Goal: Task Accomplishment & Management: Use online tool/utility

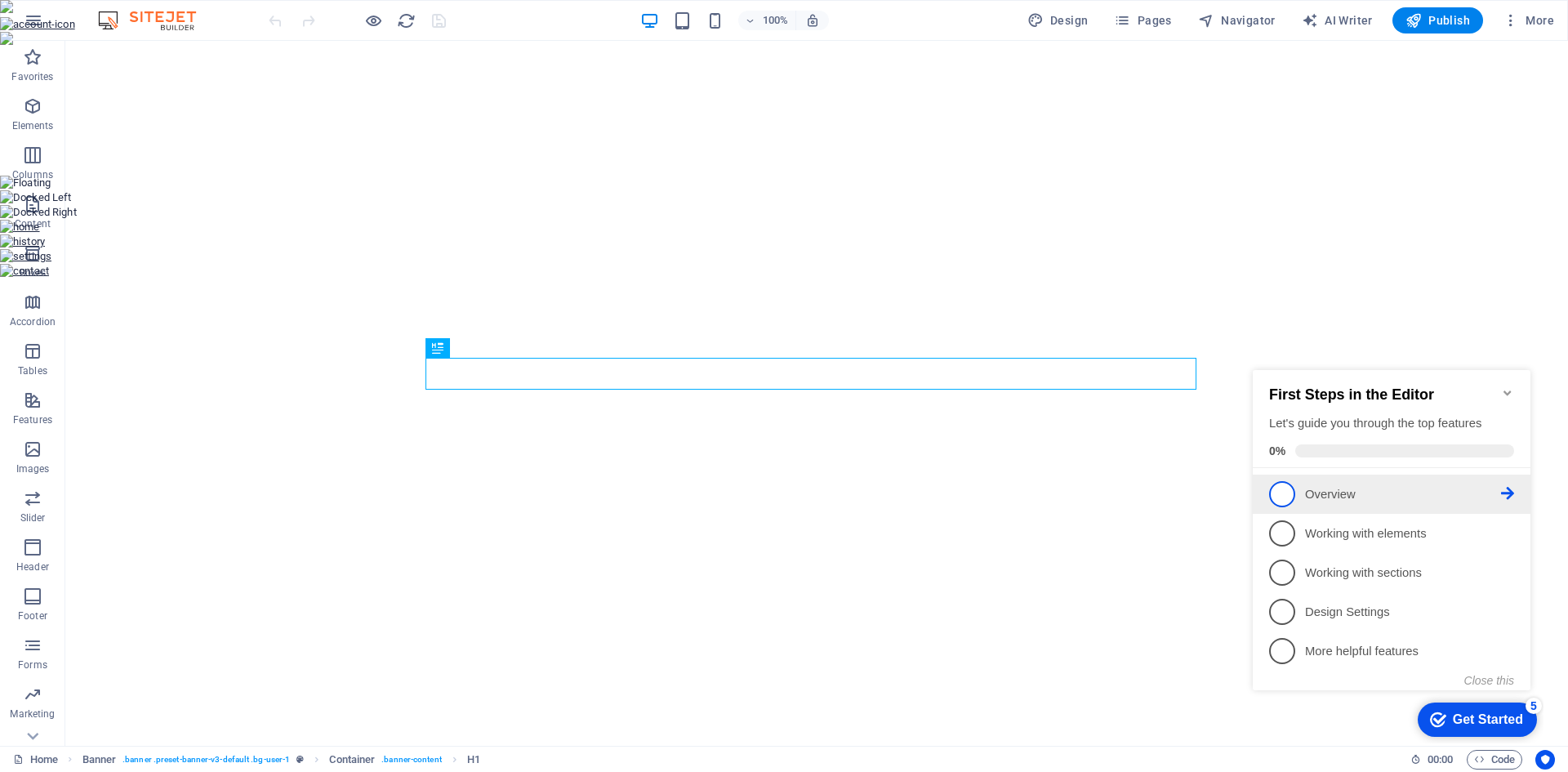
click at [1327, 490] on p "Overview - incomplete" at bounding box center [1402, 495] width 196 height 18
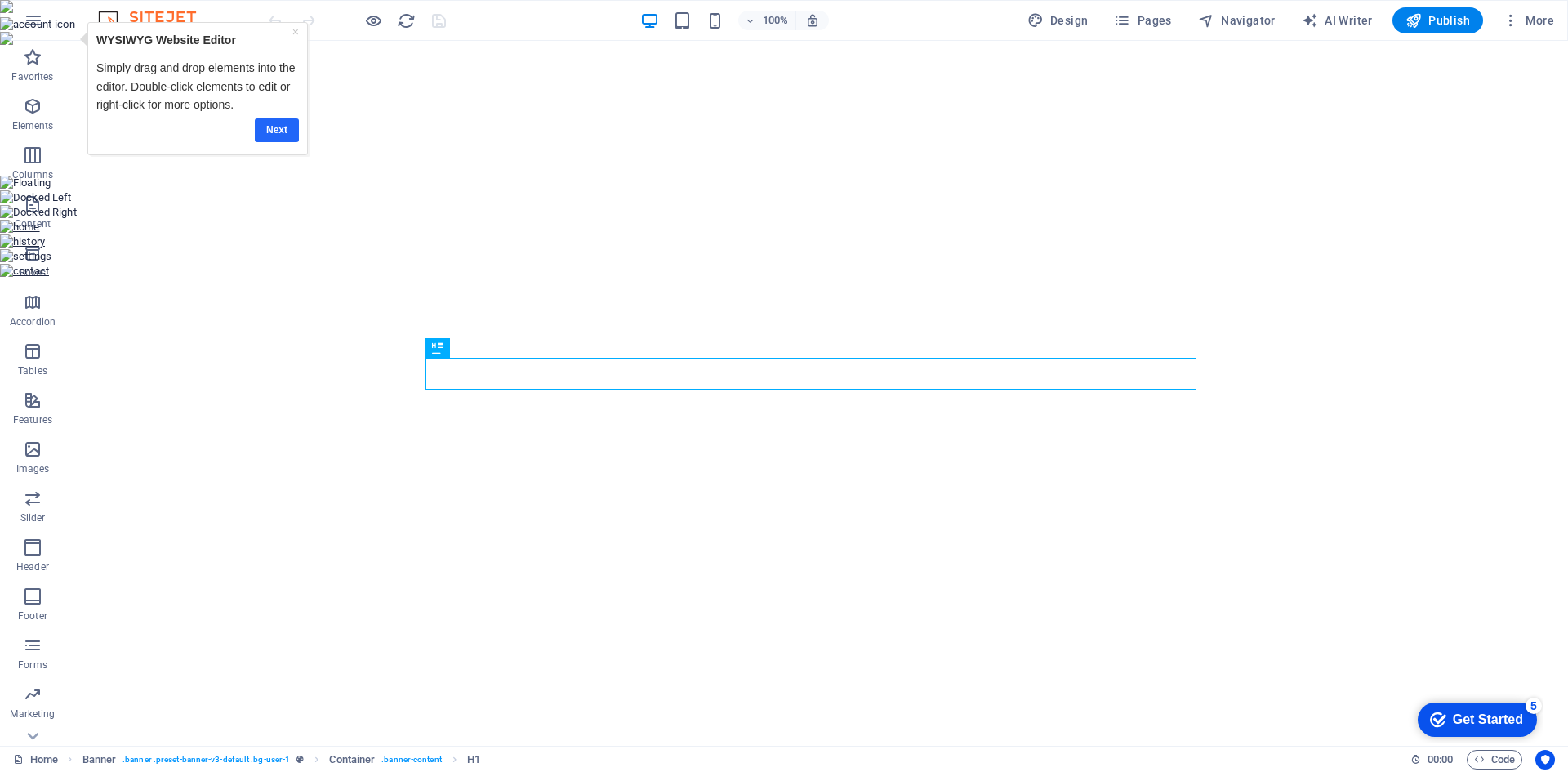
click at [272, 135] on link "Next" at bounding box center [276, 130] width 44 height 23
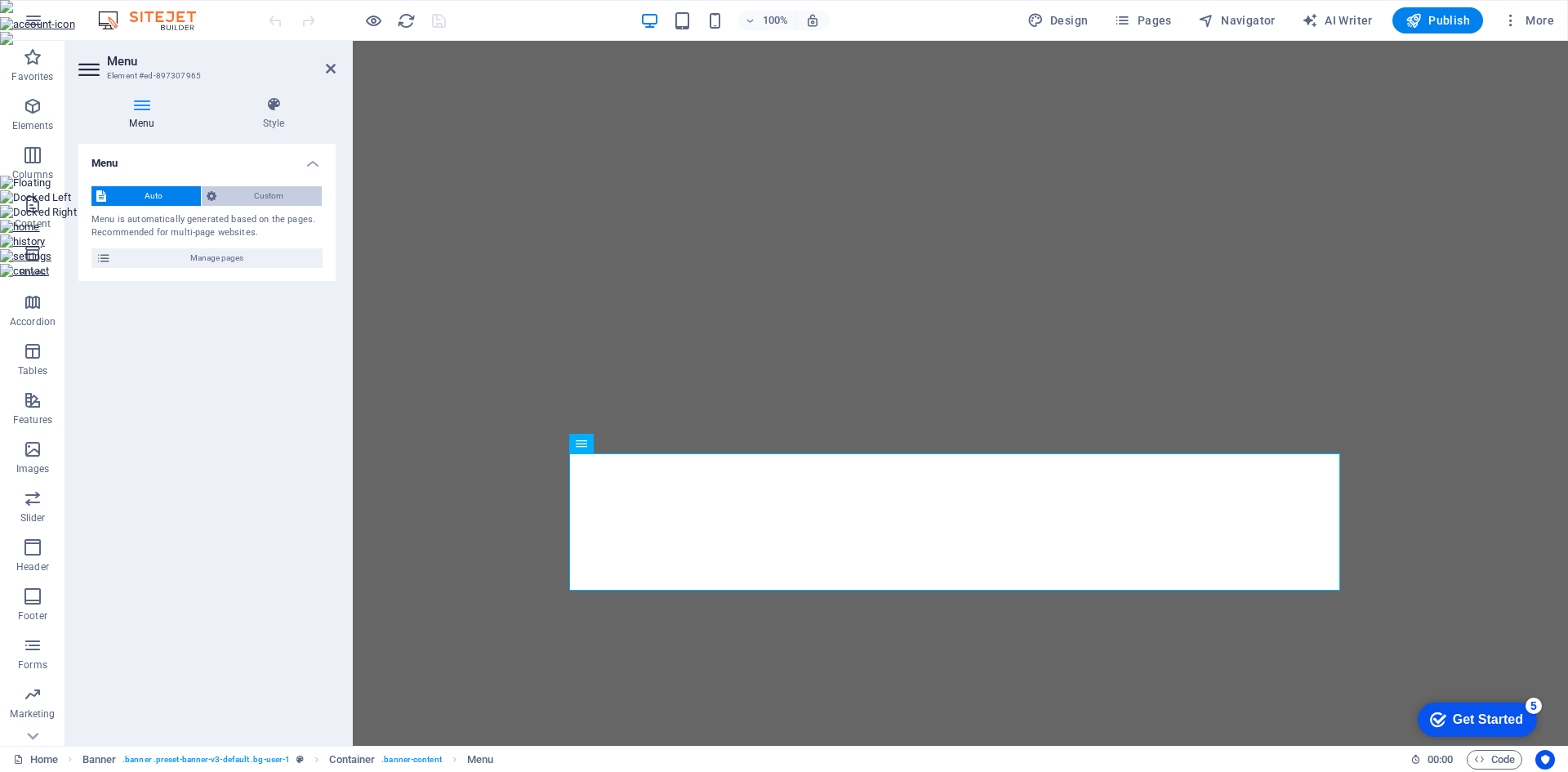
click at [267, 193] on span "Custom" at bounding box center [269, 196] width 97 height 20
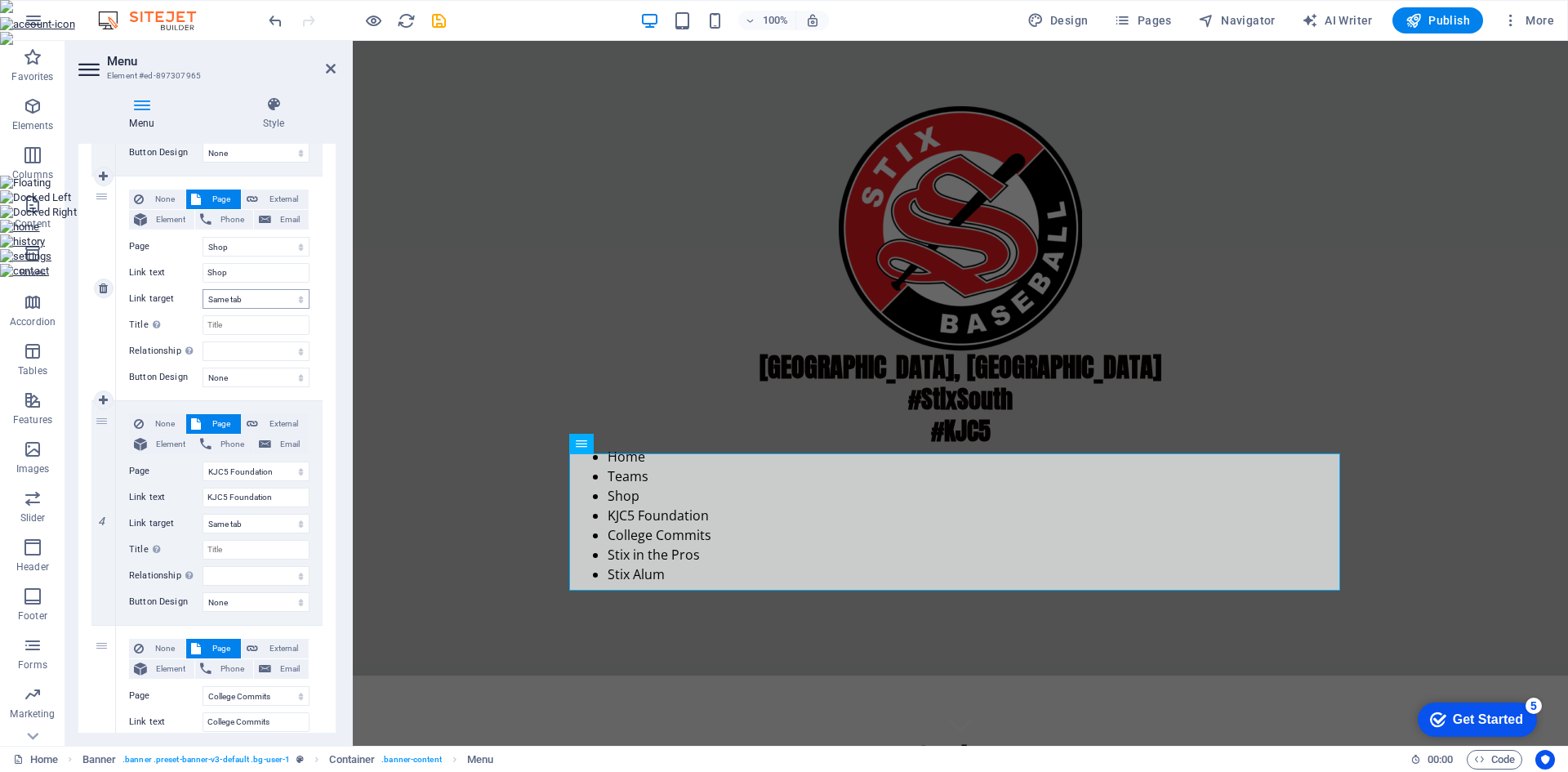
scroll to position [653, 0]
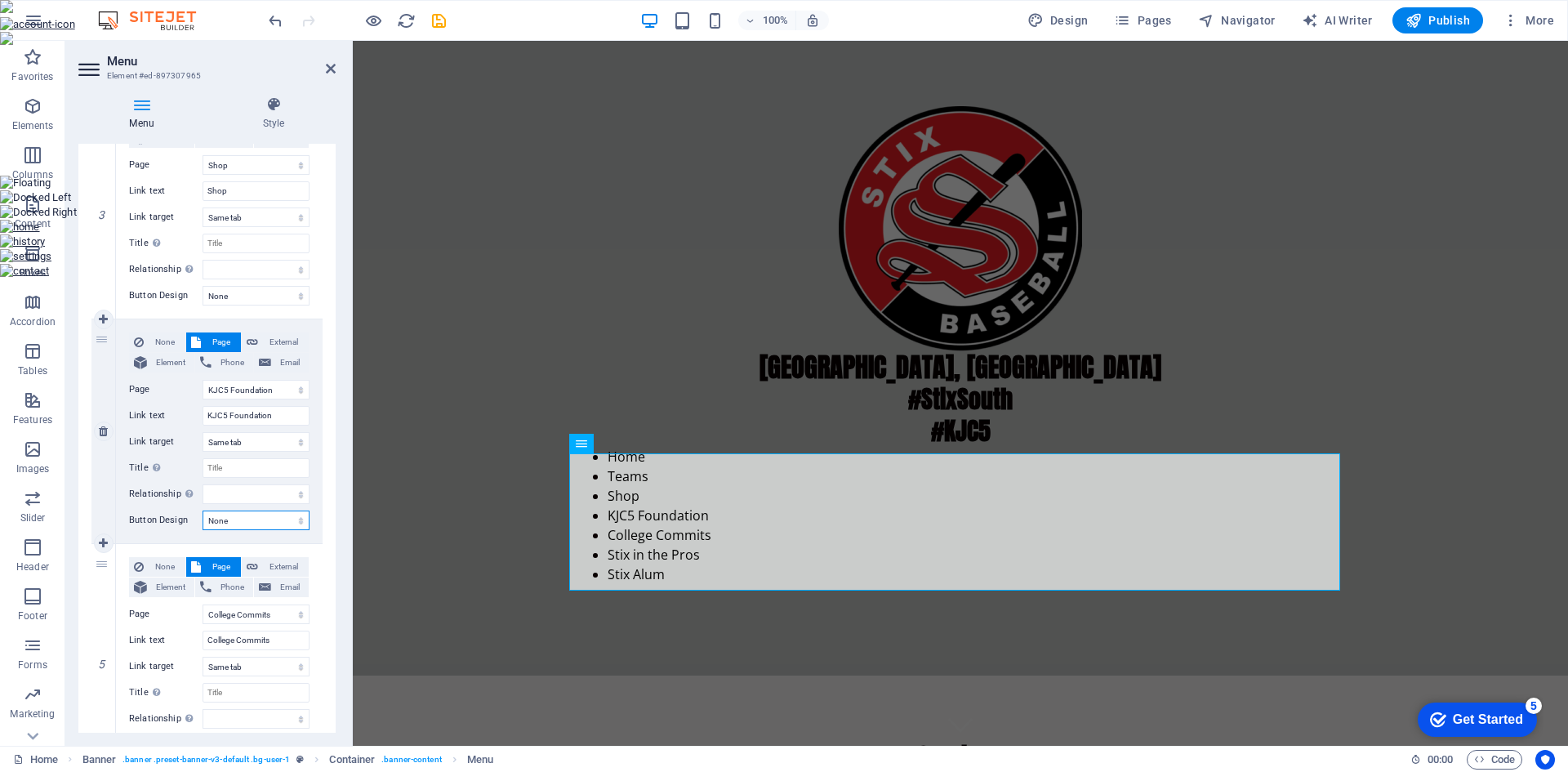
click at [278, 518] on select "None Default Primary Secondary" at bounding box center [257, 520] width 107 height 20
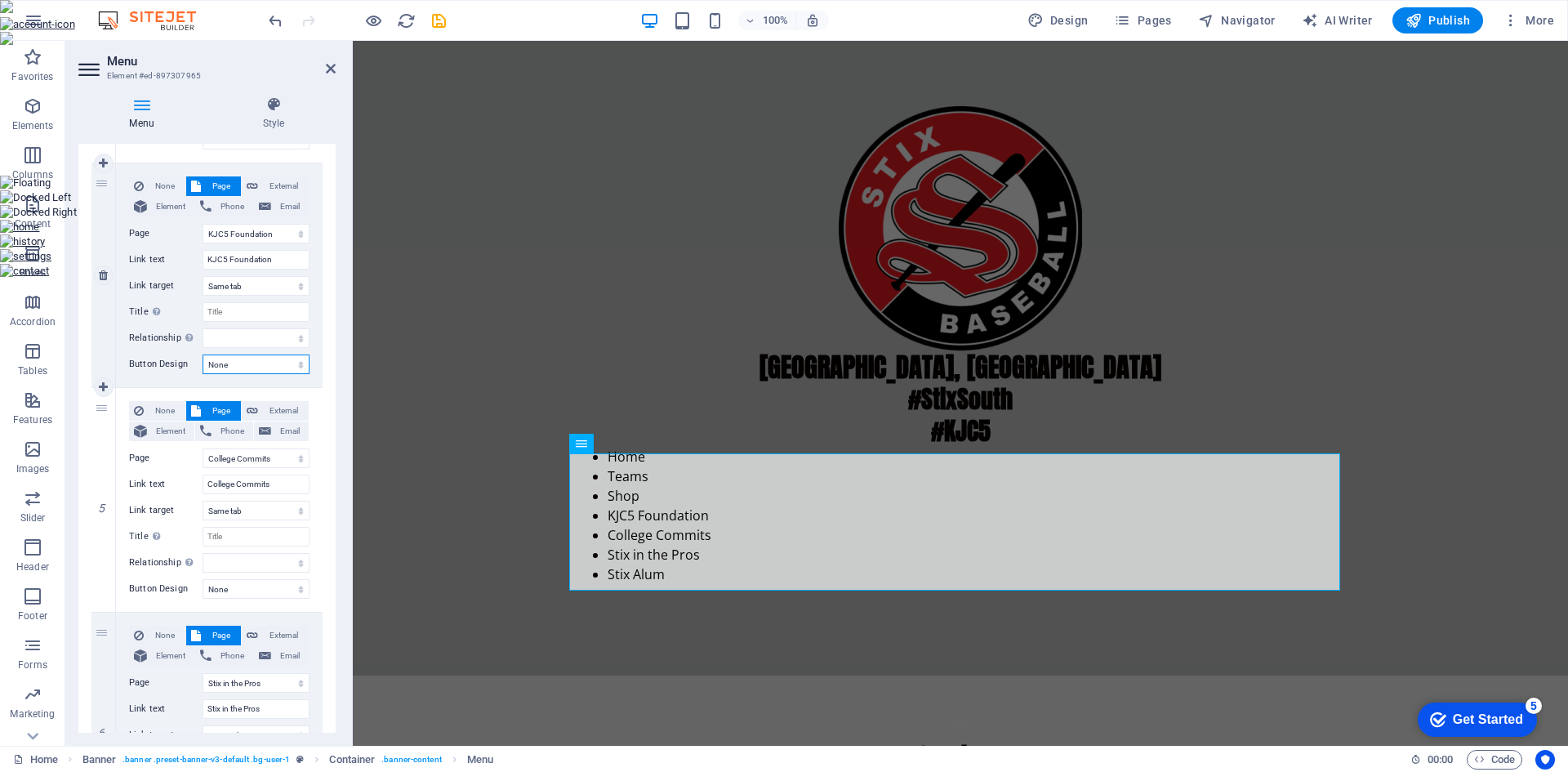
scroll to position [817, 0]
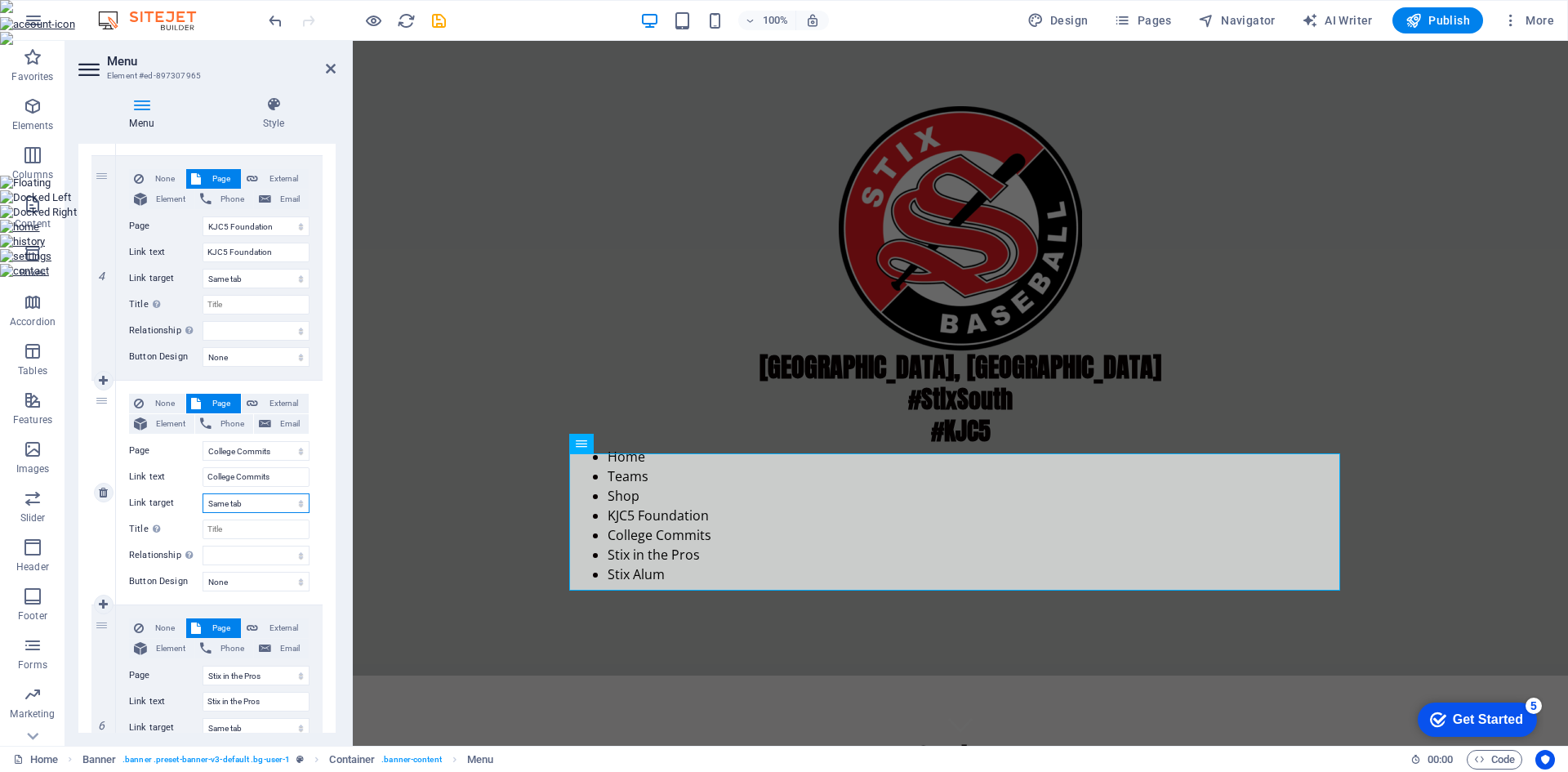
click at [292, 503] on select "New tab Same tab Overlay" at bounding box center [257, 503] width 107 height 20
click at [203, 493] on select "New tab Same tab Overlay" at bounding box center [257, 503] width 107 height 20
click at [170, 425] on span "Element" at bounding box center [171, 424] width 37 height 20
select select
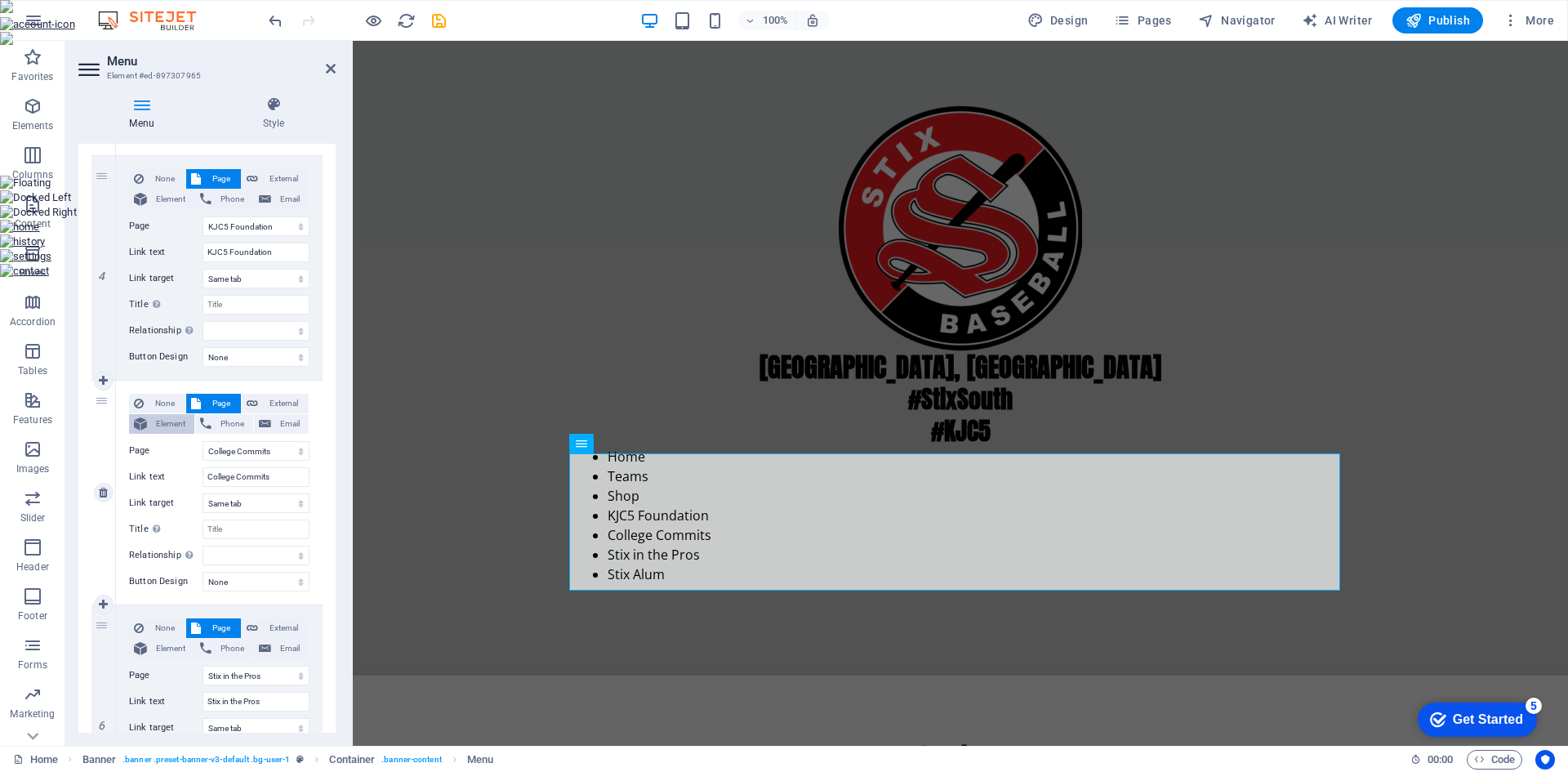
select select
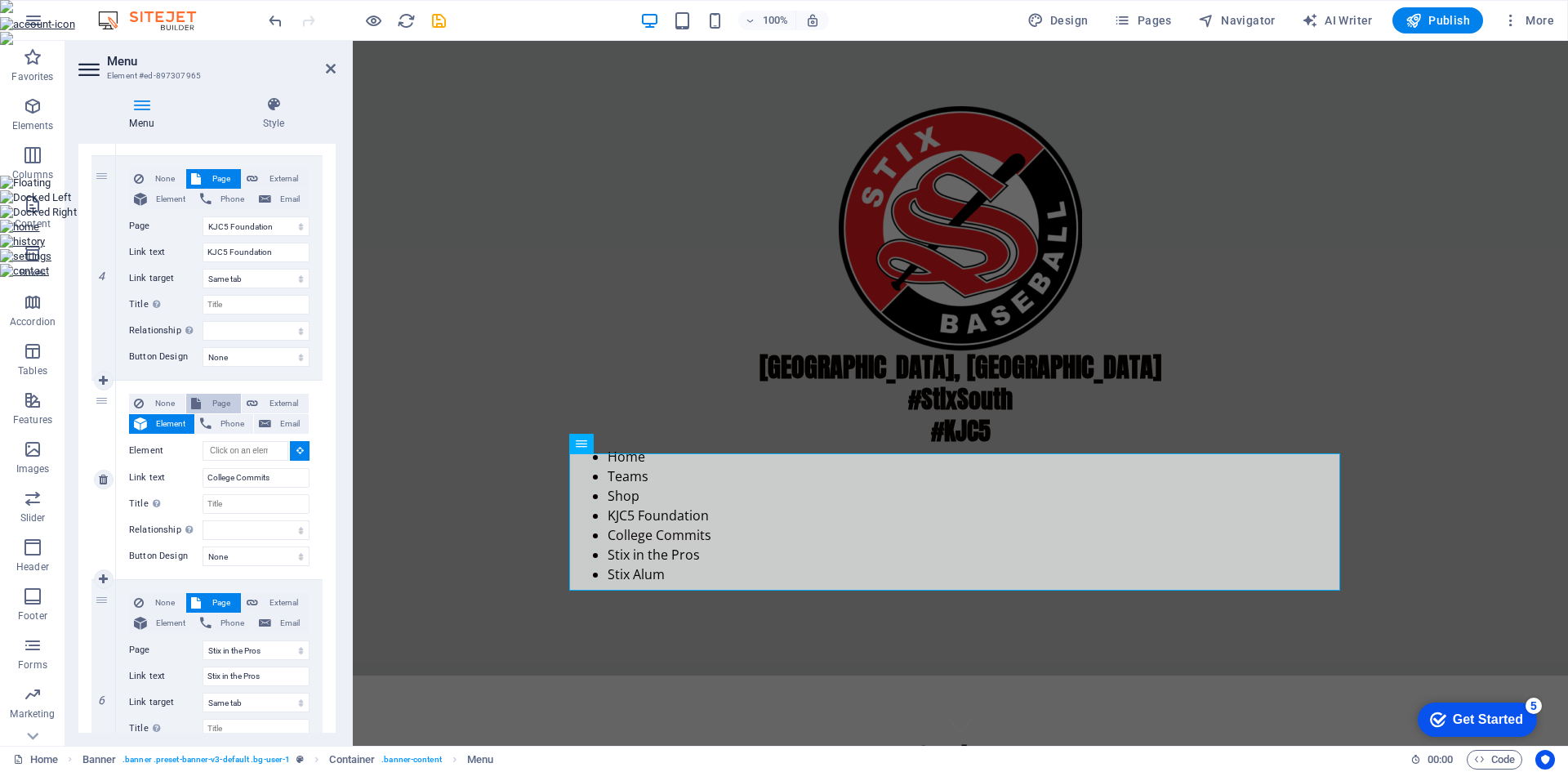
click at [218, 405] on span "Page" at bounding box center [221, 403] width 30 height 20
select select
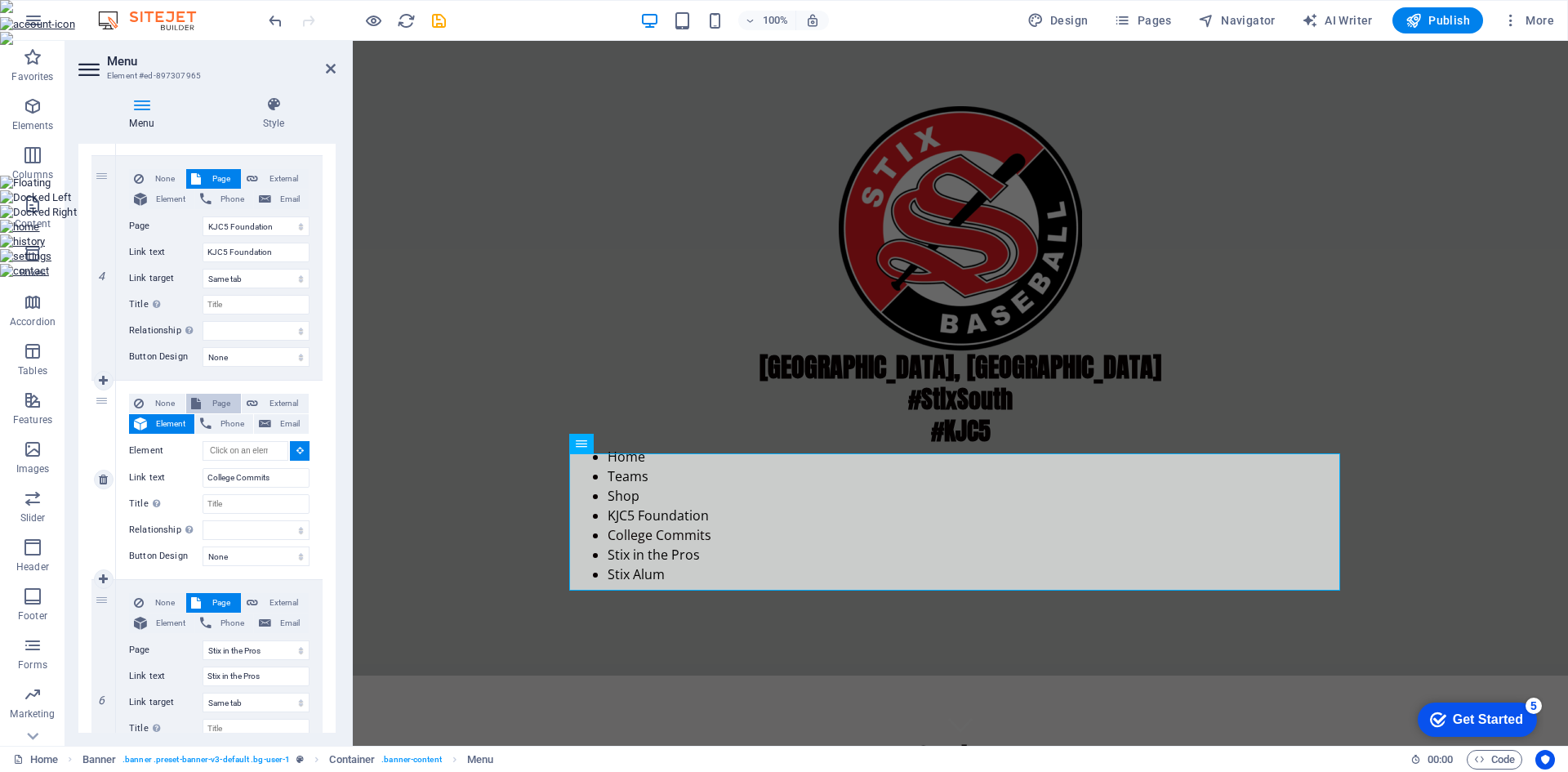
select select
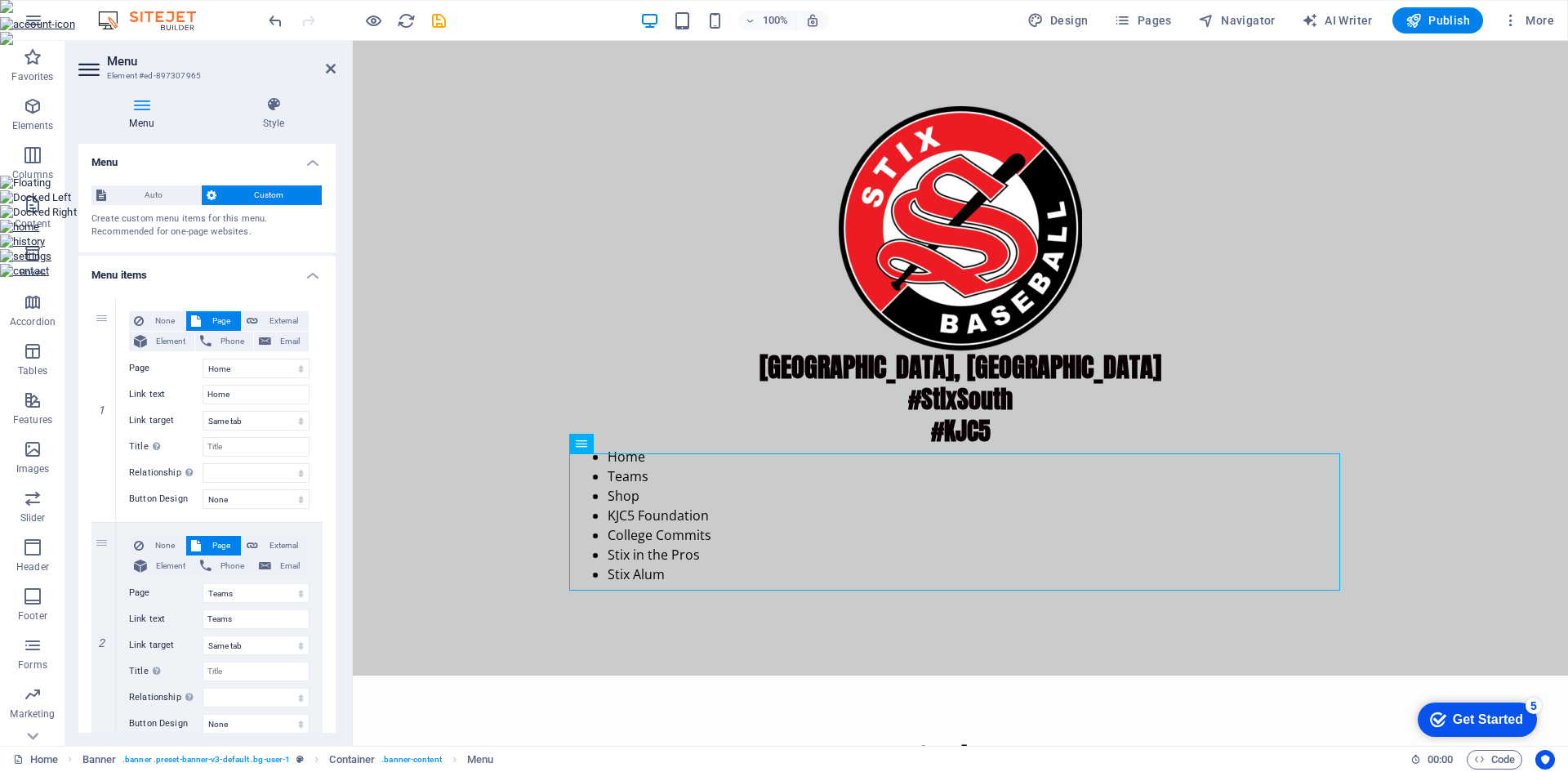
scroll to position [0, 0]
click at [259, 110] on icon at bounding box center [273, 104] width 124 height 17
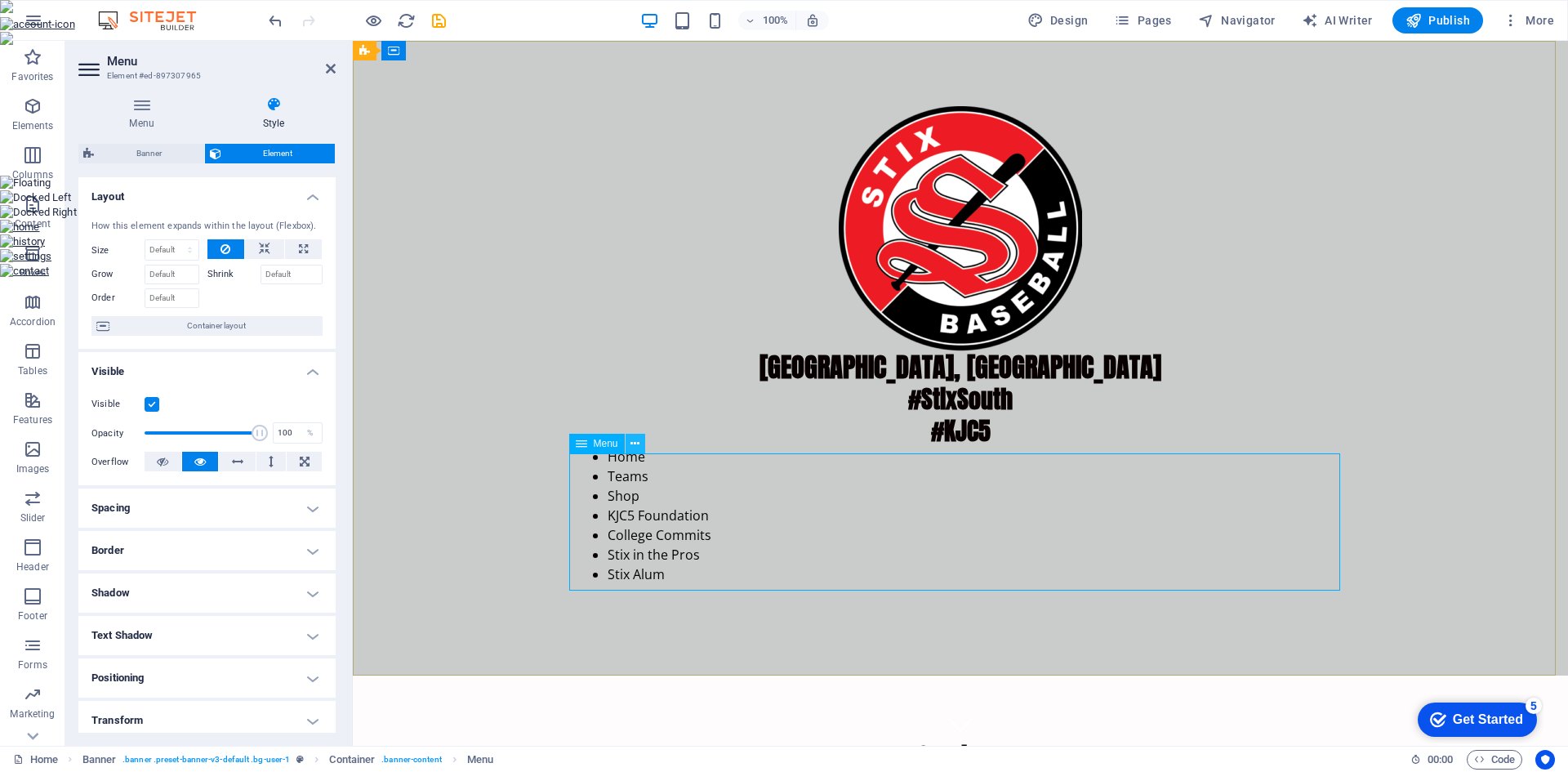
click at [637, 450] on icon at bounding box center [634, 444] width 9 height 18
click at [515, 145] on div "Godley, TX #StixSouth #KJC5 Home Teams Shop KJC5 Foundation College Commits Sti…" at bounding box center [959, 351] width 1215 height 621
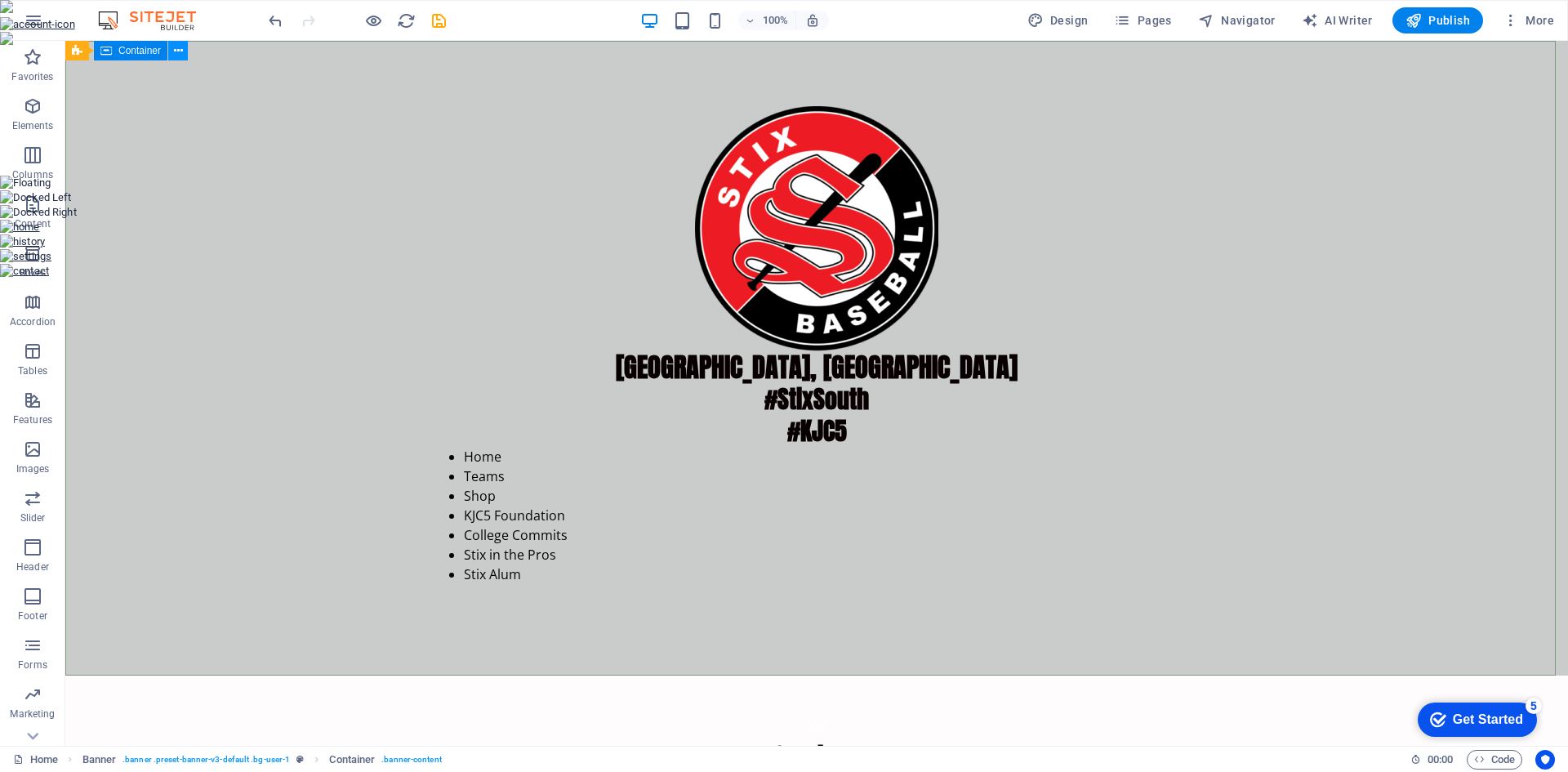
click at [178, 47] on icon at bounding box center [178, 52] width 9 height 18
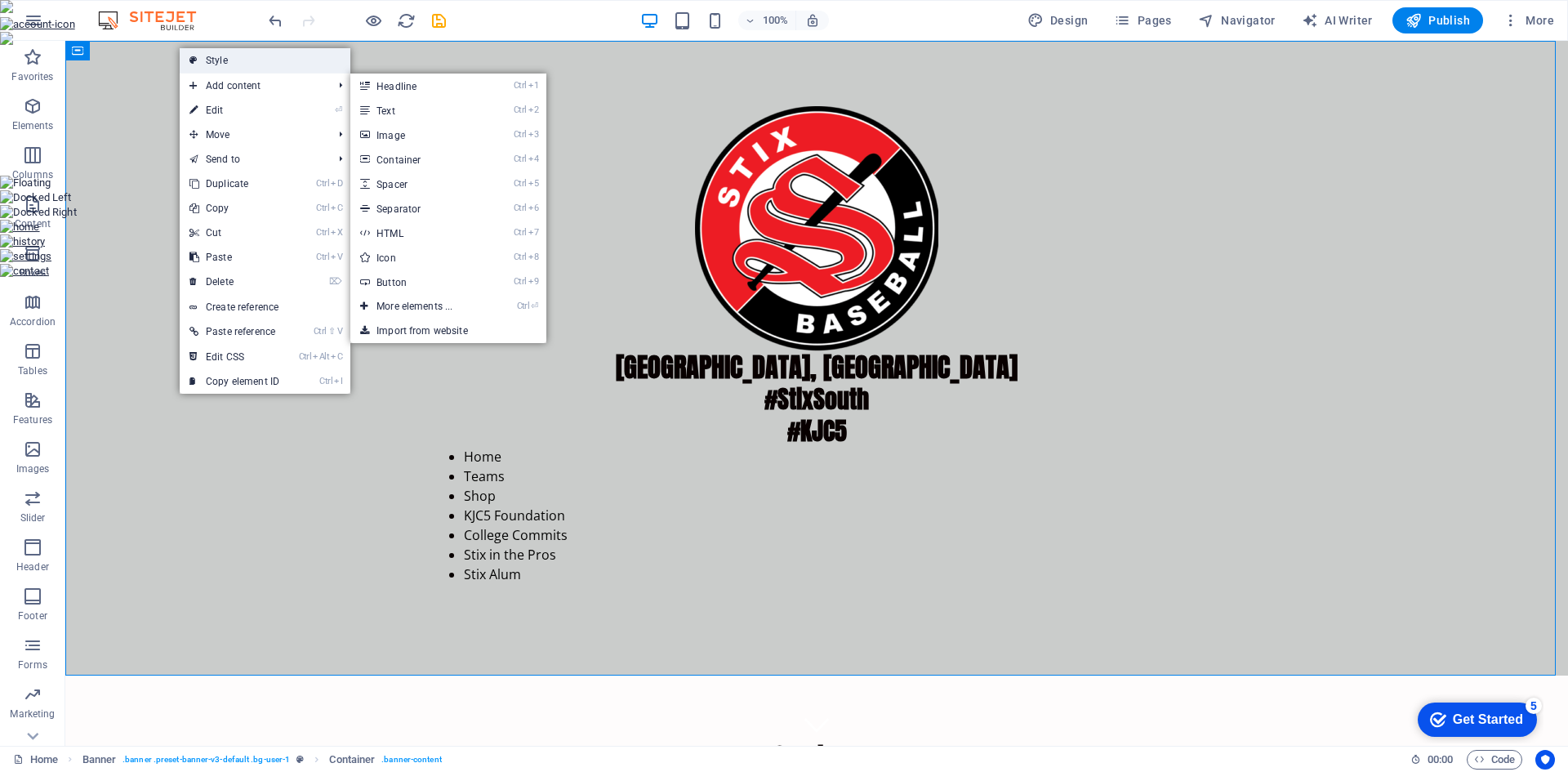
click at [217, 64] on link "Style" at bounding box center [264, 60] width 171 height 24
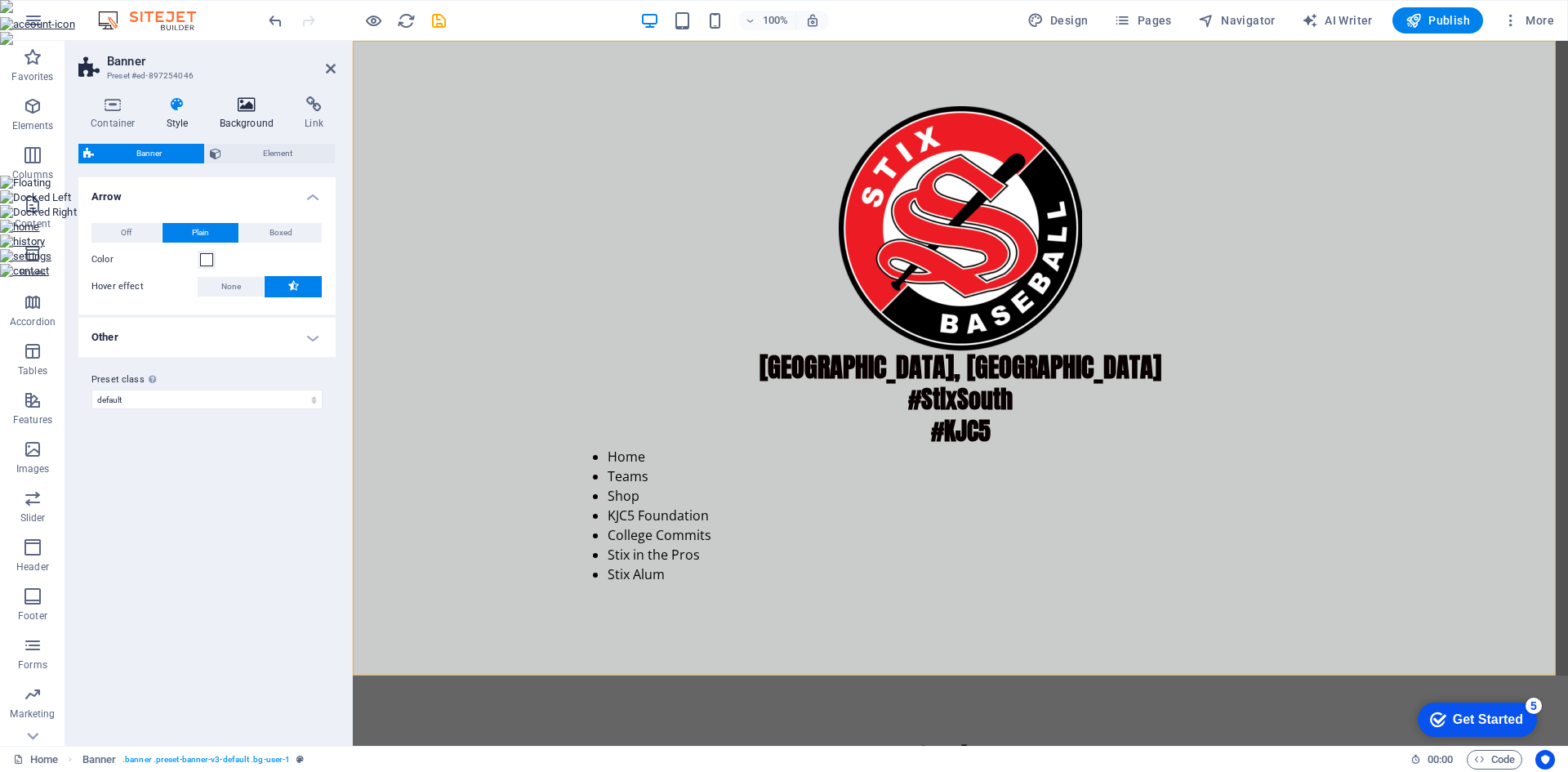
click at [255, 109] on icon at bounding box center [247, 104] width 79 height 17
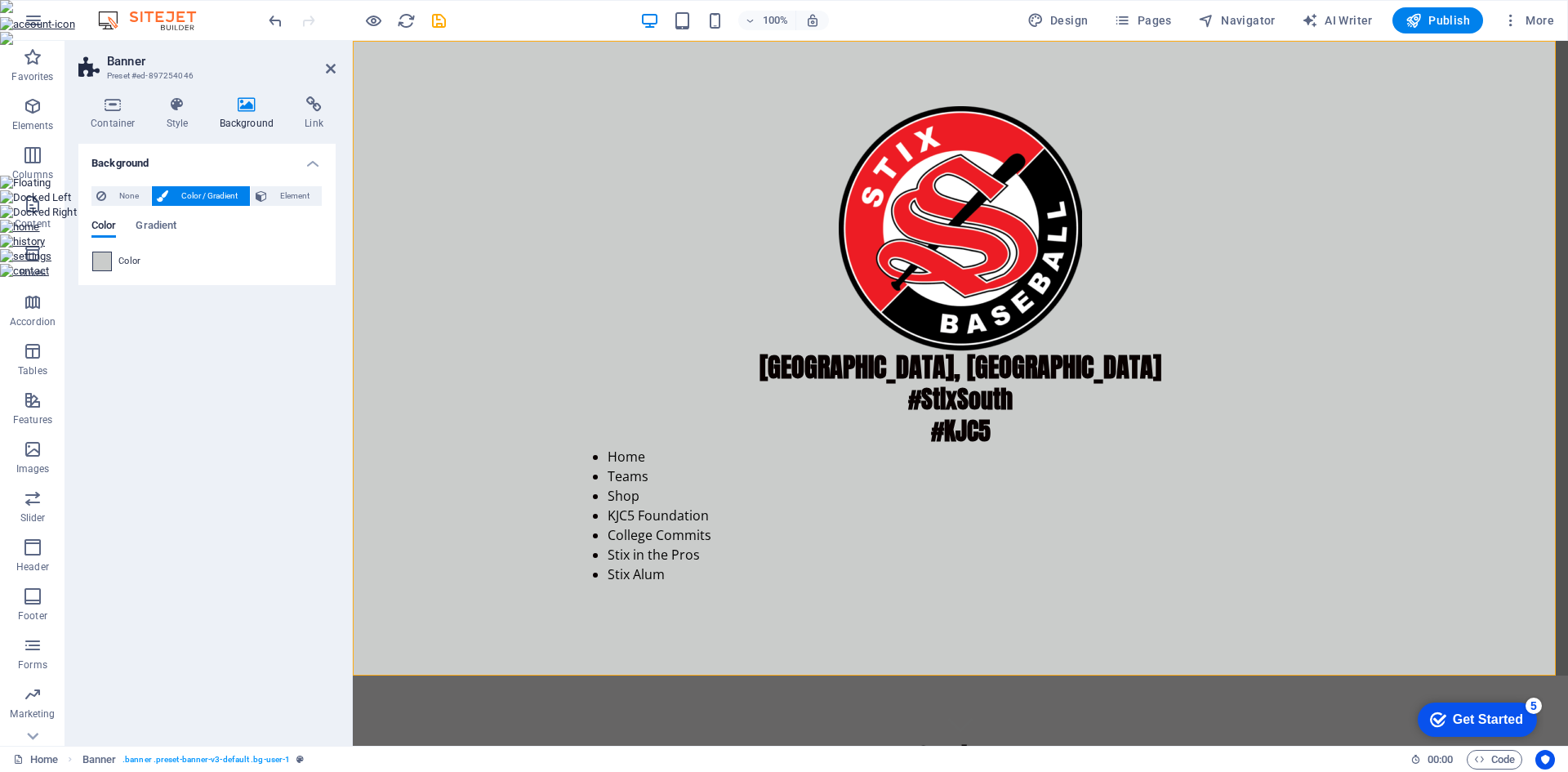
click at [104, 263] on span at bounding box center [101, 262] width 18 height 18
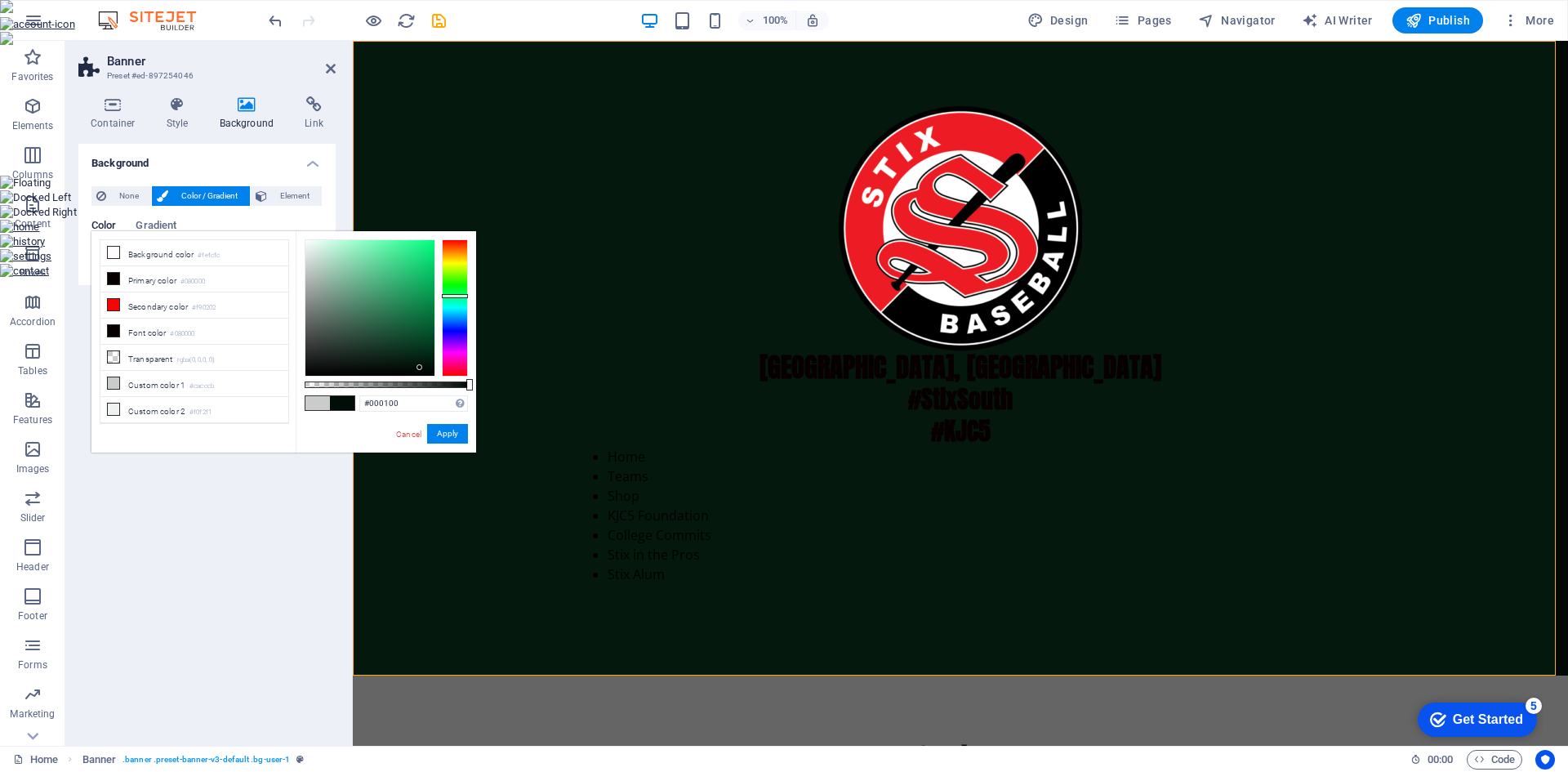
type input "#000000"
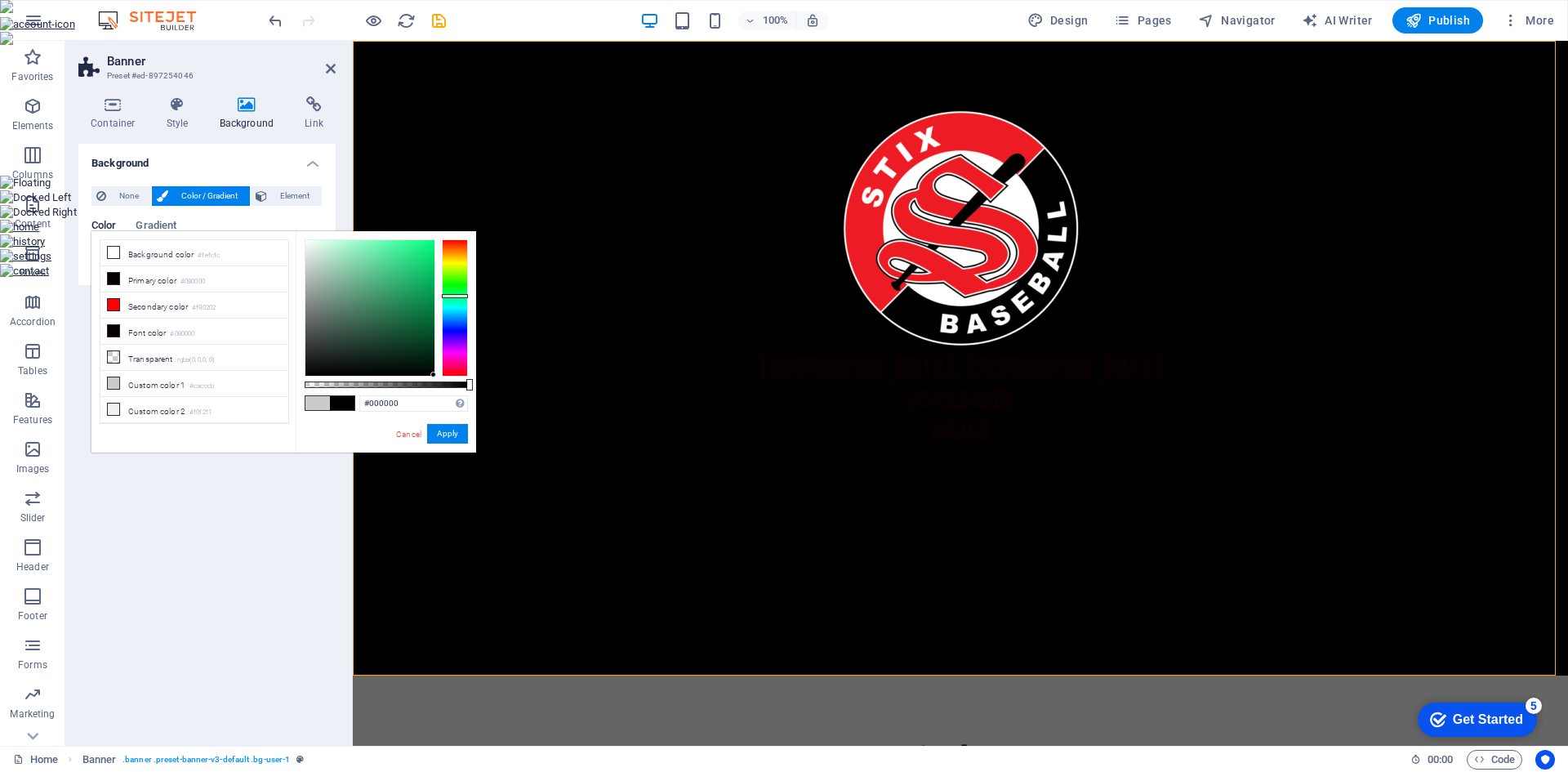
drag, startPoint x: 318, startPoint y: 280, endPoint x: 443, endPoint y: 383, distance: 162.0
click at [443, 377] on div at bounding box center [385, 307] width 163 height 138
click at [458, 436] on button "Apply" at bounding box center [448, 433] width 41 height 20
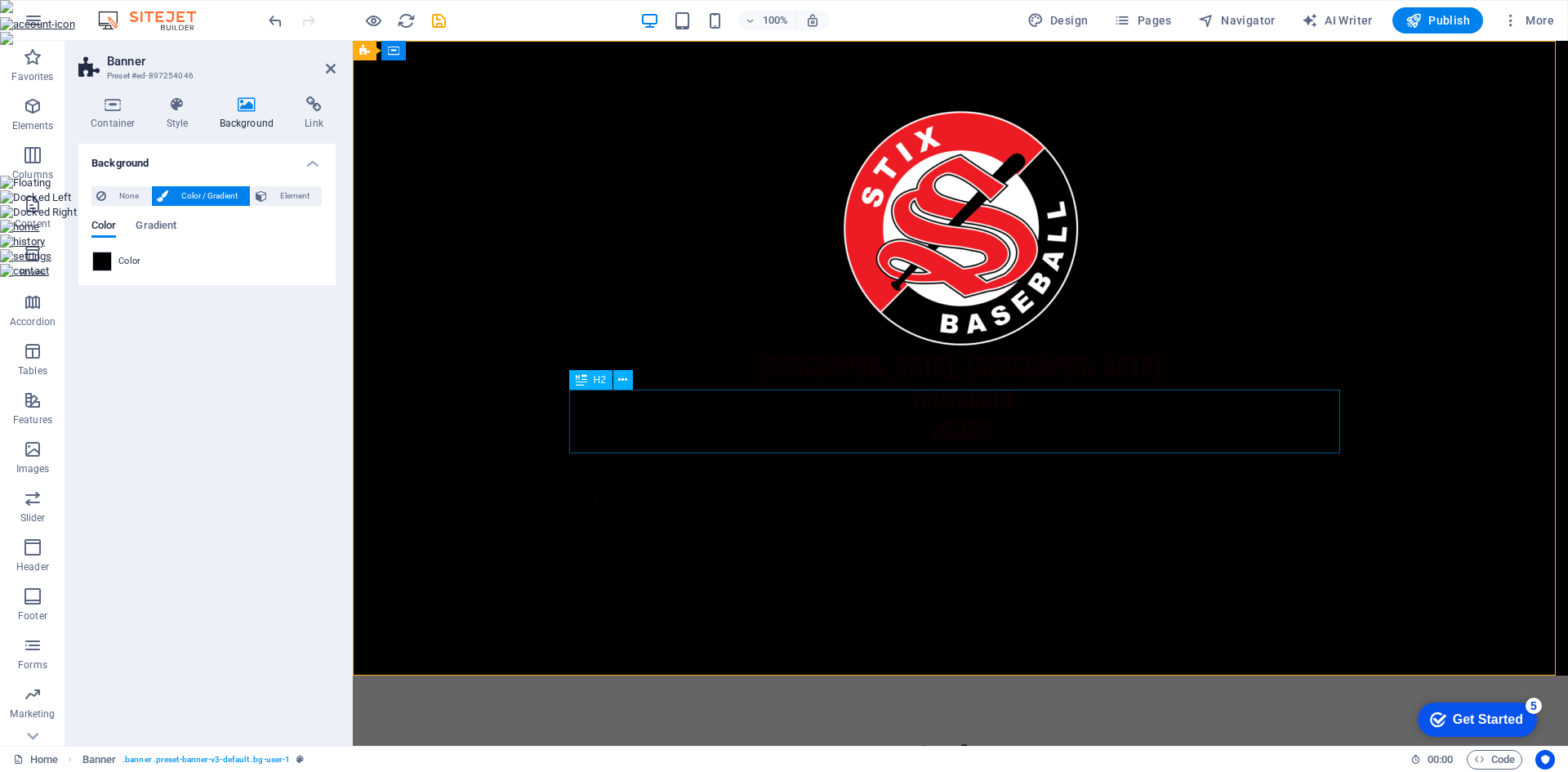
click at [975, 396] on div "#StixSouth #KJC5" at bounding box center [960, 414] width 771 height 63
click at [623, 379] on icon at bounding box center [622, 381] width 9 height 18
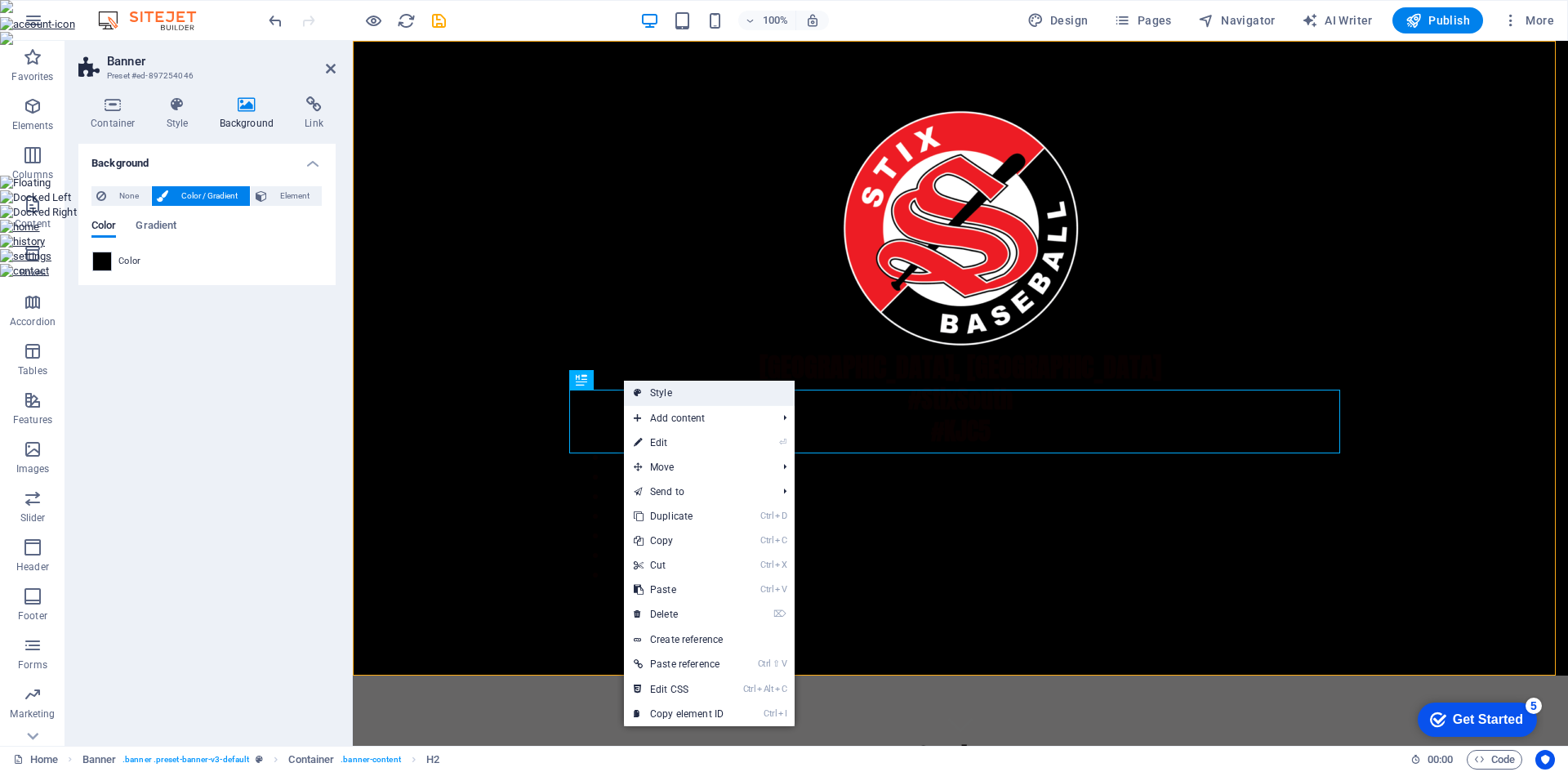
click at [653, 396] on link "Style" at bounding box center [708, 392] width 171 height 24
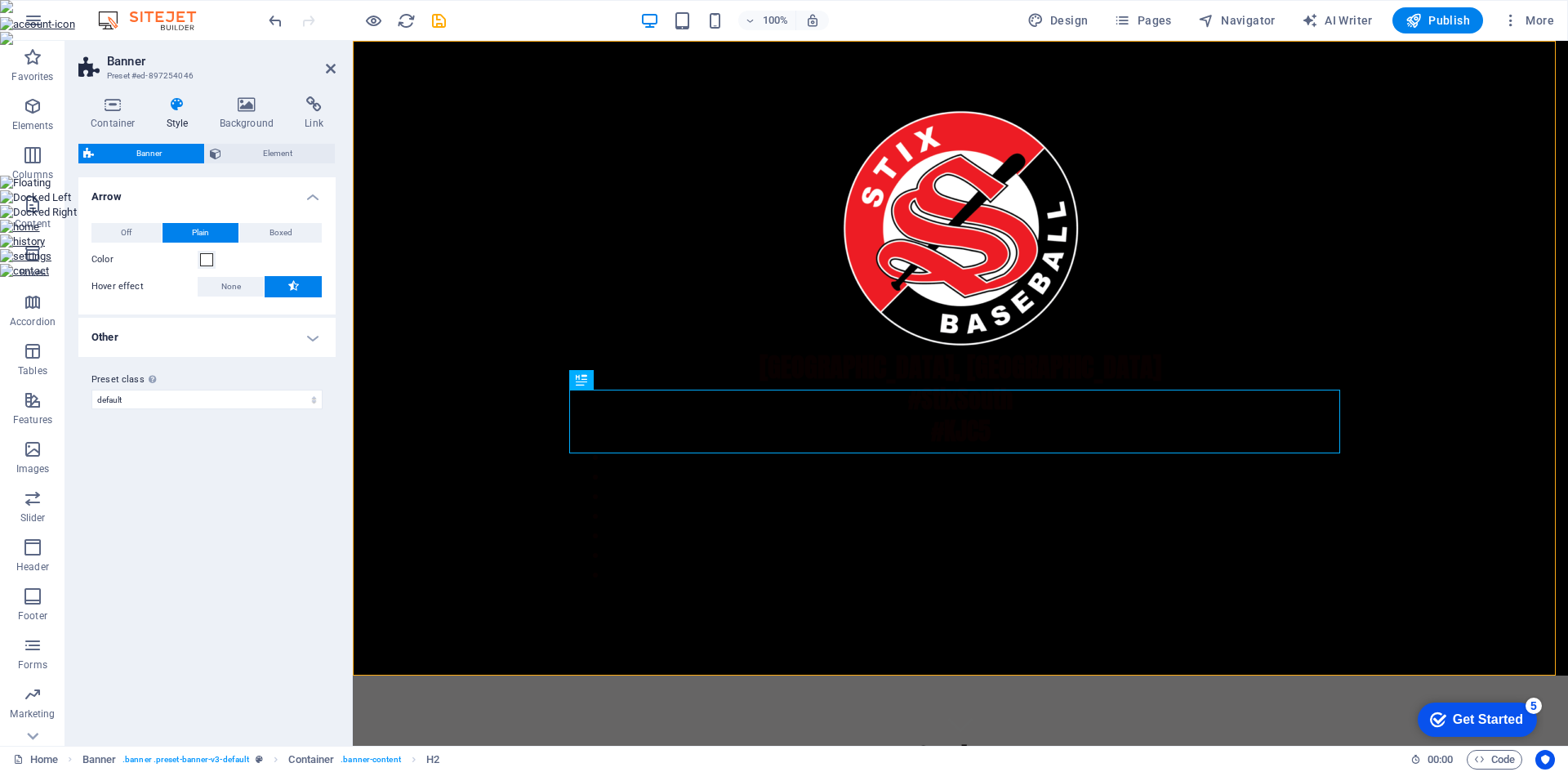
click at [268, 142] on div "Container Style Background Link Size Height Default px rem % vh vw Min. height …" at bounding box center [207, 415] width 258 height 636
click at [268, 152] on span "Element" at bounding box center [278, 153] width 104 height 20
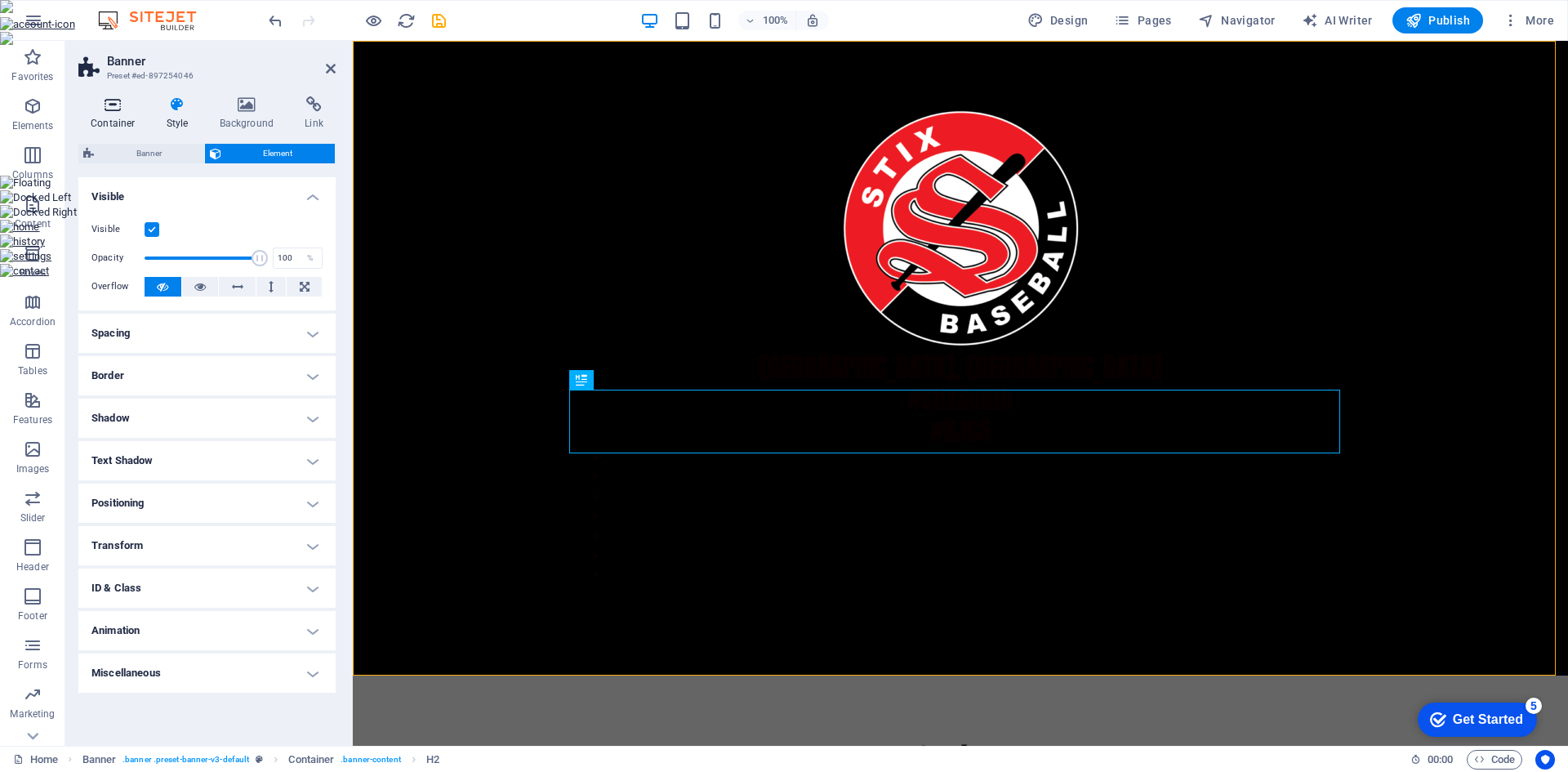
click at [129, 120] on h4 "Container" at bounding box center [116, 113] width 76 height 34
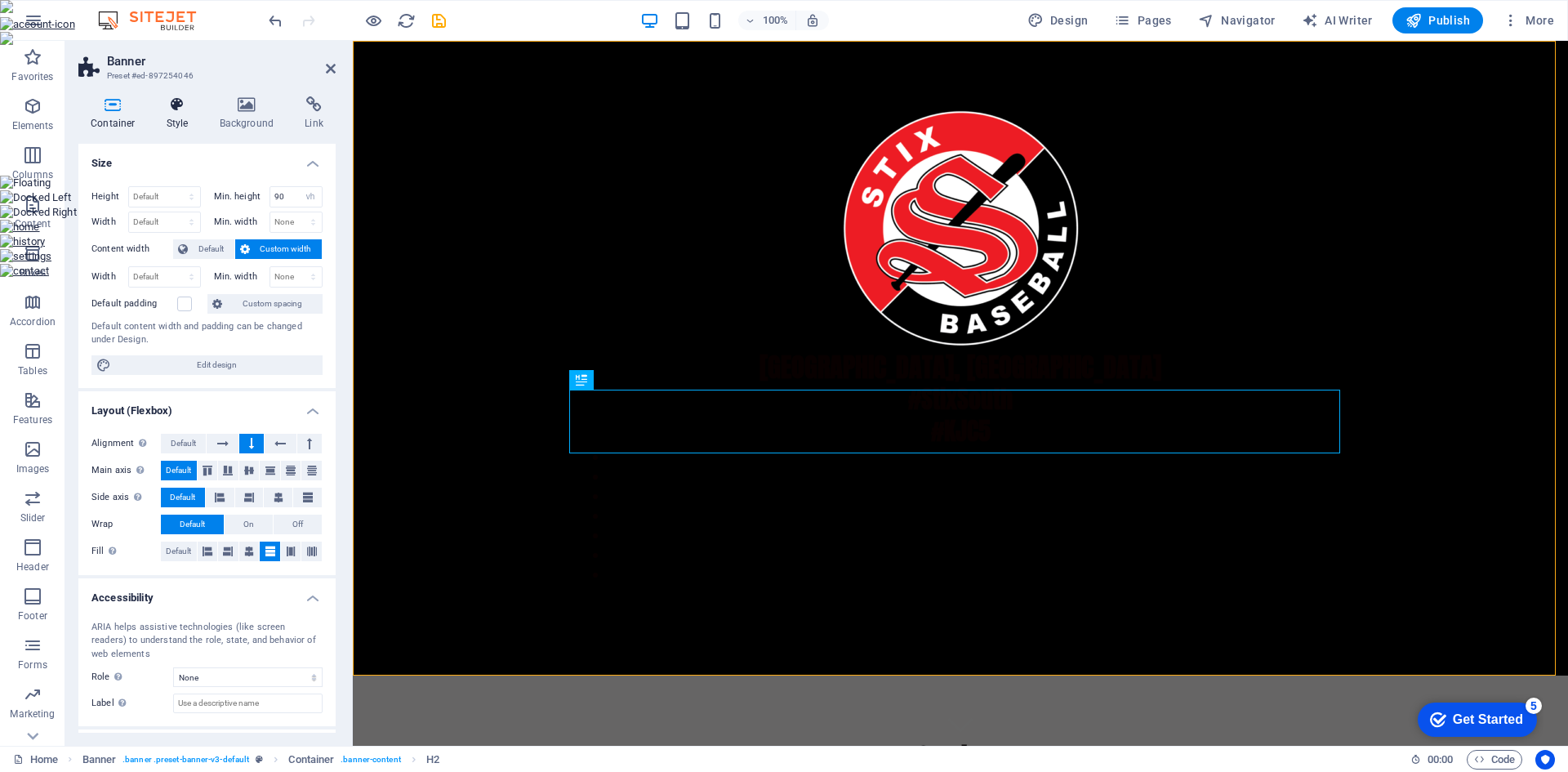
click at [185, 118] on h4 "Style" at bounding box center [181, 113] width 53 height 34
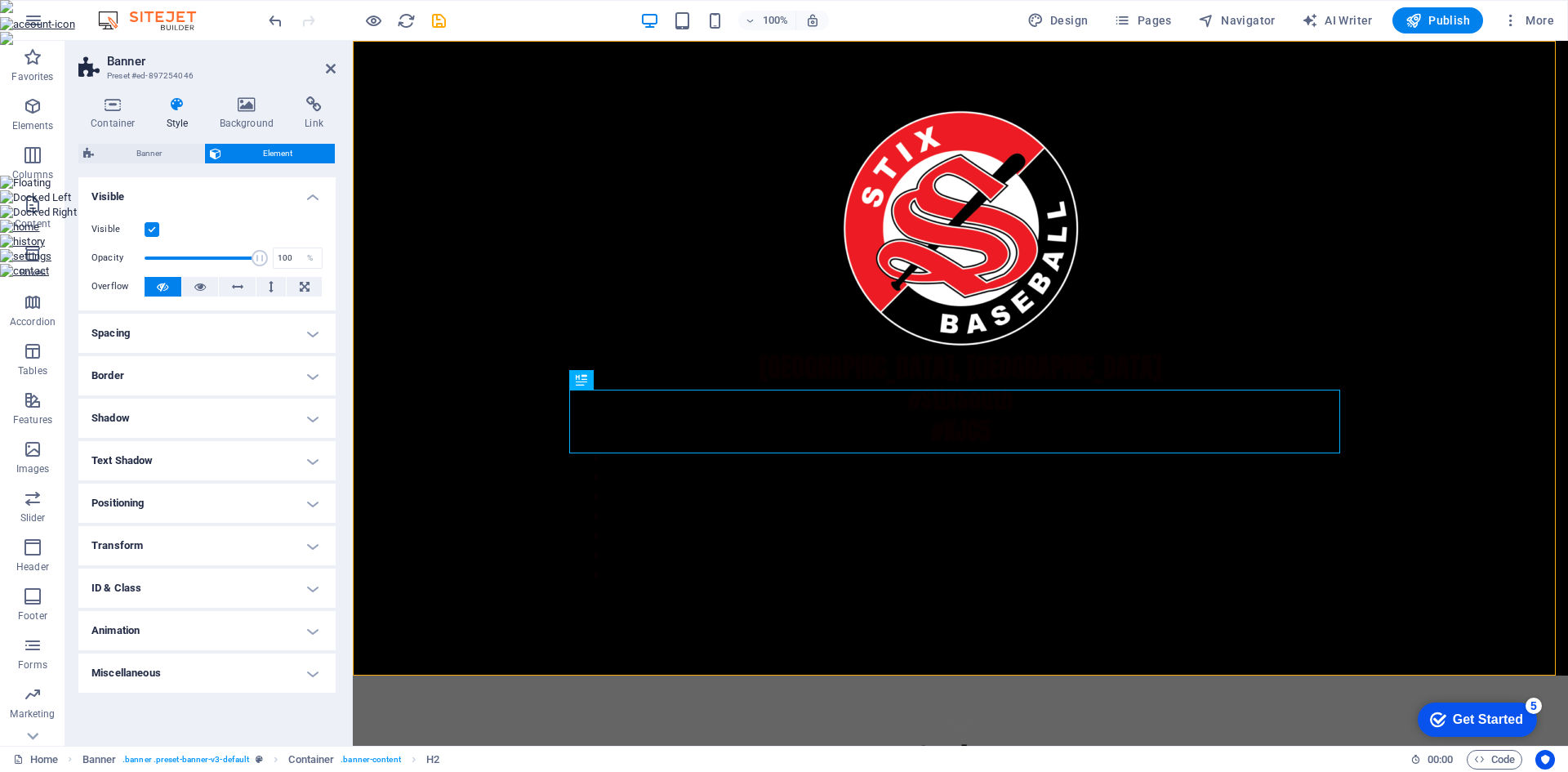
click at [166, 453] on h4 "Text Shadow" at bounding box center [207, 461] width 258 height 39
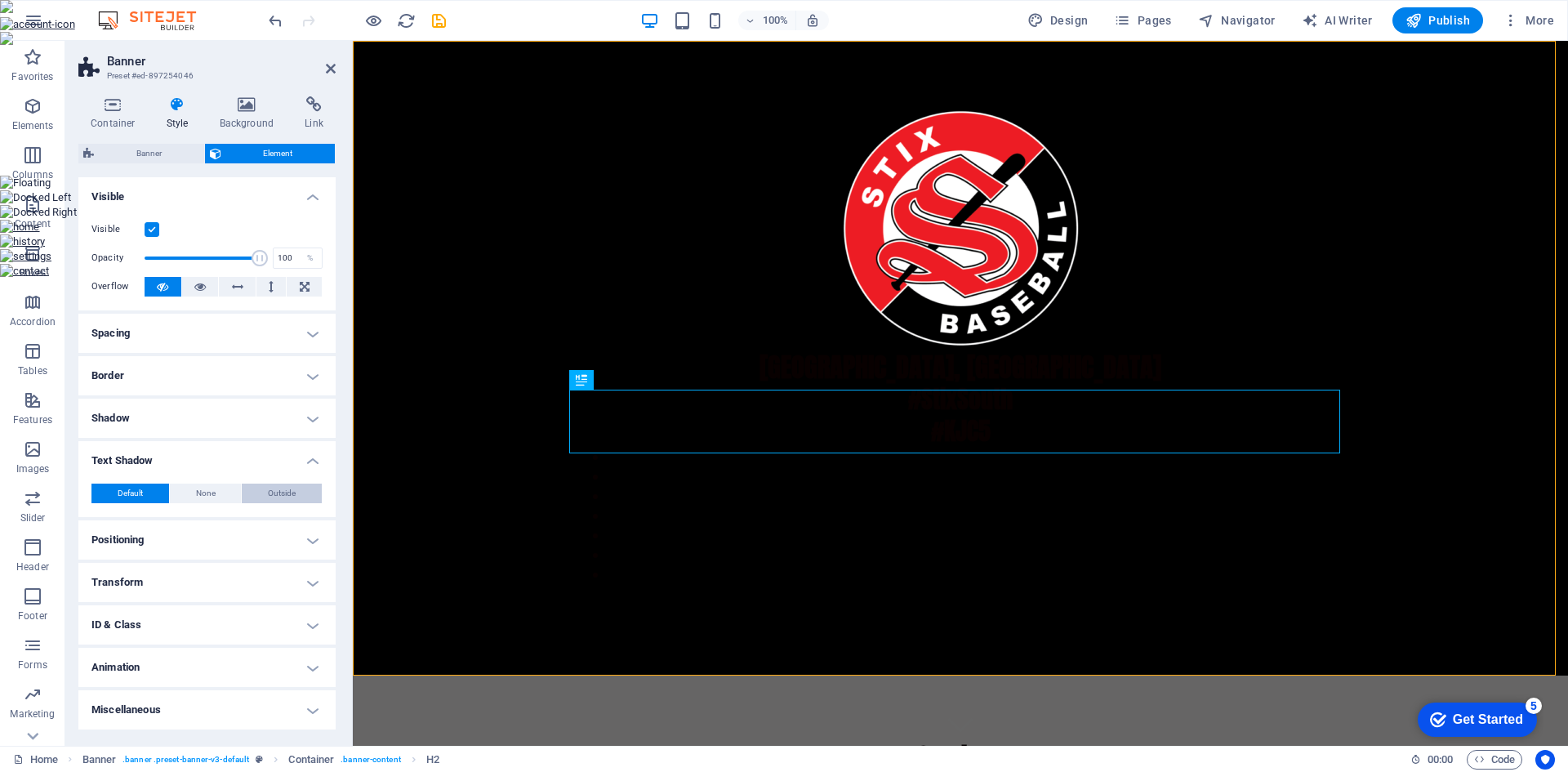
click at [277, 498] on span "Outside" at bounding box center [281, 493] width 27 height 20
type input "rgba(0, 0, 0, 0.2)"
type input "2"
type input "4"
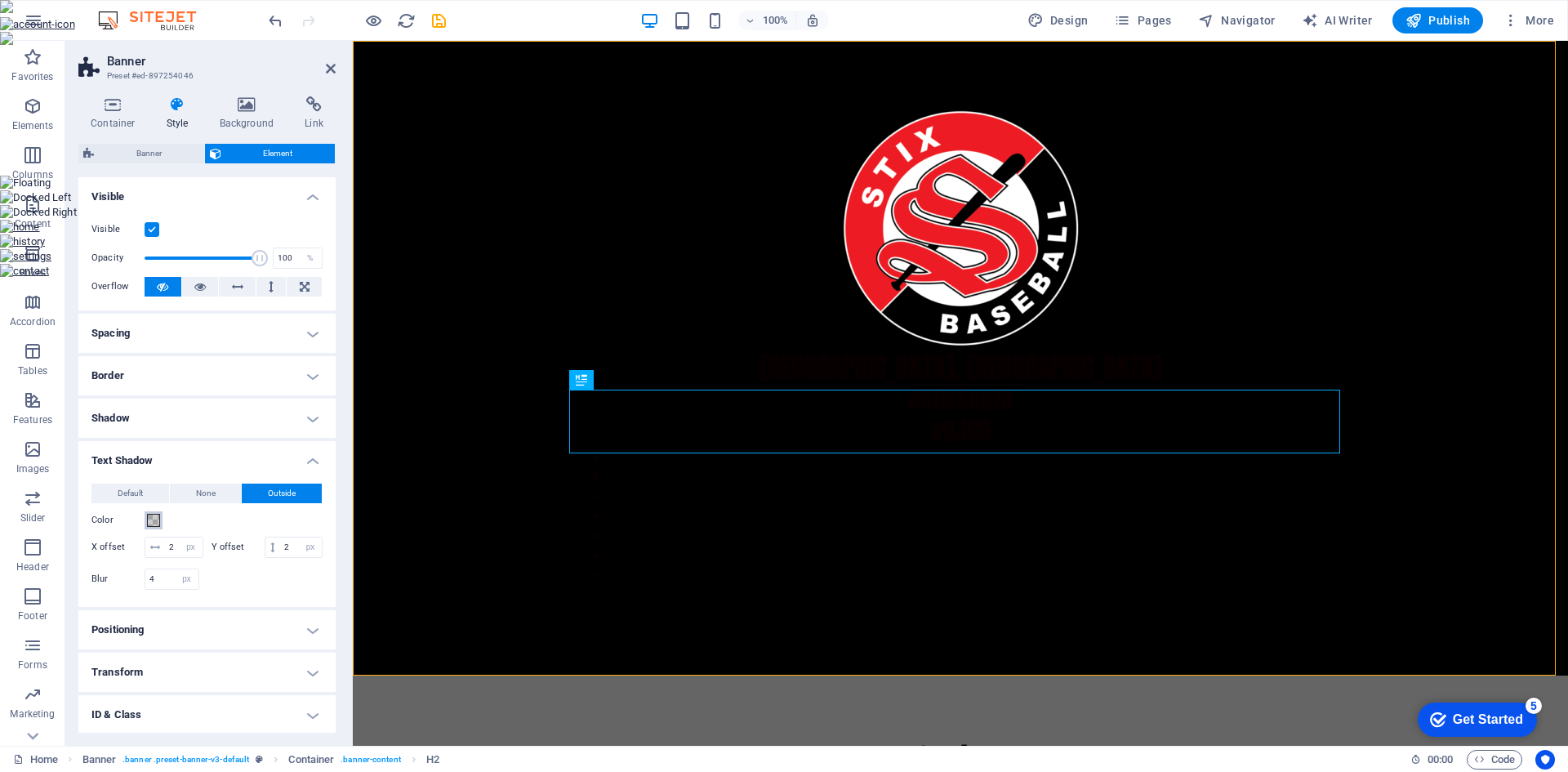
click at [158, 517] on span at bounding box center [153, 519] width 13 height 13
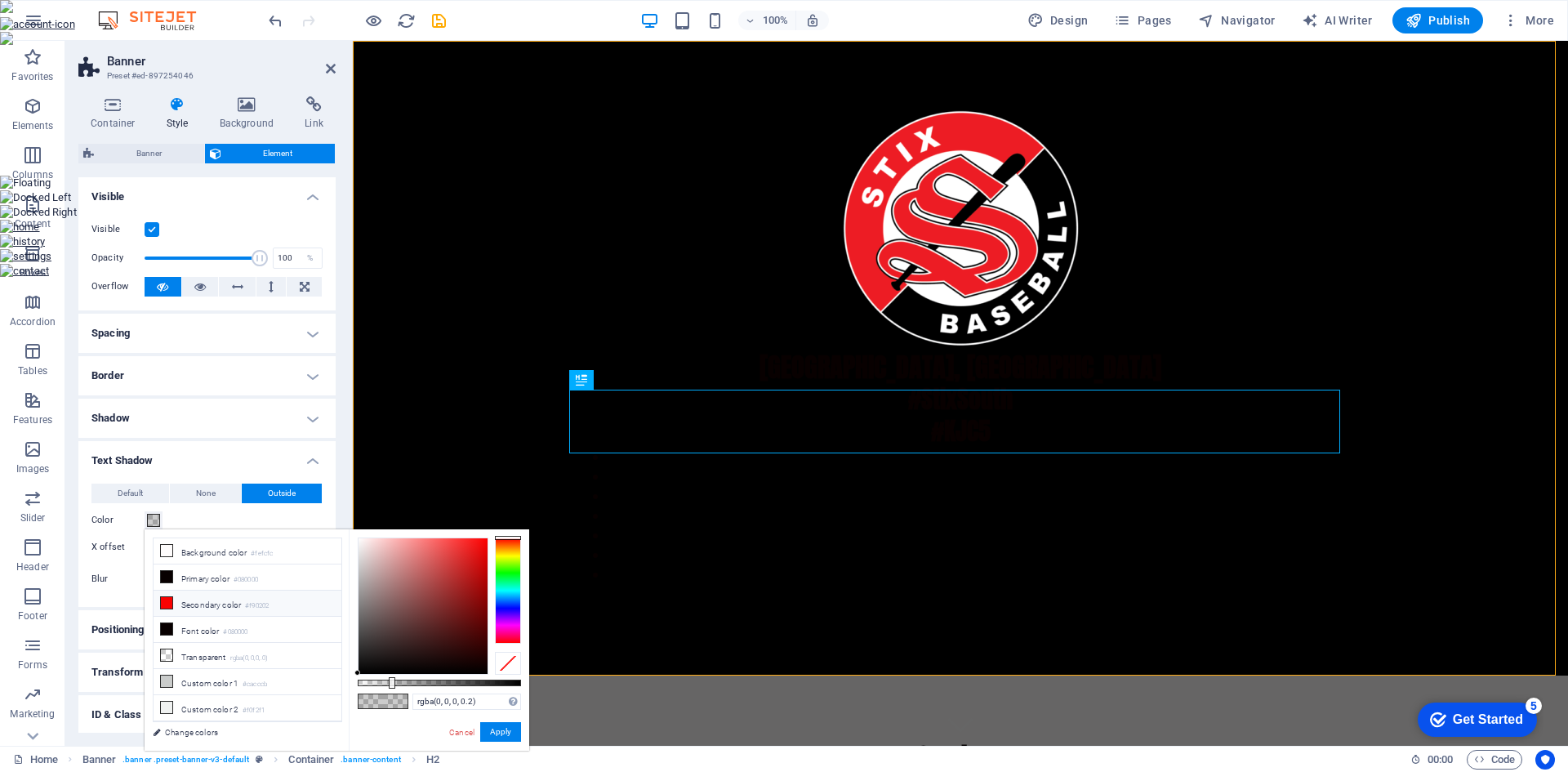
click at [164, 603] on icon at bounding box center [167, 603] width 12 height 12
type input "#f90202"
click at [497, 734] on button "Apply" at bounding box center [501, 732] width 41 height 20
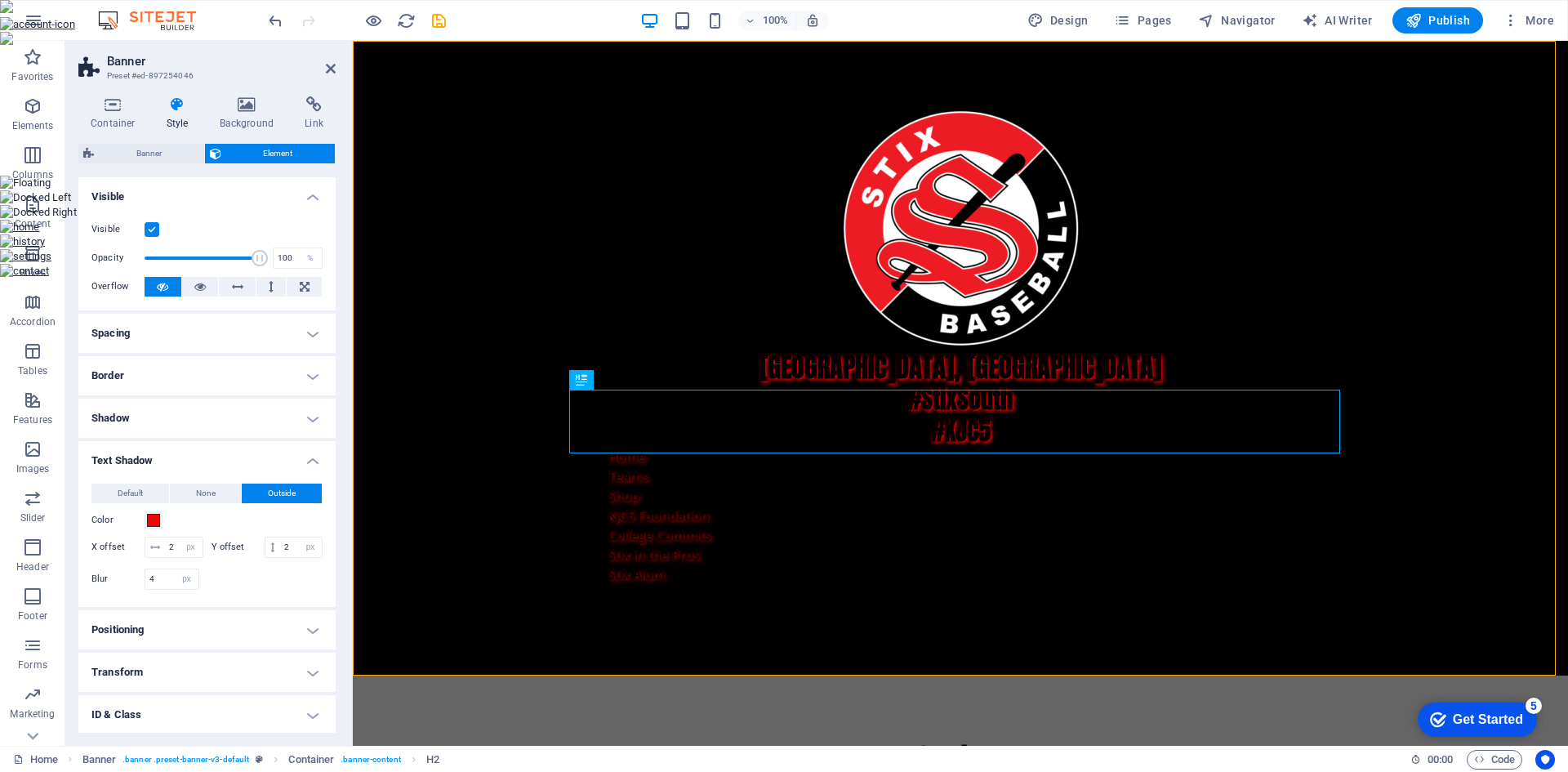
click at [311, 383] on h4 "Border" at bounding box center [207, 376] width 258 height 39
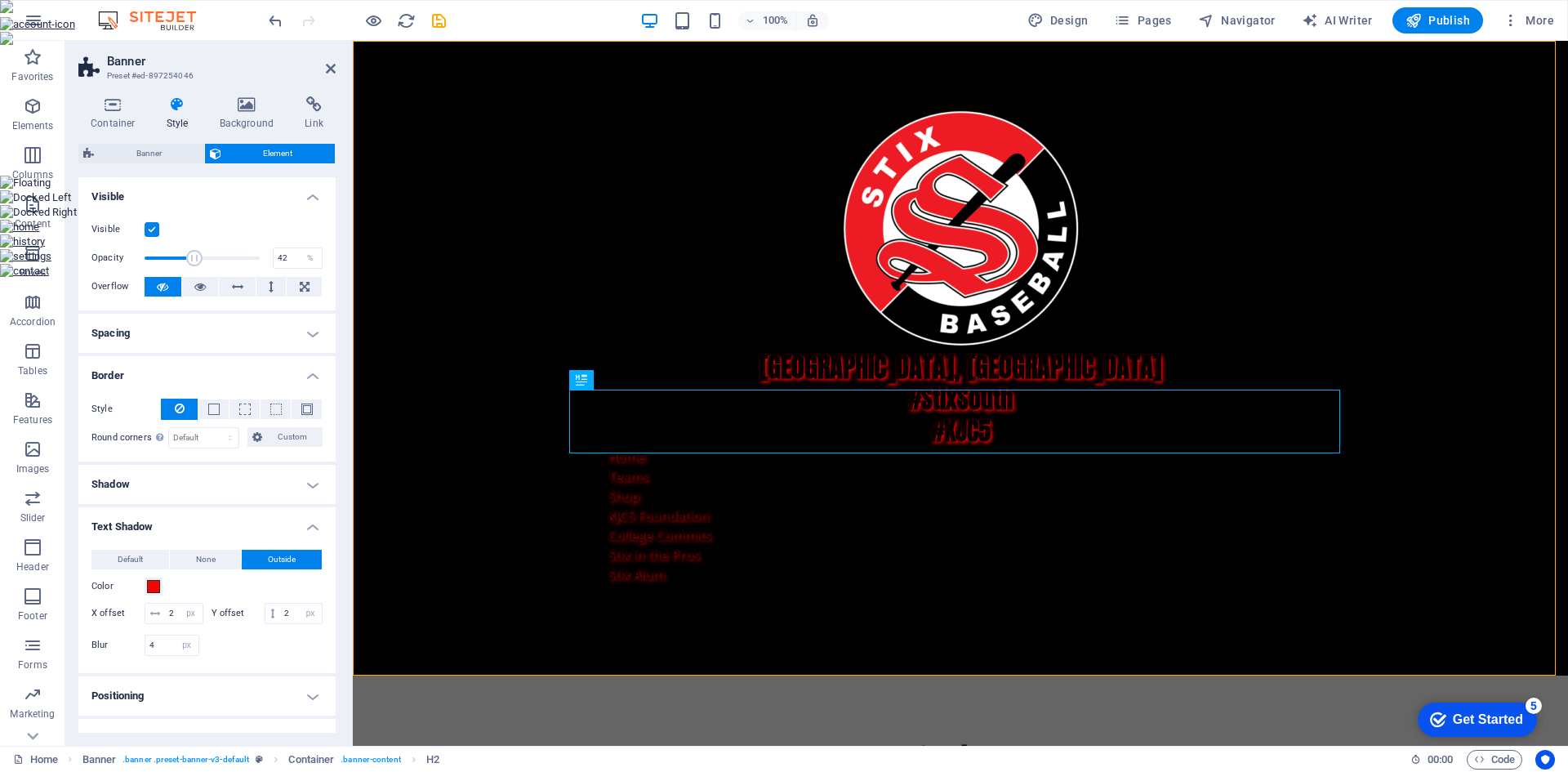
drag, startPoint x: 255, startPoint y: 262, endPoint x: 191, endPoint y: 263, distance: 64.0
click at [191, 263] on span at bounding box center [194, 258] width 17 height 17
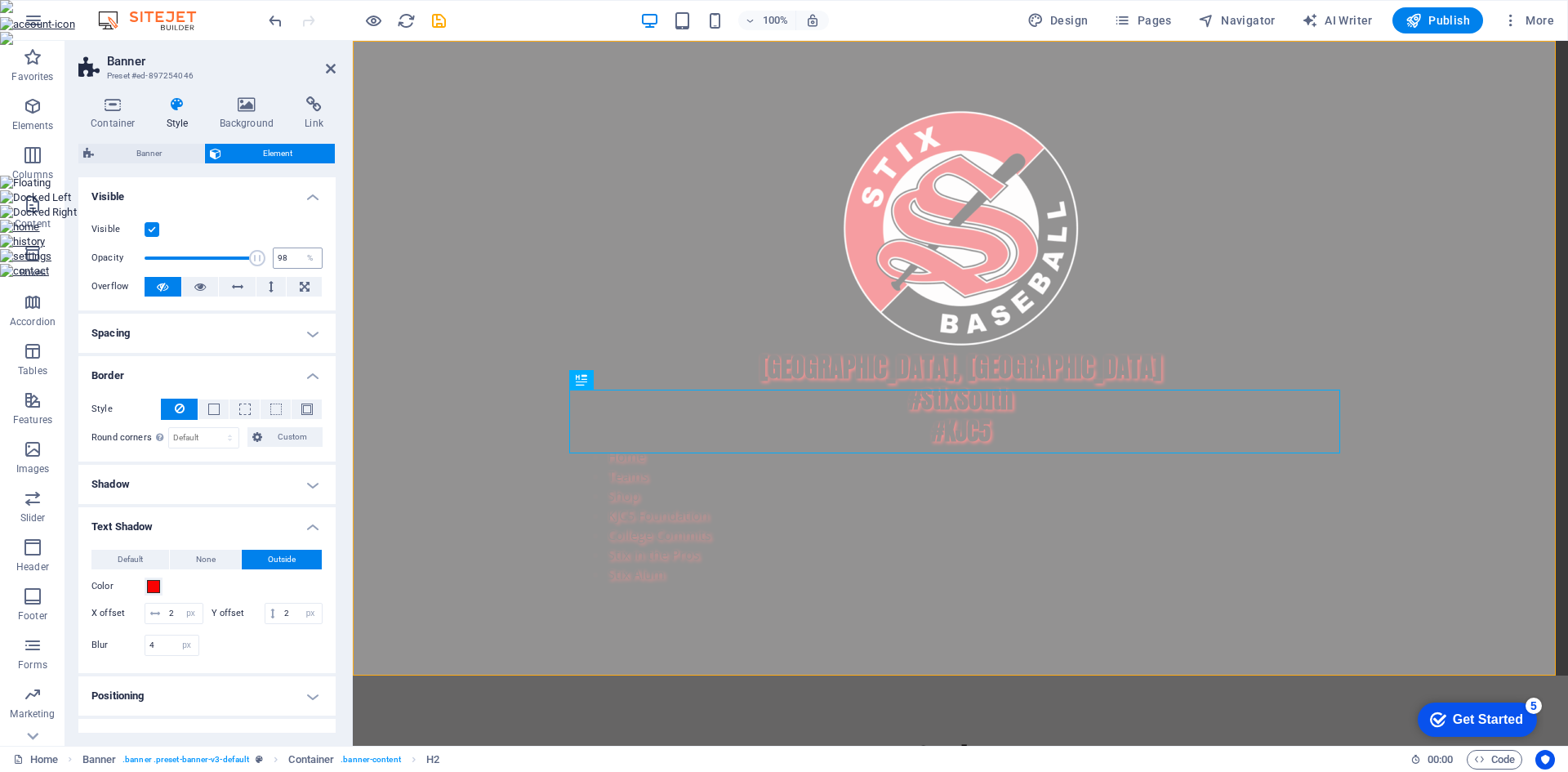
type input "100"
drag, startPoint x: 192, startPoint y: 263, endPoint x: 279, endPoint y: 262, distance: 87.0
click at [279, 262] on div "Opacity 100 %" at bounding box center [207, 258] width 231 height 24
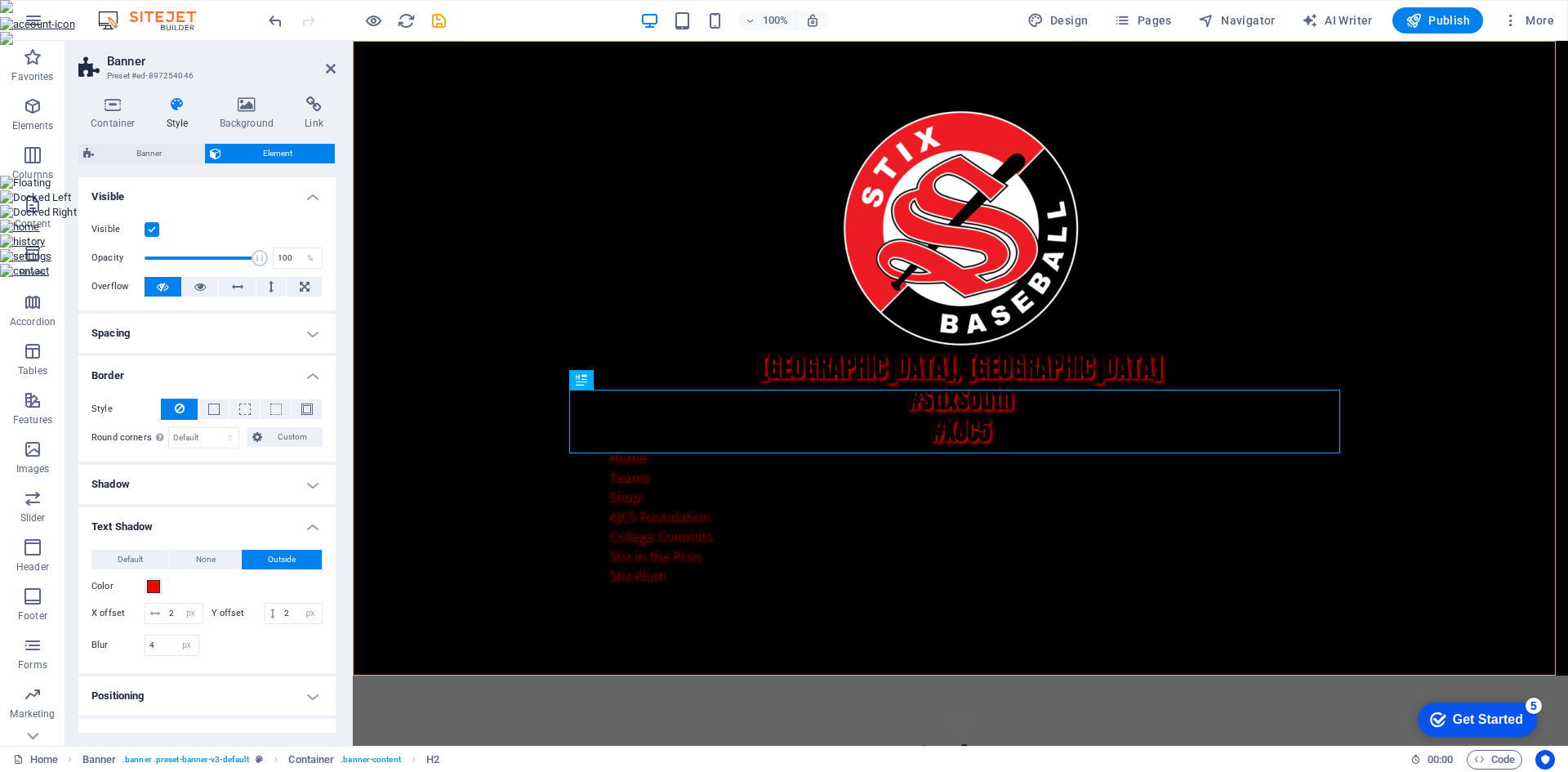
click at [152, 230] on label at bounding box center [151, 229] width 15 height 15
click at [0, 0] on input "Visible" at bounding box center [0, 0] width 0 height 0
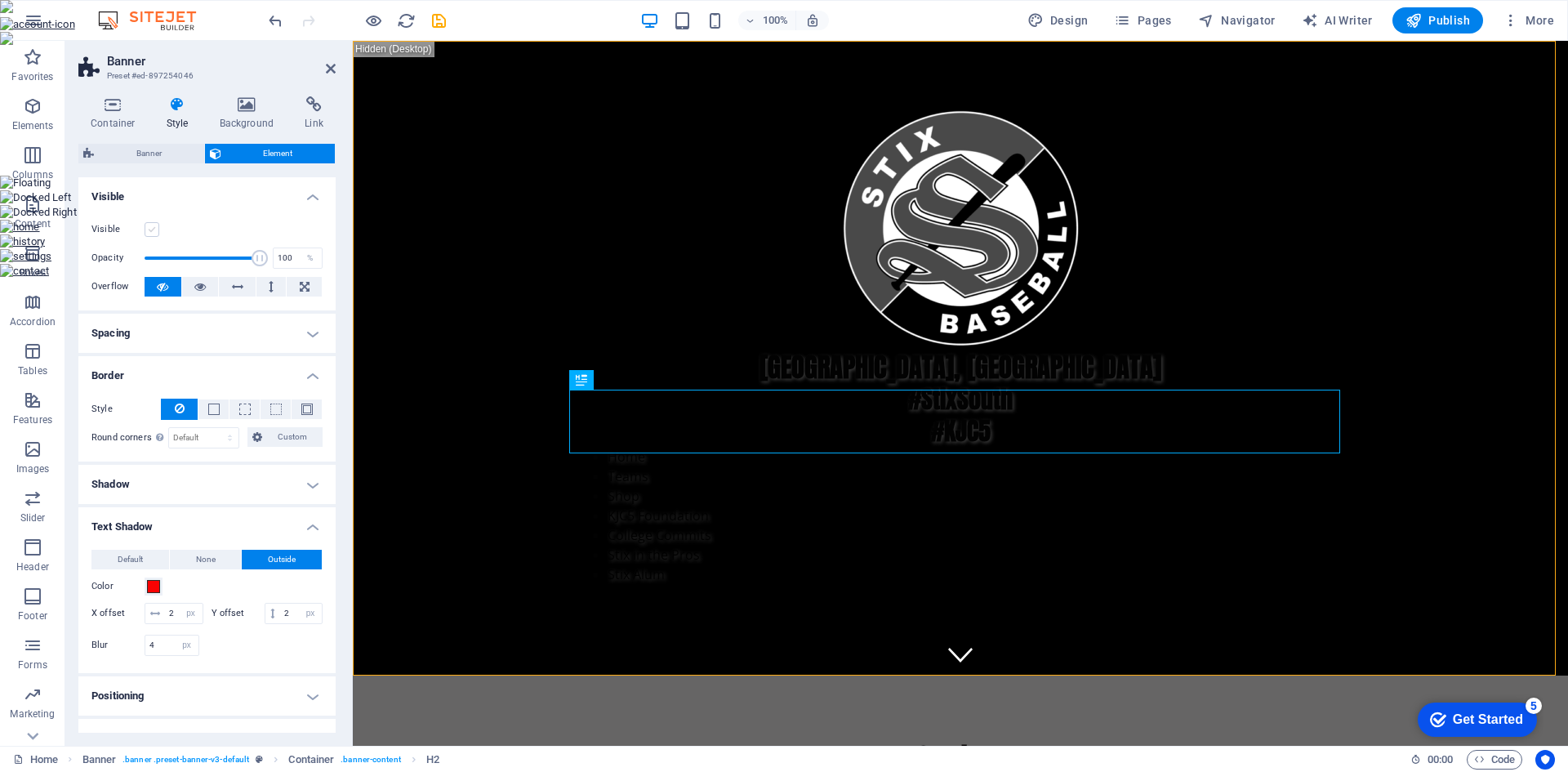
click at [154, 229] on label at bounding box center [151, 229] width 15 height 15
click at [0, 0] on input "Visible" at bounding box center [0, 0] width 0 height 0
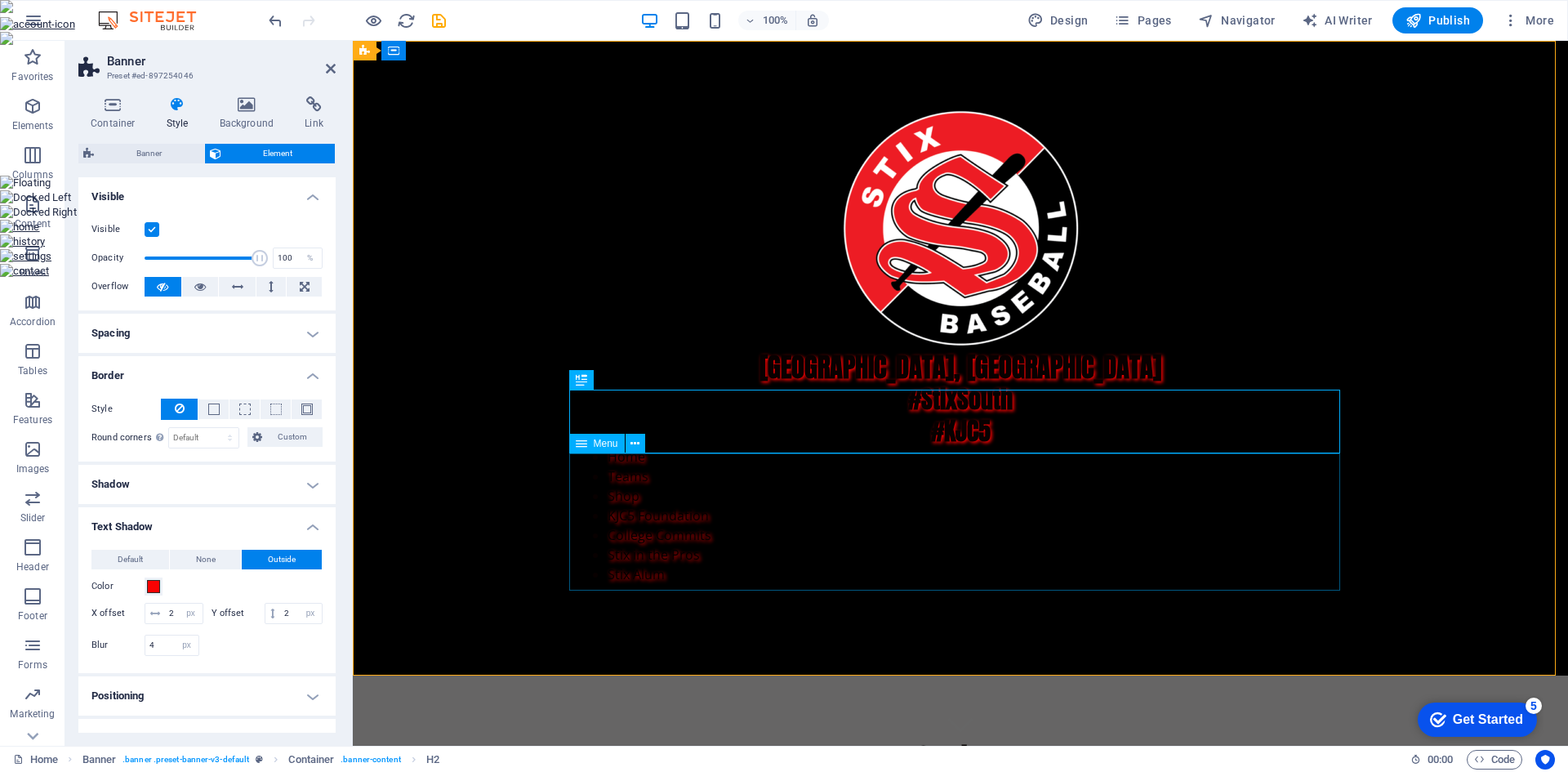
click at [746, 527] on nav "Home Teams Shop KJC5 Foundation College Commits Stix in the Pros Stix Alum" at bounding box center [960, 515] width 771 height 138
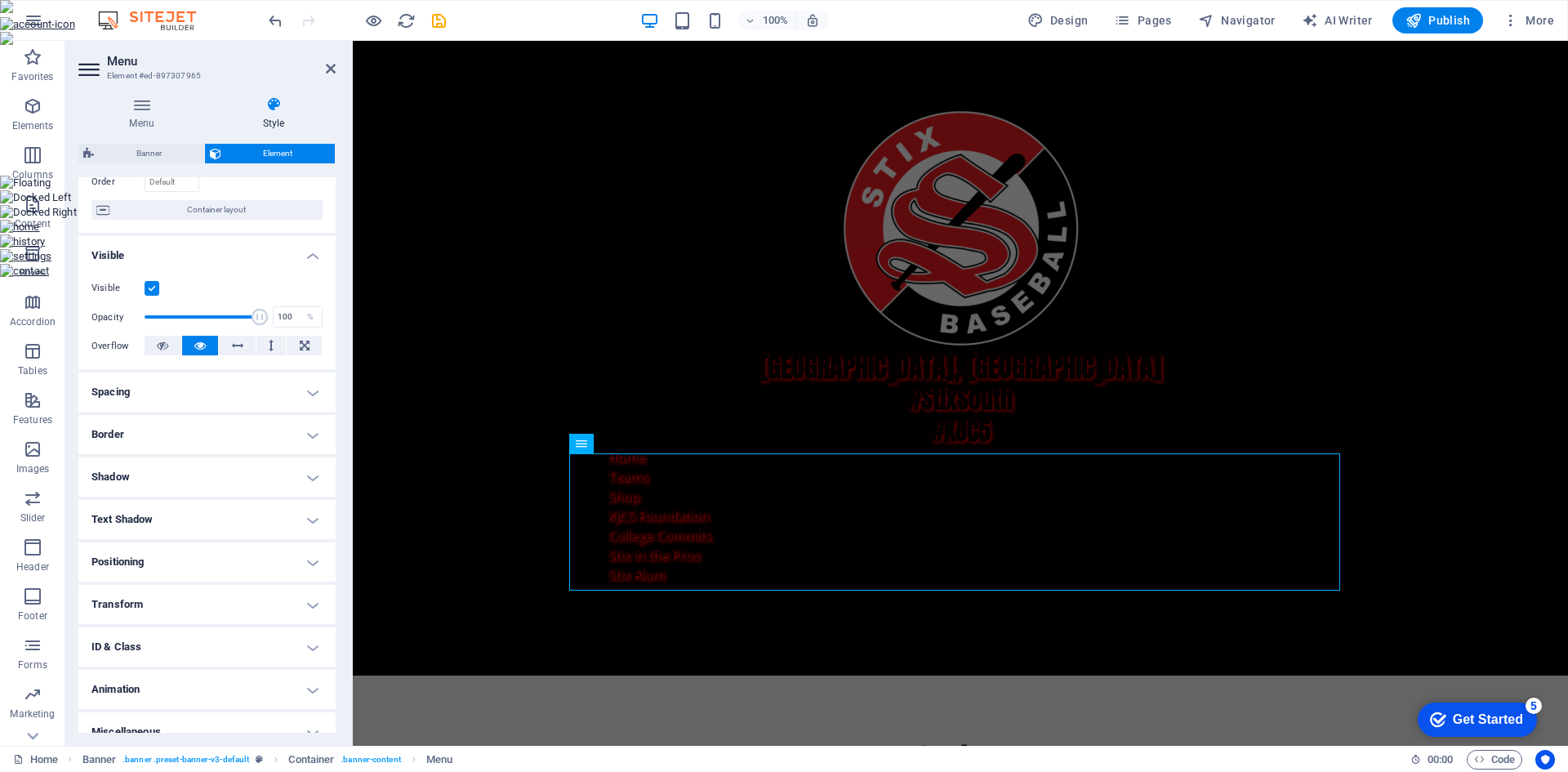
scroll to position [135, 0]
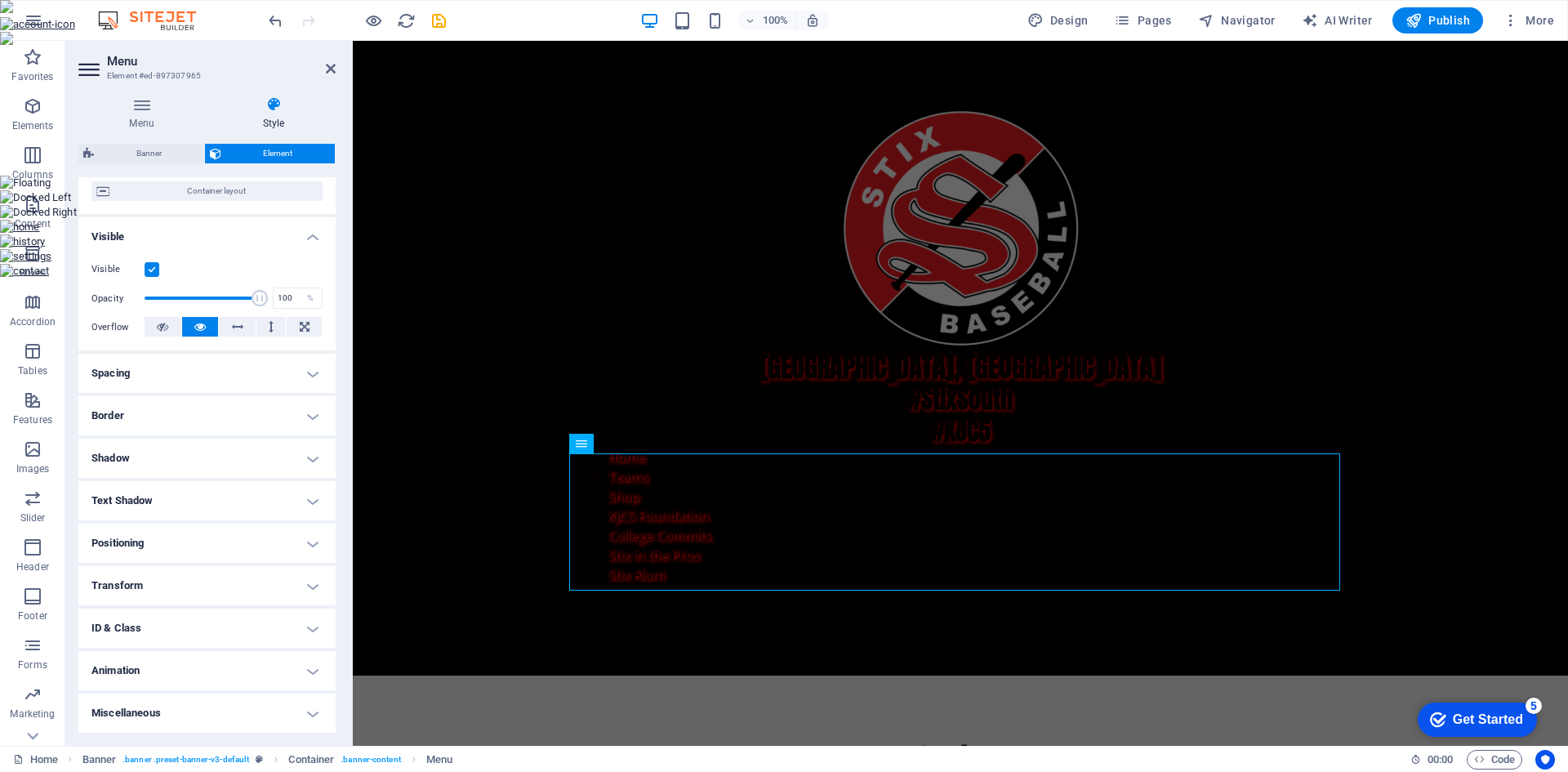
click at [311, 498] on h4 "Text Shadow" at bounding box center [207, 501] width 258 height 39
click at [210, 537] on span "None" at bounding box center [206, 533] width 20 height 20
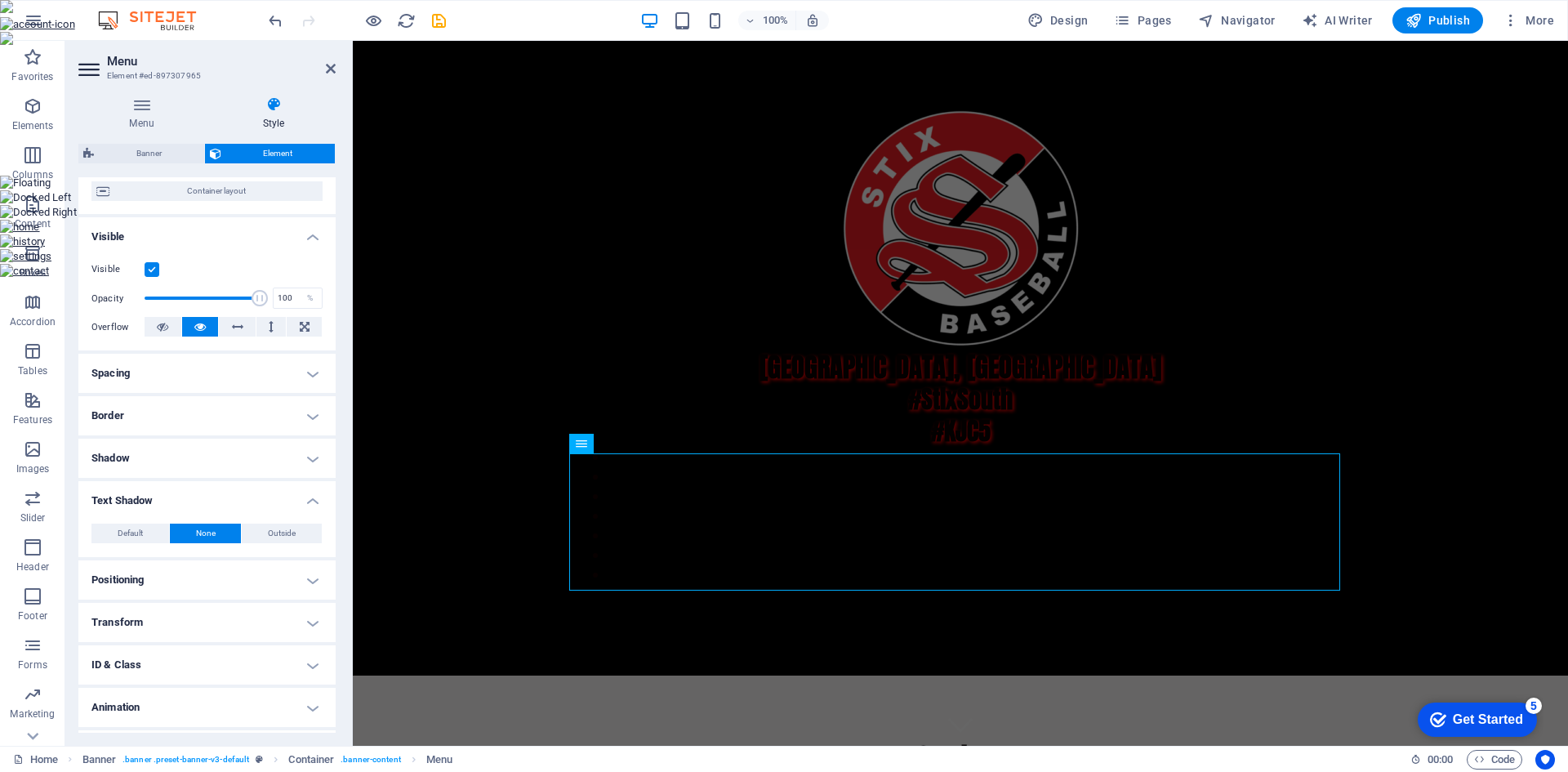
click at [310, 578] on h4 "Positioning" at bounding box center [207, 580] width 258 height 39
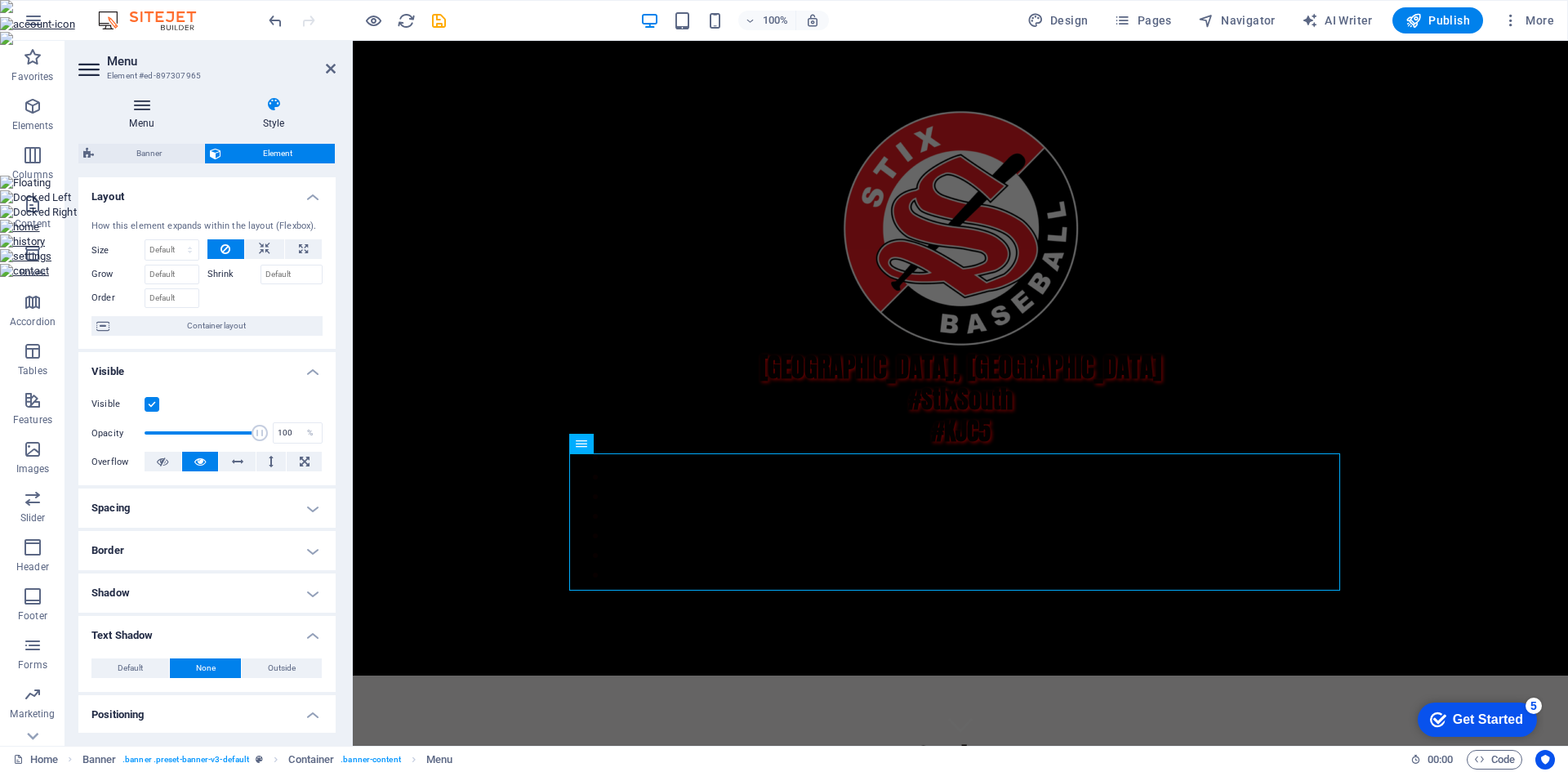
click at [142, 104] on icon at bounding box center [141, 104] width 127 height 17
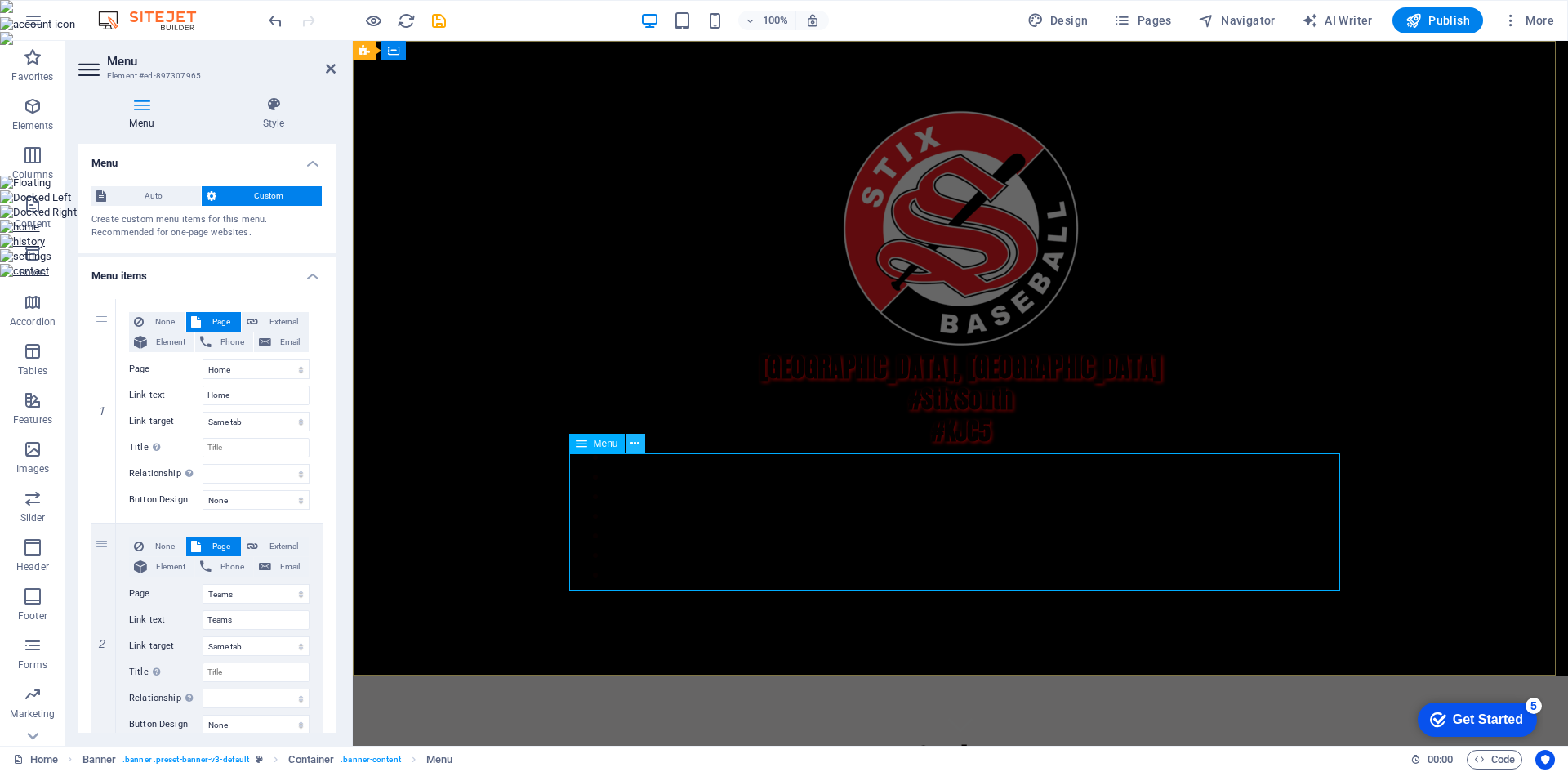
click at [638, 446] on icon at bounding box center [634, 444] width 9 height 18
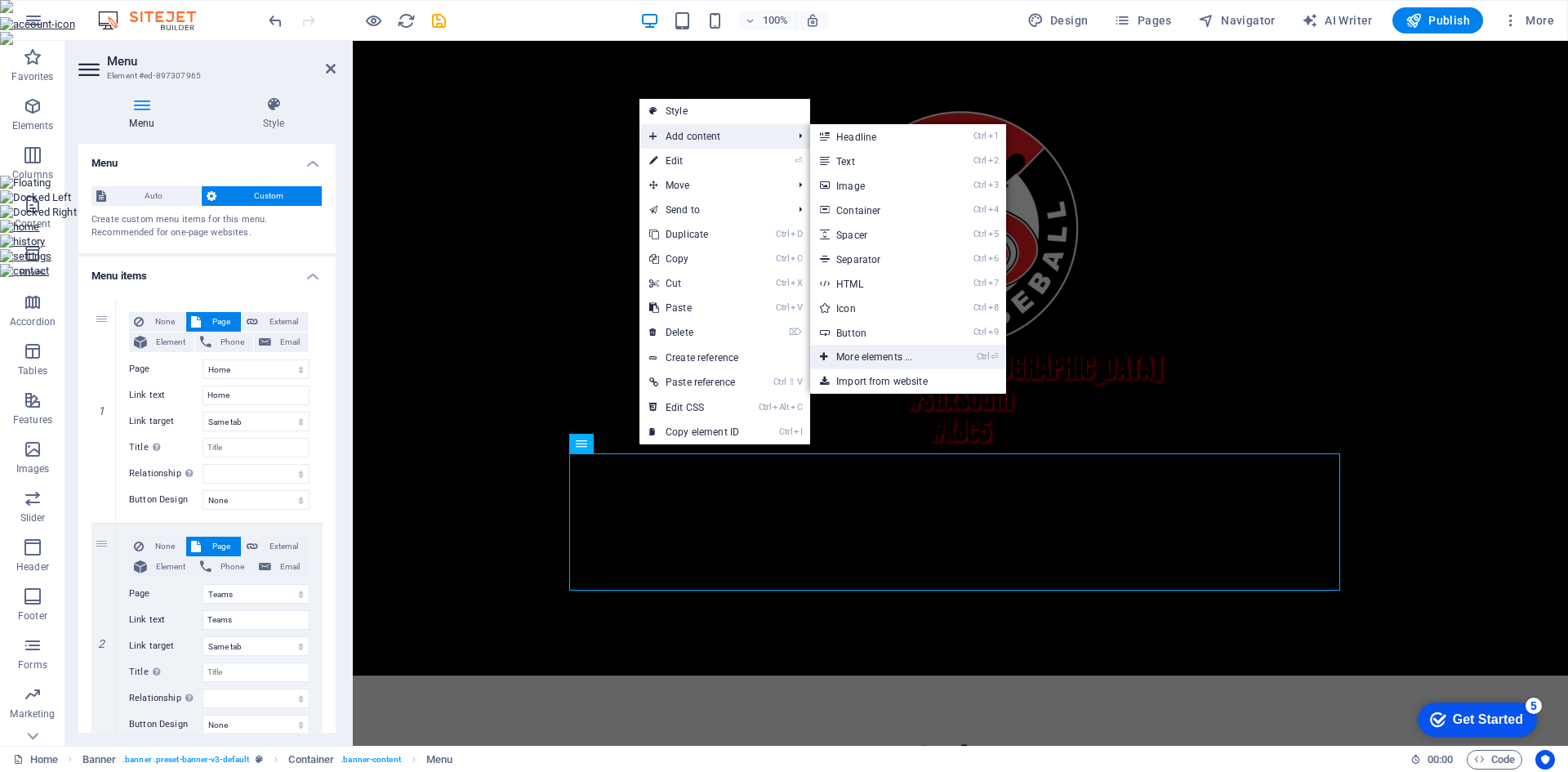
click at [874, 352] on link "Ctrl ⏎ More elements ..." at bounding box center [877, 356] width 135 height 24
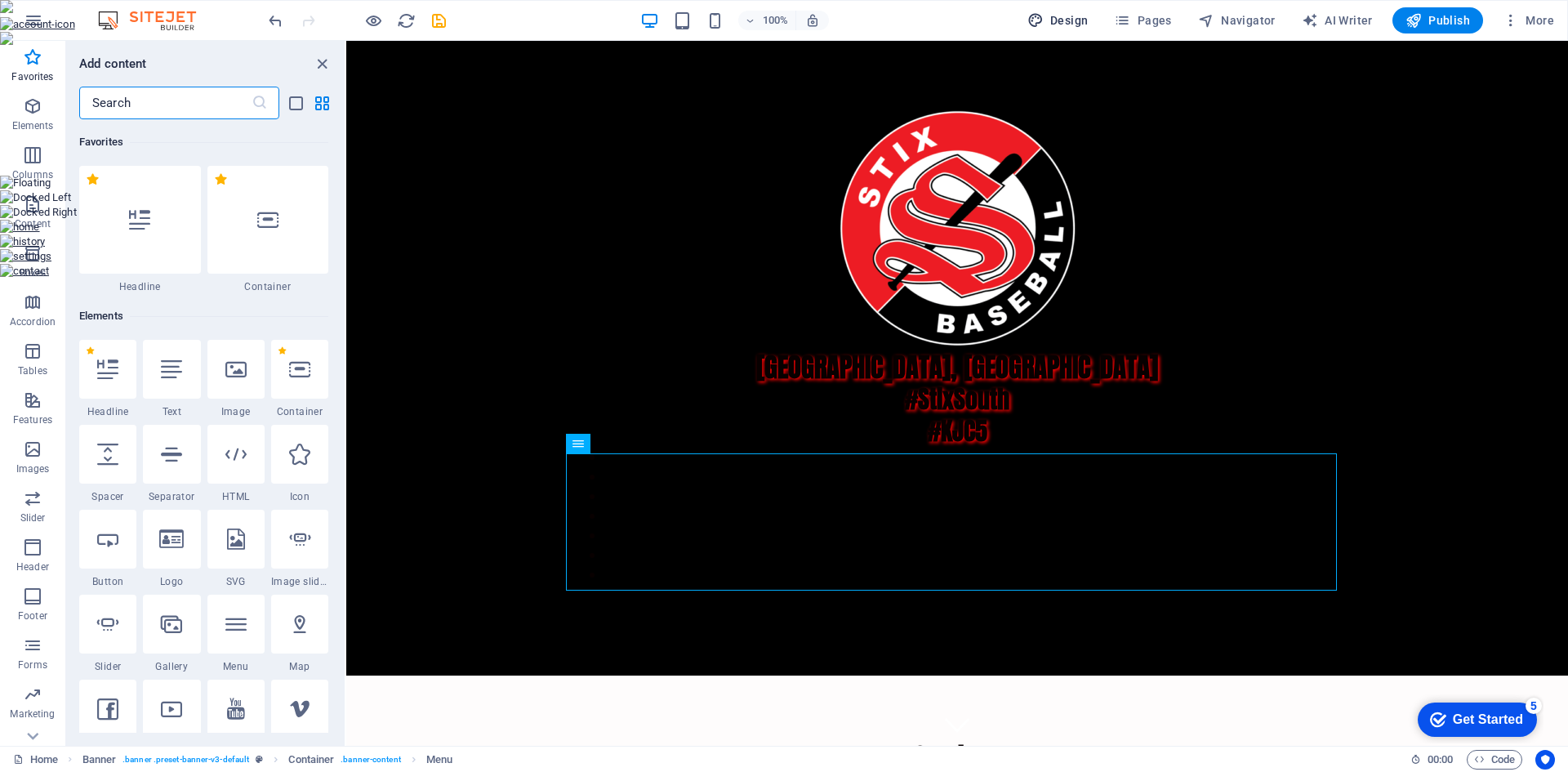
click at [1041, 22] on icon "button" at bounding box center [1035, 20] width 17 height 17
select select "px"
select select "200"
select select "px"
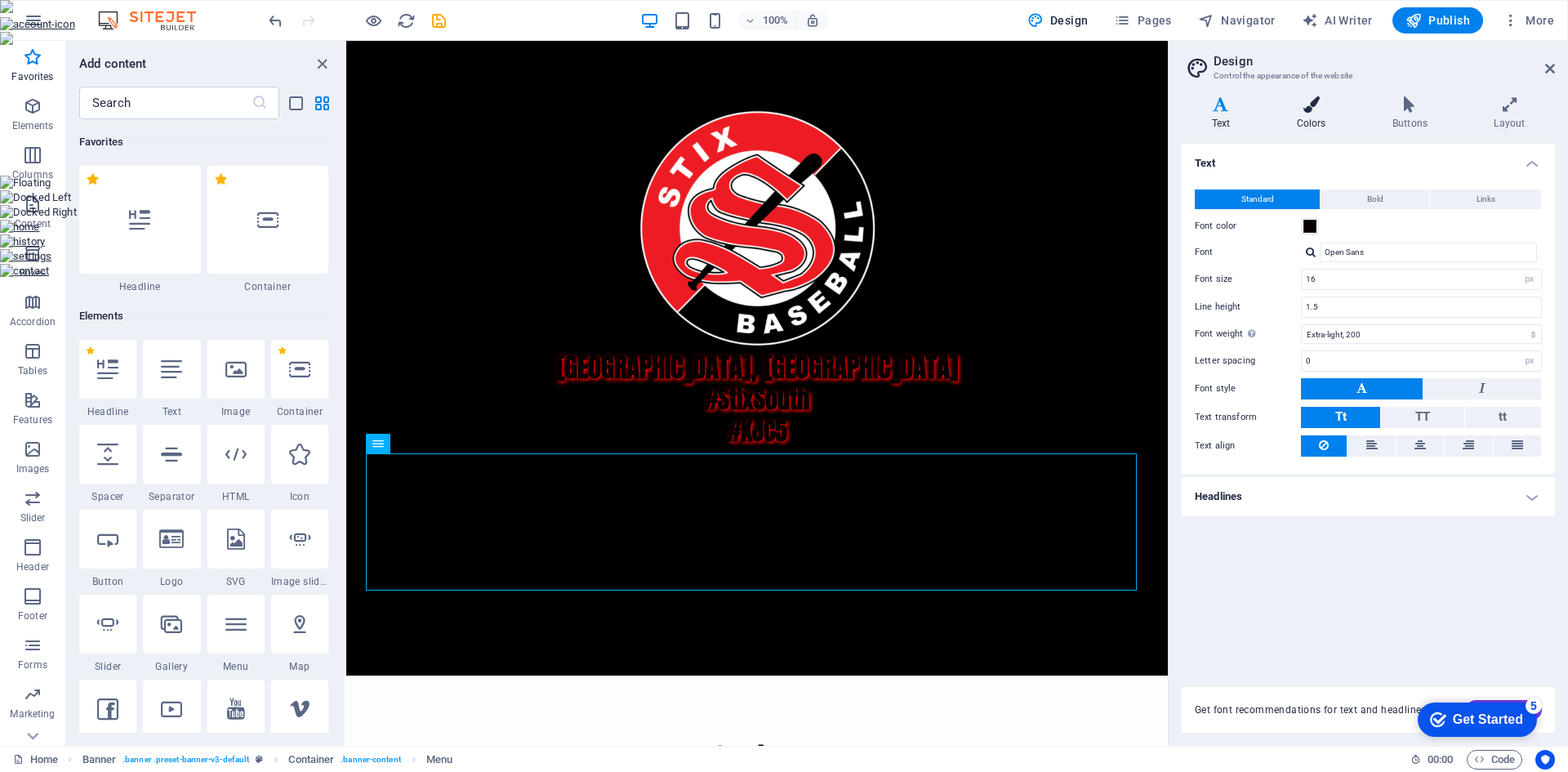
click at [1312, 102] on icon at bounding box center [1310, 104] width 89 height 17
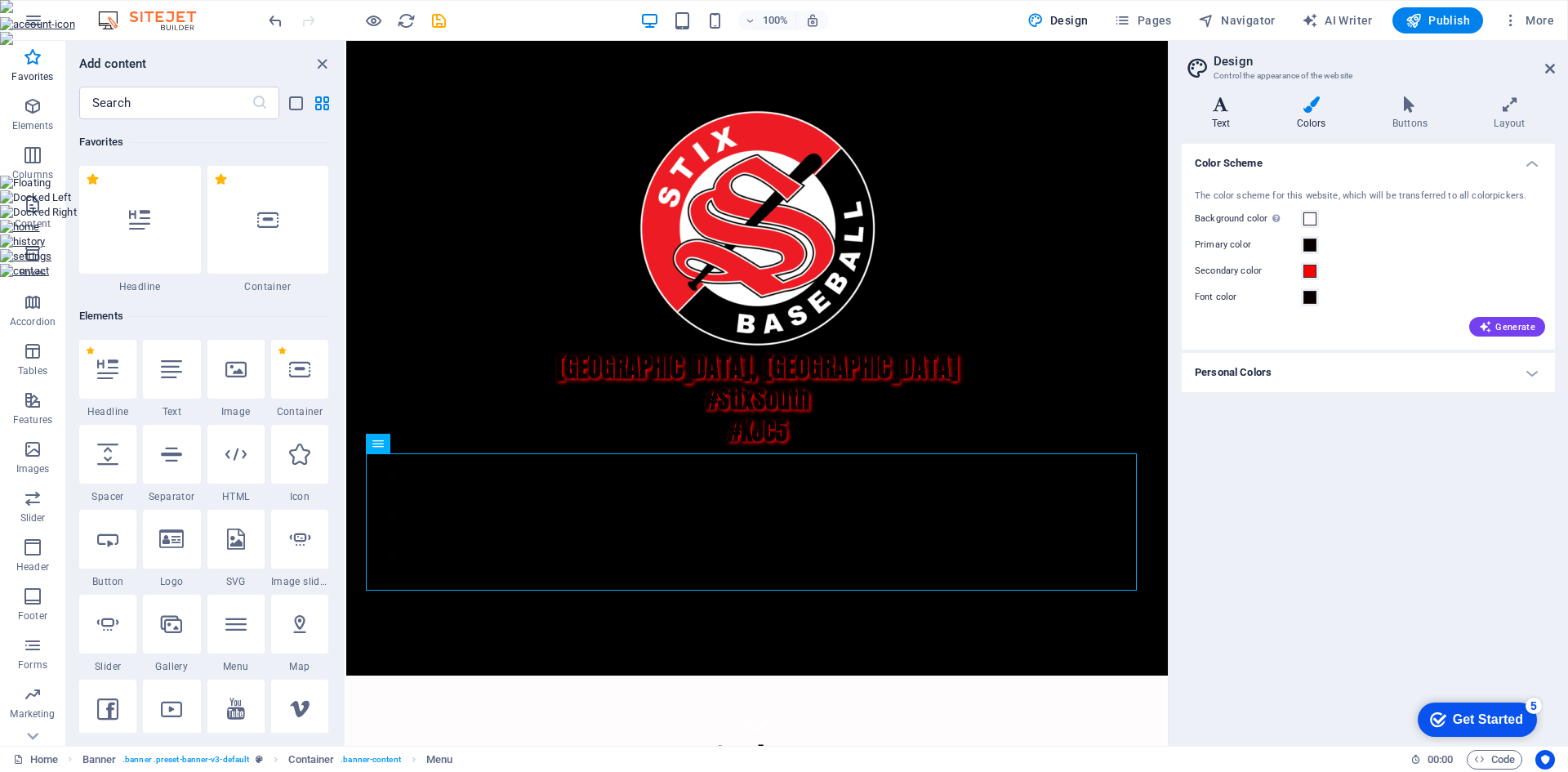
click at [1226, 125] on h4 "Text" at bounding box center [1224, 113] width 85 height 34
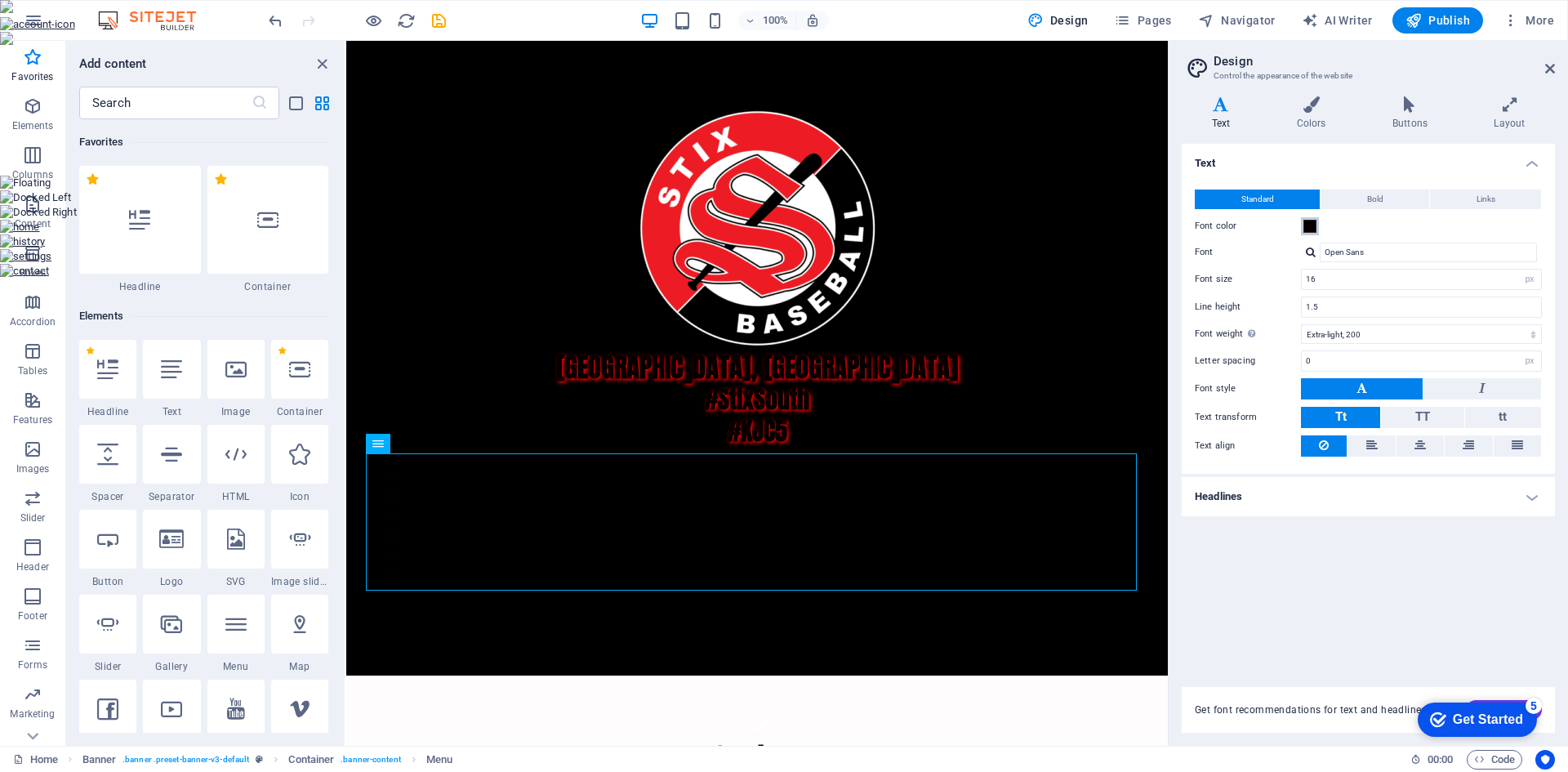
click at [1307, 225] on span at bounding box center [1308, 225] width 13 height 13
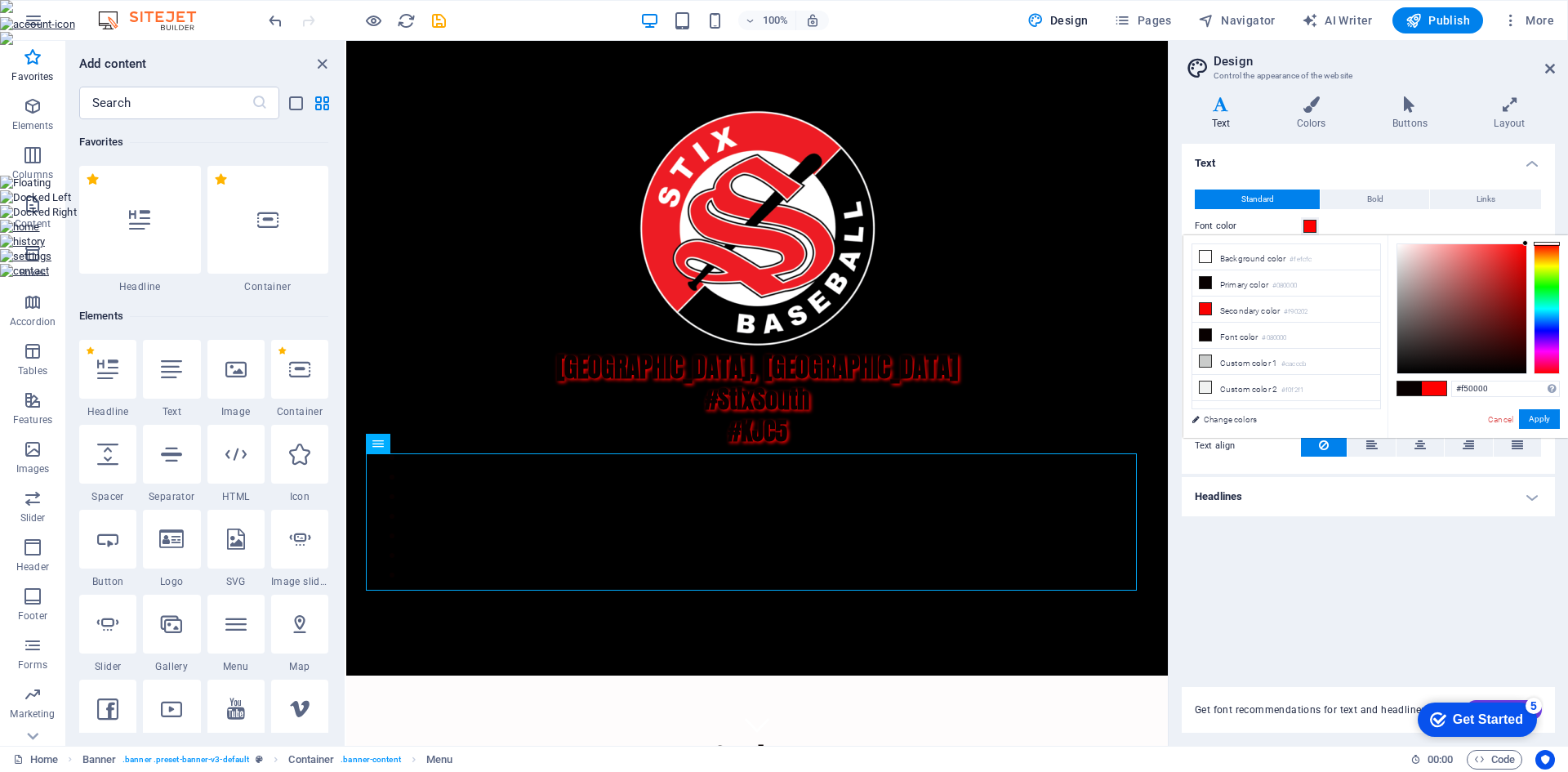
type input "#f30000"
drag, startPoint x: 1524, startPoint y: 367, endPoint x: 1535, endPoint y: 249, distance: 118.5
click at [1535, 249] on div at bounding box center [1477, 308] width 163 height 131
click at [1543, 426] on button "Apply" at bounding box center [1539, 419] width 41 height 20
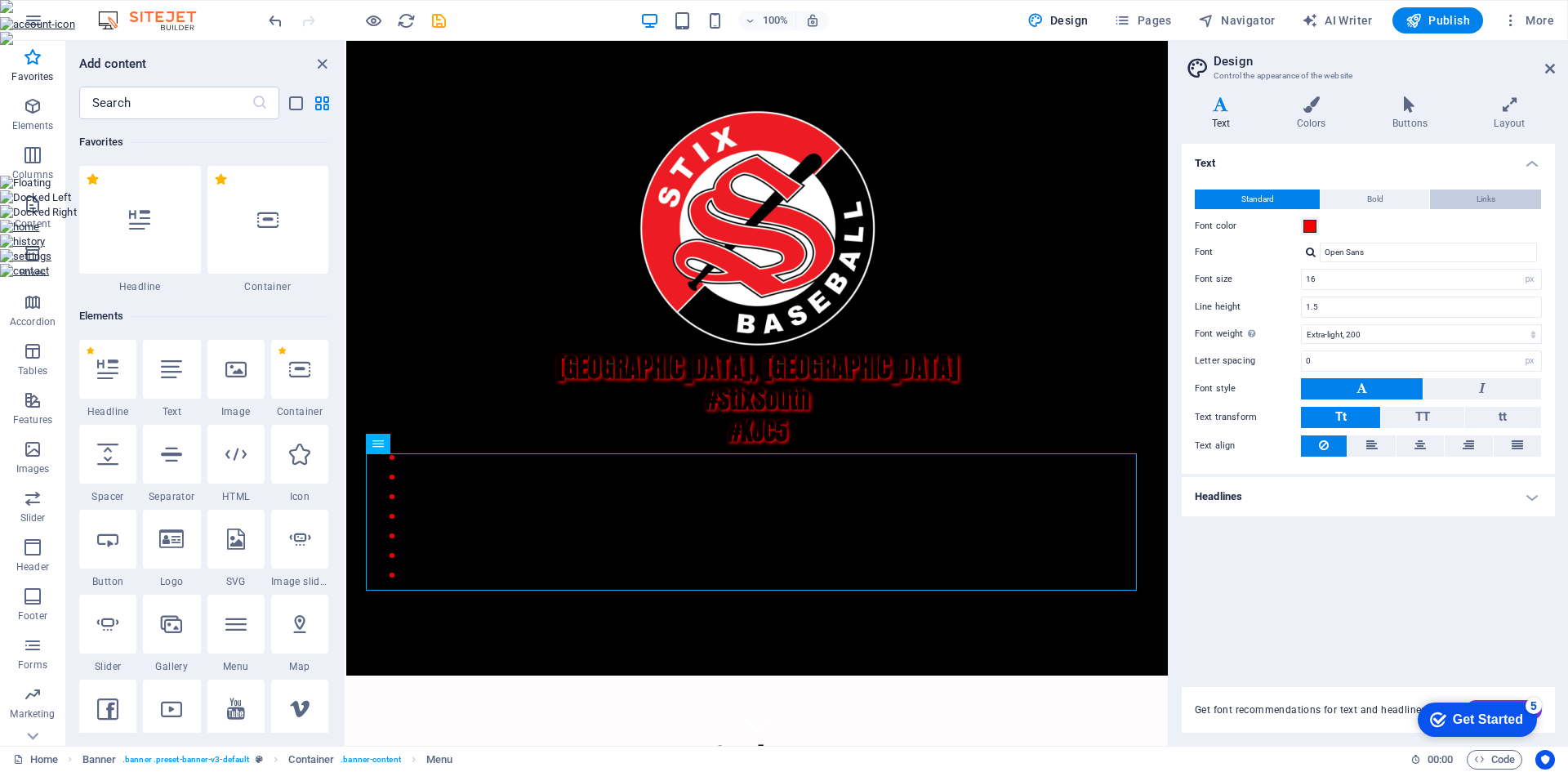
click at [1494, 204] on span "Links" at bounding box center [1485, 199] width 19 height 20
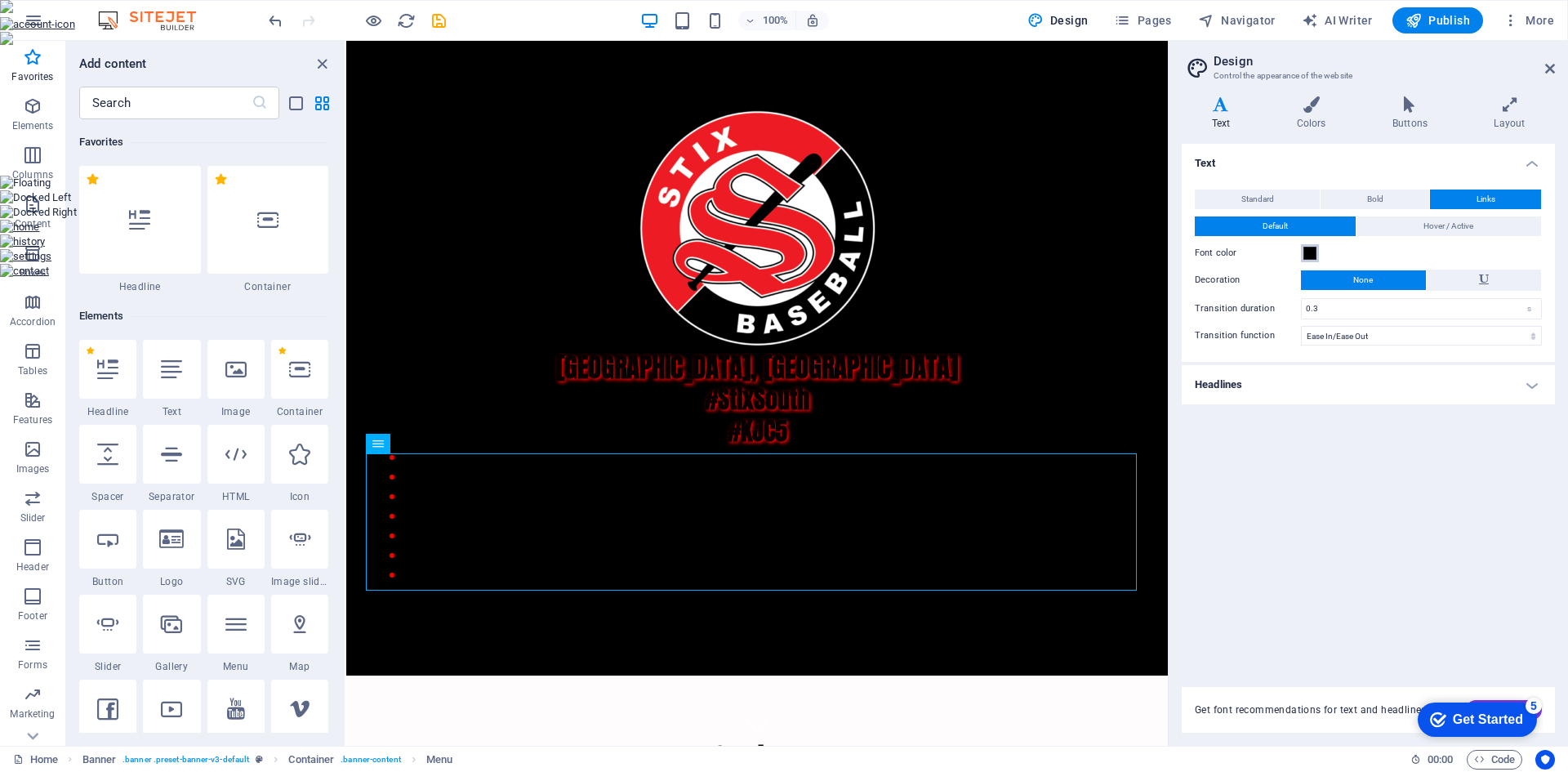
click at [1309, 253] on span at bounding box center [1308, 253] width 13 height 13
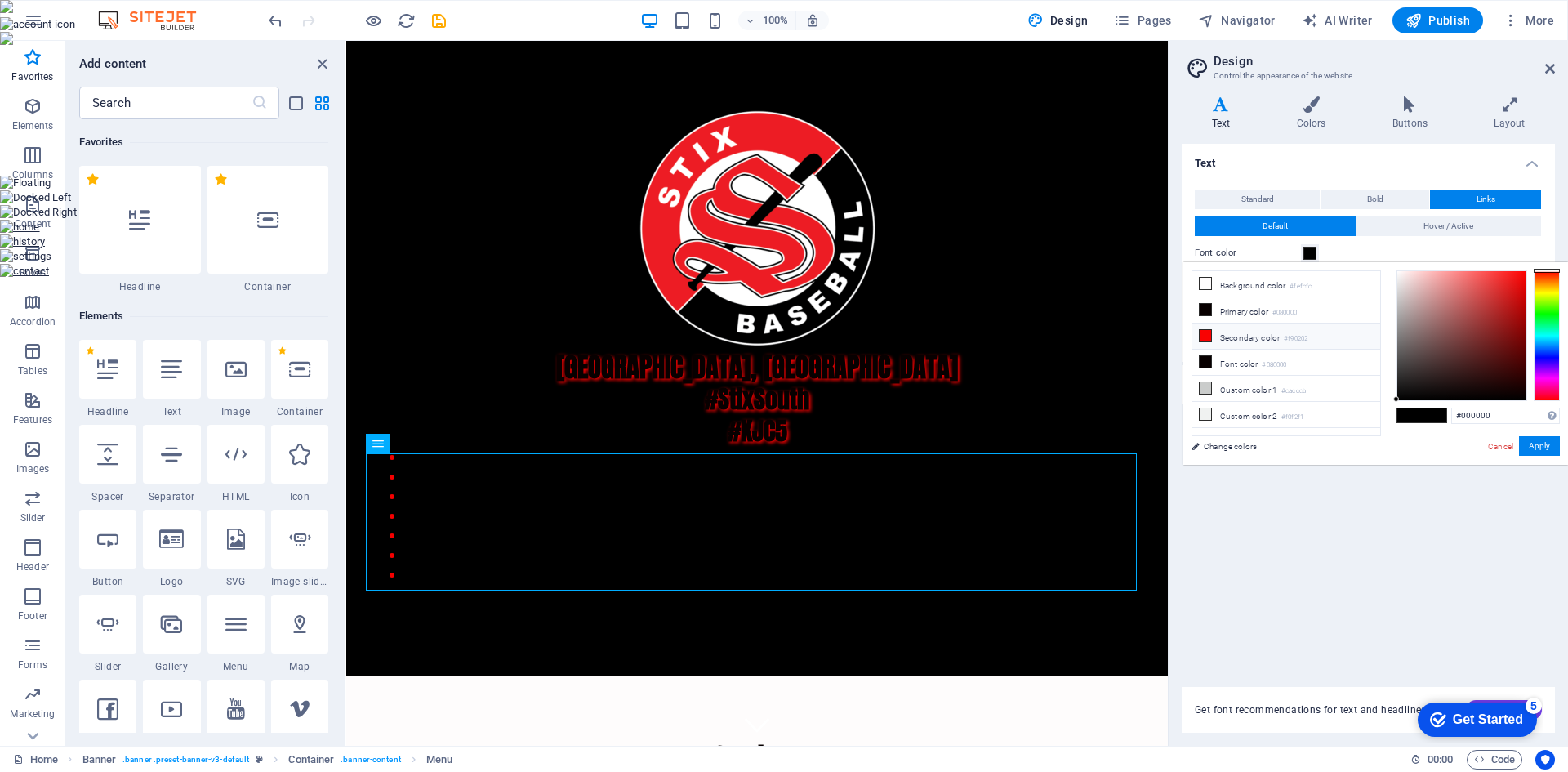
click at [1231, 336] on li "Secondary color #f90202" at bounding box center [1286, 336] width 187 height 26
type input "#f90202"
click at [1531, 447] on button "Apply" at bounding box center [1539, 446] width 41 height 20
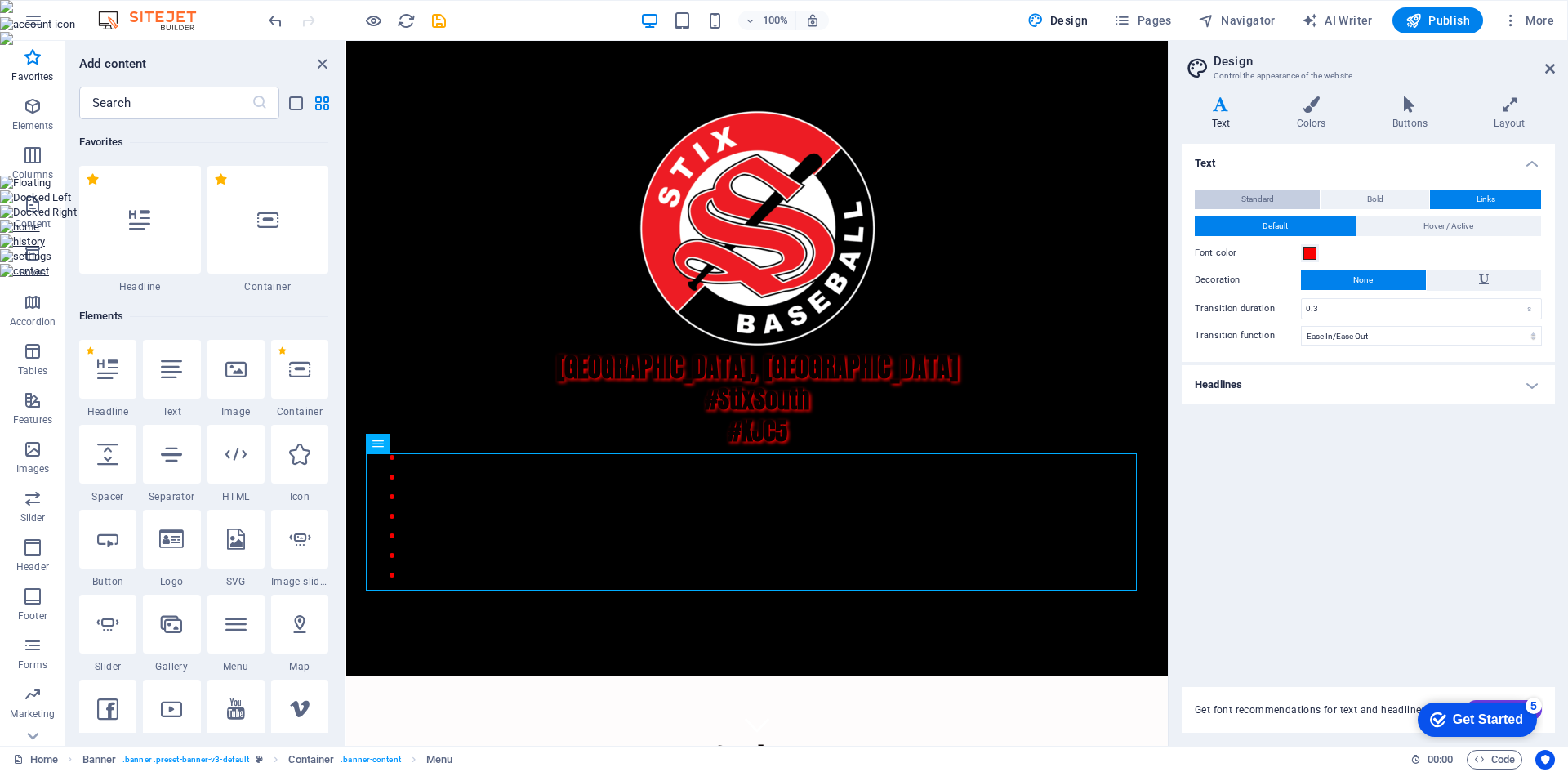
click at [1265, 197] on span "Standard" at bounding box center [1257, 199] width 32 height 20
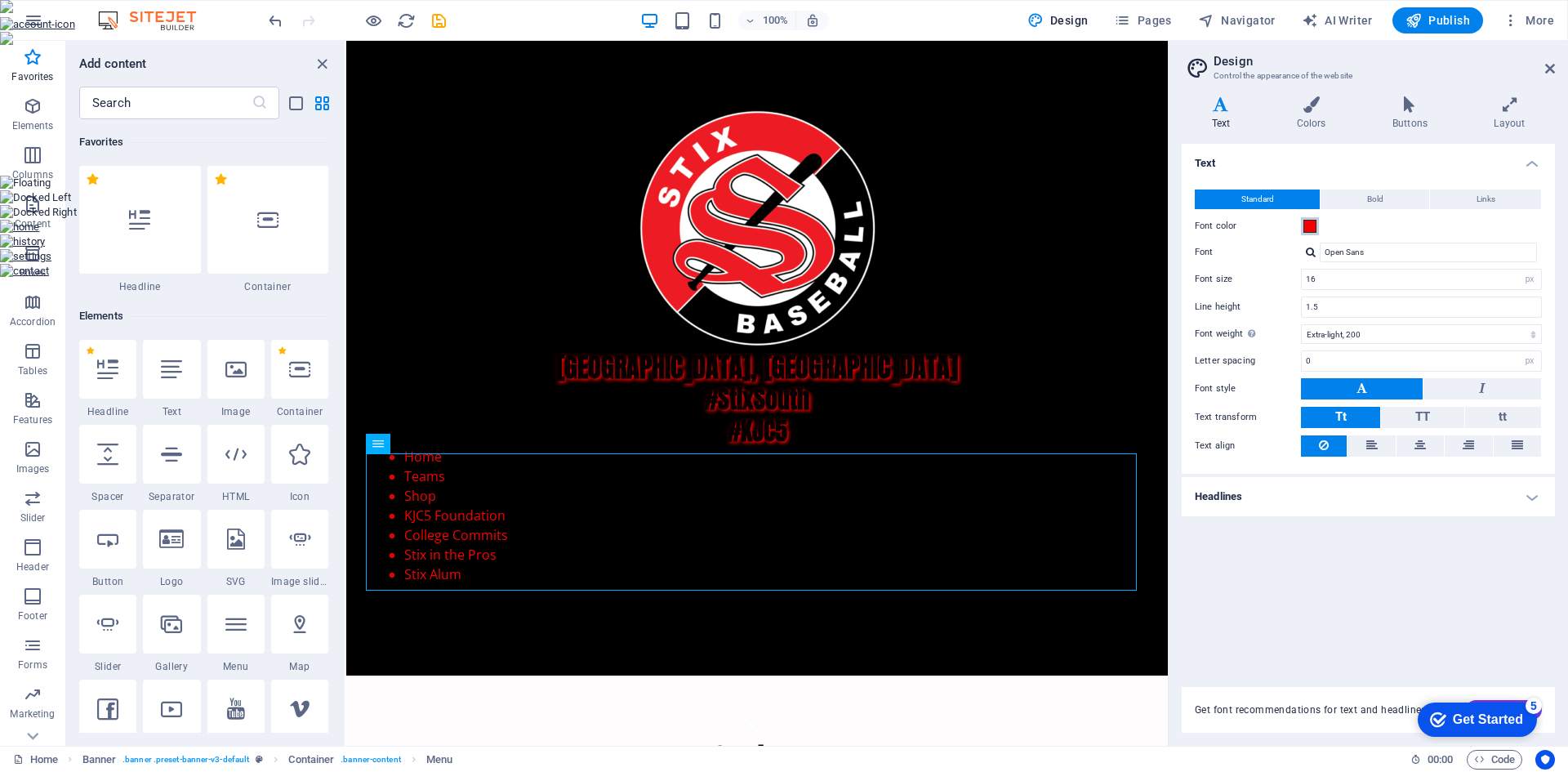
click at [1313, 228] on span at bounding box center [1308, 225] width 13 height 13
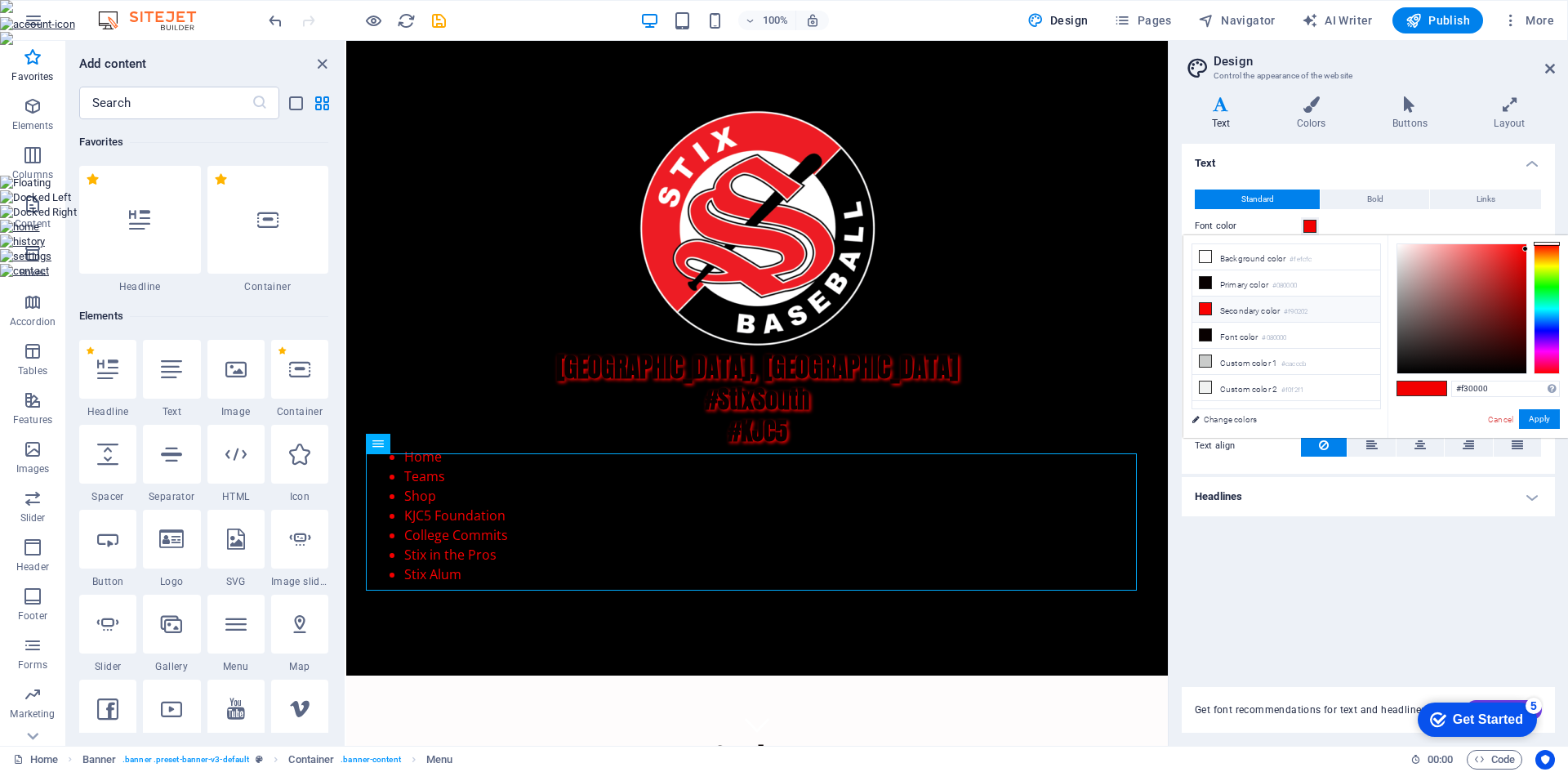
click at [1259, 312] on li "Secondary color #f90202" at bounding box center [1286, 309] width 187 height 26
type input "#f90202"
click at [1538, 418] on button "Apply" at bounding box center [1539, 419] width 41 height 20
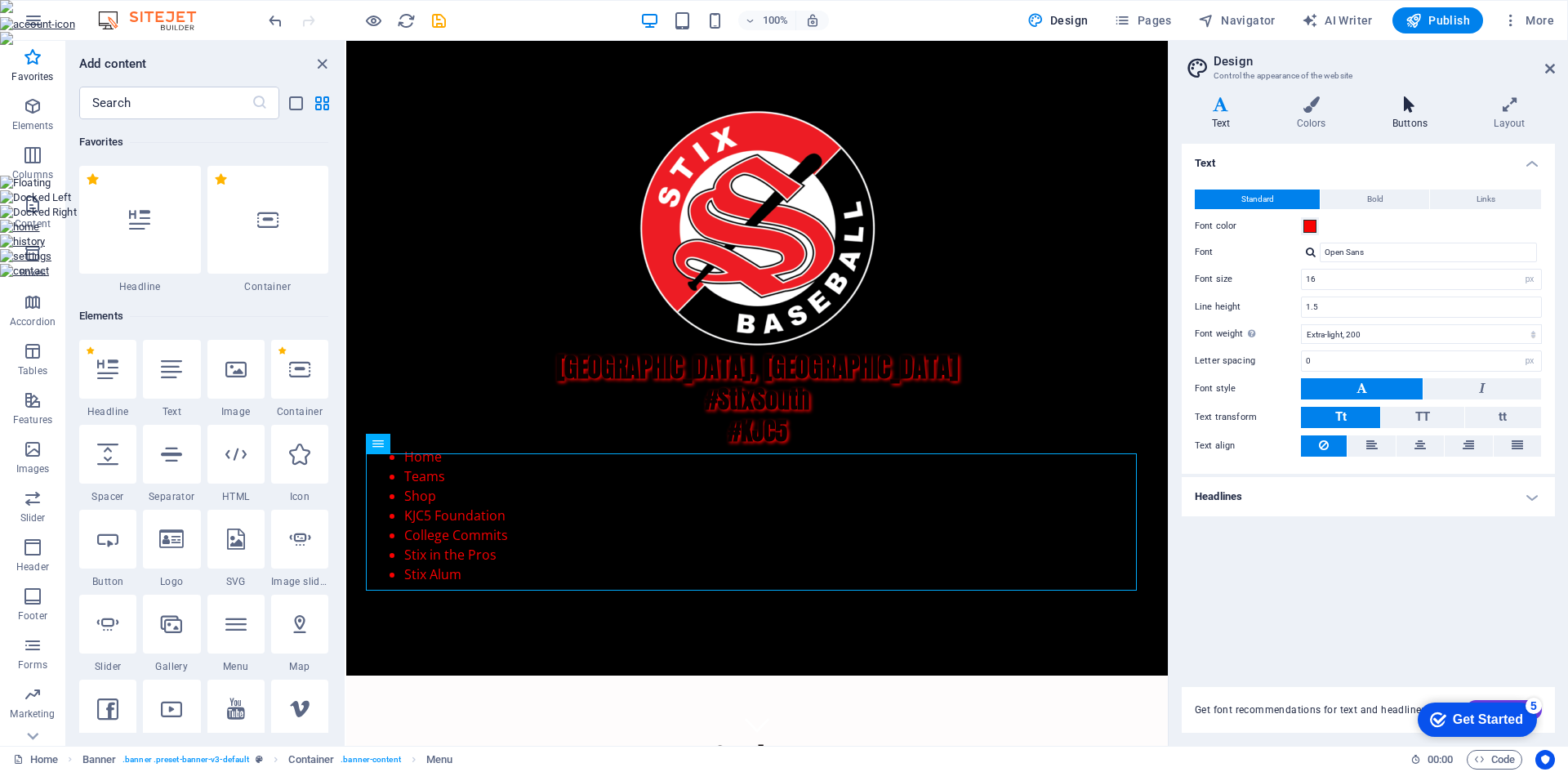
click at [1408, 114] on h4 "Buttons" at bounding box center [1413, 113] width 101 height 34
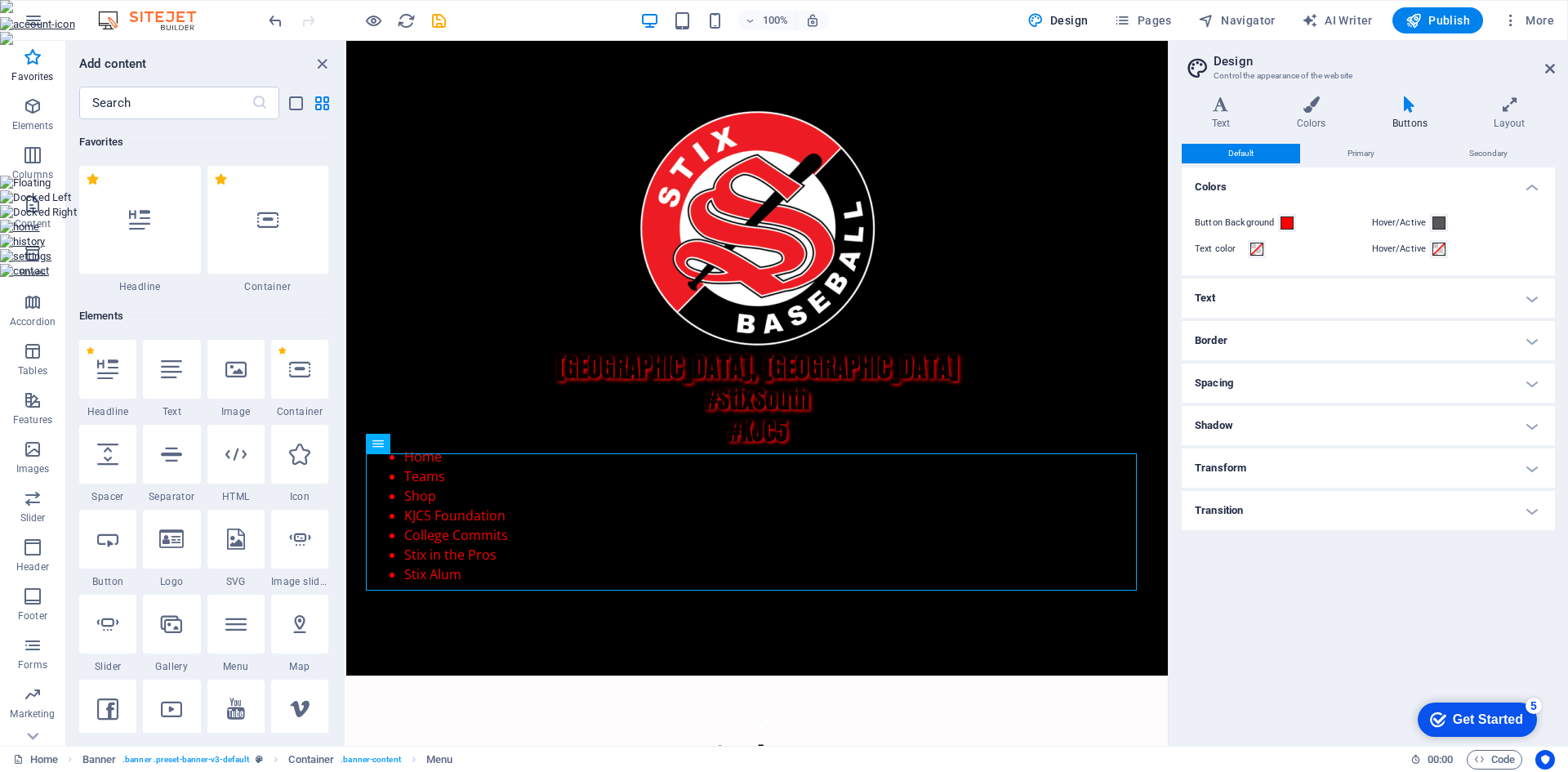
click at [1535, 304] on h4 "Text" at bounding box center [1368, 298] width 373 height 39
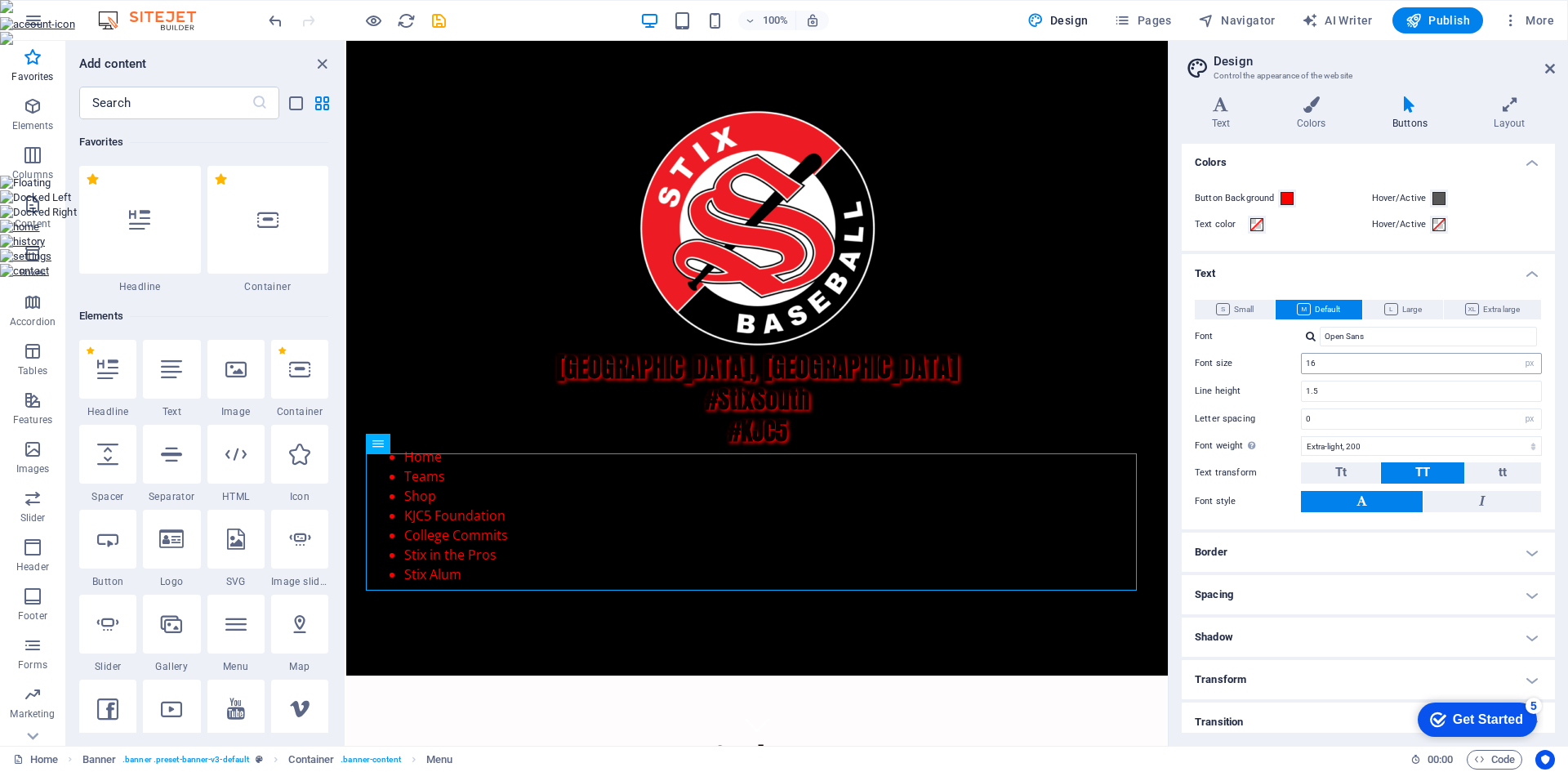
scroll to position [33, 0]
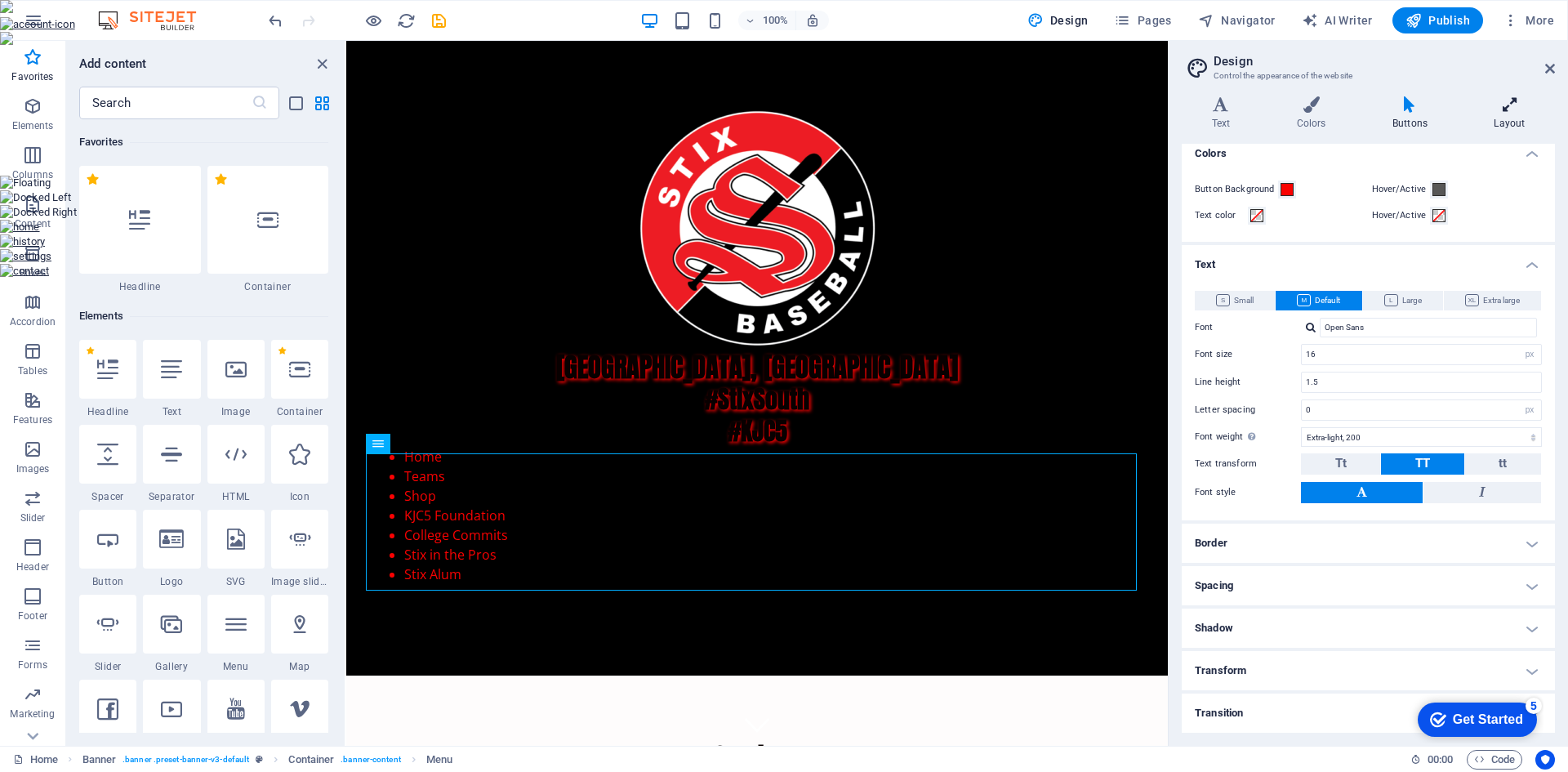
click at [1502, 100] on icon at bounding box center [1508, 104] width 91 height 17
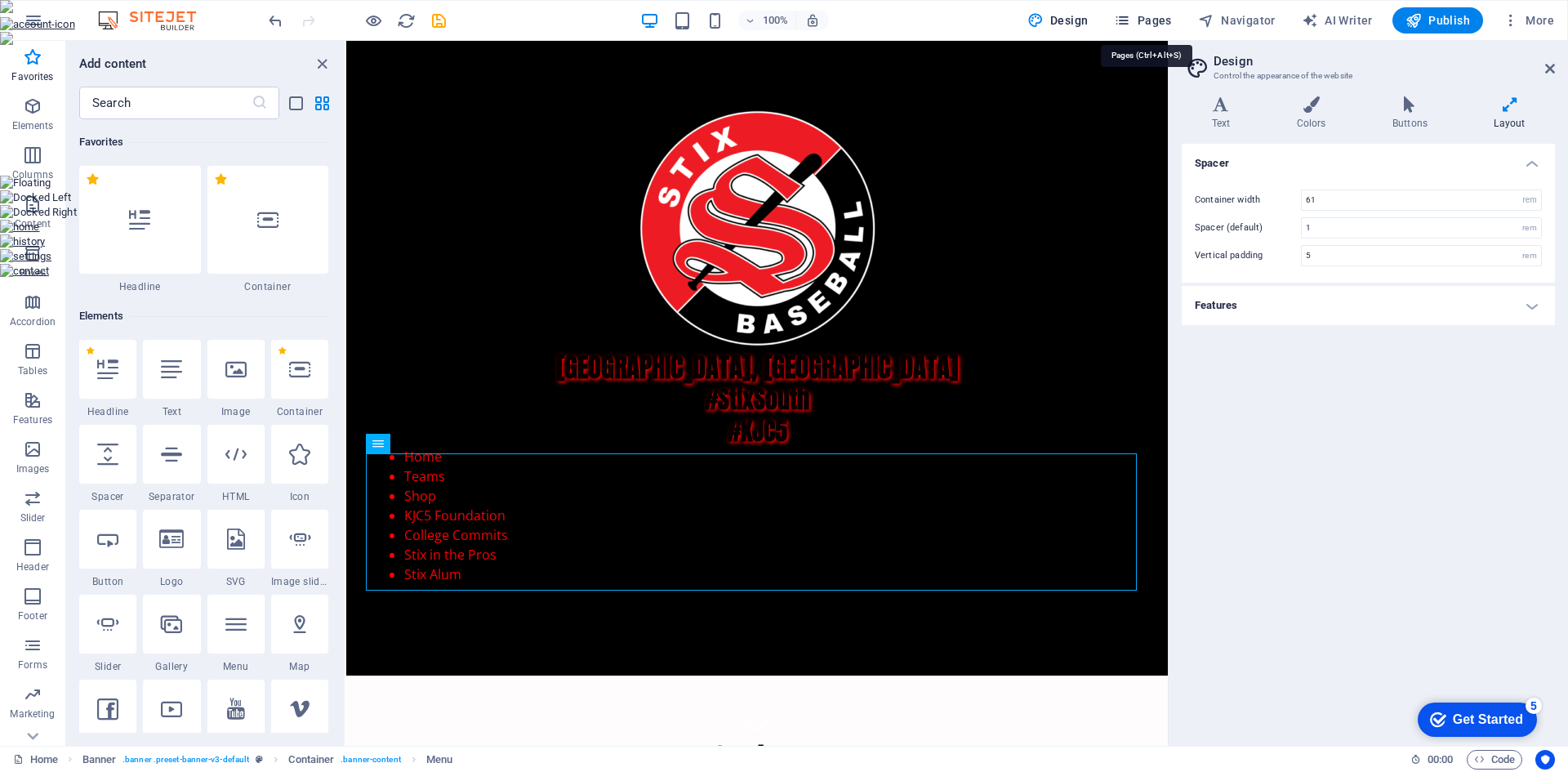
click at [1158, 18] on span "Pages" at bounding box center [1142, 20] width 58 height 17
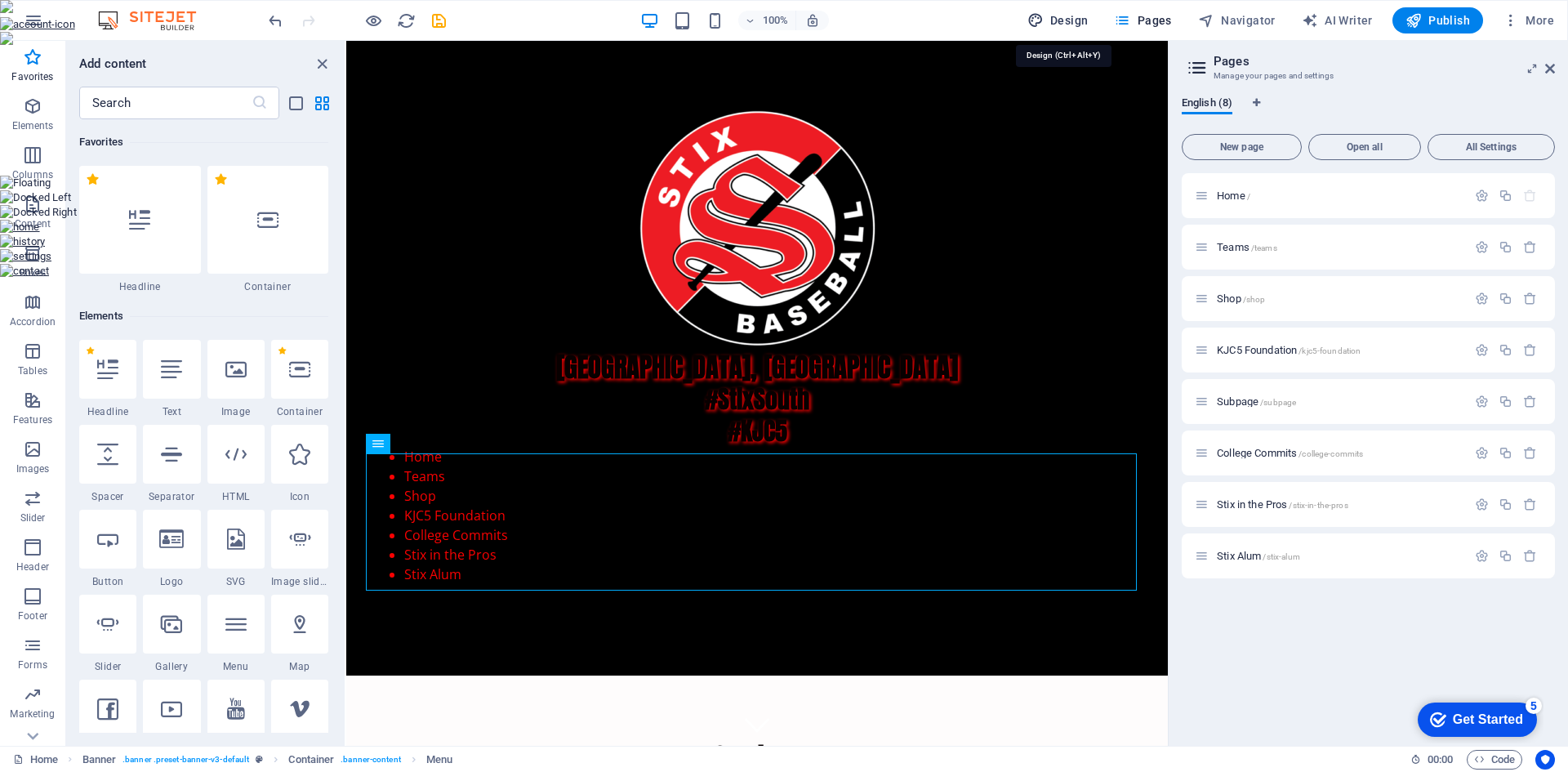
click at [1070, 23] on span "Design" at bounding box center [1058, 20] width 61 height 17
select select "px"
select select "200"
select select "px"
select select "rem"
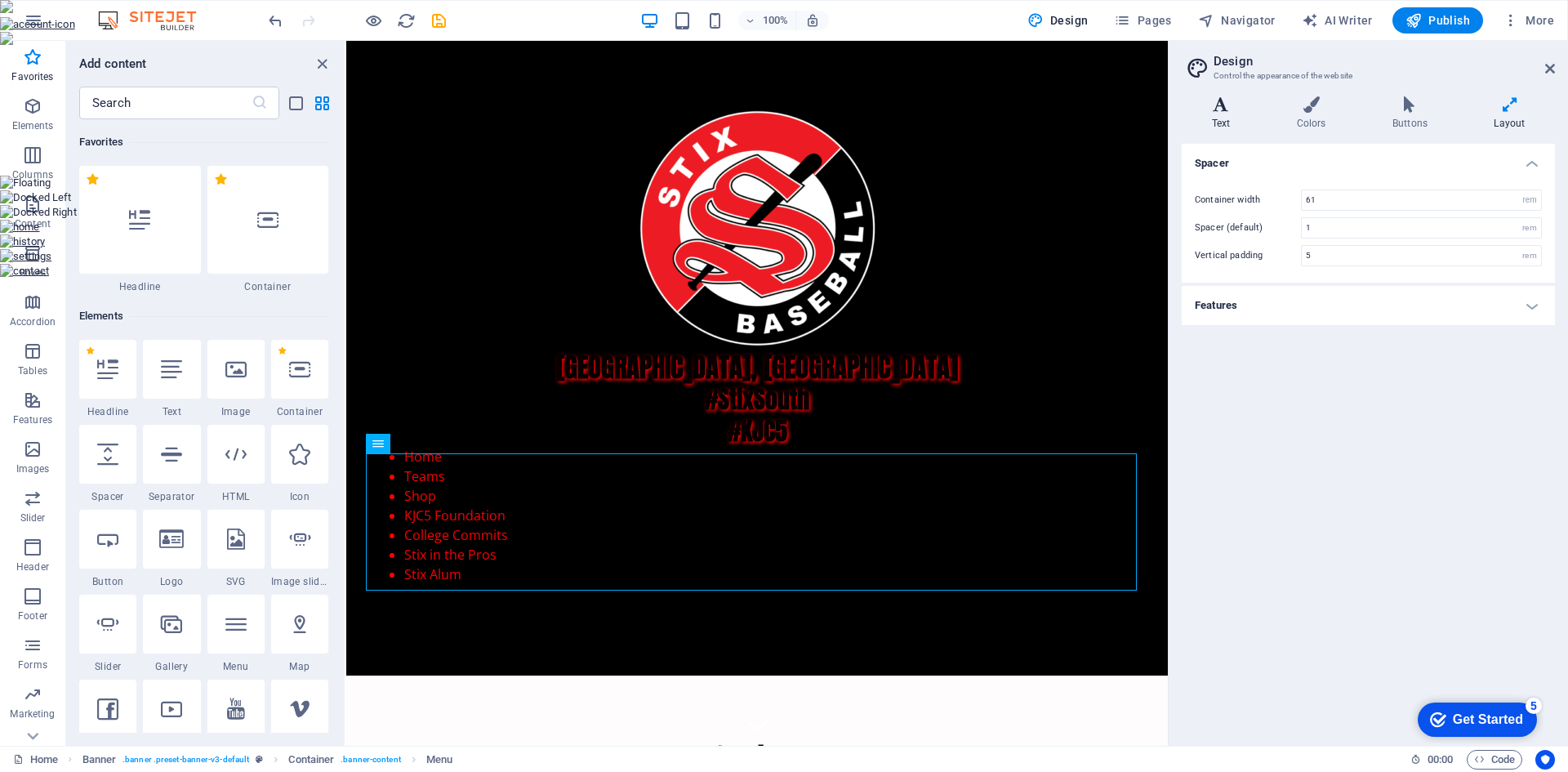
click at [1226, 107] on icon at bounding box center [1221, 104] width 78 height 17
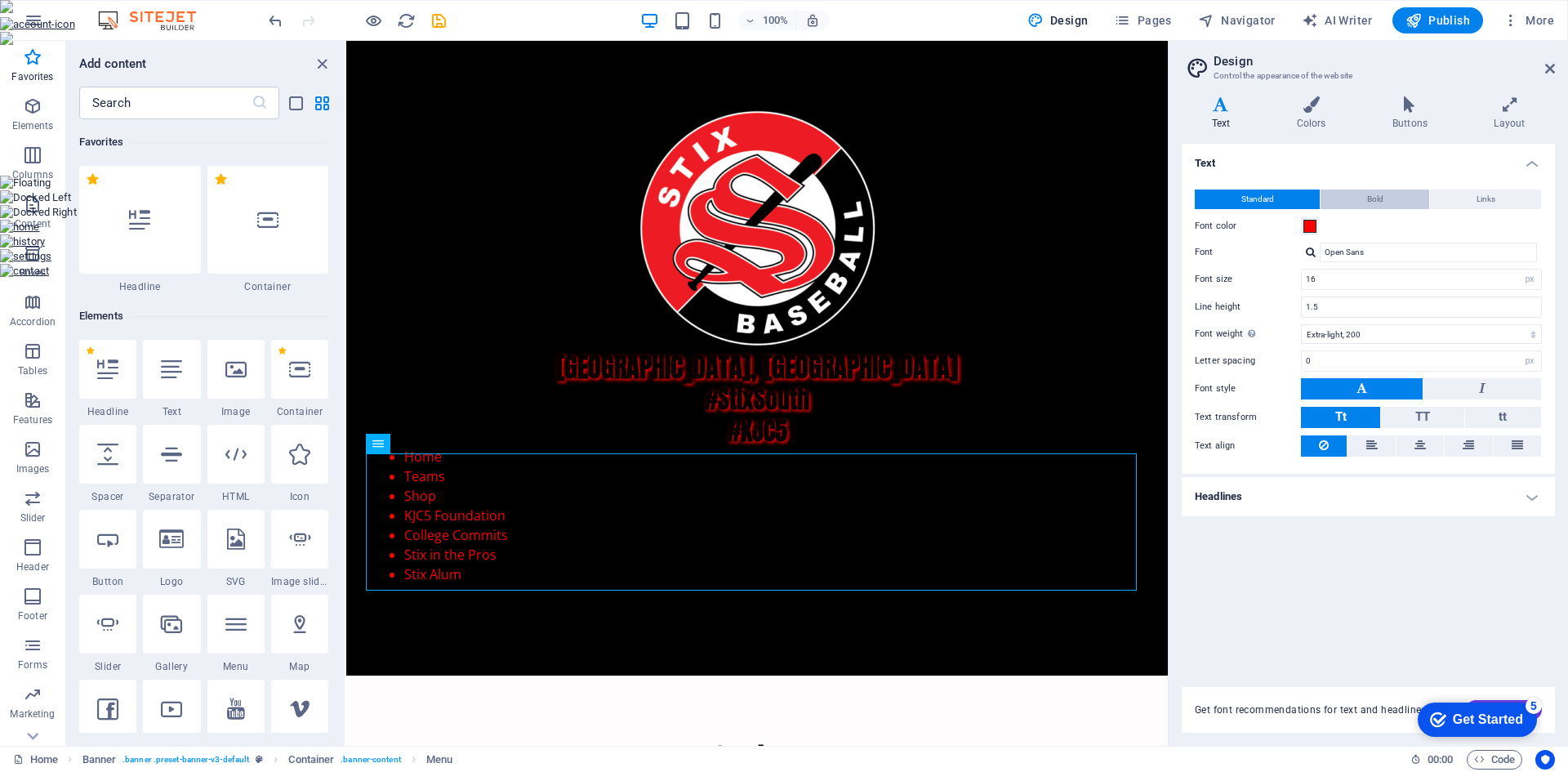
click at [1358, 202] on button "Bold" at bounding box center [1374, 199] width 108 height 20
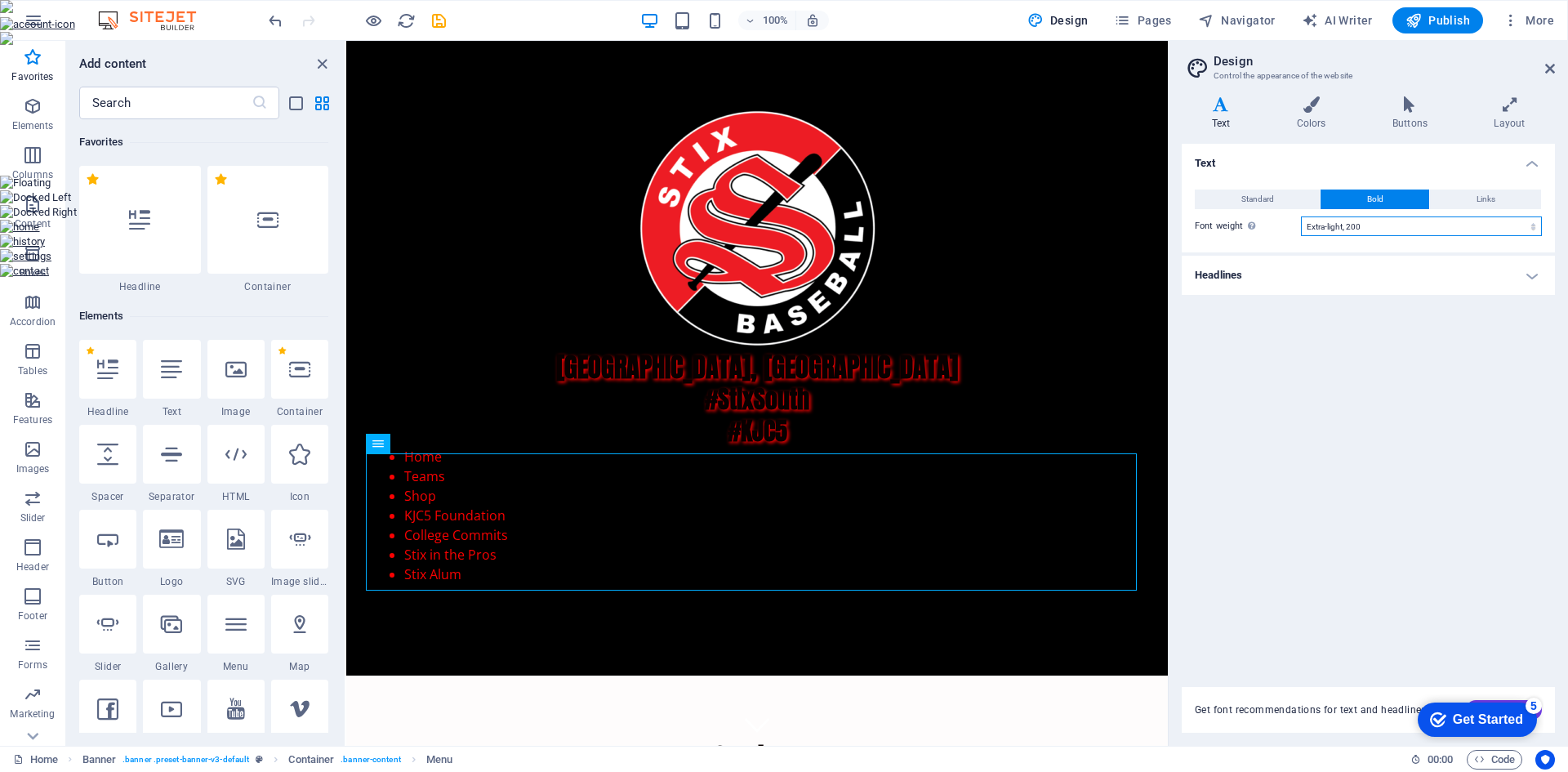
click at [1368, 218] on select "Thin, 100 Extra-light, 200 Light, 300 Regular, 400 Medium, 500 Semi-bold, 600 B…" at bounding box center [1421, 226] width 241 height 20
select select "100"
click at [1301, 217] on select "Thin, 100 Extra-light, 200 Light, 300 Regular, 400 Medium, 500 Semi-bold, 600 B…" at bounding box center [1421, 226] width 241 height 20
click at [1284, 193] on button "Standard" at bounding box center [1257, 199] width 125 height 20
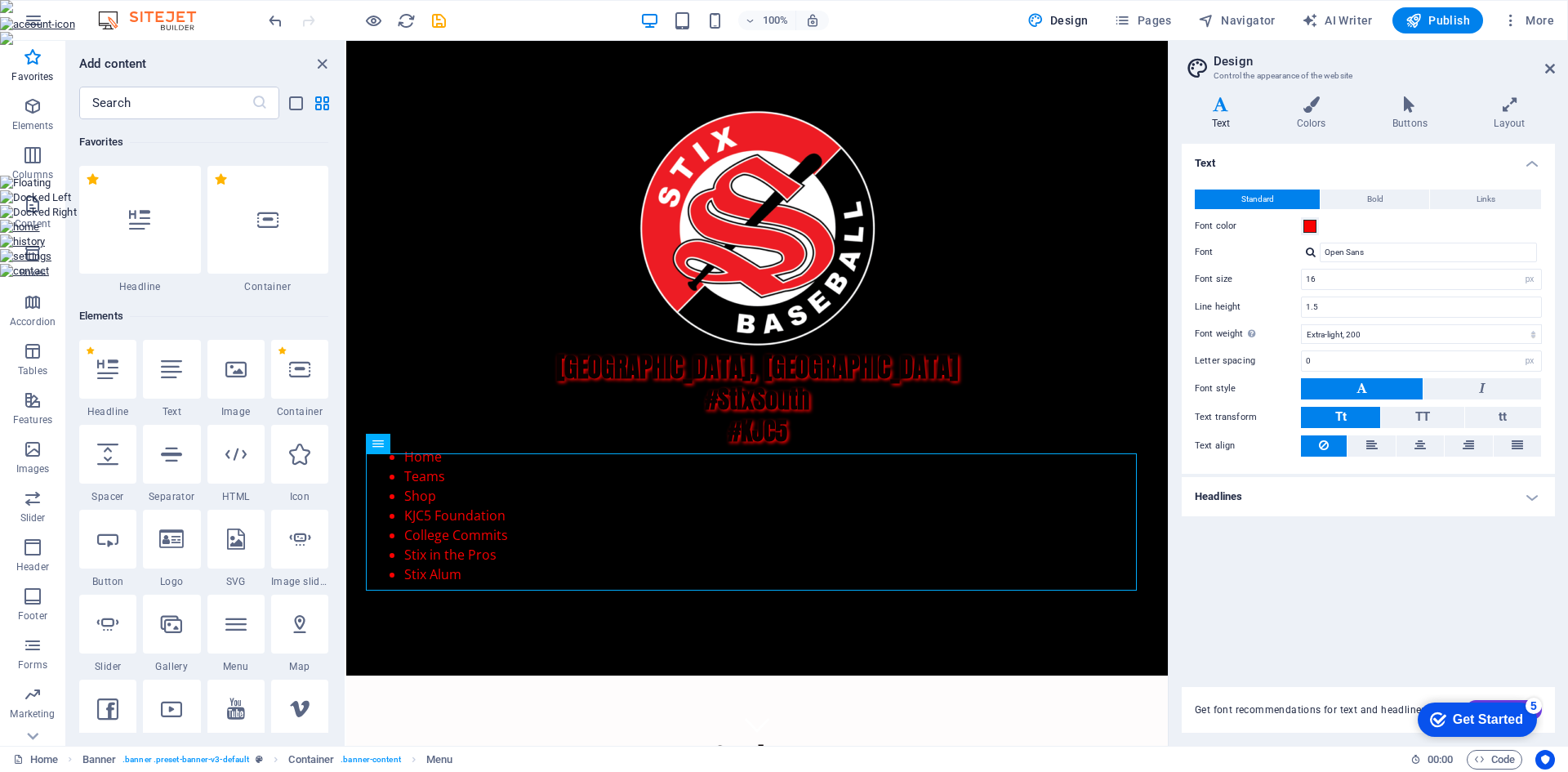
click at [1326, 506] on h4 "Headlines" at bounding box center [1368, 497] width 373 height 39
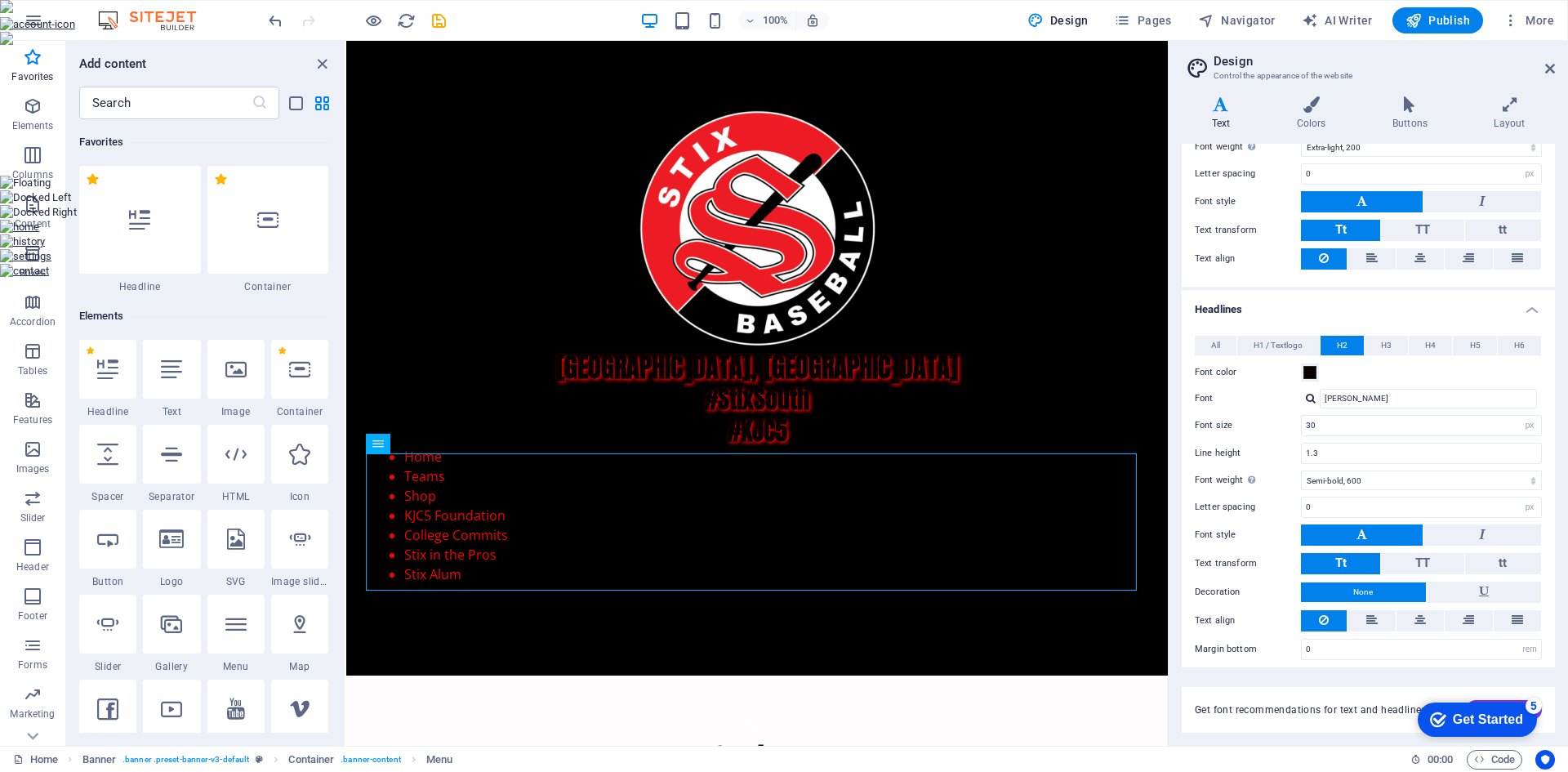
scroll to position [196, 0]
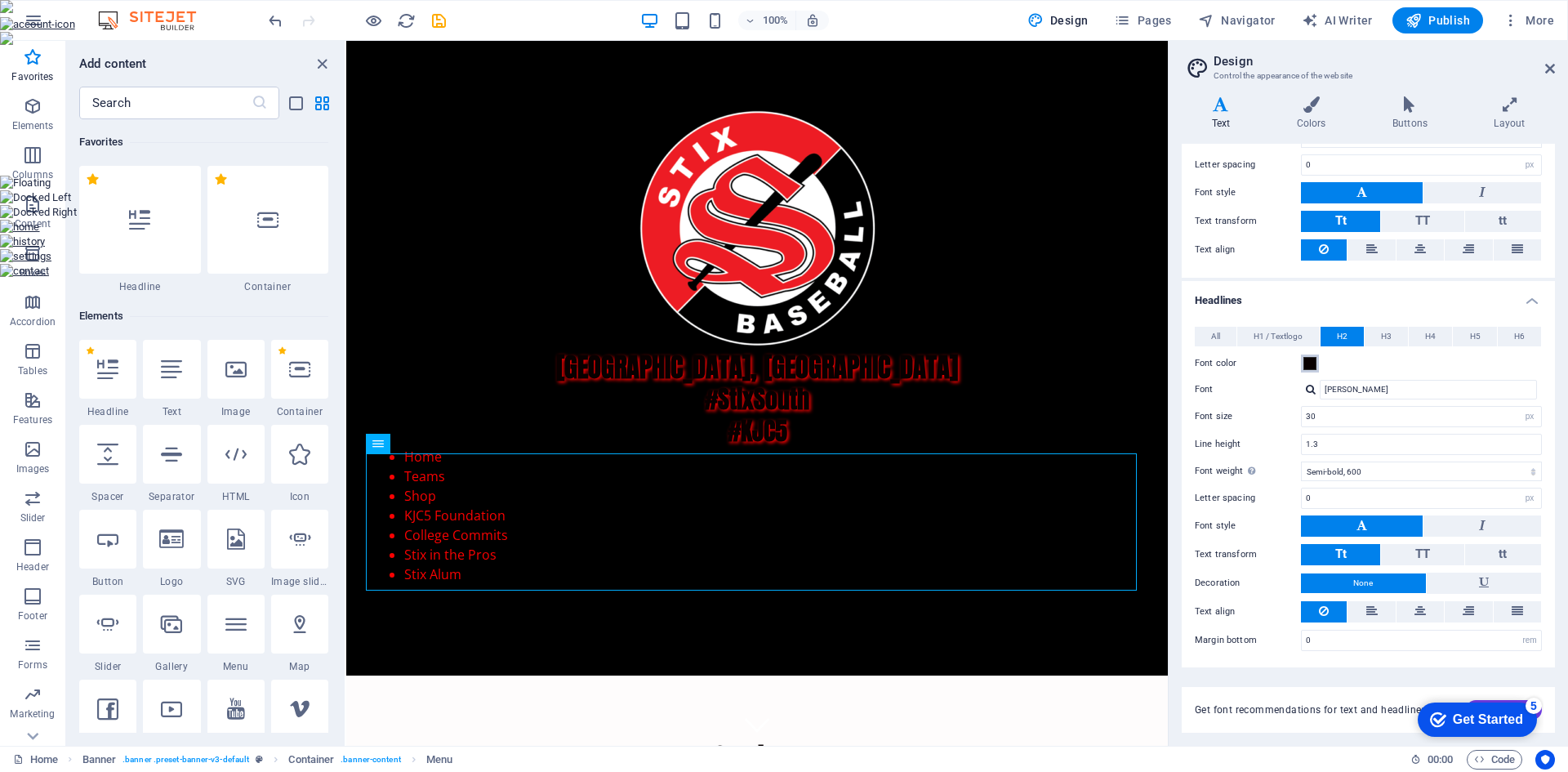
click at [1309, 359] on span at bounding box center [1308, 363] width 13 height 13
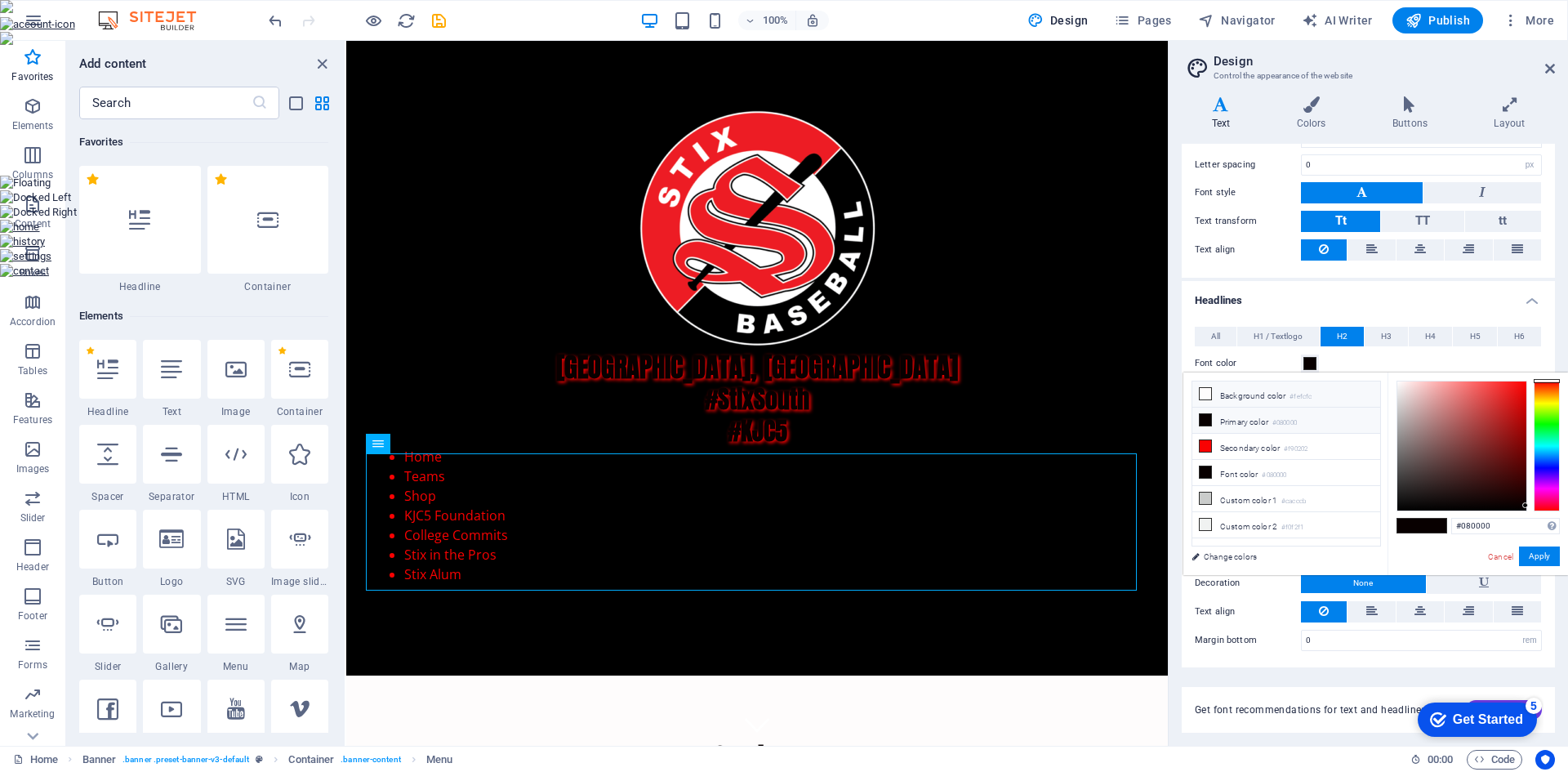
click at [1240, 397] on li "Background color #fefcfc" at bounding box center [1286, 394] width 187 height 26
click at [1237, 443] on li "Secondary color #f90202" at bounding box center [1286, 446] width 187 height 26
click at [1256, 501] on li "Custom color 1 #cacccb" at bounding box center [1286, 499] width 187 height 26
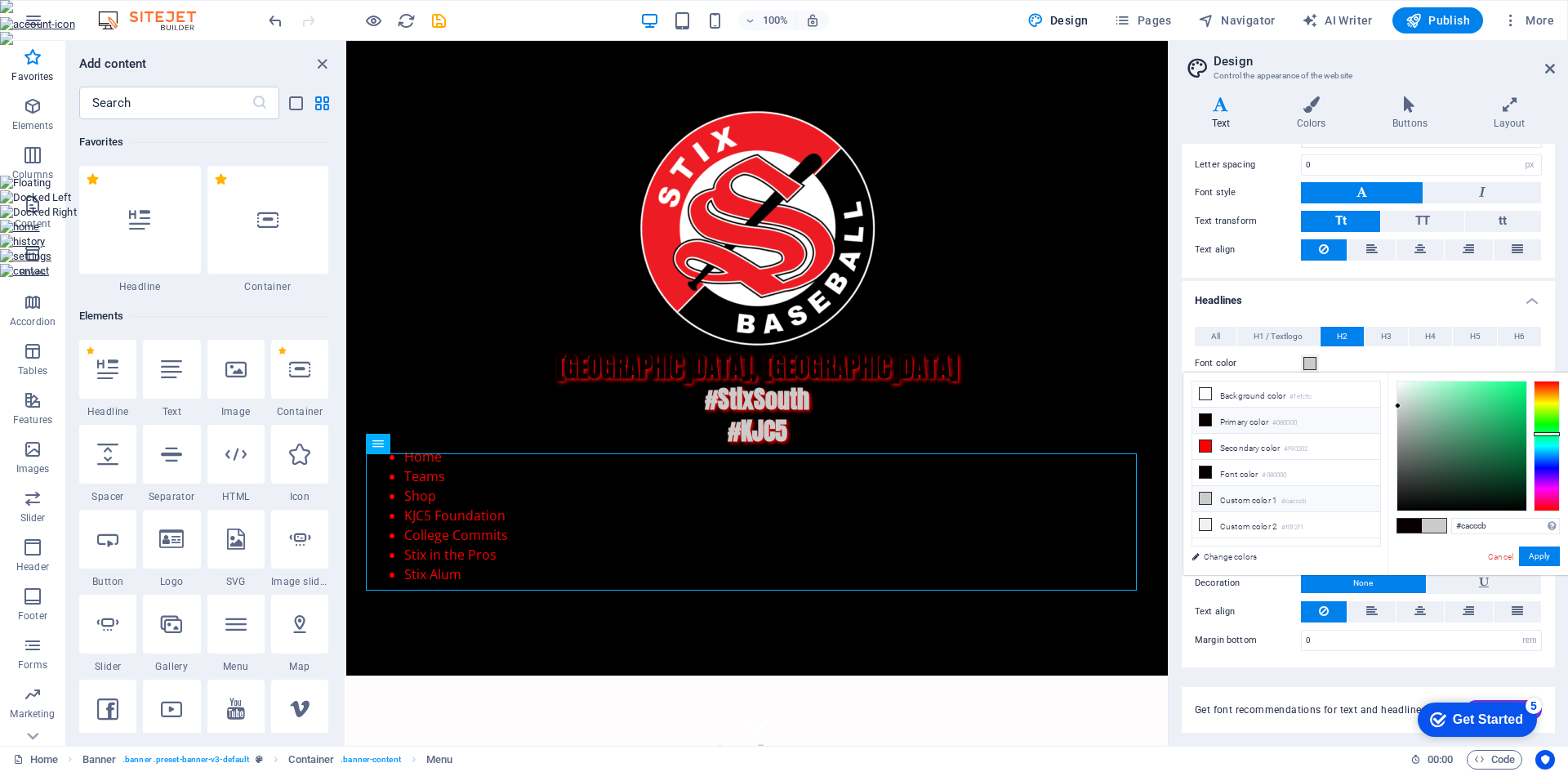
click at [1246, 423] on li "Primary color #080000" at bounding box center [1286, 421] width 187 height 26
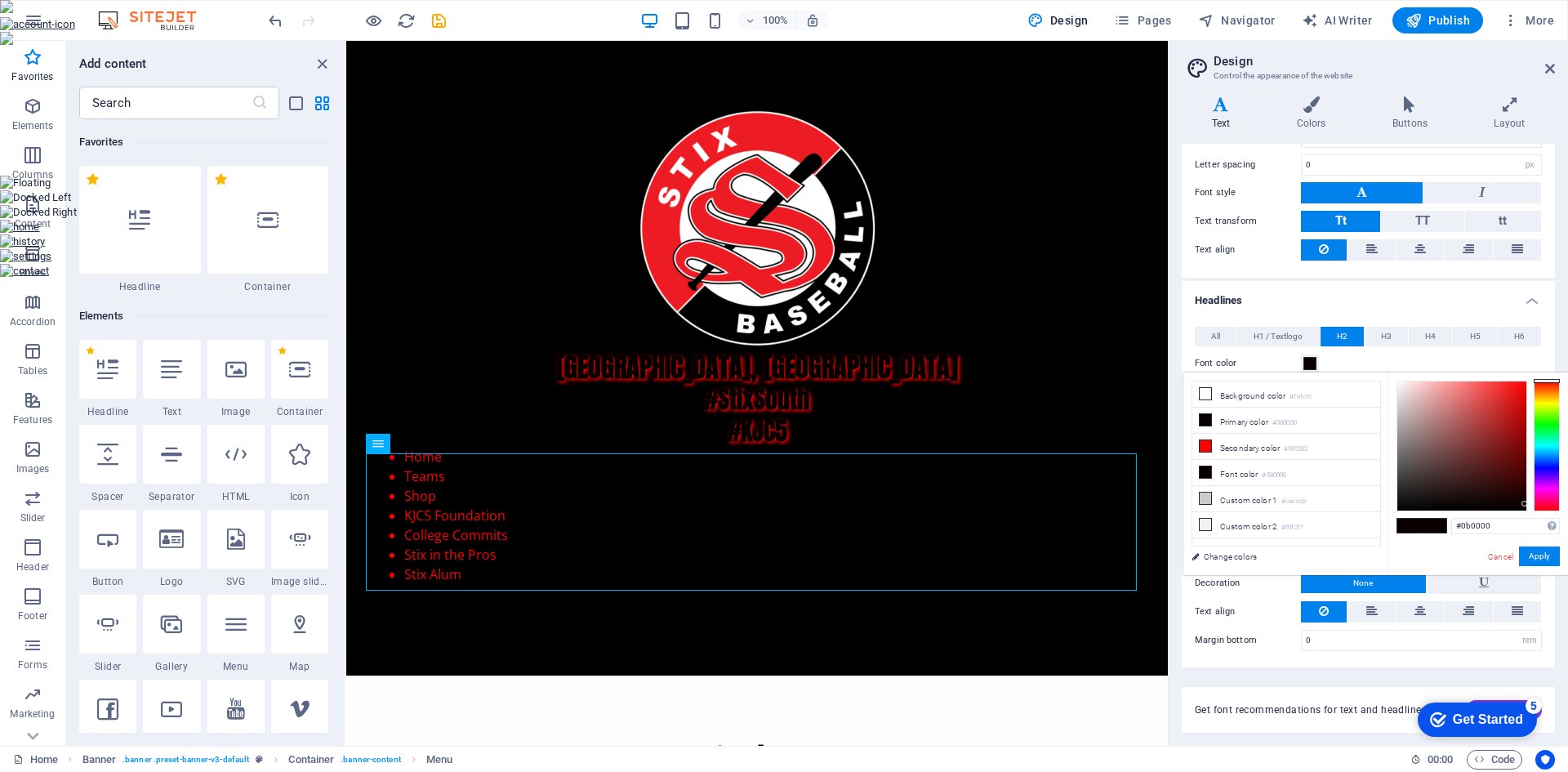
type input "#090000"
click at [1523, 505] on div at bounding box center [1523, 505] width 6 height 6
click at [1538, 556] on button "Apply" at bounding box center [1539, 556] width 41 height 20
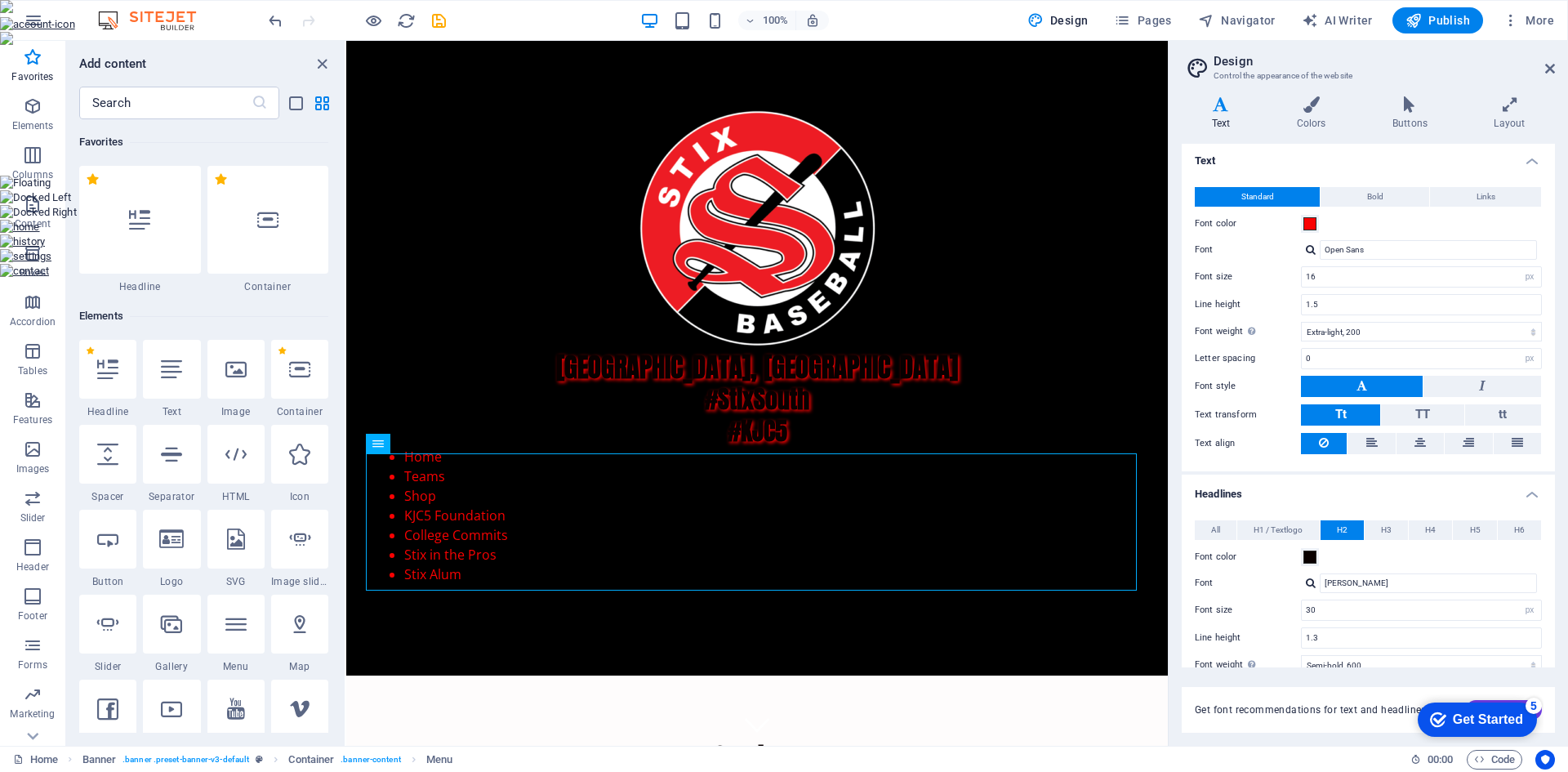
scroll to position [0, 0]
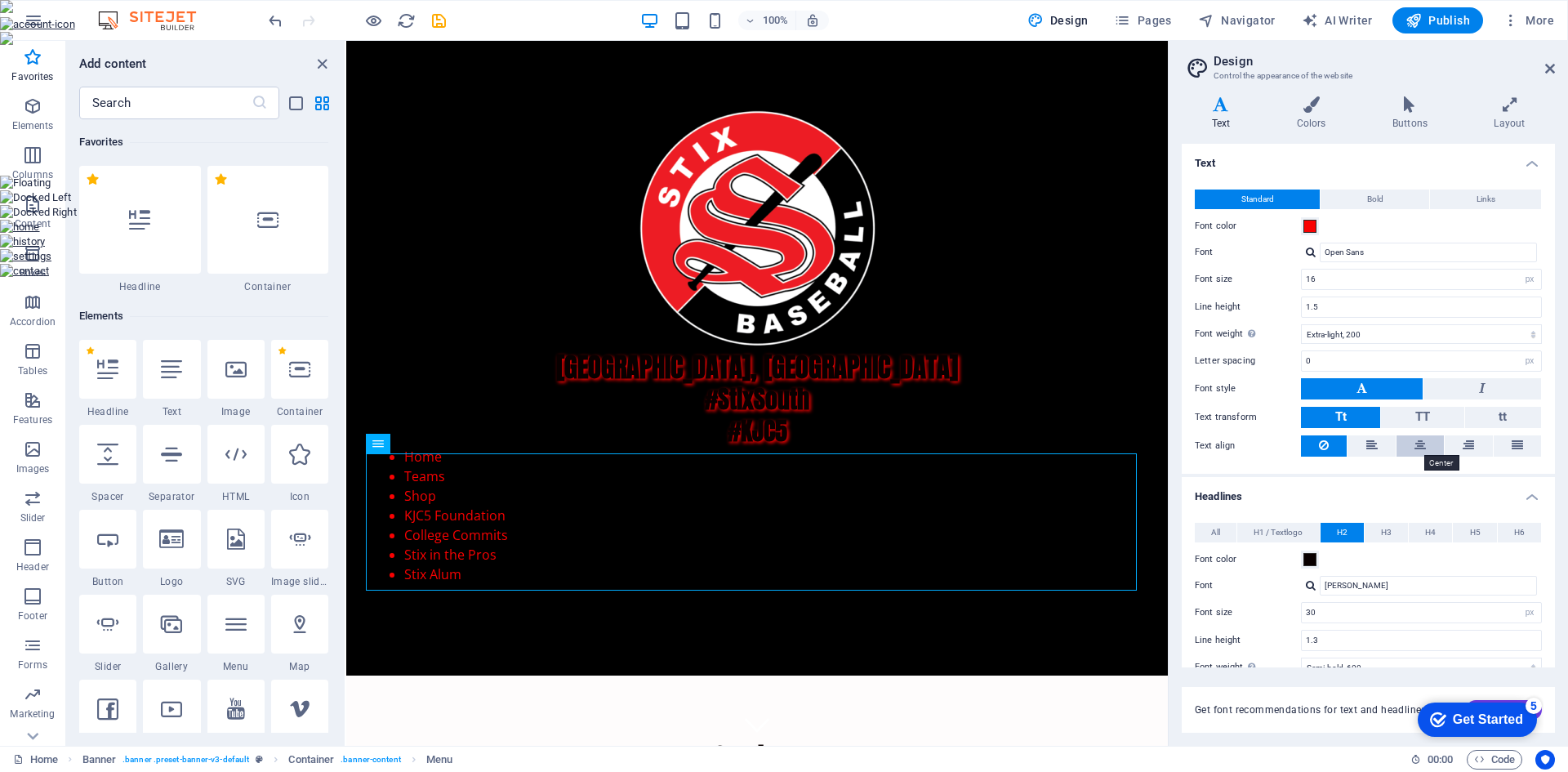
click at [1416, 444] on icon at bounding box center [1420, 445] width 12 height 20
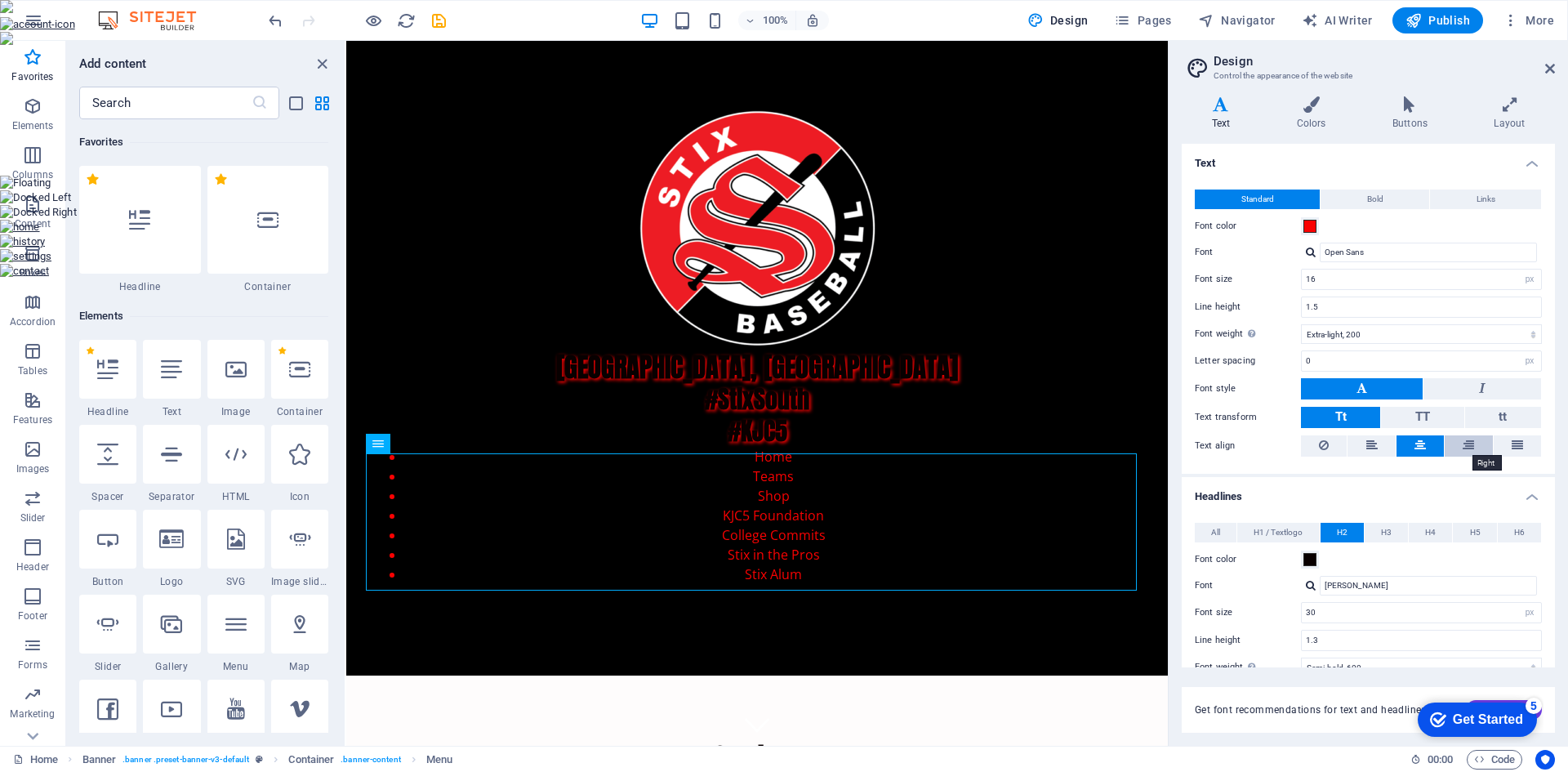
click at [1463, 438] on icon at bounding box center [1468, 445] width 12 height 20
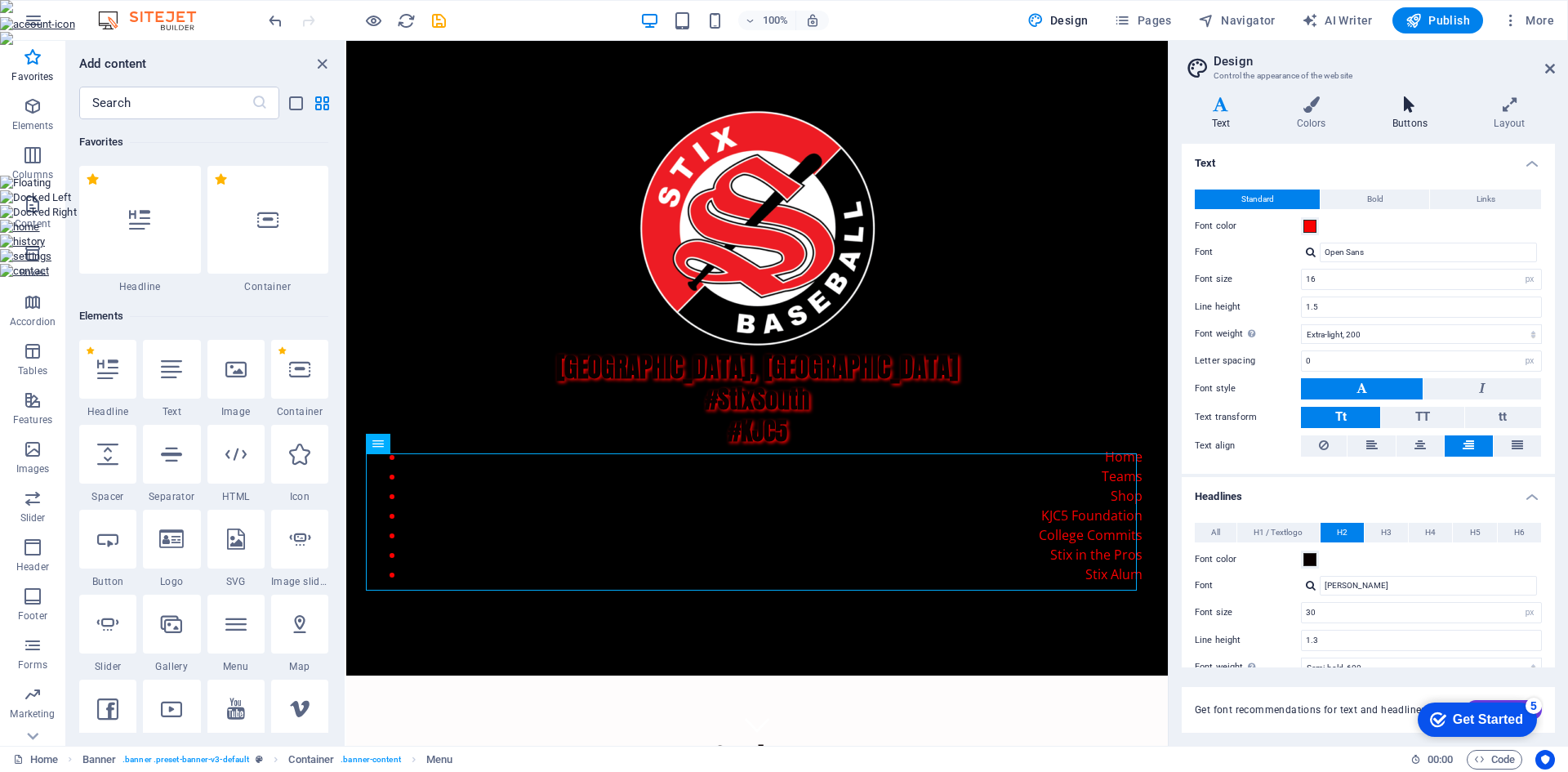
click at [1417, 104] on icon at bounding box center [1409, 104] width 95 height 17
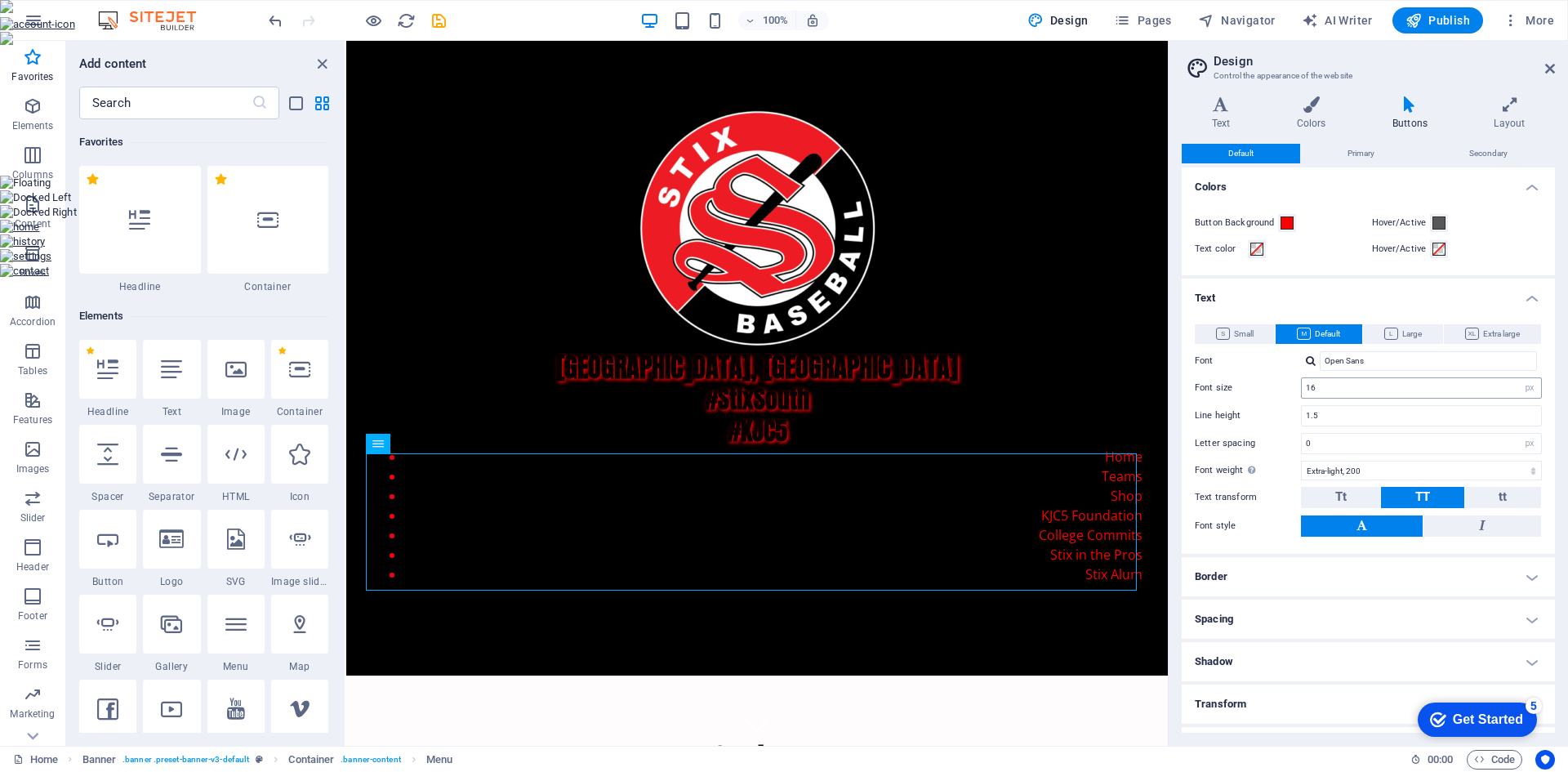
scroll to position [33, 0]
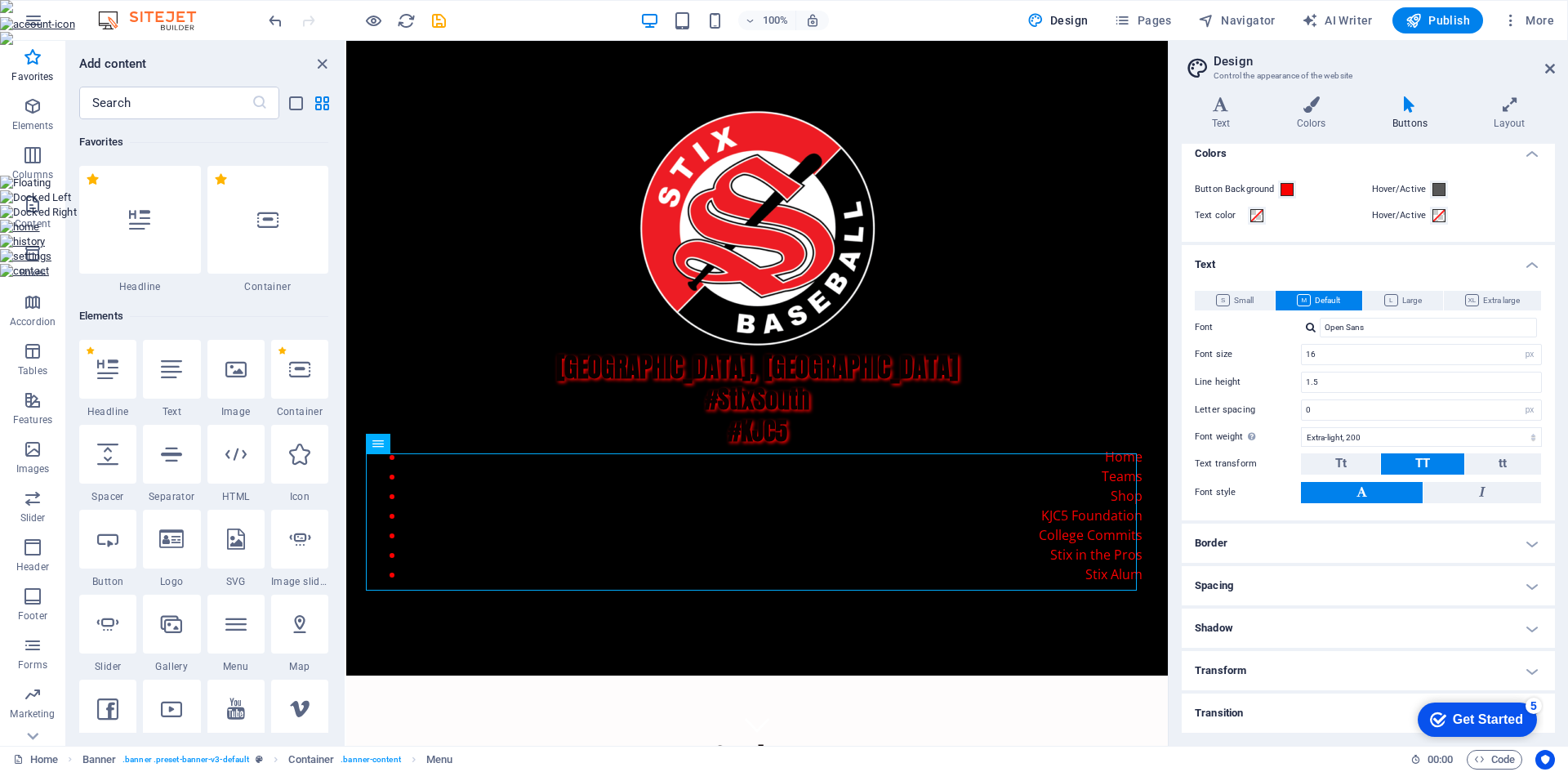
click at [1495, 550] on h4 "Border" at bounding box center [1368, 543] width 373 height 39
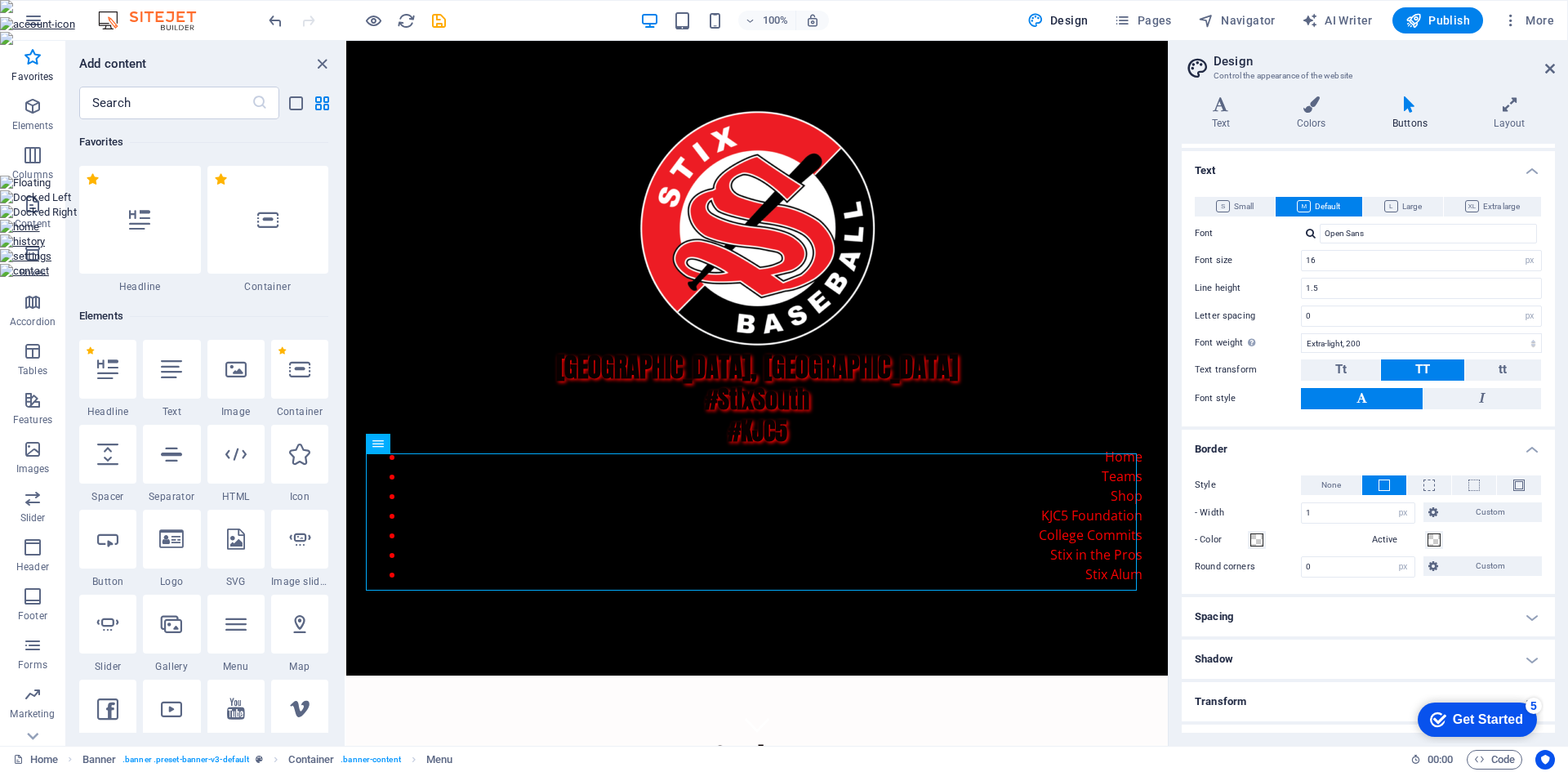
scroll to position [158, 0]
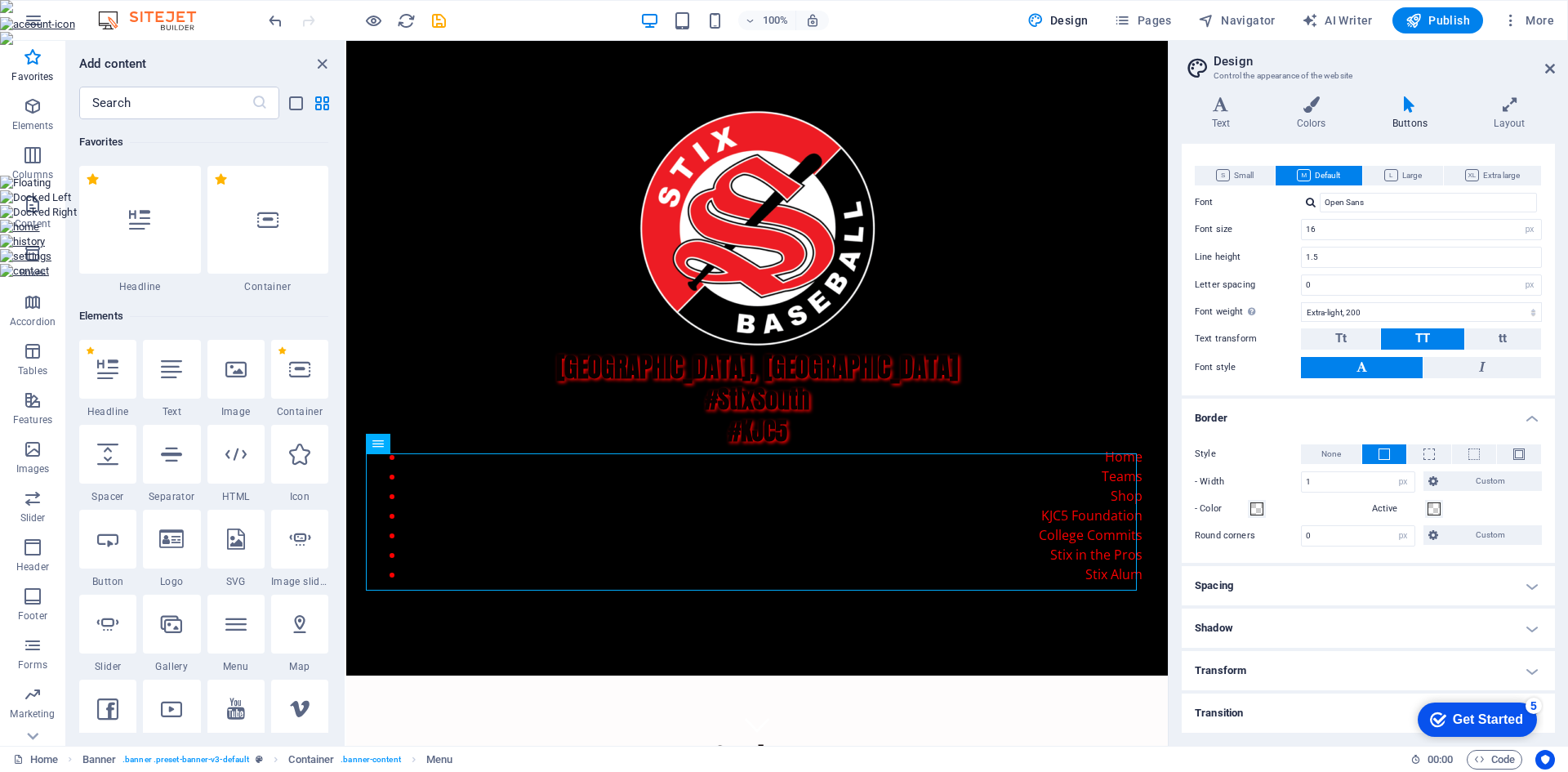
click at [1470, 580] on h4 "Spacing" at bounding box center [1368, 586] width 373 height 39
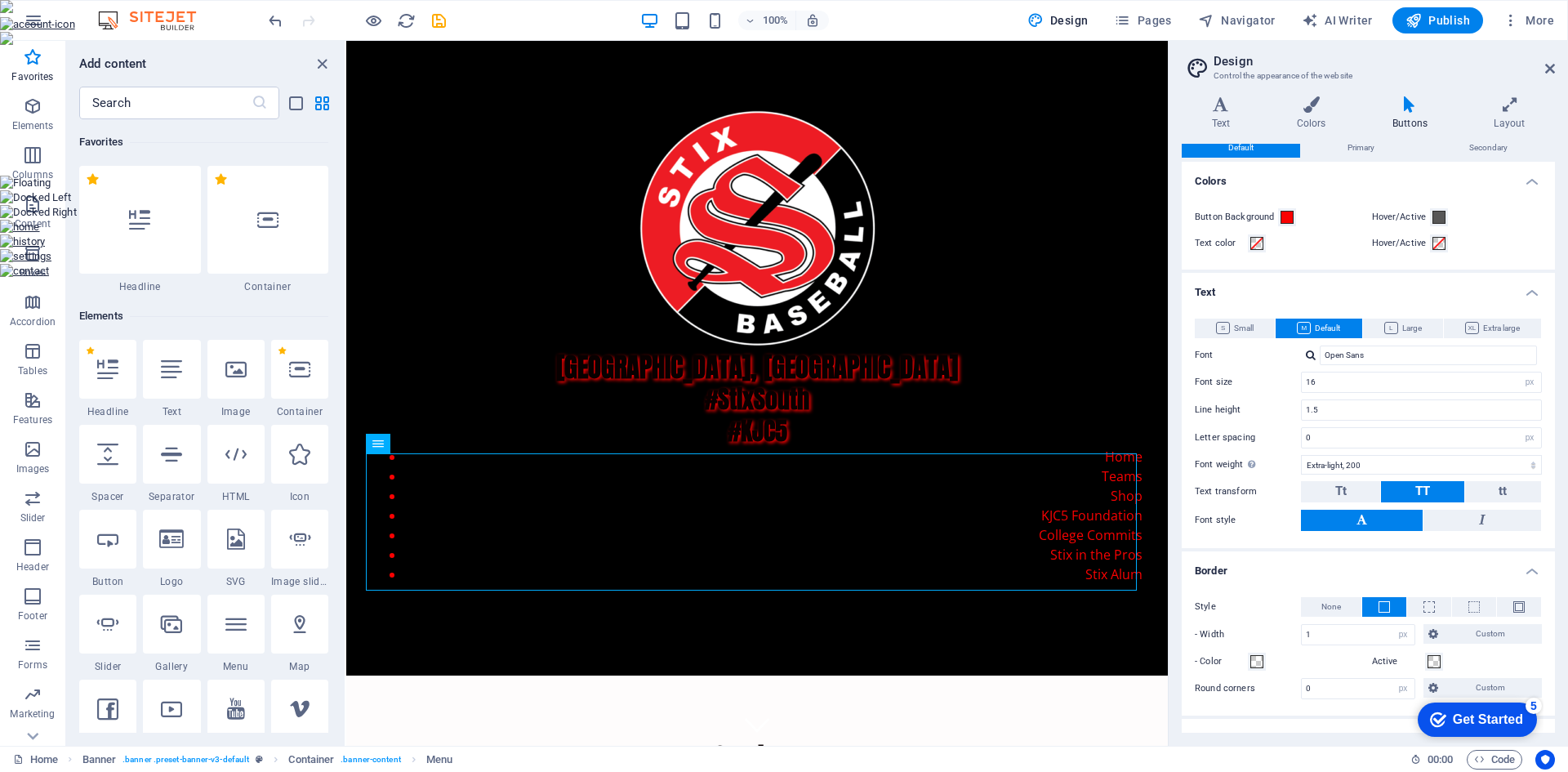
scroll to position [0, 0]
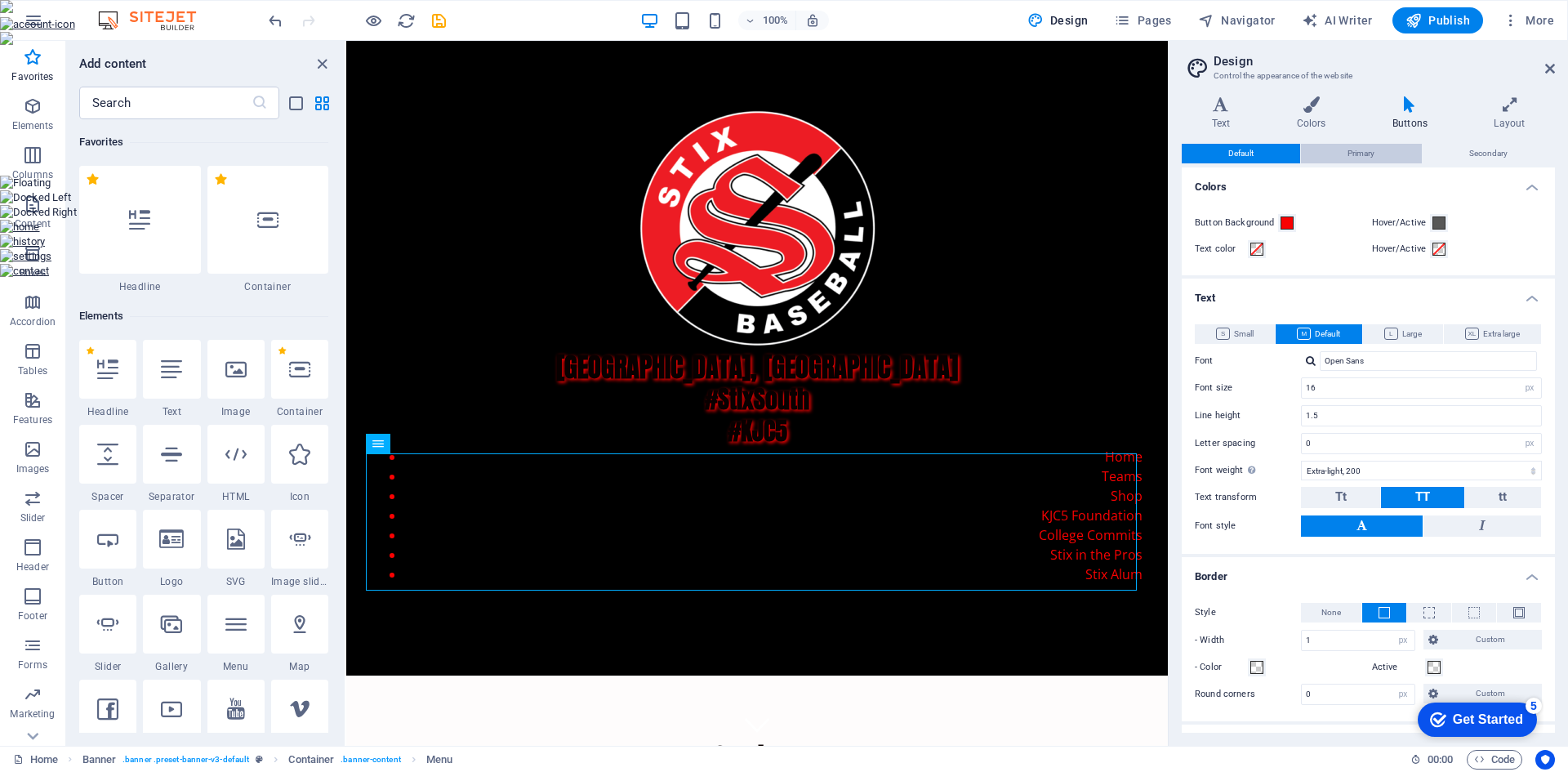
click at [1377, 162] on button "Primary" at bounding box center [1360, 153] width 120 height 20
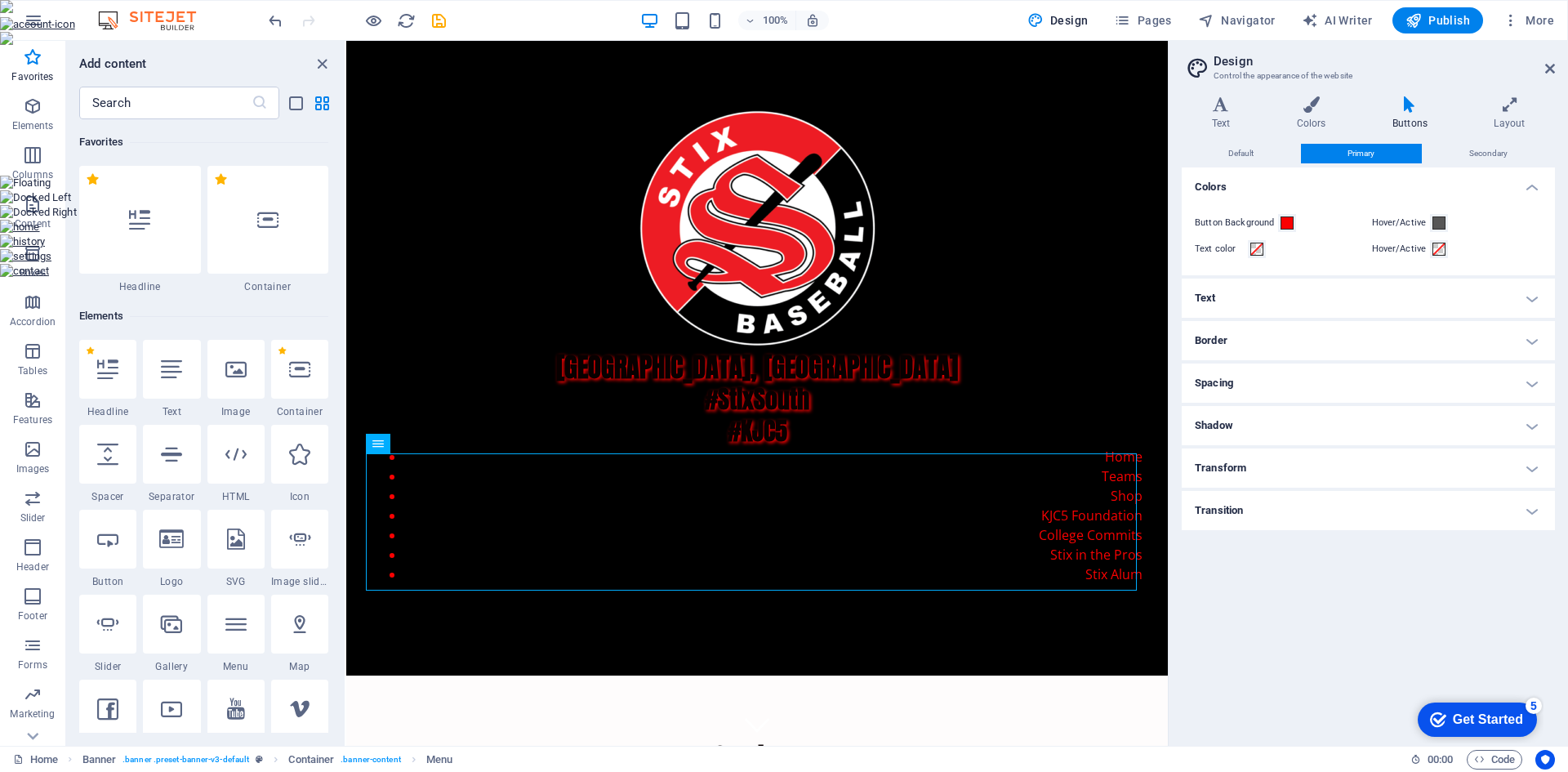
click at [1323, 375] on h4 "Spacing" at bounding box center [1368, 383] width 373 height 39
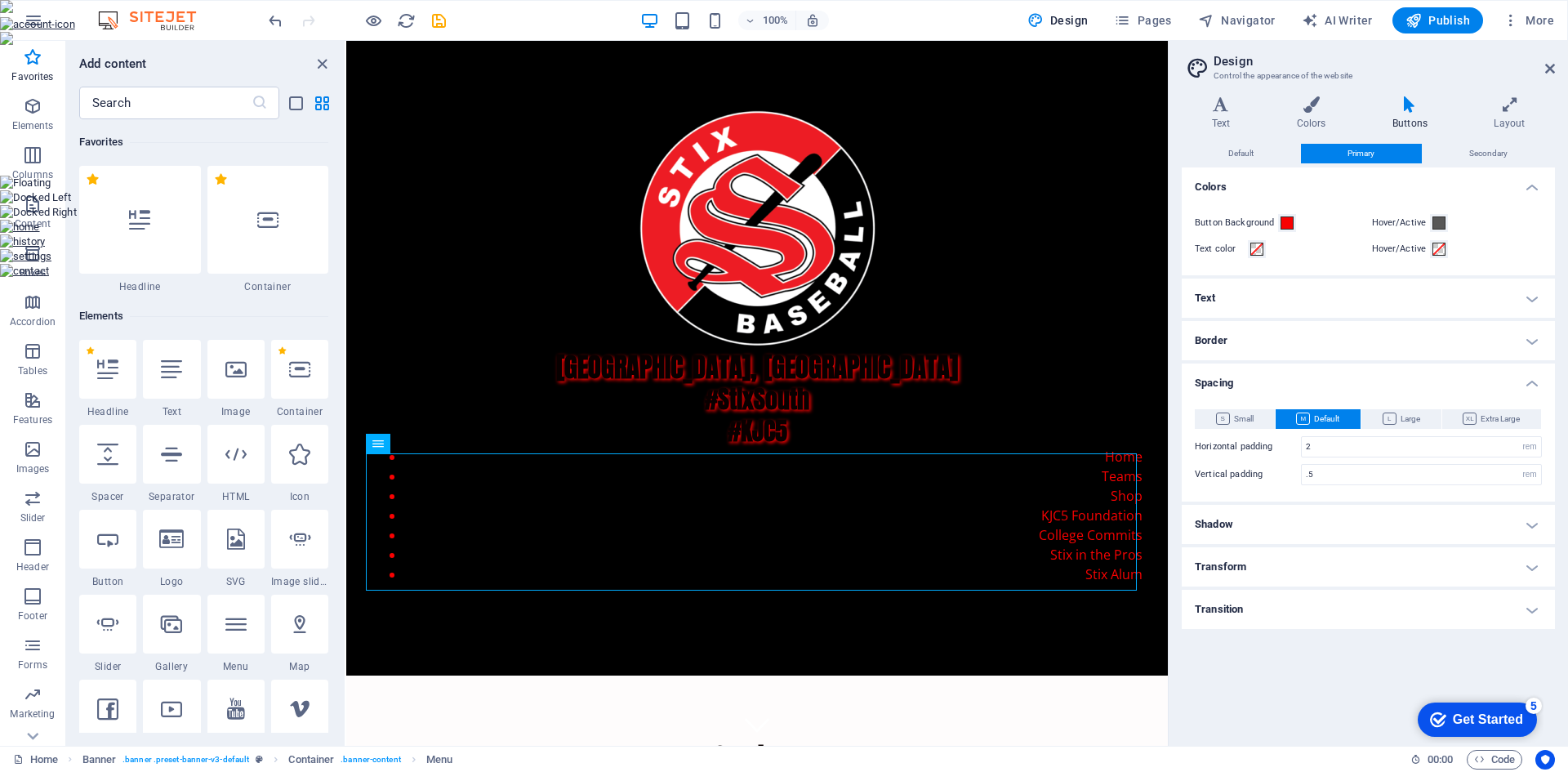
click at [1323, 375] on h4 "Spacing" at bounding box center [1368, 378] width 373 height 29
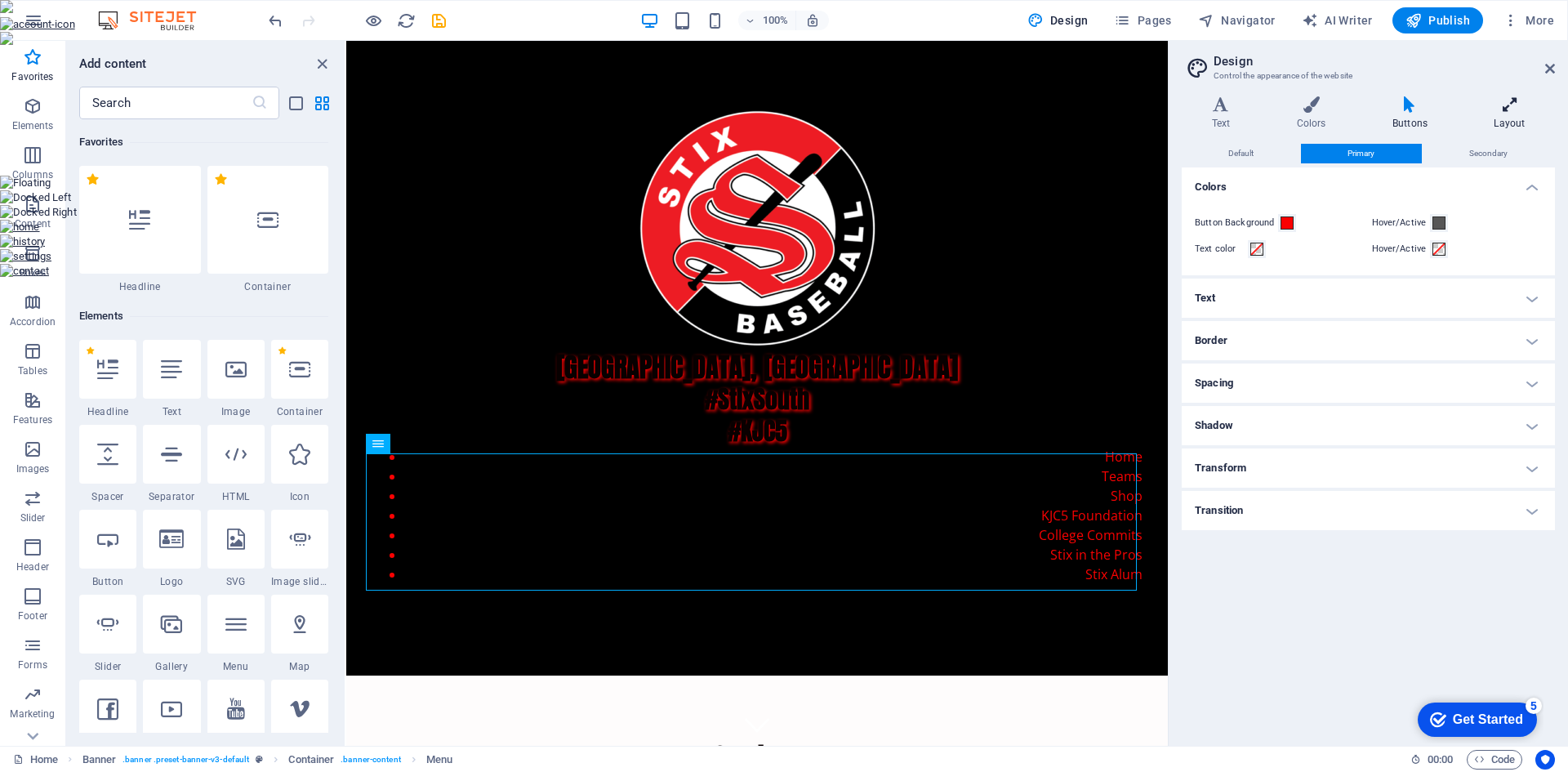
click at [1518, 110] on icon at bounding box center [1508, 104] width 91 height 17
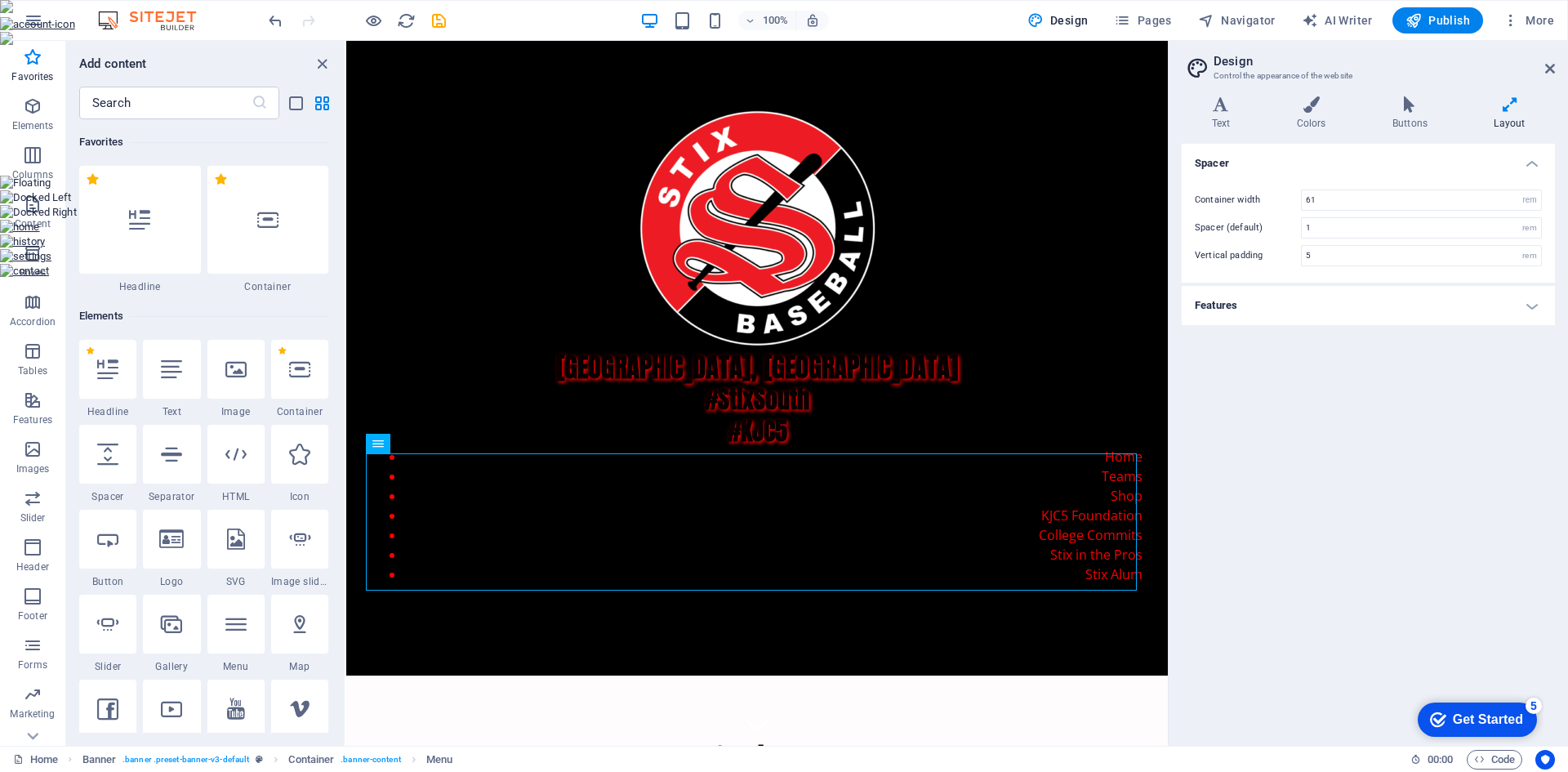
click at [1532, 304] on h4 "Features" at bounding box center [1368, 305] width 373 height 39
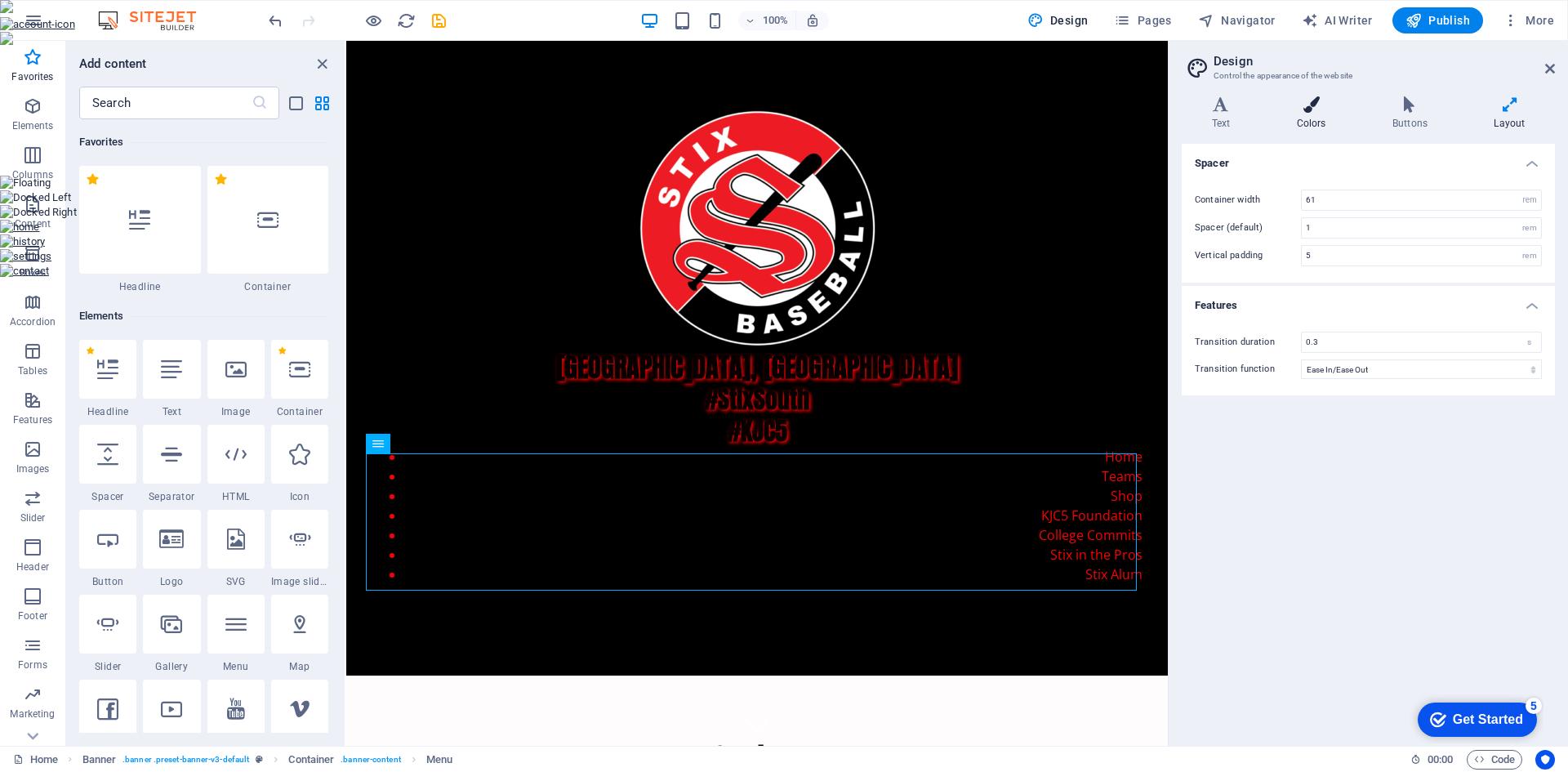
click at [1325, 121] on h4 "Colors" at bounding box center [1314, 113] width 96 height 34
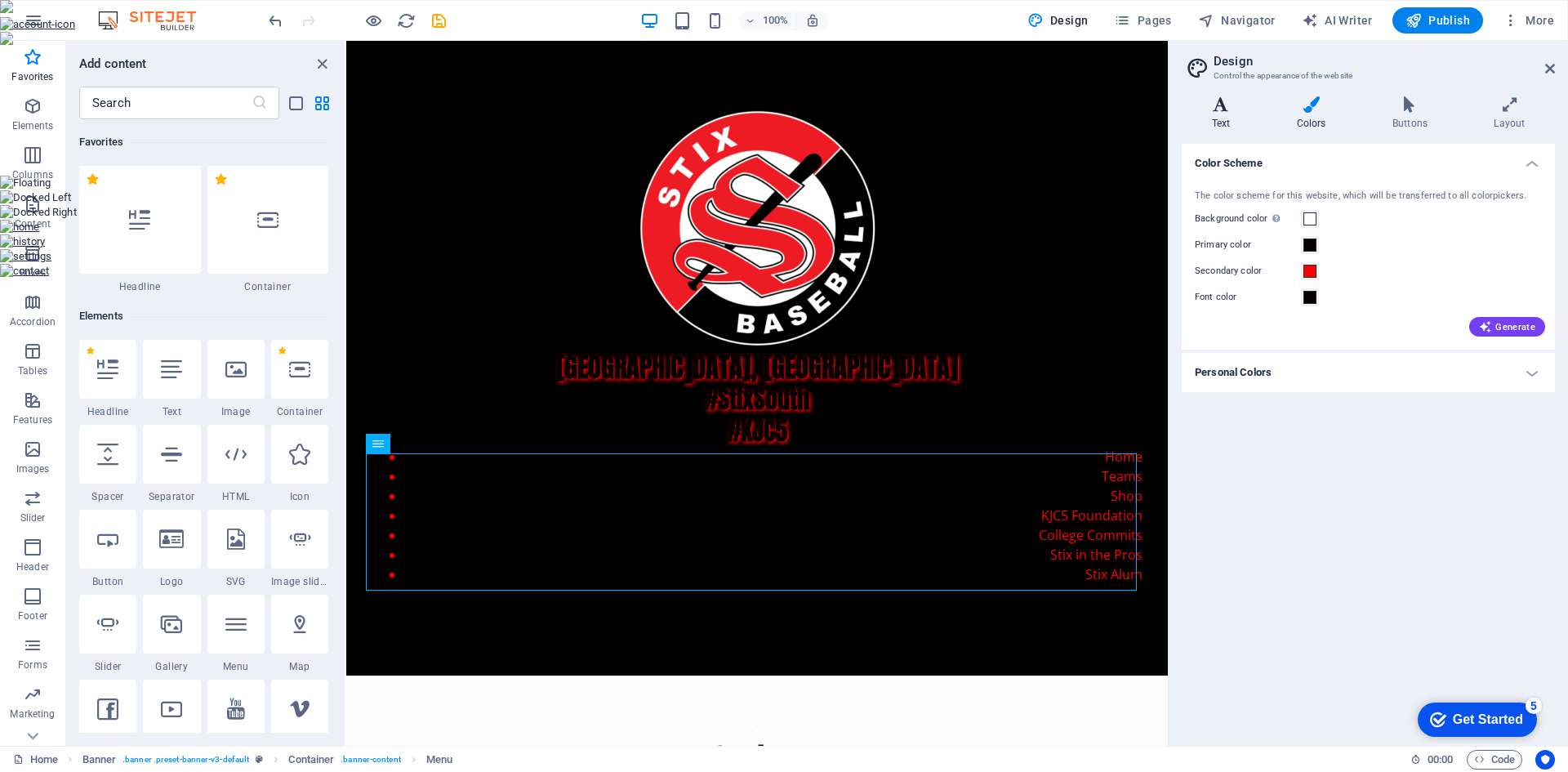
click at [1223, 119] on h4 "Text" at bounding box center [1224, 113] width 85 height 34
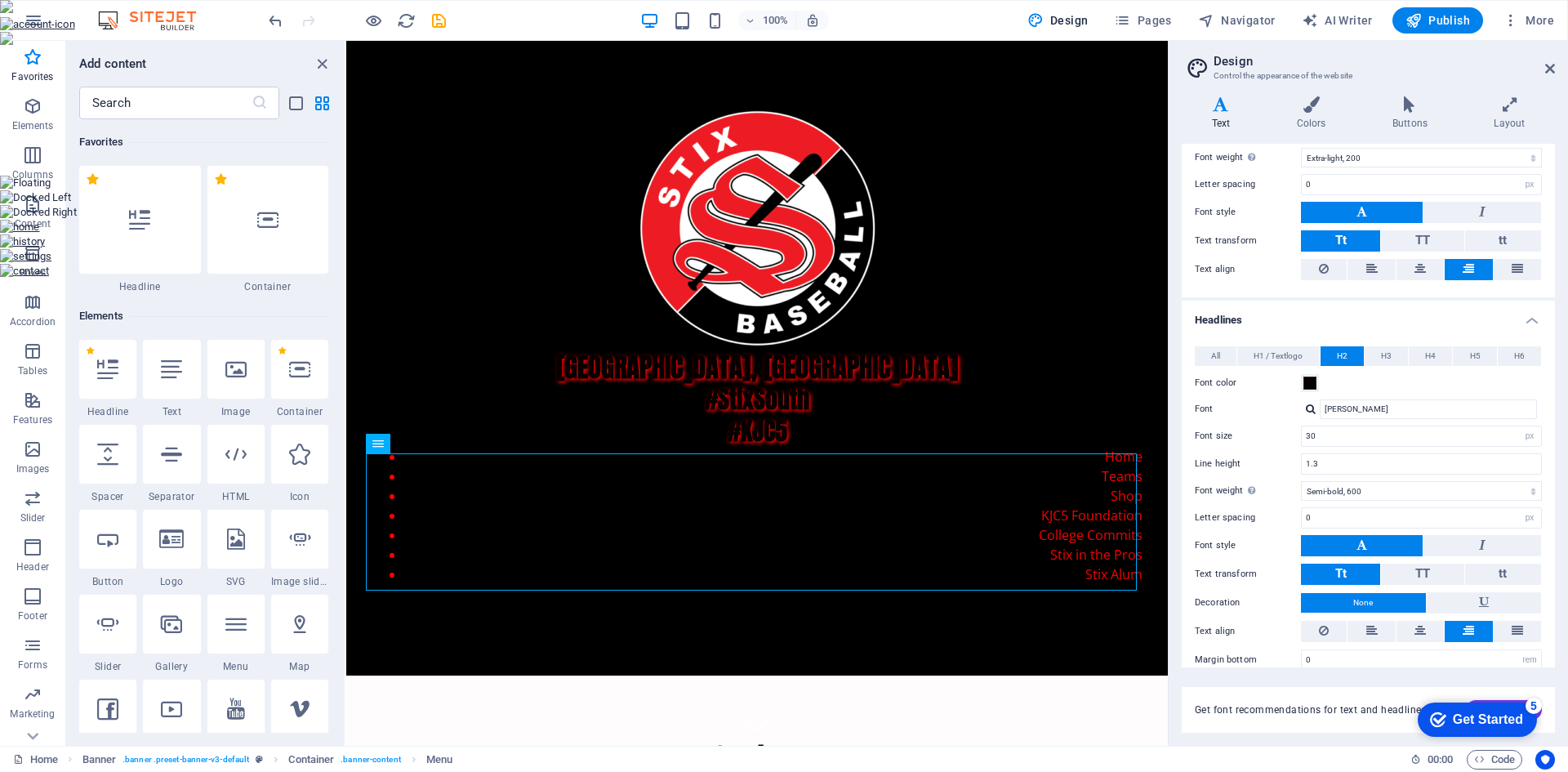
scroll to position [196, 0]
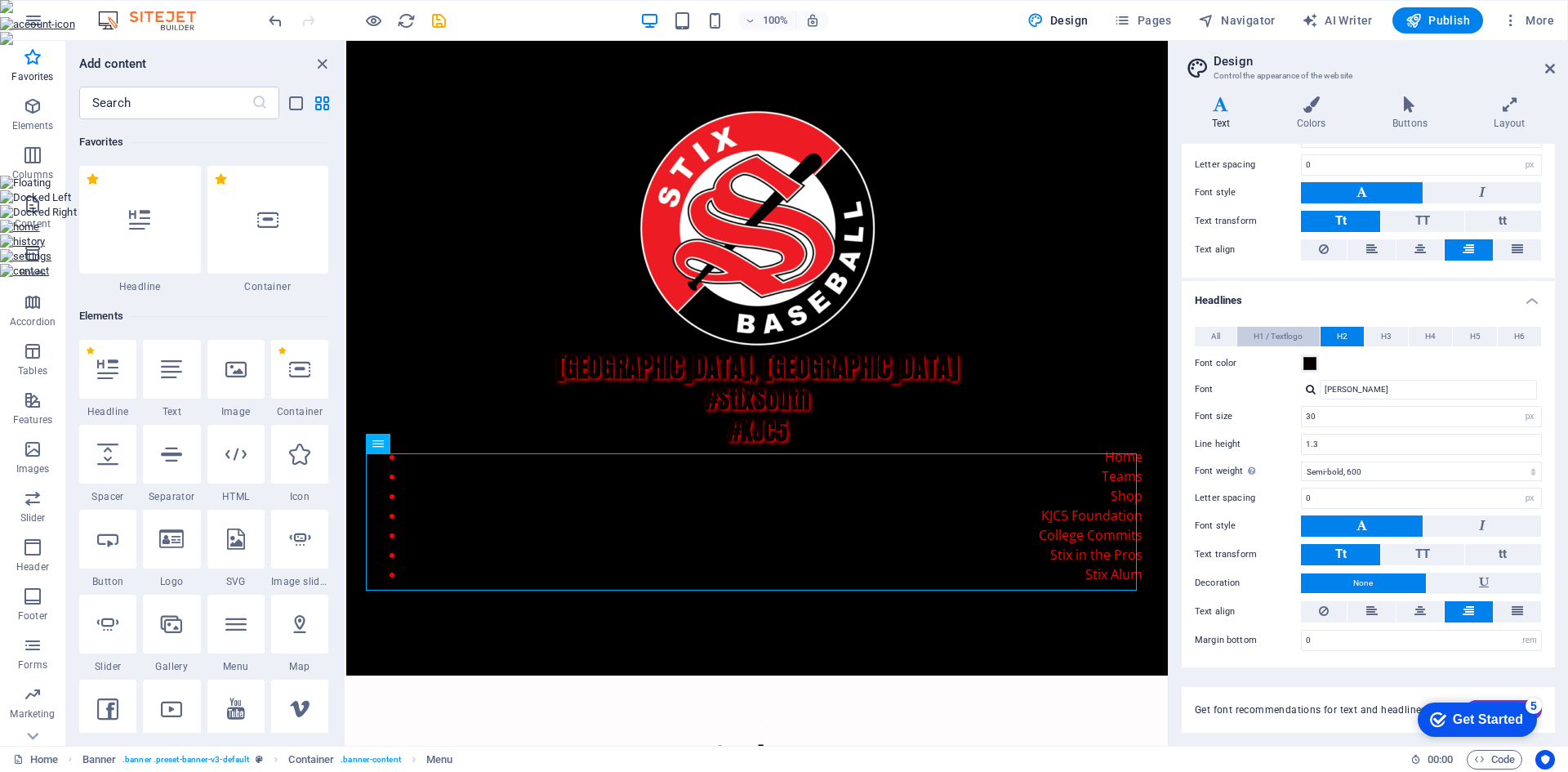
click at [1283, 334] on span "H1 / Textlogo" at bounding box center [1277, 337] width 49 height 20
click at [1511, 603] on icon at bounding box center [1517, 611] width 12 height 20
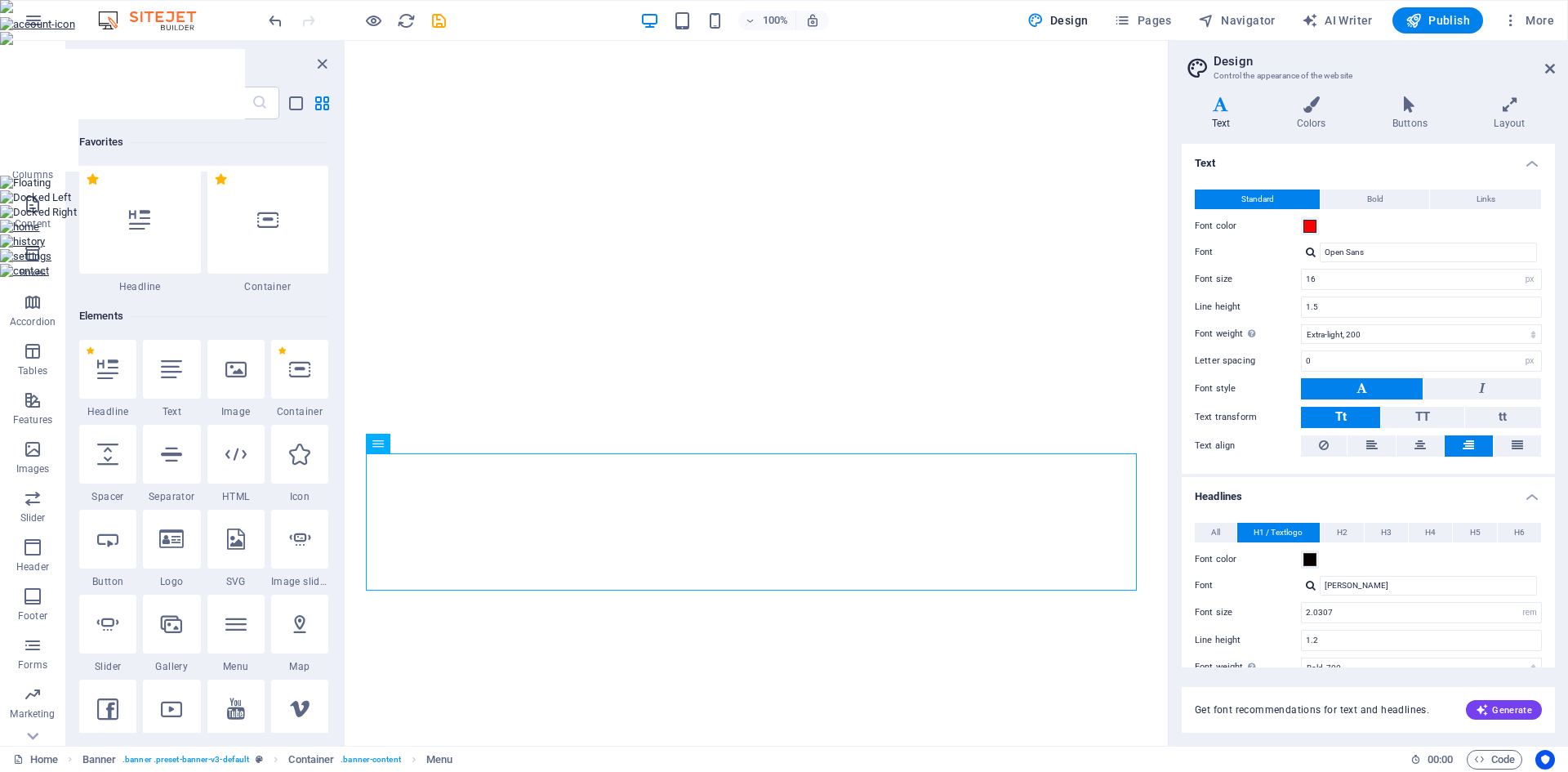
select select "px"
select select "200"
select select "px"
select select "rem"
select select "700"
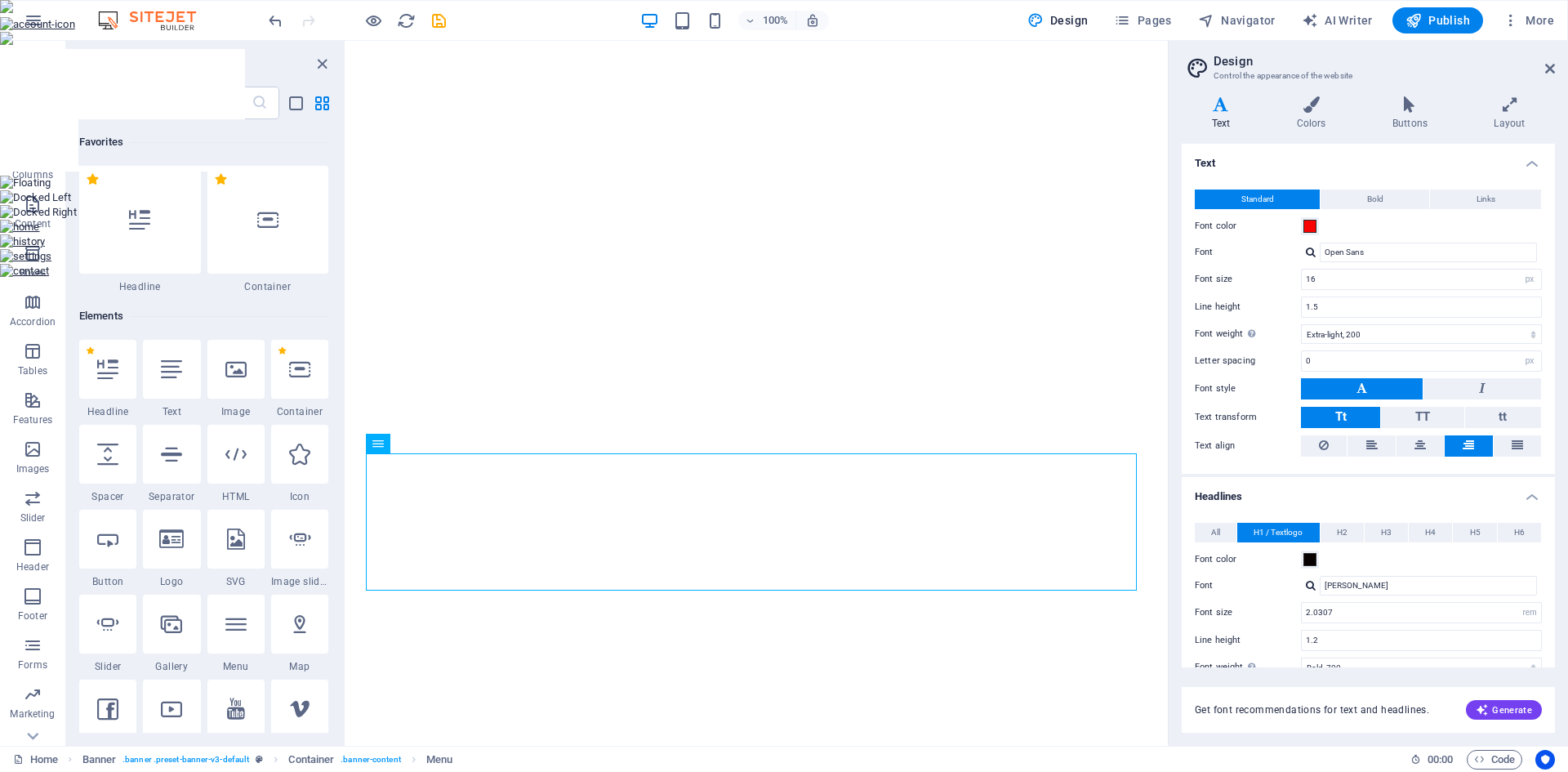
select select "px"
select select "rem"
select select "px"
select select "200"
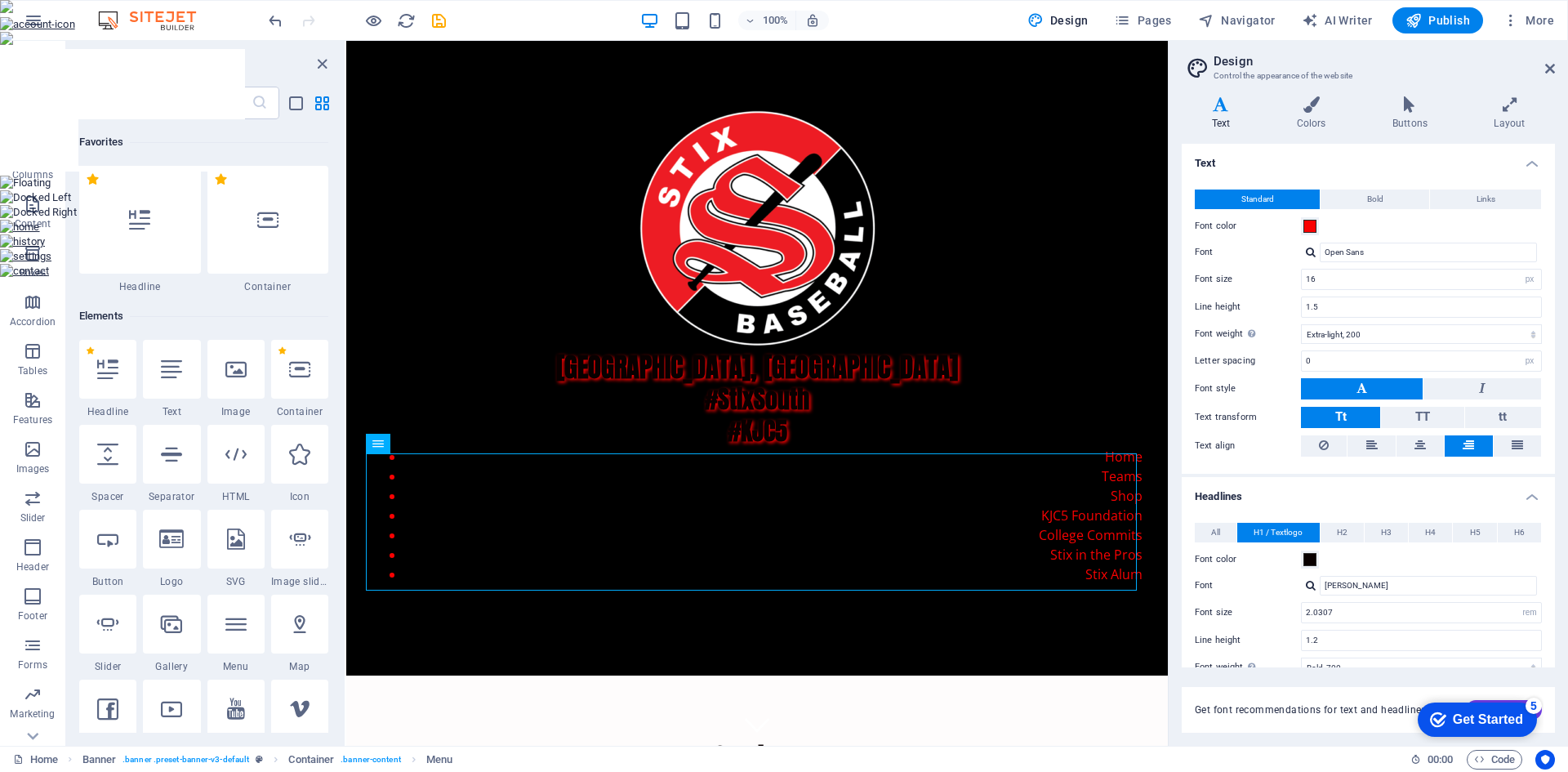
scroll to position [196, 0]
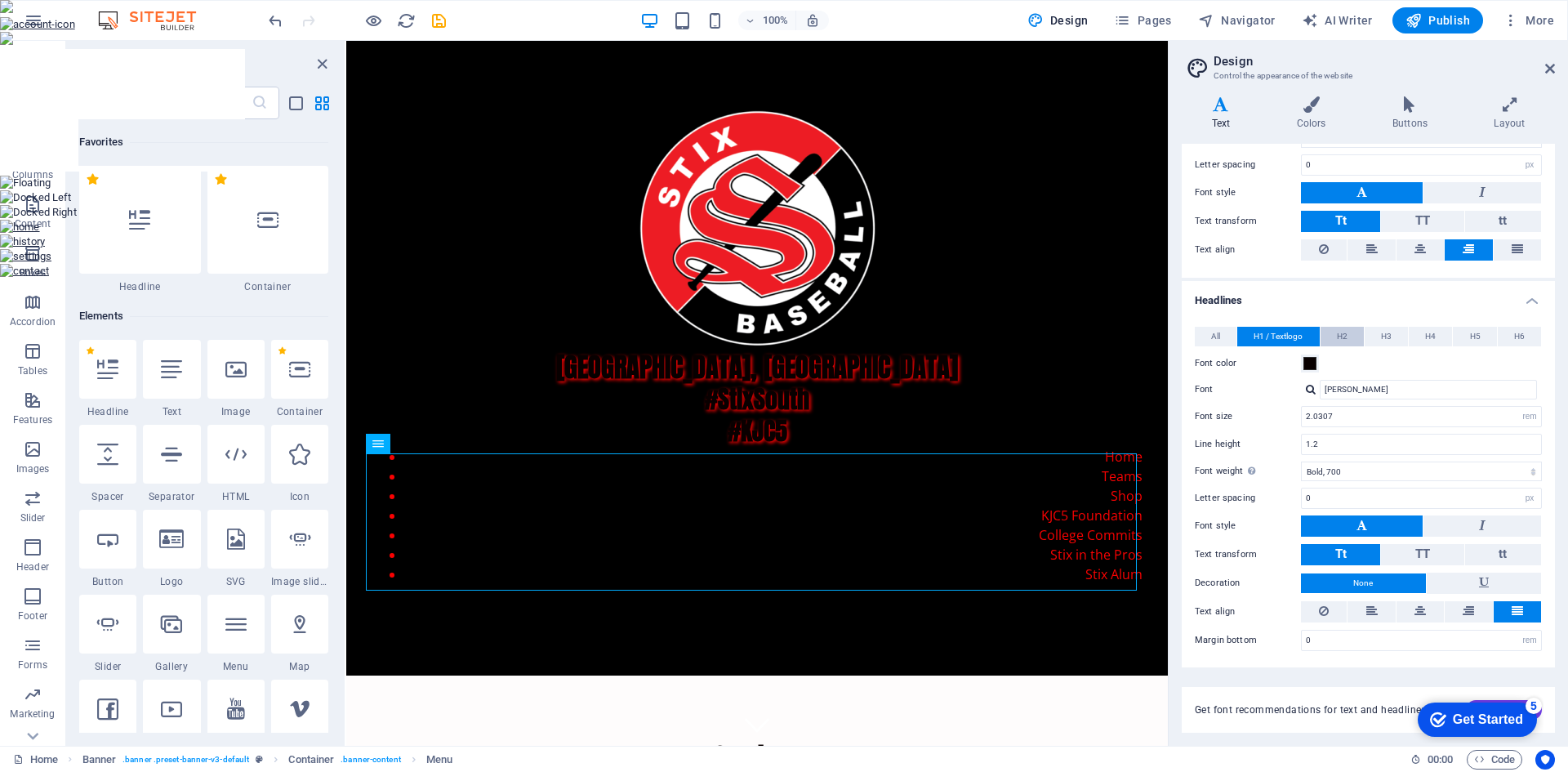
click at [1347, 340] on button "H2" at bounding box center [1342, 337] width 43 height 20
click at [1518, 607] on icon at bounding box center [1517, 611] width 12 height 20
click at [1403, 99] on icon at bounding box center [1409, 104] width 95 height 17
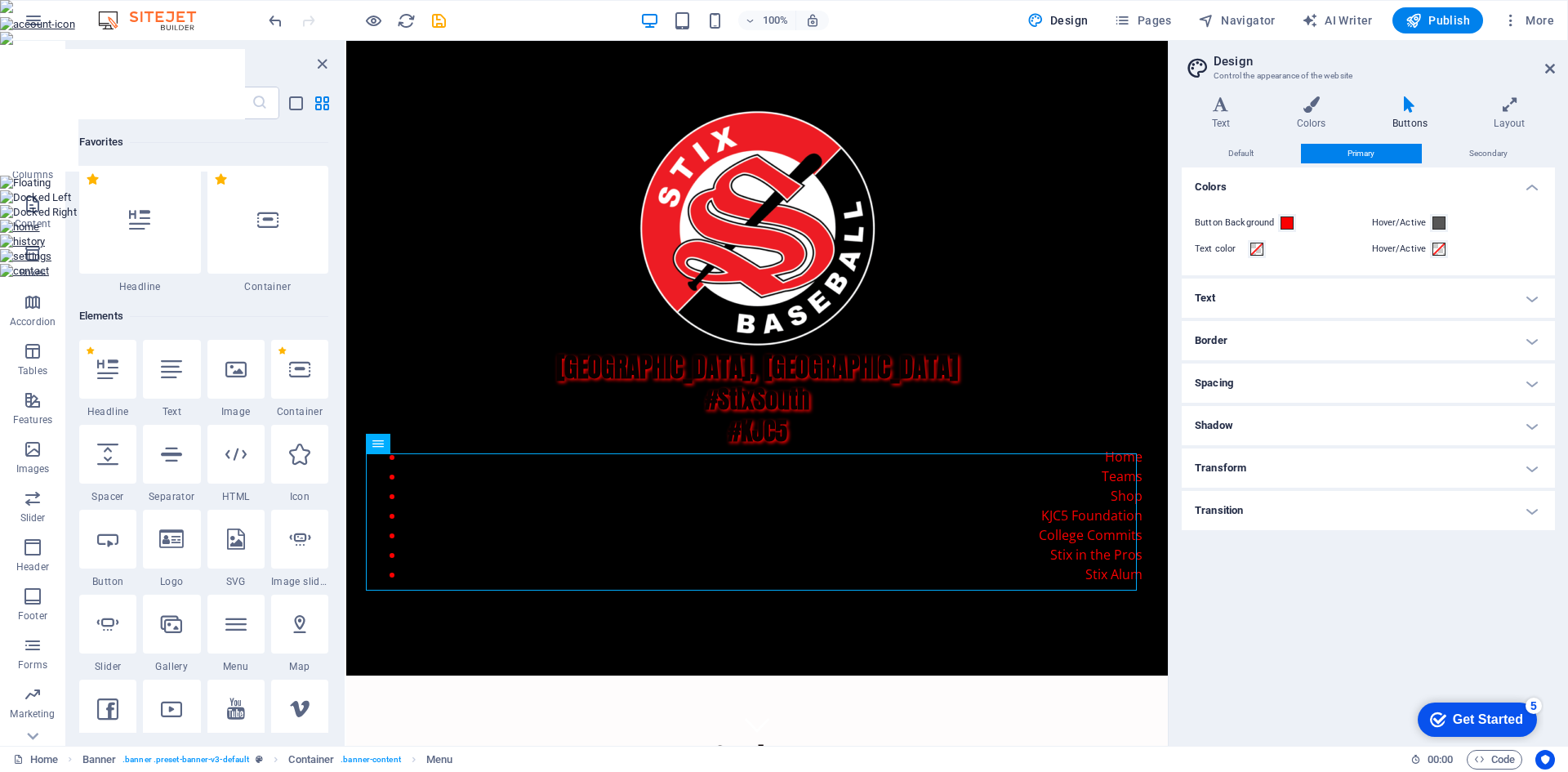
click at [1535, 300] on h4 "Text" at bounding box center [1368, 298] width 373 height 39
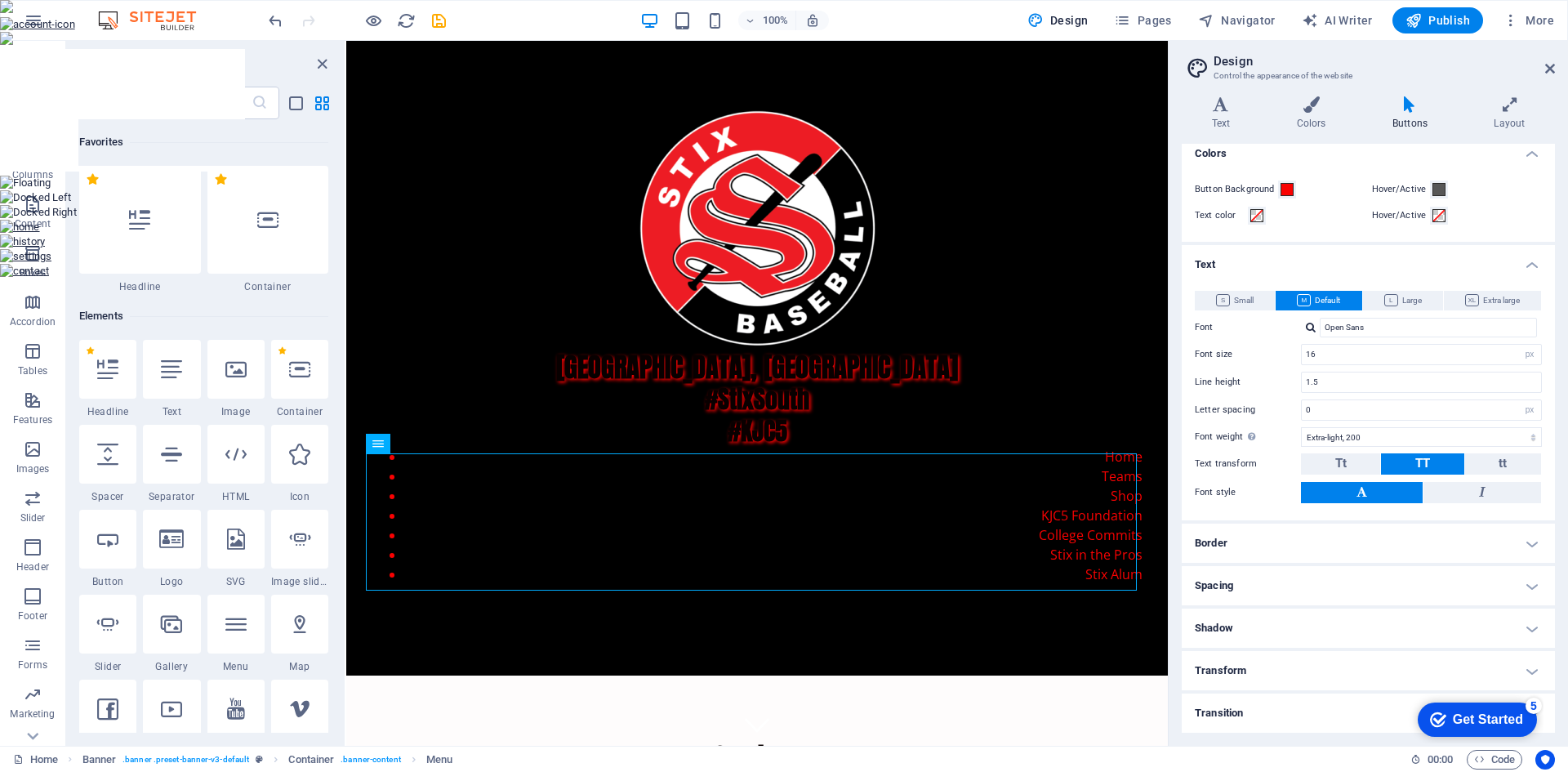
scroll to position [0, 0]
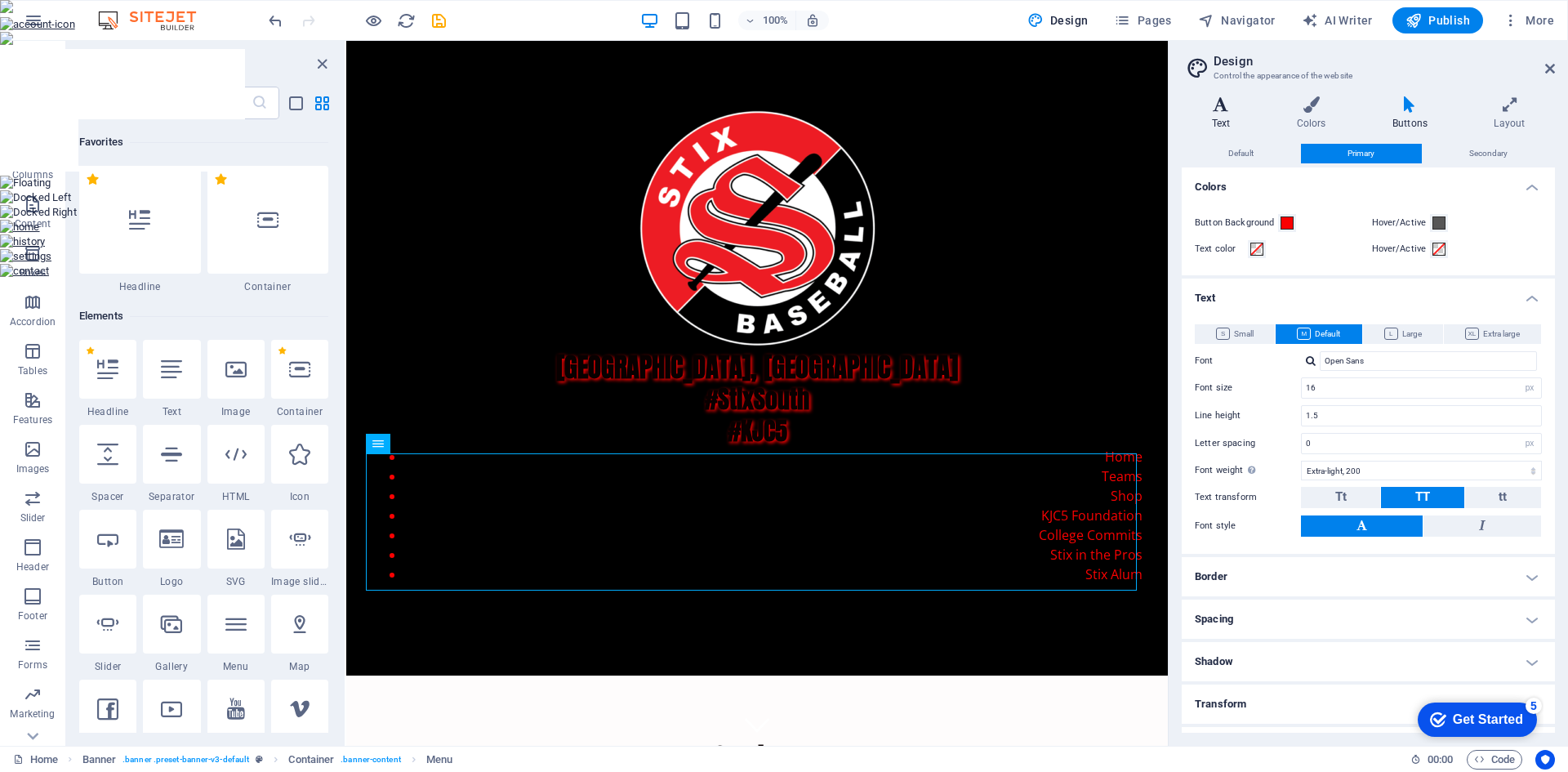
click at [1232, 116] on h4 "Text" at bounding box center [1224, 113] width 85 height 34
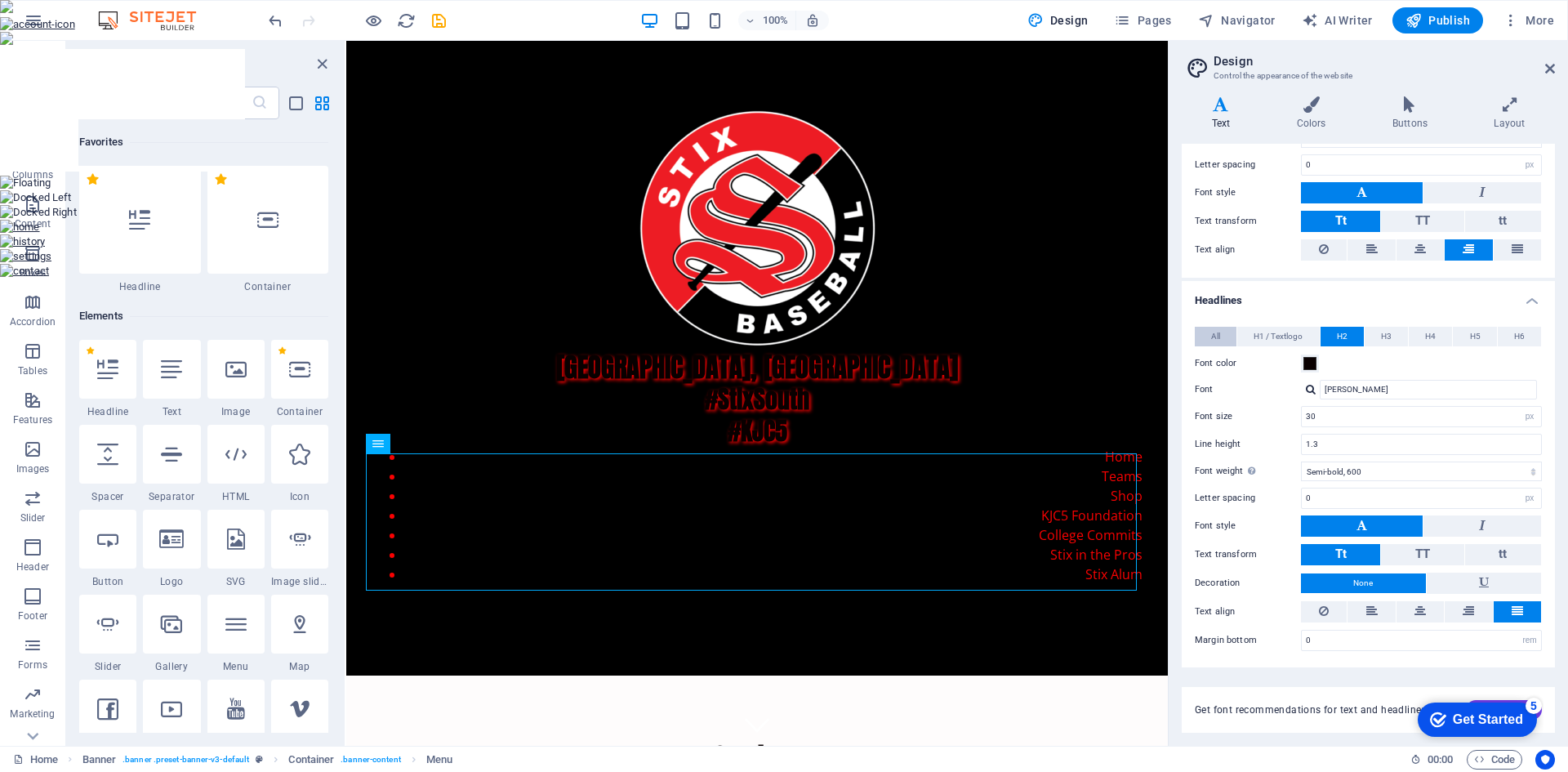
click at [1218, 342] on span "All" at bounding box center [1215, 337] width 9 height 20
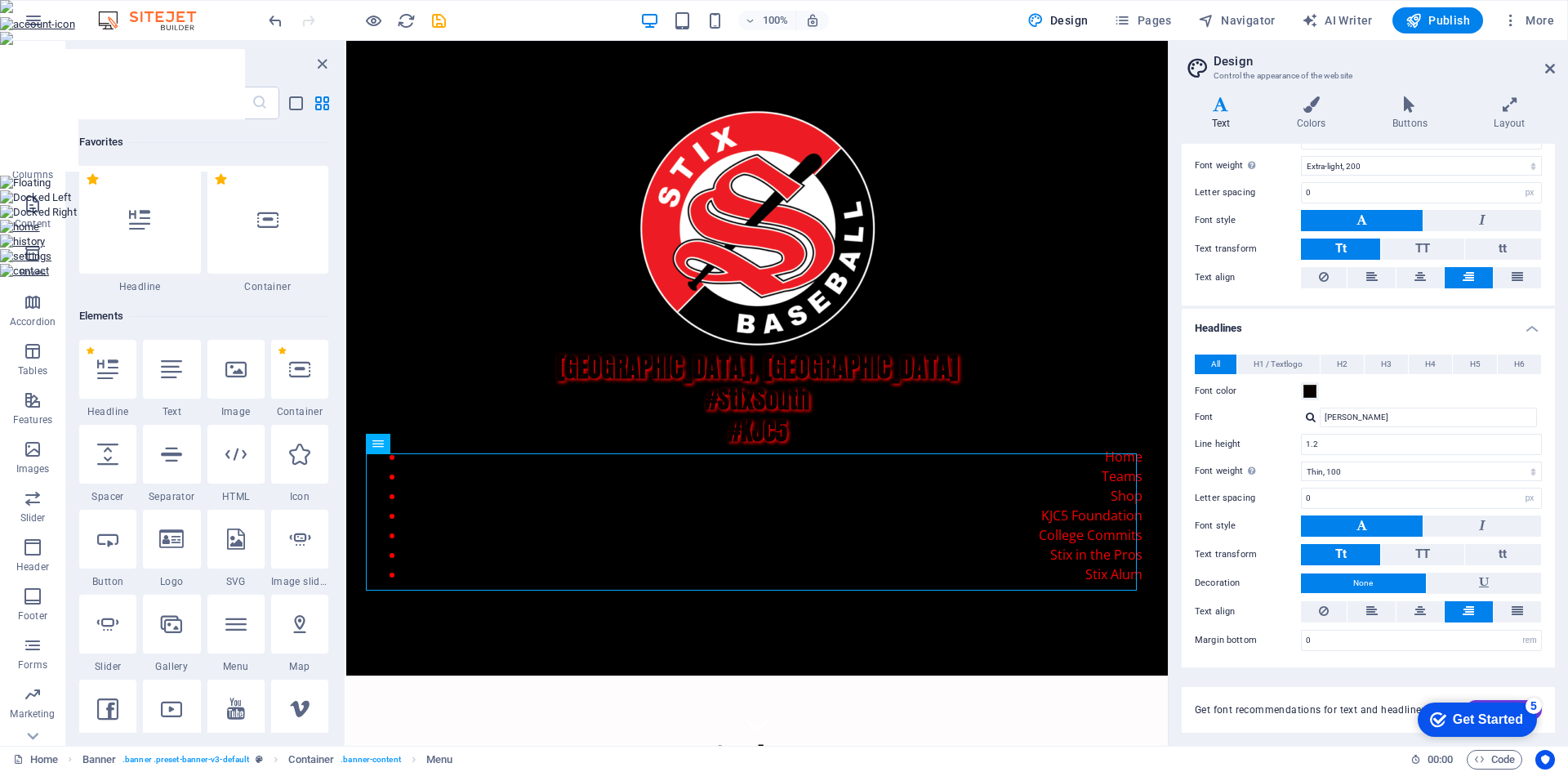
scroll to position [168, 0]
click at [1266, 361] on span "H1 / Textlogo" at bounding box center [1277, 364] width 49 height 20
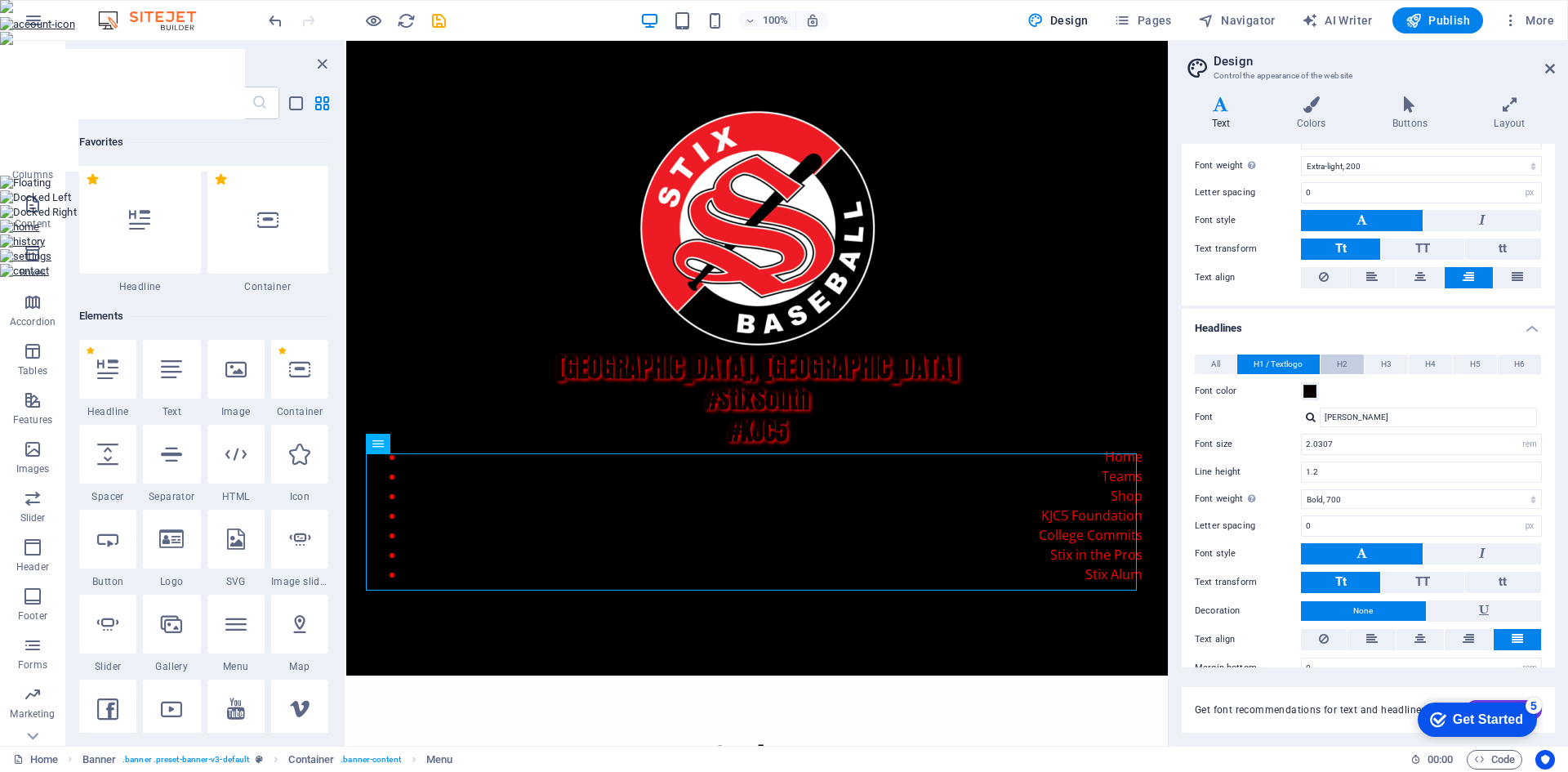
click at [1337, 362] on span "H2" at bounding box center [1342, 364] width 11 height 20
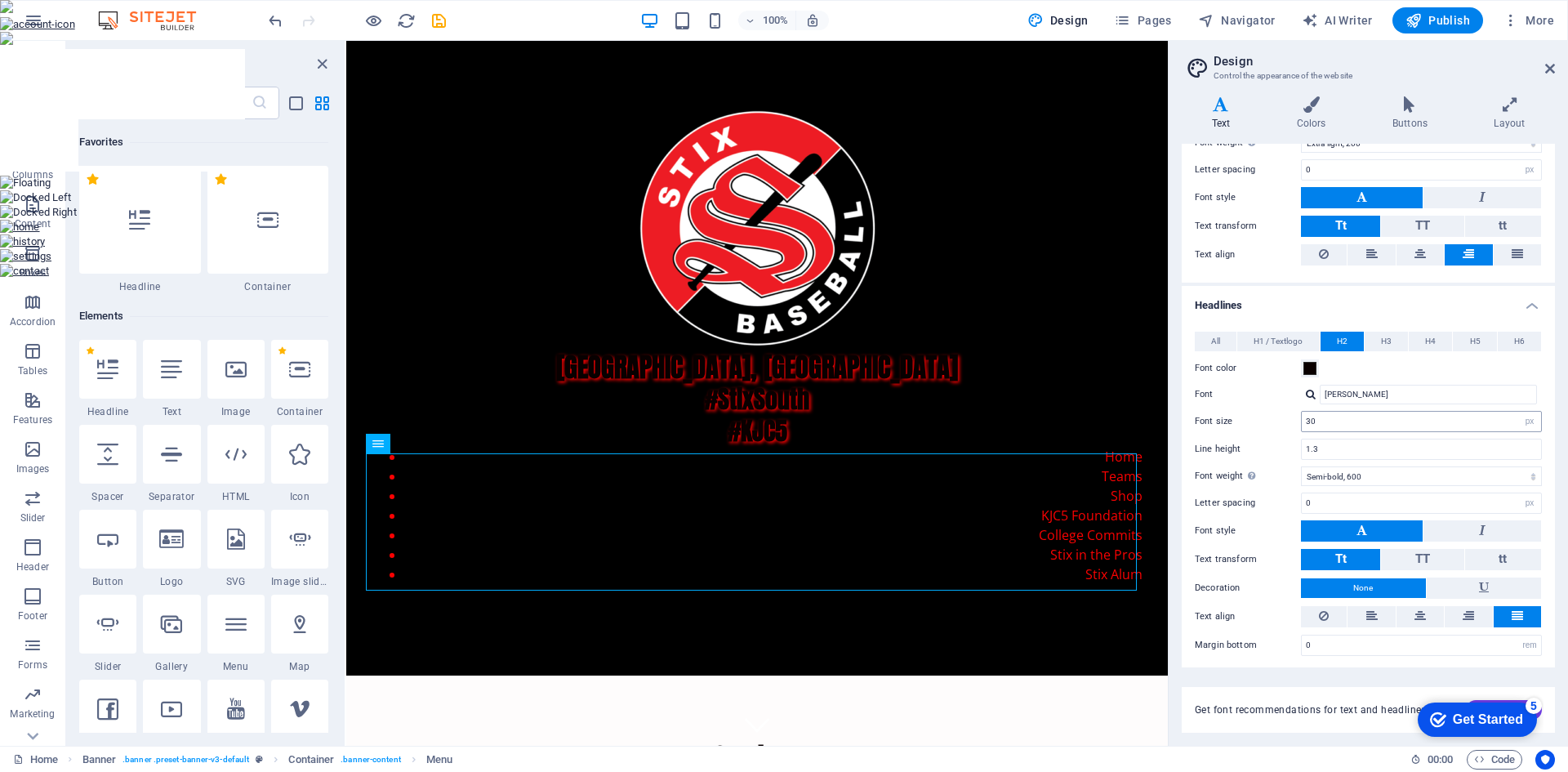
scroll to position [196, 0]
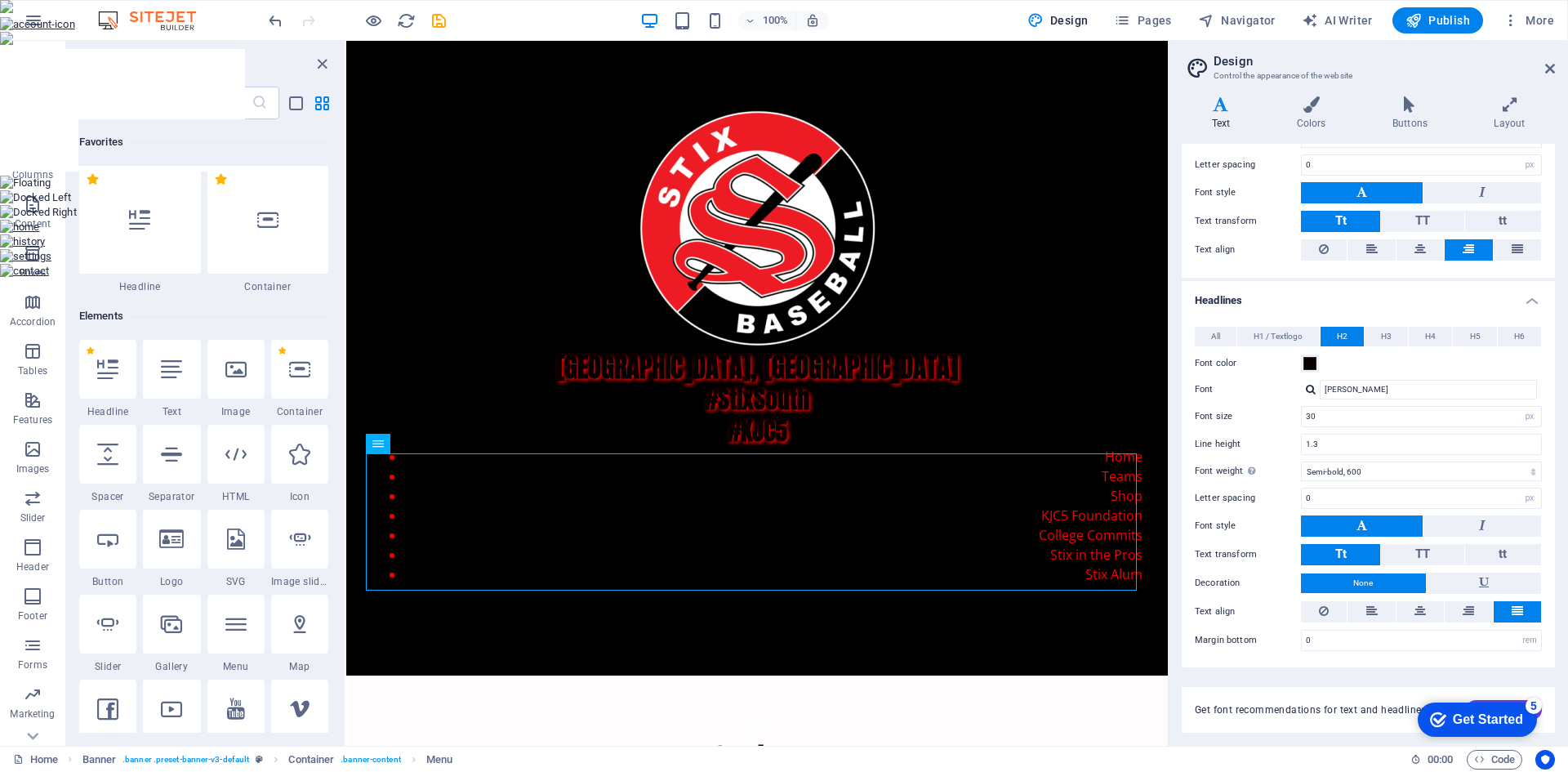
click at [1532, 308] on h4 "Headlines" at bounding box center [1368, 296] width 373 height 29
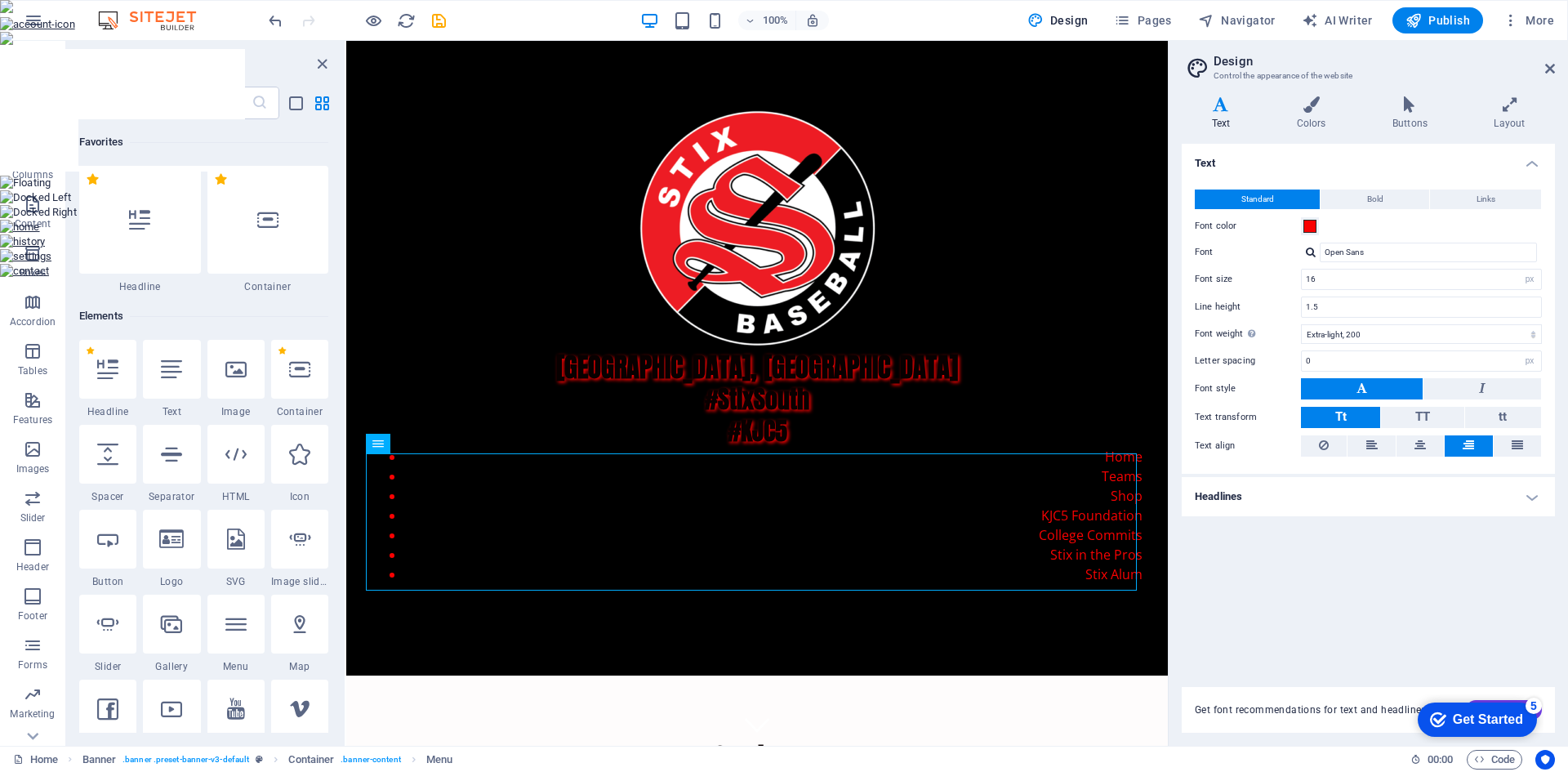
scroll to position [0, 0]
click at [1015, 536] on nav "Home Teams Shop KJC5 Foundation College Commits Stix in the Pros Stix Alum" at bounding box center [757, 515] width 771 height 138
click at [1418, 110] on icon at bounding box center [1409, 104] width 95 height 17
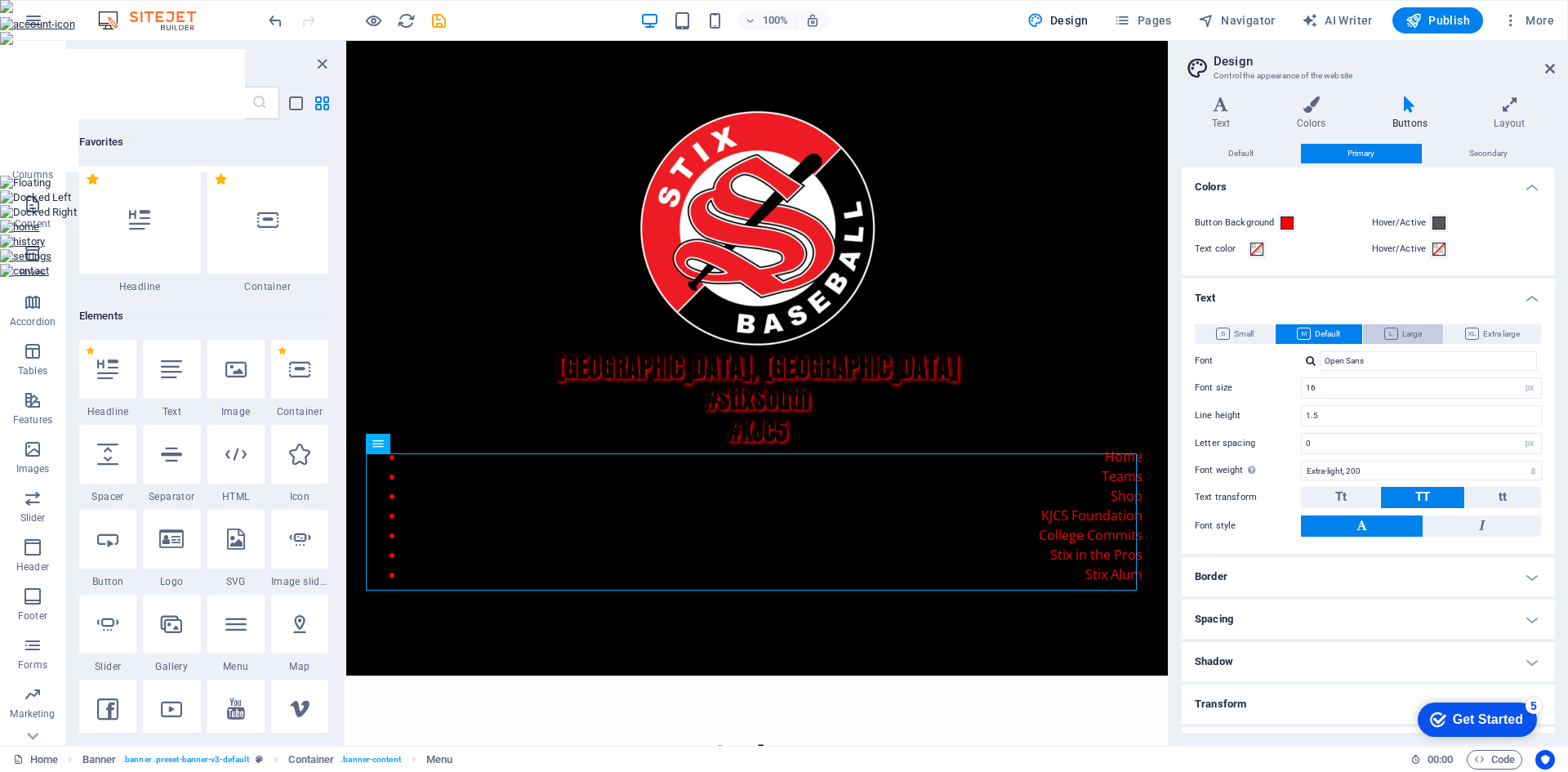
click at [1398, 326] on span "Large" at bounding box center [1402, 334] width 37 height 20
click at [1327, 339] on span "Default" at bounding box center [1318, 334] width 43 height 20
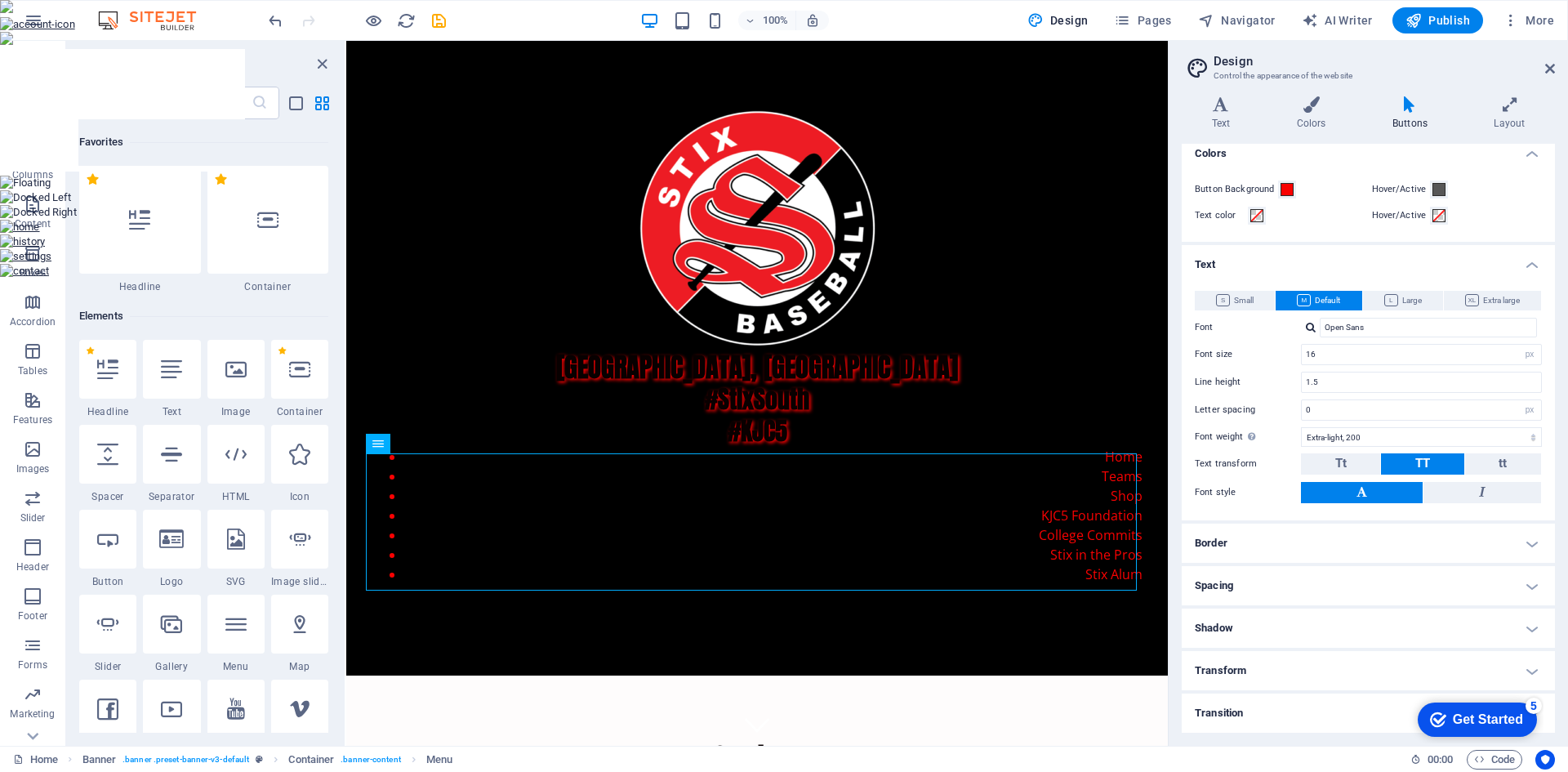
click at [1478, 589] on h4 "Spacing" at bounding box center [1368, 586] width 373 height 39
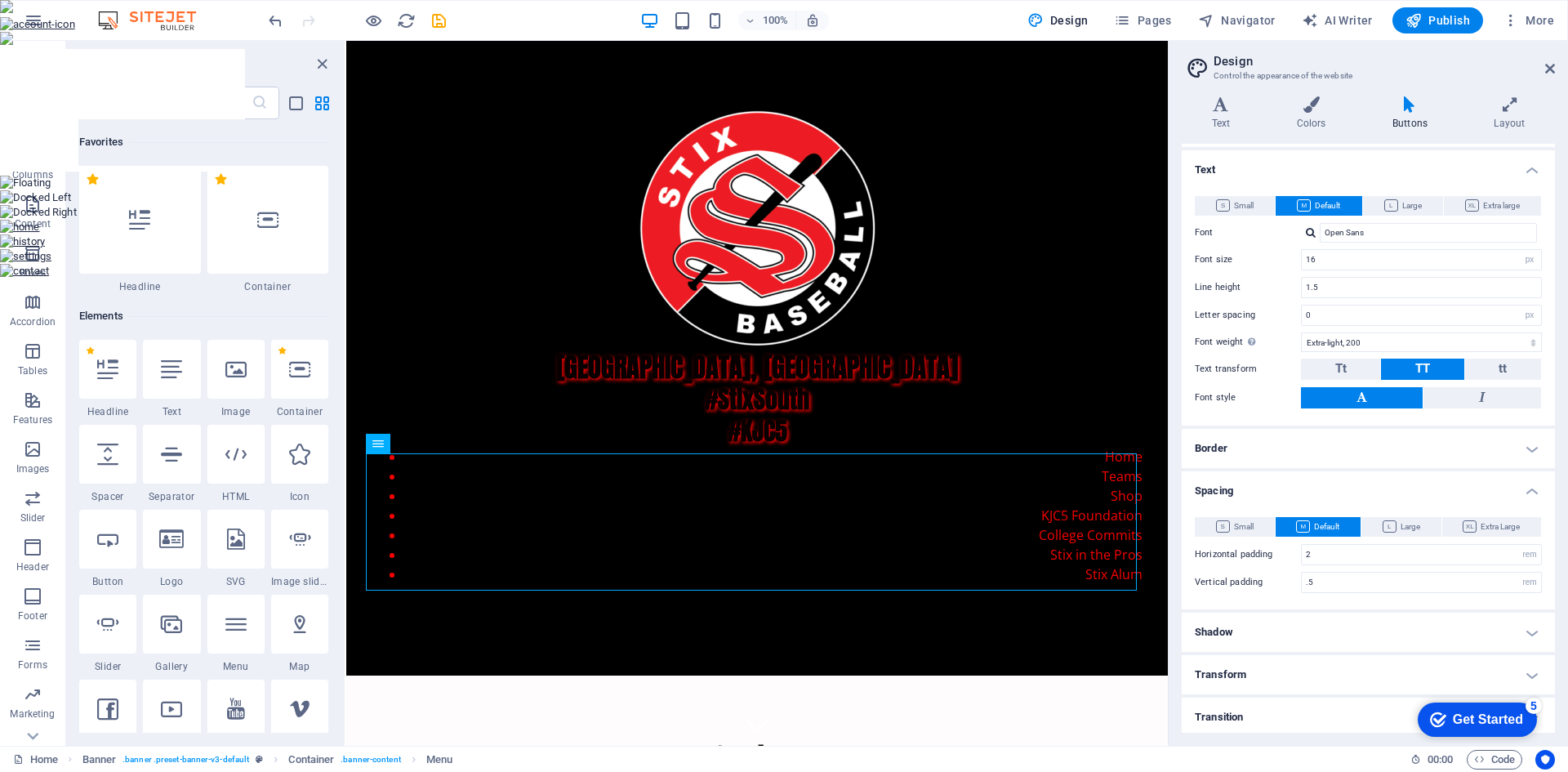
scroll to position [133, 0]
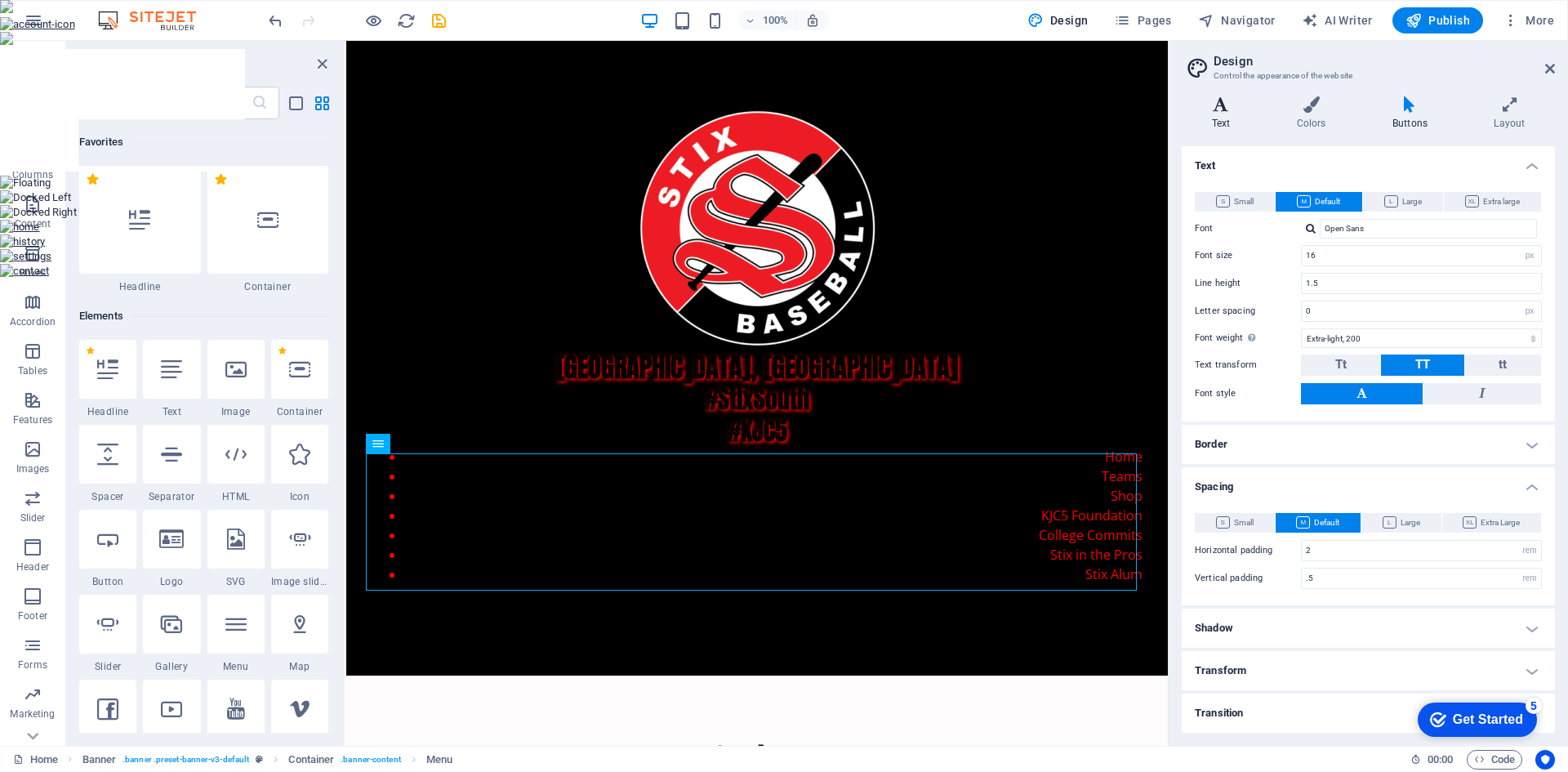
click at [1235, 104] on icon at bounding box center [1221, 104] width 78 height 17
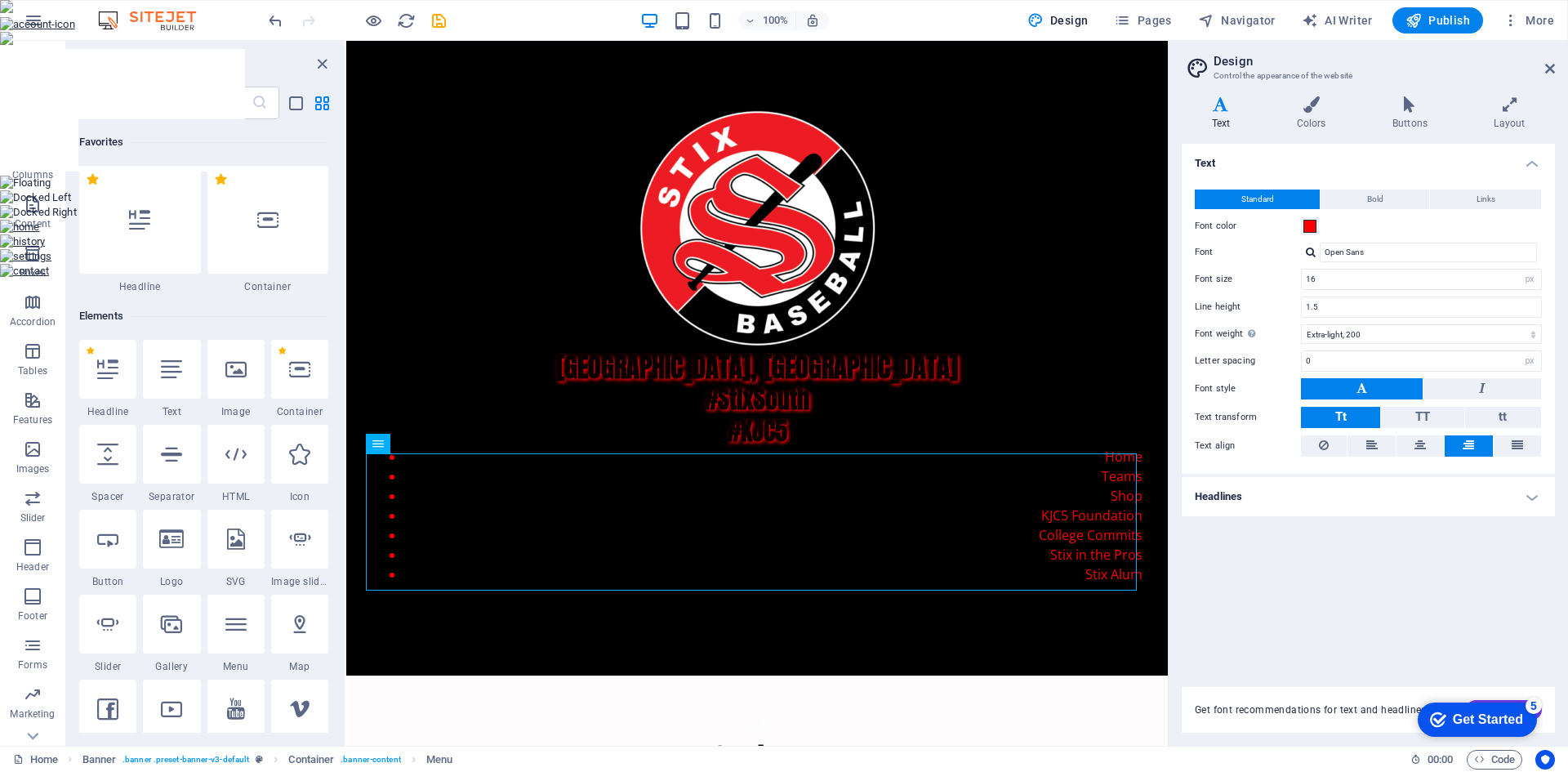
click at [1320, 491] on h4 "Headlines" at bounding box center [1368, 497] width 373 height 39
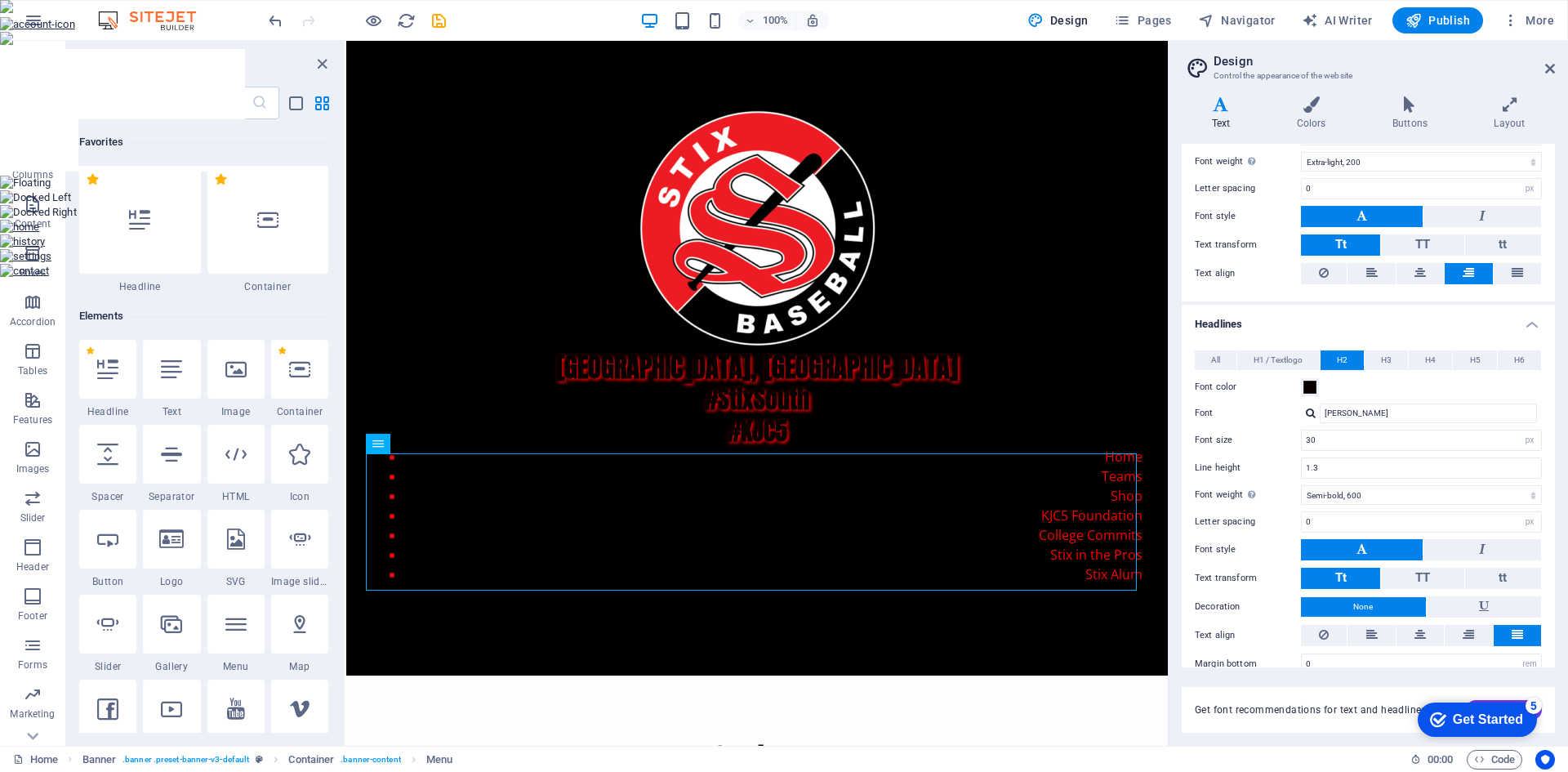
scroll to position [196, 0]
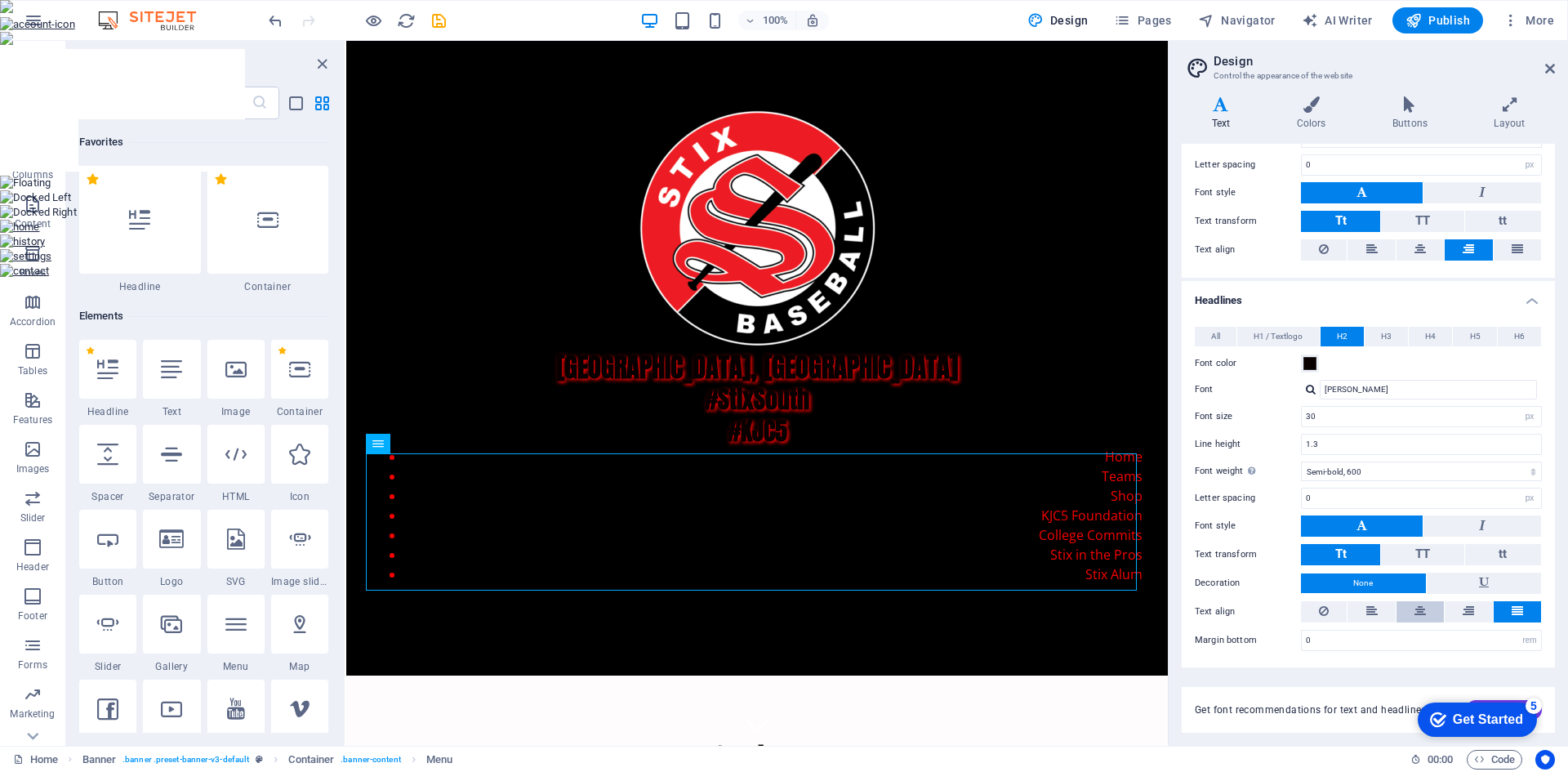
click at [1420, 613] on icon at bounding box center [1420, 611] width 12 height 20
click at [1447, 716] on div "checkmark Get Started 5" at bounding box center [1475, 719] width 93 height 17
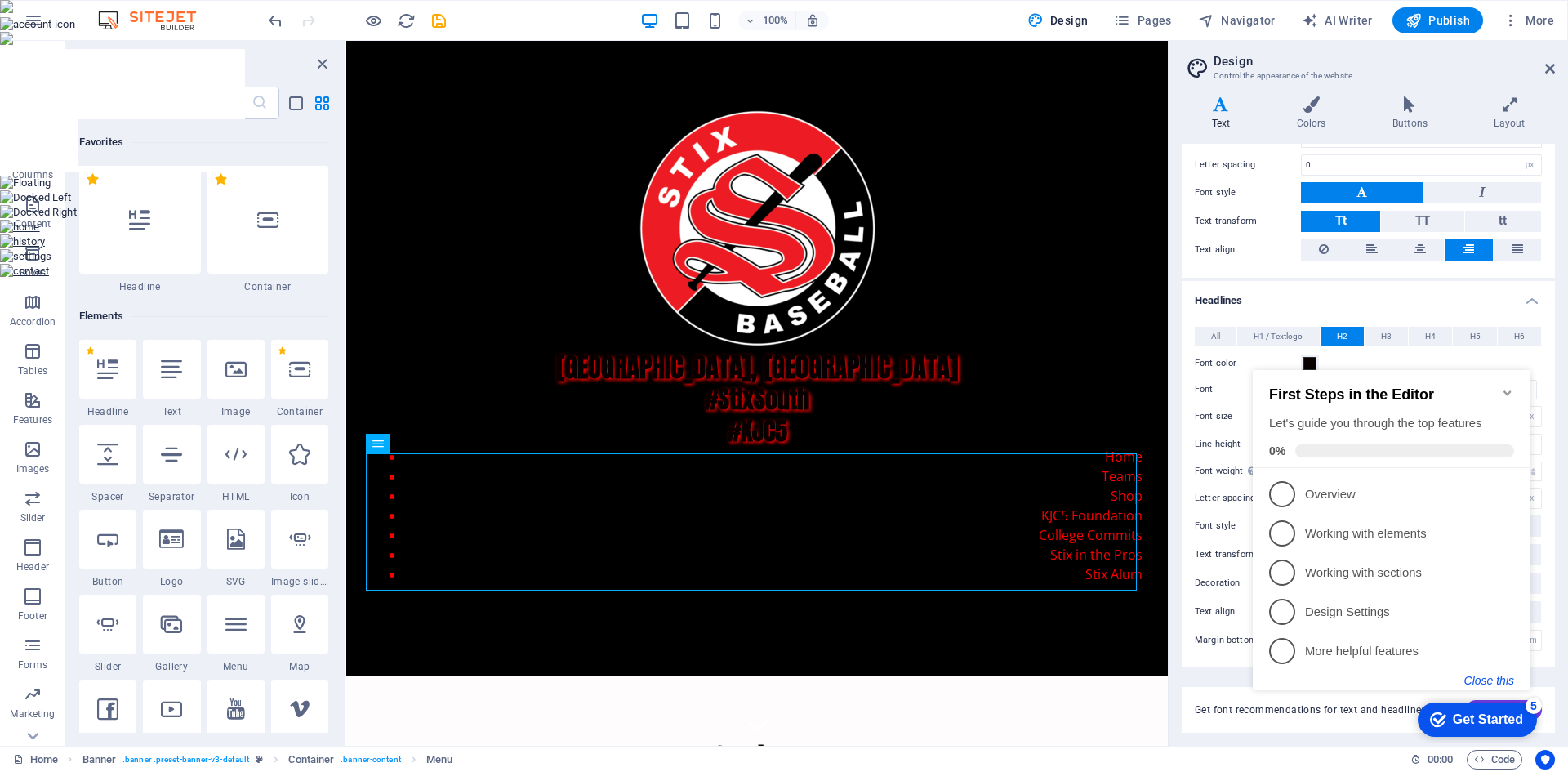
click at [1488, 676] on button "Close this" at bounding box center [1488, 679] width 50 height 13
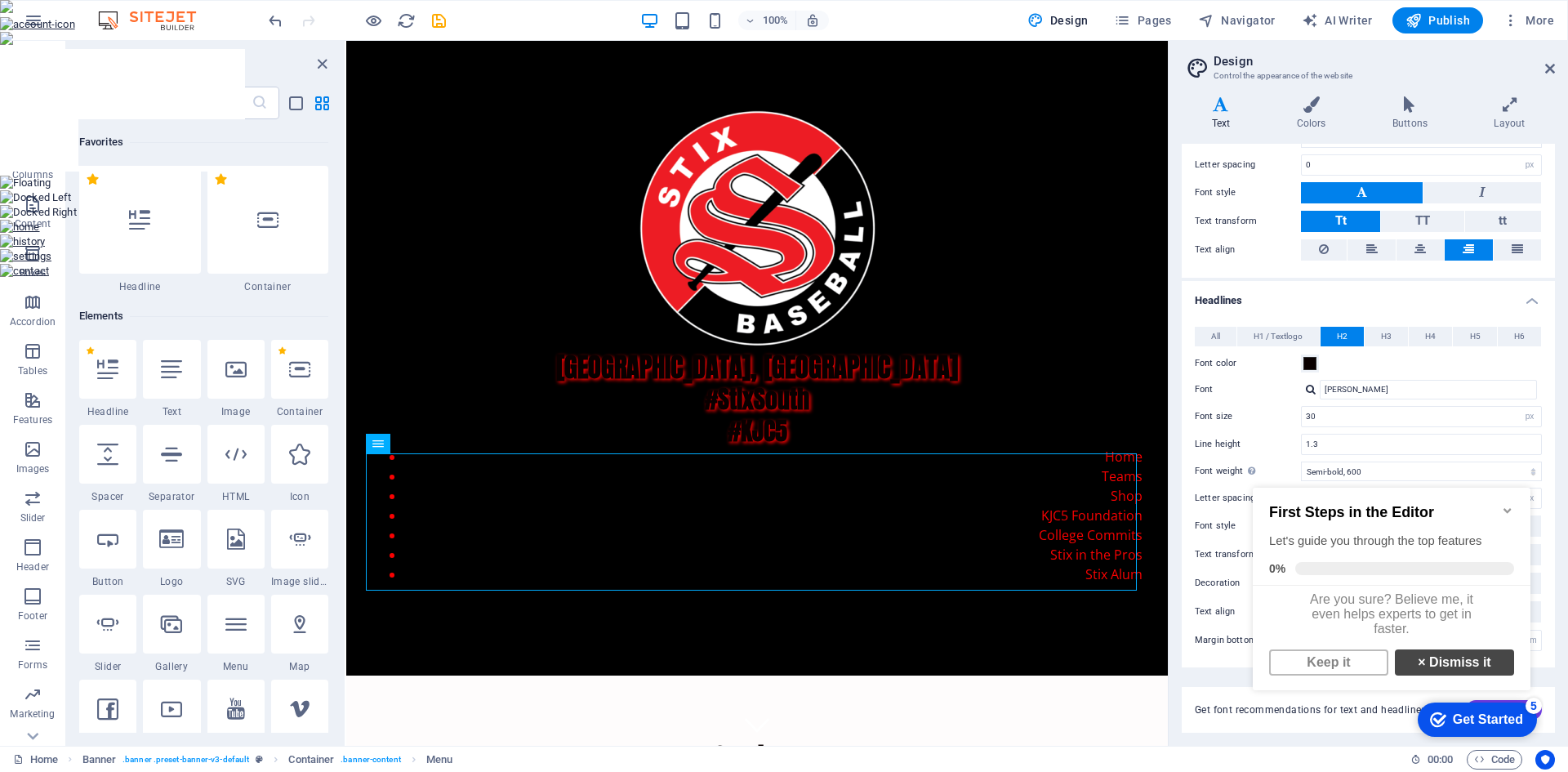
click at [1438, 671] on link "× Dismiss it" at bounding box center [1454, 662] width 119 height 26
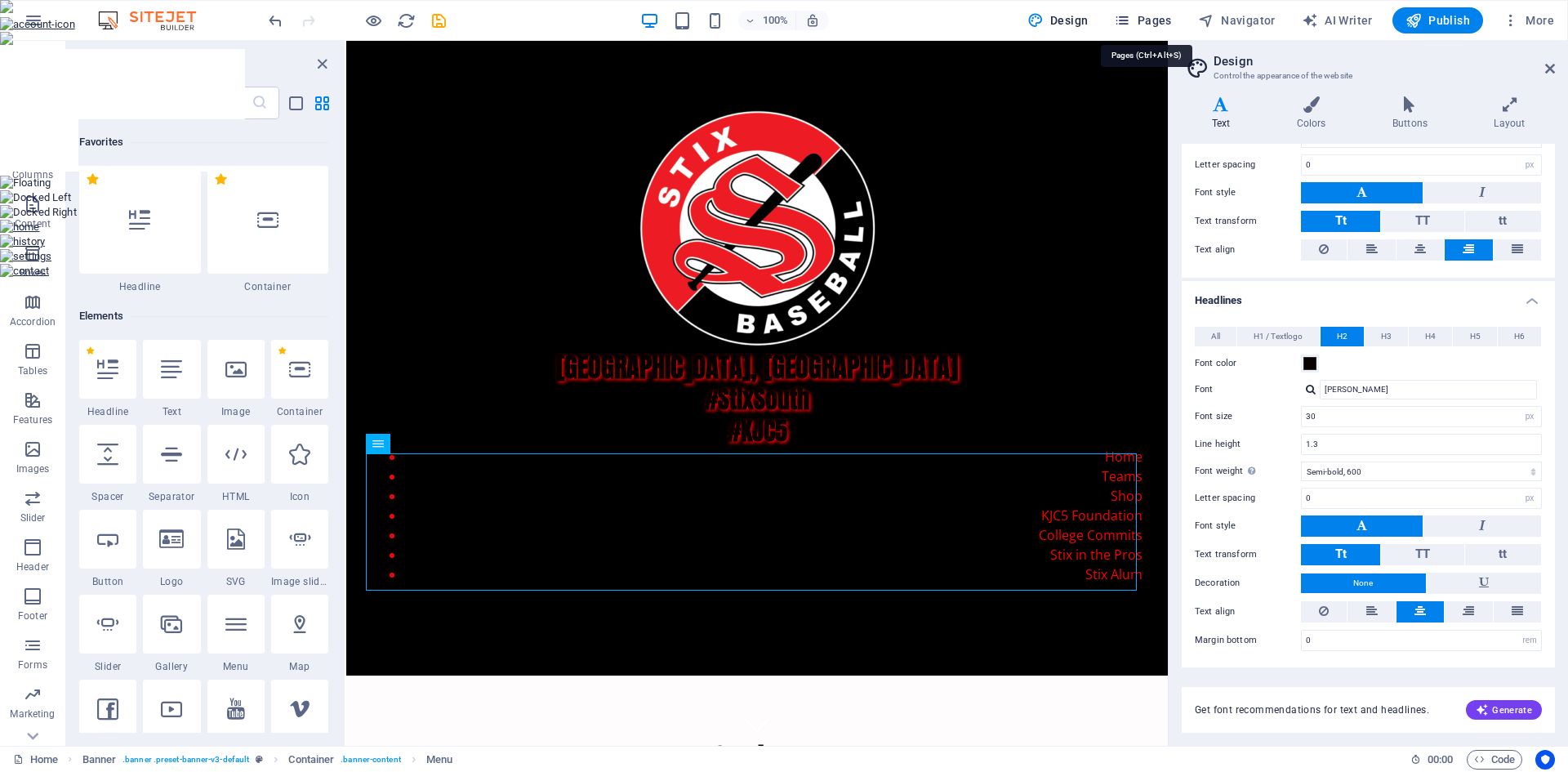
click at [1152, 27] on span "Pages" at bounding box center [1142, 20] width 58 height 17
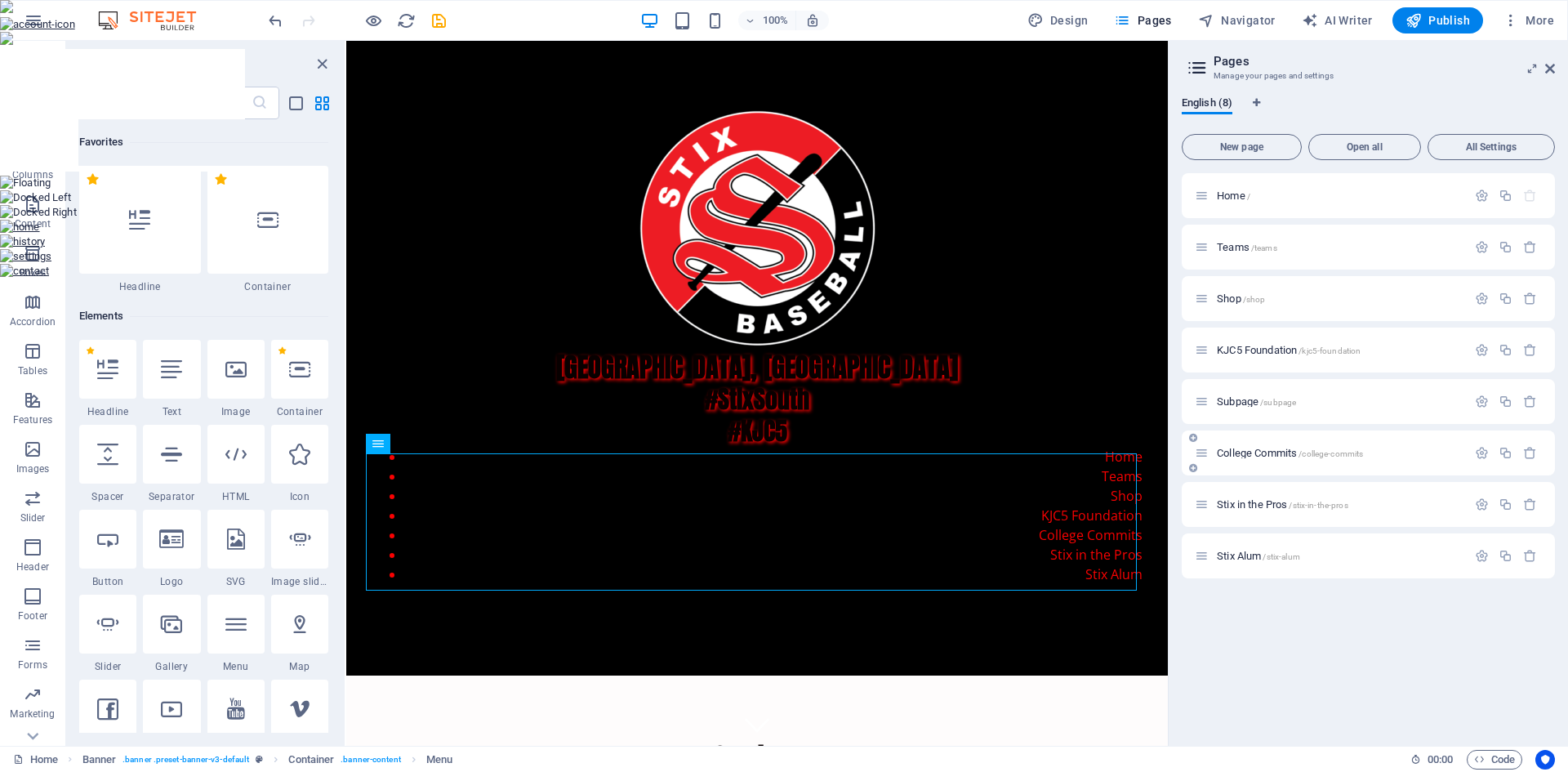
drag, startPoint x: 1202, startPoint y: 408, endPoint x: 1184, endPoint y: 465, distance: 59.8
click at [1184, 465] on div "Home / Teams /teams Shop /shop KJC5 Foundation /kjc5-foundation Subpage /subpag…" at bounding box center [1368, 375] width 373 height 405
drag, startPoint x: 1199, startPoint y: 417, endPoint x: 1208, endPoint y: 575, distance: 158.3
click at [1208, 575] on div "Home / Teams /teams Shop /shop KJC5 Foundation /kjc5-foundation Subpage /subpag…" at bounding box center [1368, 375] width 373 height 405
click at [1483, 403] on icon "button" at bounding box center [1481, 401] width 14 height 14
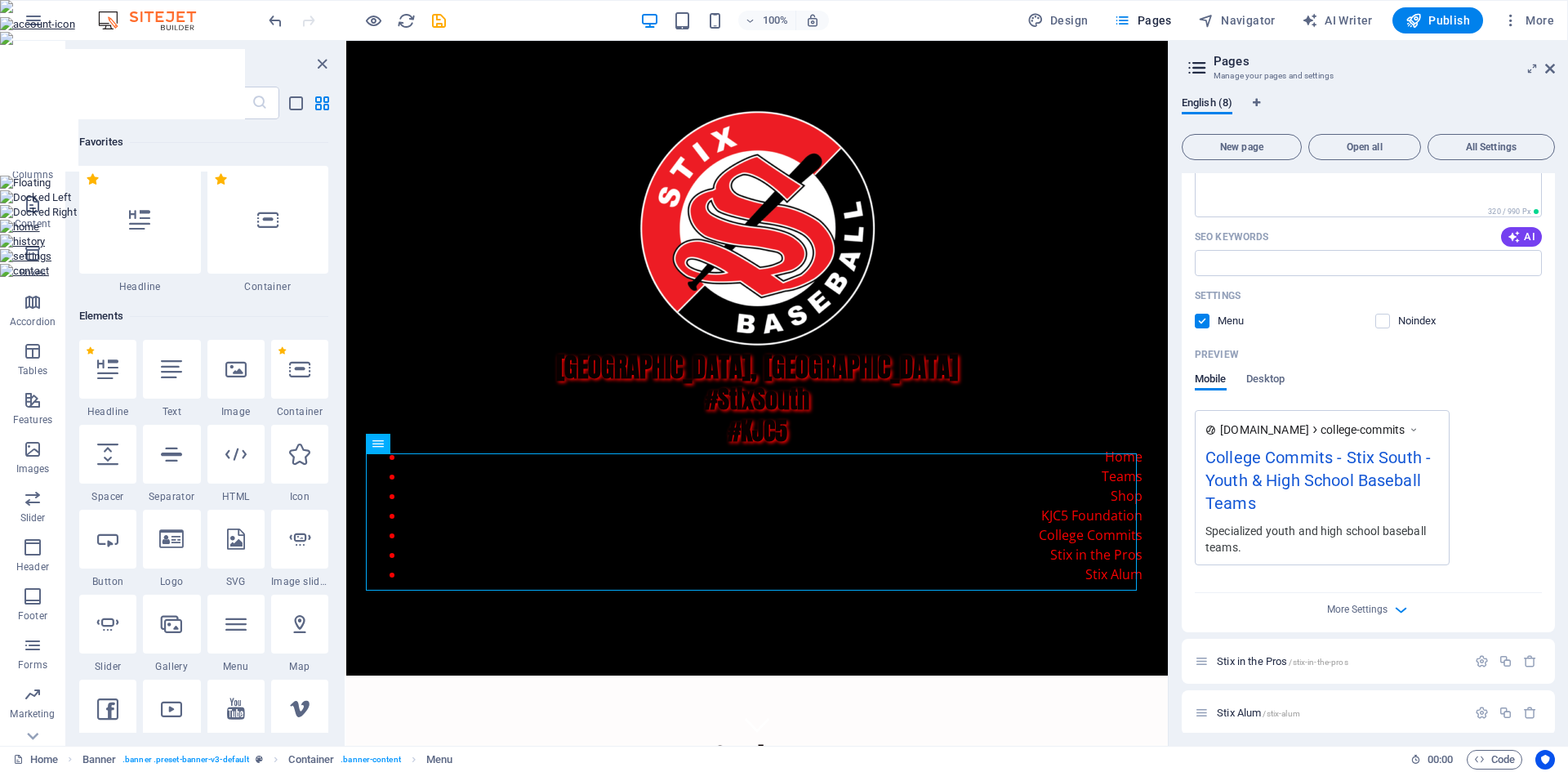
scroll to position [490, 0]
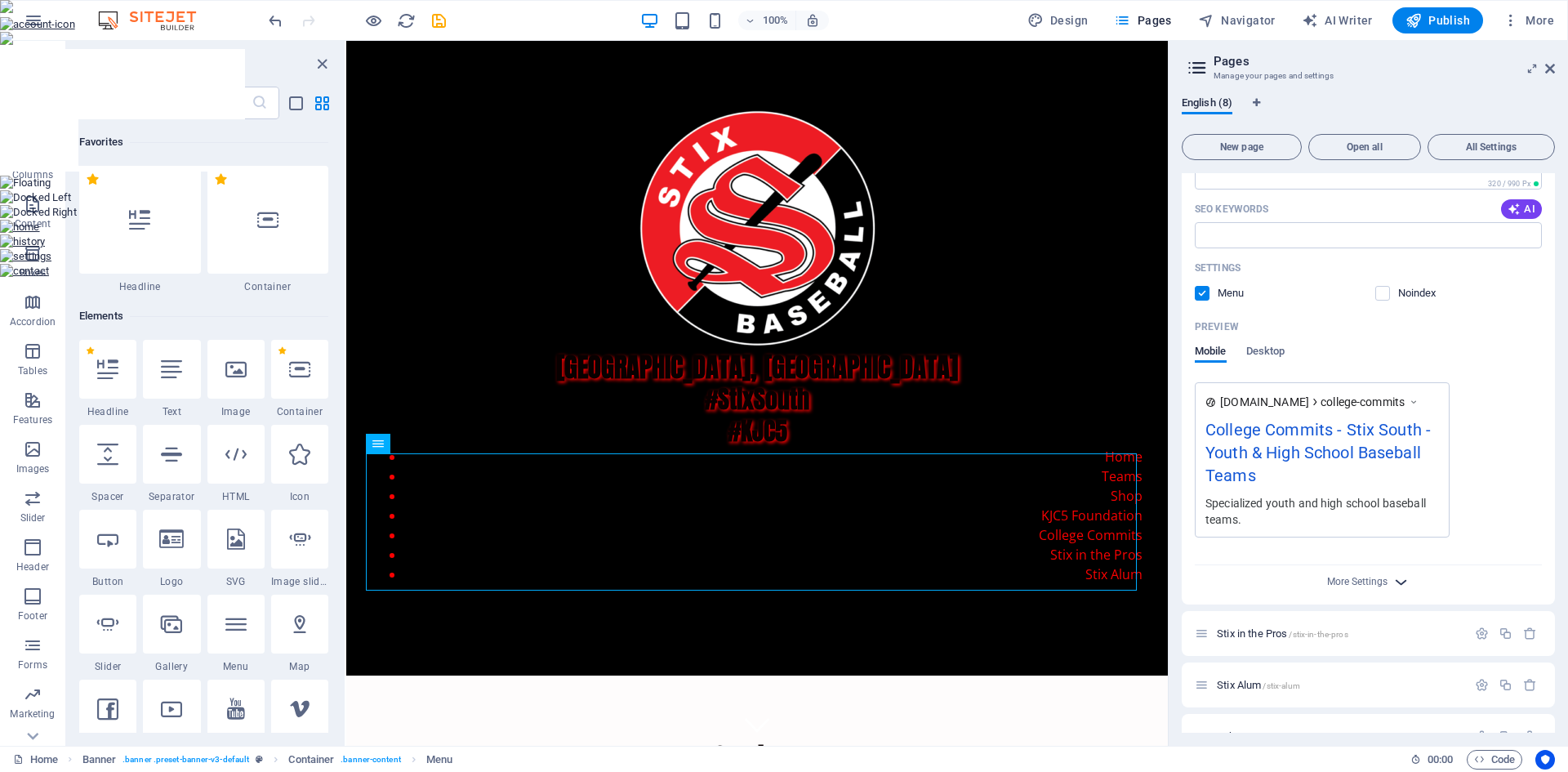
click at [1404, 579] on icon "button" at bounding box center [1400, 582] width 19 height 19
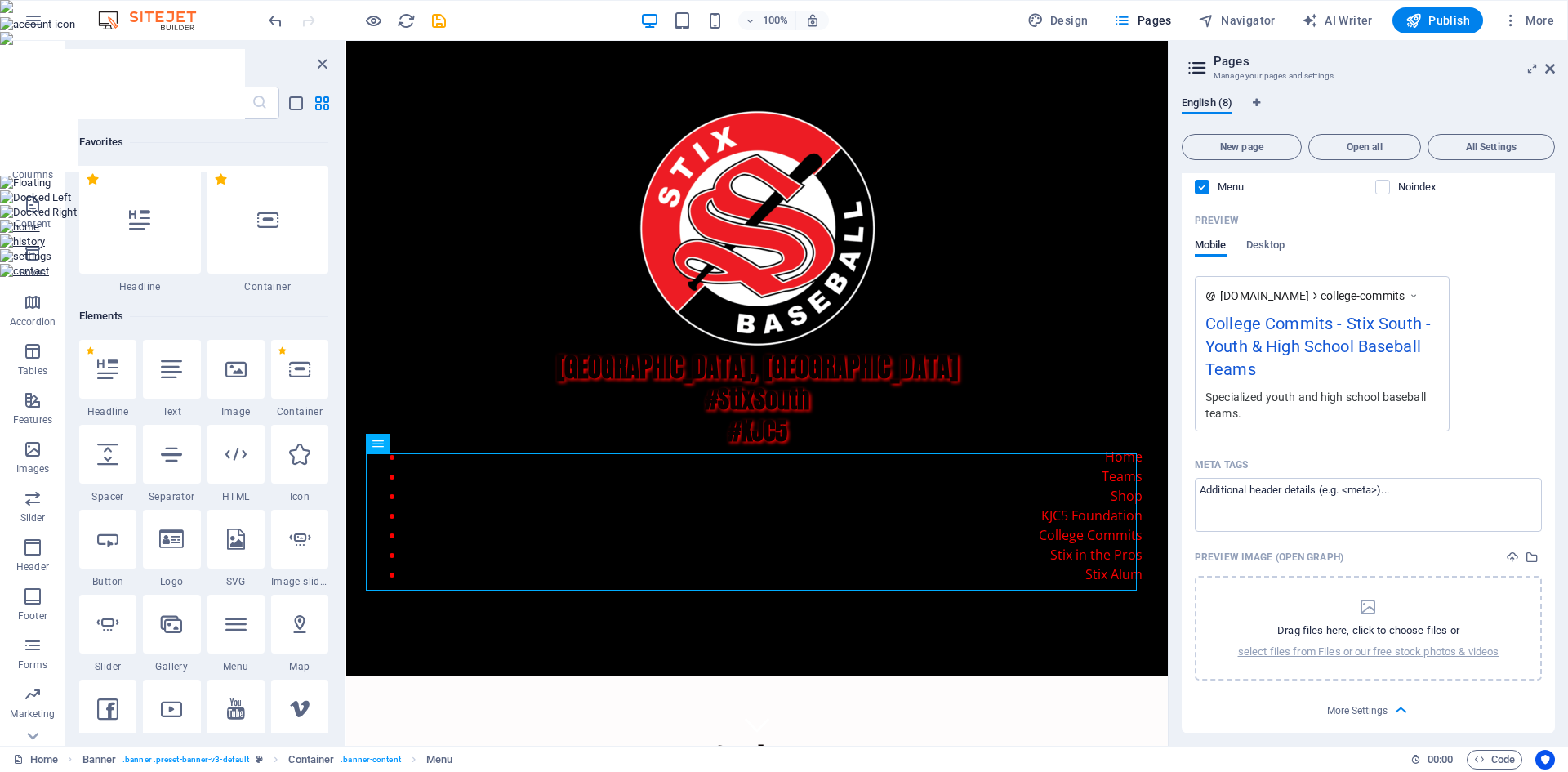
scroll to position [572, 0]
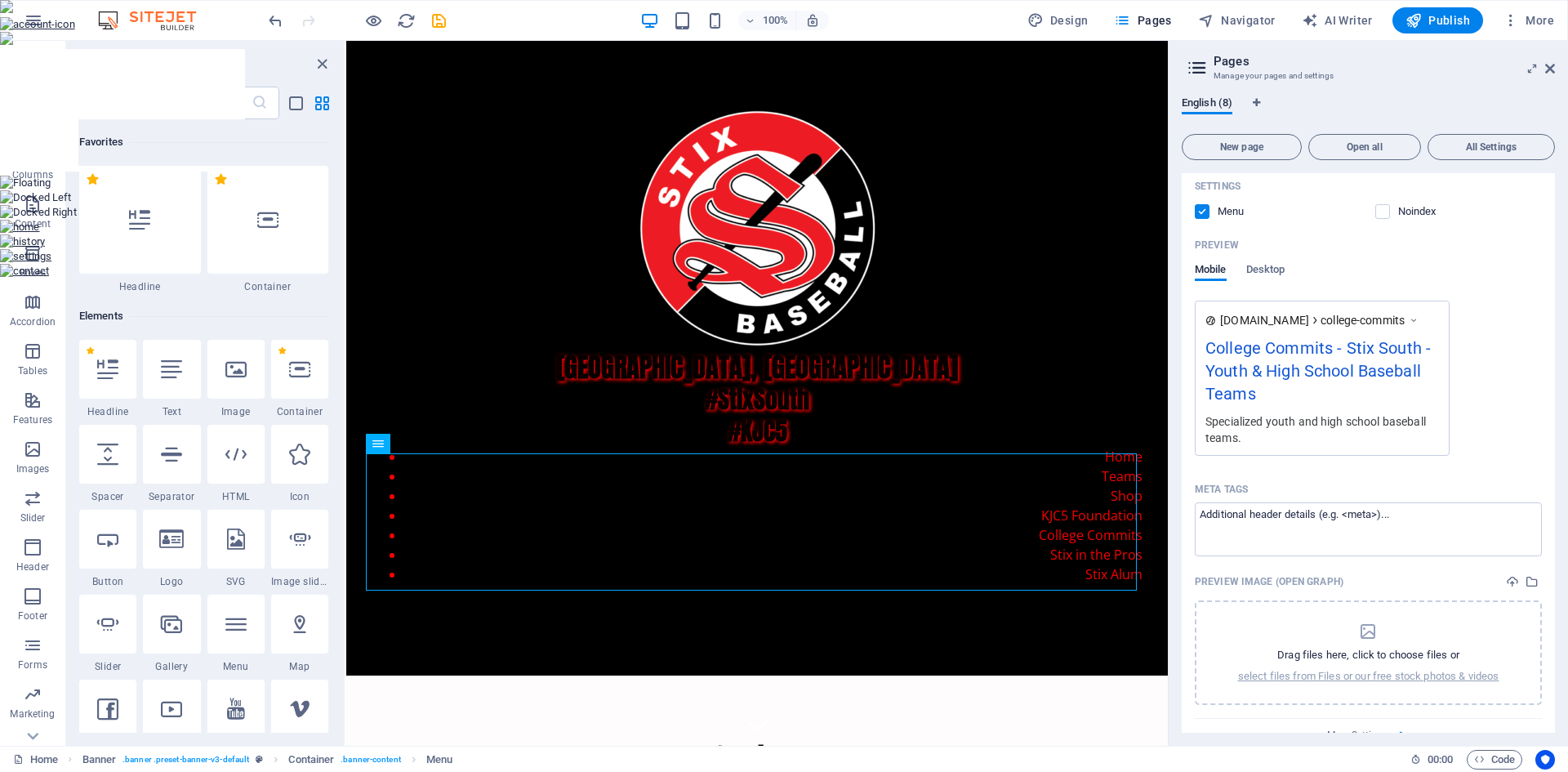
click at [1303, 412] on div "College Commits - Stix South - Youth & High School Baseball Teams" at bounding box center [1321, 374] width 233 height 77
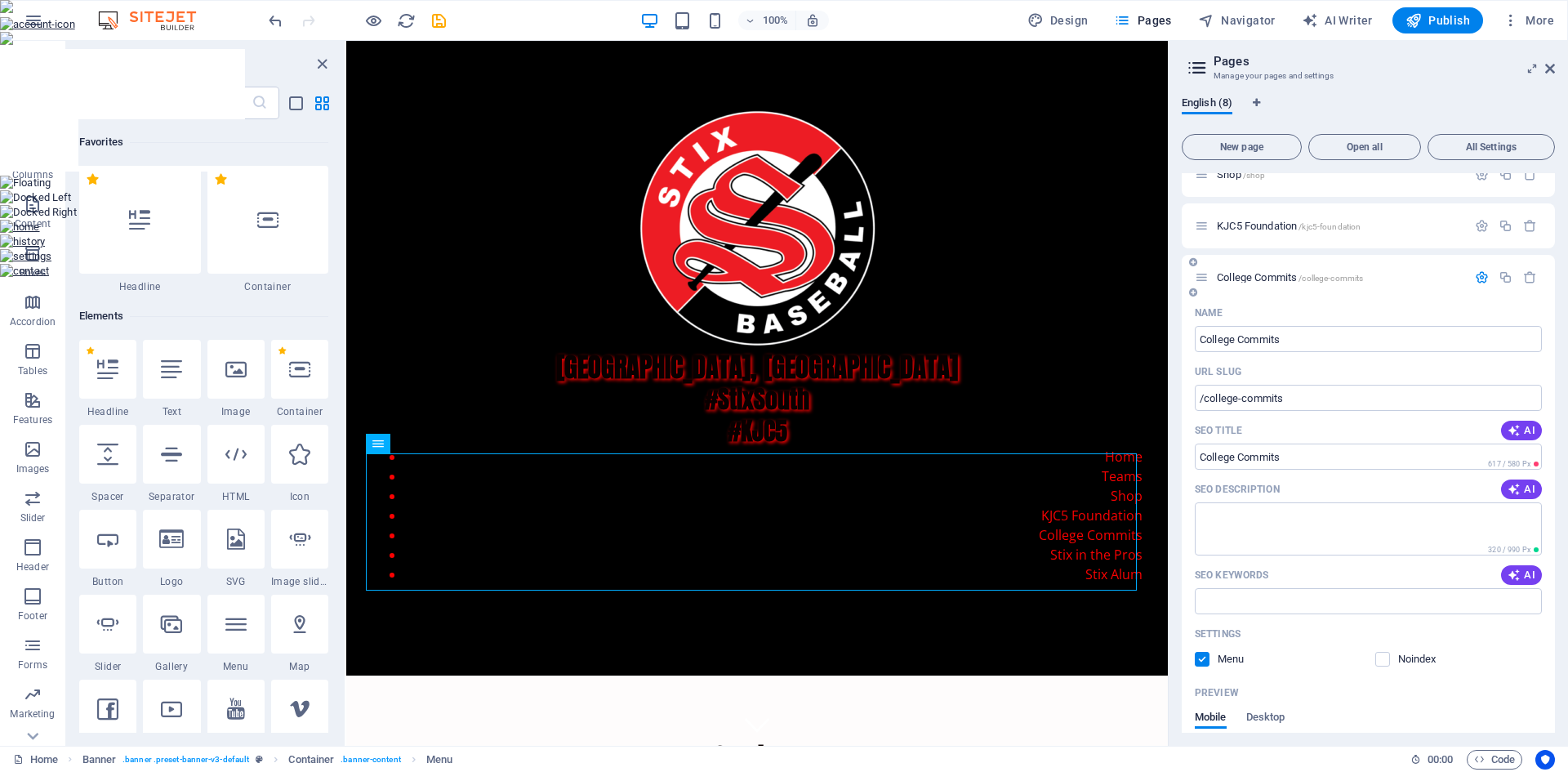
scroll to position [82, 0]
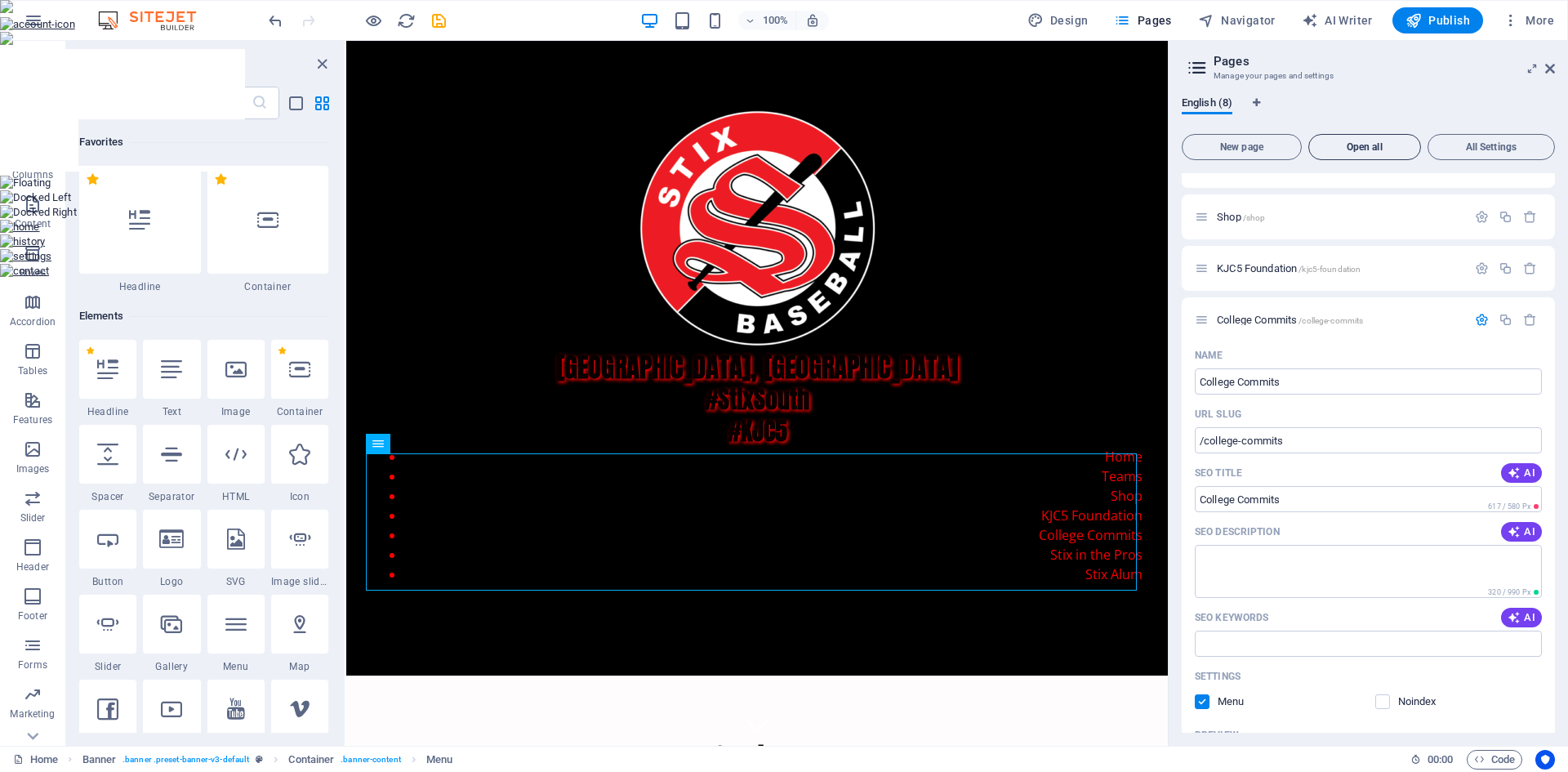
click at [1346, 154] on button "Open all" at bounding box center [1363, 146] width 112 height 26
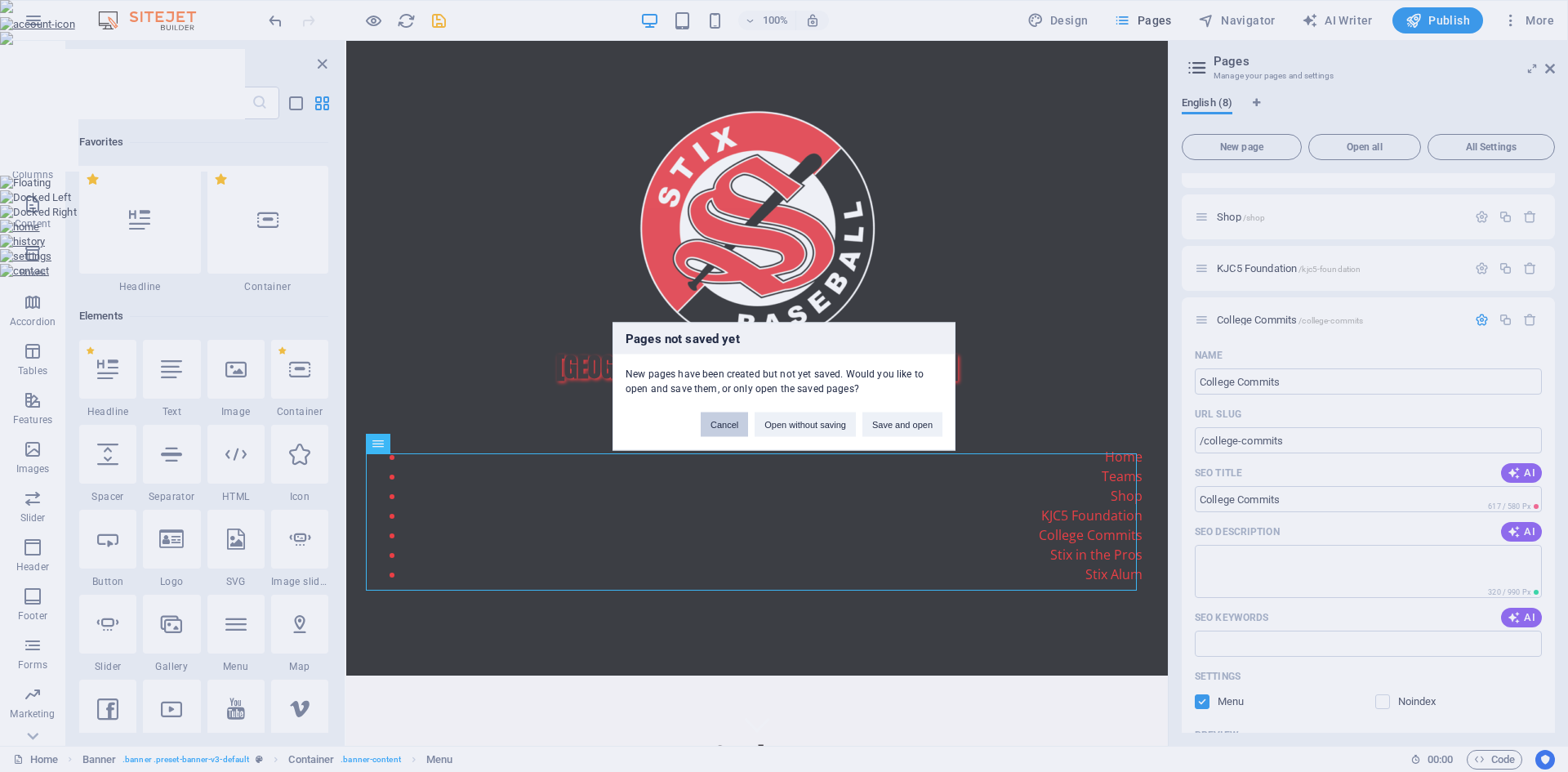
click at [735, 418] on button "Cancel" at bounding box center [724, 424] width 48 height 24
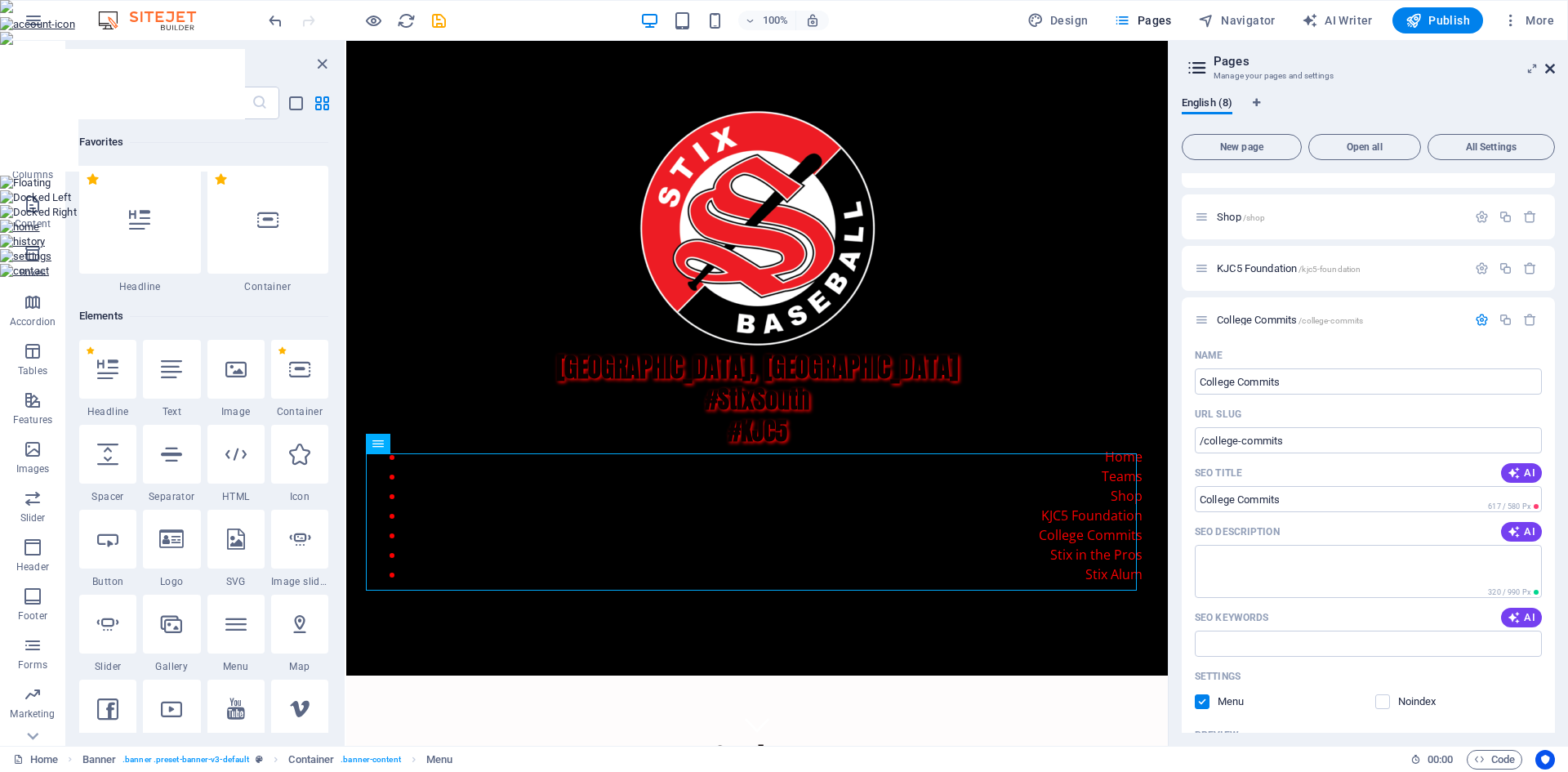
click at [1548, 72] on icon at bounding box center [1549, 68] width 10 height 13
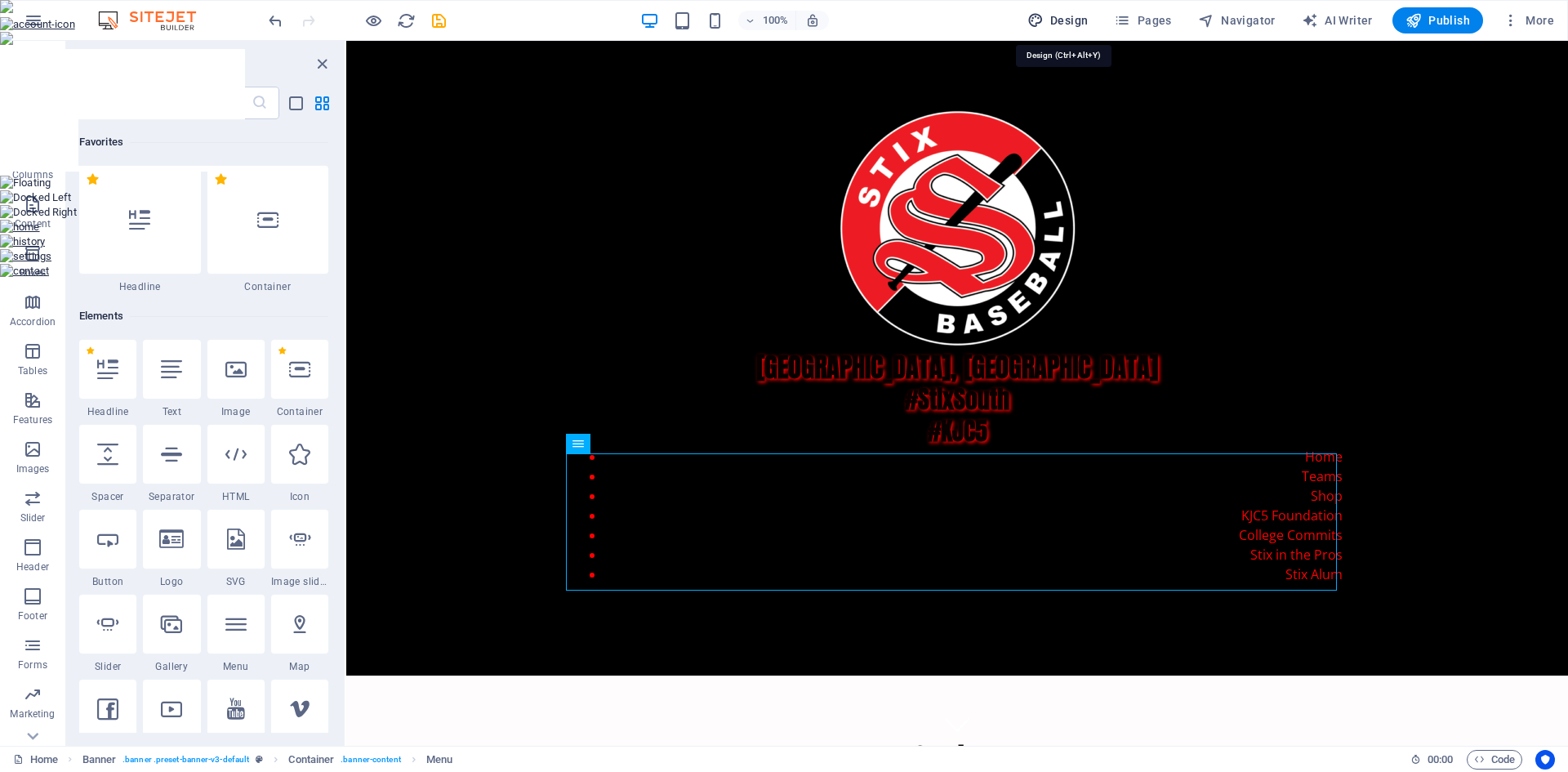
click at [1077, 26] on span "Design" at bounding box center [1058, 20] width 61 height 17
select select "px"
select select "200"
select select "px"
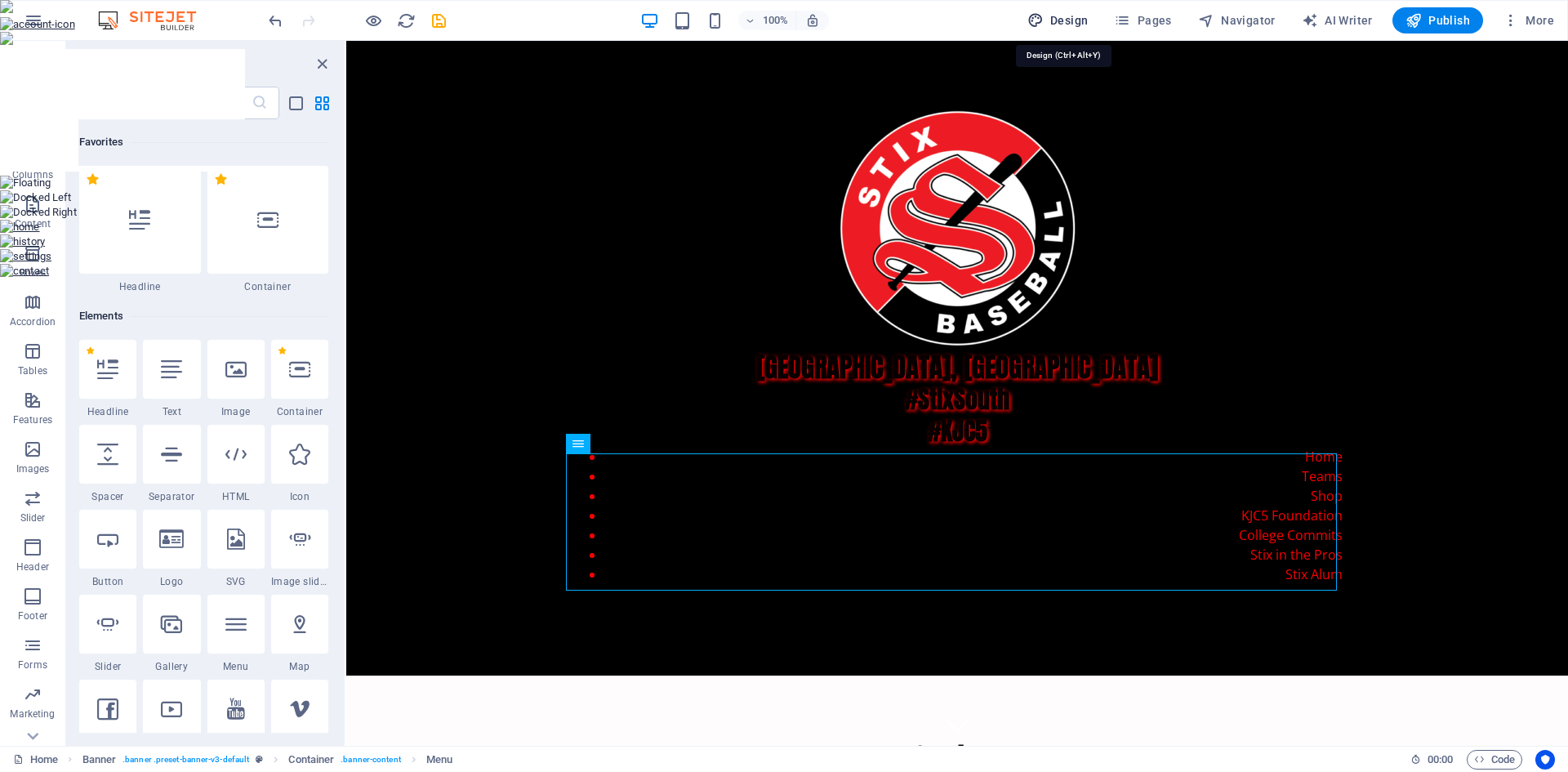
select select "600"
select select "px"
select select "rem"
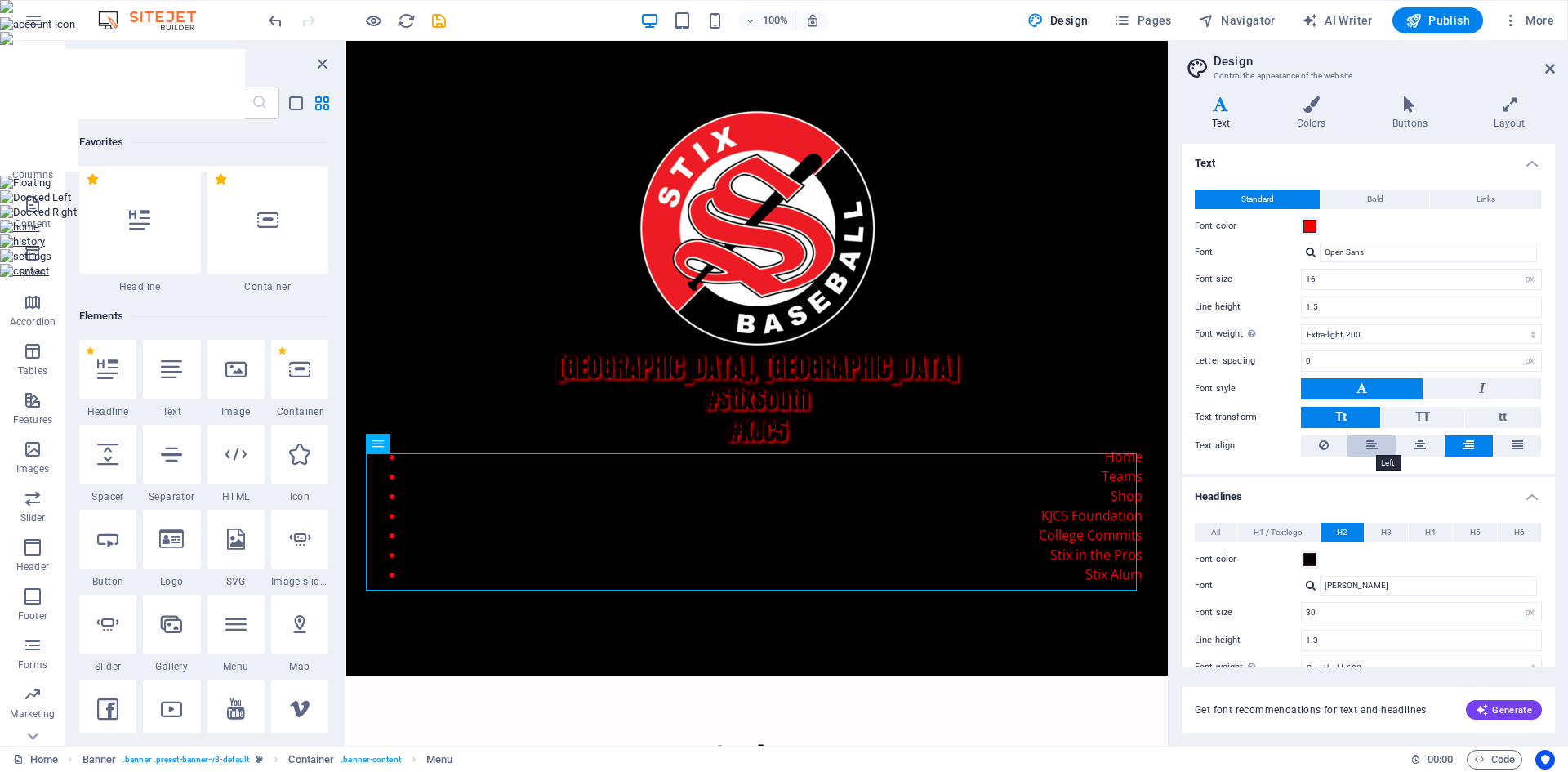
click at [1366, 445] on icon at bounding box center [1372, 445] width 12 height 20
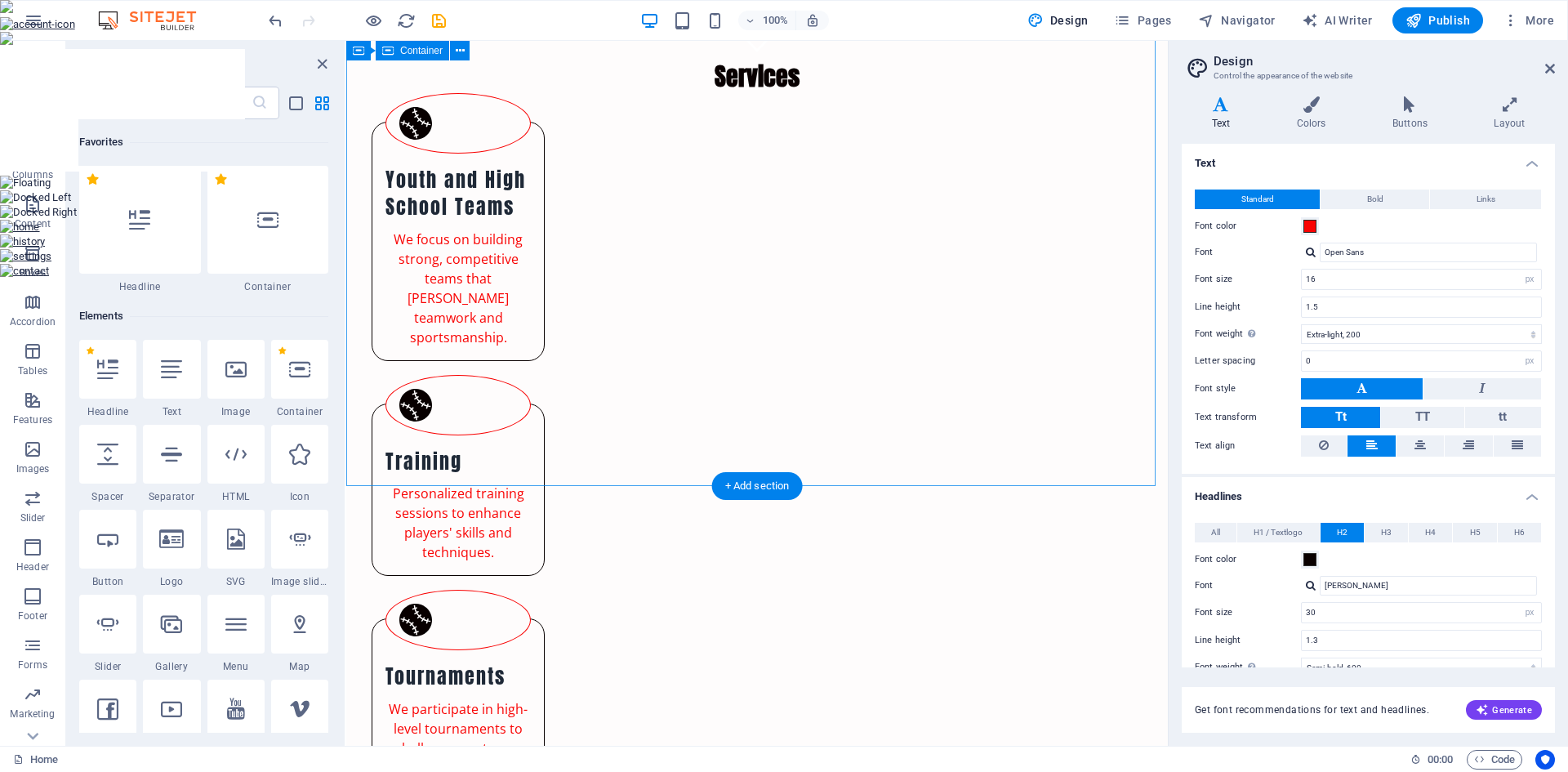
scroll to position [653, 0]
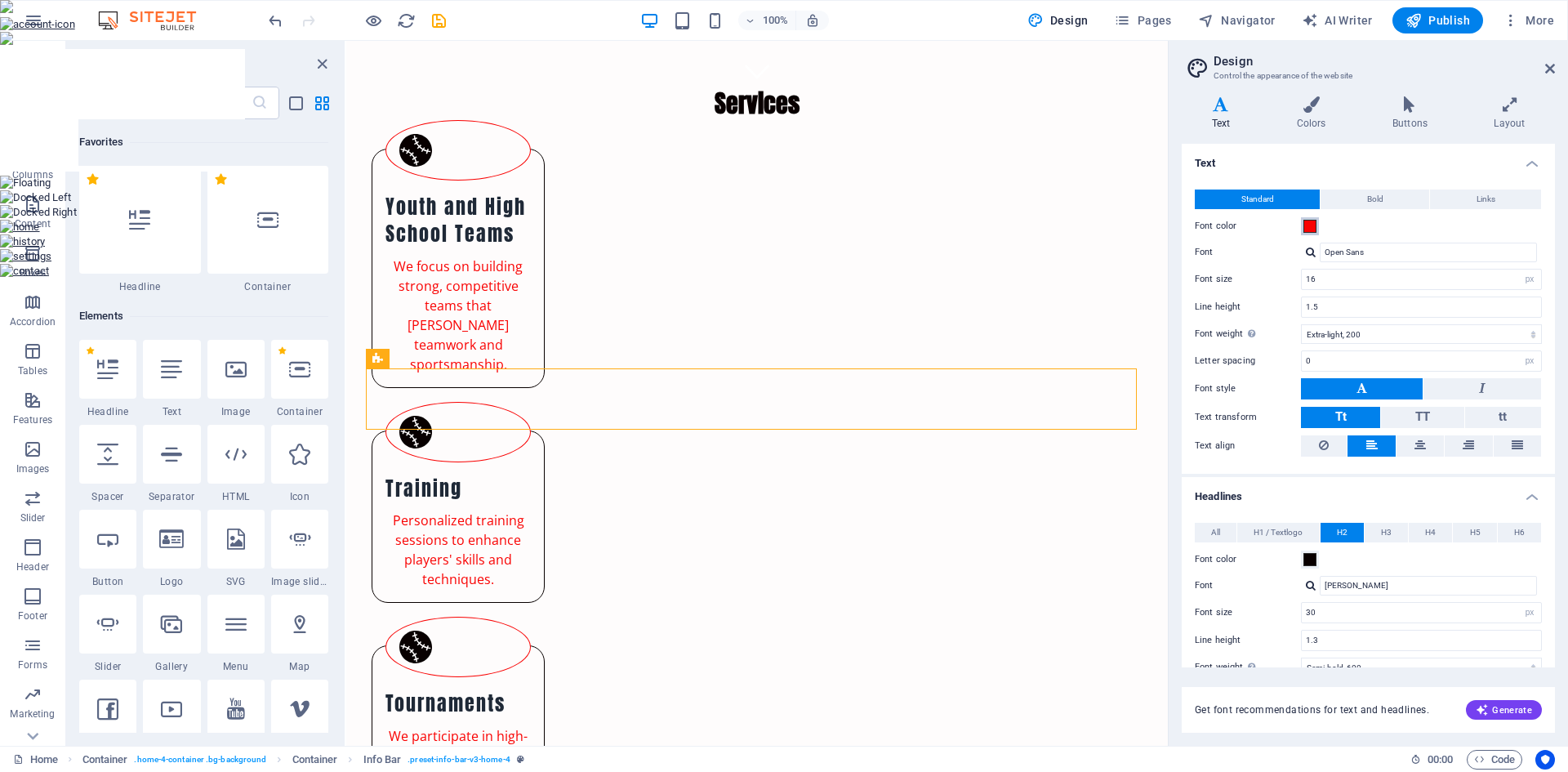
click at [1313, 232] on span at bounding box center [1308, 225] width 13 height 13
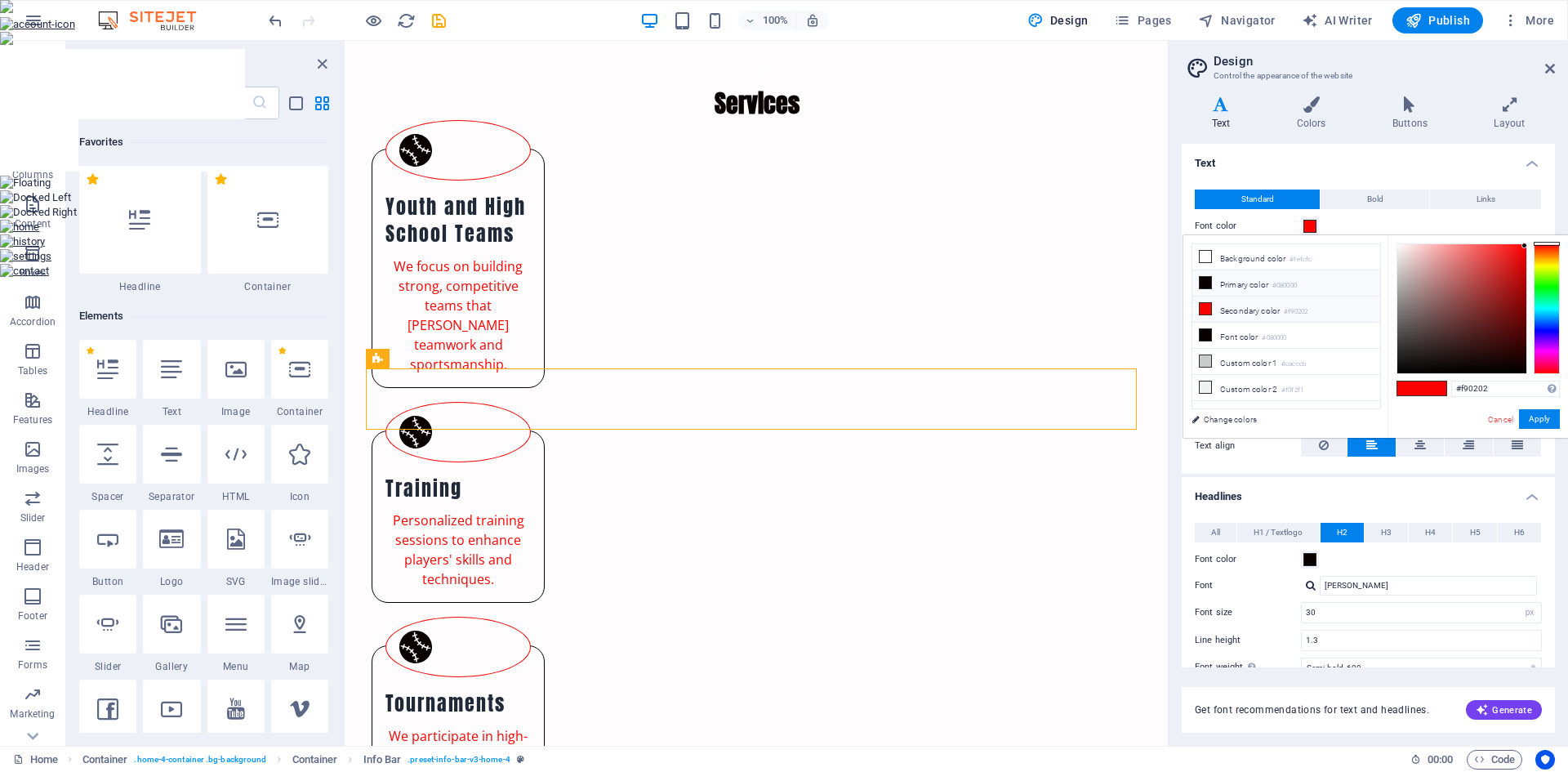
click at [1226, 285] on li "Primary color #080000" at bounding box center [1286, 283] width 187 height 26
type input "#080000"
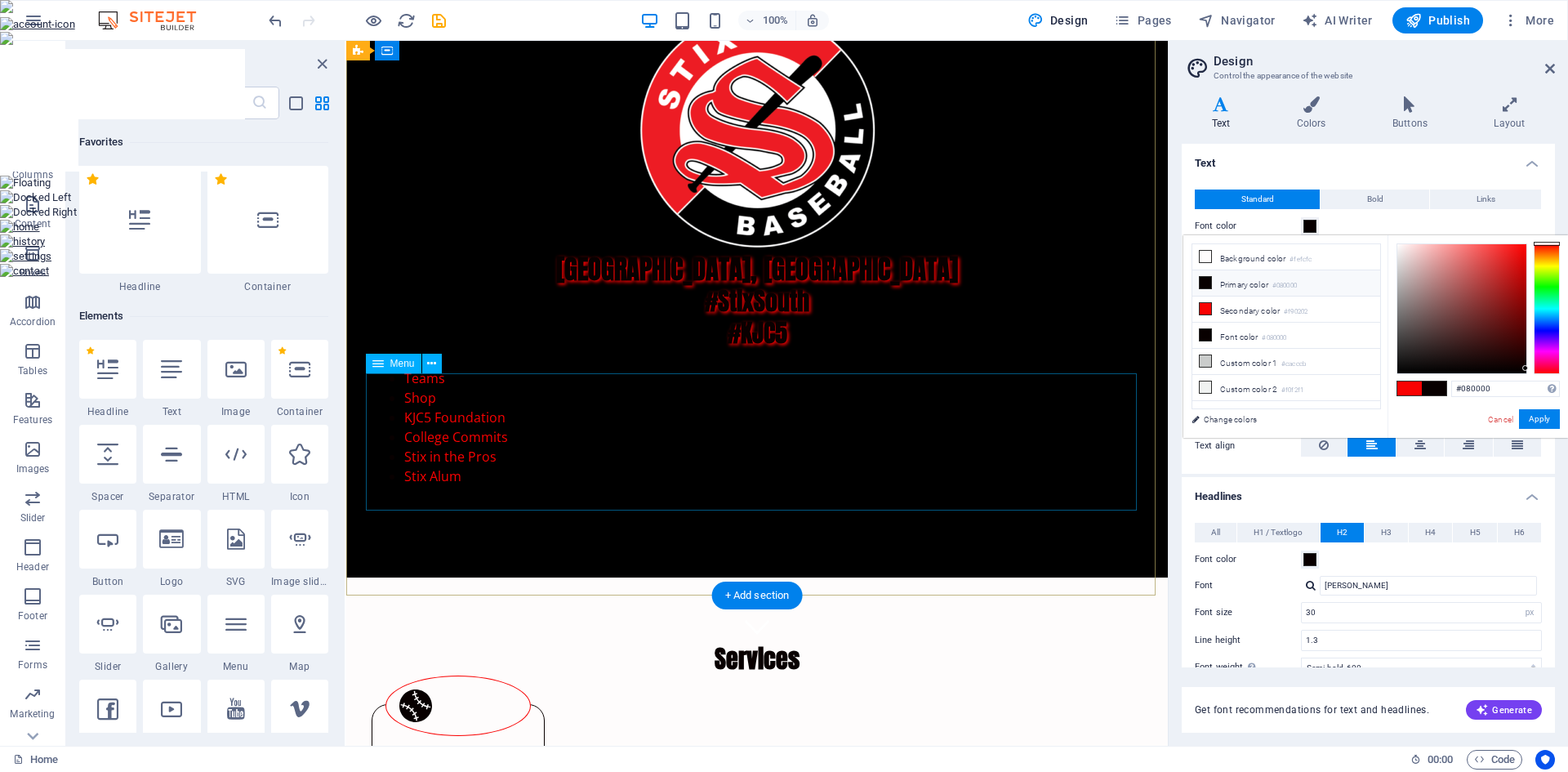
scroll to position [72, 0]
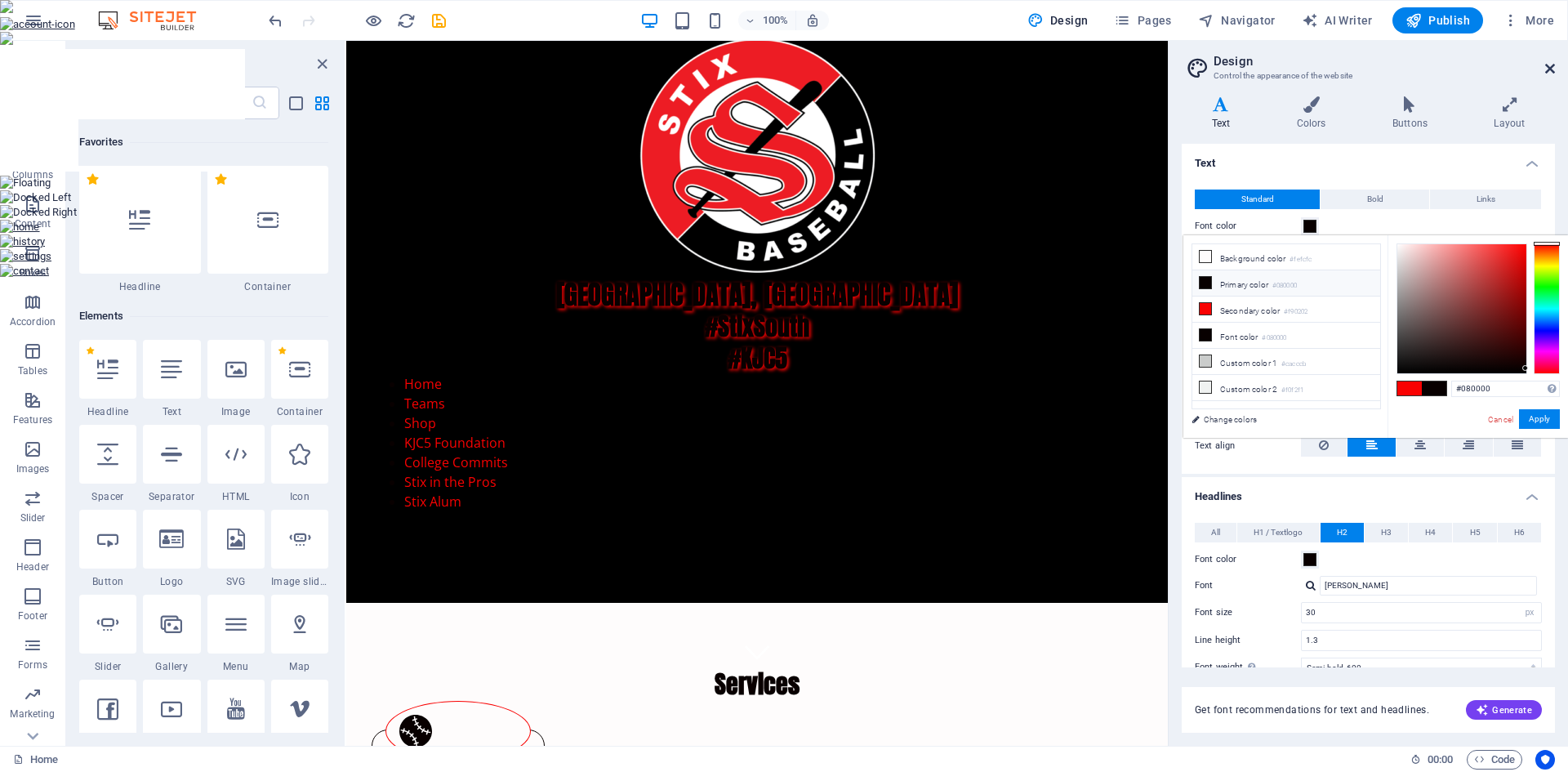
click at [1547, 71] on icon at bounding box center [1549, 68] width 10 height 13
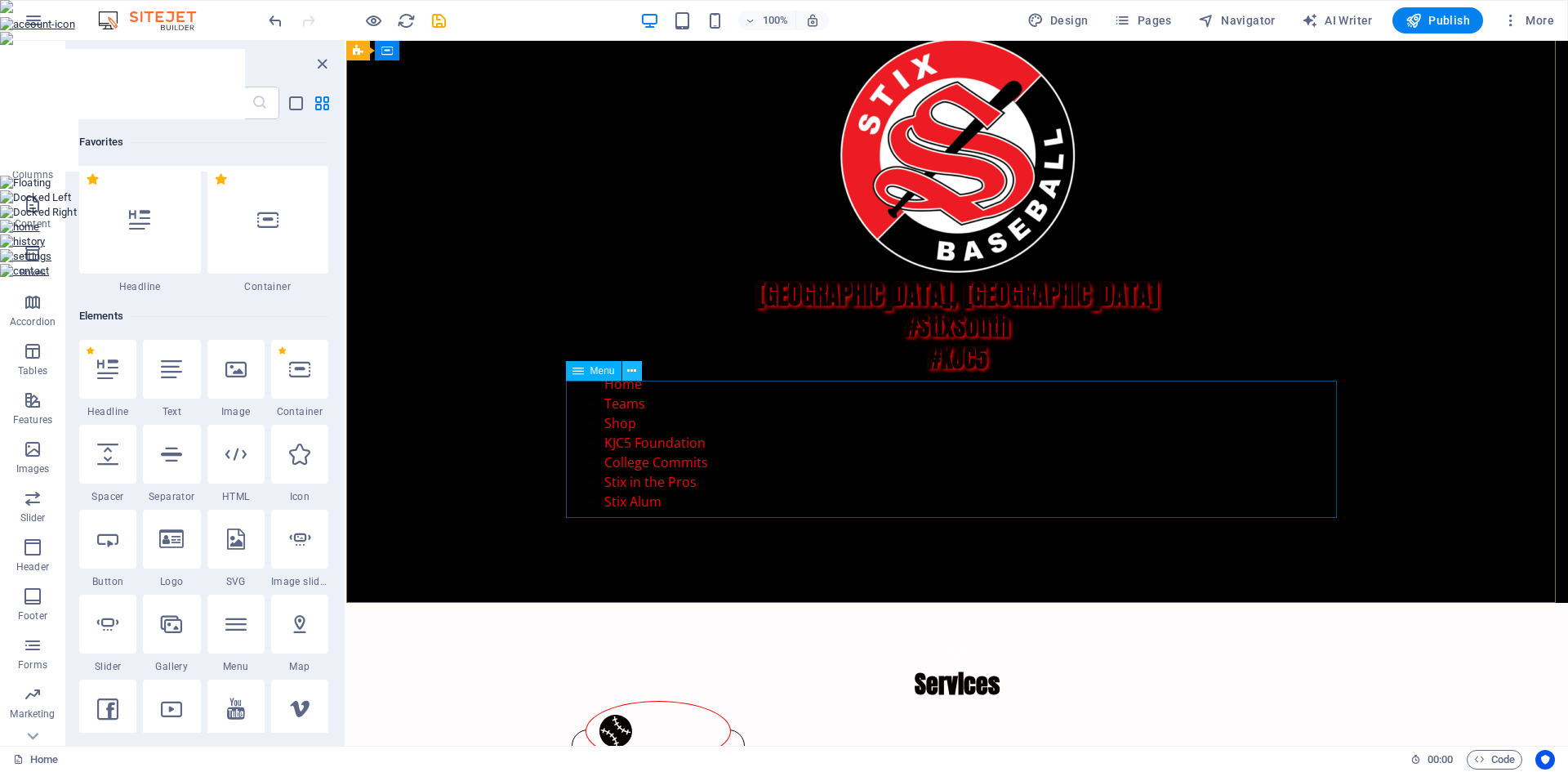
click at [633, 375] on icon at bounding box center [631, 372] width 9 height 18
click at [437, 18] on icon "save" at bounding box center [438, 20] width 19 height 19
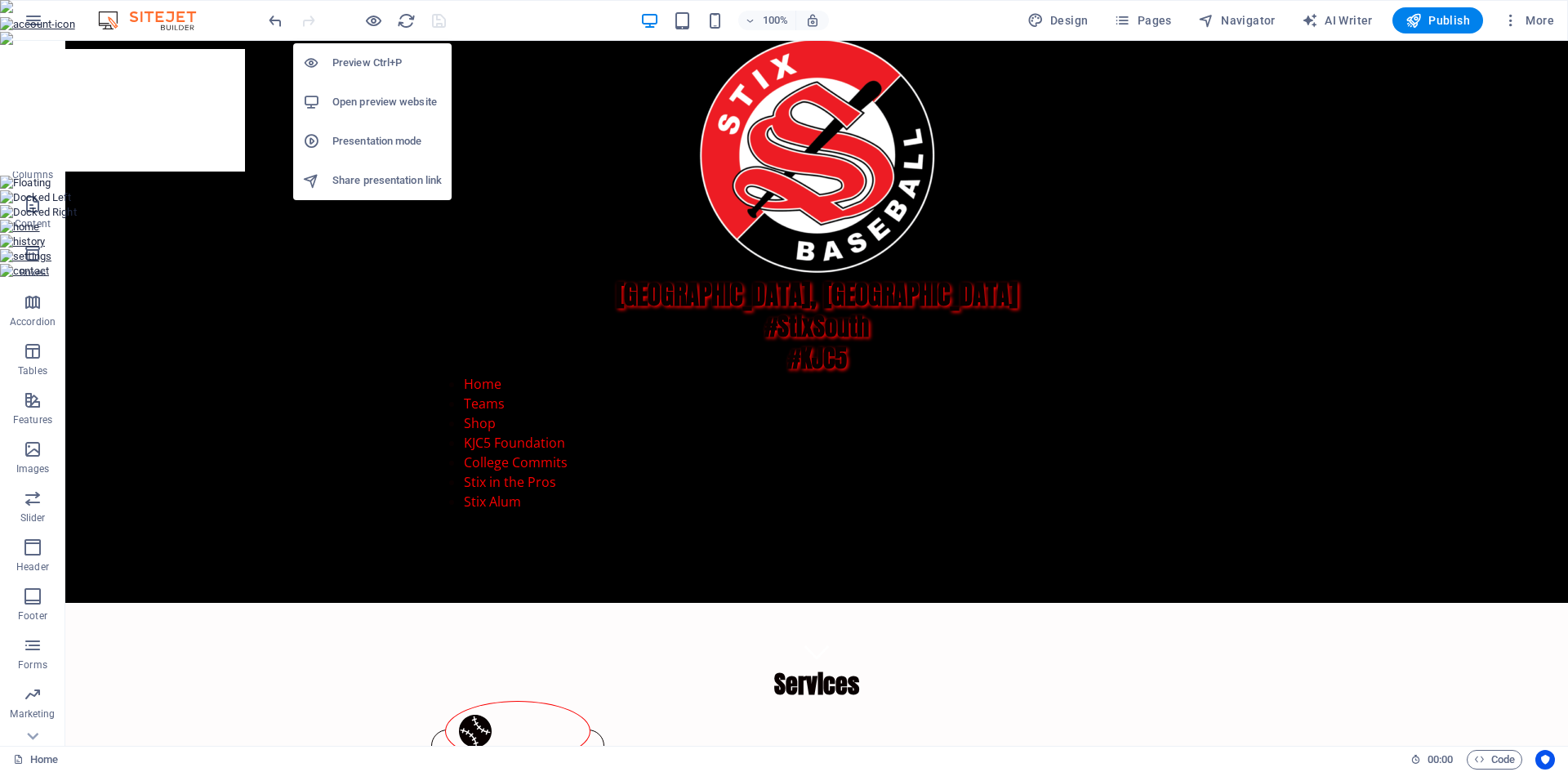
click at [373, 96] on h6 "Open preview website" at bounding box center [387, 102] width 109 height 20
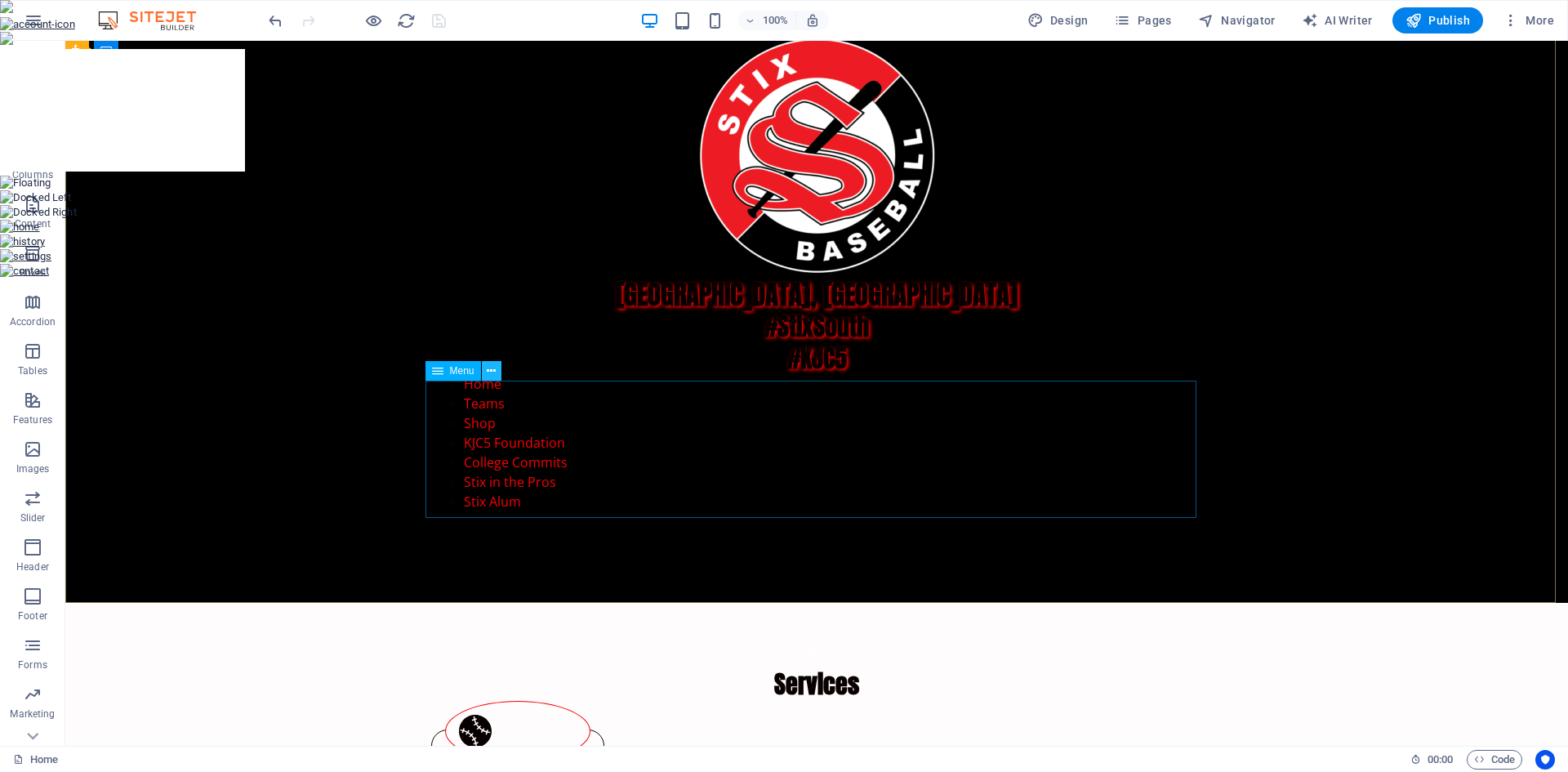
click at [492, 369] on icon at bounding box center [491, 372] width 9 height 18
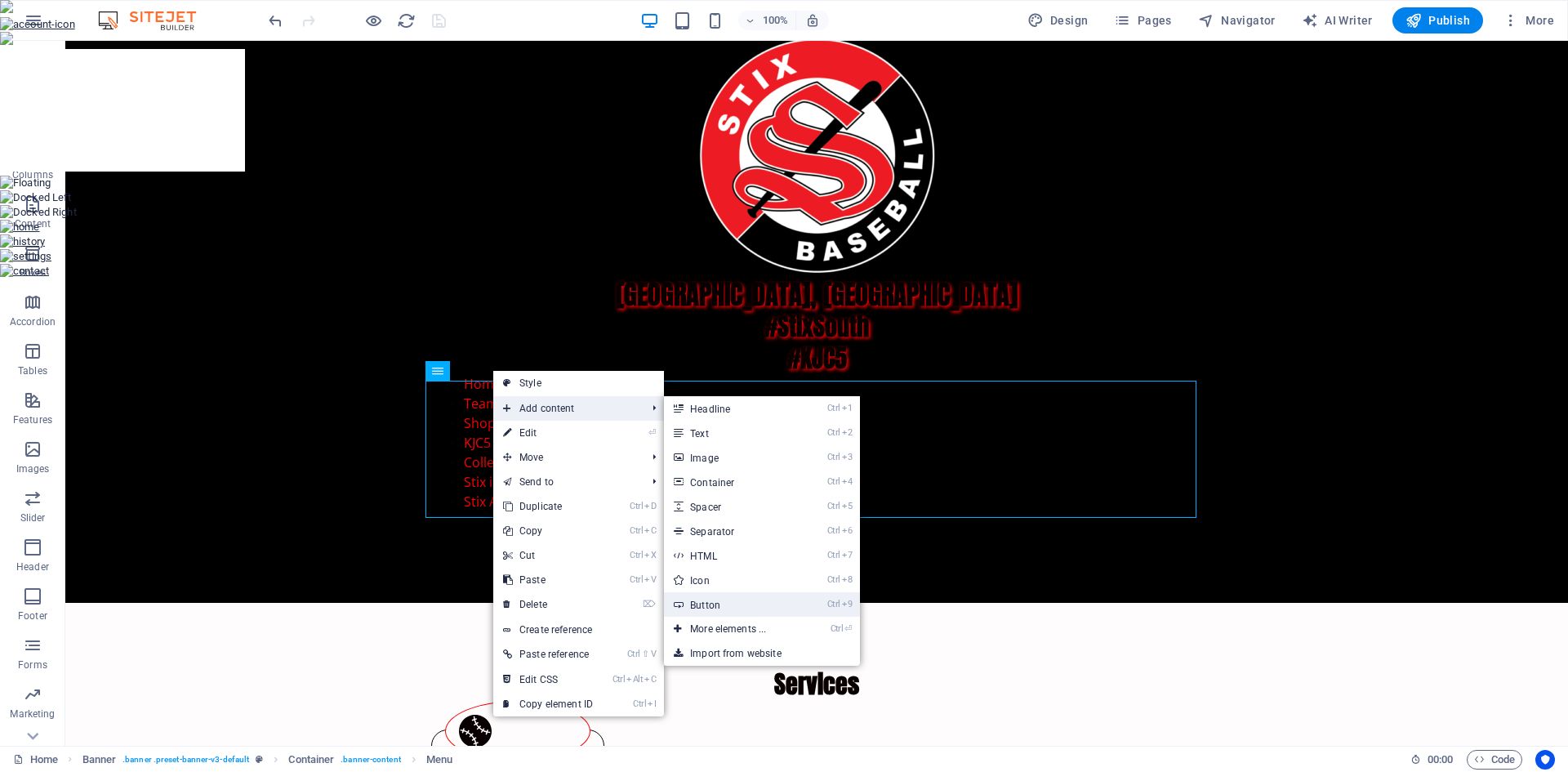
click at [732, 600] on link "Ctrl 9 Button" at bounding box center [731, 604] width 135 height 24
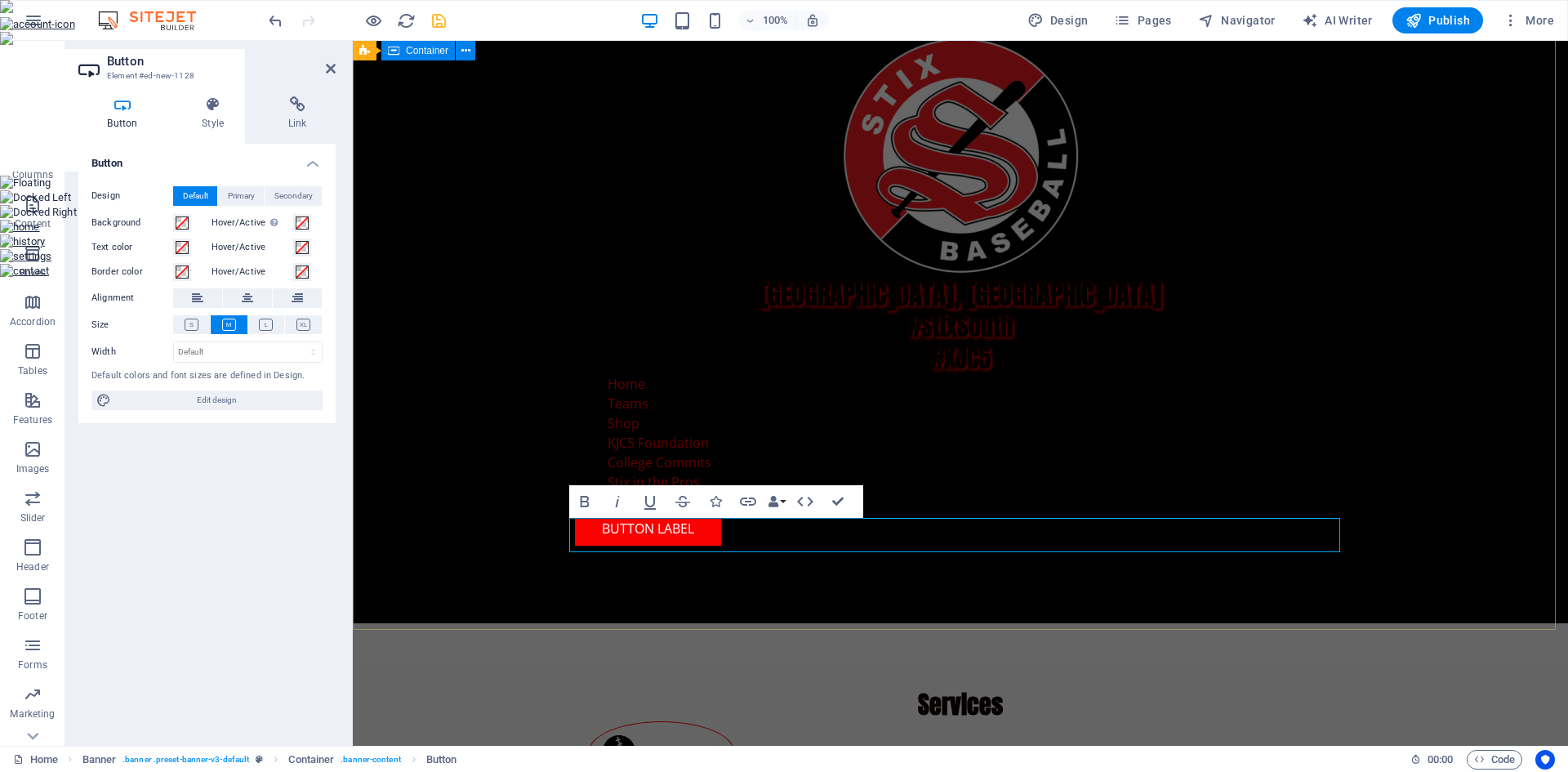
scroll to position [66, 0]
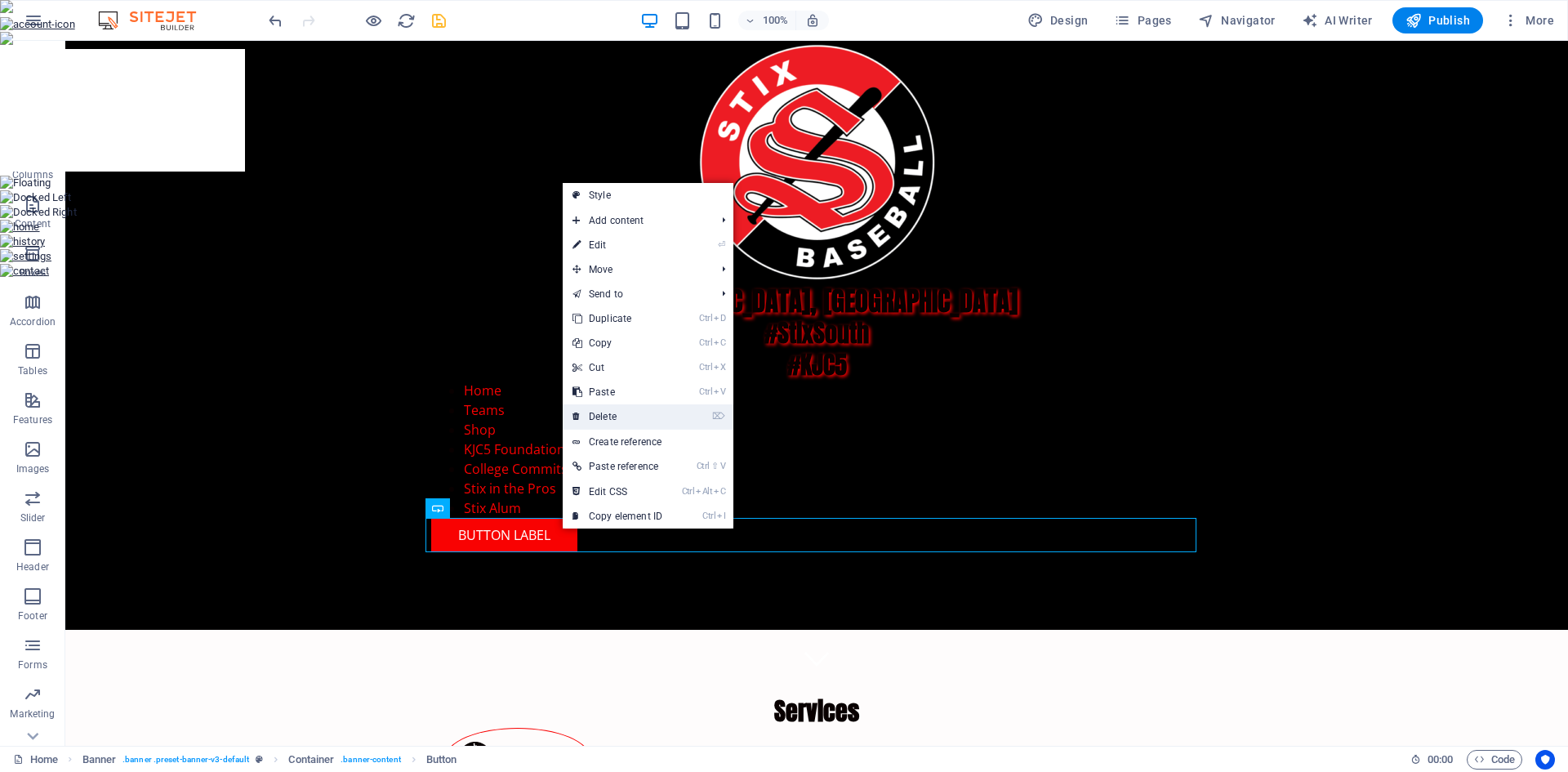
click at [610, 416] on link "⌦ Delete" at bounding box center [618, 416] width 109 height 24
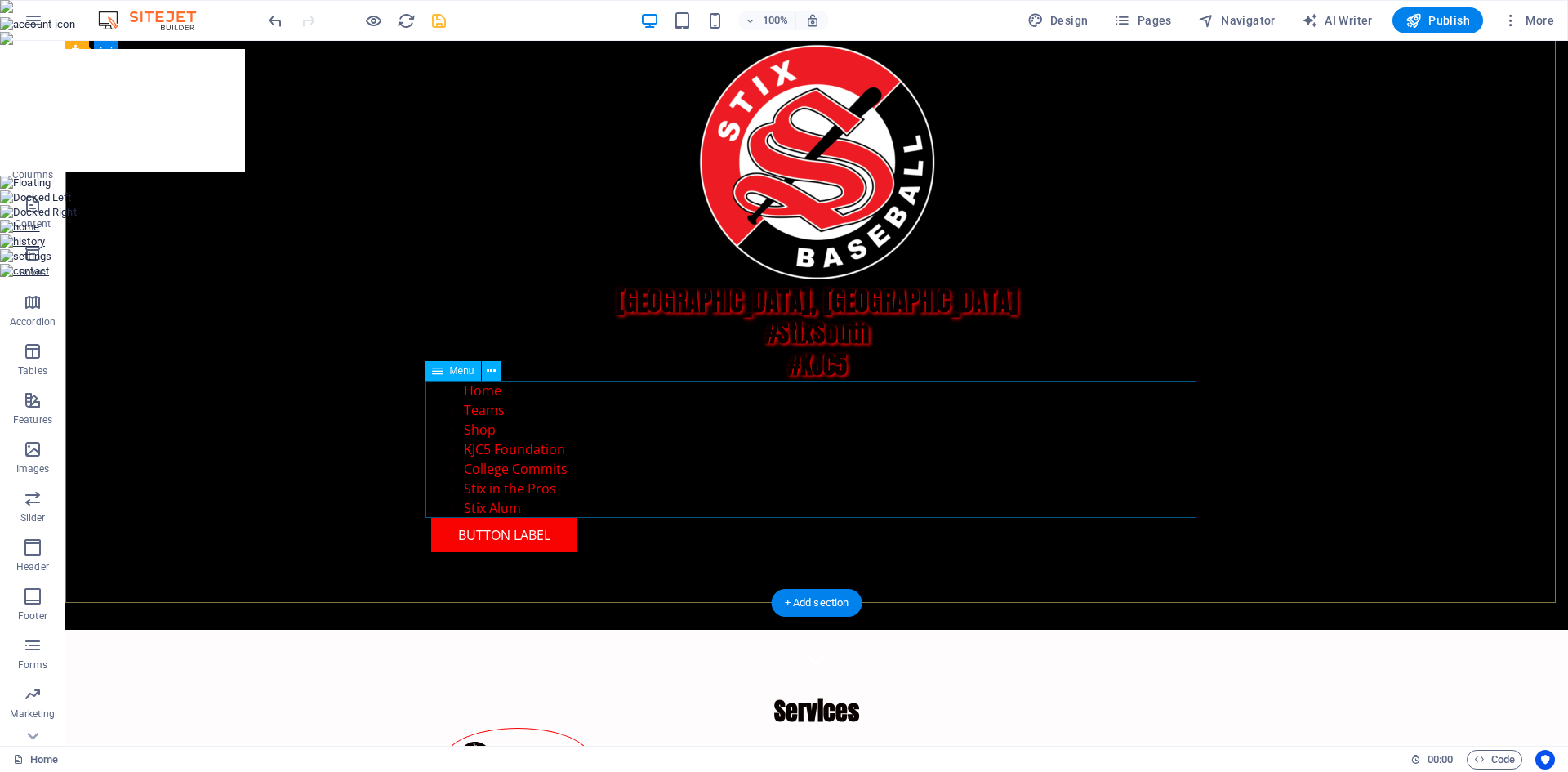
scroll to position [72, 0]
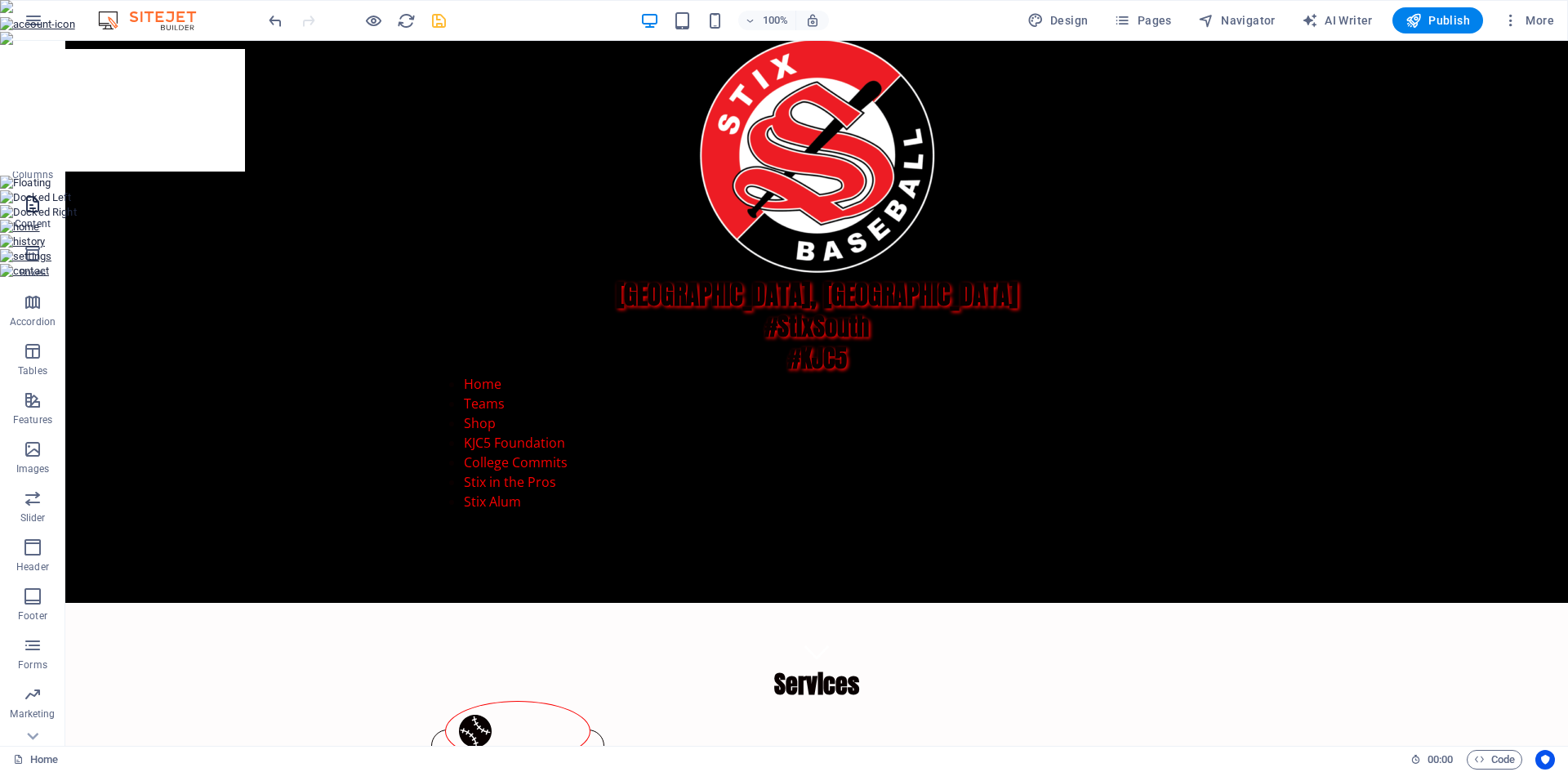
click at [41, 207] on icon "button" at bounding box center [32, 204] width 20 height 20
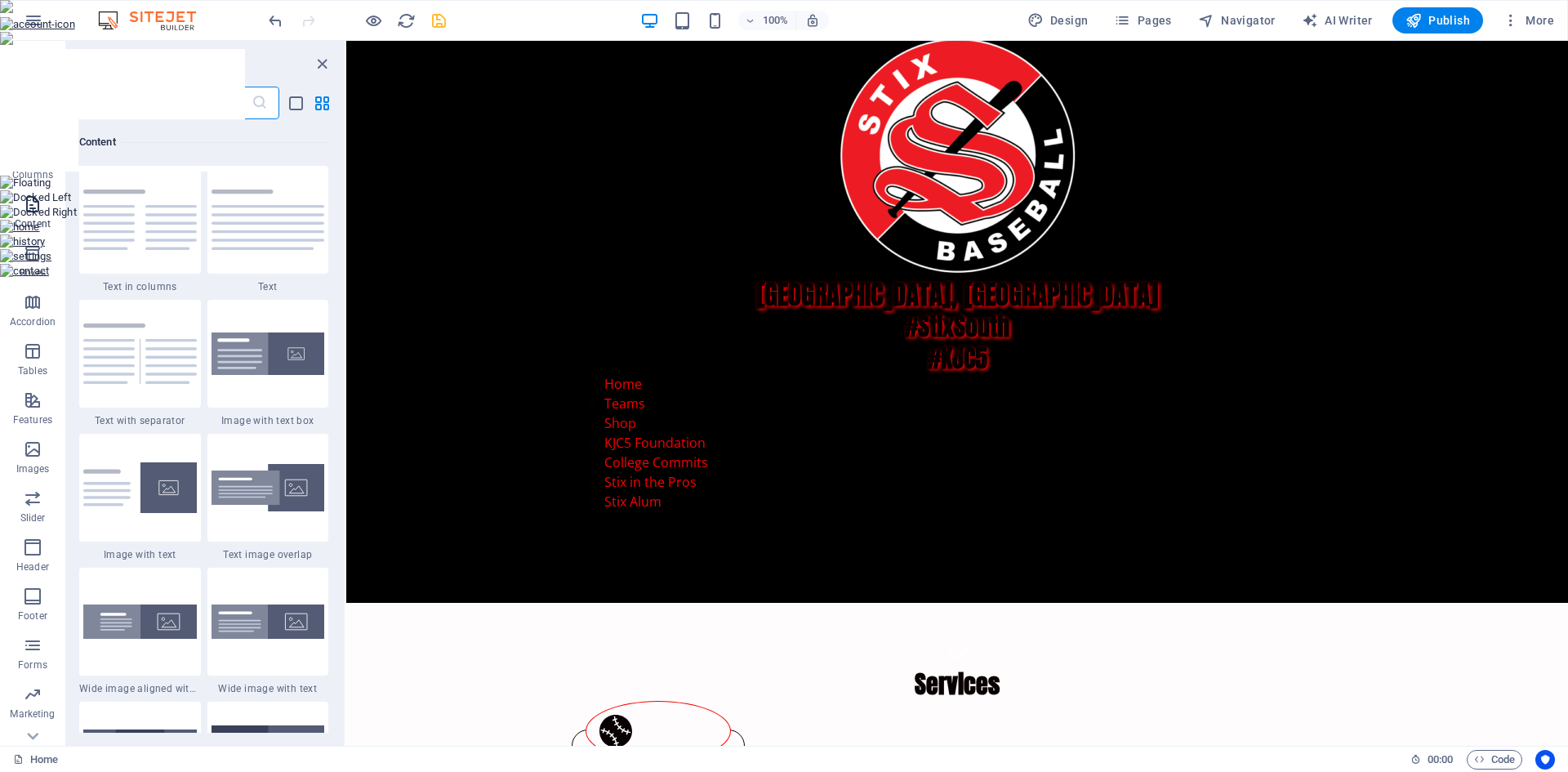
scroll to position [2858, 0]
click at [152, 366] on img at bounding box center [140, 353] width 113 height 61
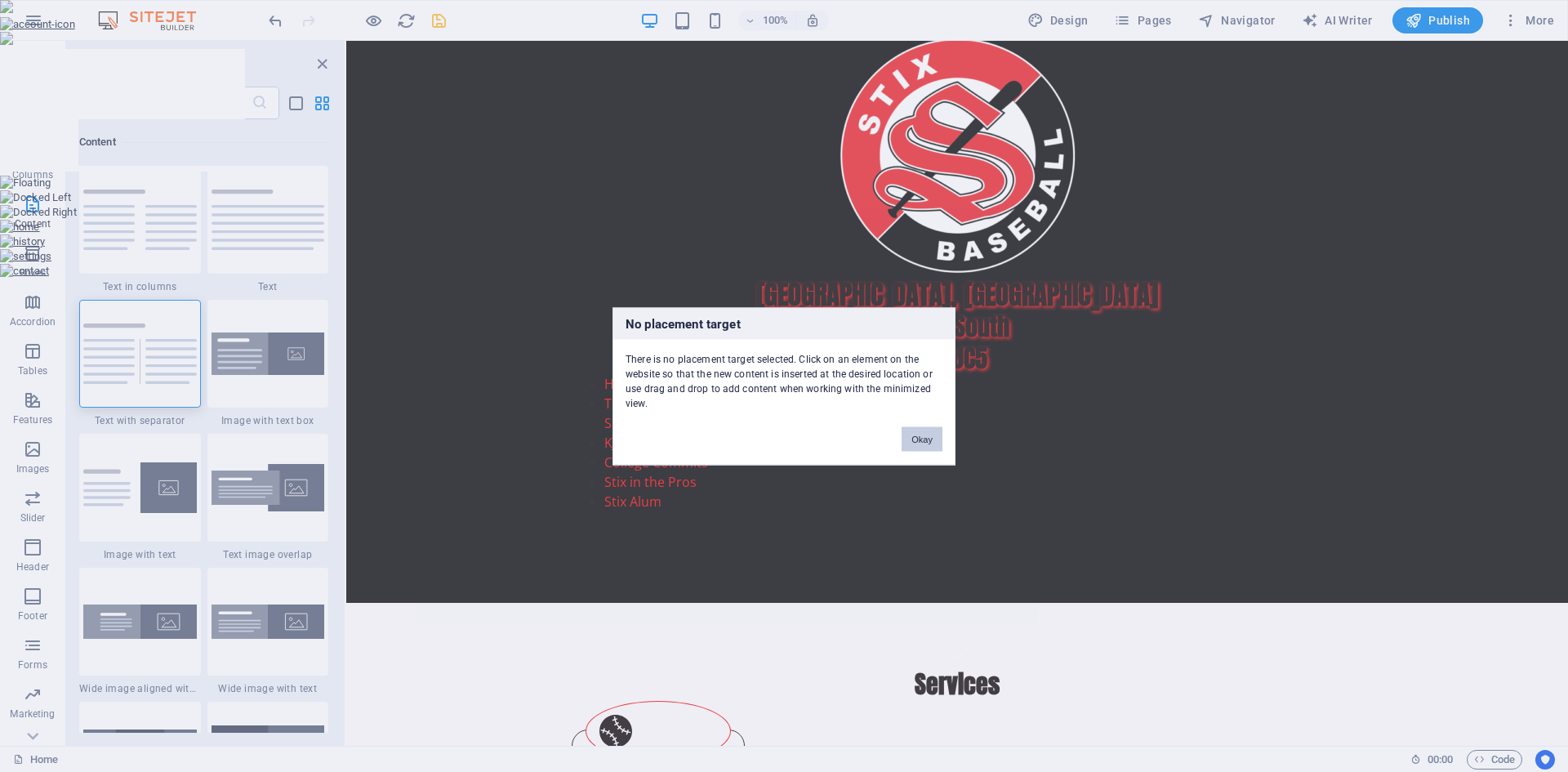
click at [933, 437] on button "Okay" at bounding box center [922, 438] width 41 height 24
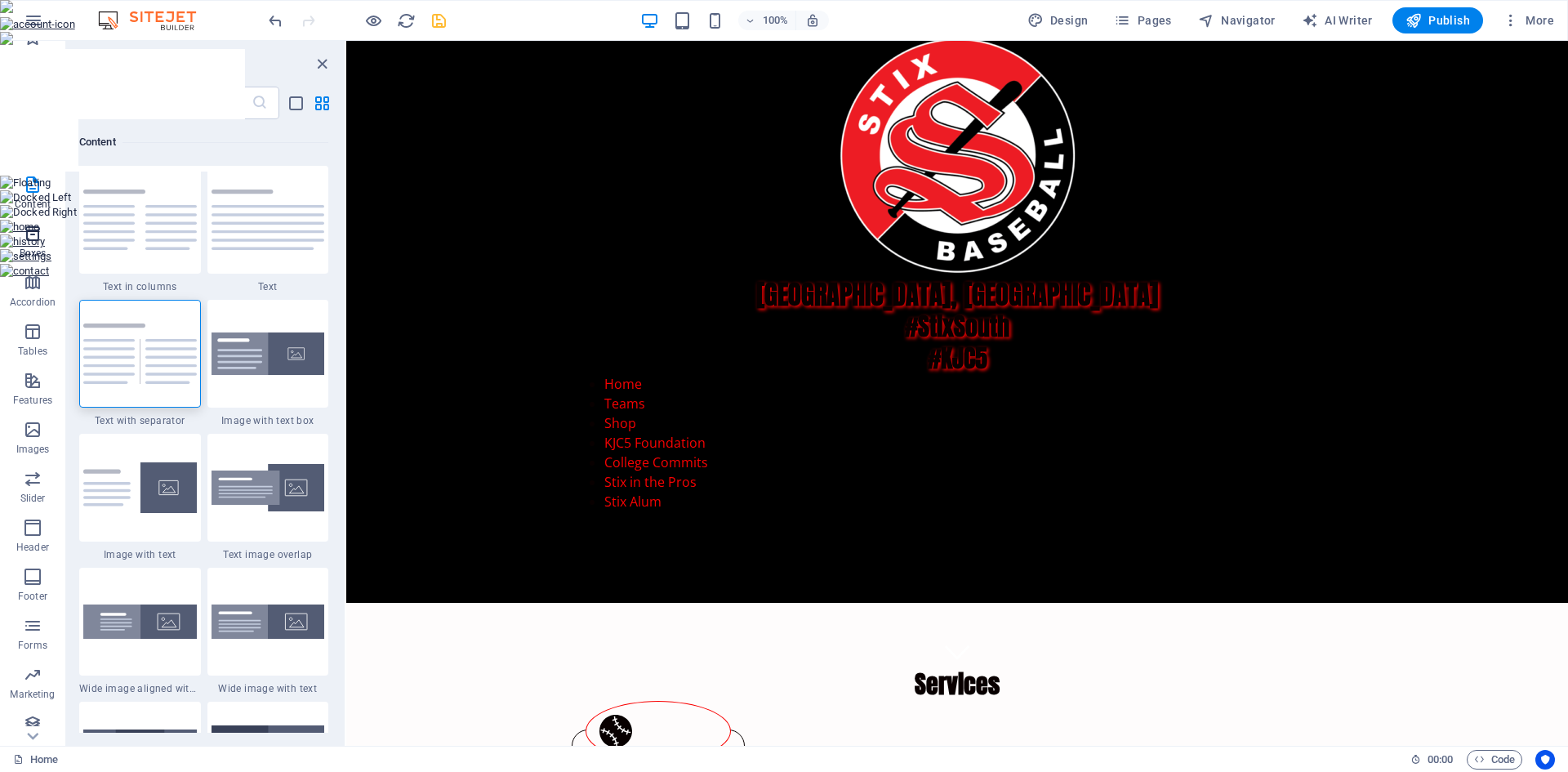
scroll to position [30, 0]
click at [44, 622] on span "Forms" at bounding box center [32, 625] width 65 height 39
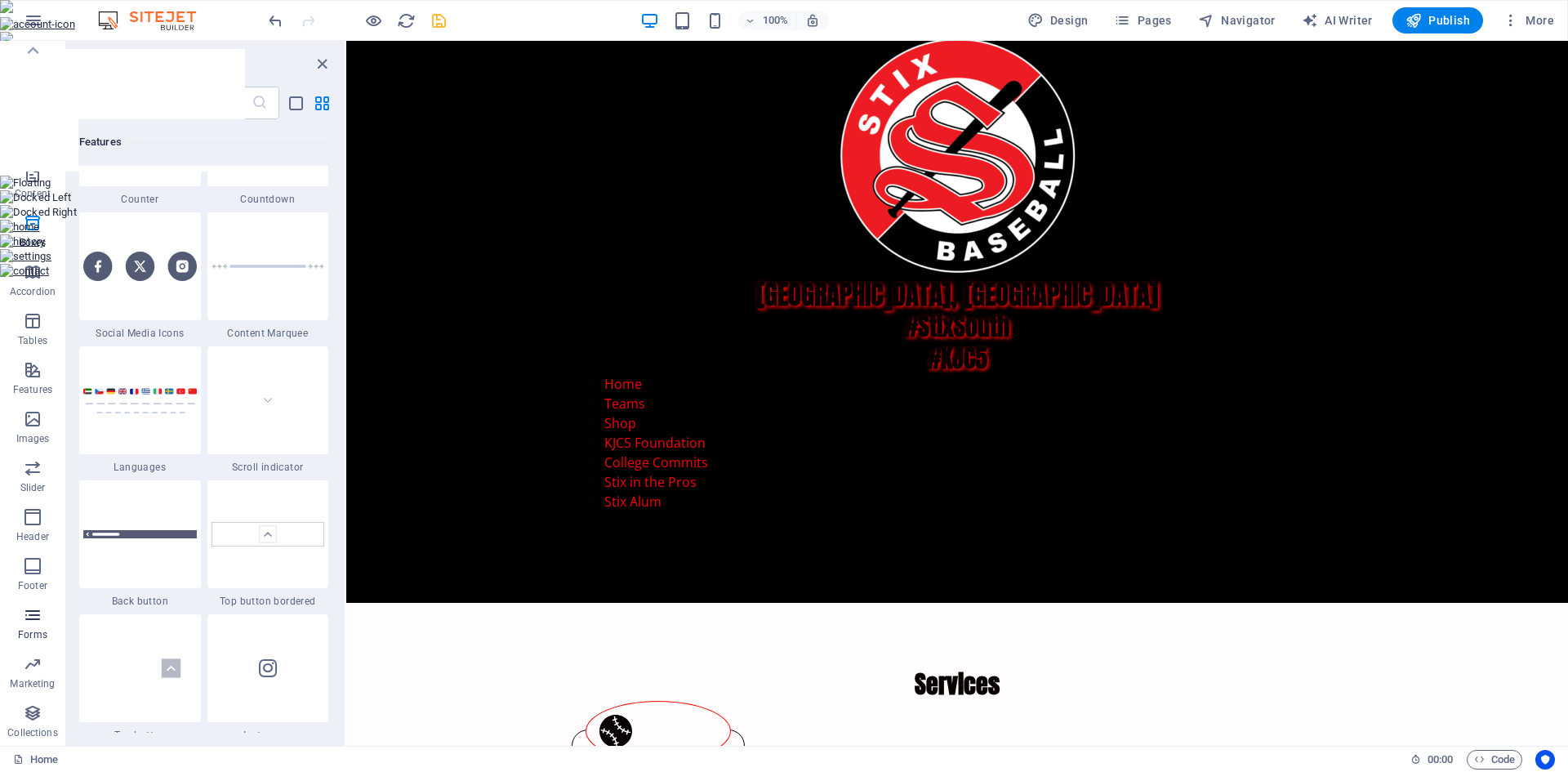
scroll to position [11924, 0]
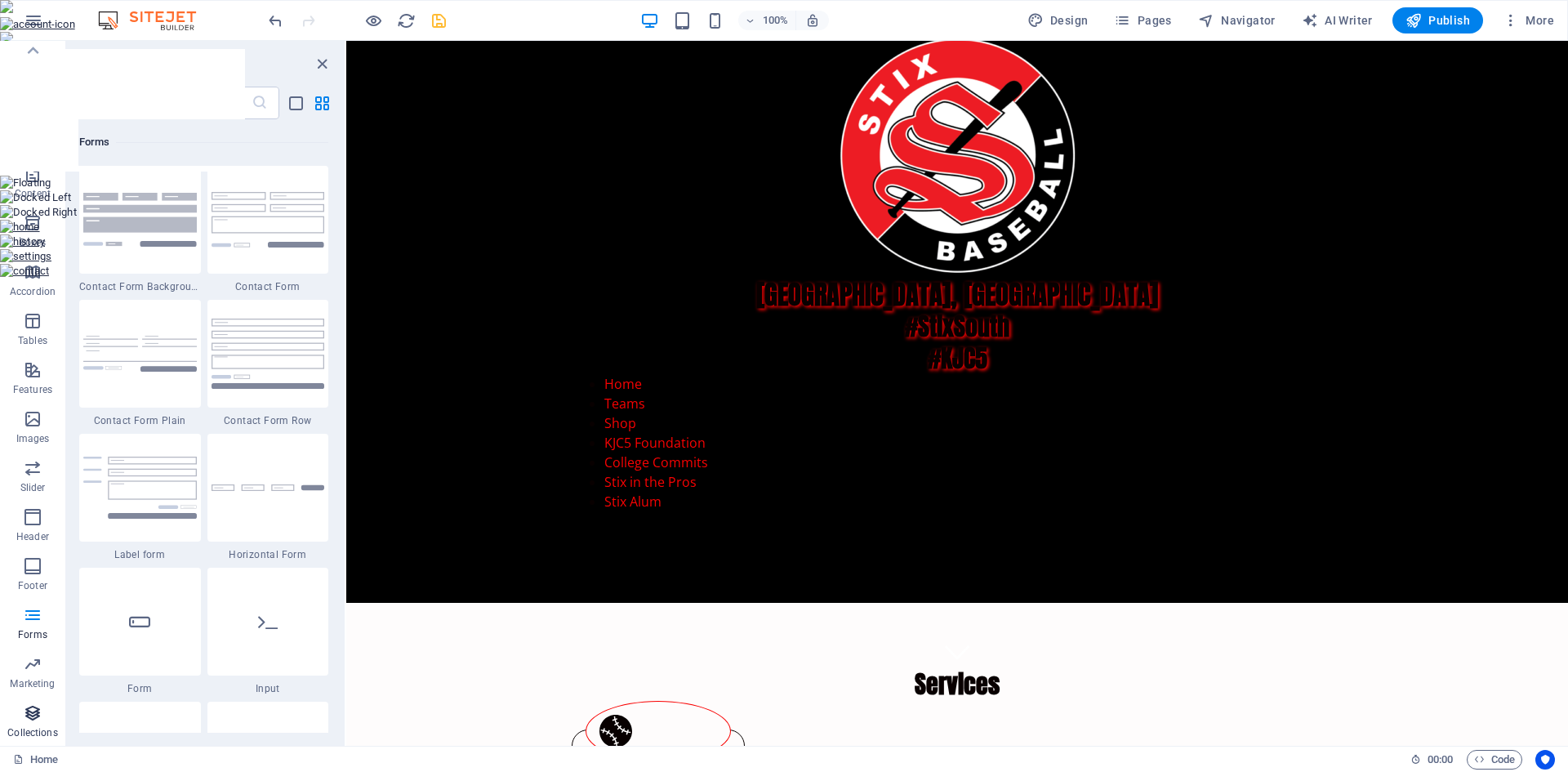
click at [42, 708] on icon "button" at bounding box center [32, 712] width 20 height 20
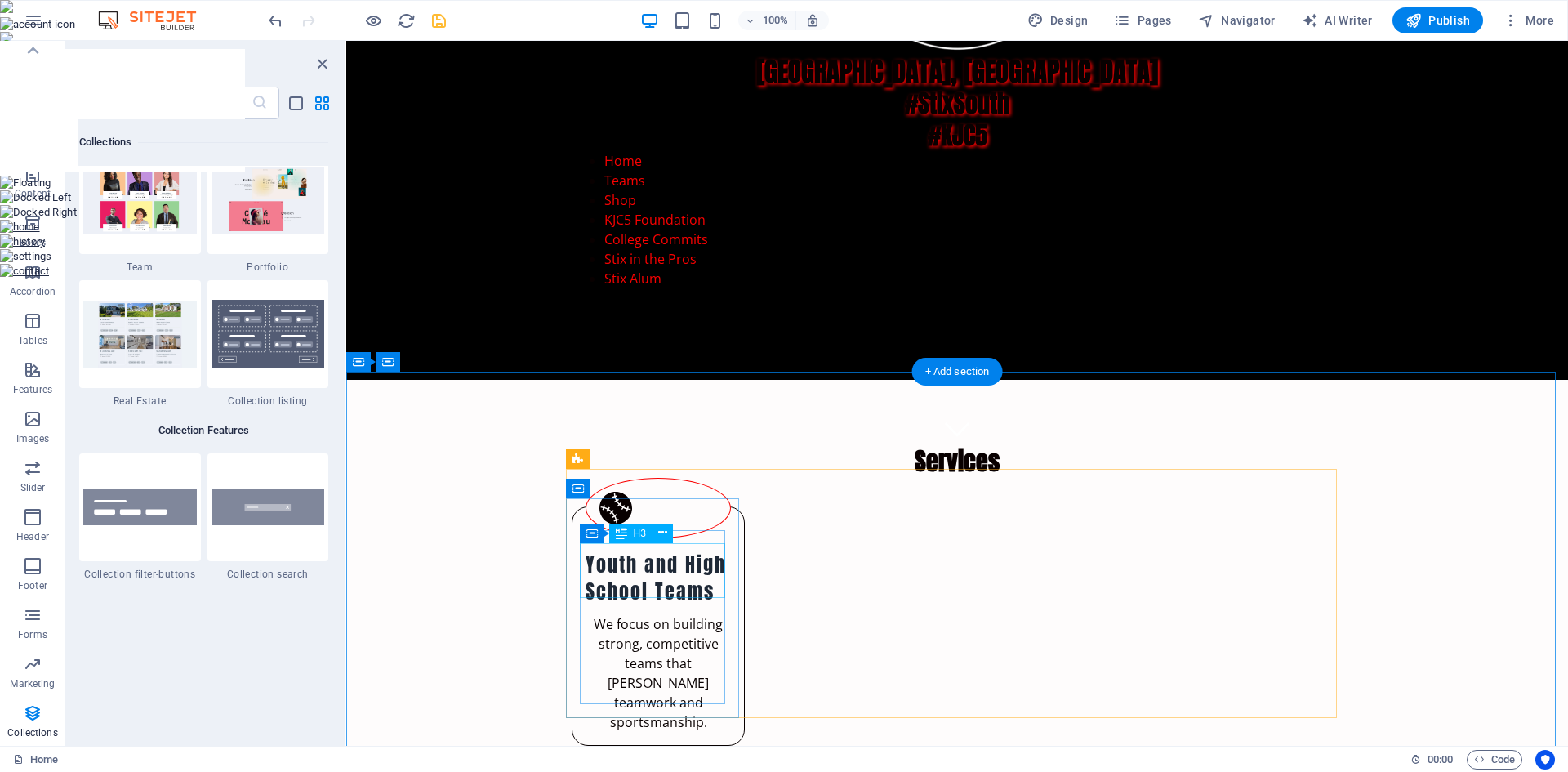
scroll to position [317, 0]
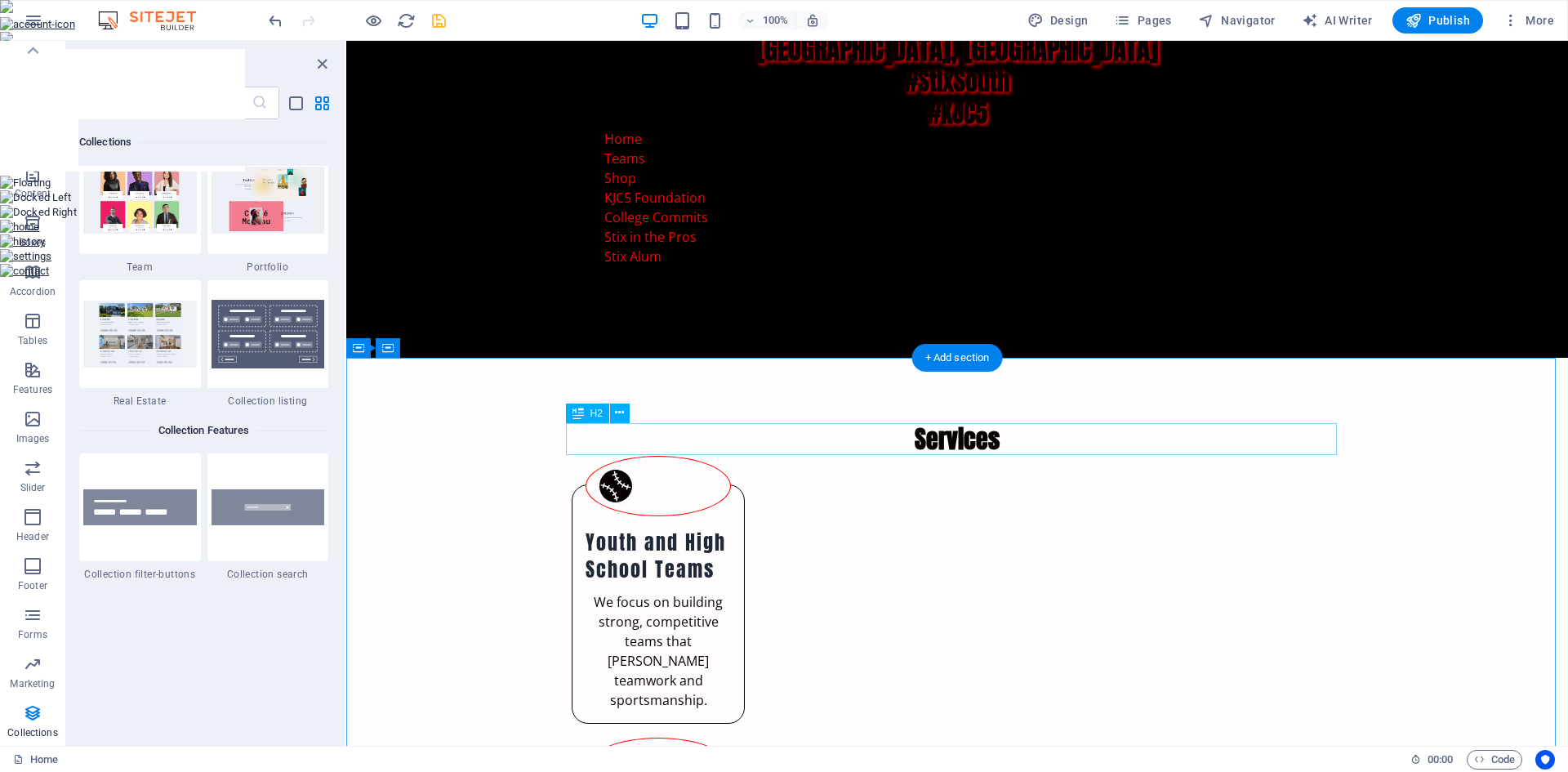
click at [963, 442] on div "Services" at bounding box center [957, 438] width 771 height 32
click at [1081, 19] on span "Design" at bounding box center [1058, 20] width 61 height 17
select select "px"
select select "200"
select select "px"
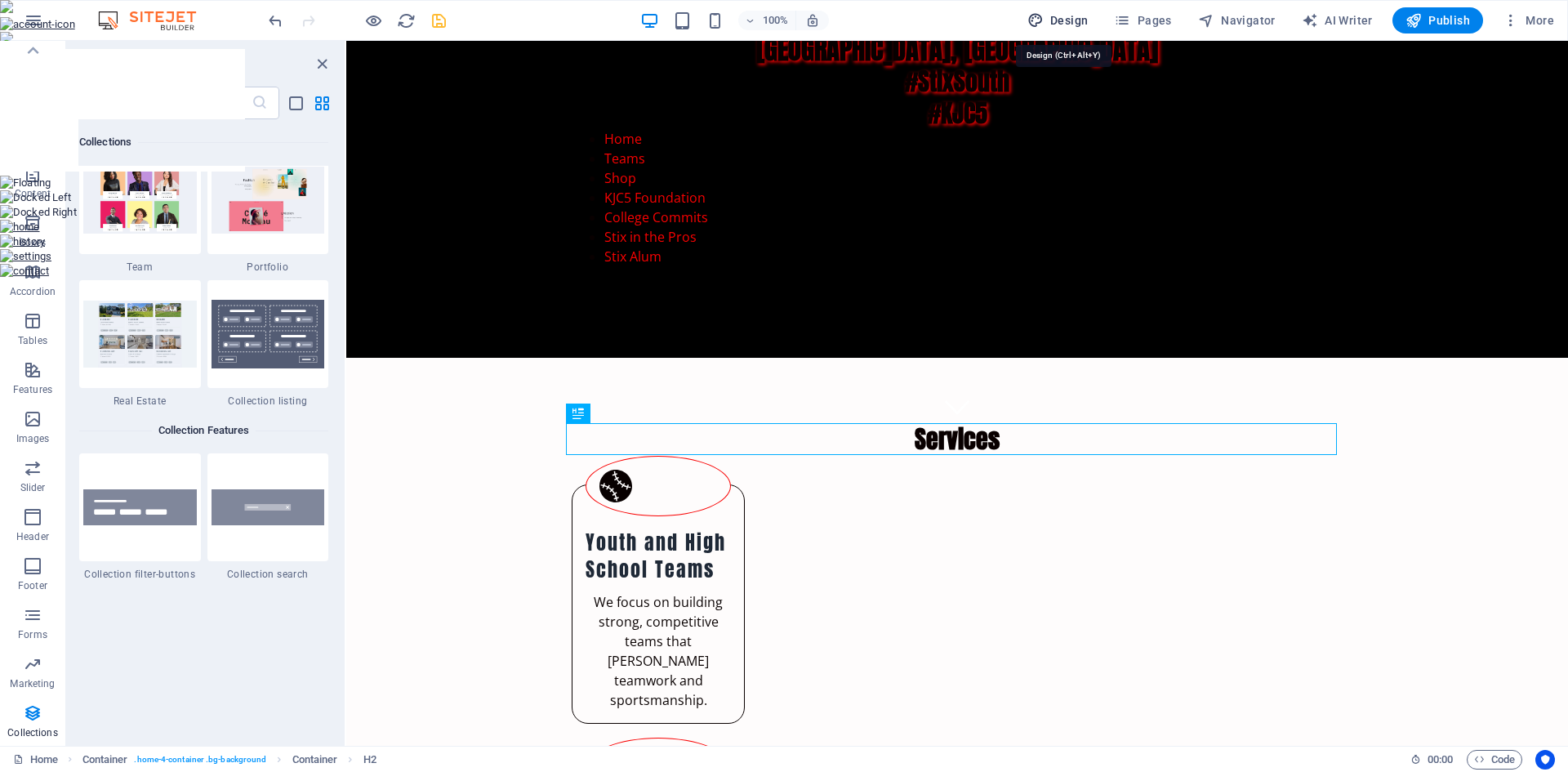
select select "px"
select select "600"
select select "px"
select select "rem"
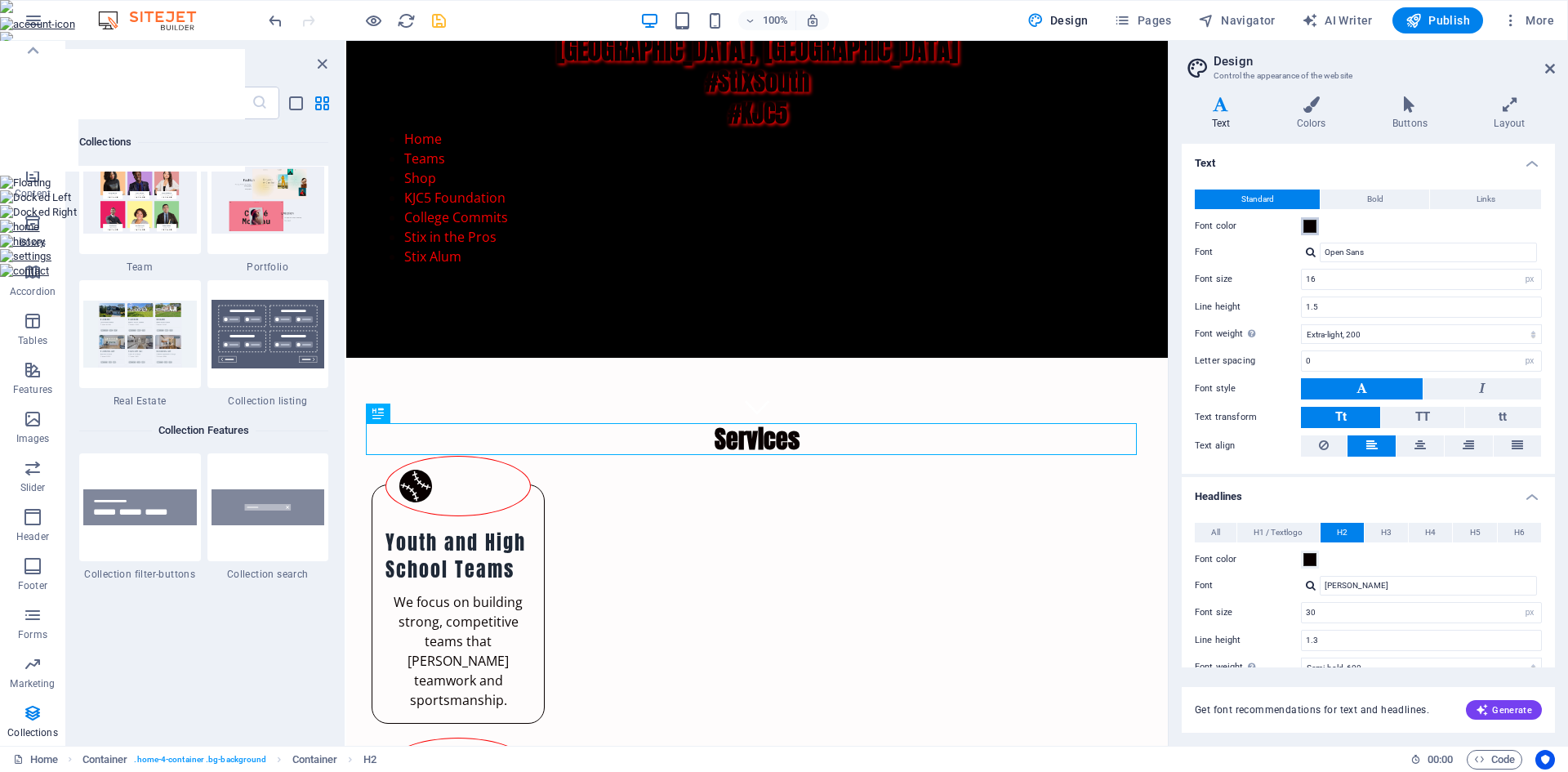
click at [1309, 226] on span at bounding box center [1308, 225] width 13 height 13
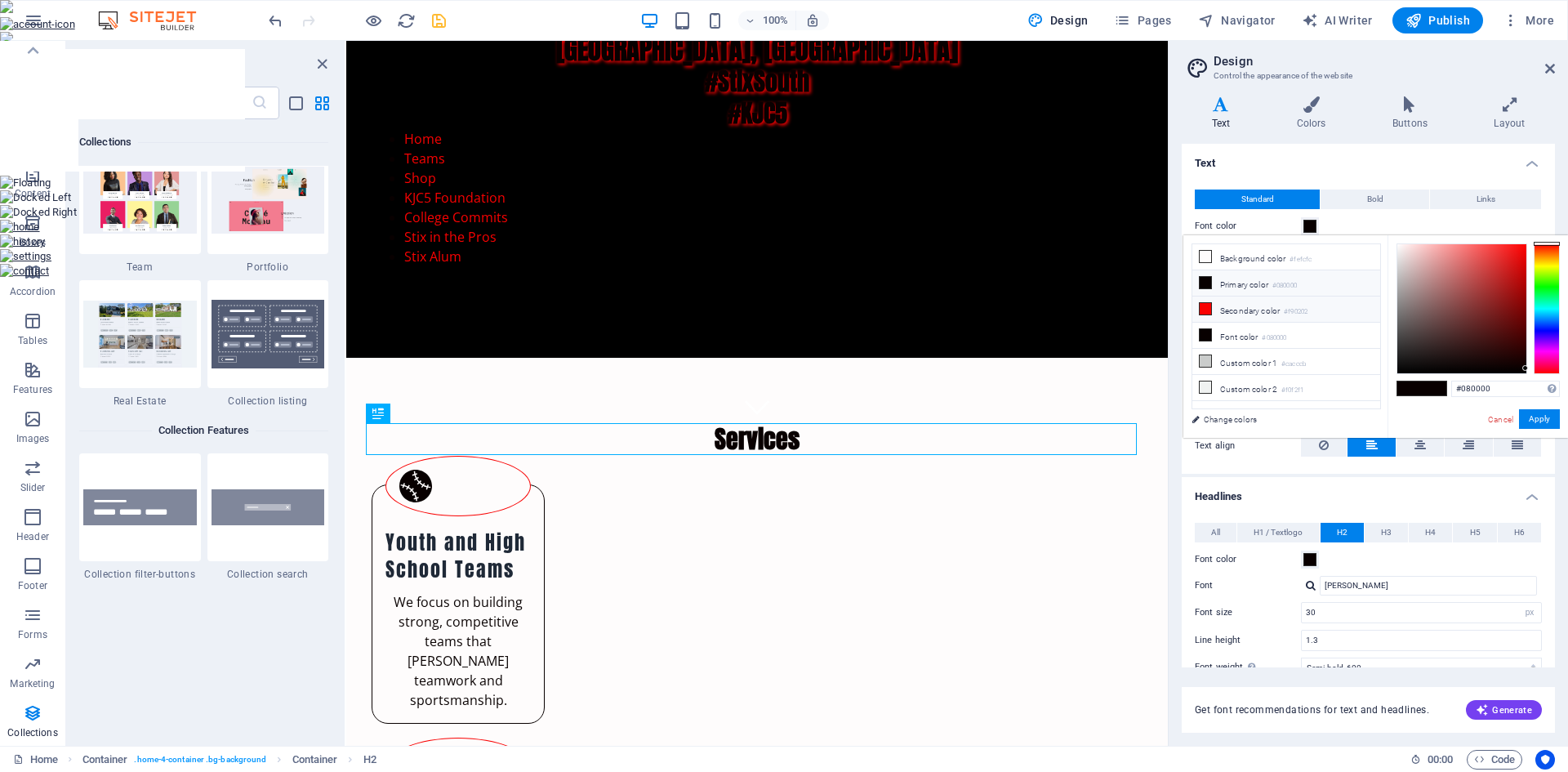
click at [1252, 308] on li "Secondary color #f90202" at bounding box center [1286, 309] width 187 height 26
type input "#f90202"
click at [1534, 427] on button "Apply" at bounding box center [1539, 419] width 41 height 20
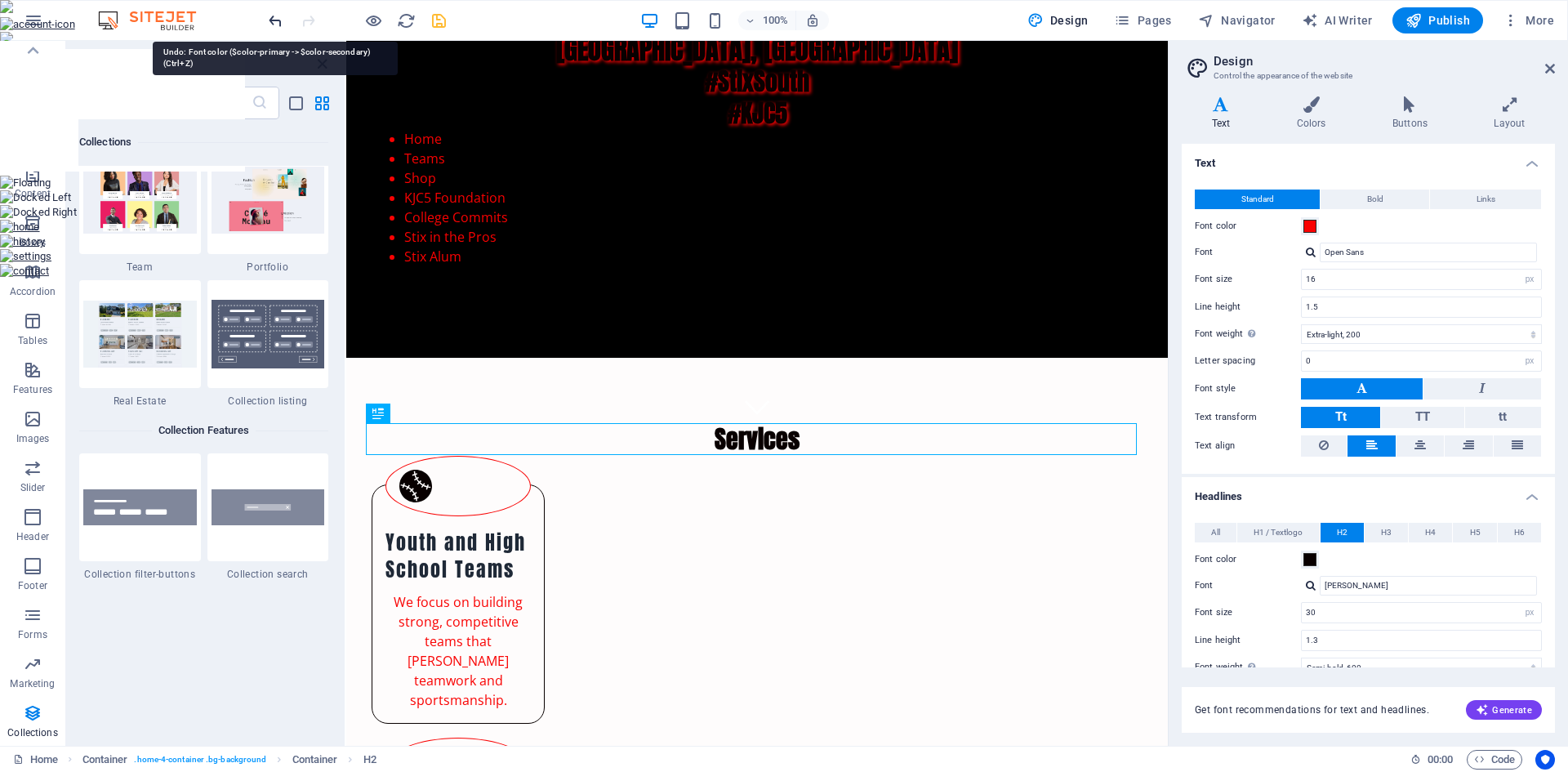
click at [269, 24] on icon "undo" at bounding box center [275, 20] width 19 height 19
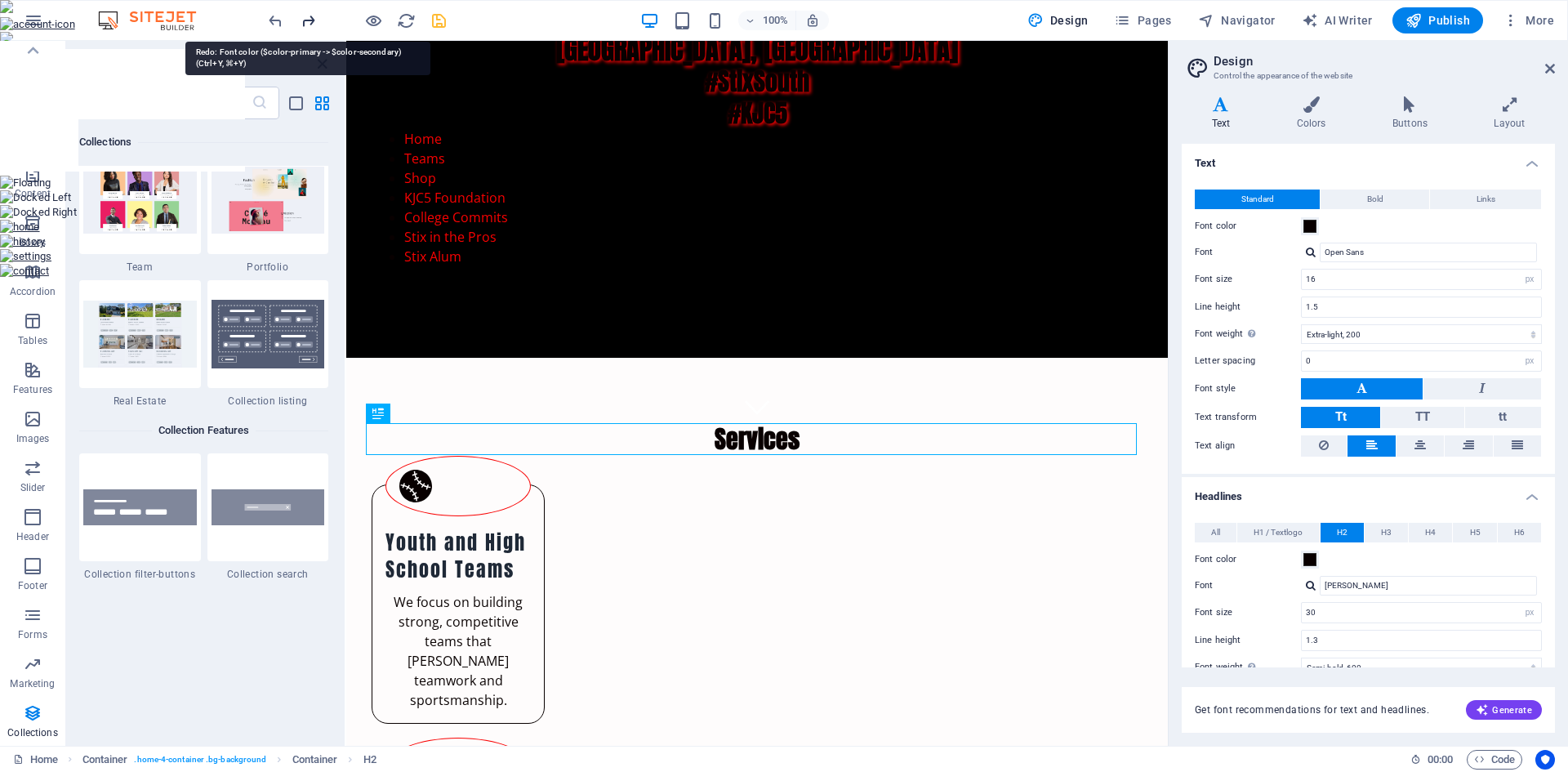
click at [303, 20] on icon "redo" at bounding box center [307, 20] width 19 height 19
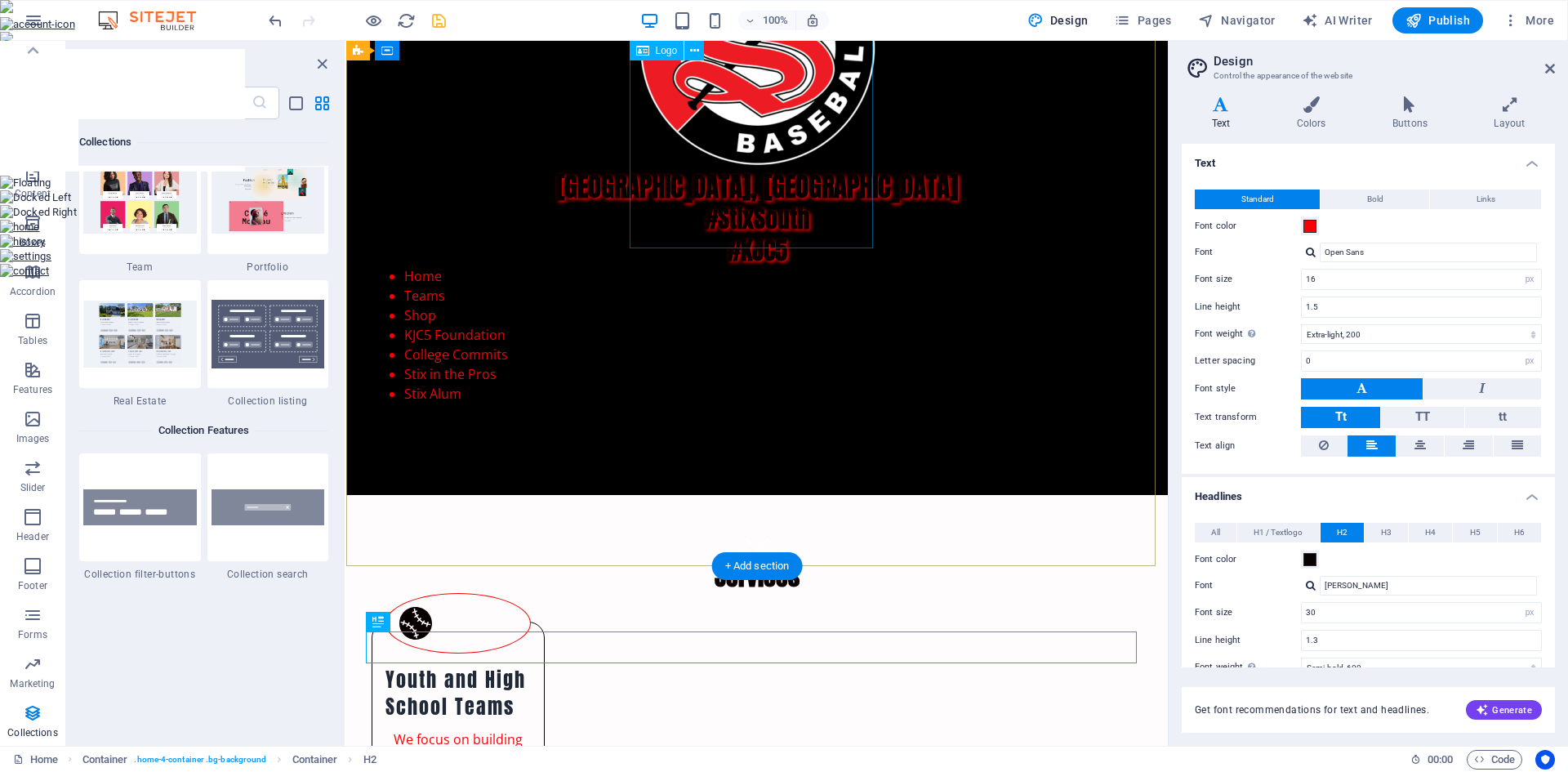
scroll to position [481, 0]
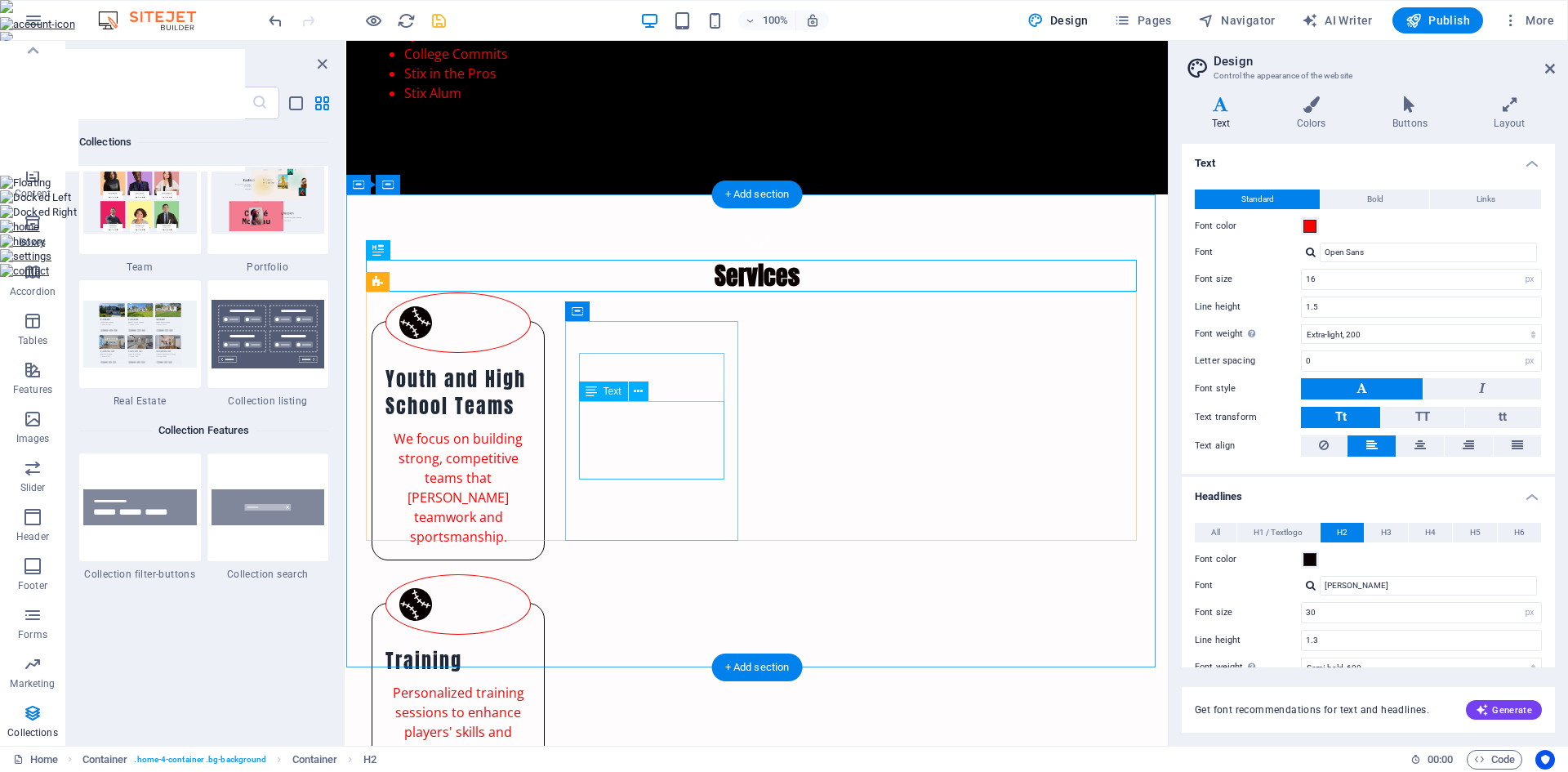
click at [531, 683] on div "Personalized training sessions to enhance players' skills and techniques." at bounding box center [458, 722] width 145 height 78
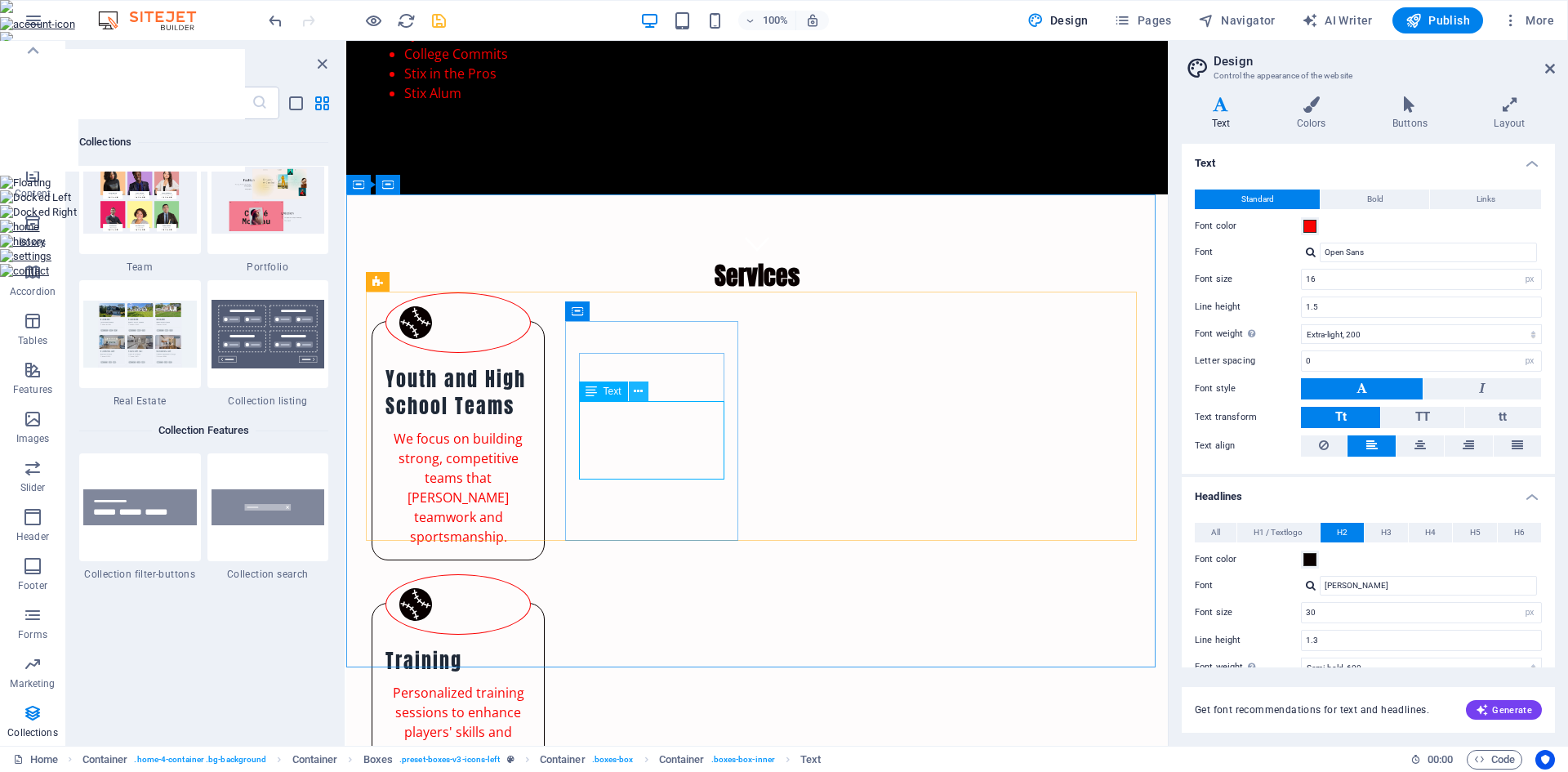
click at [638, 398] on icon at bounding box center [637, 391] width 9 height 18
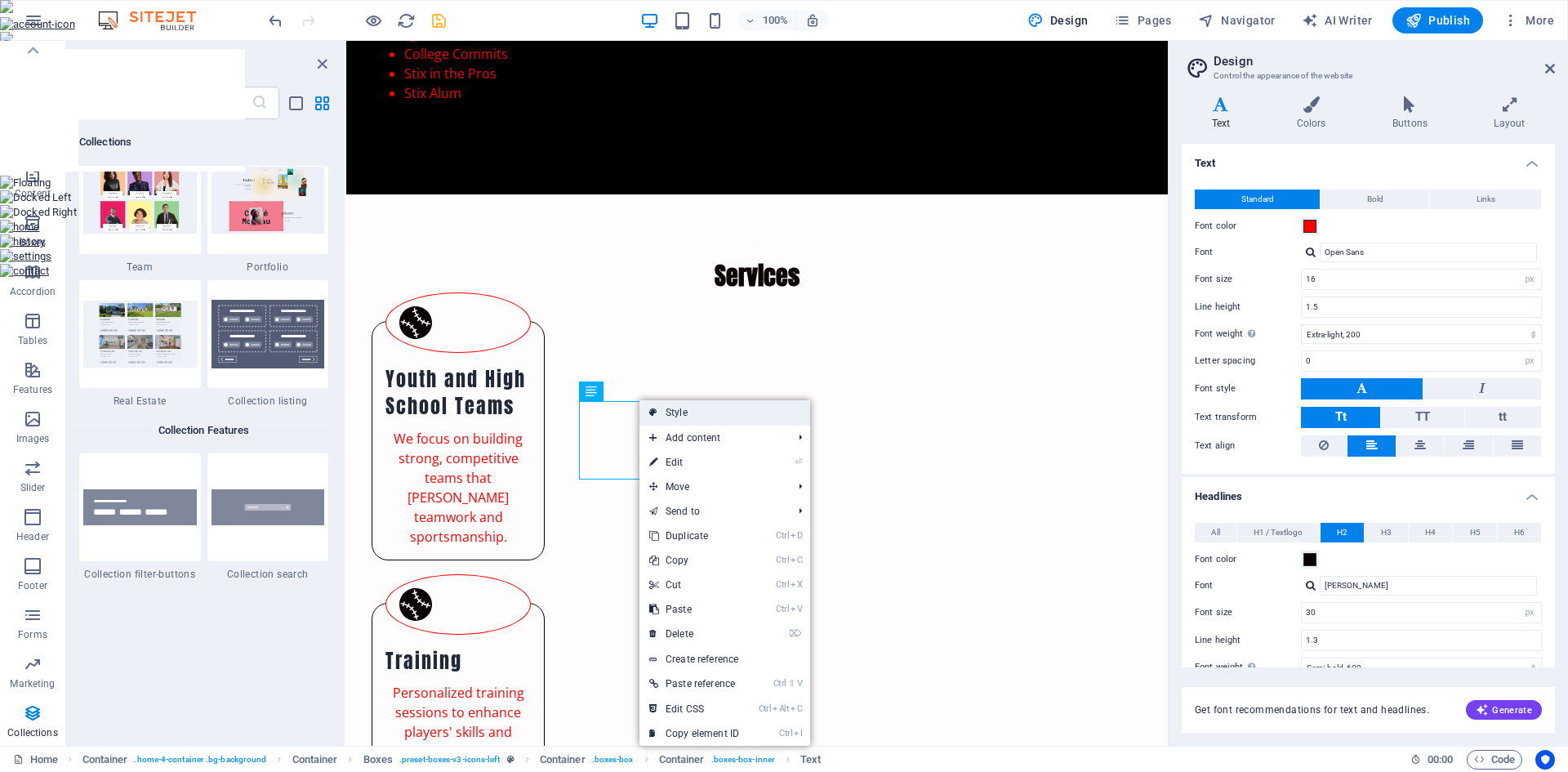
drag, startPoint x: 345, startPoint y: 370, endPoint x: 672, endPoint y: 418, distance: 330.5
click at [672, 418] on link "Style" at bounding box center [724, 412] width 171 height 24
select select "rem"
select select "preset-boxes-v3-icons-left"
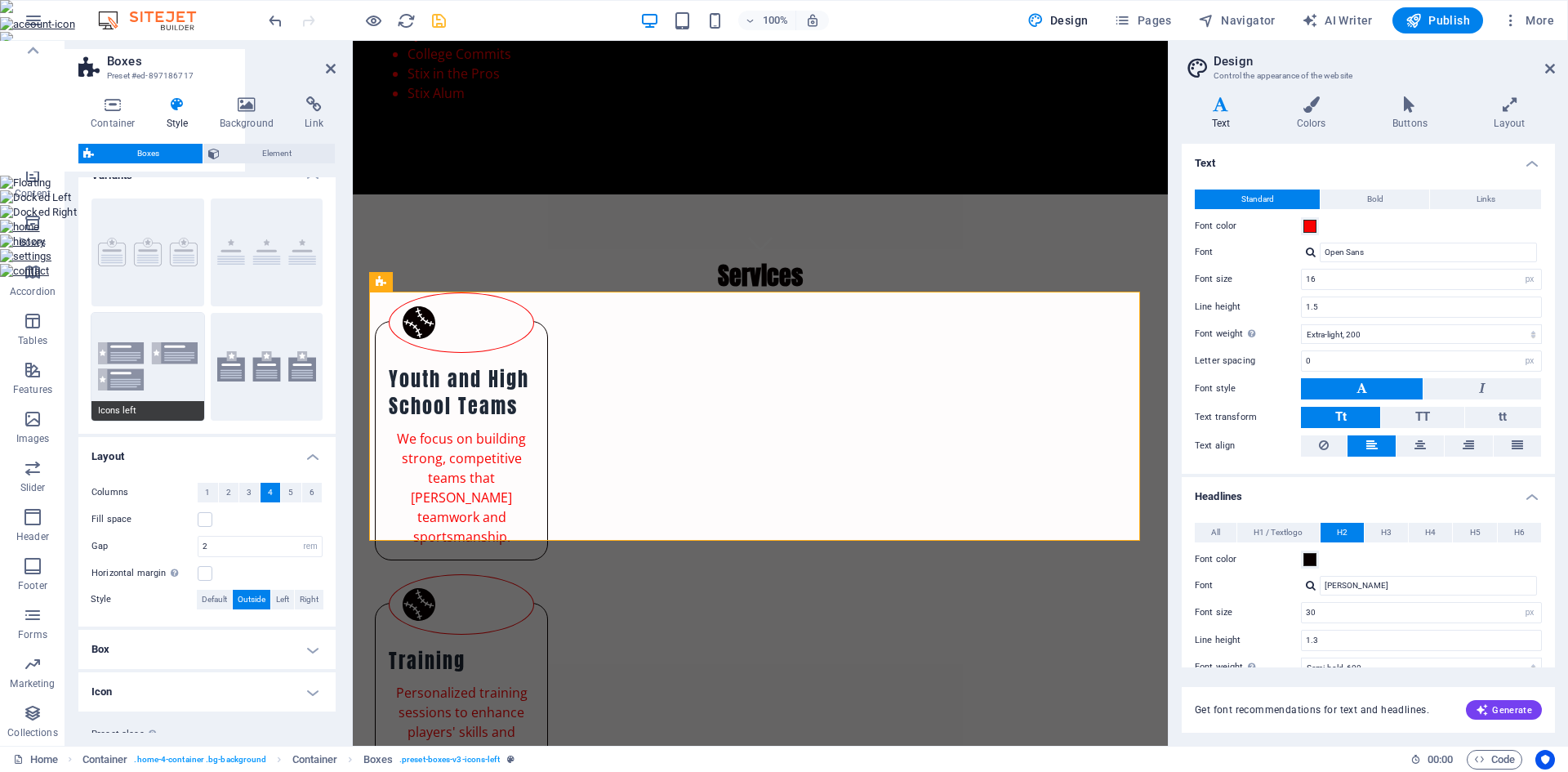
scroll to position [0, 0]
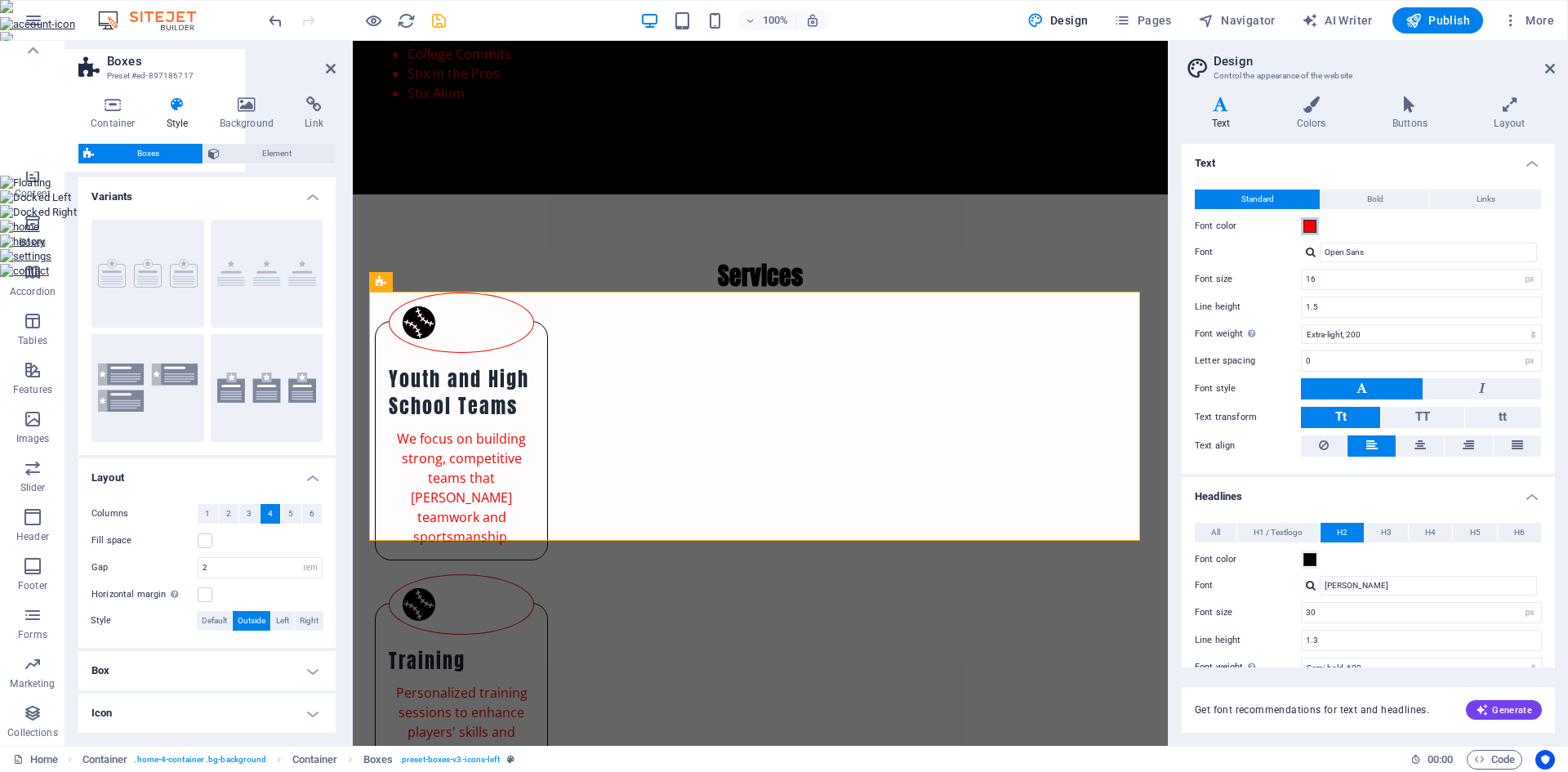
click at [1307, 227] on span at bounding box center [1308, 225] width 13 height 13
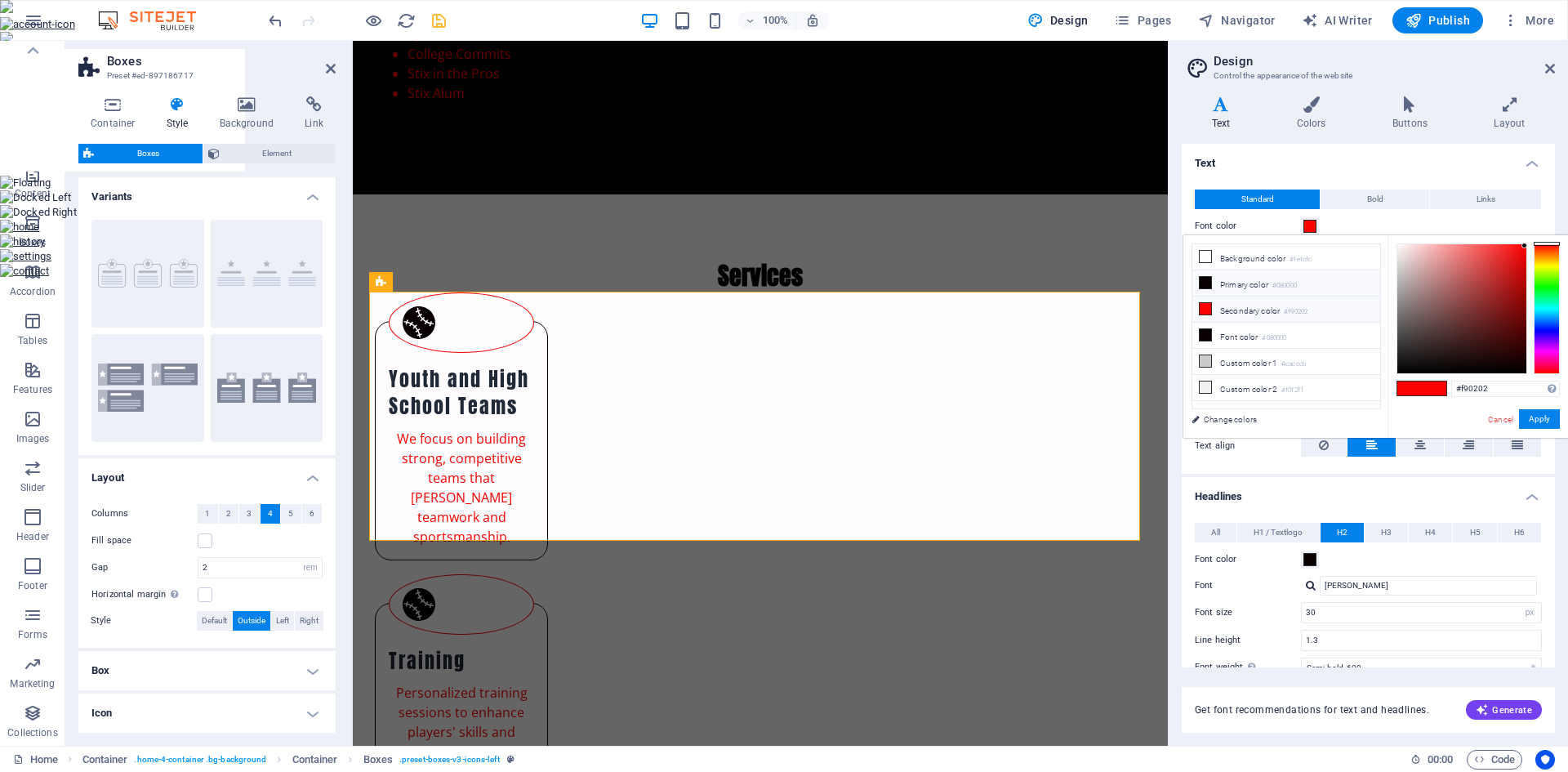
click at [1230, 291] on li "Primary color #080000" at bounding box center [1286, 283] width 187 height 26
type input "#080000"
click at [1545, 413] on button "Apply" at bounding box center [1539, 419] width 41 height 20
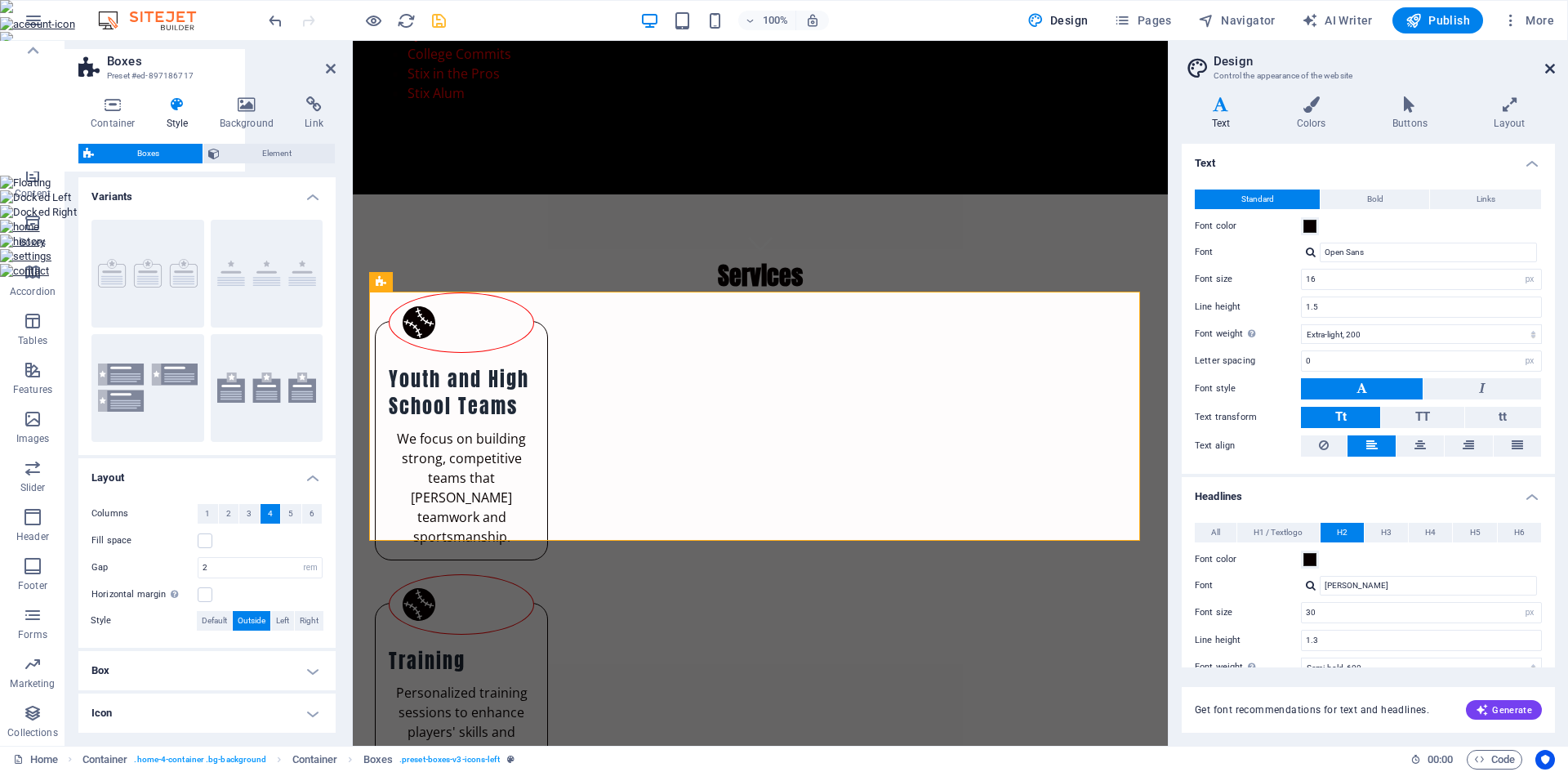
click at [1545, 68] on icon at bounding box center [1549, 68] width 10 height 13
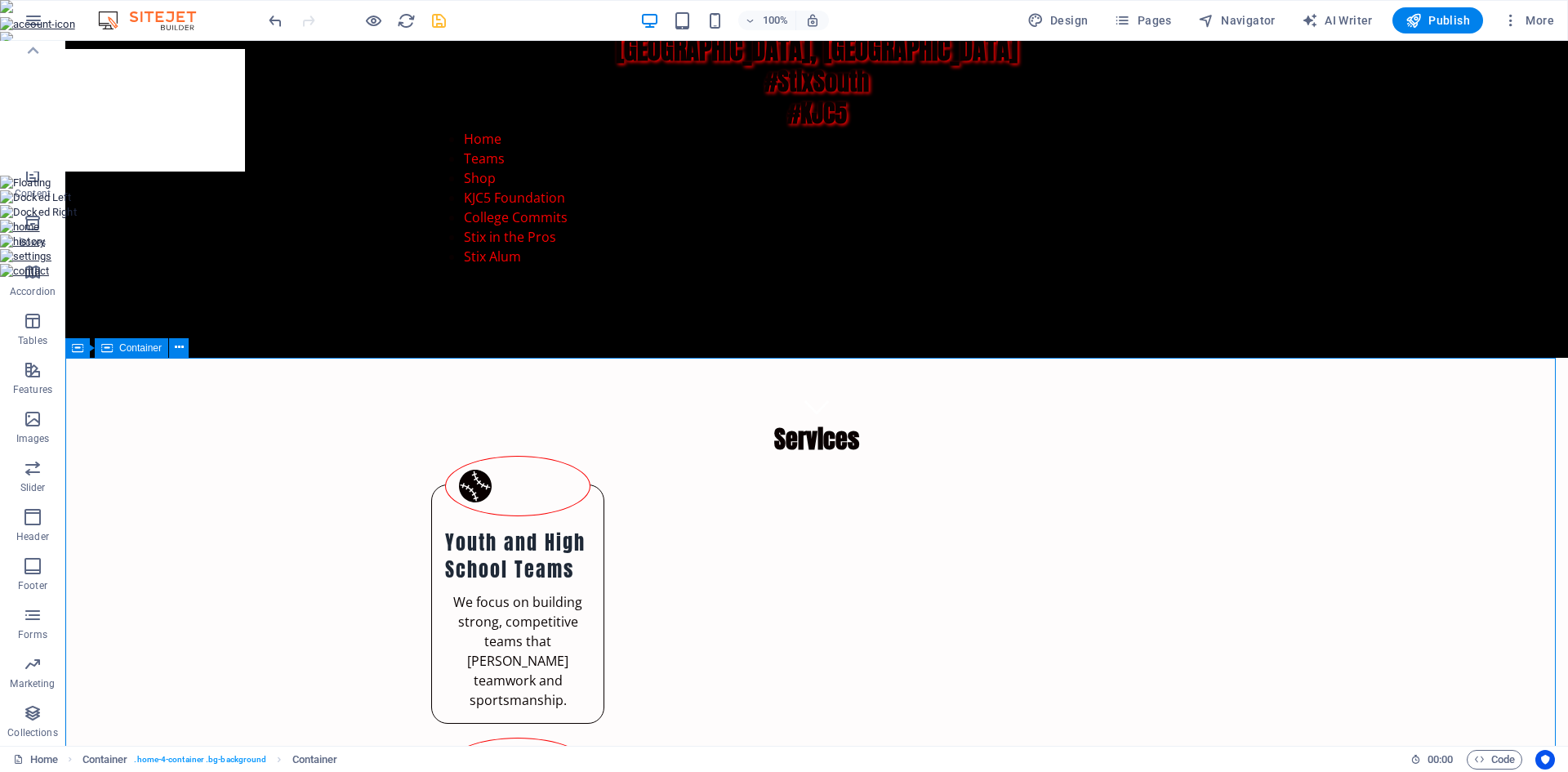
scroll to position [236, 0]
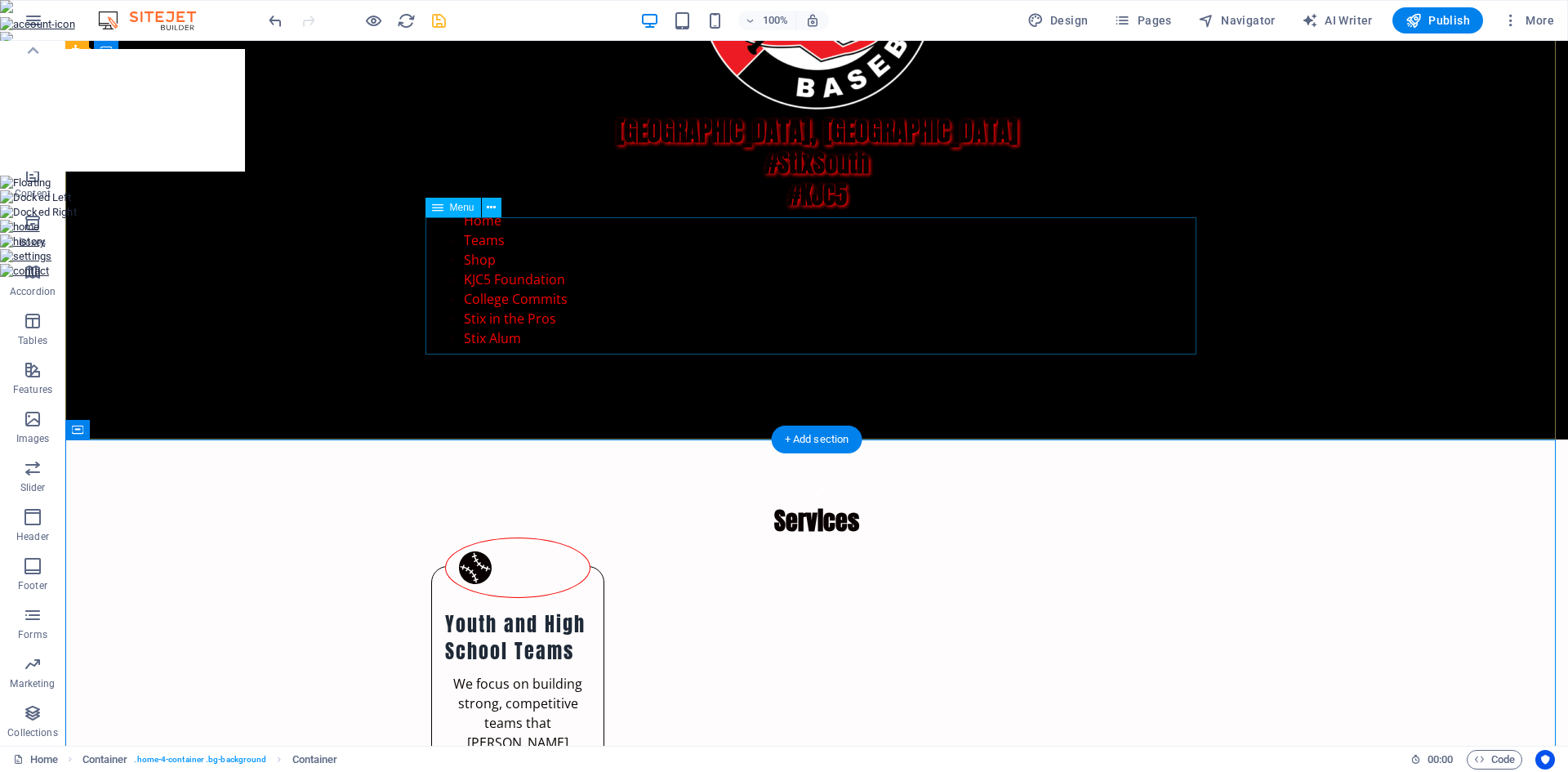
click at [433, 265] on nav "Home Teams Shop KJC5 Foundation College Commits Stix in the Pros Stix Alum" at bounding box center [817, 279] width 771 height 138
select select
select select "1"
select select
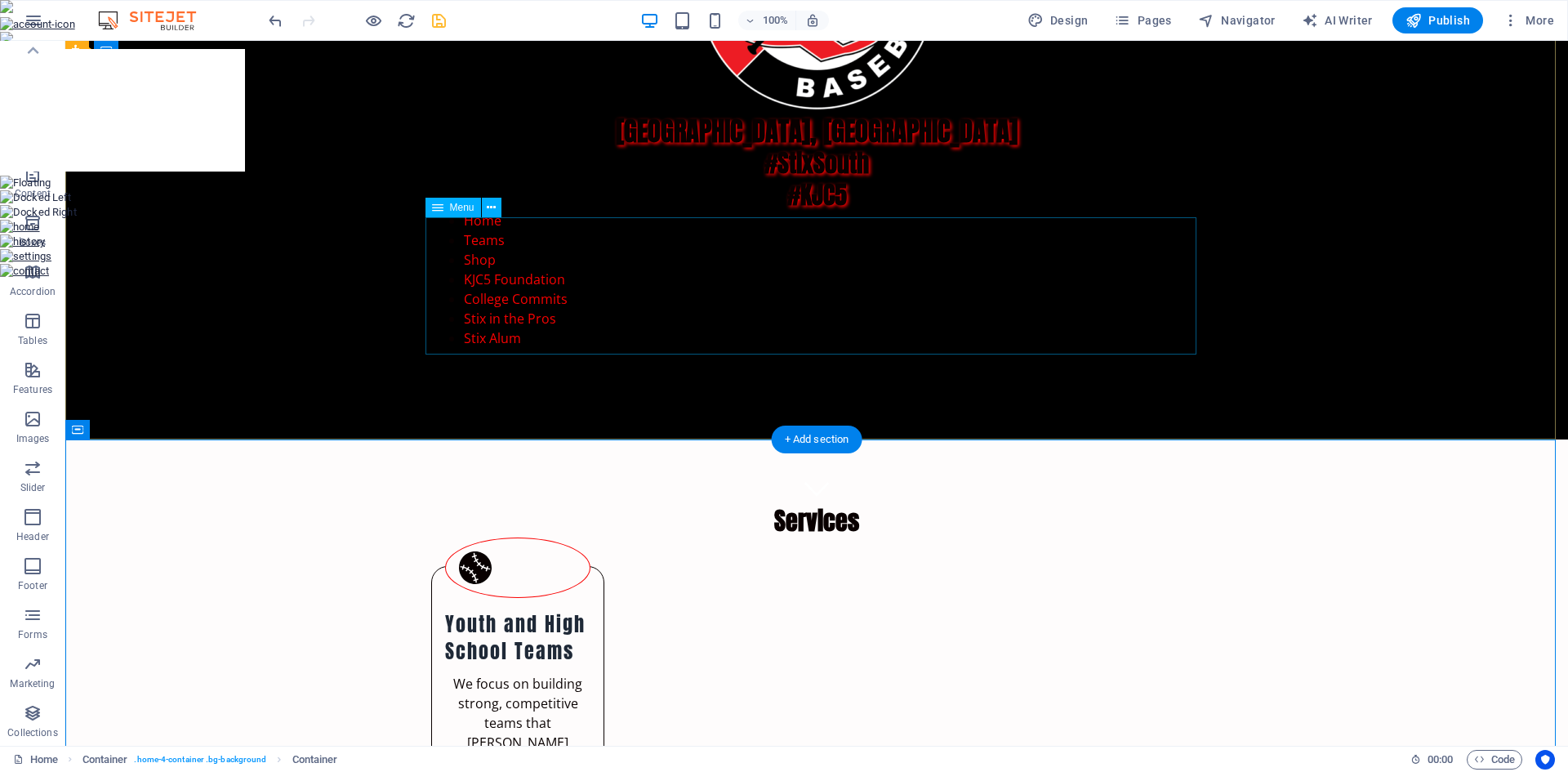
select select "2"
select select
select select "3"
select select
select select "5"
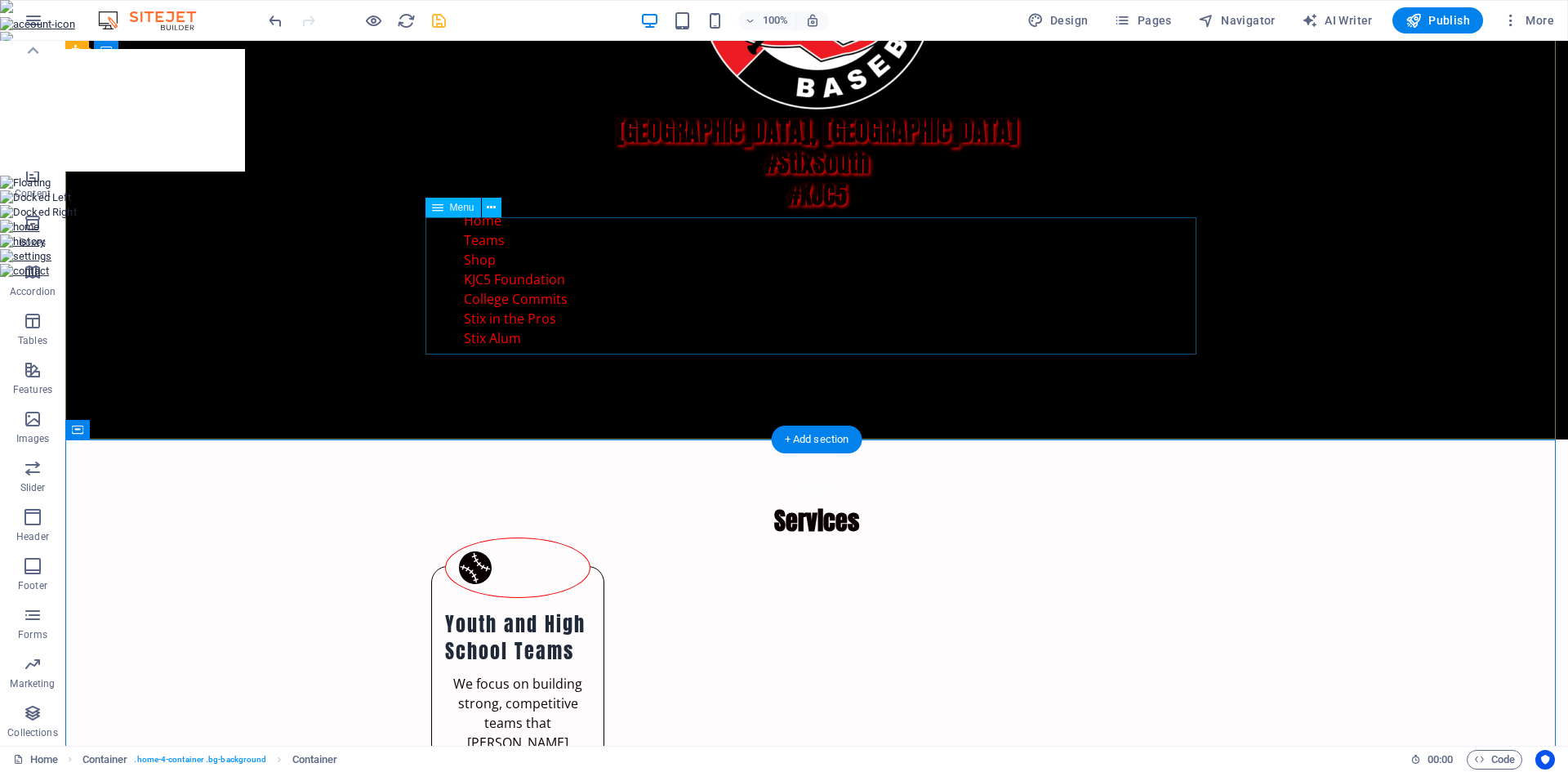
select select
select select "6"
select select
select select "7"
select select
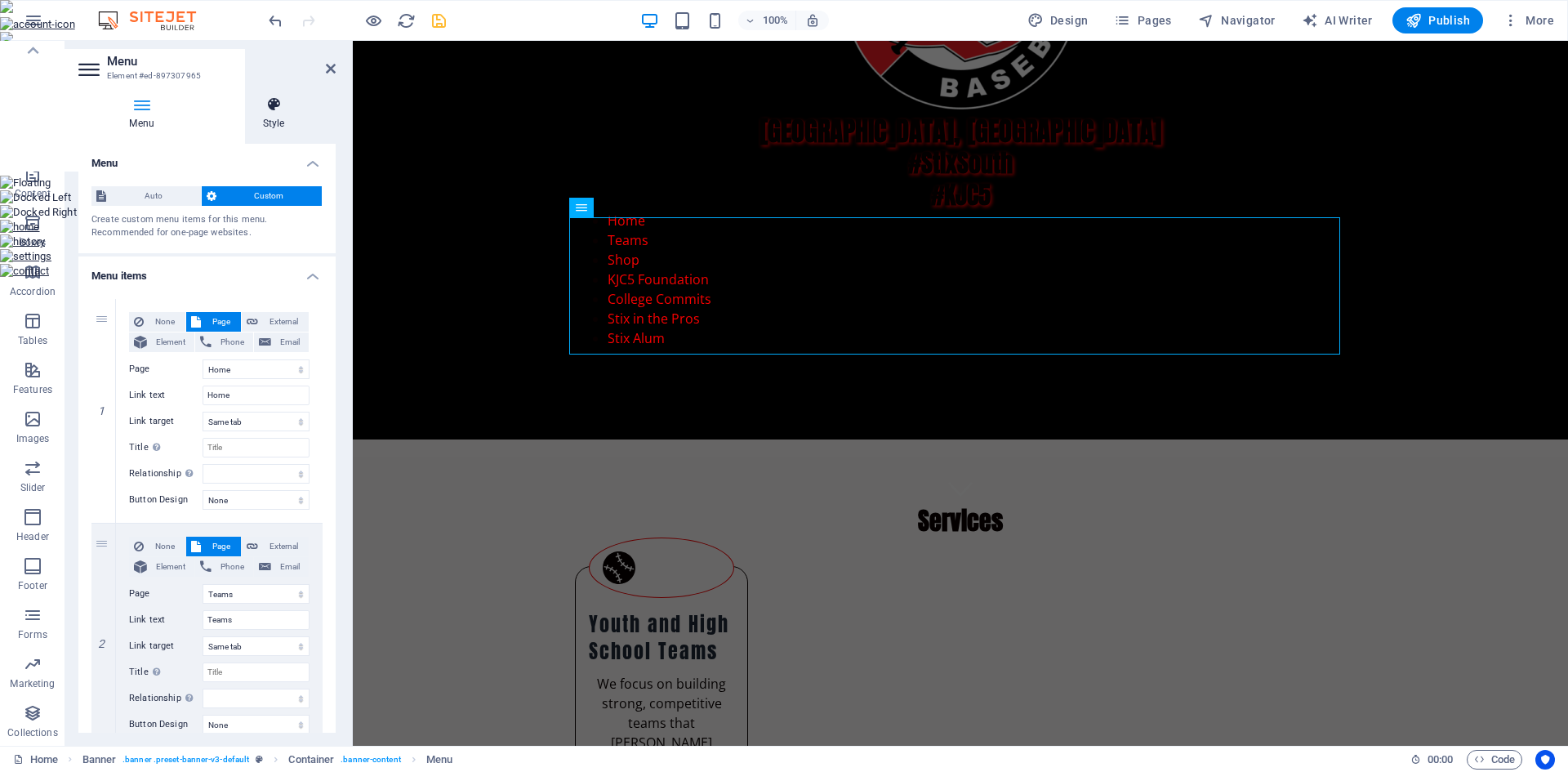
click at [287, 112] on icon at bounding box center [273, 104] width 124 height 17
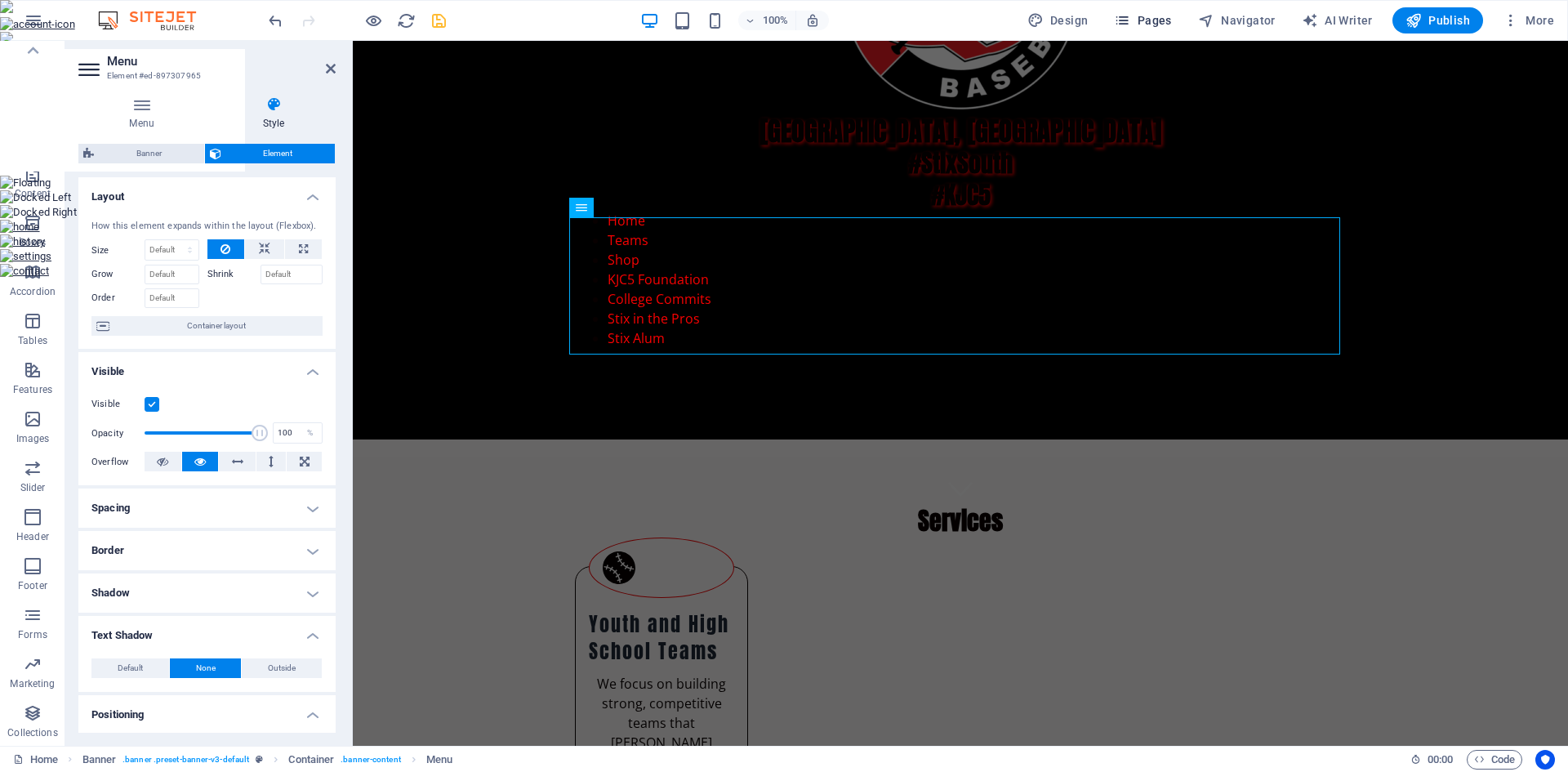
click at [1152, 18] on span "Pages" at bounding box center [1142, 20] width 58 height 17
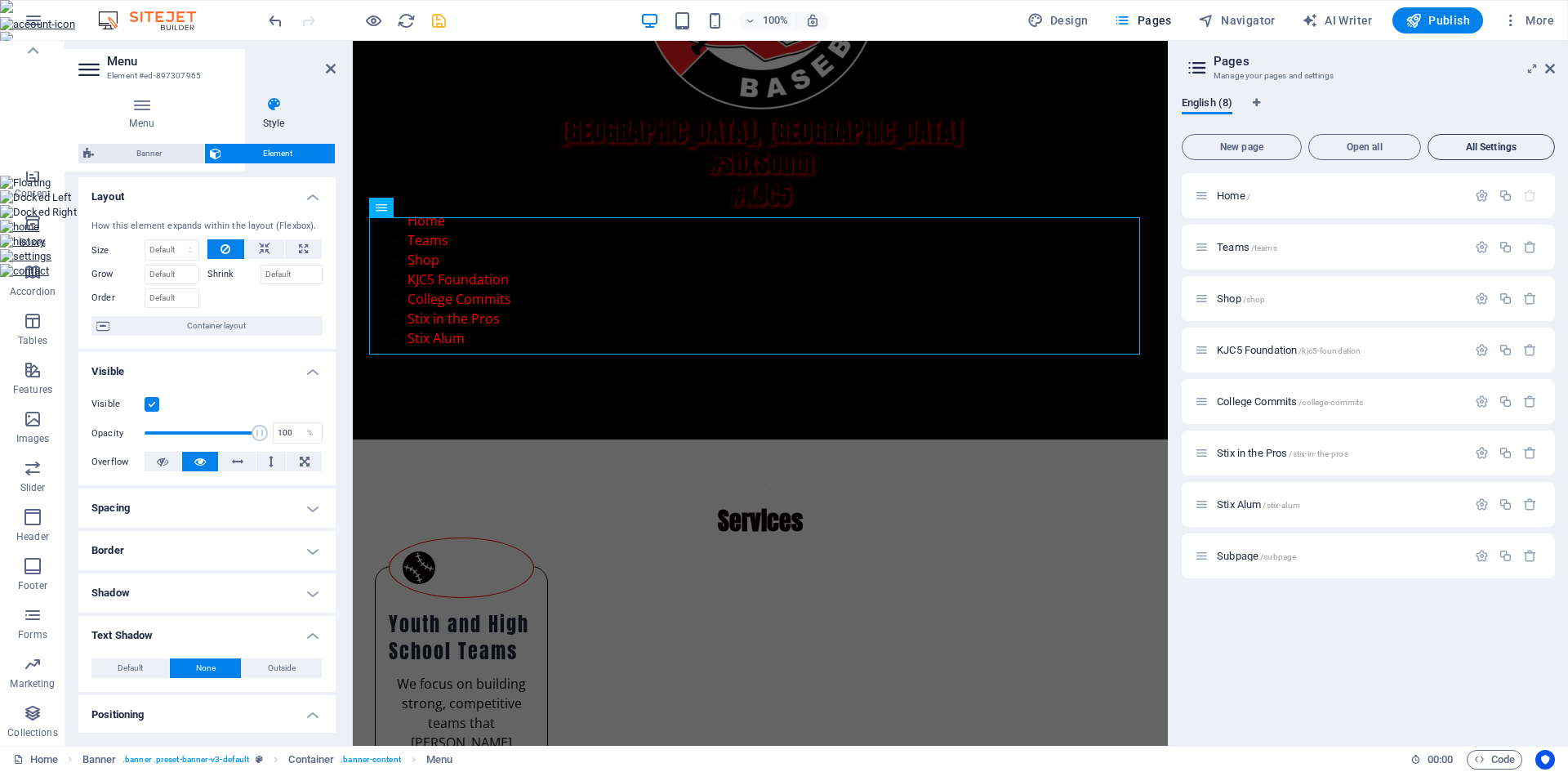
click at [1464, 148] on span "All Settings" at bounding box center [1490, 147] width 112 height 10
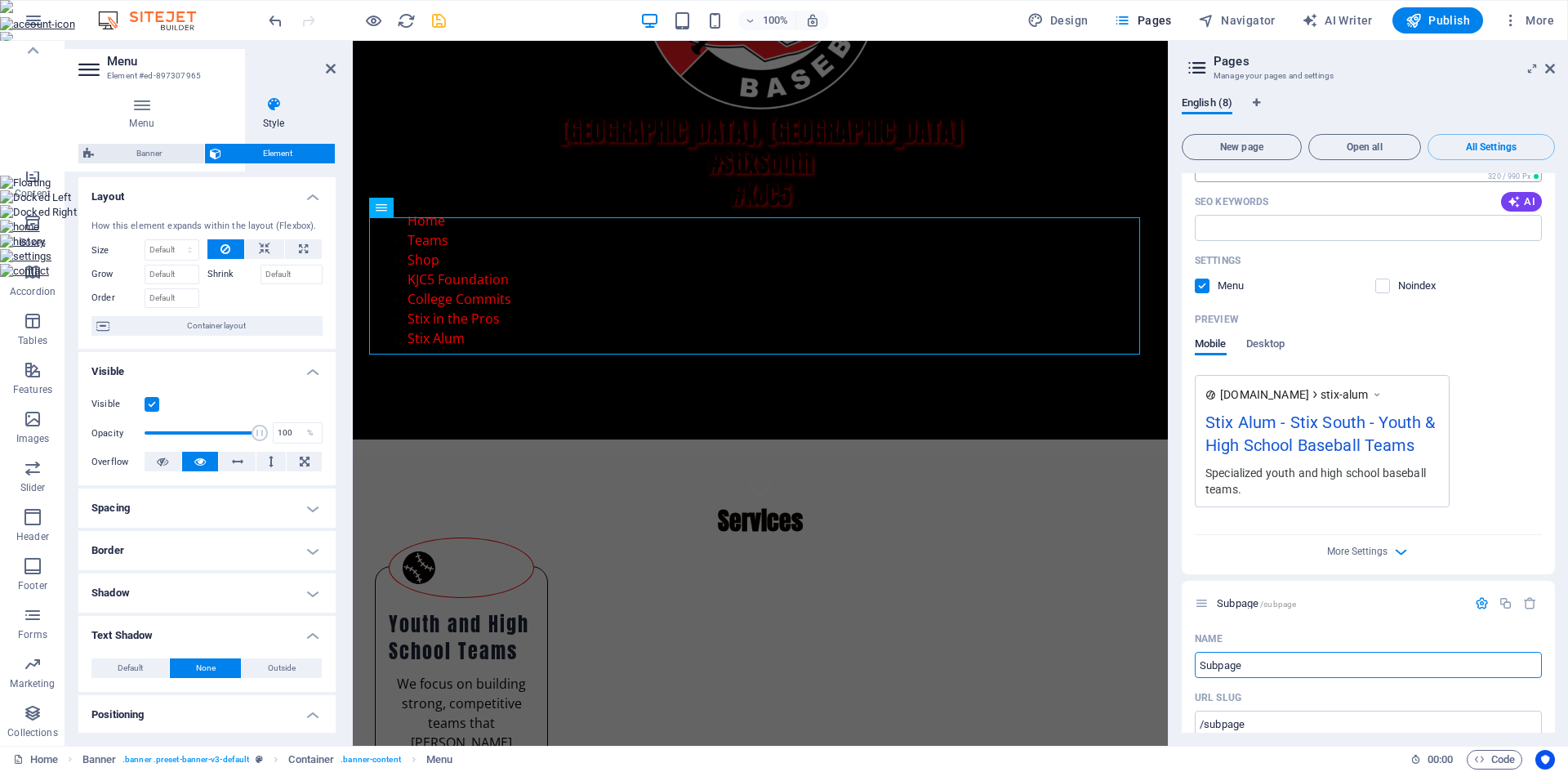
scroll to position [4606, 0]
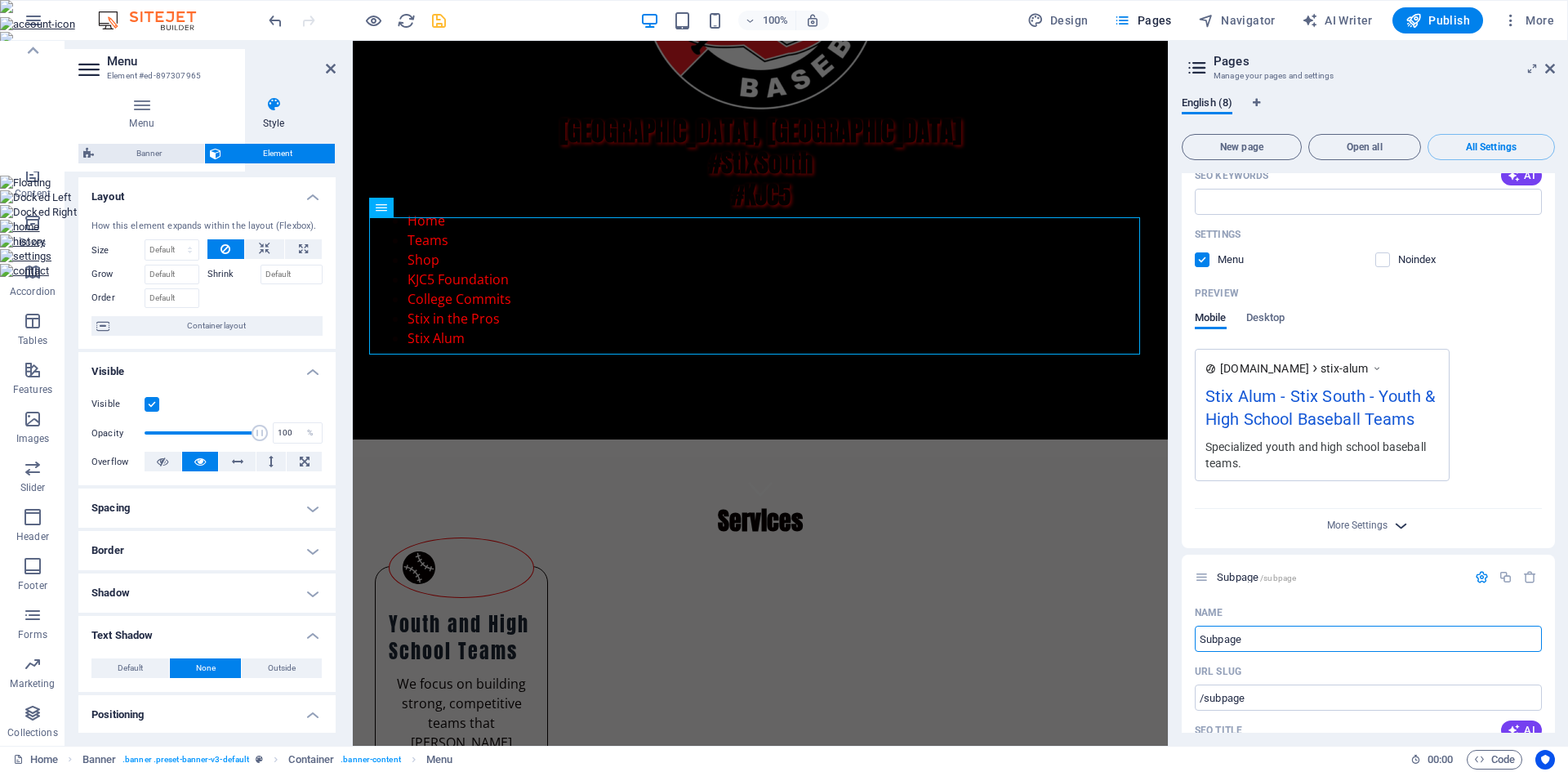
click at [1393, 516] on icon "button" at bounding box center [1400, 525] width 19 height 19
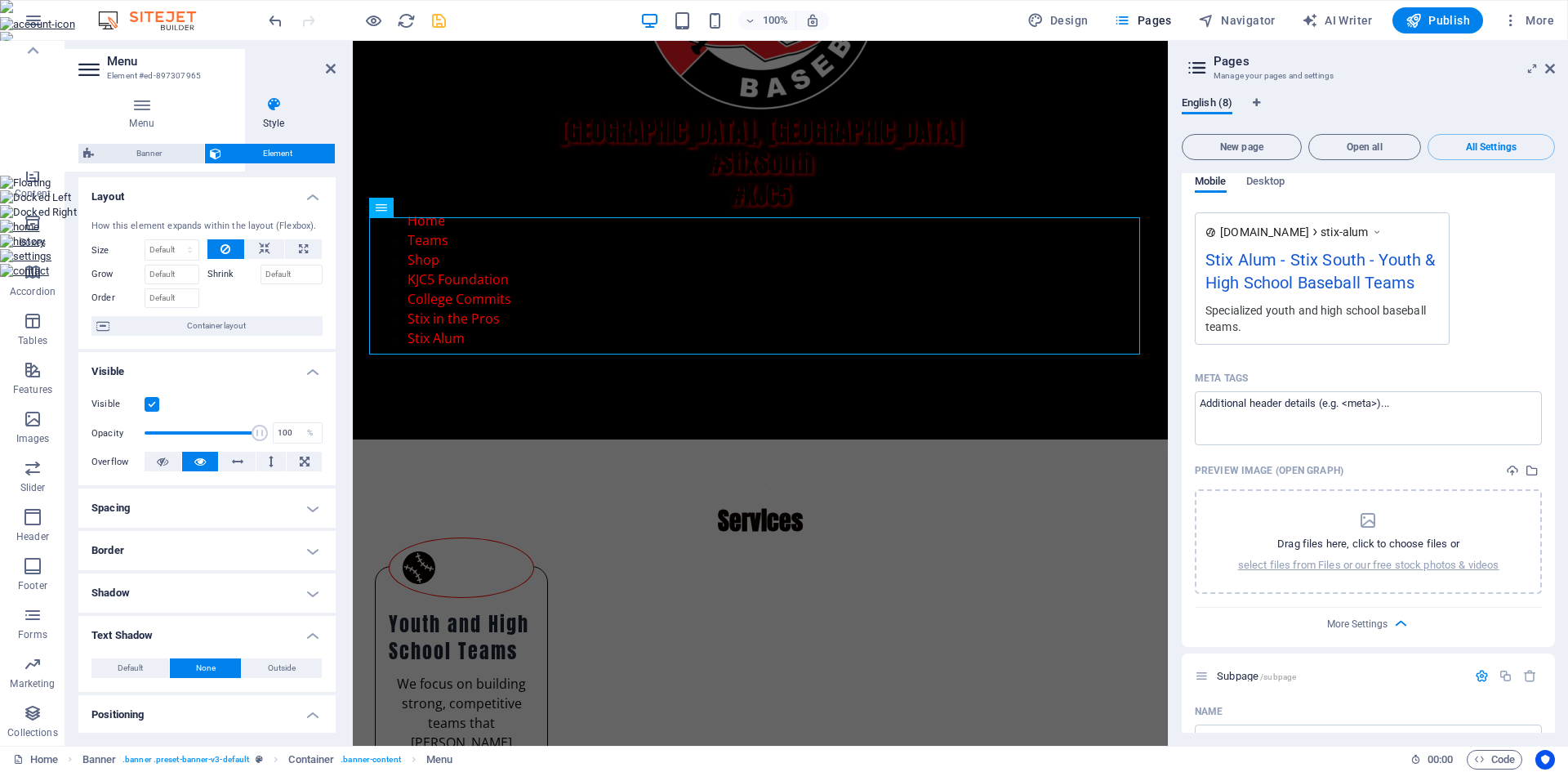
scroll to position [4770, 0]
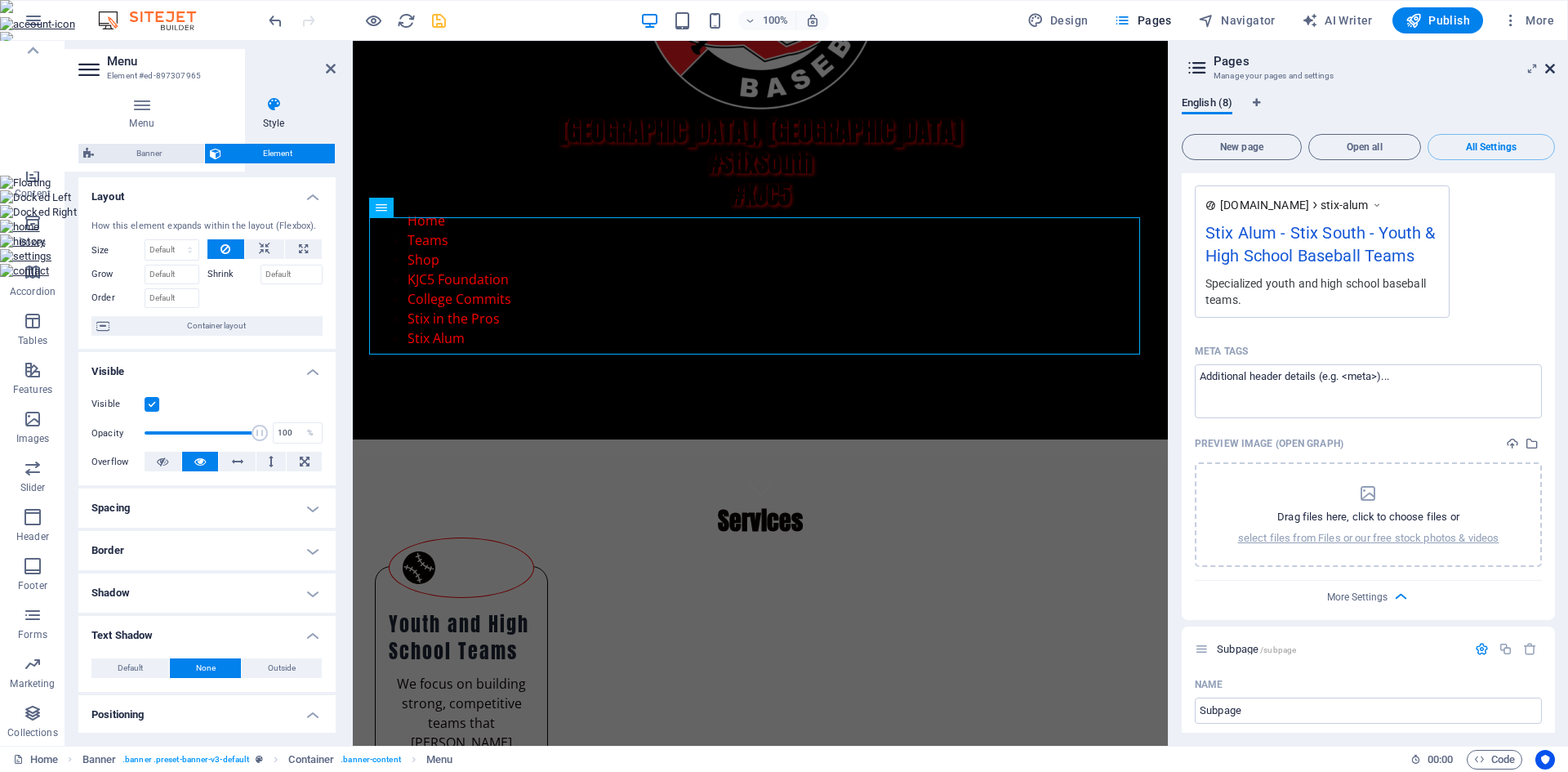
click at [1548, 73] on icon at bounding box center [1549, 68] width 10 height 13
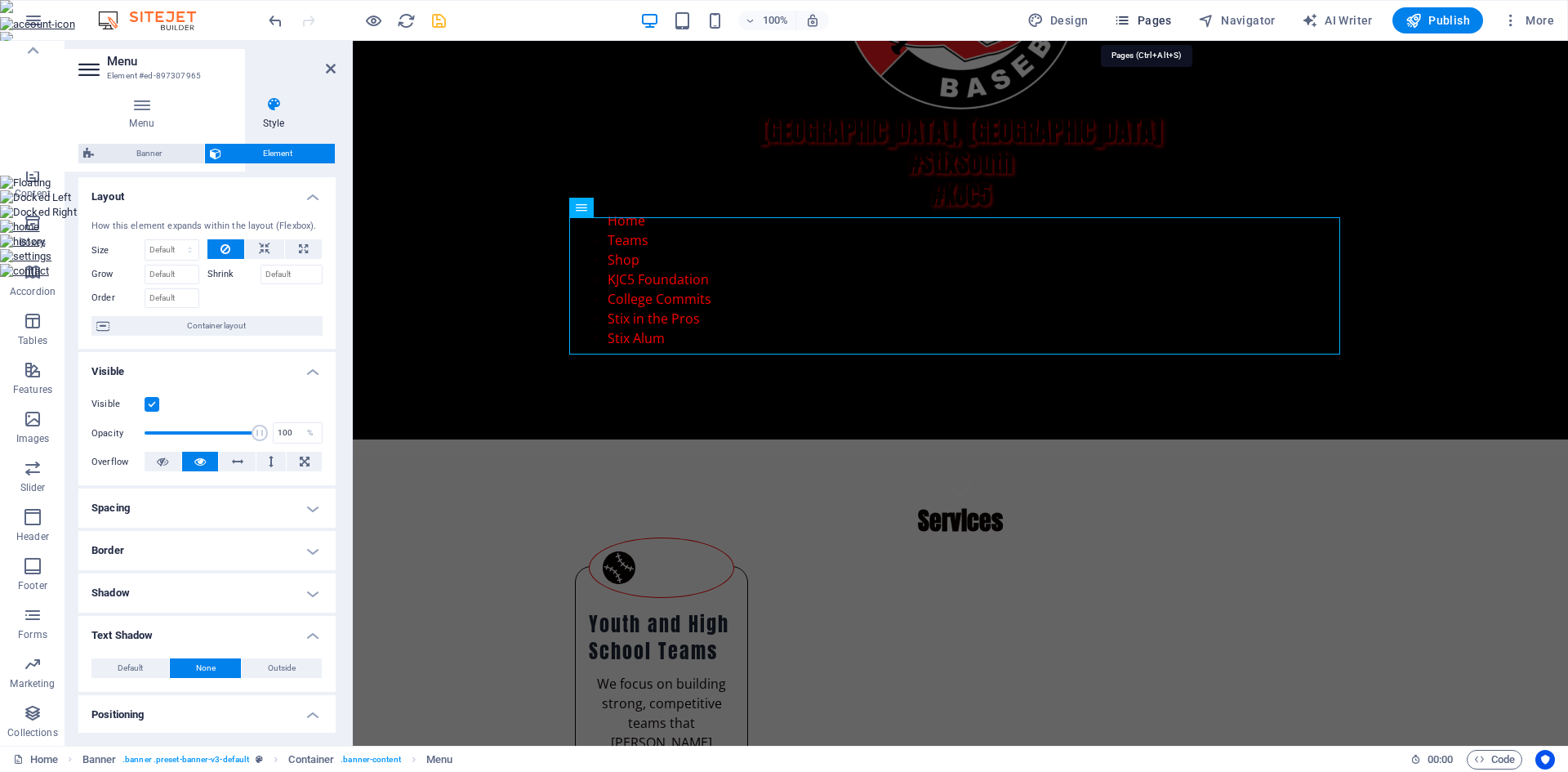
click at [1152, 18] on span "Pages" at bounding box center [1142, 20] width 58 height 17
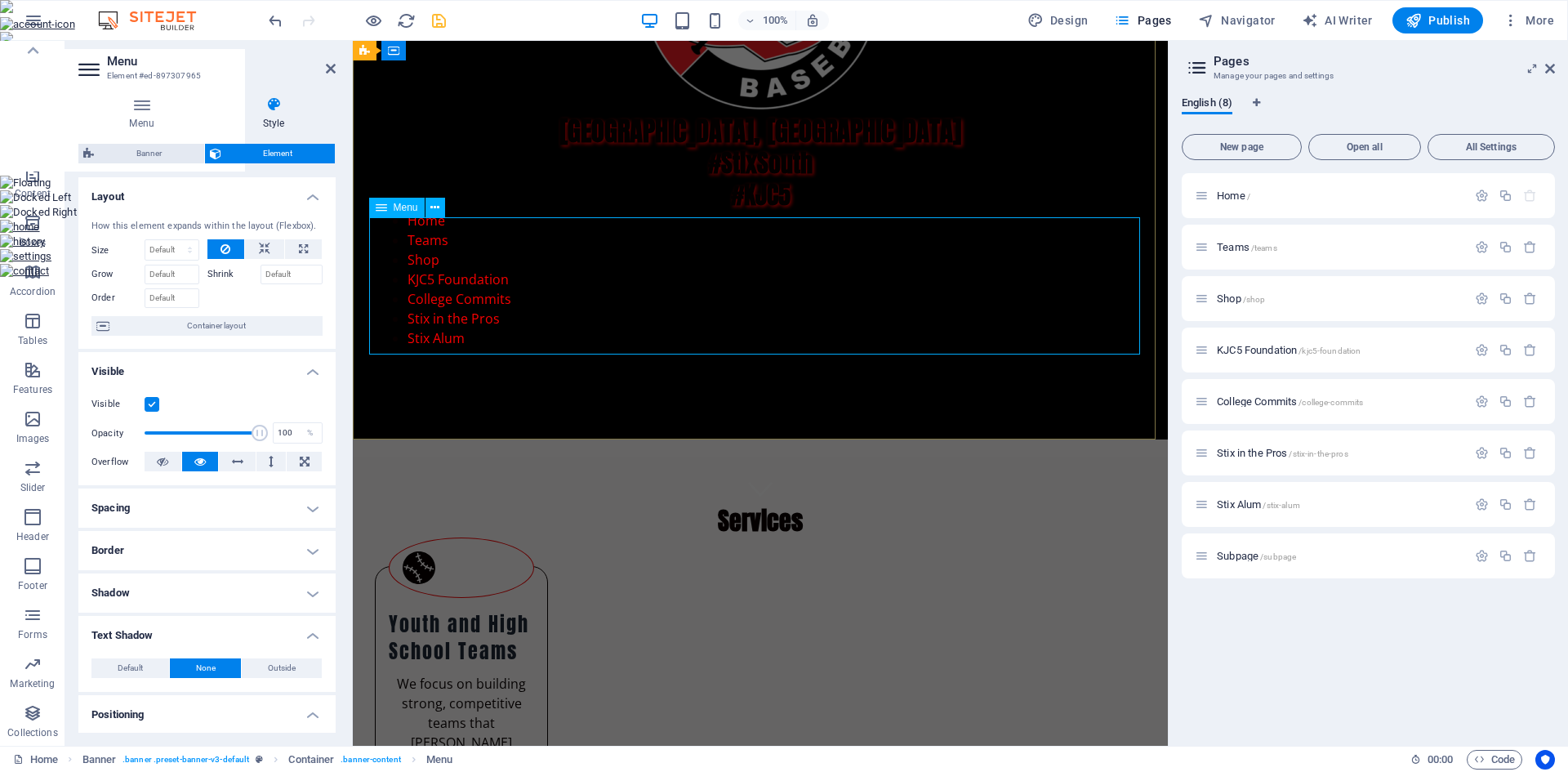
click at [442, 306] on nav "Home Teams Shop KJC5 Foundation College Commits Stix in the Pros Stix Alum" at bounding box center [760, 279] width 771 height 138
click at [1260, 403] on span "College Commits /college-commits" at bounding box center [1290, 401] width 146 height 13
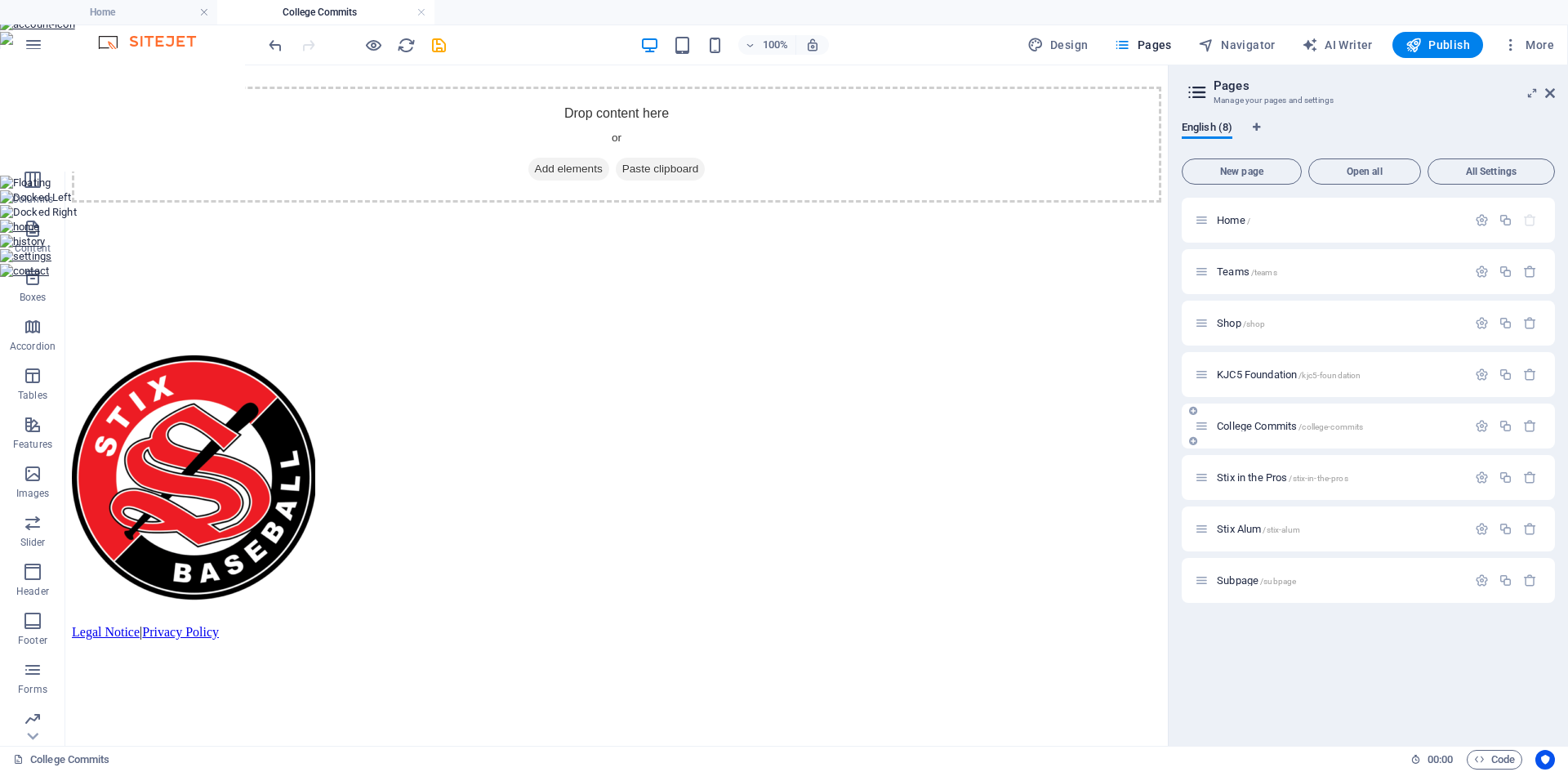
scroll to position [0, 0]
click at [556, 181] on span "Add elements" at bounding box center [568, 168] width 81 height 22
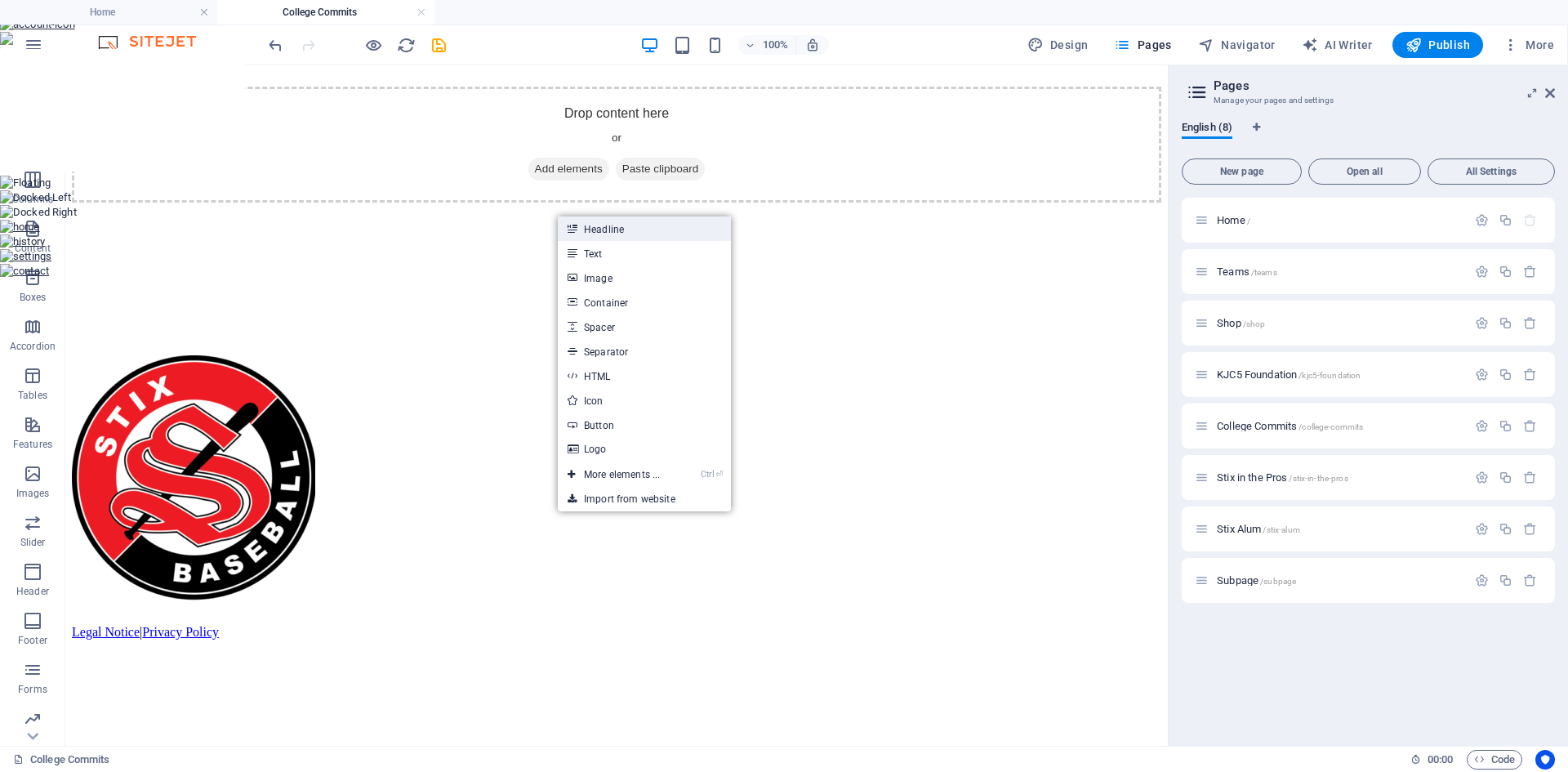
click at [614, 225] on link "Headline" at bounding box center [643, 228] width 173 height 24
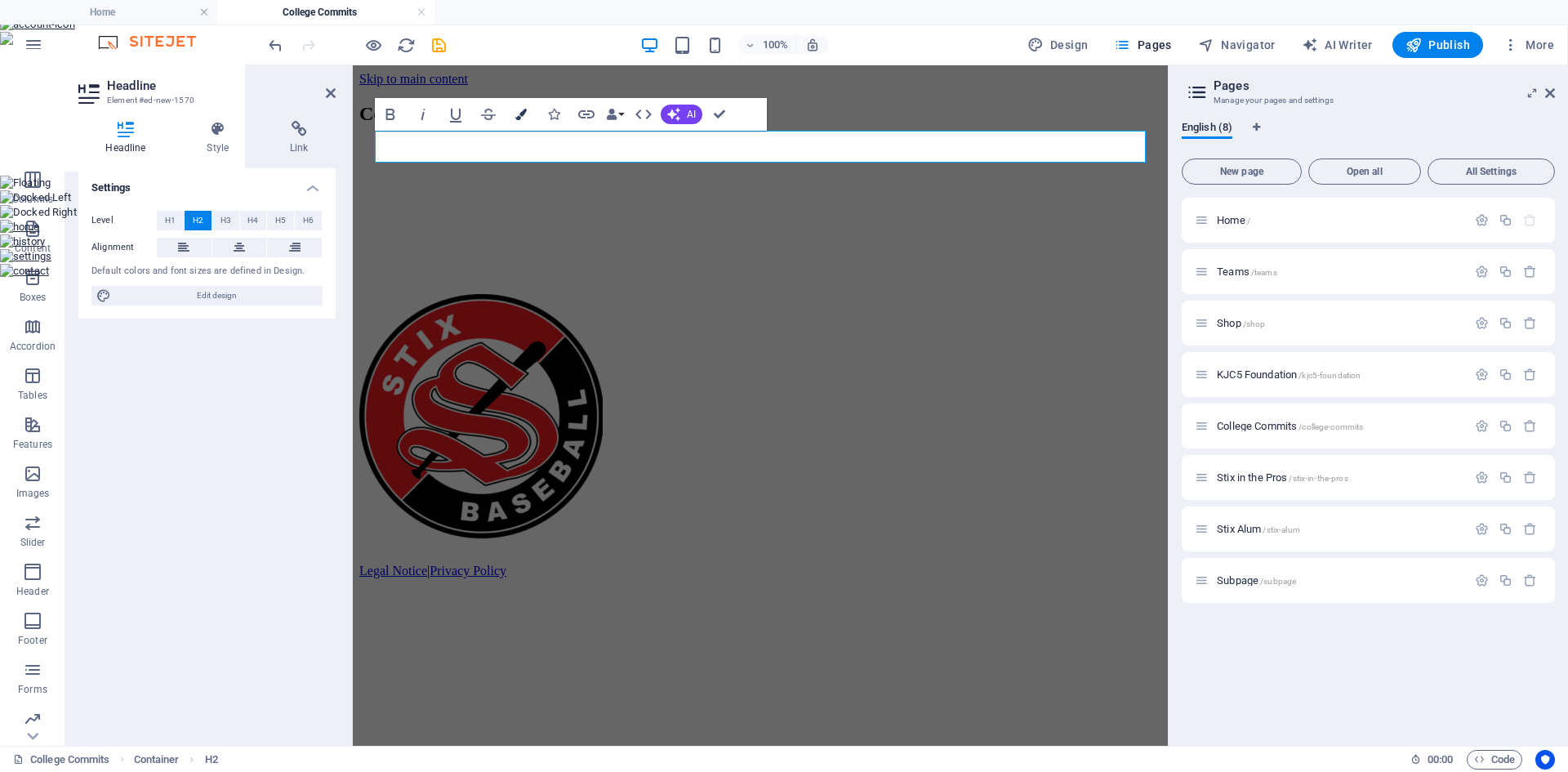
click at [533, 119] on button "Colors" at bounding box center [521, 113] width 31 height 32
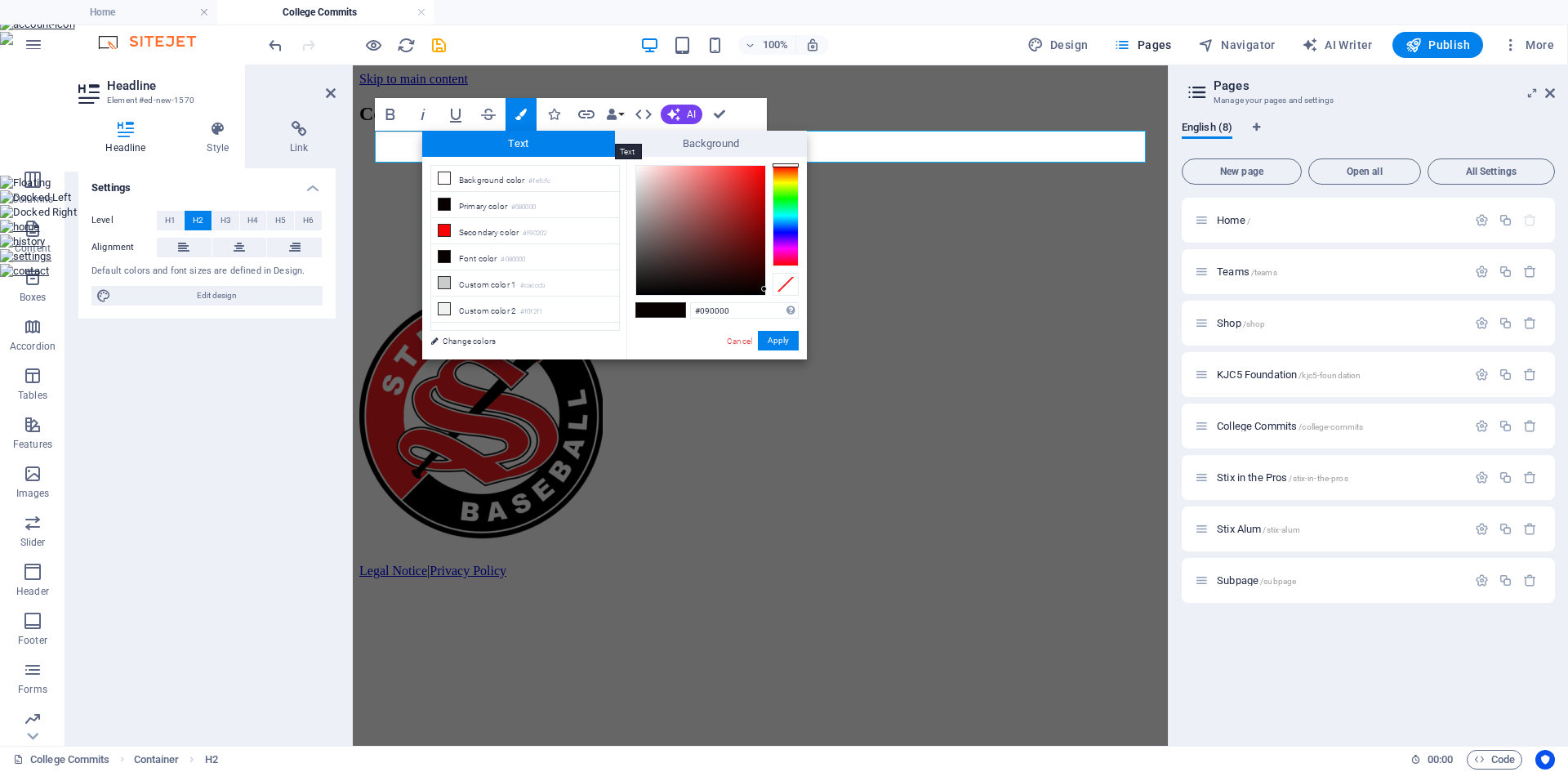
click at [524, 144] on span "Text" at bounding box center [518, 143] width 192 height 26
click at [503, 231] on li "Secondary color #f90202" at bounding box center [525, 230] width 187 height 26
type input "#f90202"
click at [774, 336] on button "Apply" at bounding box center [779, 341] width 41 height 20
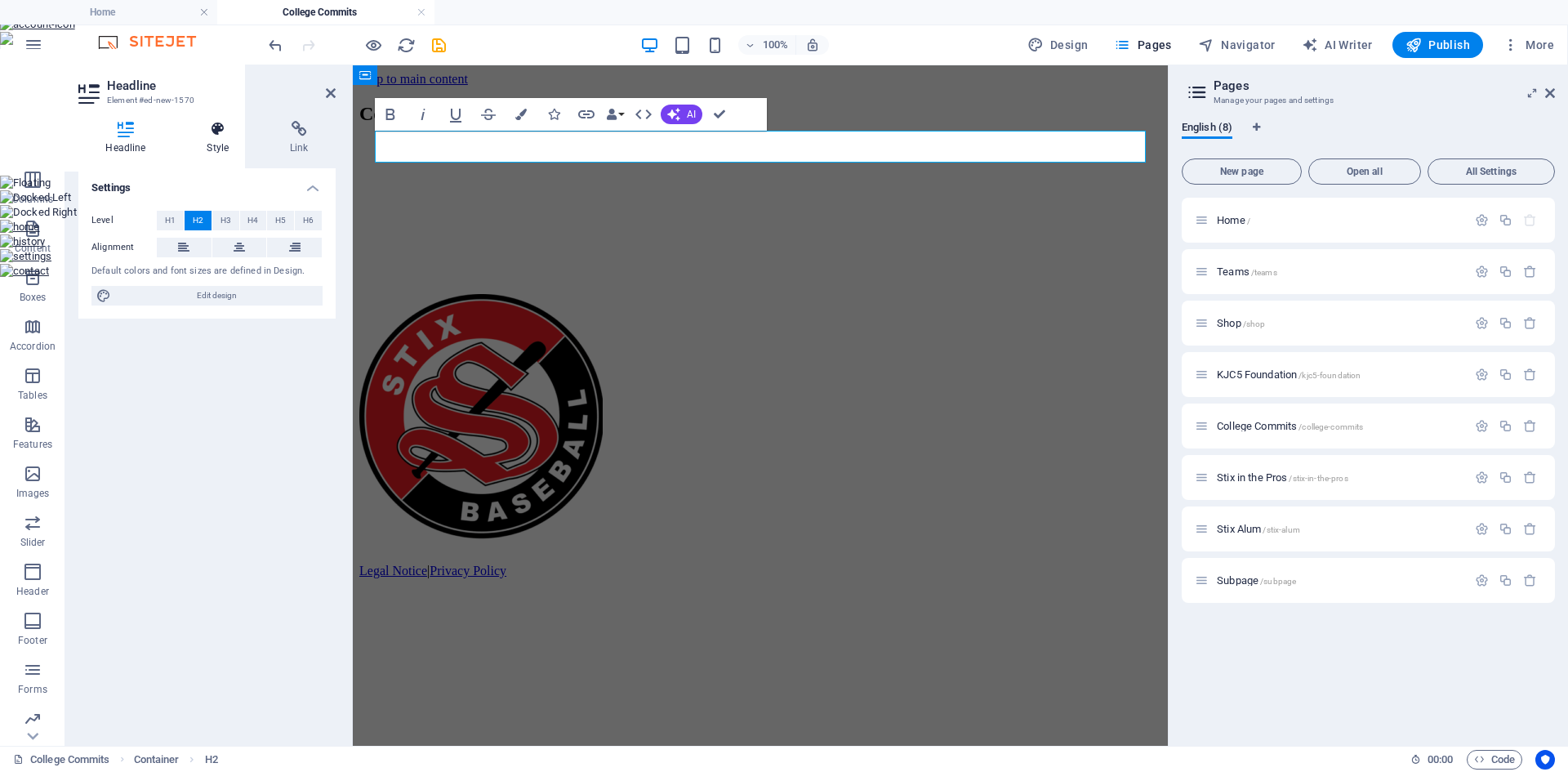
click at [218, 137] on icon at bounding box center [218, 129] width 77 height 17
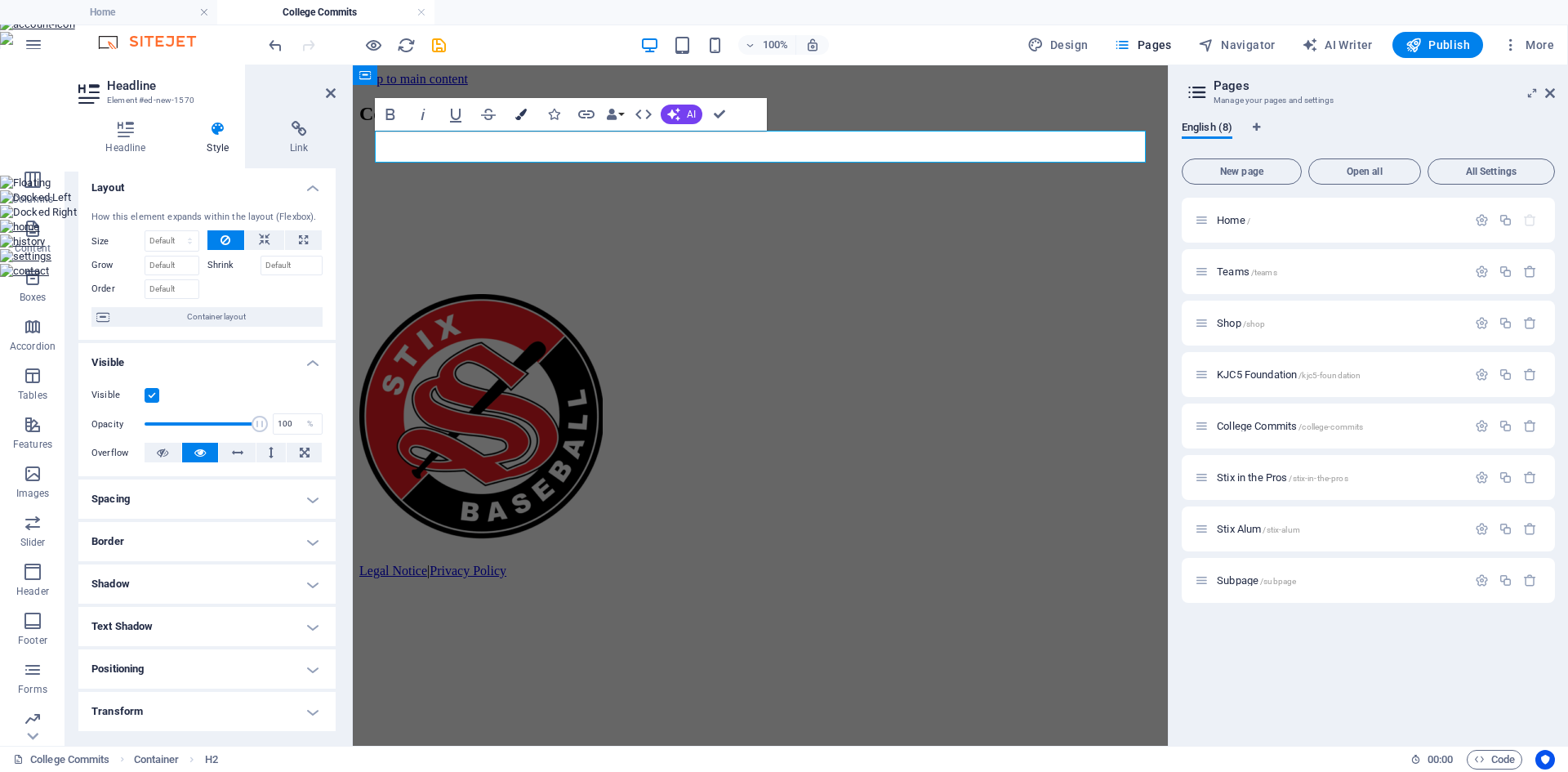
click at [522, 112] on icon "button" at bounding box center [521, 114] width 12 height 12
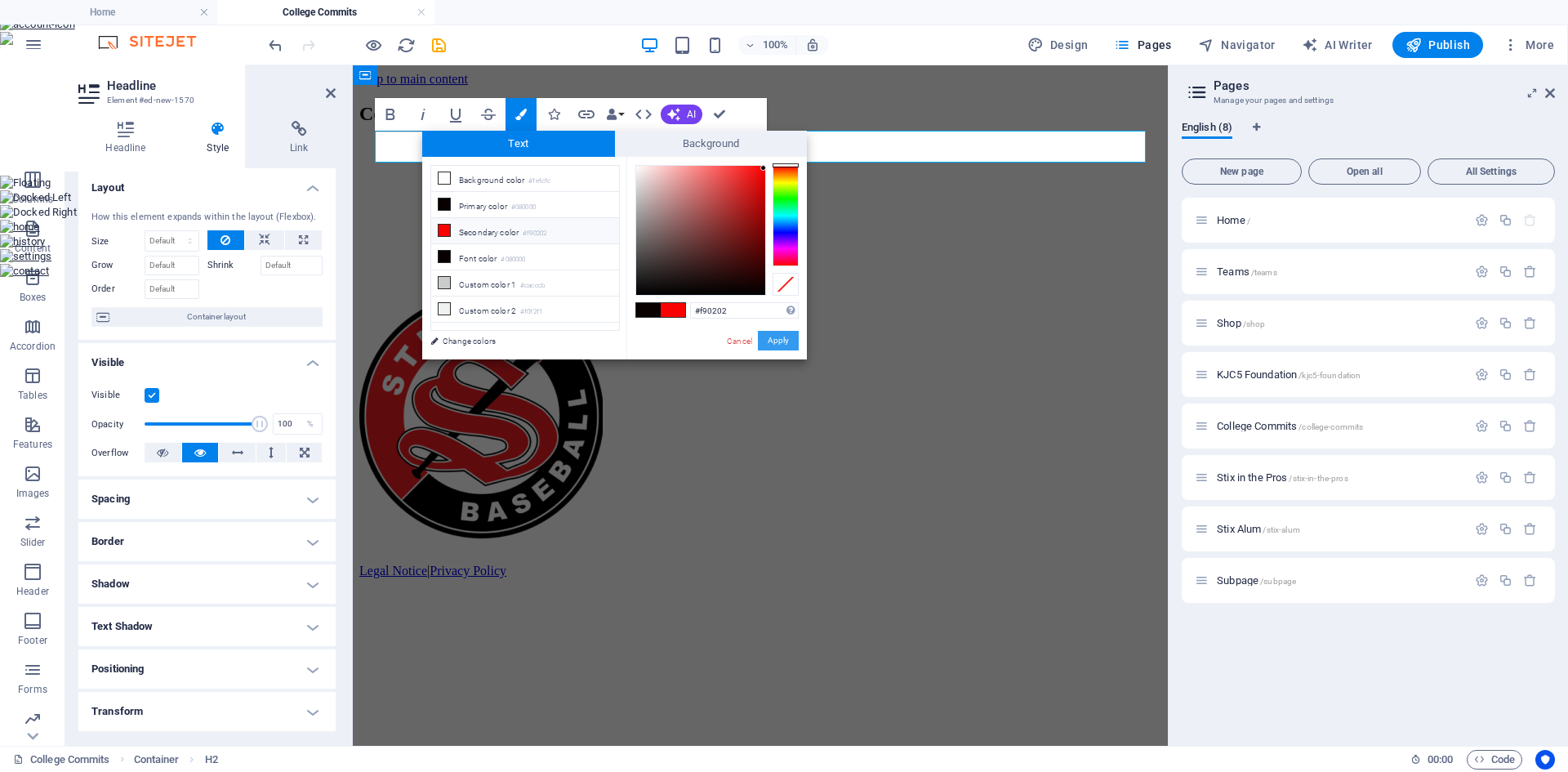
click at [785, 343] on button "Apply" at bounding box center [779, 341] width 41 height 20
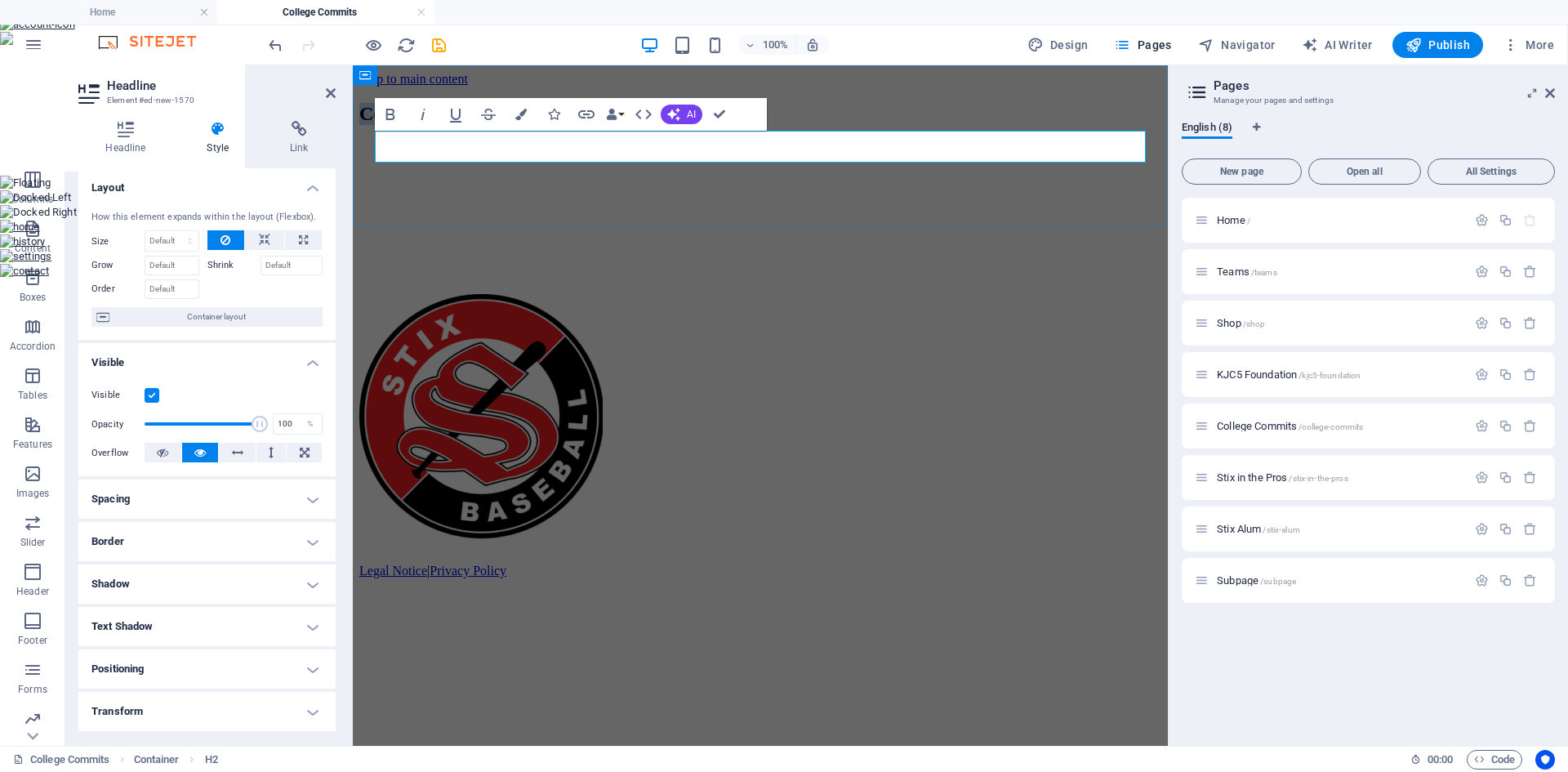
drag, startPoint x: 833, startPoint y: 145, endPoint x: 678, endPoint y: 152, distance: 155.2
click at [678, 125] on h2 "College Commits​​ ​" at bounding box center [760, 113] width 802 height 22
drag, startPoint x: 763, startPoint y: 151, endPoint x: 723, endPoint y: 147, distance: 40.2
click at [723, 125] on h2 "College Commits​​ ​" at bounding box center [760, 113] width 802 height 22
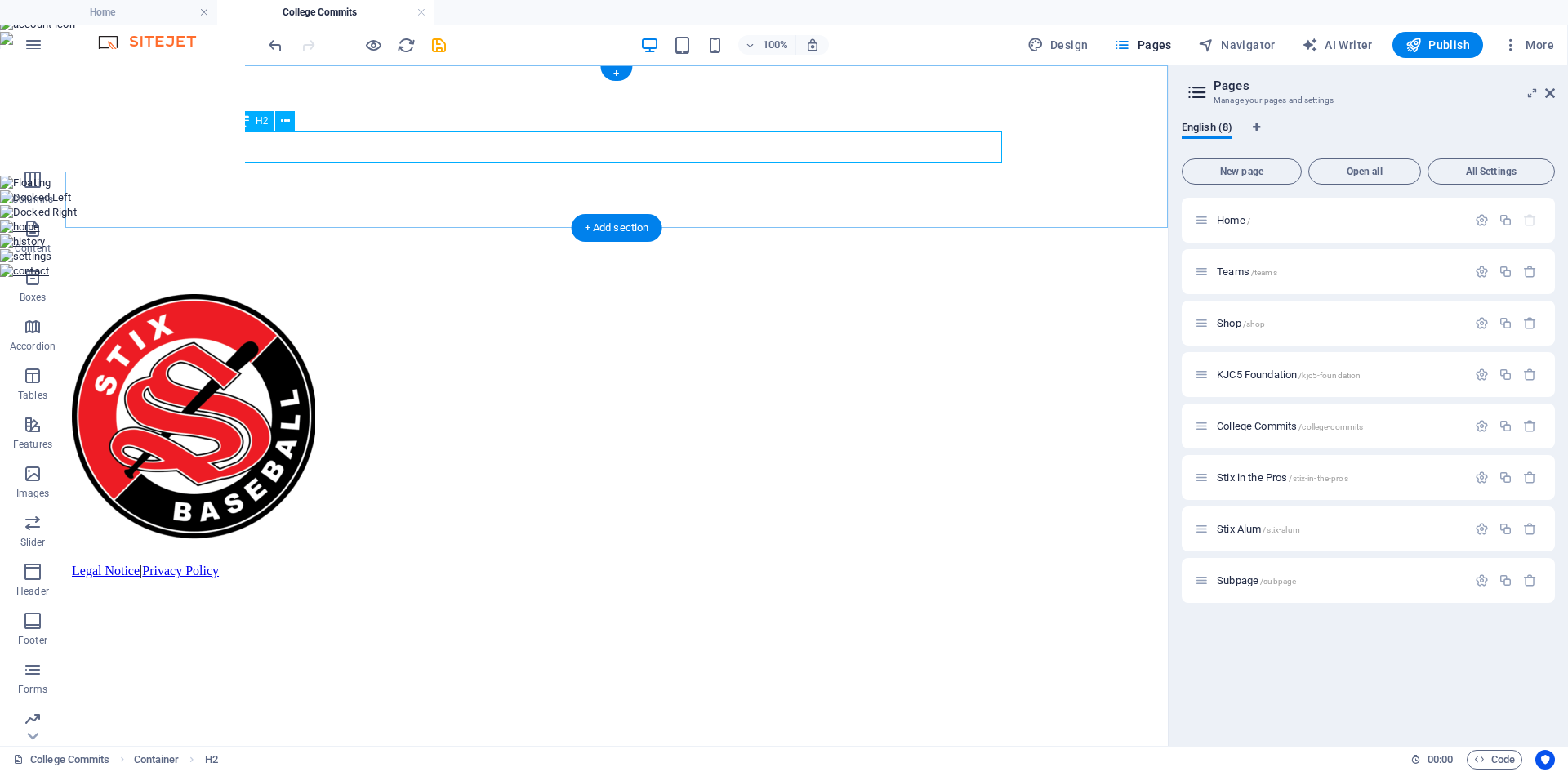
click at [709, 125] on div "College Commits" at bounding box center [617, 113] width 1089 height 22
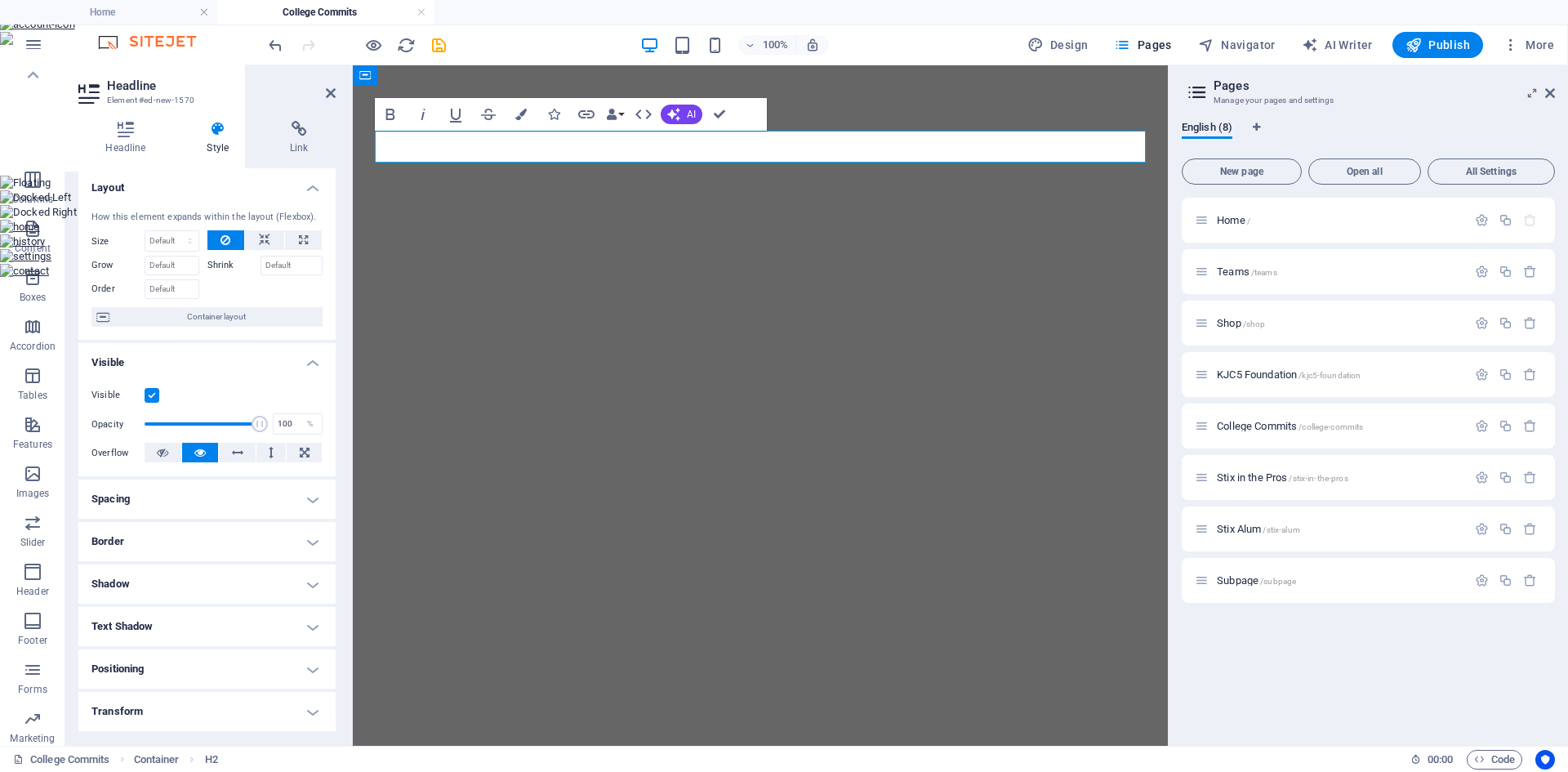
click at [330, 96] on icon at bounding box center [331, 93] width 10 height 13
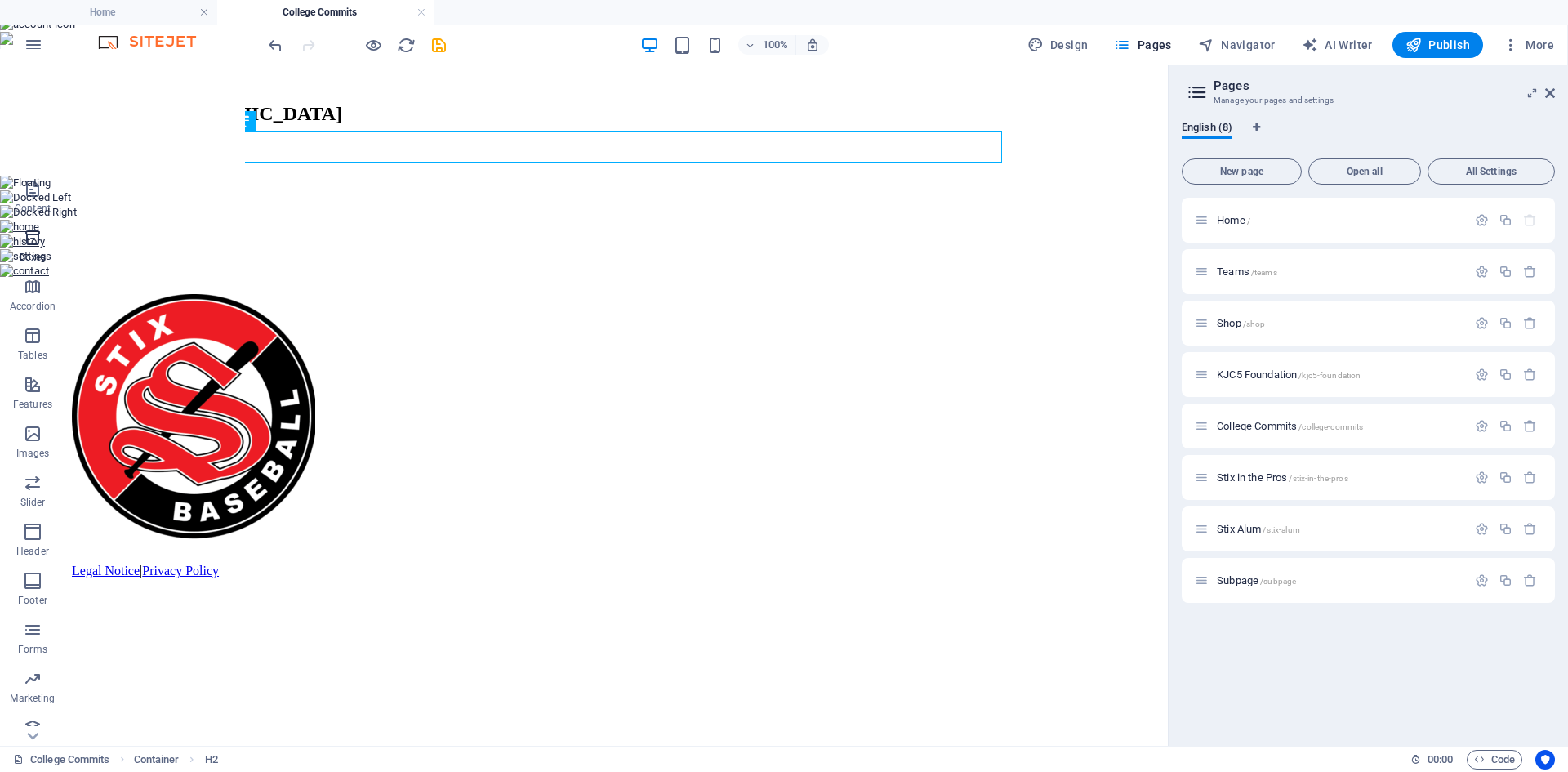
scroll to position [55, 0]
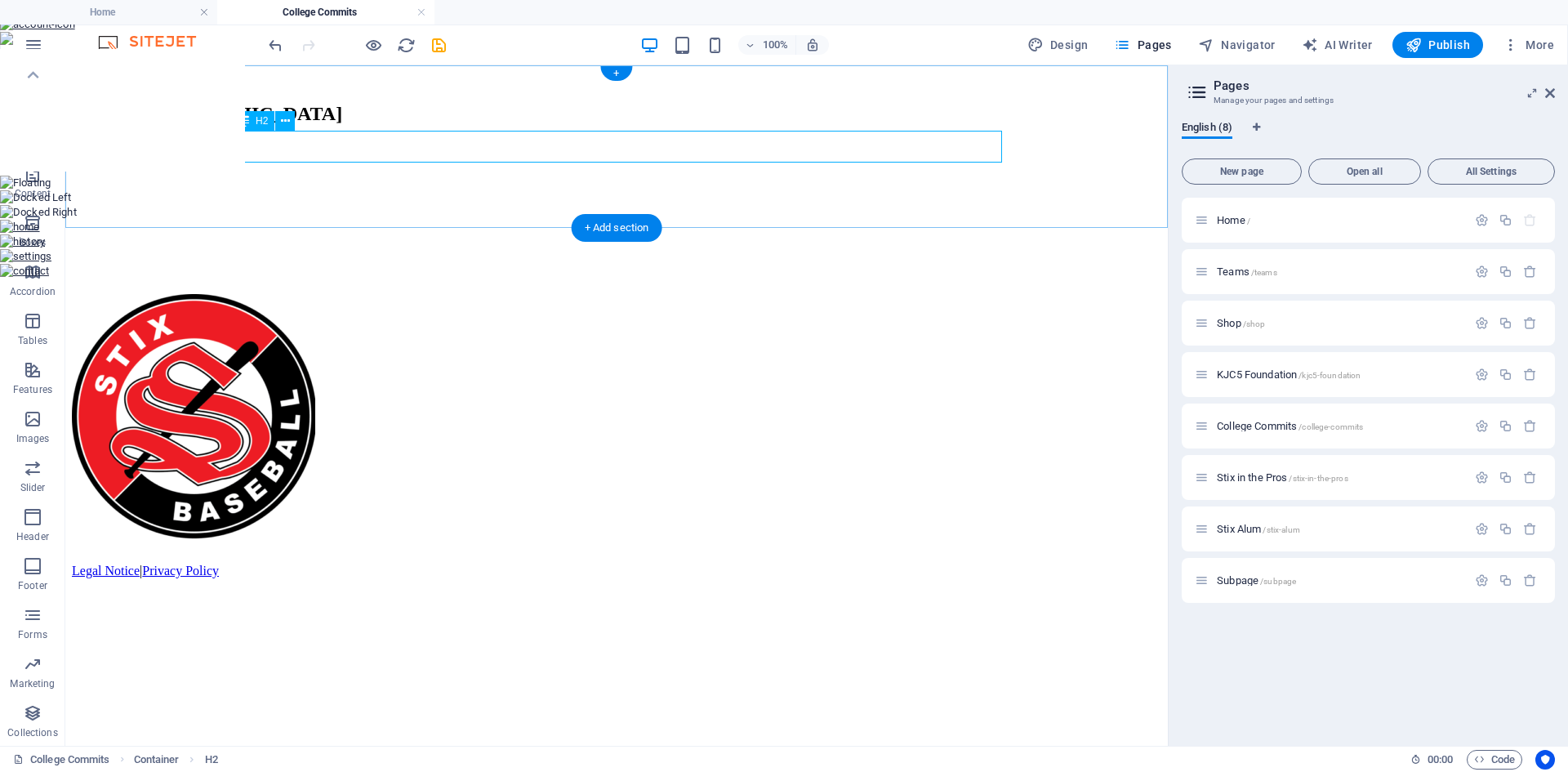
click at [693, 125] on div "Stix in [GEOGRAPHIC_DATA]" at bounding box center [617, 113] width 1089 height 22
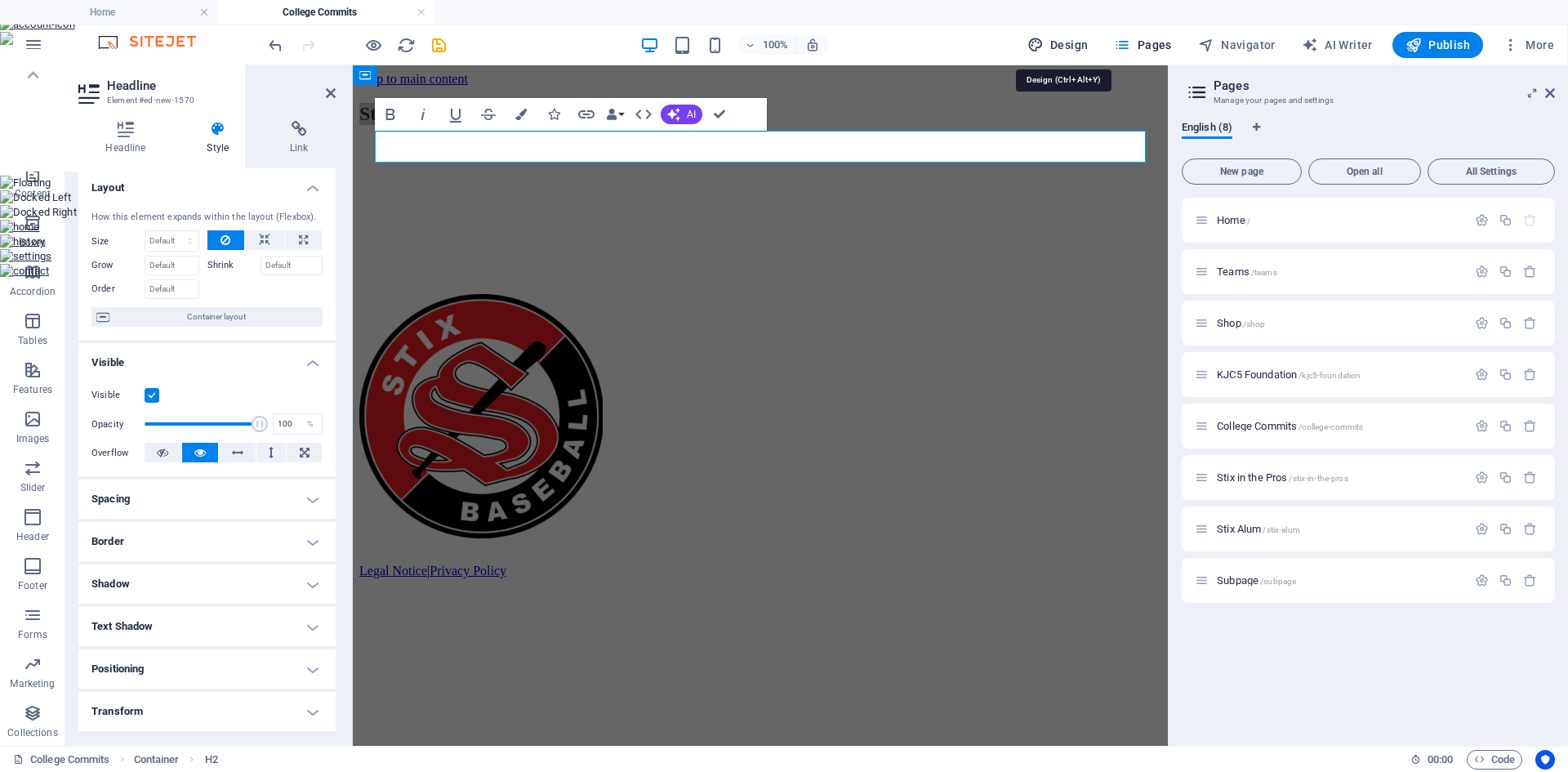
click at [1083, 54] on button "Design" at bounding box center [1058, 45] width 74 height 26
select select "px"
select select "200"
select select "px"
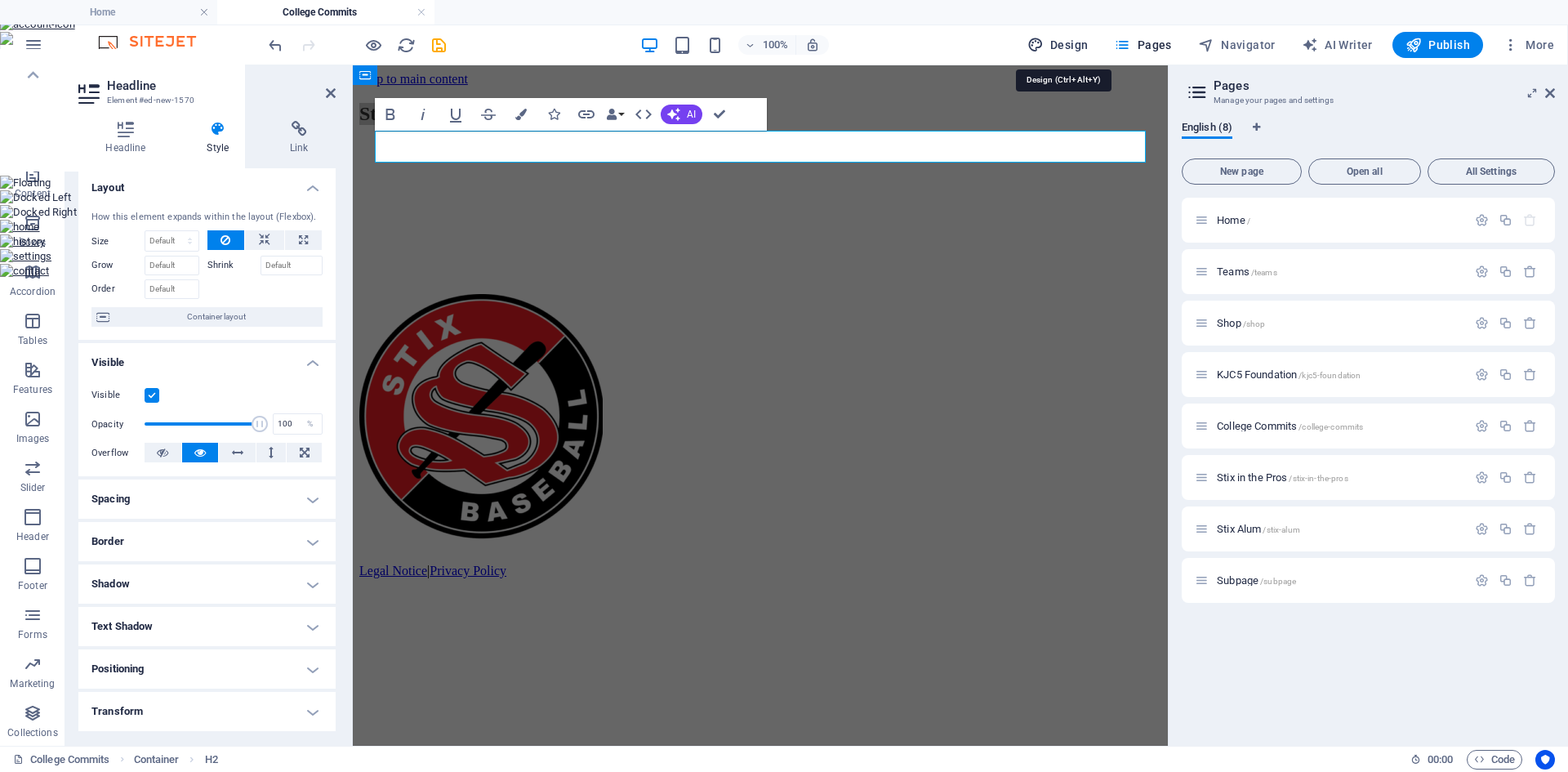
select select "600"
select select "px"
select select "rem"
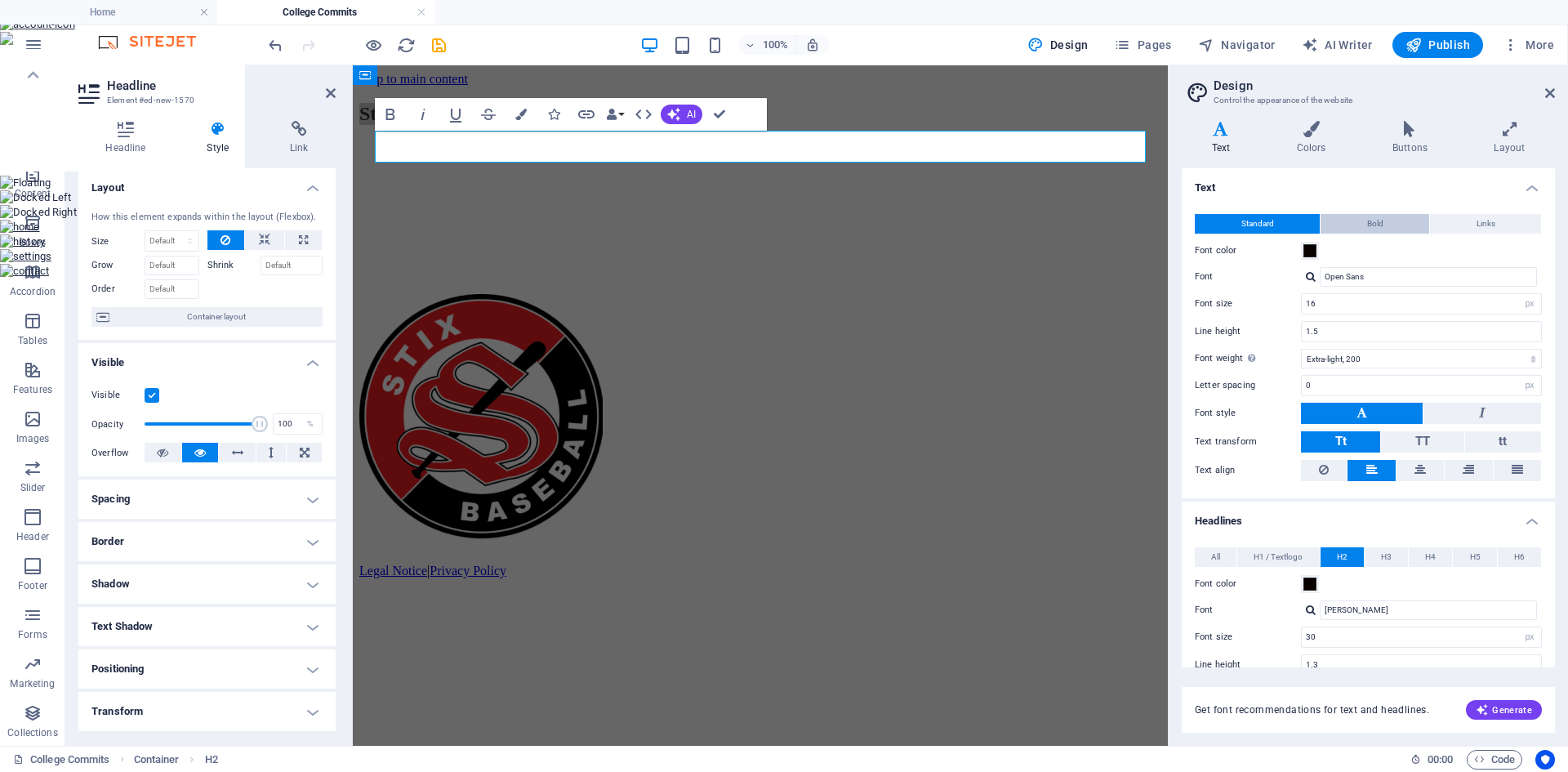
click at [1383, 223] on button "Bold" at bounding box center [1374, 223] width 108 height 20
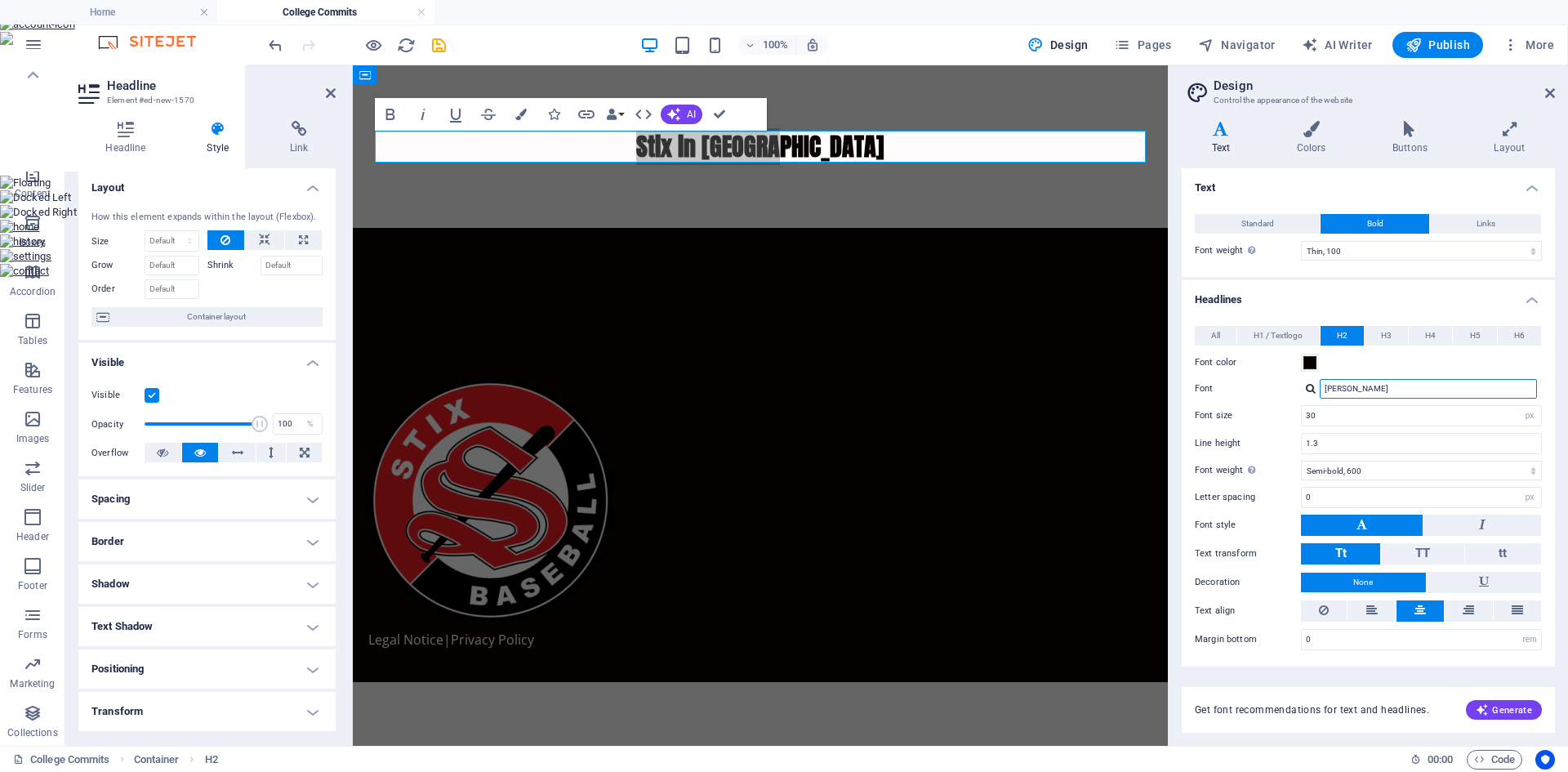
click at [1410, 386] on input "[PERSON_NAME]" at bounding box center [1427, 388] width 218 height 20
click at [1312, 364] on span at bounding box center [1308, 362] width 13 height 13
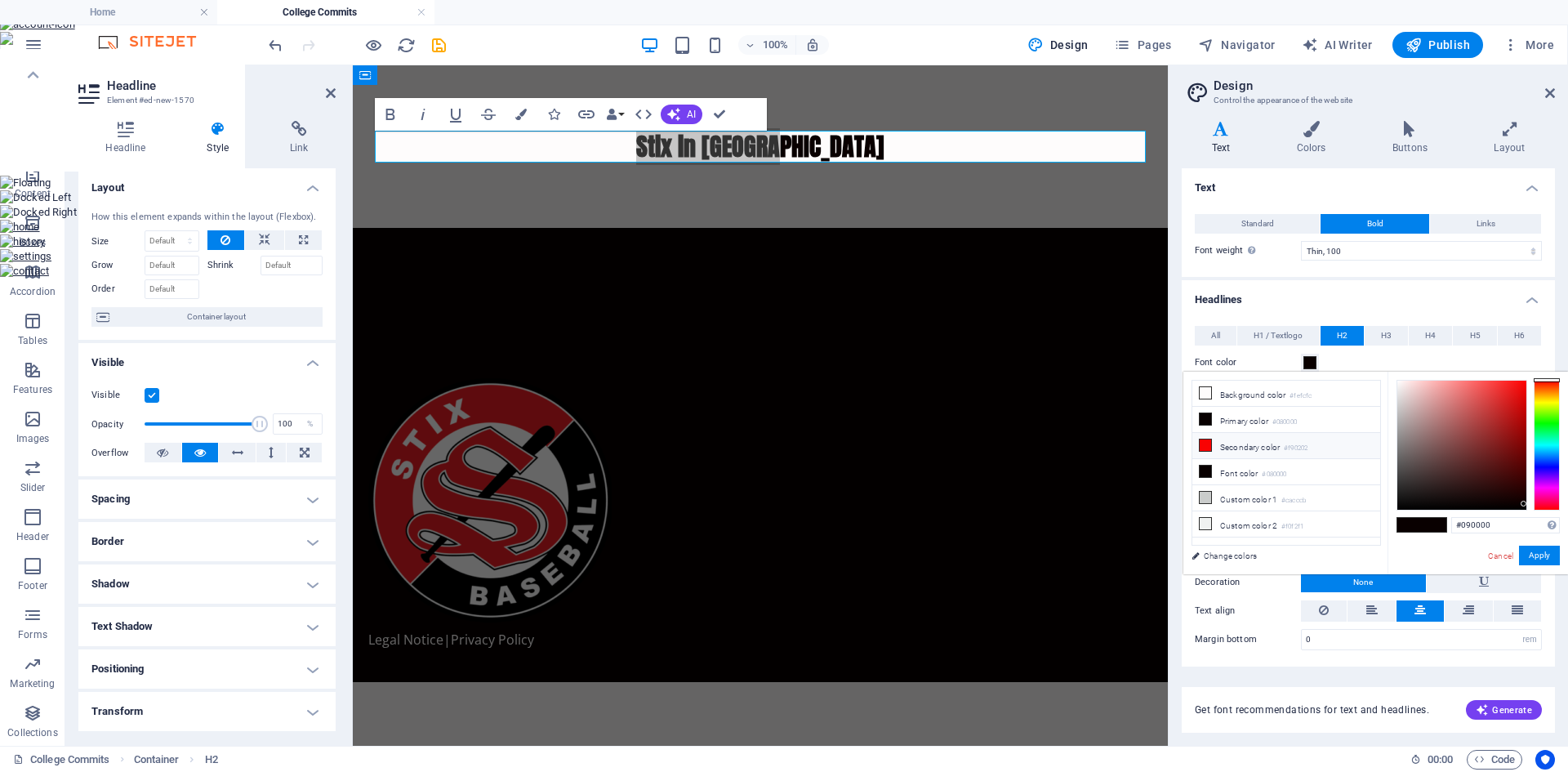
click at [1272, 445] on li "Secondary color #f90202" at bounding box center [1286, 445] width 187 height 26
type input "#f90202"
click at [1538, 558] on button "Apply" at bounding box center [1539, 555] width 41 height 20
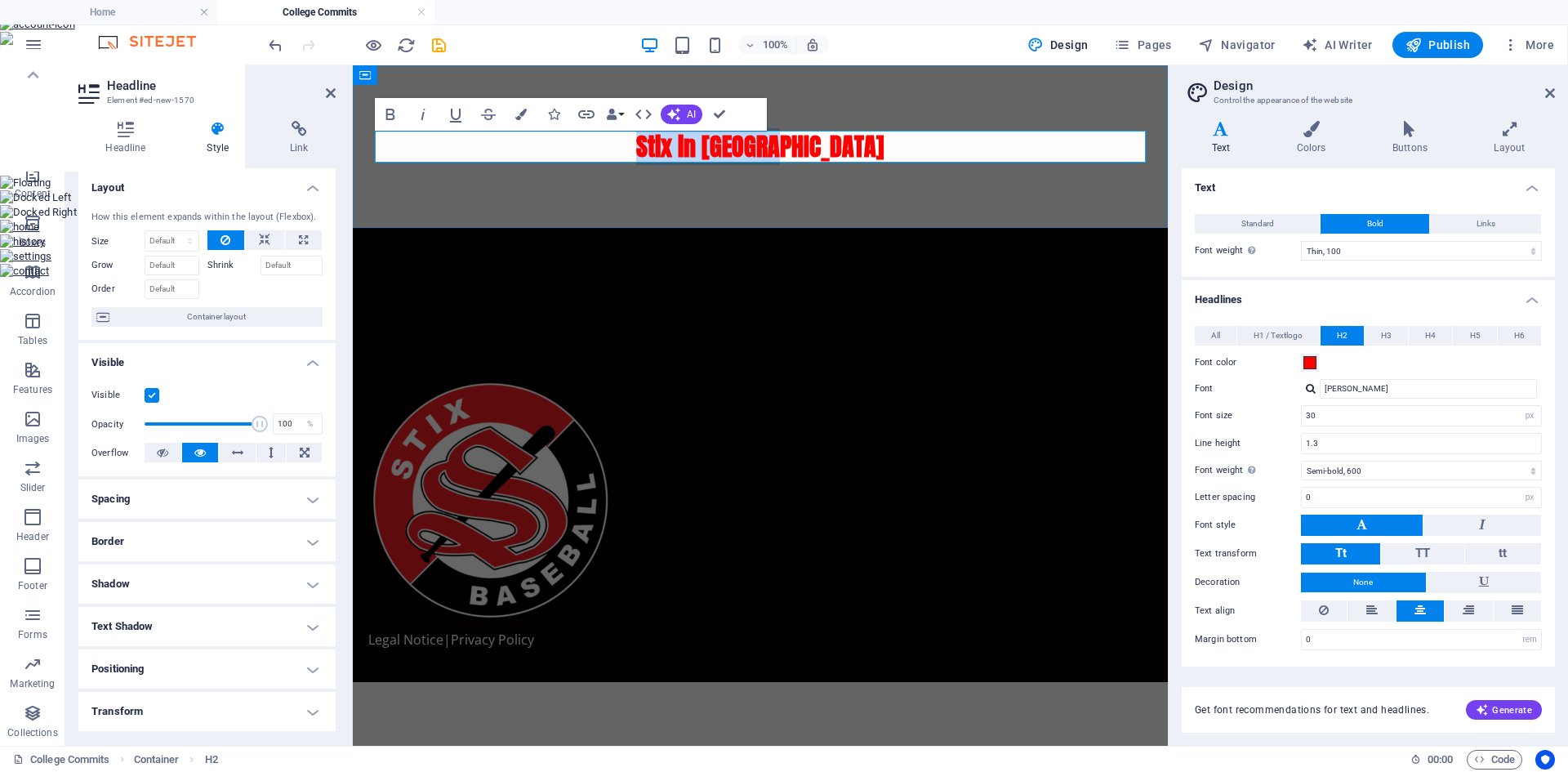
click at [858, 156] on h2 "Stix in [GEOGRAPHIC_DATA]" at bounding box center [760, 146] width 771 height 32
drag, startPoint x: 859, startPoint y: 156, endPoint x: 693, endPoint y: 165, distance: 166.2
click at [693, 165] on div "Stix in [GEOGRAPHIC_DATA]" at bounding box center [759, 146] width 815 height 163
click at [1338, 384] on input "[PERSON_NAME]" at bounding box center [1427, 388] width 218 height 20
click at [1346, 384] on input "[PERSON_NAME]" at bounding box center [1427, 388] width 218 height 20
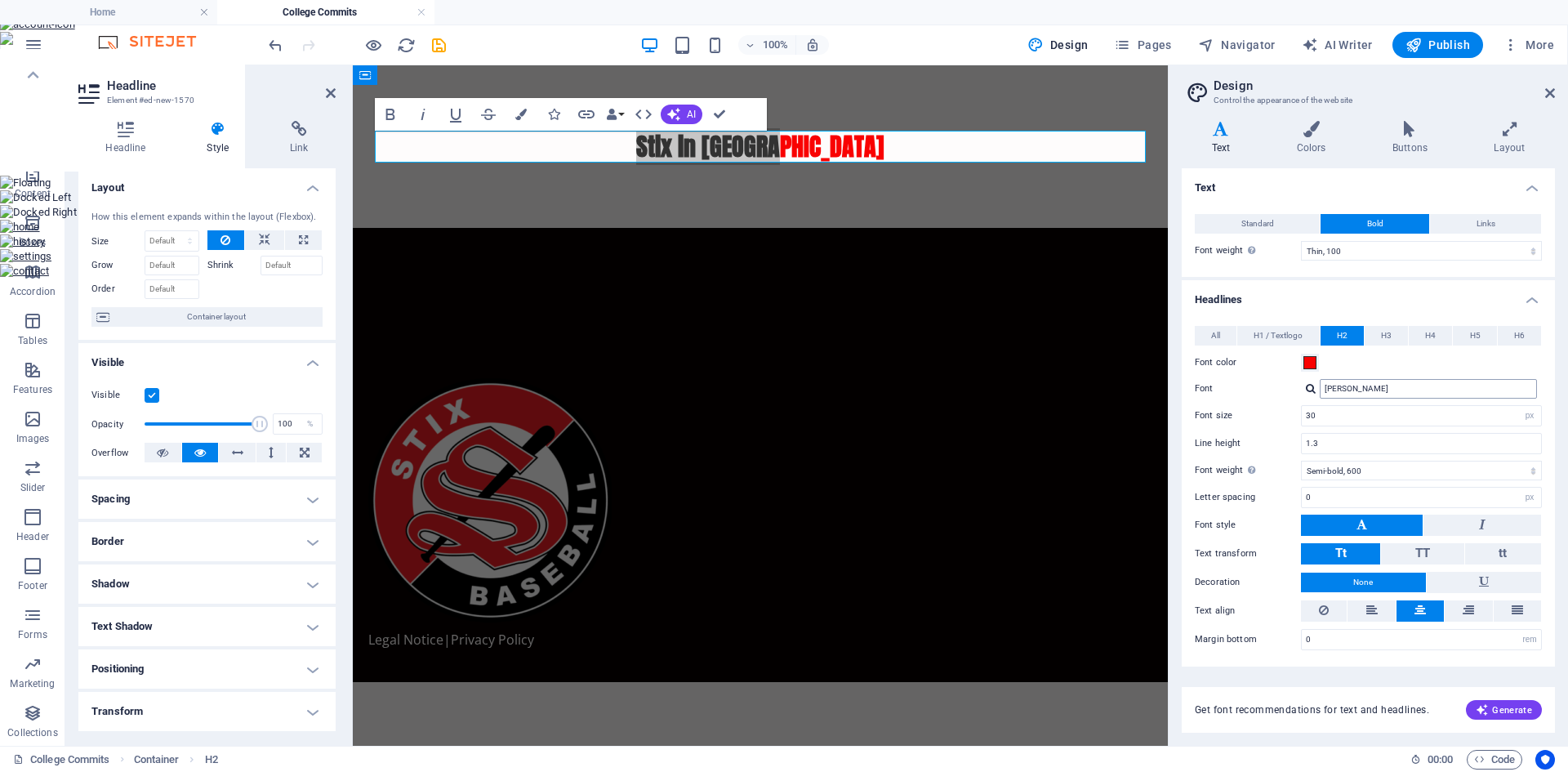
click at [1346, 384] on input "[PERSON_NAME]" at bounding box center [1427, 388] width 218 height 20
click at [1351, 428] on div "Open Sans" at bounding box center [1430, 431] width 216 height 18
type input "Open Sans"
click at [390, 122] on icon "button" at bounding box center [390, 114] width 20 height 20
click at [1369, 384] on input "Open Sans" at bounding box center [1427, 388] width 218 height 20
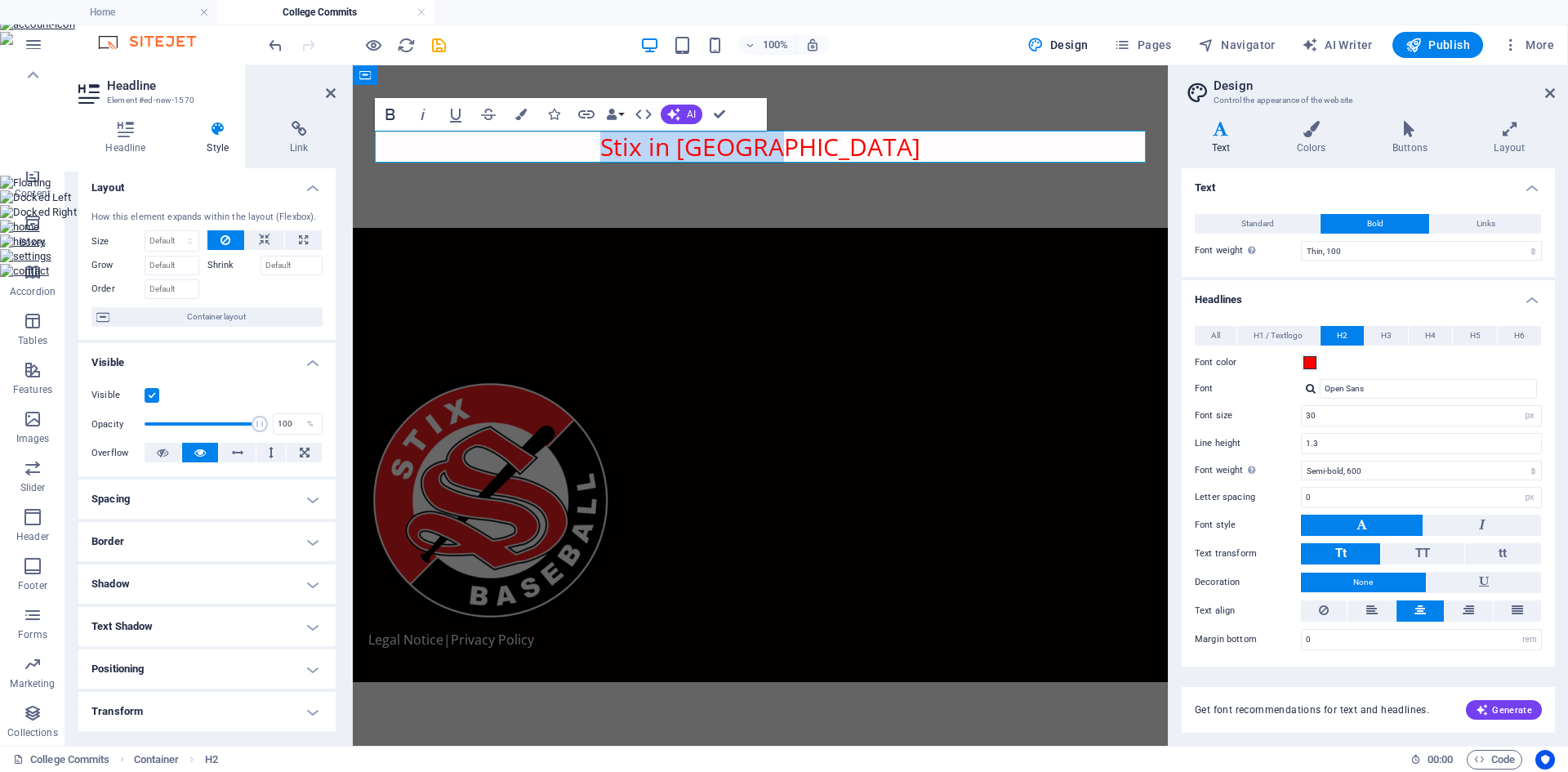
click at [387, 116] on icon "button" at bounding box center [390, 114] width 9 height 12
click at [797, 142] on h2 "Stix in College" at bounding box center [760, 146] width 771 height 32
drag, startPoint x: 829, startPoint y: 143, endPoint x: 663, endPoint y: 144, distance: 166.0
click at [663, 144] on h2 "Stix in College" at bounding box center [760, 146] width 771 height 32
click at [1368, 386] on input "Open Sans" at bounding box center [1427, 388] width 218 height 20
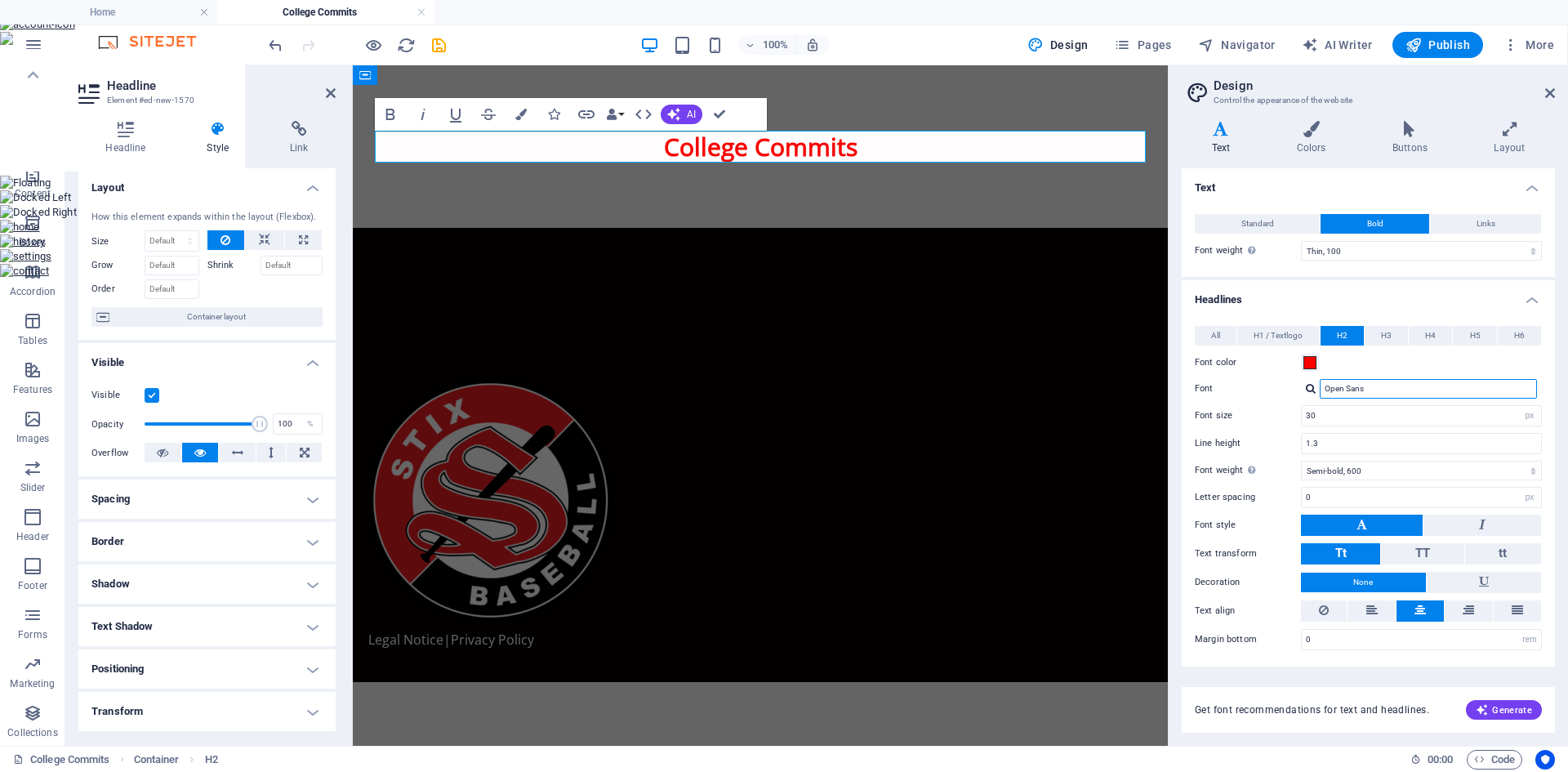
click at [1368, 386] on input "Open Sans" at bounding box center [1427, 388] width 218 height 20
click at [1373, 407] on div "[PERSON_NAME]" at bounding box center [1430, 411] width 216 height 18
type input "[PERSON_NAME]"
click at [387, 115] on icon "button" at bounding box center [390, 114] width 9 height 12
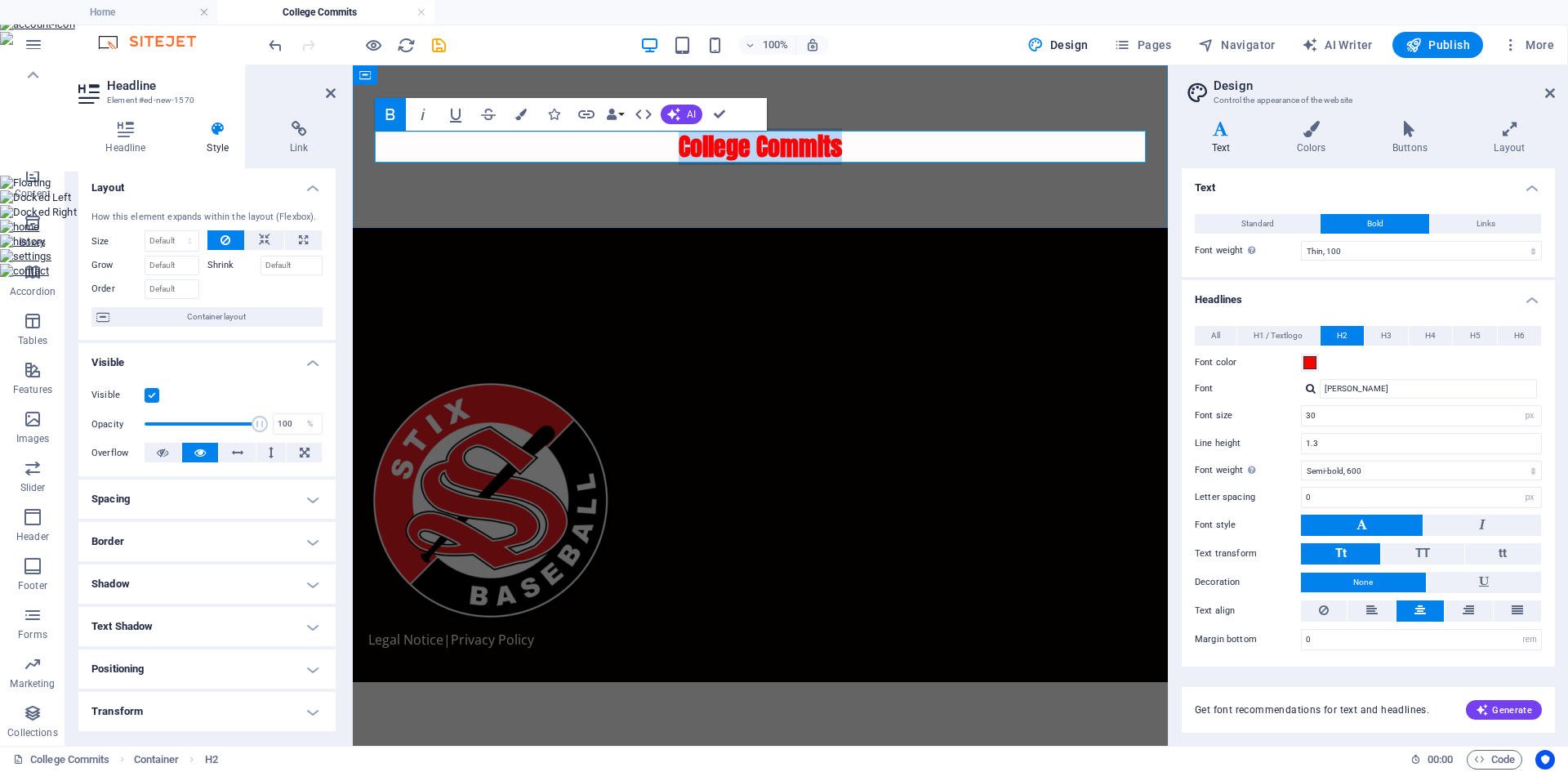
drag, startPoint x: 864, startPoint y: 143, endPoint x: 660, endPoint y: 147, distance: 204.0
click at [660, 147] on h2 "College Commits ​" at bounding box center [760, 146] width 771 height 32
click at [391, 115] on icon "button" at bounding box center [390, 114] width 9 height 12
click at [900, 148] on h2 "College Commits ​" at bounding box center [760, 146] width 771 height 32
drag, startPoint x: 1548, startPoint y: 94, endPoint x: 1189, endPoint y: 32, distance: 364.3
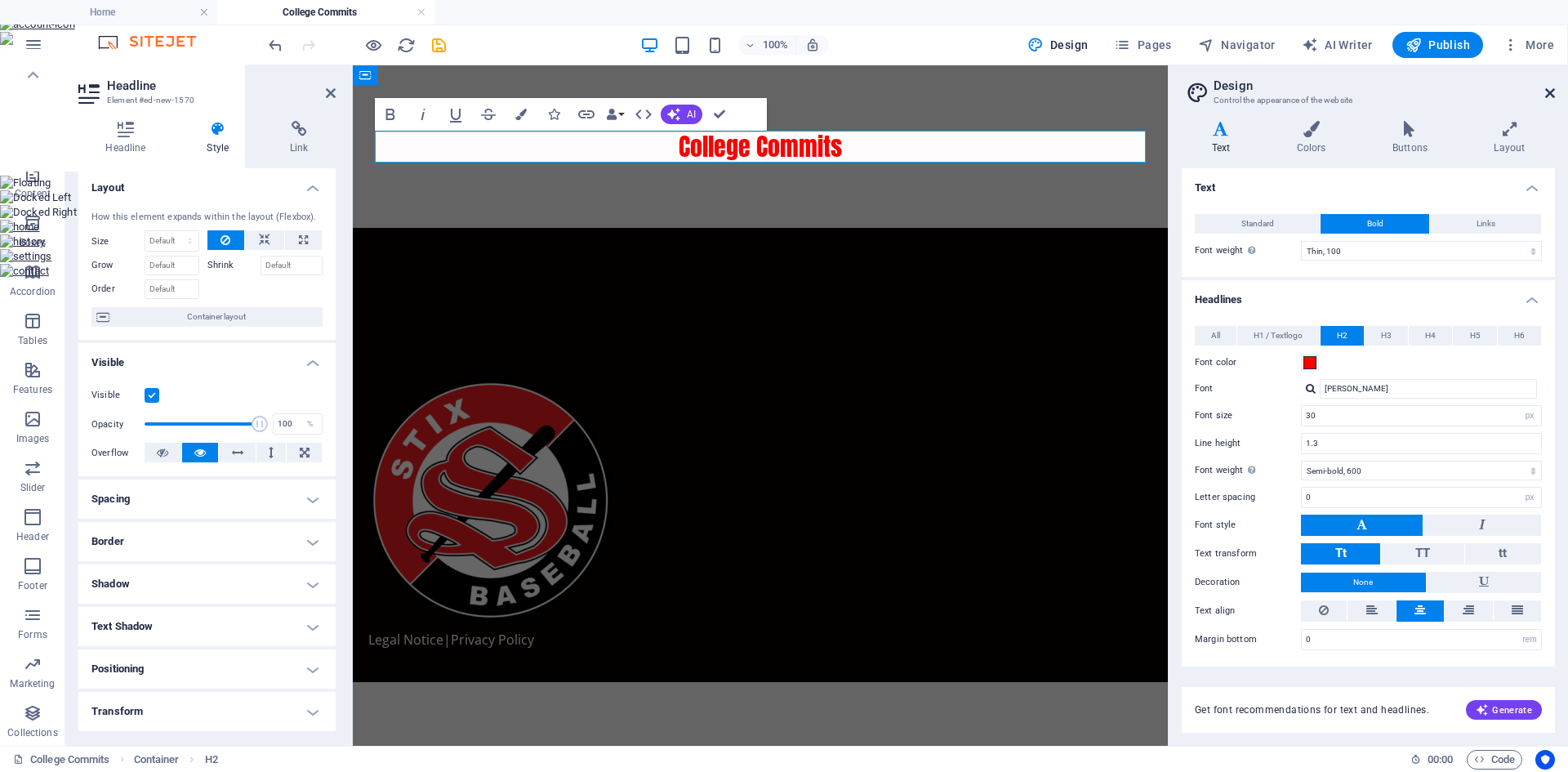
click at [1548, 94] on icon at bounding box center [1549, 93] width 10 height 13
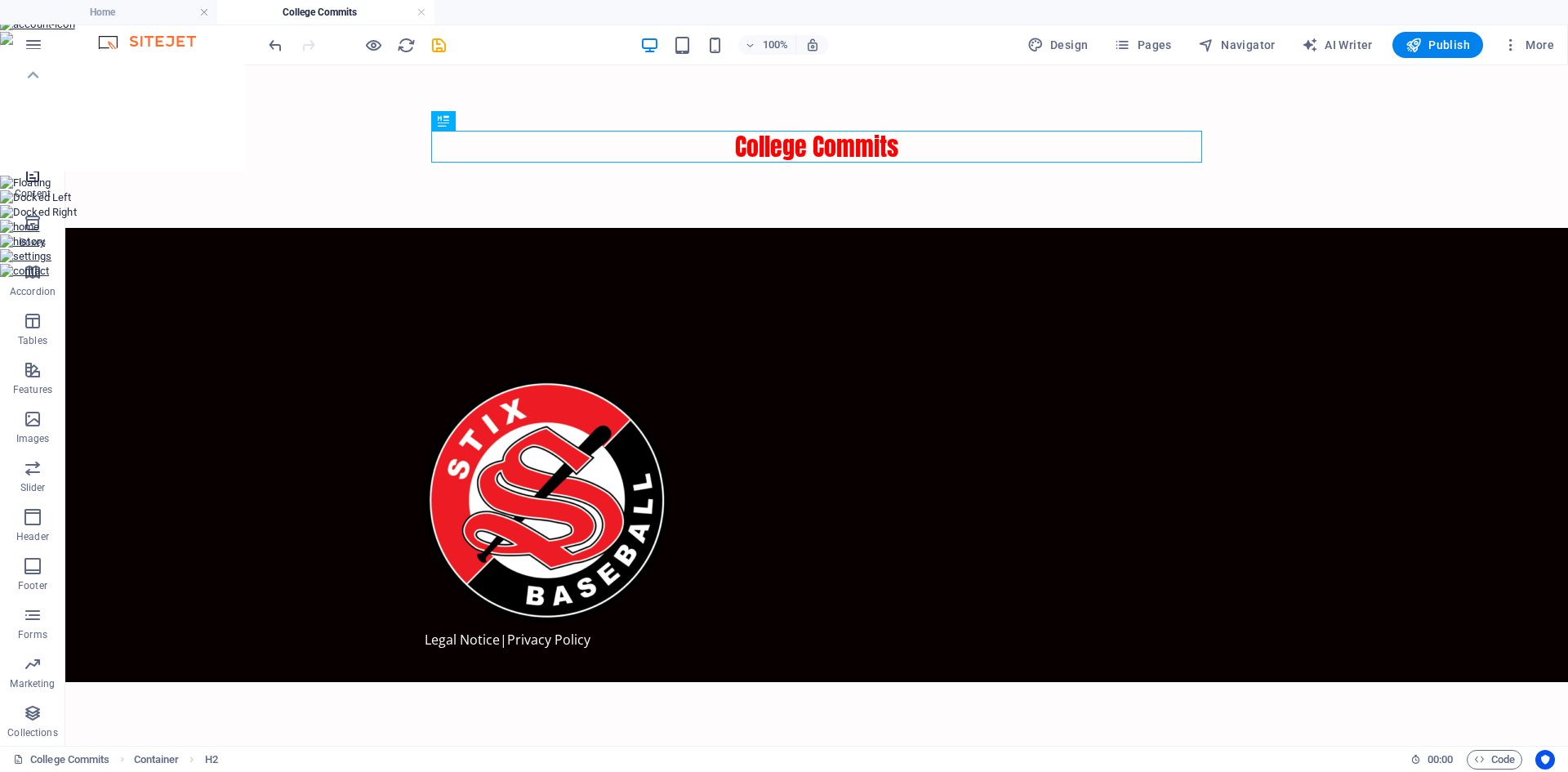
click at [22, 183] on span "Content" at bounding box center [32, 183] width 65 height 39
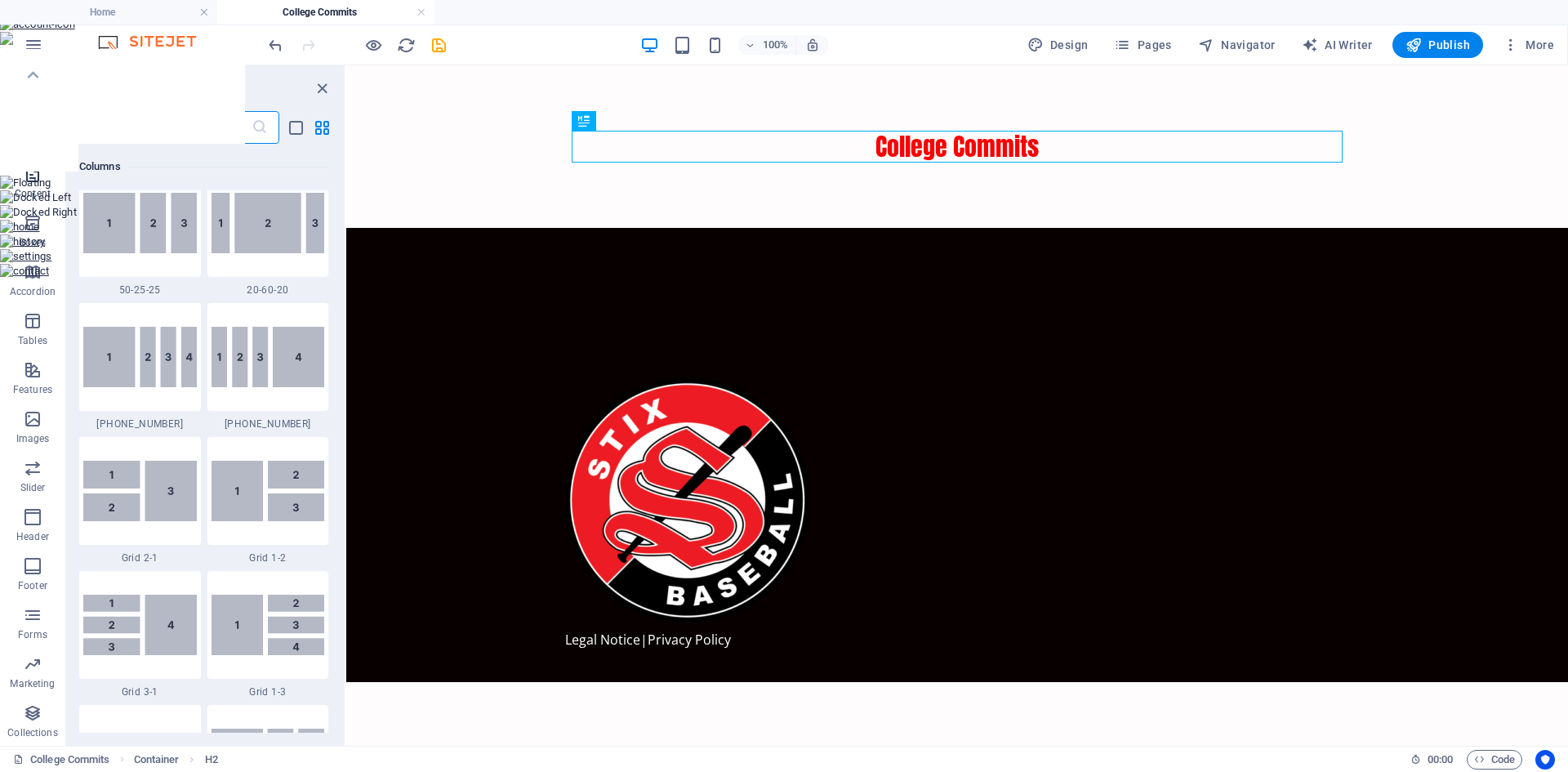
scroll to position [2858, 0]
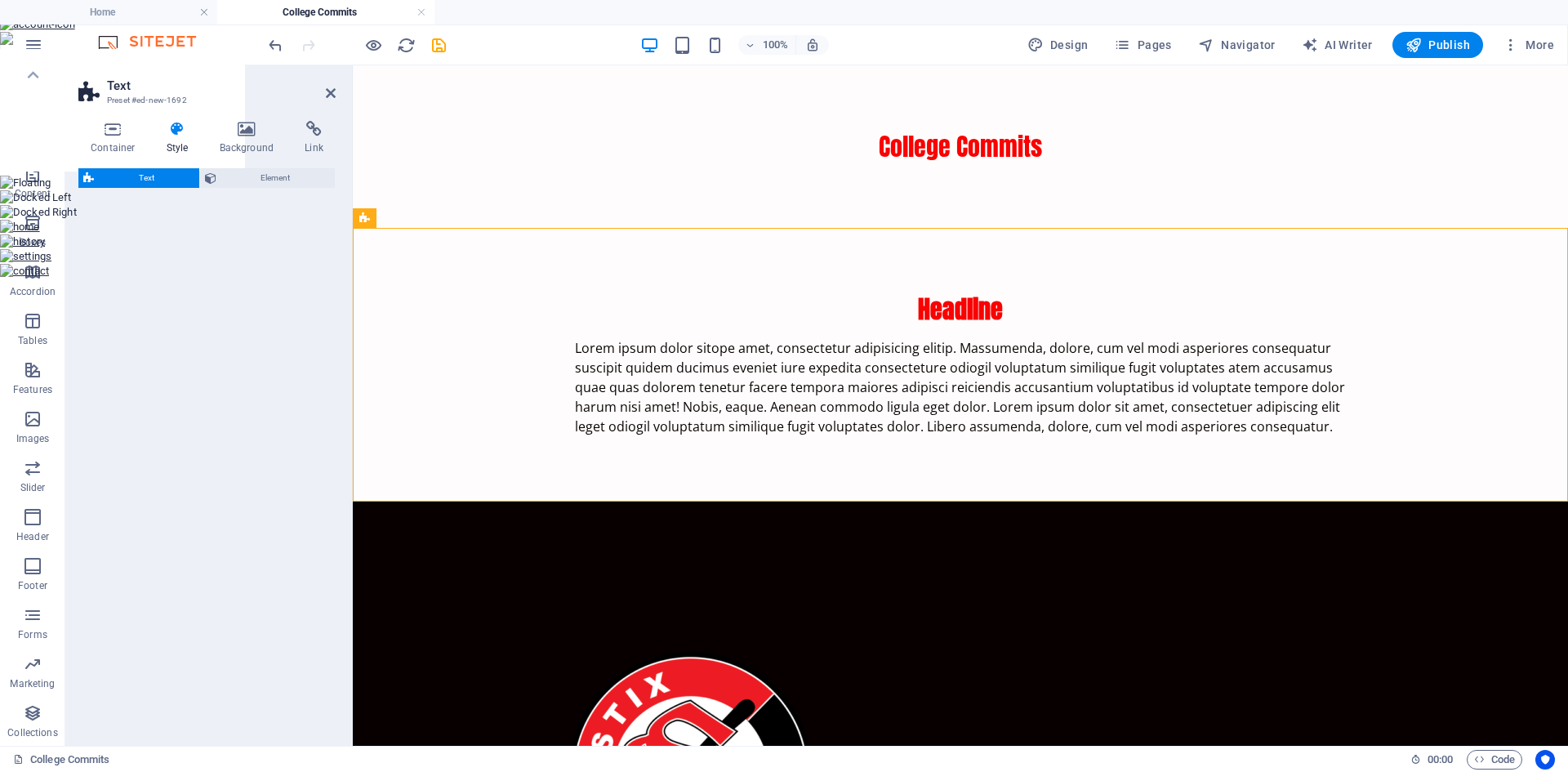
select select "preset-text-v2-default"
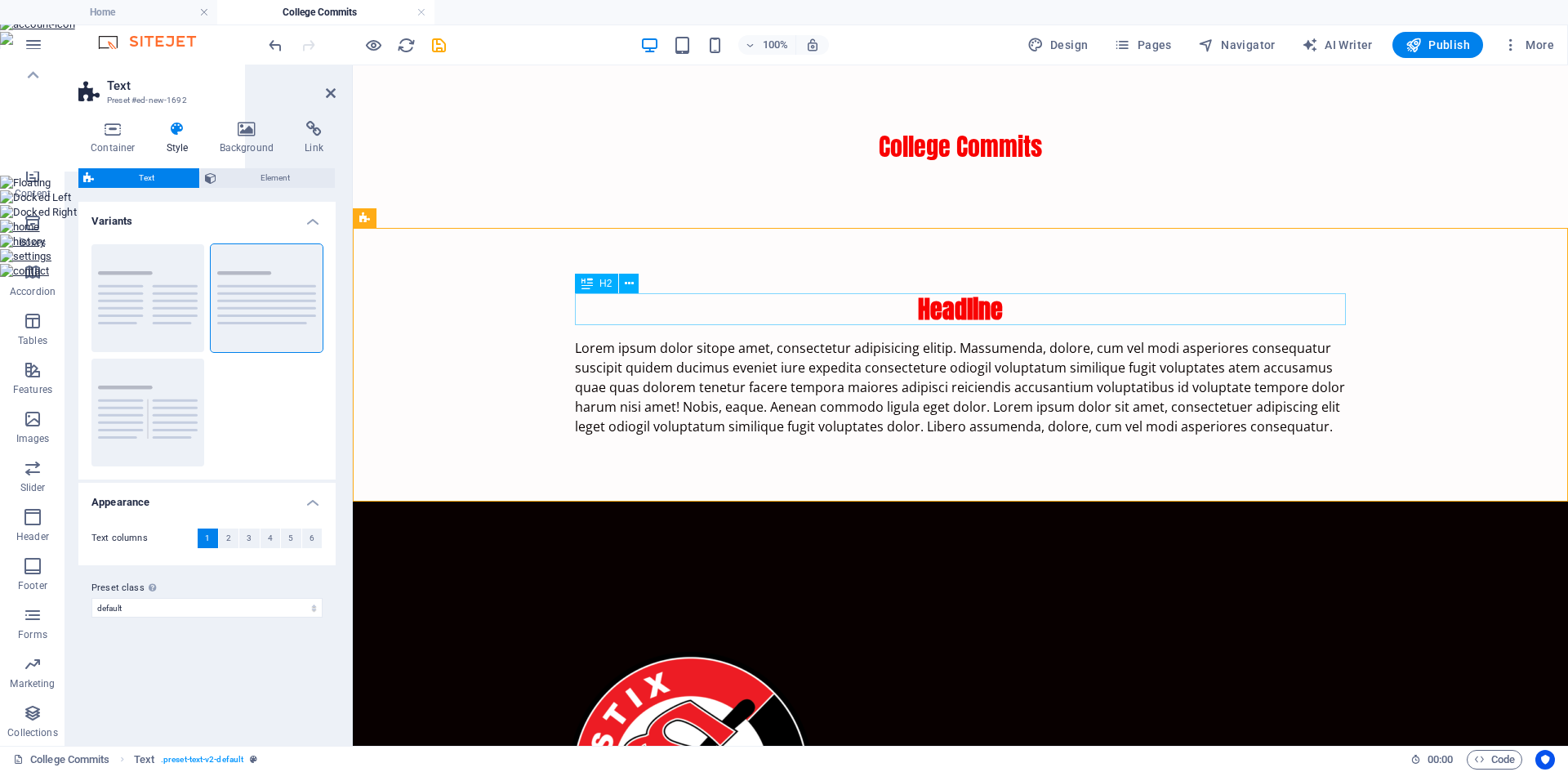
click at [1029, 307] on div "Headline" at bounding box center [960, 308] width 771 height 32
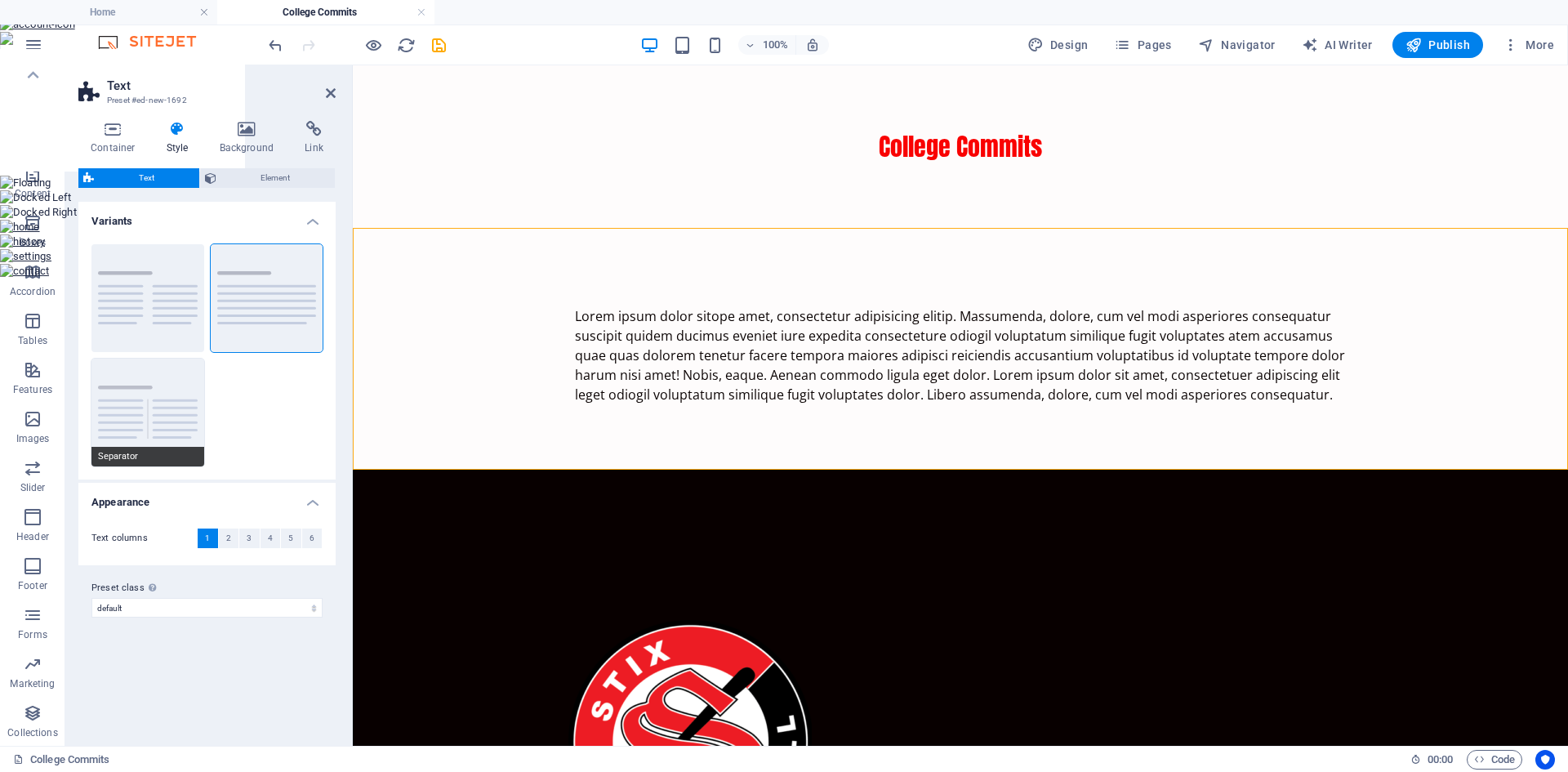
click at [157, 403] on button "Separator" at bounding box center [147, 412] width 112 height 107
type input "4"
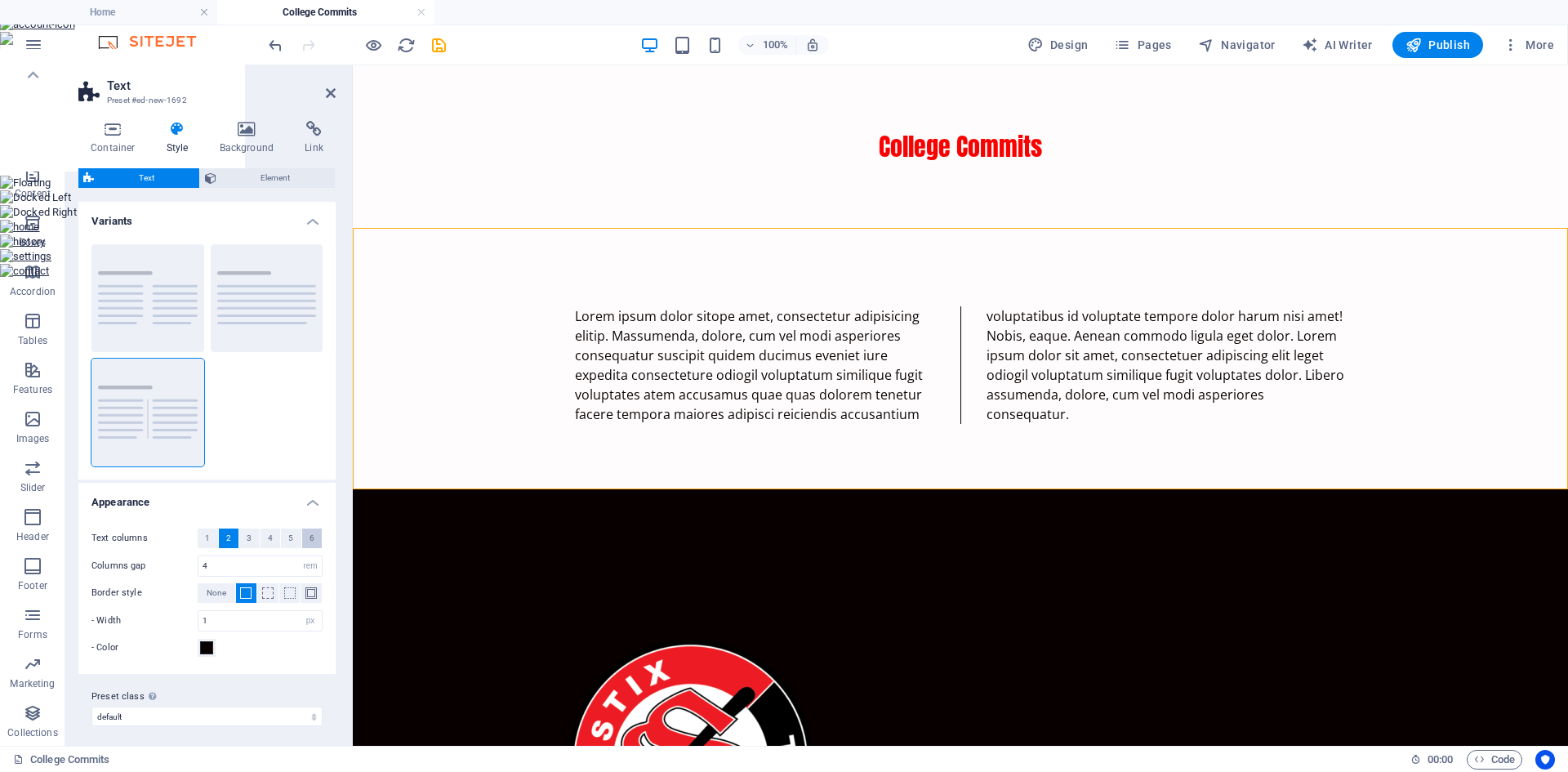
click at [310, 537] on span "6" at bounding box center [311, 538] width 5 height 20
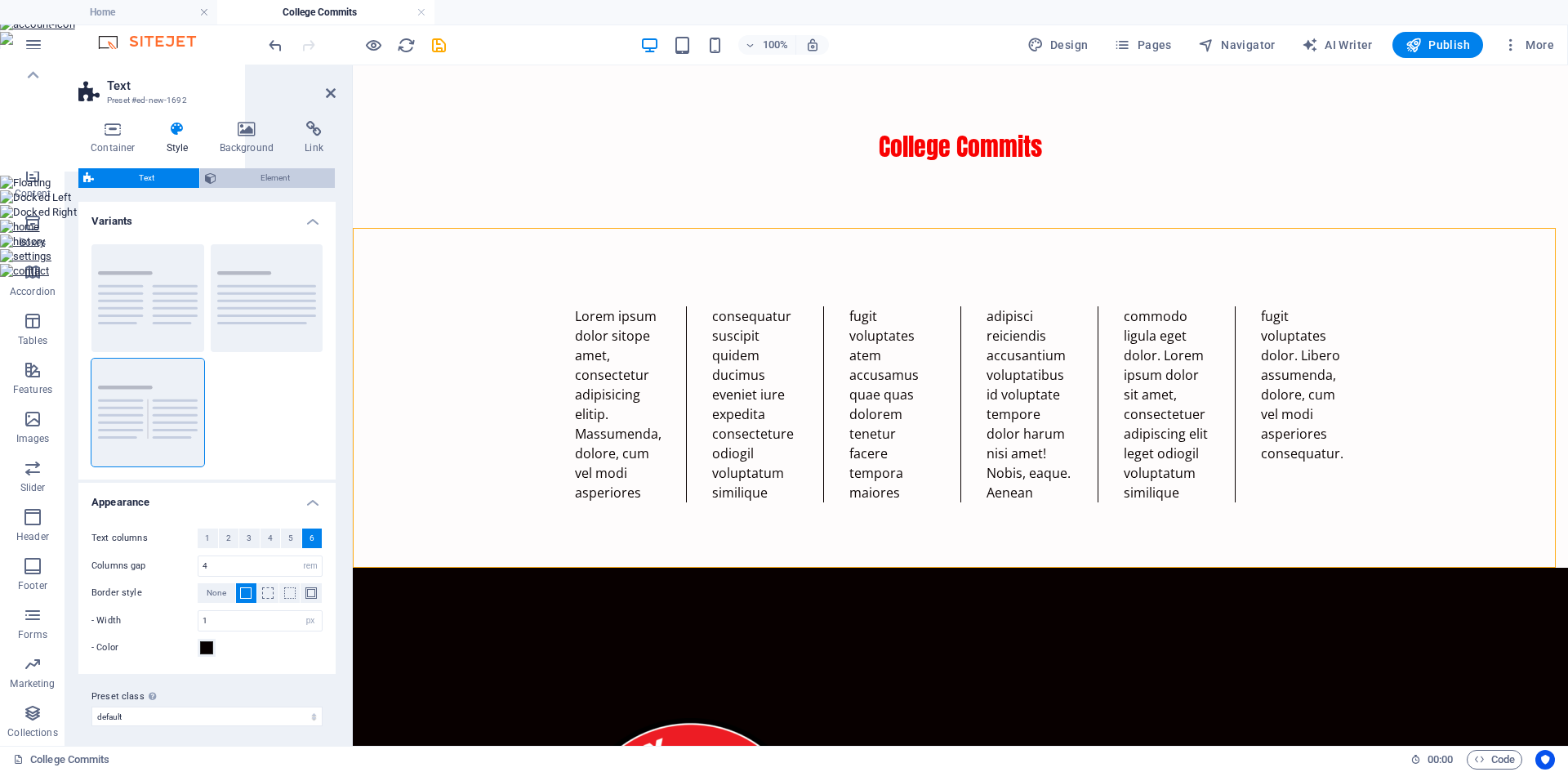
click at [237, 178] on span "Element" at bounding box center [276, 178] width 109 height 20
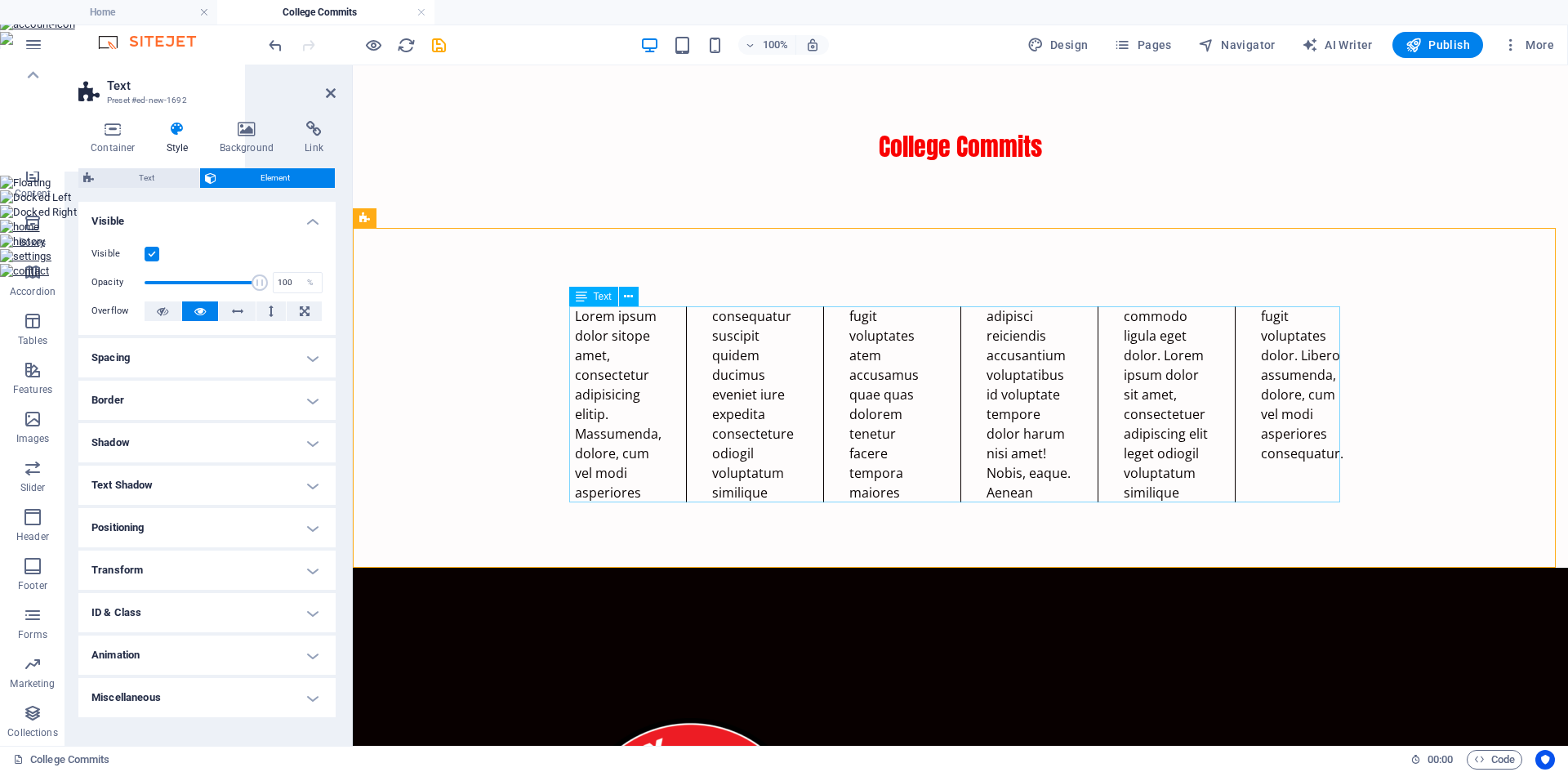
click at [629, 489] on div "Lorem ipsum dolor sitope amet, consectetur adipisicing elitip. Massumenda, dolo…" at bounding box center [960, 404] width 771 height 196
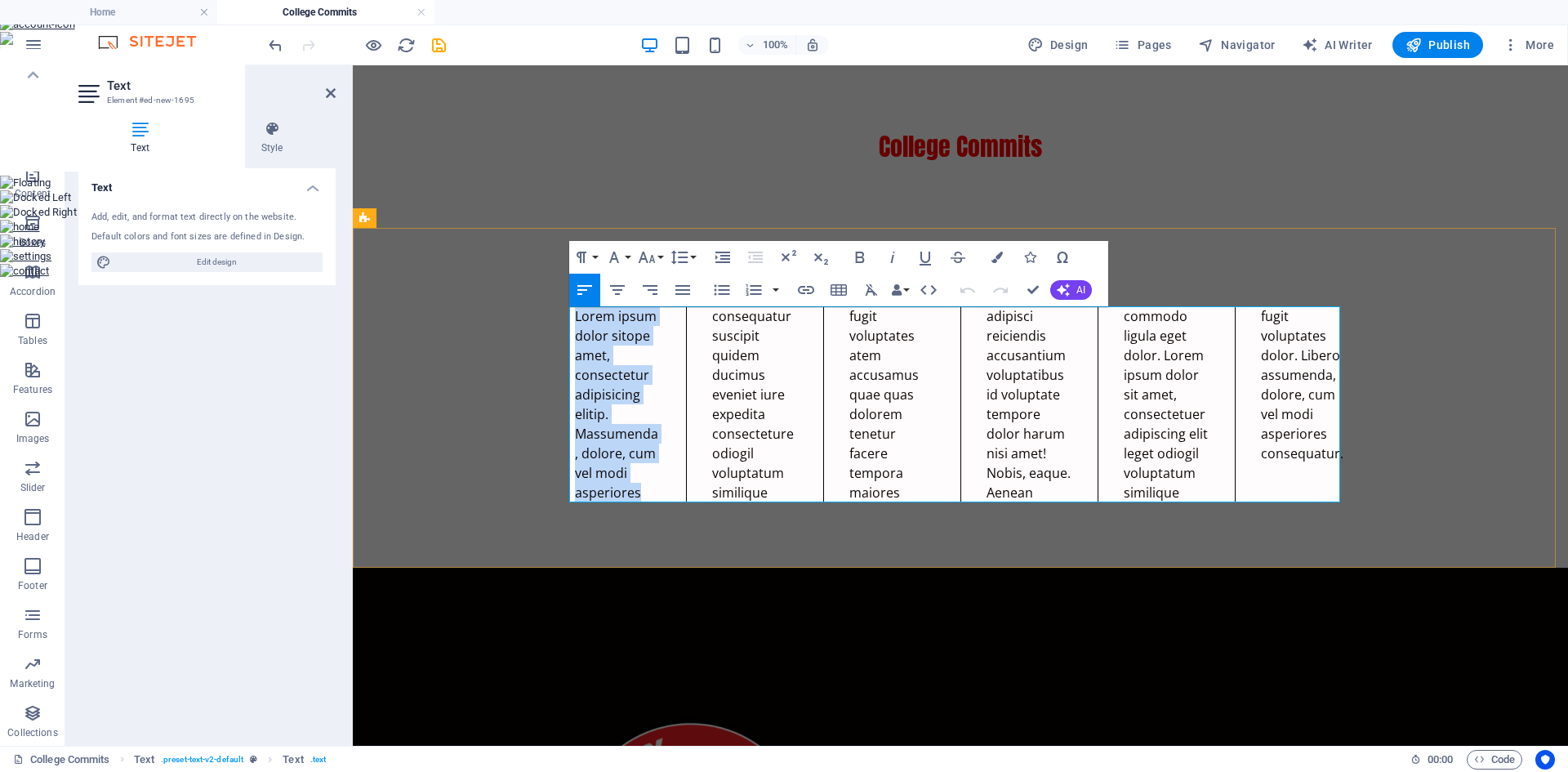
drag, startPoint x: 637, startPoint y: 492, endPoint x: 570, endPoint y: 321, distance: 183.7
click at [575, 321] on p "Lorem ipsum dolor sitope amet, consectetur adipisicing elitip. Massumenda, dolo…" at bounding box center [960, 404] width 771 height 196
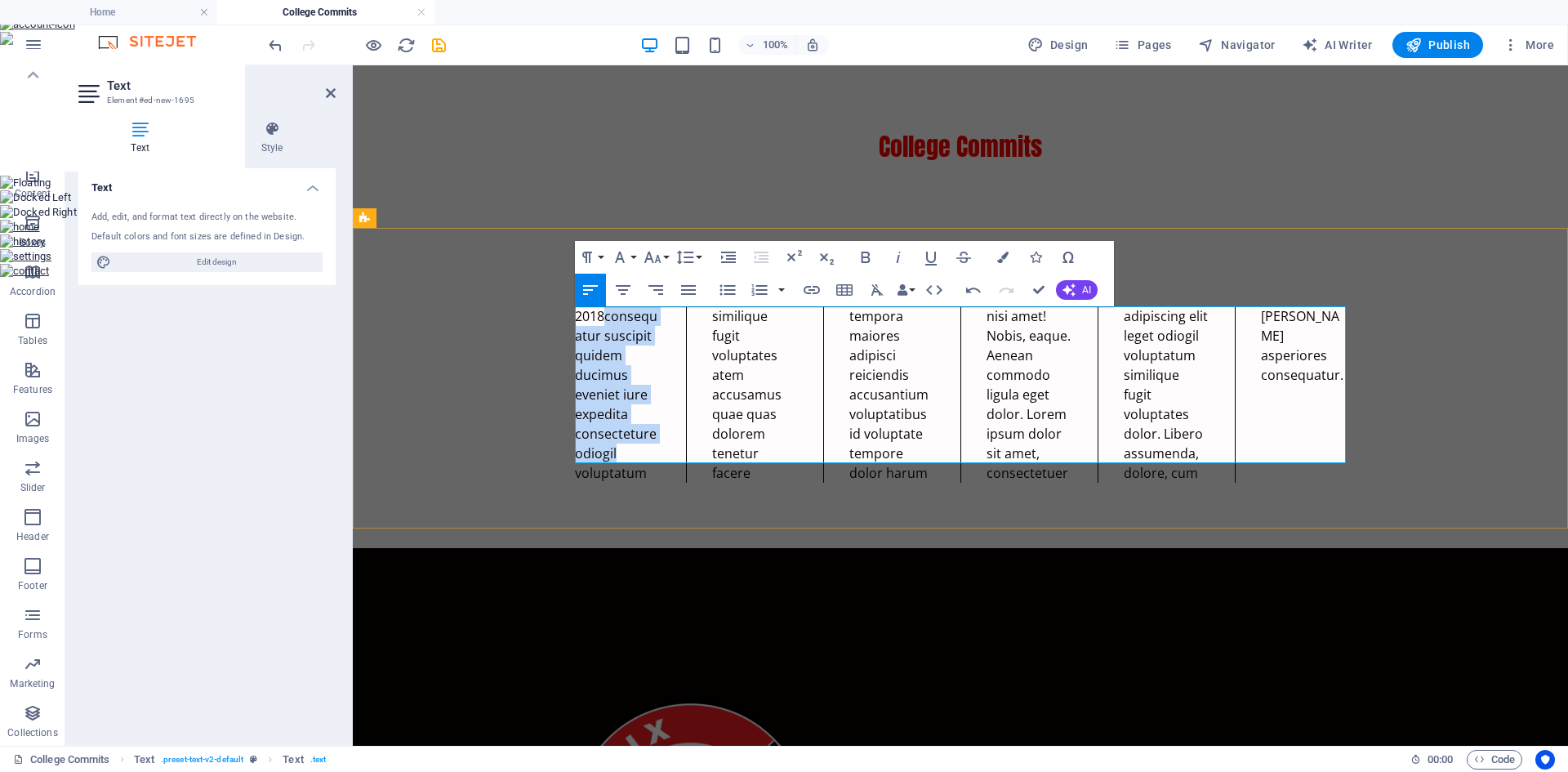
drag, startPoint x: 604, startPoint y: 317, endPoint x: 635, endPoint y: 457, distance: 143.4
click at [635, 457] on p "2018consequatur suscipit quidem ducimus eveniet iure expedita consecteture odio…" at bounding box center [960, 394] width 771 height 177
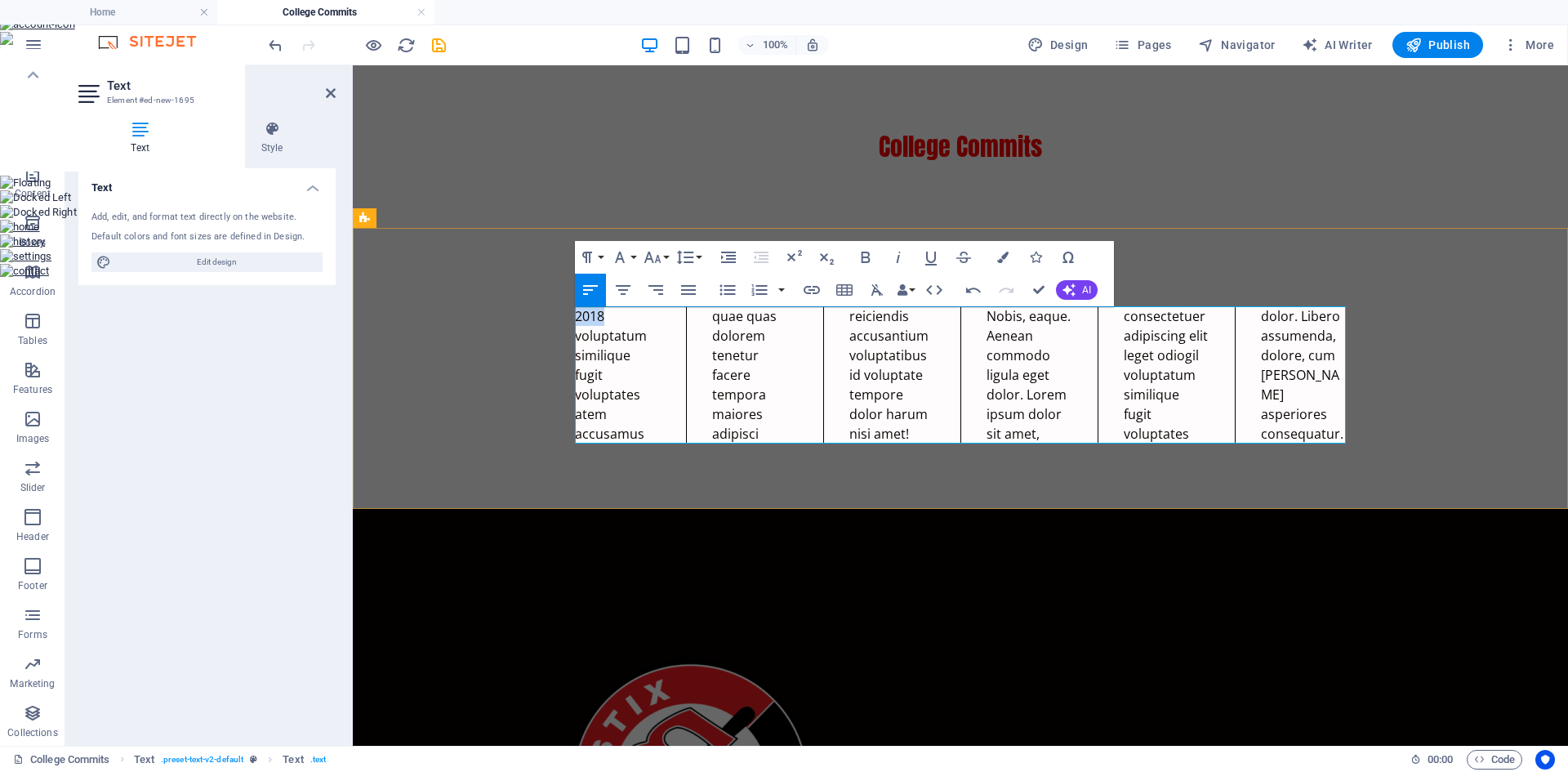
drag, startPoint x: 620, startPoint y: 314, endPoint x: 576, endPoint y: 317, distance: 44.1
click at [576, 317] on p "2018 voluptatum similique fugit voluptates atem accusamus quae quas dolorem ten…" at bounding box center [960, 375] width 771 height 138
click at [688, 289] on icon "button" at bounding box center [688, 290] width 15 height 10
click at [623, 295] on icon "button" at bounding box center [623, 290] width 15 height 10
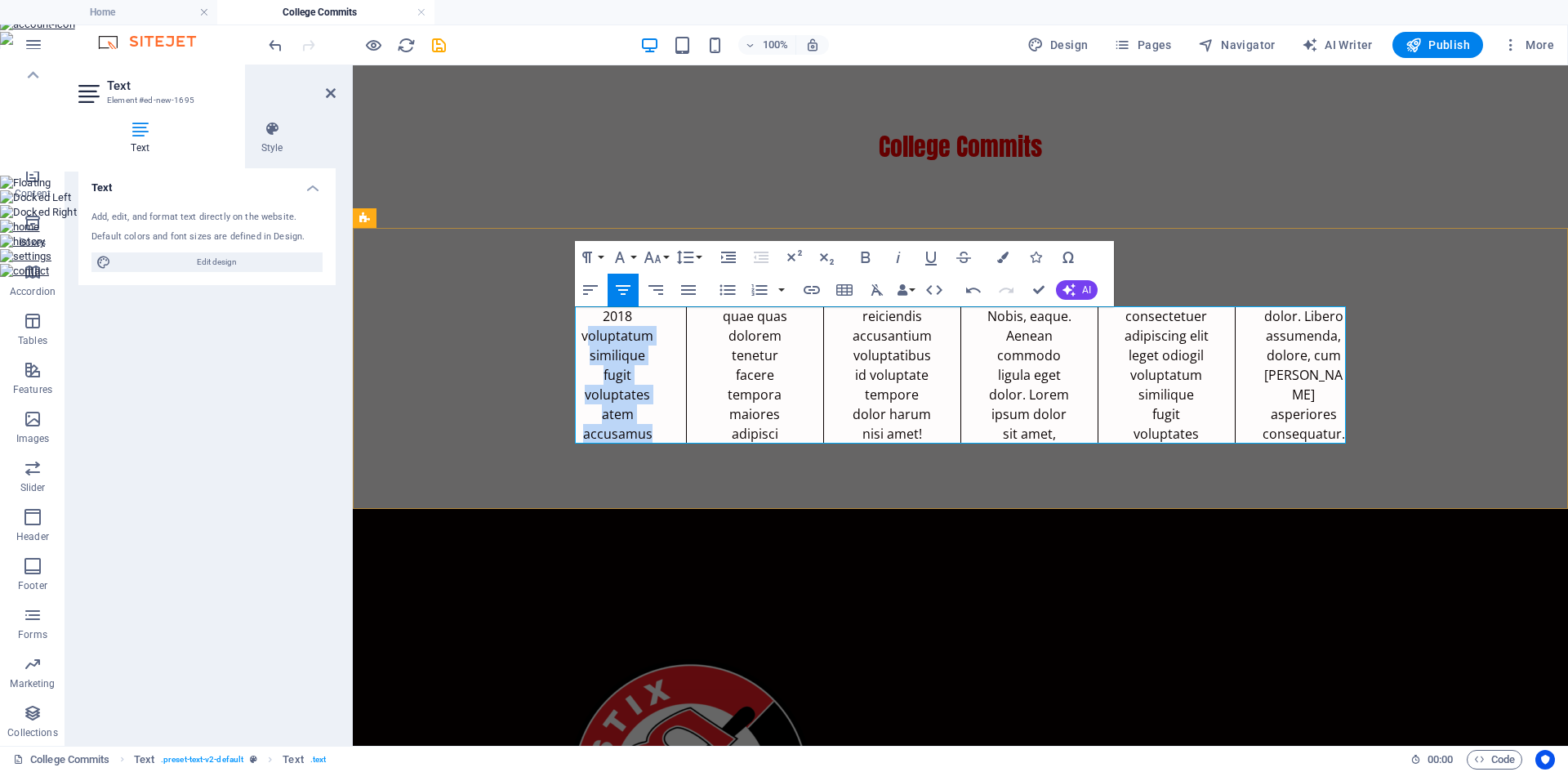
drag, startPoint x: 653, startPoint y: 433, endPoint x: 588, endPoint y: 342, distance: 111.8
click at [588, 342] on p "2018 voluptatum similique fugit voluptates atem accusamus quae quas dolorem ten…" at bounding box center [960, 375] width 771 height 138
drag, startPoint x: 637, startPoint y: 318, endPoint x: 604, endPoint y: 317, distance: 33.0
click at [604, 317] on p "2018 voluptatum similique fugit voluptates atem accusamus quae quas dolorem ten…" at bounding box center [960, 375] width 771 height 138
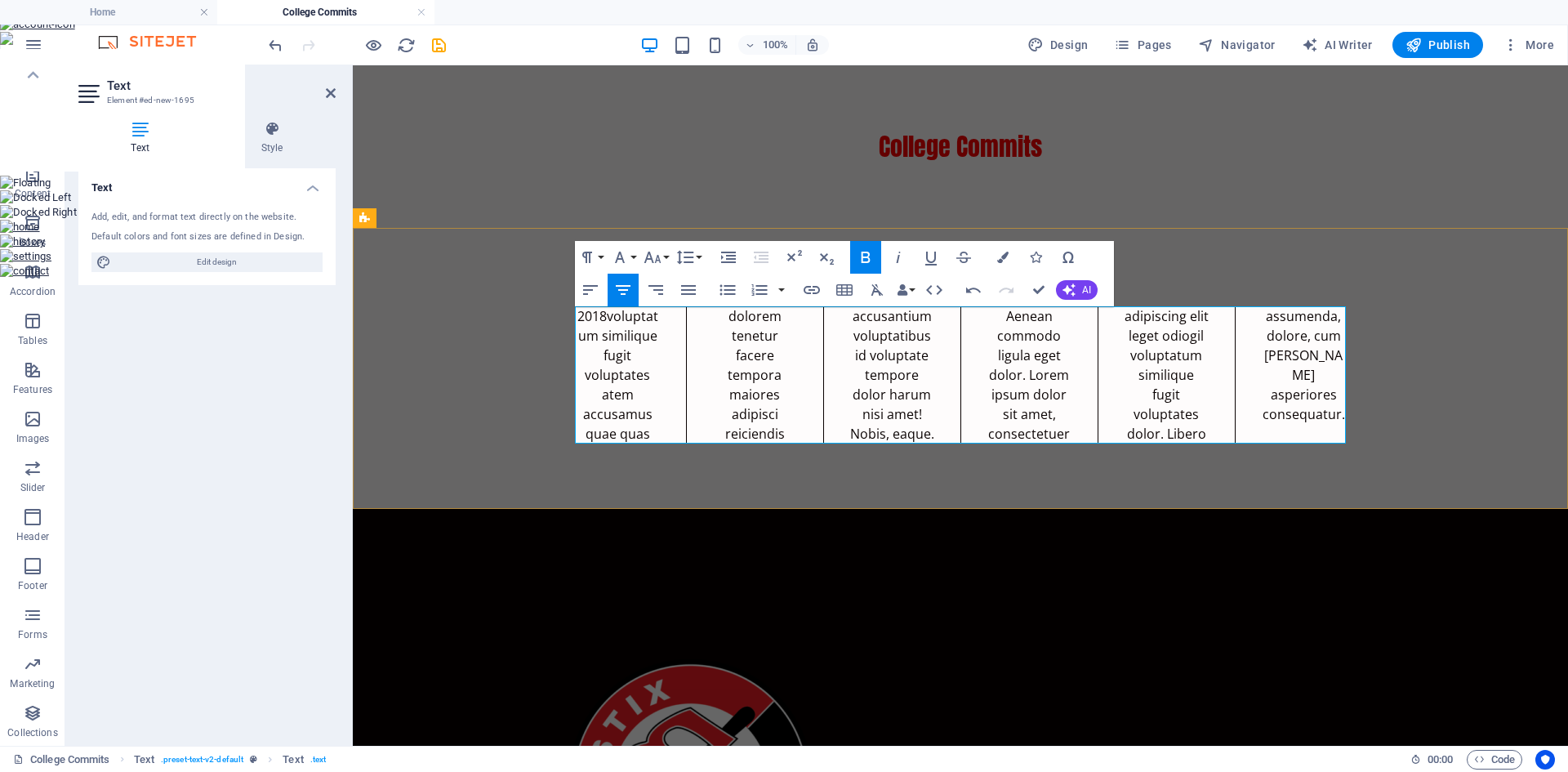
click at [659, 419] on p "2018 voluptatum similique fugit voluptates atem accusamus quae quas dolorem ten…" at bounding box center [960, 375] width 771 height 138
click at [659, 435] on div "2018 voluptatum similique fugit voluptates atem accusamus quae quas dolorem ten…" at bounding box center [960, 375] width 771 height 138
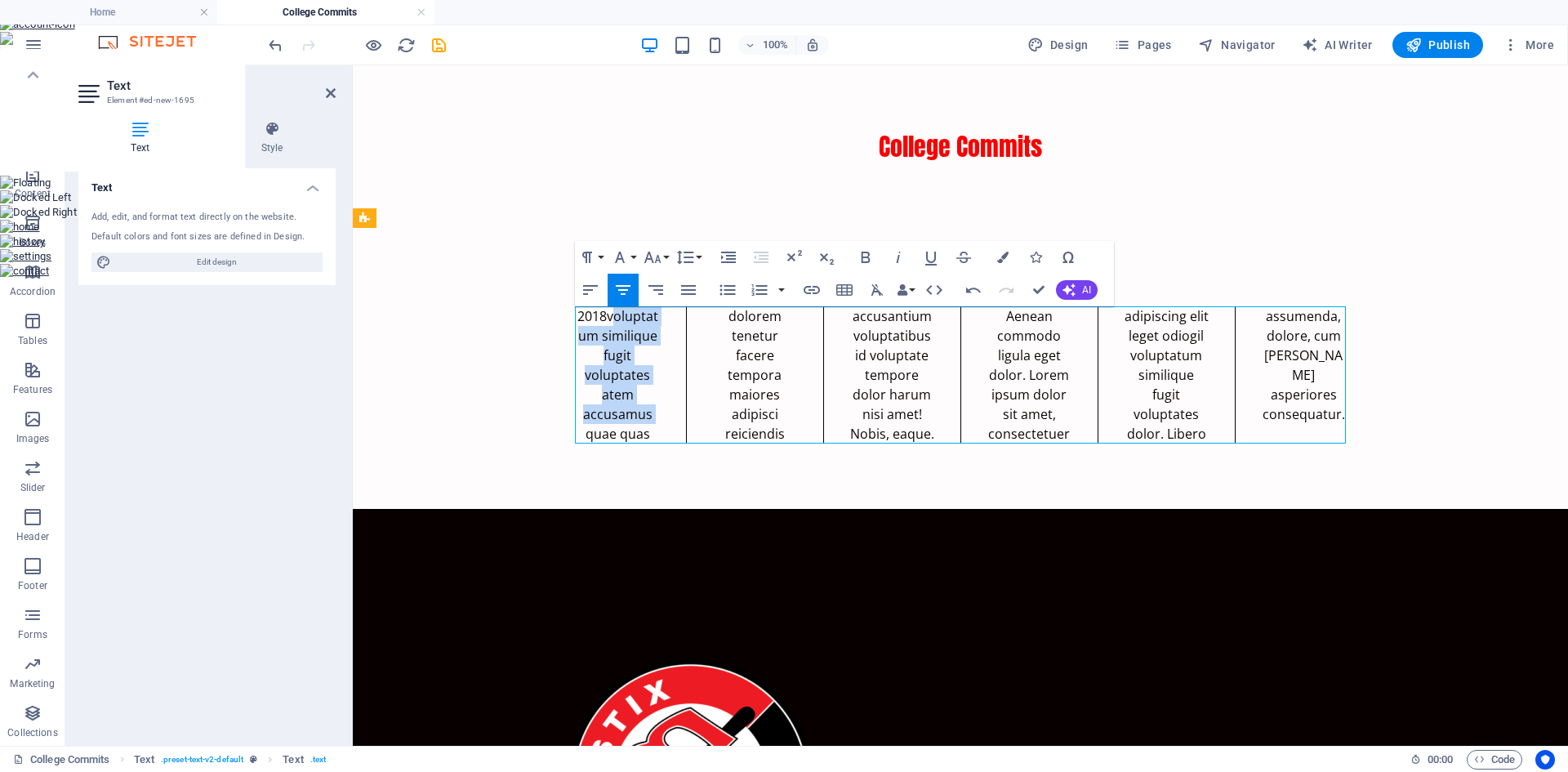
drag, startPoint x: 658, startPoint y: 434, endPoint x: 575, endPoint y: 343, distance: 123.2
click at [575, 343] on p "2018 voluptatum similique fugit voluptates atem accusamus quae quas dolorem ten…" at bounding box center [960, 375] width 771 height 138
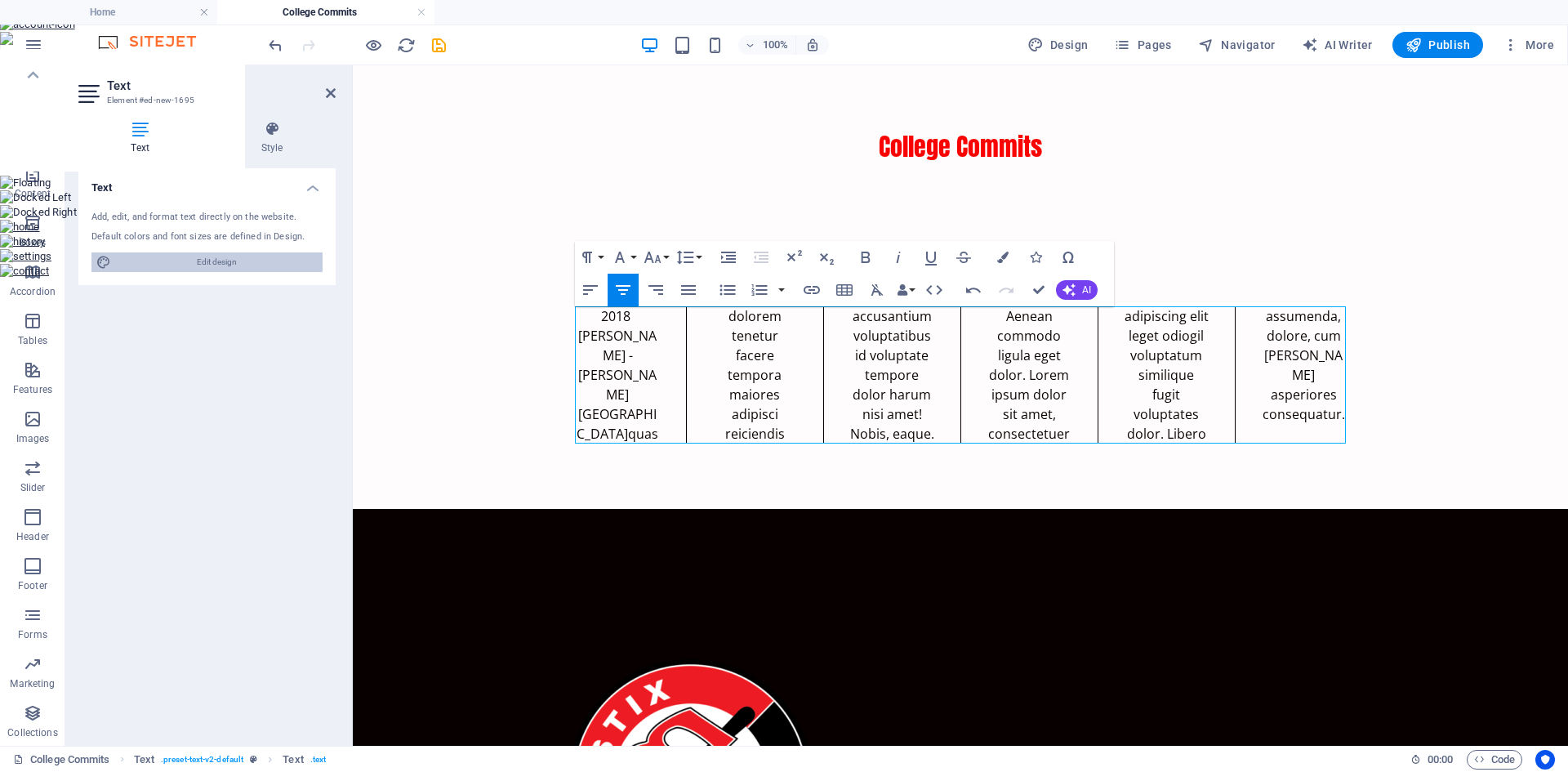
click at [209, 264] on span "Edit design" at bounding box center [217, 263] width 202 height 20
select select "px"
select select "600"
select select "px"
select select "rem"
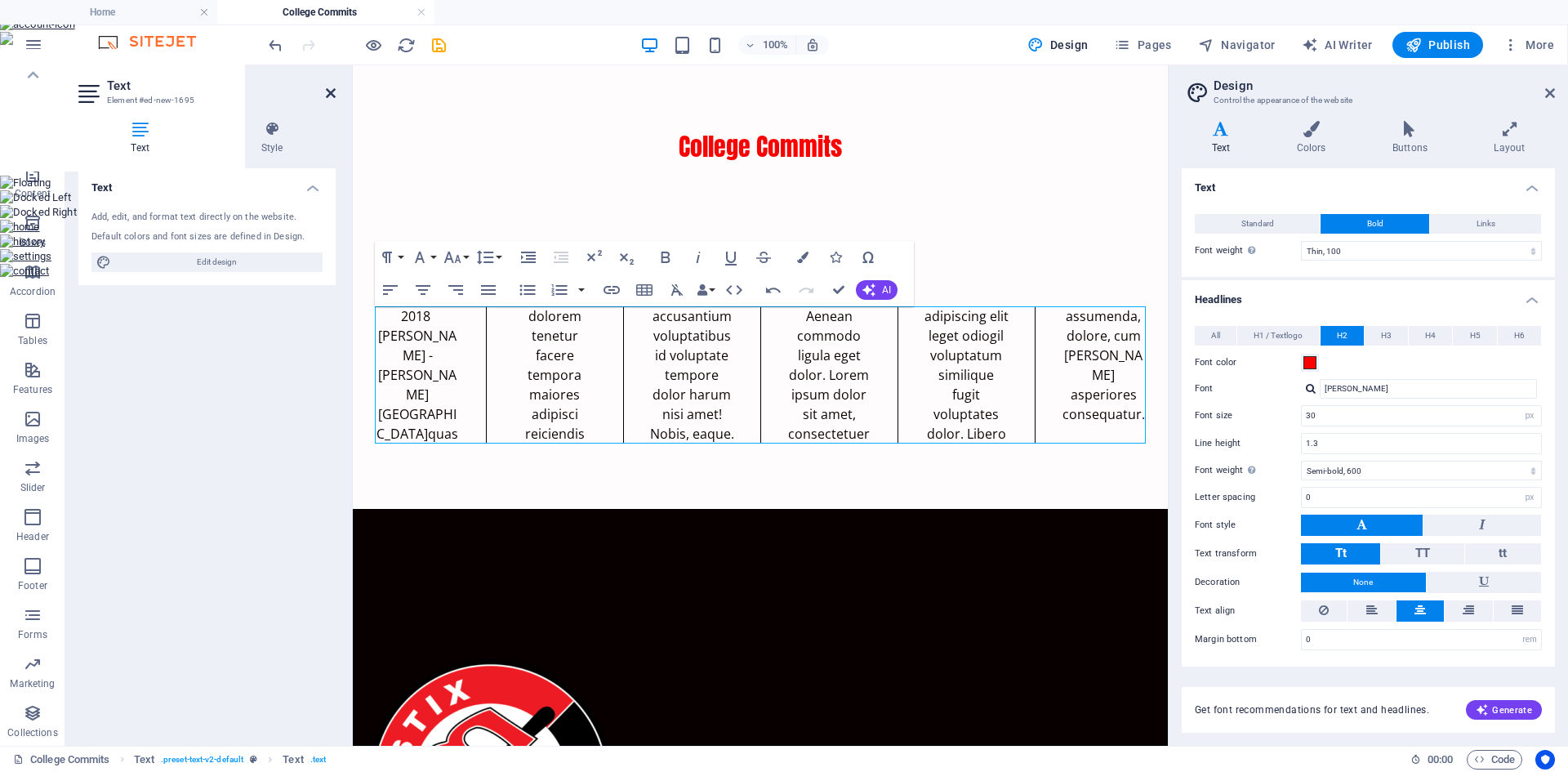
click at [330, 95] on icon at bounding box center [331, 93] width 10 height 13
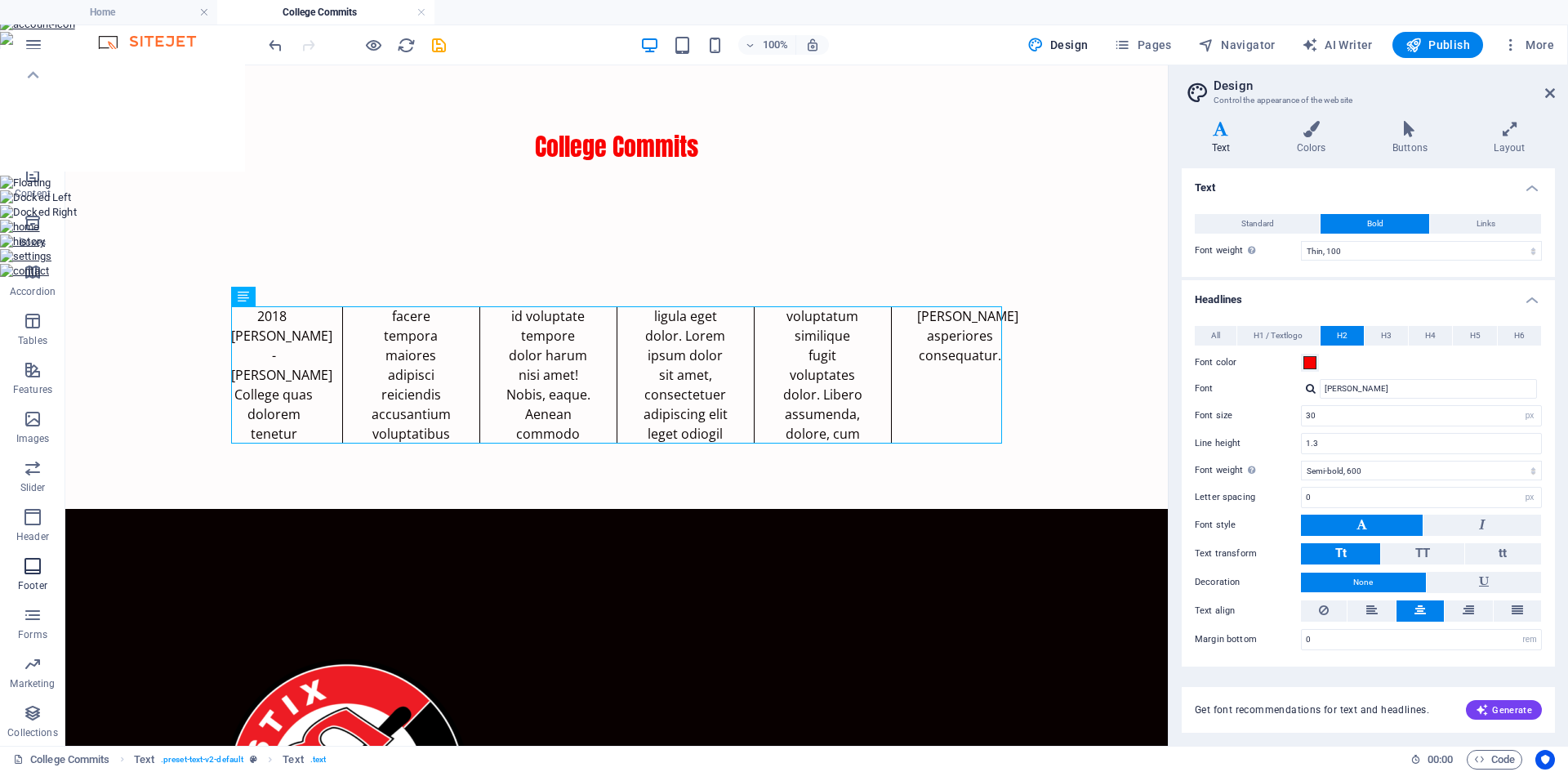
scroll to position [0, 0]
click at [32, 188] on icon "button" at bounding box center [32, 180] width 20 height 20
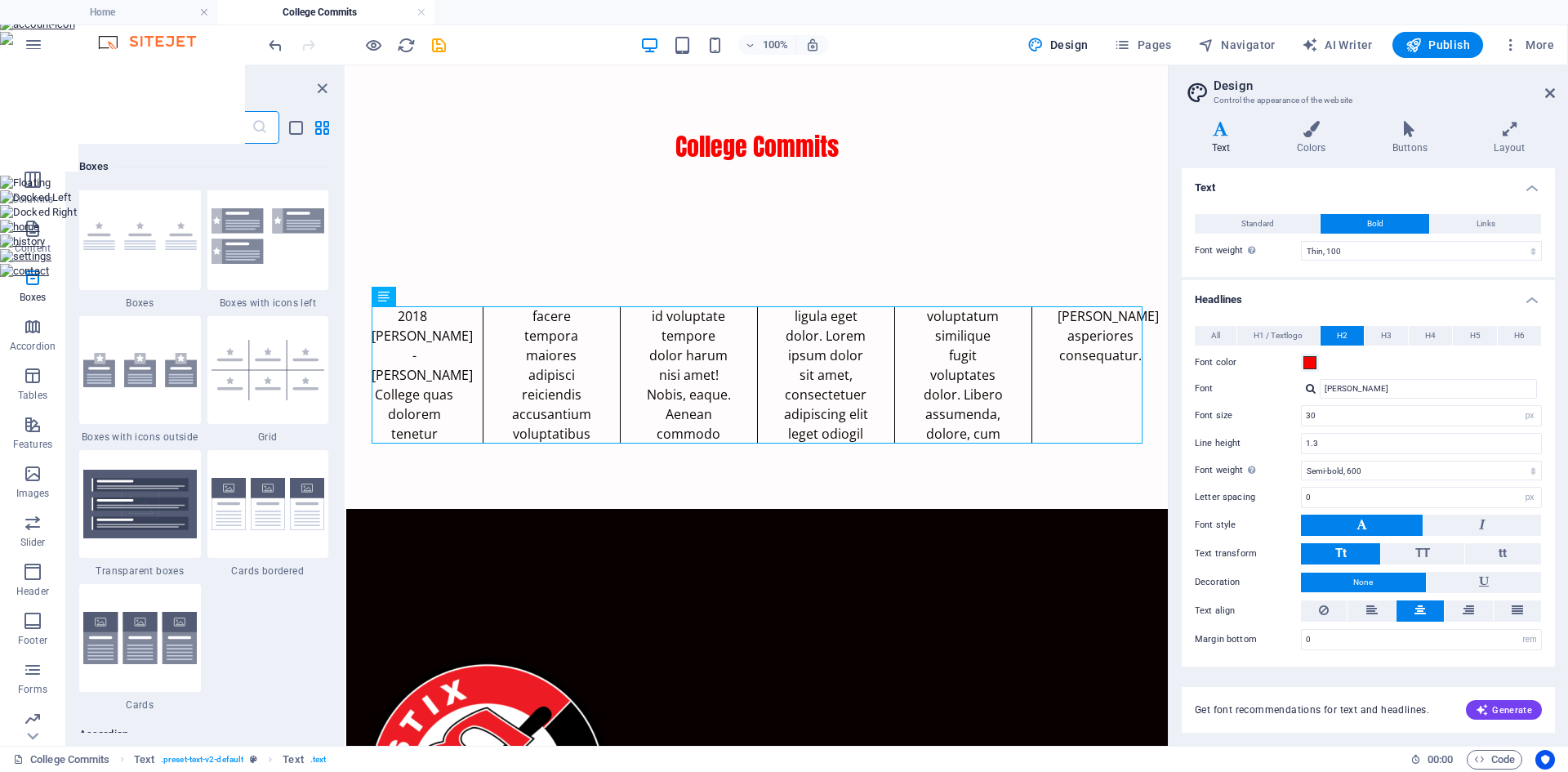
scroll to position [4729, 0]
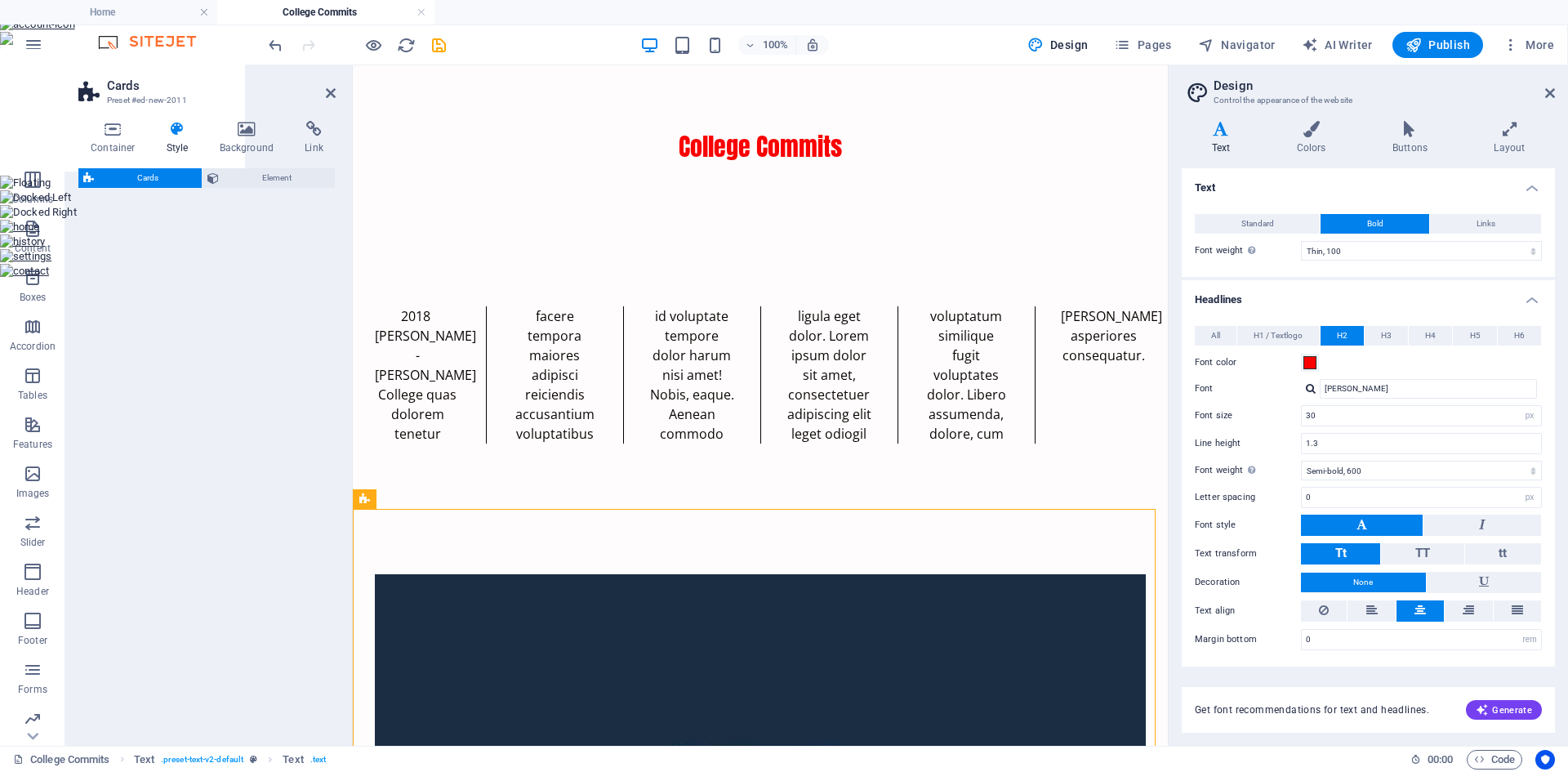
select select "rem"
select select "preset-image-boxes-v3-border"
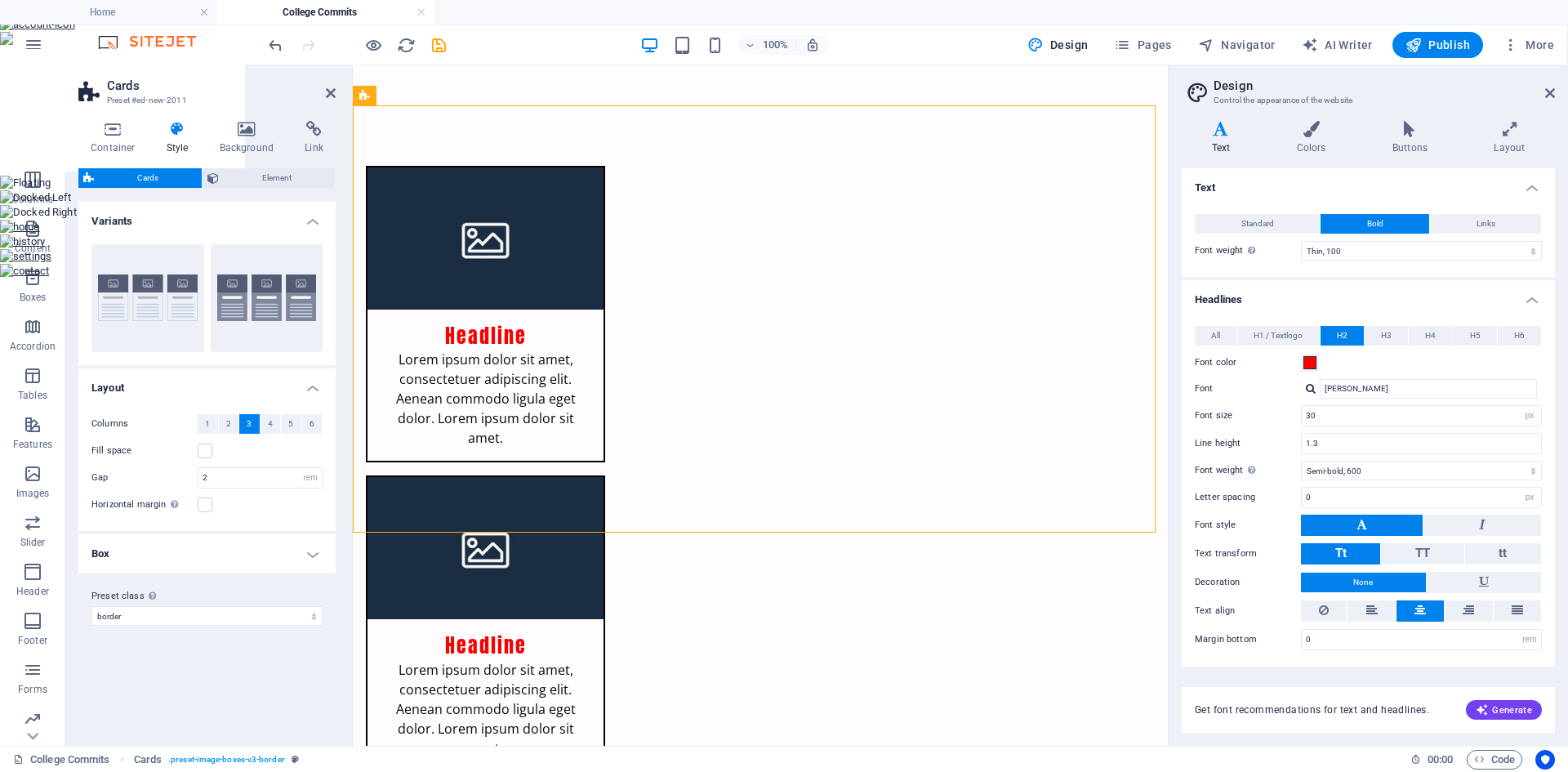
scroll to position [403, 0]
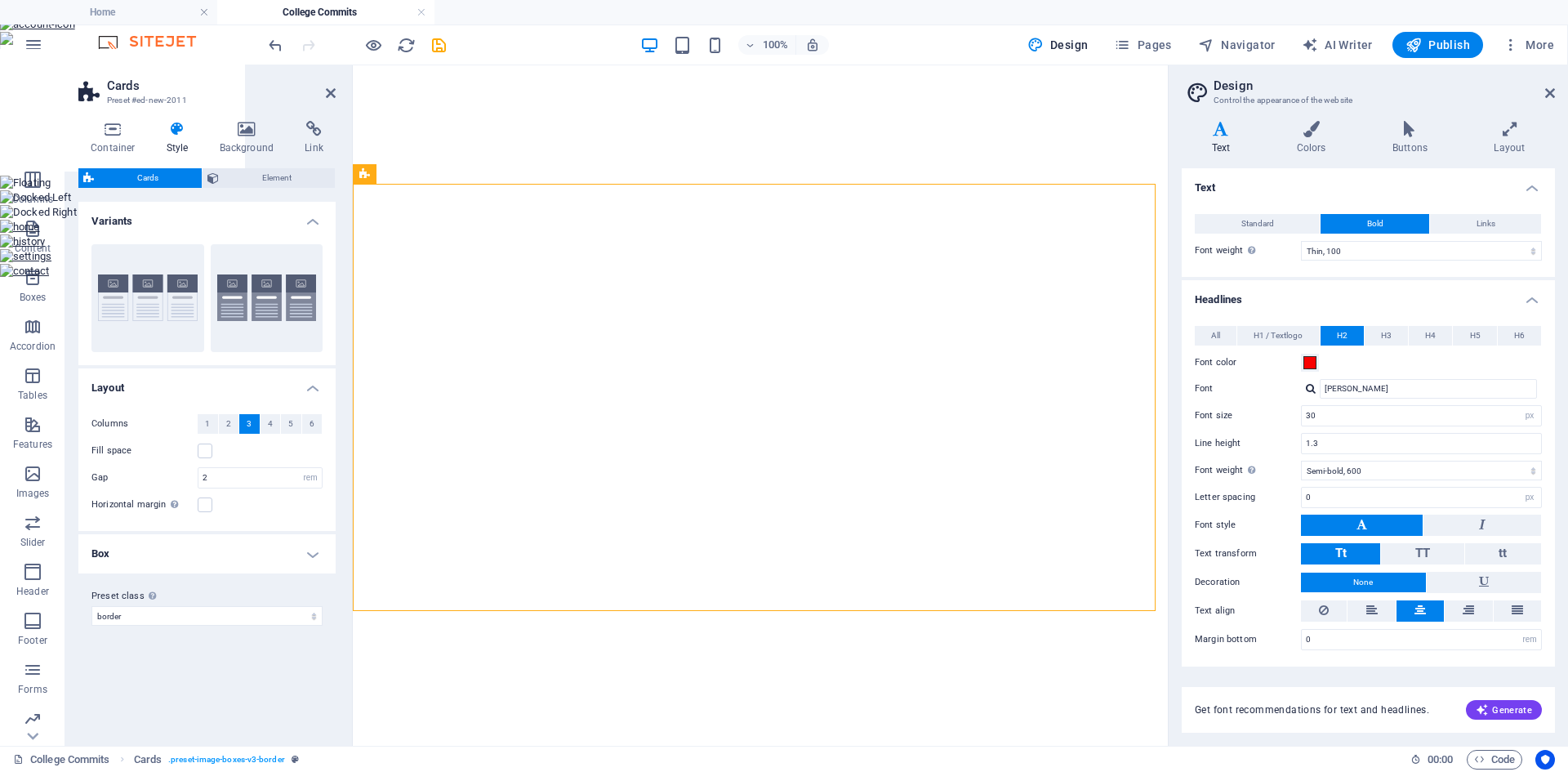
select select "rem"
select select "preset-image-boxes-v3-border"
select select "px"
select select "600"
select select "px"
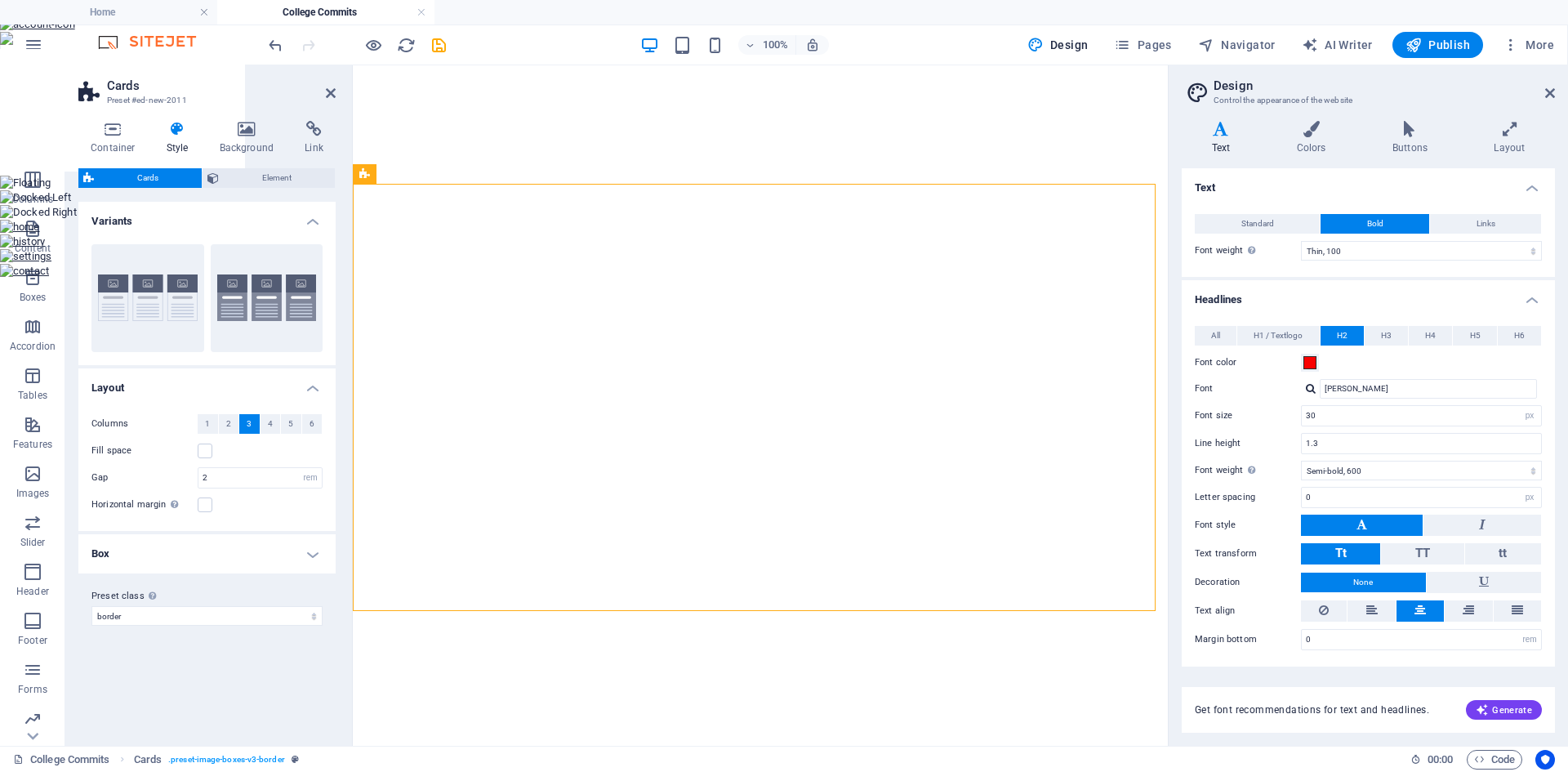
select select "rem"
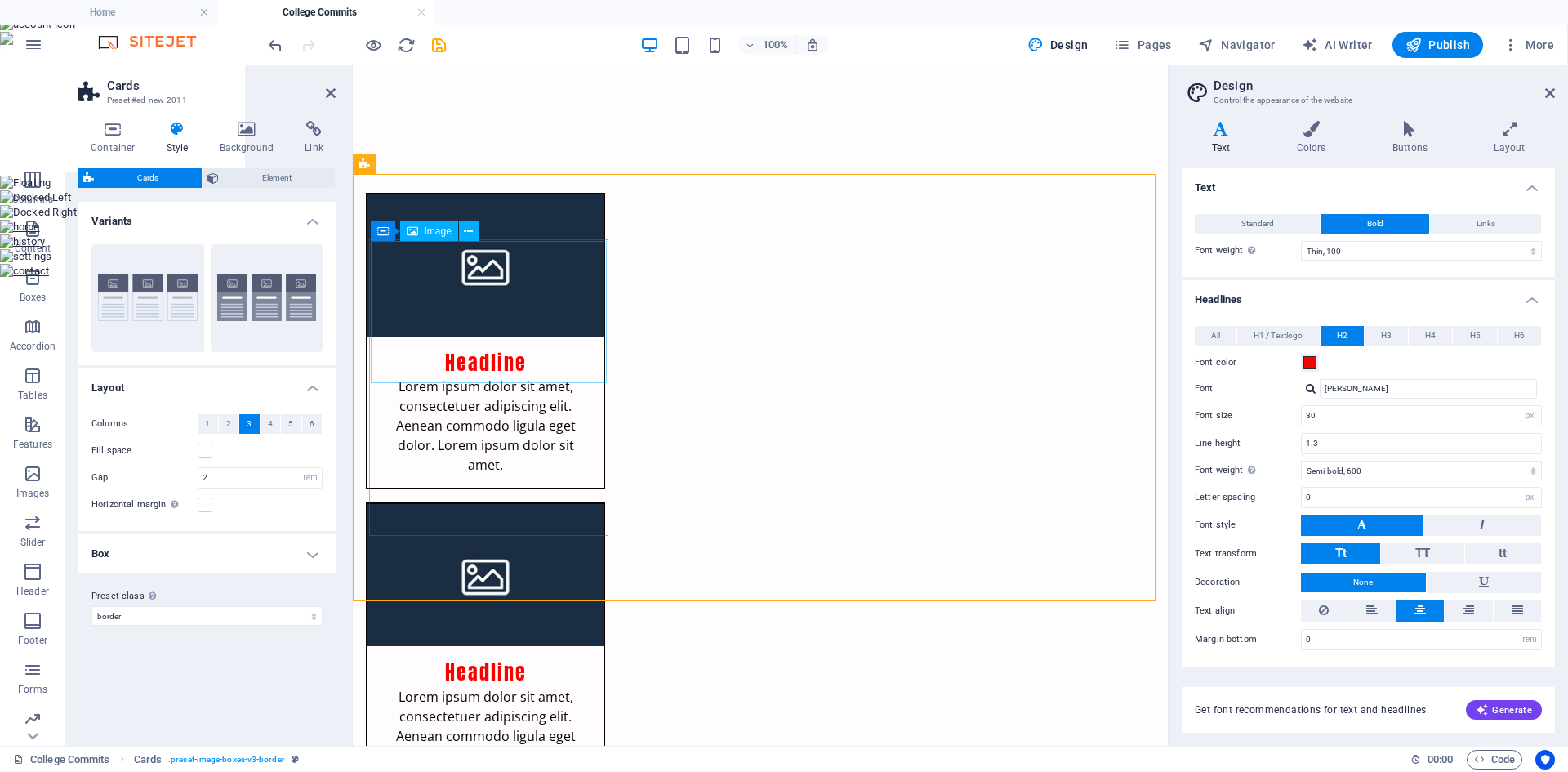
scroll to position [403, 0]
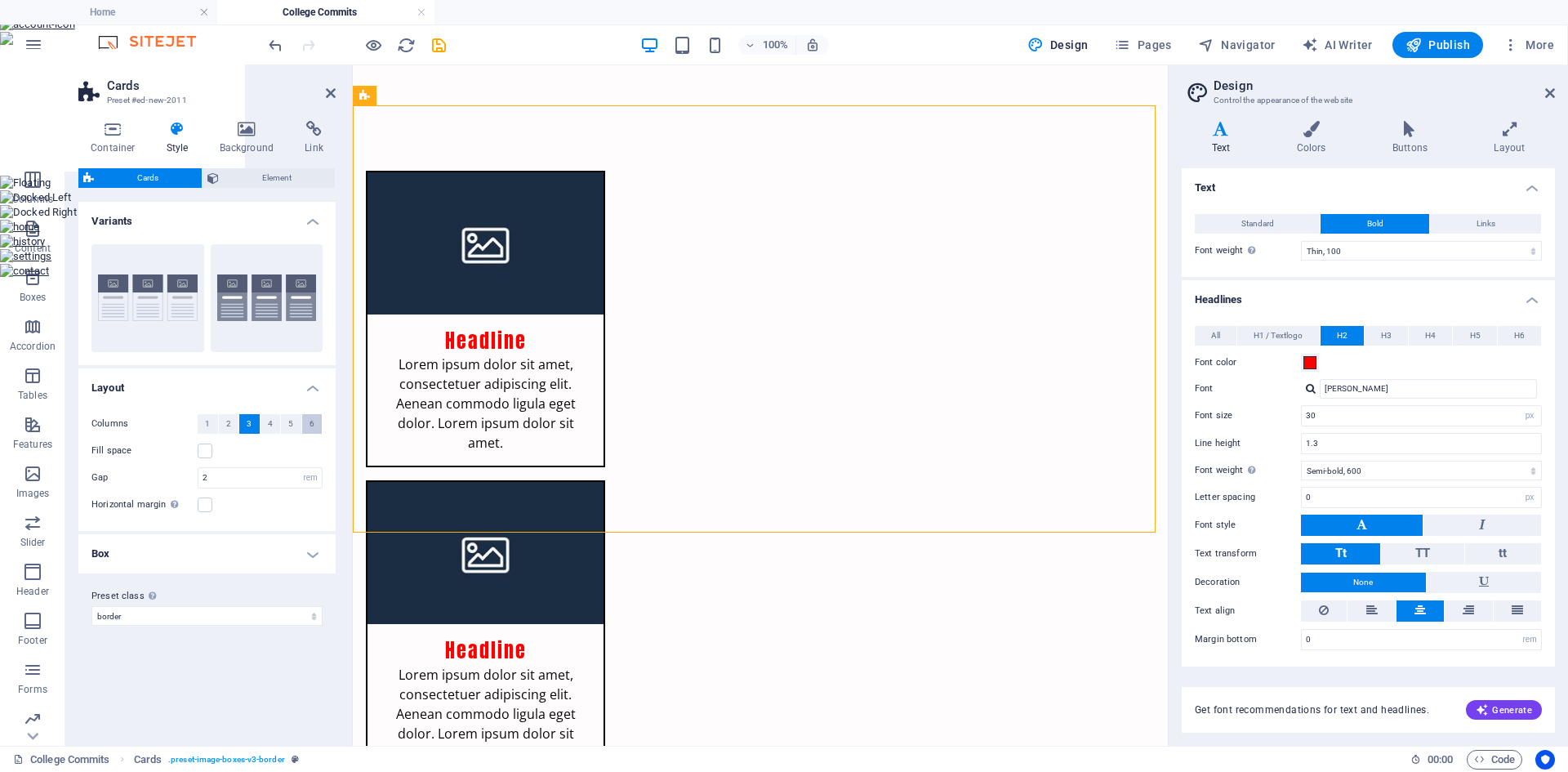
click at [313, 427] on span "6" at bounding box center [311, 424] width 5 height 20
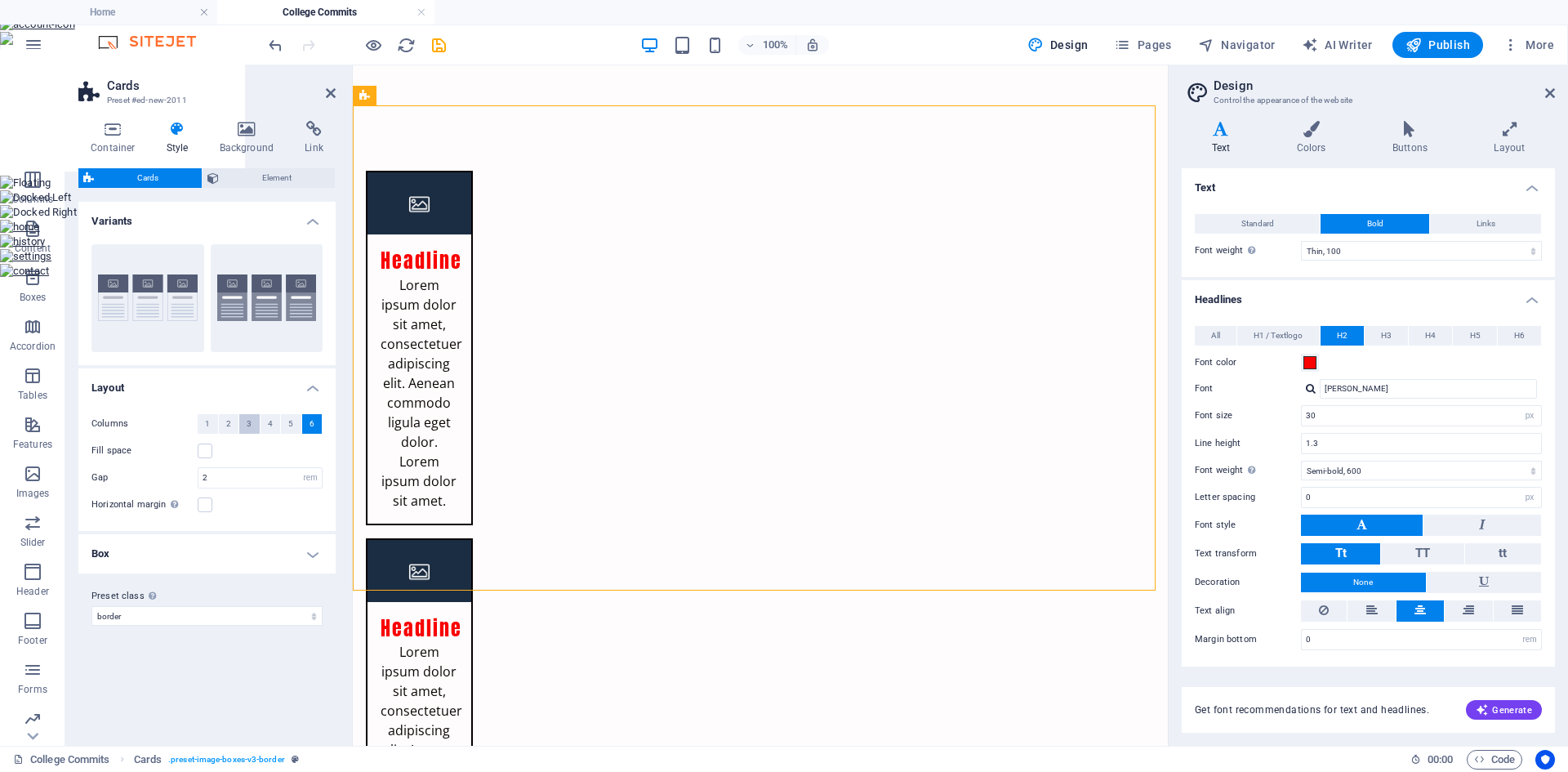
click at [252, 430] on span "3" at bounding box center [249, 424] width 5 height 20
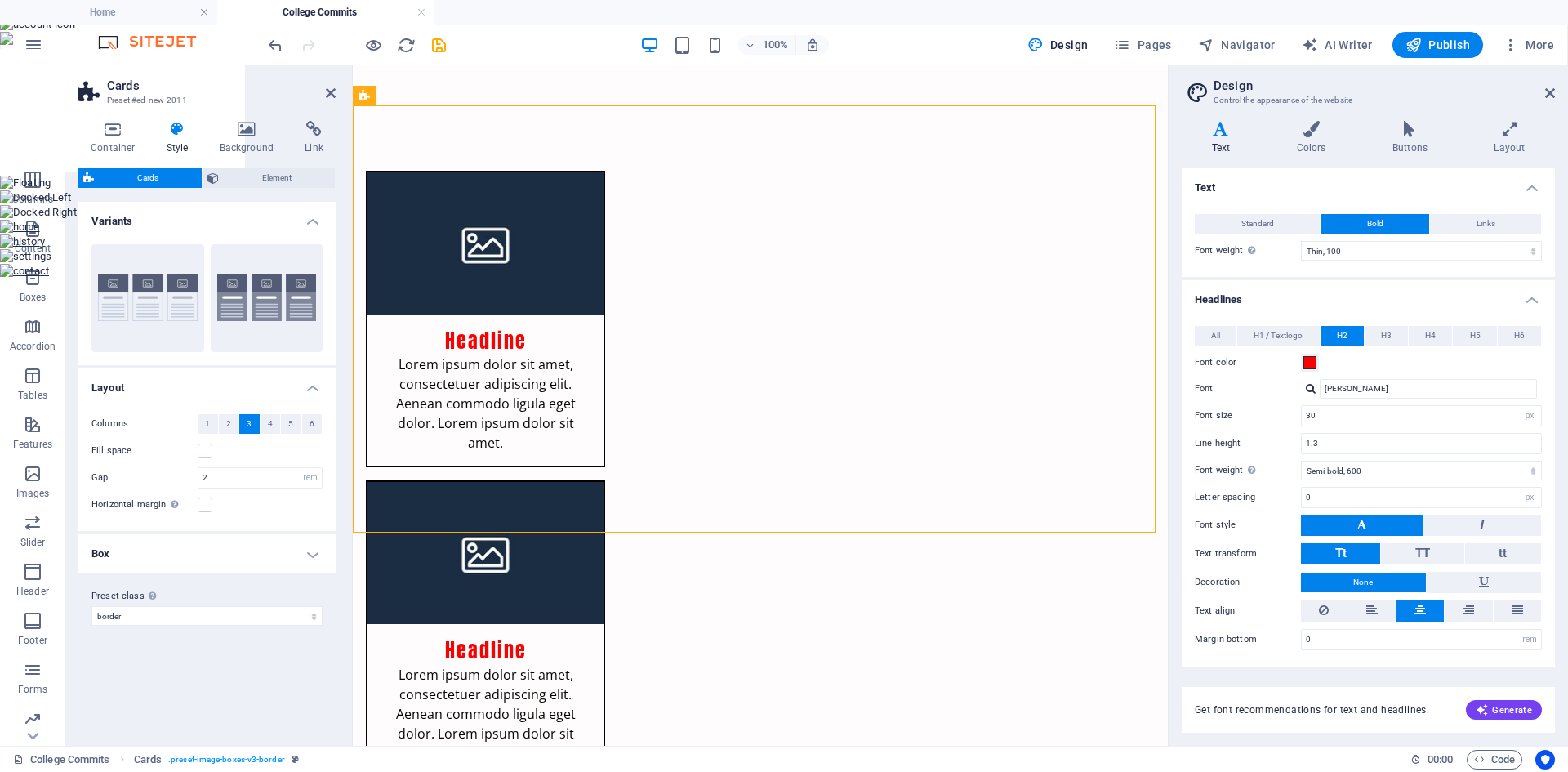
click at [32, 142] on span "Elements" at bounding box center [32, 141] width 65 height 39
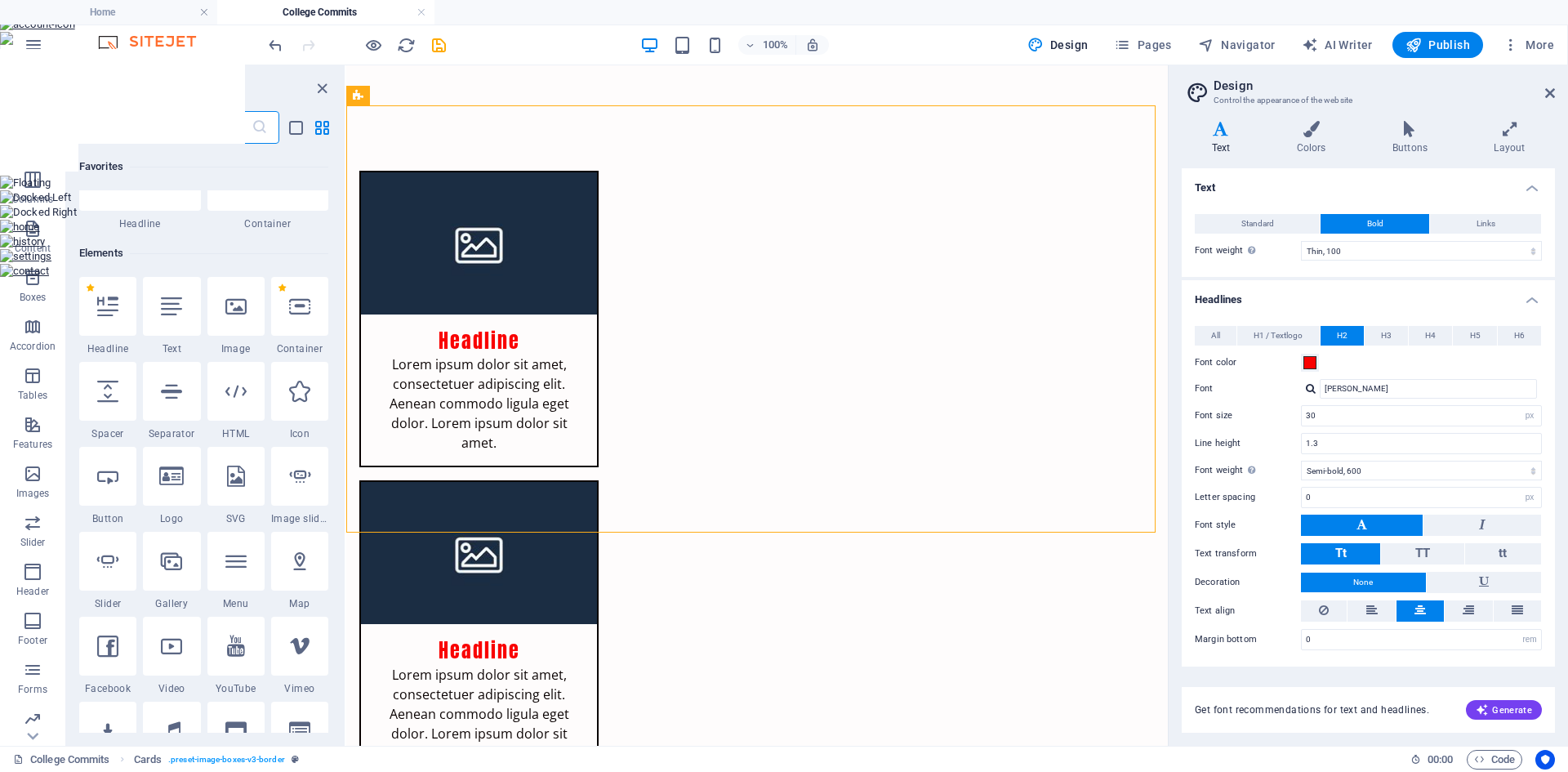
scroll to position [174, 0]
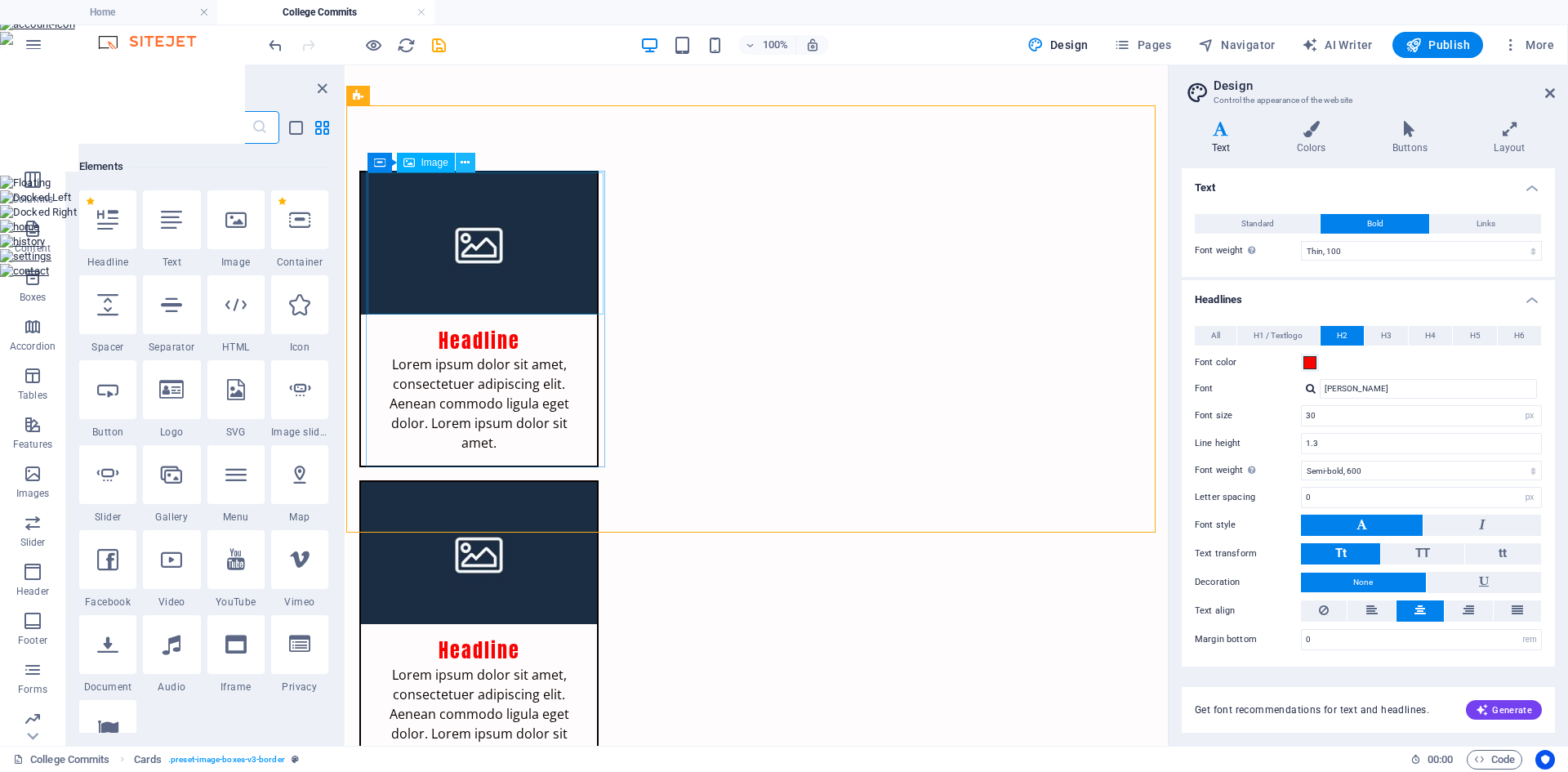
click at [465, 163] on icon at bounding box center [464, 163] width 9 height 18
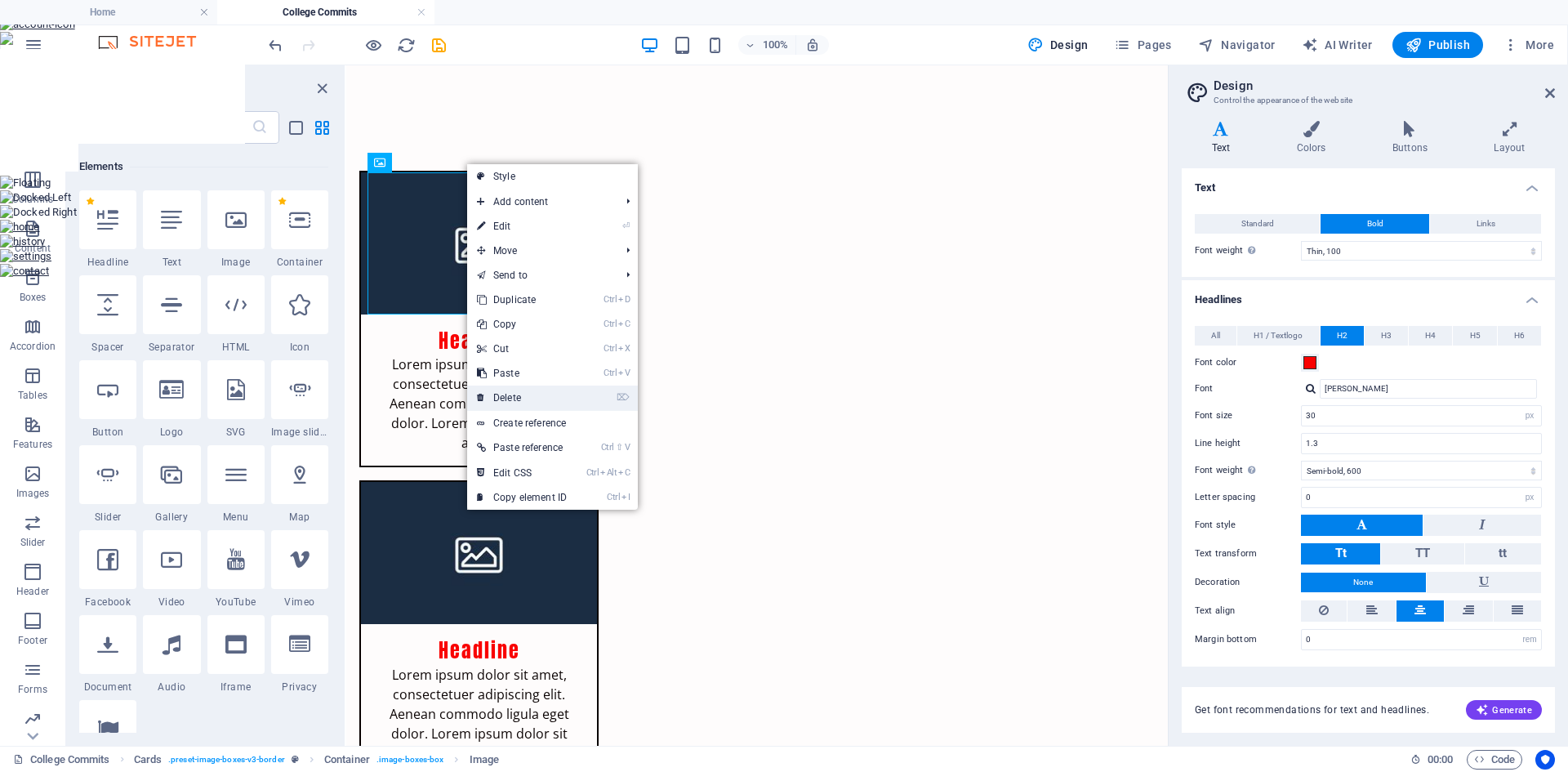
click at [518, 395] on link "⌦ Delete" at bounding box center [522, 397] width 109 height 24
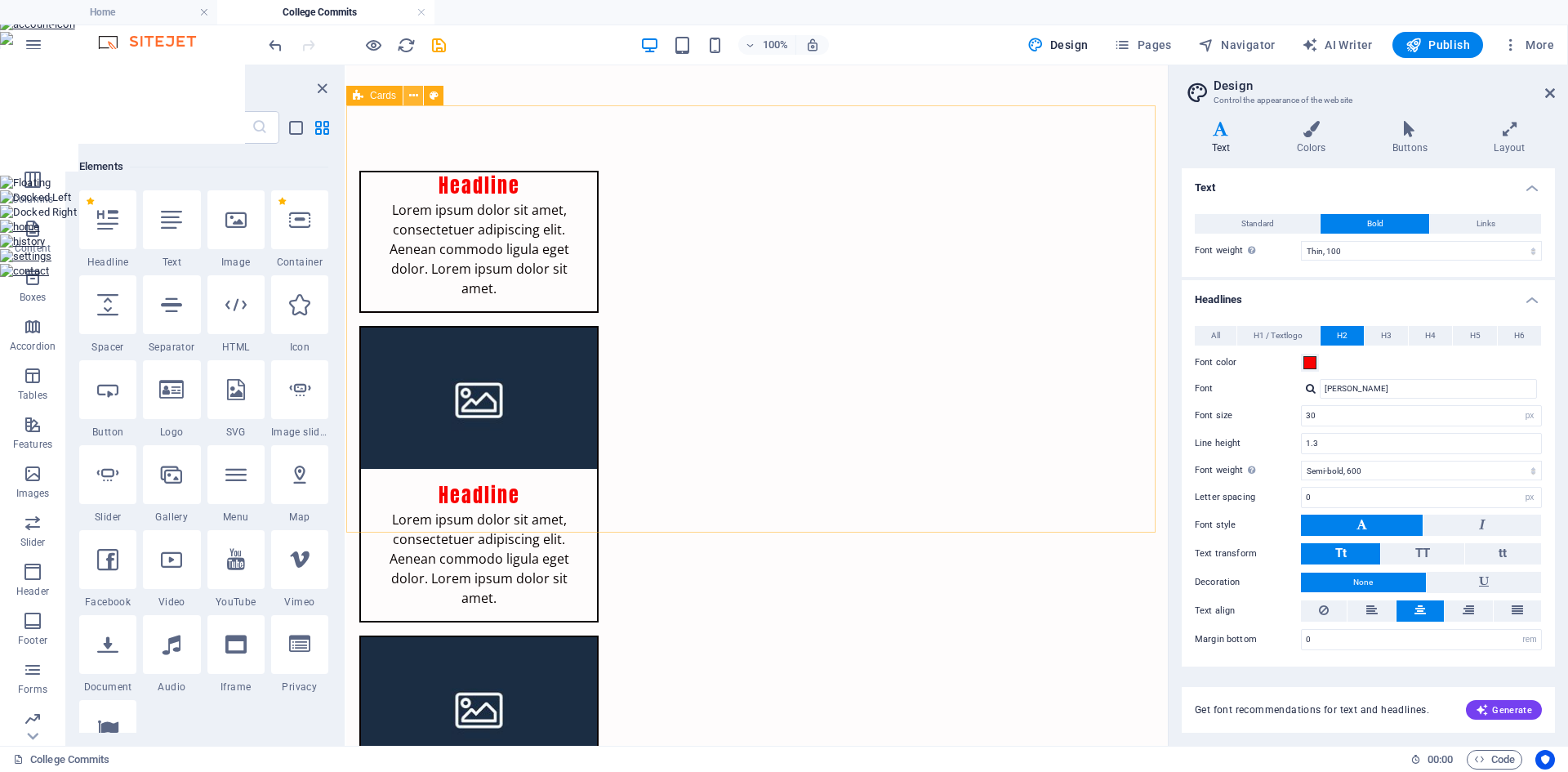
click at [417, 93] on icon at bounding box center [413, 97] width 9 height 18
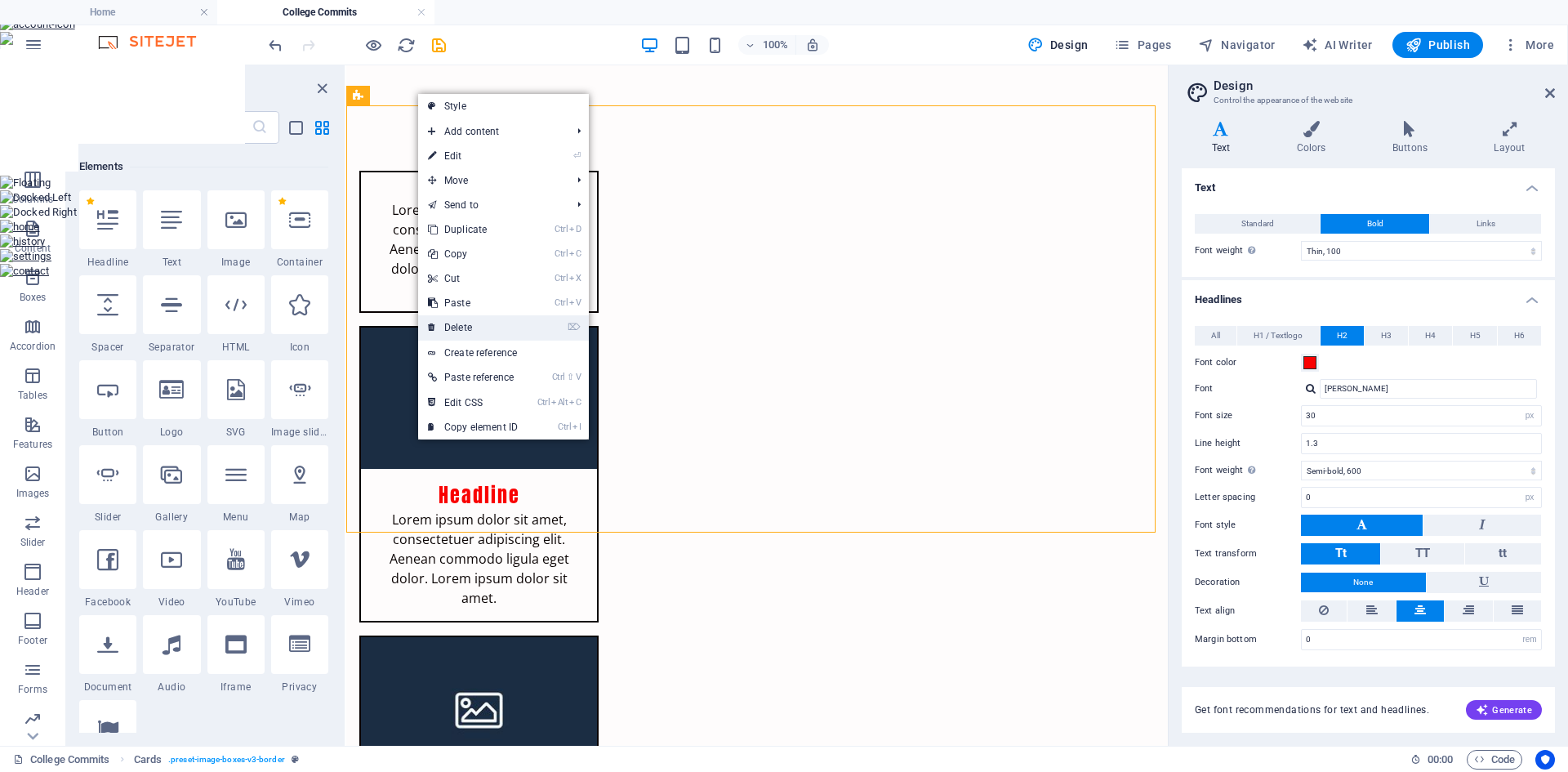
click at [481, 321] on link "⌦ Delete" at bounding box center [472, 327] width 109 height 24
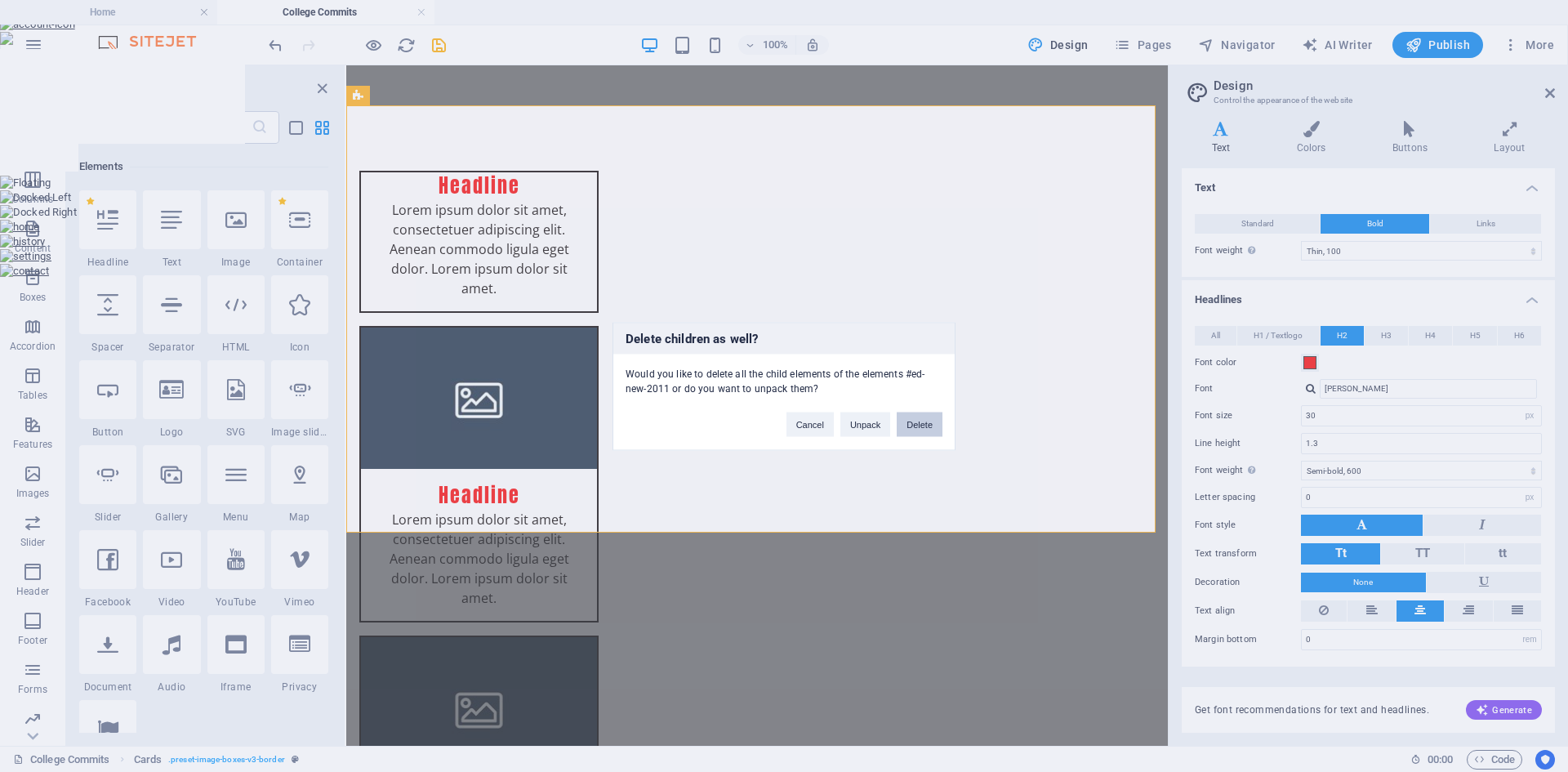
click at [911, 429] on button "Delete" at bounding box center [919, 424] width 46 height 24
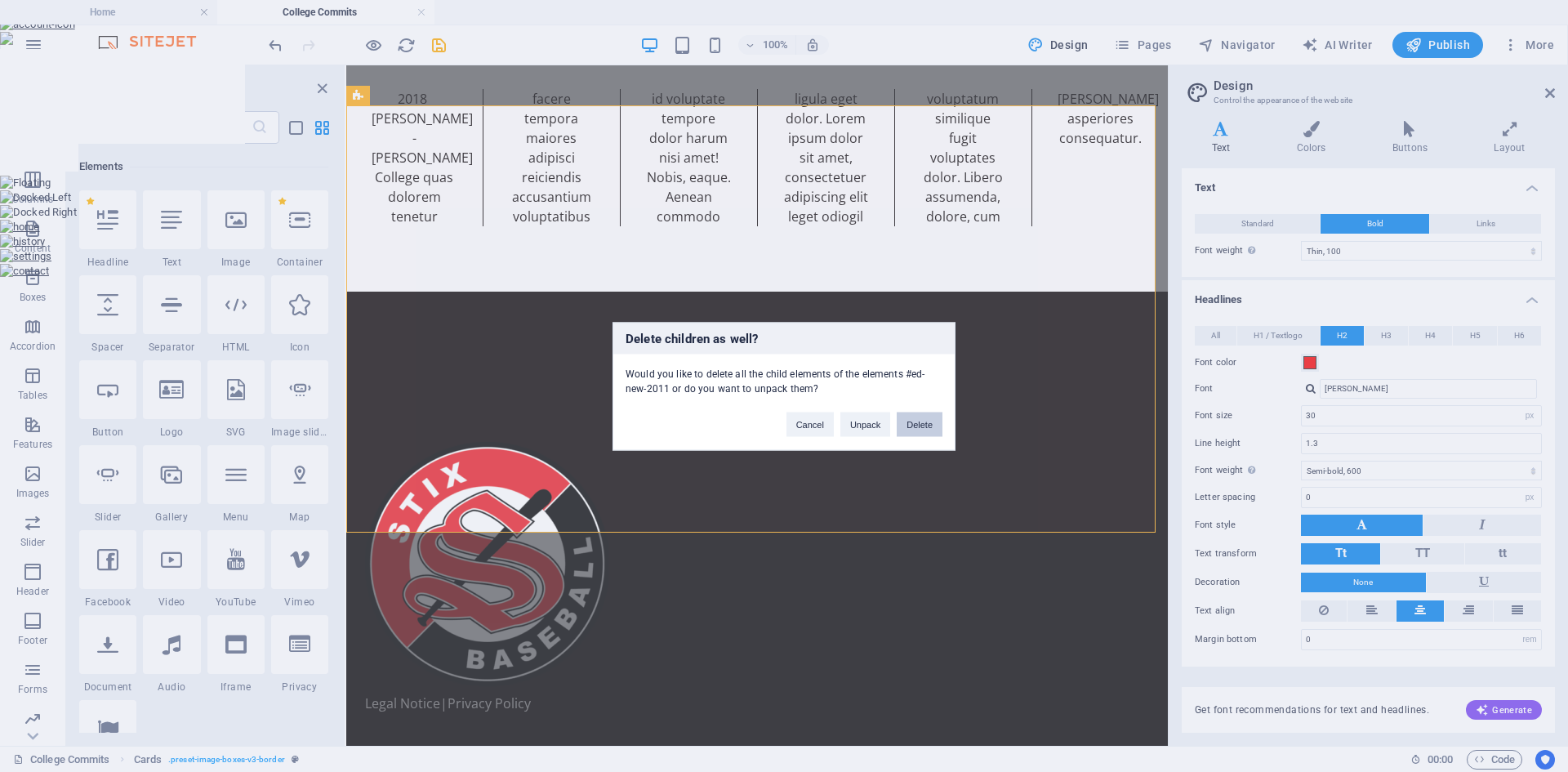
scroll to position [0, 0]
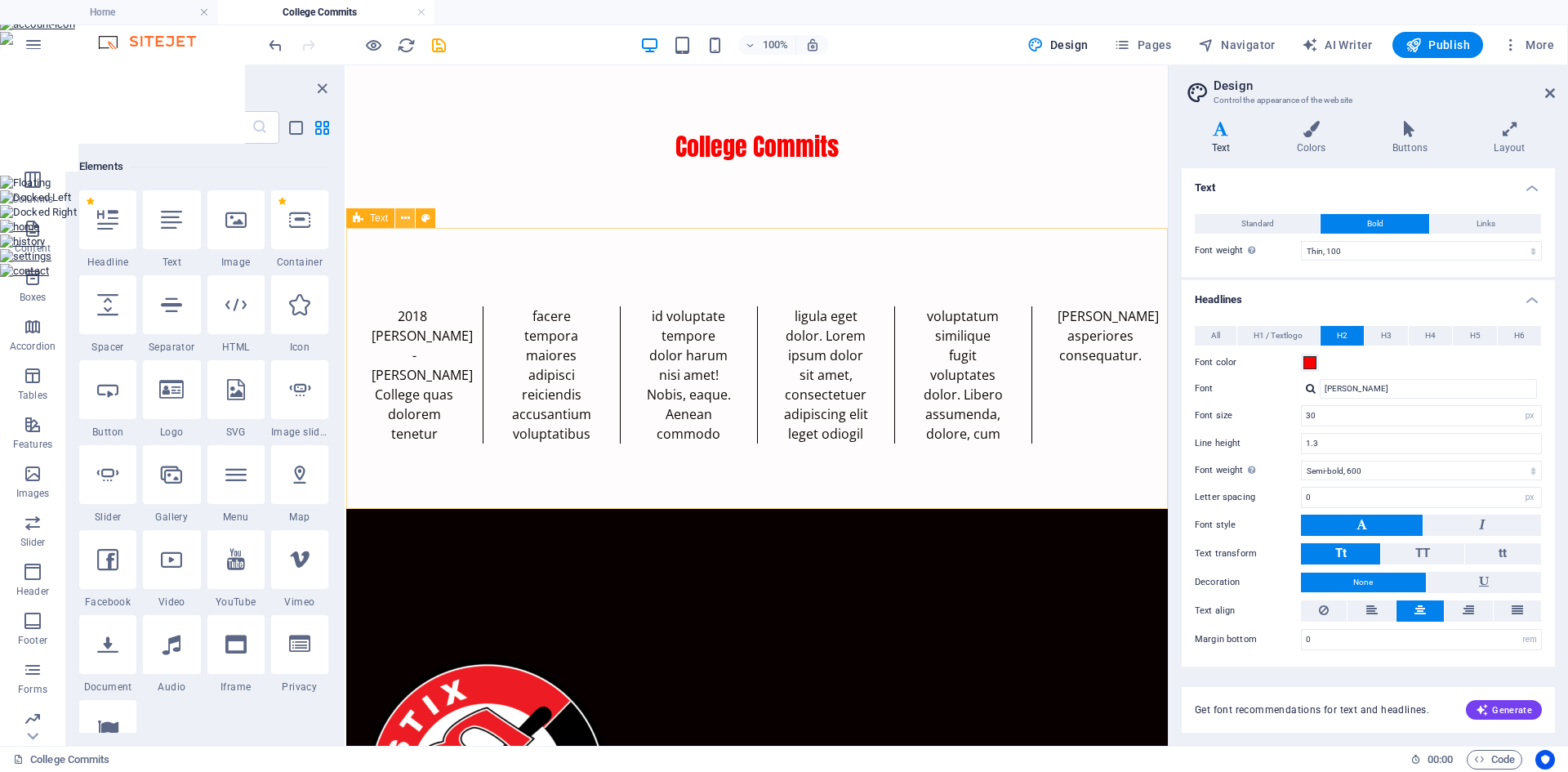
click at [398, 223] on button at bounding box center [405, 218] width 20 height 20
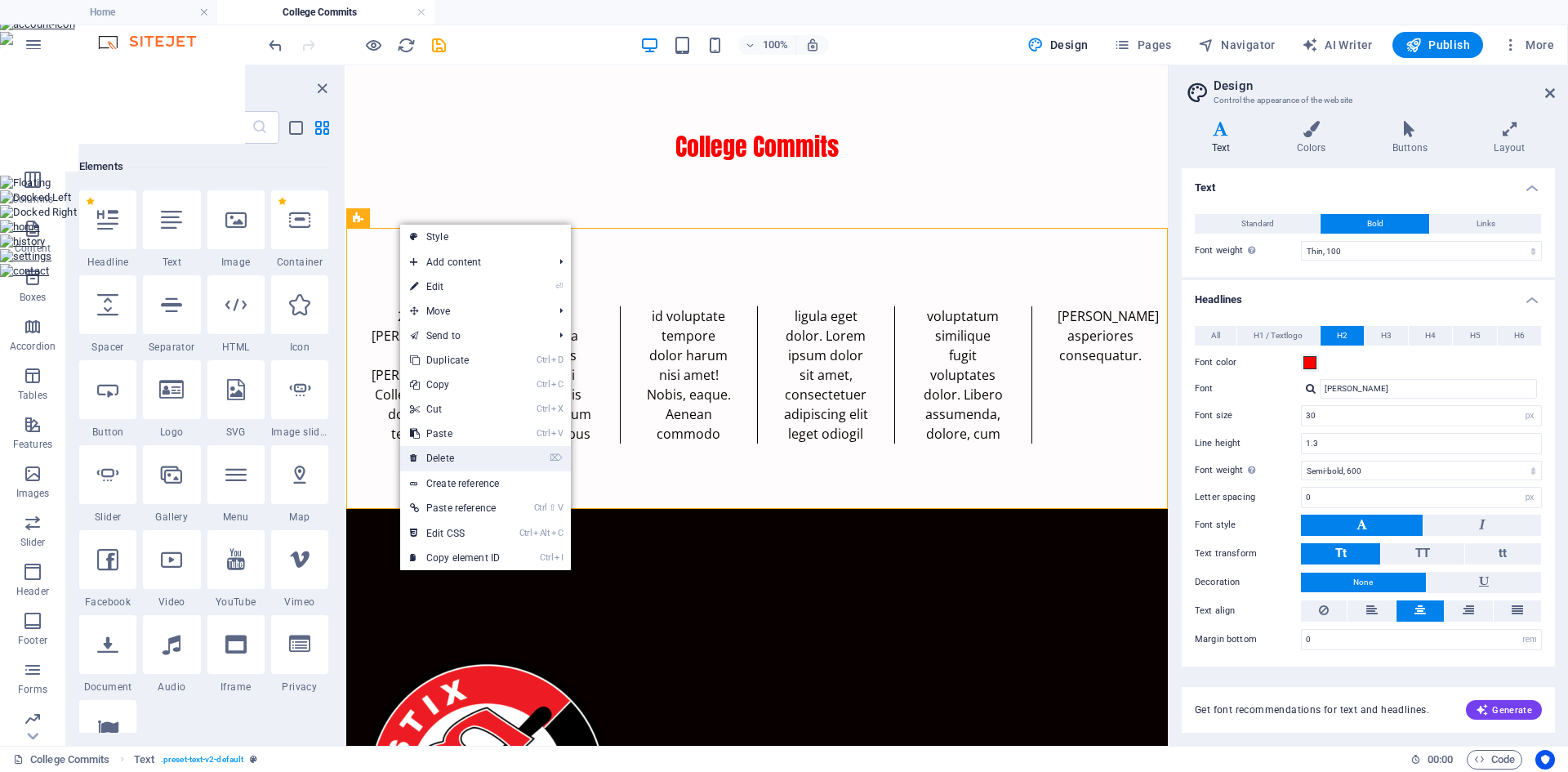
click at [470, 452] on link "⌦ Delete" at bounding box center [455, 458] width 109 height 24
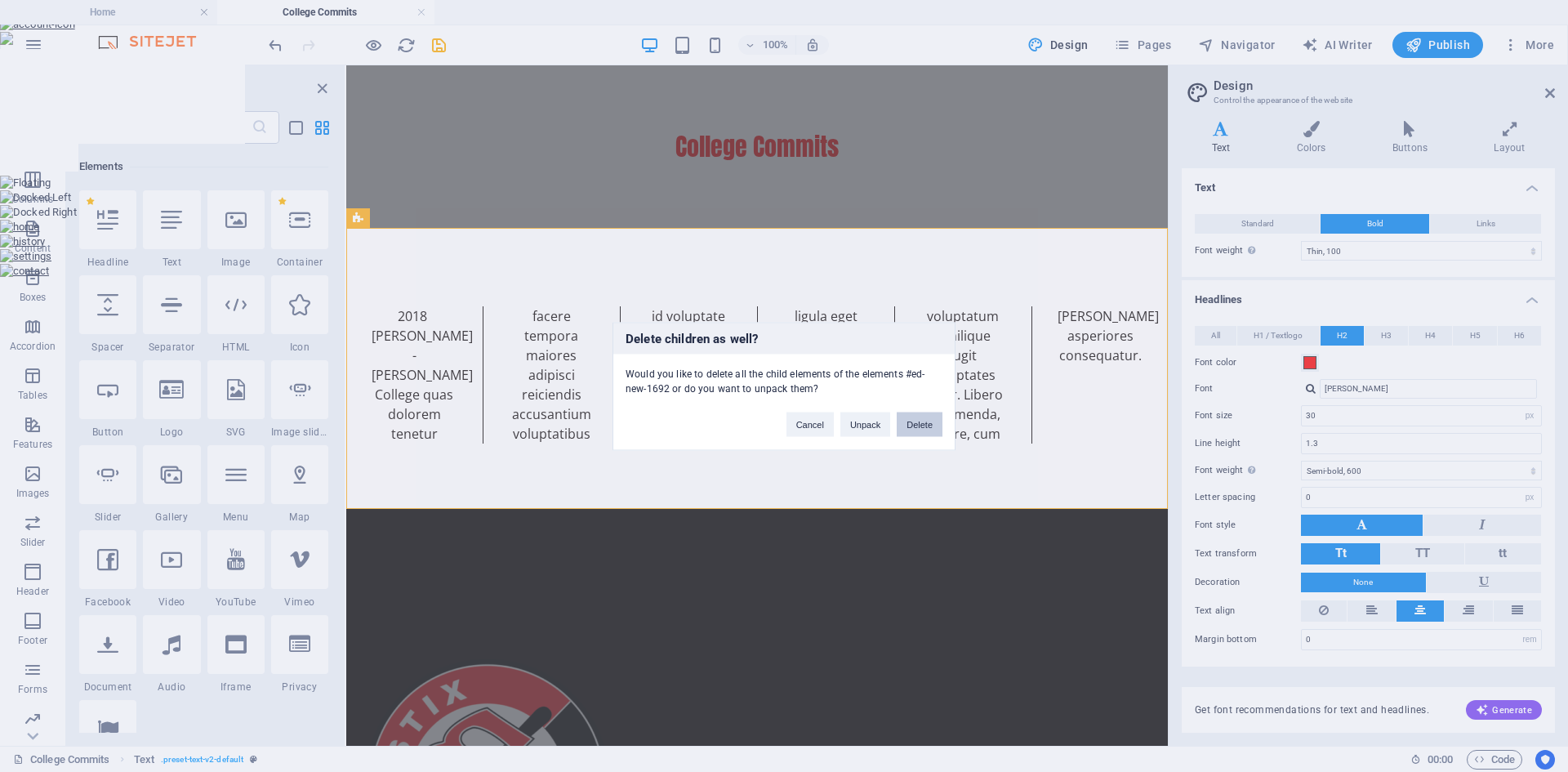
drag, startPoint x: 906, startPoint y: 427, endPoint x: 558, endPoint y: 357, distance: 355.0
click at [906, 427] on button "Delete" at bounding box center [919, 424] width 46 height 24
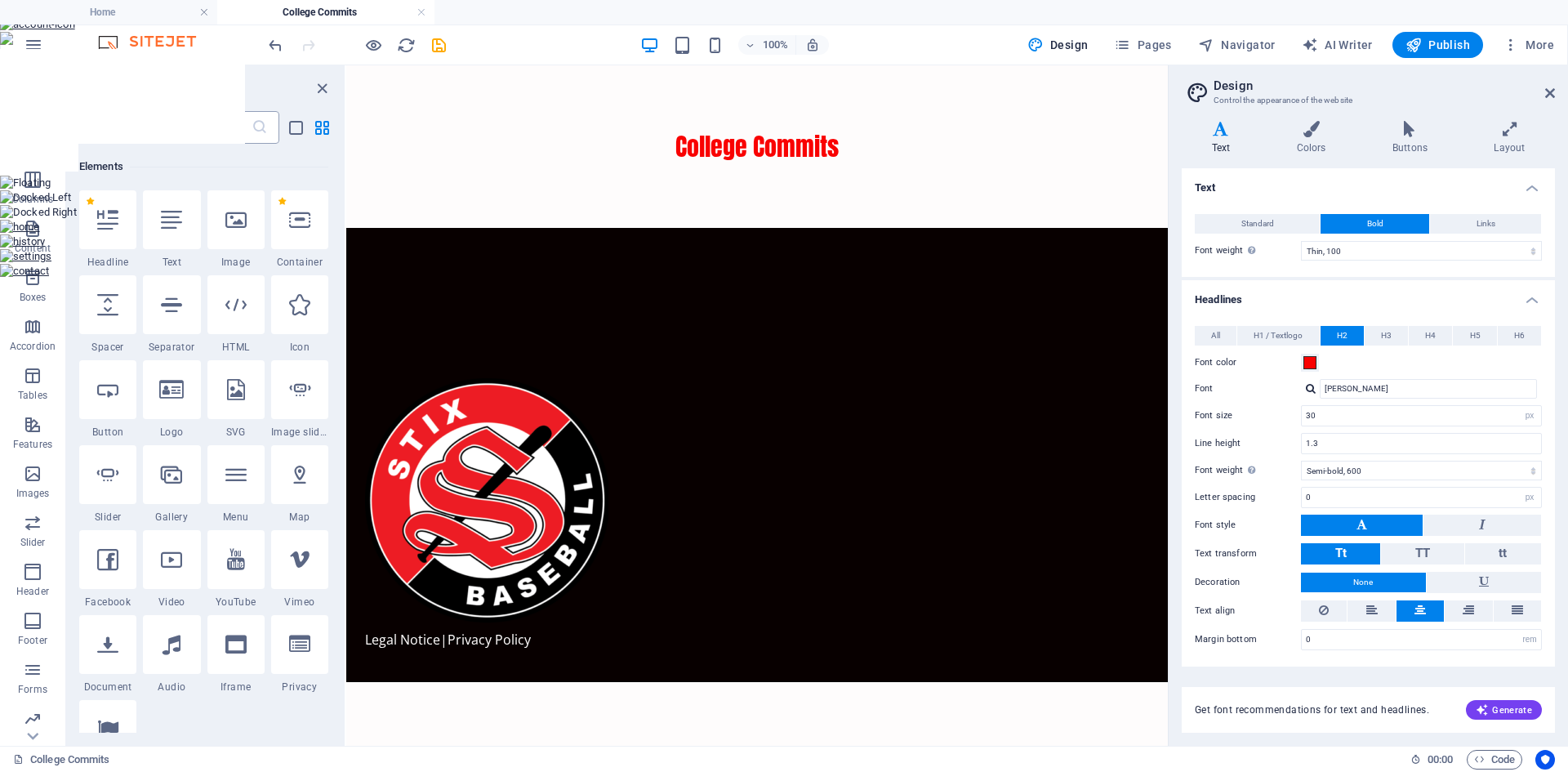
click at [150, 125] on input "text" at bounding box center [165, 127] width 173 height 32
click at [29, 496] on p "Images" at bounding box center [33, 493] width 33 height 13
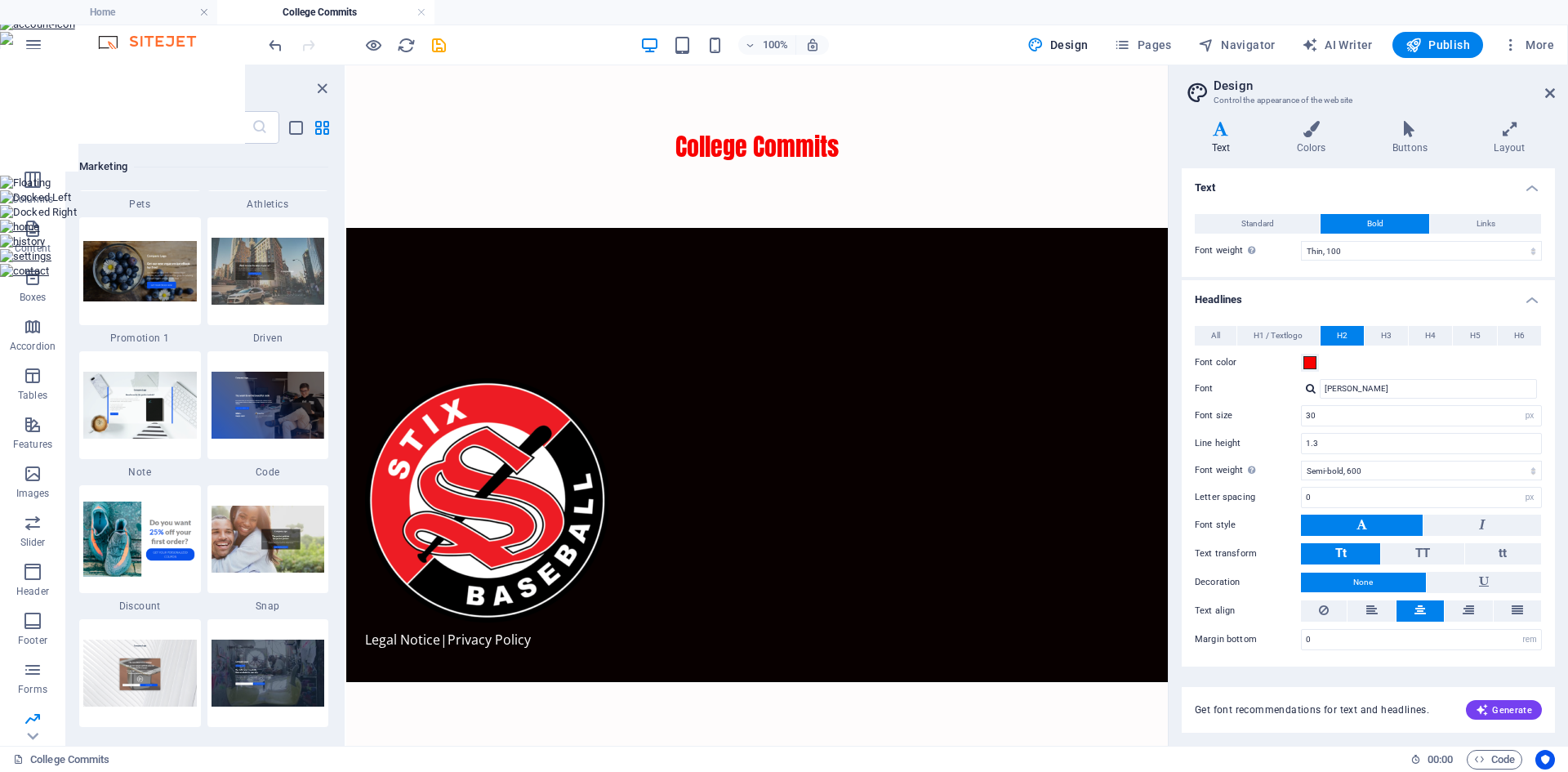
scroll to position [14160, 0]
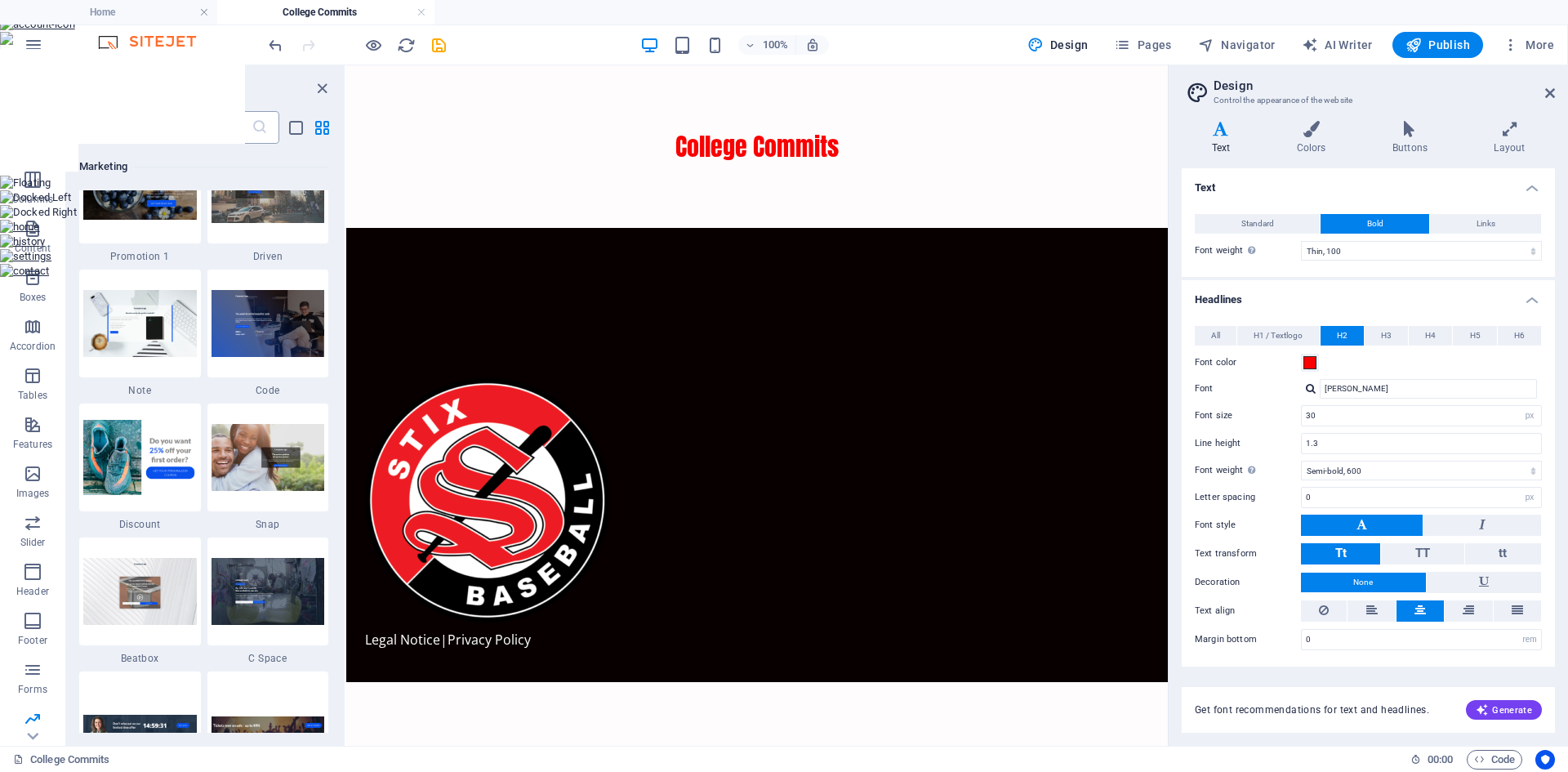
click at [207, 134] on input "text" at bounding box center [165, 127] width 173 height 32
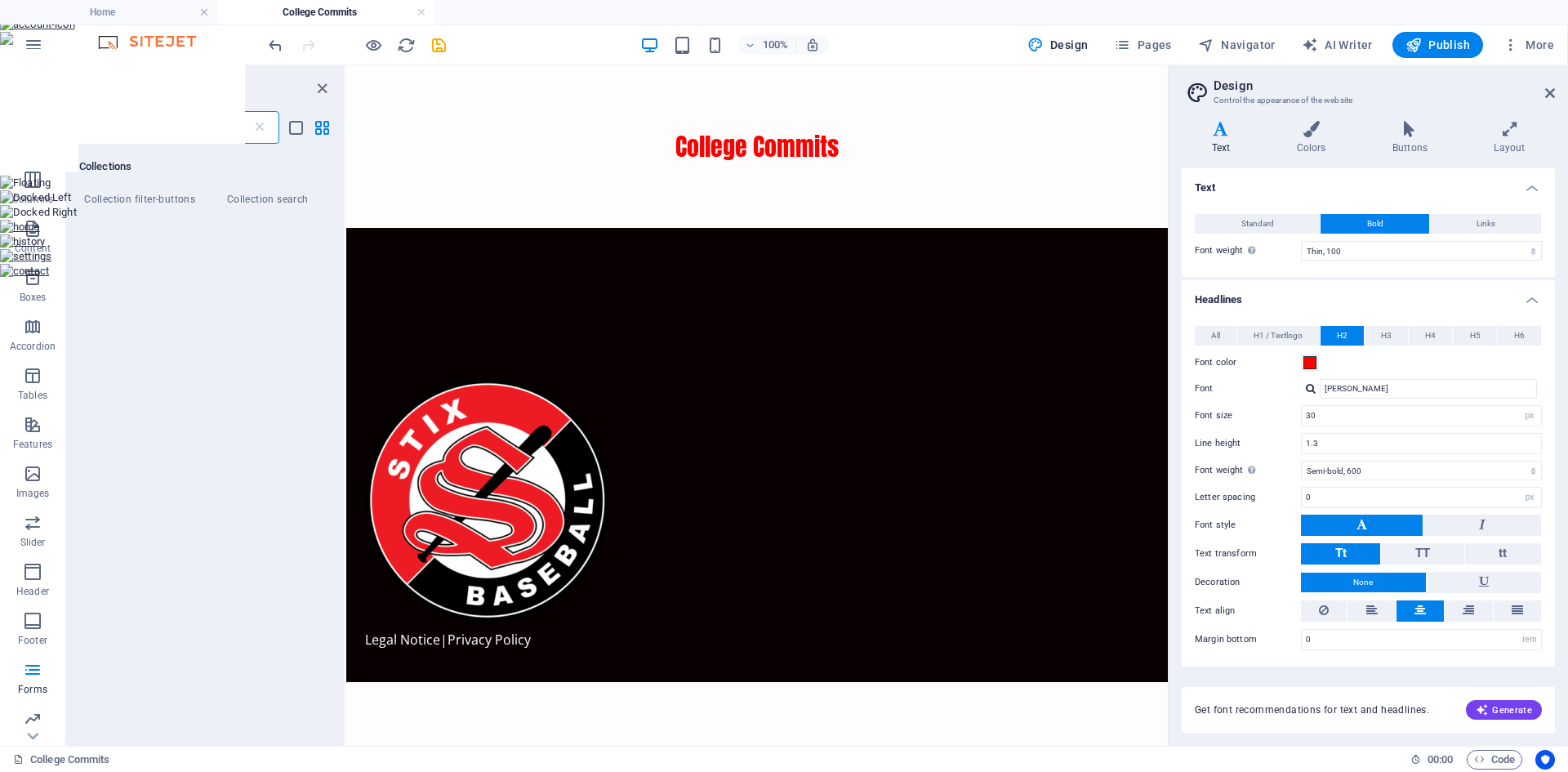
scroll to position [0, 0]
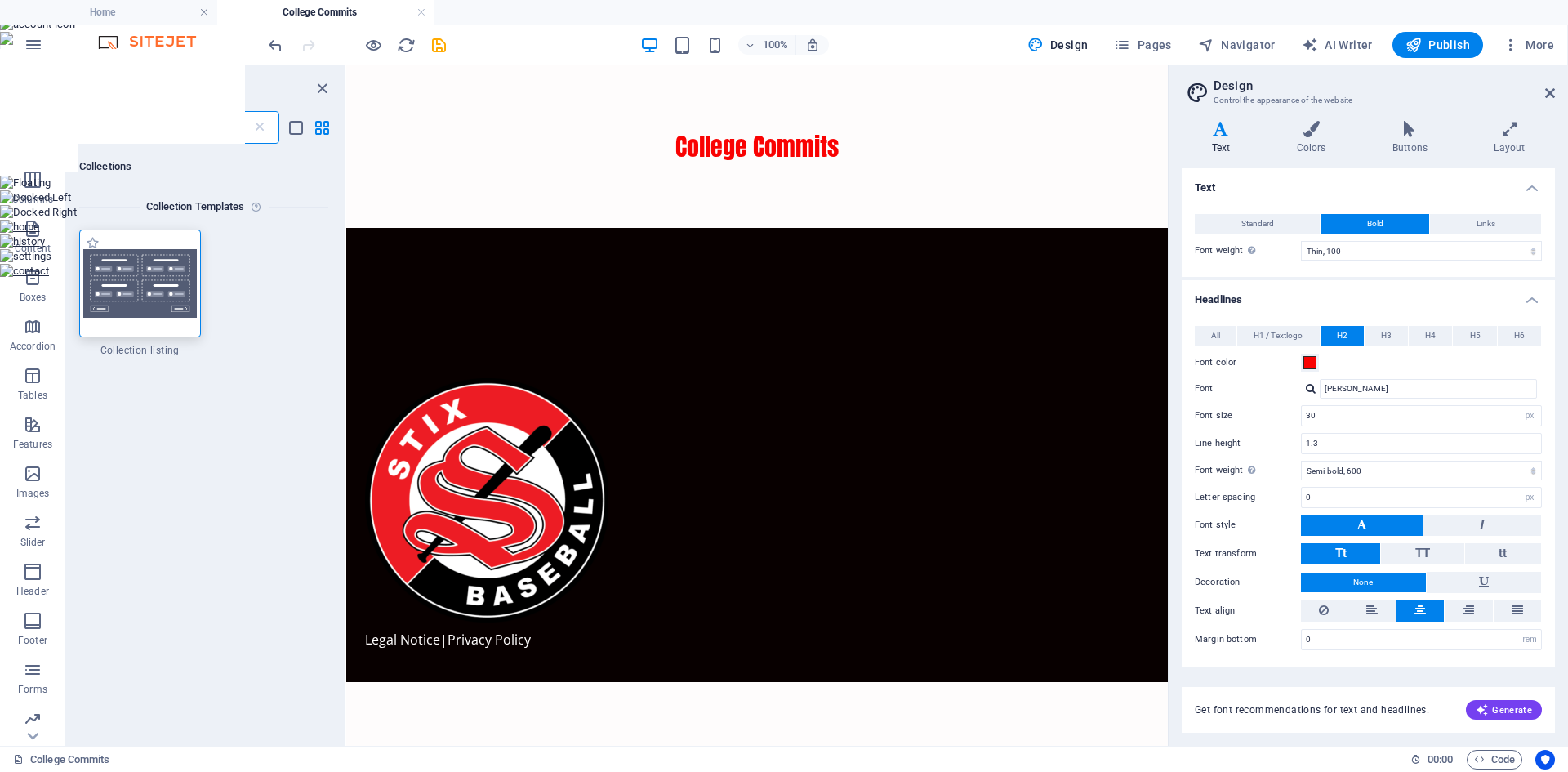
type input "collection list"
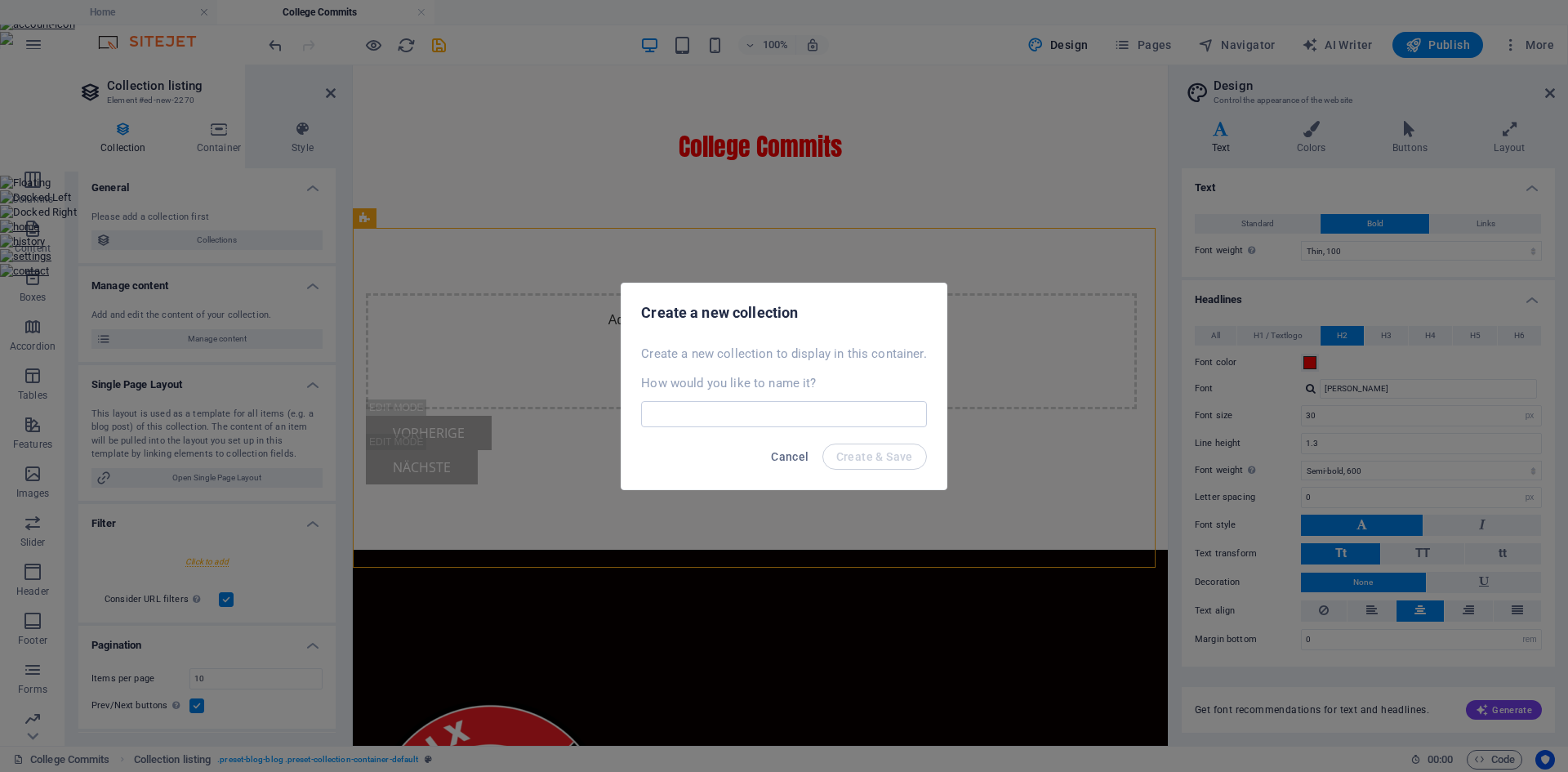
select select
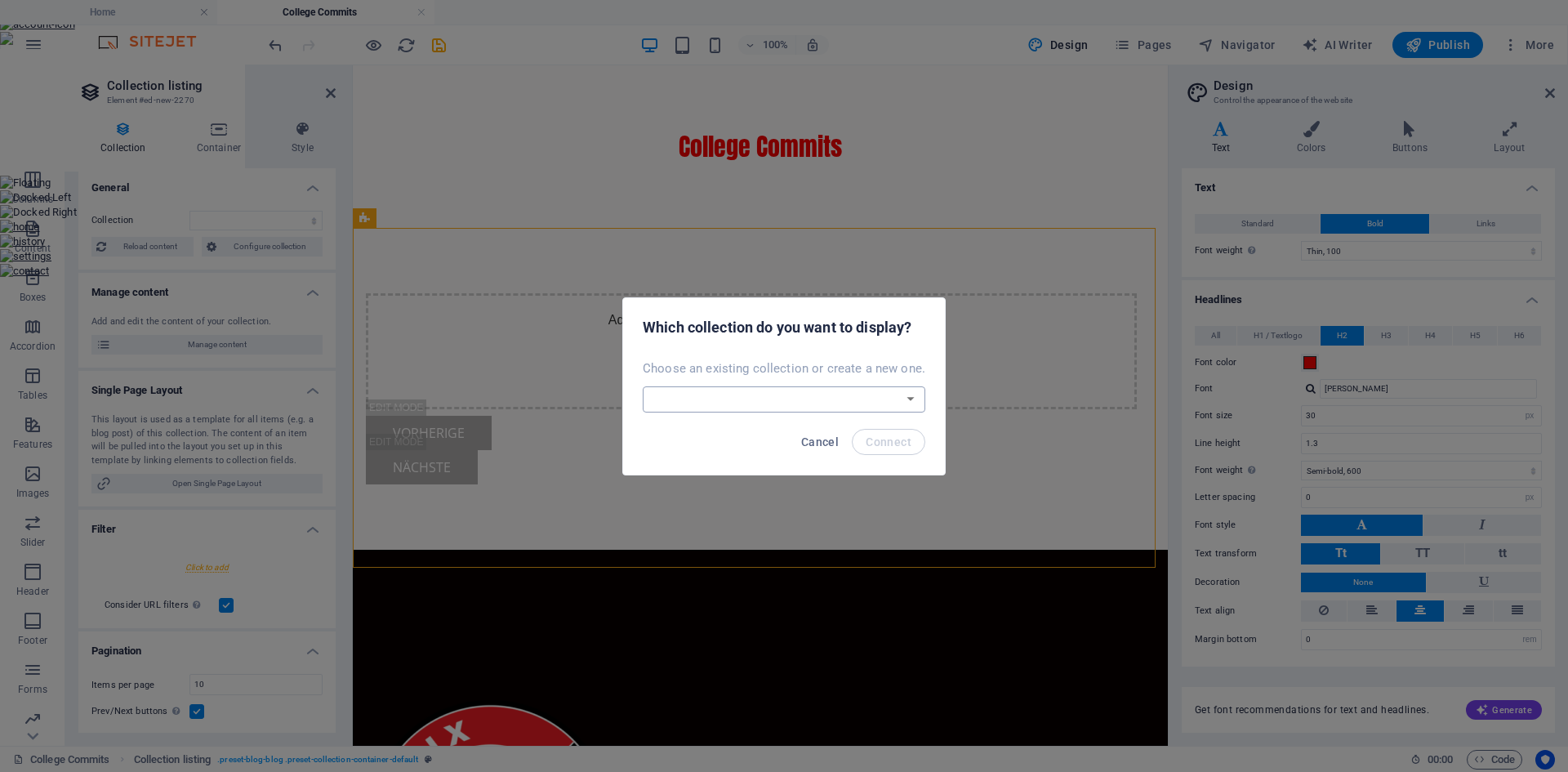
click at [788, 395] on select "Blog New Collection Real Estate Create a new collection" at bounding box center [784, 399] width 283 height 26
select select "--createNew--"
click at [644, 386] on select "Blog New Collection Real Estate Create a new collection" at bounding box center [784, 399] width 283 height 26
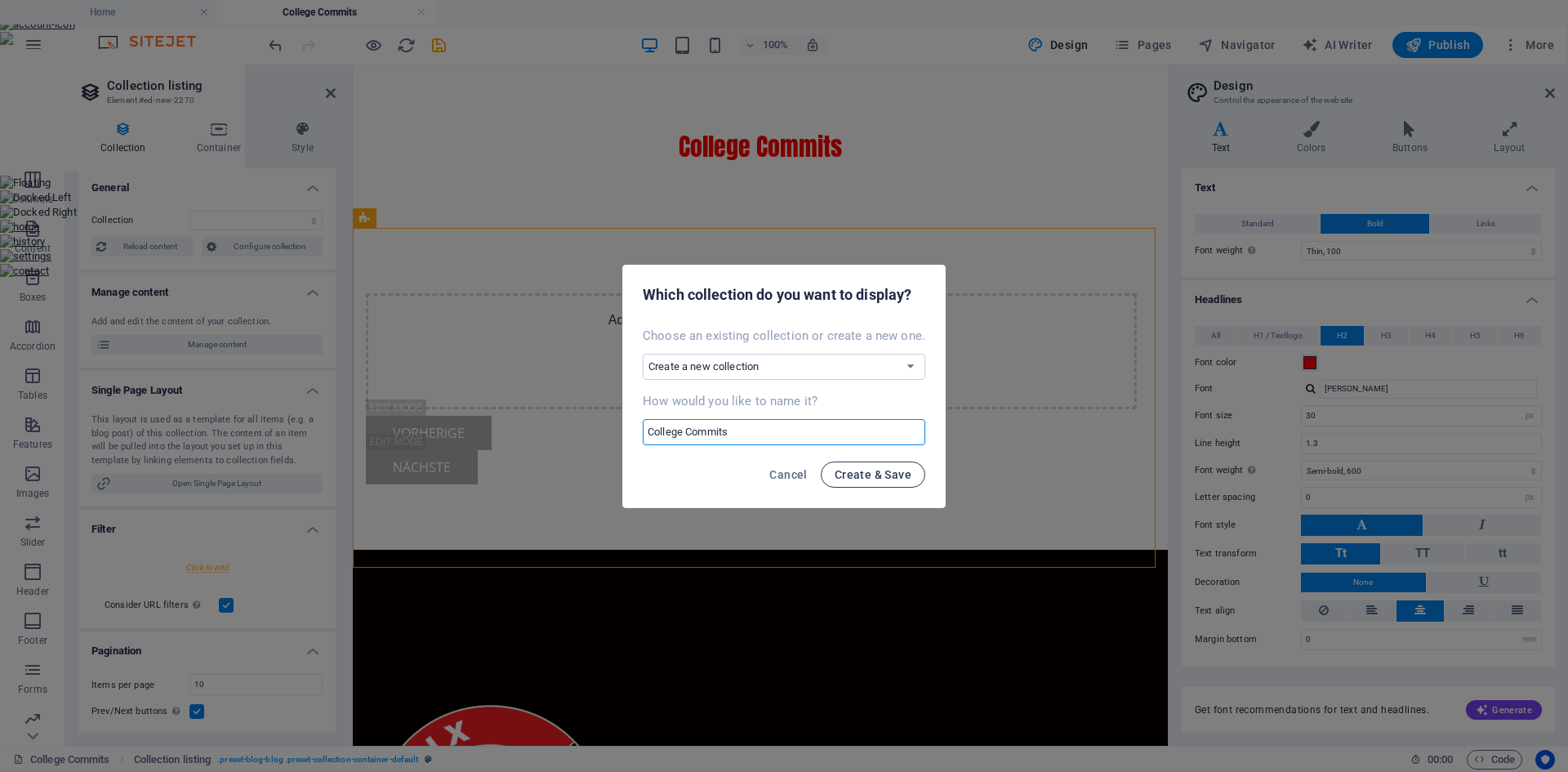
type input "College Commits"
click at [876, 470] on span "Create & Save" at bounding box center [872, 473] width 77 height 13
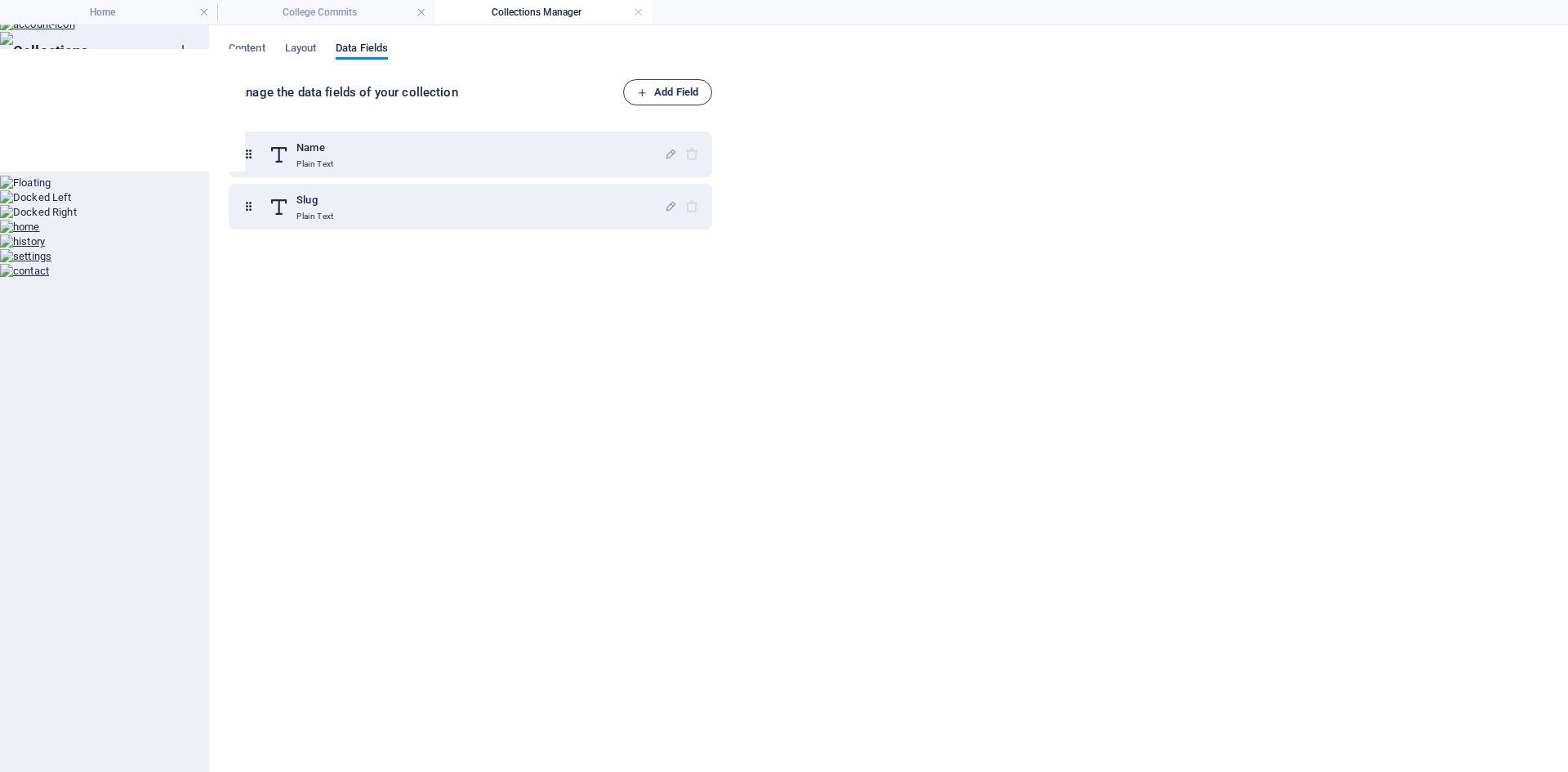
click at [665, 90] on span "Add Field" at bounding box center [667, 93] width 61 height 20
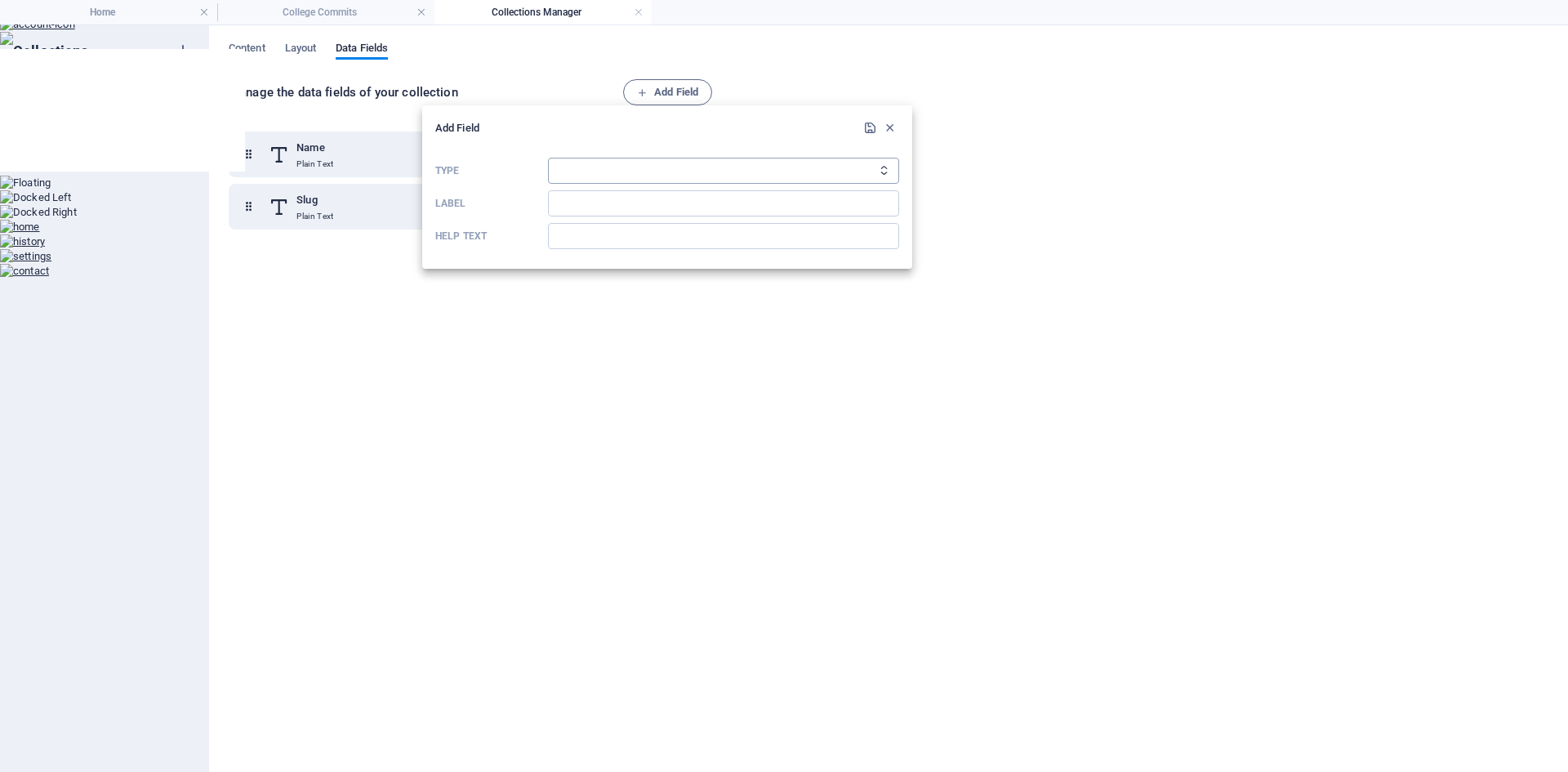
click at [626, 172] on select "Plain Text Link CMS Rich Text File Multiple Files Checkbox Choice Date Number" at bounding box center [723, 170] width 351 height 26
select select "text"
click at [547, 157] on select "Plain Text Link CMS Rich Text File Multiple Files Checkbox Choice Date Number" at bounding box center [723, 170] width 351 height 26
click at [595, 211] on input "Label" at bounding box center [723, 203] width 351 height 26
type input "College"
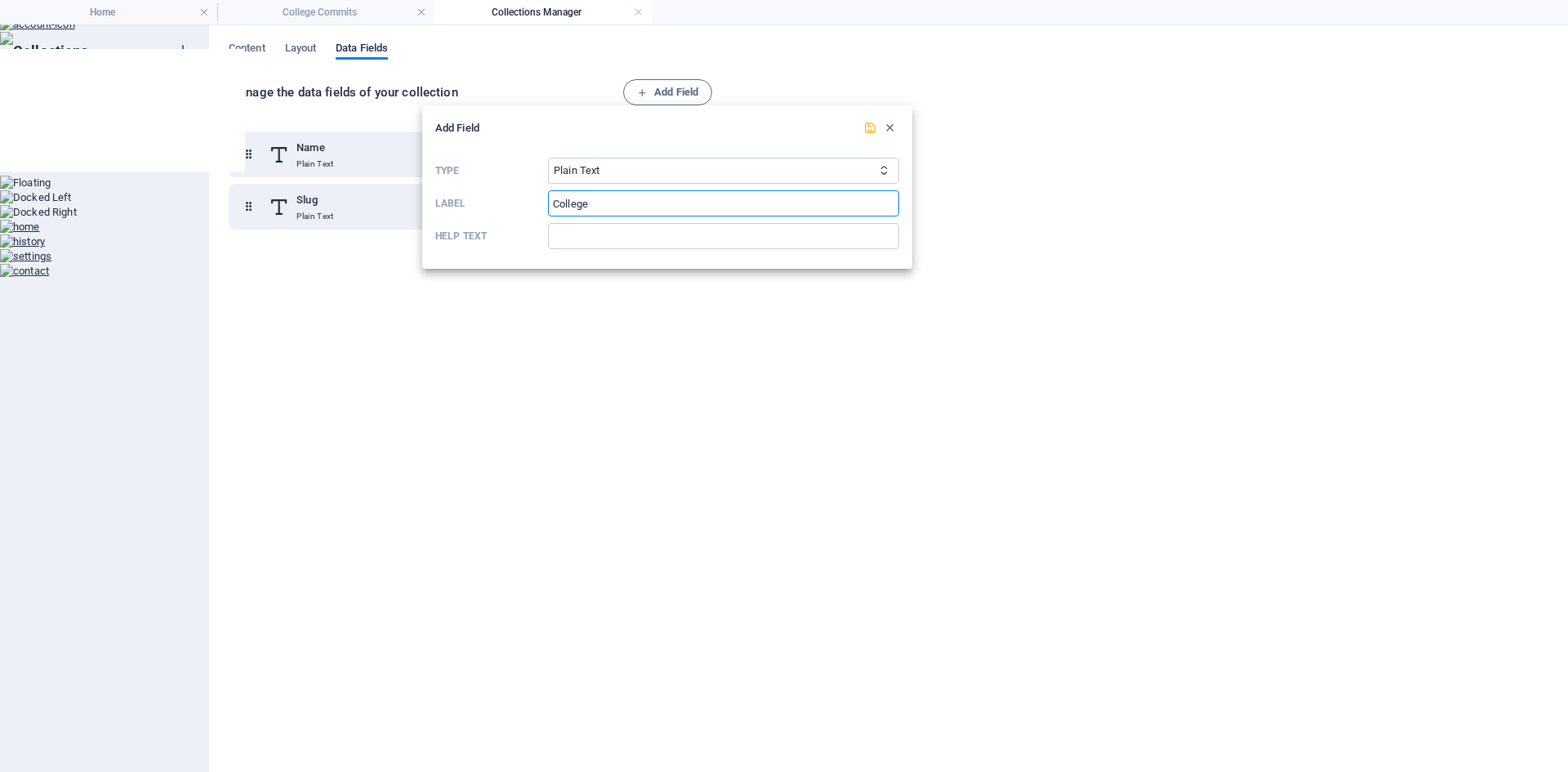
click at [871, 132] on icon "submit" at bounding box center [869, 128] width 14 height 14
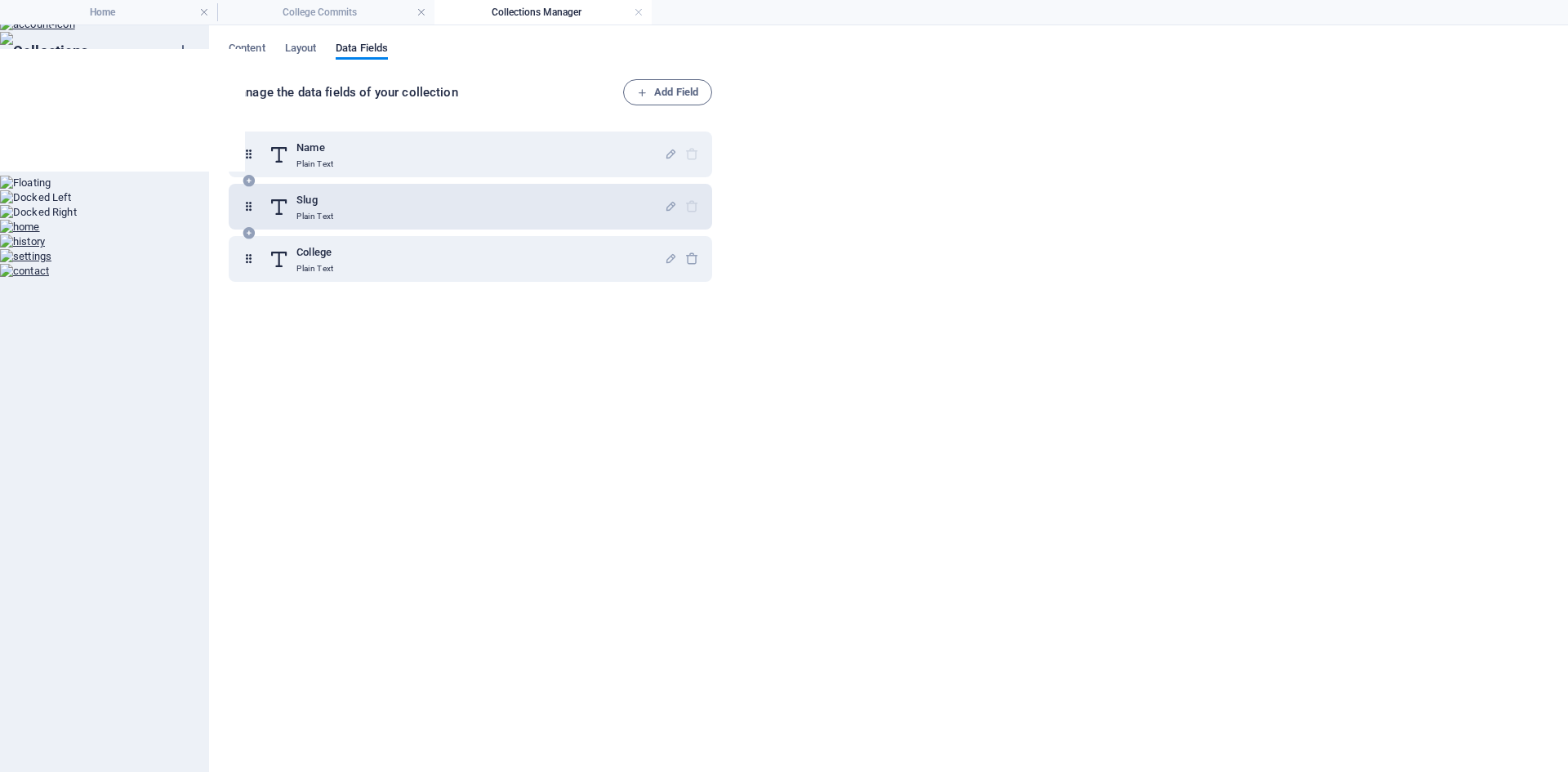
click at [690, 202] on div at bounding box center [681, 206] width 35 height 32
drag, startPoint x: 246, startPoint y: 261, endPoint x: 245, endPoint y: 211, distance: 50.0
click at [245, 211] on div "Name Plain Text Slug Plain Text College Plain Text" at bounding box center [469, 207] width 483 height 150
click at [299, 48] on span "Layout" at bounding box center [301, 49] width 32 height 22
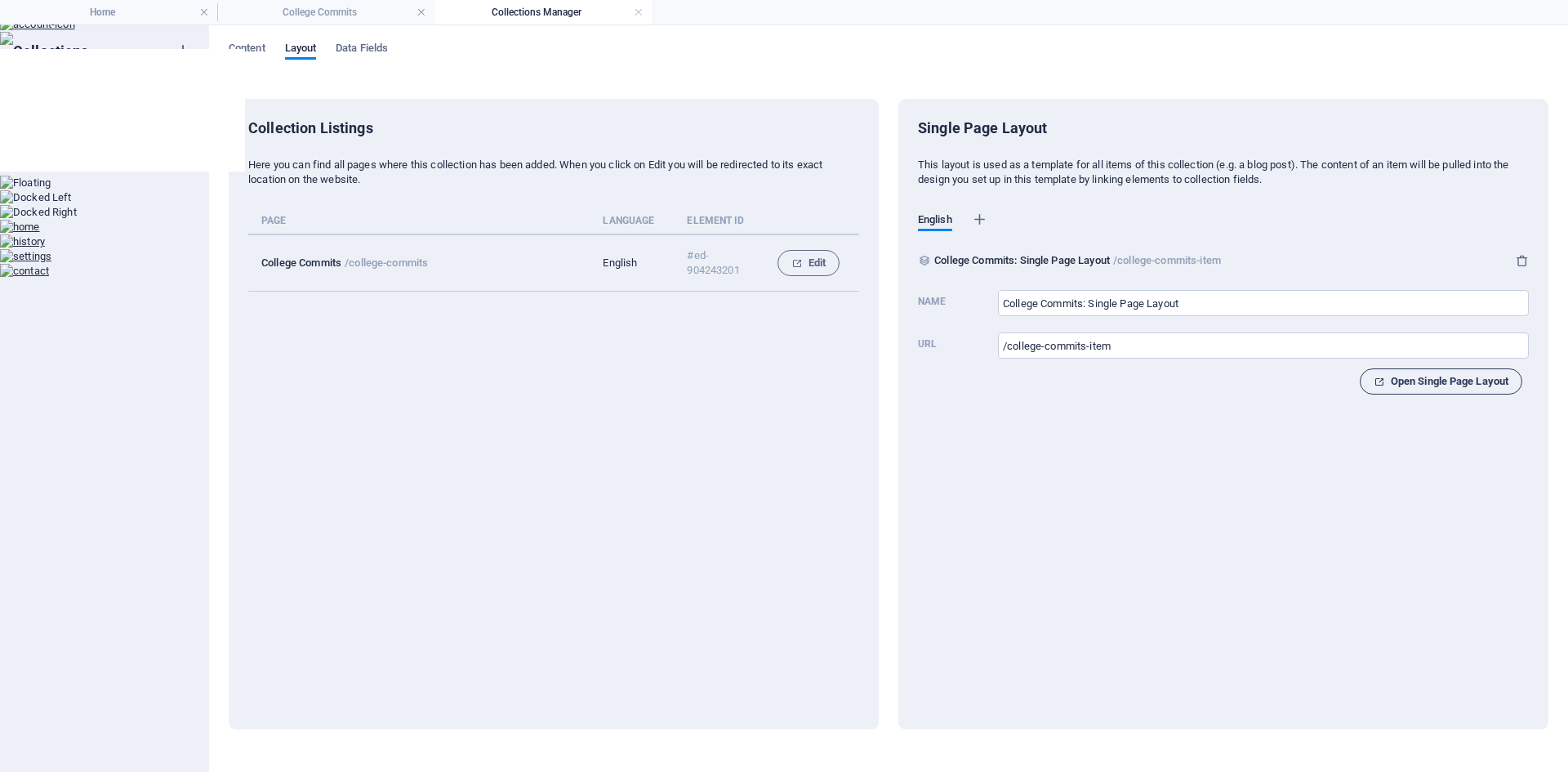
click at [1483, 386] on span "Open Single Page Layout" at bounding box center [1440, 382] width 135 height 20
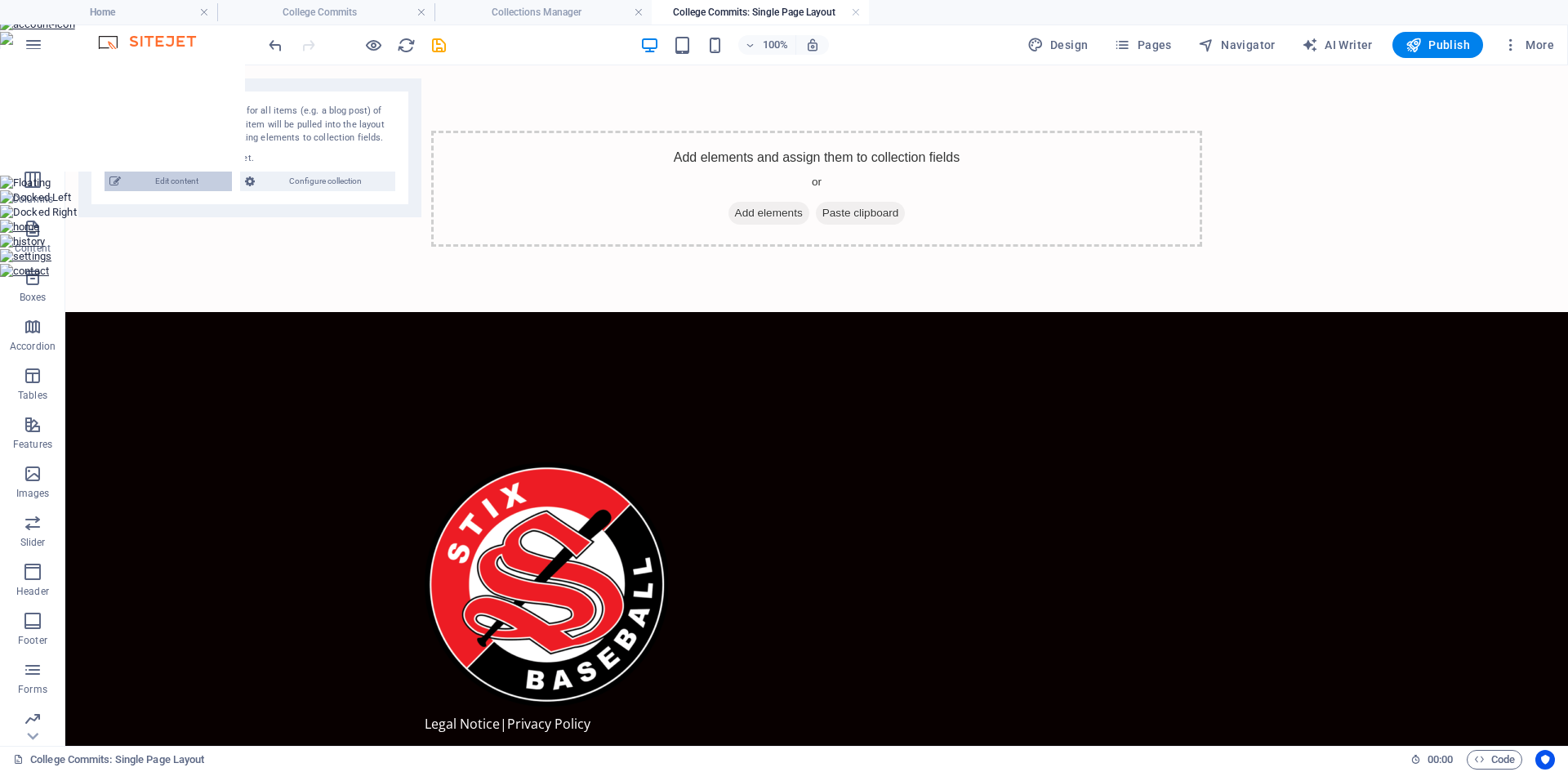
click at [181, 185] on span "Edit content" at bounding box center [177, 182] width 101 height 20
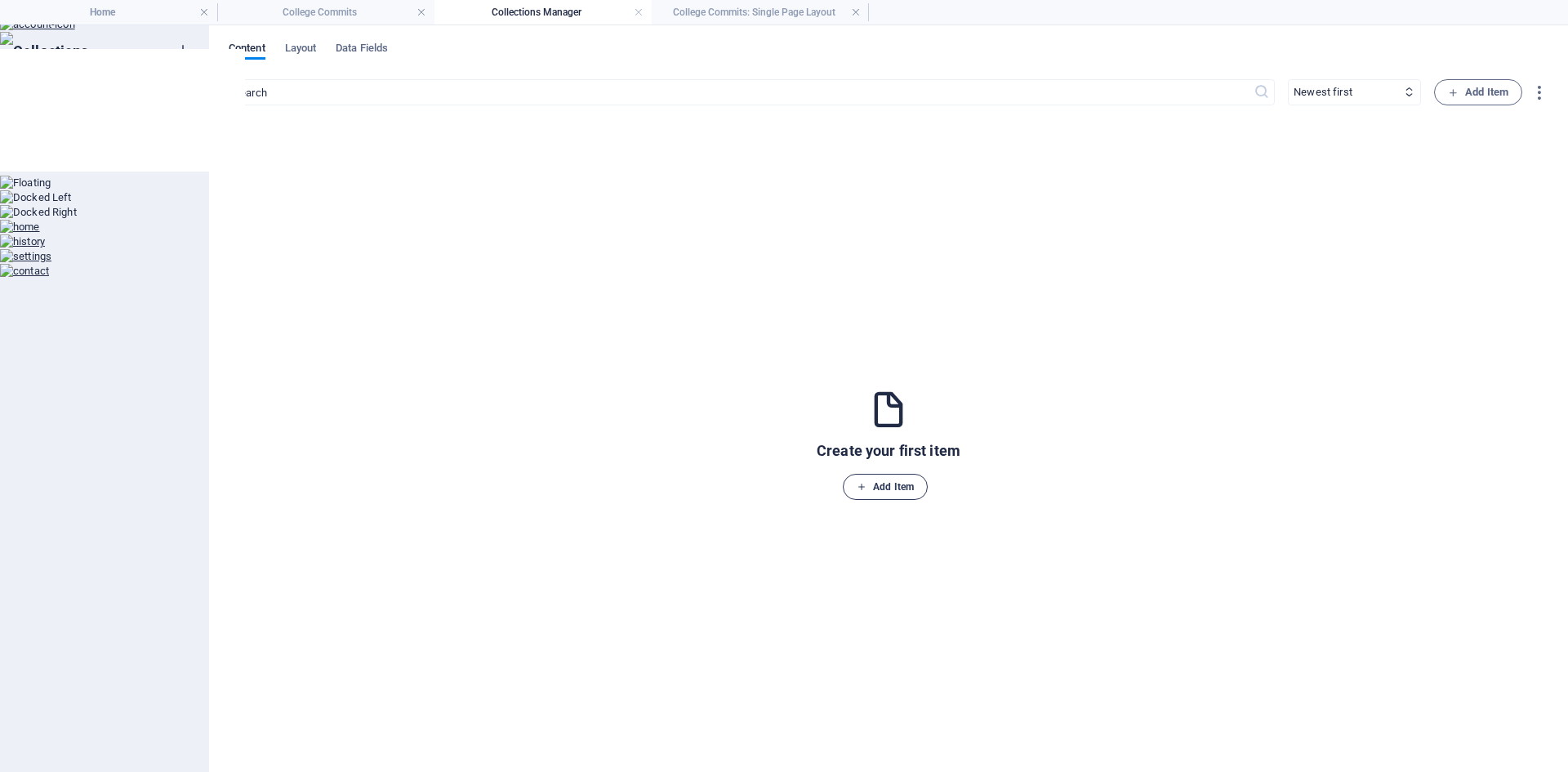
click at [912, 493] on span "Add Item" at bounding box center [885, 487] width 58 height 20
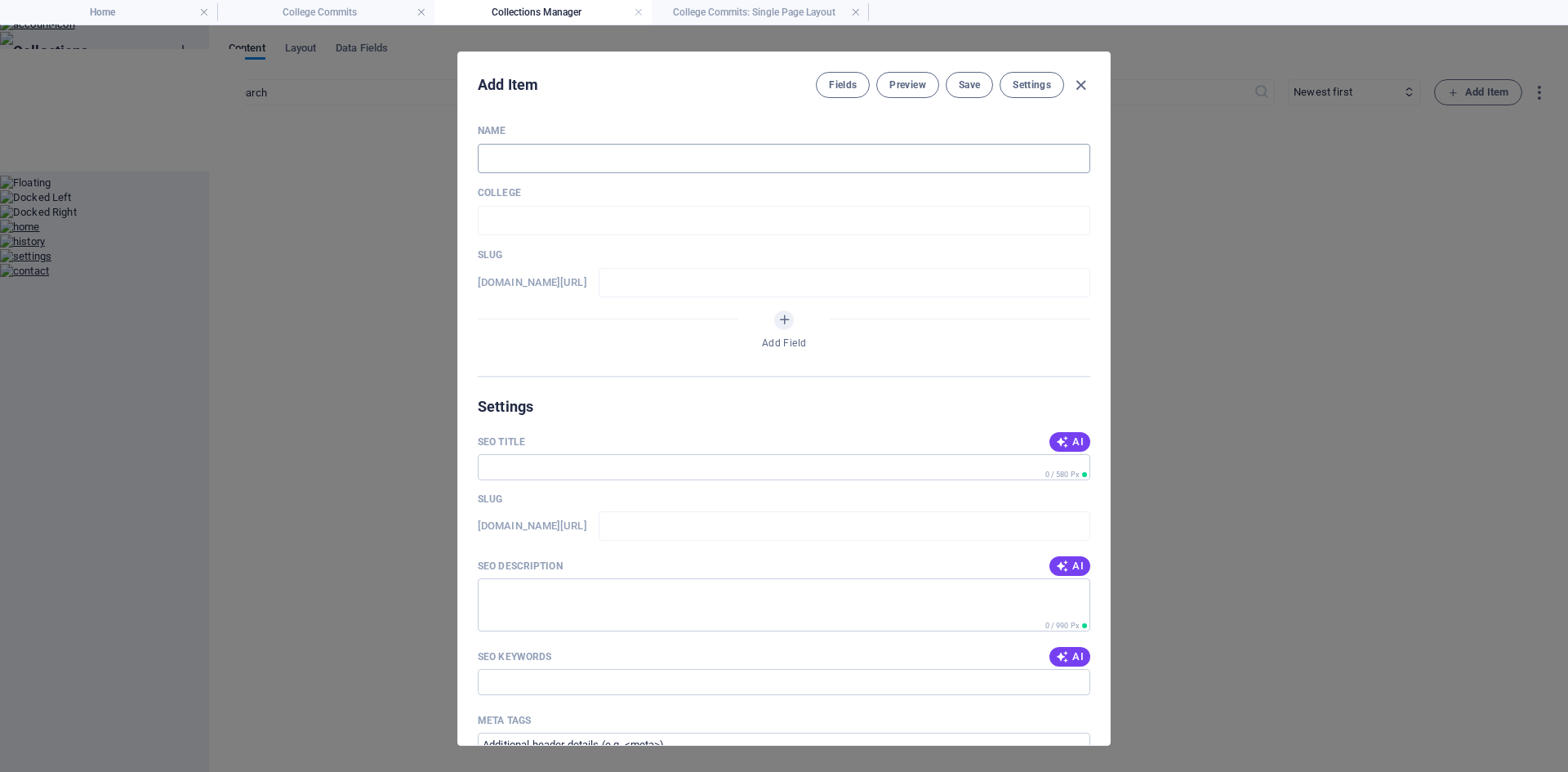
click at [598, 158] on input "text" at bounding box center [784, 158] width 613 height 29
type input "T"
type input "t"
type input "Ta"
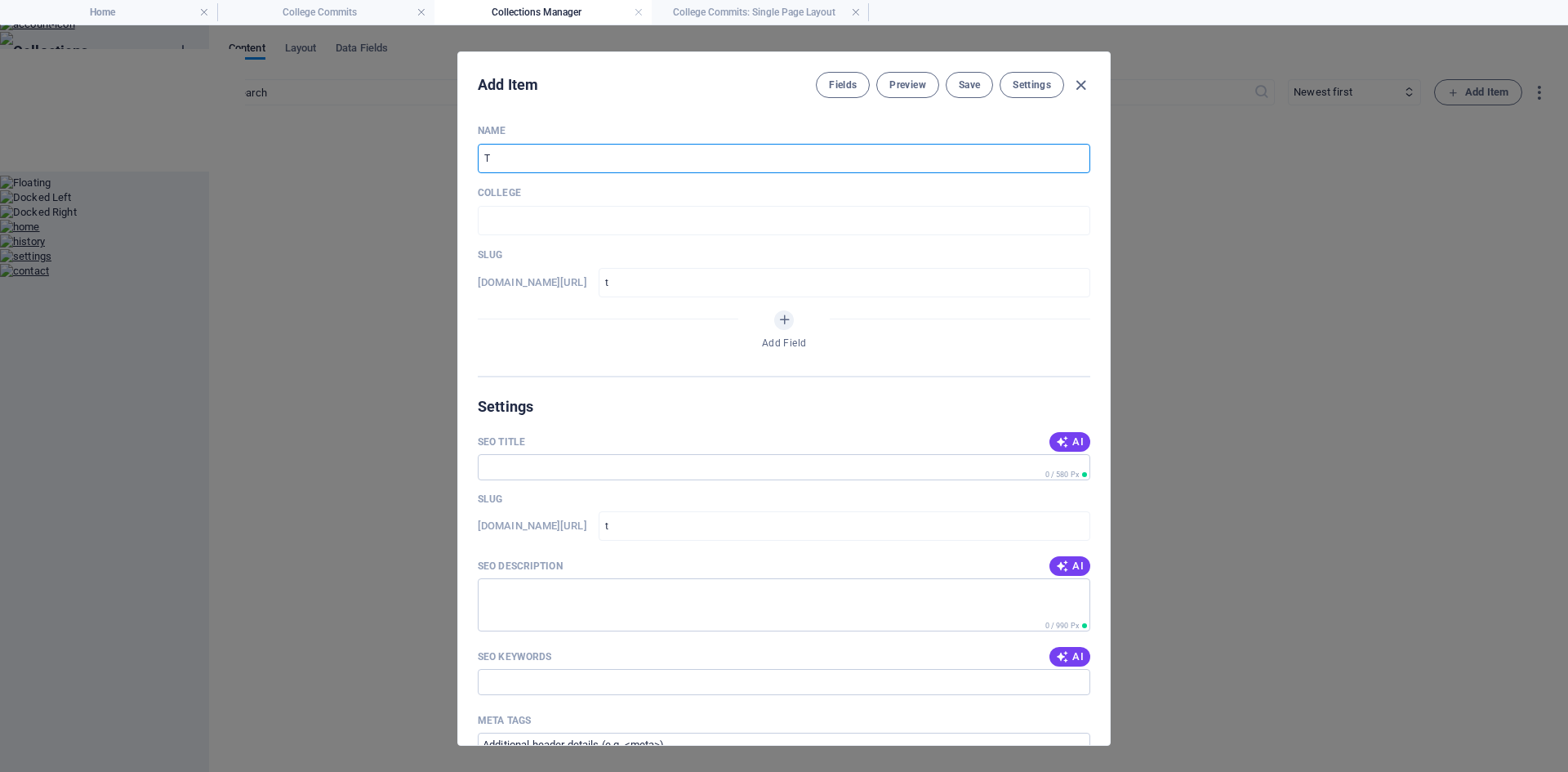
type input "ta"
type input "Tad"
type input "tad"
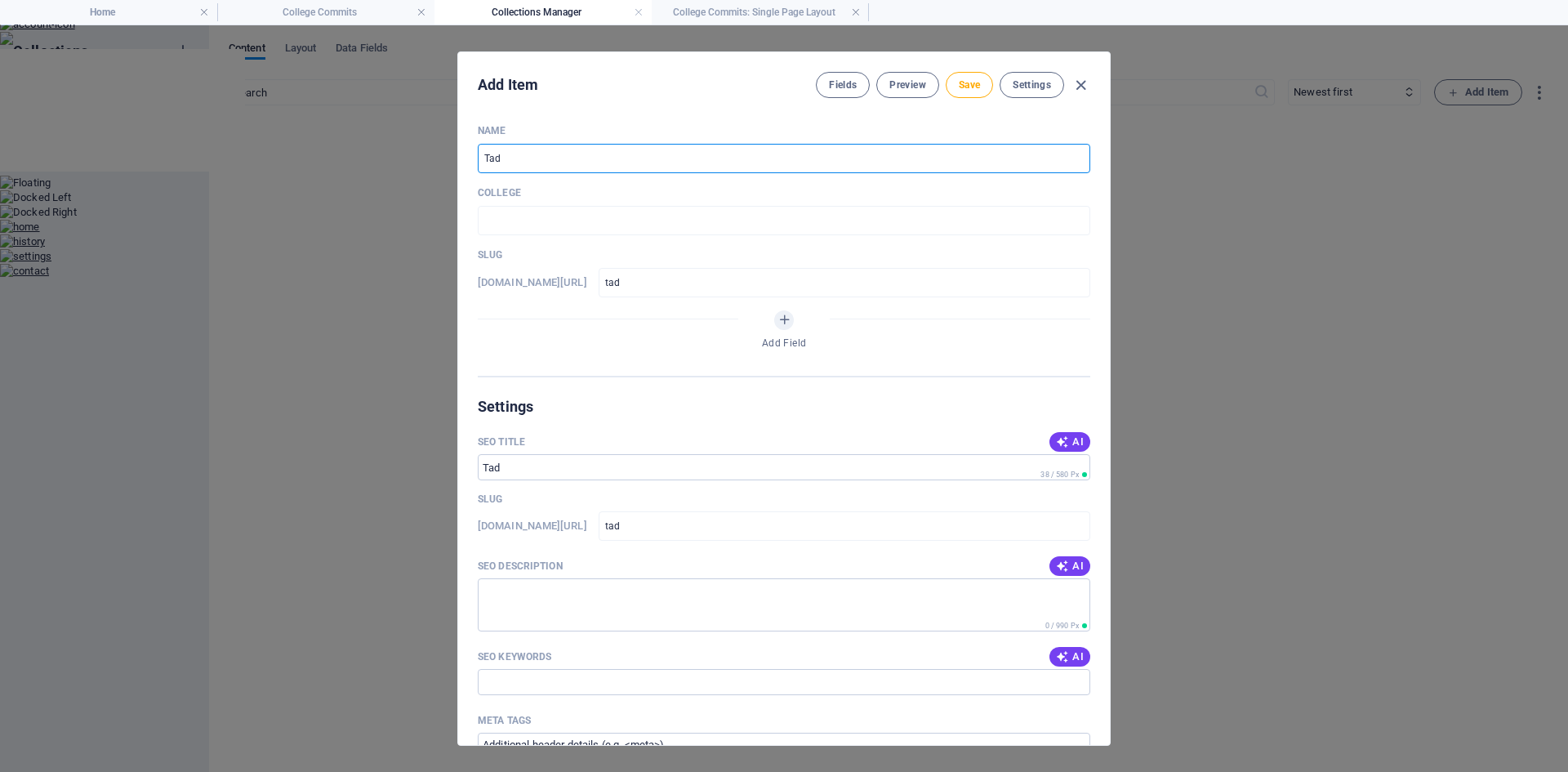
type input "Tad T"
type input "tad-t"
type input "Tad Th"
type input "tad-th"
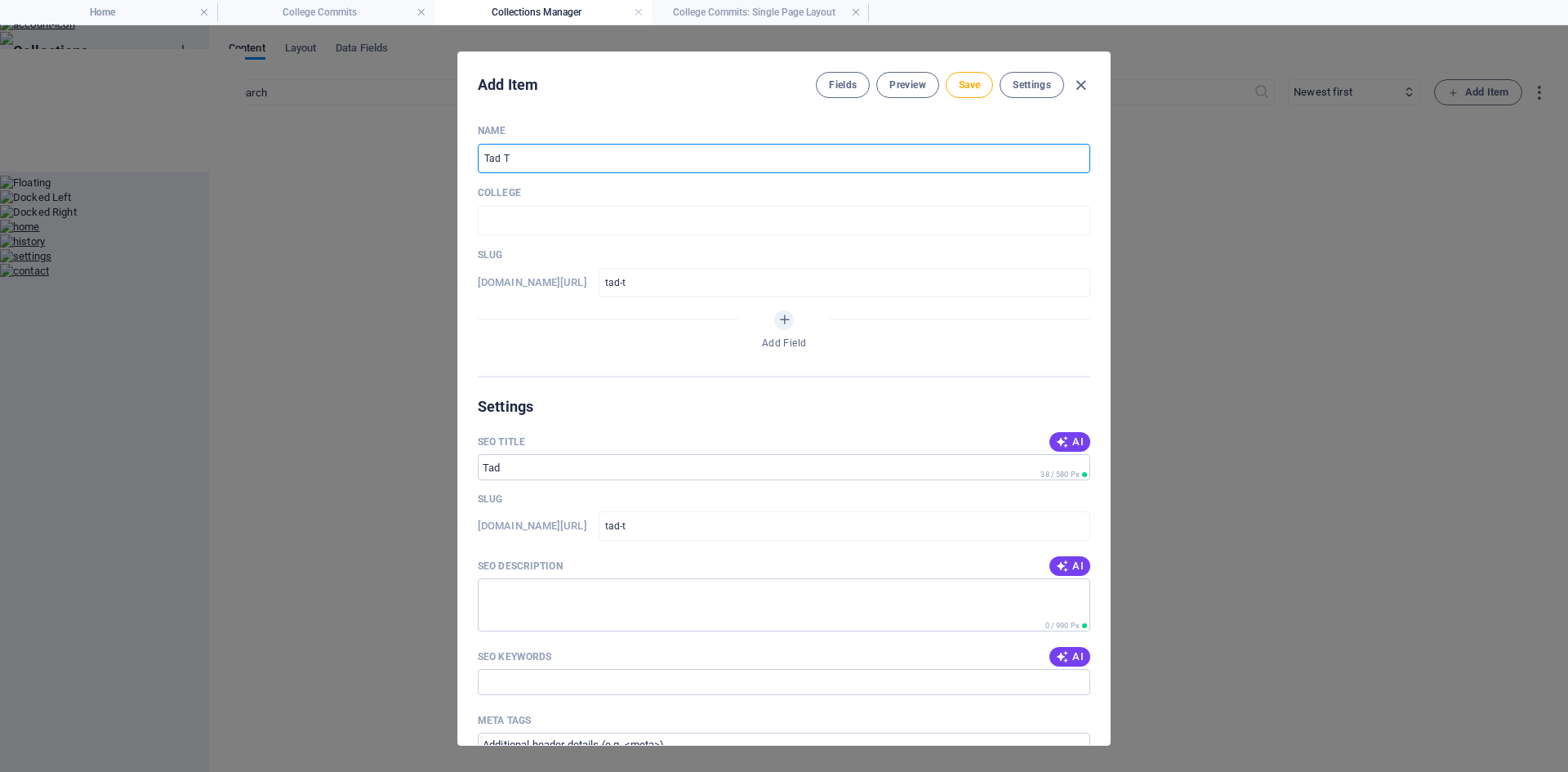
type input "tad-th"
type input "Tad Tho"
type input "tad-tho"
type input "Tad Thom"
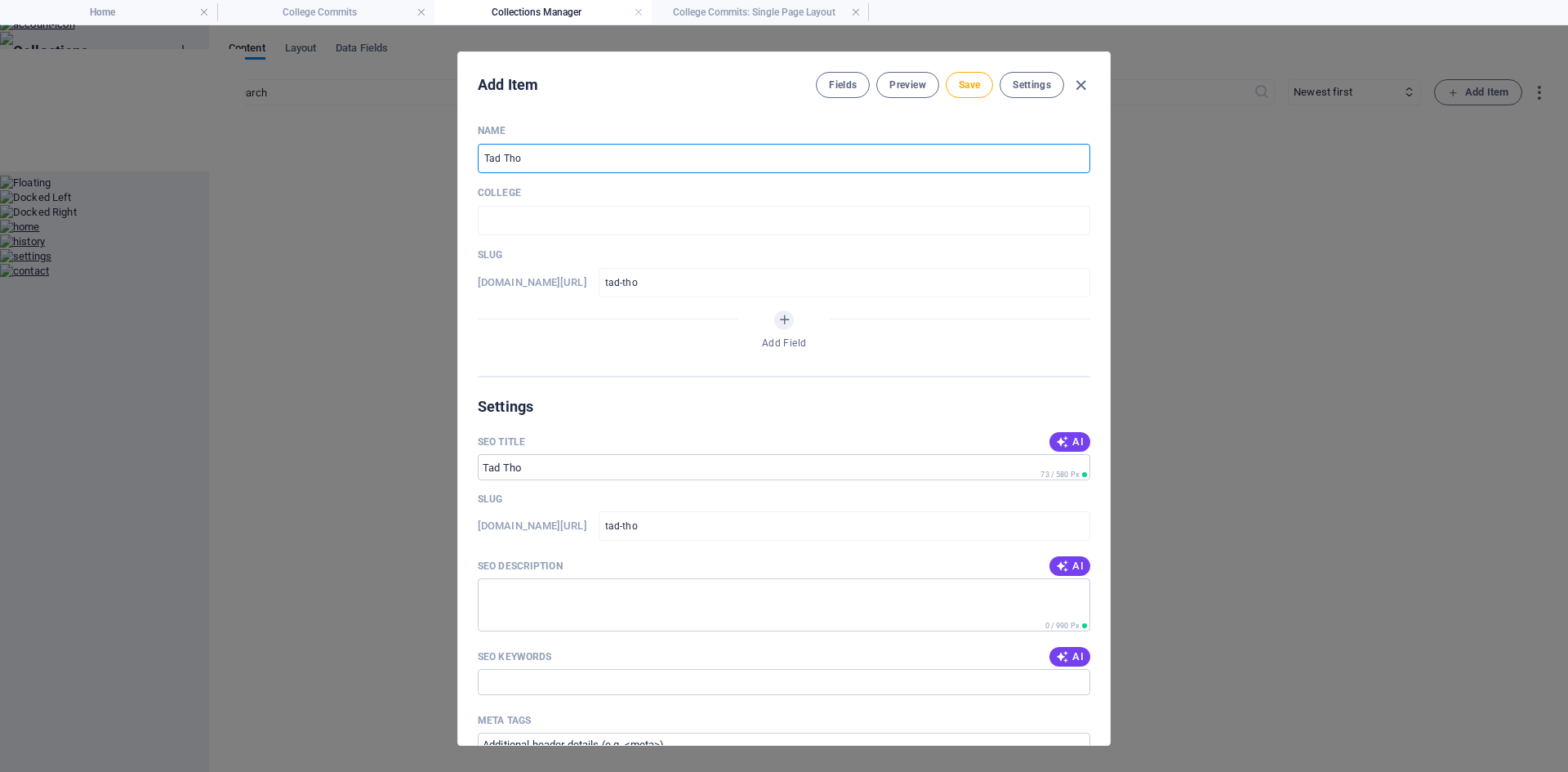
type input "tad-thom"
type input "Tad Thomp"
type input "tad-thomp"
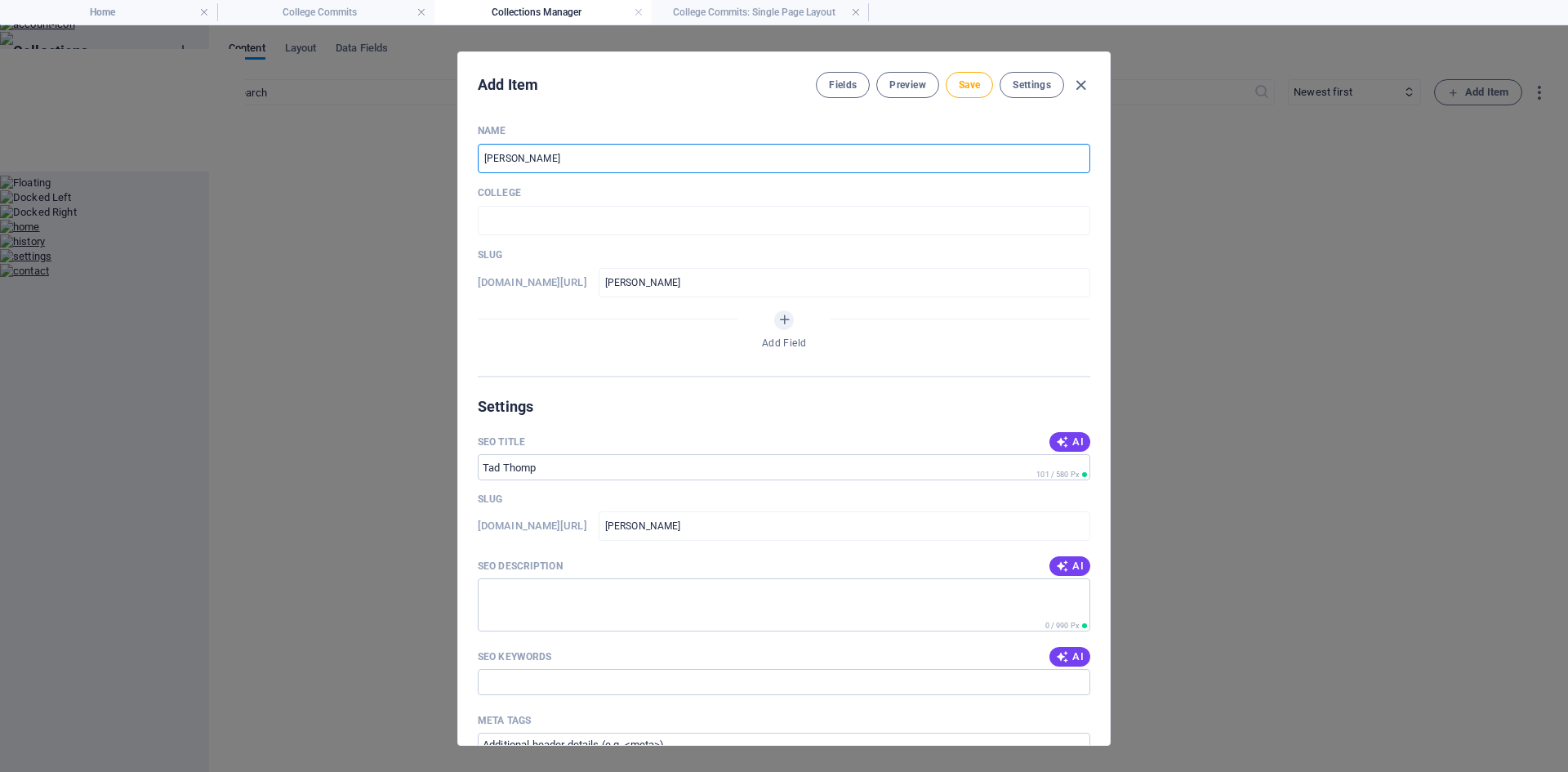
type input "Tad Thomps"
type input "tad-thomps"
type input "Tad Thompso"
type input "tad-thompso"
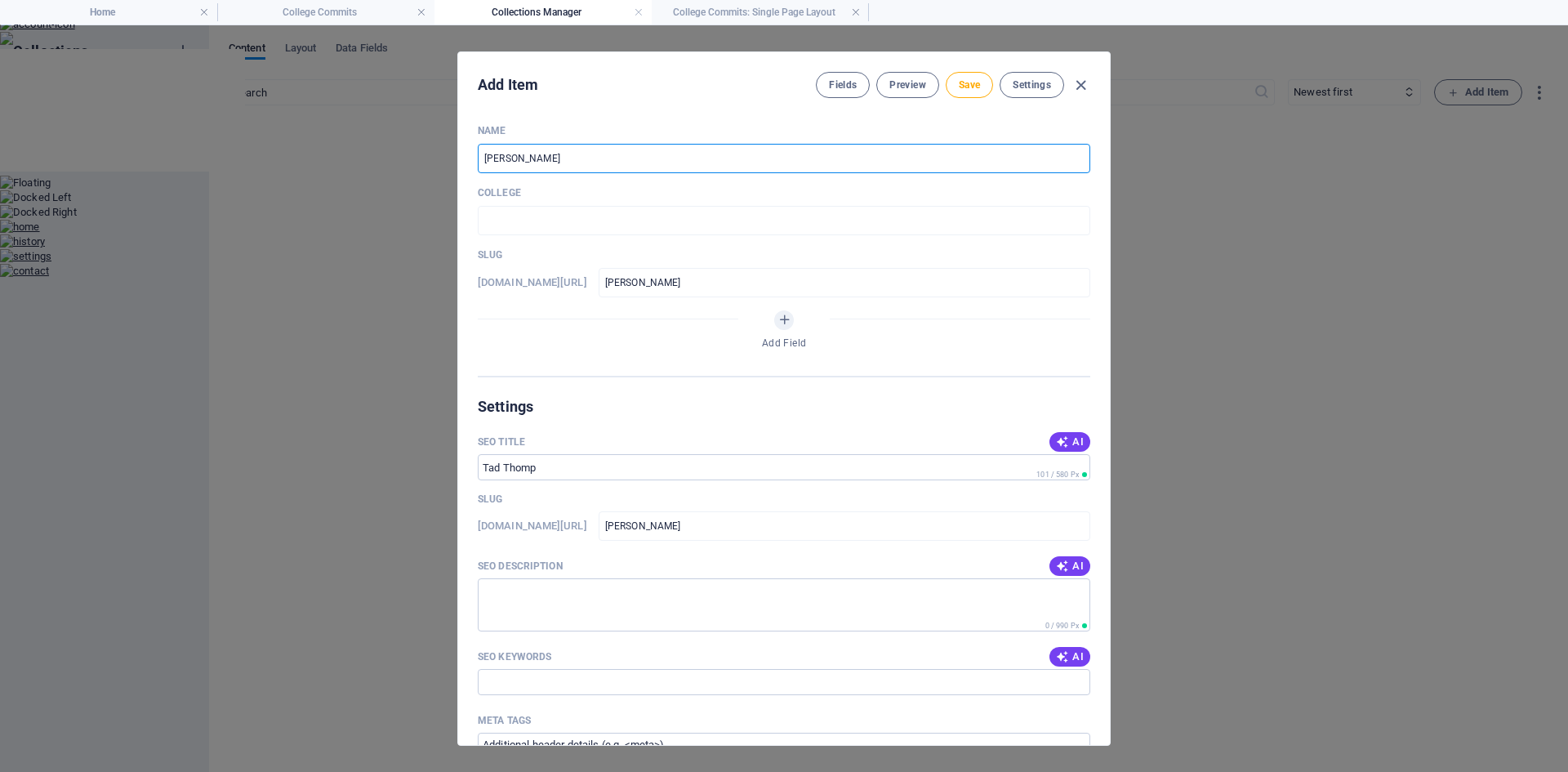
type input "tad-thompso"
type input "[PERSON_NAME]"
type input "tad-thompson"
type input "[PERSON_NAME]"
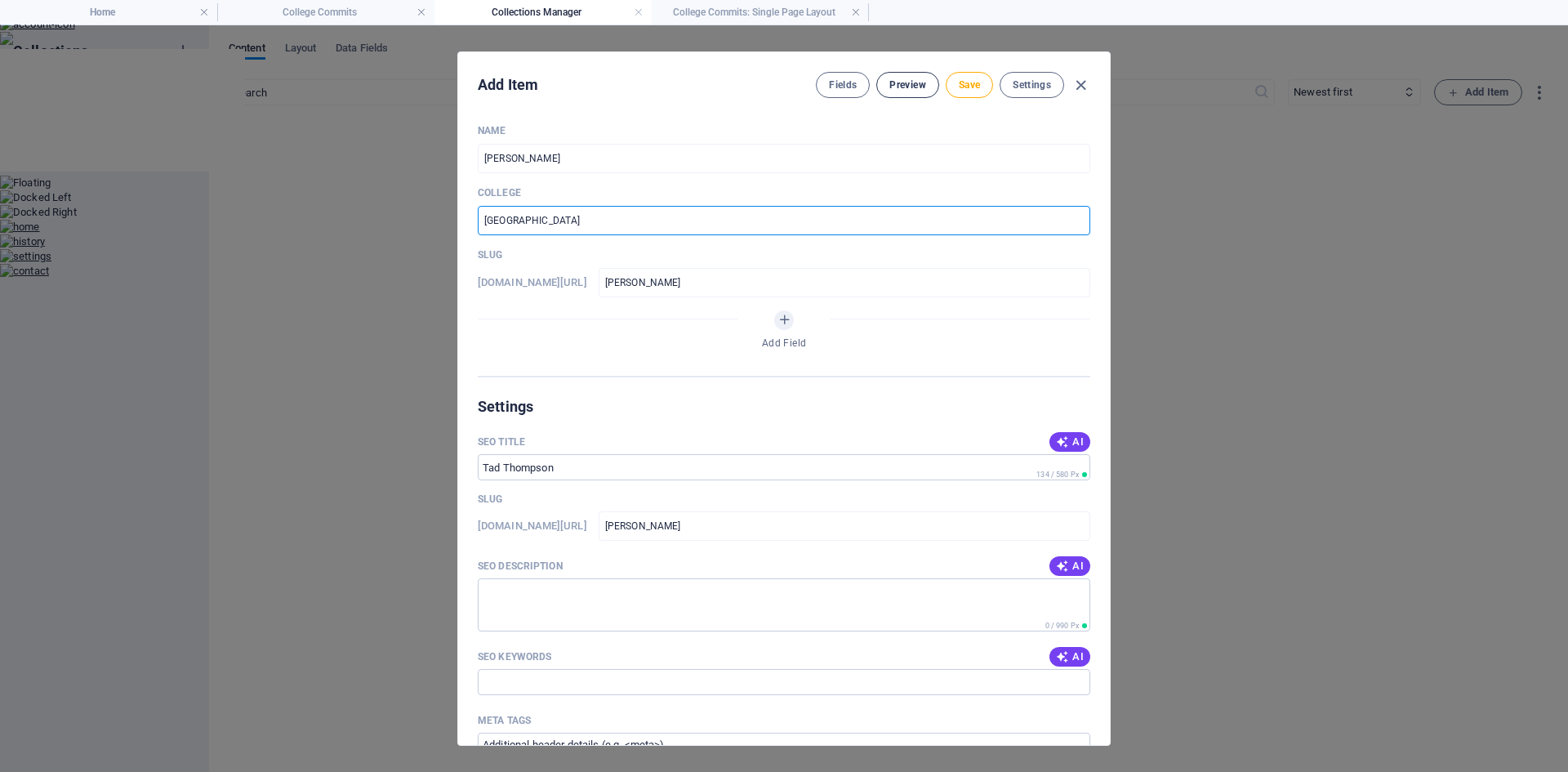
type input "Odessa College"
click at [918, 87] on span "Preview" at bounding box center [906, 84] width 36 height 13
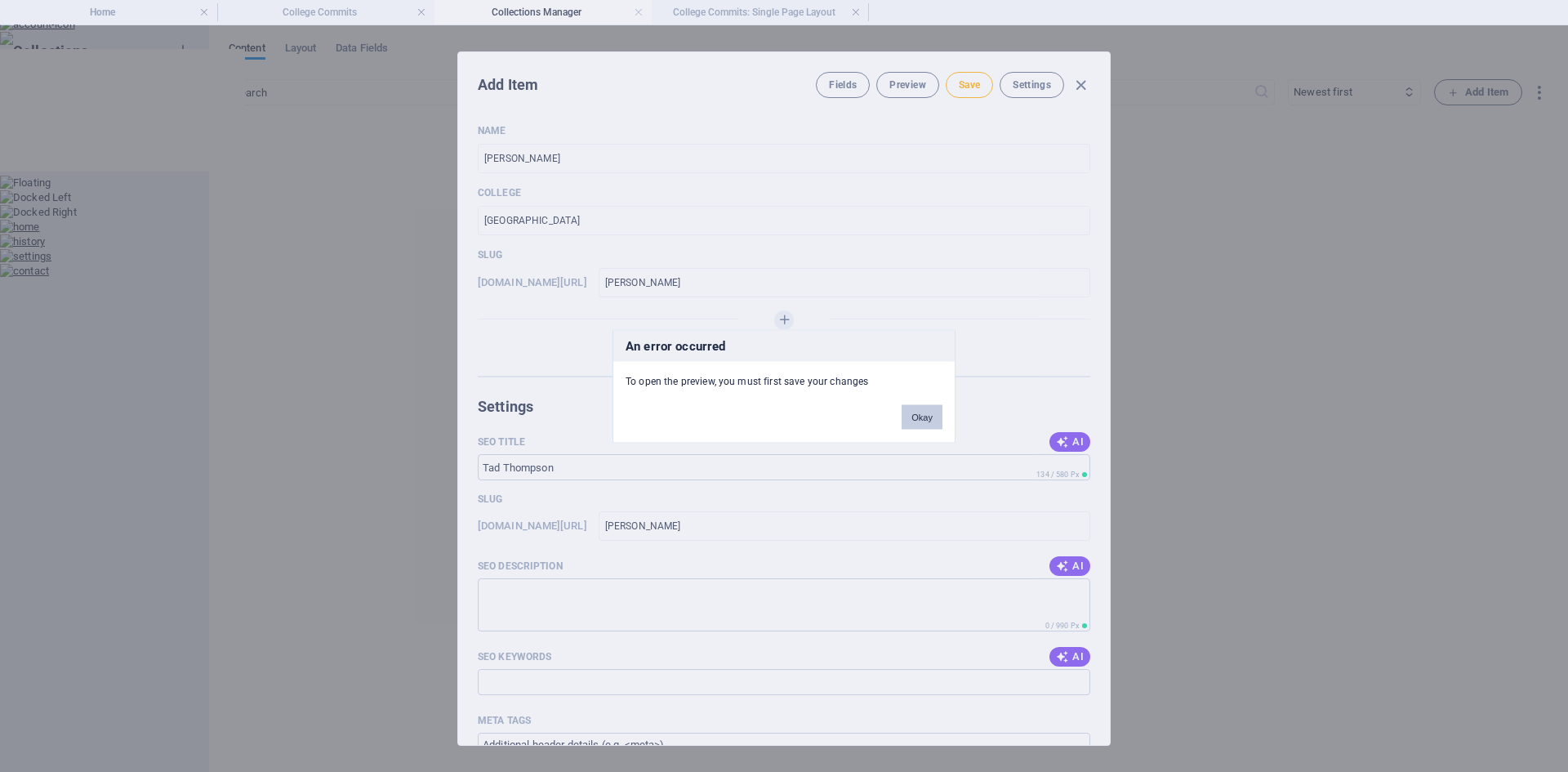
click at [915, 415] on button "Okay" at bounding box center [922, 416] width 41 height 24
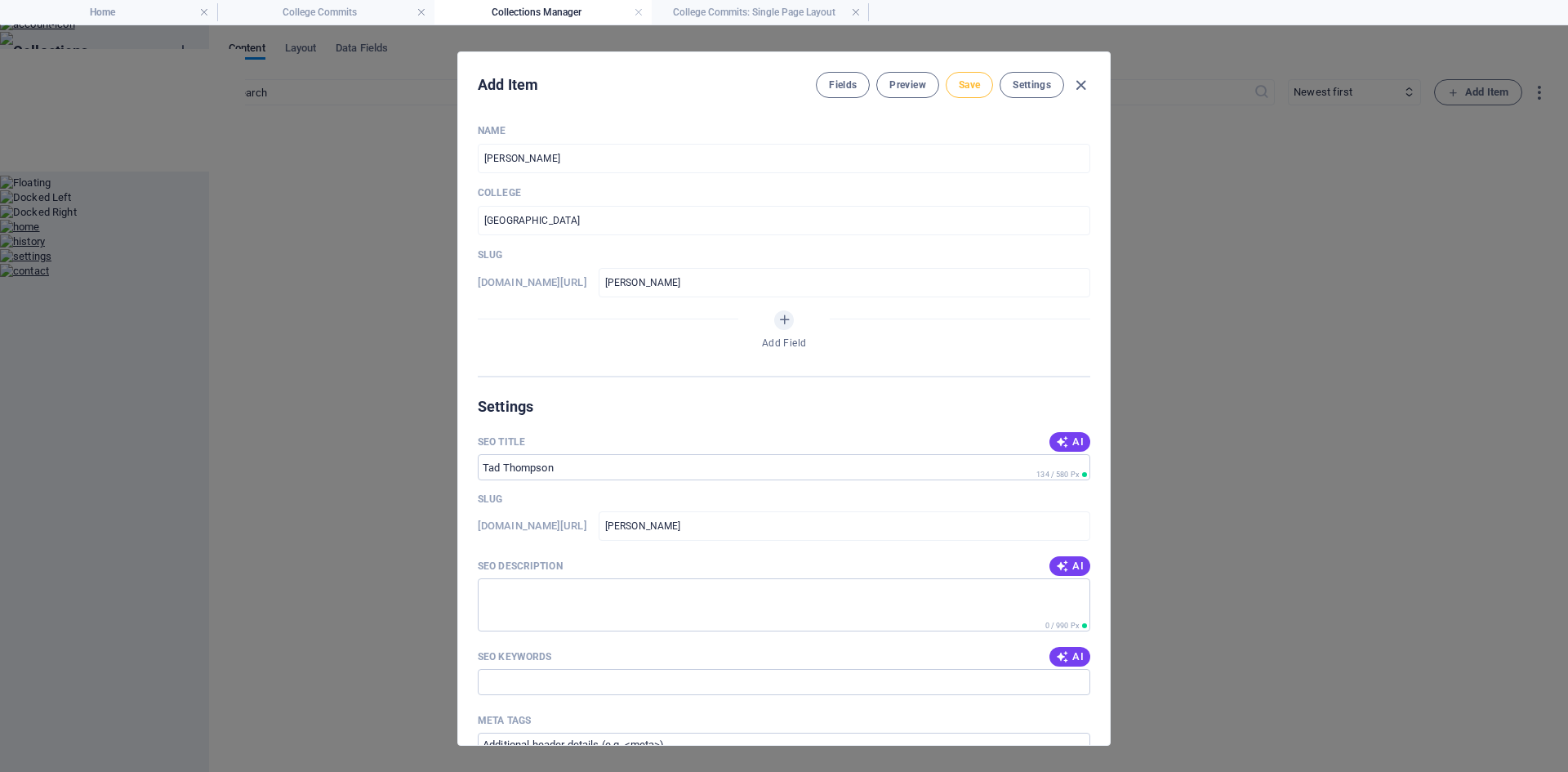
click at [957, 94] on button "Save" at bounding box center [969, 85] width 48 height 26
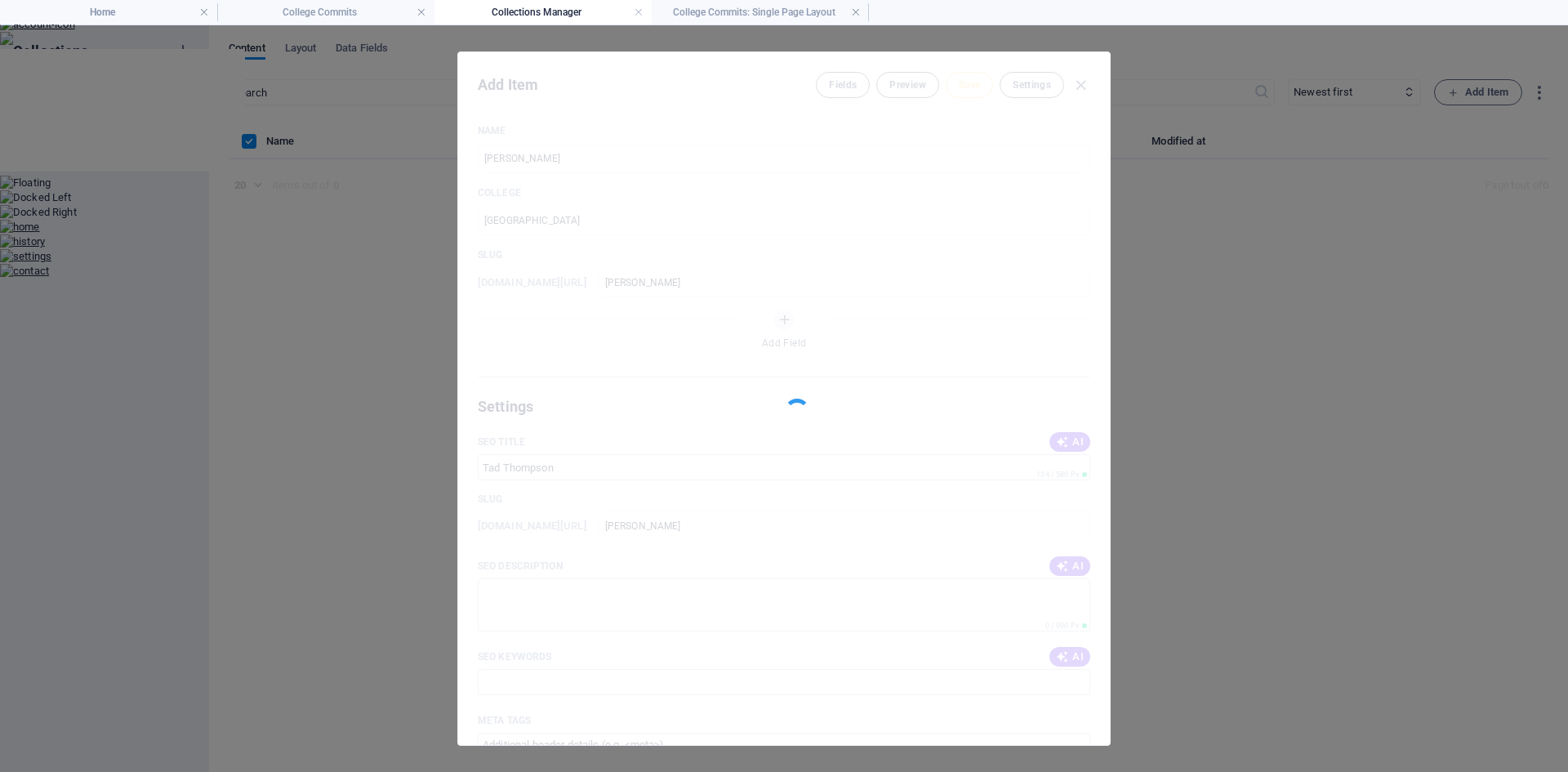
type input "tad-thompson"
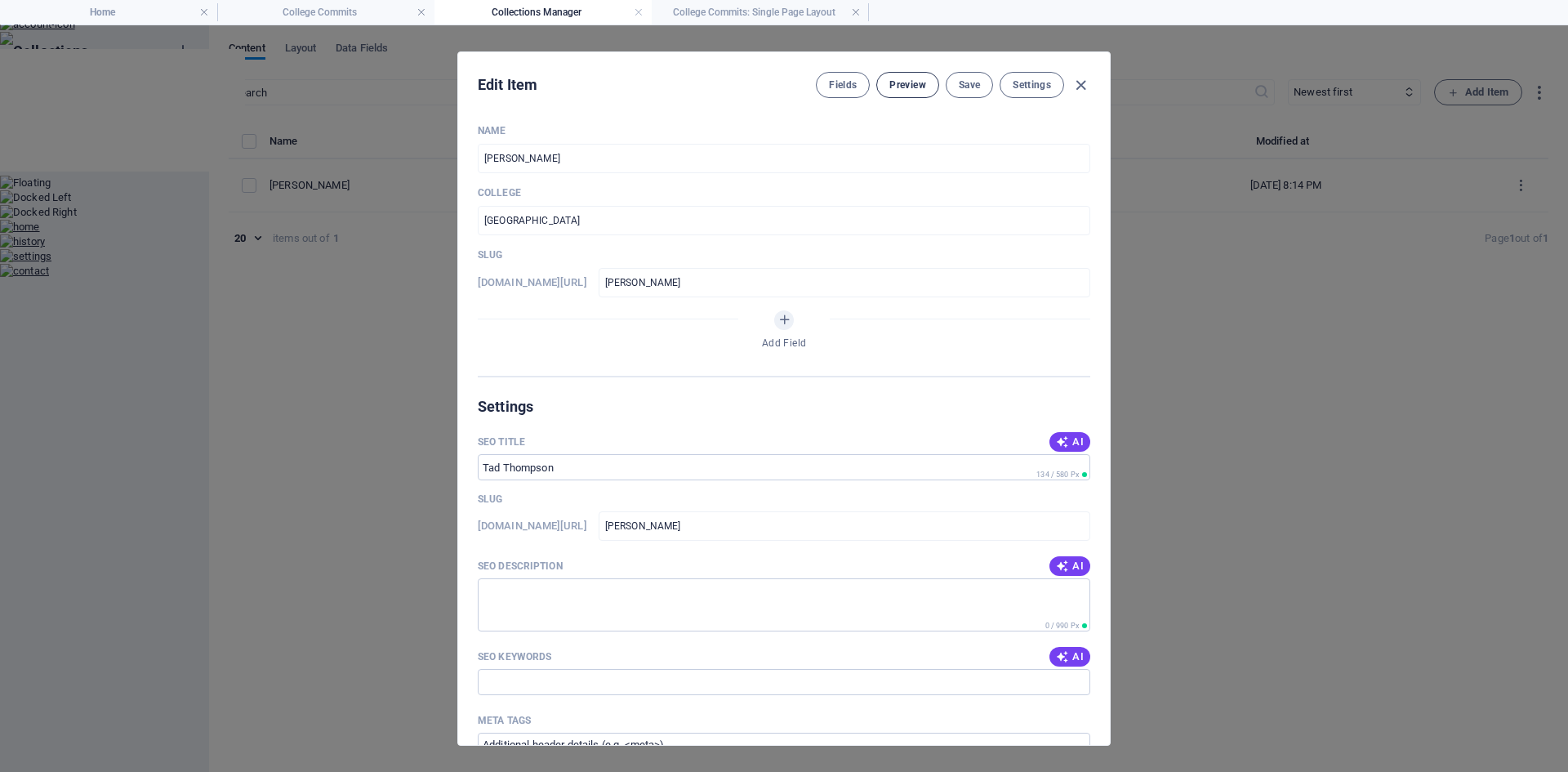
click at [898, 95] on button "Preview" at bounding box center [907, 85] width 62 height 26
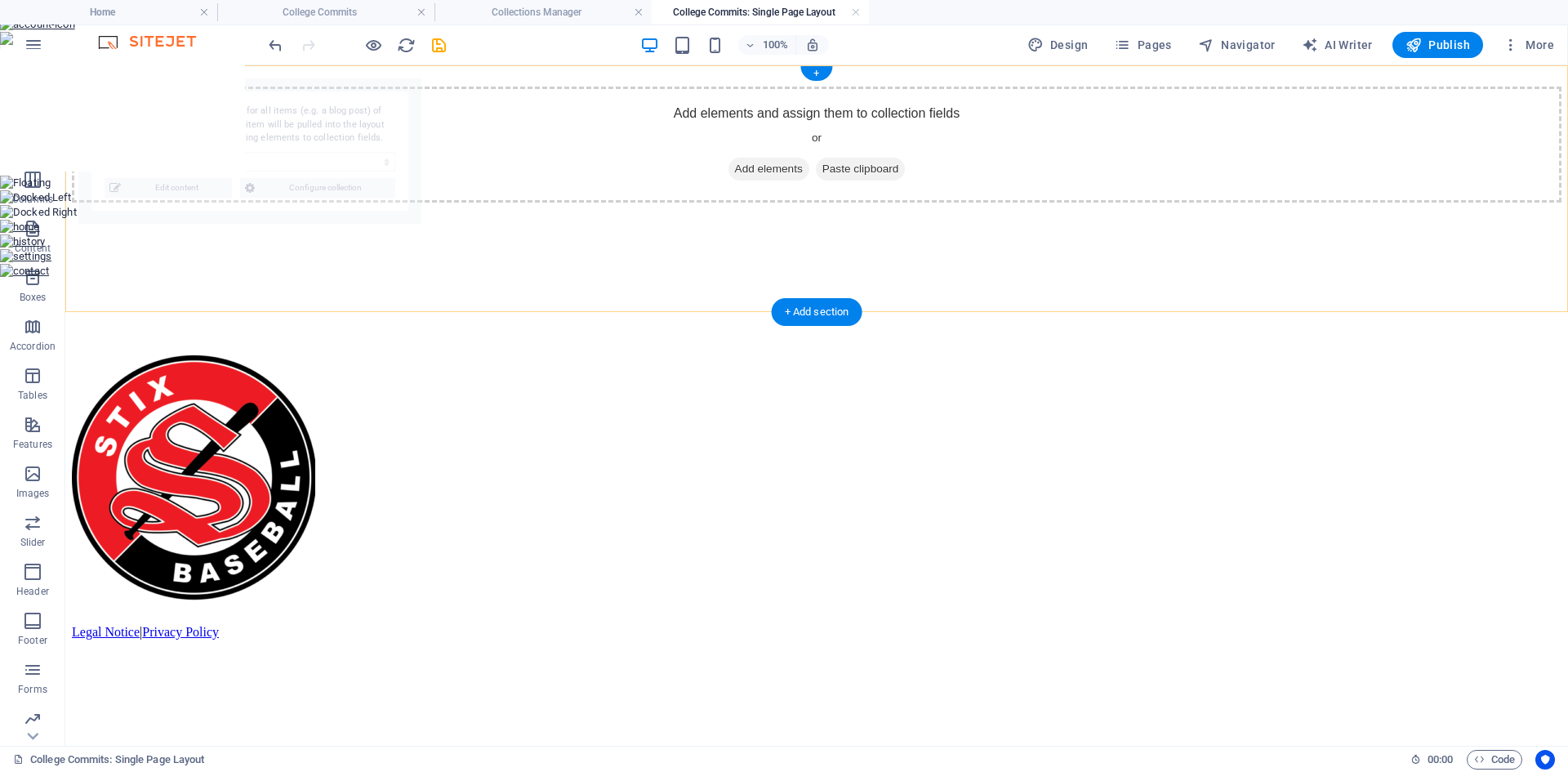
select select "68b8e7ff47fcc6c0420974b4"
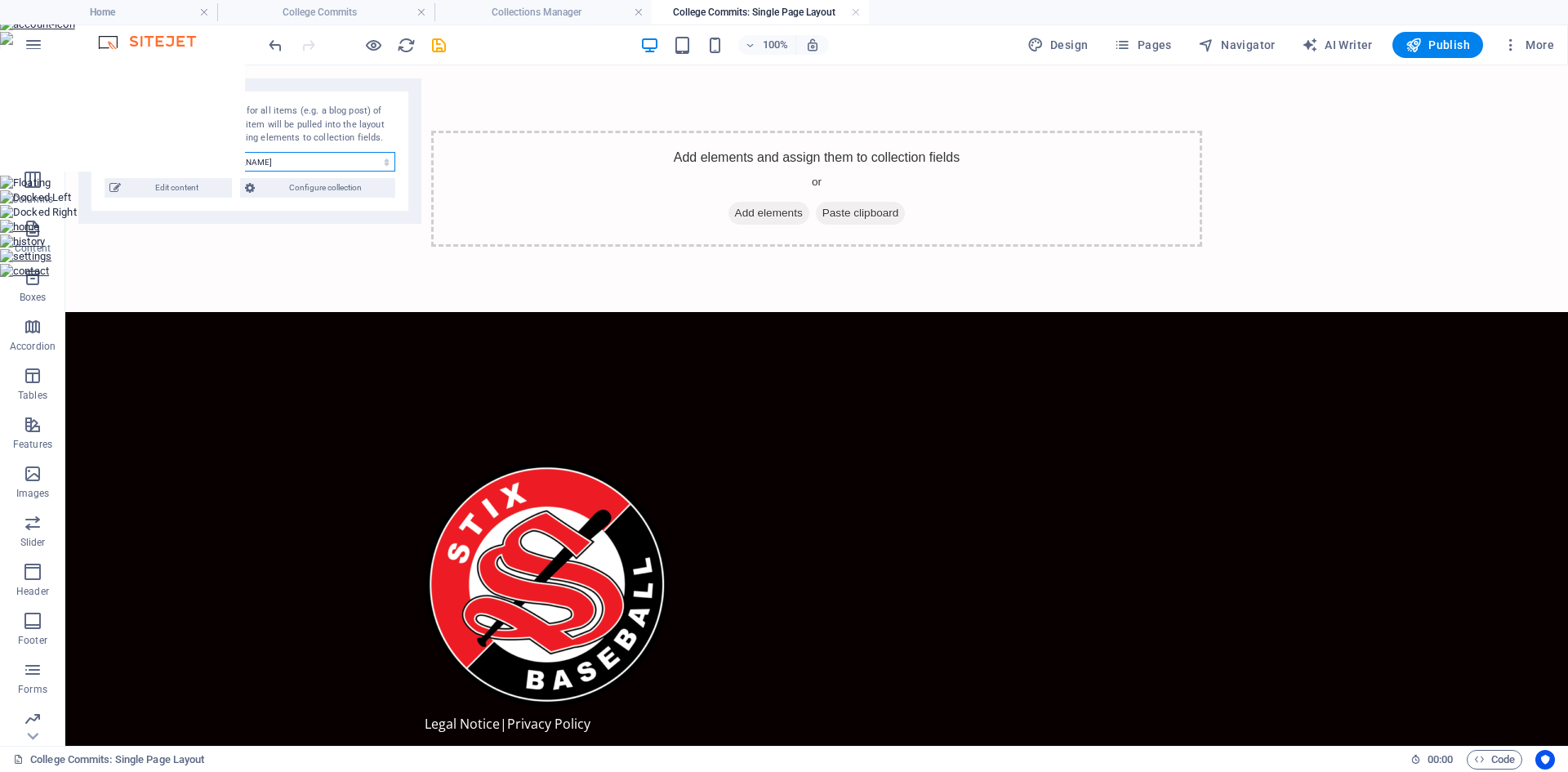
click at [385, 168] on select "[PERSON_NAME]" at bounding box center [299, 162] width 192 height 20
click at [196, 193] on span "Edit content" at bounding box center [177, 187] width 101 height 20
type input "tad-thompson"
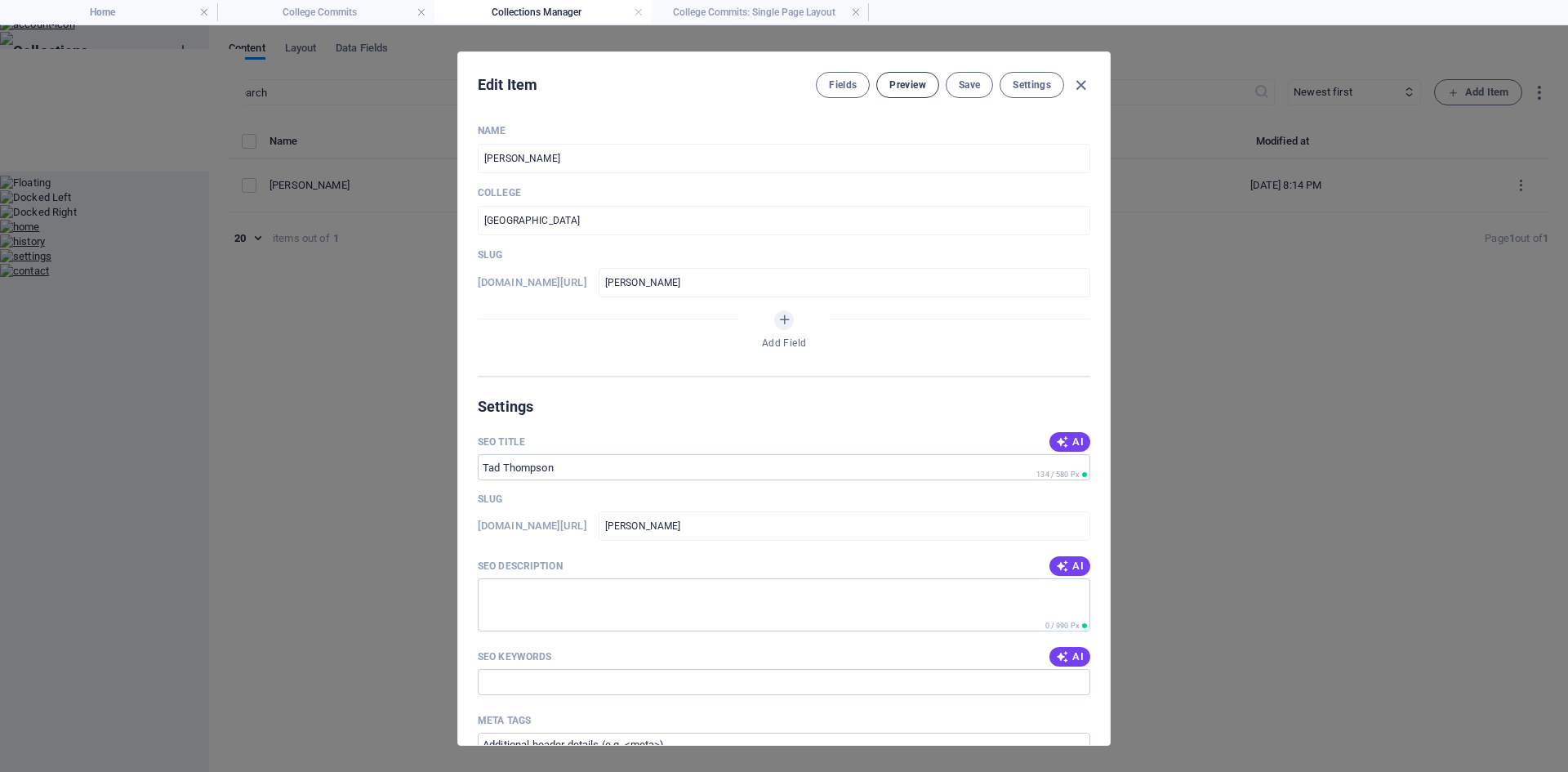
click at [905, 85] on span "Preview" at bounding box center [906, 84] width 36 height 13
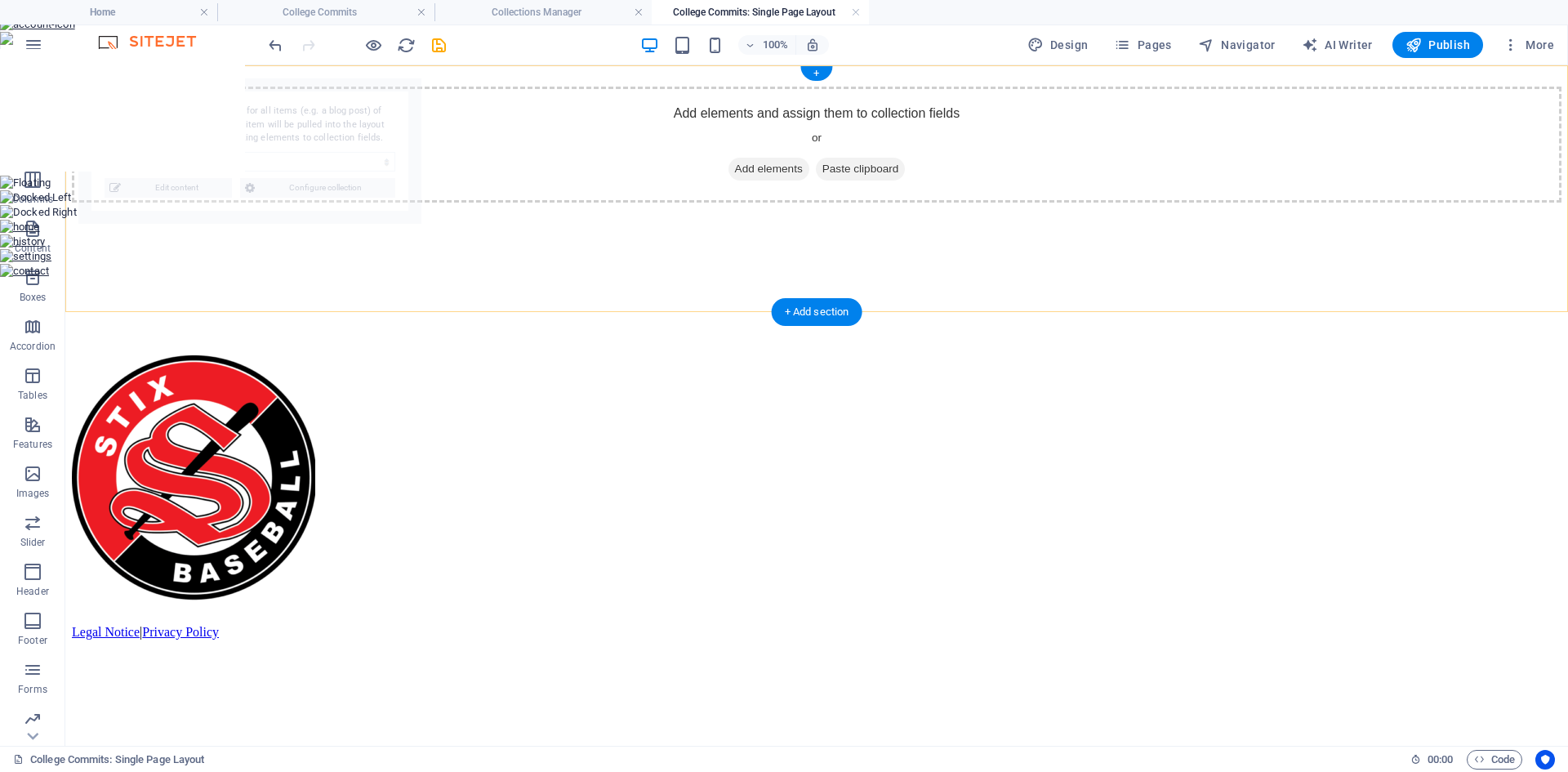
select select "68b8e7ff47fcc6c0420974b4"
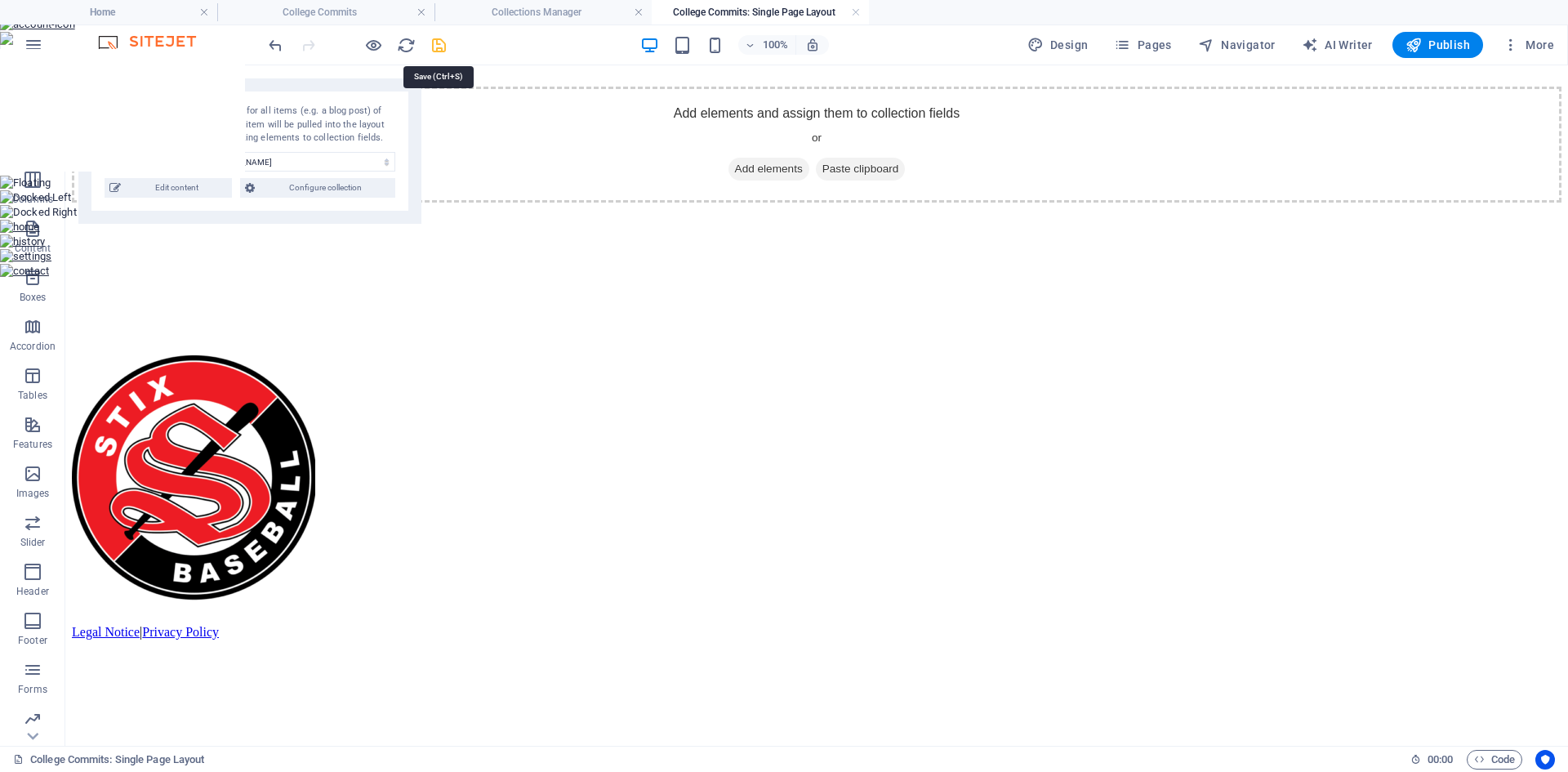
click at [435, 47] on icon "save" at bounding box center [438, 45] width 19 height 19
click at [373, 121] on h6 "Open preview website" at bounding box center [387, 127] width 109 height 20
click at [854, 13] on link at bounding box center [856, 13] width 10 height 16
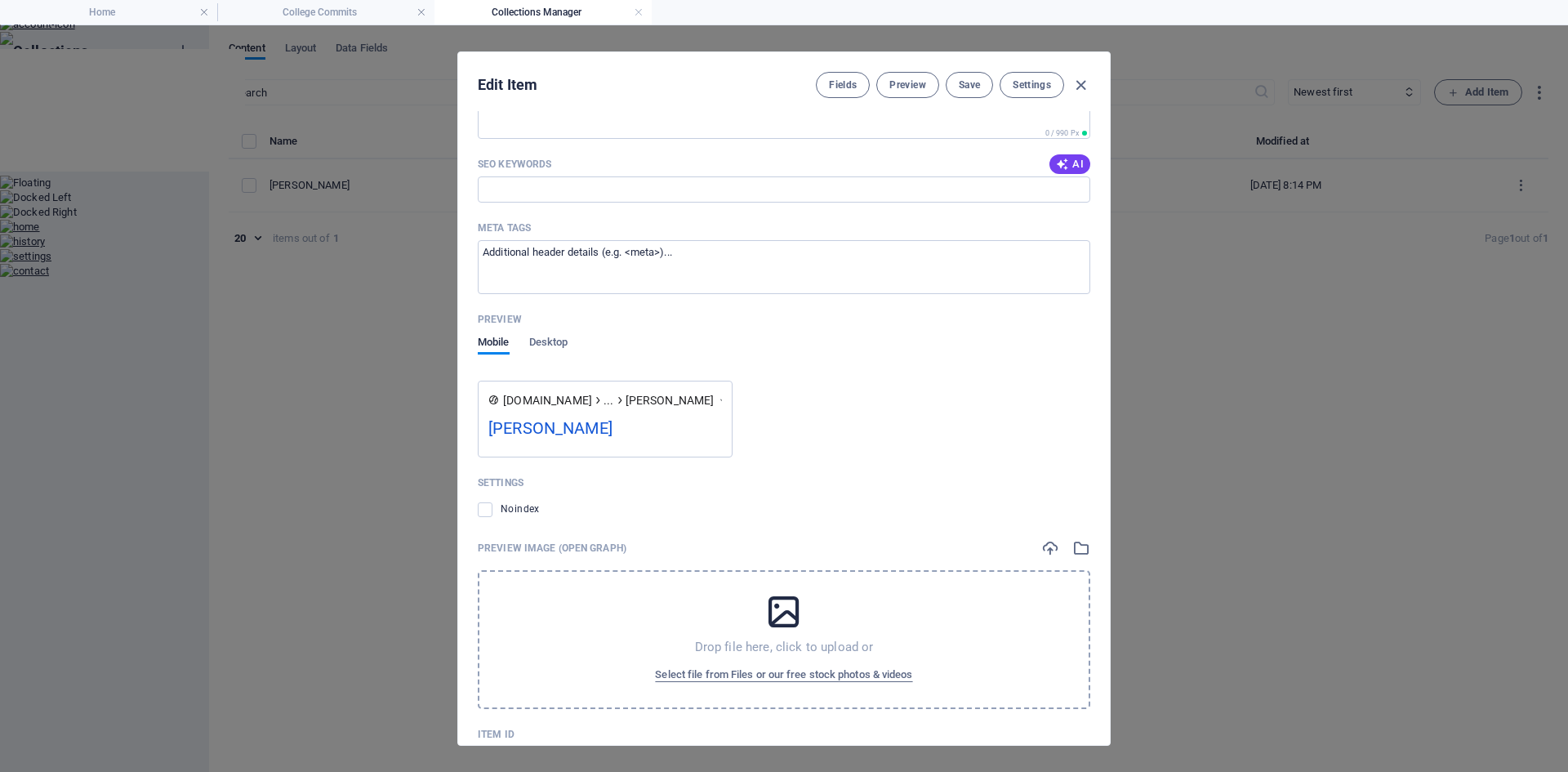
scroll to position [411, 0]
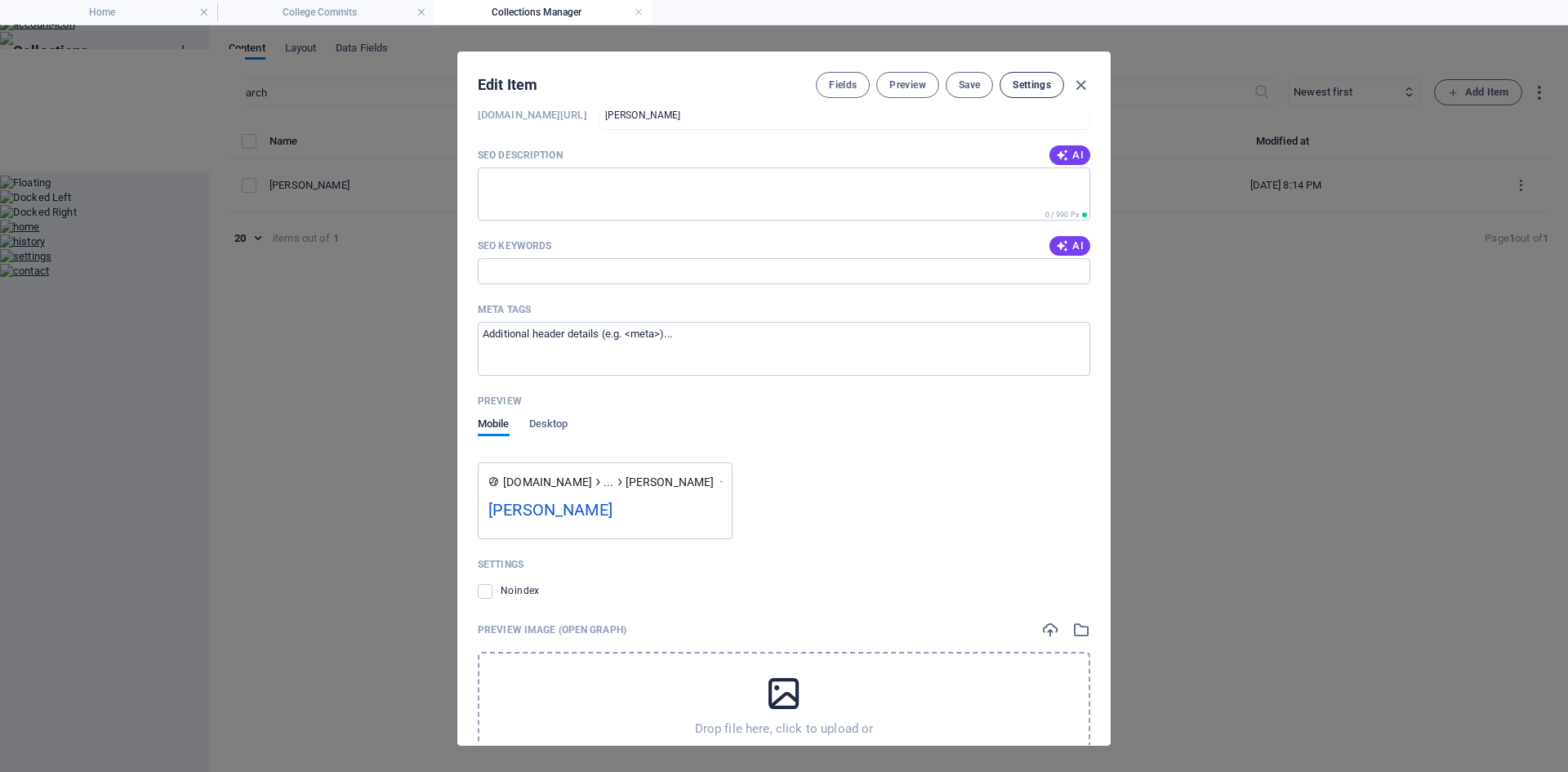
click at [1032, 82] on span "Settings" at bounding box center [1031, 84] width 38 height 13
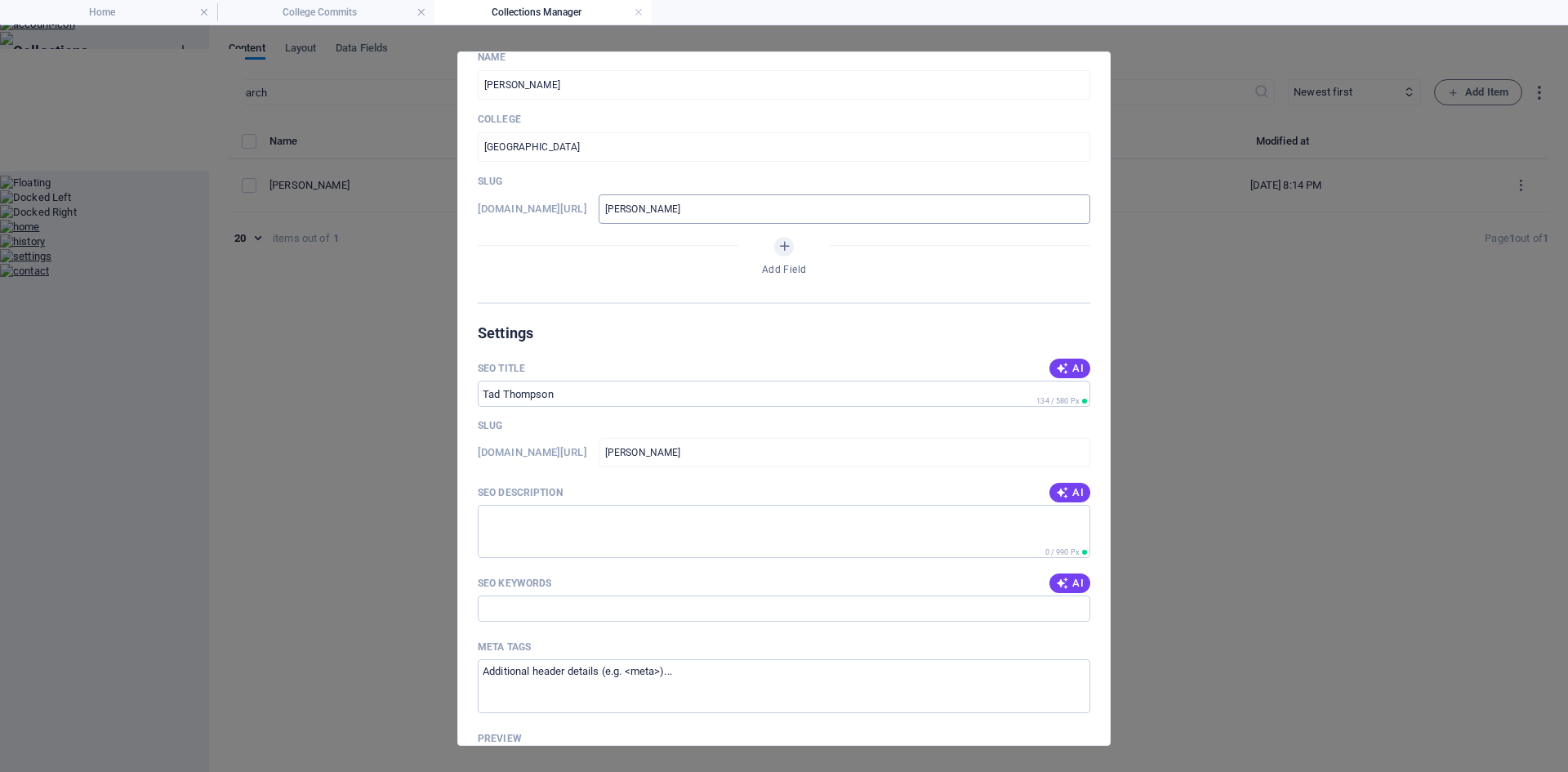
scroll to position [0, 0]
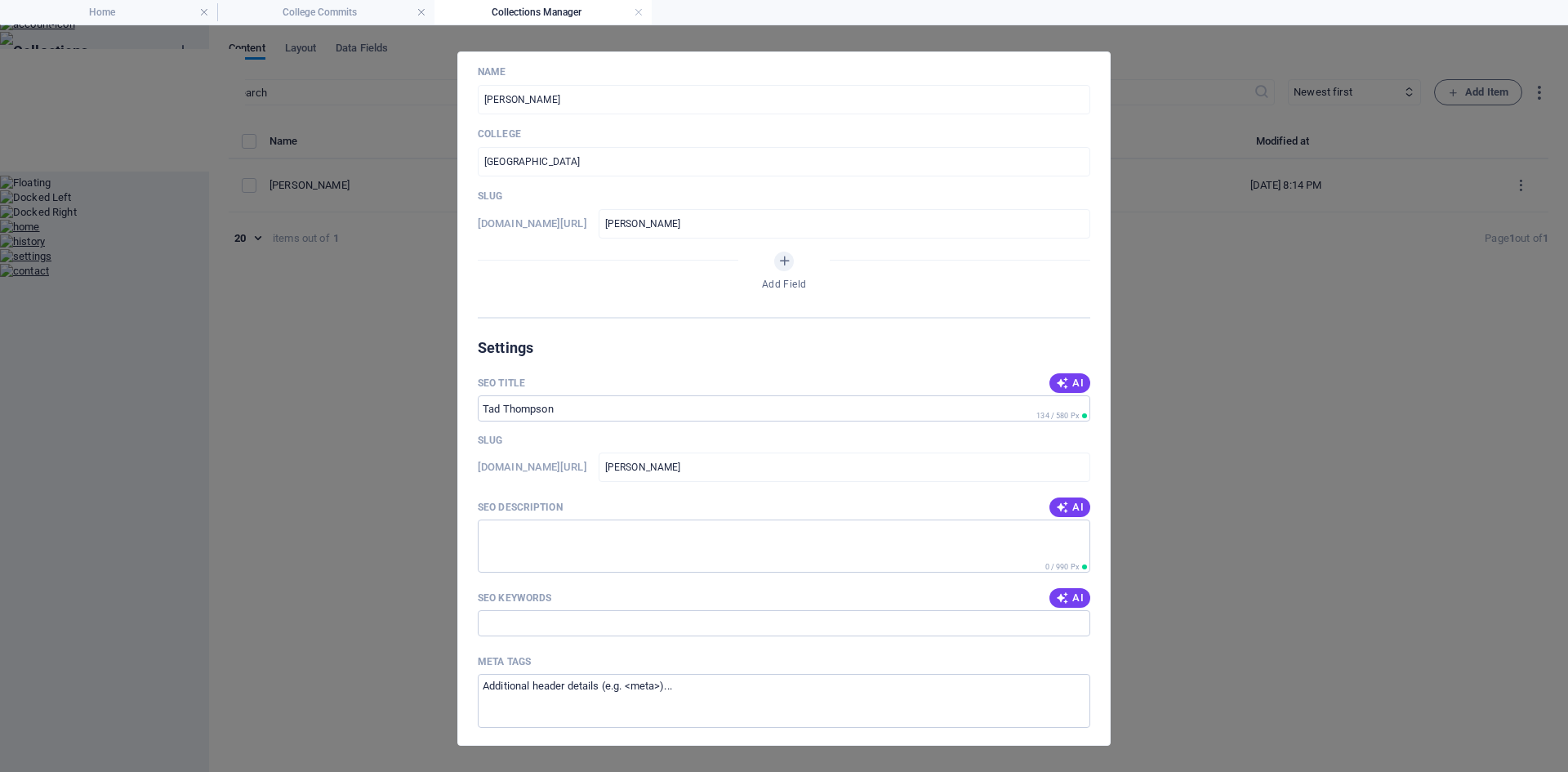
click at [1175, 353] on div "Edit Item Fields Preview Save Settings Name Tad Thompson ​ College Odessa Colle…" at bounding box center [784, 398] width 1568 height 747
type input "tad-thompson"
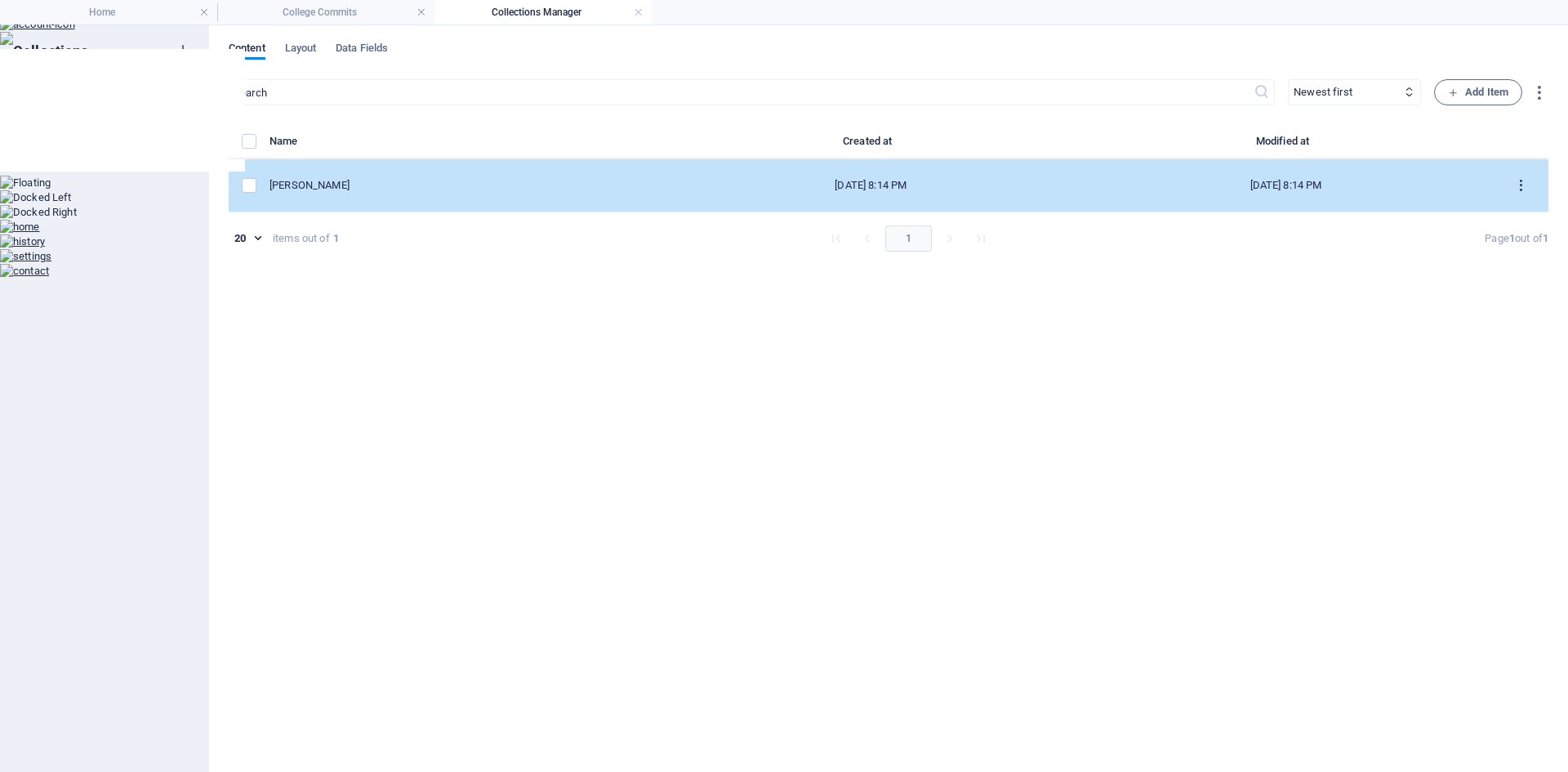
click at [1521, 184] on icon "items list" at bounding box center [1520, 185] width 16 height 16
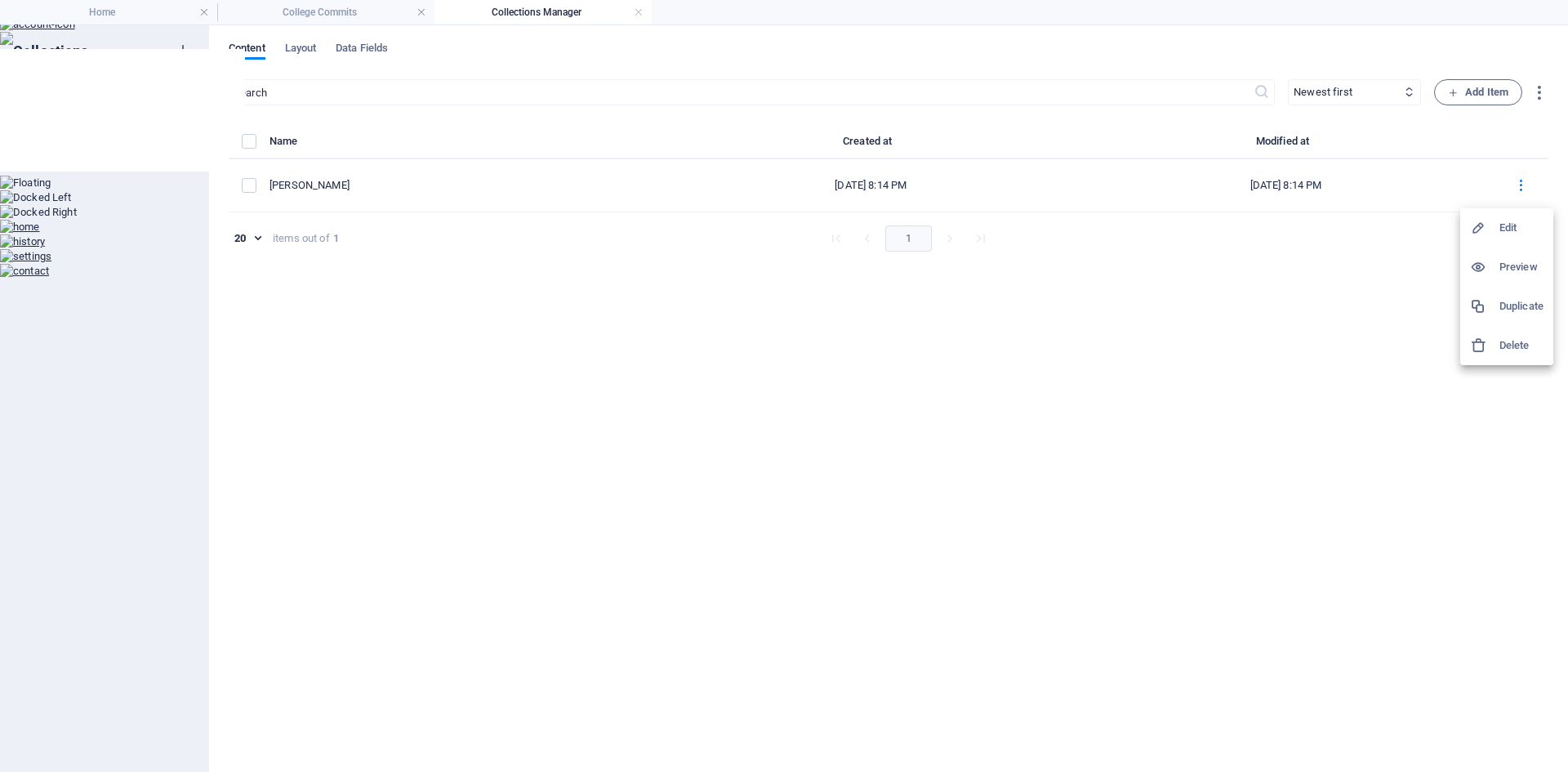
click at [1529, 268] on h6 "Preview" at bounding box center [1520, 267] width 44 height 20
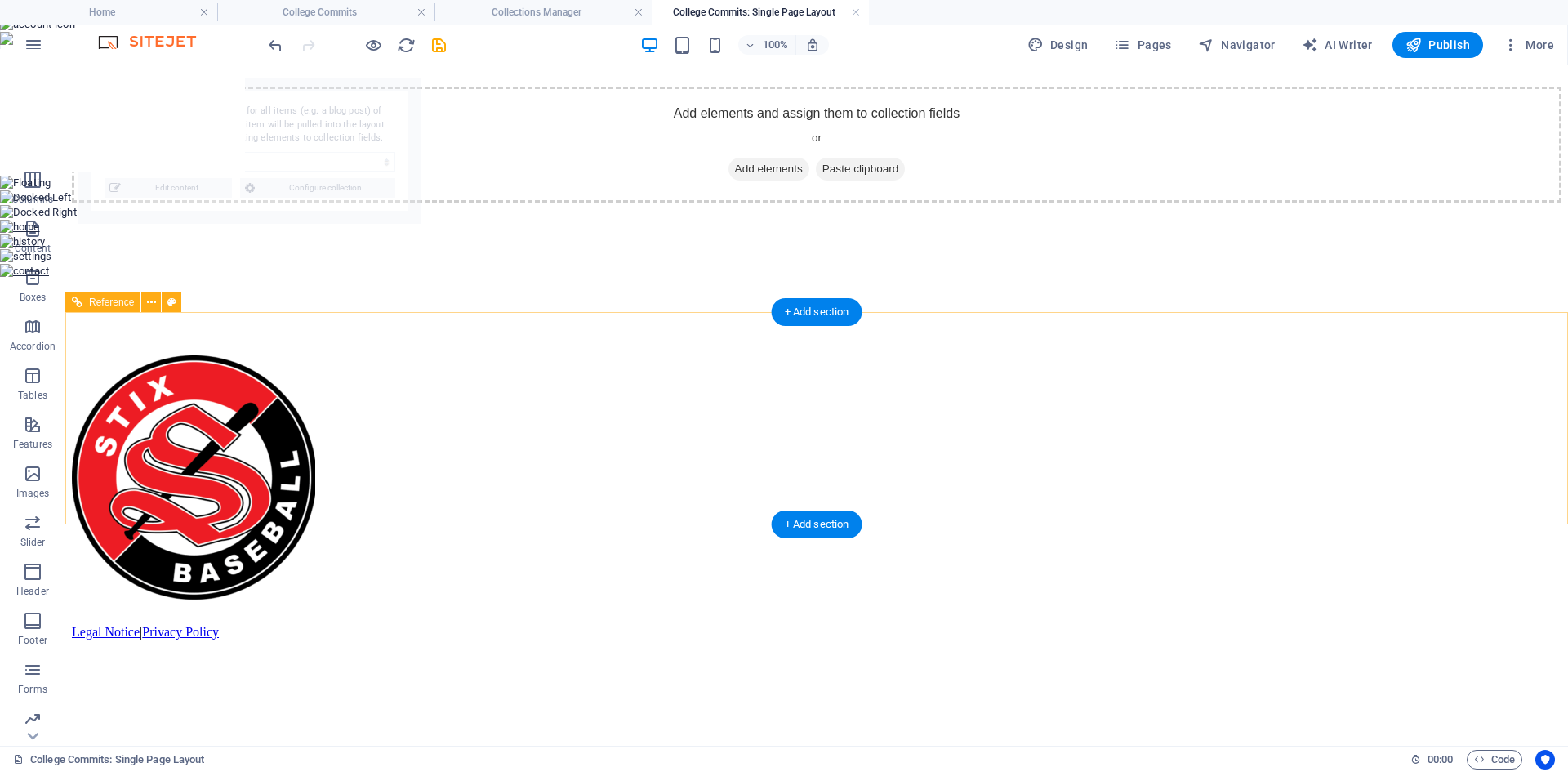
select select "68b8e7ff47fcc6c0420974b4"
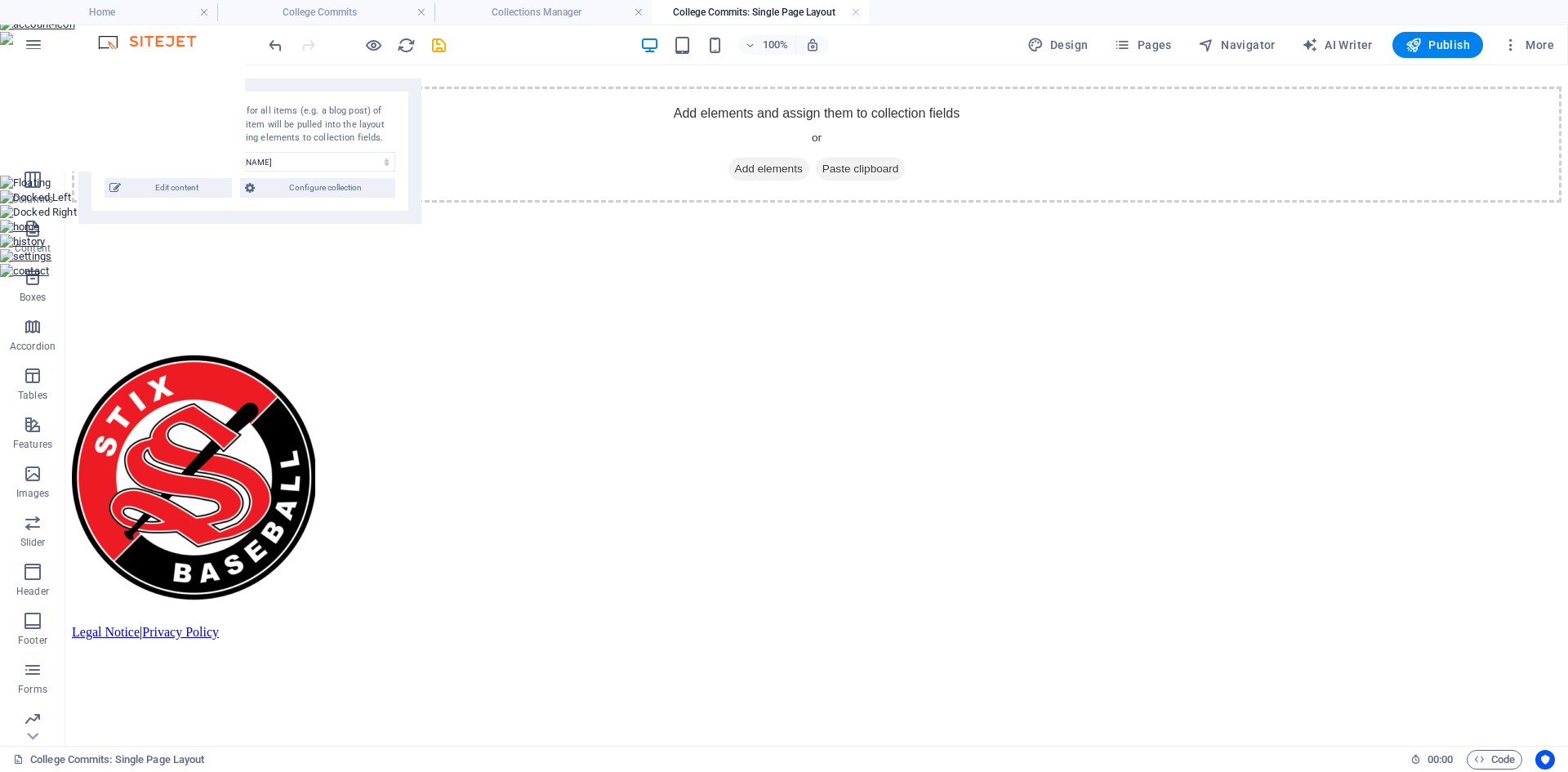
click at [748, 13] on h4 "College Commits: Single Page Layout" at bounding box center [760, 12] width 218 height 18
click at [311, 188] on span "Configure collection" at bounding box center [325, 187] width 131 height 20
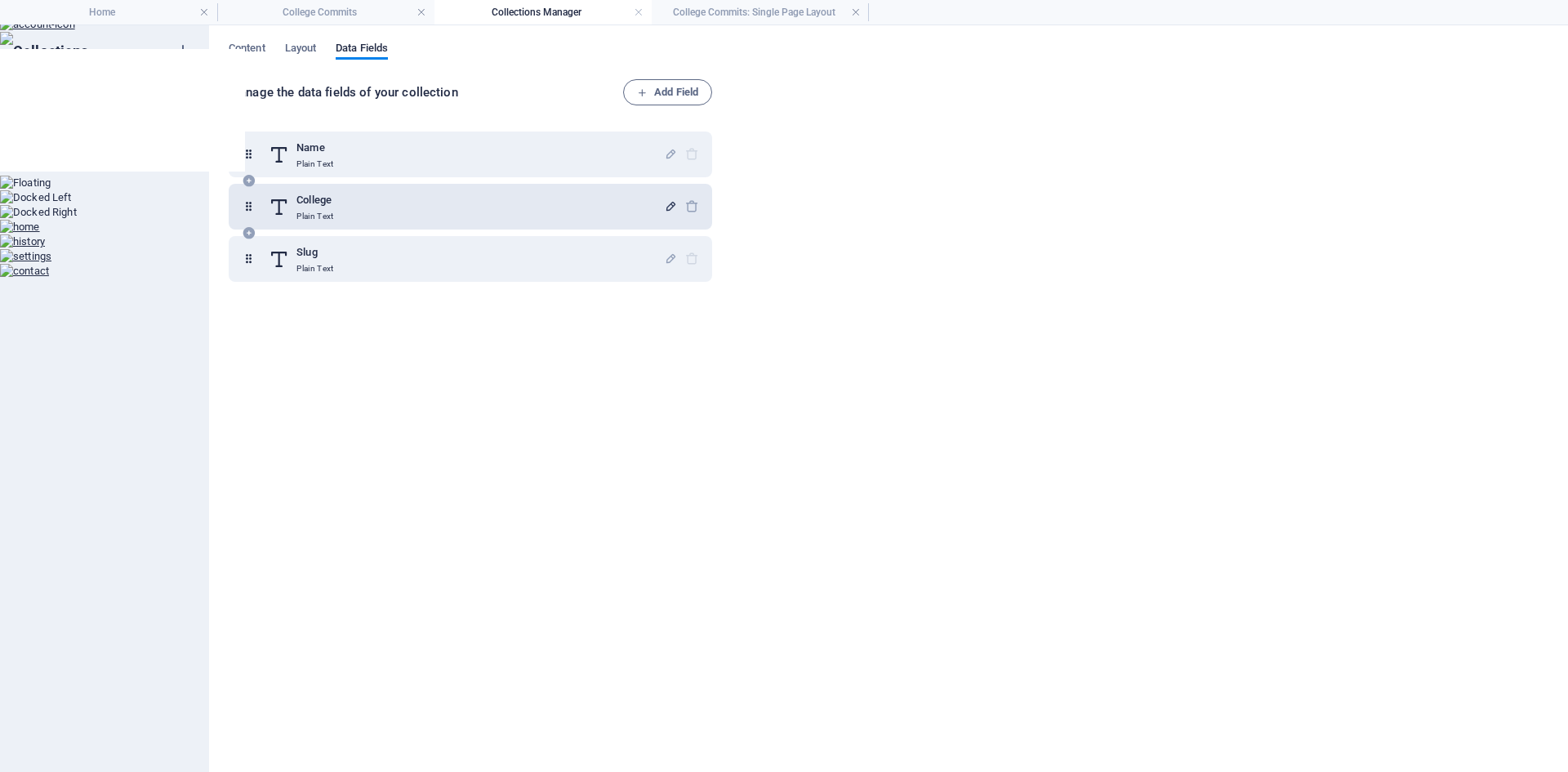
click at [672, 204] on icon "button" at bounding box center [670, 206] width 14 height 14
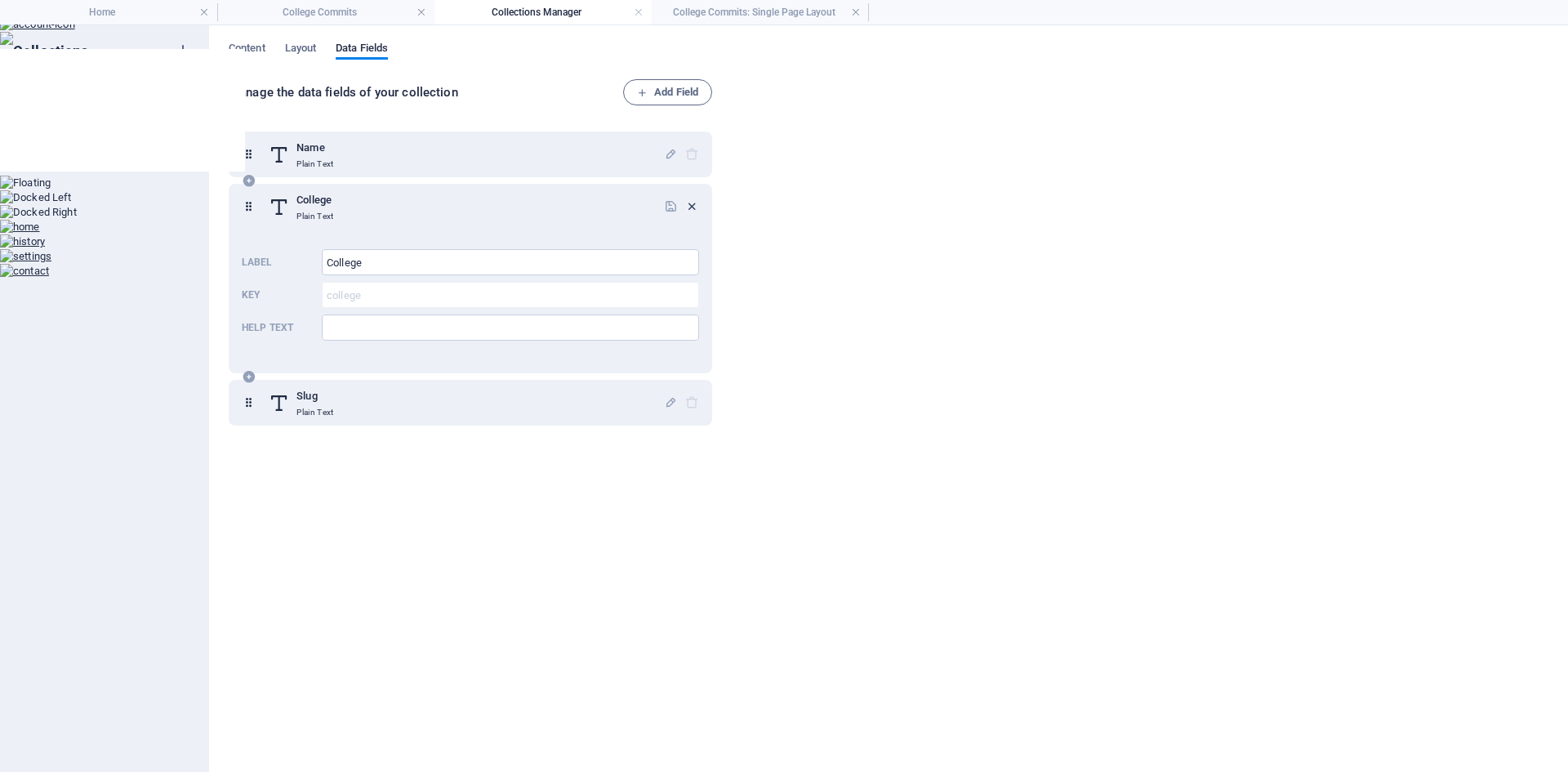
click at [685, 201] on icon "button" at bounding box center [692, 206] width 14 height 14
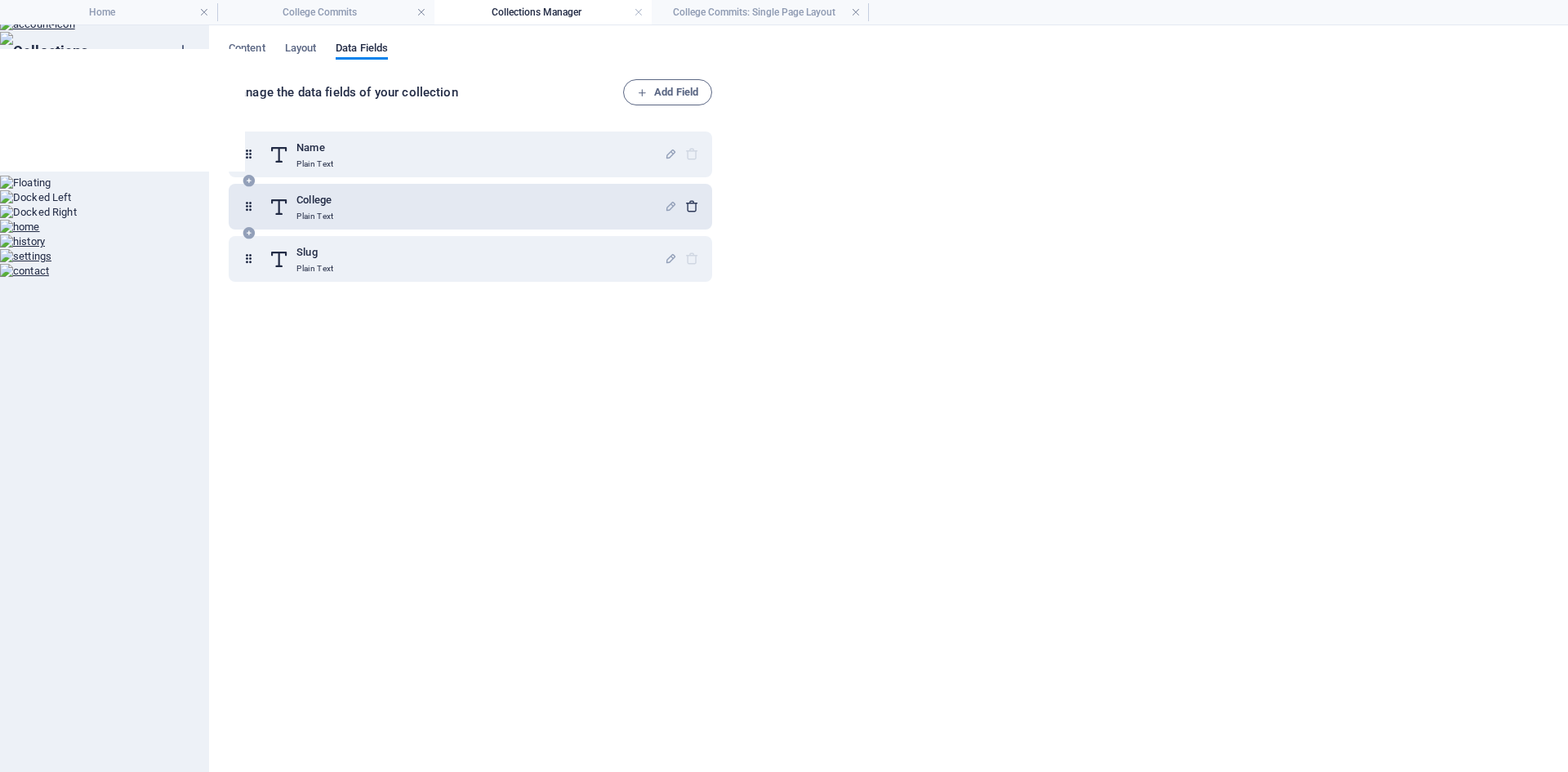
click at [687, 207] on icon "button" at bounding box center [692, 206] width 14 height 14
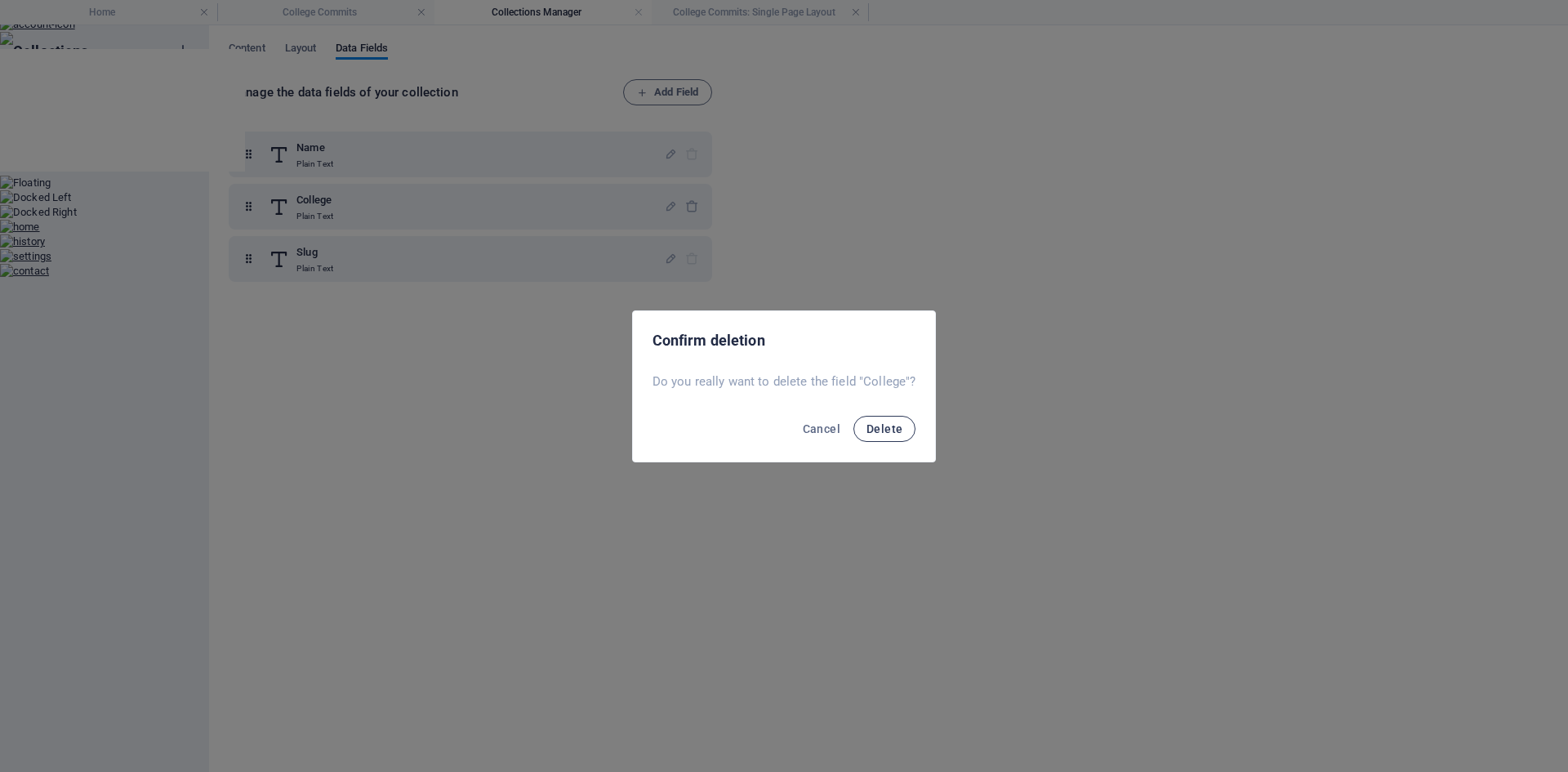
click at [866, 427] on span "Delete" at bounding box center [884, 428] width 36 height 13
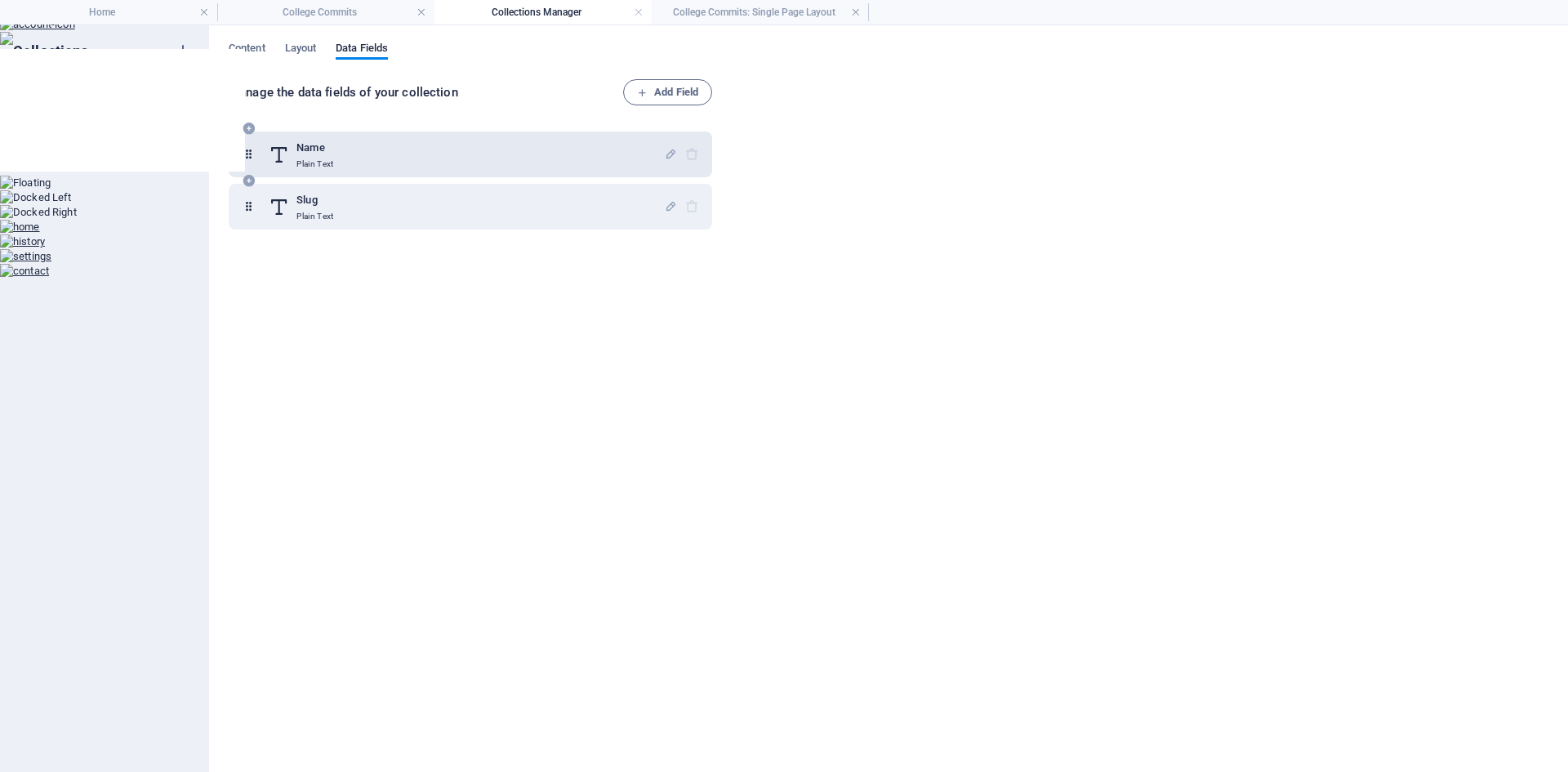
click at [379, 160] on div "Name Plain Text" at bounding box center [465, 153] width 395 height 32
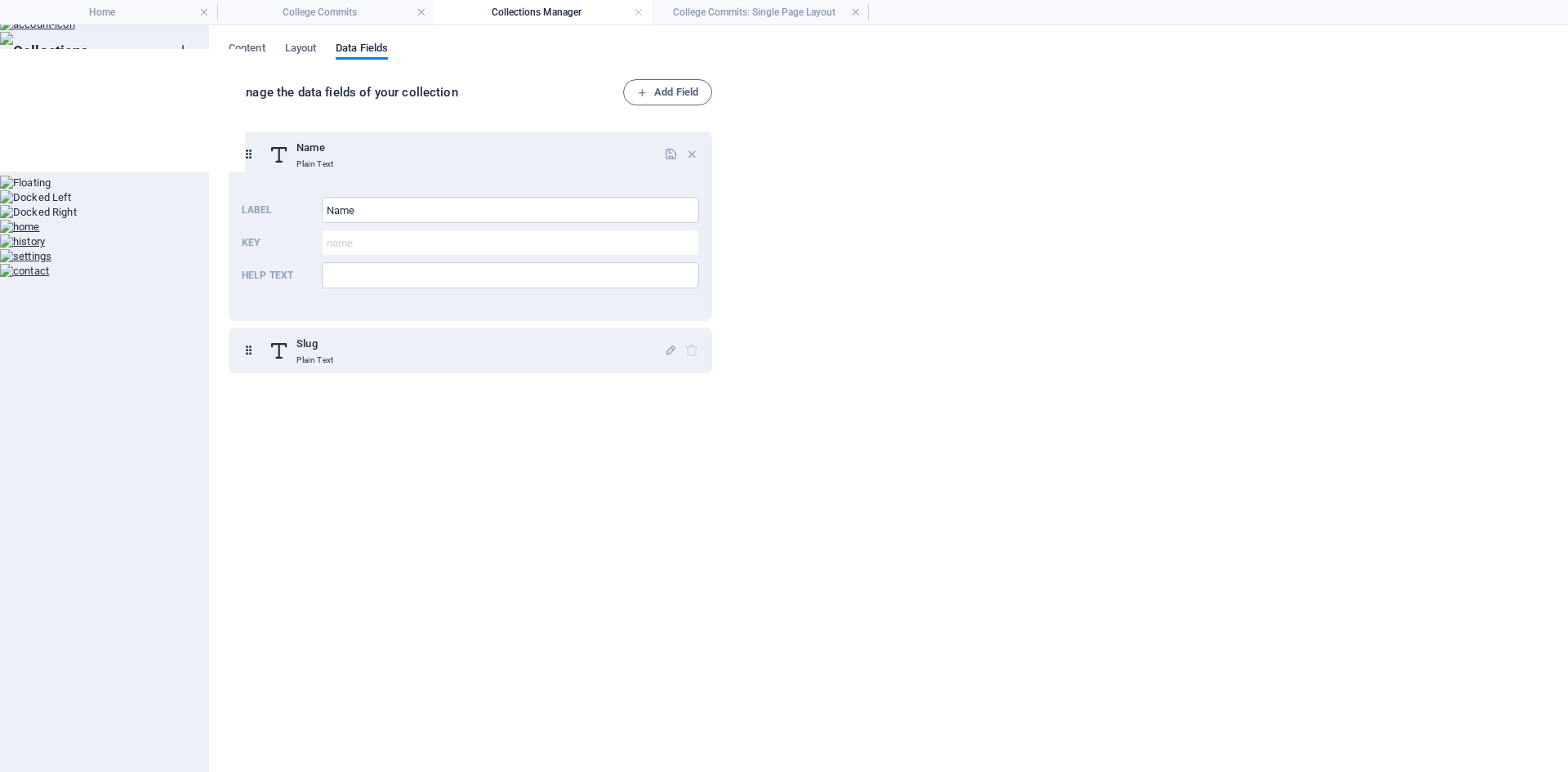
click at [738, 204] on div "Manage the data fields of your collection Add Field Name Plain Text Label Name …" at bounding box center [888, 417] width 1319 height 676
click at [854, 148] on div "Manage the data fields of your collection Add Field Name Plain Text Label Name …" at bounding box center [888, 417] width 1319 height 676
click at [672, 93] on span "Add Field" at bounding box center [667, 93] width 61 height 20
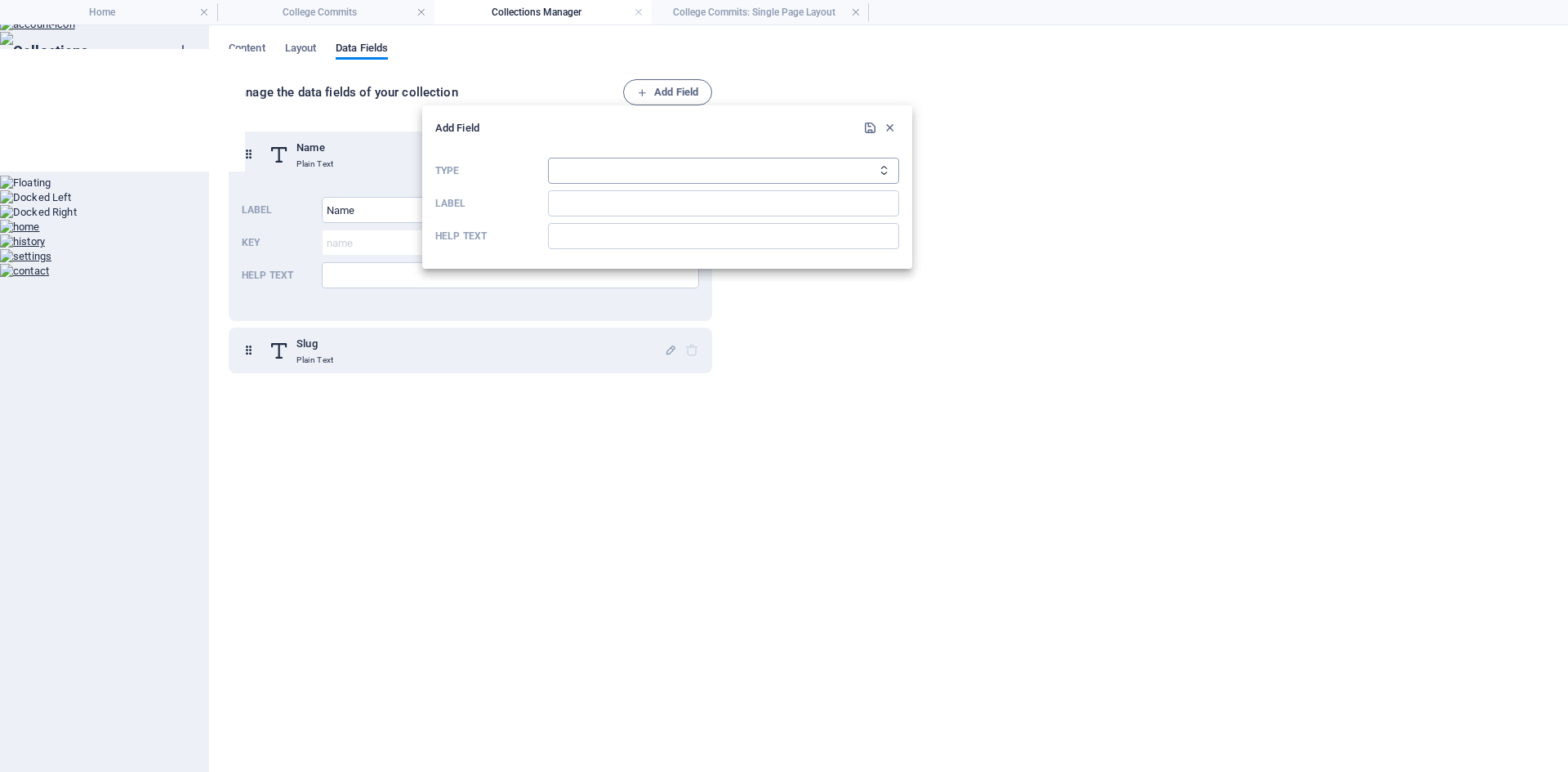
click at [598, 167] on select "Plain Text Link CMS Rich Text File Multiple Files Checkbox Choice Date Number" at bounding box center [723, 170] width 351 height 26
select select "text"
click at [547, 157] on select "Plain Text Link CMS Rich Text File Multiple Files Checkbox Choice Date Number" at bounding box center [723, 170] width 351 height 26
click at [592, 209] on input "Label" at bounding box center [723, 203] width 351 height 26
type input "Year"
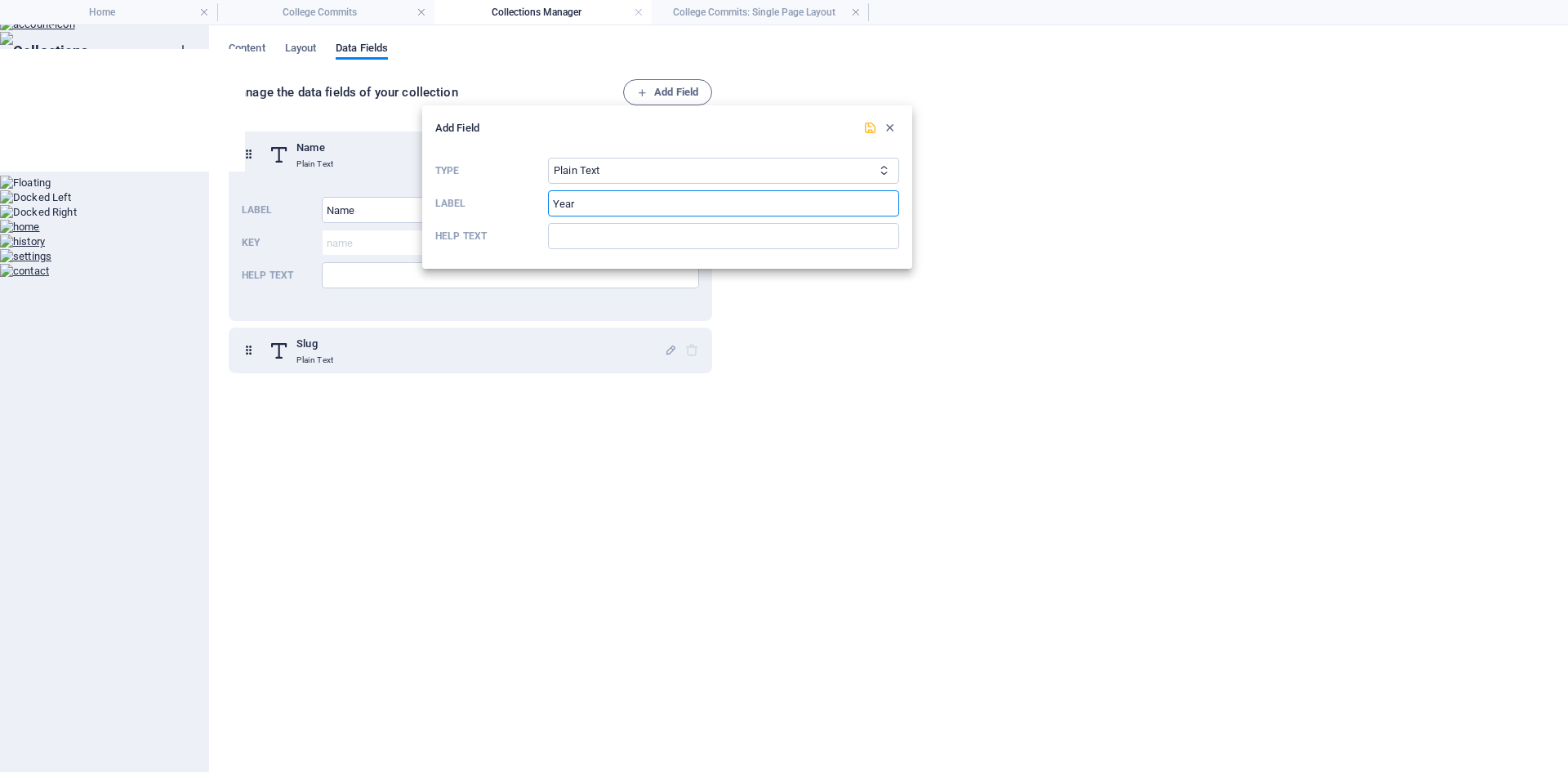
click at [867, 134] on icon "submit" at bounding box center [869, 128] width 14 height 14
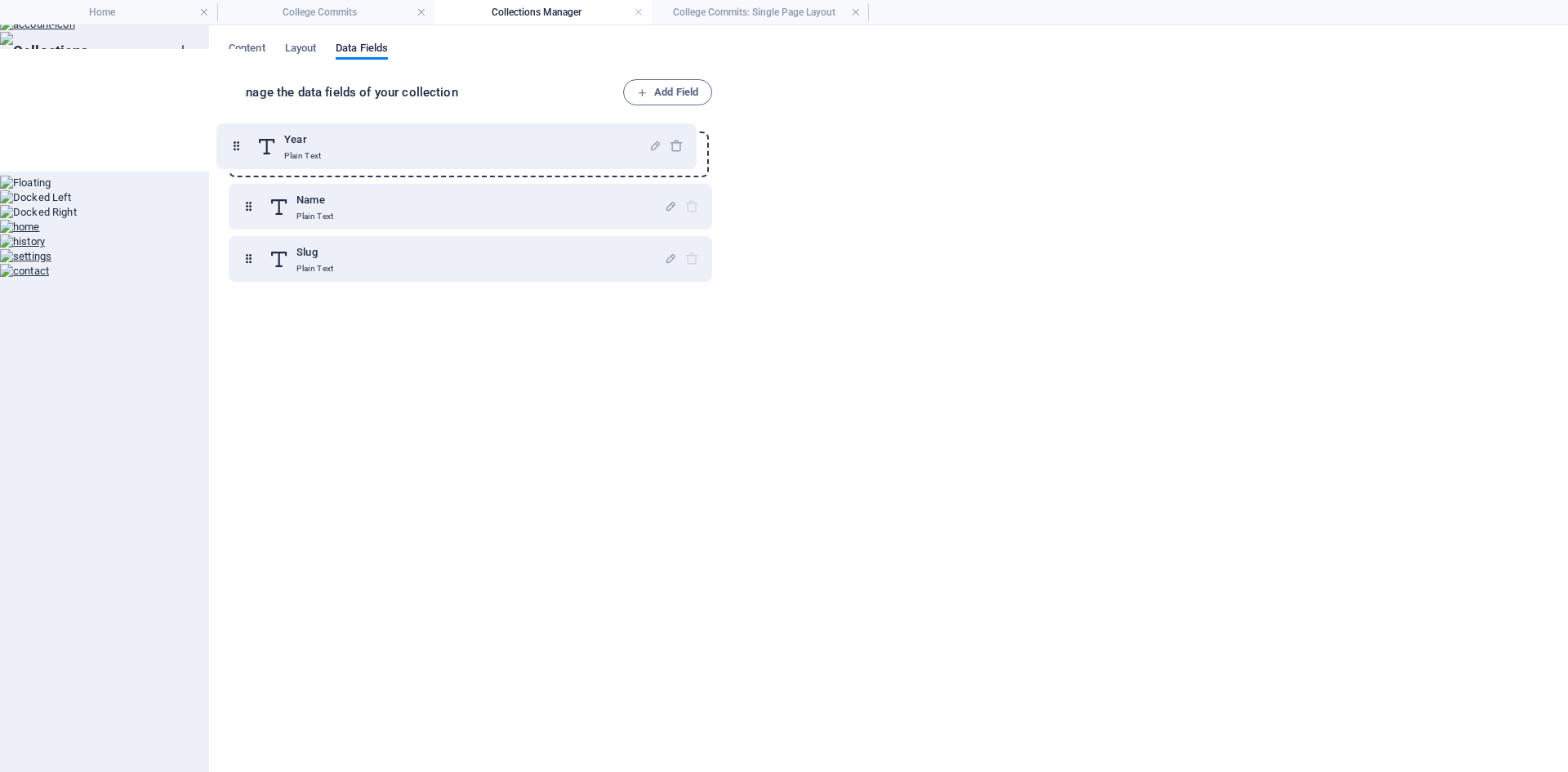
drag, startPoint x: 252, startPoint y: 262, endPoint x: 239, endPoint y: 144, distance: 118.7
click at [239, 144] on div "Name Plain Text Slug Plain Text Year Plain Text" at bounding box center [469, 207] width 483 height 150
click at [100, 160] on h6 "College Commits" at bounding box center [89, 157] width 79 height 20
click at [314, 50] on span "Layout" at bounding box center [301, 49] width 32 height 22
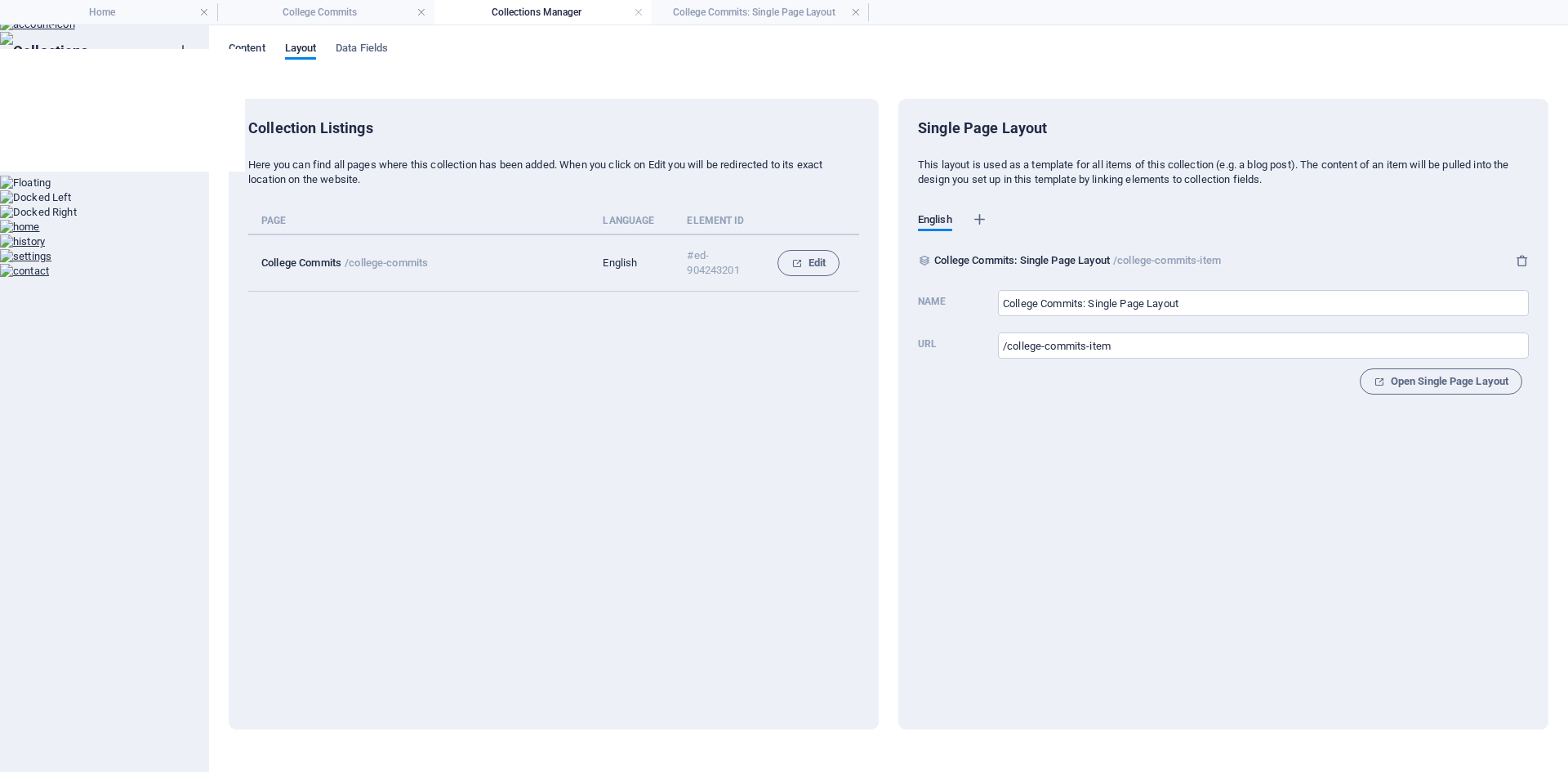
click at [257, 52] on span "Content" at bounding box center [247, 49] width 37 height 22
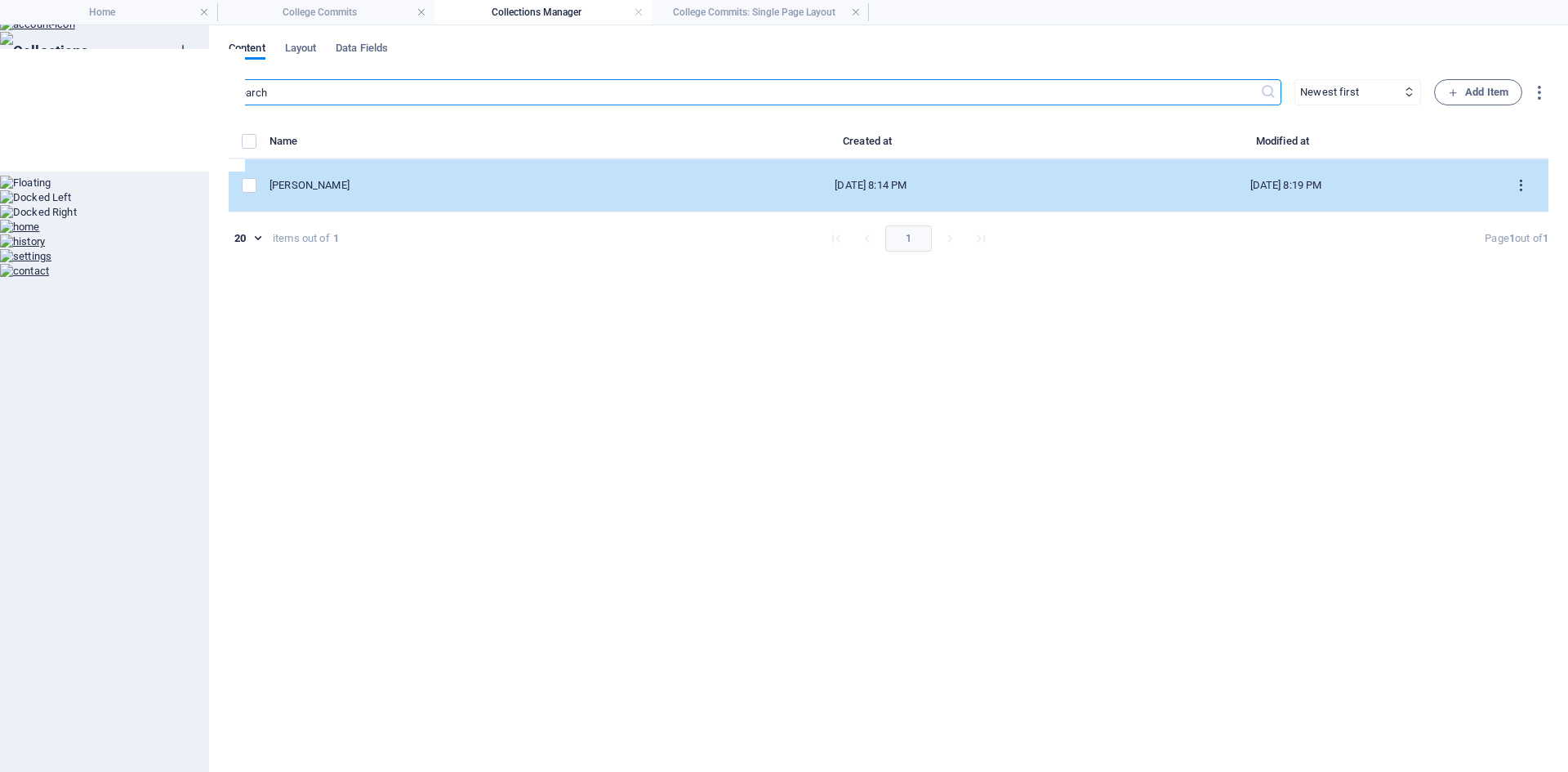
click at [1522, 183] on icon "items list" at bounding box center [1520, 185] width 16 height 16
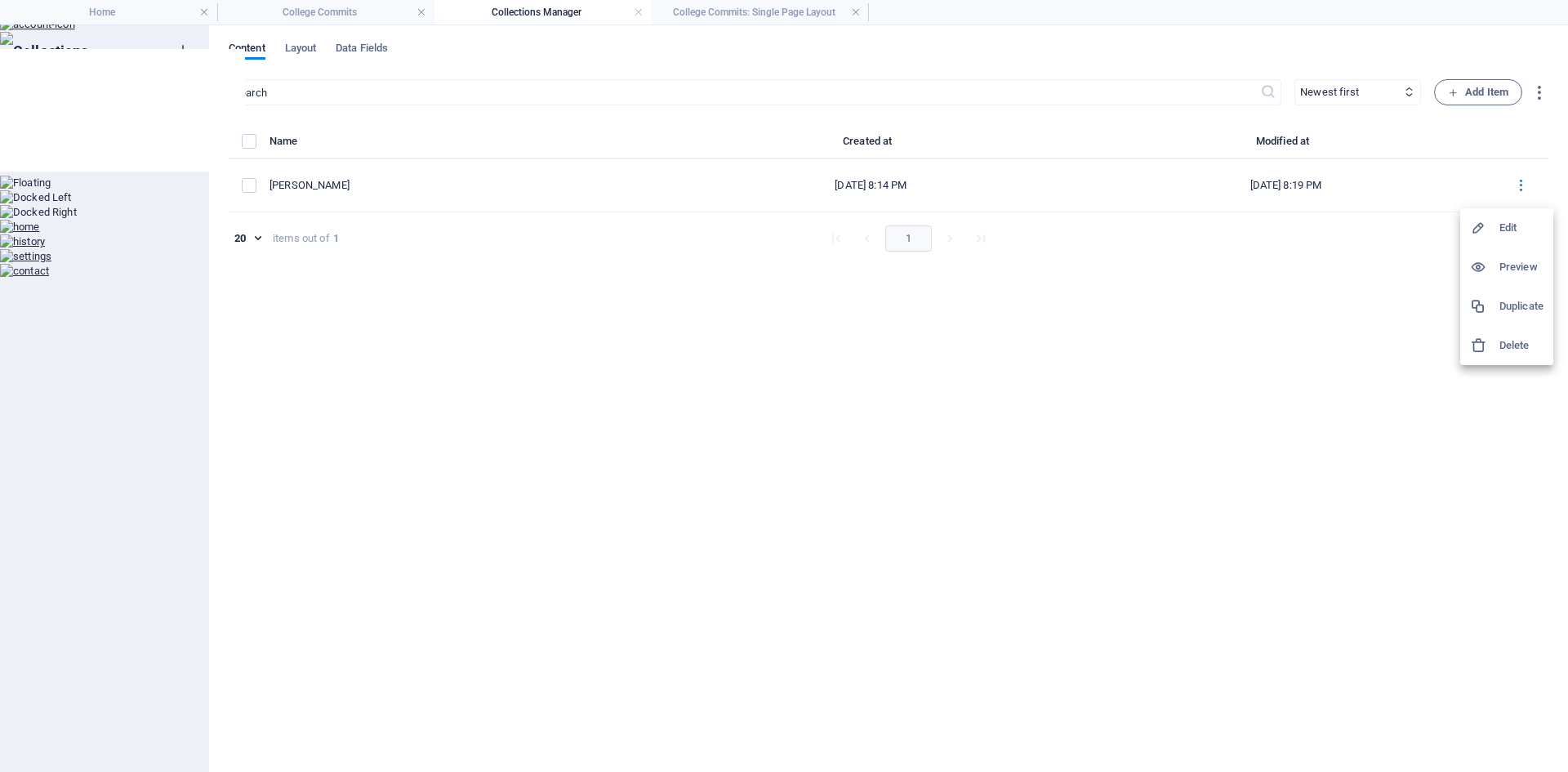
click at [1517, 344] on h6 "Delete" at bounding box center [1520, 345] width 44 height 20
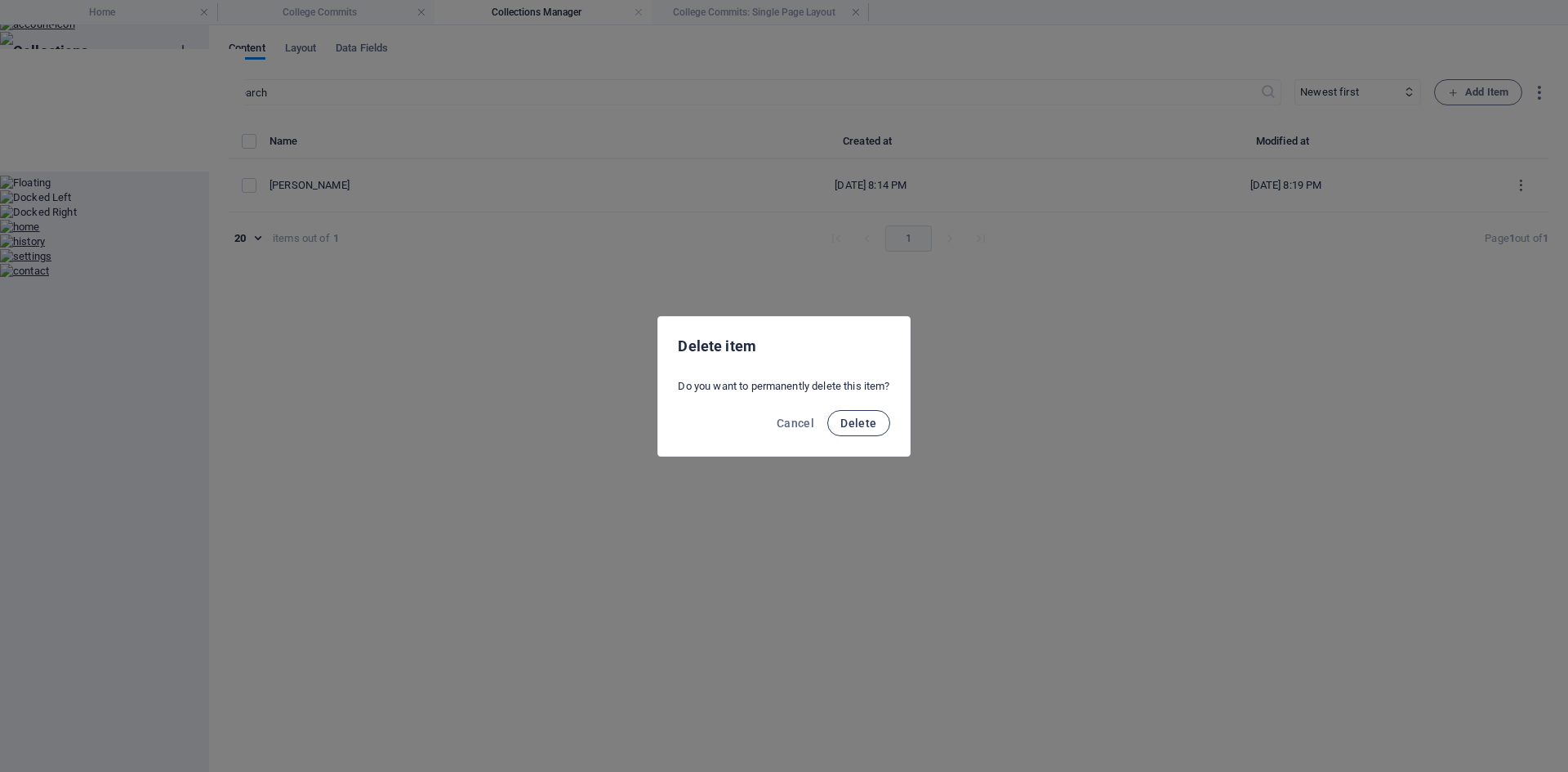
click at [867, 425] on span "Delete" at bounding box center [858, 423] width 36 height 13
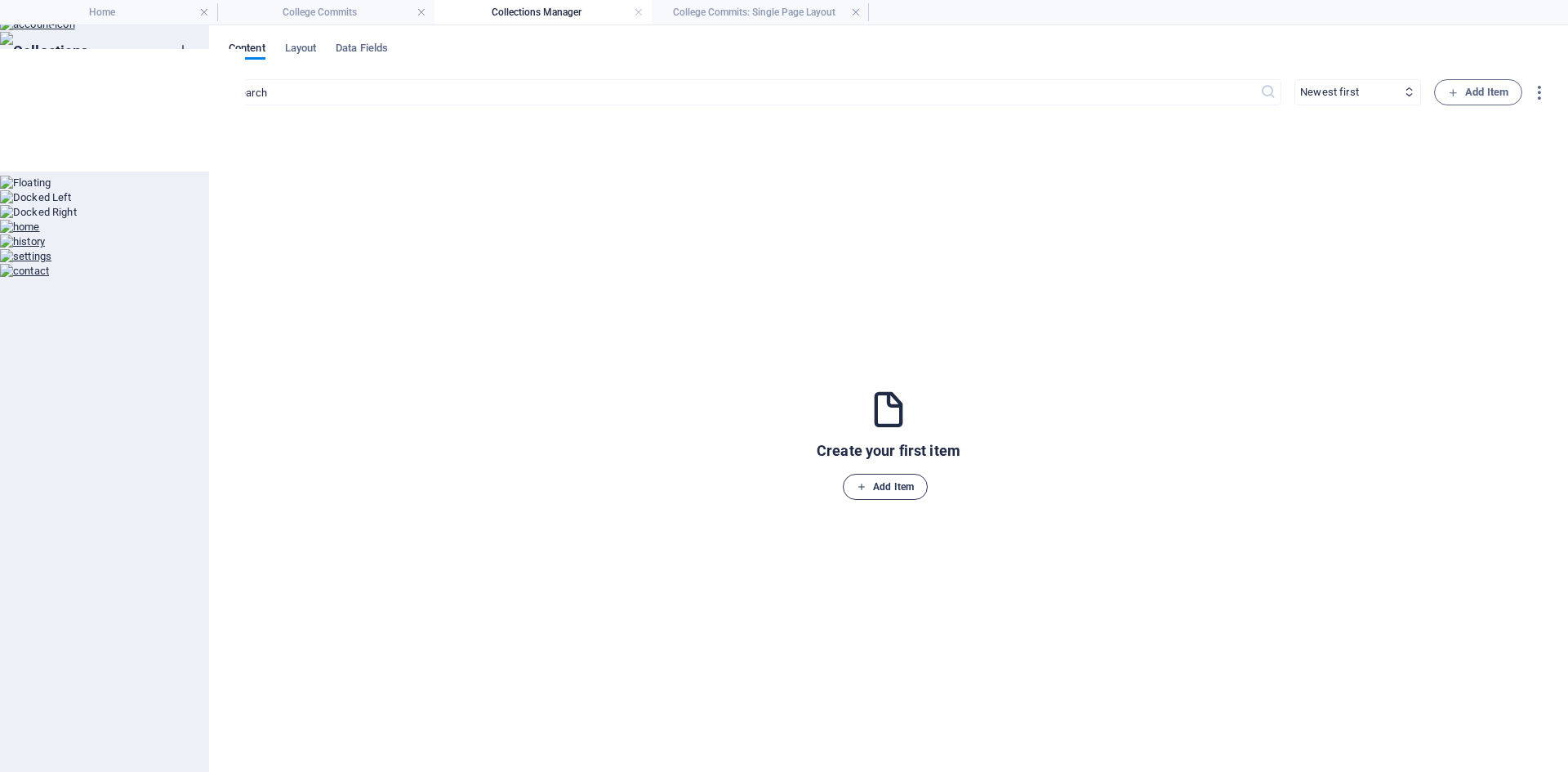
click at [895, 486] on span "Add Item" at bounding box center [885, 487] width 58 height 20
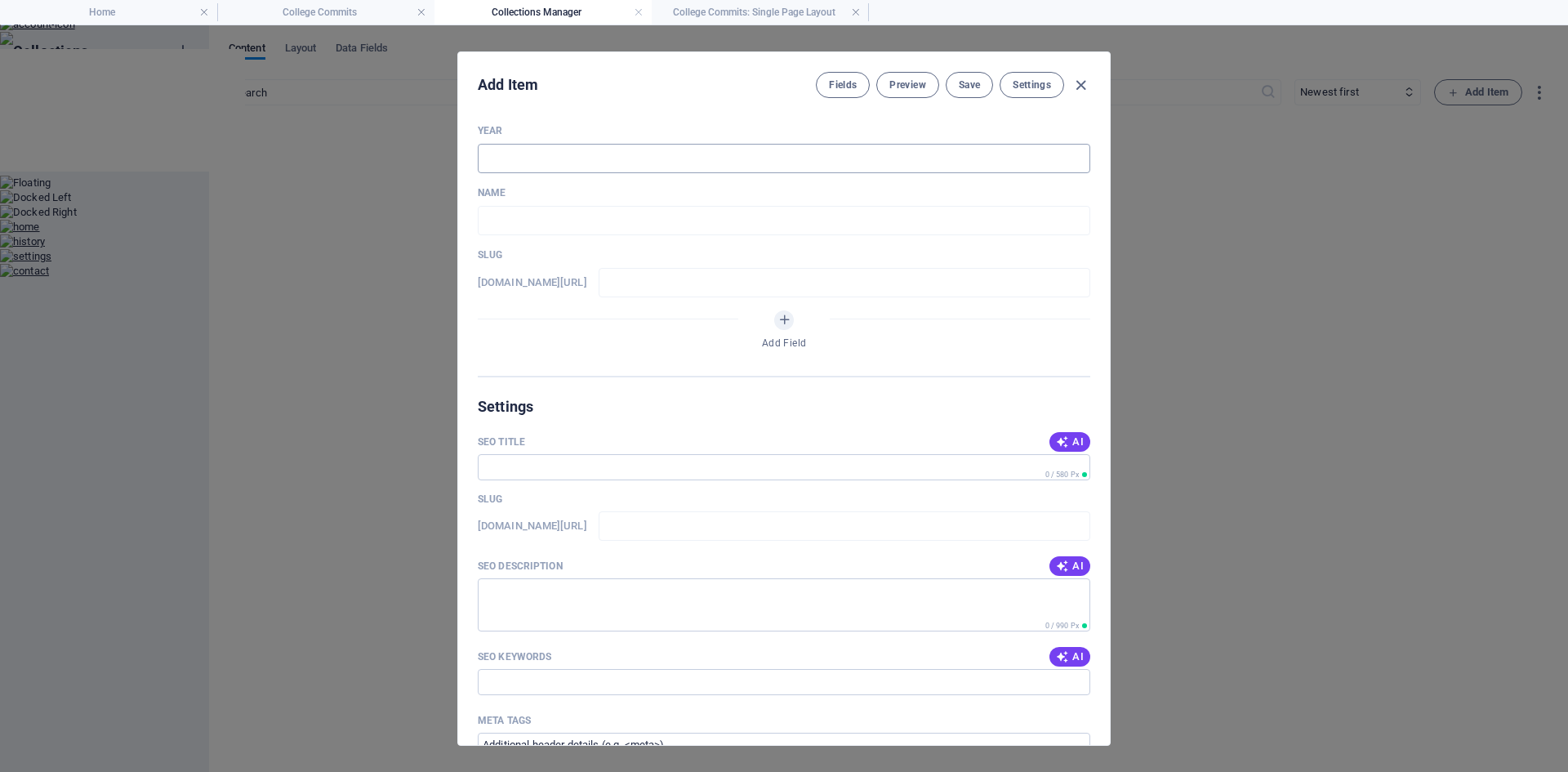
click at [638, 160] on input "text" at bounding box center [784, 158] width 613 height 29
type input "2018"
type input "T"
type input "t"
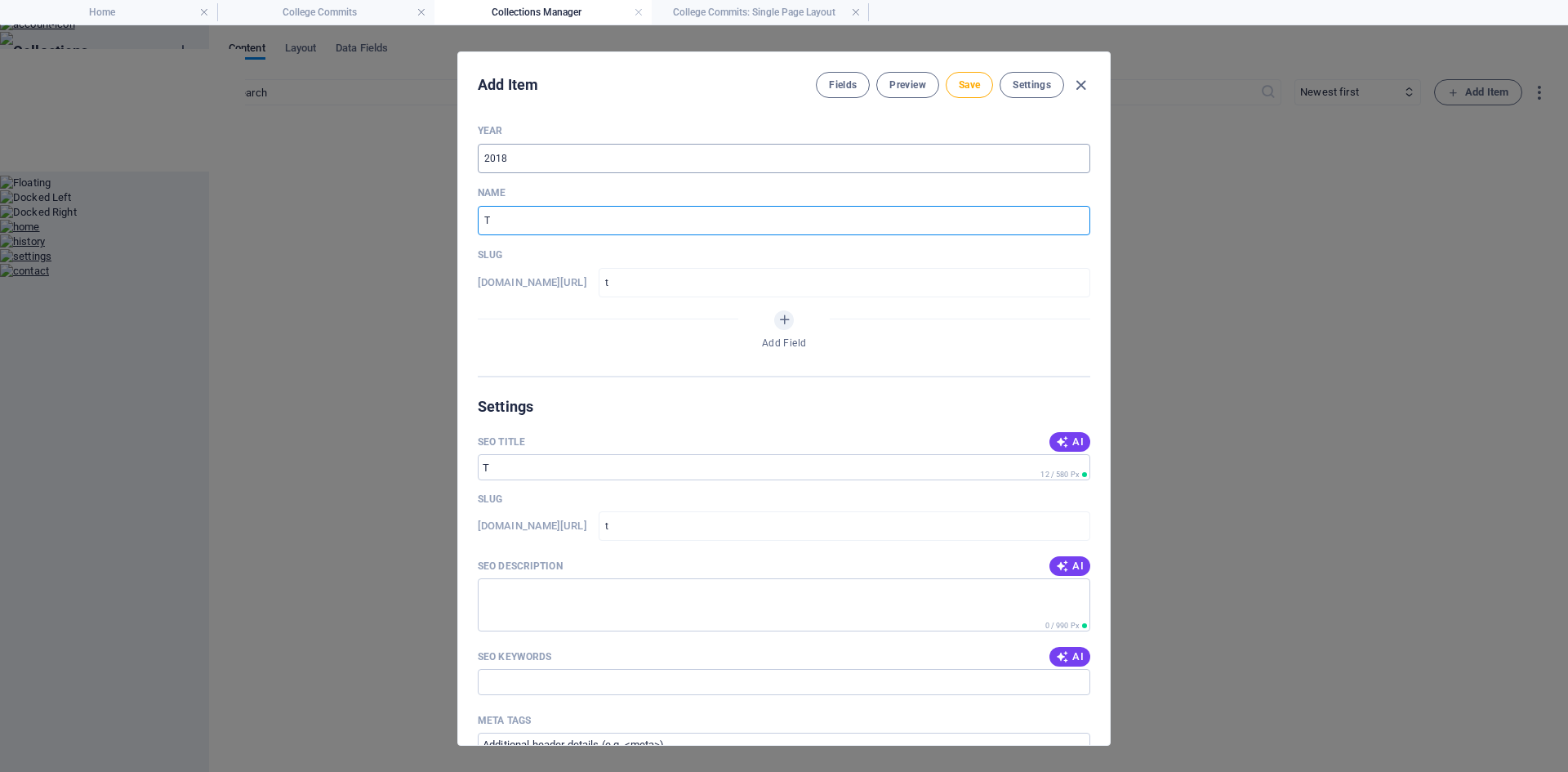
type input "Ta"
type input "ta"
type input "Tad"
type input "tad"
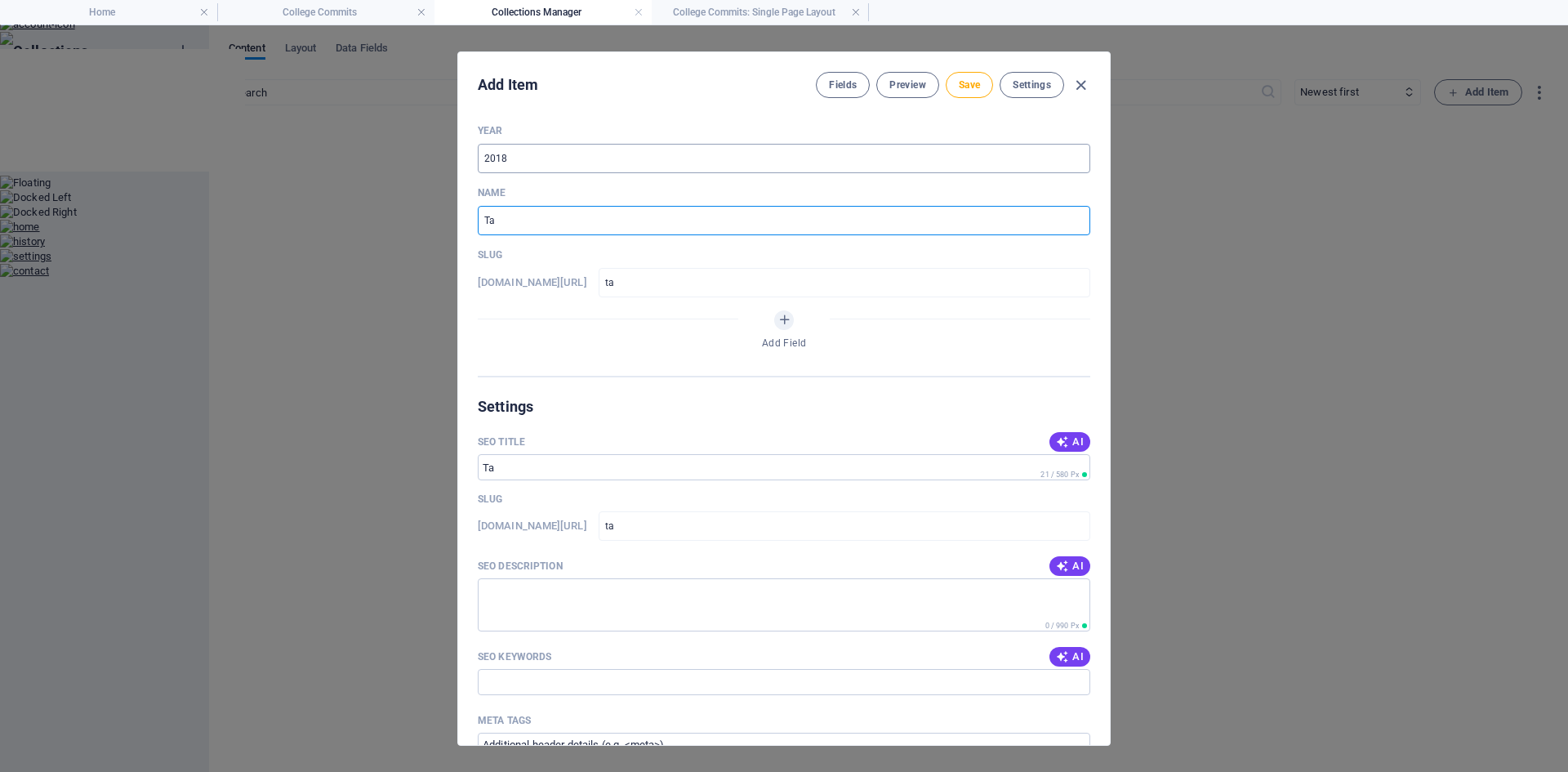
type input "tad"
type input "Tad T"
type input "tad-t"
type input "Tad Th"
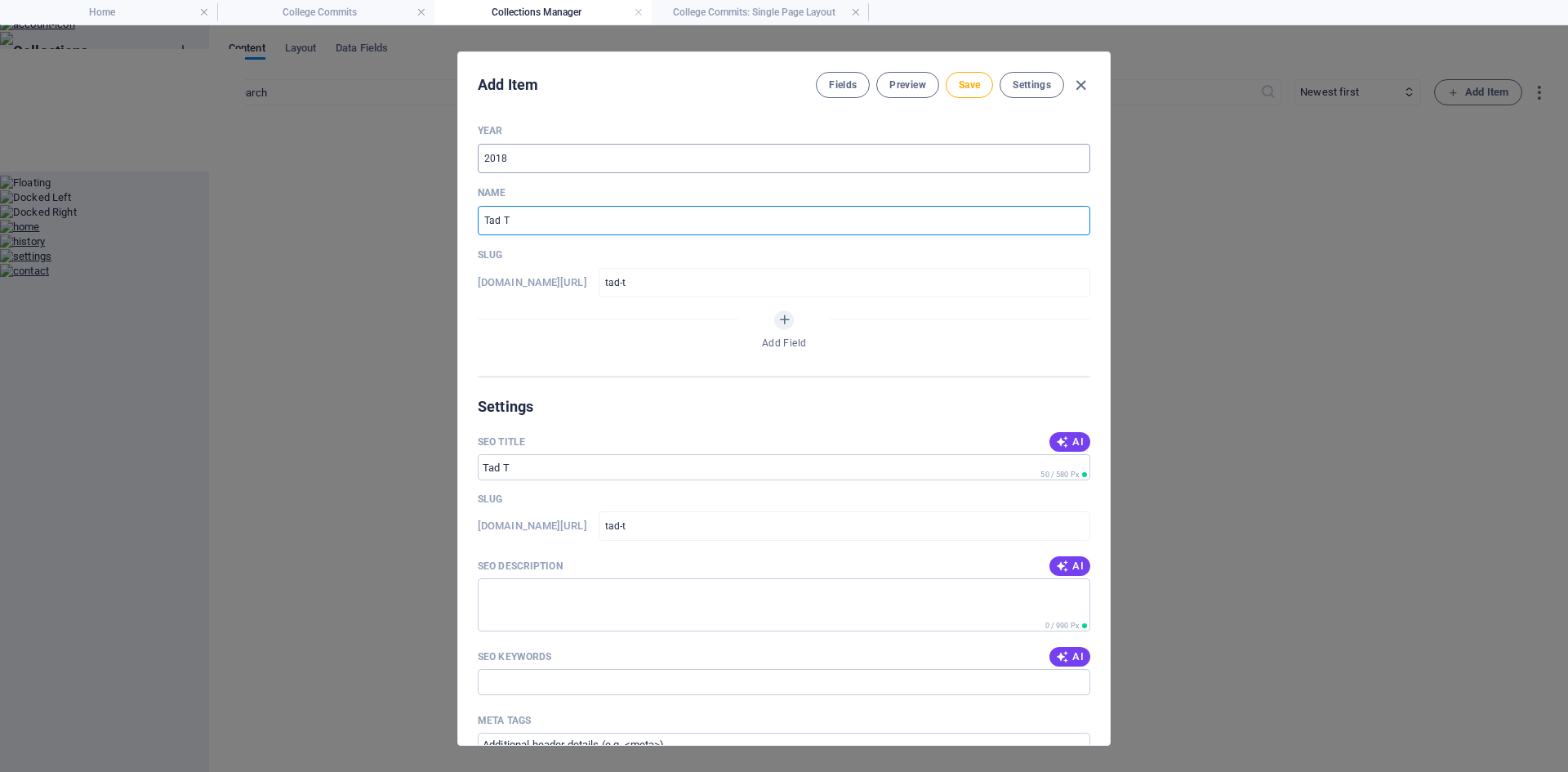
type input "tad-th"
type input "Tad Tho"
type input "tad-tho"
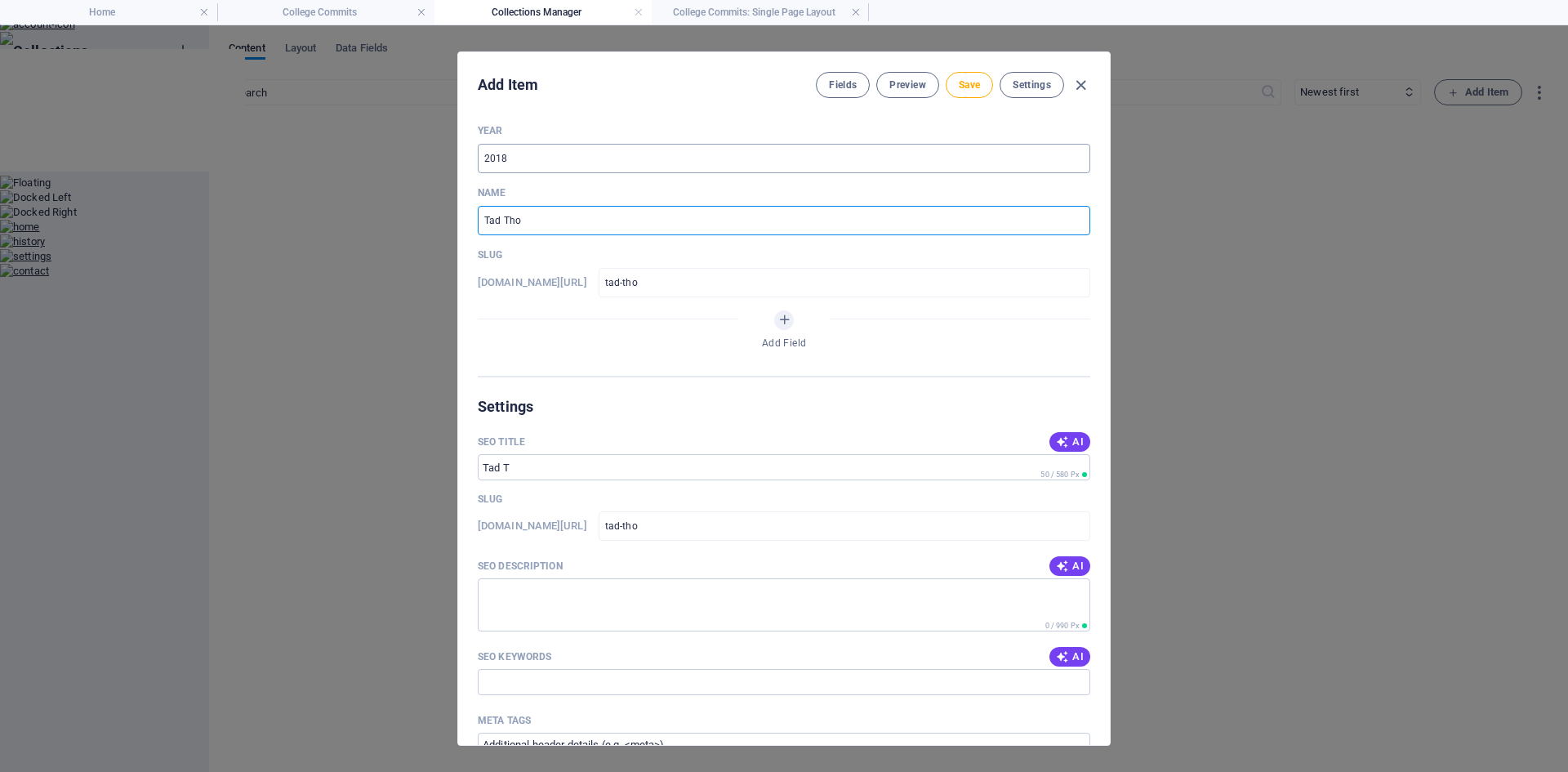
type input "Tad Thom"
type input "tad-thom"
type input "Tad Thomp"
type input "tad-thomp"
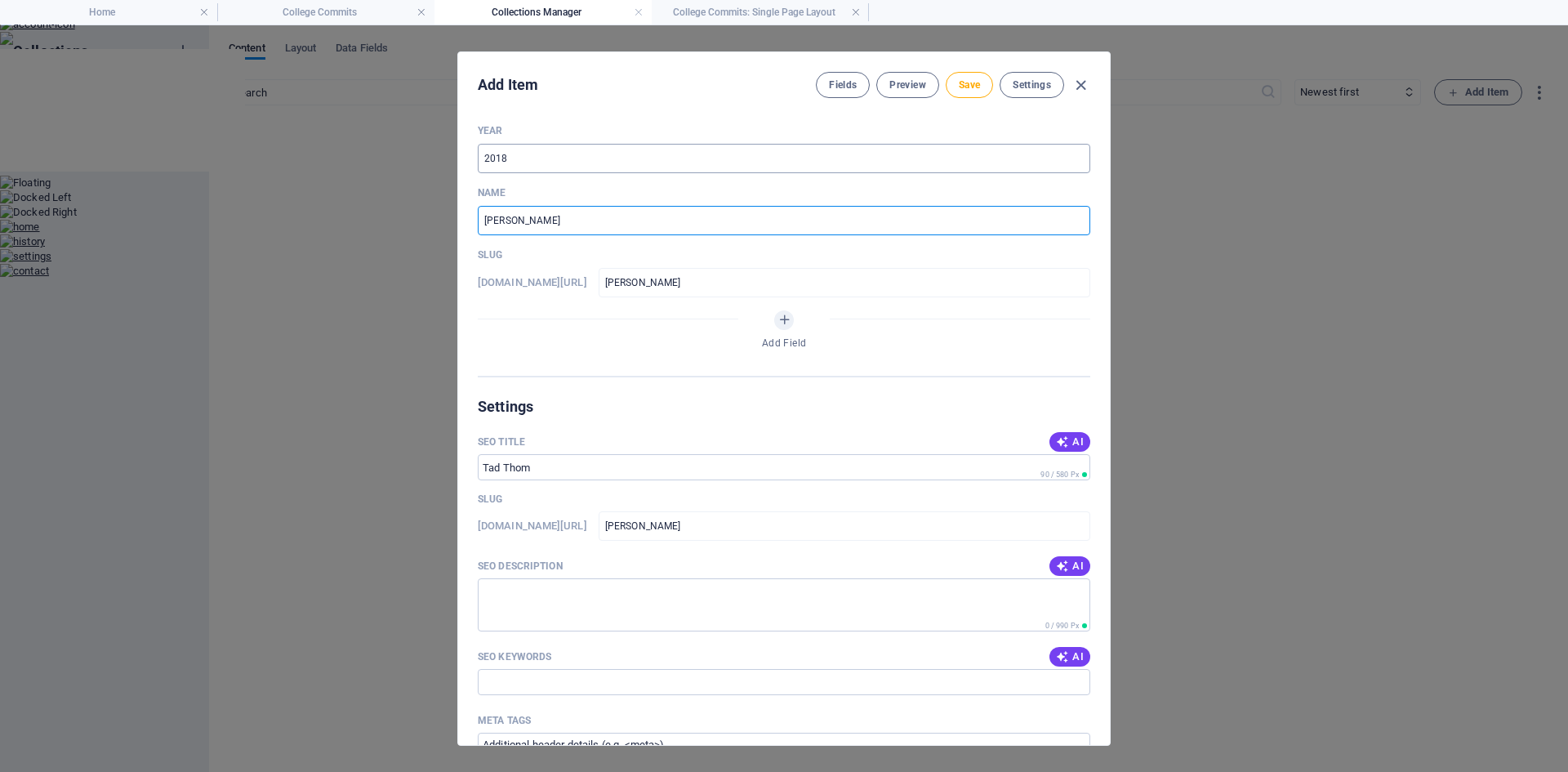
type input "tad-thomp"
type input "Tad Thomps"
type input "tad-thomps"
type input "Tad Thompso"
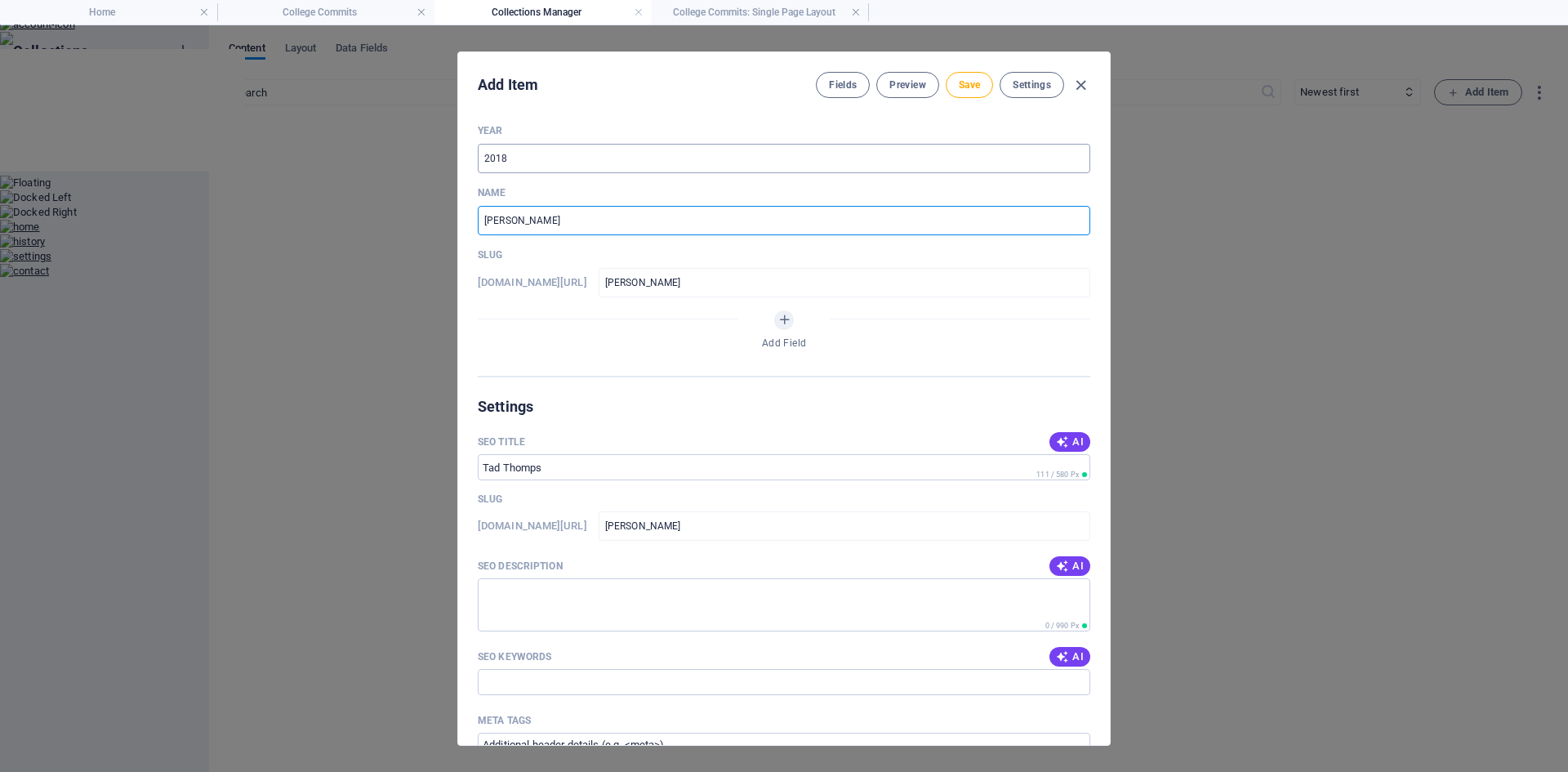
type input "tad-thompso"
type input "[PERSON_NAME]"
type input "tad-thompson"
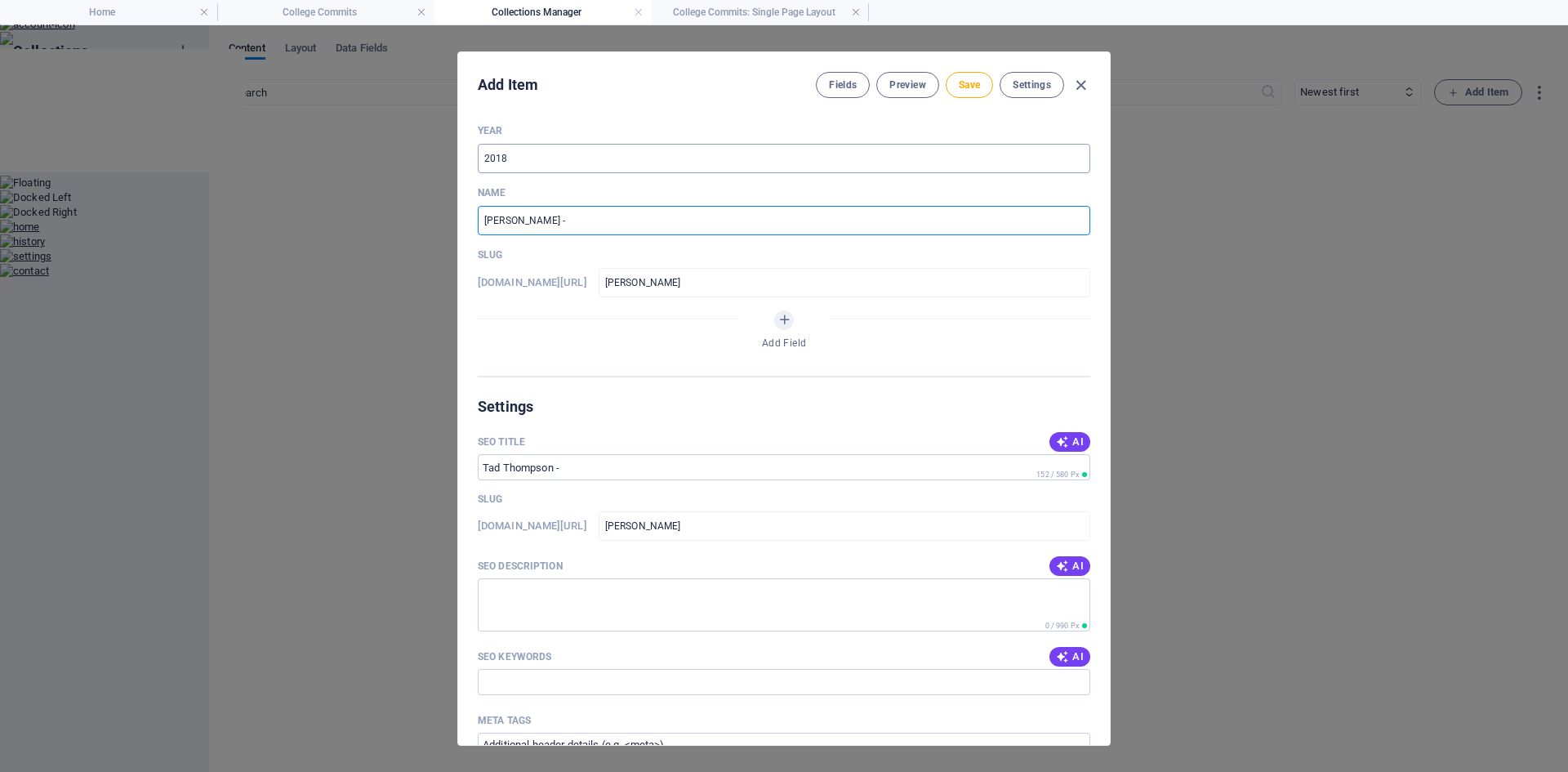
type input "[PERSON_NAME] - O"
type input "tad-thompson-o"
type input "Tad Thompson - OD"
type input "tad-thompson-od"
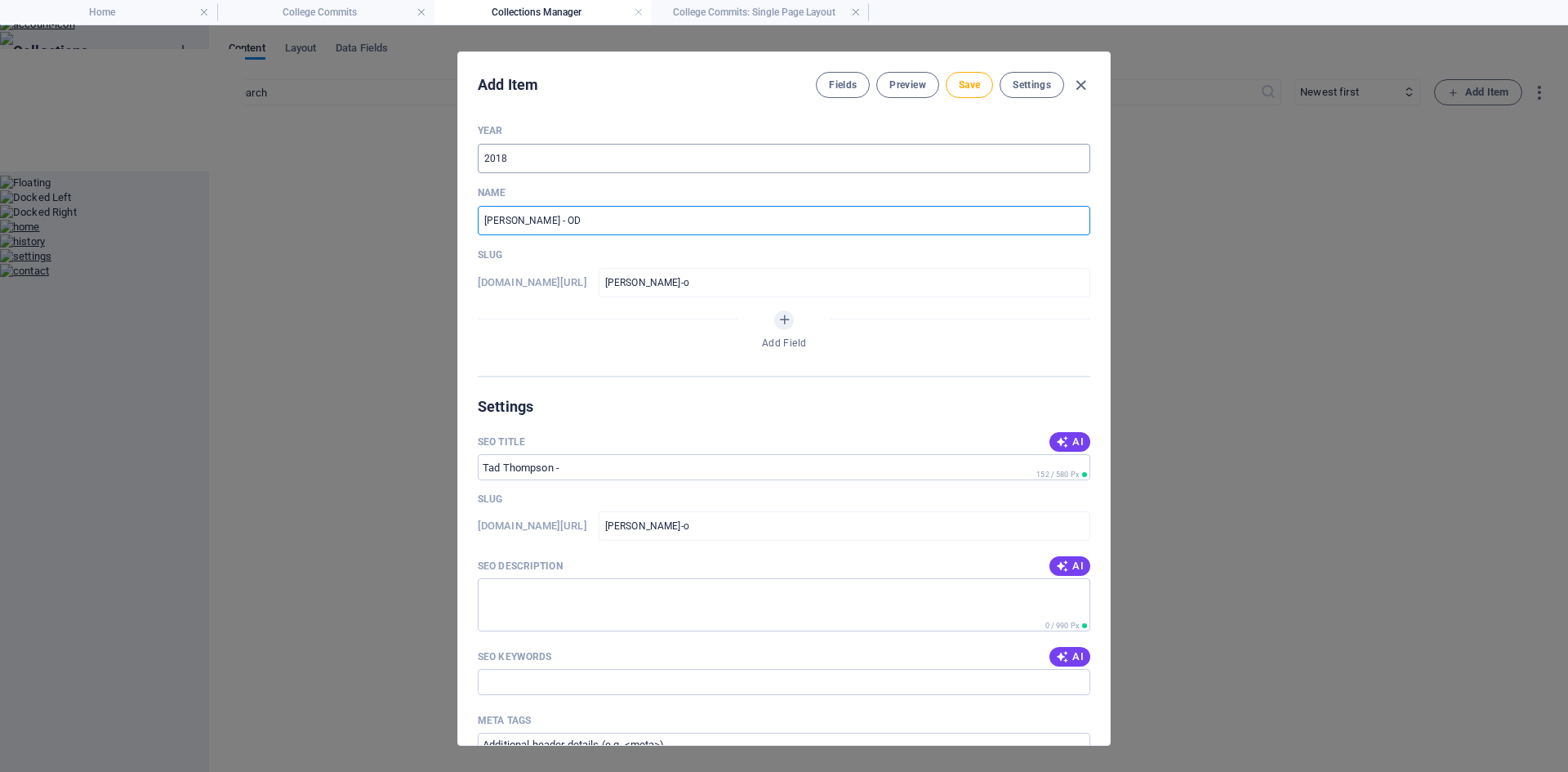
type input "tad-thompson-od"
type input "Tad Thompson - ODe"
type input "tad-thompson-ode"
type input "Tad Thompson - ODes"
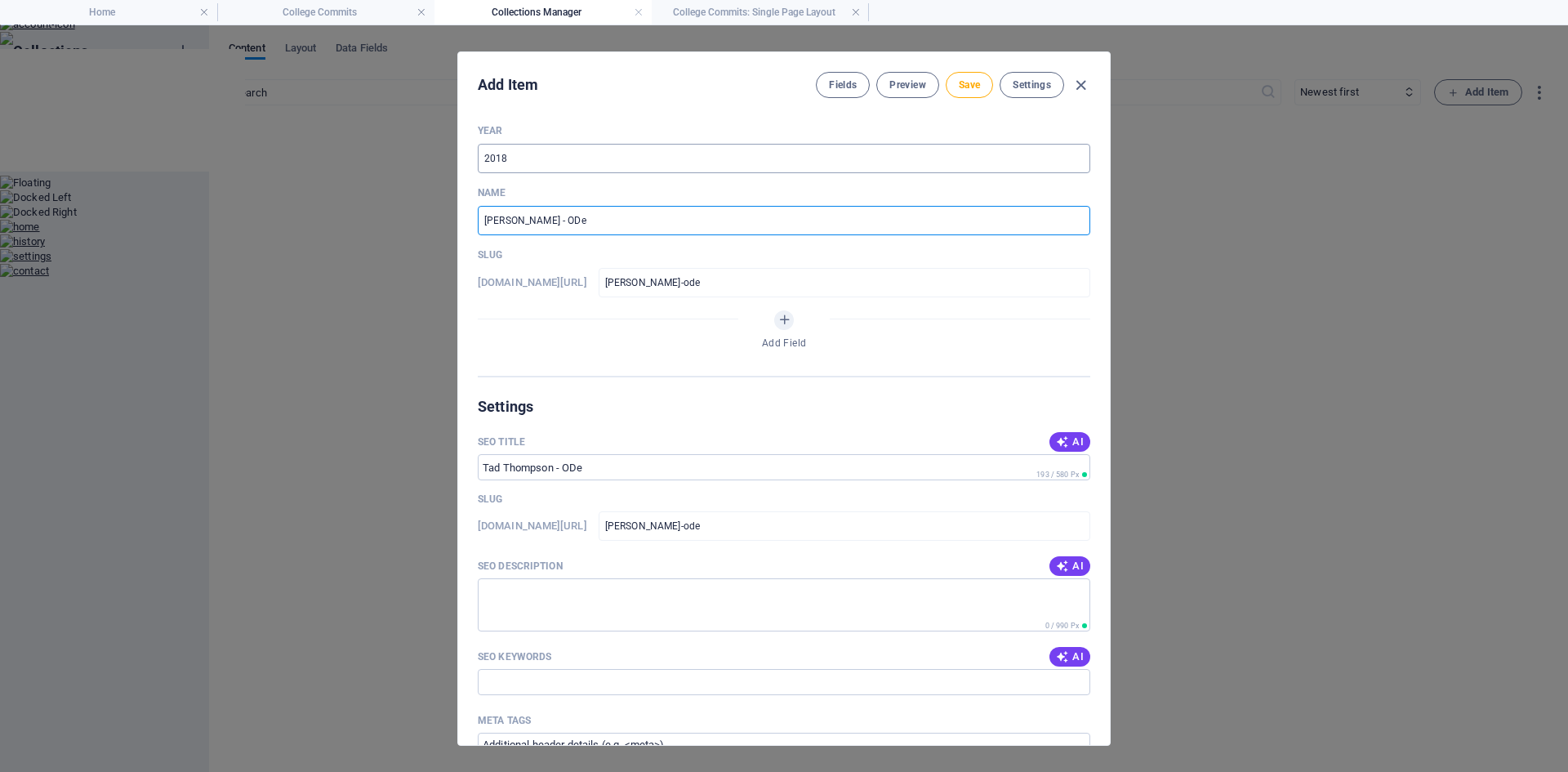
type input "tad-thompson-odes"
type input "Tad Thompson - ODe"
type input "tad-thompson-ode"
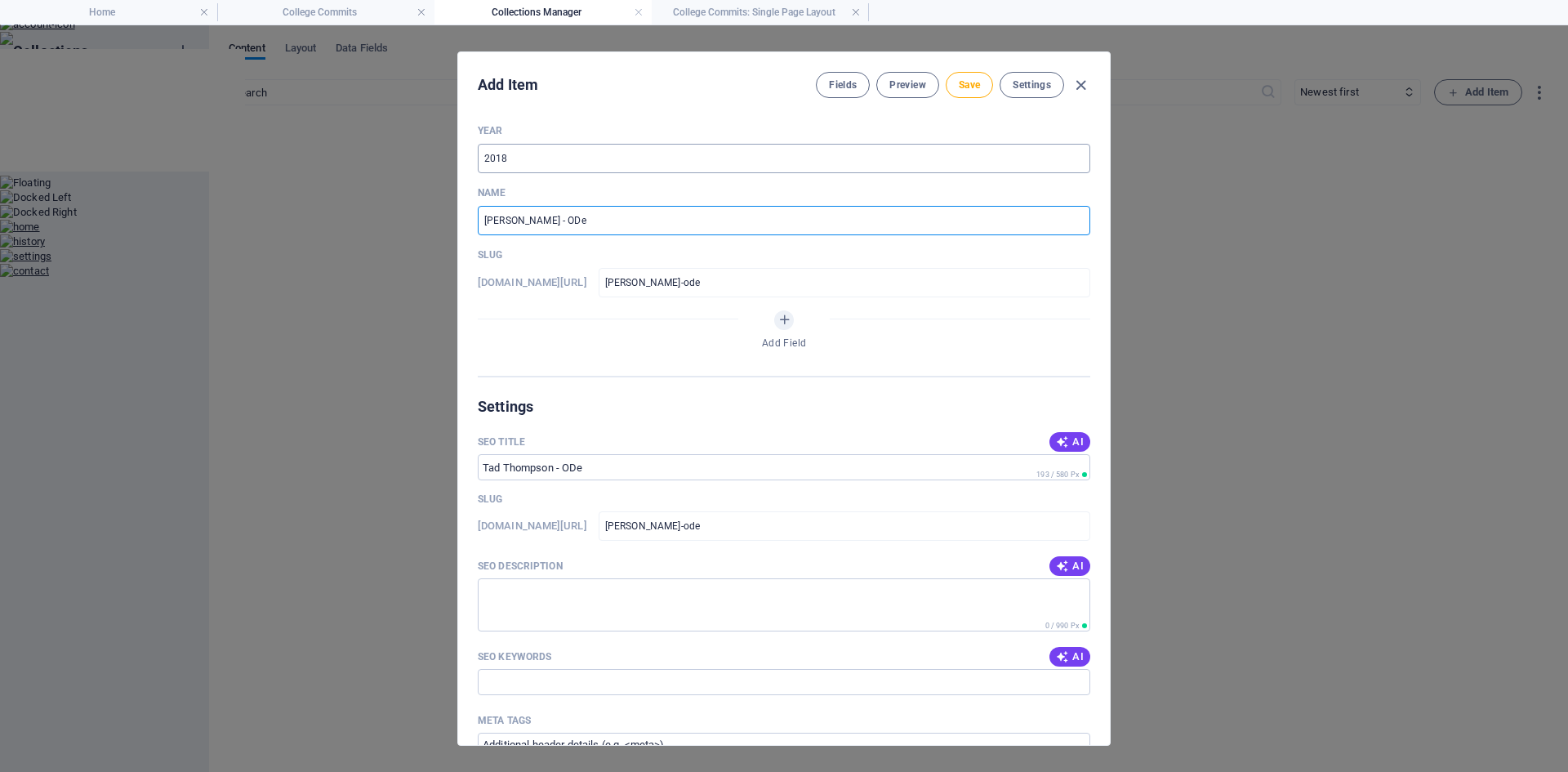
type input "Tad Thompson - OD"
type input "tad-thompson-od"
type input "[PERSON_NAME] - O"
type input "tad-thompson-o"
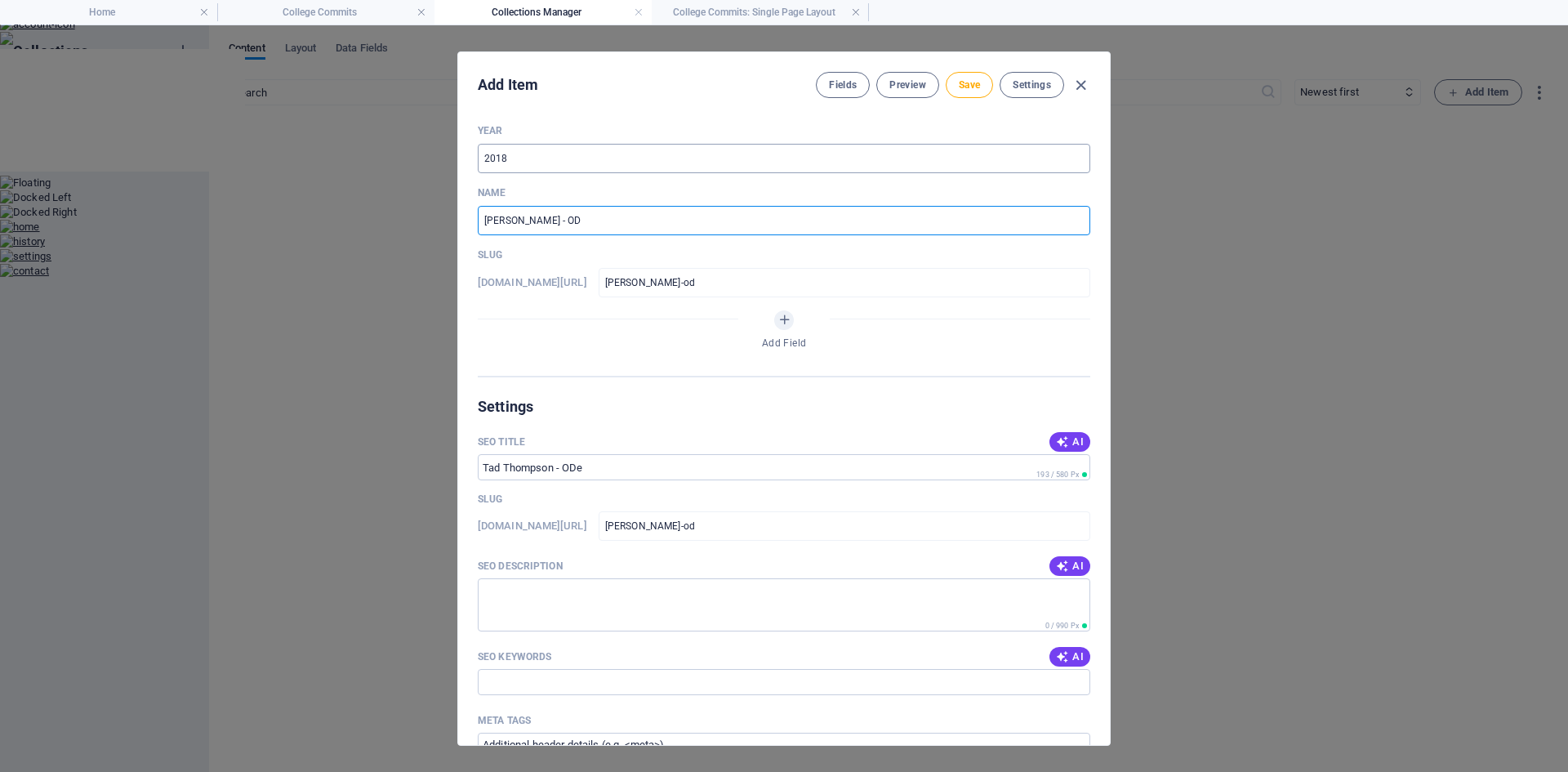
type input "tad-thompson-o"
type input "[PERSON_NAME] - Od"
type input "tad-thompson-od"
type input "[PERSON_NAME] - Ode"
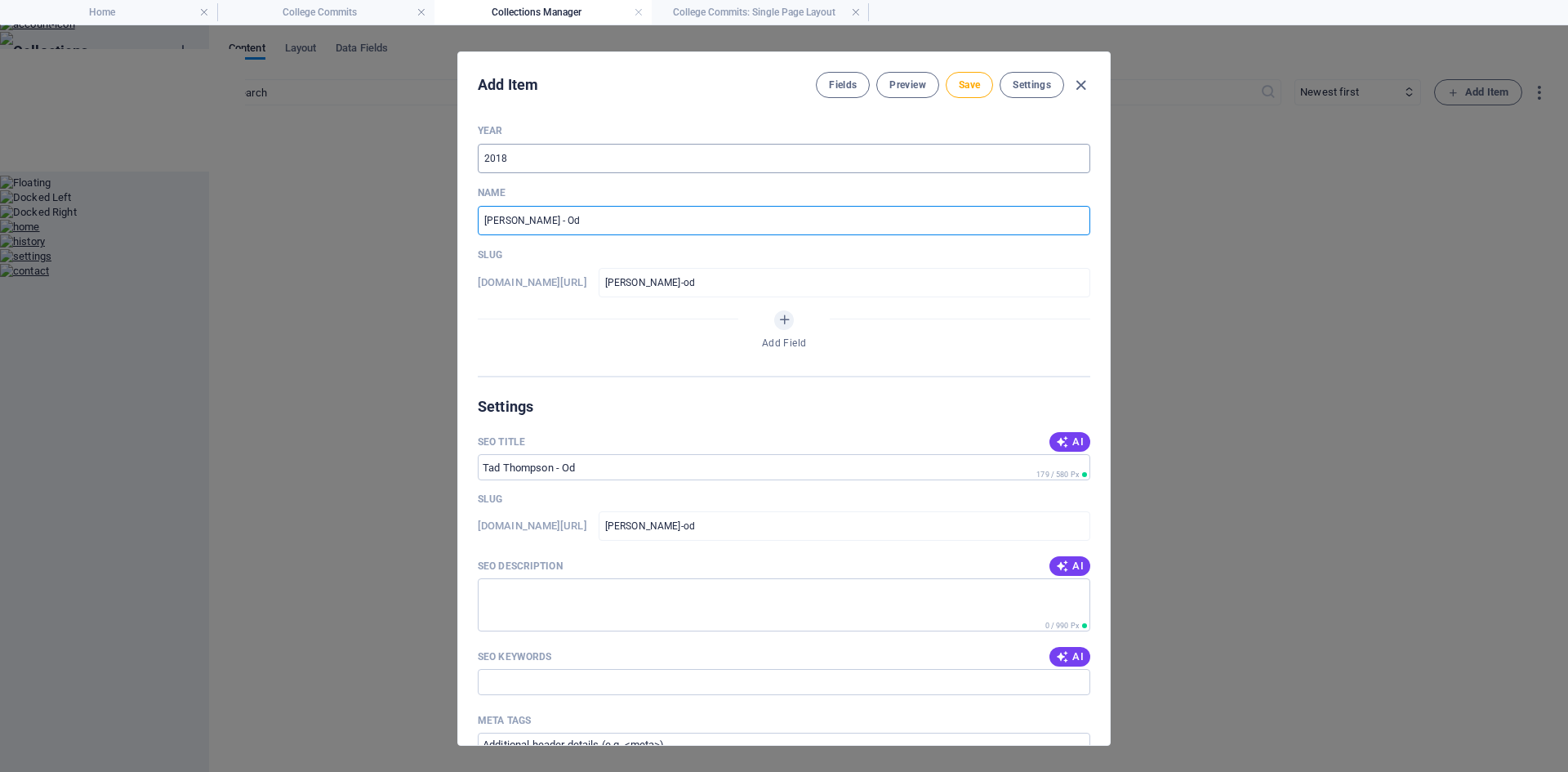
type input "tad-thompson-ode"
type input "Tad Thompson - Odea"
type input "tad-thompson-odea"
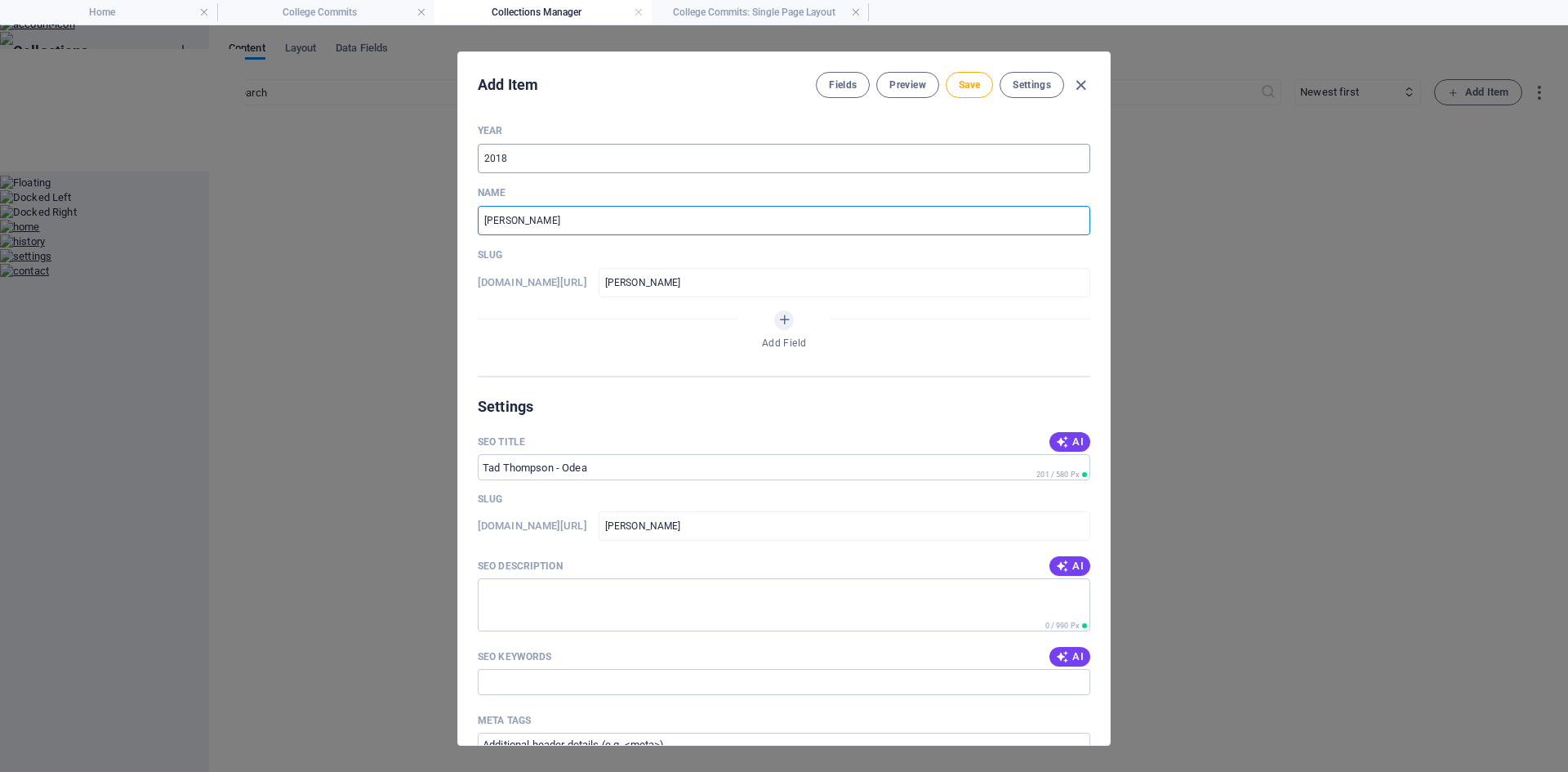
type input "[PERSON_NAME] - Ode"
type input "tad-thompson-ode"
type input "[PERSON_NAME] - Odes"
type input "tad-thompson-odes"
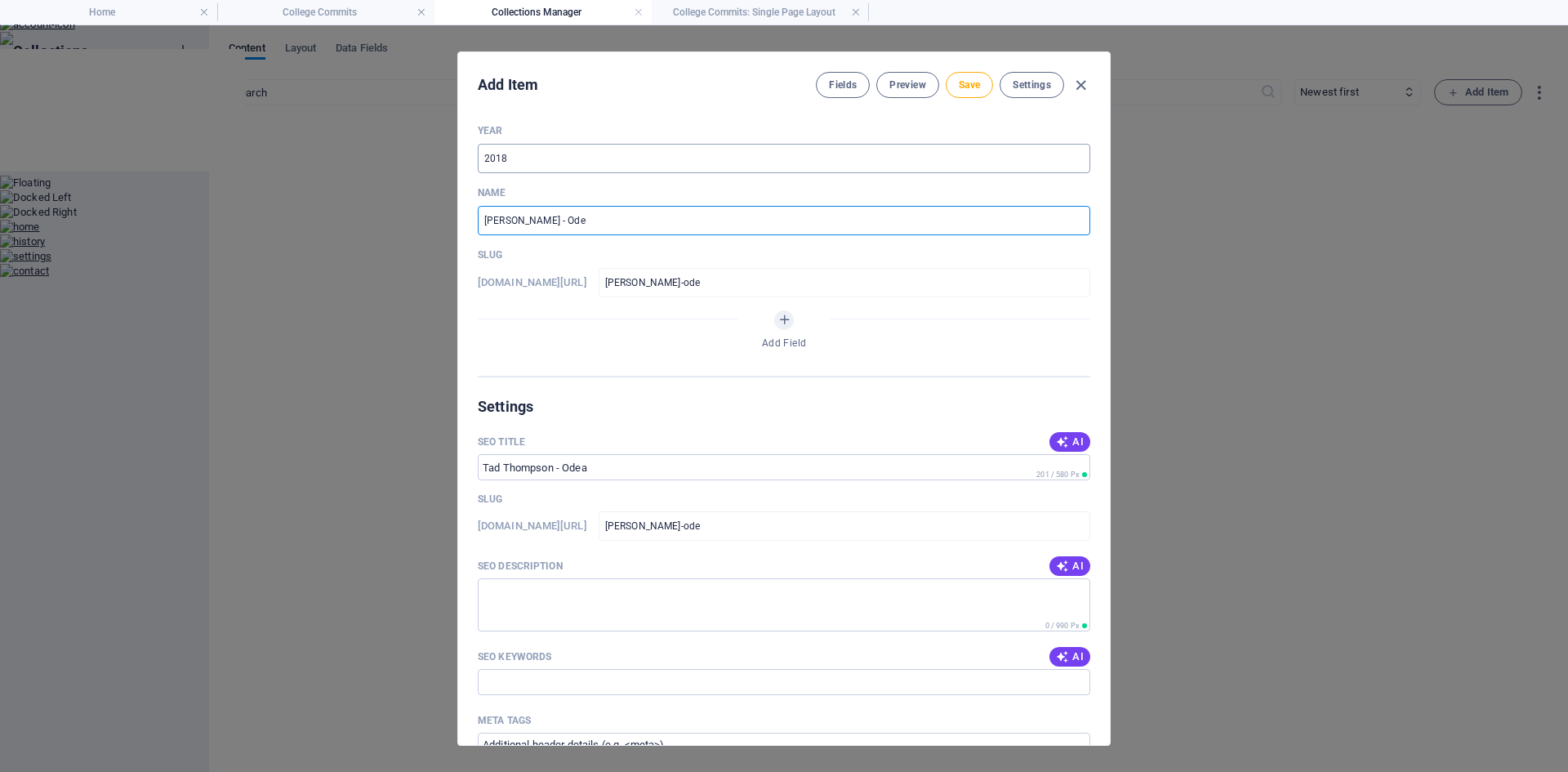
type input "tad-thompson-odes"
type input "Tad Thompson - Odess"
type input "tad-thompson-odess"
type input "[PERSON_NAME] - [PERSON_NAME]"
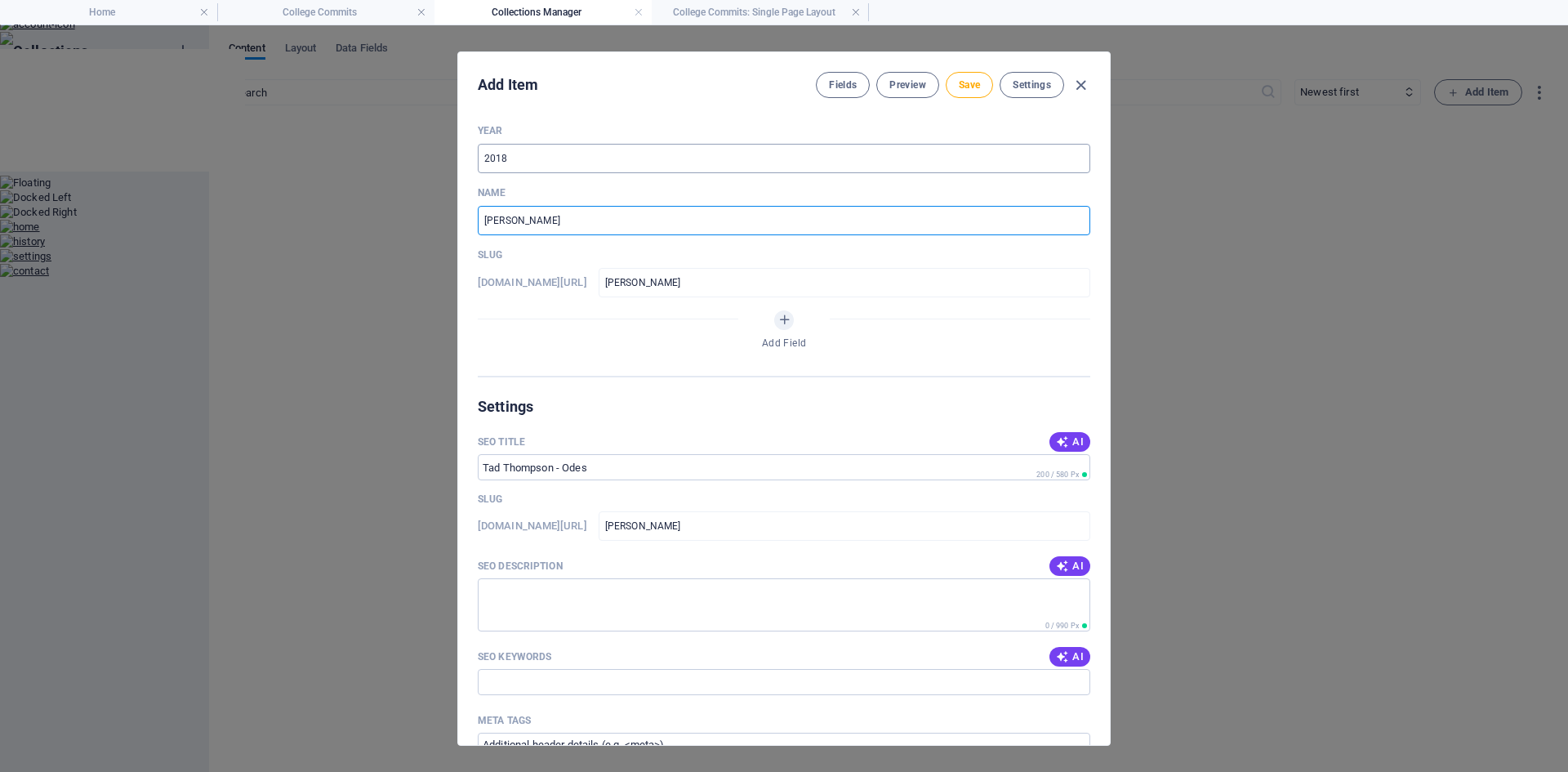
type input "tad-thompson-odessa"
type input "Tad Thompson - Odessa C"
type input "tad-thompson-odessa-c"
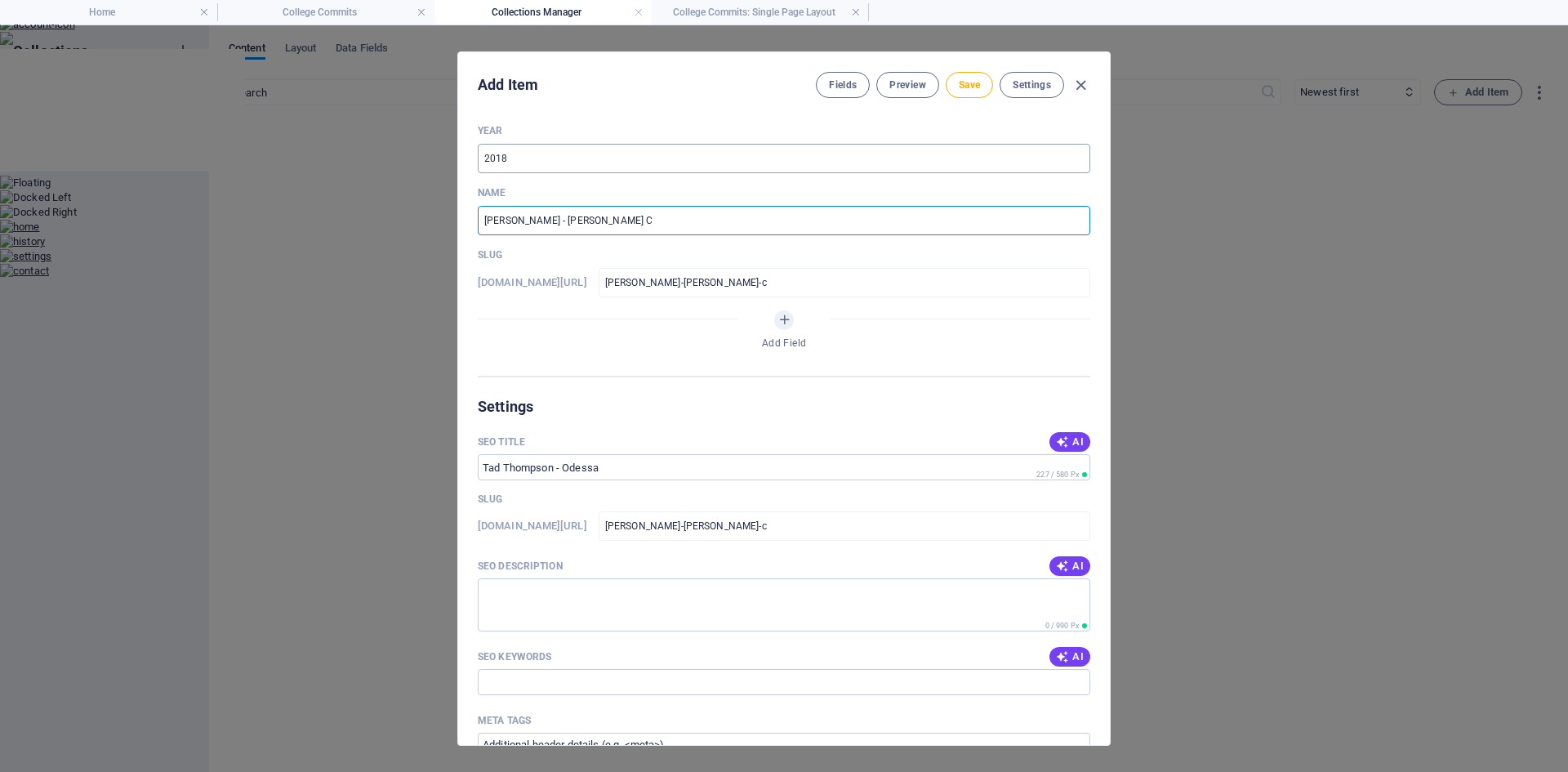
type input "[PERSON_NAME] - [PERSON_NAME] Co"
type input "tad-thompson-odessa-co"
type input "[PERSON_NAME] - [PERSON_NAME][GEOGRAPHIC_DATA]"
type input "tad-thompson-odessa-col"
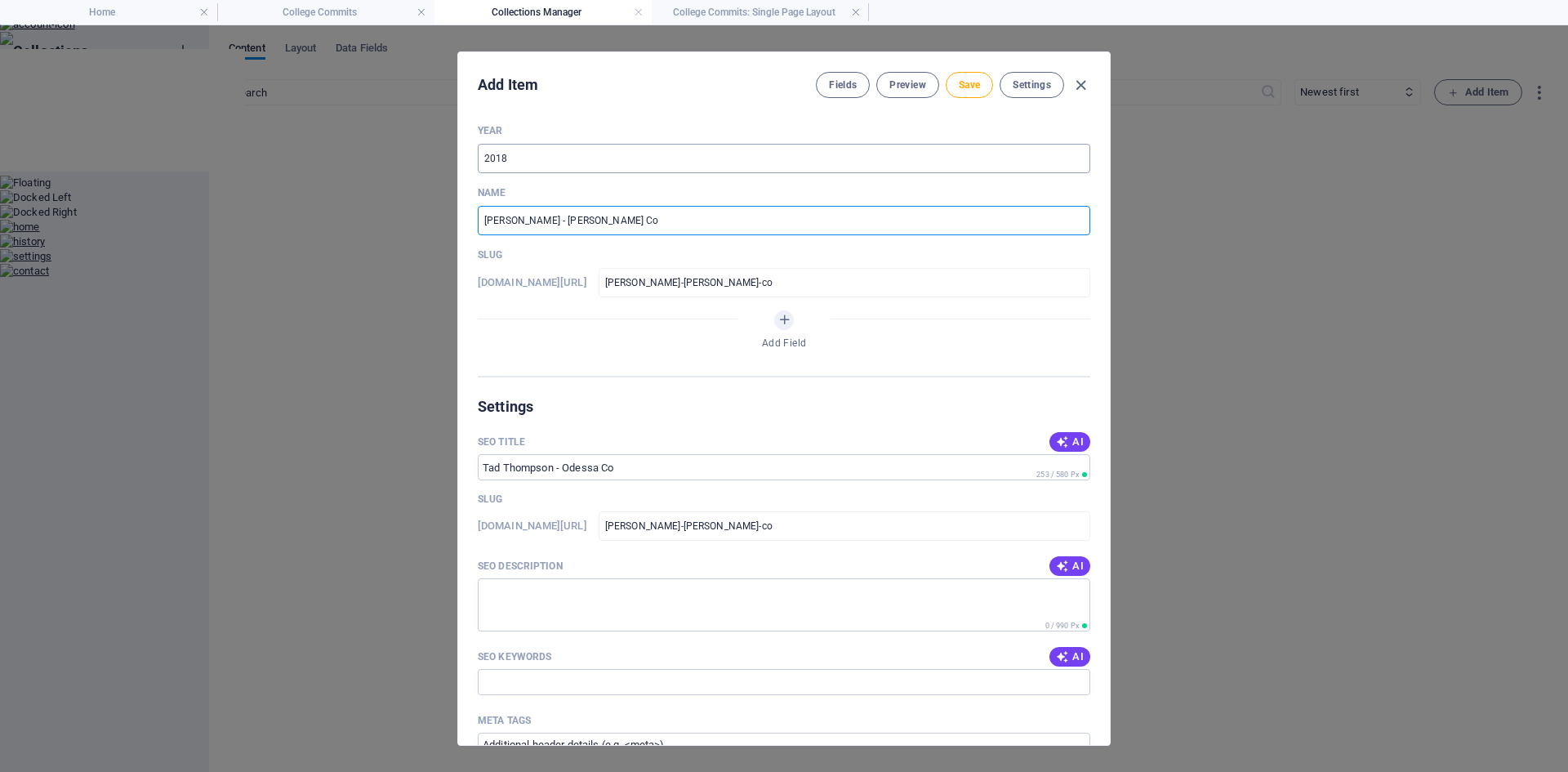
type input "tad-thompson-odessa-col"
type input "Tad Thompson - Odessa Coll"
type input "tad-thompson-odessa-coll"
type input "Tad Thompson - Odessa Colle"
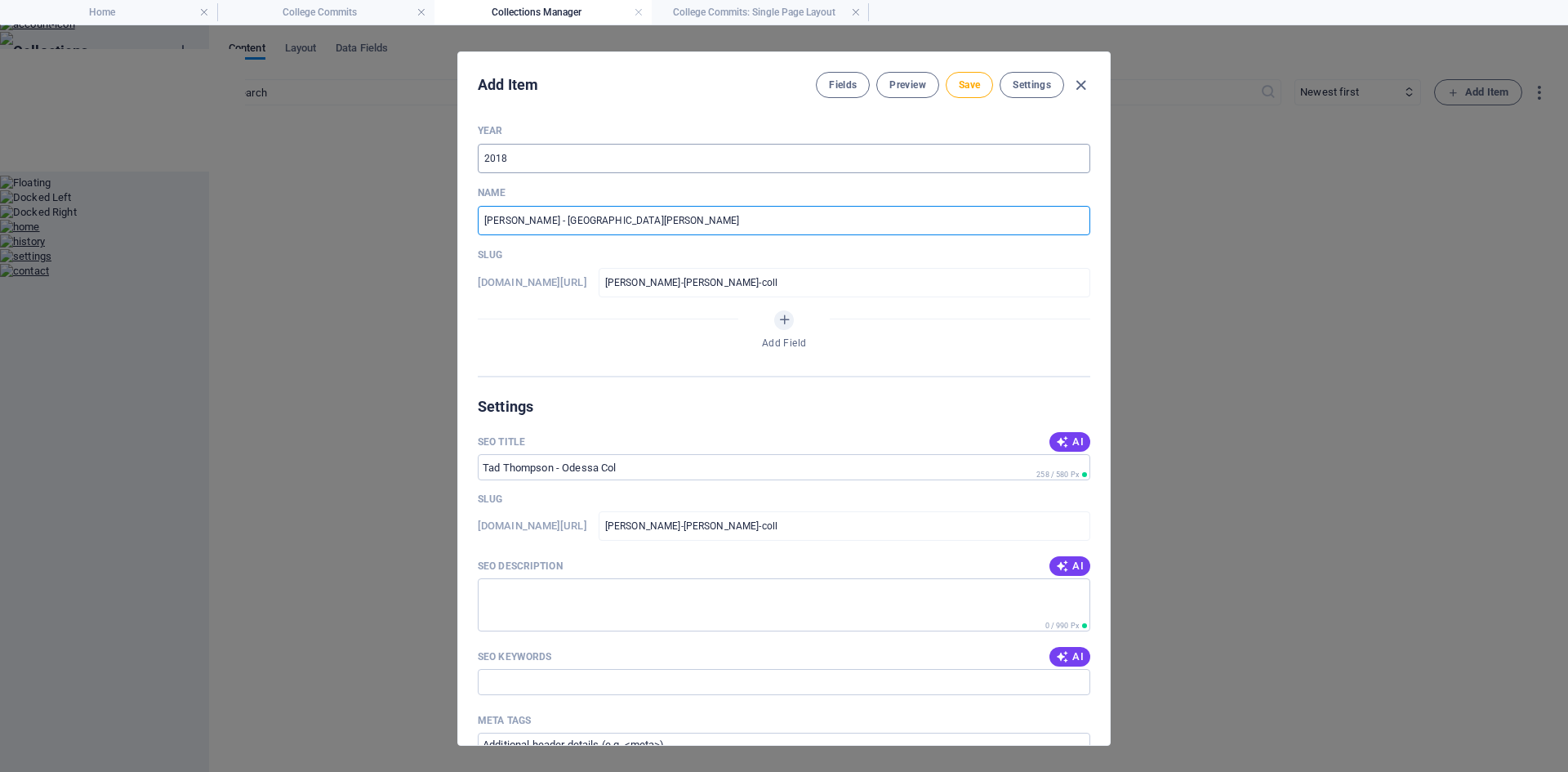
type input "tad-thompson-odessa-colle"
type input "[PERSON_NAME] - [PERSON_NAME] Colleg"
type input "tad-thompson-odessa-colleg"
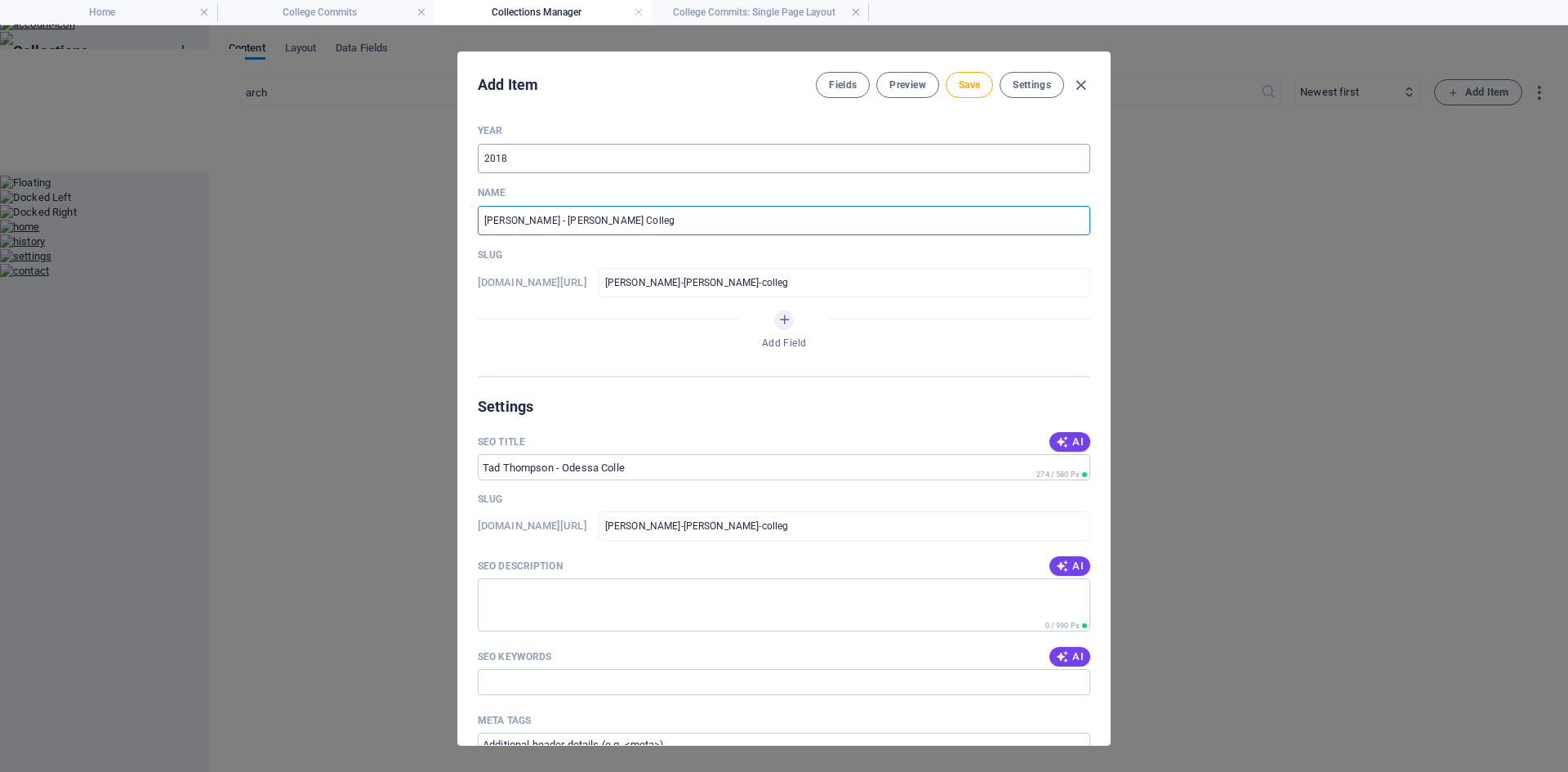
type input "[PERSON_NAME] - [PERSON_NAME][GEOGRAPHIC_DATA]"
type input "tad-thompson-odessa-college"
type input "[PERSON_NAME] - [PERSON_NAME][GEOGRAPHIC_DATA]"
click at [979, 81] on span "Save" at bounding box center [969, 84] width 21 height 13
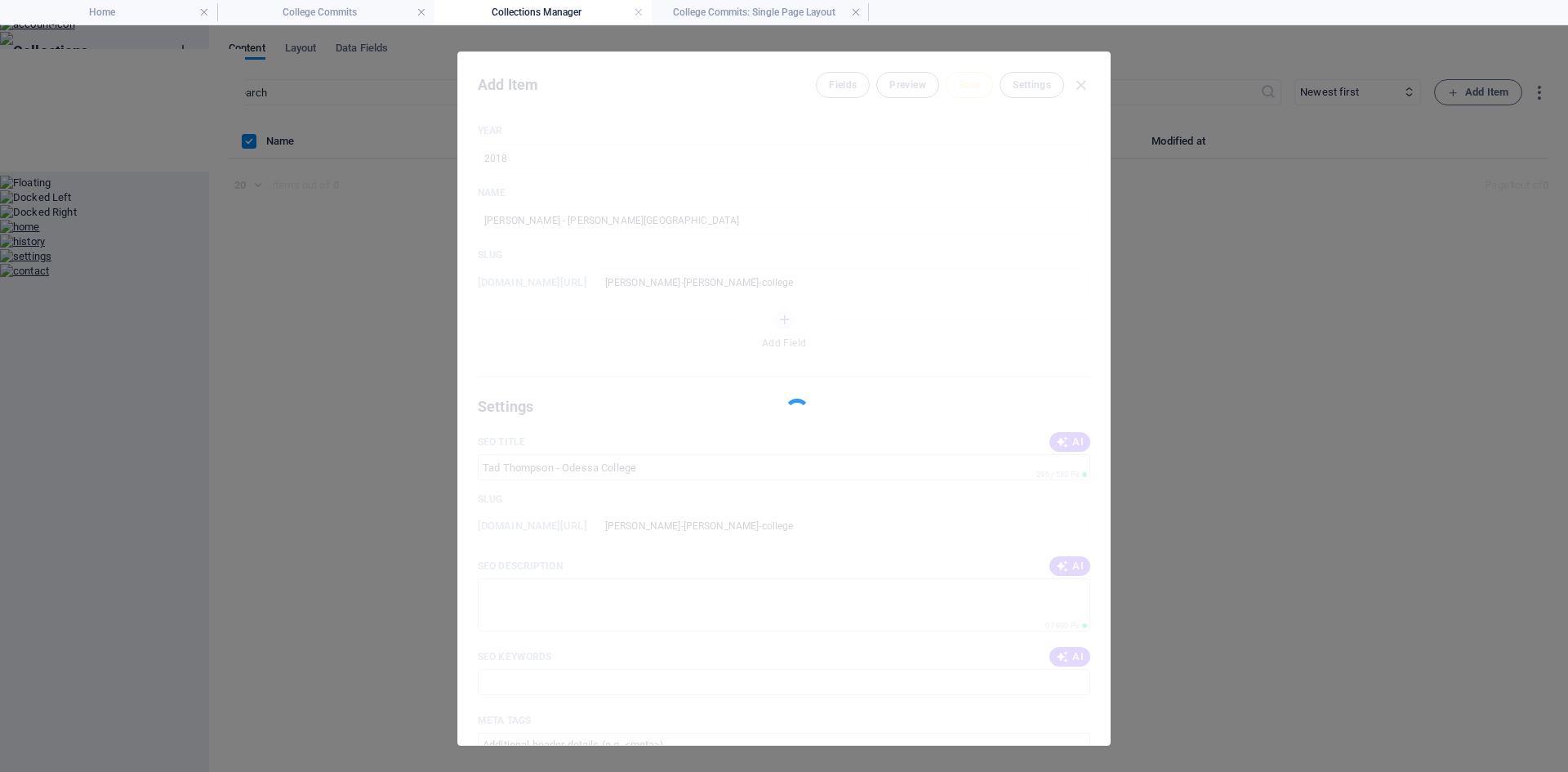
type input "tad-thompson-odessa-college"
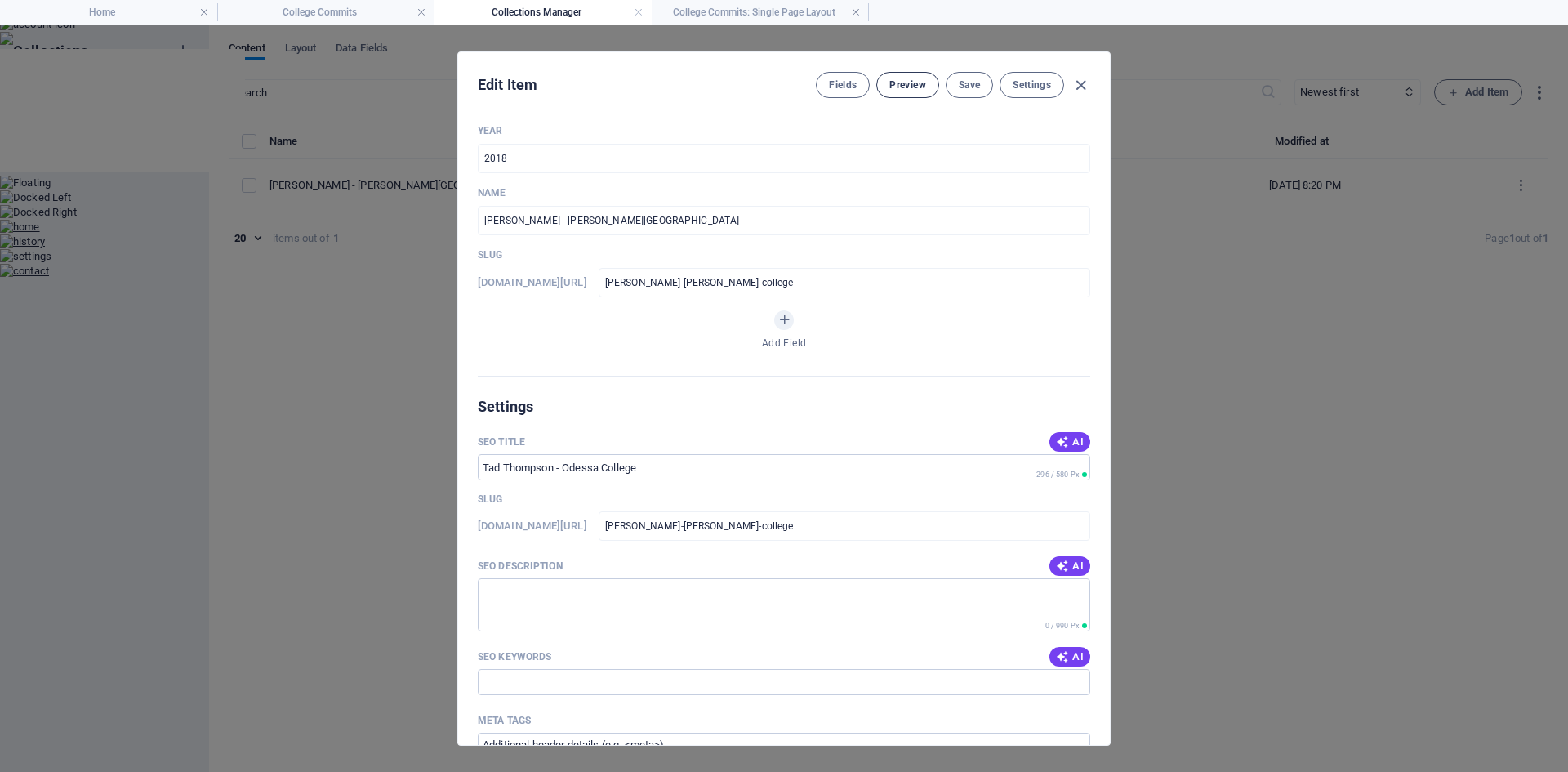
click at [906, 83] on span "Preview" at bounding box center [906, 84] width 36 height 13
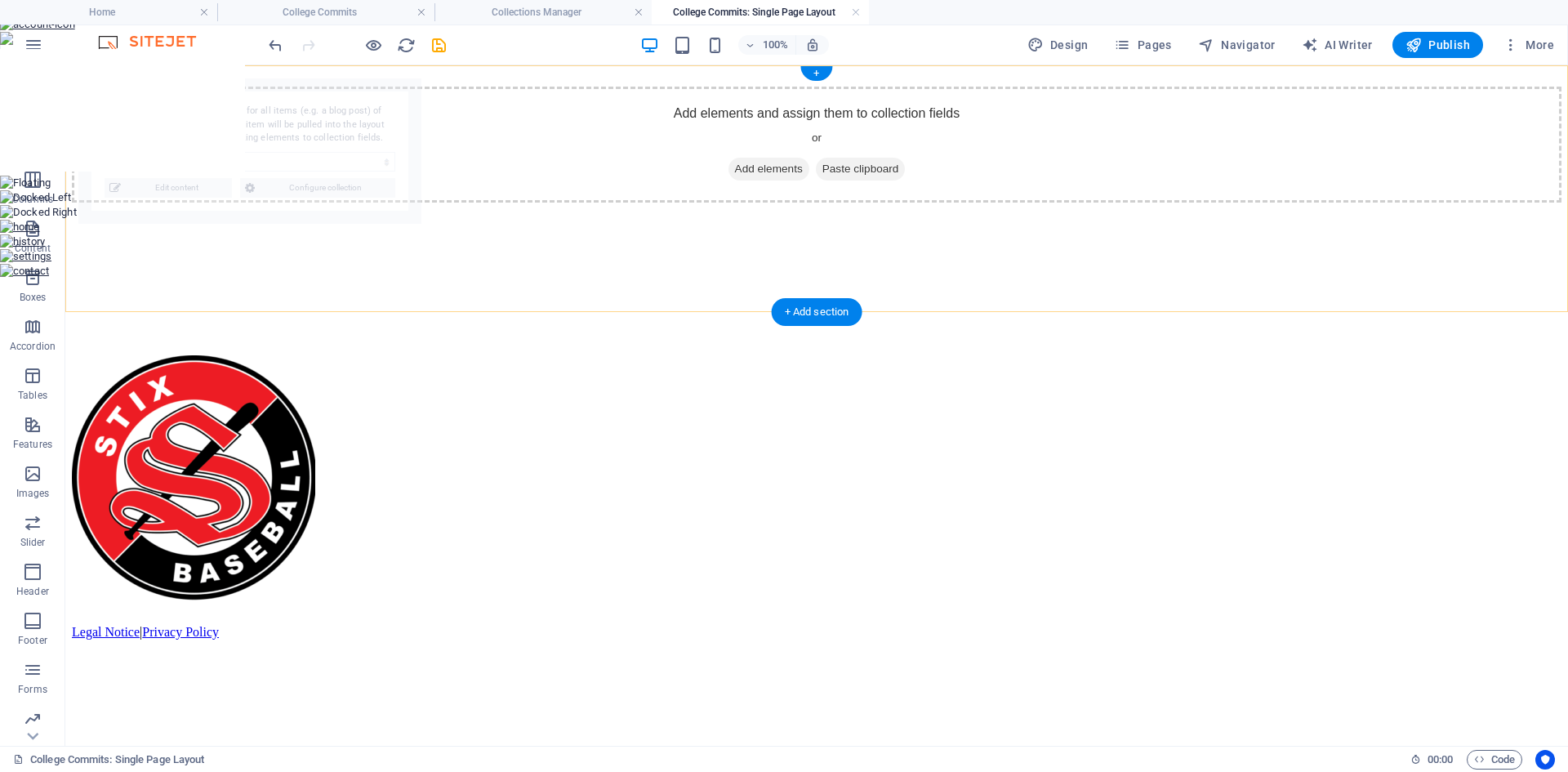
select select "68b8e9773f921b862e0b5524"
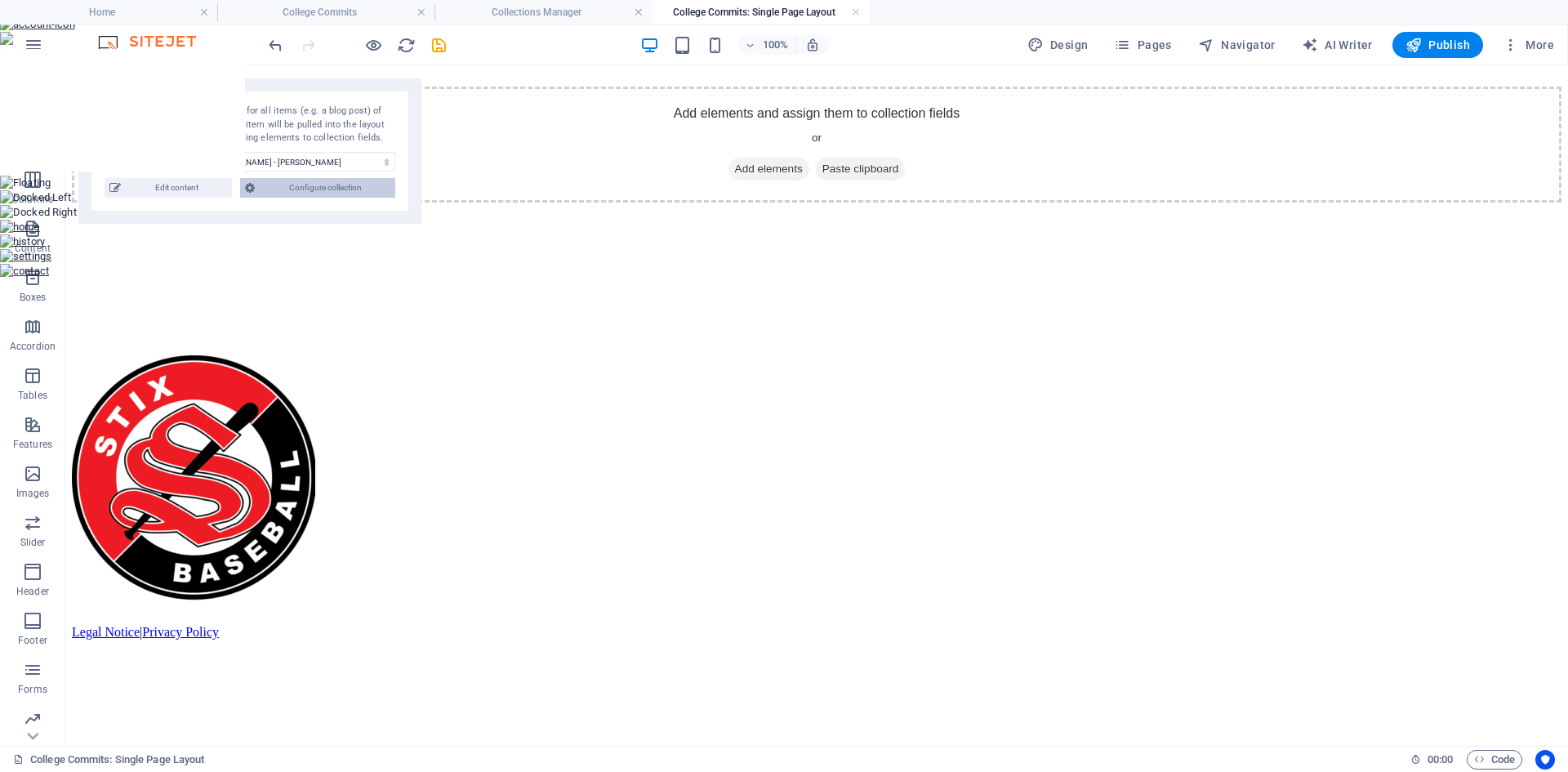
click at [298, 188] on span "Configure collection" at bounding box center [325, 187] width 131 height 20
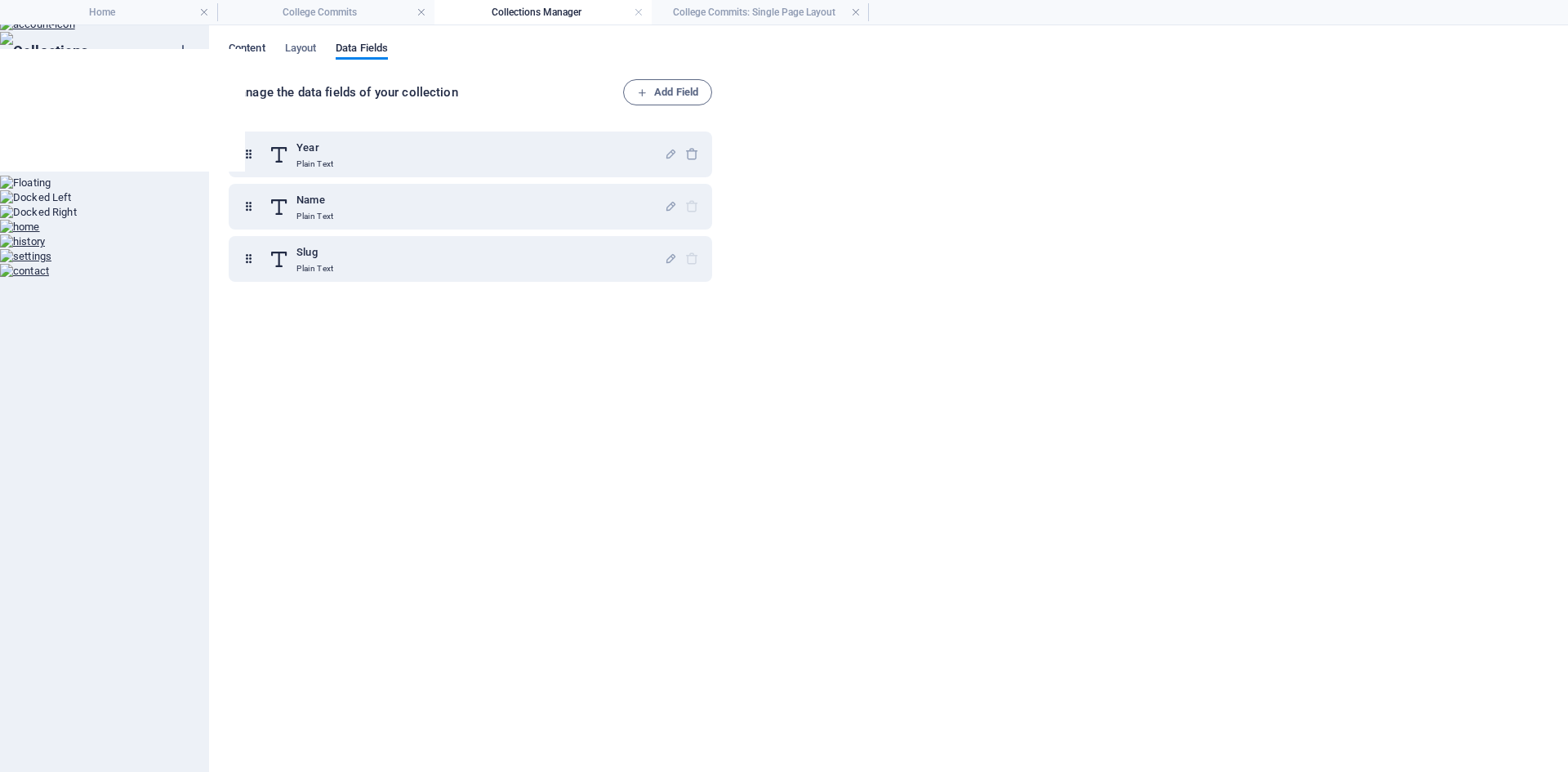
click at [256, 51] on span "Content" at bounding box center [247, 49] width 37 height 22
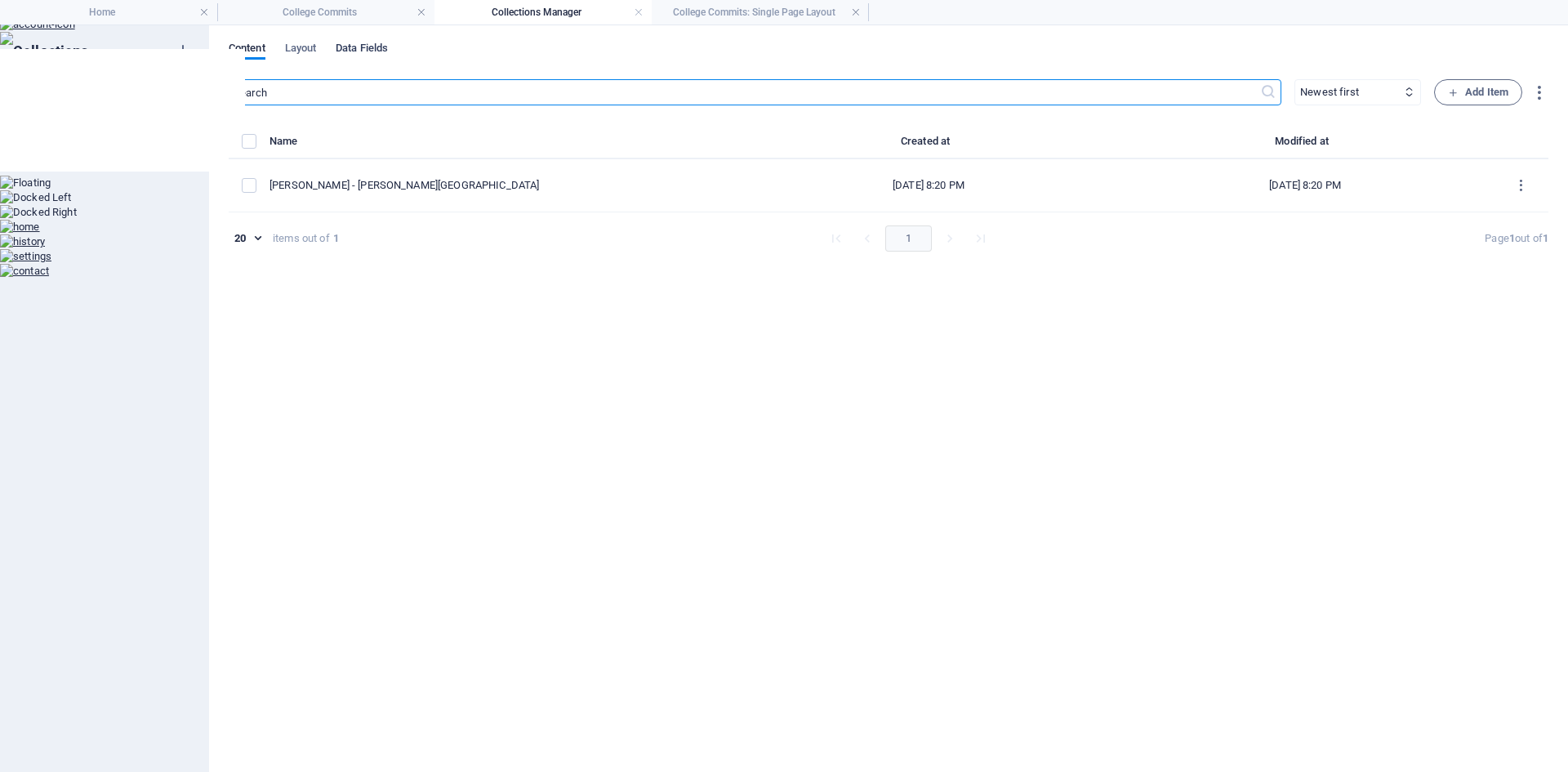
click at [370, 48] on span "Data Fields" at bounding box center [362, 49] width 53 height 22
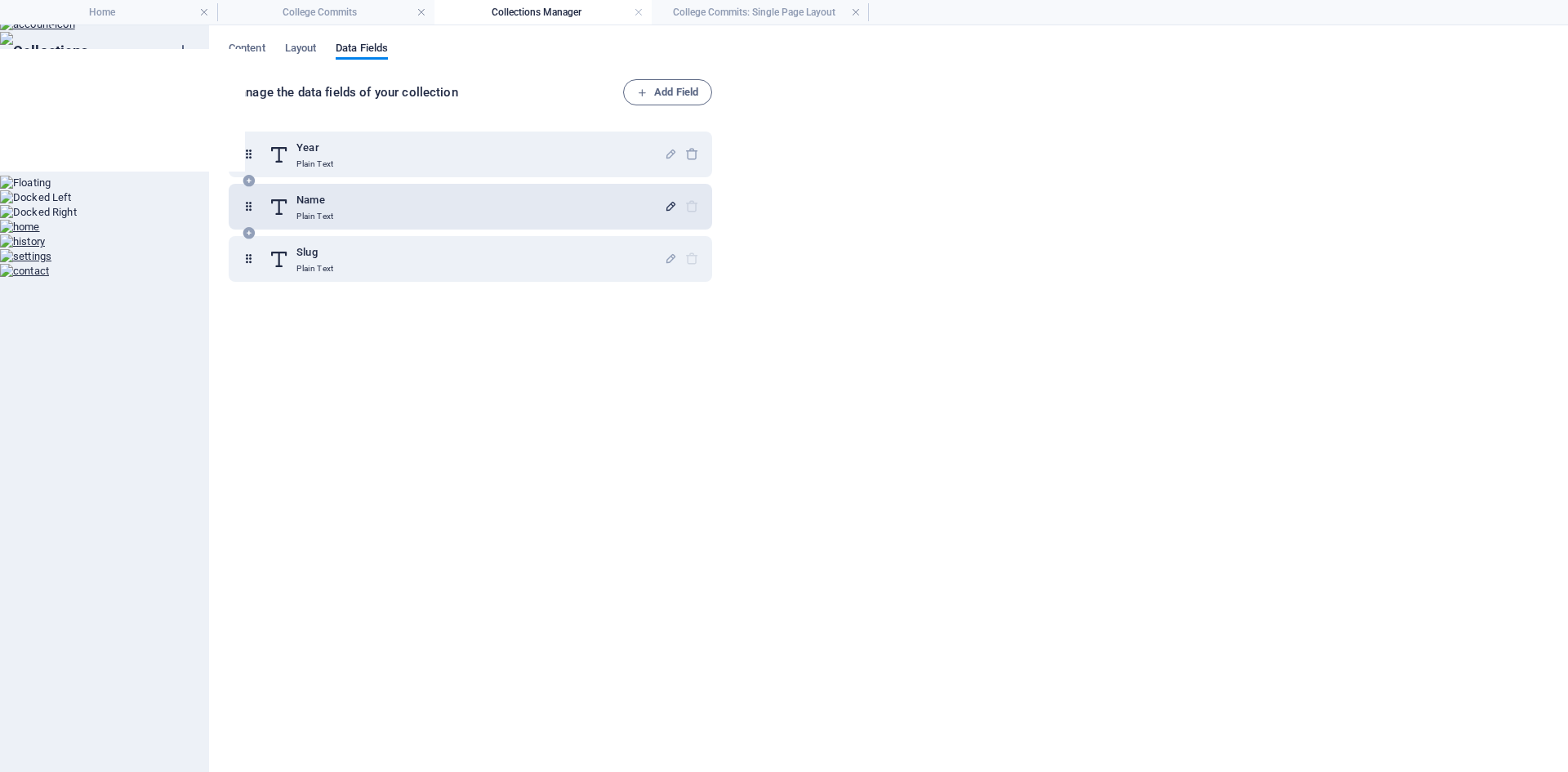
click at [667, 200] on icon "button" at bounding box center [670, 206] width 14 height 14
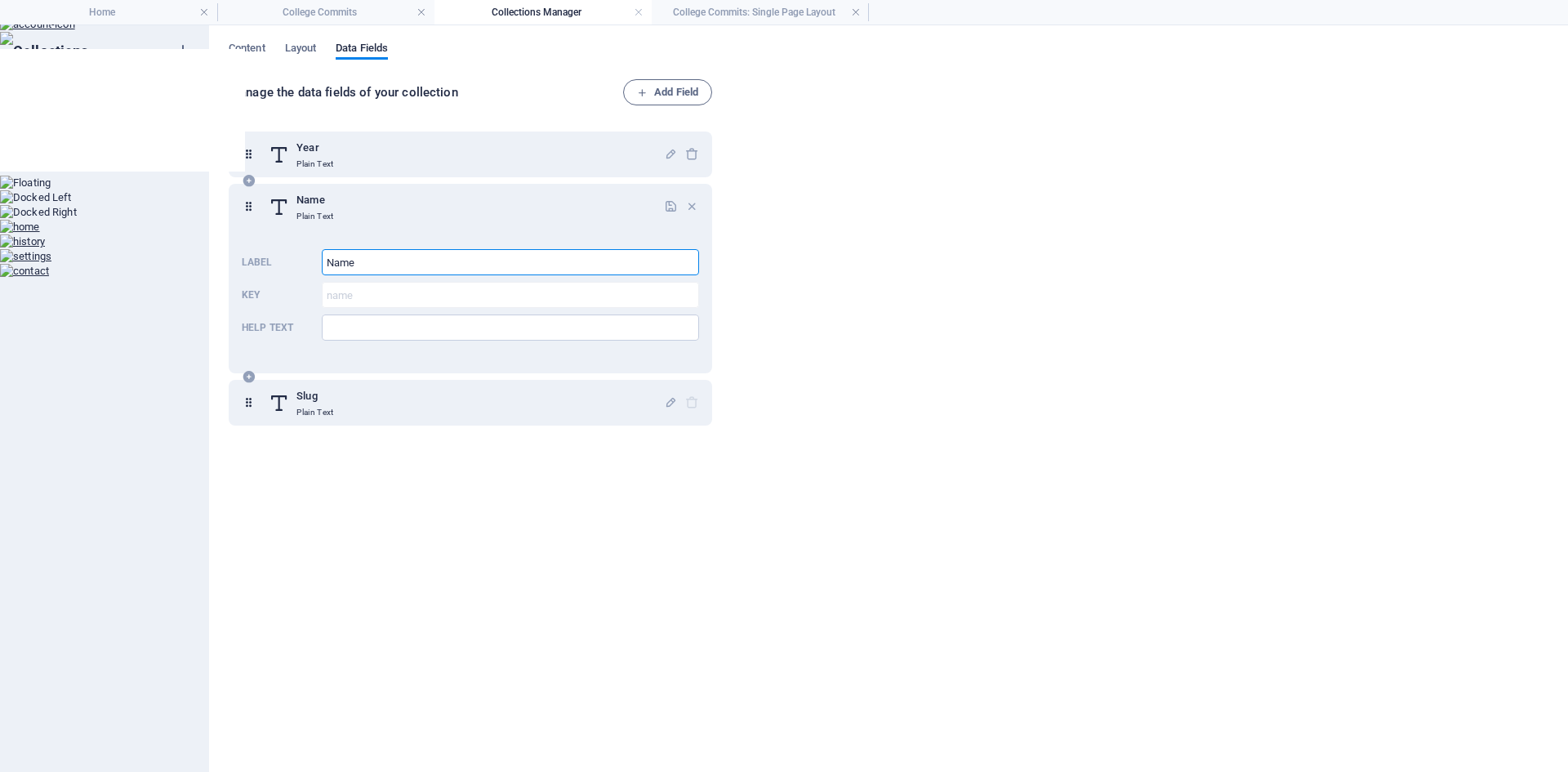
drag, startPoint x: 326, startPoint y: 258, endPoint x: 277, endPoint y: 253, distance: 49.3
click at [277, 253] on div "Label Name ​ Key name ​ Help text ​" at bounding box center [470, 295] width 458 height 104
type input "Player"
click at [258, 48] on span "Content" at bounding box center [247, 49] width 37 height 22
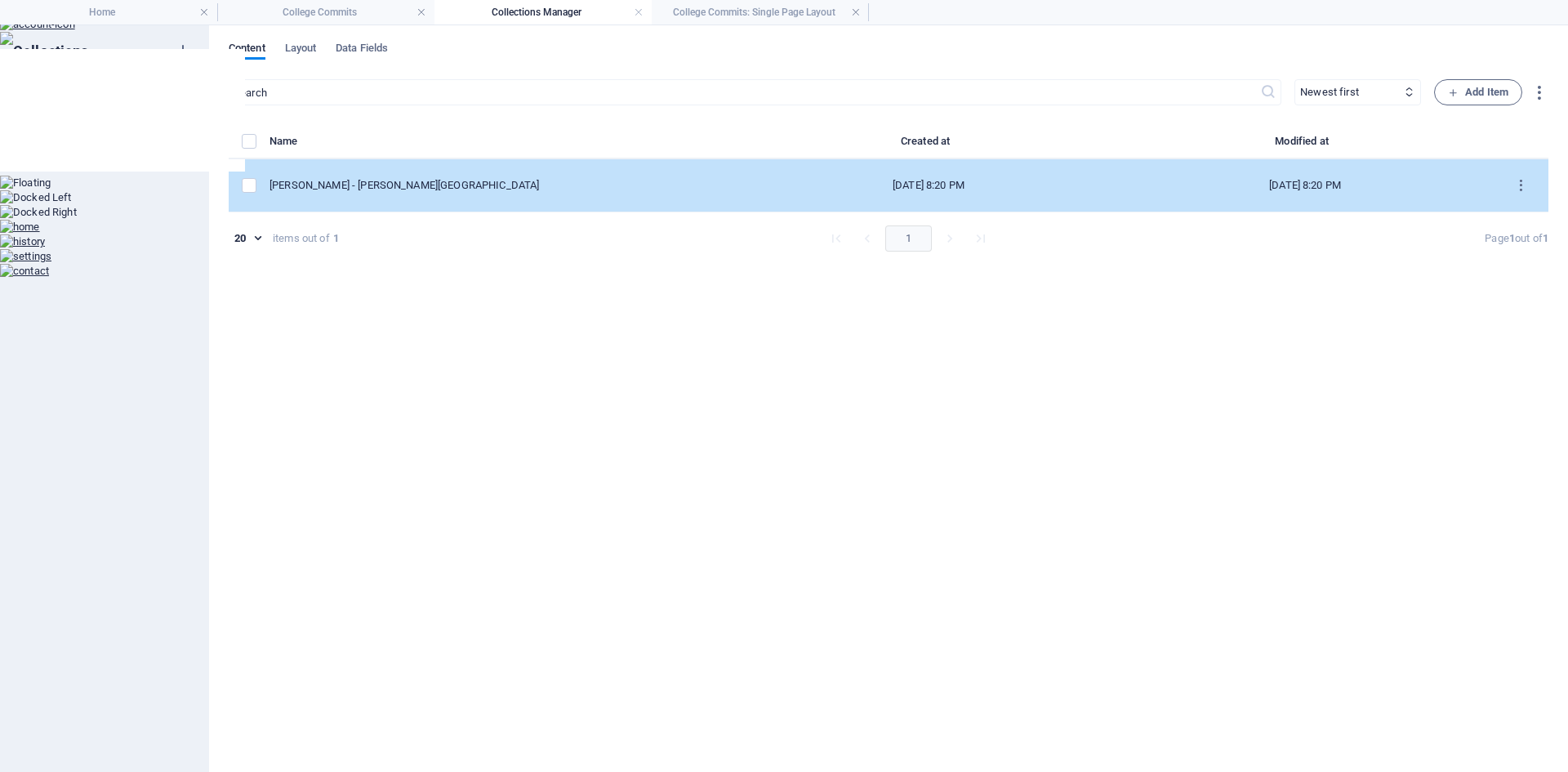
click at [342, 183] on div "[PERSON_NAME] - [PERSON_NAME][GEOGRAPHIC_DATA]" at bounding box center [498, 184] width 458 height 15
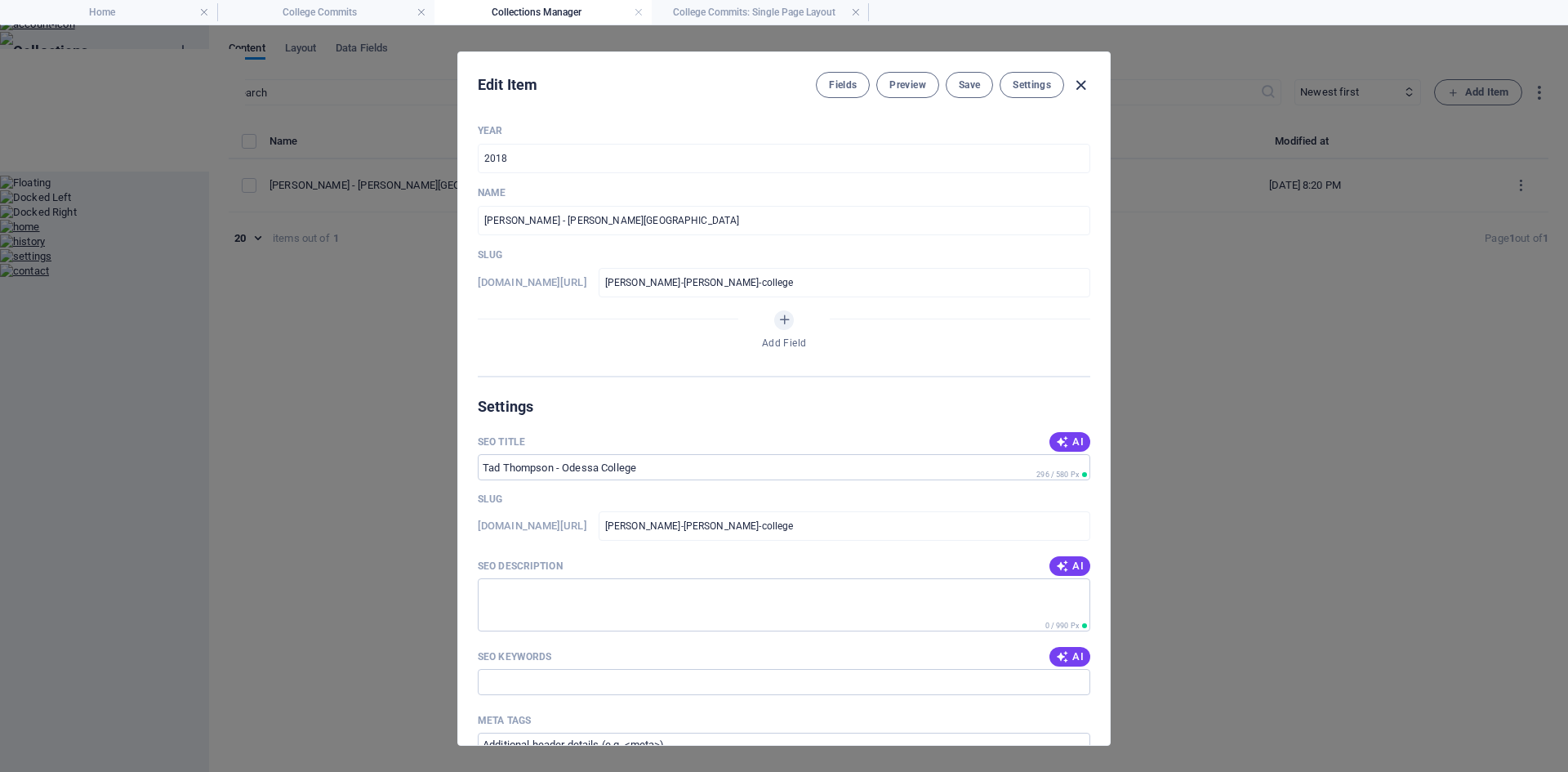
click at [1085, 88] on icon "button" at bounding box center [1080, 85] width 19 height 19
type input "[PERSON_NAME]-[PERSON_NAME]-college"
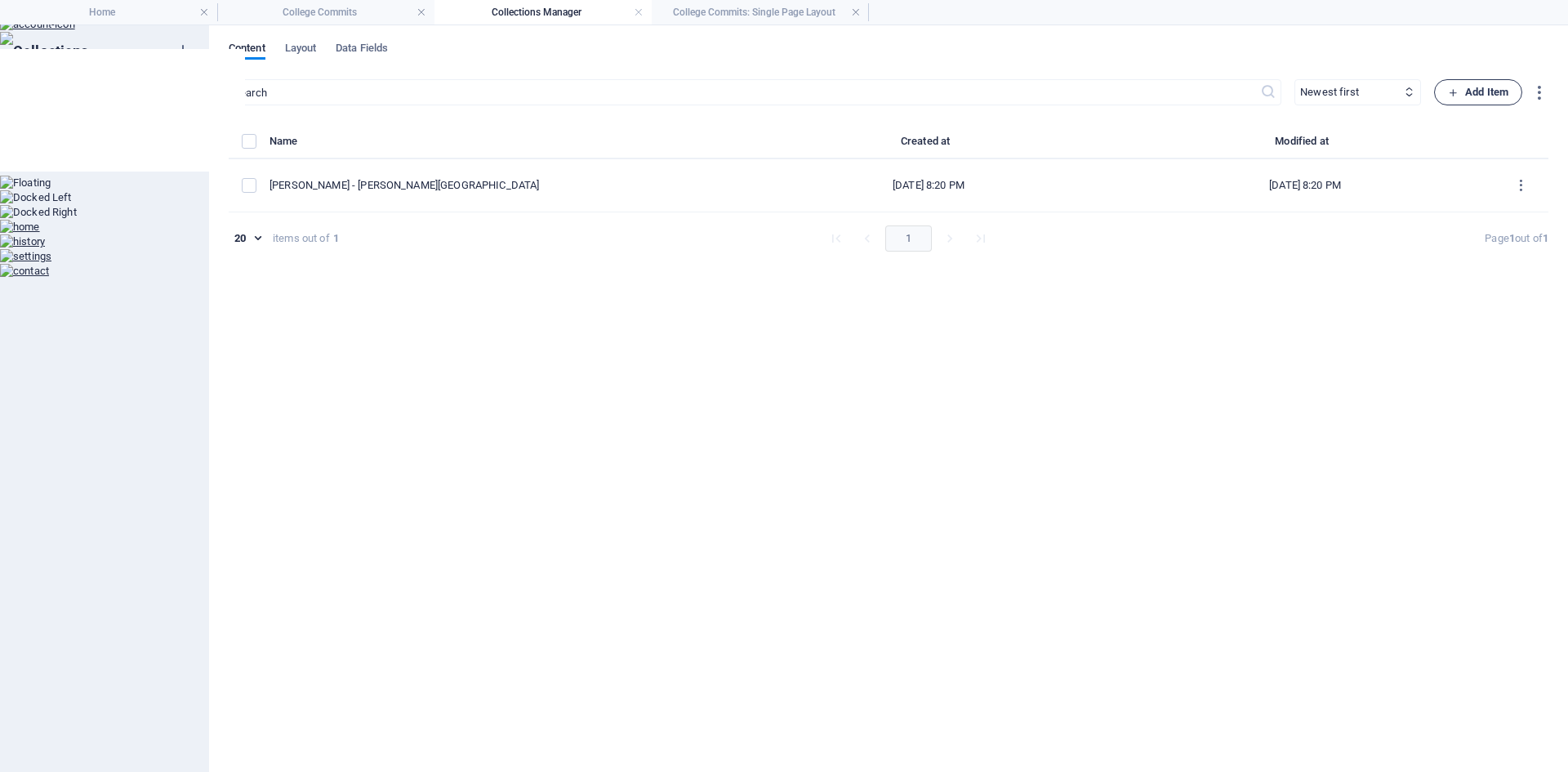
click at [1498, 93] on span "Add Item" at bounding box center [1478, 93] width 60 height 20
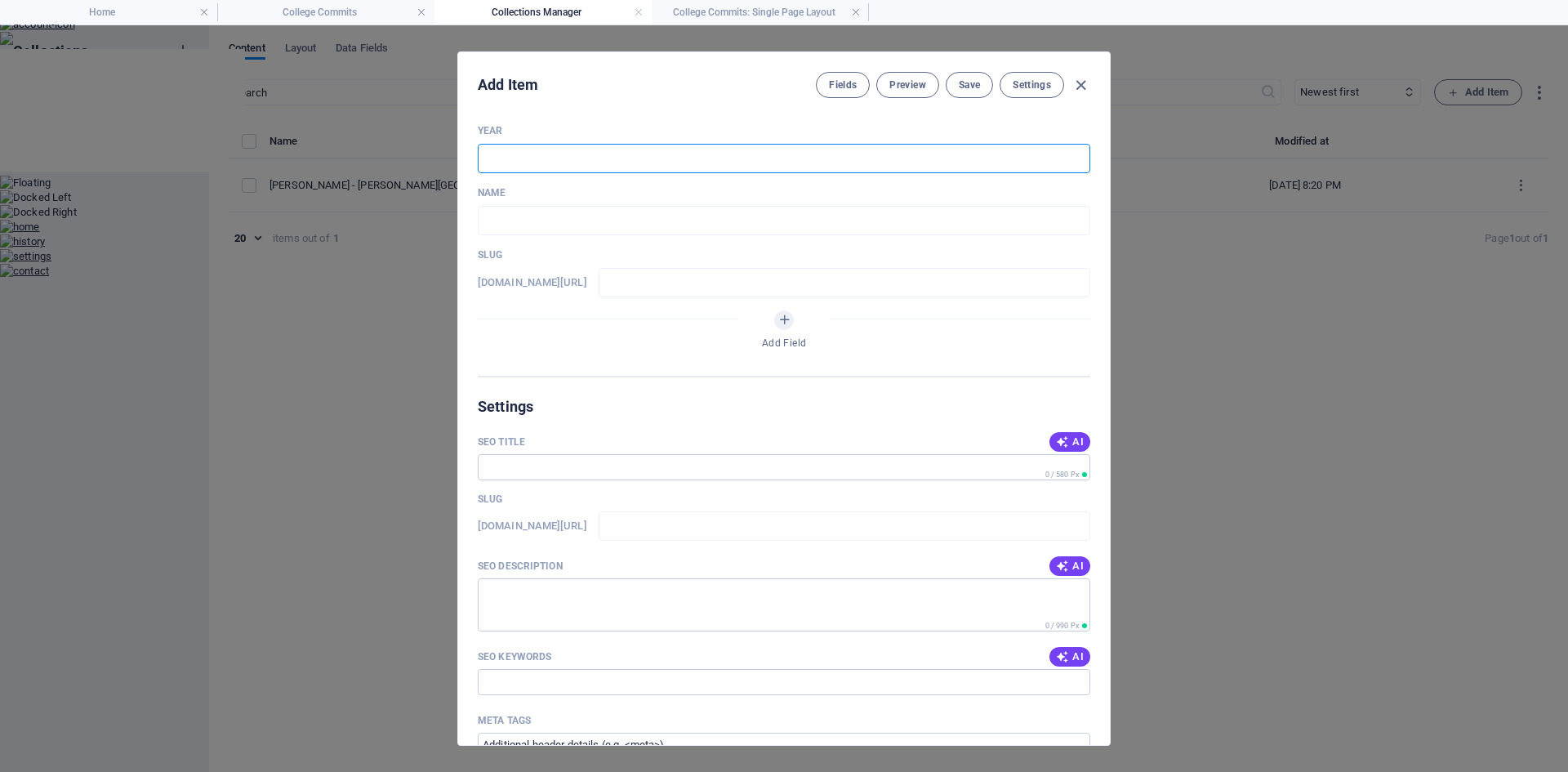
click at [521, 156] on input "text" at bounding box center [784, 158] width 613 height 29
type input "2018"
type input "G"
type input "g"
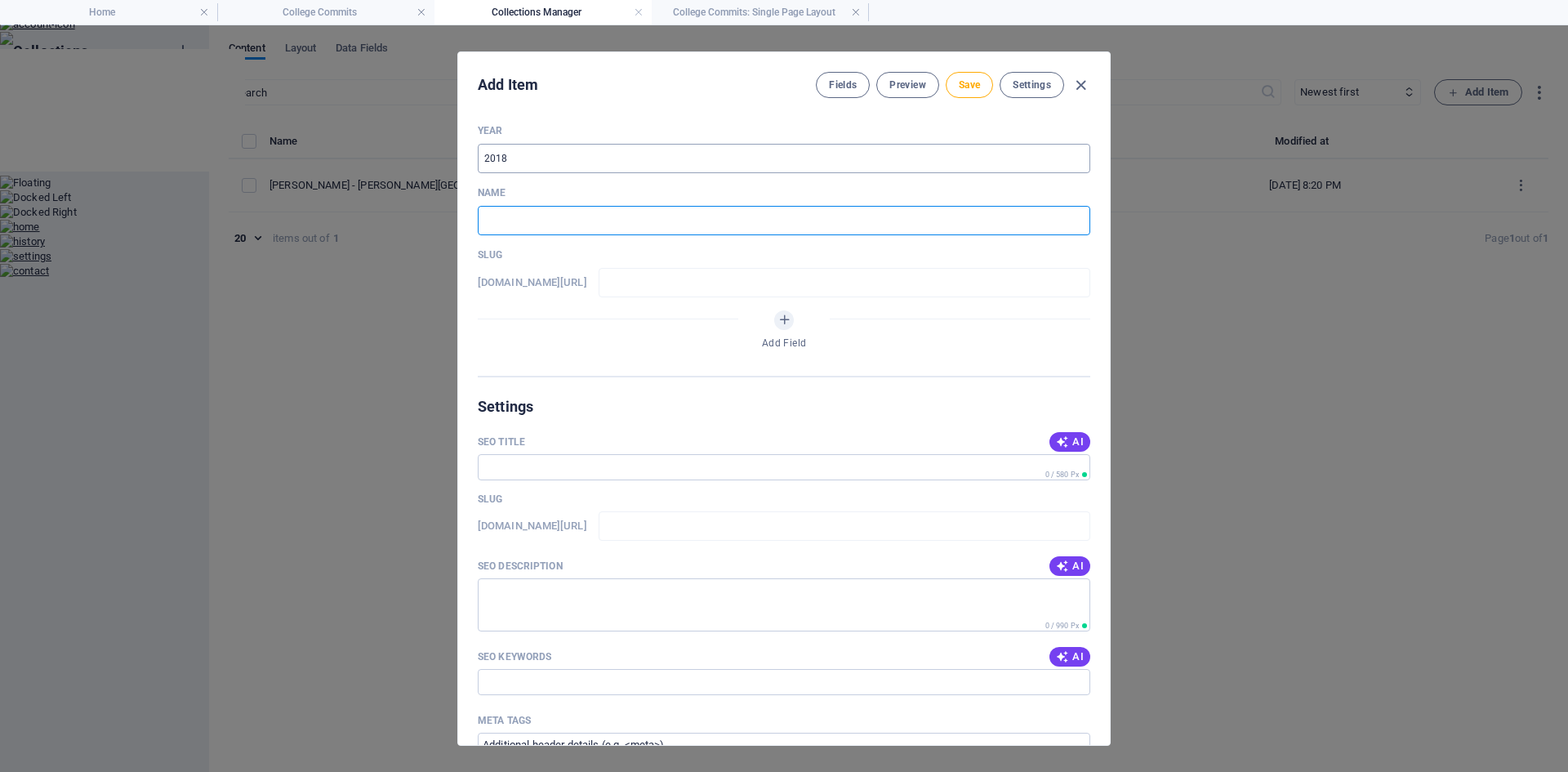
type input "B"
type input "b"
type input "Br"
type input "br"
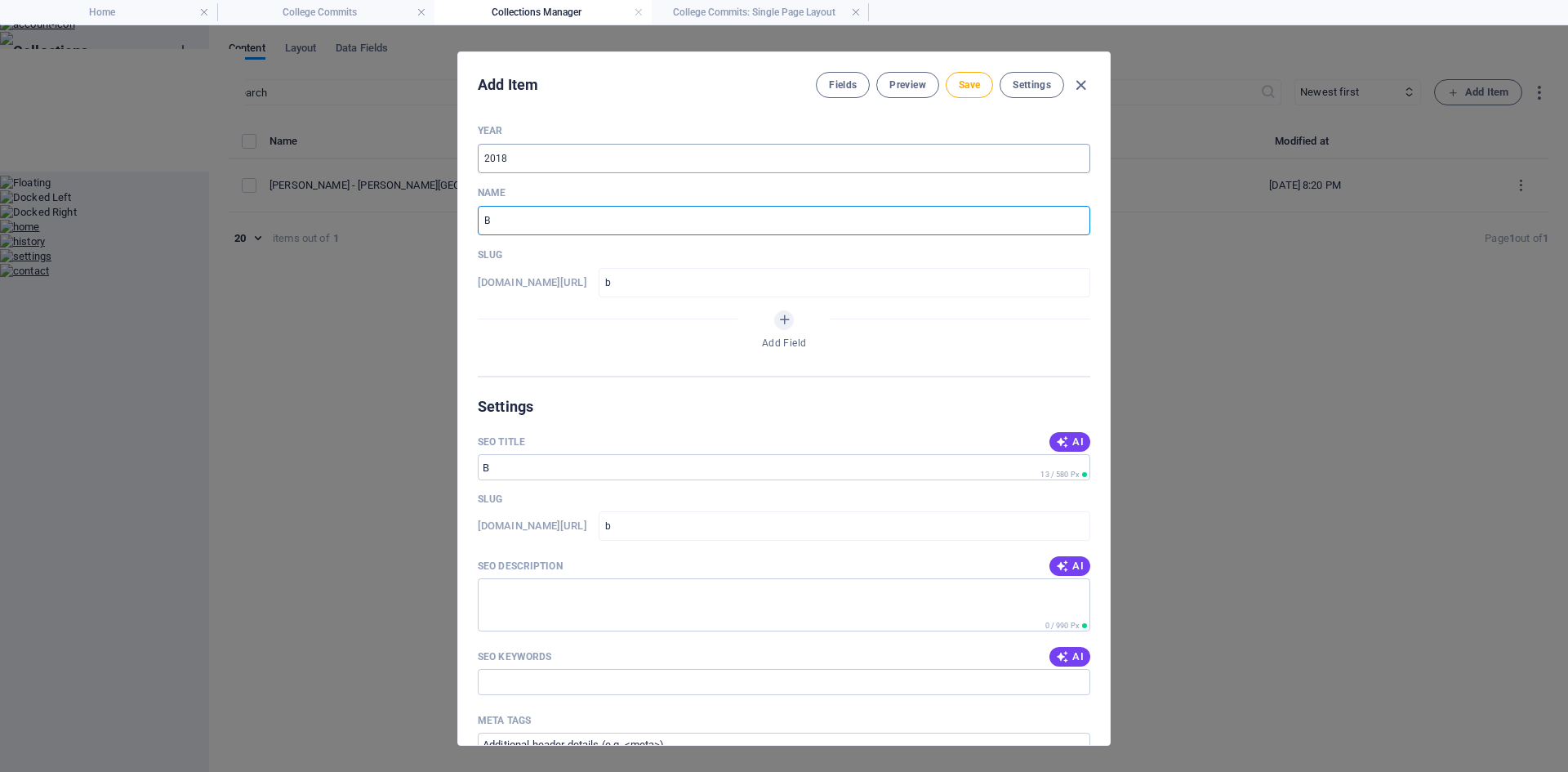
type input "br"
type input "Bre"
type input "bre"
type input "[PERSON_NAME]"
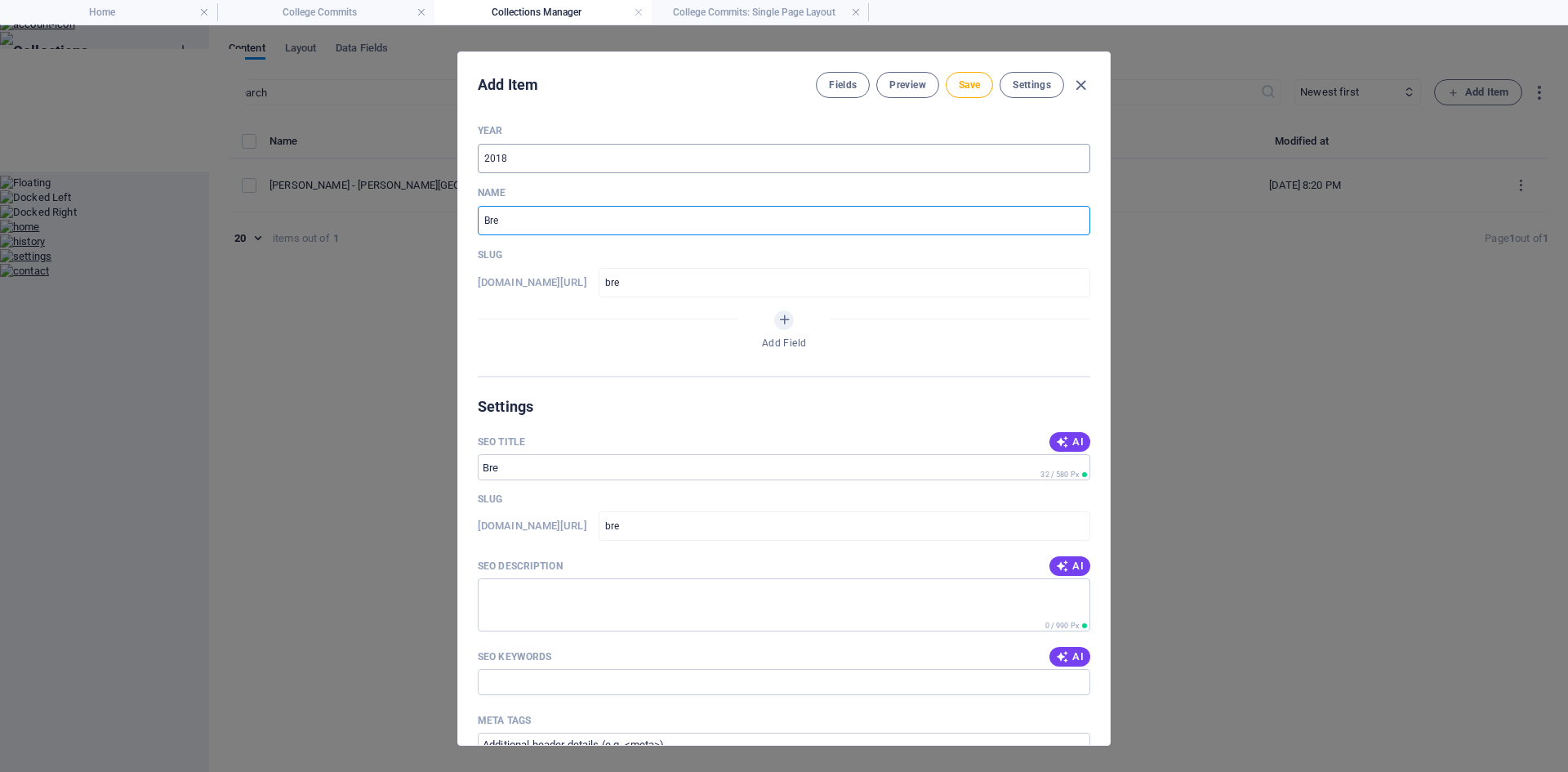
type input "[PERSON_NAME]"
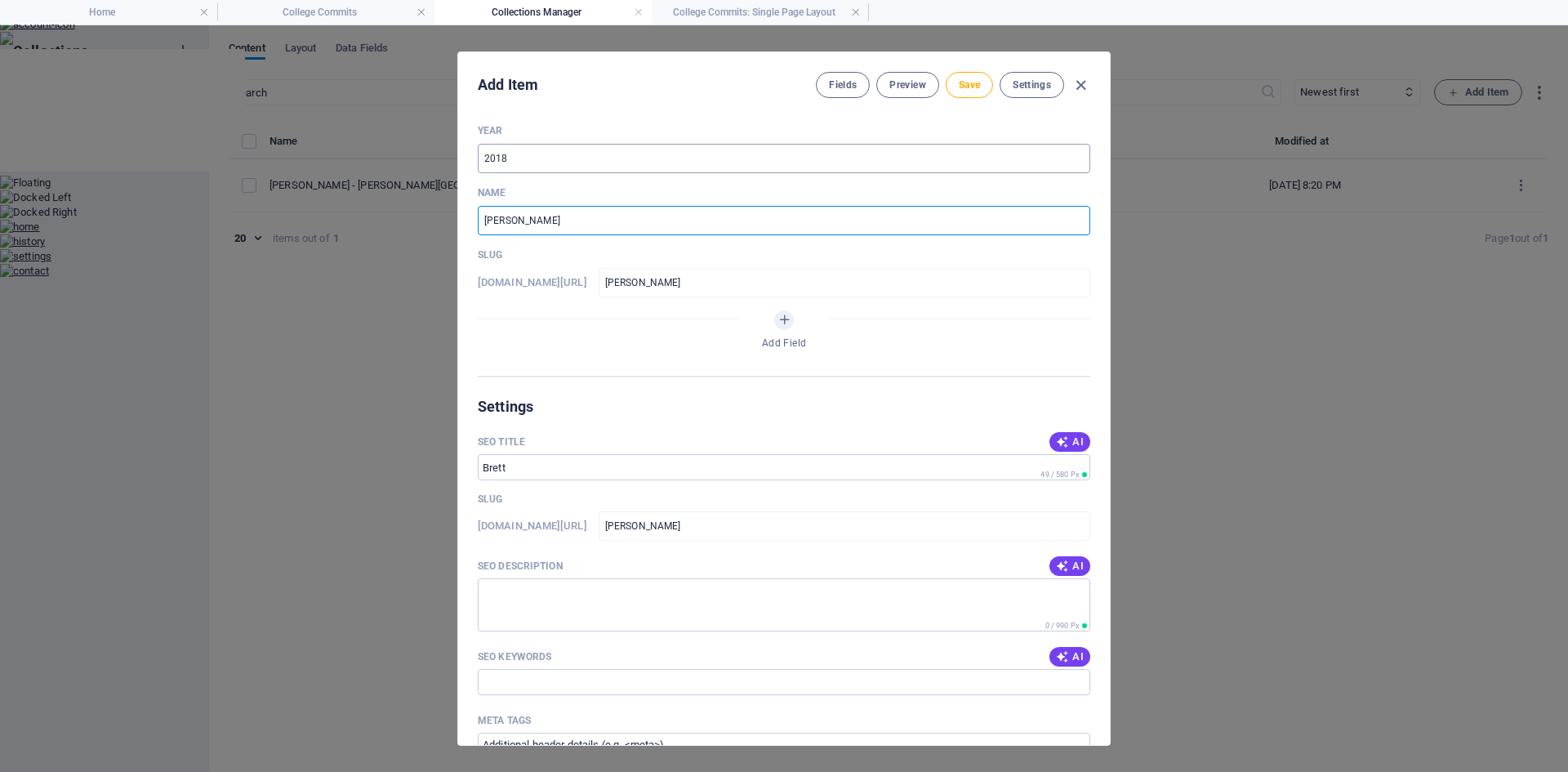
type input "[PERSON_NAME]"
type input "[PERSON_NAME]-s"
type input "[PERSON_NAME]"
type input "[PERSON_NAME]-sq"
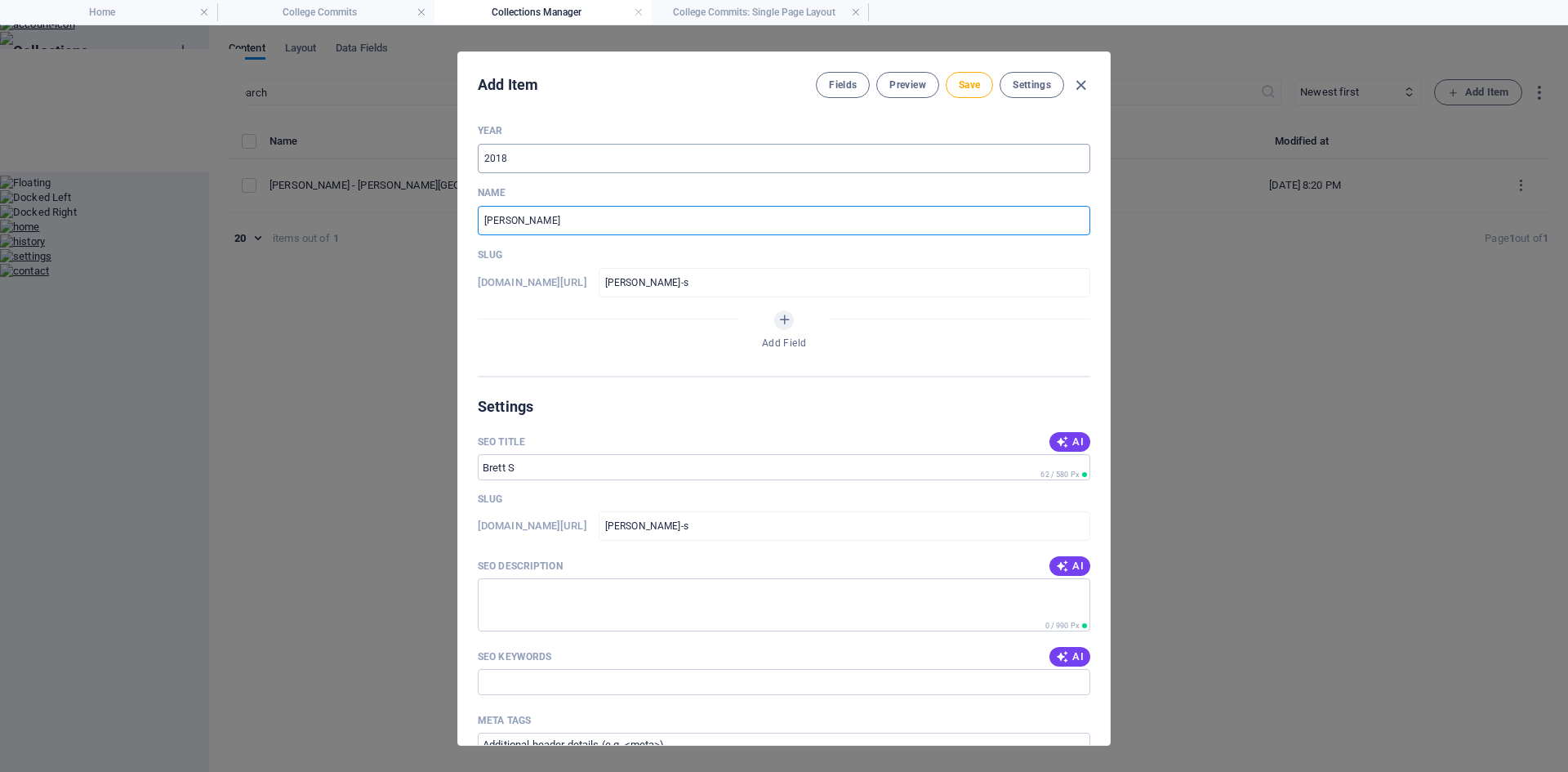
type input "[PERSON_NAME]-sq"
type input "[PERSON_NAME]"
type input "[PERSON_NAME]-squ"
type input "[PERSON_NAME]"
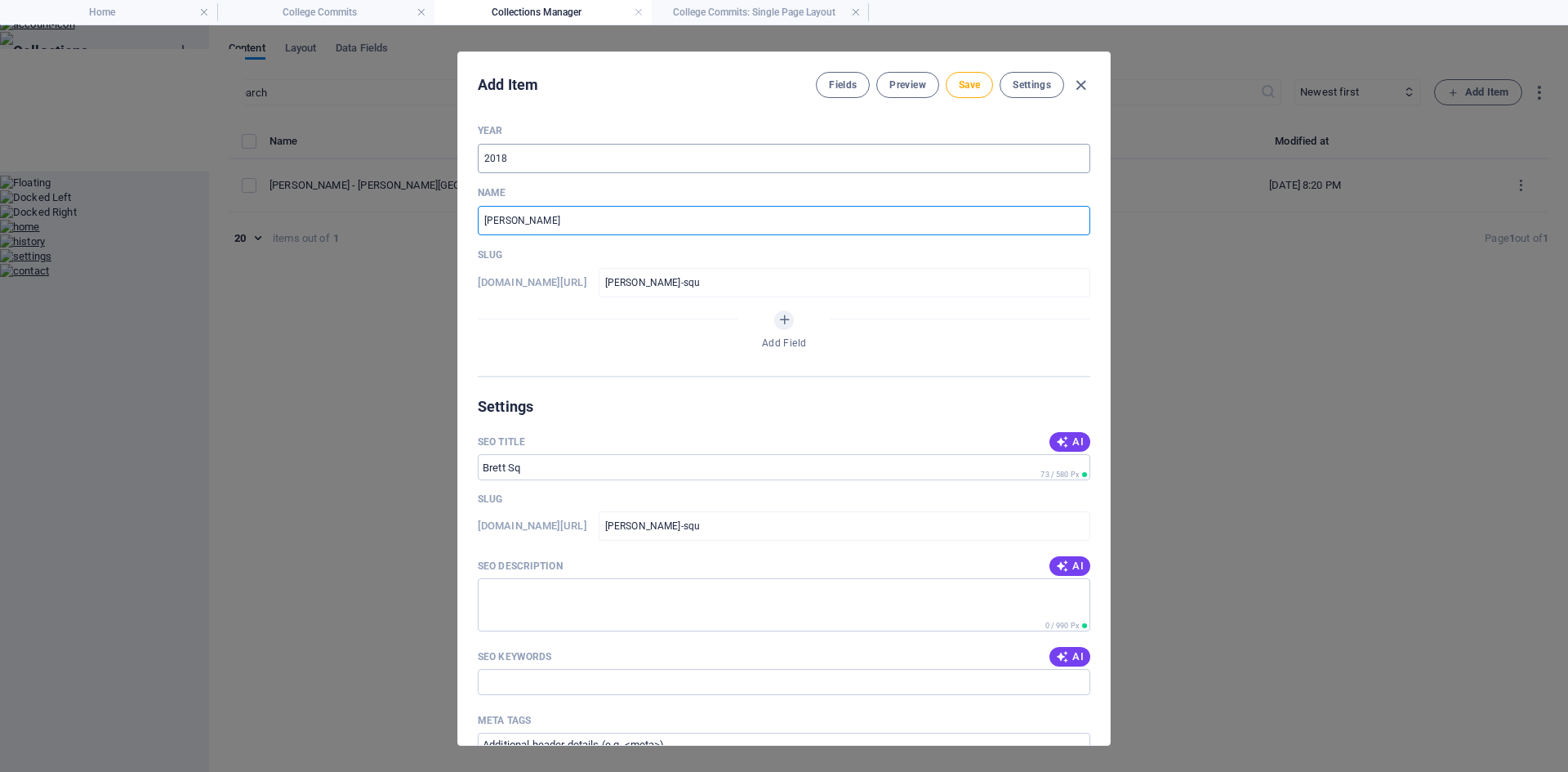
type input "[PERSON_NAME]-squi"
type input "[PERSON_NAME]"
type input "[PERSON_NAME]-squir"
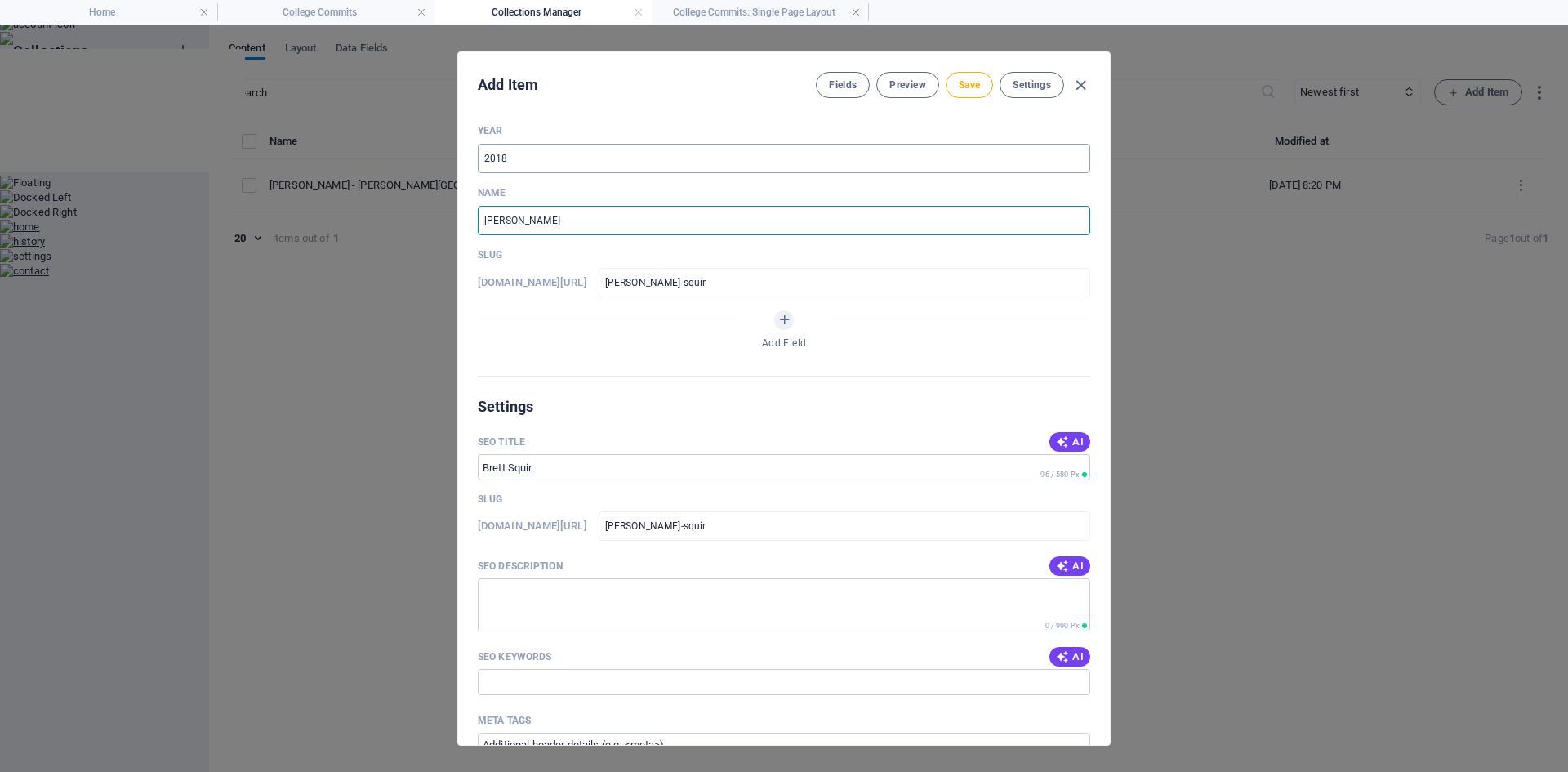
type input "[PERSON_NAME]"
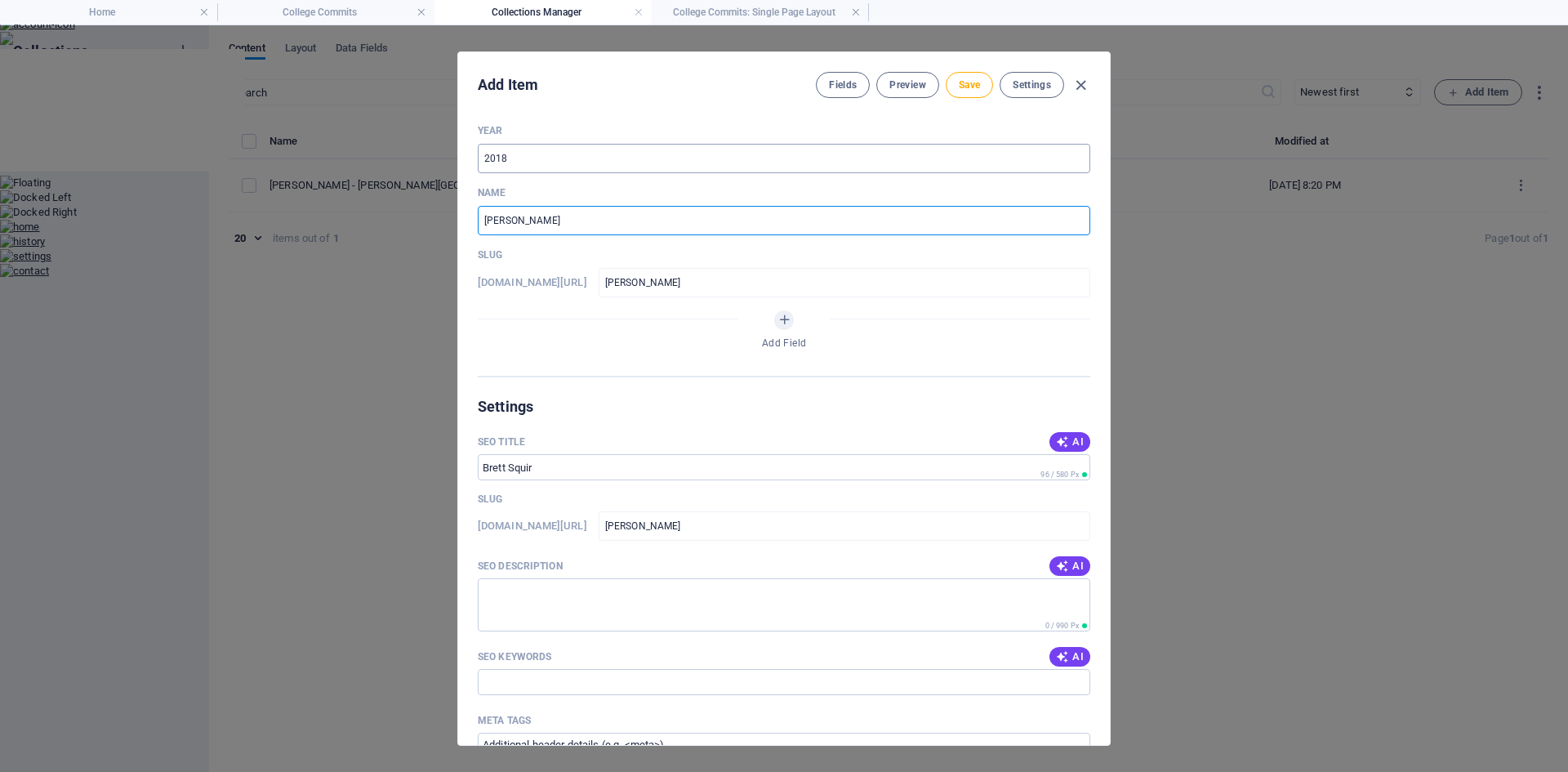
type input "[PERSON_NAME]"
type input "[PERSON_NAME] - O"
type input "[PERSON_NAME]-o"
type input "[PERSON_NAME] - Ok"
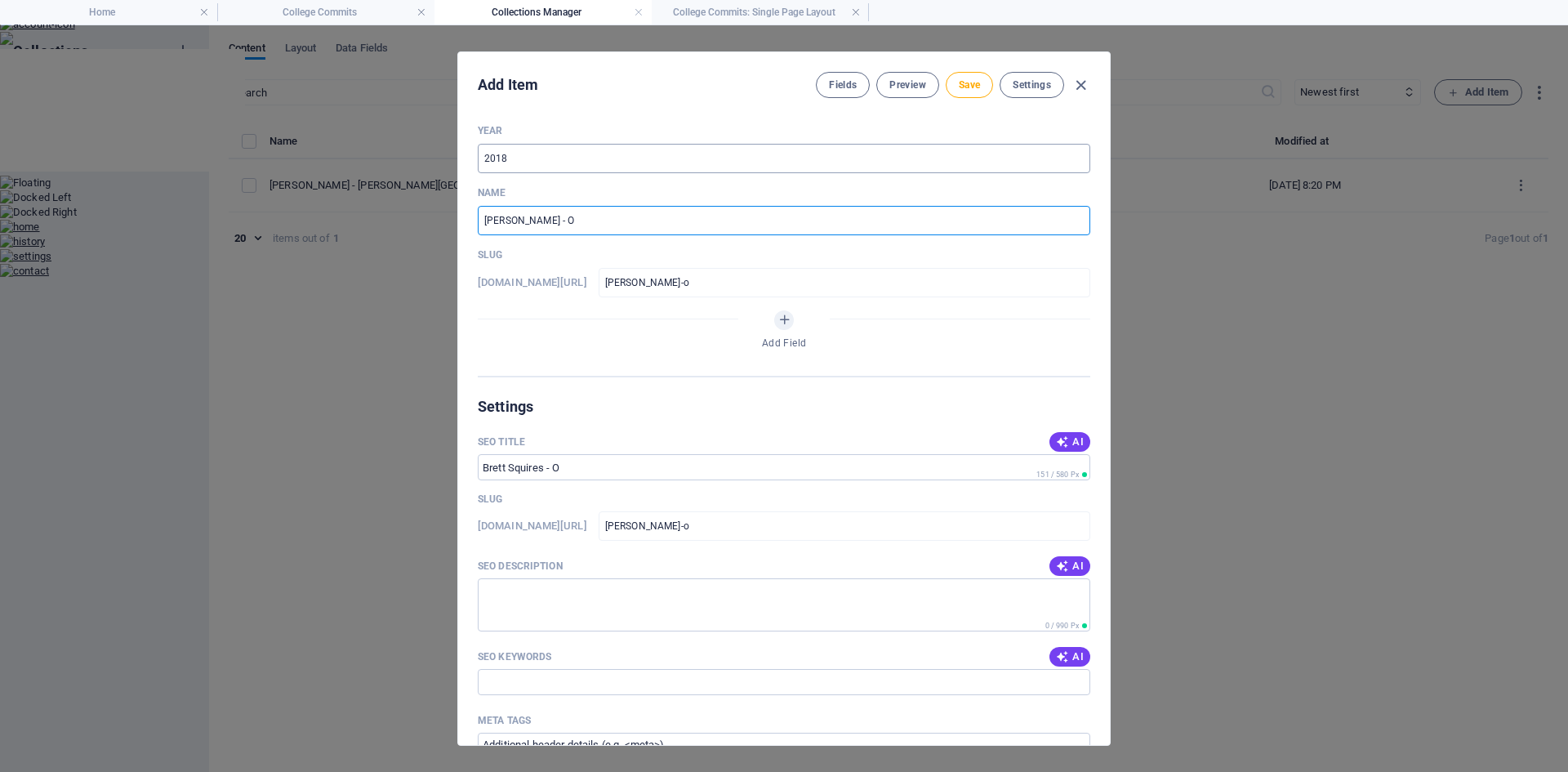
type input "[PERSON_NAME]-ok"
type input "[PERSON_NAME] - Okl"
type input "[PERSON_NAME]-okl"
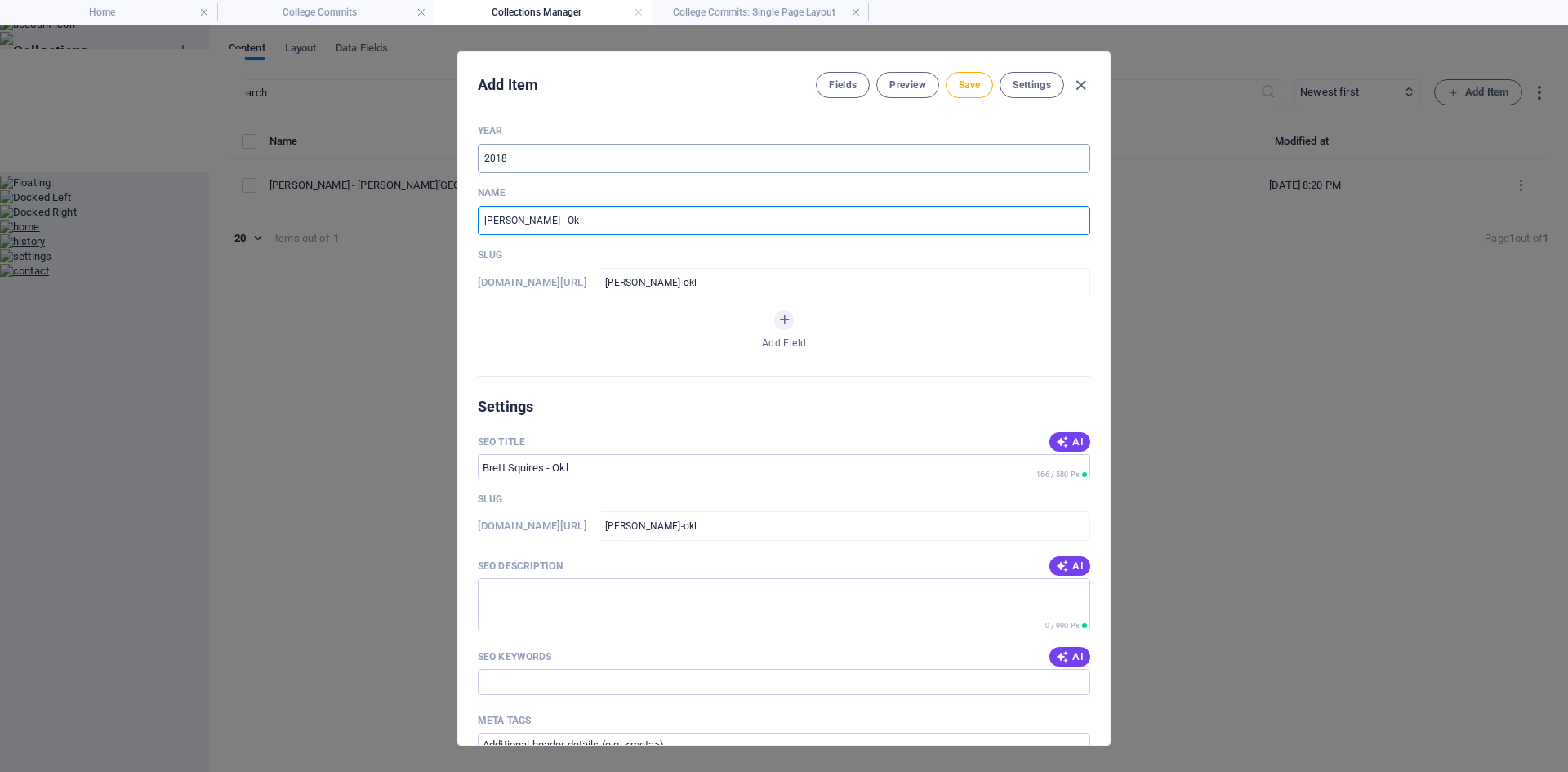
type input "[PERSON_NAME] - Okla"
type input "[PERSON_NAME]-okla"
type input "[PERSON_NAME] - Oklah"
type input "[PERSON_NAME]-oklah"
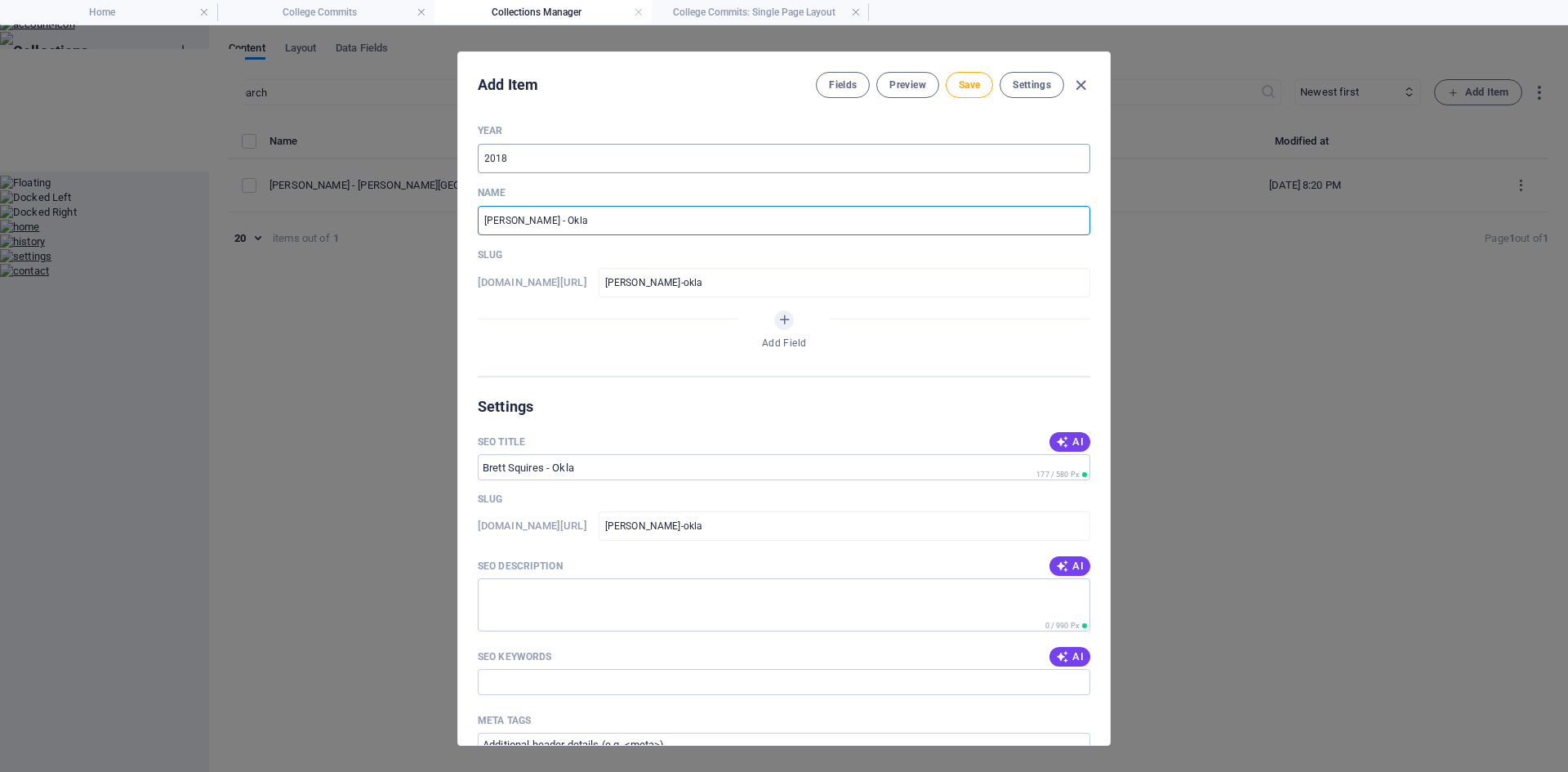
type input "[PERSON_NAME]-oklah"
type input "[PERSON_NAME] - Oklaho"
type input "[PERSON_NAME]-oklaho"
type input "[PERSON_NAME] - Oklahom"
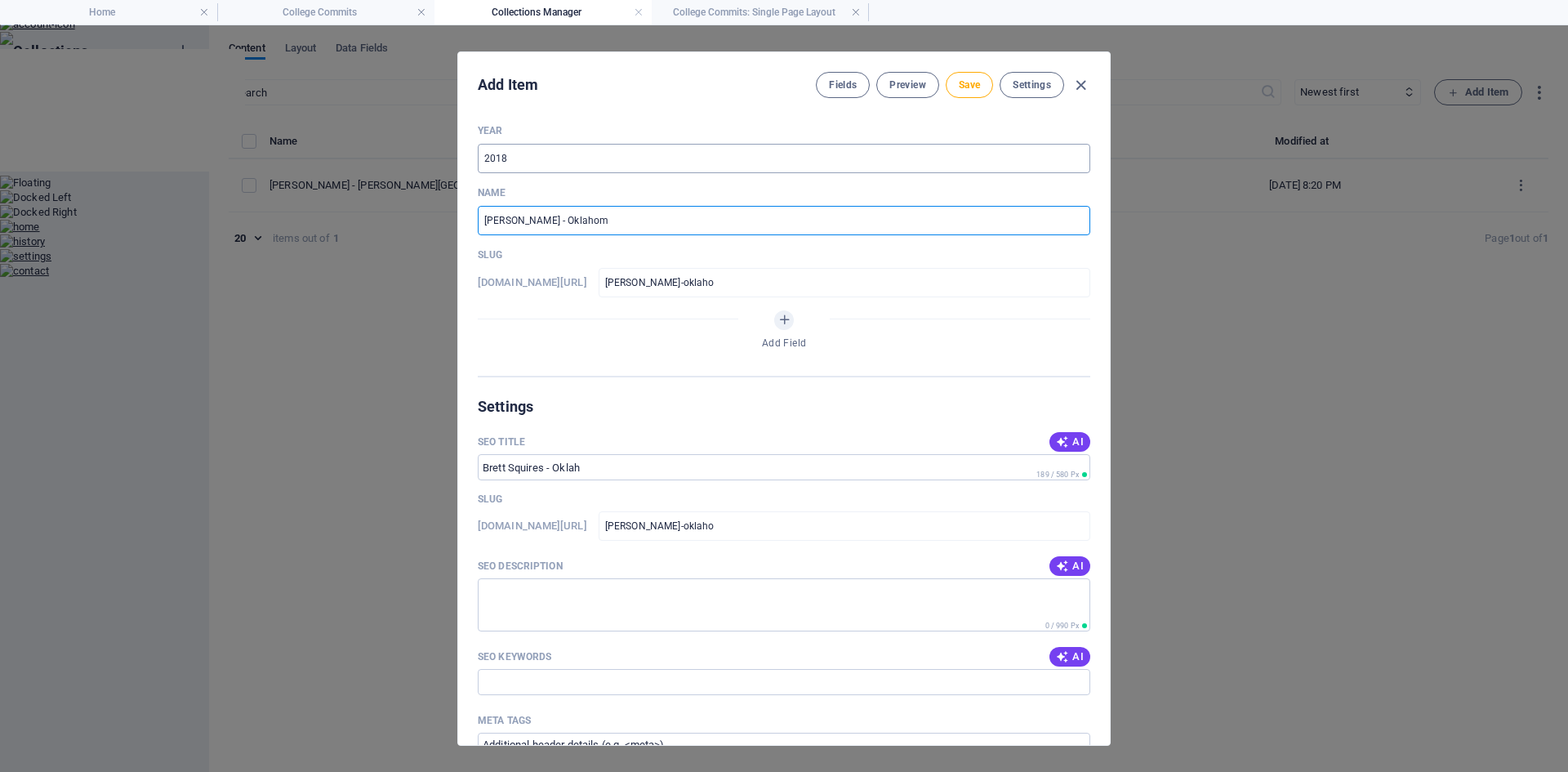
type input "[PERSON_NAME]-oklahom"
type input "[PERSON_NAME] - [US_STATE]"
type input "[PERSON_NAME]-[US_STATE]"
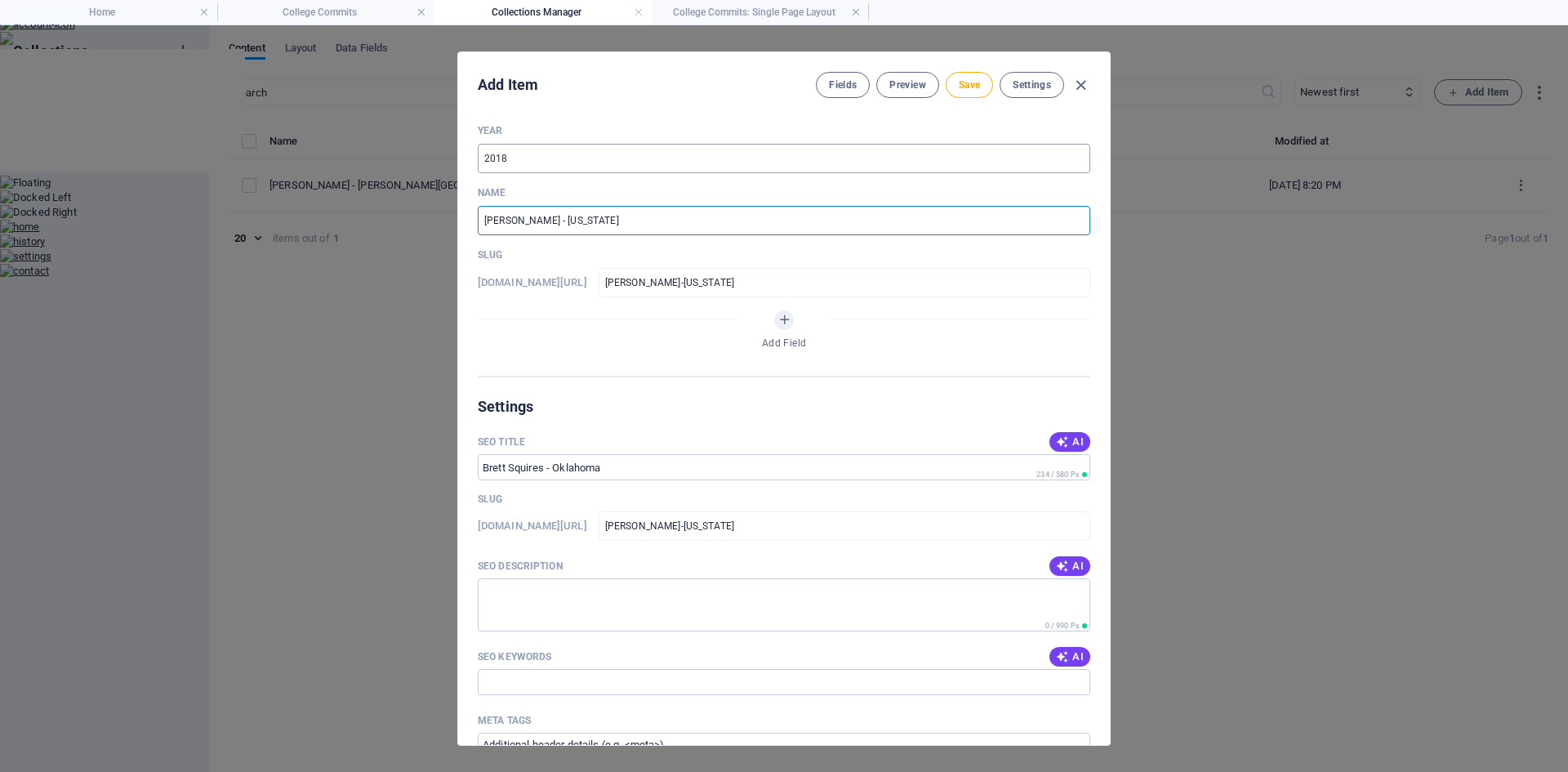
type input "[PERSON_NAME] - [US_STATE] U"
type input "[PERSON_NAME]-[US_STATE]-[GEOGRAPHIC_DATA]"
type input "[PERSON_NAME] - [US_STATE] Un"
type input "[PERSON_NAME]-[US_STATE]-un"
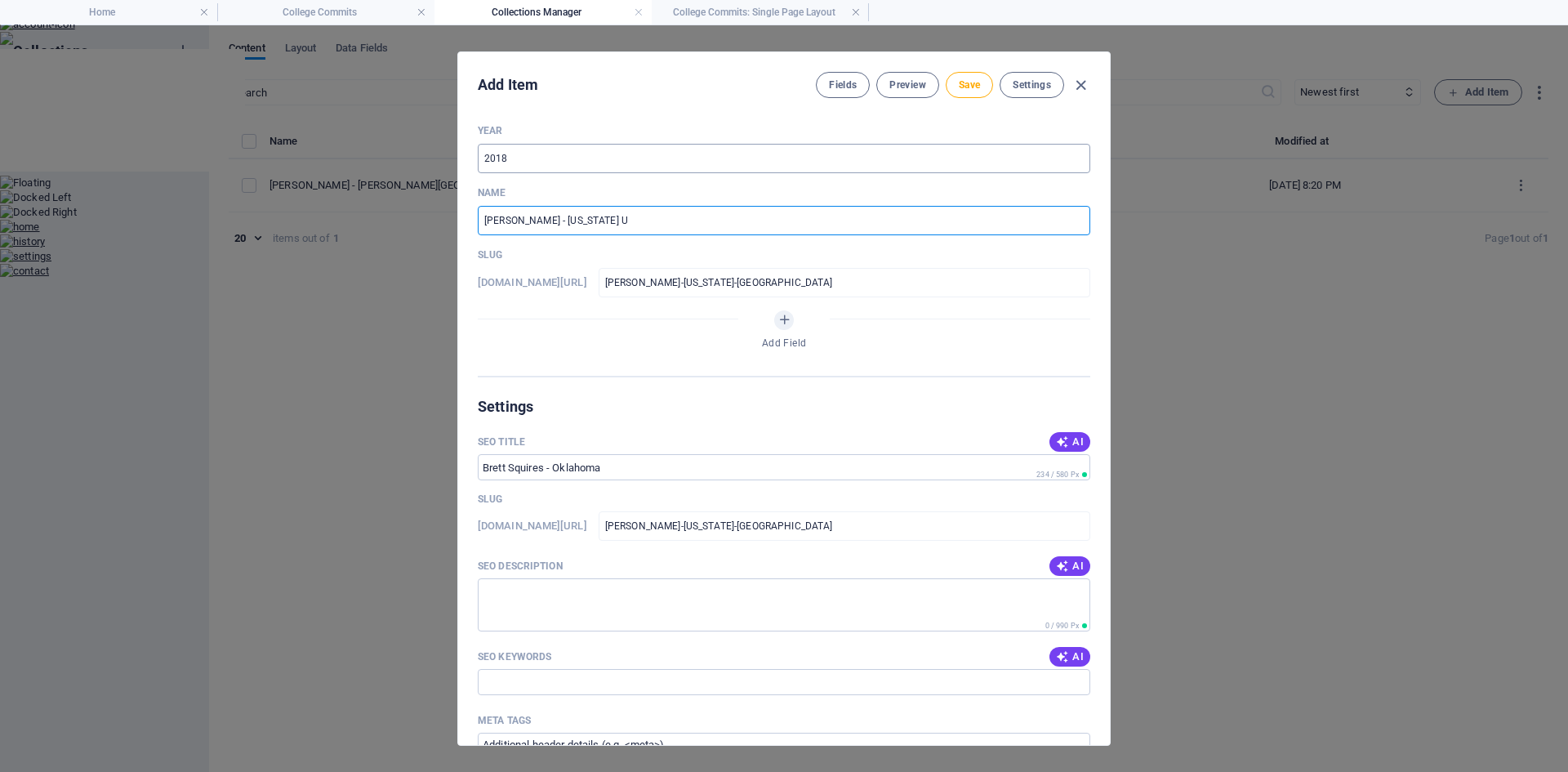
type input "[PERSON_NAME]-[US_STATE]-un"
type input "[PERSON_NAME] - [US_STATE][GEOGRAPHIC_DATA]"
type input "[PERSON_NAME]-[US_STATE]-[GEOGRAPHIC_DATA]"
type input "[PERSON_NAME] - [US_STATE][GEOGRAPHIC_DATA]"
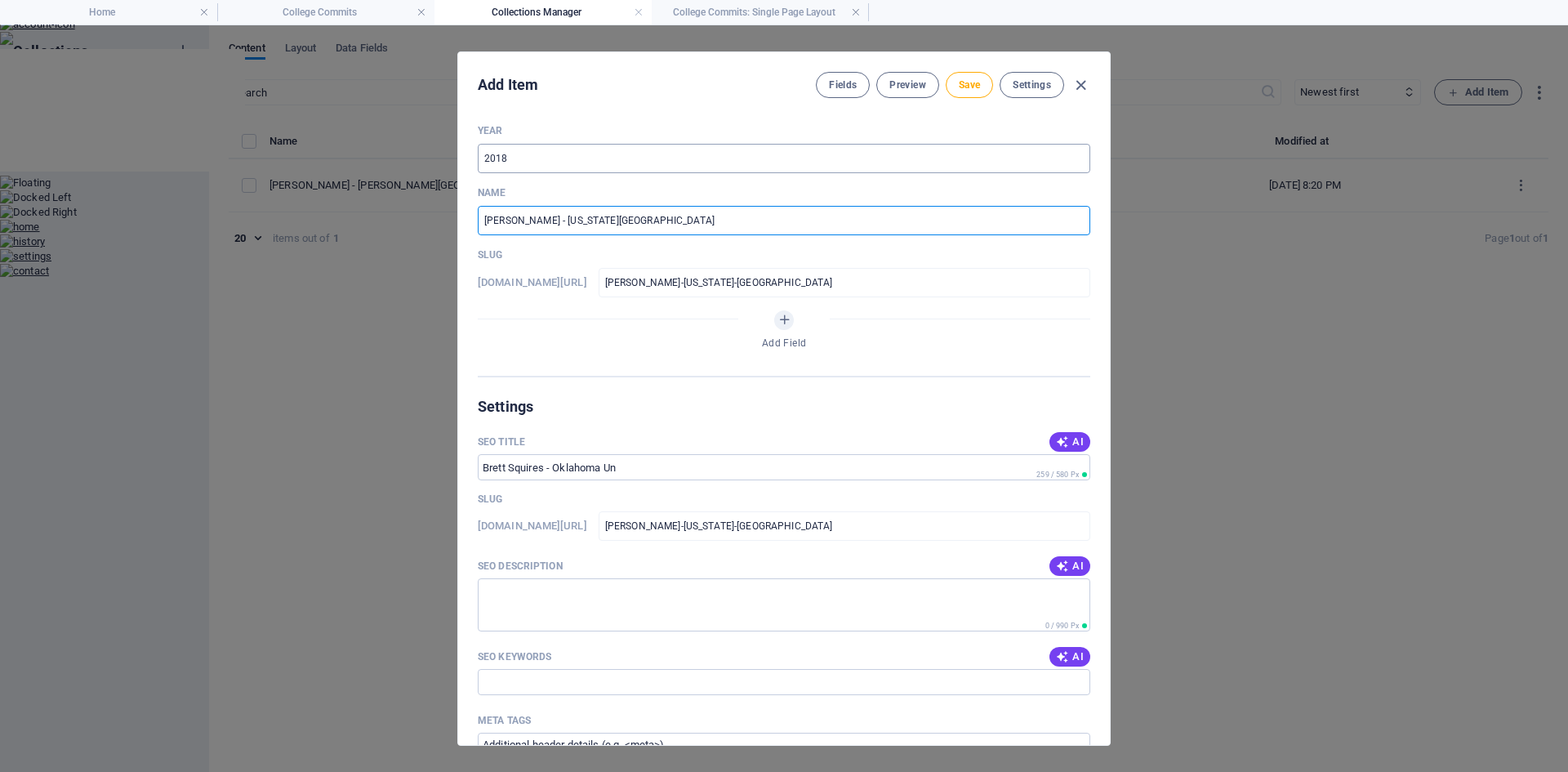
type input "[PERSON_NAME]-[US_STATE]-univ"
type input "[PERSON_NAME] - [US_STATE][GEOGRAPHIC_DATA]"
type input "[PERSON_NAME]-[US_STATE]-unive"
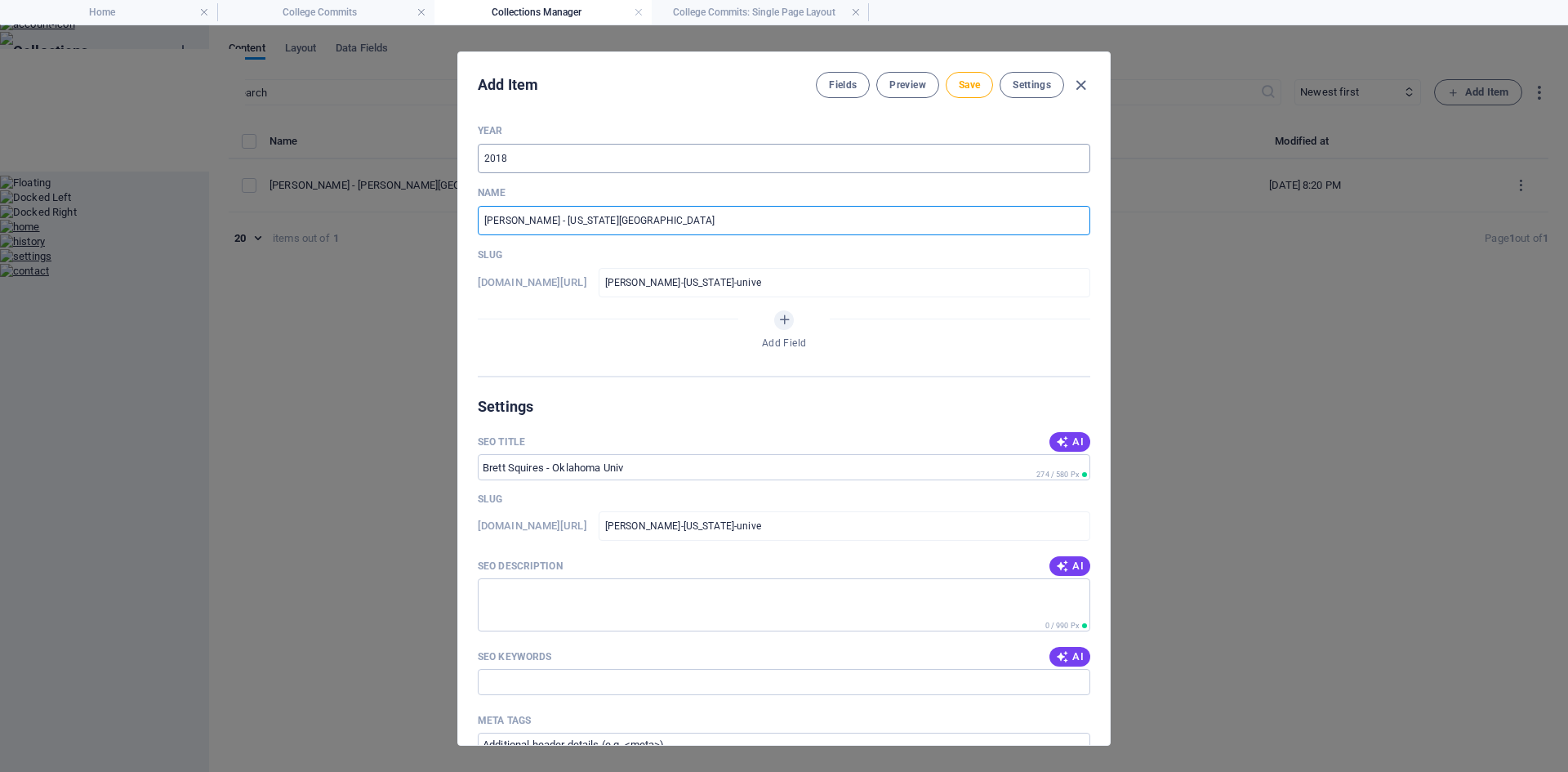
type input "[PERSON_NAME] - [US_STATE][GEOGRAPHIC_DATA]"
type input "[PERSON_NAME]-[US_STATE]-univer"
type input "[PERSON_NAME] - [US_STATE] Univers"
type input "[PERSON_NAME]-[US_STATE]-univers"
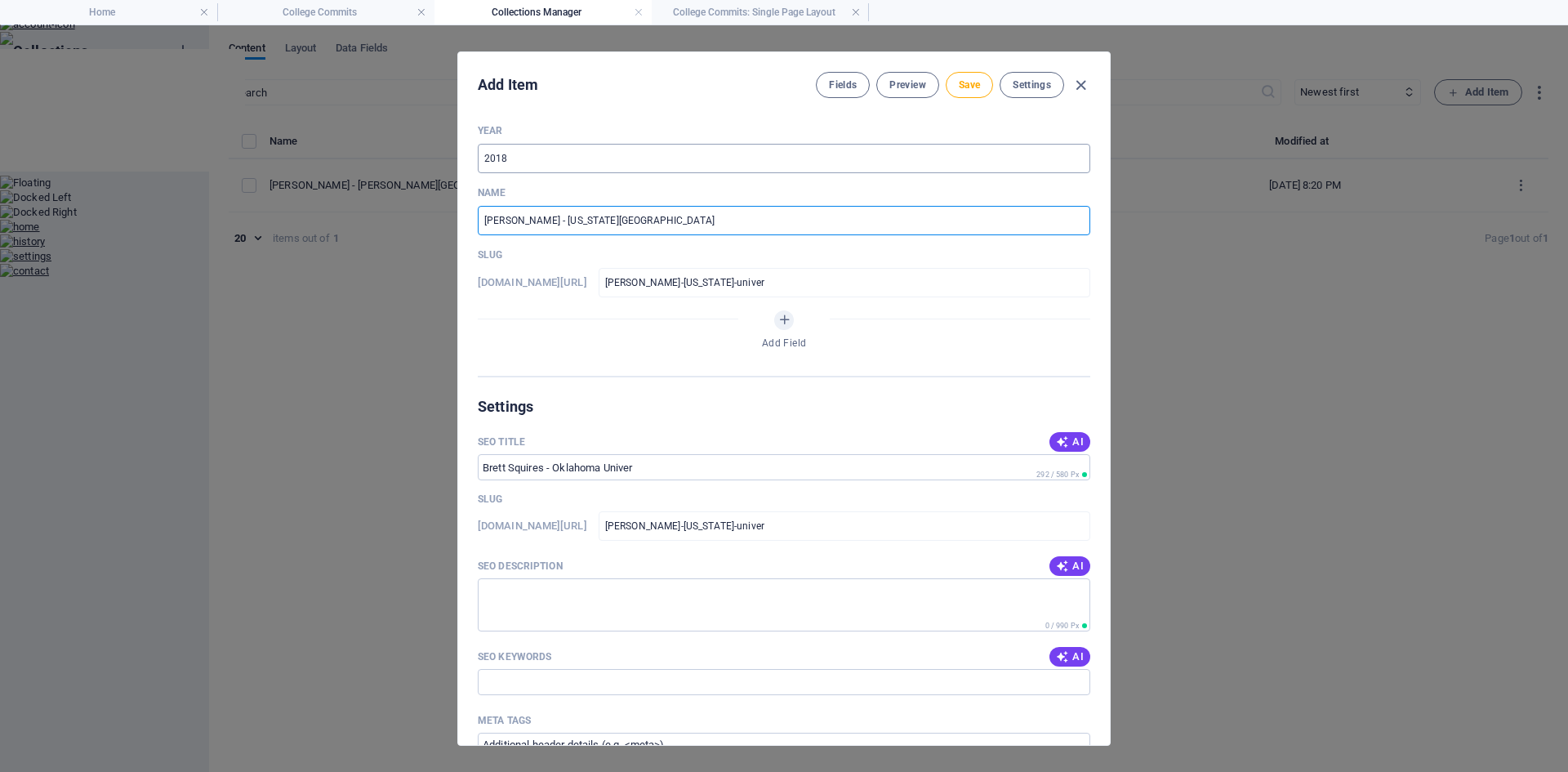
type input "[PERSON_NAME]-[US_STATE]-univers"
type input "[PERSON_NAME] - [US_STATE] Universi"
type input "[PERSON_NAME]-[US_STATE]-universi"
type input "[PERSON_NAME] - [US_STATE] Universit"
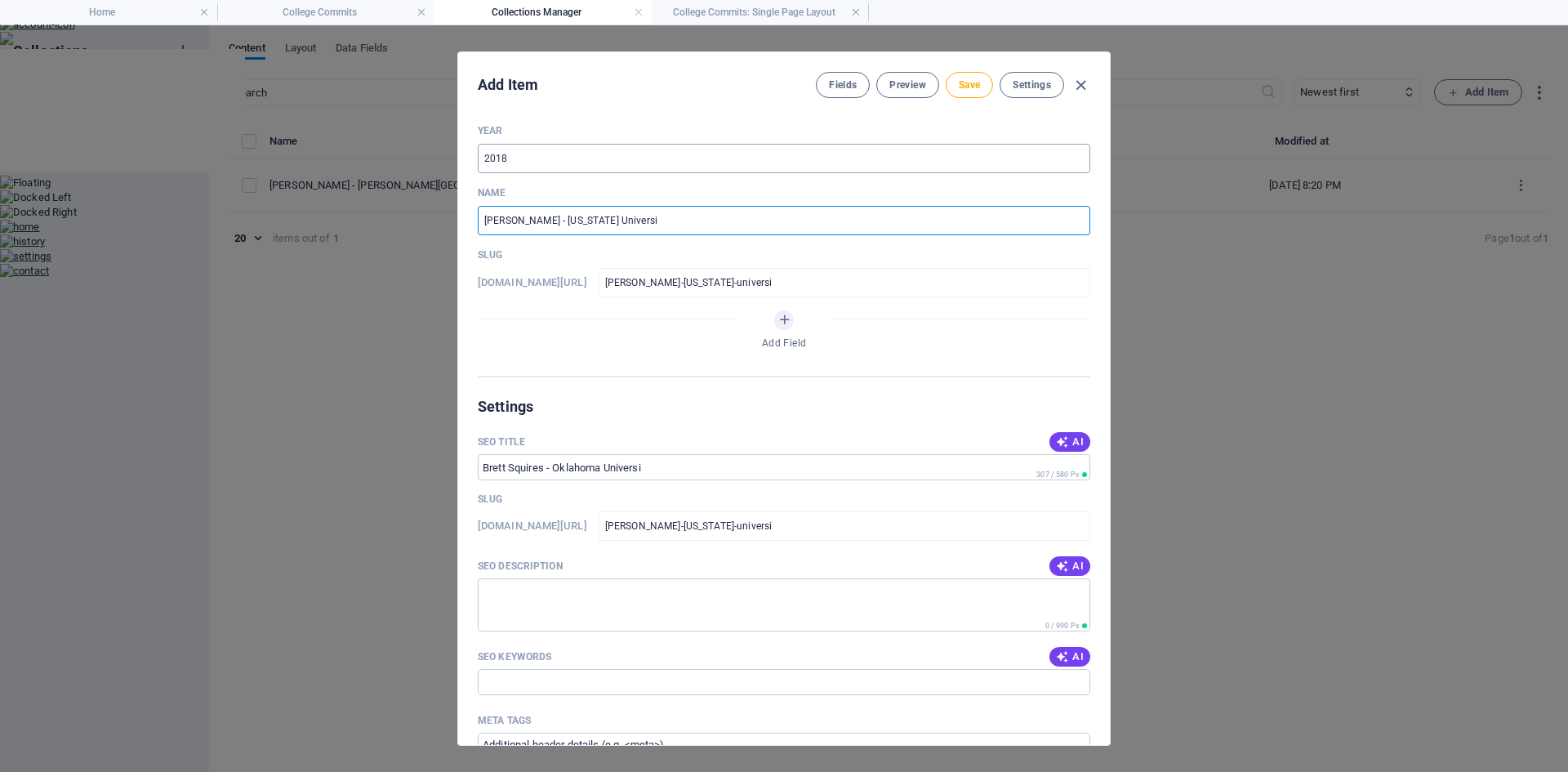
type input "[PERSON_NAME]-[US_STATE]-universit"
type input "[PERSON_NAME] - [US_STATE][GEOGRAPHIC_DATA]"
type input "[PERSON_NAME]-[US_STATE][GEOGRAPHIC_DATA]"
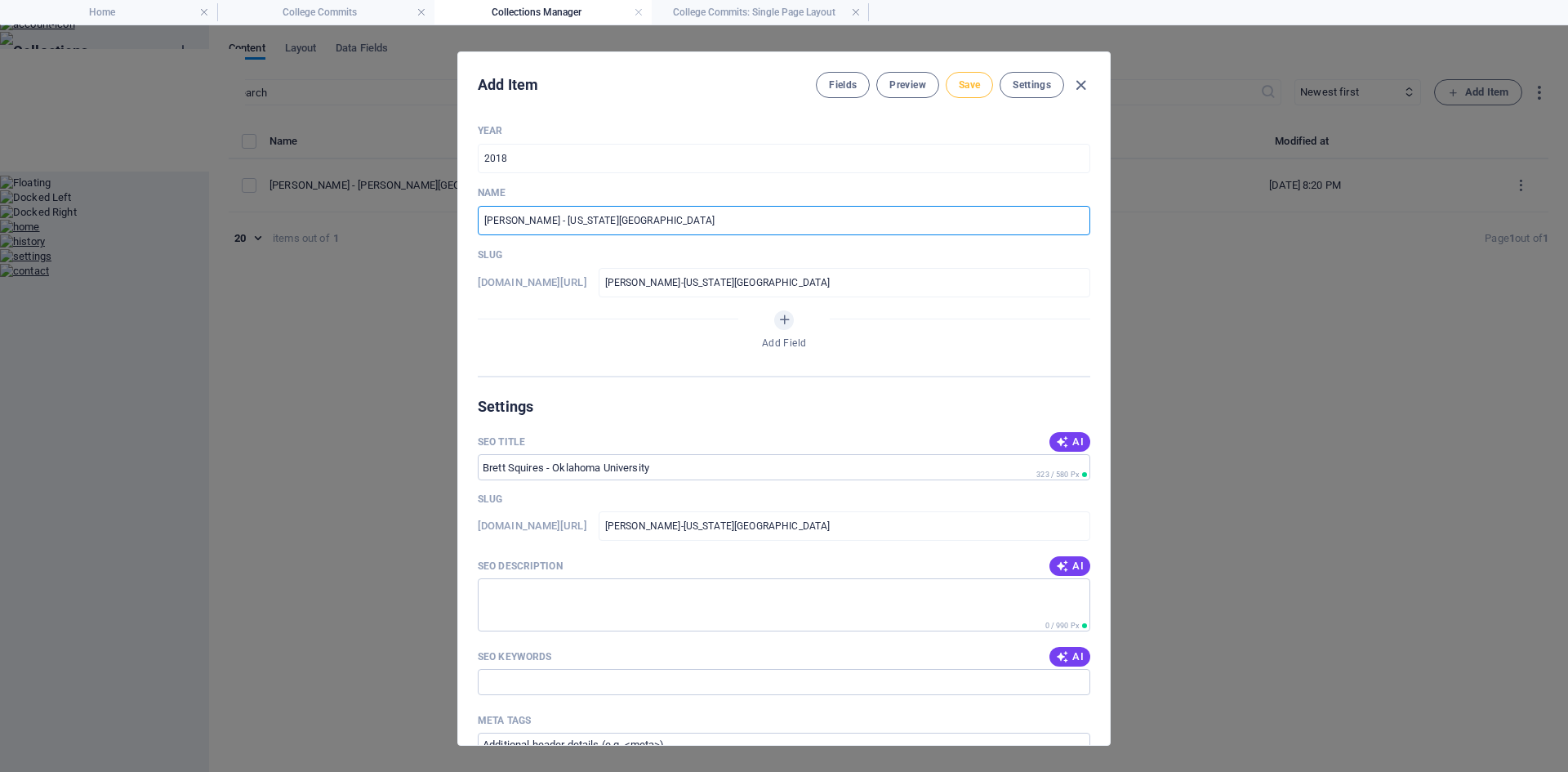
type input "[PERSON_NAME] - [US_STATE][GEOGRAPHIC_DATA]"
click at [983, 89] on button "Save" at bounding box center [969, 85] width 48 height 26
click at [1076, 87] on icon "button" at bounding box center [1080, 85] width 19 height 19
type input "[PERSON_NAME]-[US_STATE][GEOGRAPHIC_DATA]"
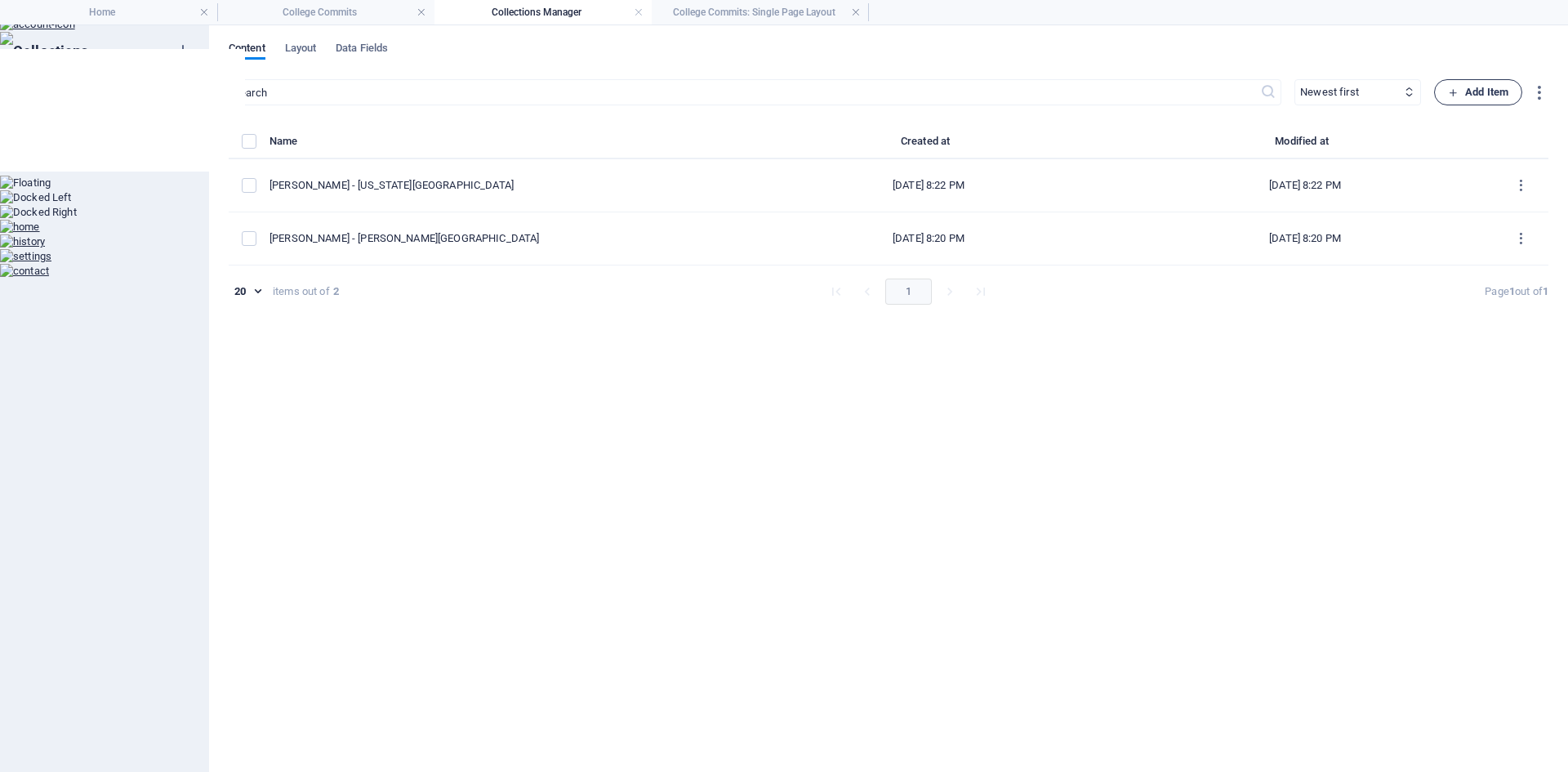
click at [1458, 97] on icon "button" at bounding box center [1453, 93] width 11 height 11
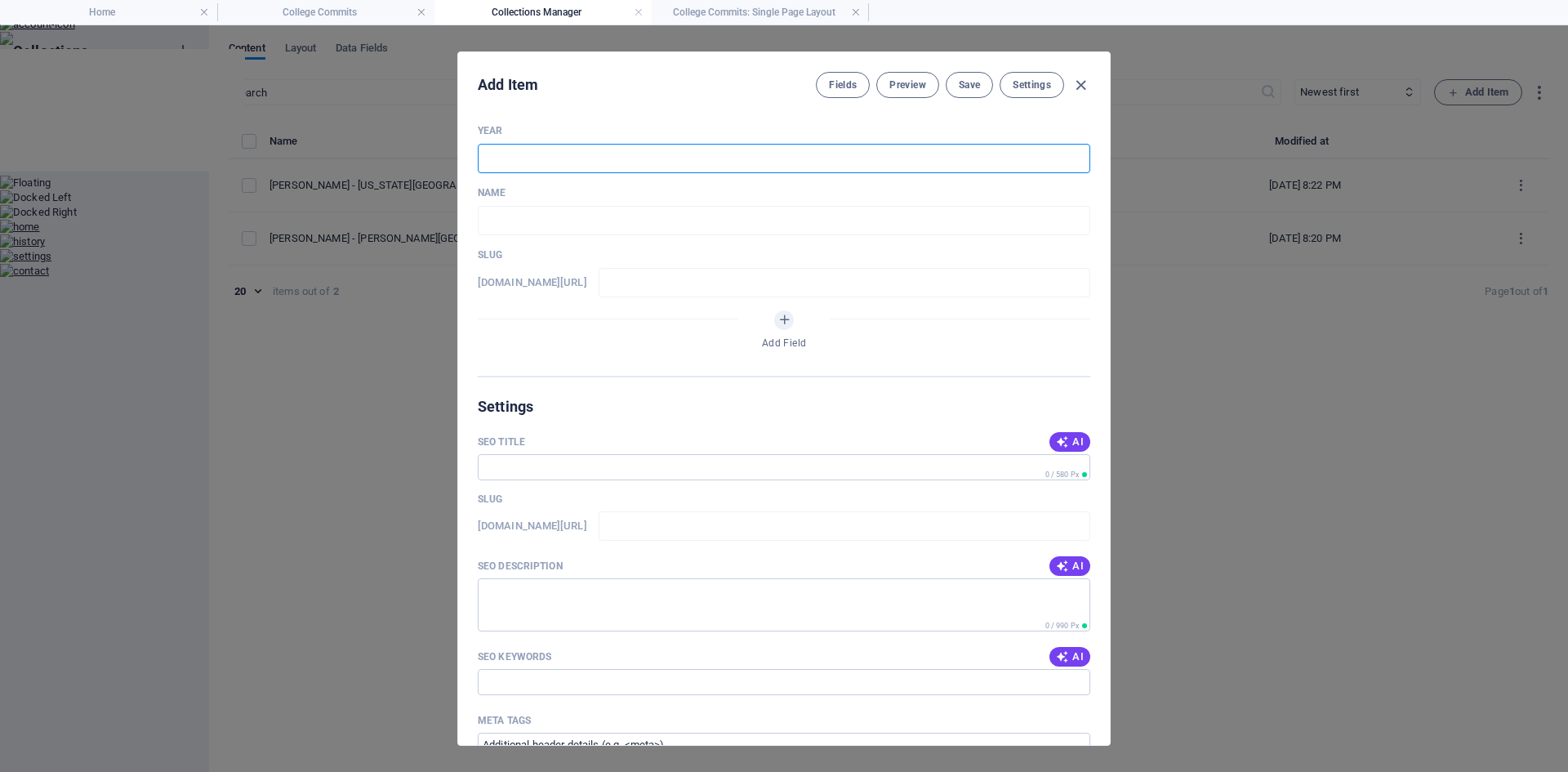
click at [566, 159] on input "text" at bounding box center [784, 158] width 613 height 29
type input "2018"
type input "C"
type input "c"
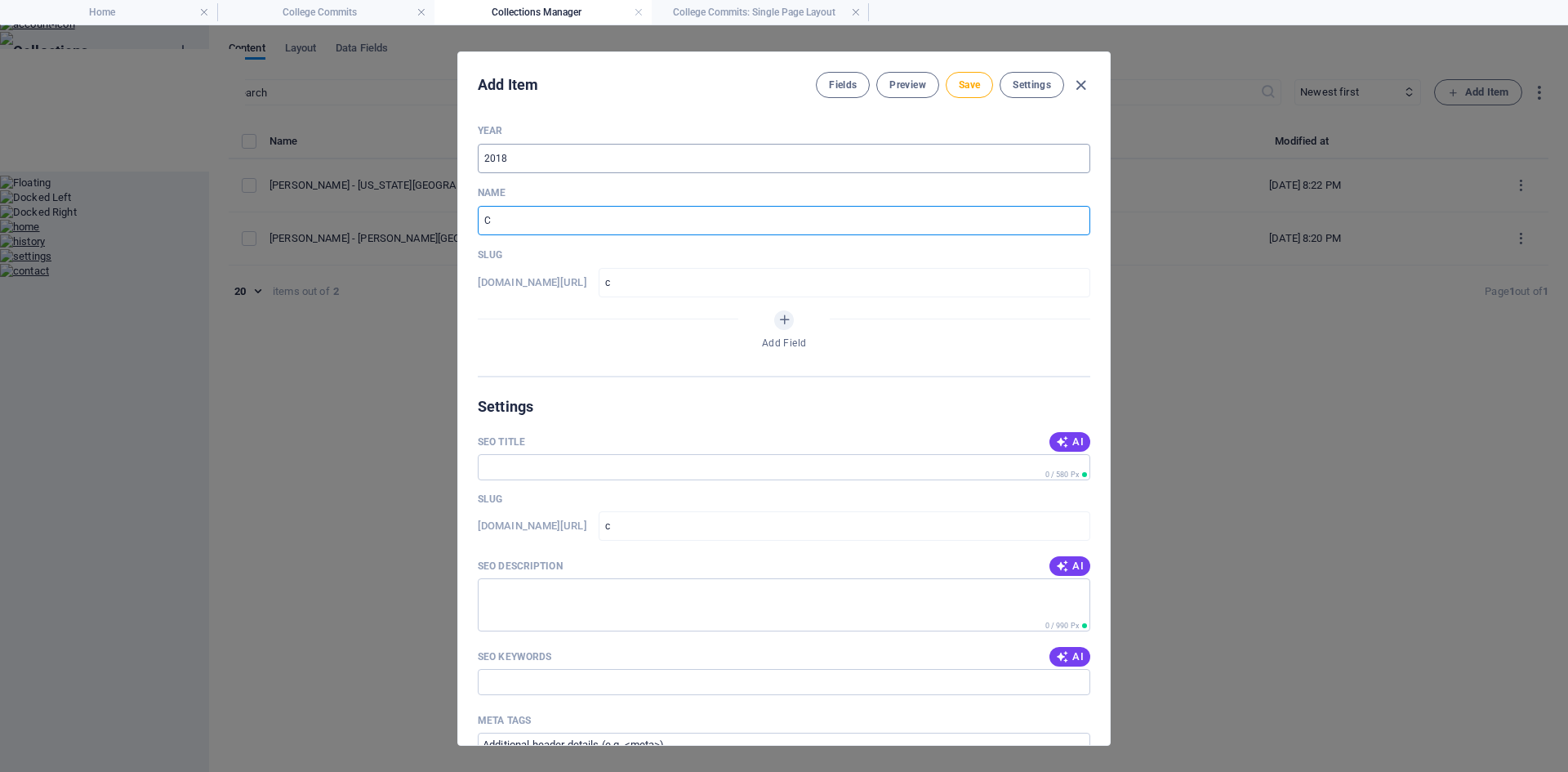
type input "Co"
type input "co"
type input "[PERSON_NAME]"
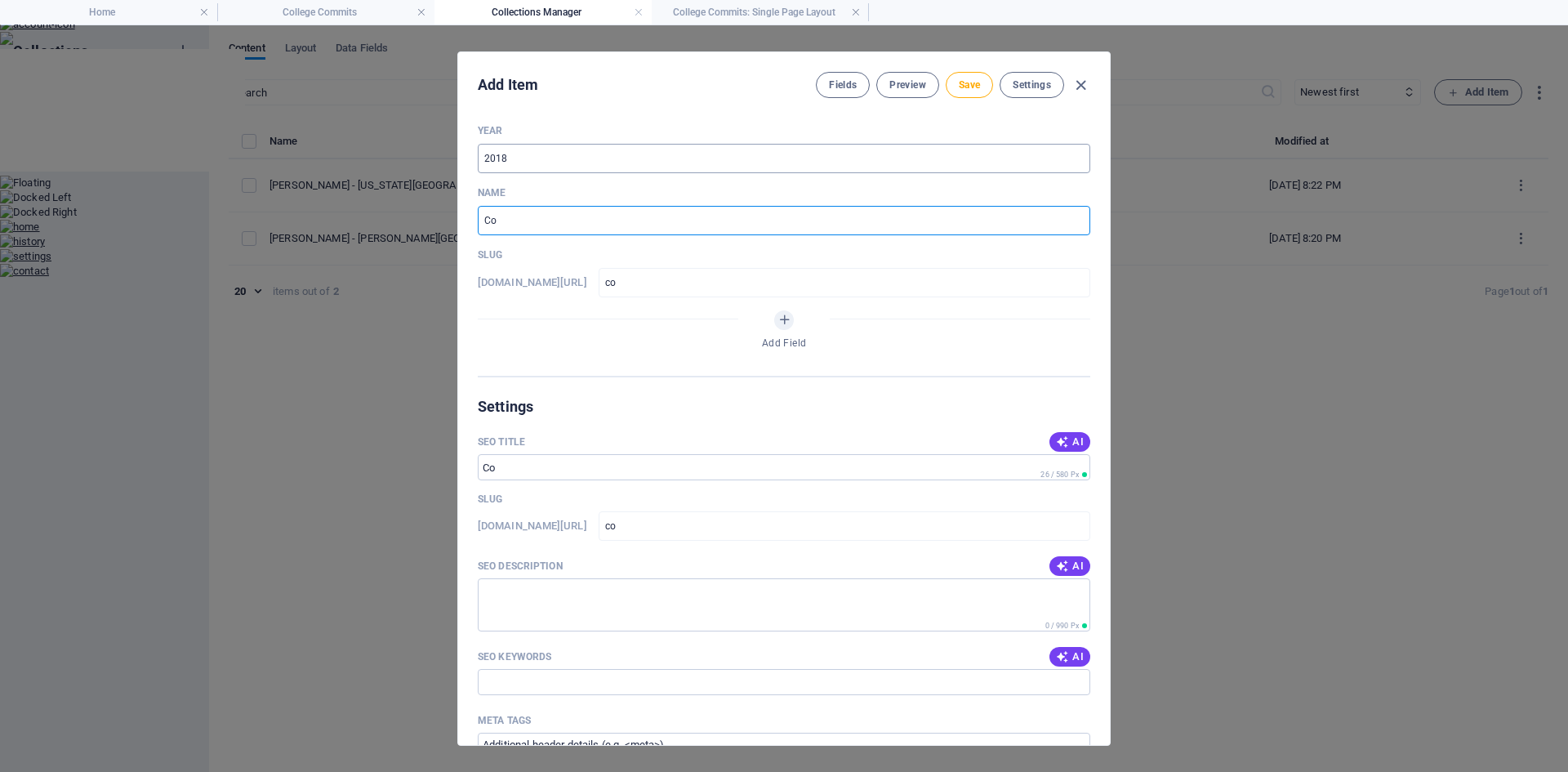
type input "[PERSON_NAME]"
type input "[PERSON_NAME] S"
type input "[PERSON_NAME]-s"
type input "[PERSON_NAME] Si"
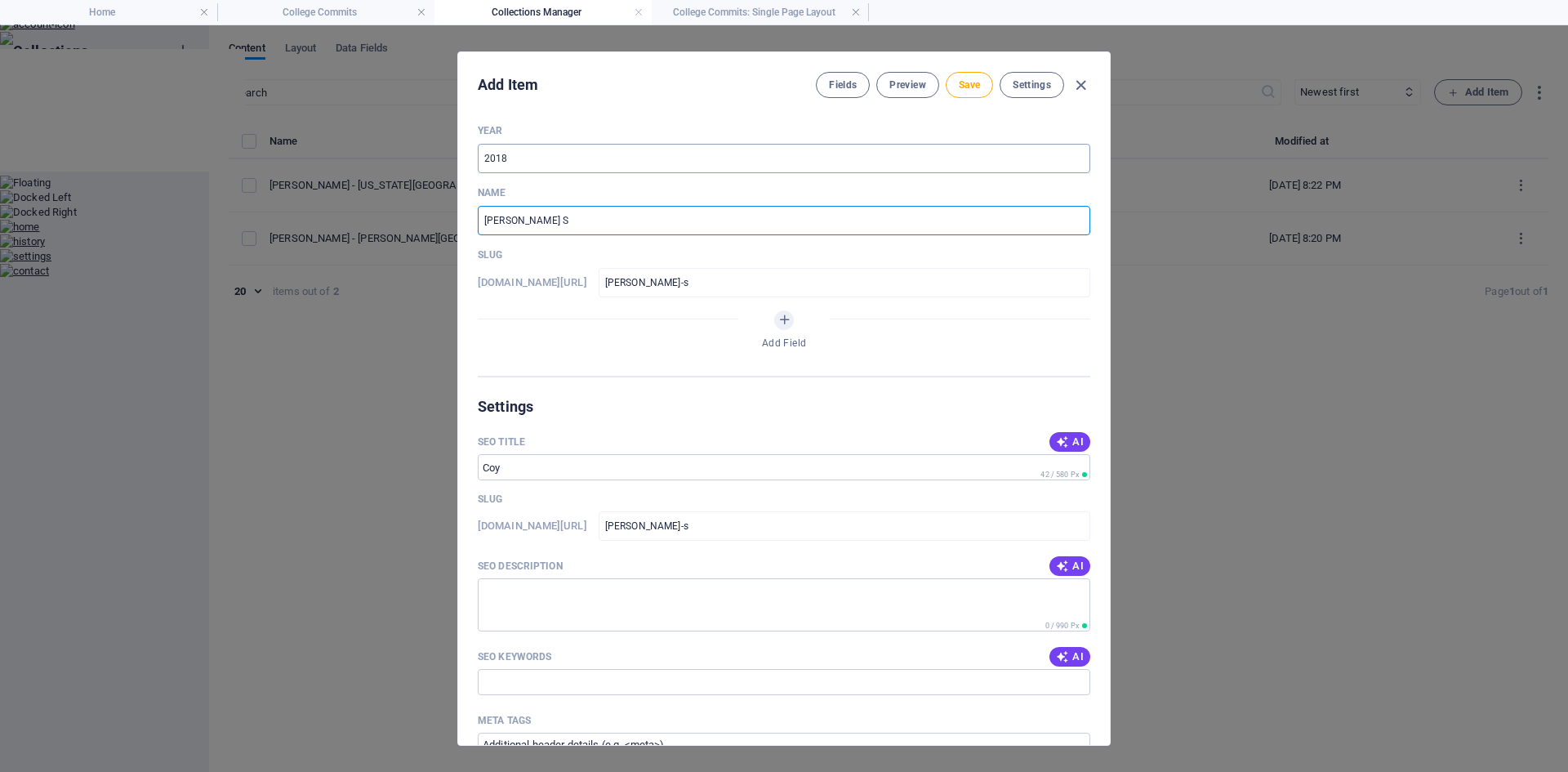
type input "[PERSON_NAME]-si"
type input "[PERSON_NAME] Sim"
type input "[PERSON_NAME]-sim"
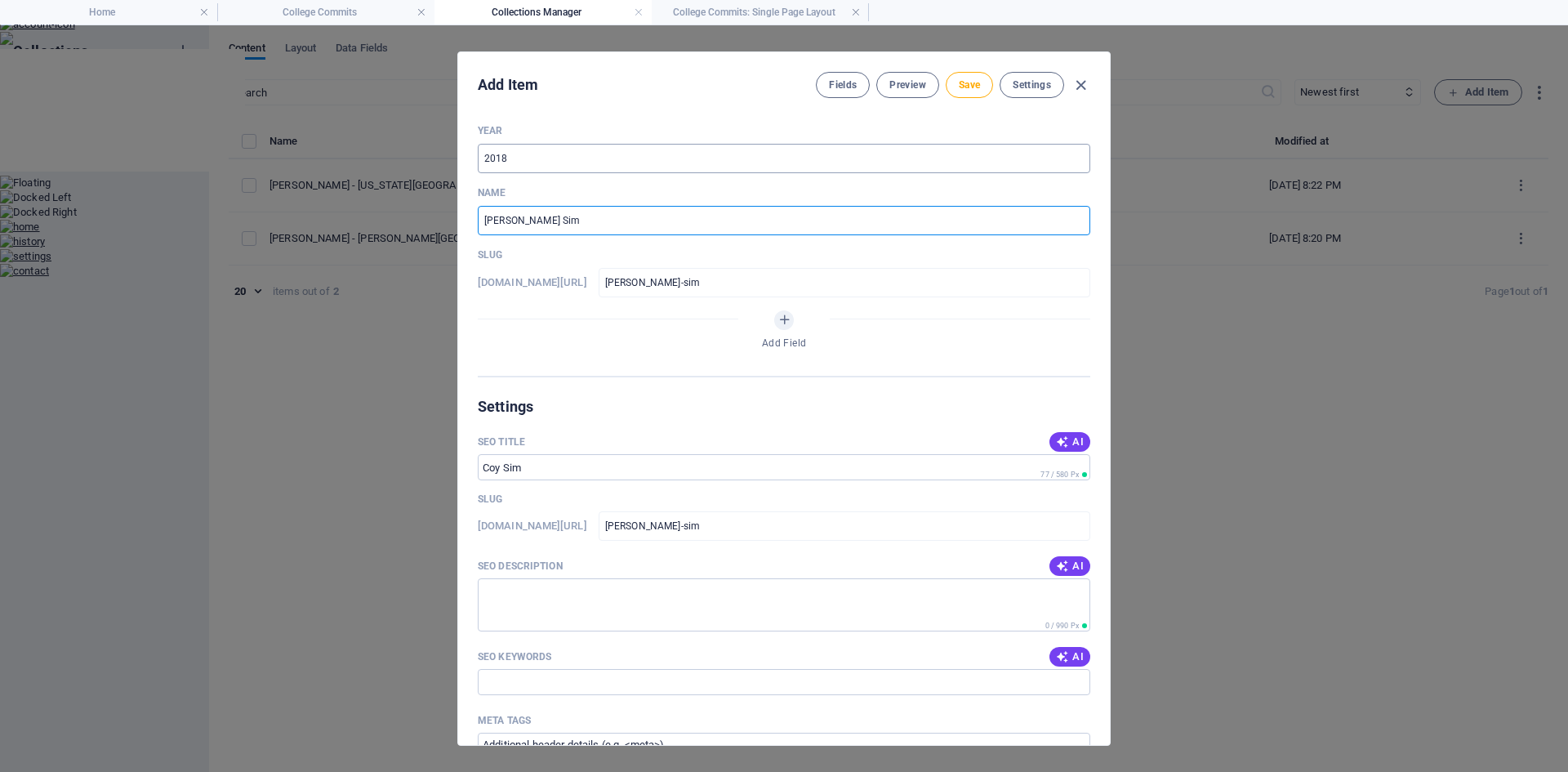
type input "[PERSON_NAME]"
type input "coy-sims"
type input "Coy Sim"
type input "coy-sim"
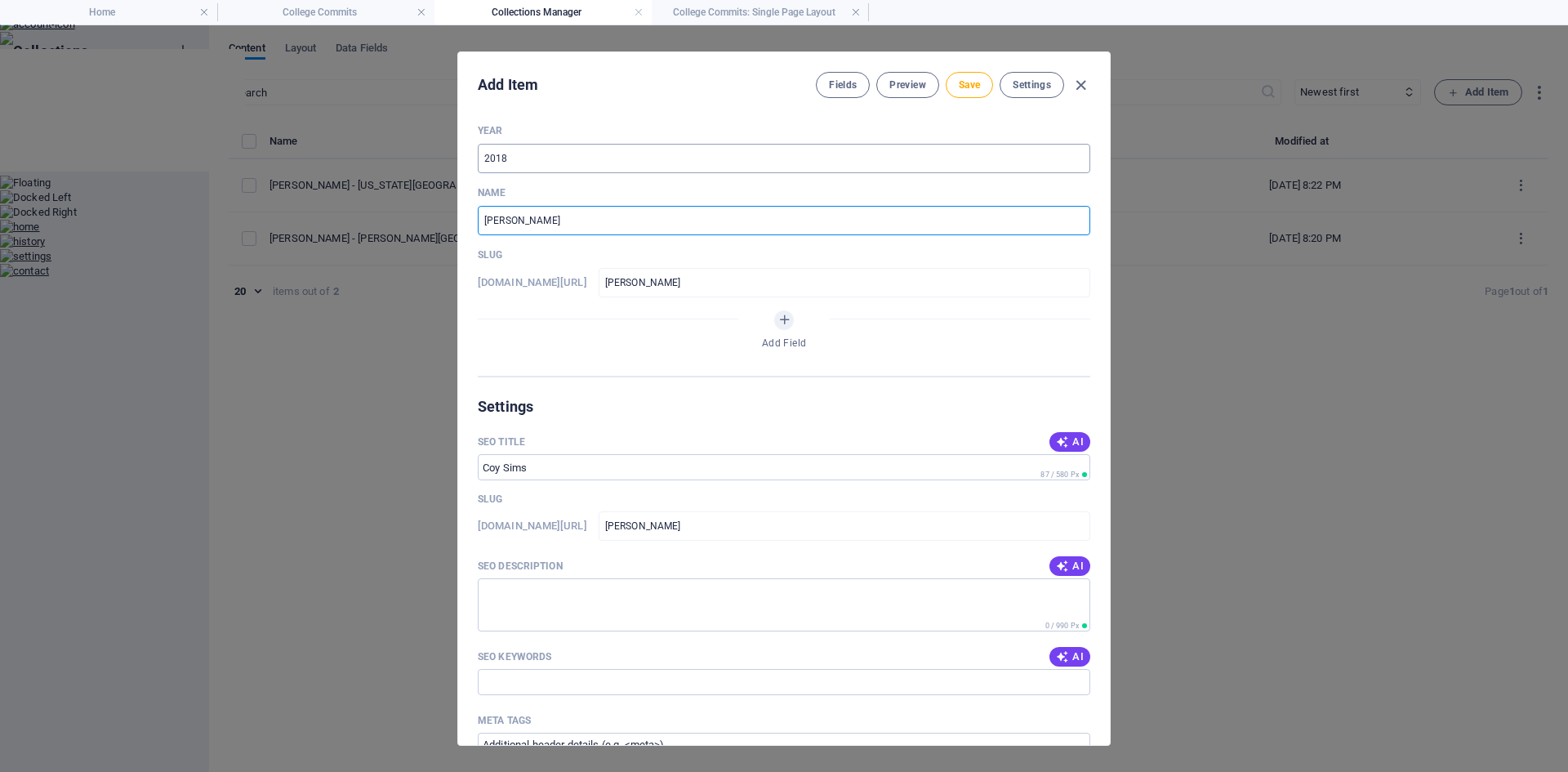
type input "coy-sim"
type input "Coy Simm"
type input "coy-simm"
type input "Coy Simms"
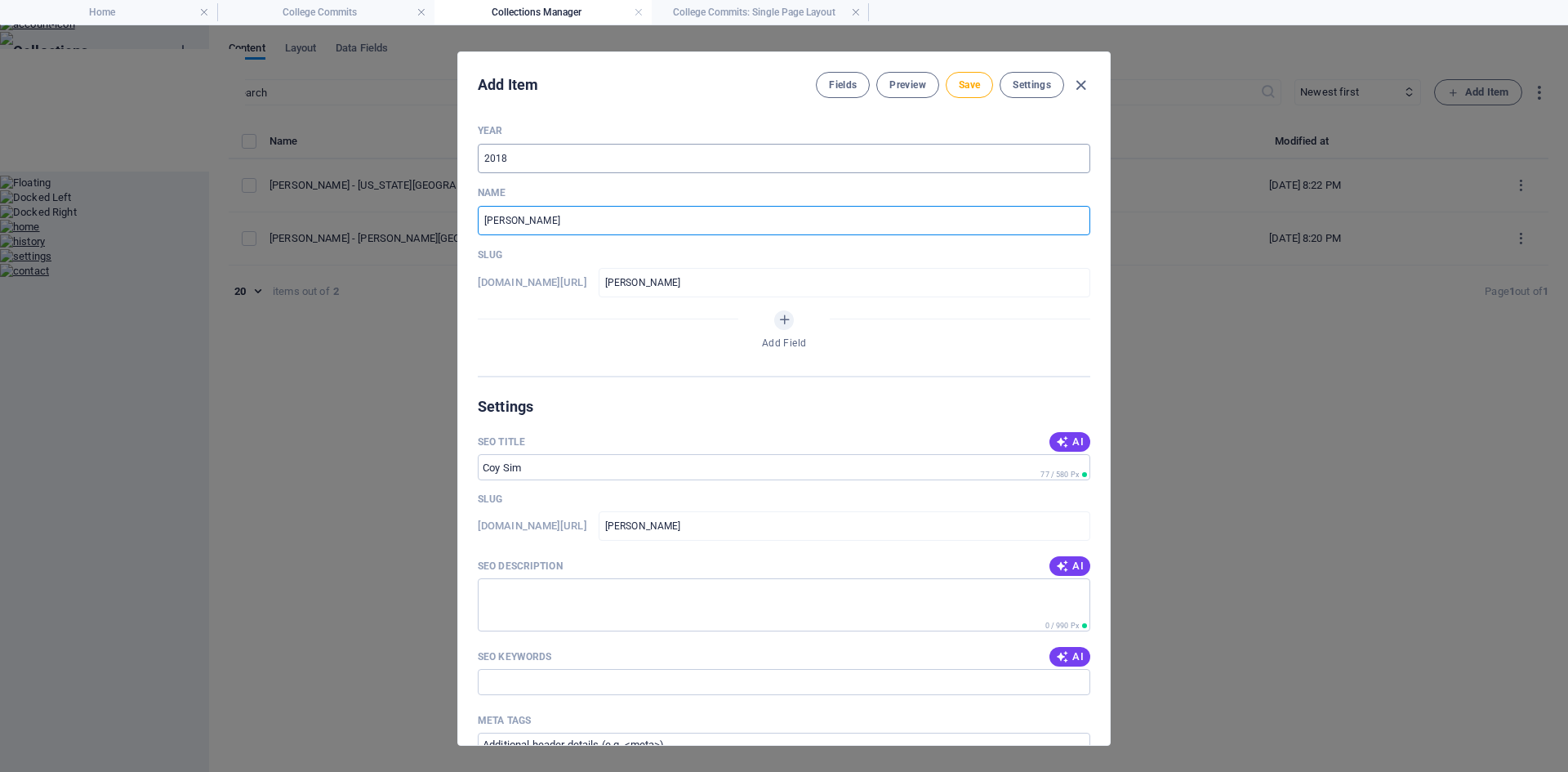
type input "coy-simms"
type input "Coy Simms - W"
type input "coy-simms-w"
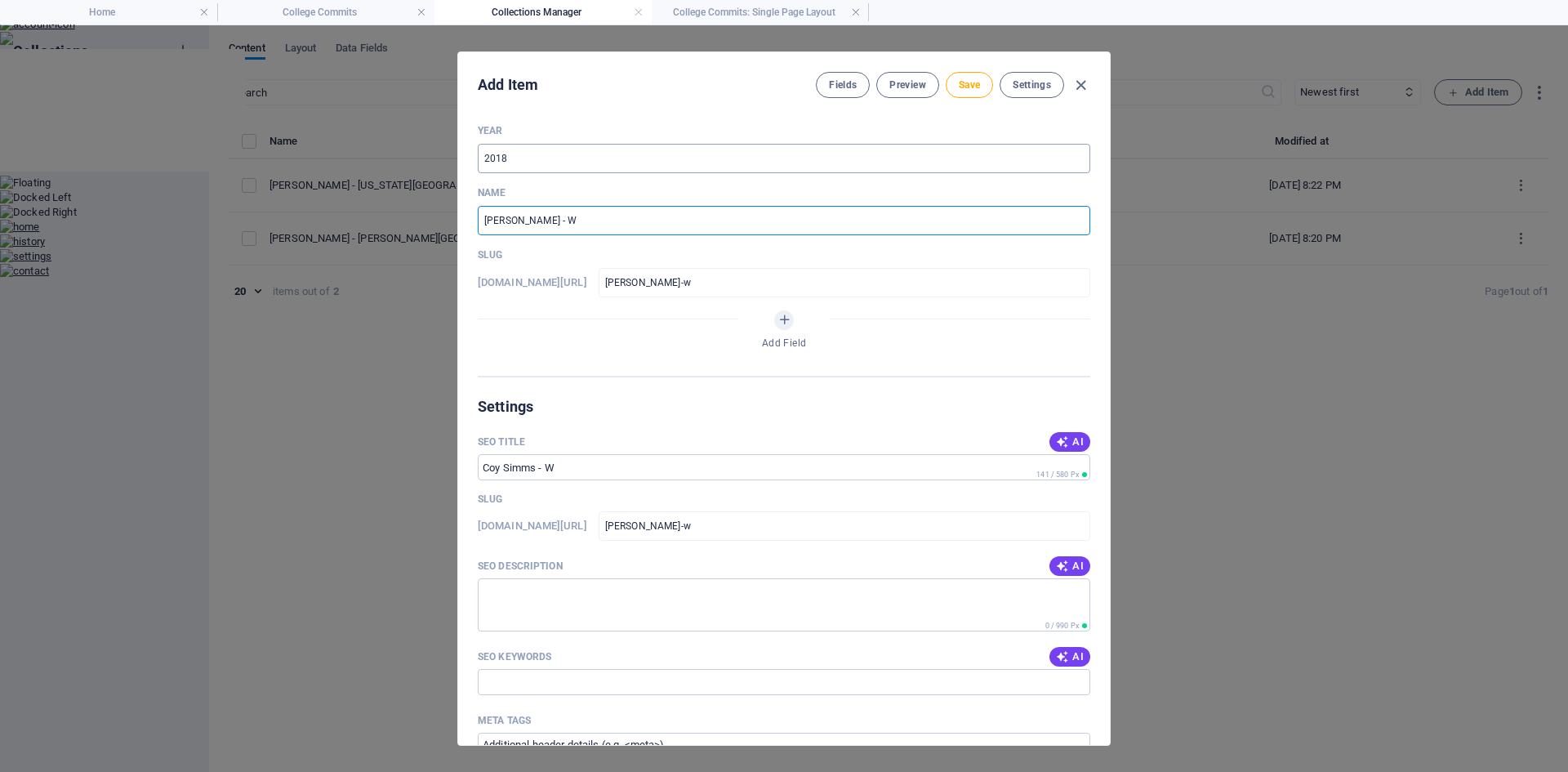
type input "Coy Simms - We"
type input "coy-simms-we"
type input "Coy Simms - Wea"
type input "coy-simms-wea"
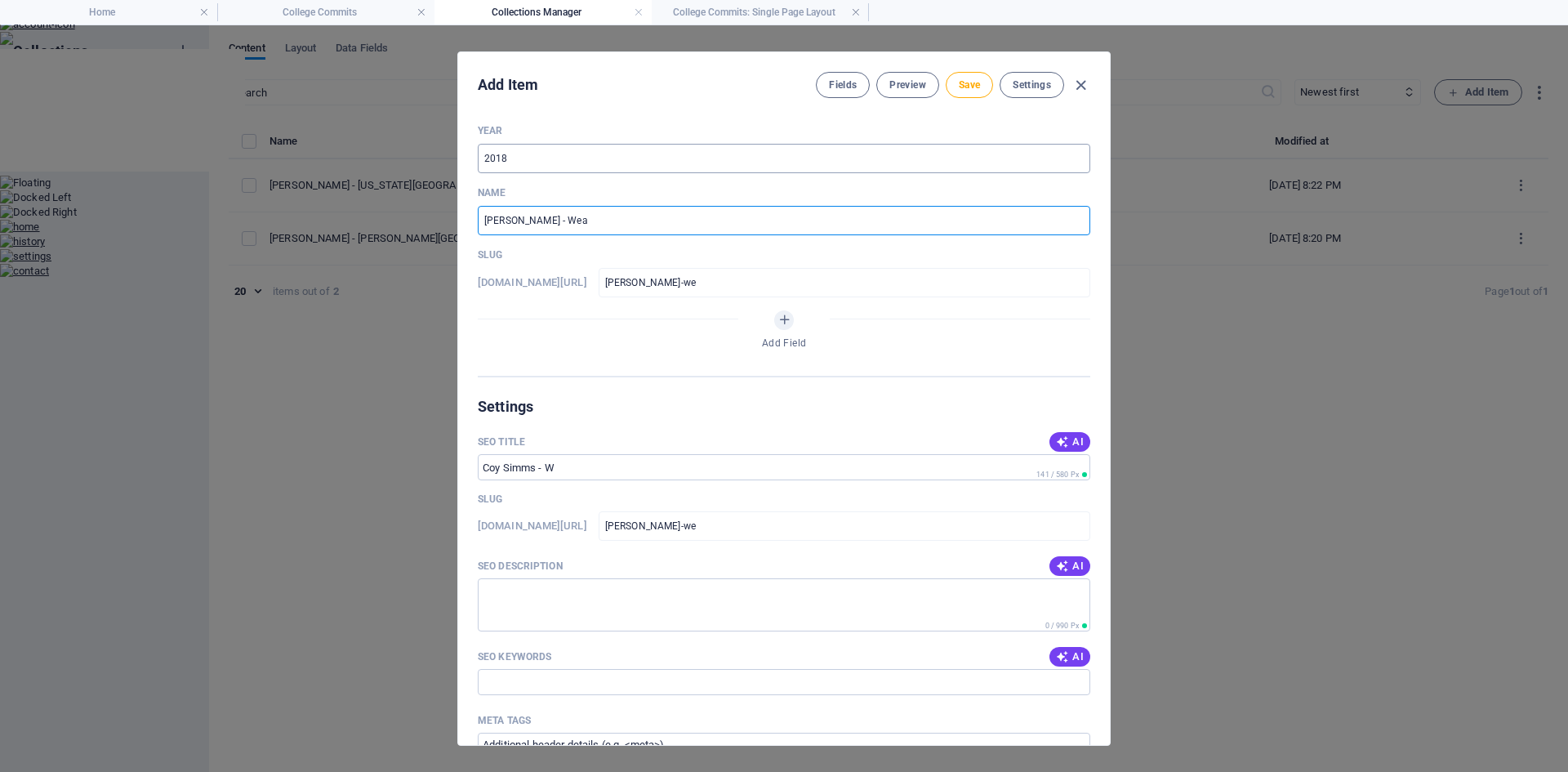
type input "coy-simms-wea"
type input "Coy Simms - Weat"
type input "coy-simms-weat"
type input "Coy Simms - Weath"
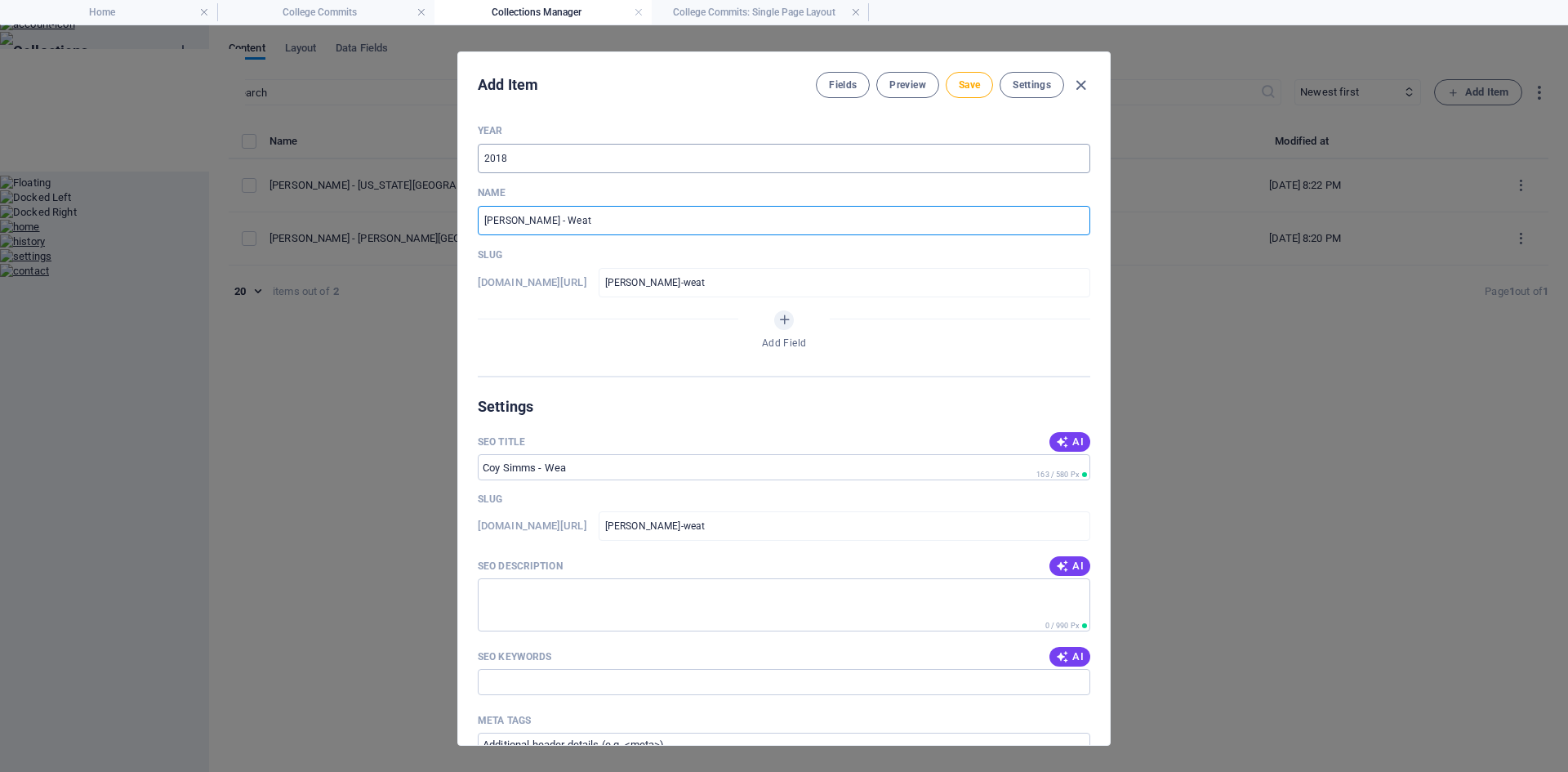
type input "coy-simms-weath"
type input "Coy Simms - Weathe"
type input "coy-simms-weathe"
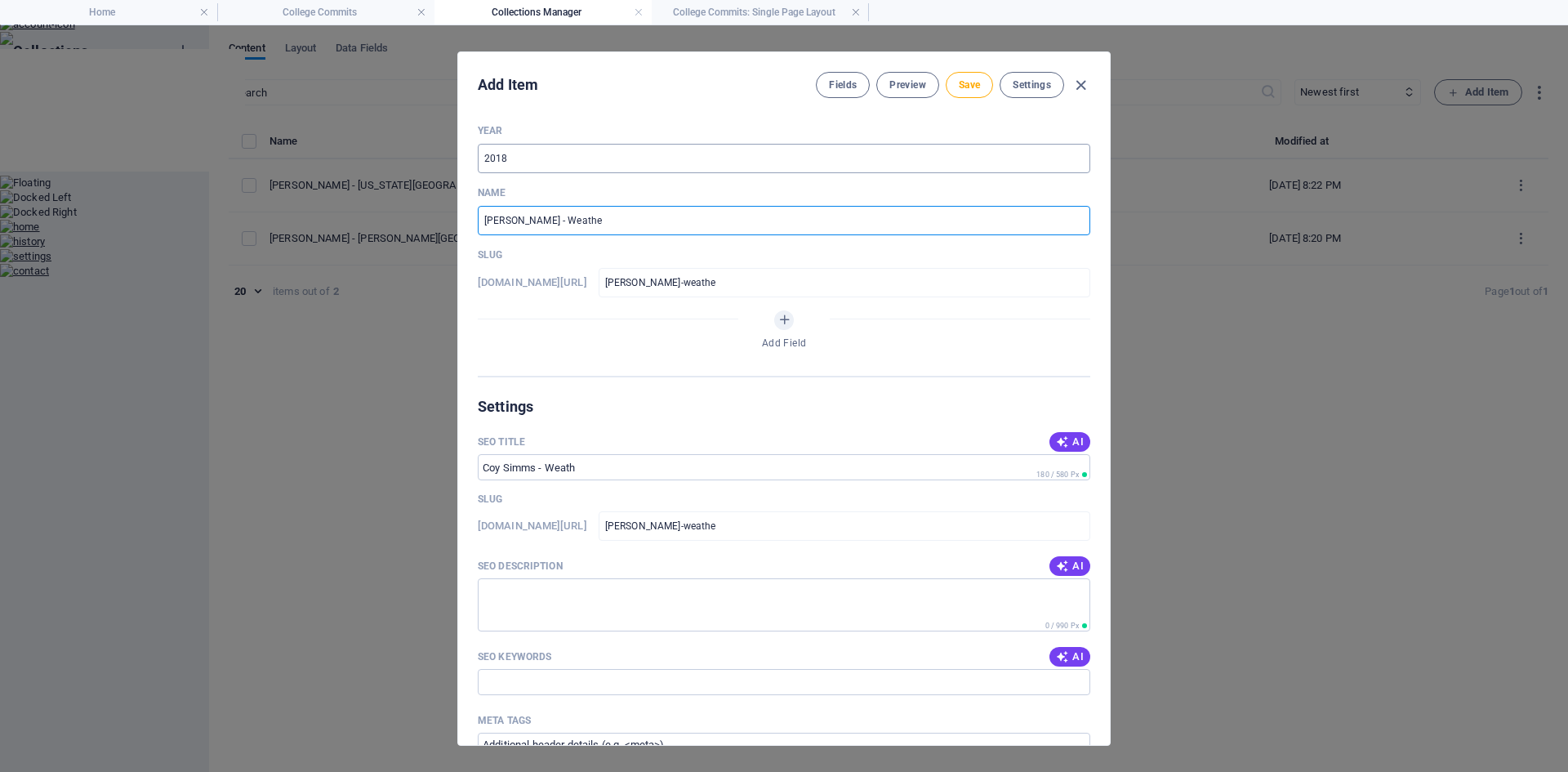
type input "Coy Simms - Weather"
type input "coy-simms-weather"
type input "Coy Simms - Weatherf"
type input "coy-simms-weatherf"
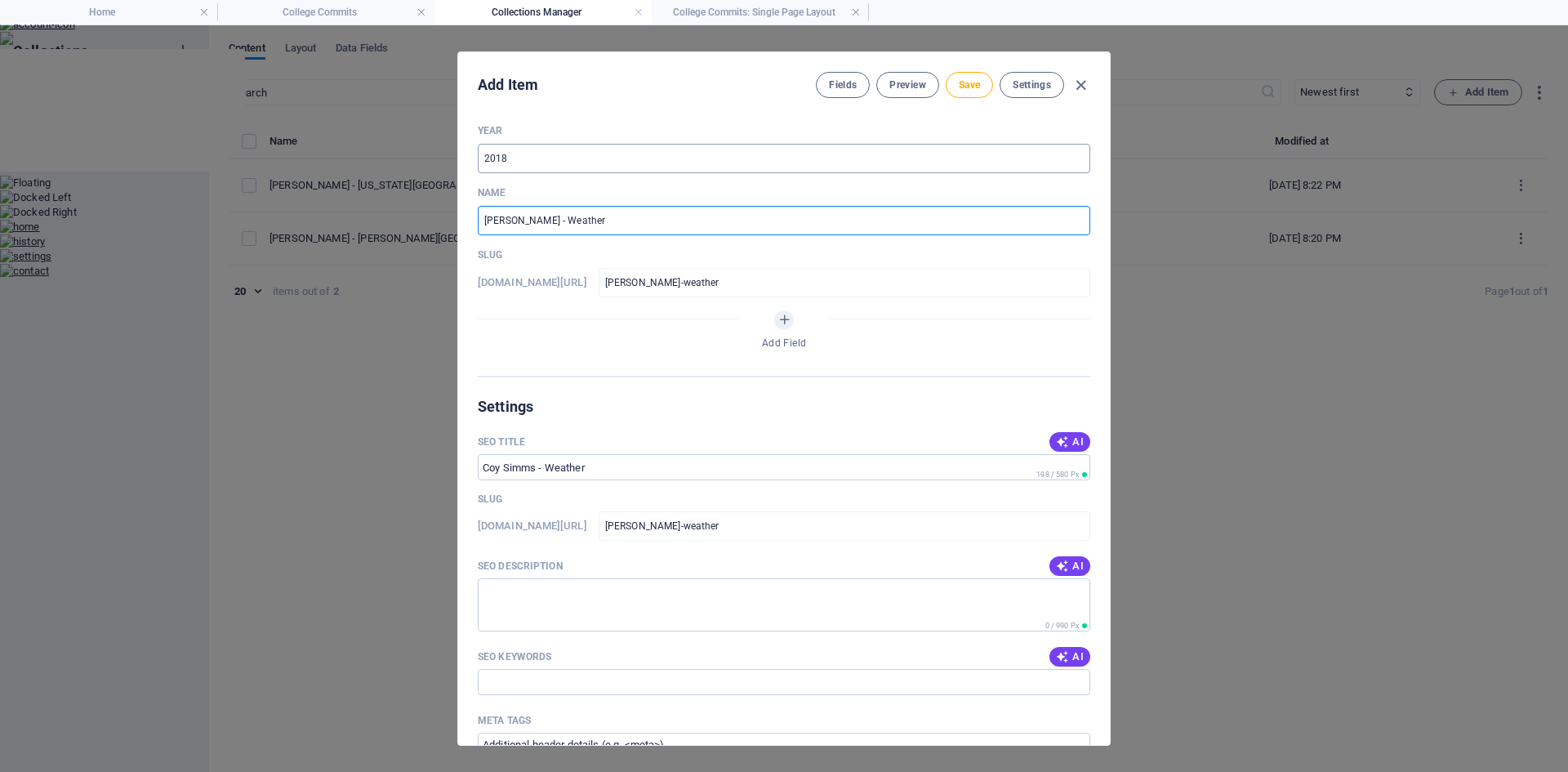
type input "coy-simms-weatherf"
type input "Coy Simms - Weatherfo"
type input "coy-simms-weatherfo"
type input "Coy Simms - Weatherfor"
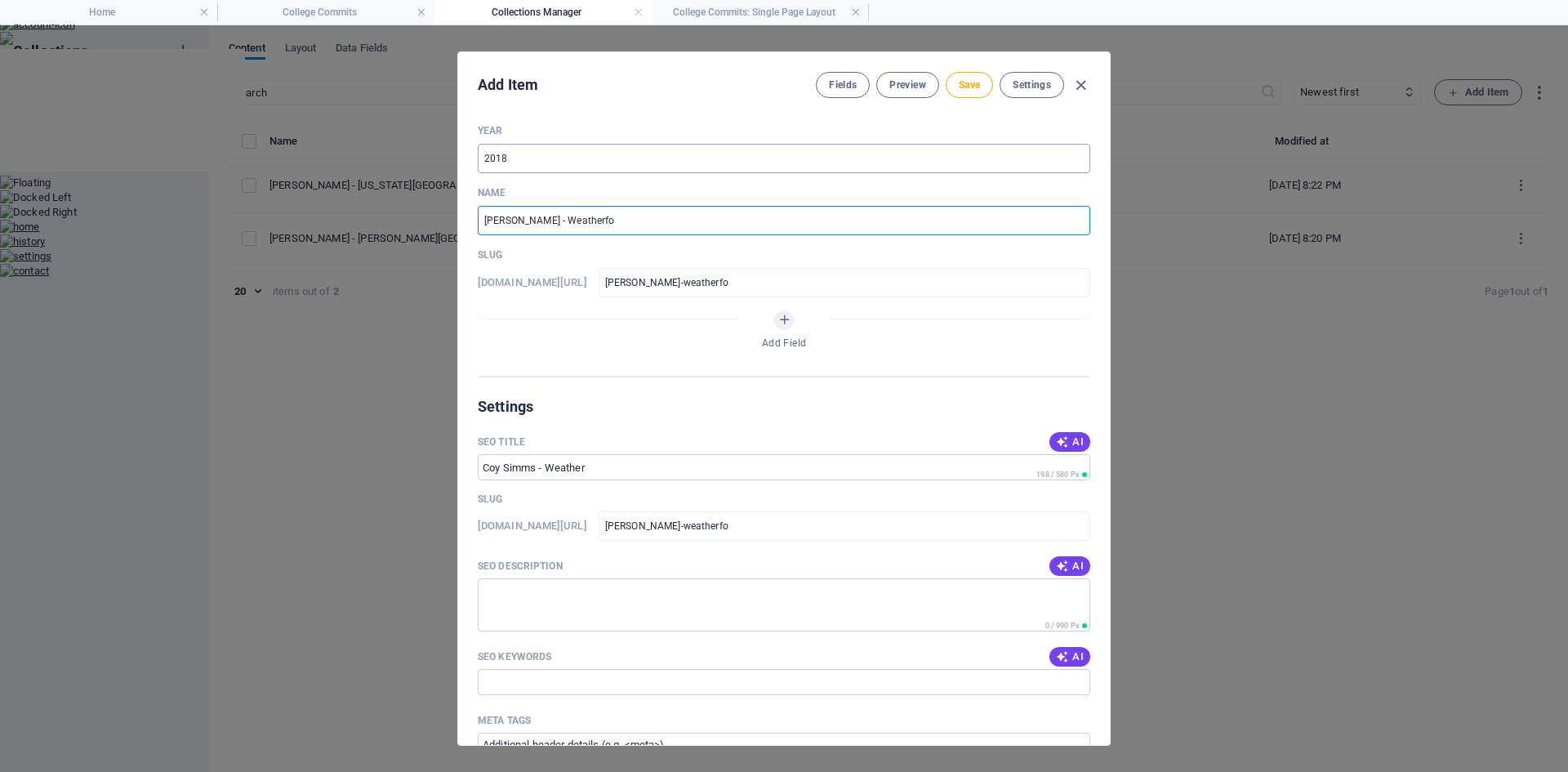
type input "coy-simms-weatherfor"
type input "Coy Simms - Weatherford"
type input "coy-simms-weatherford"
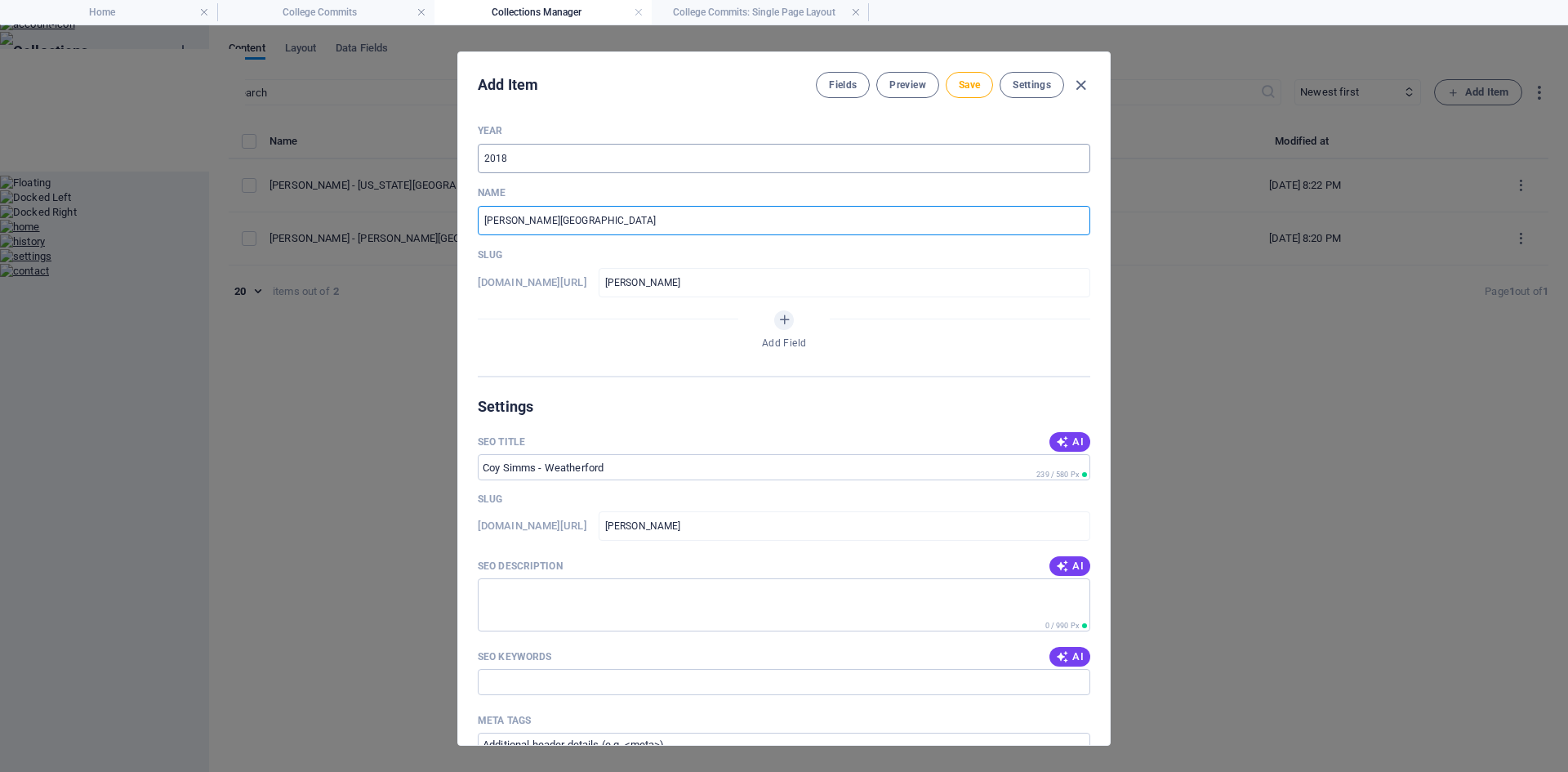
type input "Coy Simms - Weatherford C"
type input "coy-simms-weatherford-c"
type input "Coy Simms - Weatherford Co"
type input "coy-simms-weatherford-co"
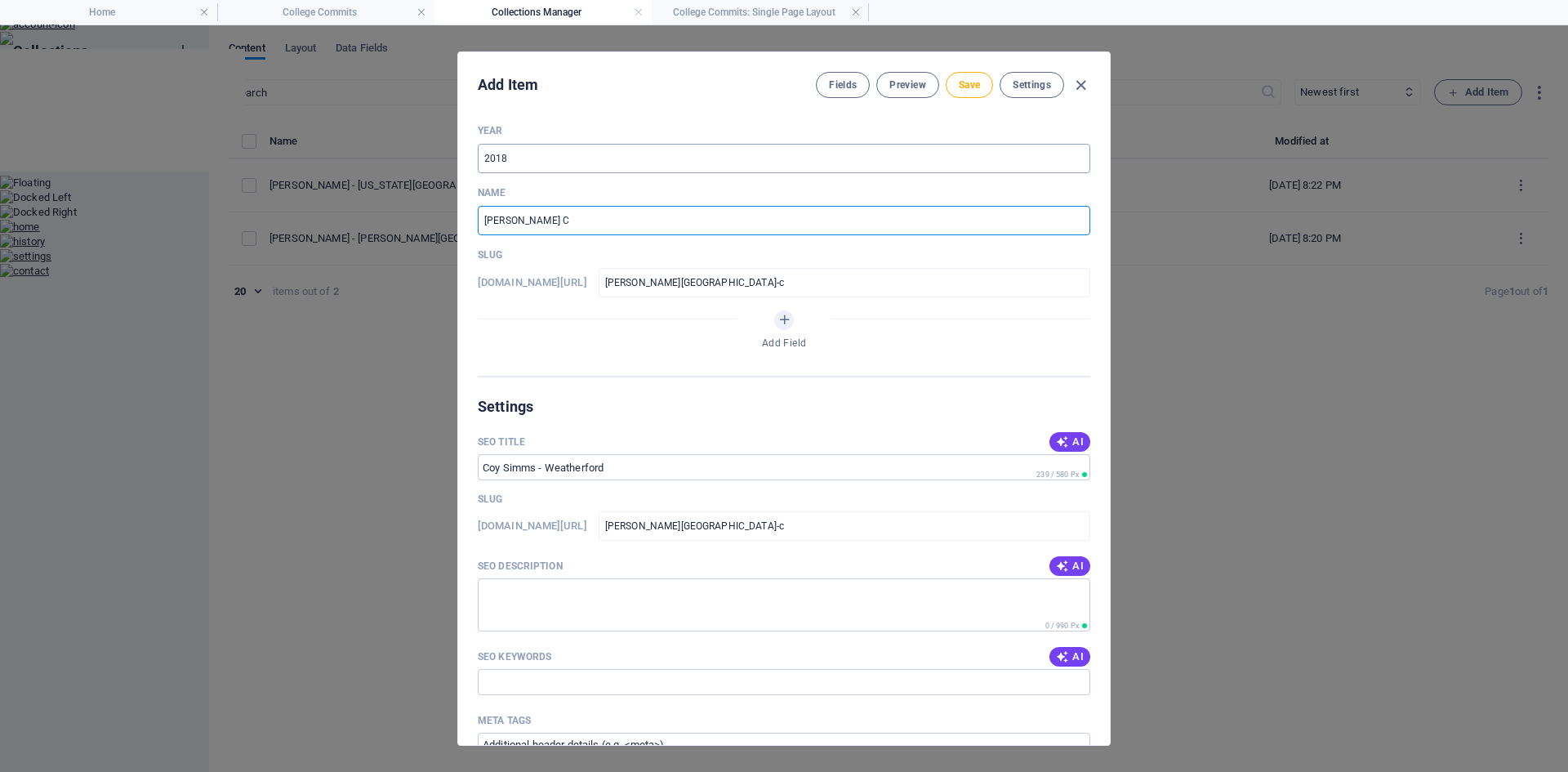
type input "coy-simms-weatherford-co"
type input "Coy Simms - Weatherford Col"
type input "coy-simms-weatherford-col"
type input "Coy Simms - Weatherford Coll"
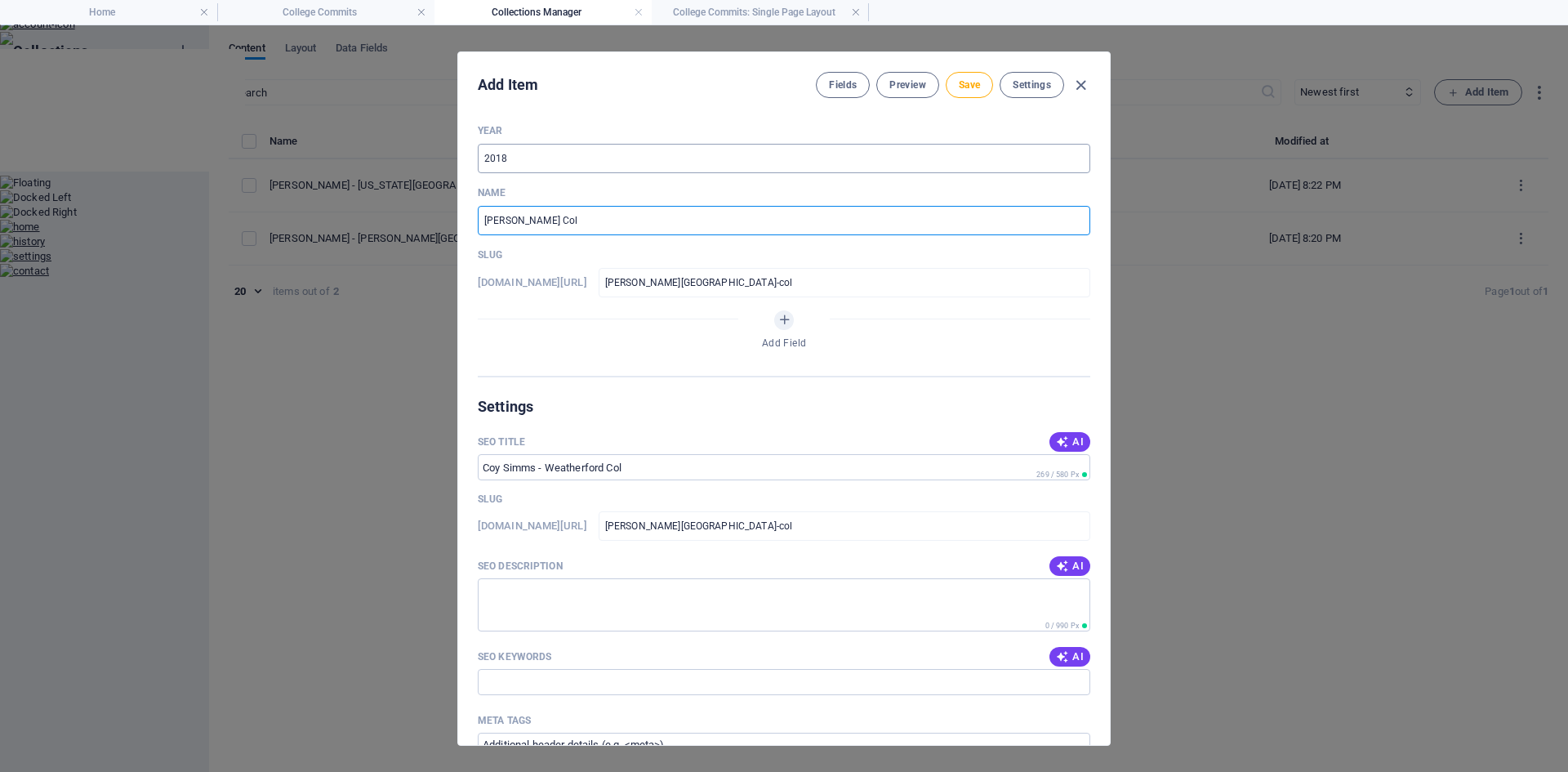
type input "coy-simms-weatherford-coll"
type input "Coy Simms - Weatherford Colle"
type input "coy-simms-weatherford-colle"
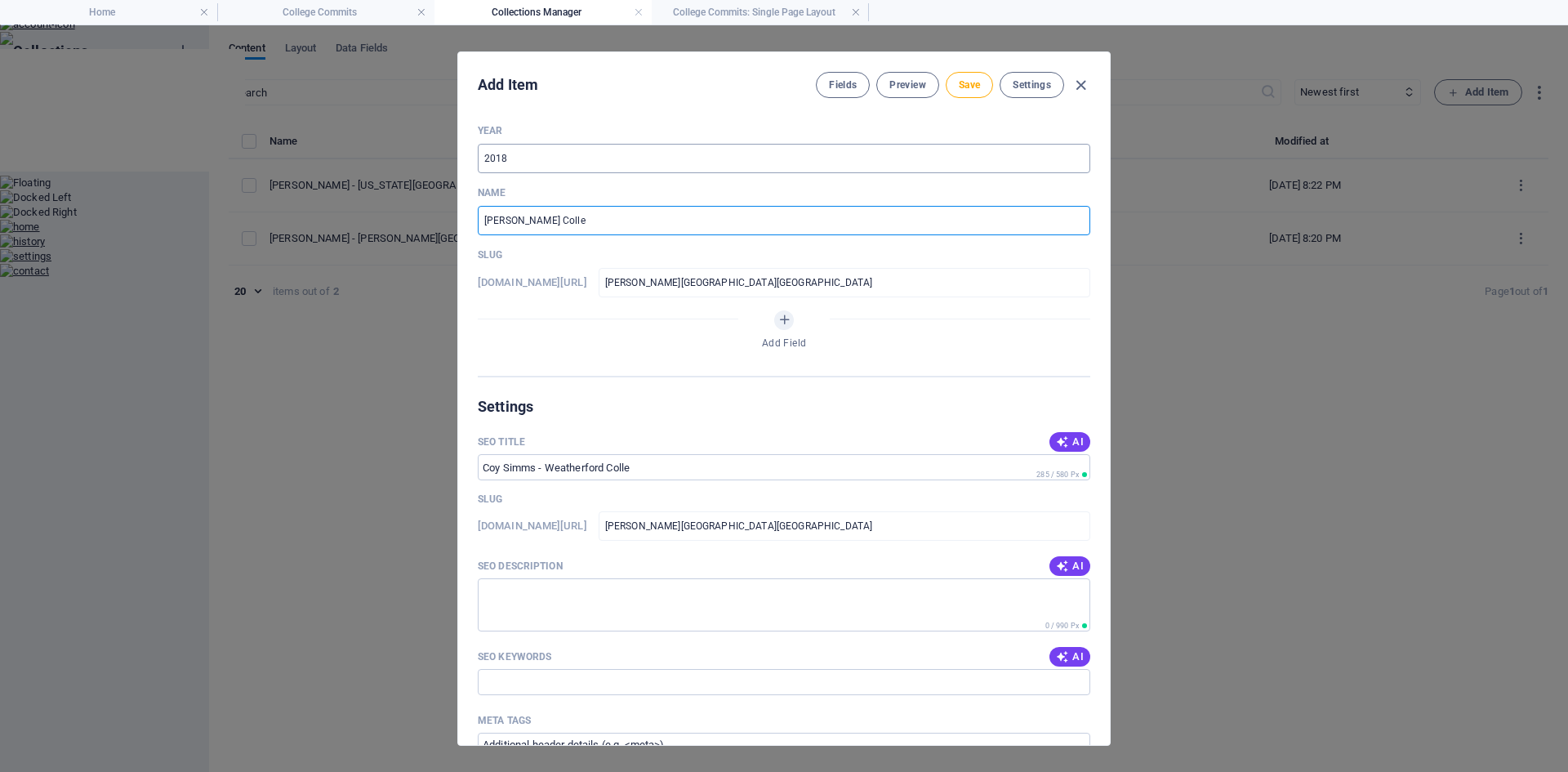
type input "Coy Simms - Weatherford Colleg"
type input "coy-simms-weatherford-colleg"
type input "[PERSON_NAME][GEOGRAPHIC_DATA]"
type input "coy-simms-weatherford-college"
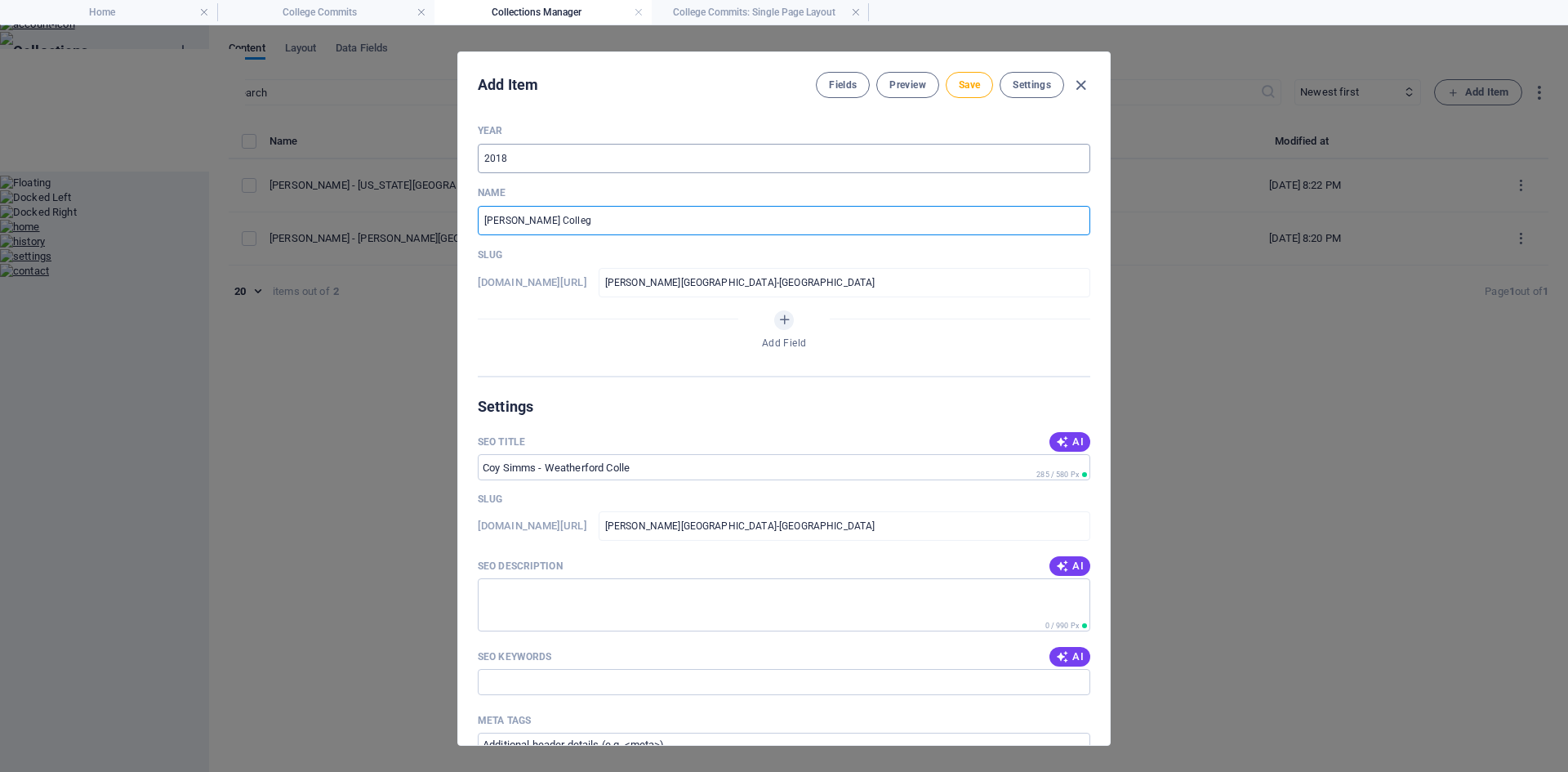
type input "coy-simms-weatherford-college"
type input "[PERSON_NAME][GEOGRAPHIC_DATA]"
click at [973, 90] on span "Save" at bounding box center [969, 84] width 21 height 13
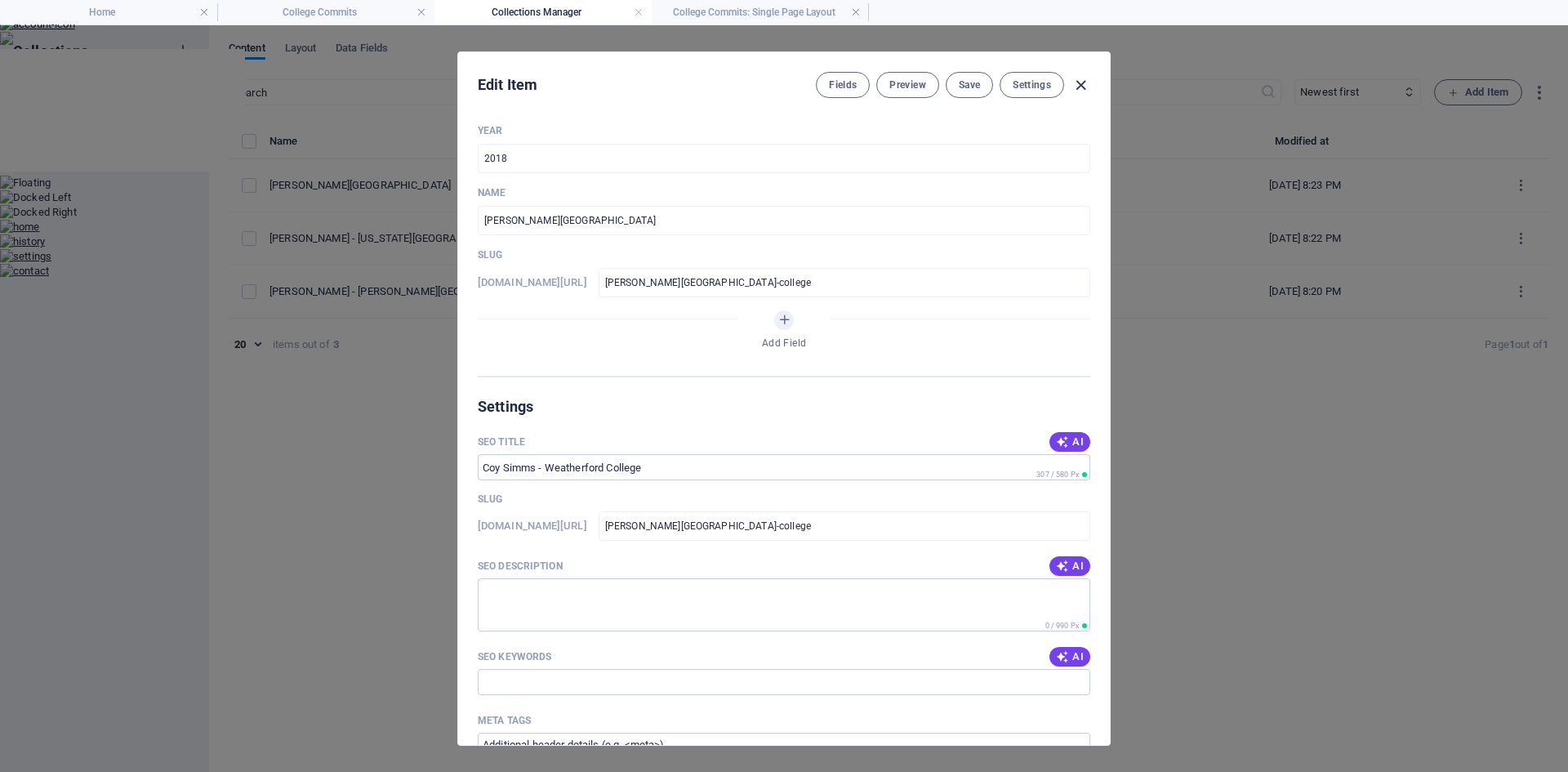
click at [1078, 84] on icon "button" at bounding box center [1080, 85] width 19 height 19
type input "coy-simms-weatherford-college"
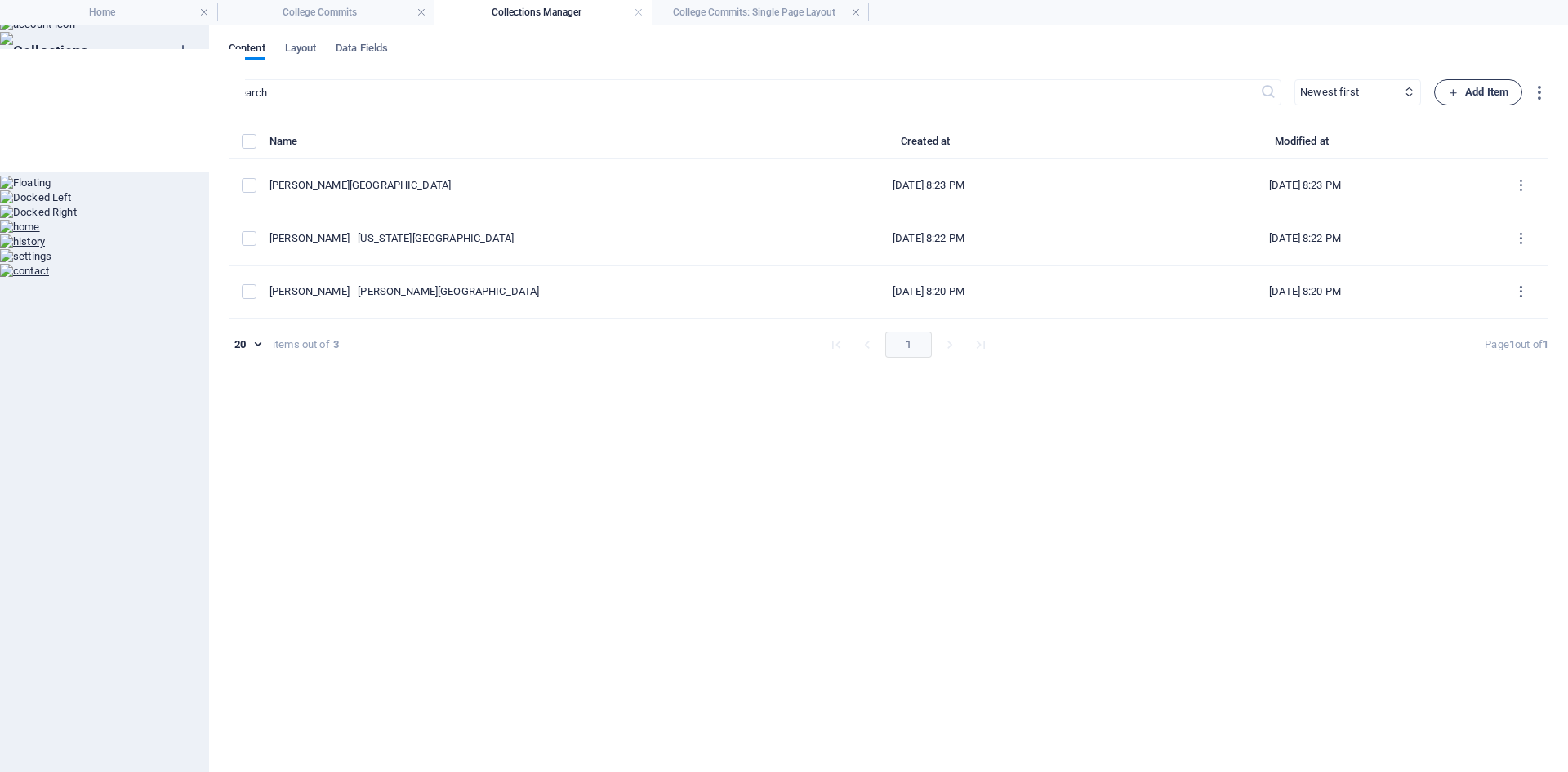
click at [1453, 88] on icon "button" at bounding box center [1453, 93] width 11 height 11
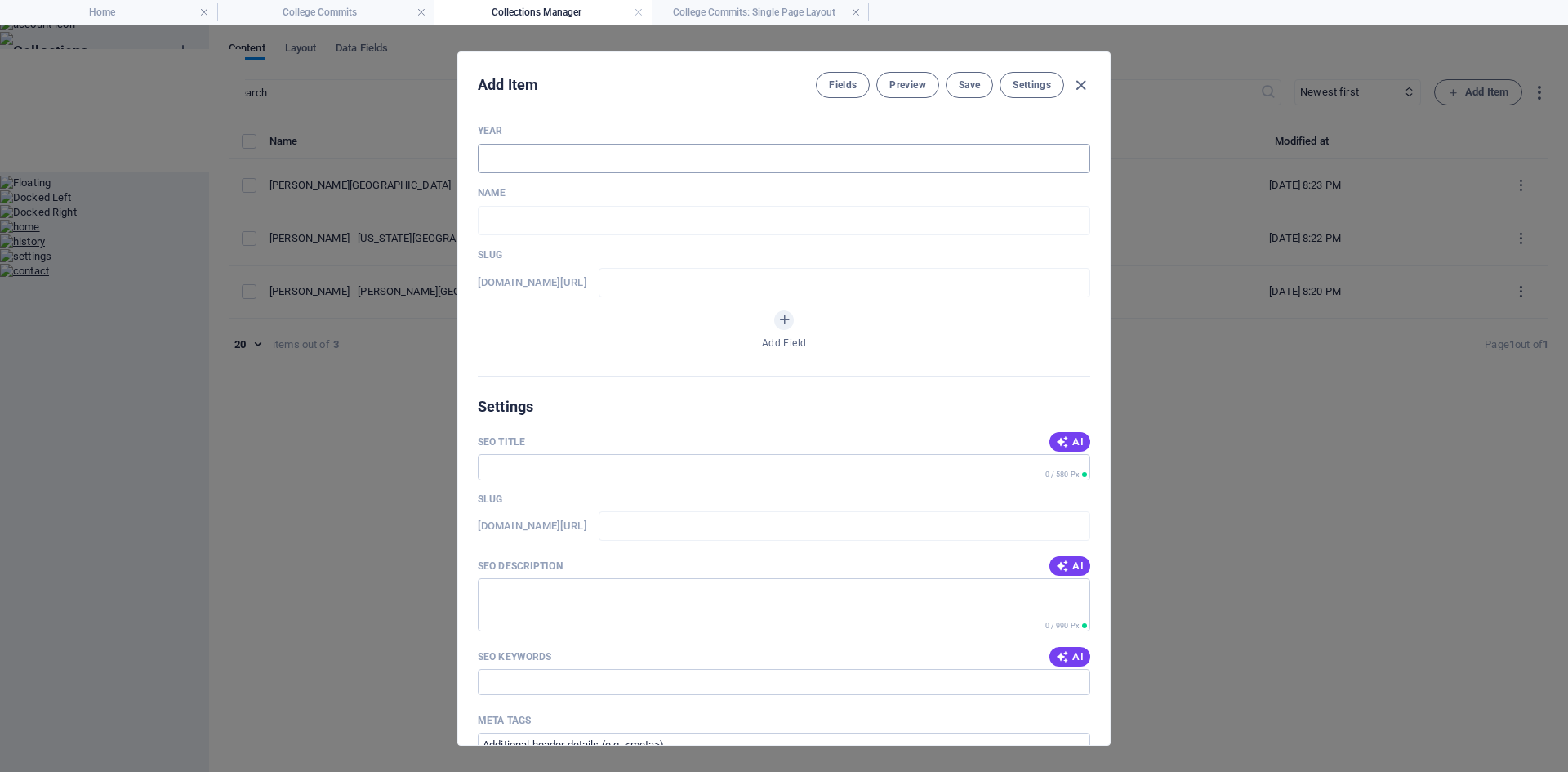
click at [499, 150] on input "text" at bounding box center [784, 158] width 613 height 29
type input "2018"
type input "B"
type input "b"
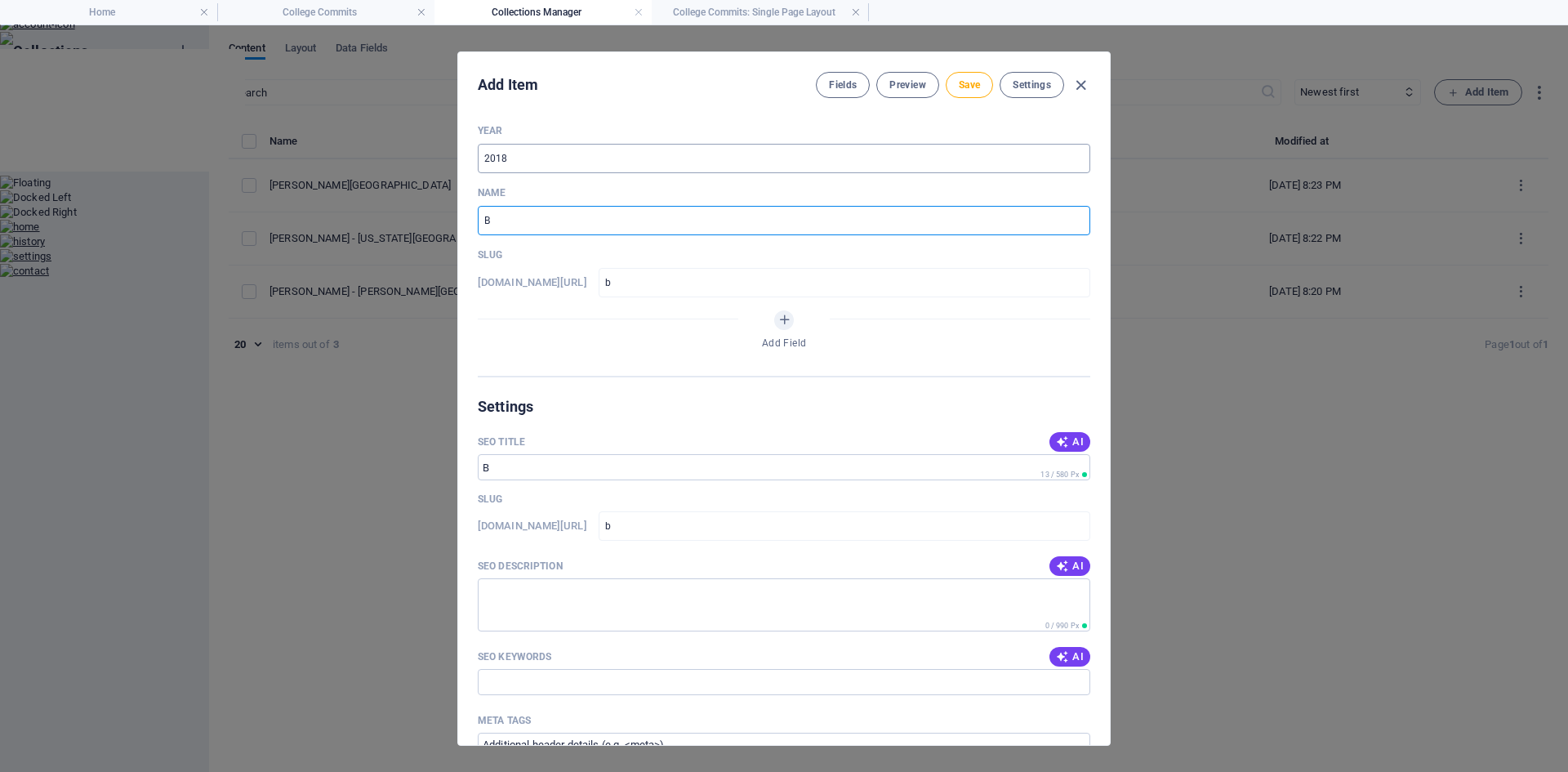
type input "Br"
type input "br"
type input "Bri"
type input "bri"
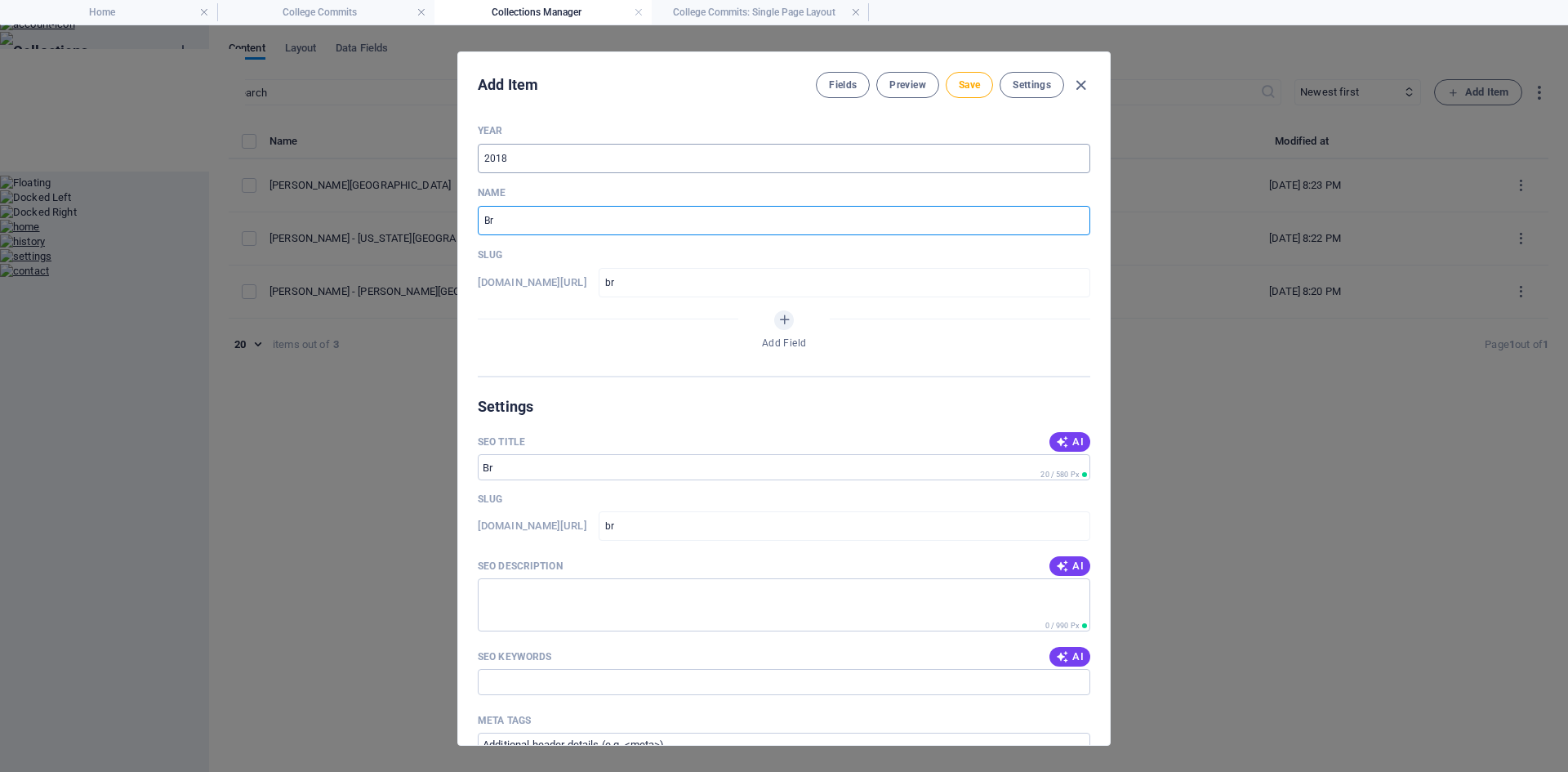
type input "bri"
type input "Bric"
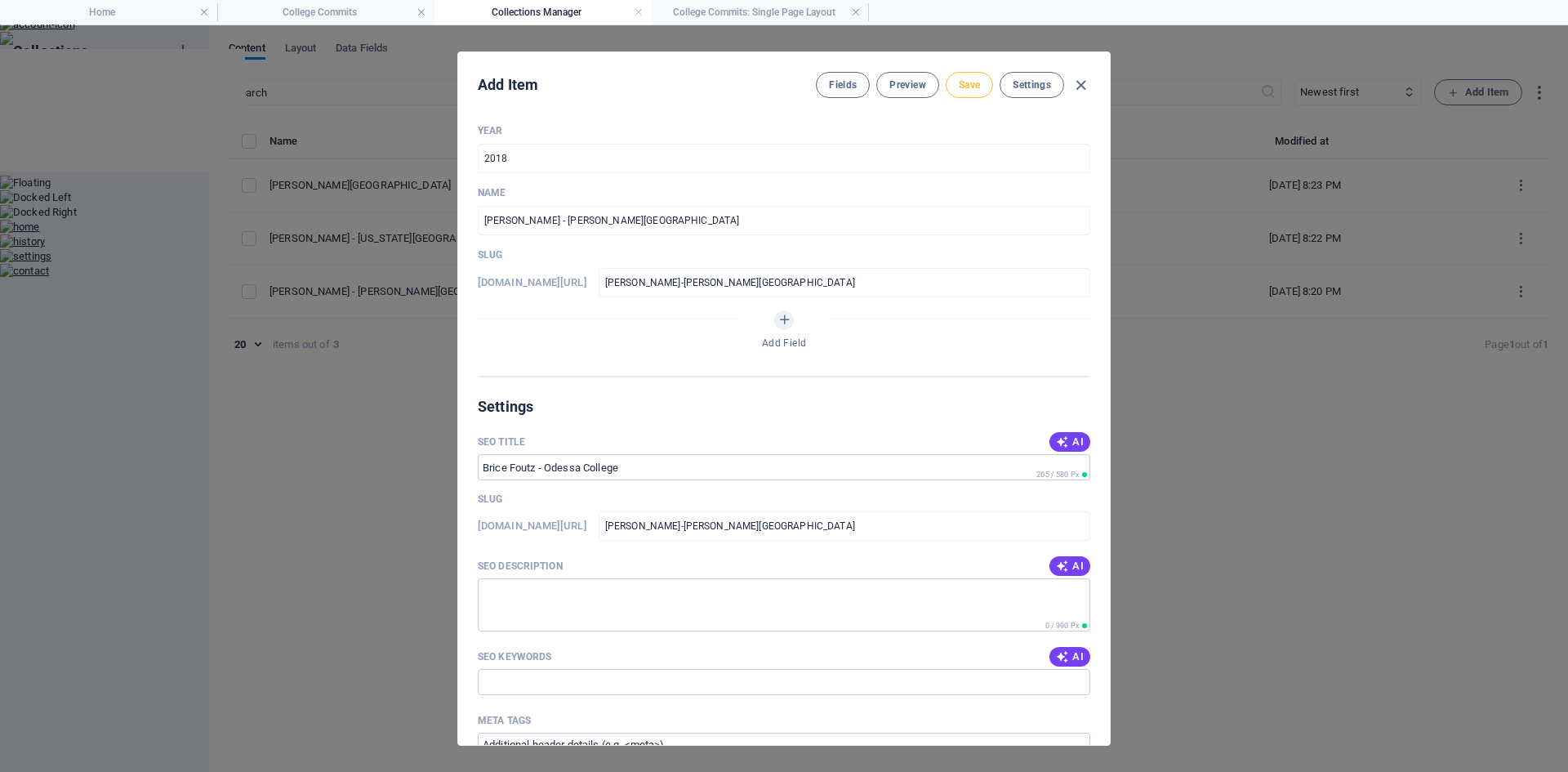
click at [968, 91] on span "Save" at bounding box center [969, 84] width 21 height 13
click at [1078, 82] on icon "button" at bounding box center [1080, 85] width 19 height 19
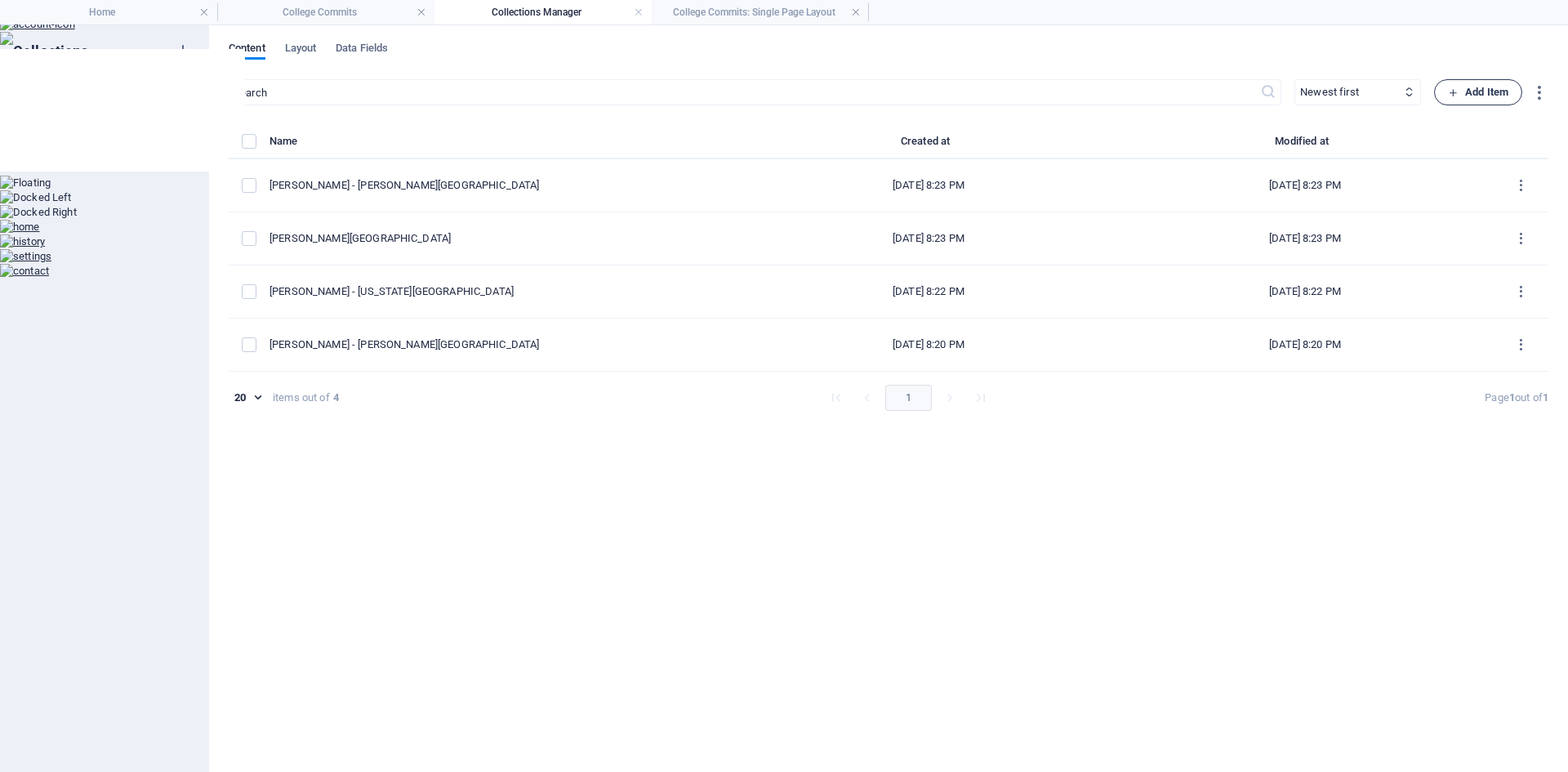
click at [1463, 95] on span "Add Item" at bounding box center [1478, 93] width 60 height 20
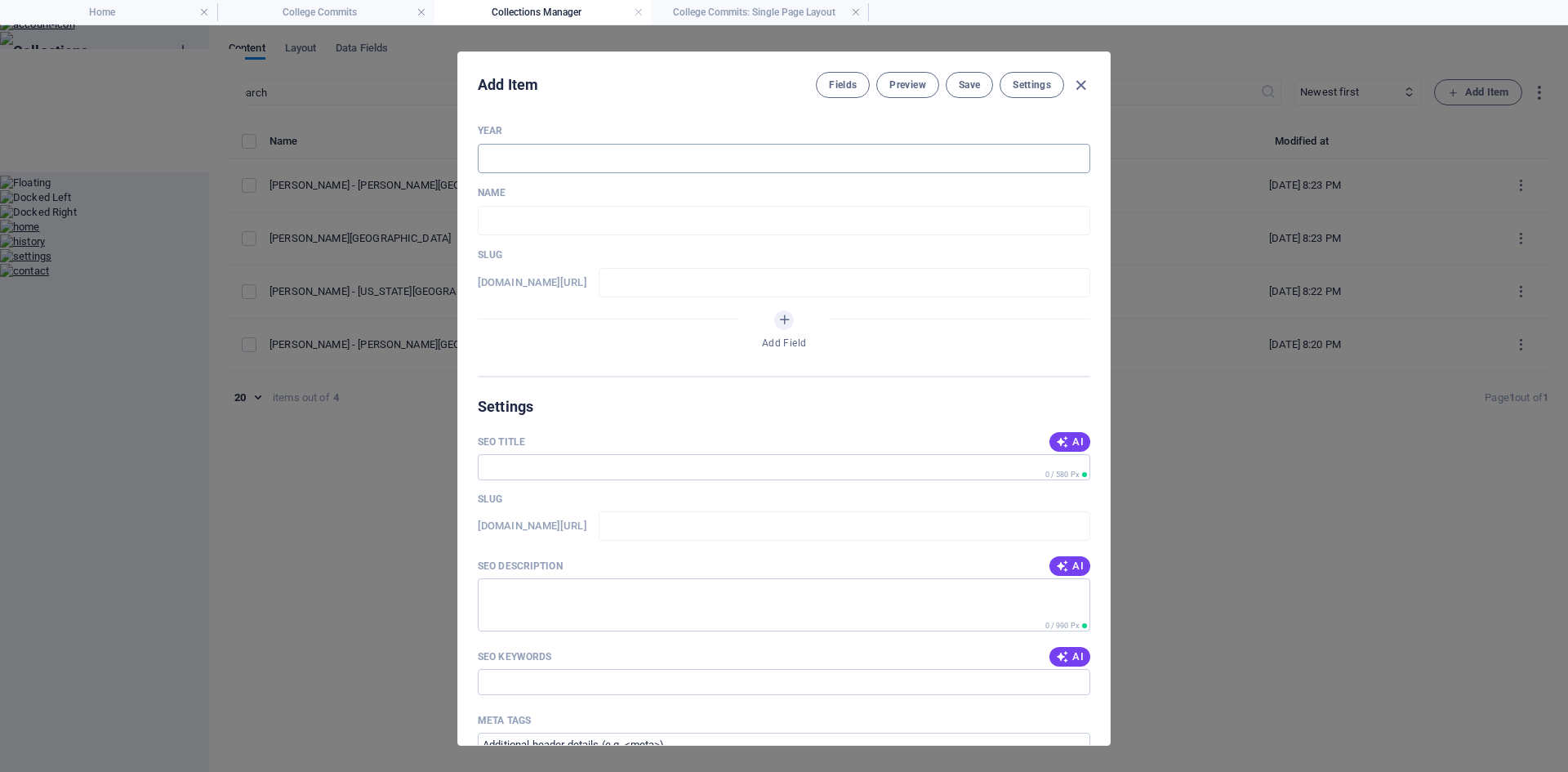
click at [598, 167] on input "text" at bounding box center [784, 158] width 613 height 29
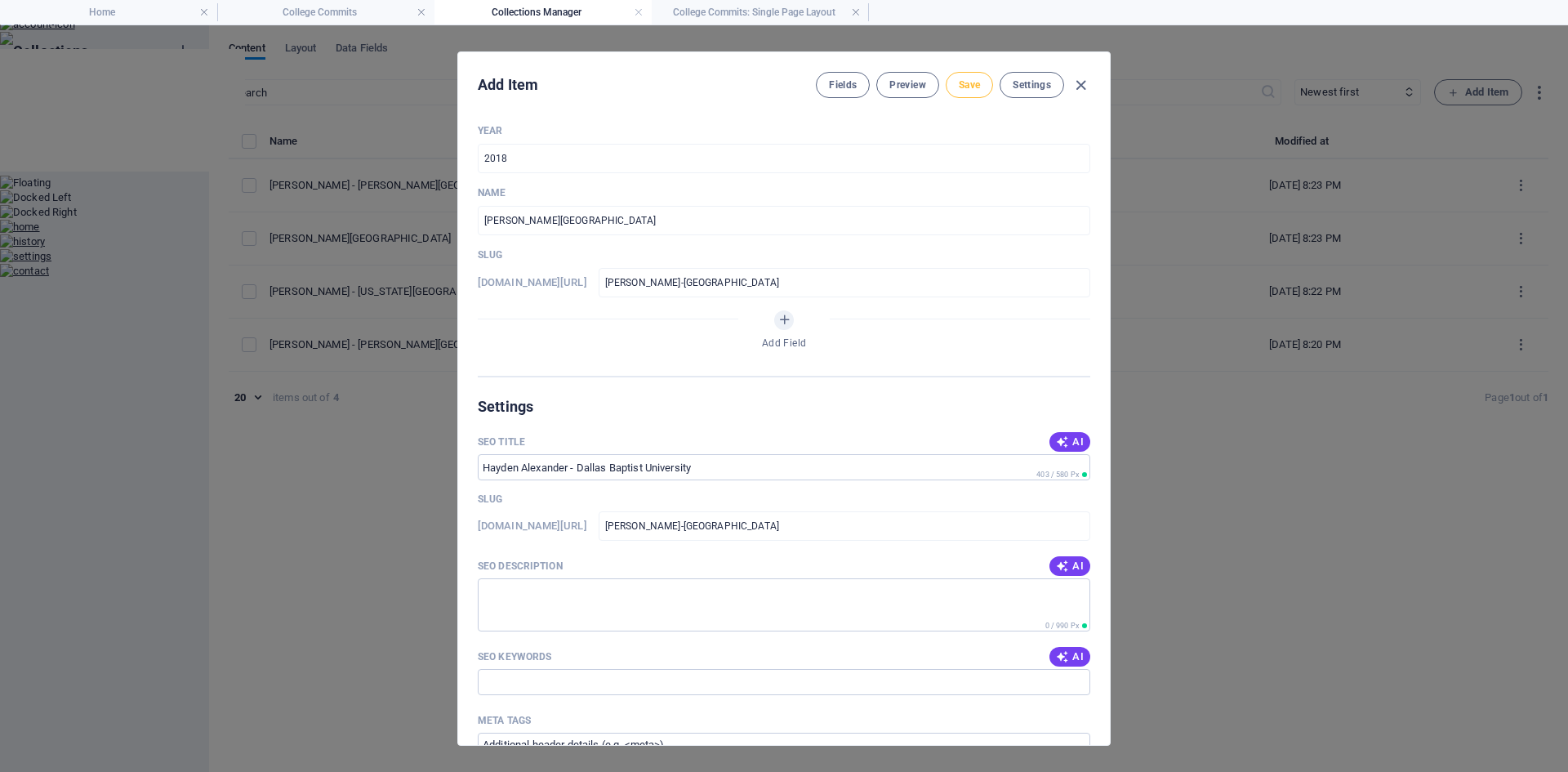
click at [958, 92] on button "Save" at bounding box center [969, 85] width 48 height 26
click at [1085, 82] on icon "button" at bounding box center [1080, 85] width 19 height 19
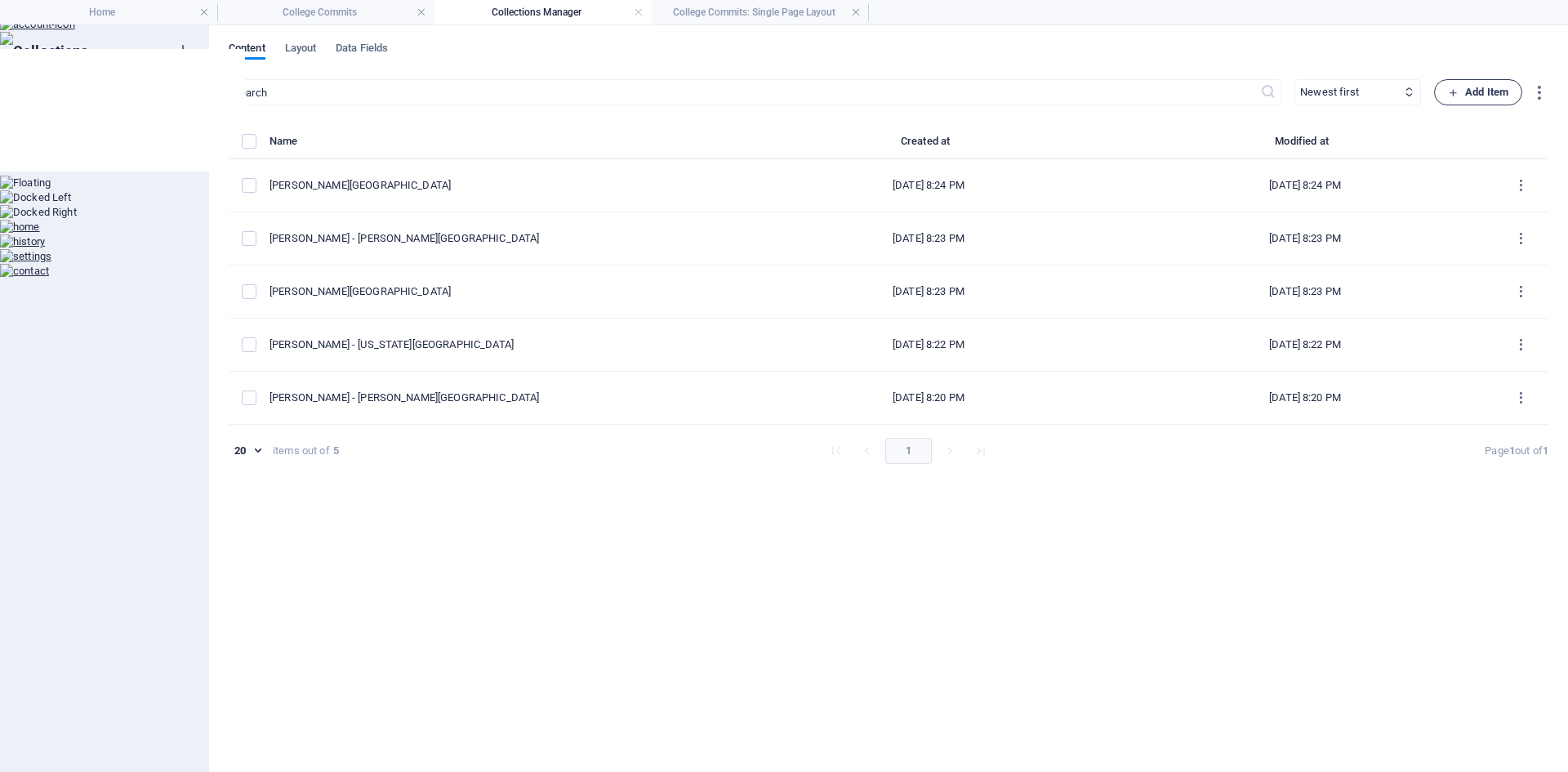
click at [1488, 88] on span "Add Item" at bounding box center [1478, 93] width 60 height 20
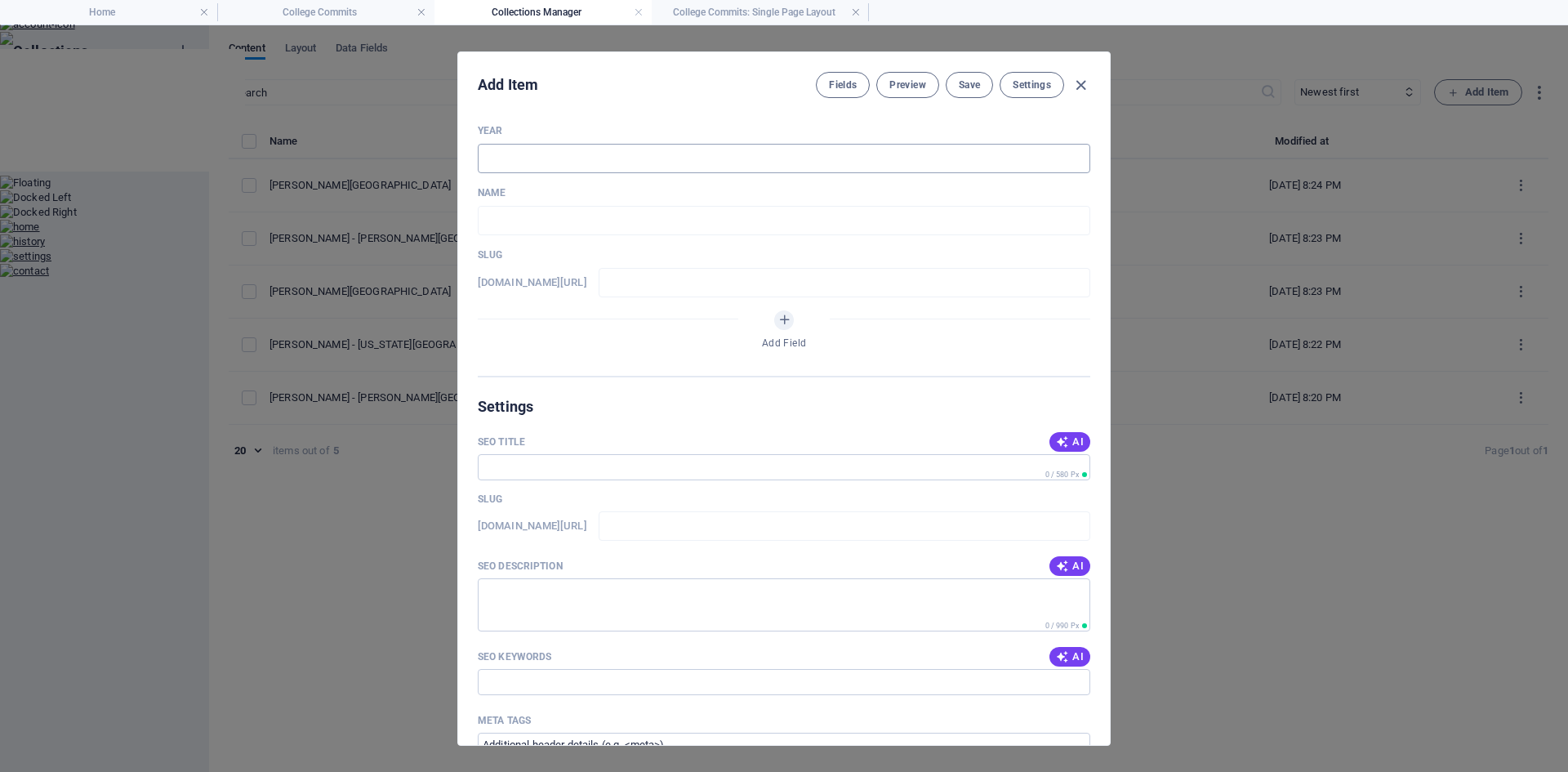
click at [712, 161] on input "text" at bounding box center [784, 158] width 613 height 29
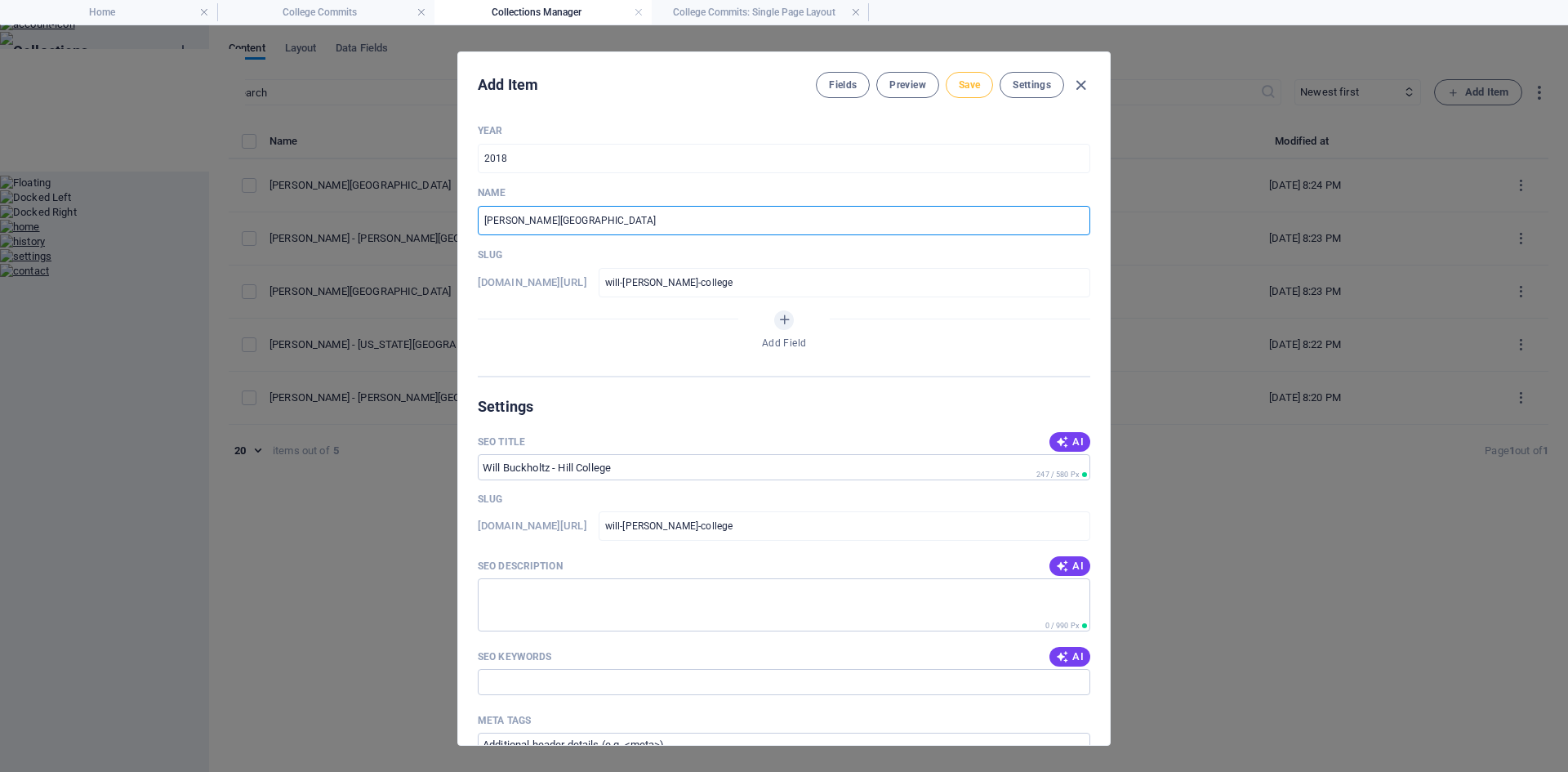
click at [974, 83] on span "Save" at bounding box center [969, 84] width 21 height 13
click at [1083, 84] on icon "button" at bounding box center [1080, 85] width 19 height 19
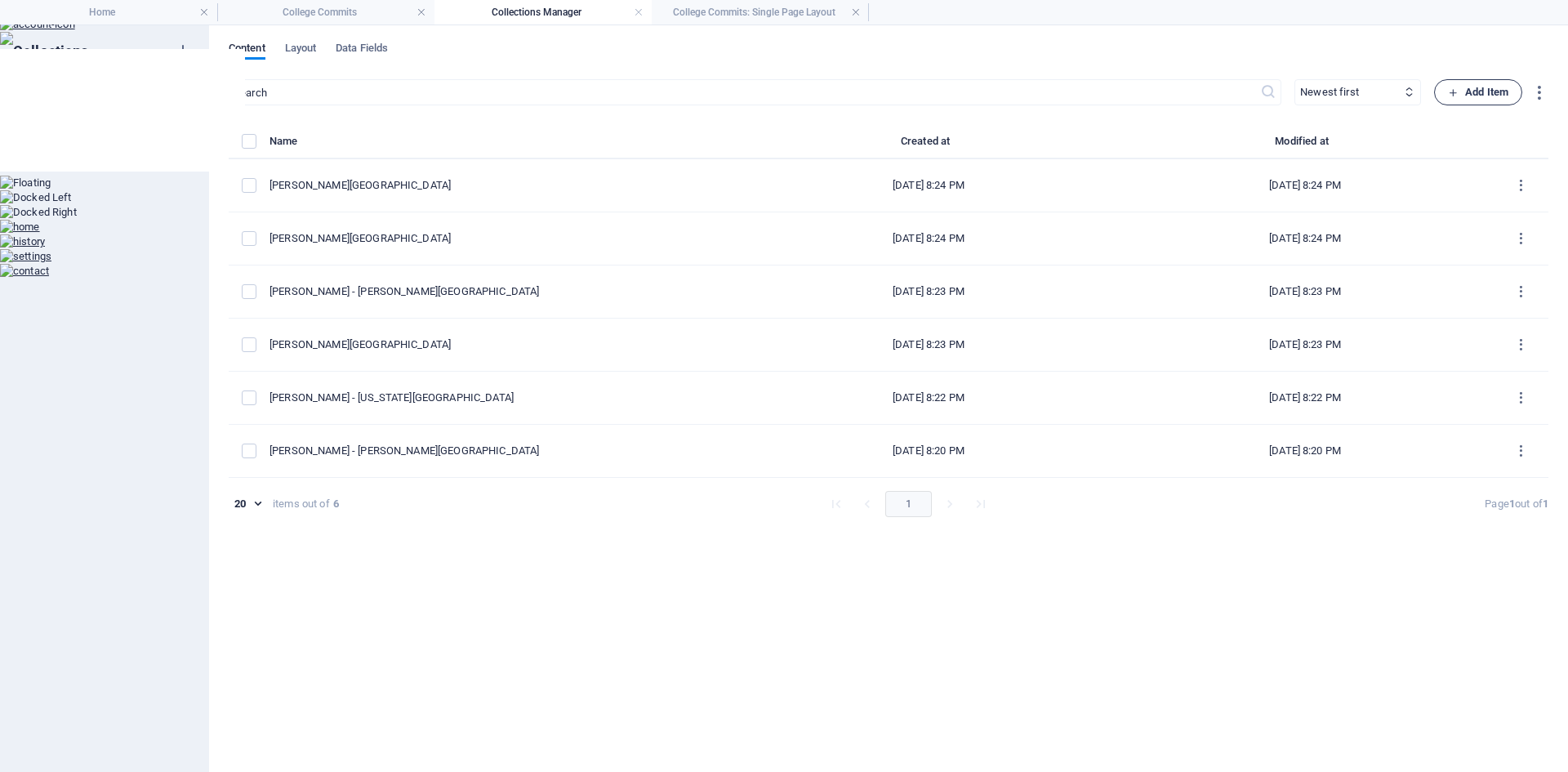
click at [1484, 98] on span "Add Item" at bounding box center [1478, 93] width 60 height 20
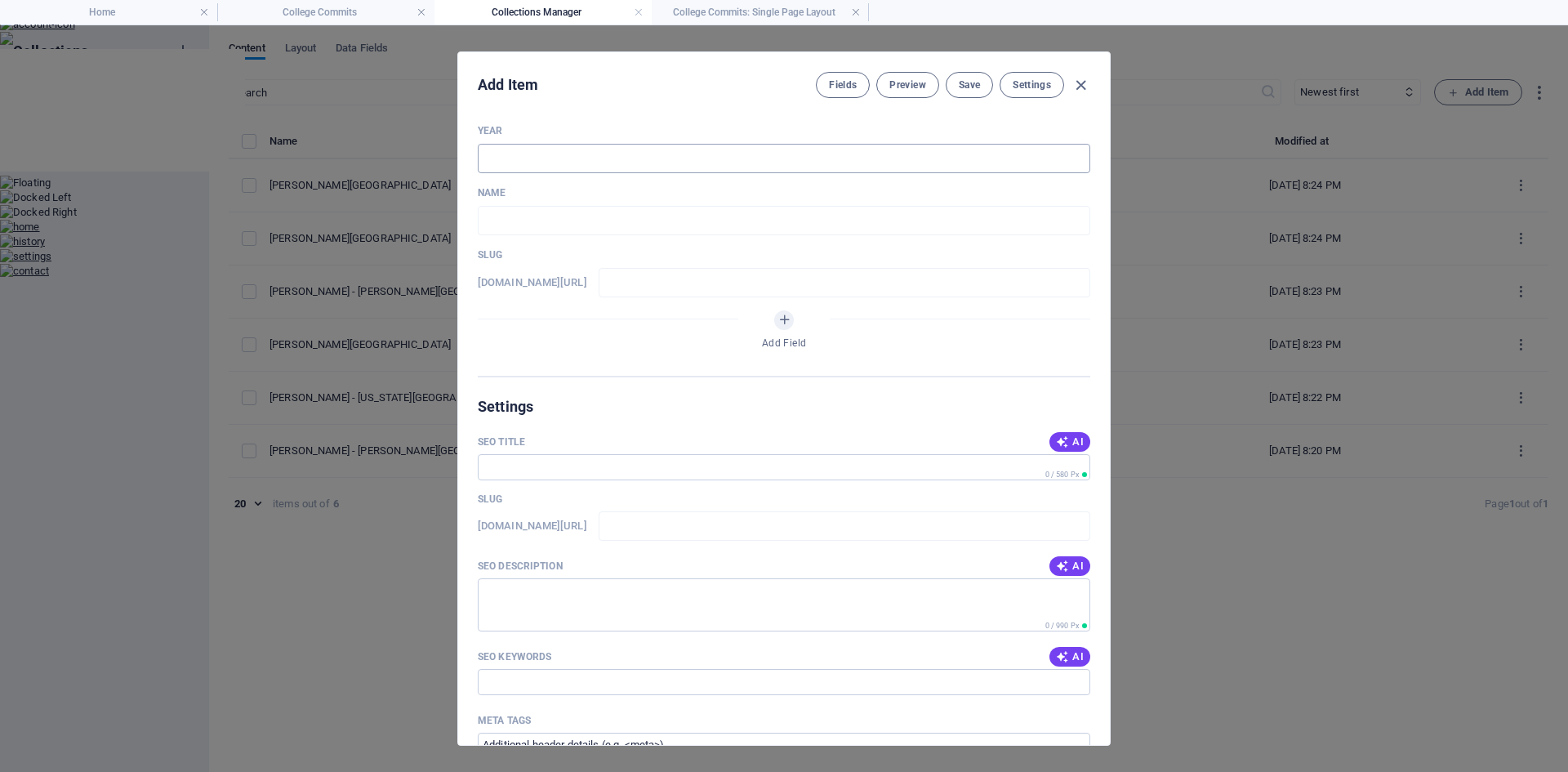
click at [634, 163] on input "text" at bounding box center [784, 158] width 613 height 29
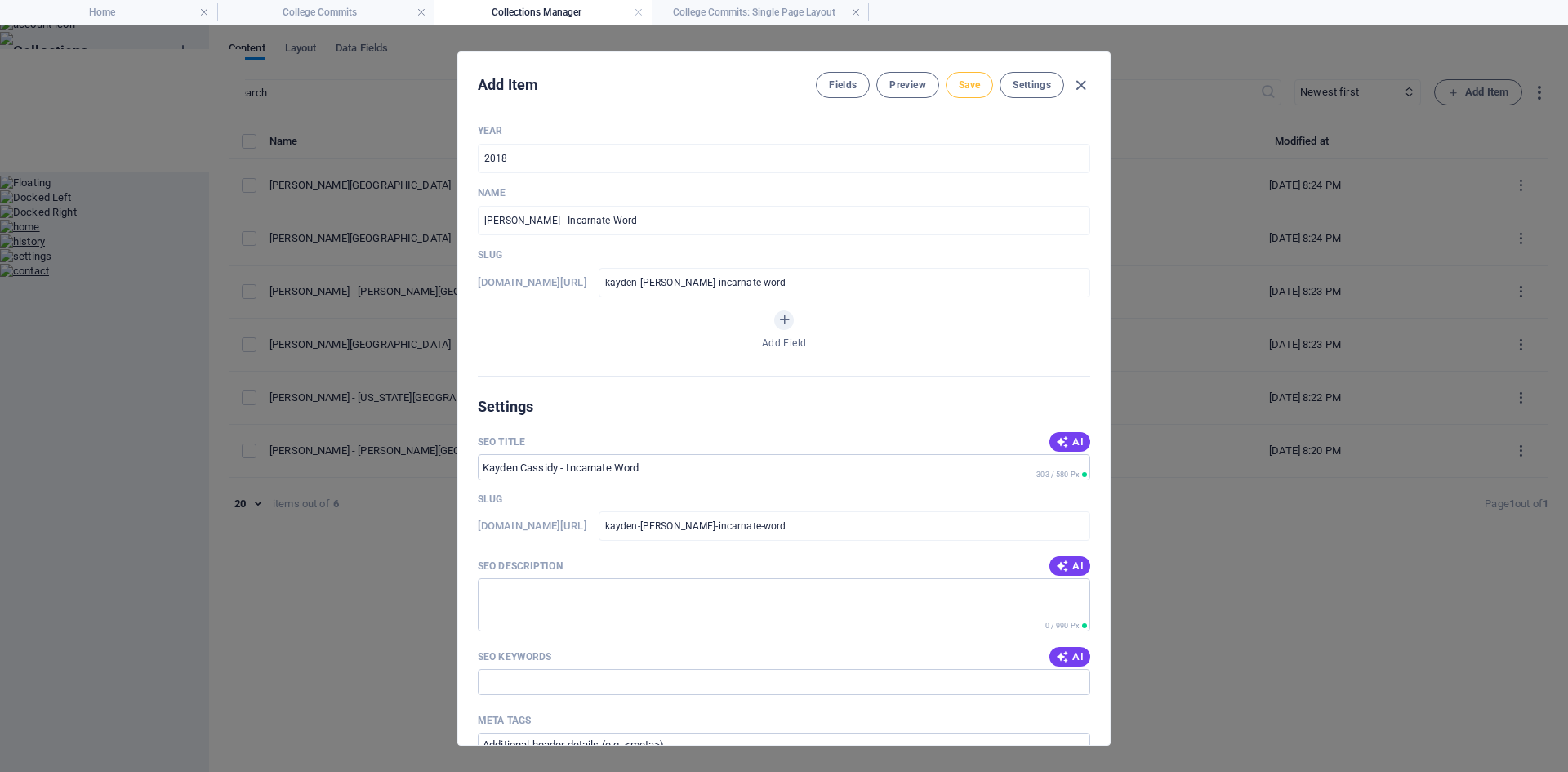
click at [983, 84] on button "Save" at bounding box center [969, 85] width 48 height 26
click at [1080, 92] on icon "button" at bounding box center [1080, 85] width 19 height 19
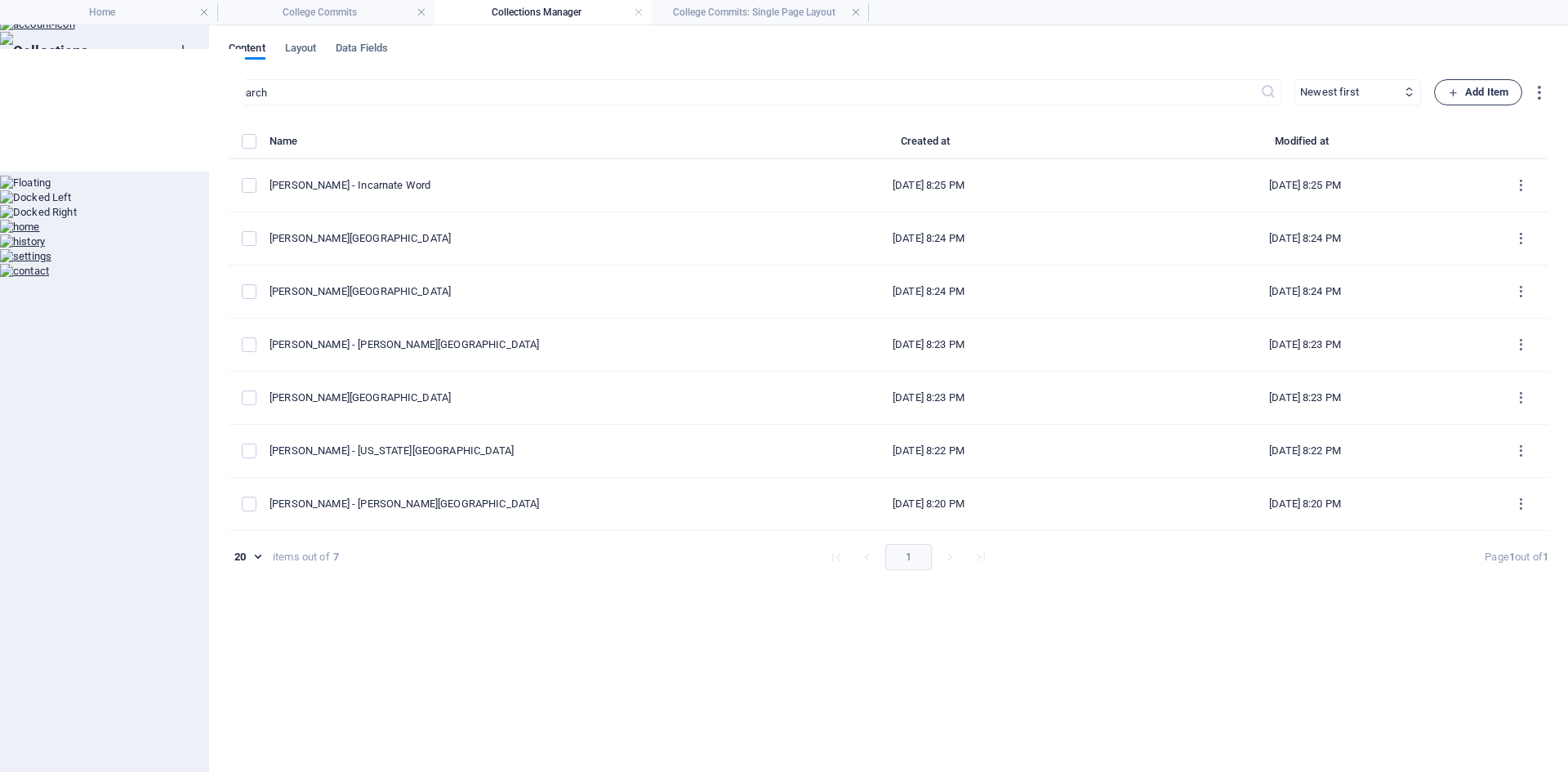
click at [1466, 97] on span "Add Item" at bounding box center [1478, 93] width 60 height 20
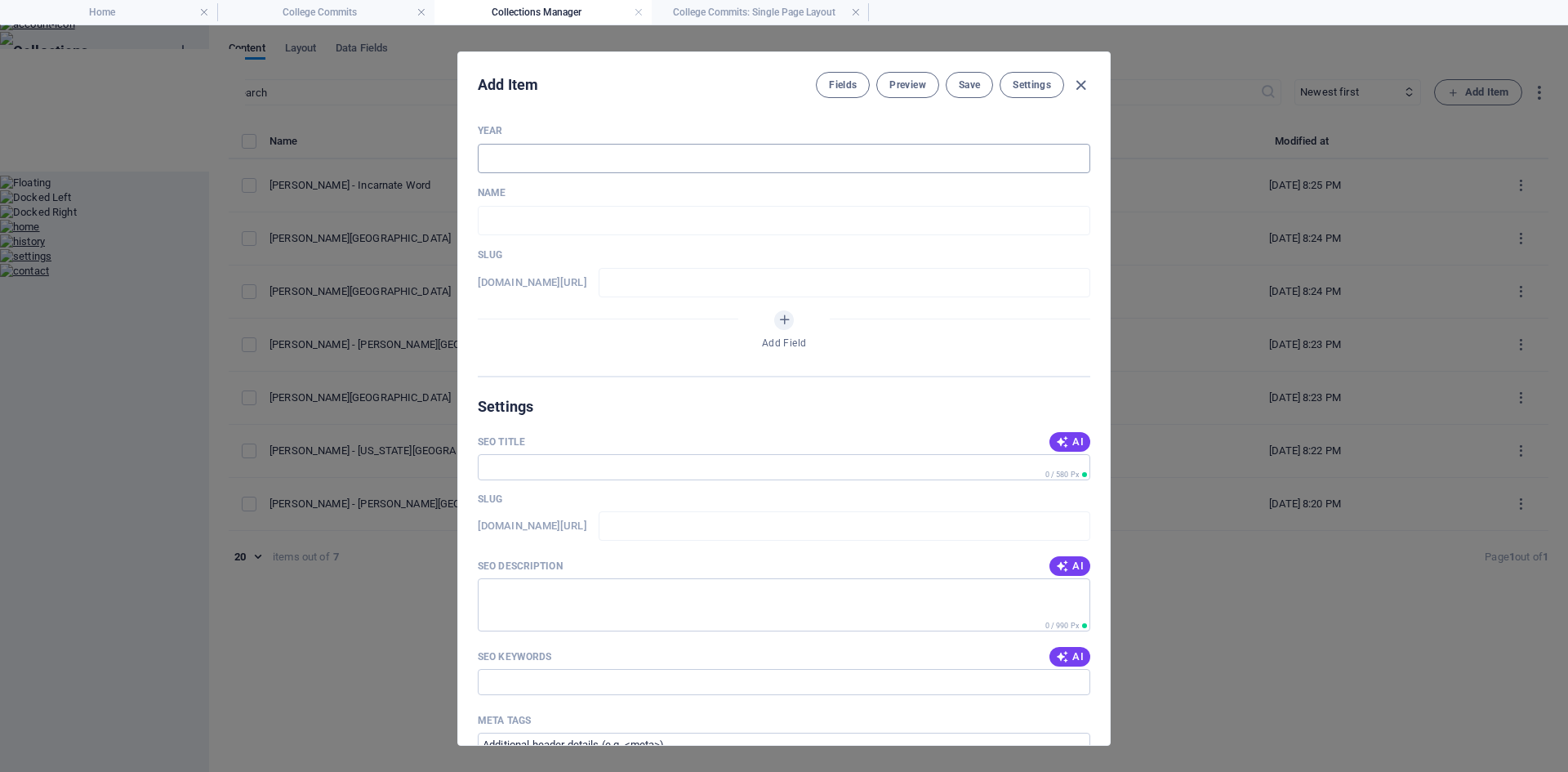
click at [632, 161] on input "text" at bounding box center [784, 158] width 613 height 29
click at [975, 88] on span "Save" at bounding box center [969, 84] width 21 height 13
click at [1084, 86] on icon "button" at bounding box center [1080, 85] width 19 height 19
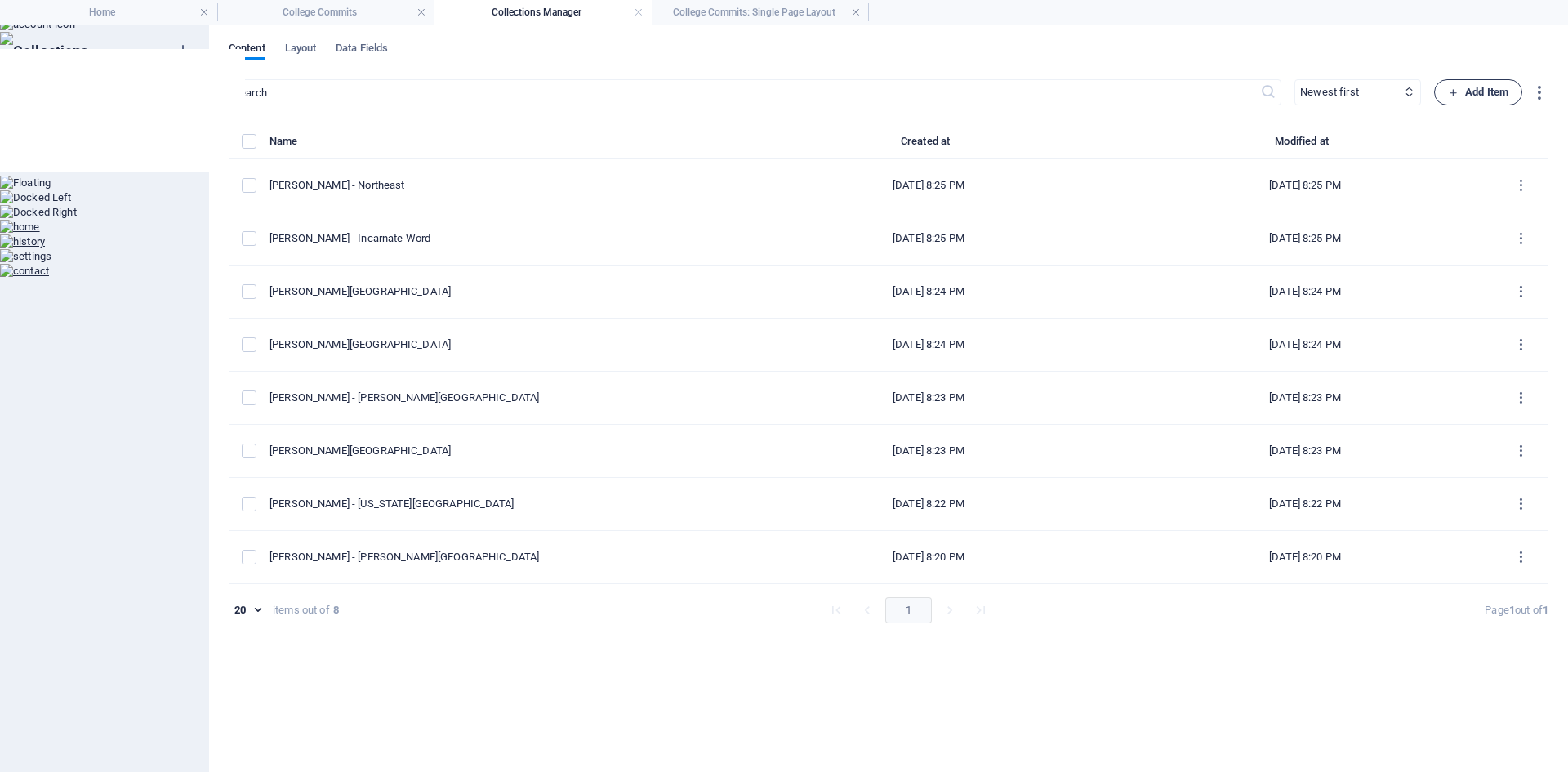
click at [1453, 94] on icon "button" at bounding box center [1453, 93] width 11 height 11
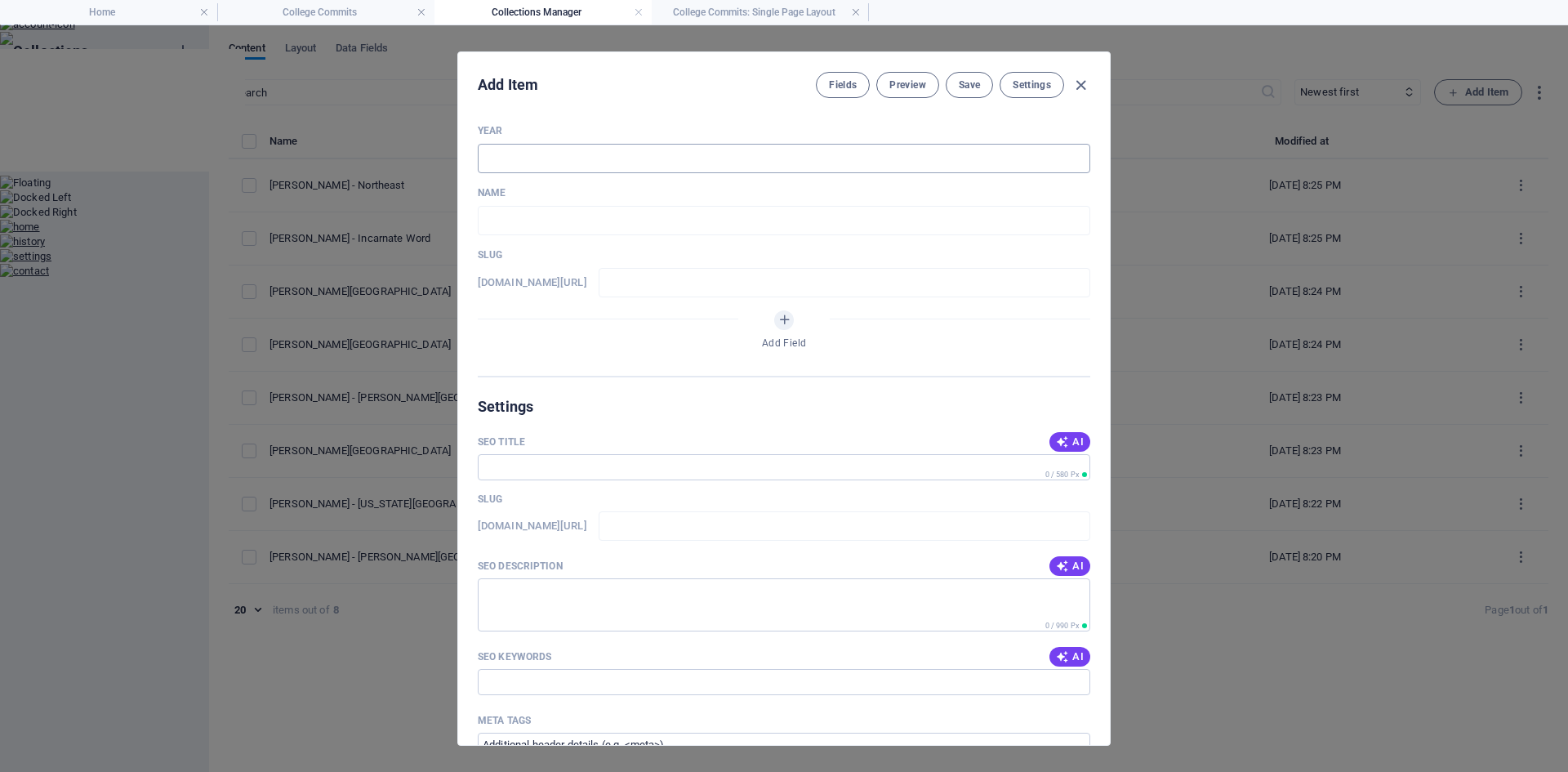
click at [608, 161] on input "text" at bounding box center [784, 158] width 613 height 29
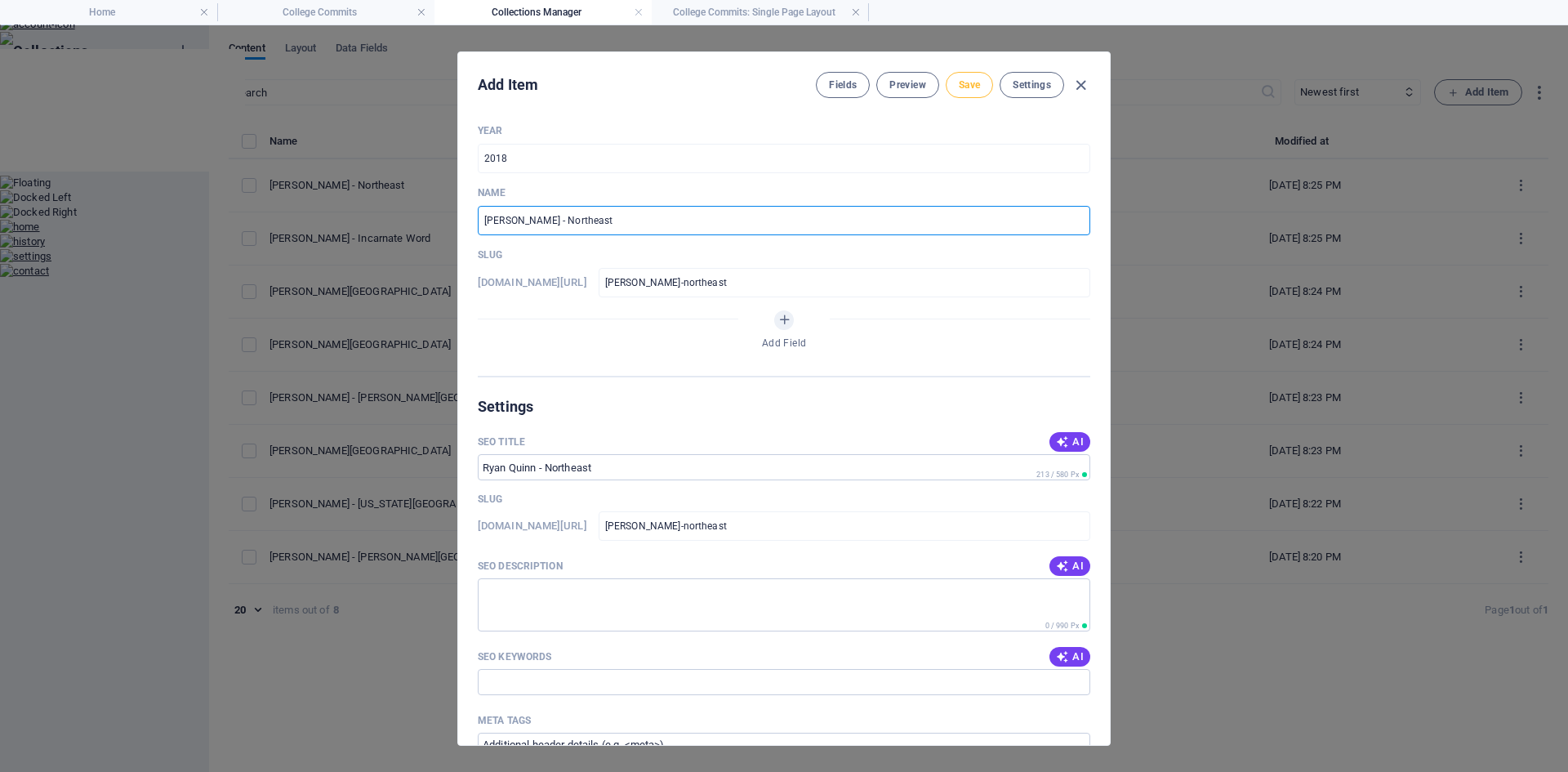
click at [962, 88] on span "Save" at bounding box center [969, 84] width 21 height 13
click at [1080, 85] on icon "button" at bounding box center [1080, 85] width 19 height 19
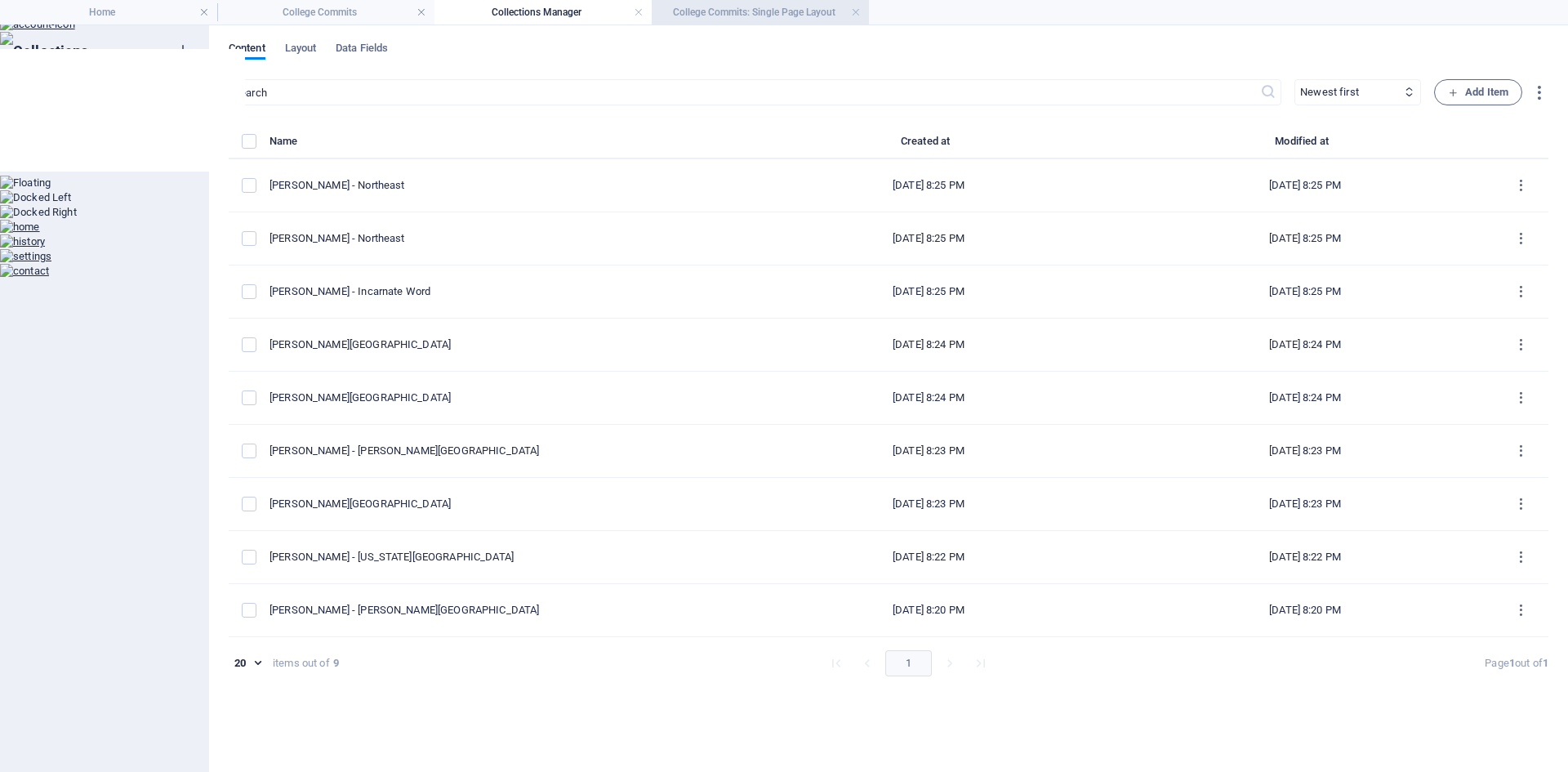
click at [740, 16] on h4 "College Commits: Single Page Layout" at bounding box center [760, 12] width 218 height 18
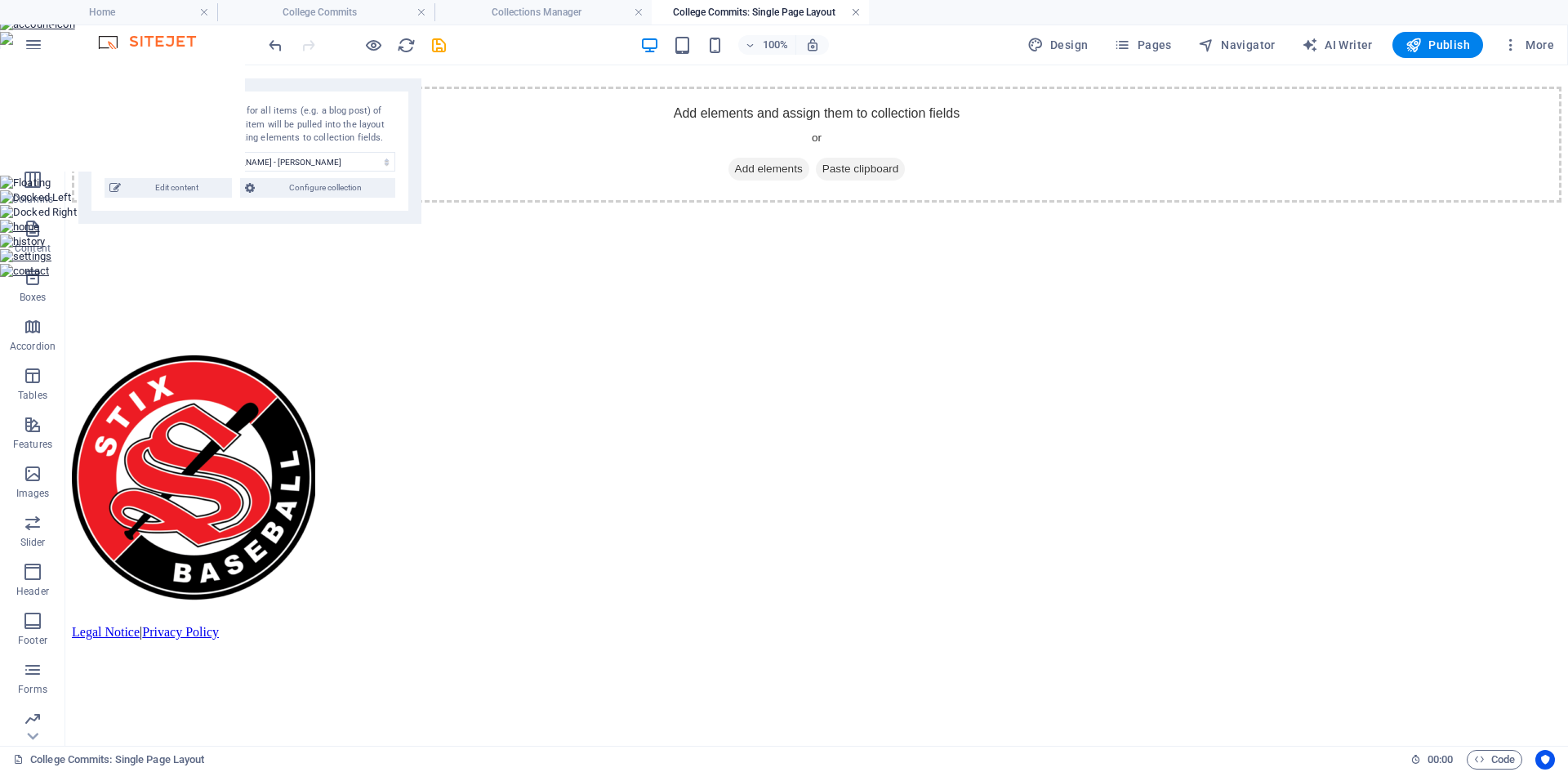
click at [852, 10] on link at bounding box center [856, 13] width 10 height 16
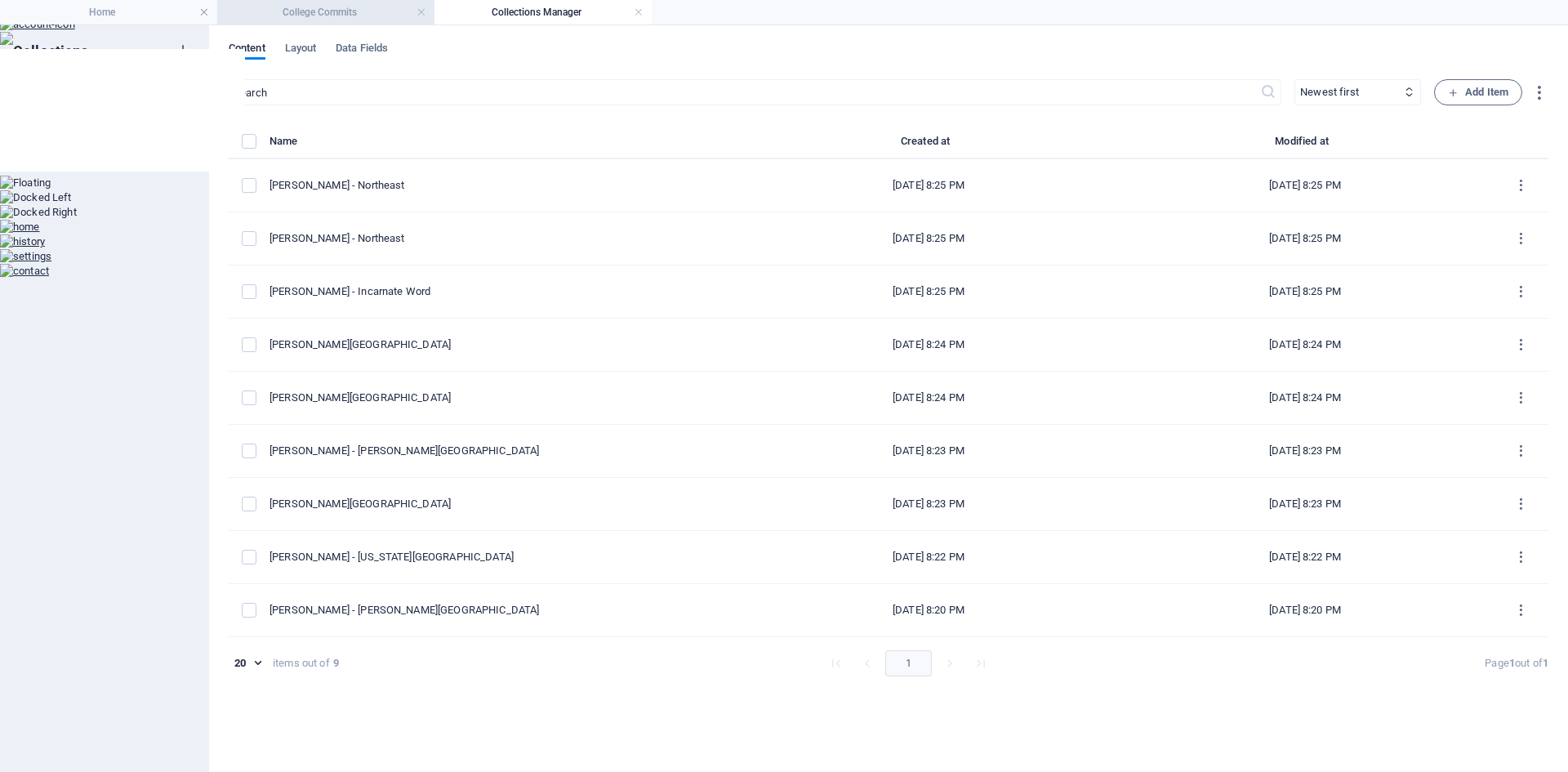
click at [331, 15] on h4 "College Commits" at bounding box center [326, 12] width 218 height 18
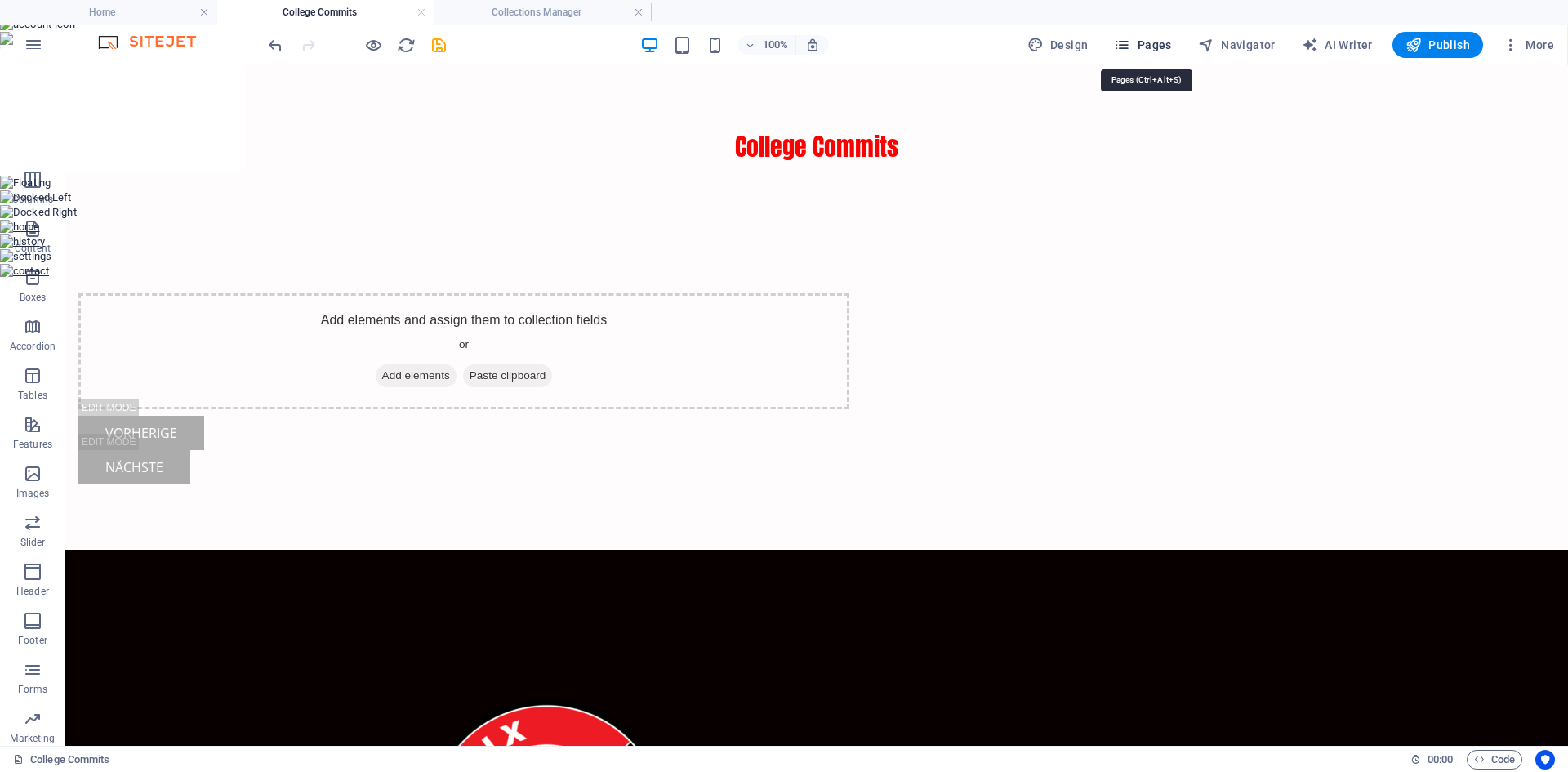
click at [1130, 52] on icon "button" at bounding box center [1121, 45] width 17 height 17
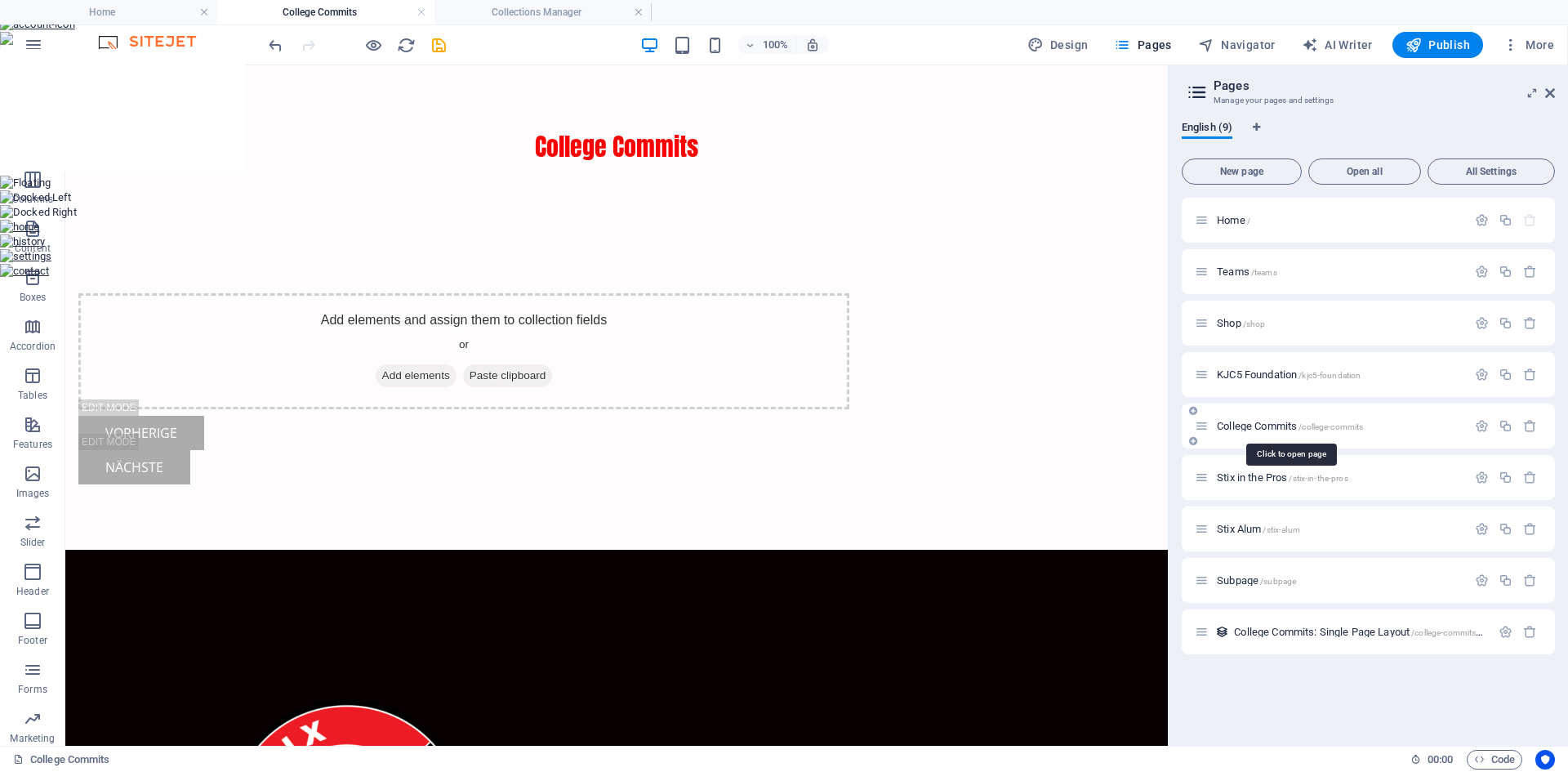
click at [1266, 427] on span "College Commits /college-commits" at bounding box center [1290, 426] width 146 height 13
click at [1483, 427] on icon "button" at bounding box center [1481, 426] width 14 height 14
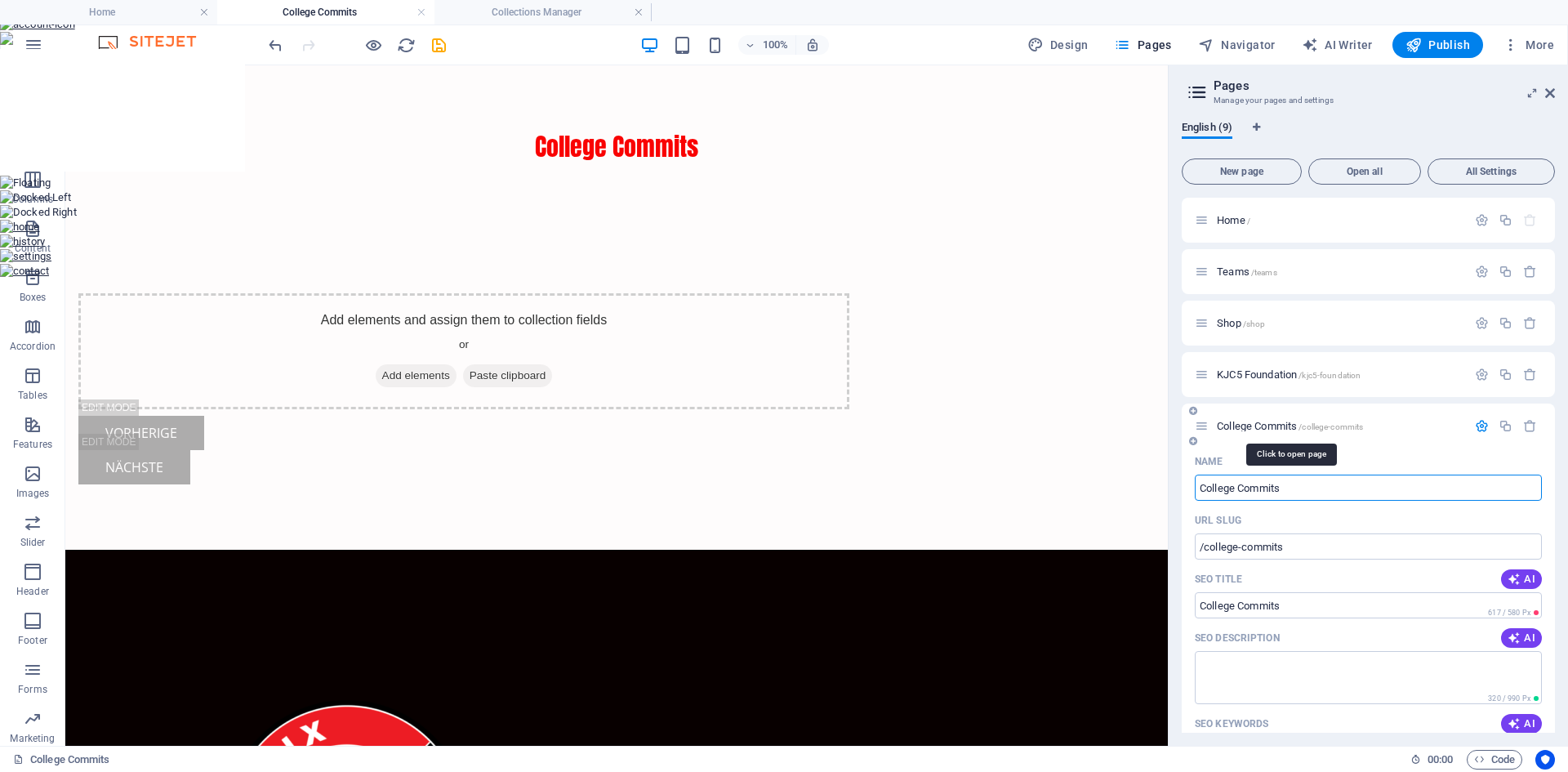
click at [1272, 423] on span "College Commits /college-commits" at bounding box center [1290, 426] width 146 height 13
click at [1065, 49] on span "Design" at bounding box center [1058, 45] width 61 height 17
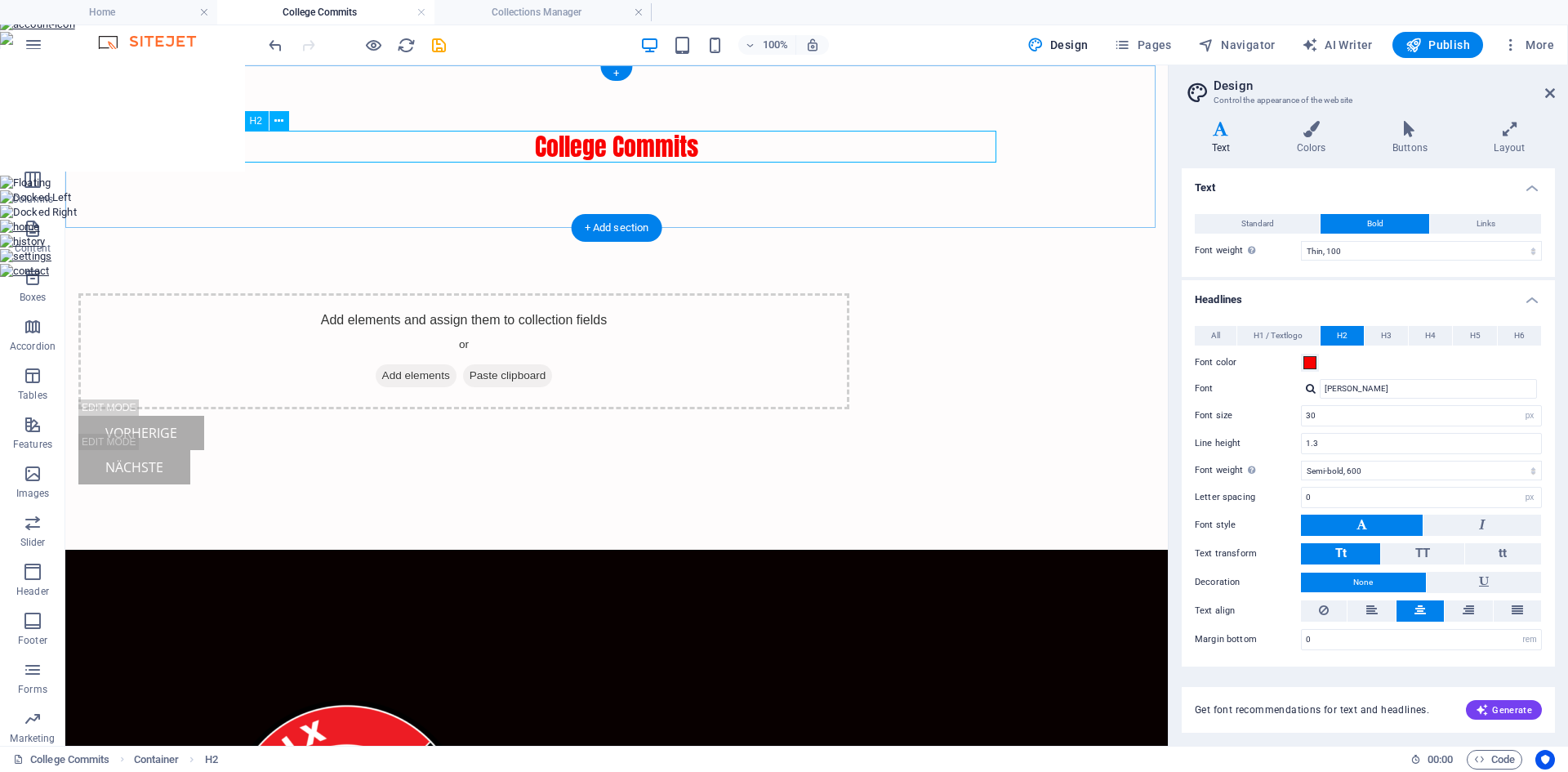
click at [594, 147] on div "College Commits" at bounding box center [617, 146] width 771 height 32
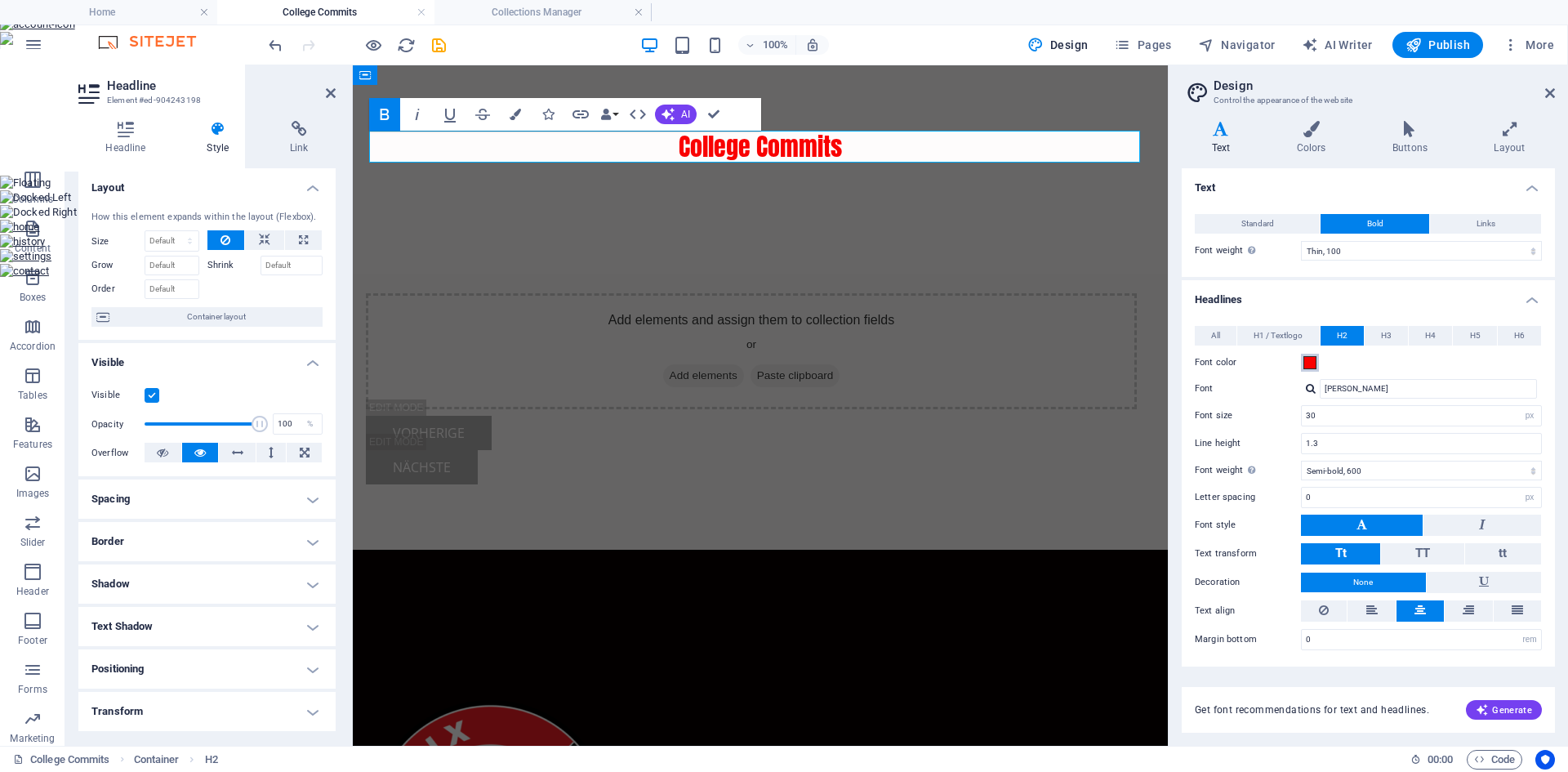
click at [1311, 363] on span at bounding box center [1308, 362] width 13 height 13
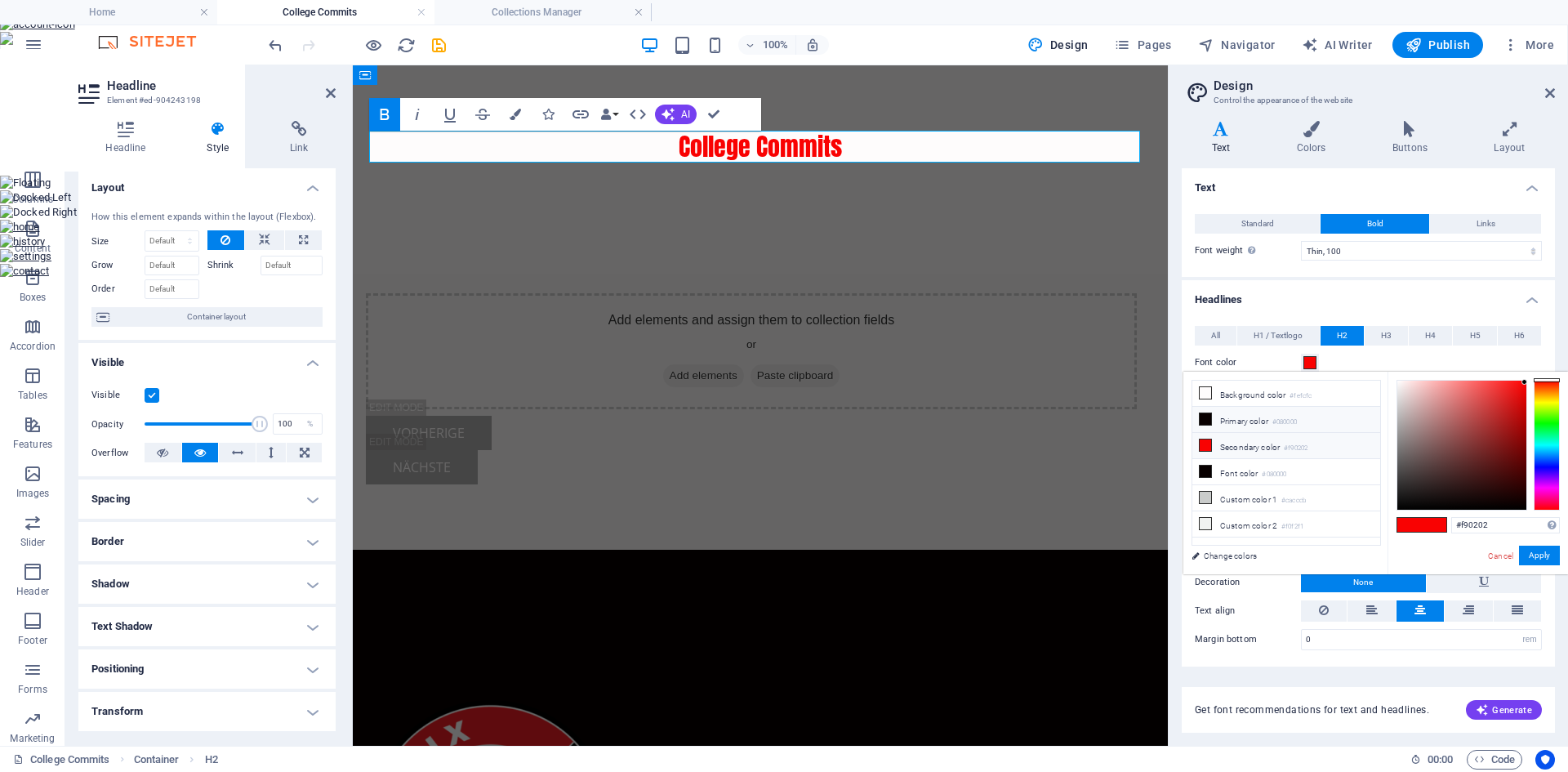
click at [1237, 423] on li "Primary color #080000" at bounding box center [1286, 420] width 187 height 26
click at [1548, 560] on button "Apply" at bounding box center [1539, 555] width 41 height 20
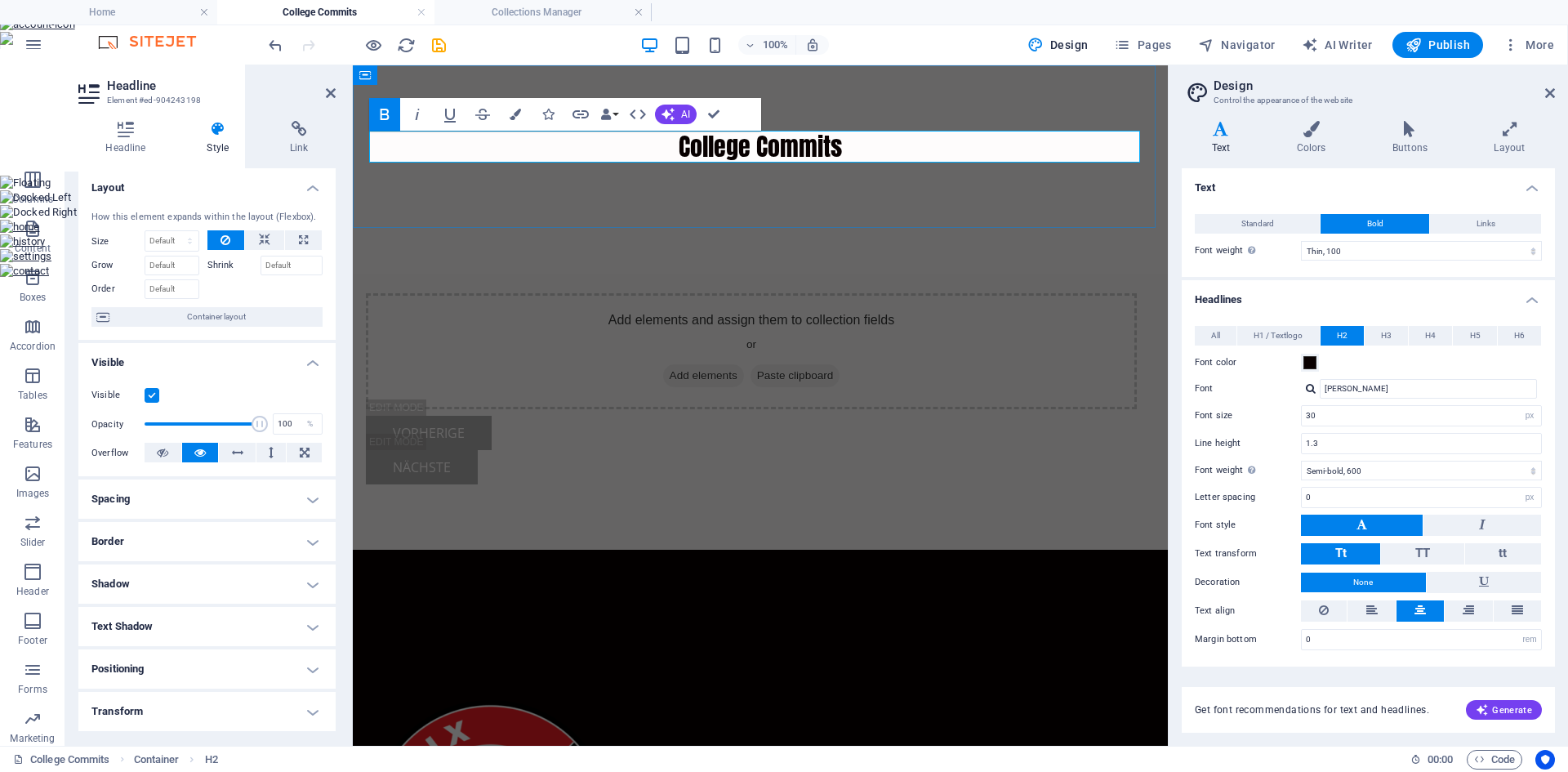
click at [949, 152] on h2 "College Commits" at bounding box center [760, 146] width 771 height 32
click at [1160, 47] on span "Pages" at bounding box center [1142, 45] width 58 height 17
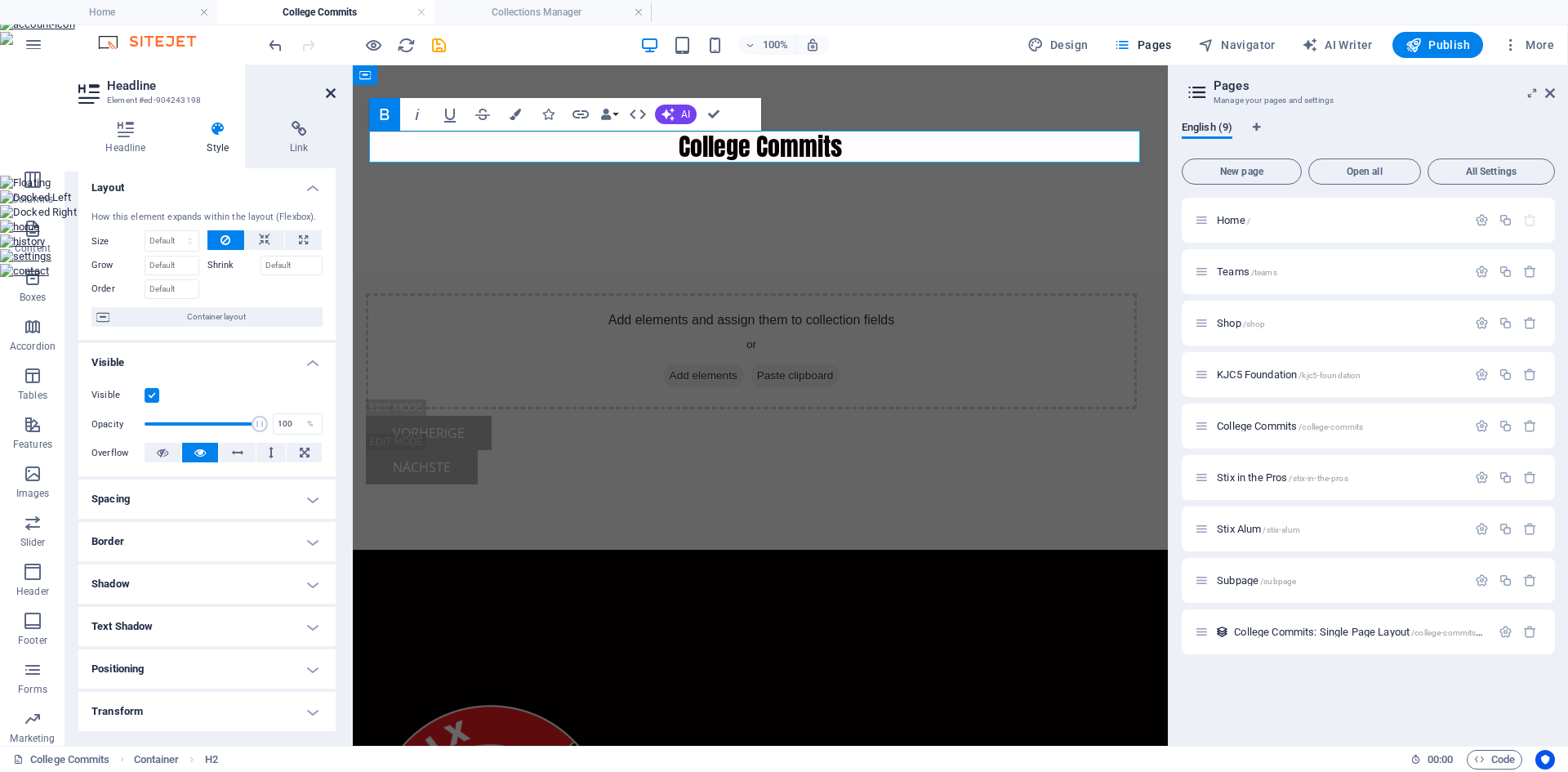
click at [328, 91] on icon at bounding box center [331, 93] width 10 height 13
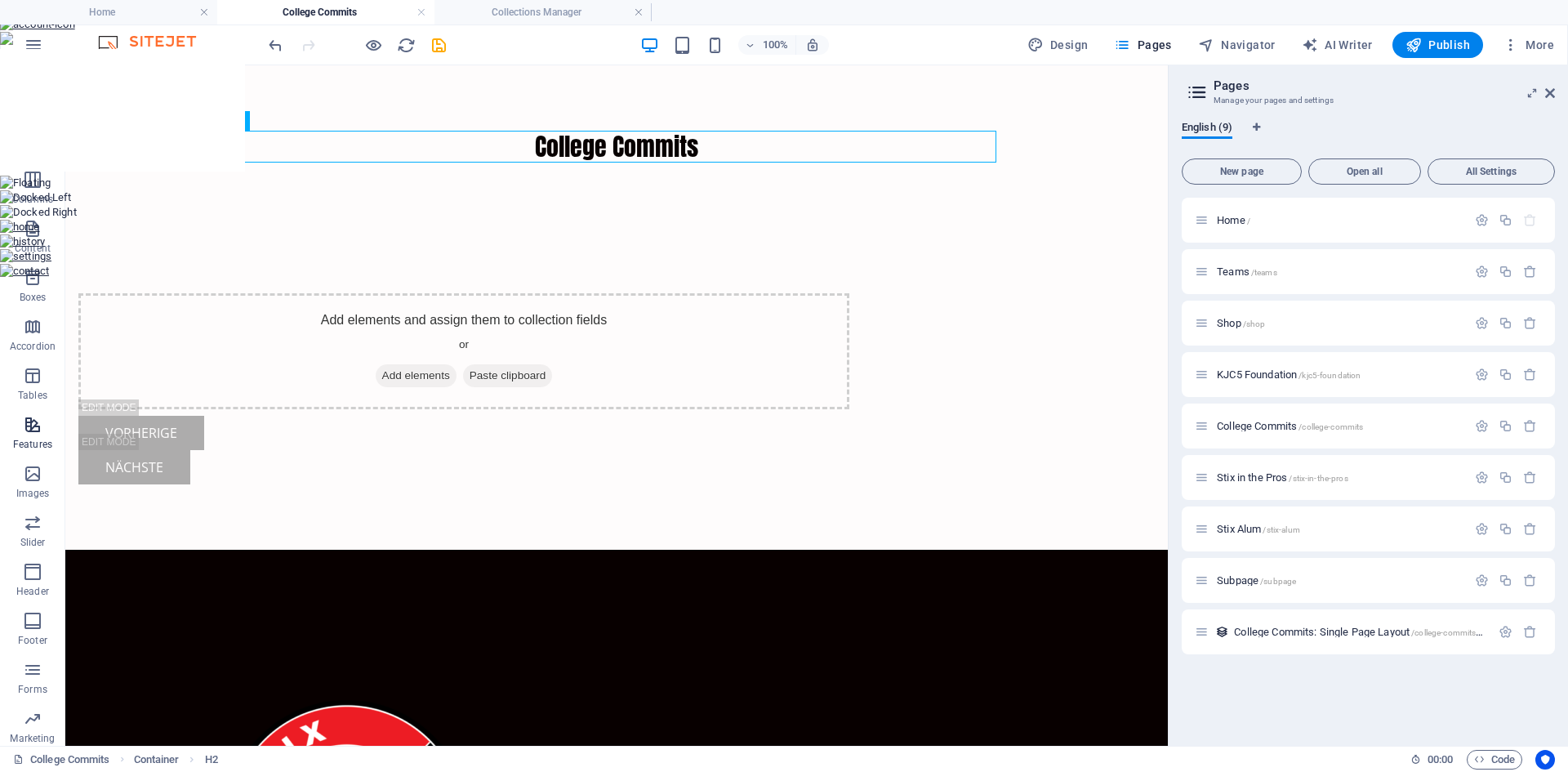
scroll to position [55, 0]
click at [41, 722] on icon "button" at bounding box center [32, 712] width 20 height 20
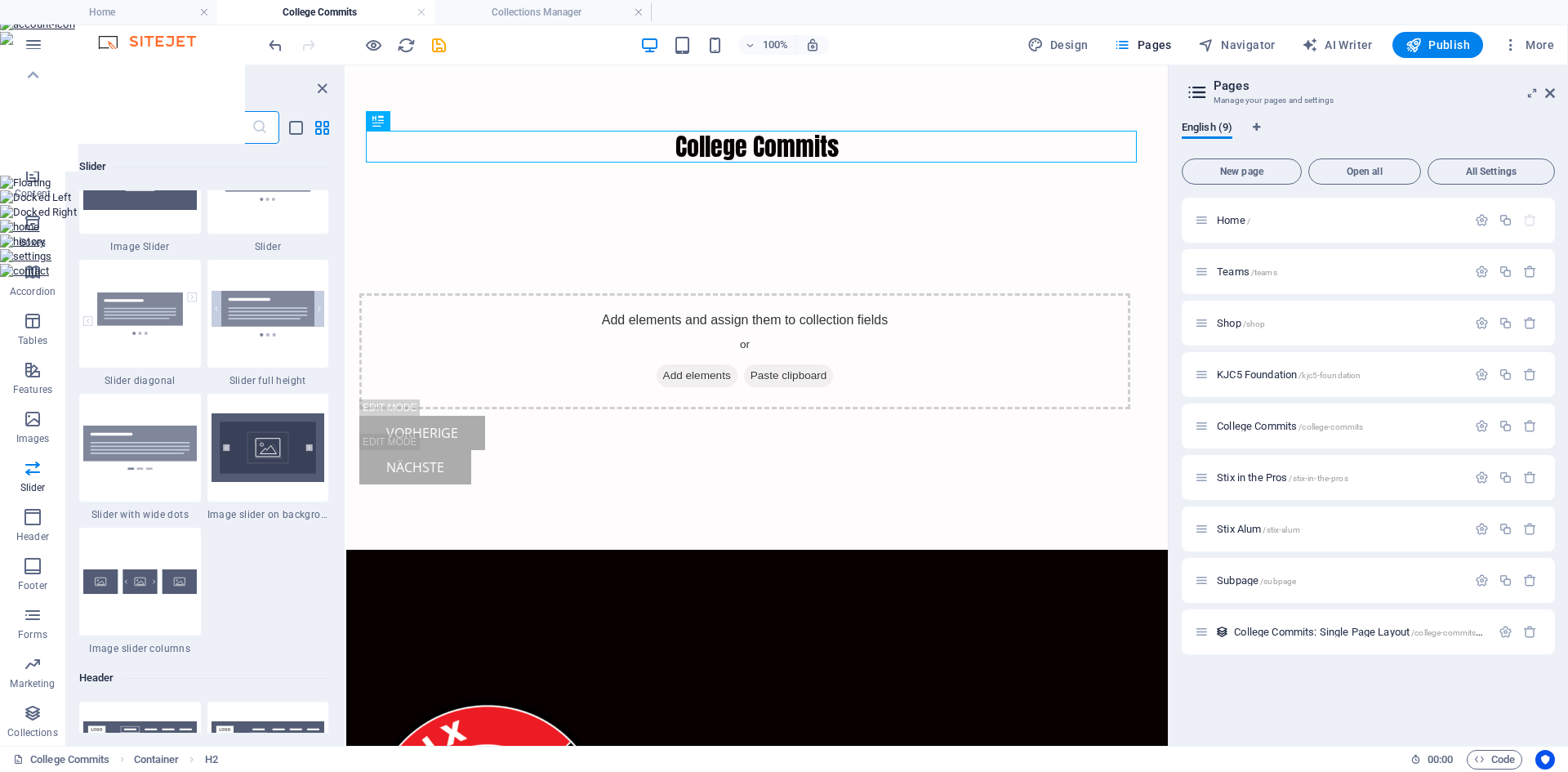
scroll to position [9306, 0]
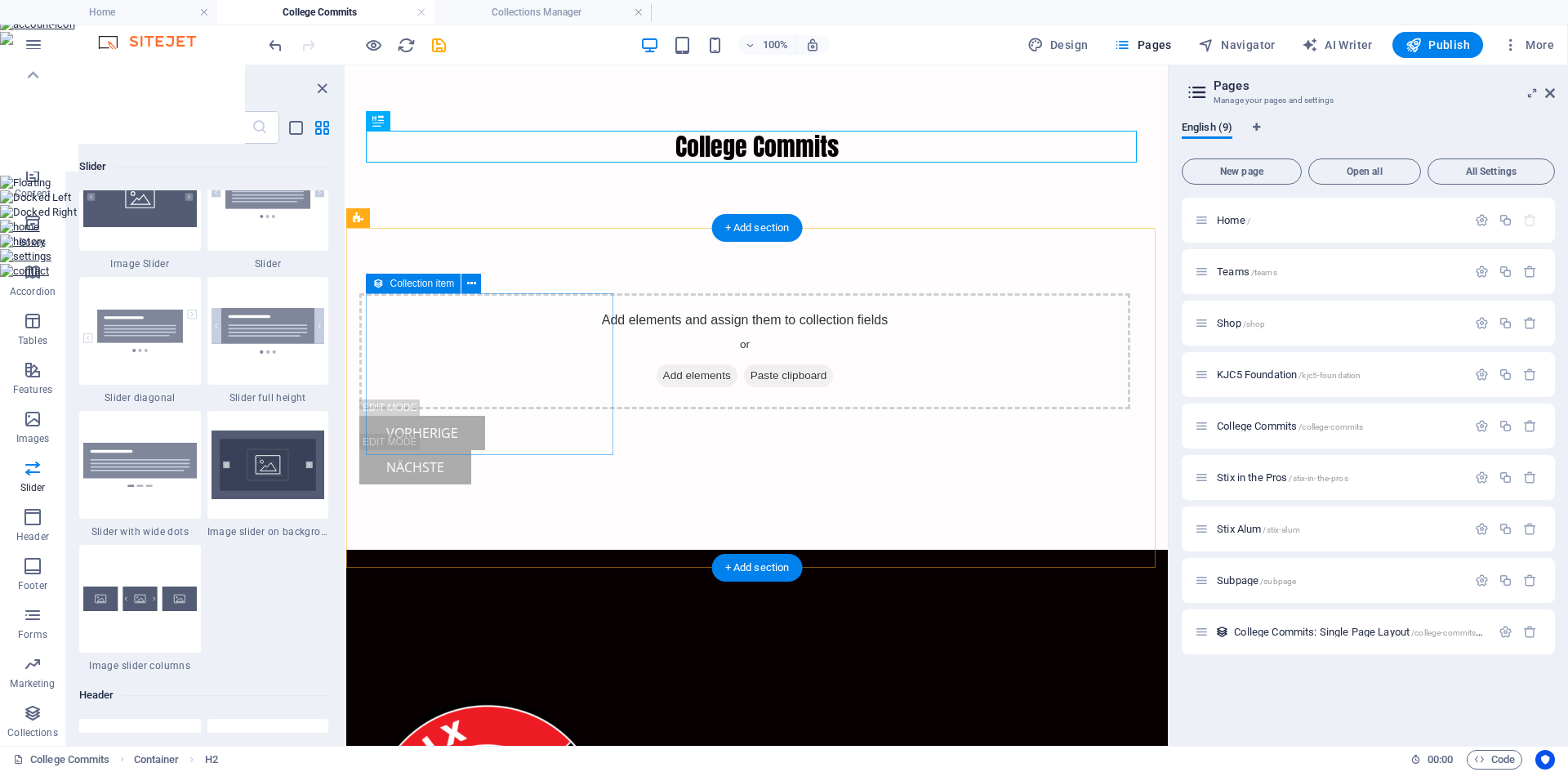
click at [744, 387] on span "Paste clipboard" at bounding box center [788, 375] width 90 height 22
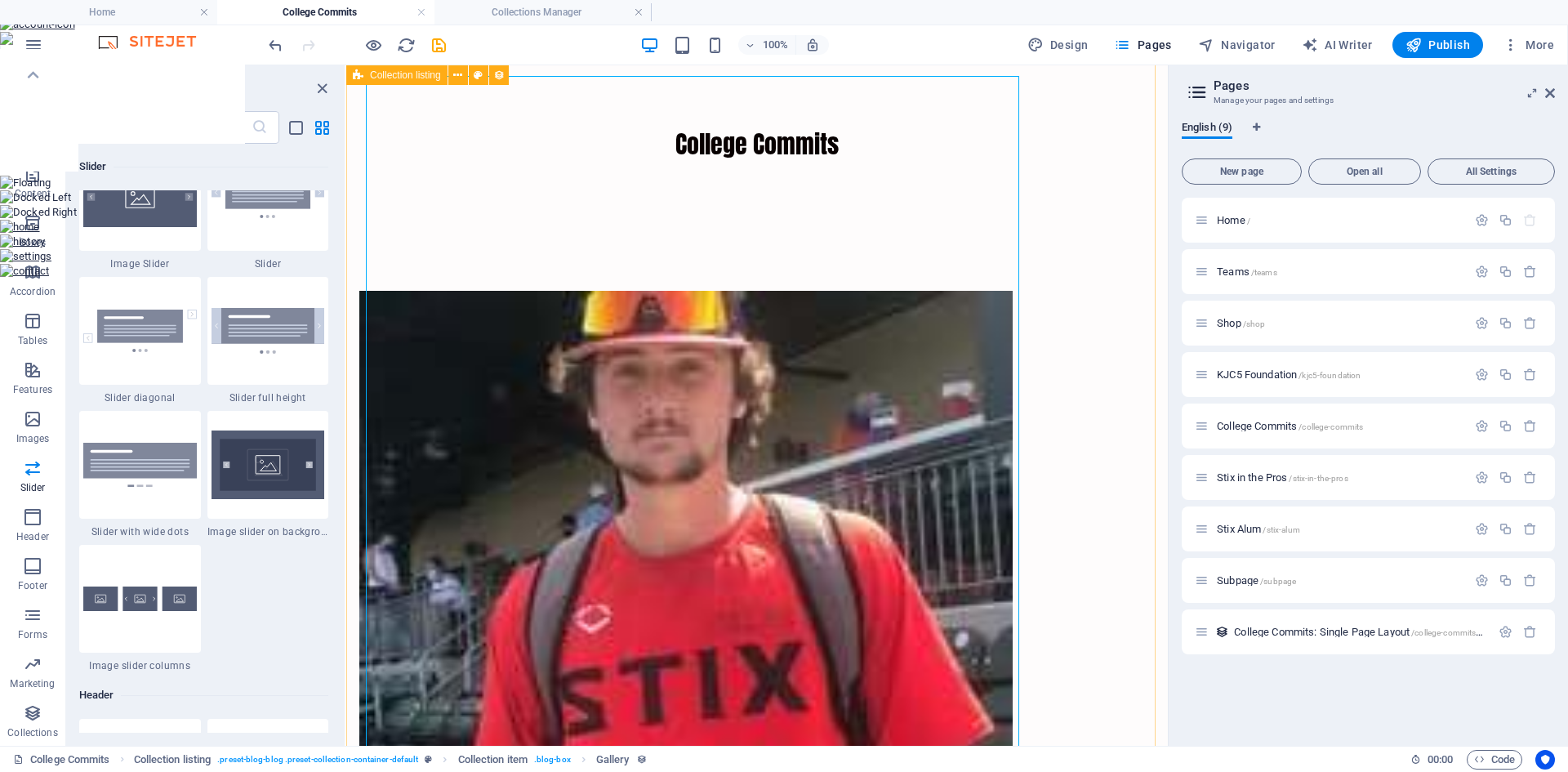
scroll to position [0, 0]
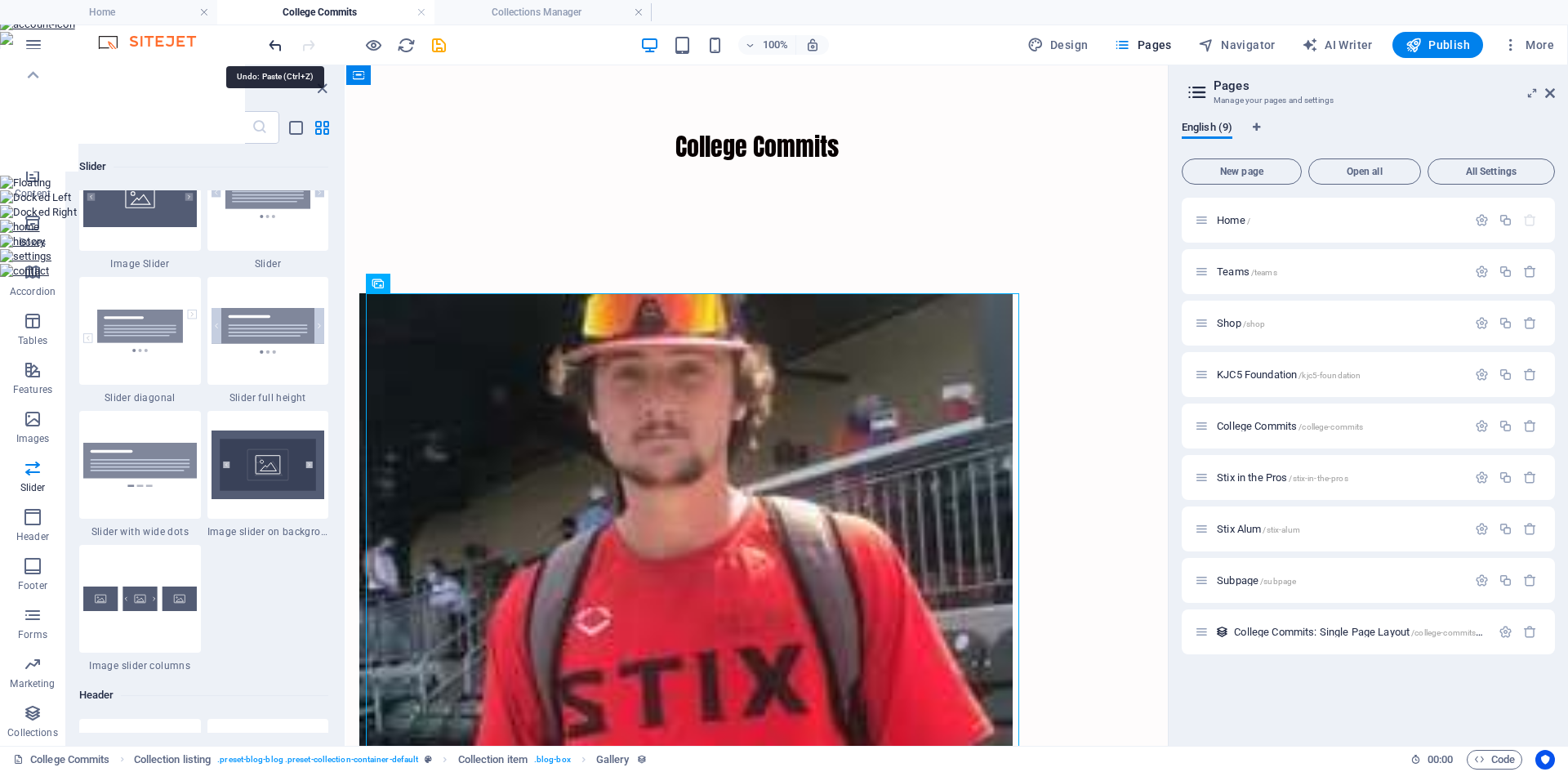
click at [273, 48] on icon "undo" at bounding box center [275, 45] width 19 height 19
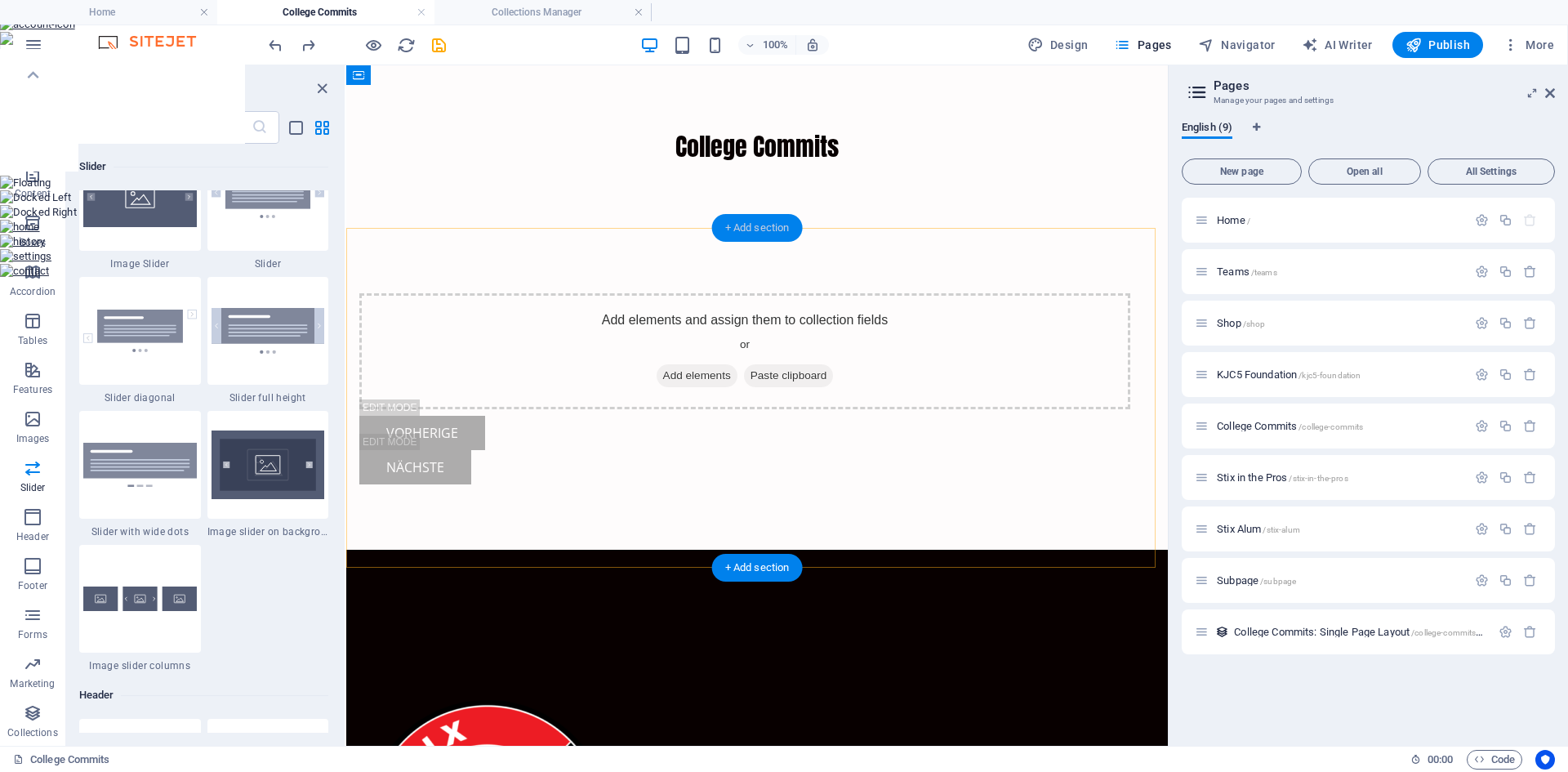
click at [769, 226] on div "+ Add section" at bounding box center [757, 227] width 91 height 27
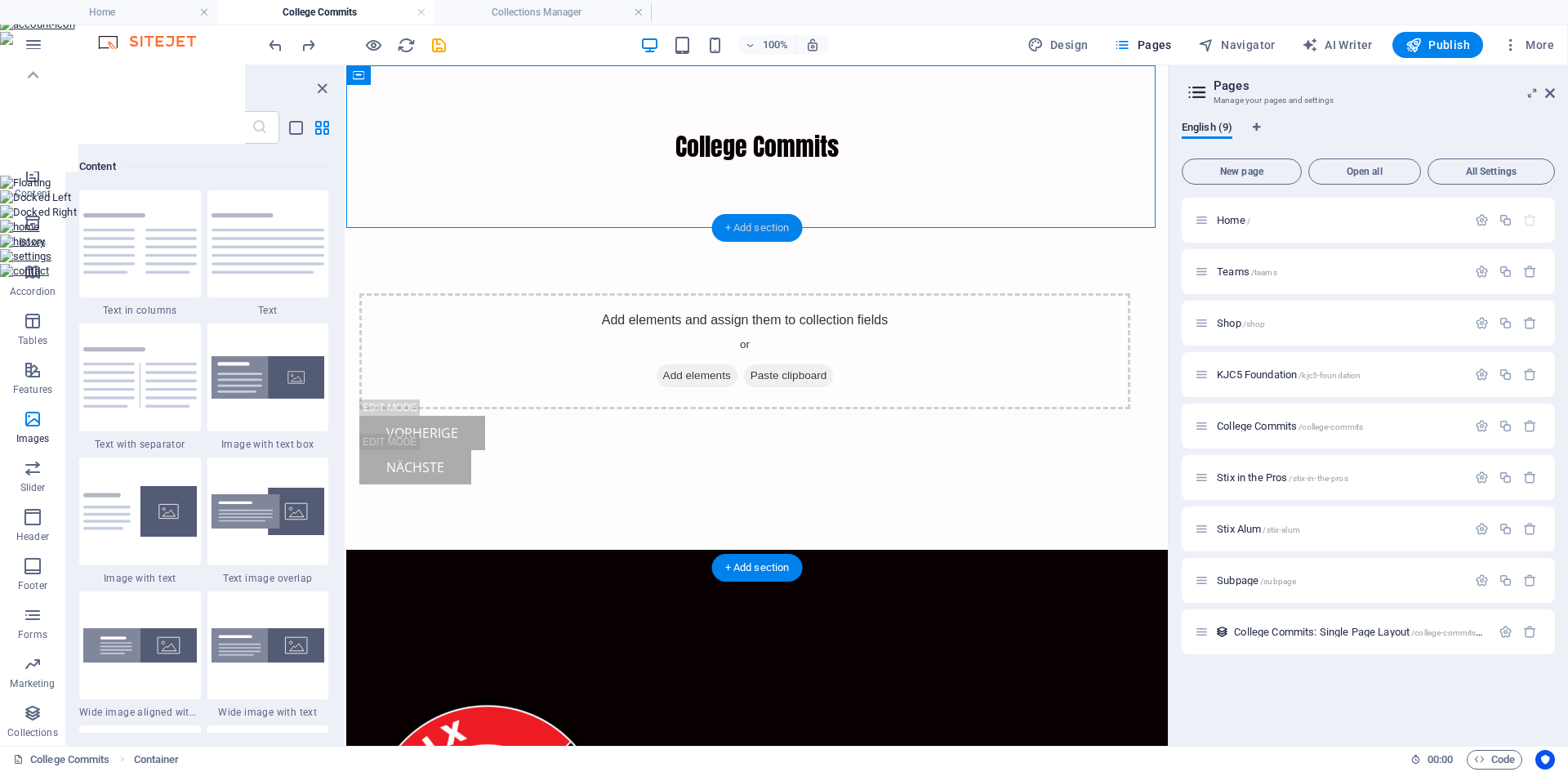
scroll to position [2858, 0]
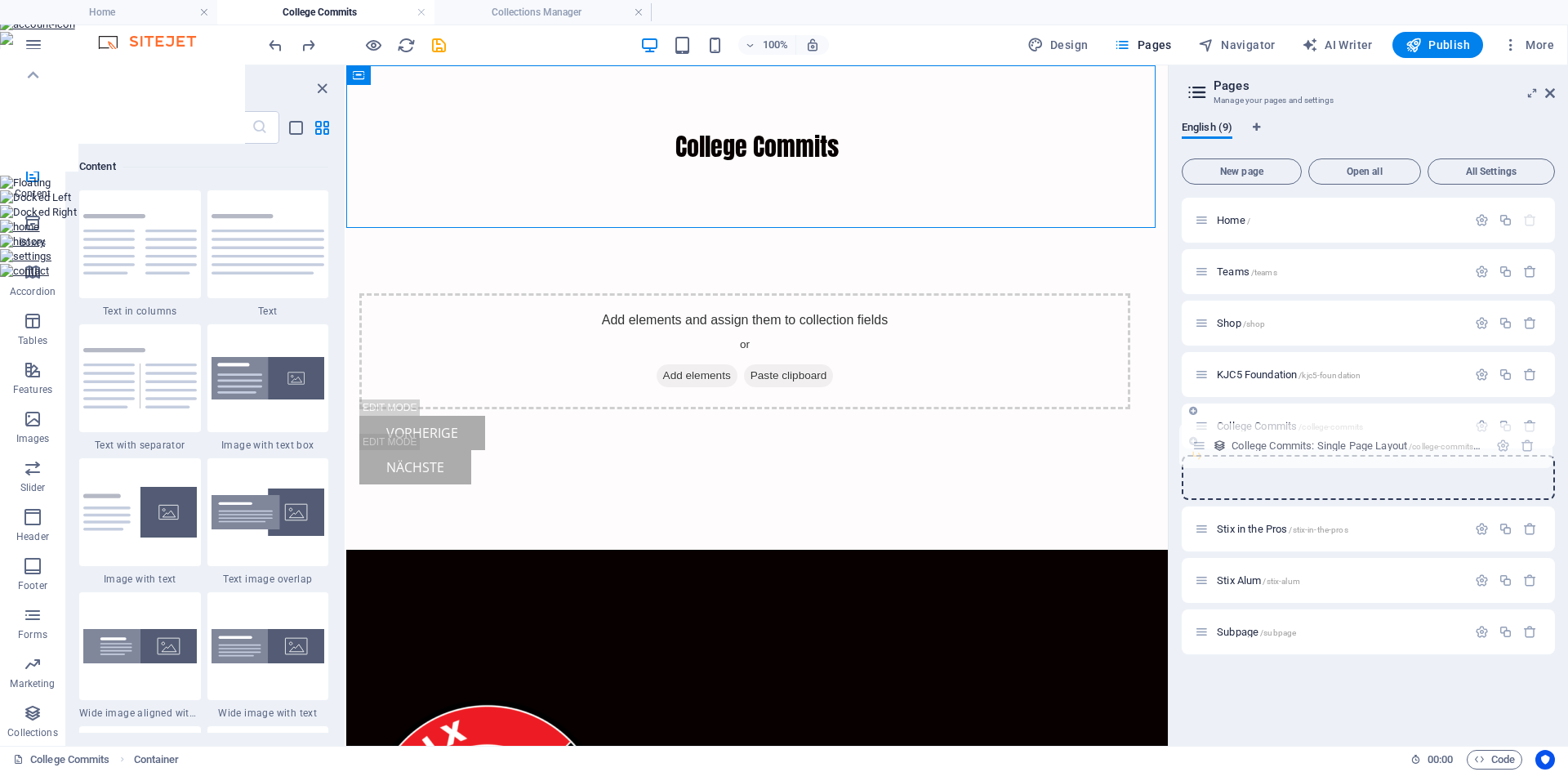
drag, startPoint x: 1205, startPoint y: 634, endPoint x: 1202, endPoint y: 443, distance: 191.0
click at [1202, 443] on div "Home / Teams /teams Shop /shop KJC5 Foundation /kjc5-foundation College Commits…" at bounding box center [1368, 399] width 373 height 405
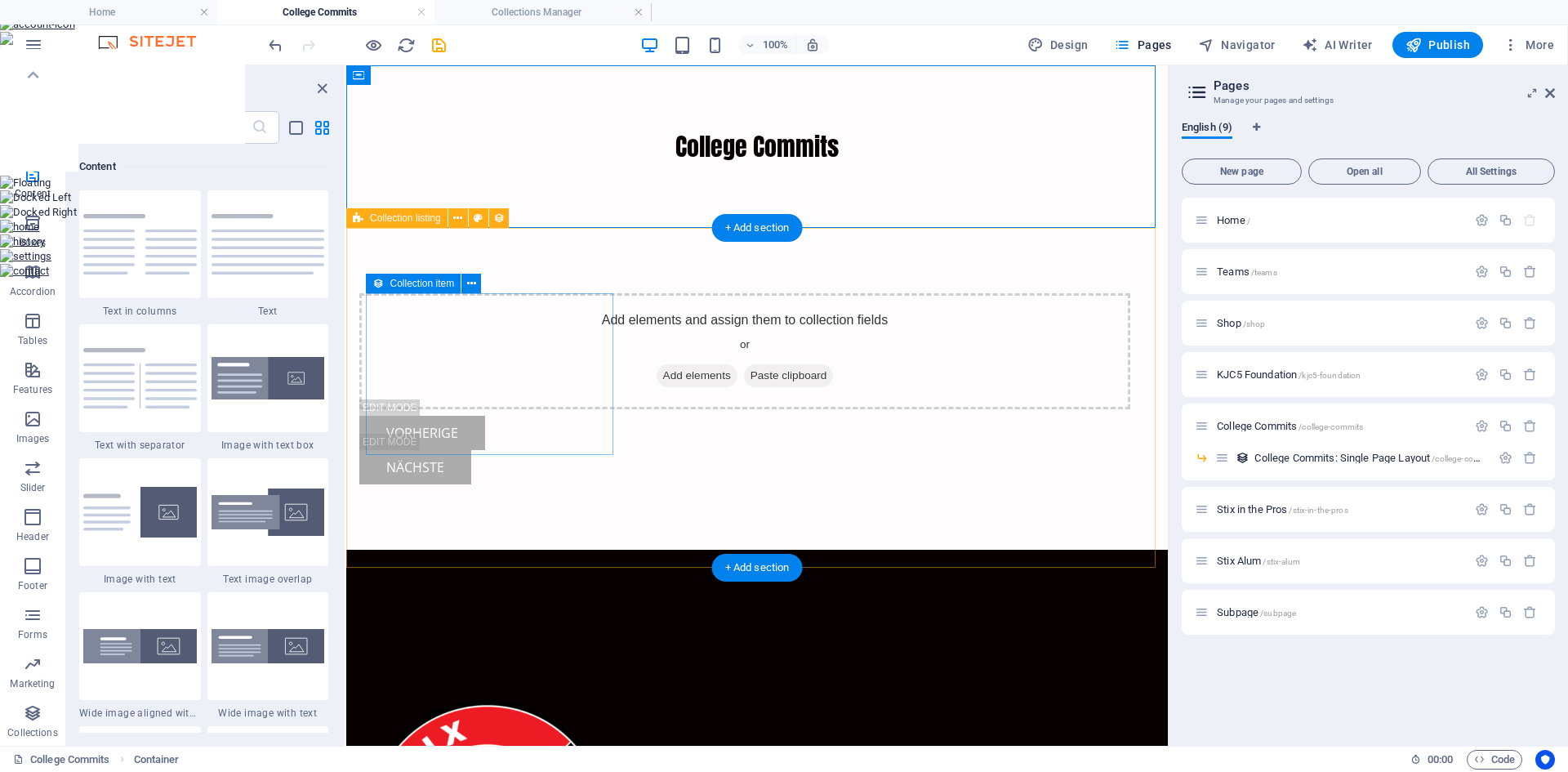
click at [505, 325] on div "Add elements and assign them to collection fields or Add elements Paste clipboa…" at bounding box center [744, 350] width 771 height 116
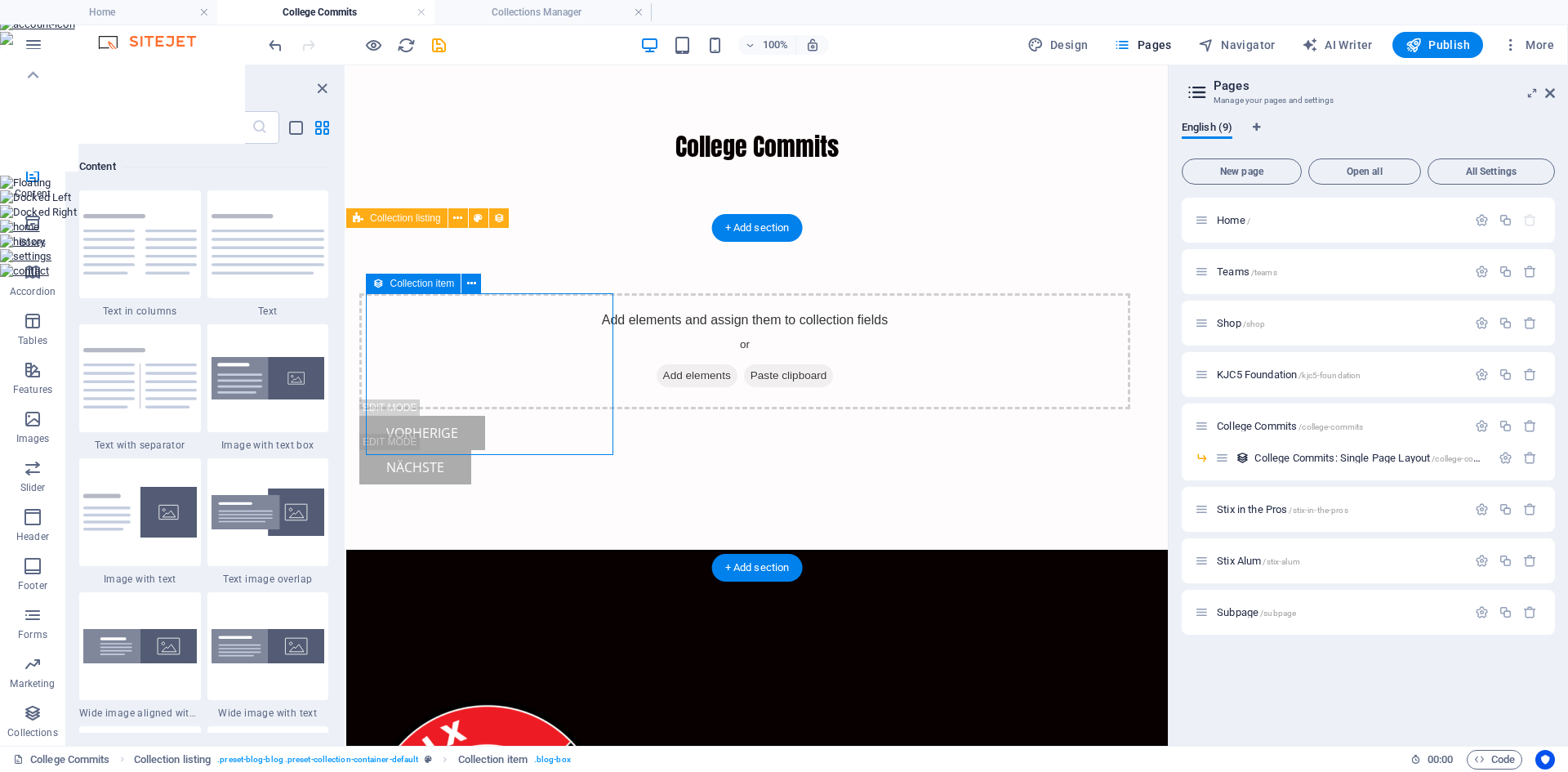
click at [505, 325] on div "Add elements and assign them to collection fields or Add elements Paste clipboa…" at bounding box center [744, 350] width 771 height 116
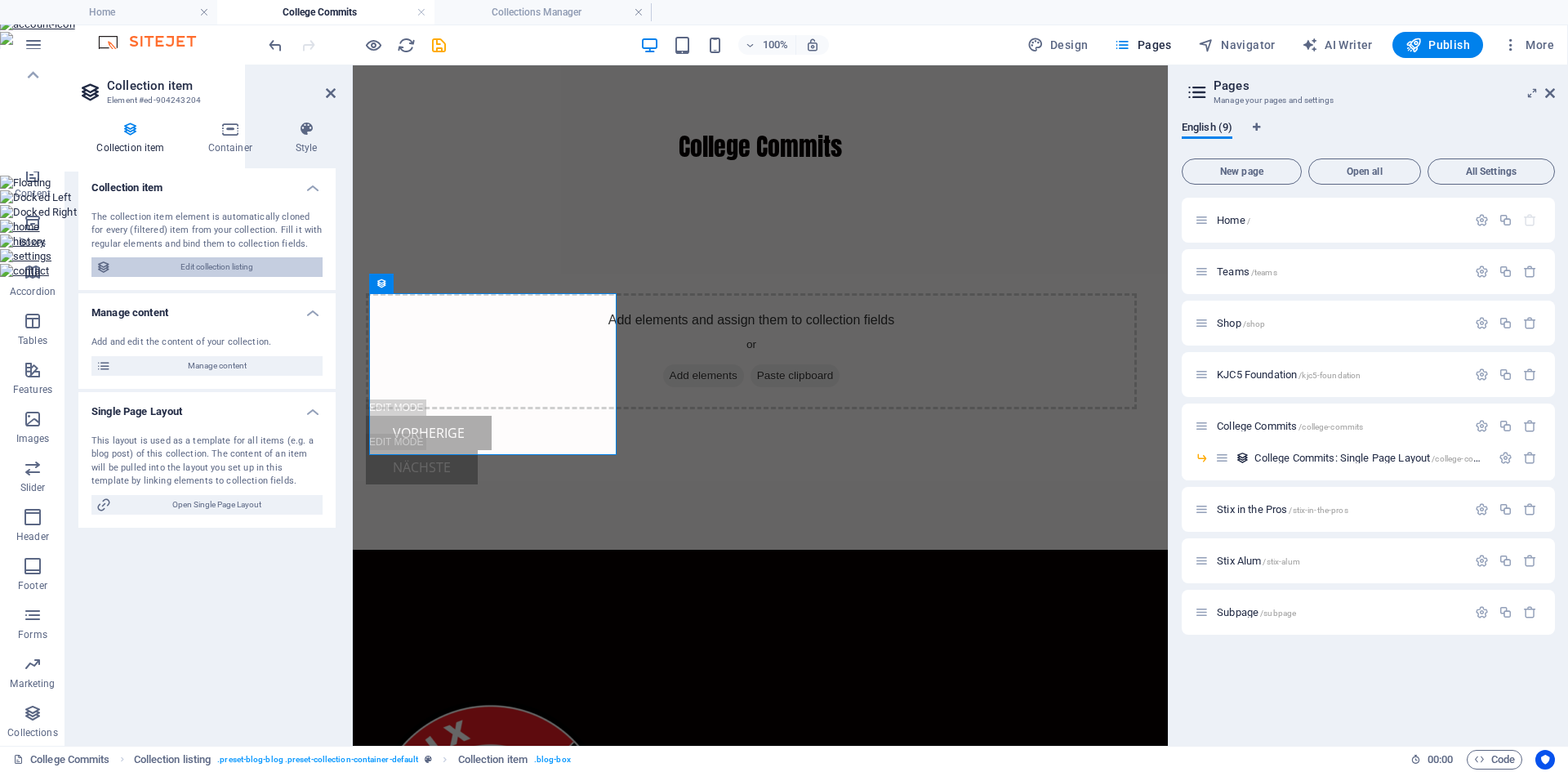
click at [237, 267] on span "Edit collection listing" at bounding box center [217, 267] width 202 height 20
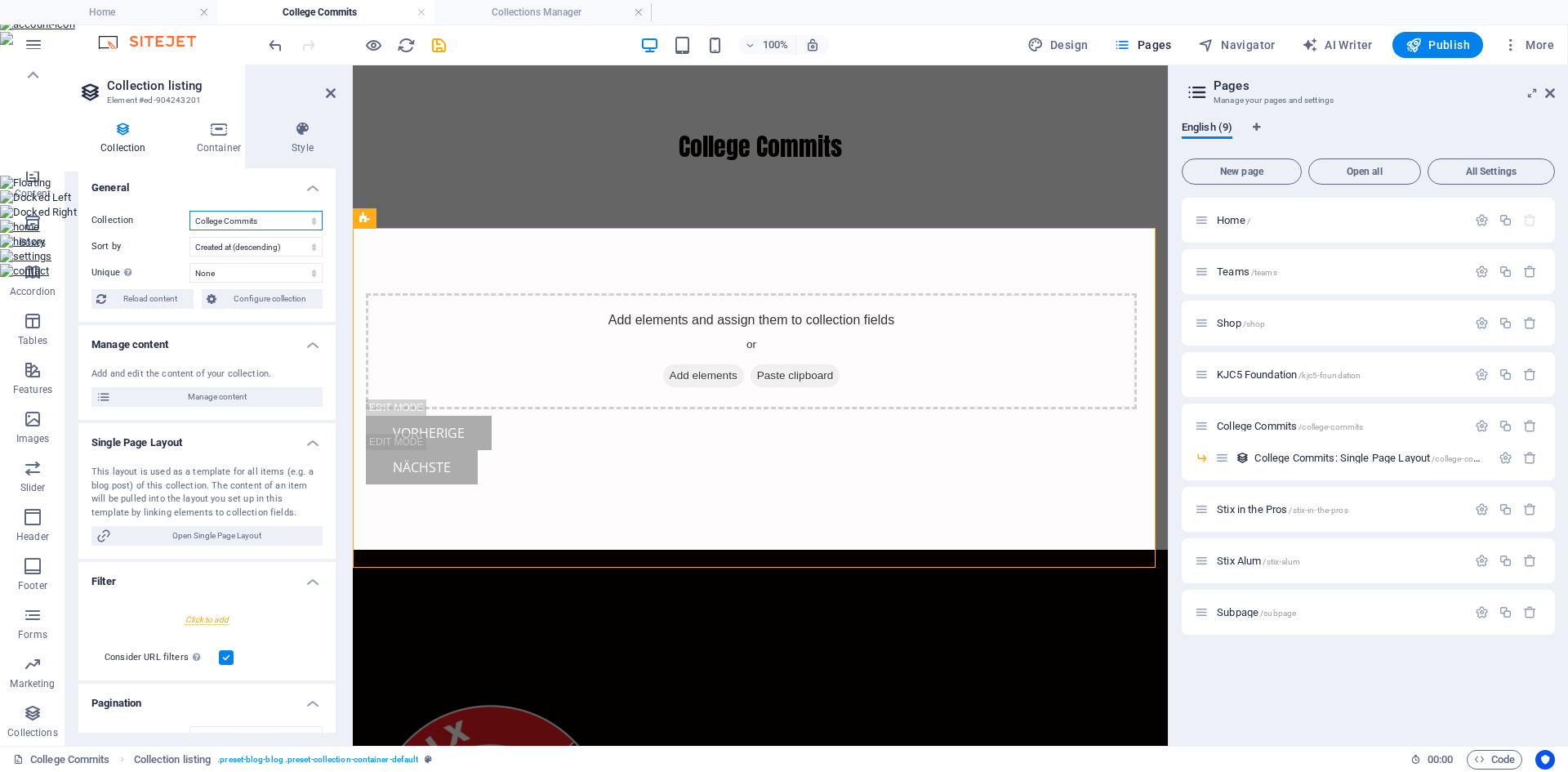
click at [295, 224] on select "Blog College Commits New Collection Real Estate" at bounding box center [256, 221] width 133 height 20
click at [292, 268] on select "None Name Slug" at bounding box center [256, 272] width 133 height 20
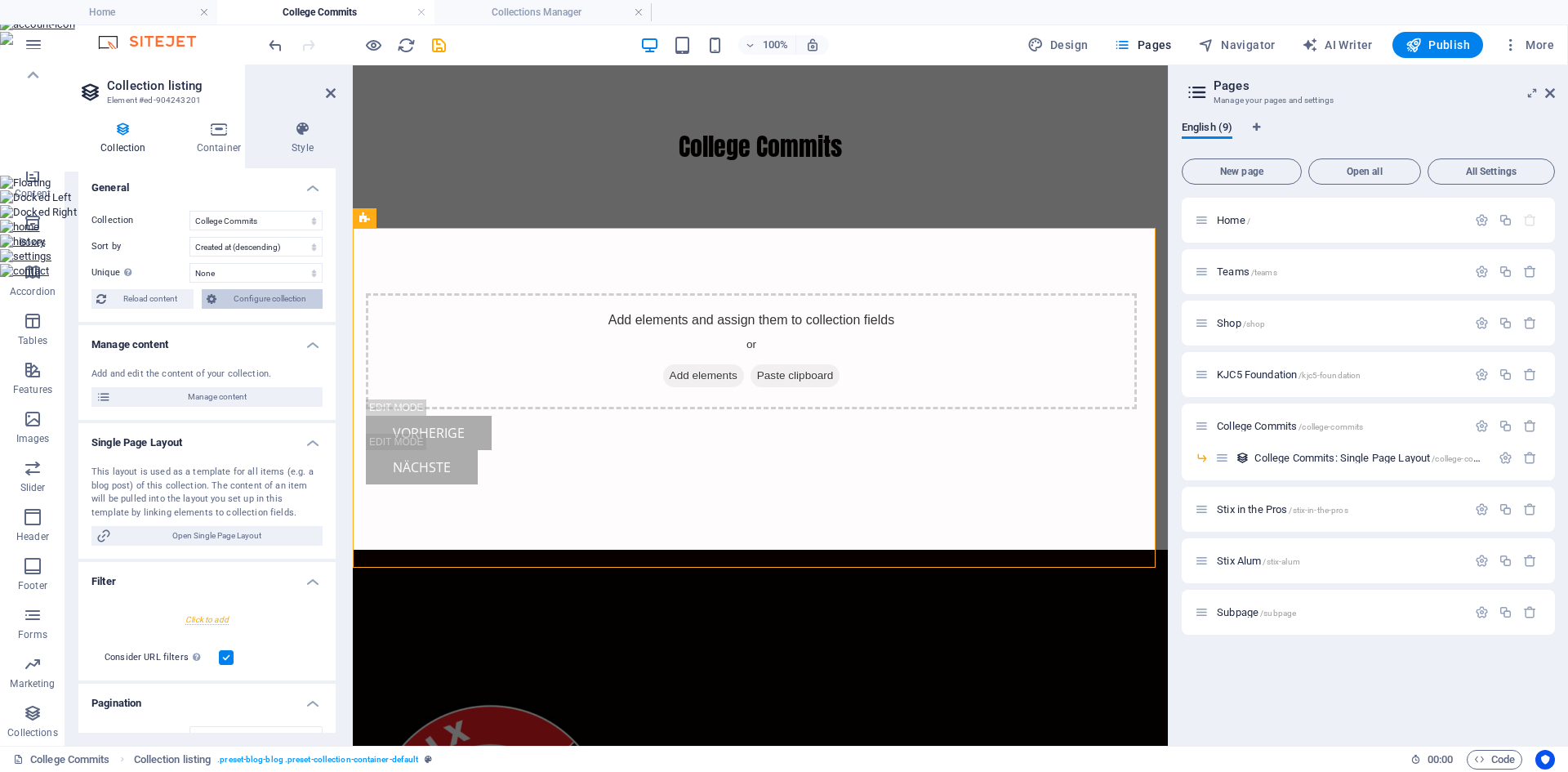
click at [258, 302] on span "Configure collection" at bounding box center [269, 299] width 97 height 20
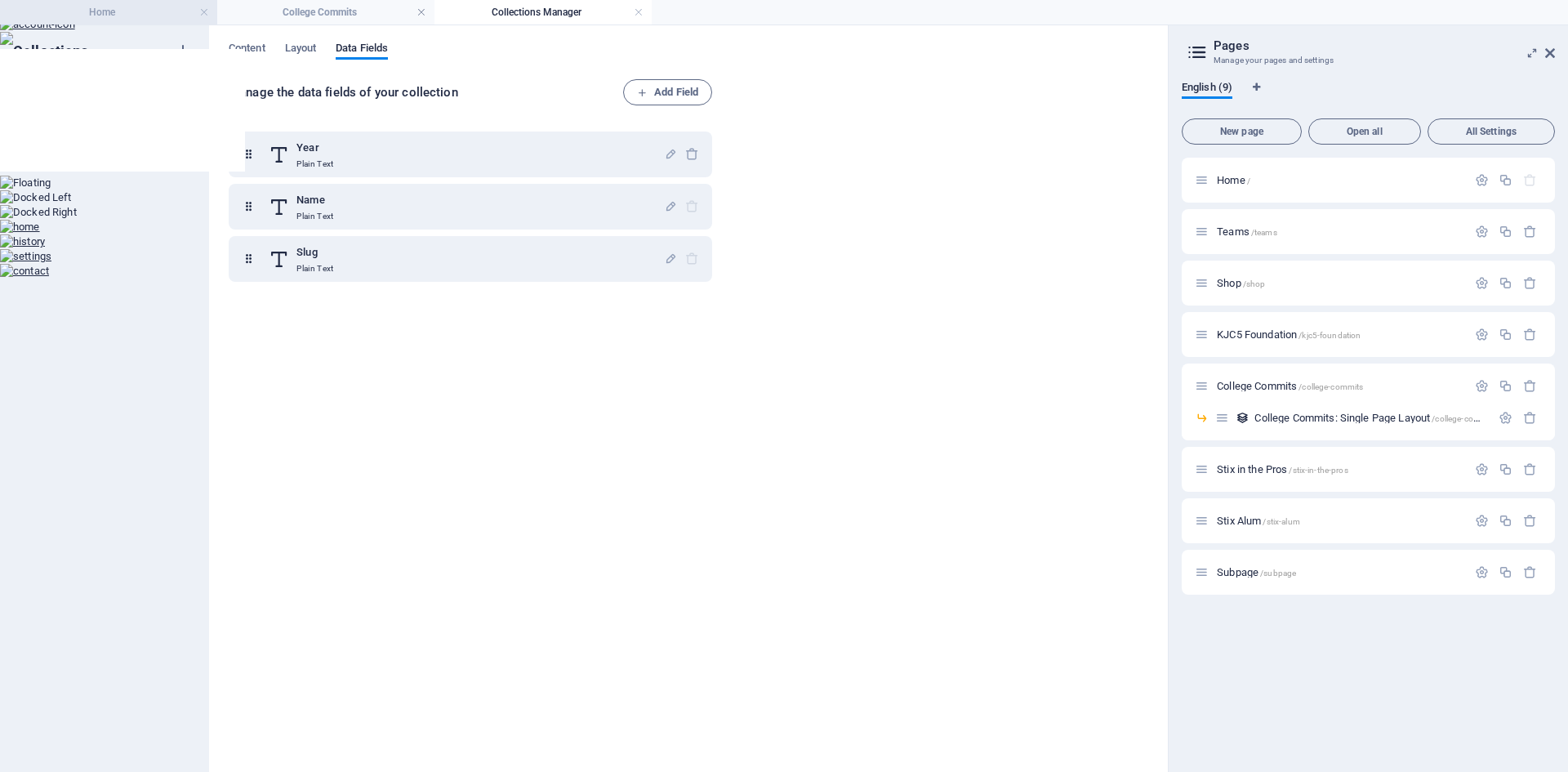
click at [127, 18] on h4 "Home" at bounding box center [108, 12] width 218 height 18
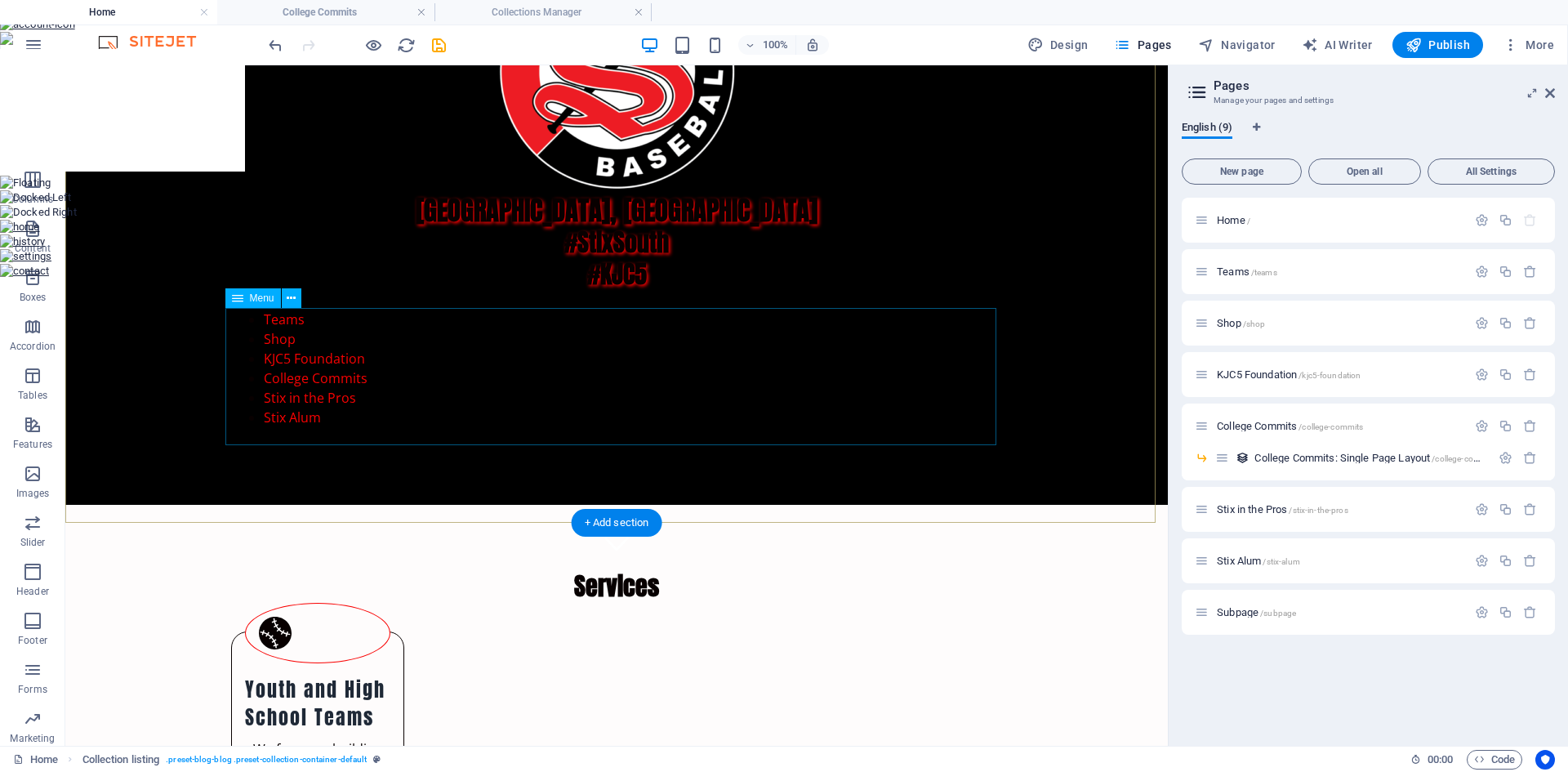
scroll to position [154, 0]
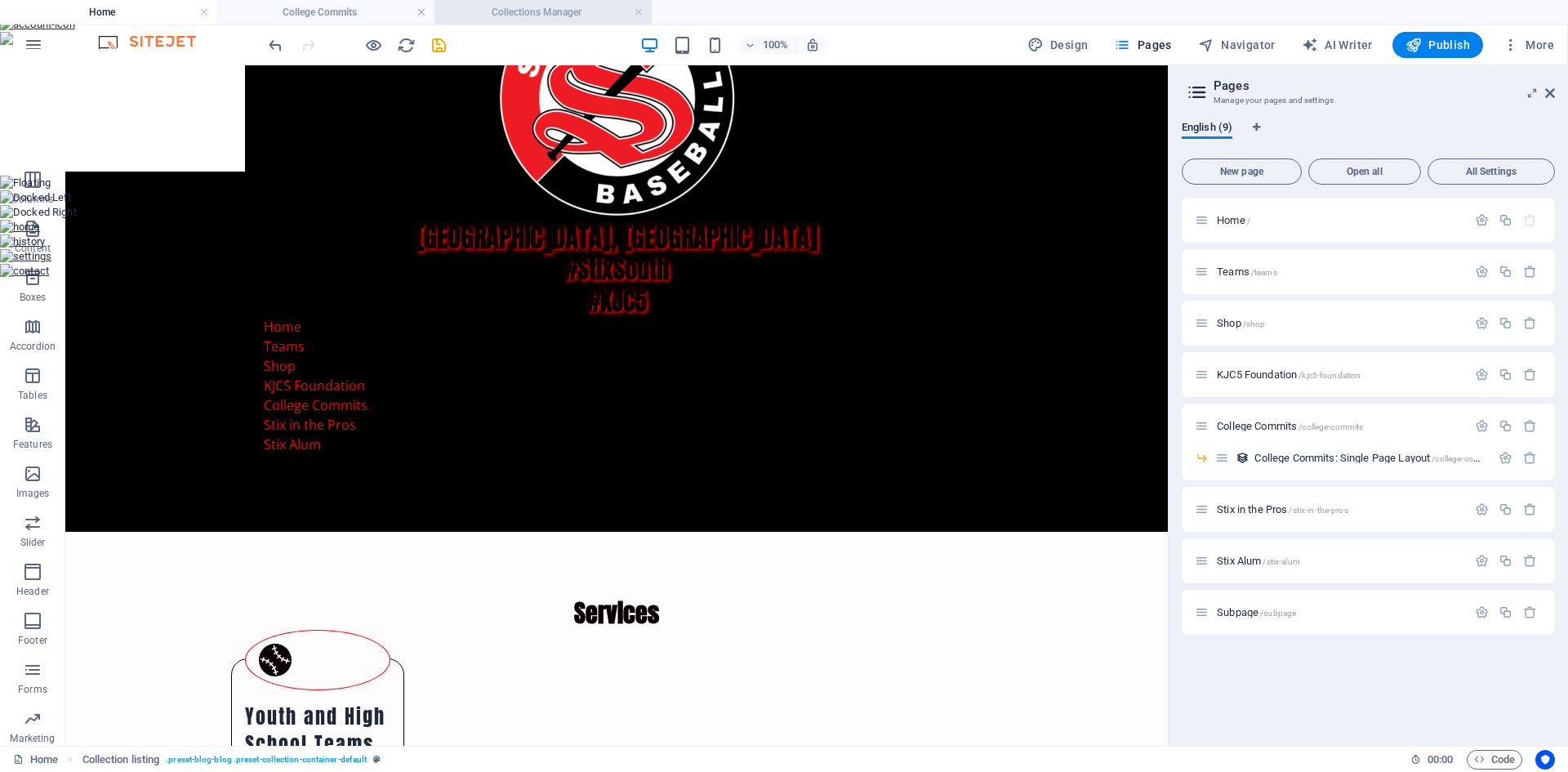
click at [487, 19] on h4 "Collections Manager" at bounding box center [543, 12] width 218 height 18
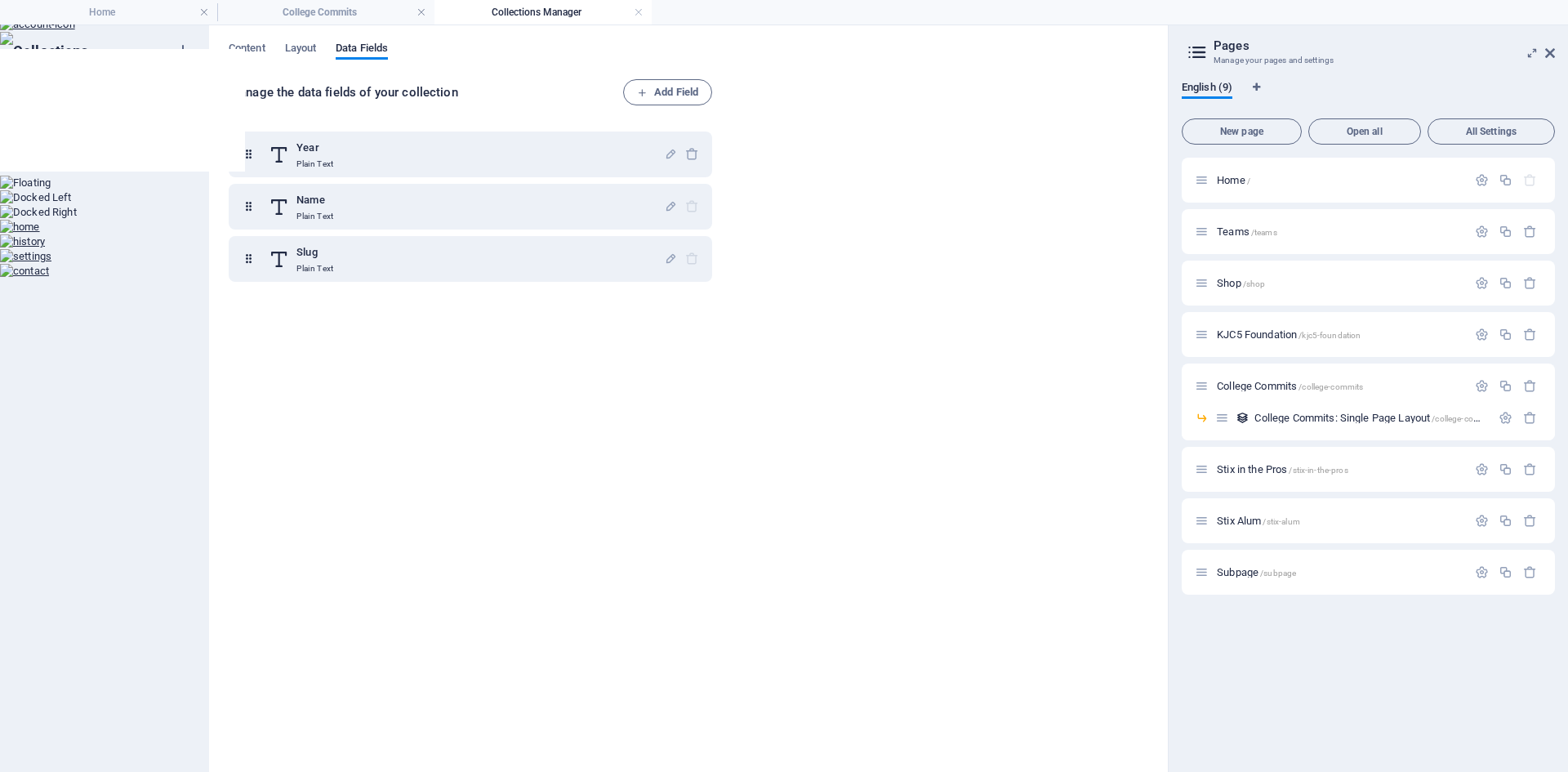
scroll to position [0, 0]
click at [351, 14] on h4 "College Commits" at bounding box center [326, 12] width 218 height 18
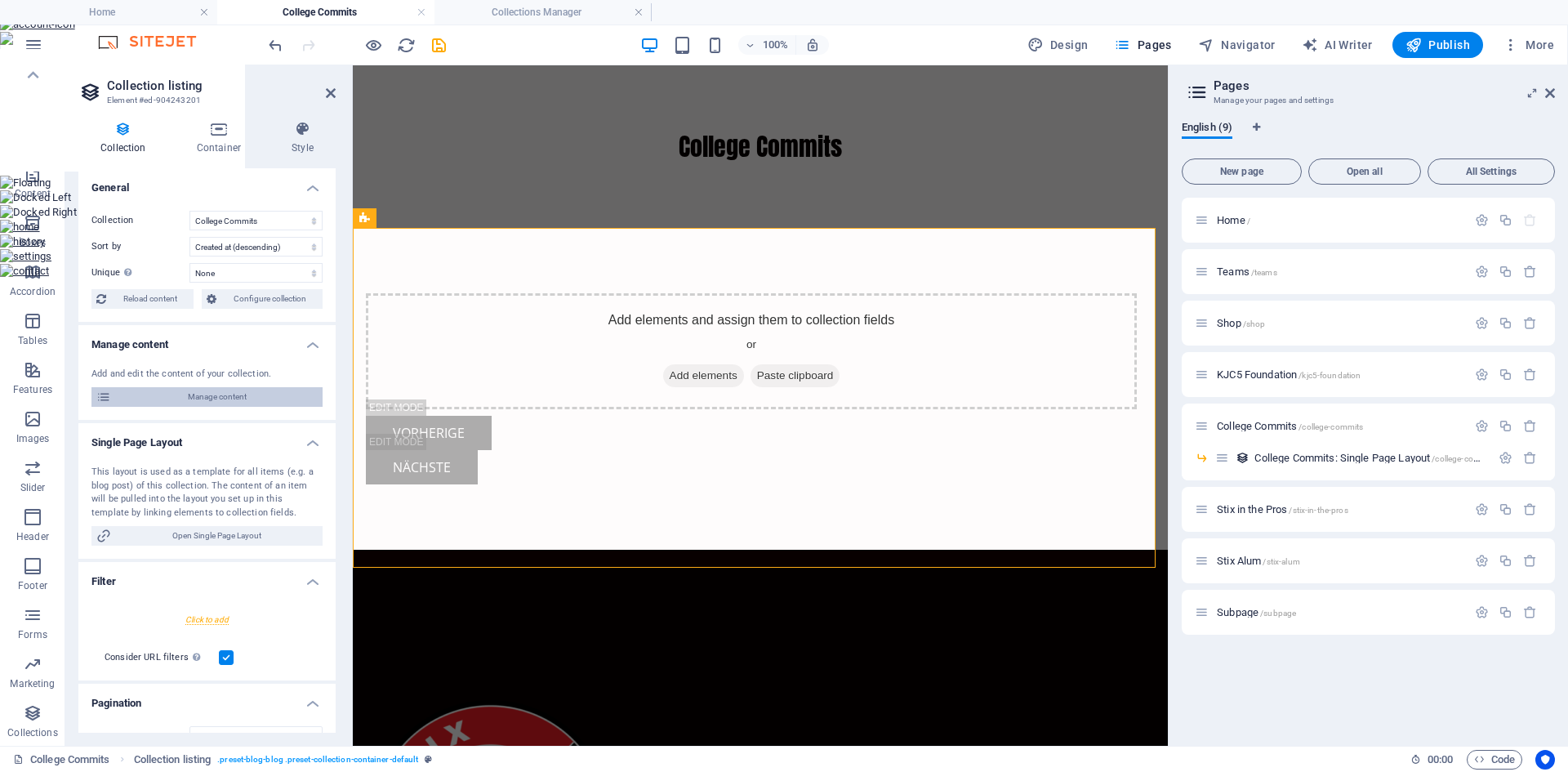
click at [243, 397] on span "Manage content" at bounding box center [217, 397] width 202 height 20
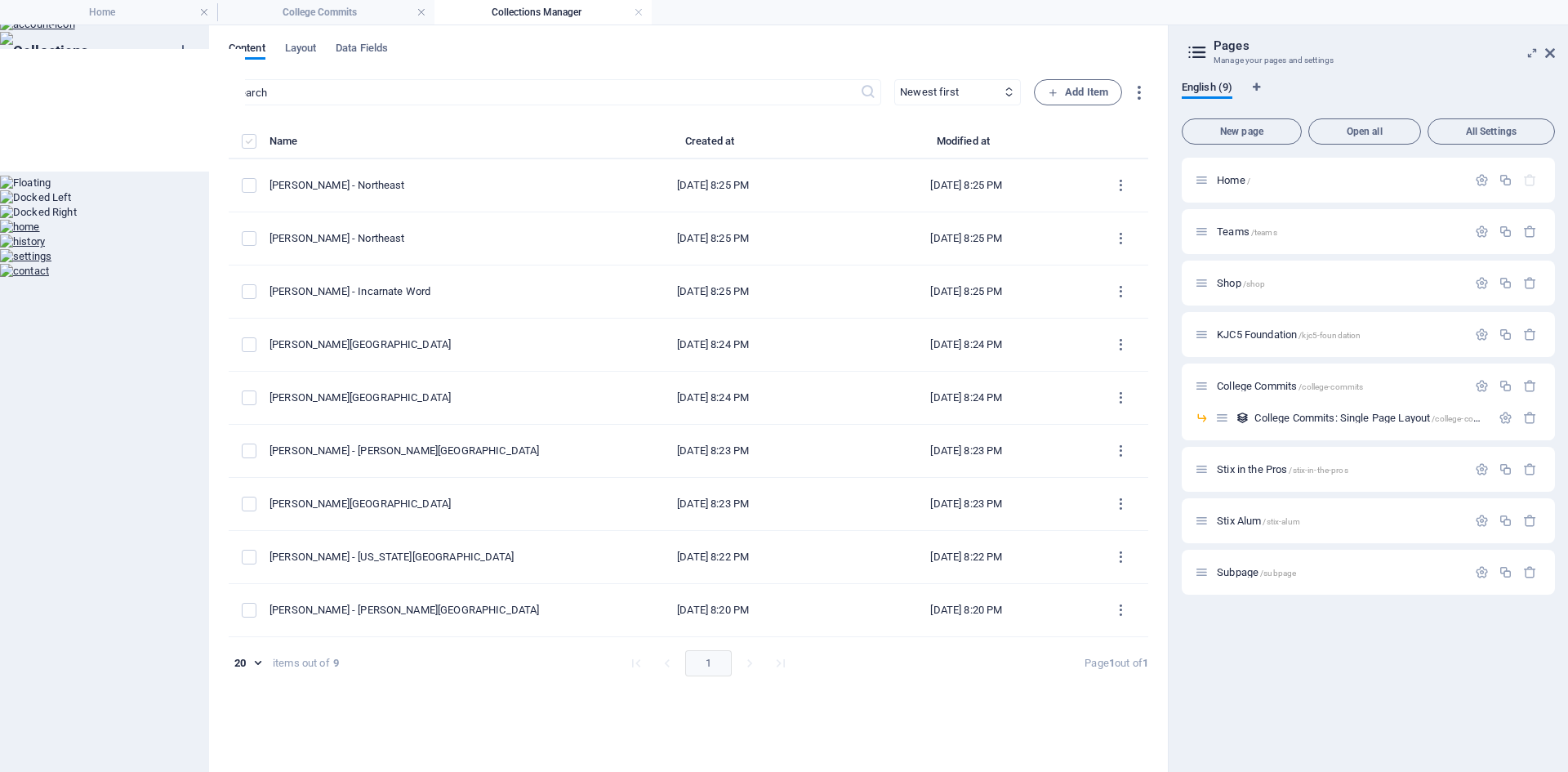
click at [245, 146] on label "items list" at bounding box center [249, 141] width 15 height 15
click at [0, 0] on input "items list" at bounding box center [0, 0] width 0 height 0
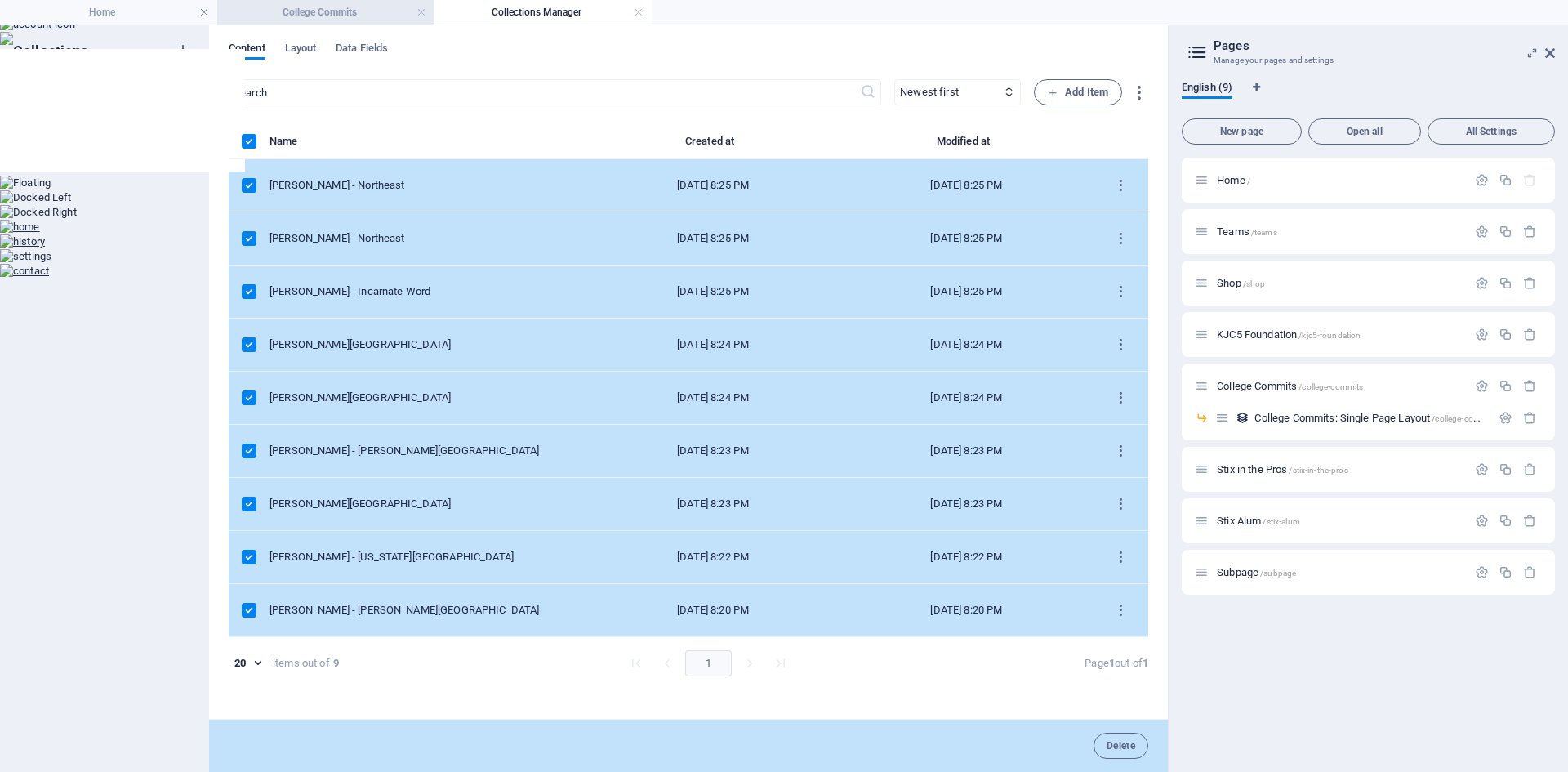
click at [294, 20] on h4 "College Commits" at bounding box center [326, 12] width 218 height 18
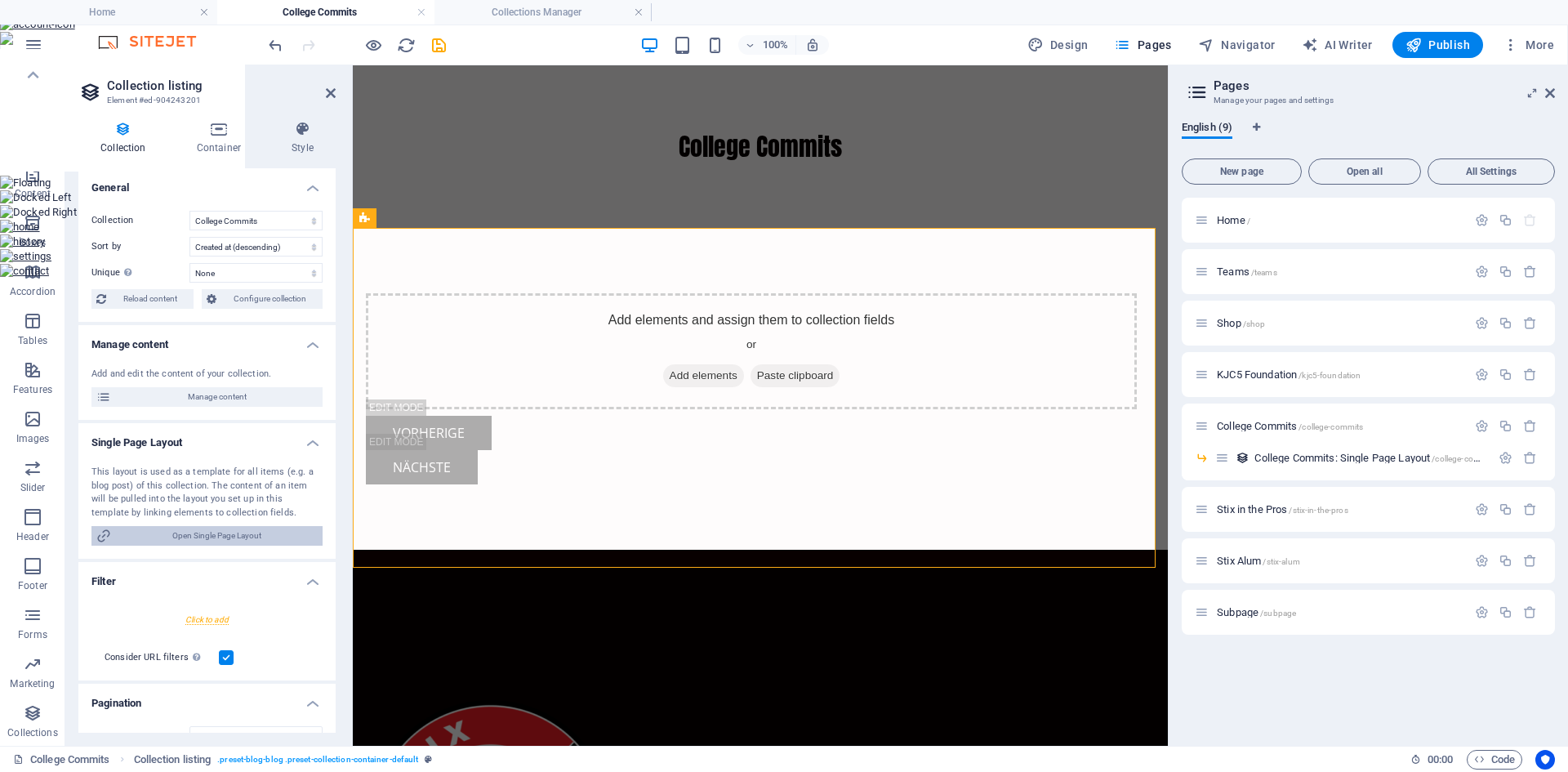
click at [197, 539] on span "Open Single Page Layout" at bounding box center [217, 536] width 202 height 20
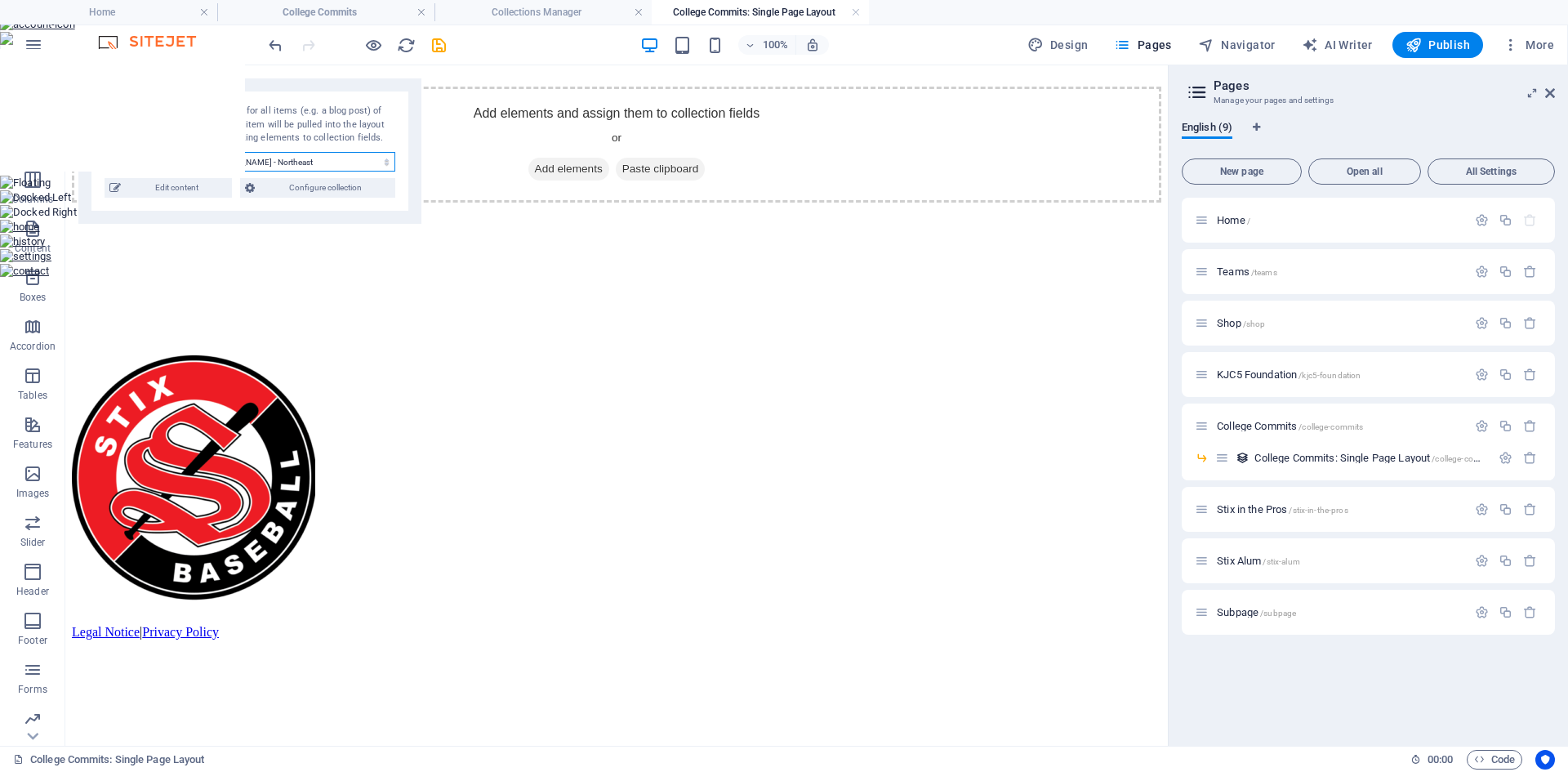
click at [385, 167] on select "Ryan Quinn - Northeast Garrett Chappell - Northeast Kayden Cassidy - Incarnate …" at bounding box center [299, 162] width 192 height 20
click at [34, 142] on span "Elements" at bounding box center [32, 141] width 65 height 39
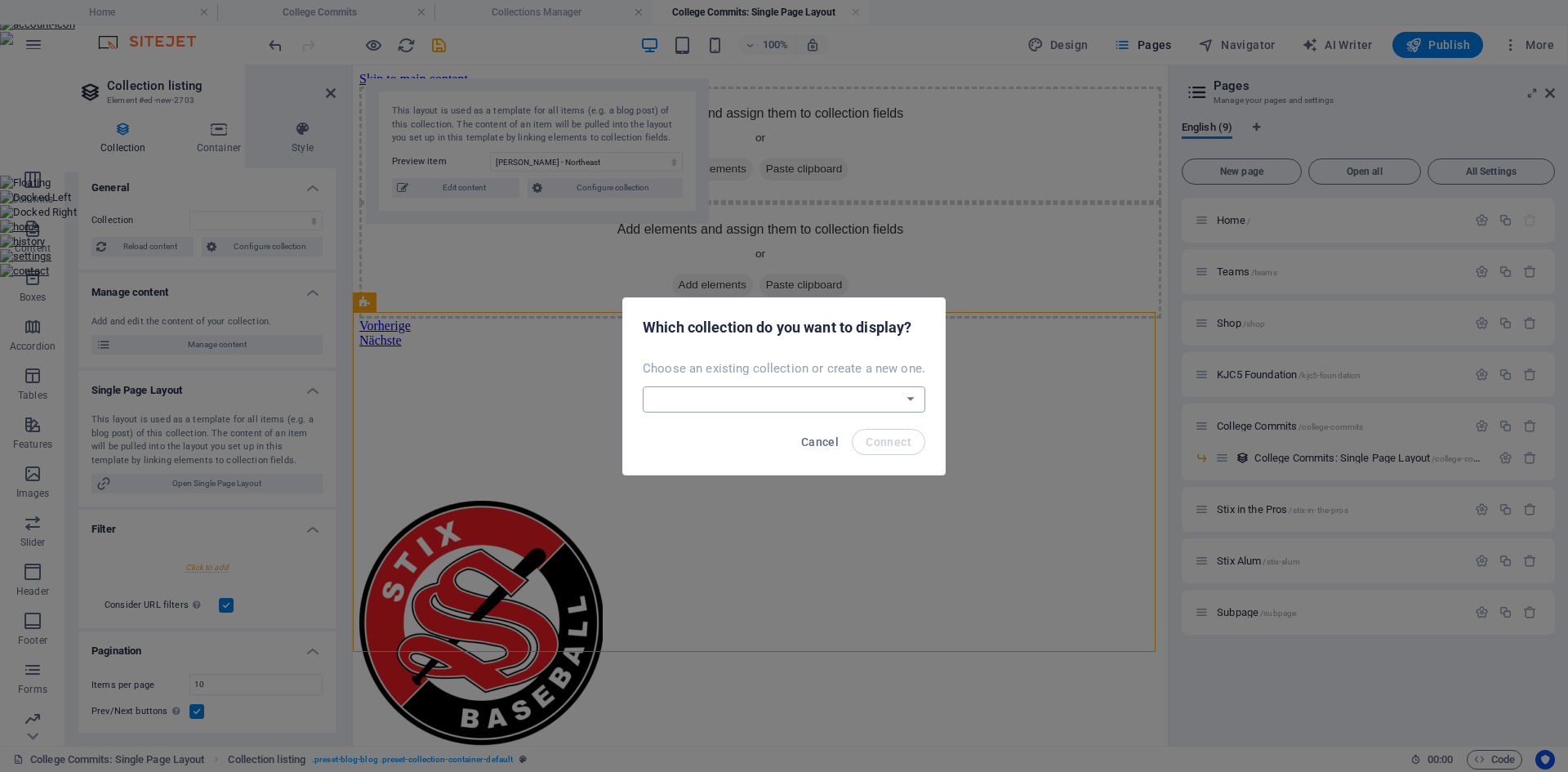
click at [739, 398] on select "Blog College Commits New Collection Real Estate Create a new collection" at bounding box center [784, 399] width 283 height 26
click at [644, 386] on select "Blog College Commits New Collection Real Estate Create a new collection" at bounding box center [784, 399] width 283 height 26
click at [872, 440] on span "Connect" at bounding box center [888, 441] width 46 height 13
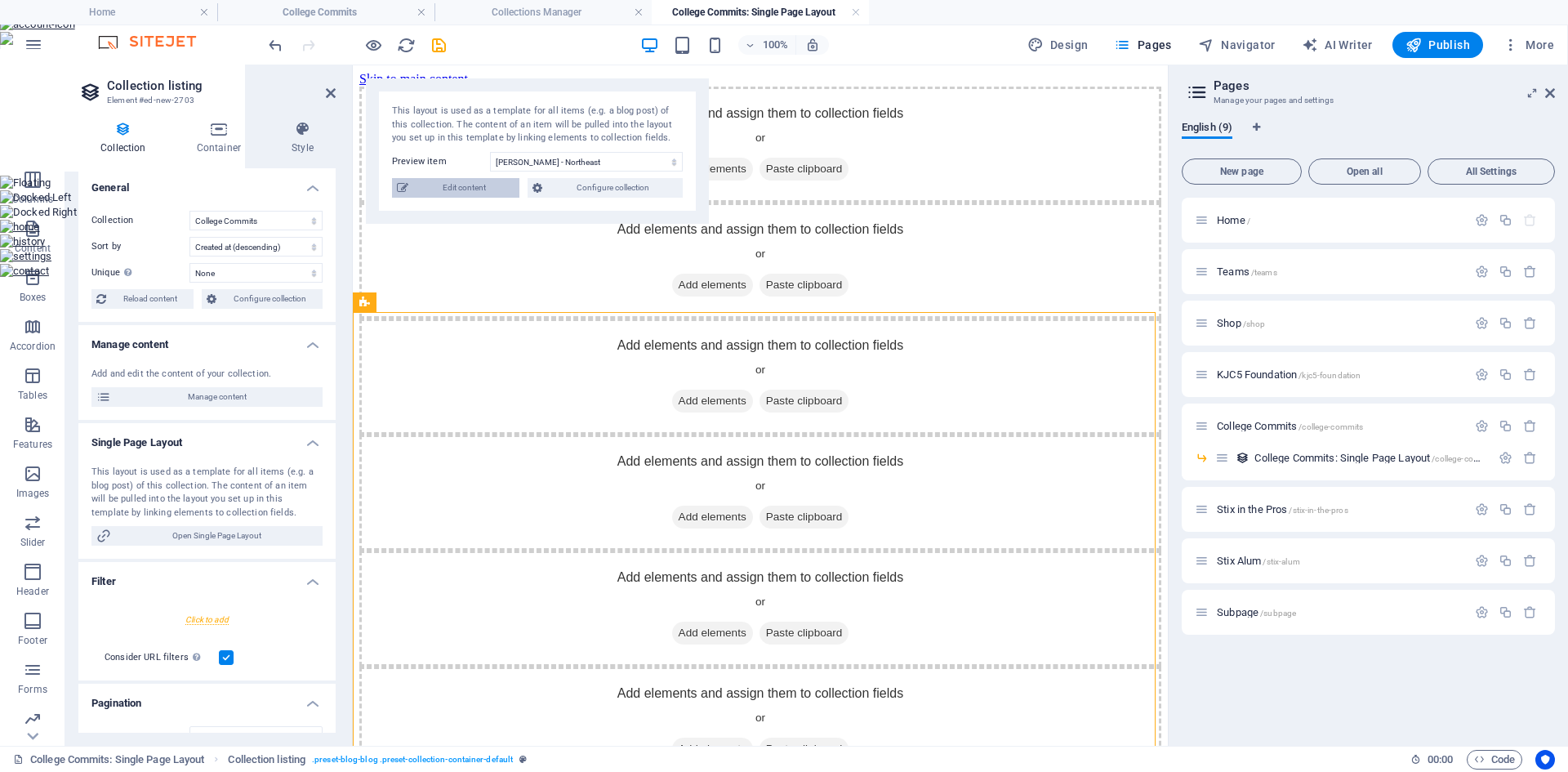
click at [468, 187] on span "Edit content" at bounding box center [463, 187] width 101 height 20
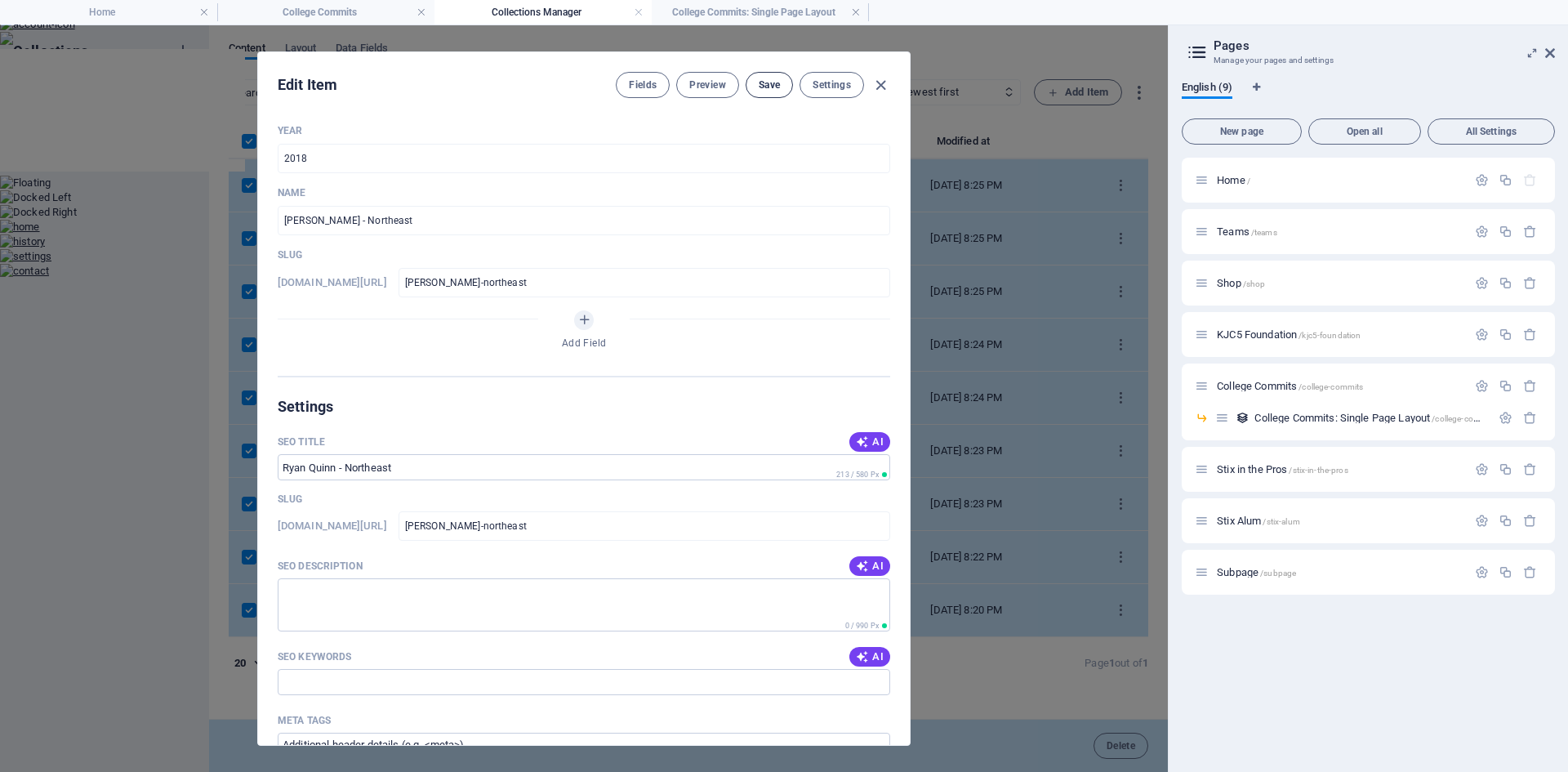
click at [771, 88] on span "Save" at bounding box center [769, 84] width 21 height 13
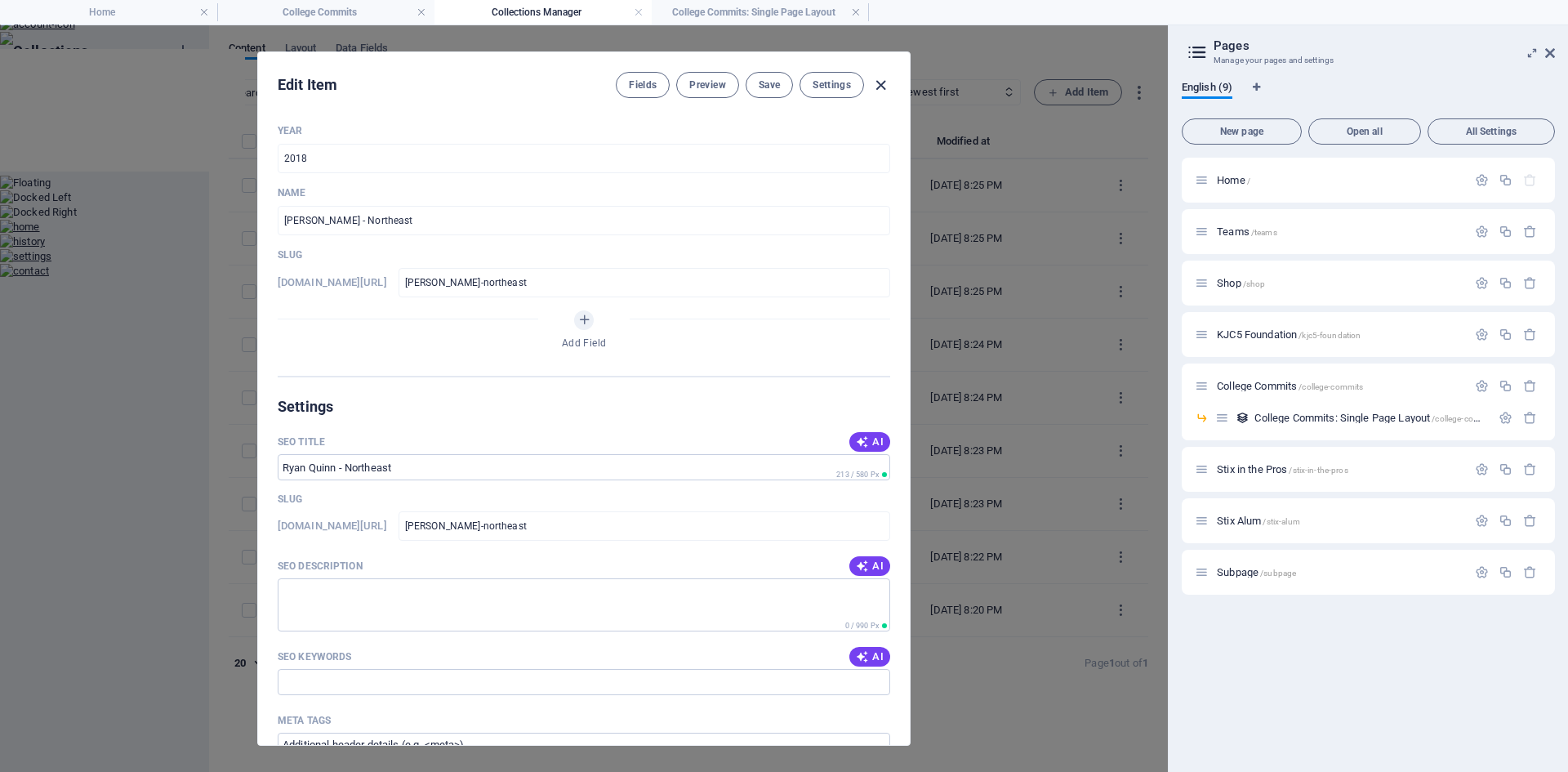
click at [880, 83] on icon "button" at bounding box center [880, 85] width 19 height 19
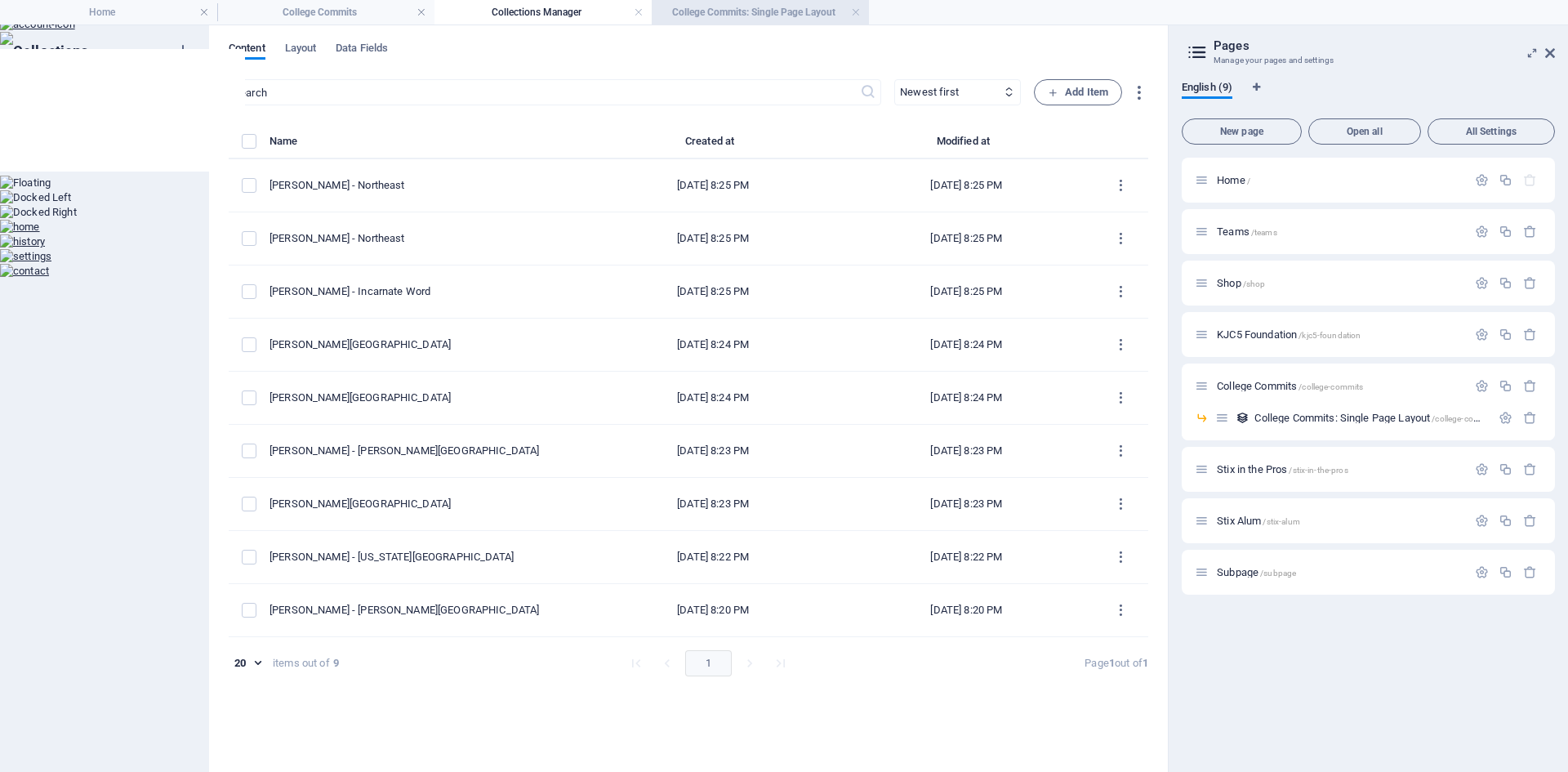
click at [703, 10] on h4 "College Commits: Single Page Layout" at bounding box center [760, 12] width 218 height 18
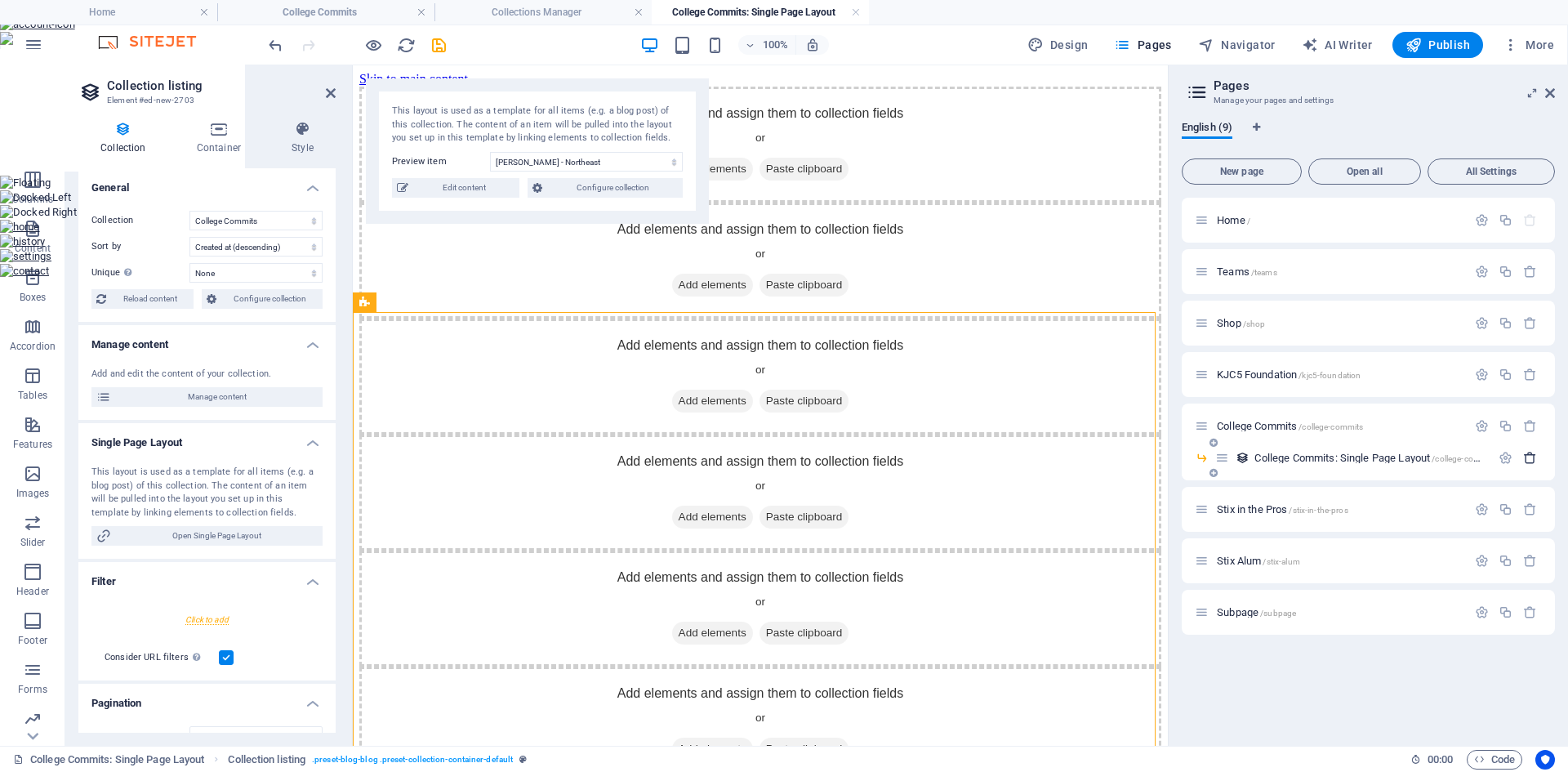
click at [1528, 455] on icon "button" at bounding box center [1530, 458] width 14 height 14
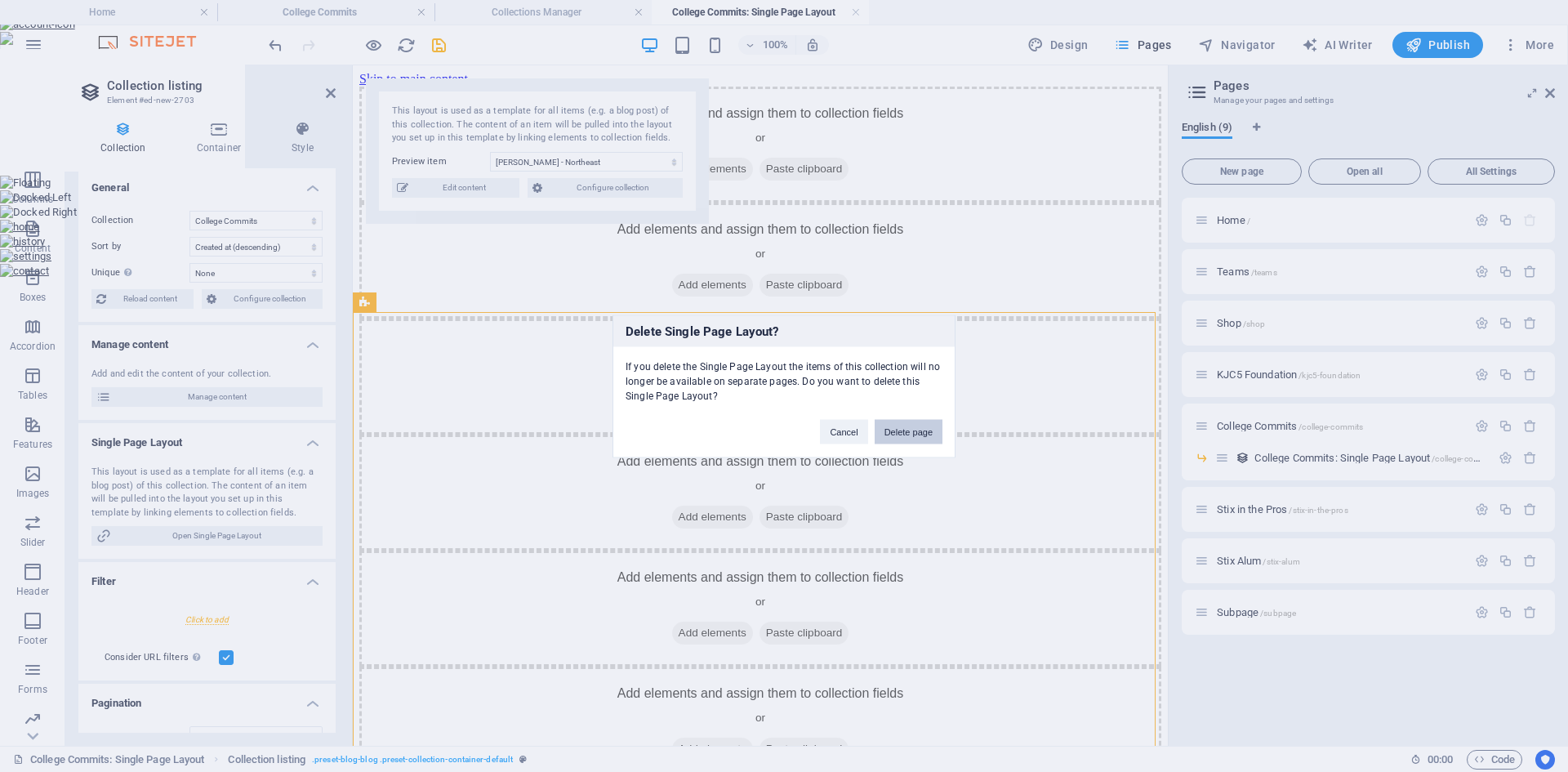
click at [905, 436] on button "Delete page" at bounding box center [907, 430] width 67 height 24
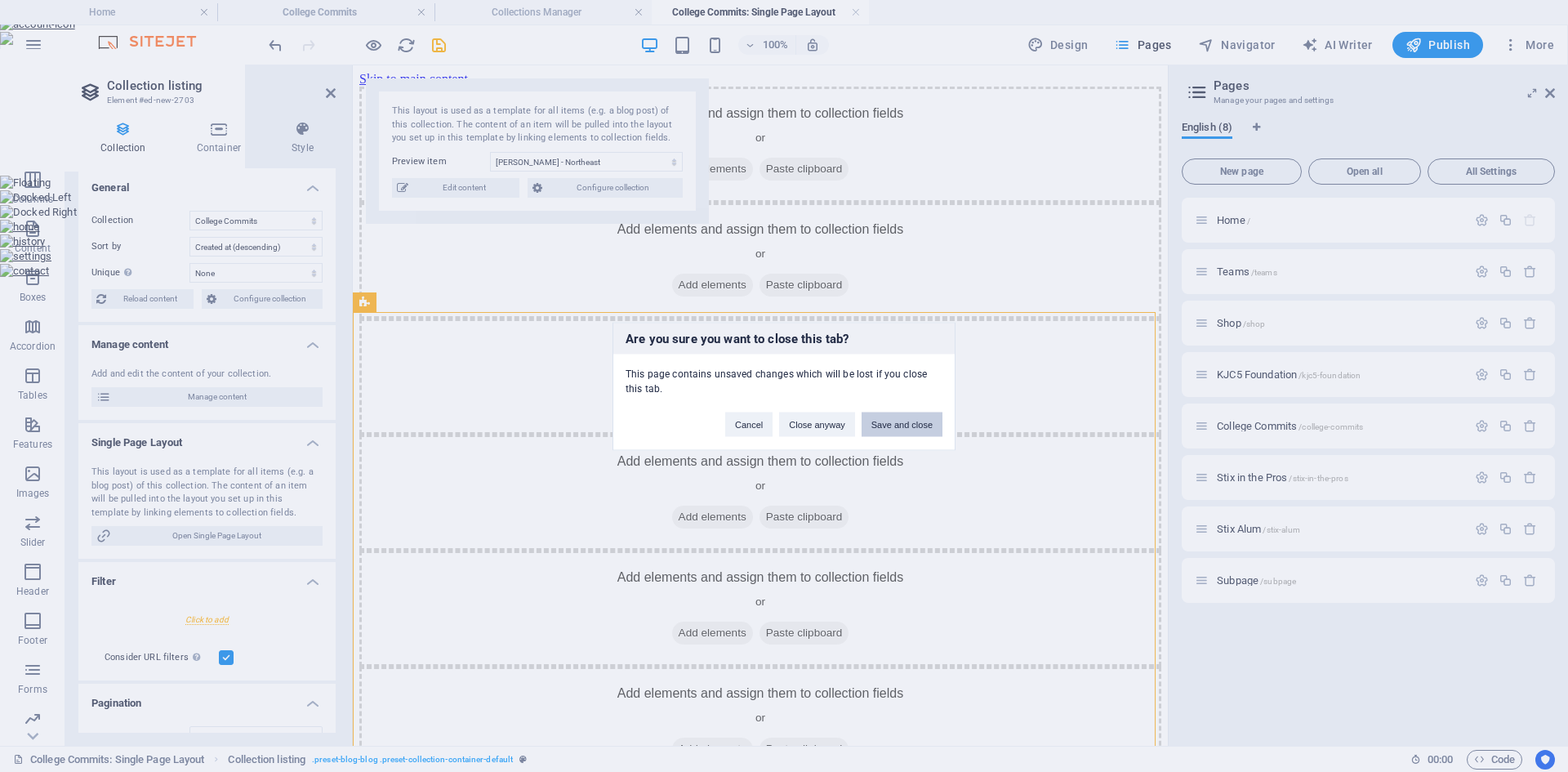
click at [890, 421] on button "Save and close" at bounding box center [902, 424] width 81 height 24
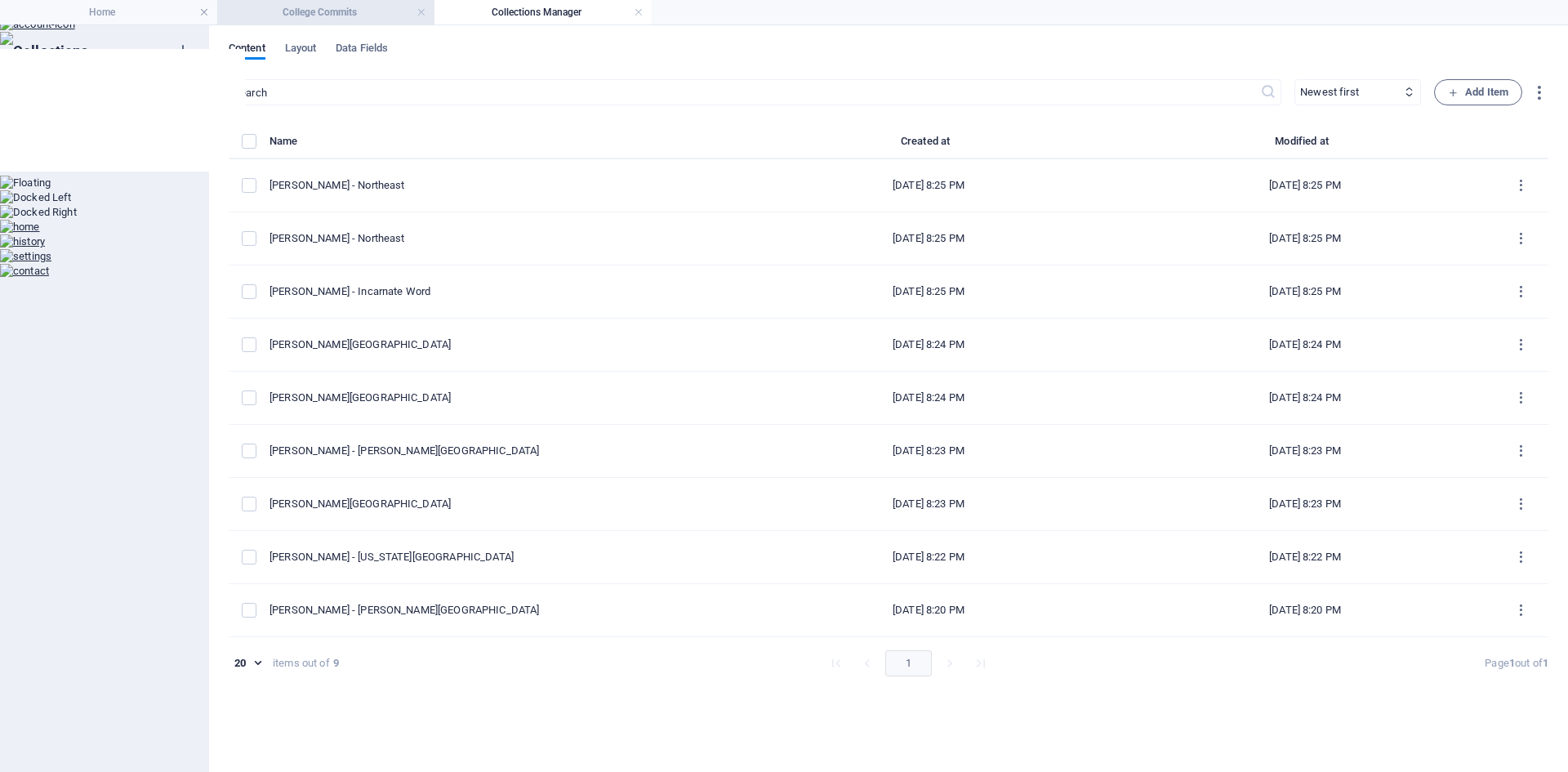
click at [367, 9] on h4 "College Commits" at bounding box center [326, 12] width 218 height 18
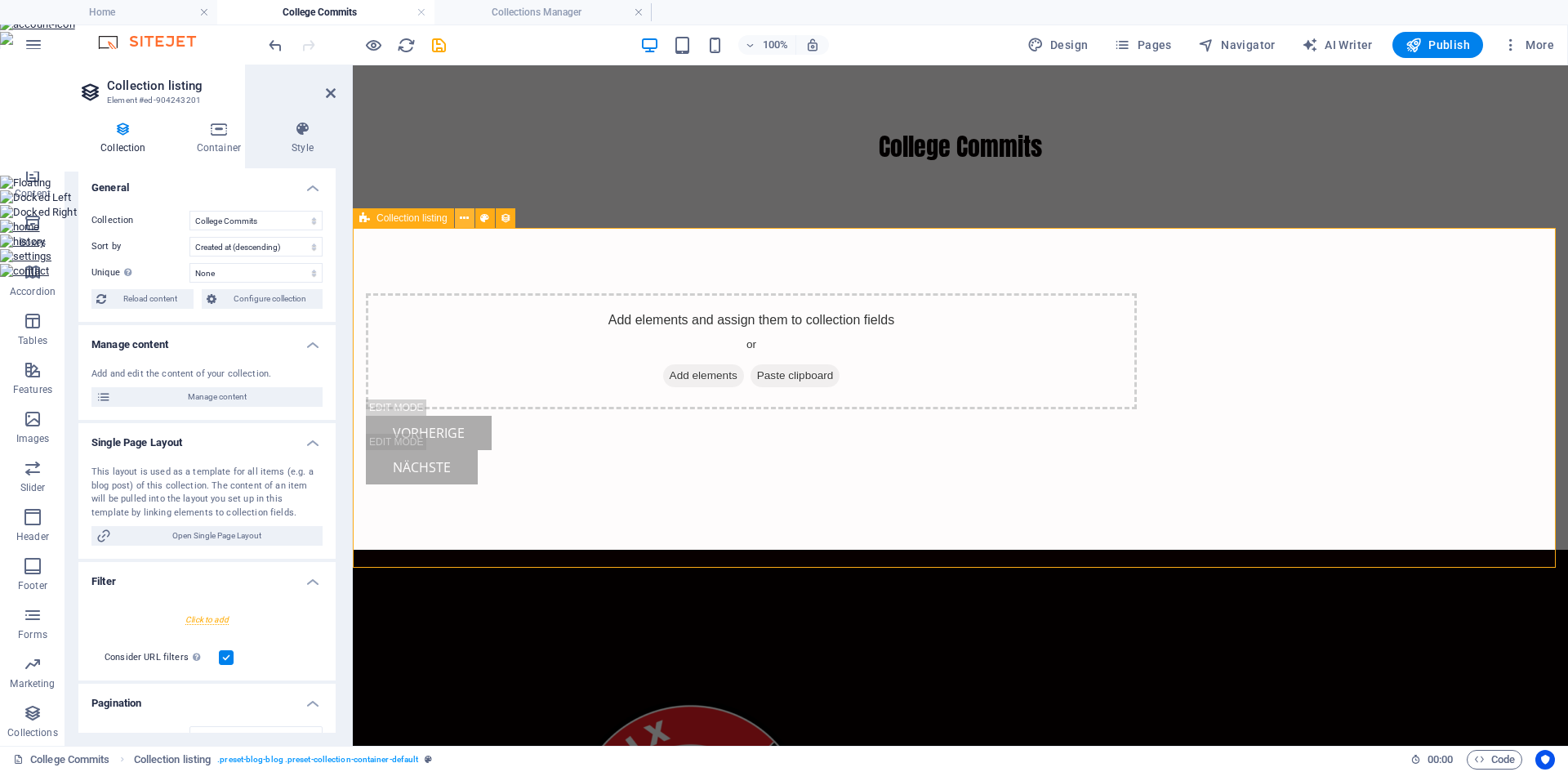
click at [465, 219] on icon at bounding box center [463, 219] width 9 height 18
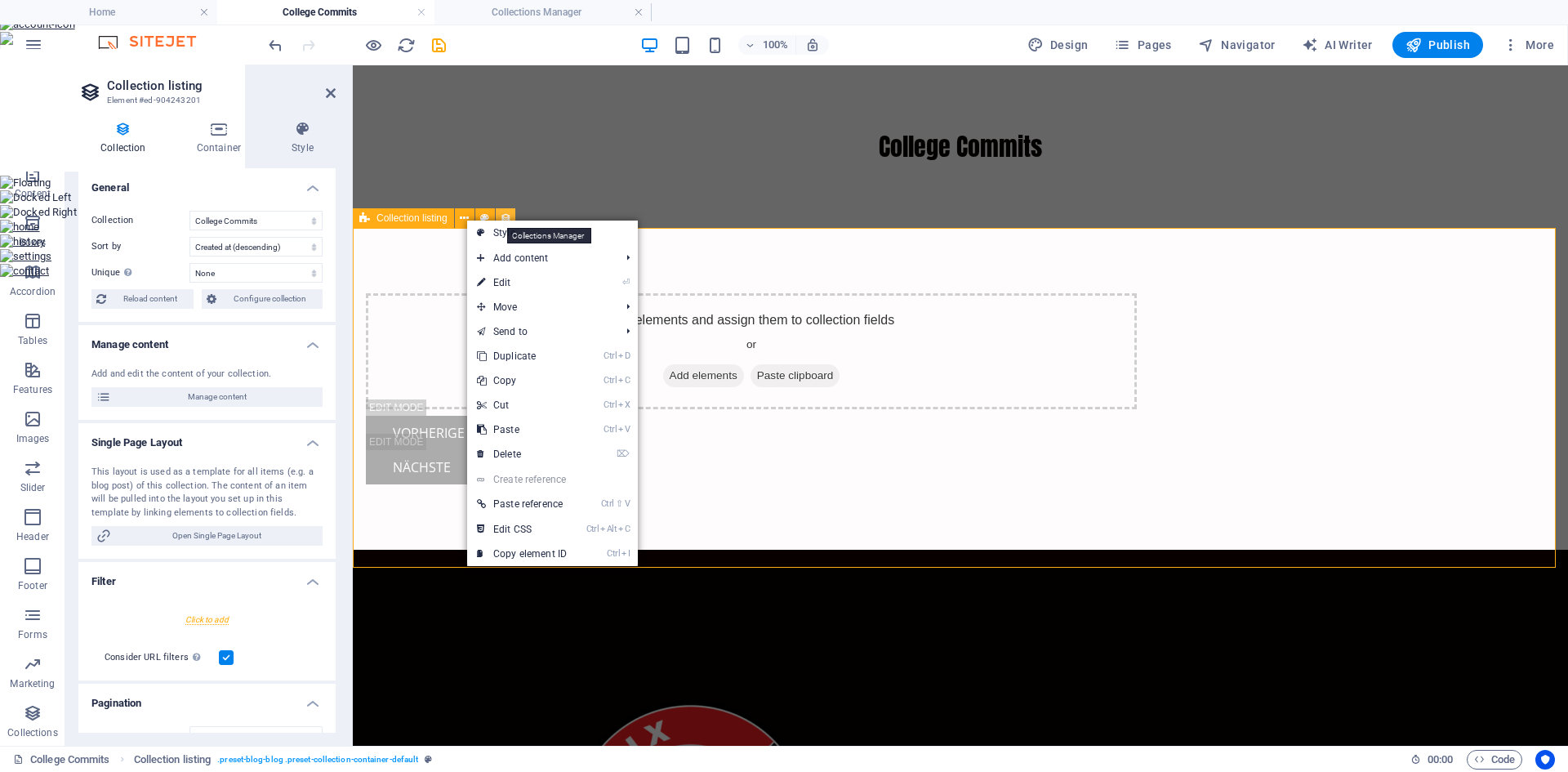
click at [503, 215] on icon at bounding box center [505, 219] width 12 height 18
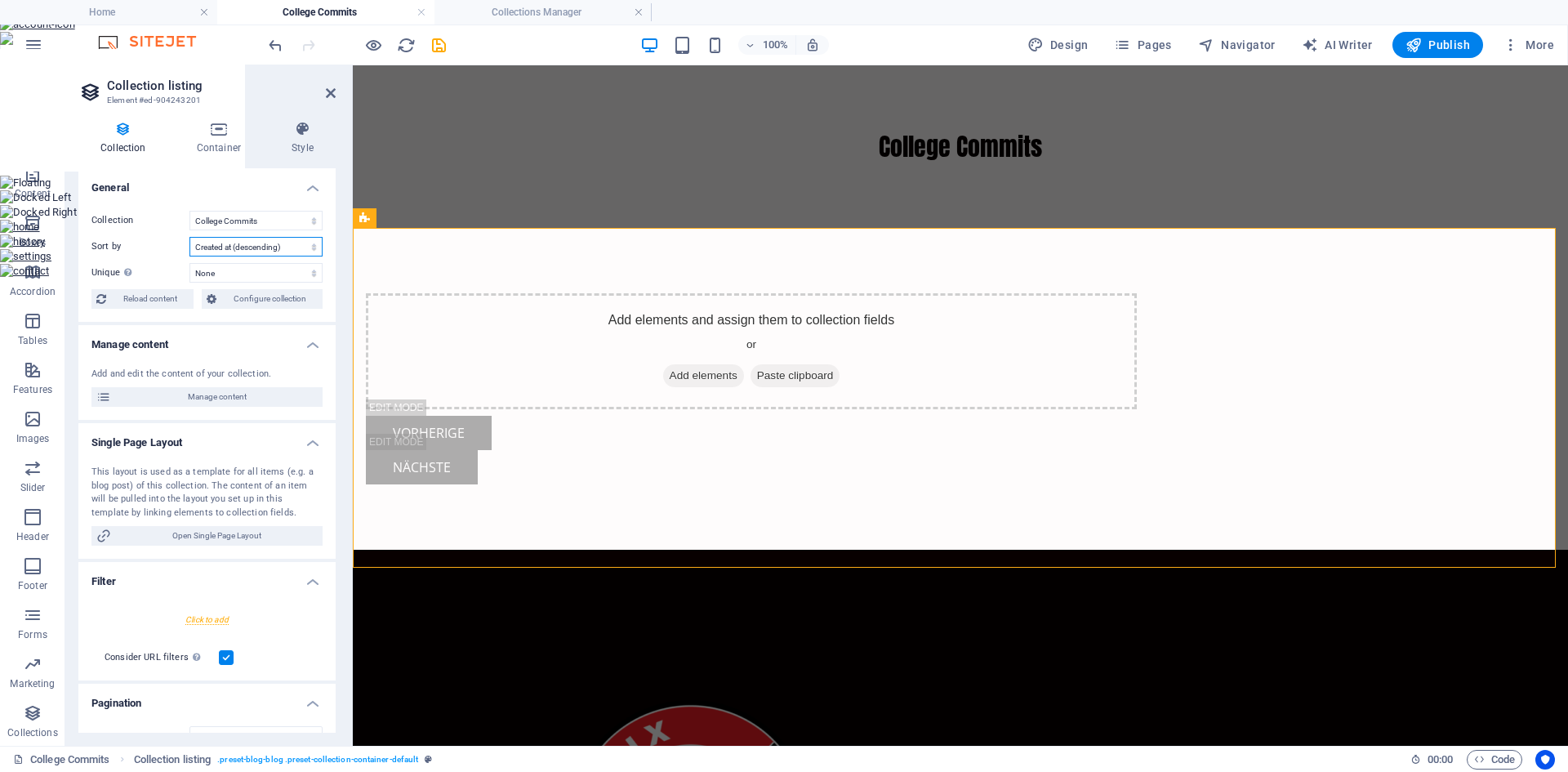
click at [314, 250] on select "Created at (ascending) Created at (descending) Updated at (ascending) Updated a…" at bounding box center [256, 247] width 133 height 20
click at [189, 237] on select "Created at (ascending) Created at (descending) Updated at (ascending) Updated a…" at bounding box center [256, 247] width 133 height 20
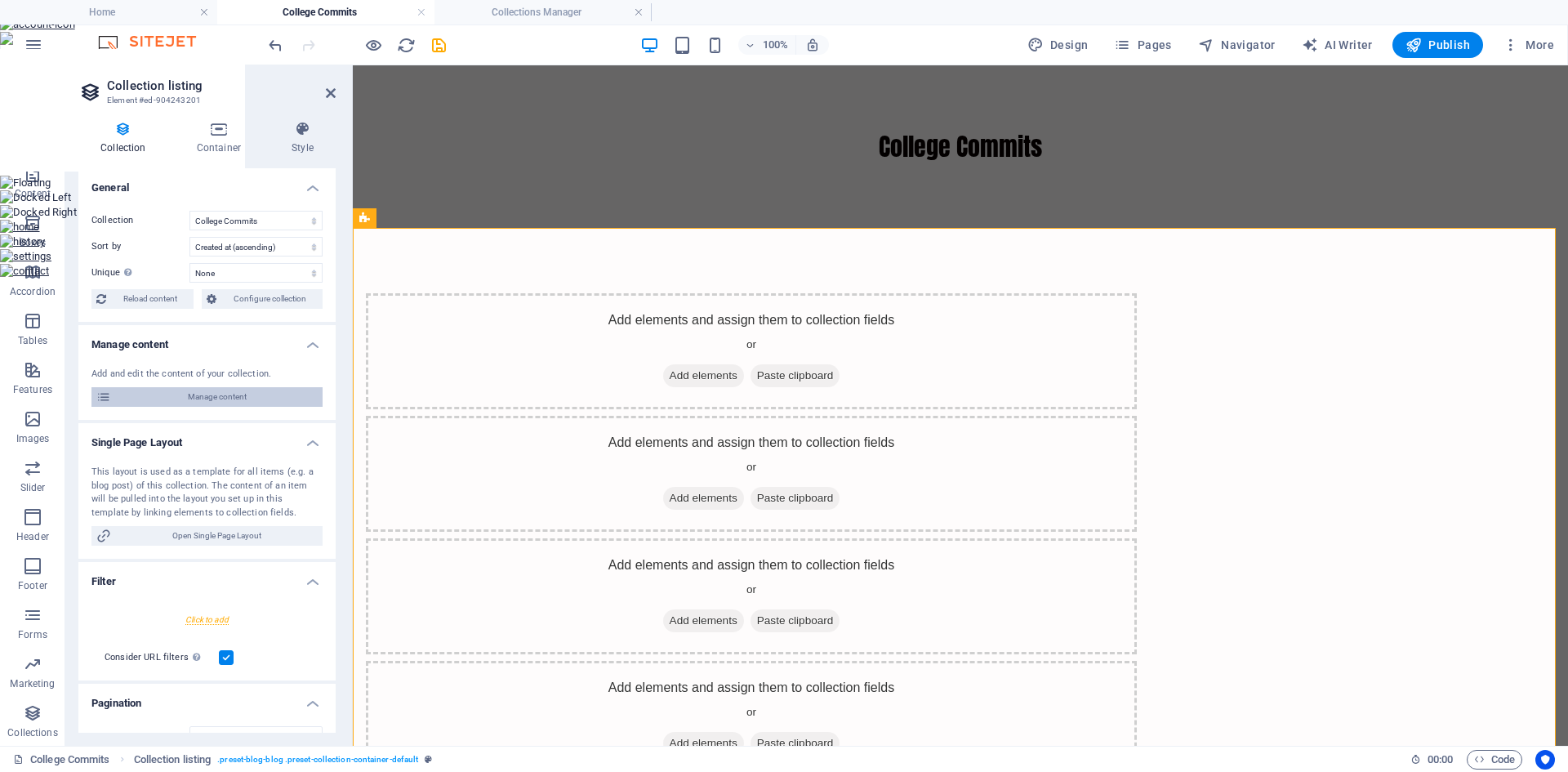
click at [237, 392] on span "Manage content" at bounding box center [217, 397] width 202 height 20
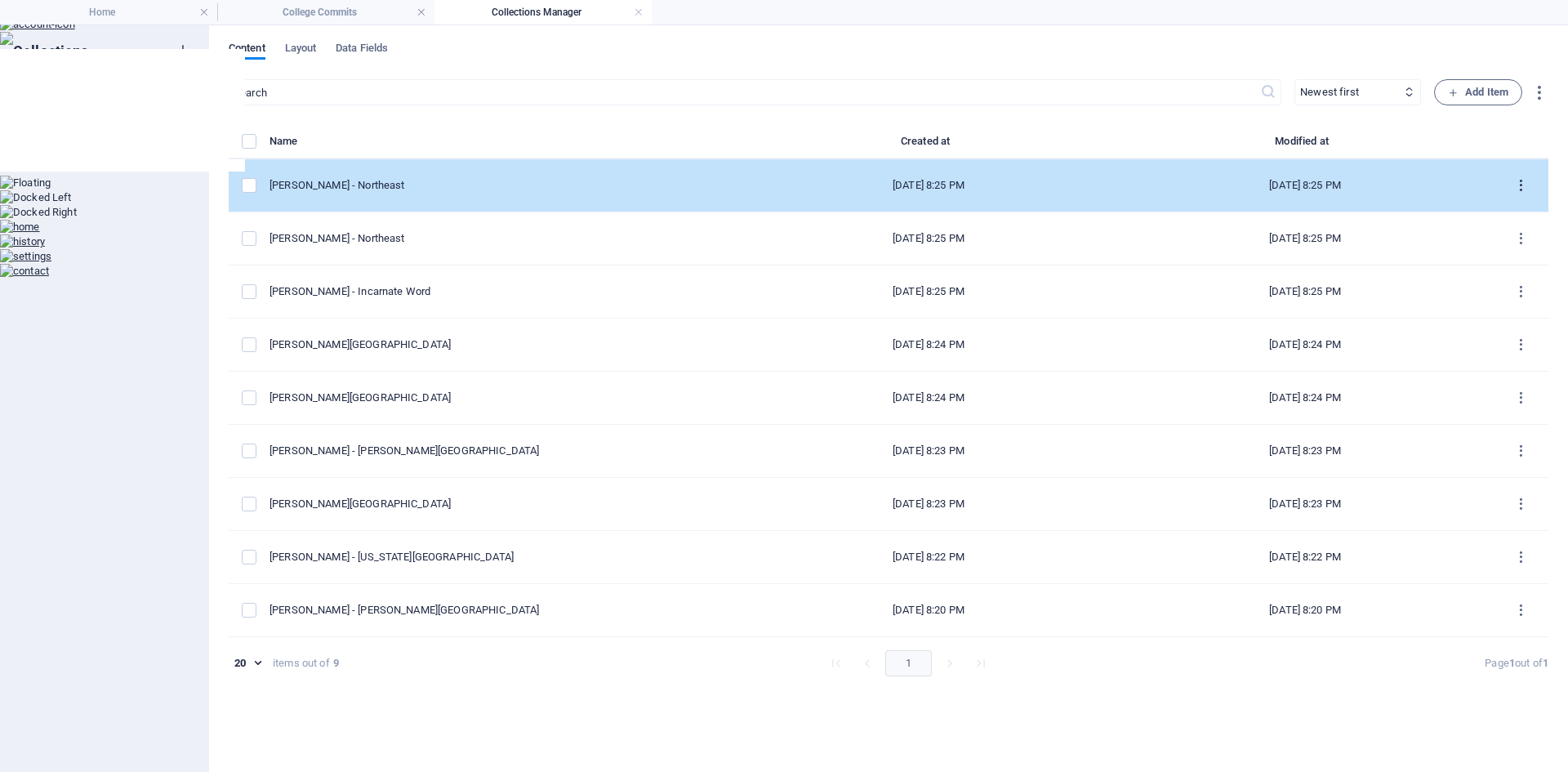
click at [1518, 187] on icon "items list" at bounding box center [1520, 185] width 16 height 16
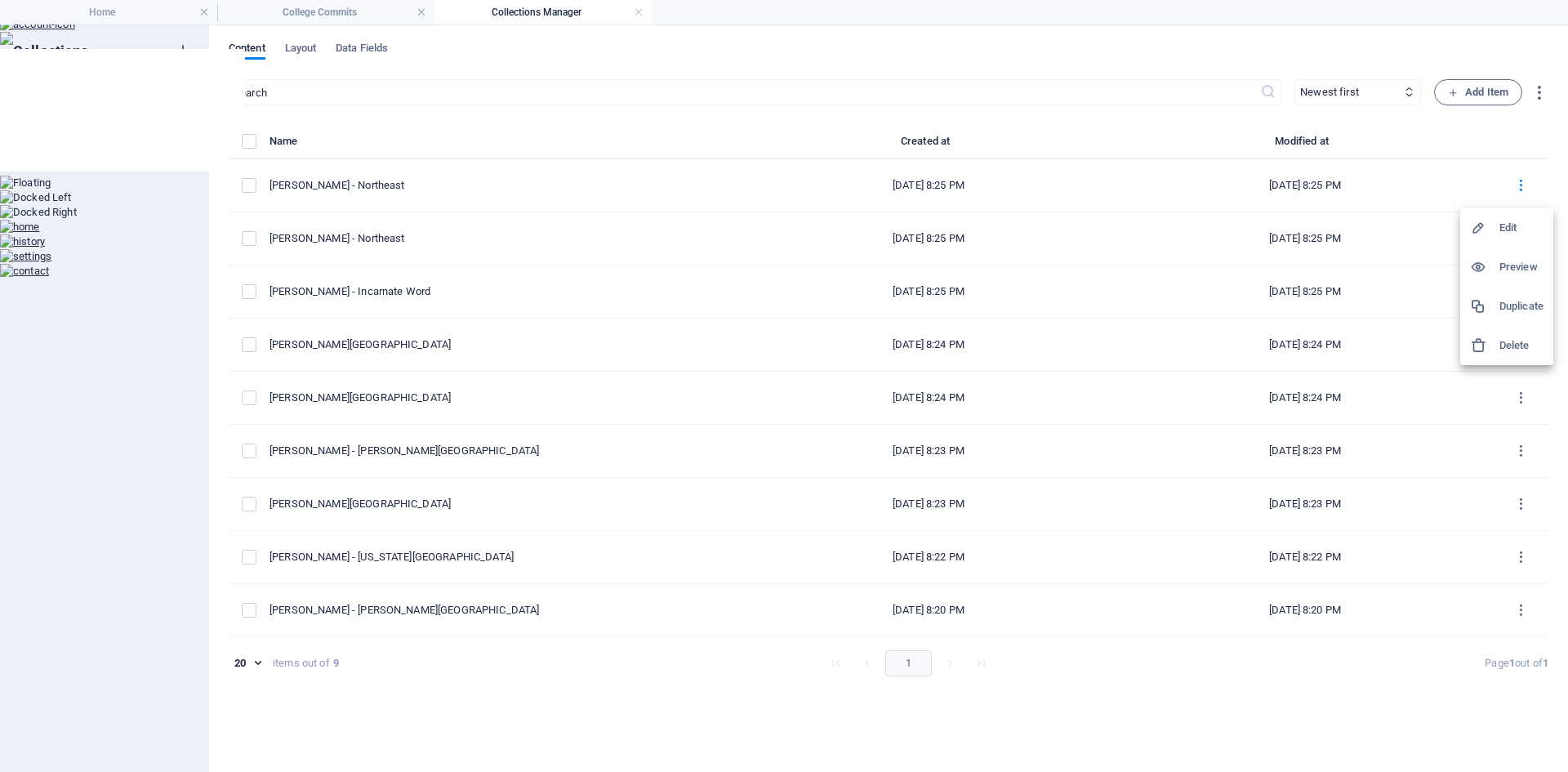
click at [1522, 264] on h6 "Preview" at bounding box center [1520, 267] width 44 height 20
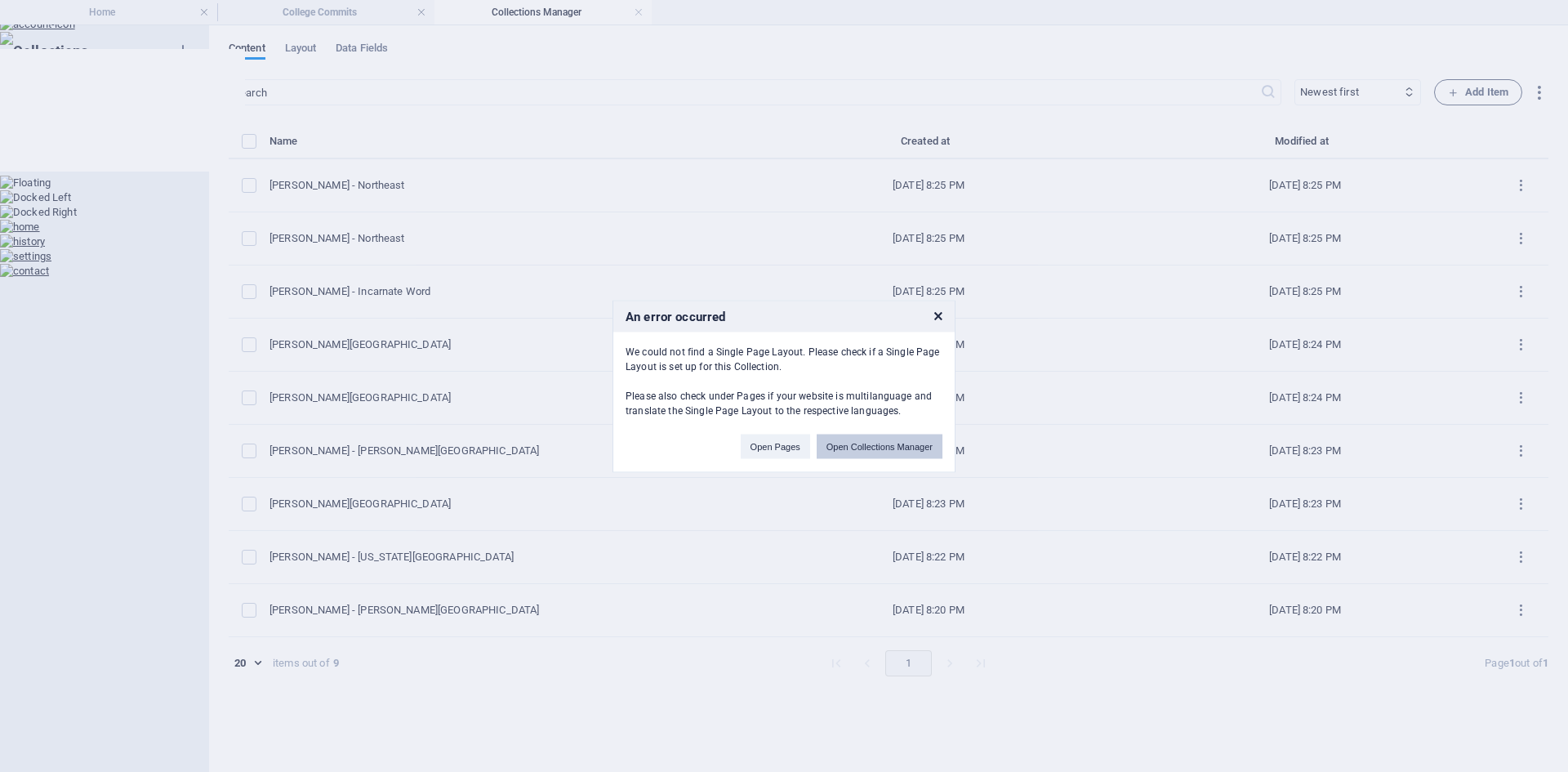
click at [889, 446] on button "Open Collections Manager" at bounding box center [879, 445] width 126 height 24
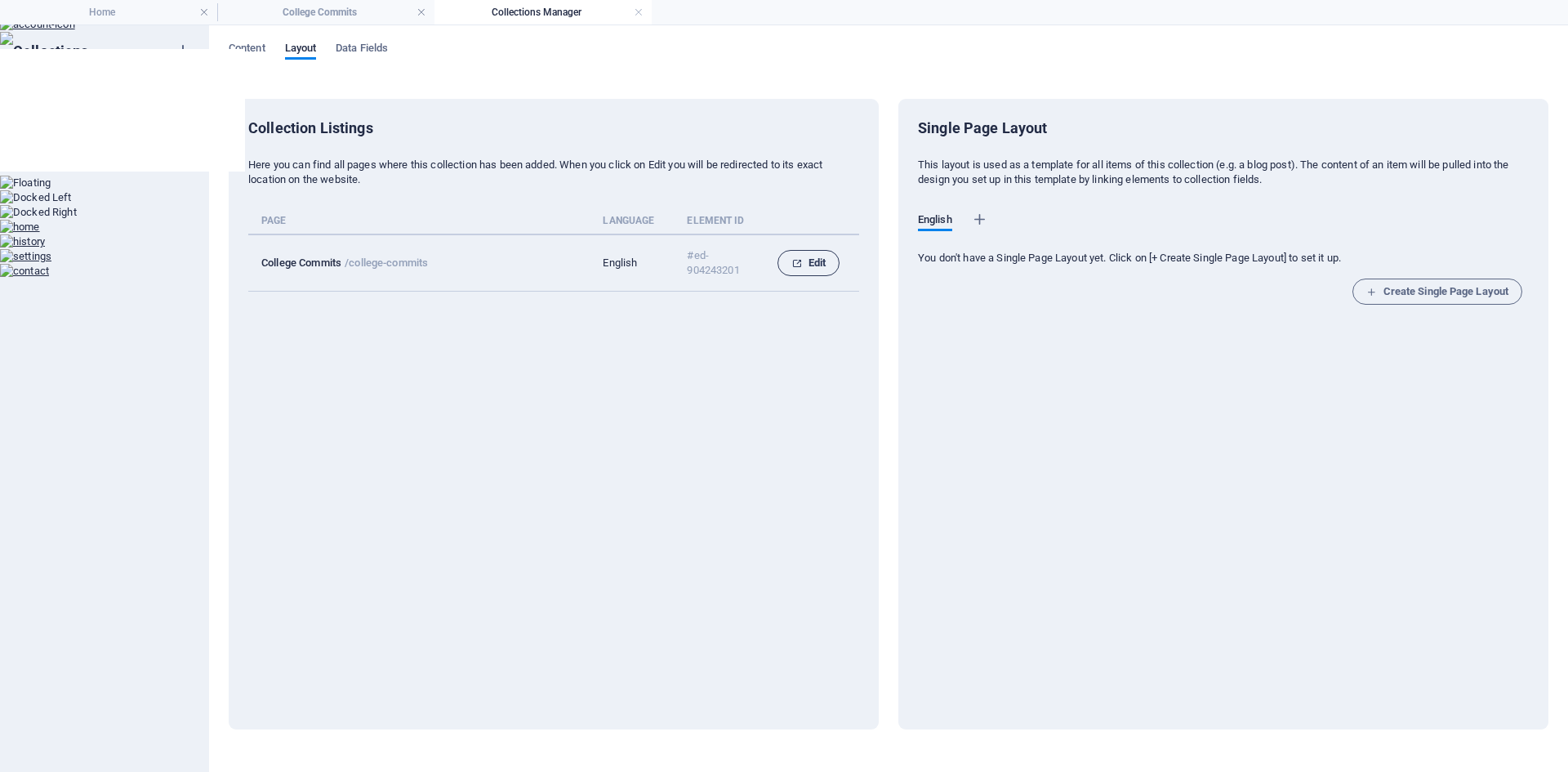
click at [818, 267] on span "Edit" at bounding box center [808, 263] width 34 height 20
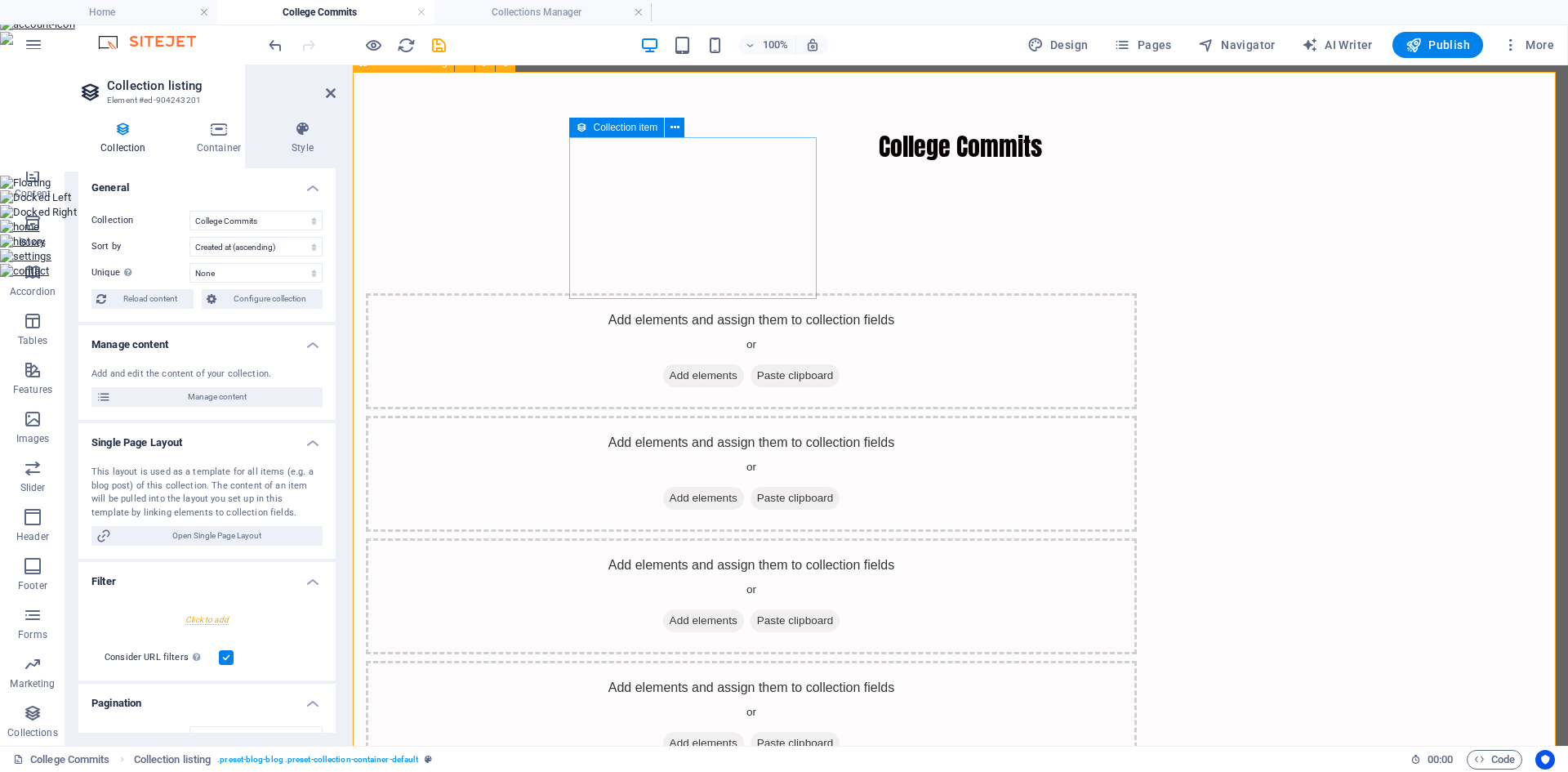
scroll to position [156, 0]
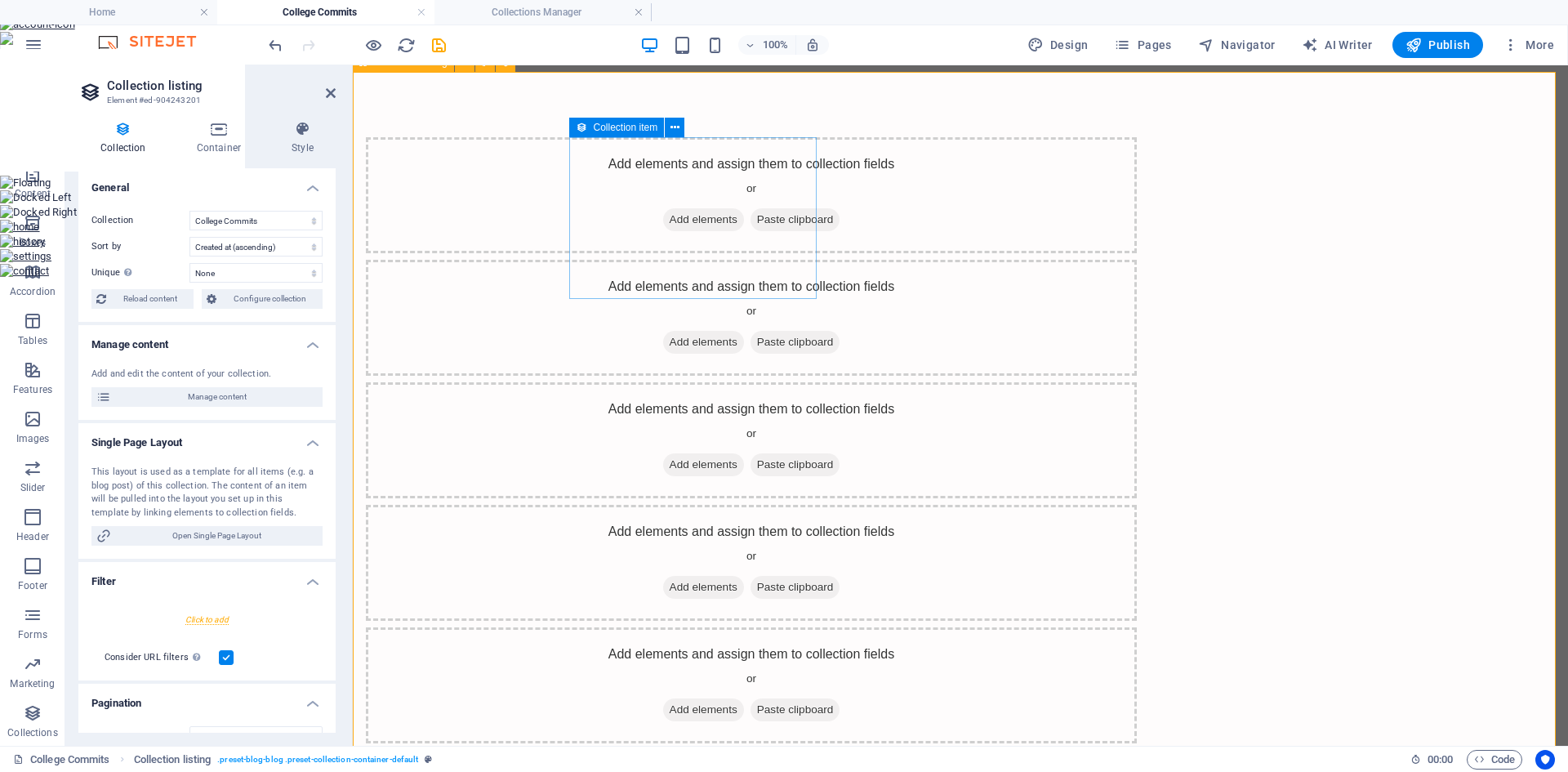
click at [688, 231] on span "Add elements" at bounding box center [703, 219] width 81 height 22
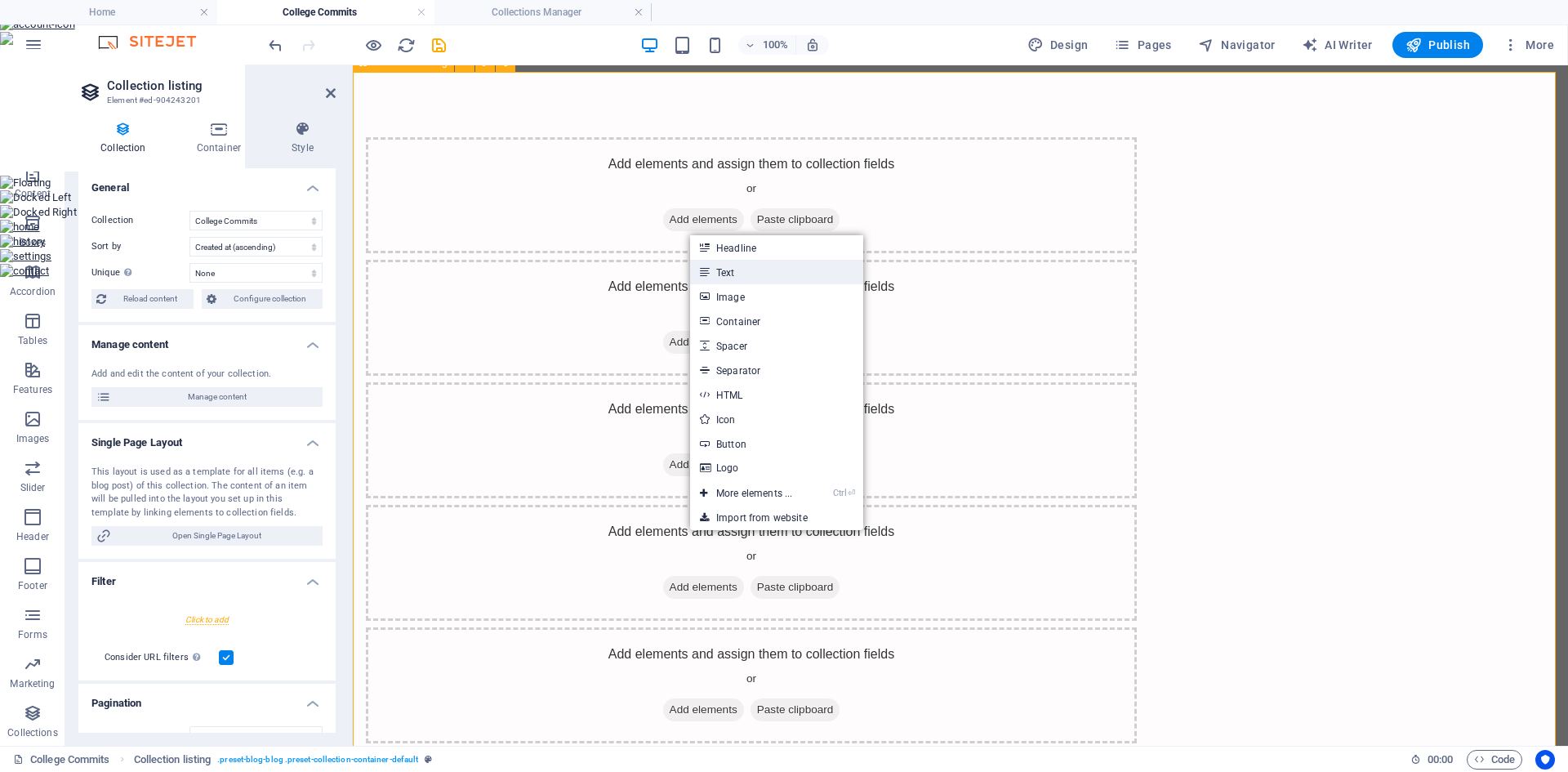
drag, startPoint x: 730, startPoint y: 269, endPoint x: 378, endPoint y: 203, distance: 358.1
click at [730, 269] on link "Text" at bounding box center [776, 271] width 173 height 24
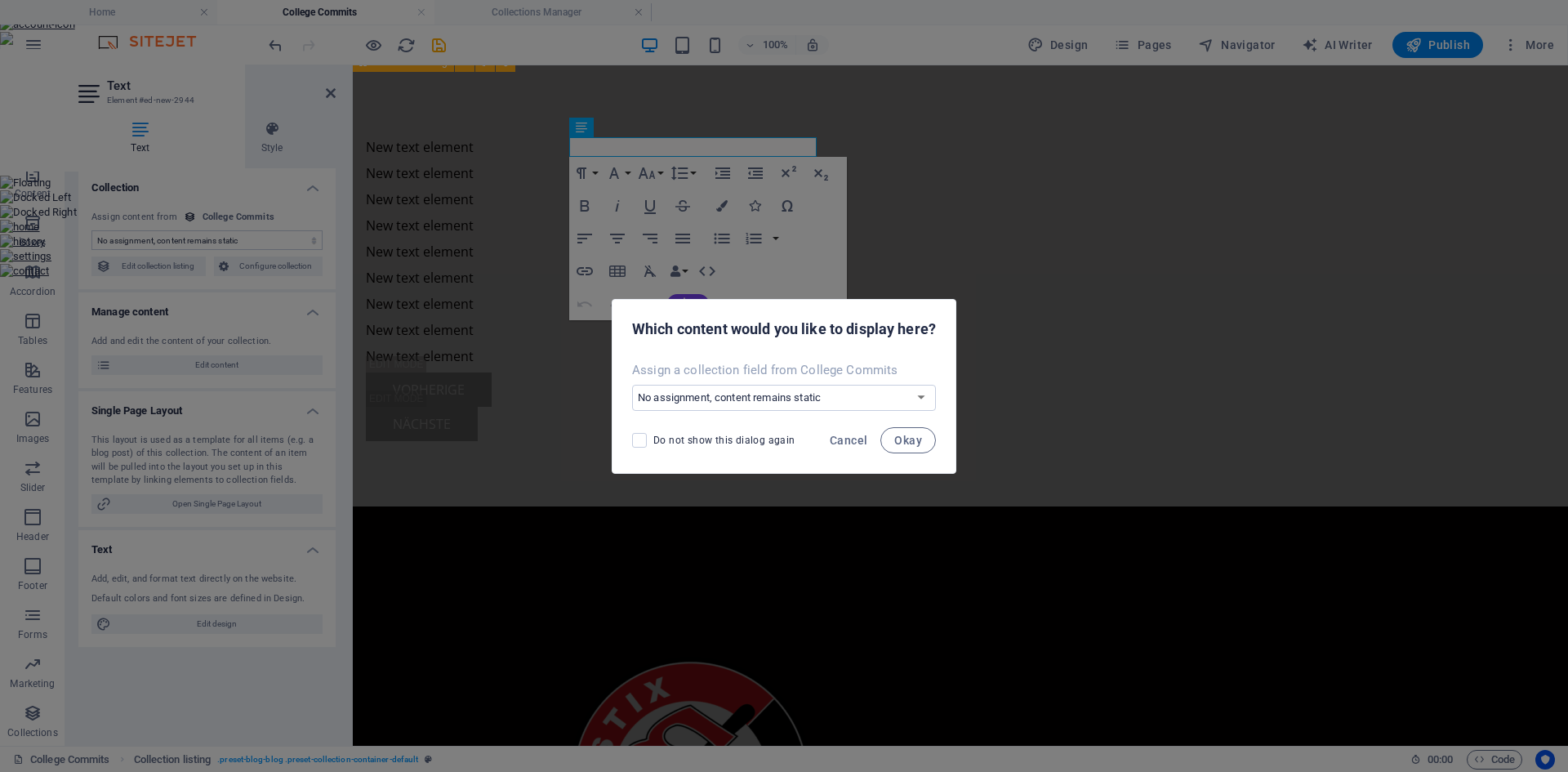
scroll to position [0, 0]
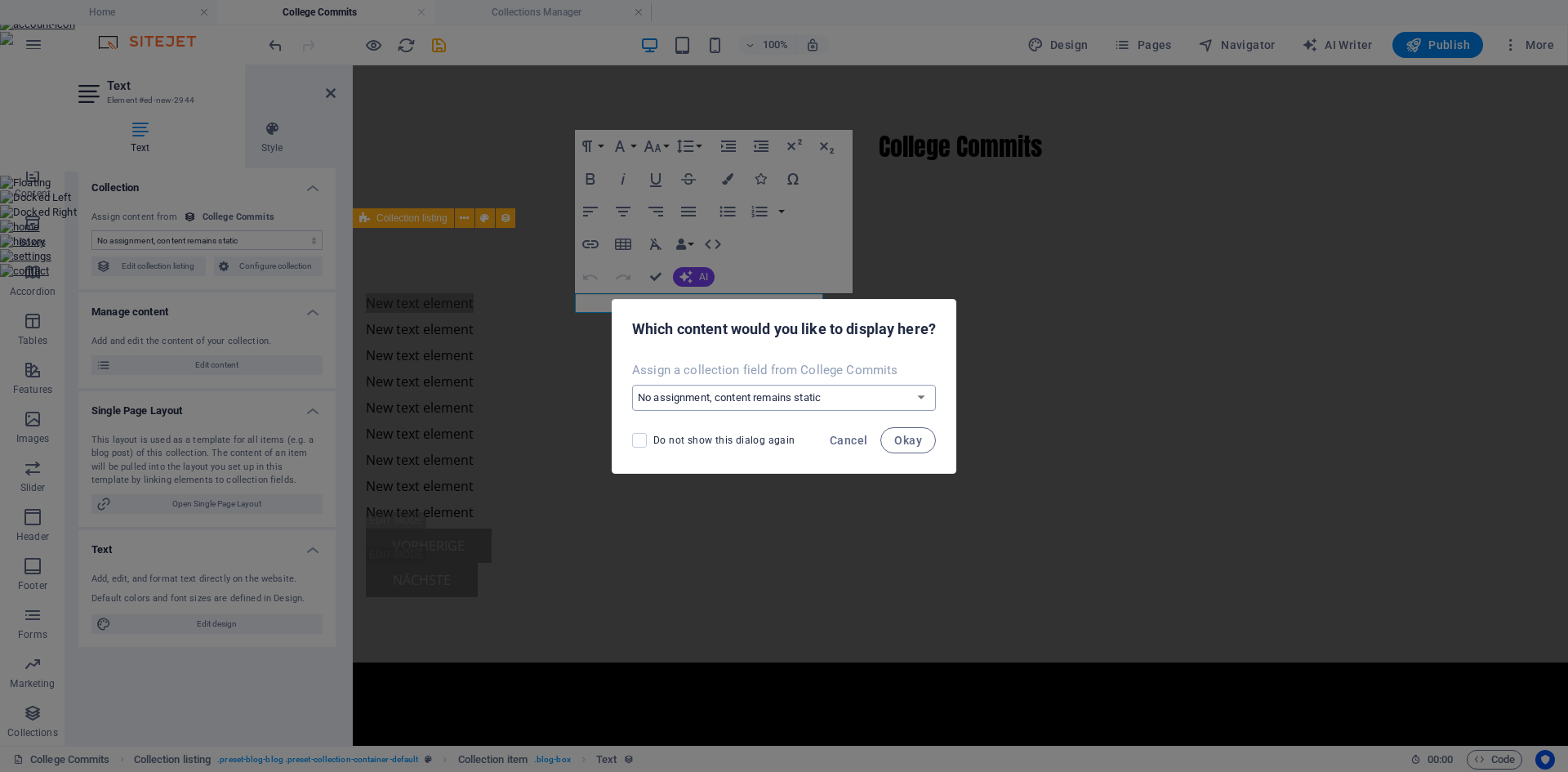
click at [780, 400] on select "No assignment, content remains static Create a new field Created at (Date) Upda…" at bounding box center [784, 397] width 303 height 26
click at [632, 385] on select "No assignment, content remains static Create a new field Created at (Date) Upda…" at bounding box center [784, 397] width 303 height 26
click at [907, 438] on span "Okay" at bounding box center [907, 439] width 27 height 13
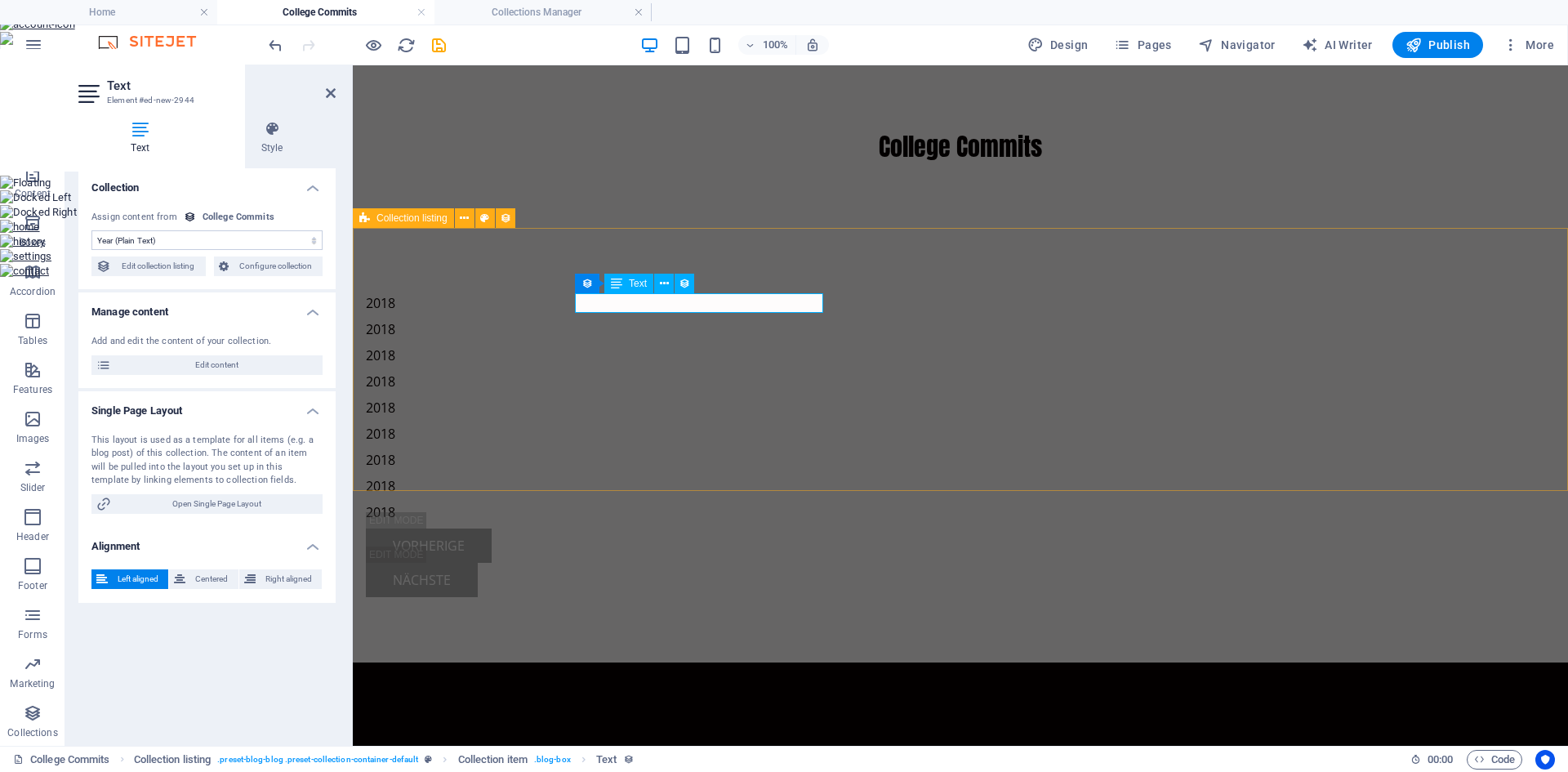
click at [629, 305] on div "2018" at bounding box center [751, 303] width 771 height 20
click at [634, 287] on span "Text" at bounding box center [637, 283] width 18 height 10
click at [662, 285] on icon at bounding box center [663, 284] width 9 height 18
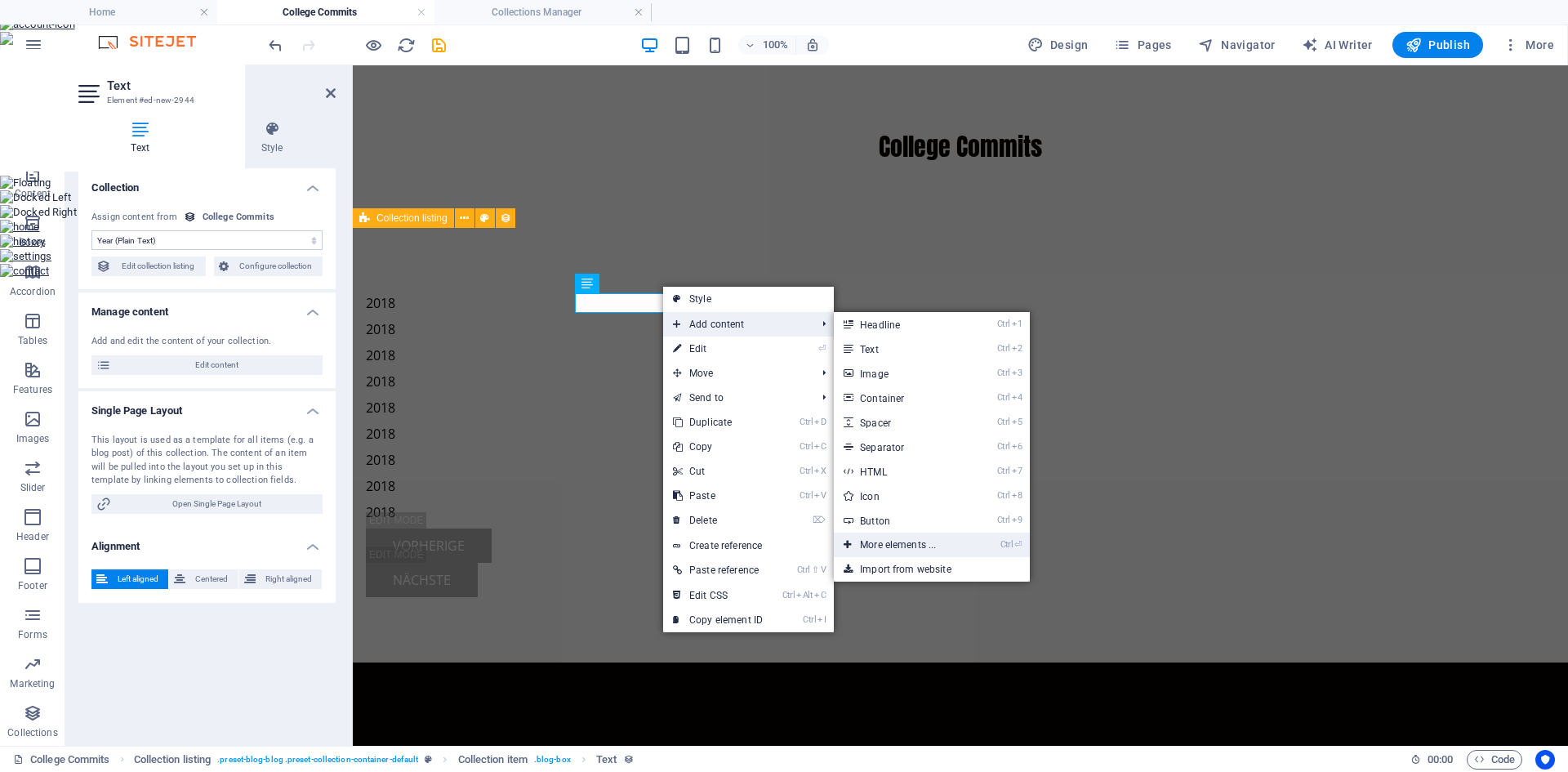
click at [918, 537] on link "Ctrl ⏎ More elements ..." at bounding box center [901, 545] width 135 height 24
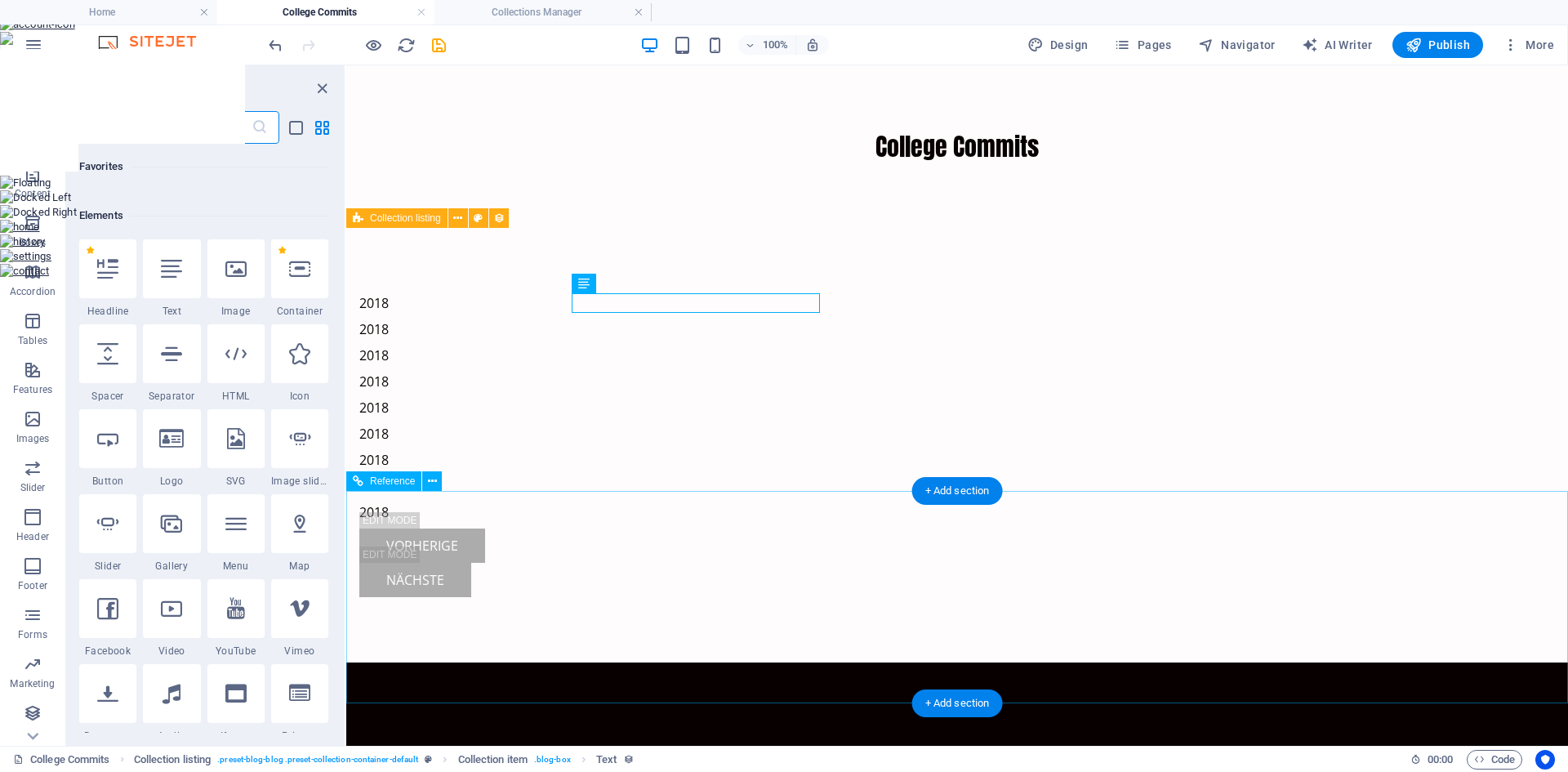
scroll to position [174, 0]
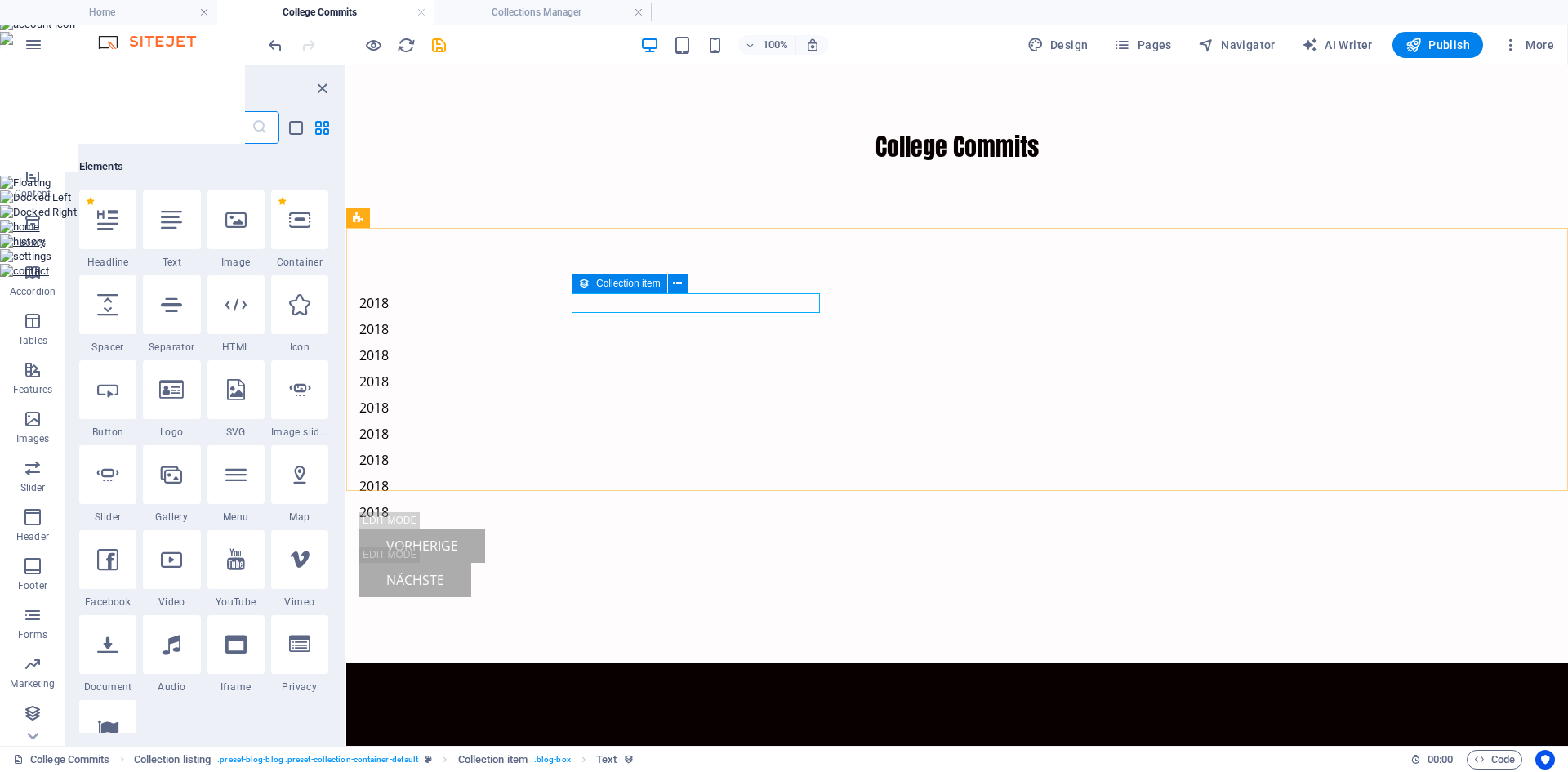
click at [588, 283] on icon at bounding box center [583, 283] width 12 height 20
click at [674, 281] on icon at bounding box center [676, 284] width 9 height 18
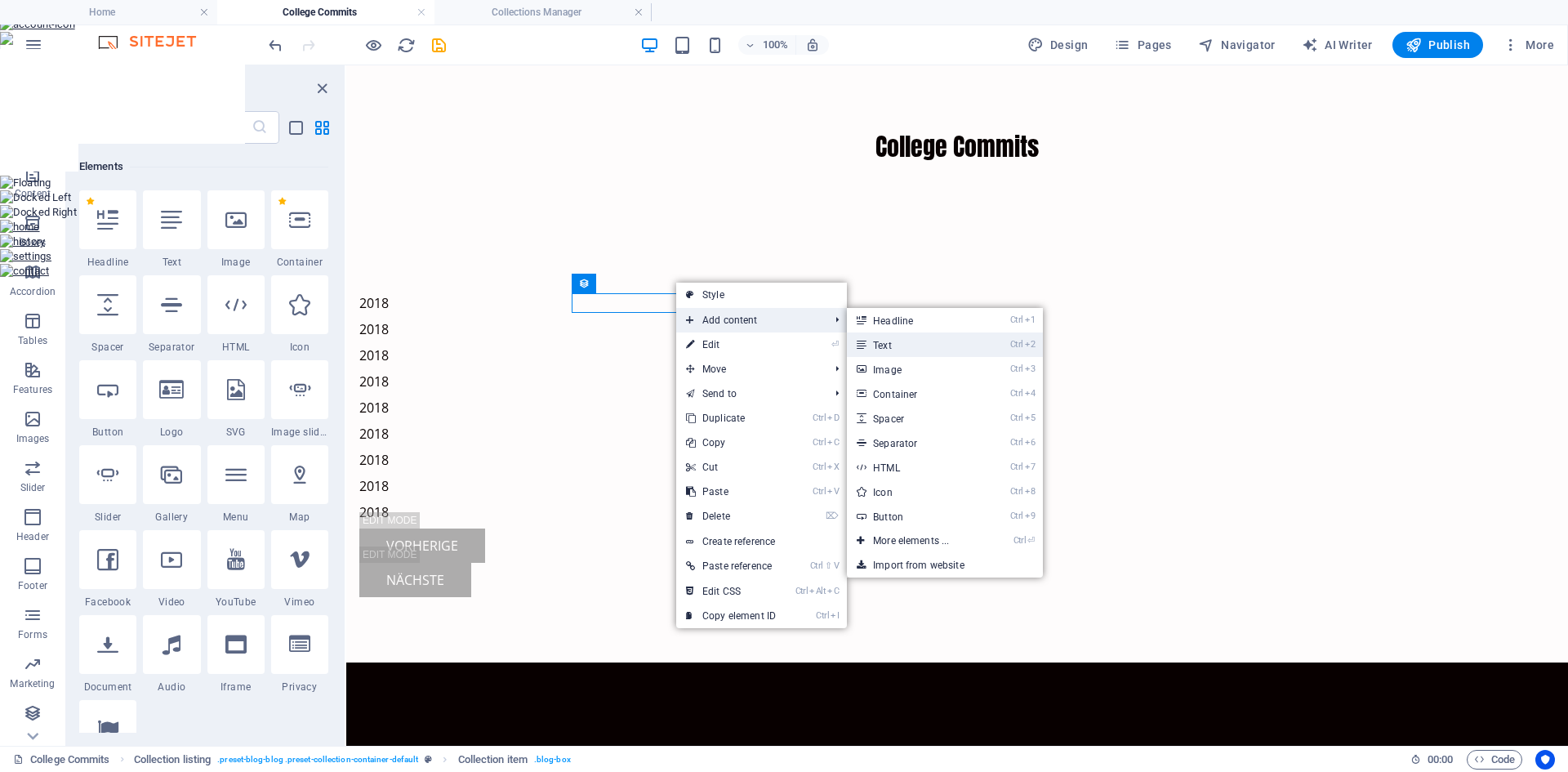
click at [898, 338] on link "Ctrl 2 Text" at bounding box center [914, 345] width 135 height 24
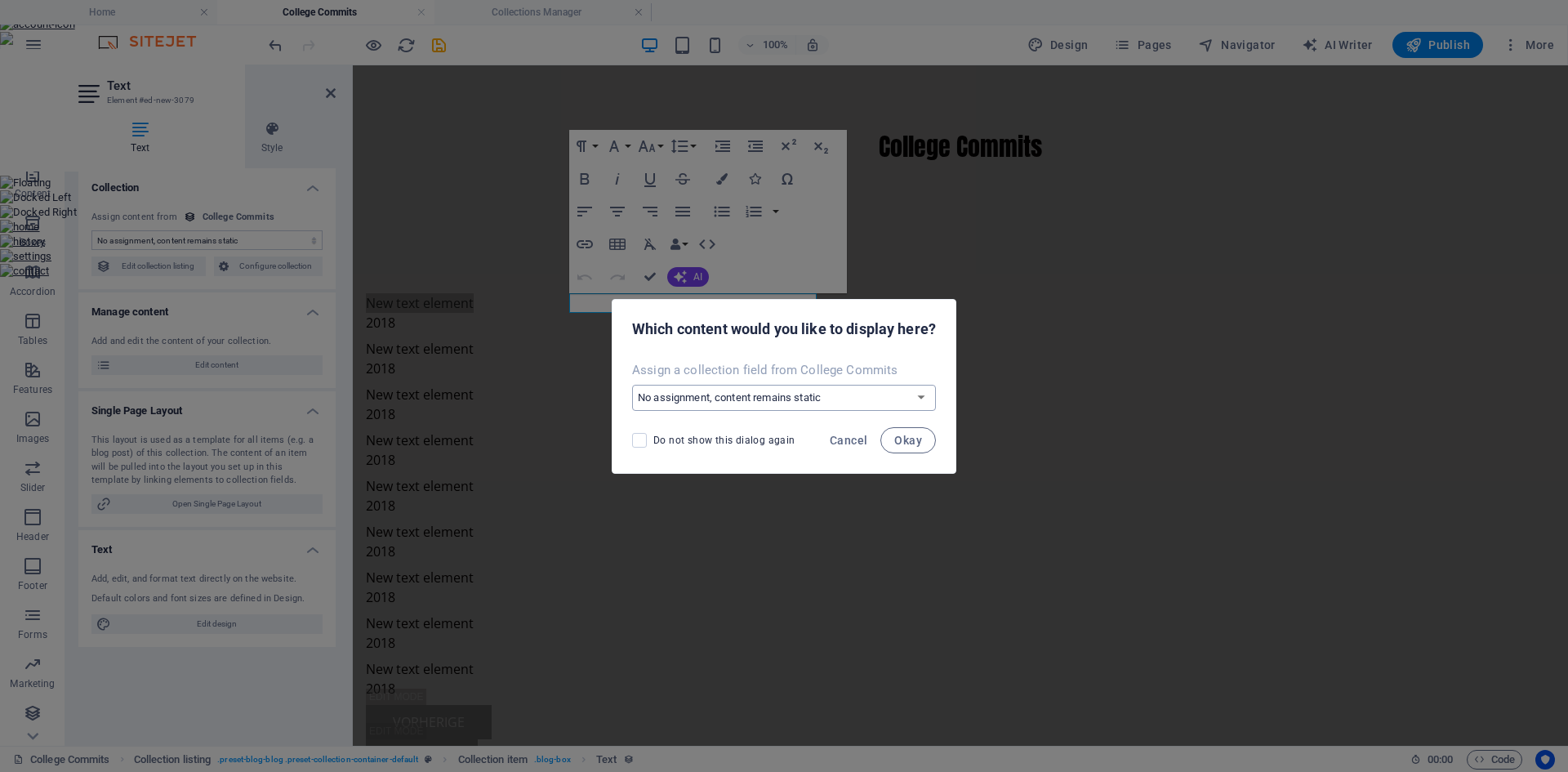
click at [804, 397] on select "No assignment, content remains static Create a new field Created at (Date) Upda…" at bounding box center [784, 397] width 303 height 26
click at [632, 385] on select "No assignment, content remains static Create a new field Created at (Date) Upda…" at bounding box center [784, 397] width 303 height 26
click at [907, 439] on span "Okay" at bounding box center [907, 439] width 27 height 13
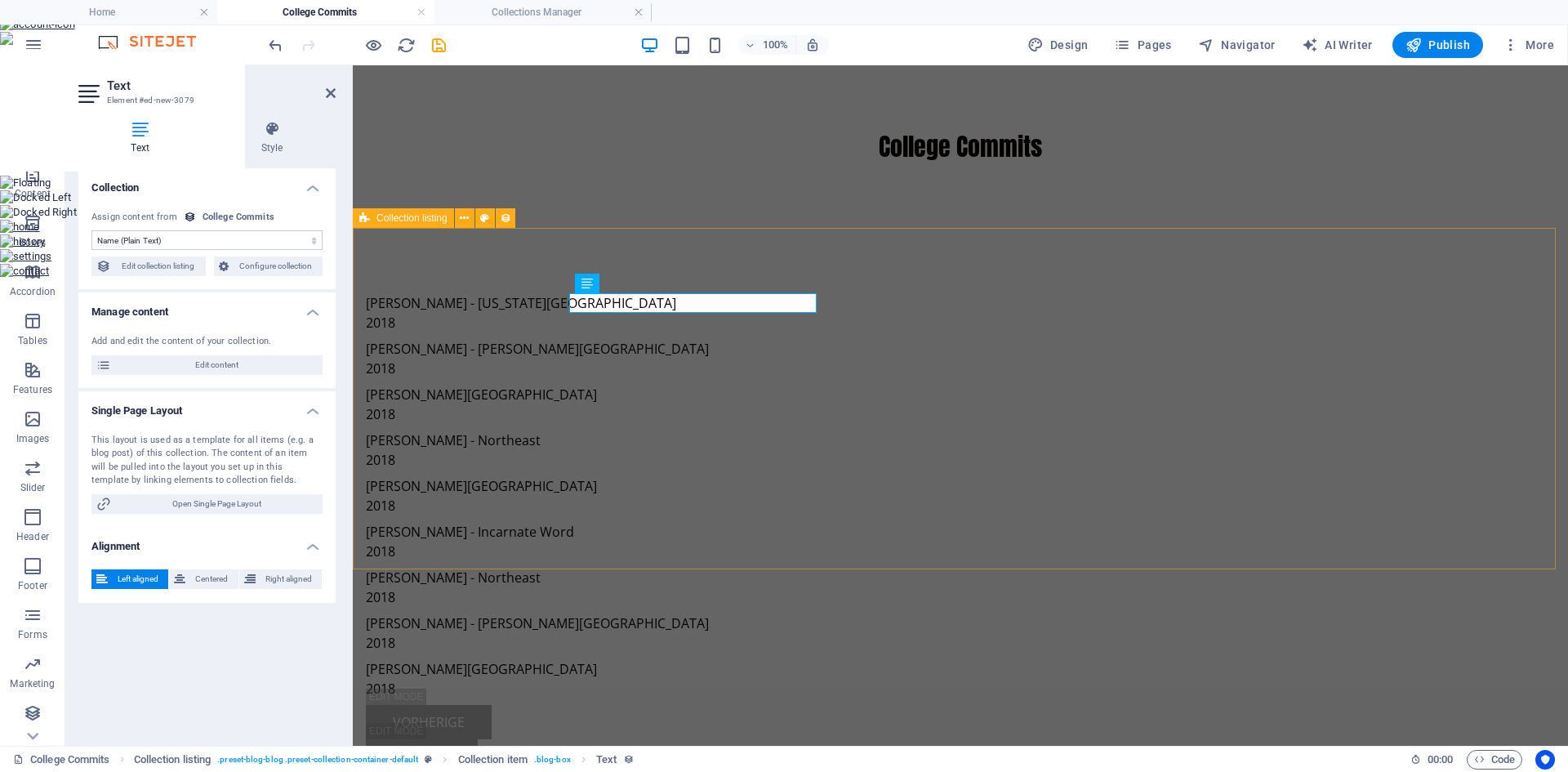
click at [704, 227] on div "Brett Squires - Oklahoma University 2018 Brice Foutz - Odessa College 2018 Coy …" at bounding box center [959, 533] width 1215 height 611
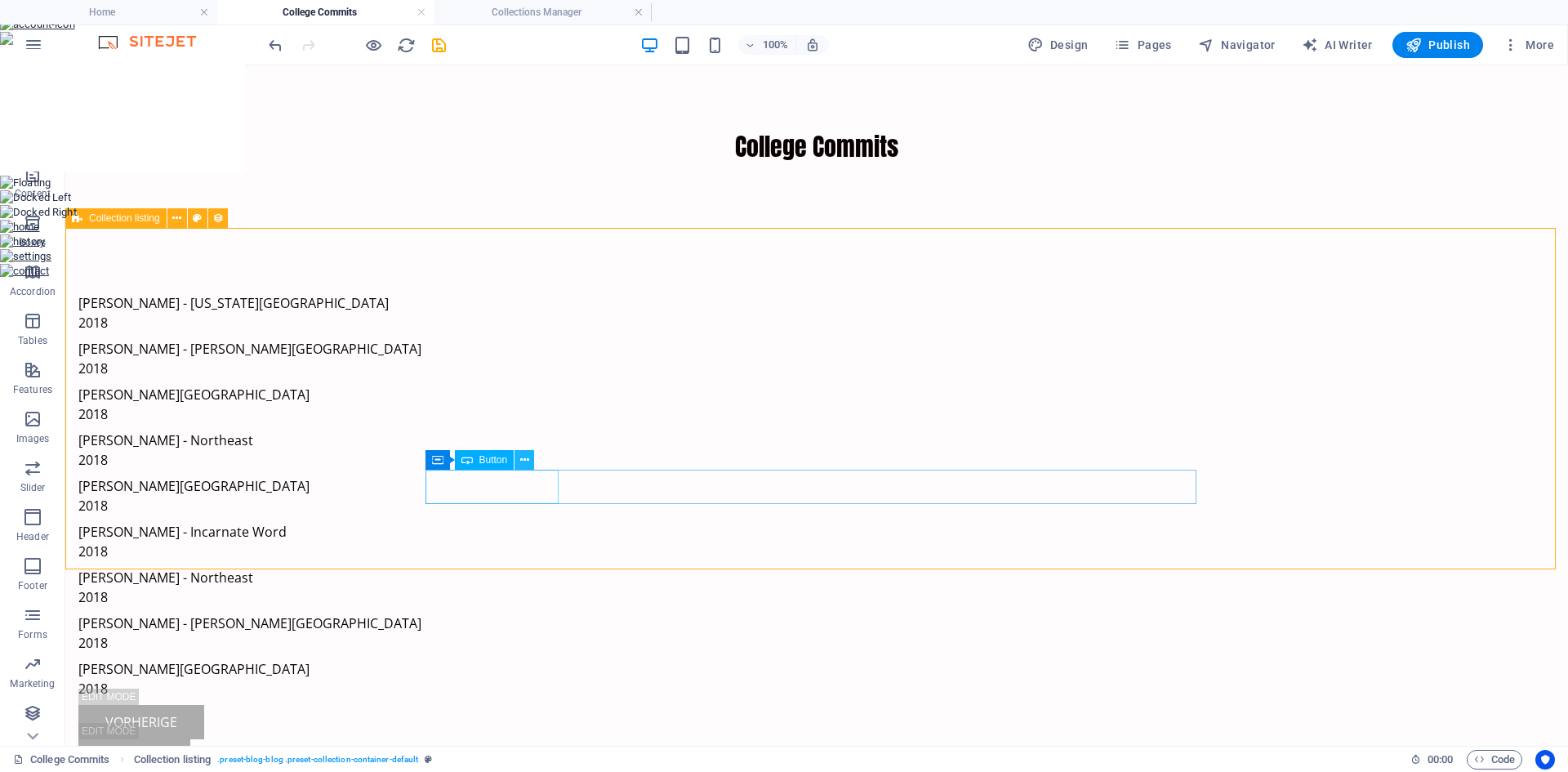
click at [526, 458] on icon at bounding box center [524, 461] width 9 height 18
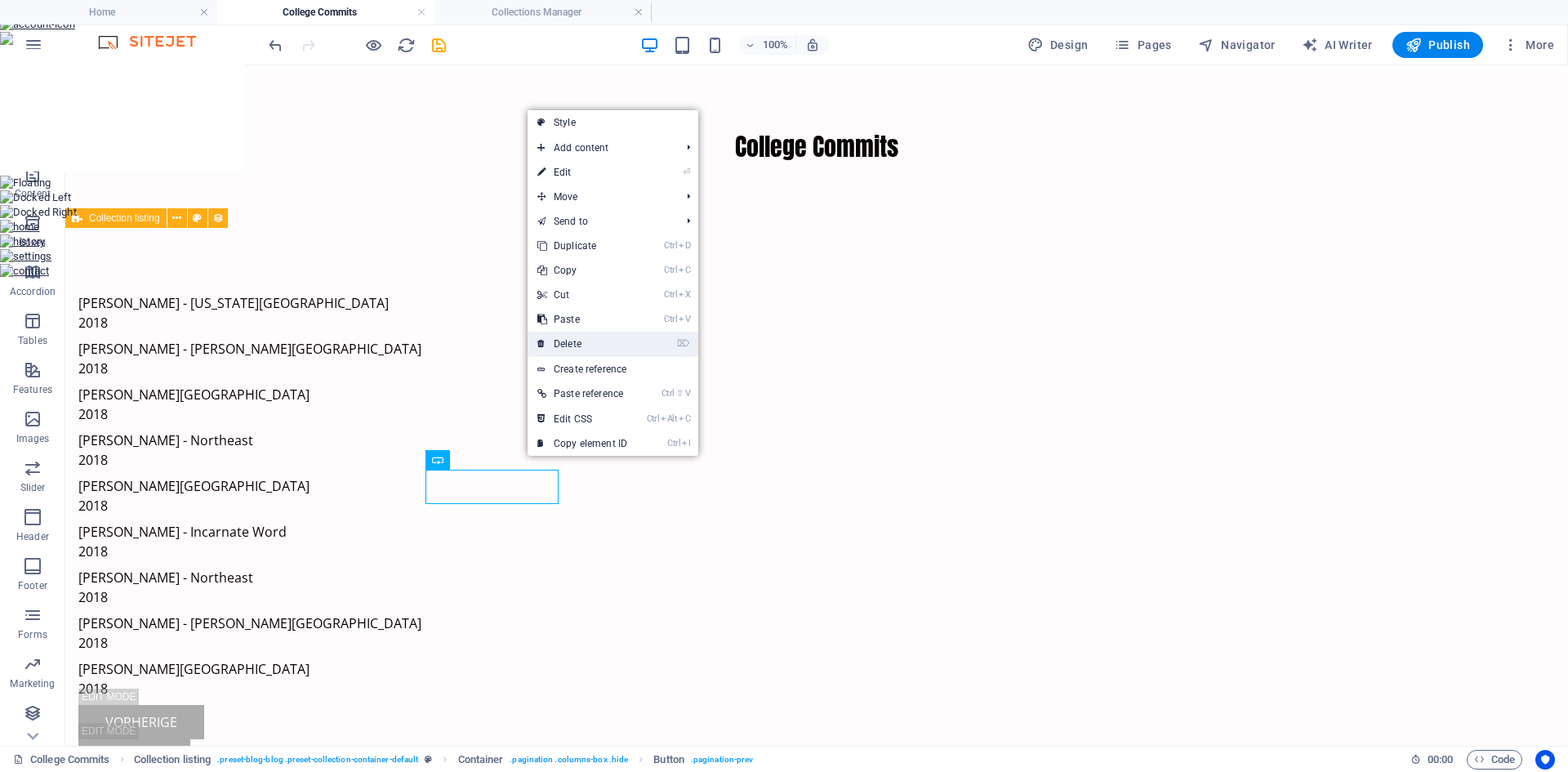
click at [596, 342] on link "⌦ Delete" at bounding box center [583, 344] width 109 height 24
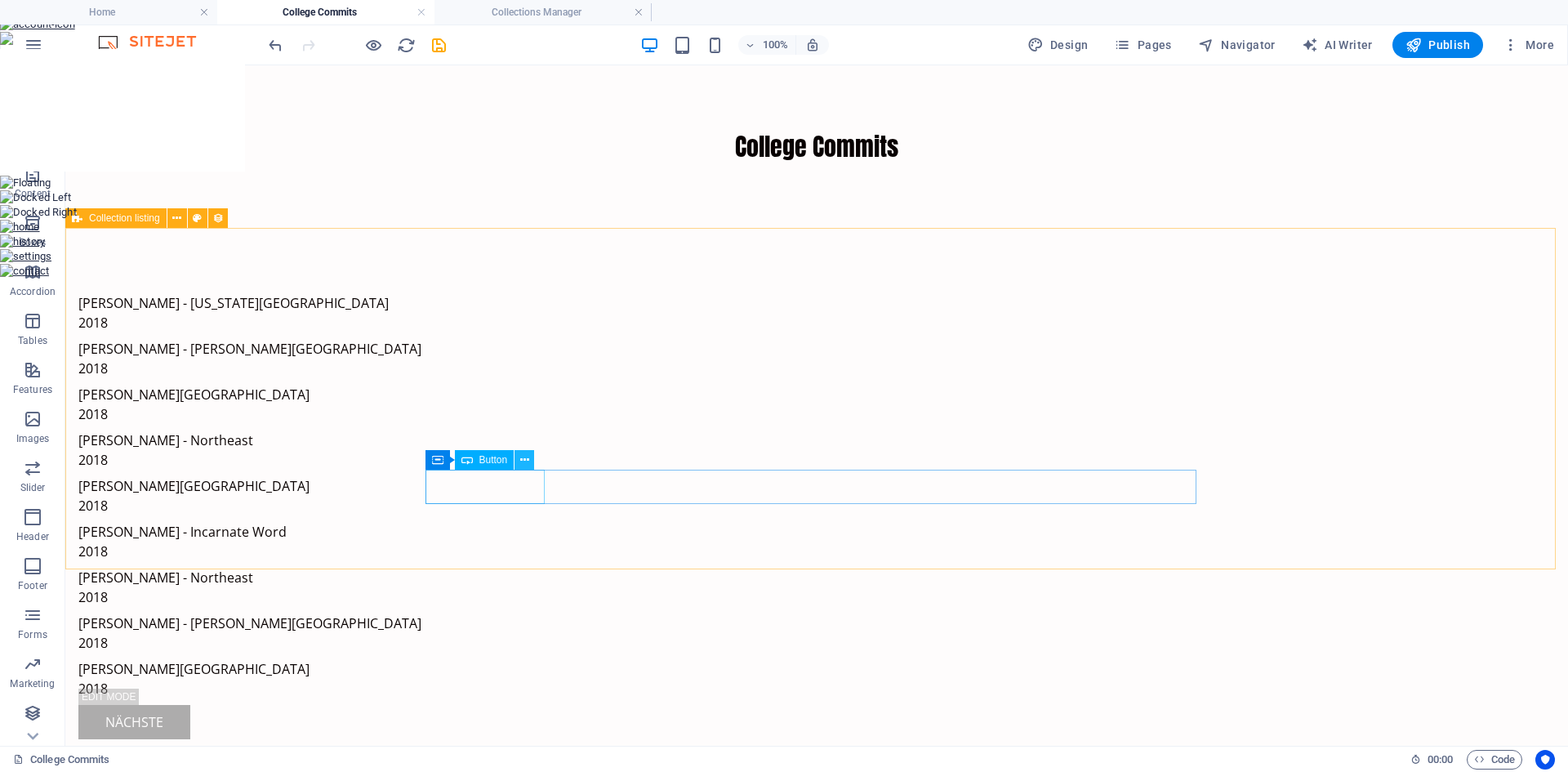
click at [520, 465] on icon at bounding box center [524, 461] width 9 height 18
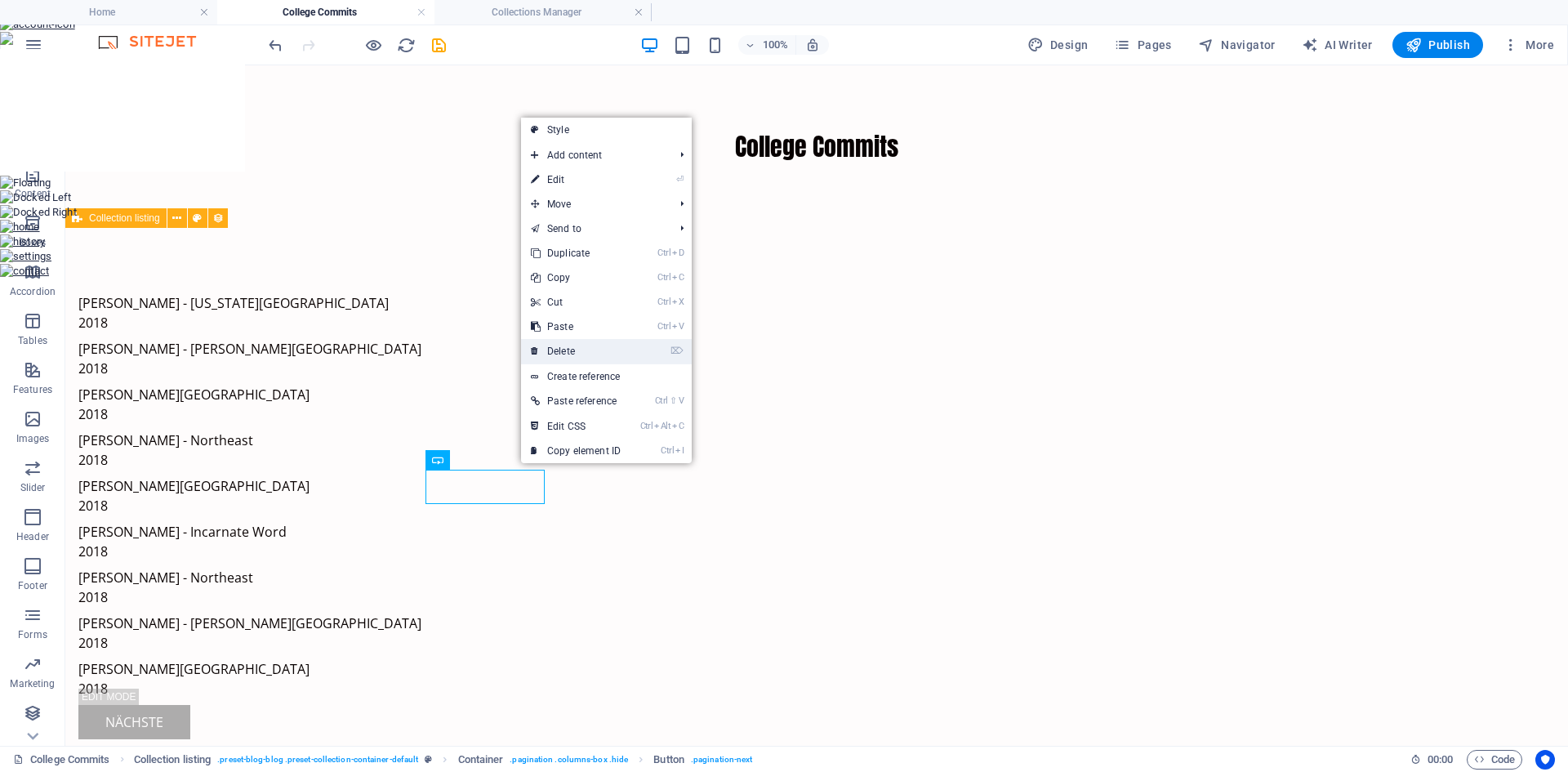
click at [573, 353] on link "⌦ Delete" at bounding box center [576, 350] width 109 height 24
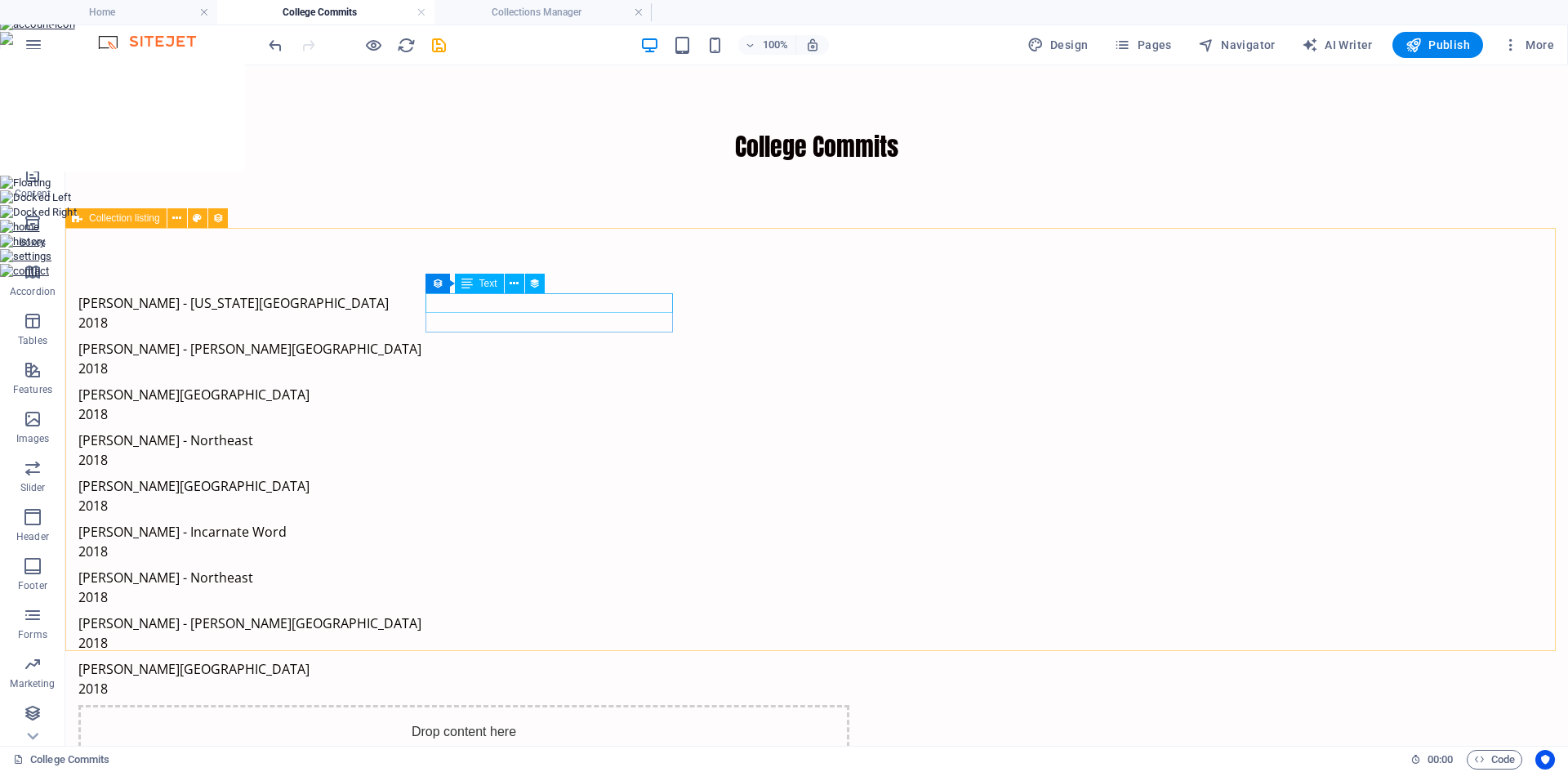
click at [486, 284] on span "Text" at bounding box center [488, 283] width 18 height 10
click at [508, 282] on button at bounding box center [514, 283] width 20 height 20
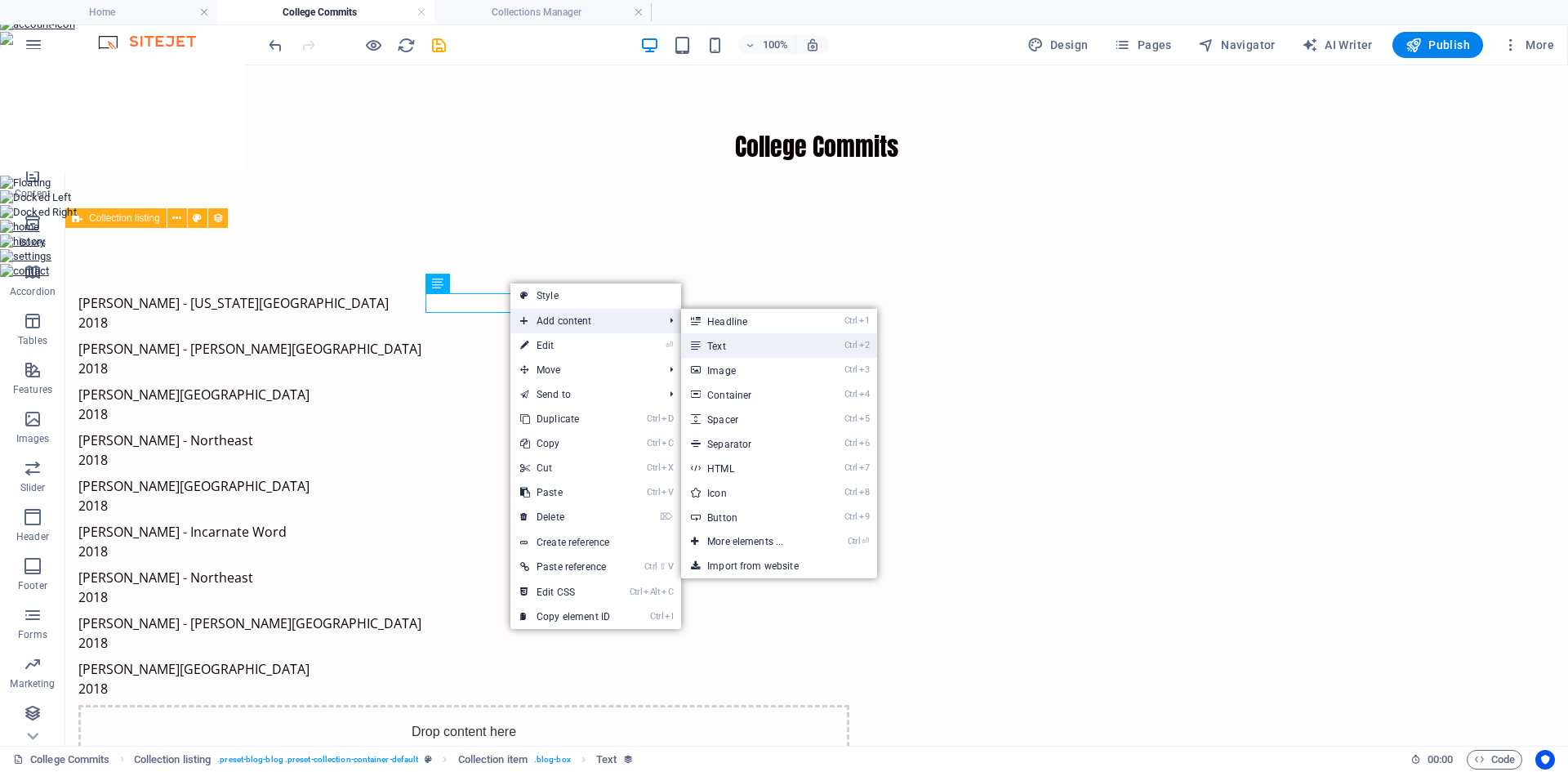
drag, startPoint x: 751, startPoint y: 347, endPoint x: 398, endPoint y: 281, distance: 359.1
click at [751, 347] on link "Ctrl 2 Text" at bounding box center [748, 345] width 135 height 24
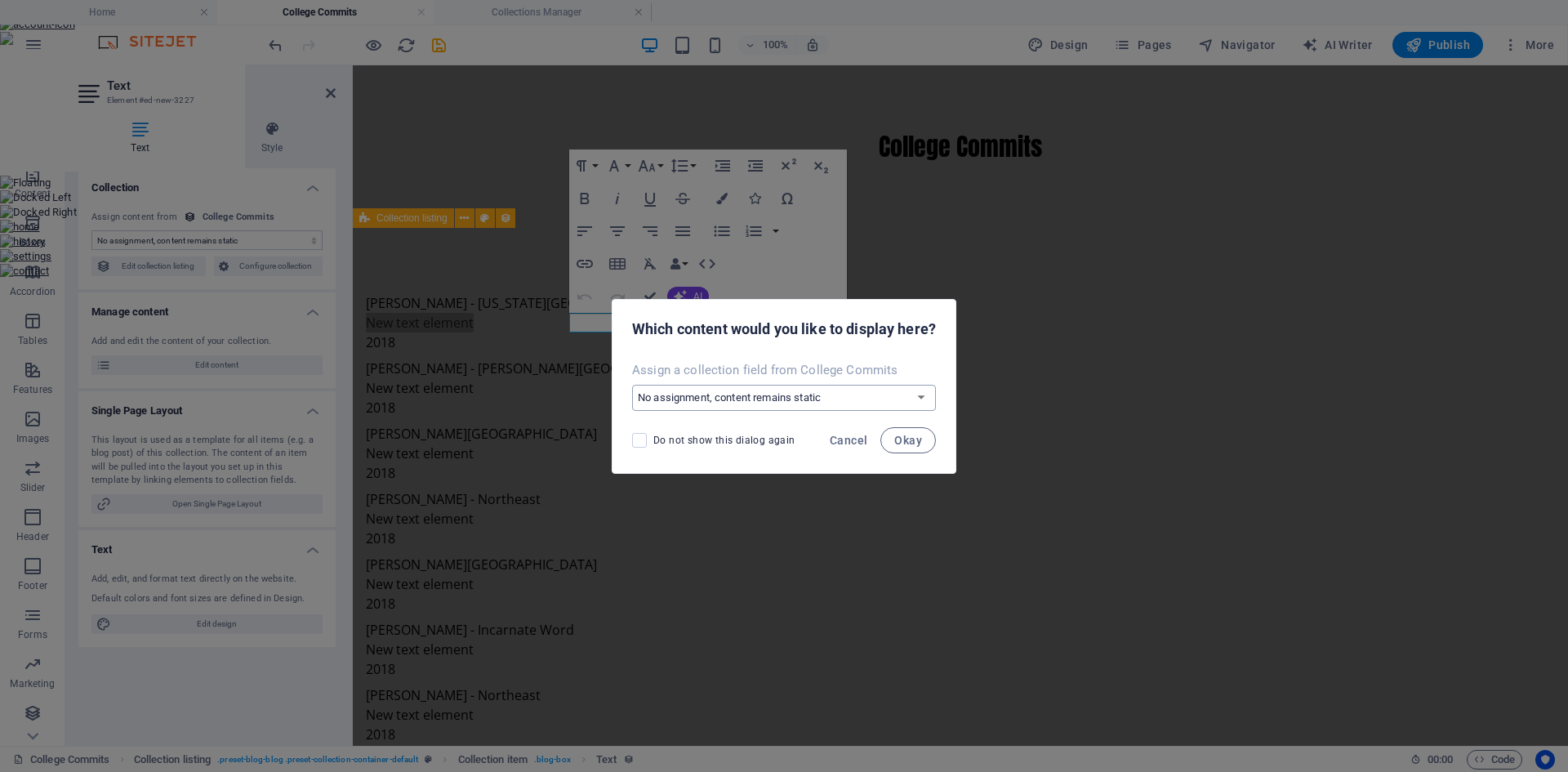
click at [796, 401] on select "No assignment, content remains static Create a new field Created at (Date) Upda…" at bounding box center [784, 397] width 303 height 26
click at [632, 385] on select "No assignment, content remains static Create a new field Created at (Date) Upda…" at bounding box center [784, 397] width 303 height 26
click at [893, 433] on button "Okay" at bounding box center [907, 440] width 56 height 26
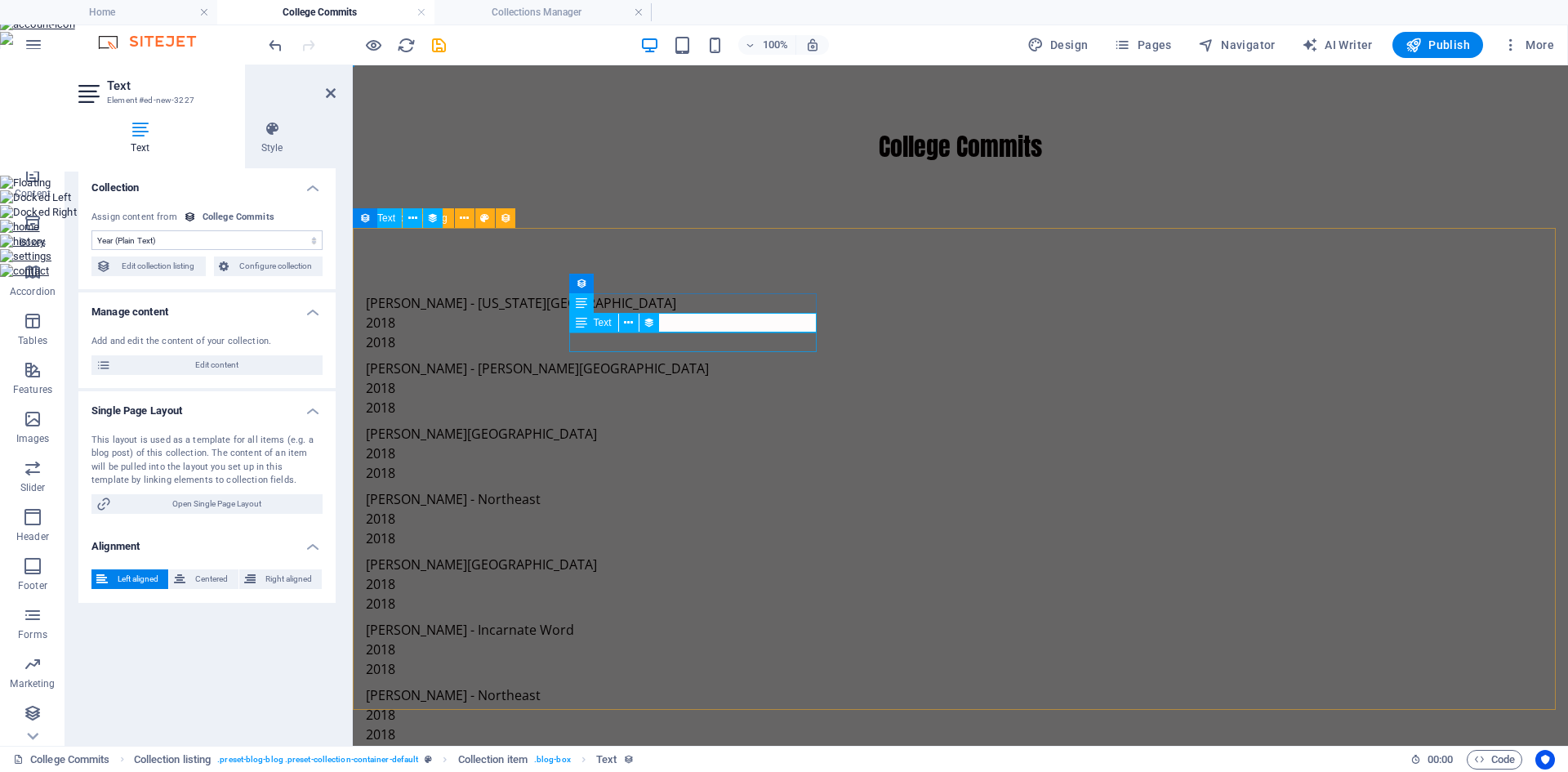
click at [608, 343] on div "2018" at bounding box center [751, 343] width 771 height 20
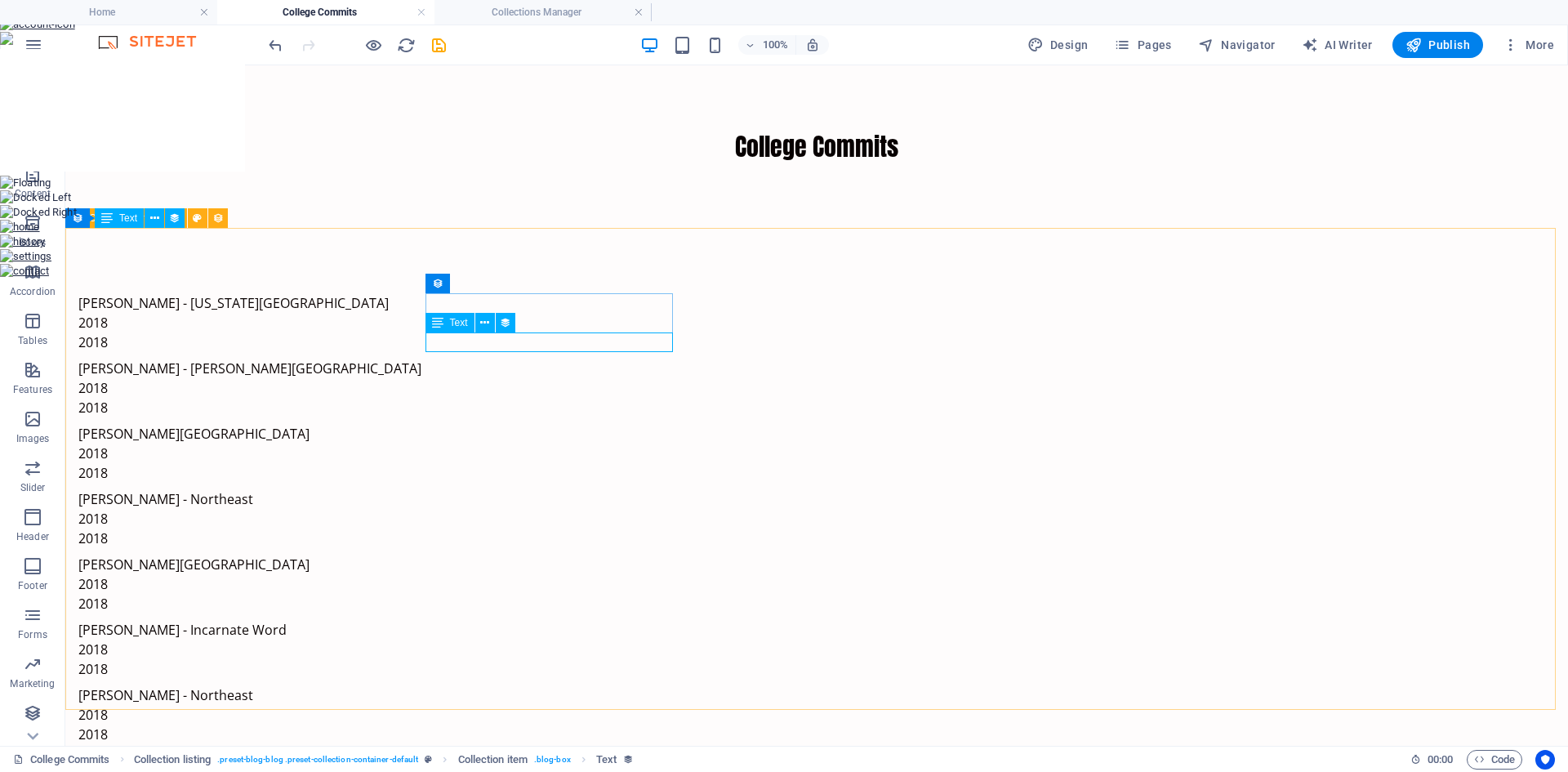
click at [461, 324] on span "Text" at bounding box center [459, 322] width 18 height 10
click at [481, 325] on icon at bounding box center [484, 323] width 9 height 18
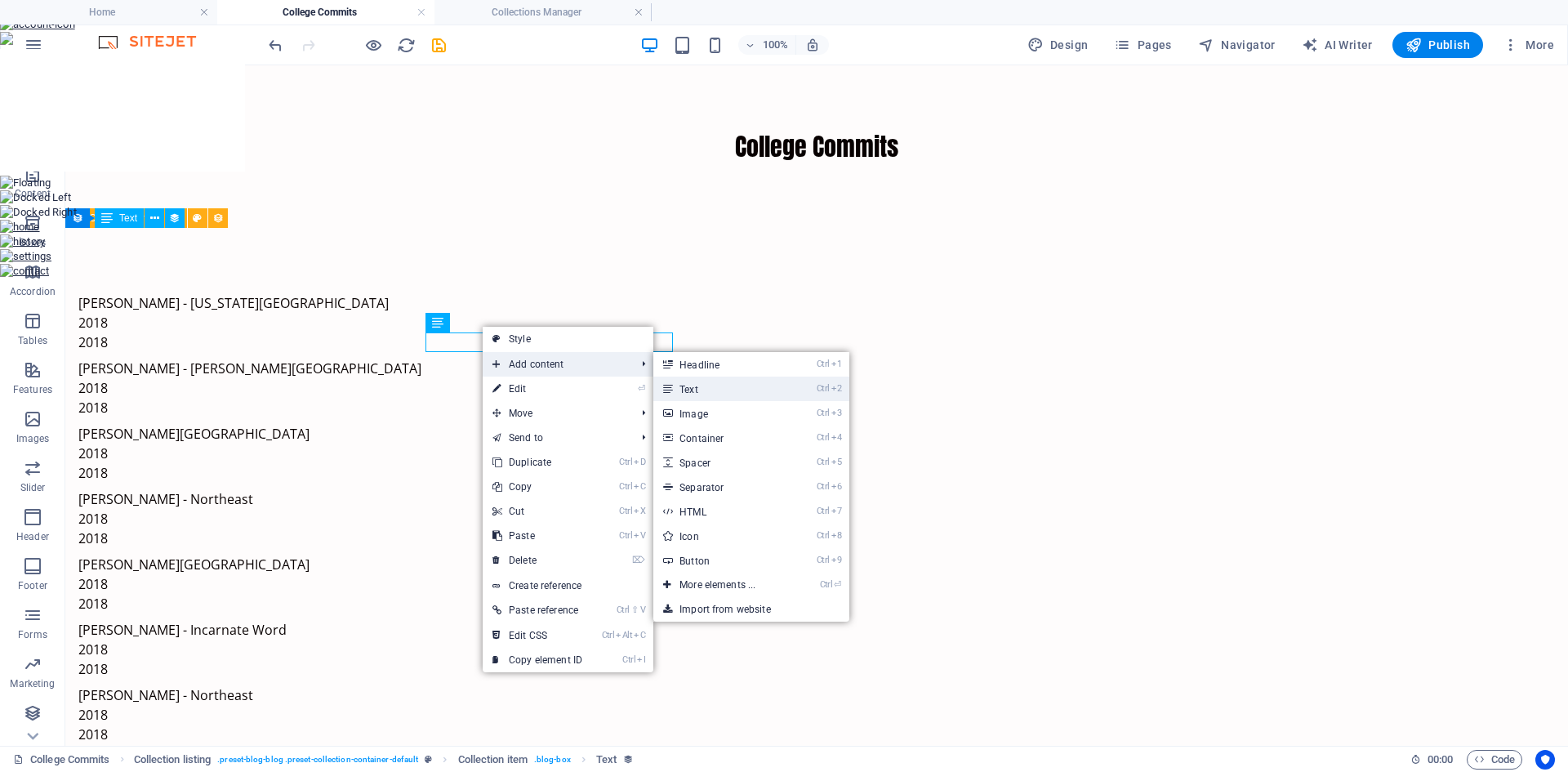
click at [684, 386] on link "Ctrl 2 Text" at bounding box center [720, 388] width 135 height 24
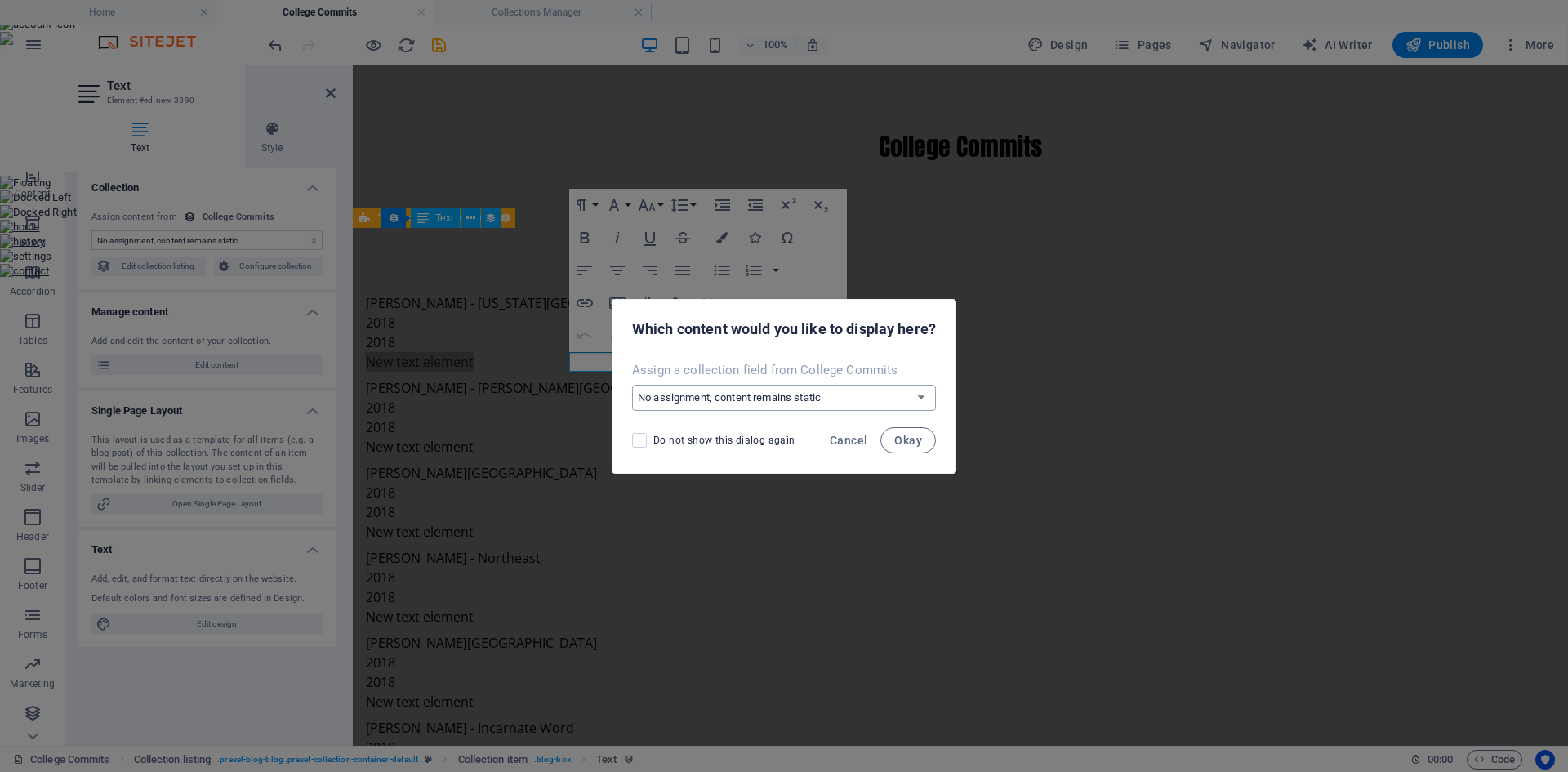
click at [707, 399] on select "No assignment, content remains static Create a new field Created at (Date) Upda…" at bounding box center [784, 397] width 303 height 26
click at [632, 385] on select "No assignment, content remains static Create a new field Created at (Date) Upda…" at bounding box center [784, 397] width 303 height 26
click at [900, 443] on span "Okay" at bounding box center [907, 439] width 27 height 13
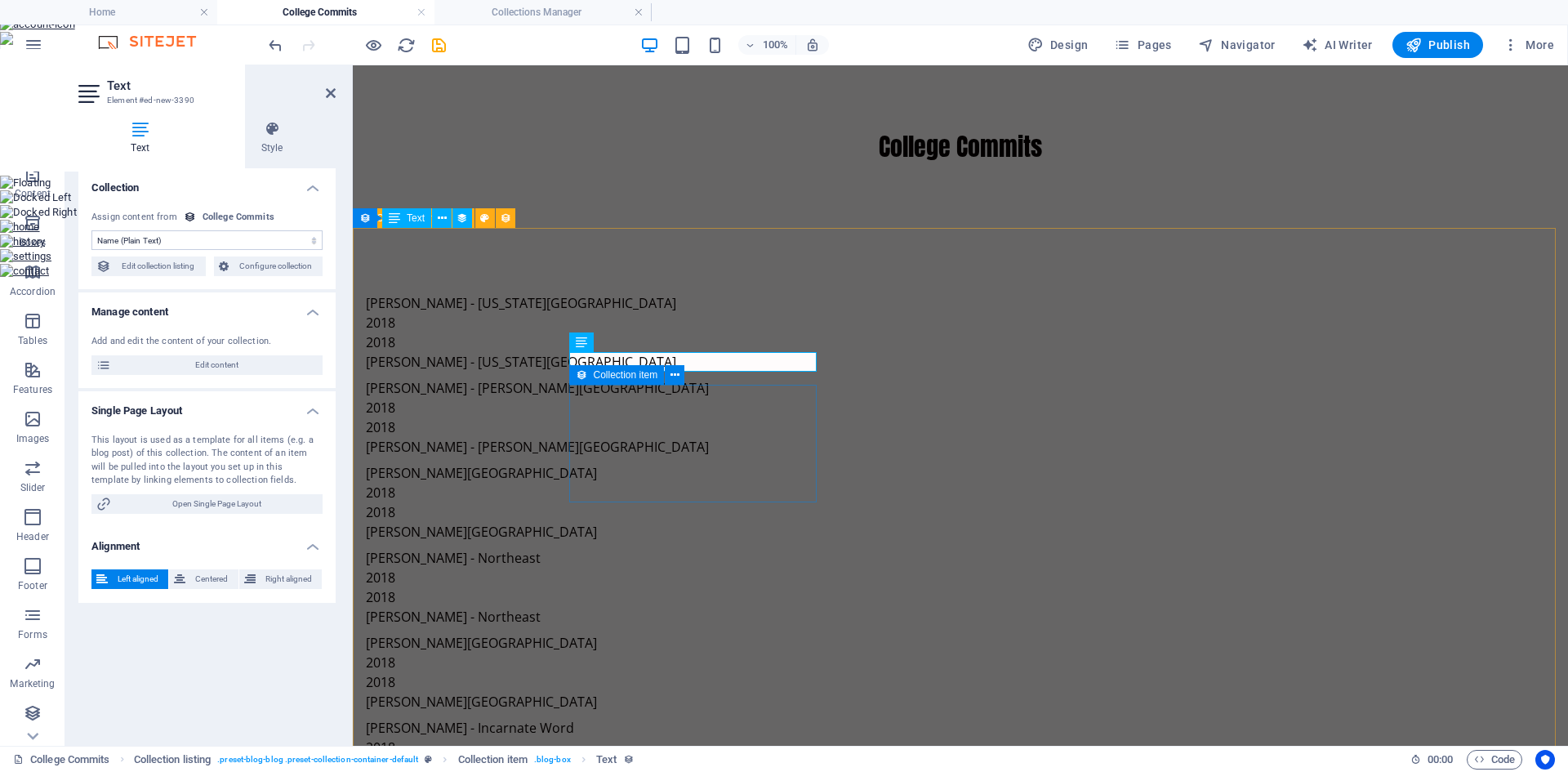
drag, startPoint x: 722, startPoint y: 477, endPoint x: 713, endPoint y: 477, distance: 9.0
click at [722, 548] on article "Garrett Chappell - Northeast 2018 2018 Garrett Chappell - Northeast" at bounding box center [751, 587] width 771 height 78
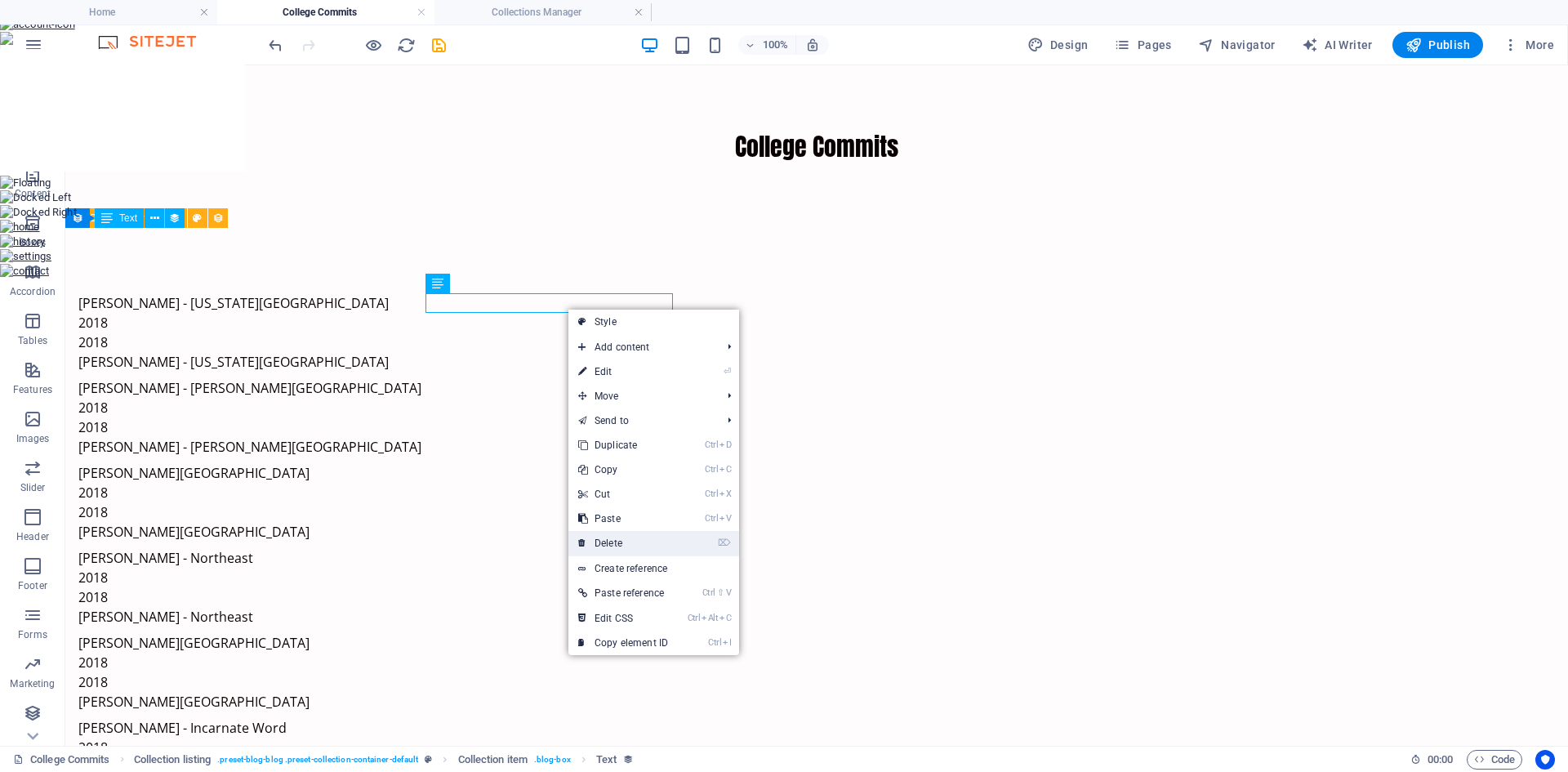
click at [634, 534] on link "⌦ Delete" at bounding box center [623, 543] width 109 height 24
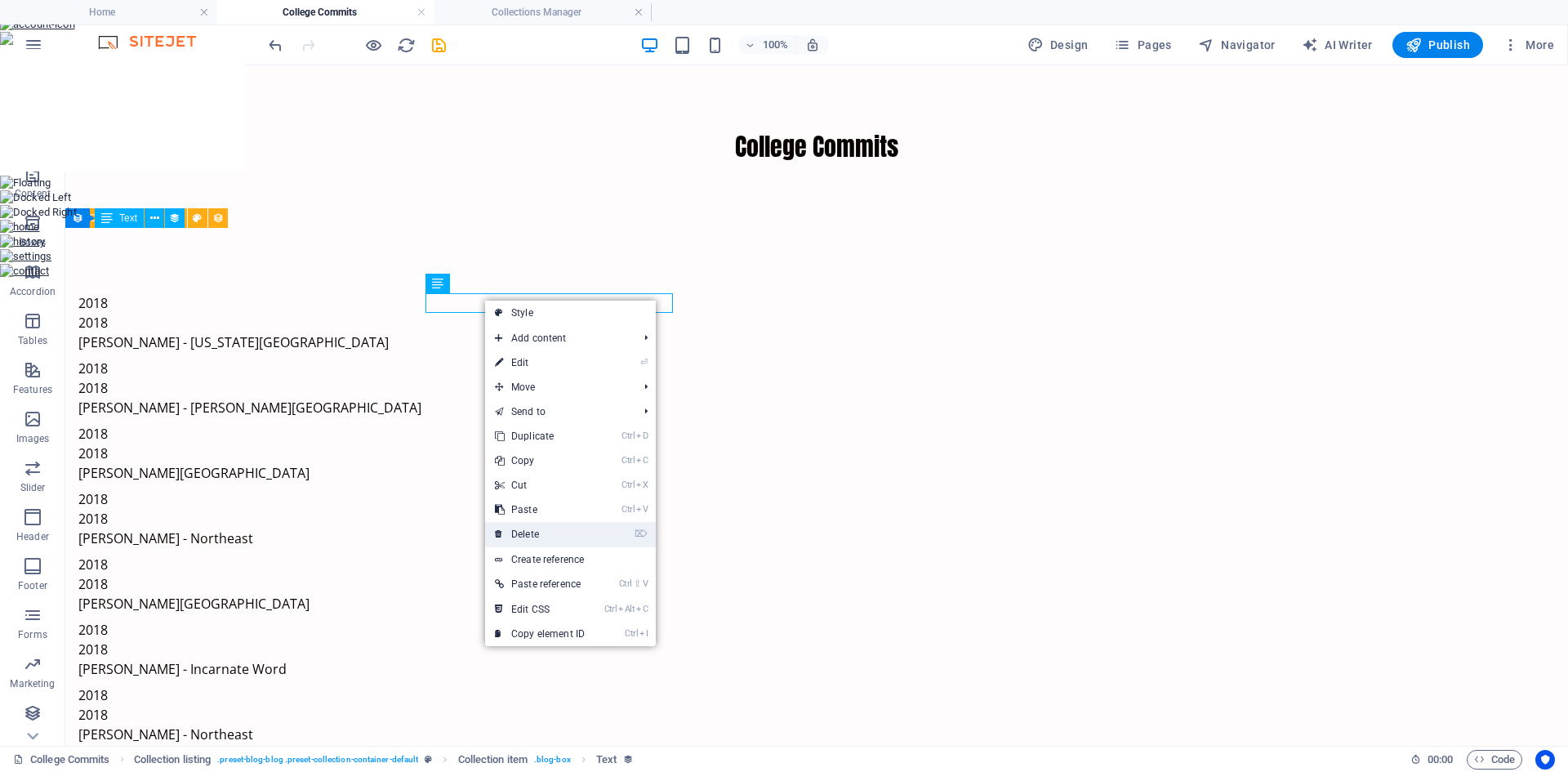
click at [558, 528] on link "⌦ Delete" at bounding box center [540, 534] width 109 height 24
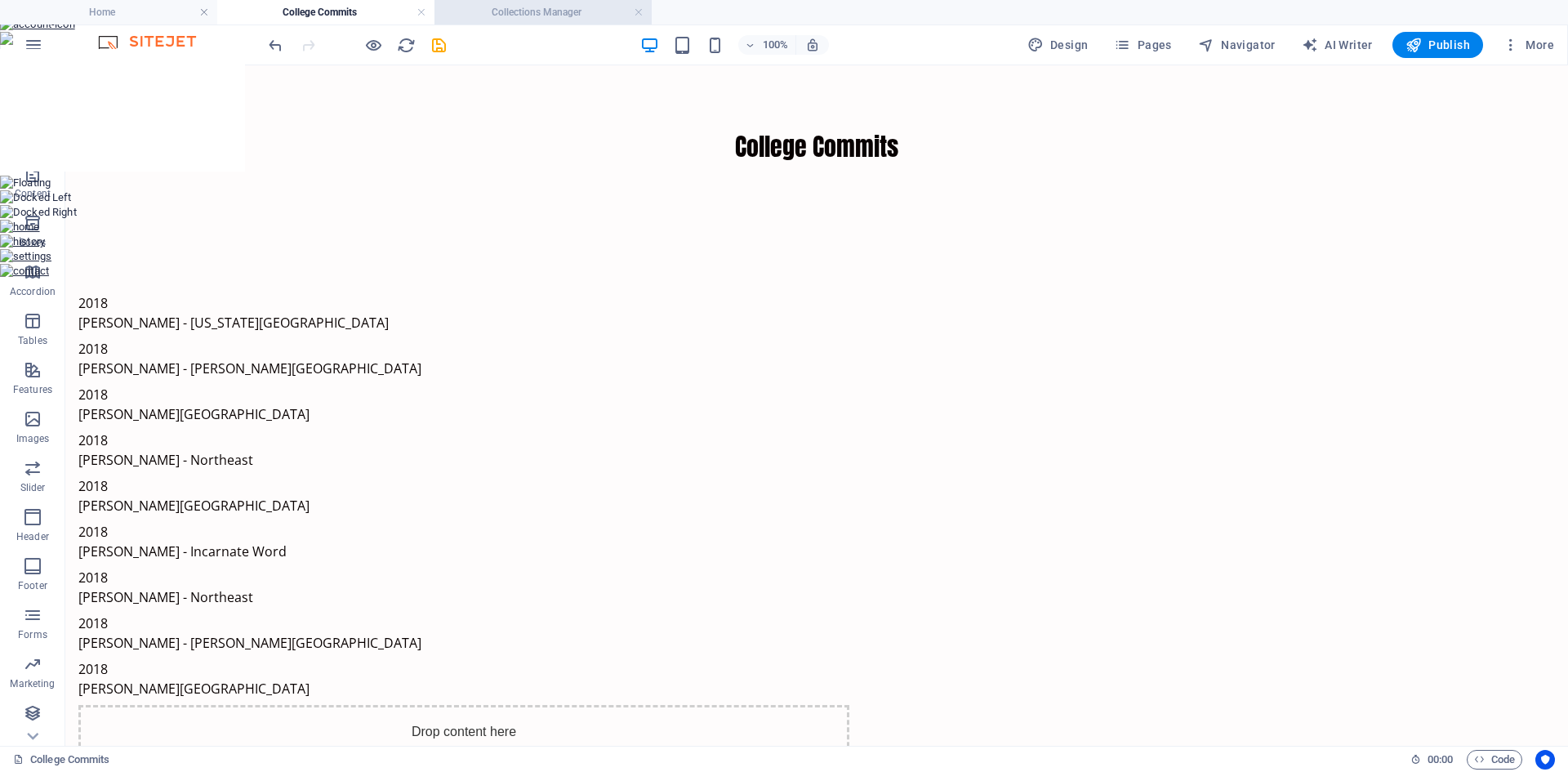
click at [532, 14] on h4 "Collections Manager" at bounding box center [543, 12] width 218 height 18
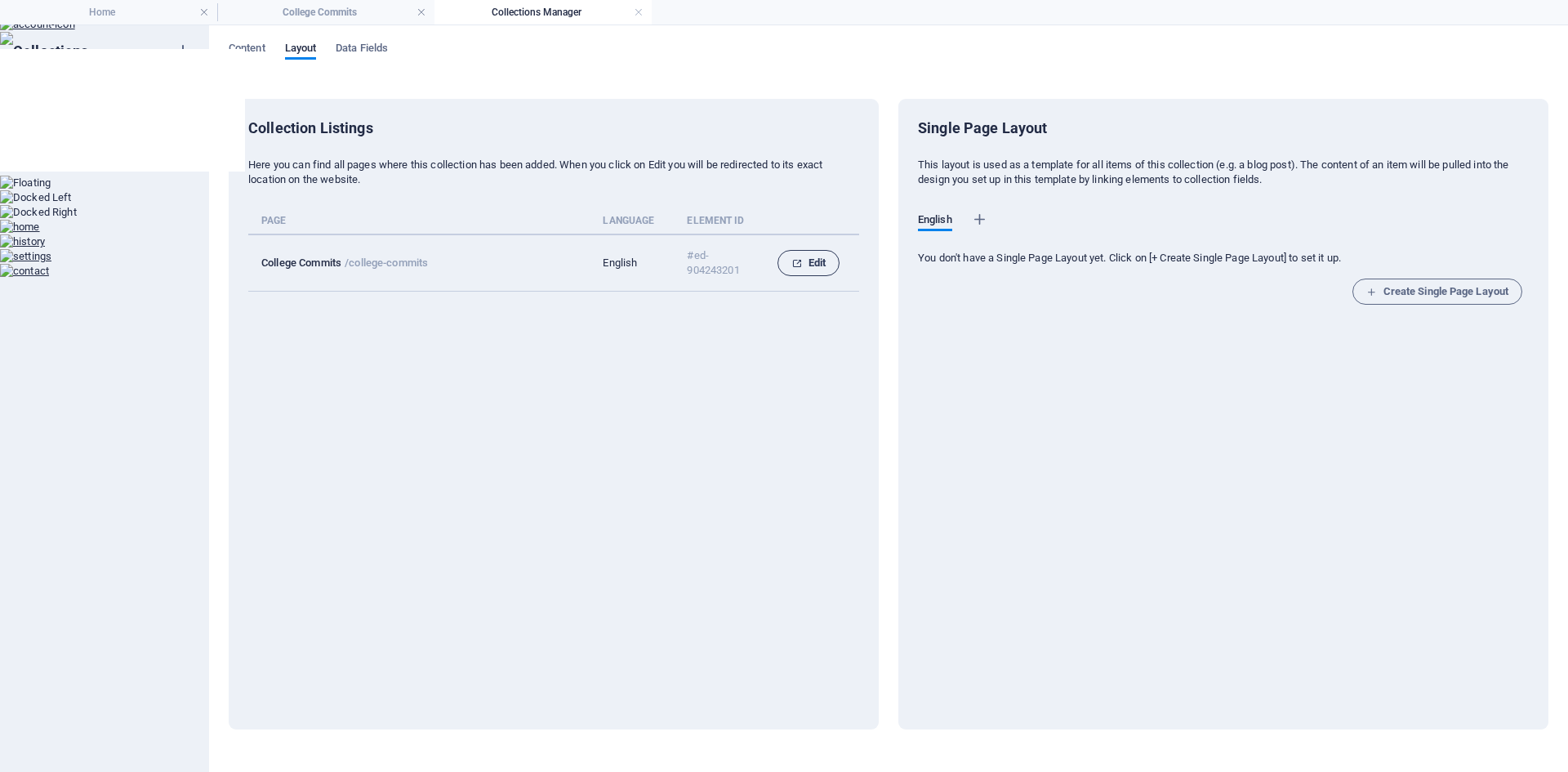
click at [804, 271] on span "Edit" at bounding box center [808, 263] width 34 height 20
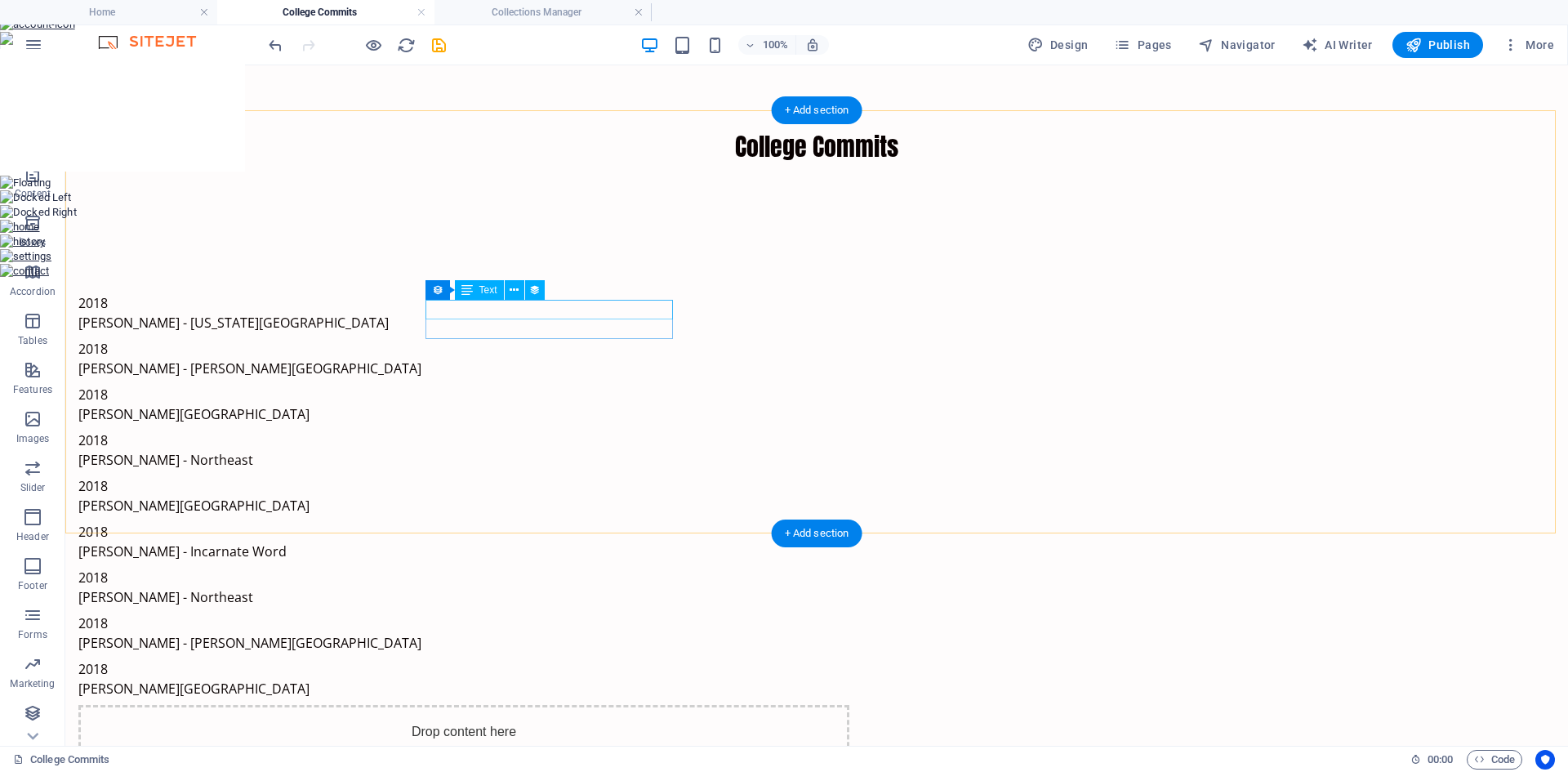
scroll to position [117, 0]
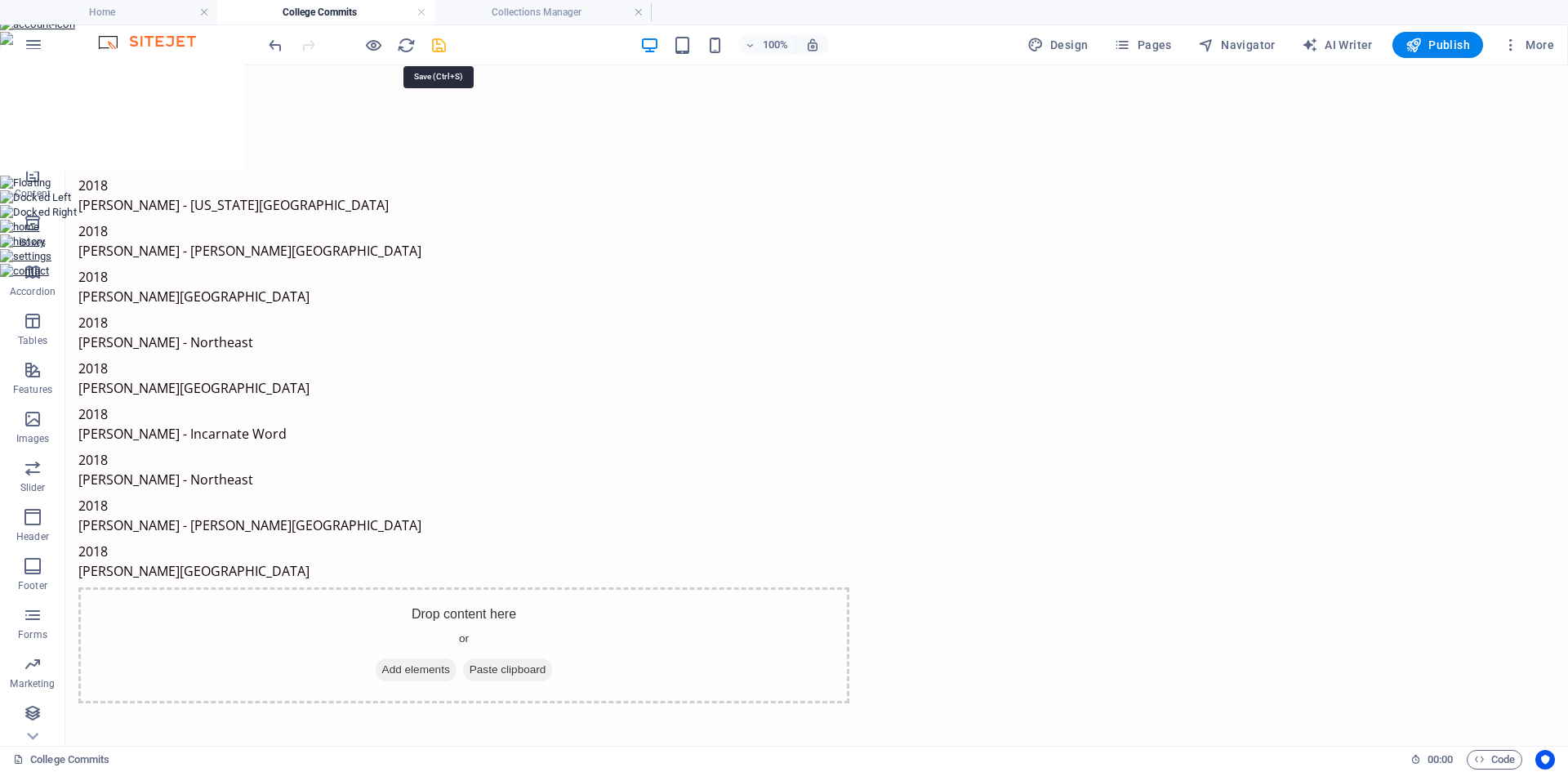
click at [439, 46] on icon "save" at bounding box center [438, 45] width 19 height 19
click at [364, 124] on h6 "Open preview website" at bounding box center [387, 127] width 109 height 20
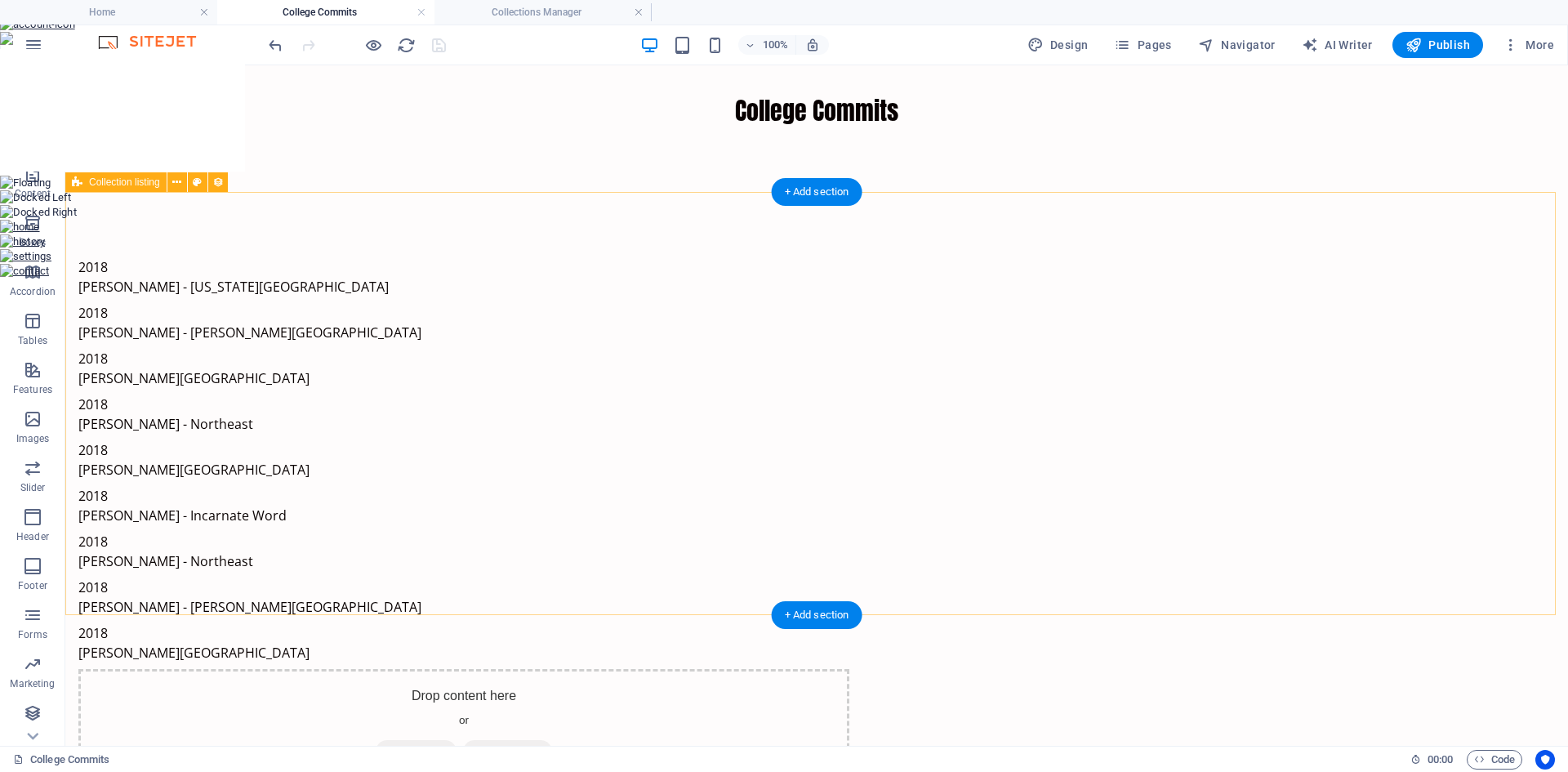
scroll to position [0, 0]
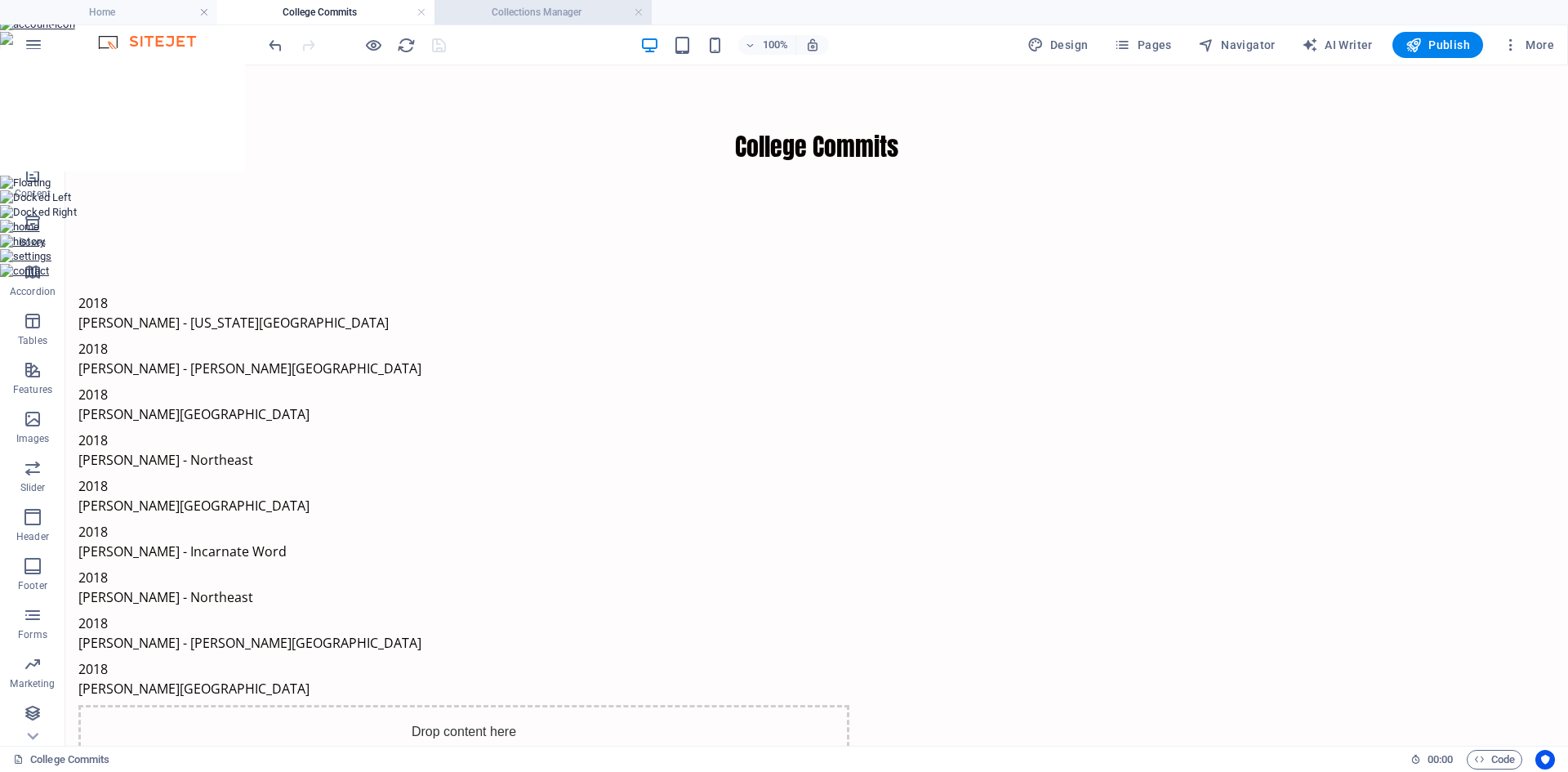
click at [495, 14] on h4 "Collections Manager" at bounding box center [543, 12] width 218 height 18
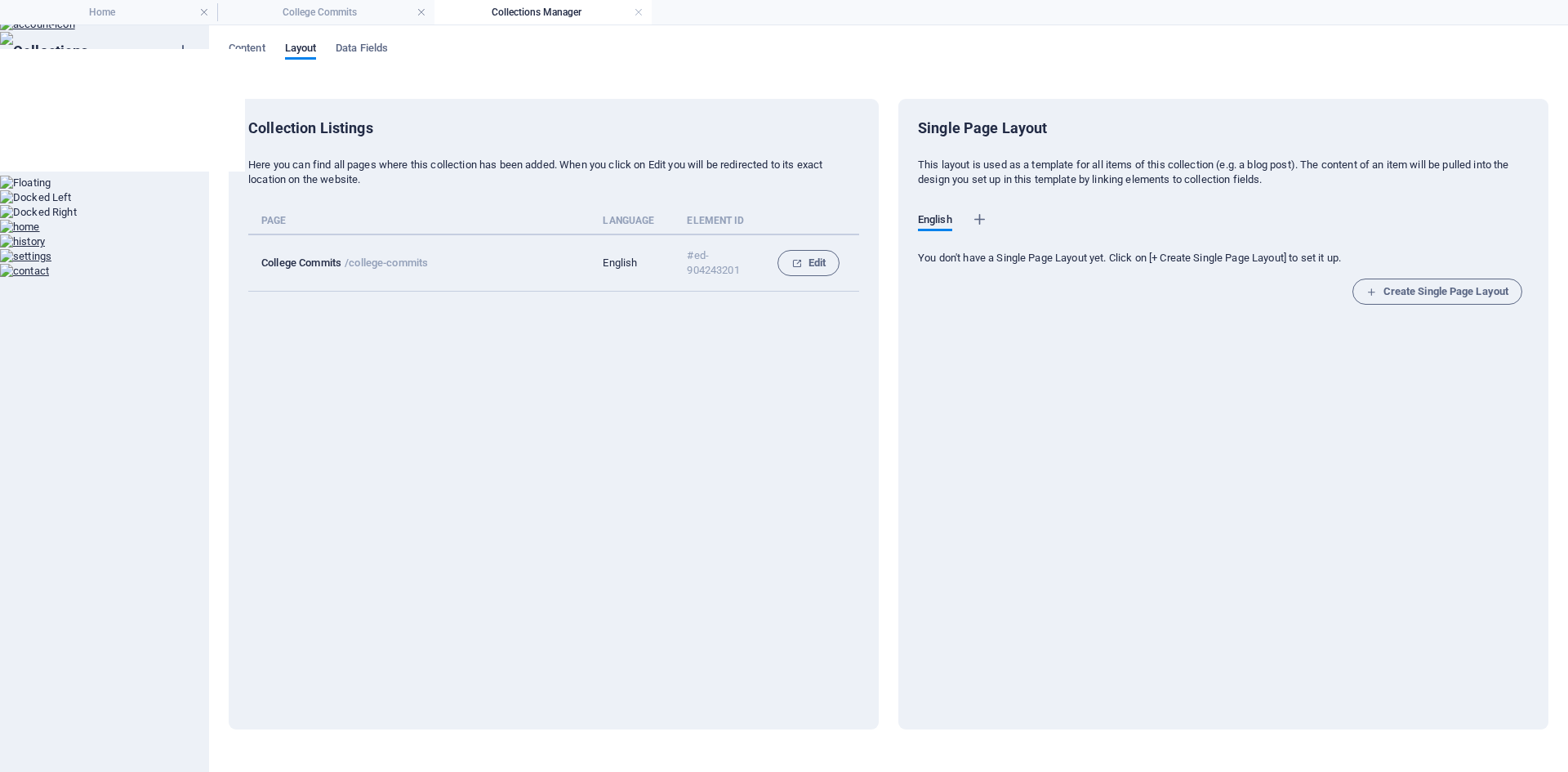
click at [93, 153] on h6 "College Commits" at bounding box center [89, 157] width 79 height 20
click at [830, 267] on button "Edit" at bounding box center [809, 263] width 62 height 26
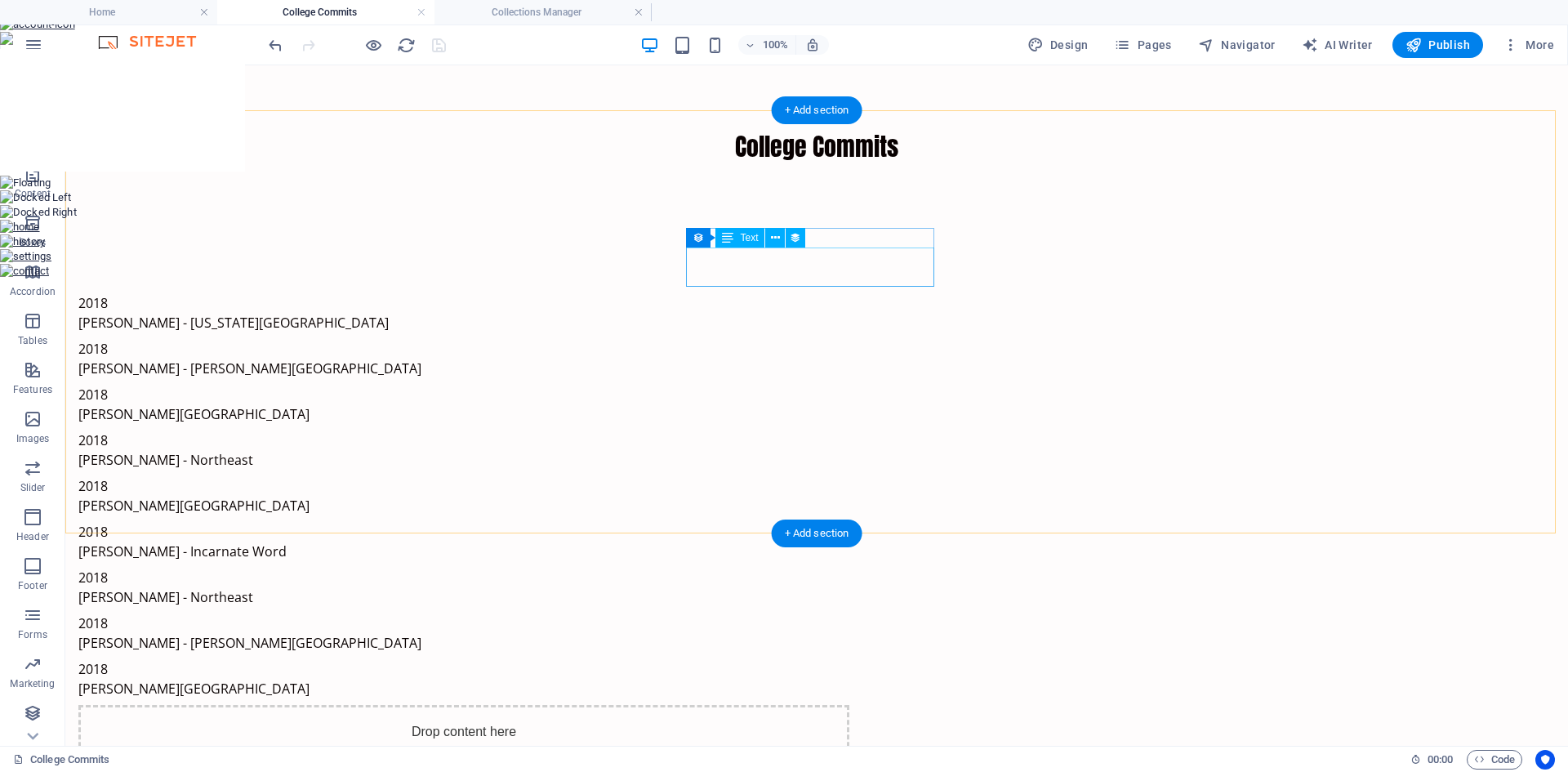
scroll to position [117, 0]
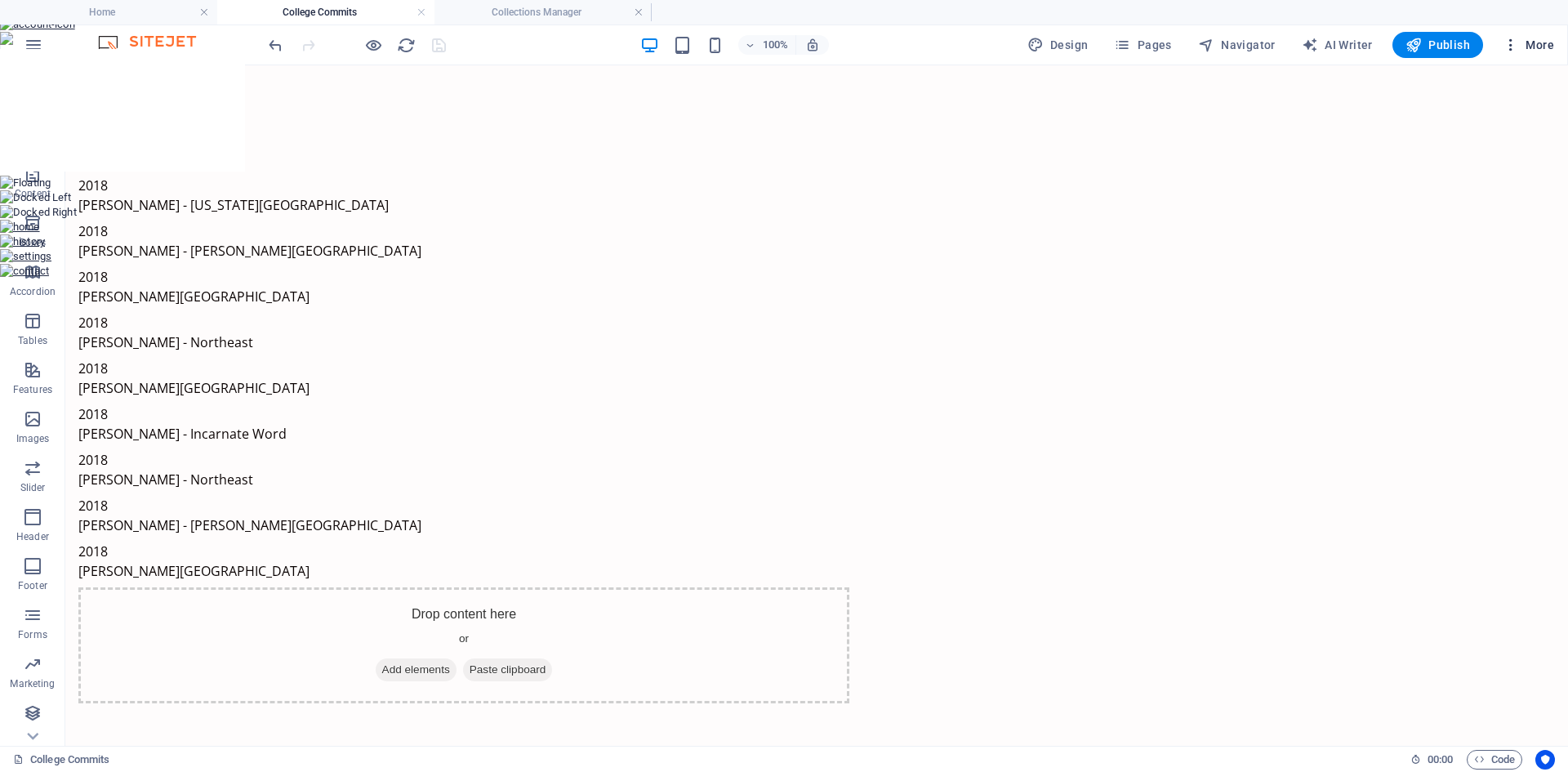
click at [1543, 47] on span "More" at bounding box center [1528, 45] width 52 height 17
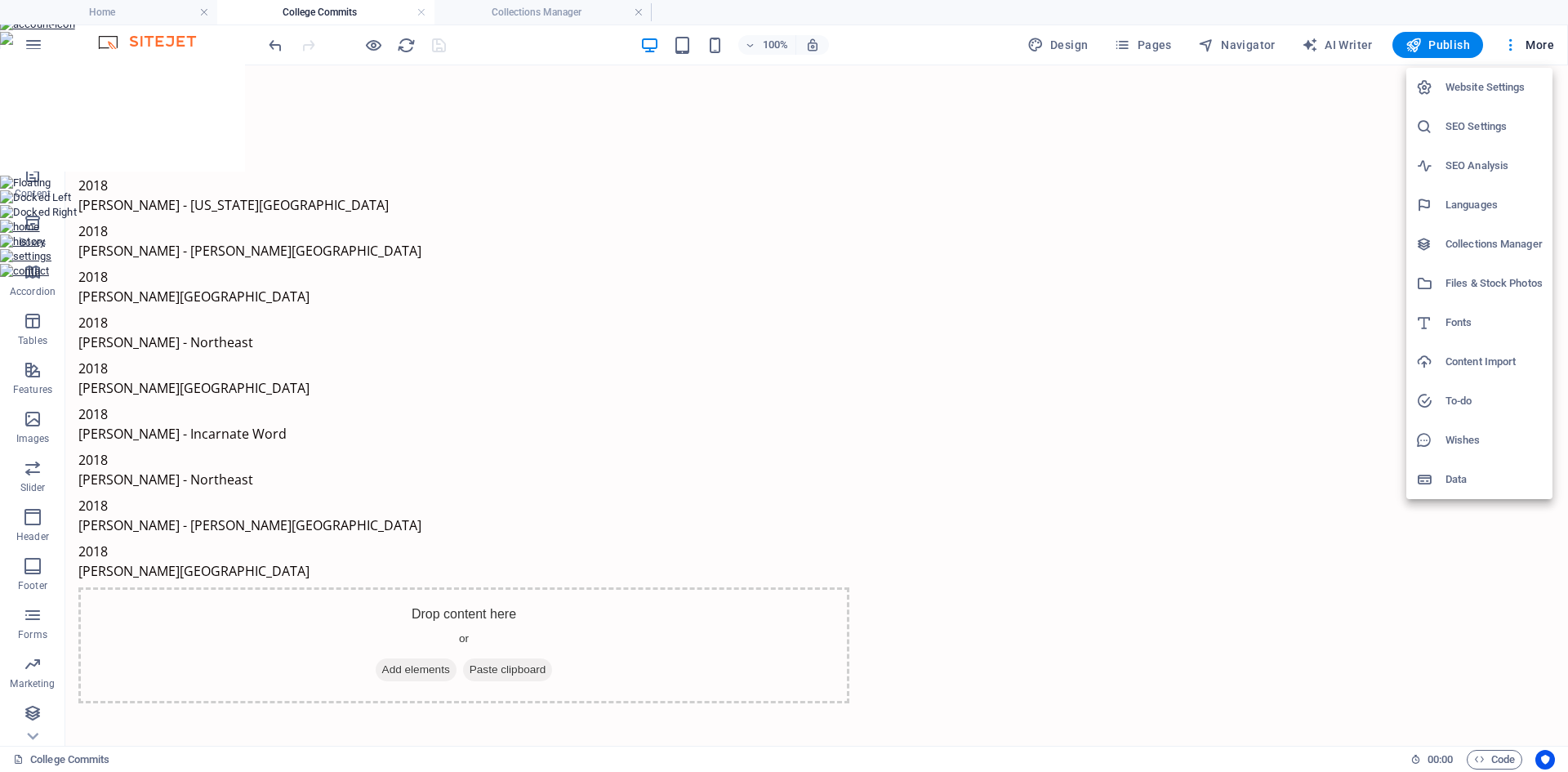
click at [1158, 46] on div at bounding box center [784, 386] width 1568 height 772
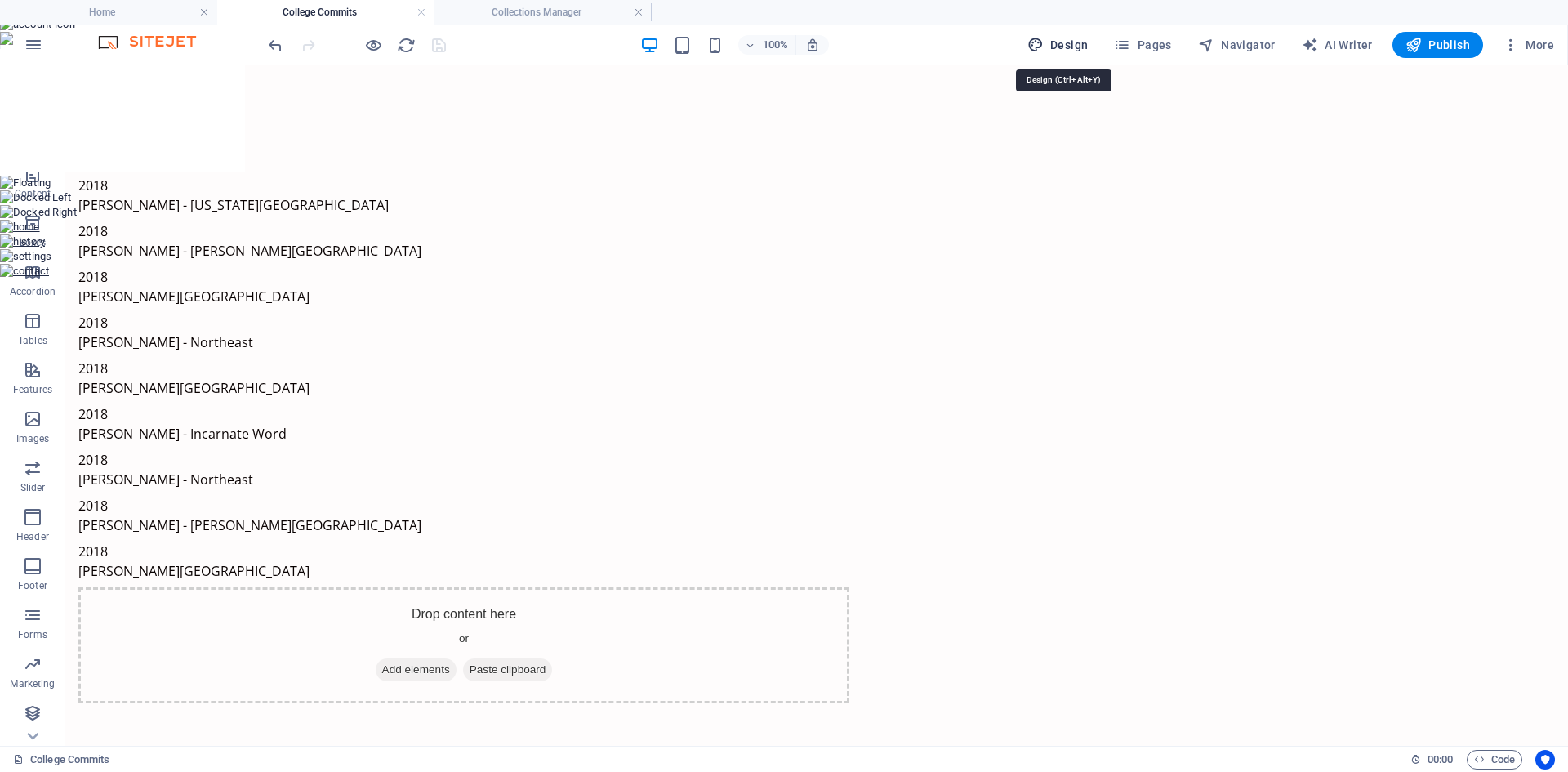
click at [1064, 48] on span "Design" at bounding box center [1058, 45] width 61 height 17
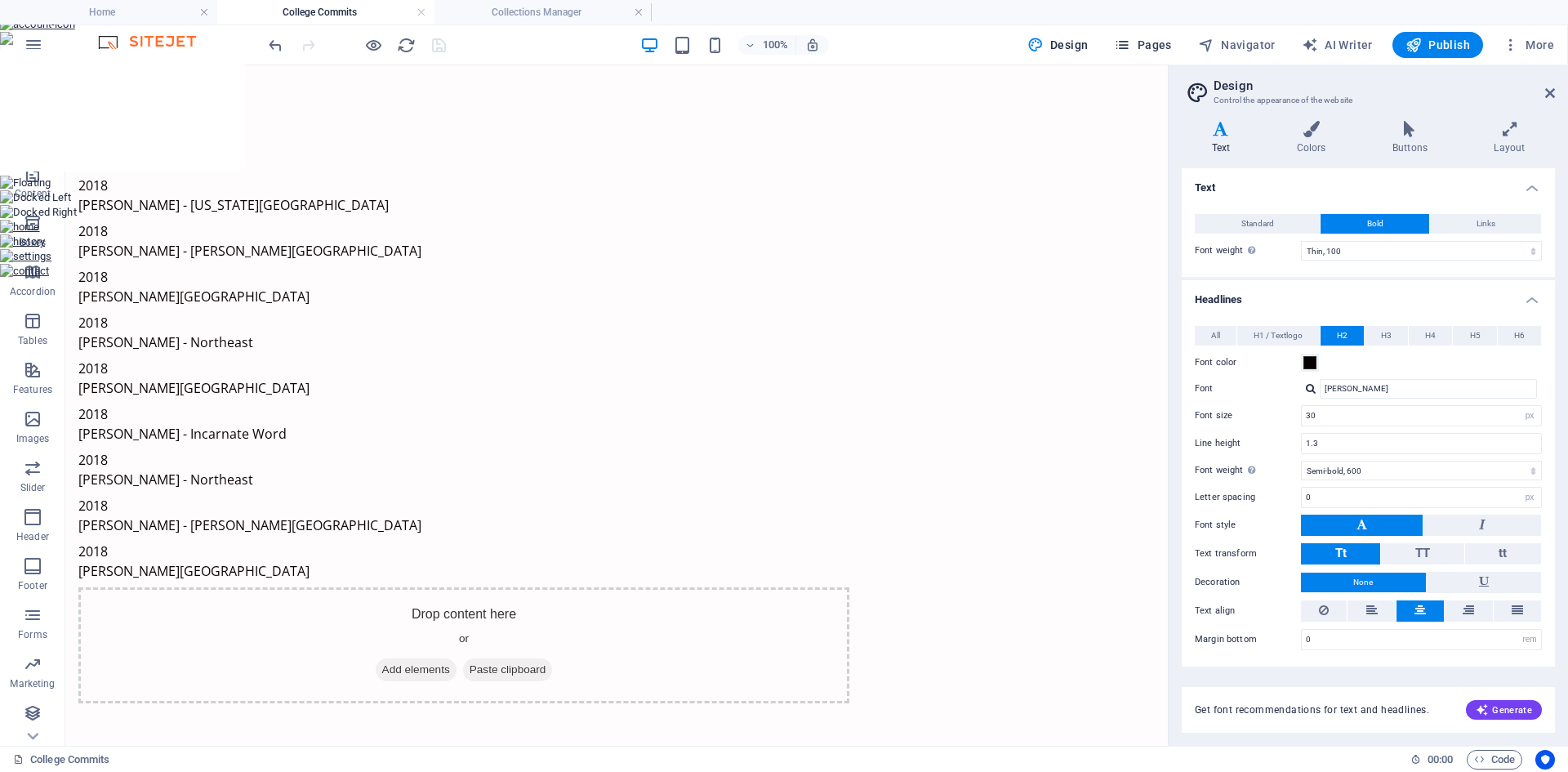
click at [1165, 54] on button "Pages" at bounding box center [1143, 45] width 70 height 26
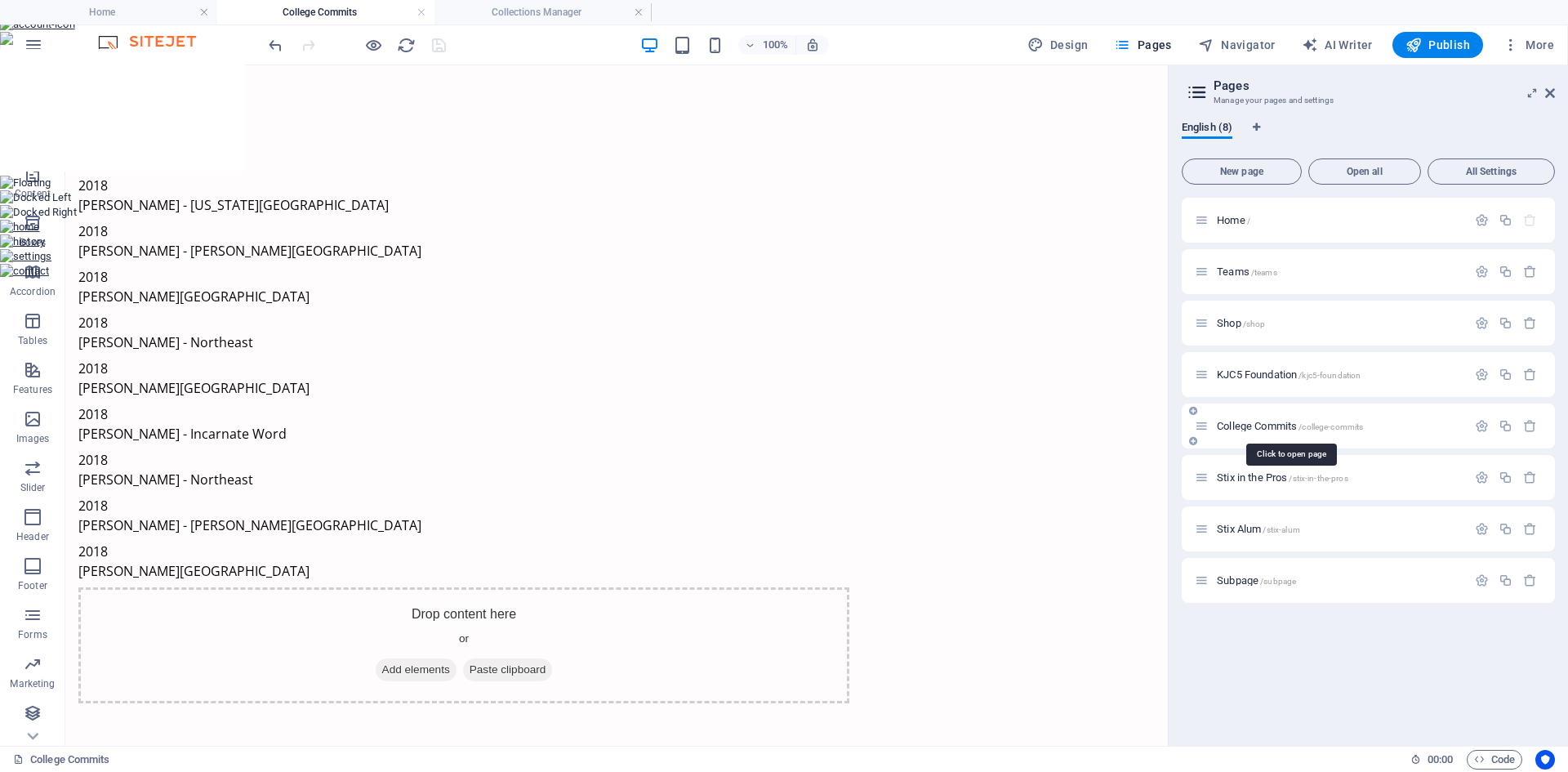
click at [1272, 425] on span "College Commits /college-commits" at bounding box center [1290, 426] width 146 height 13
click at [1480, 423] on icon "button" at bounding box center [1481, 426] width 14 height 14
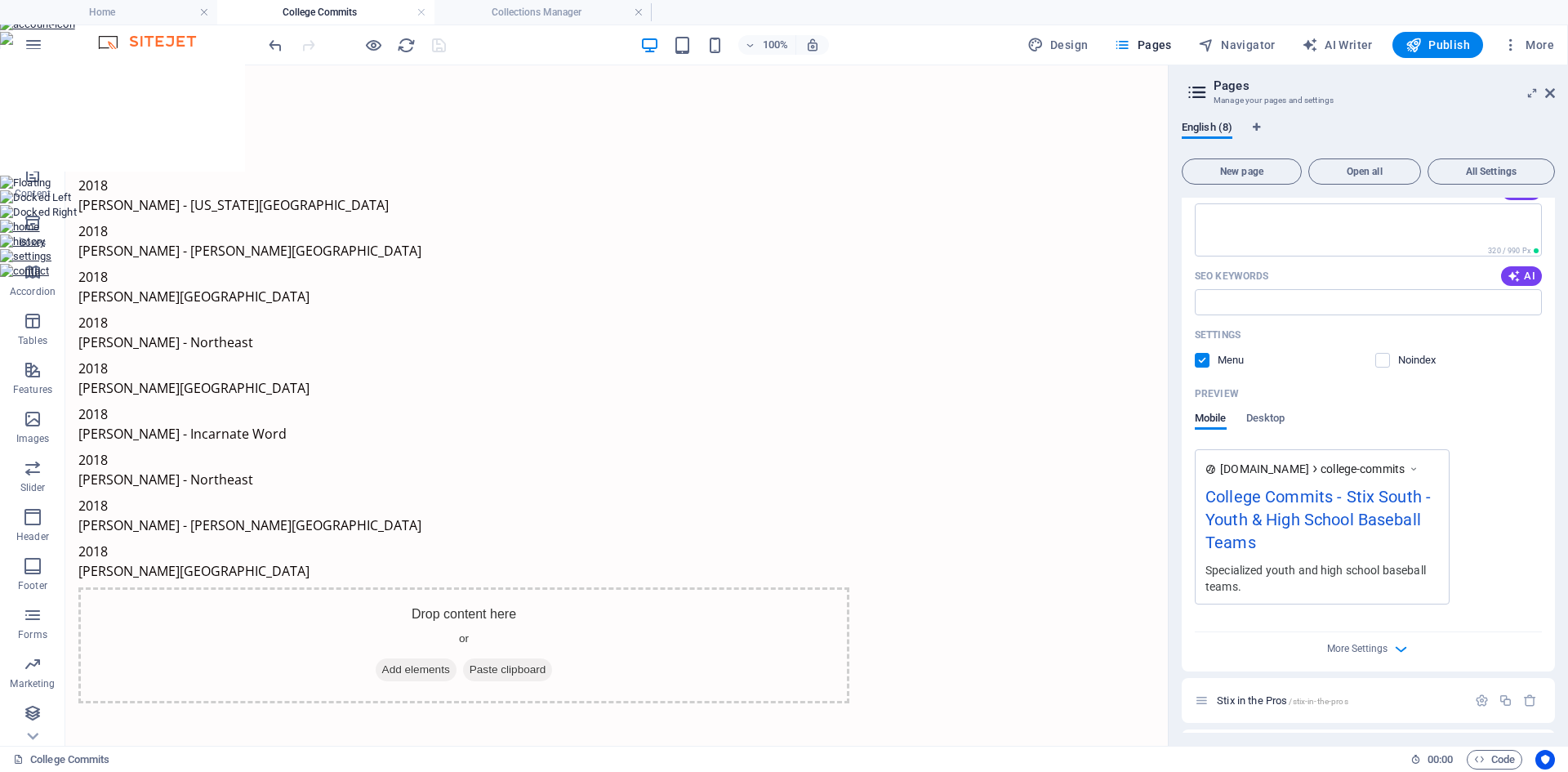
scroll to position [490, 0]
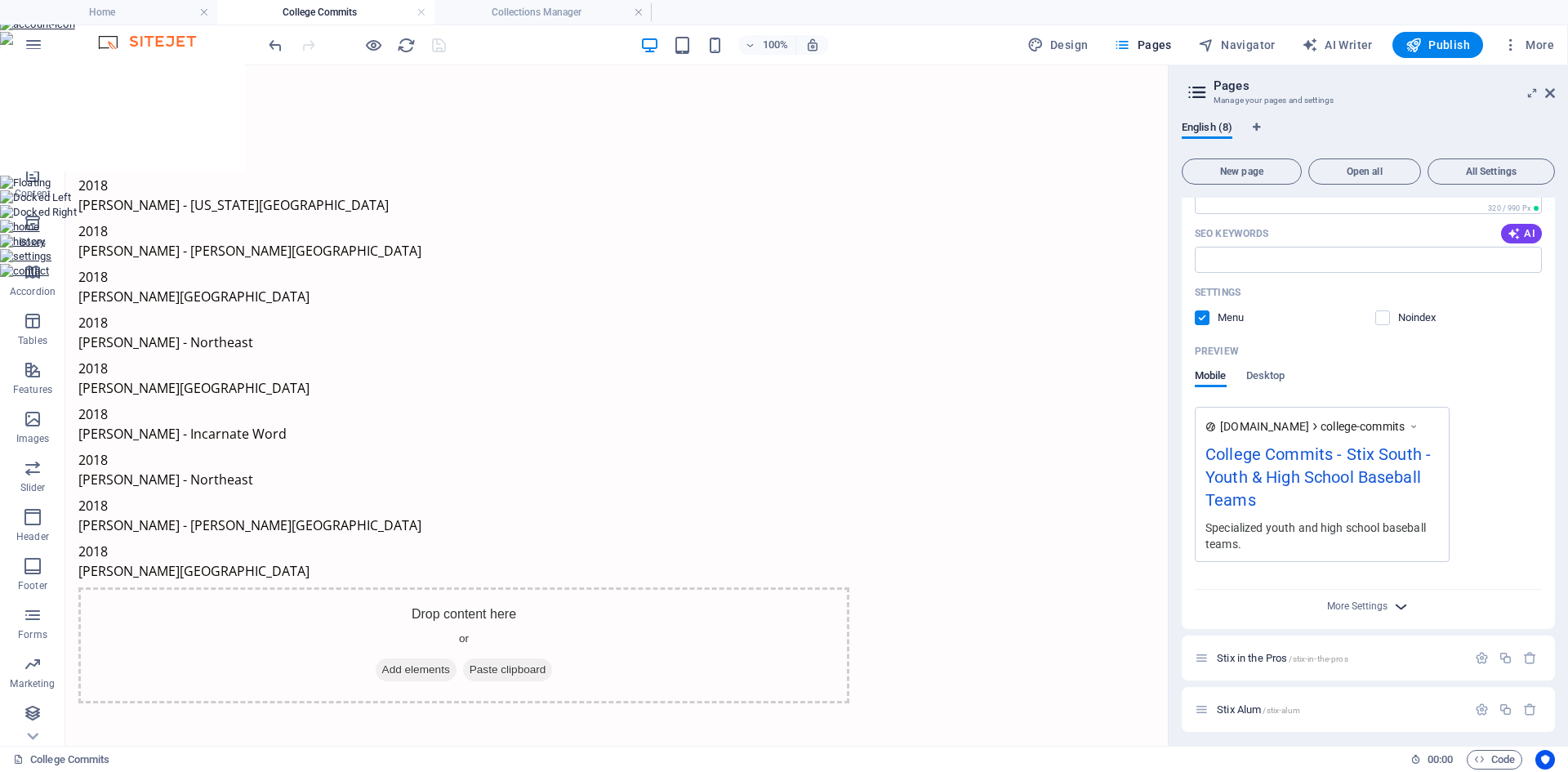
click at [1397, 601] on icon "button" at bounding box center [1400, 606] width 19 height 19
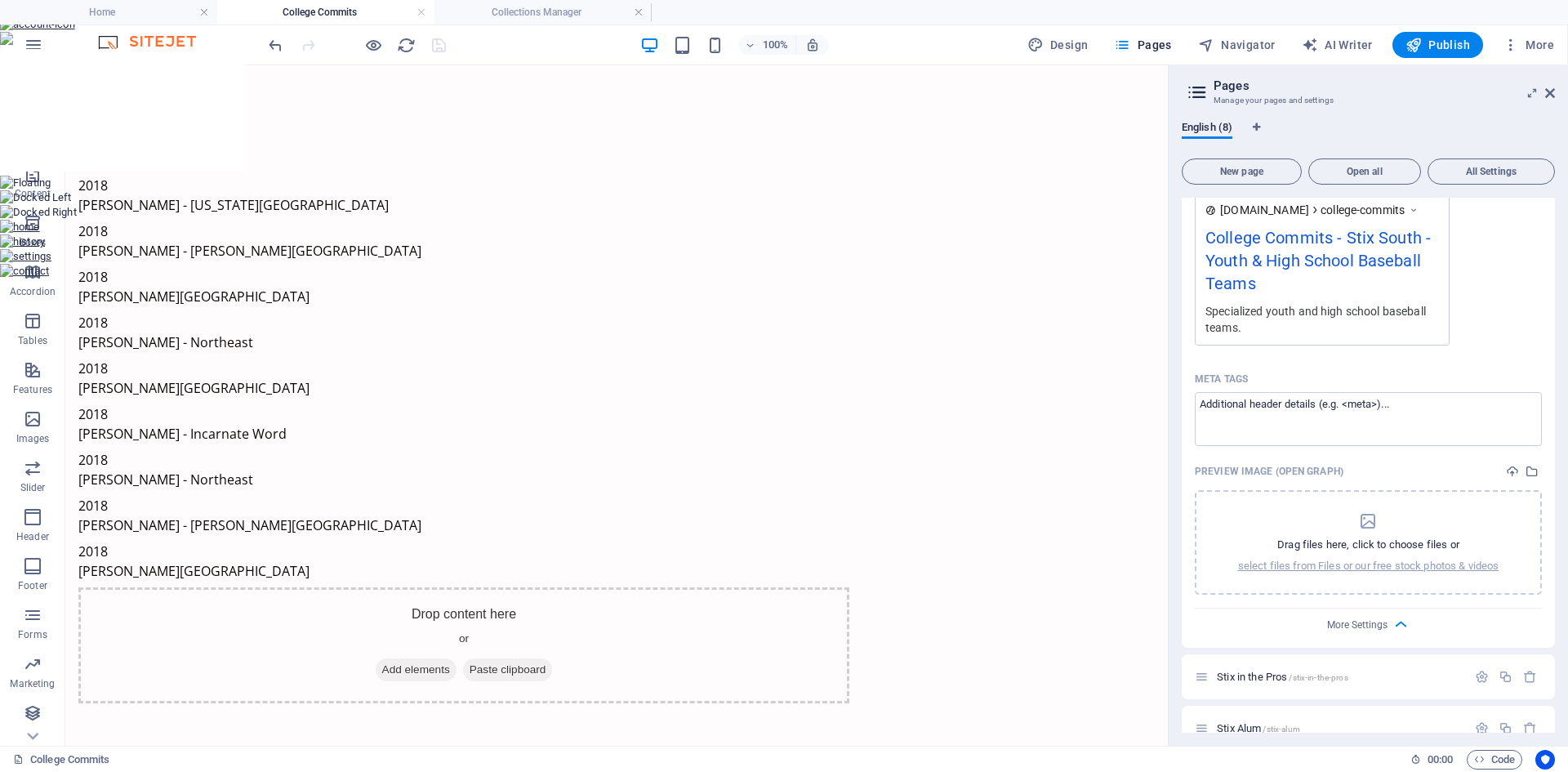
scroll to position [735, 0]
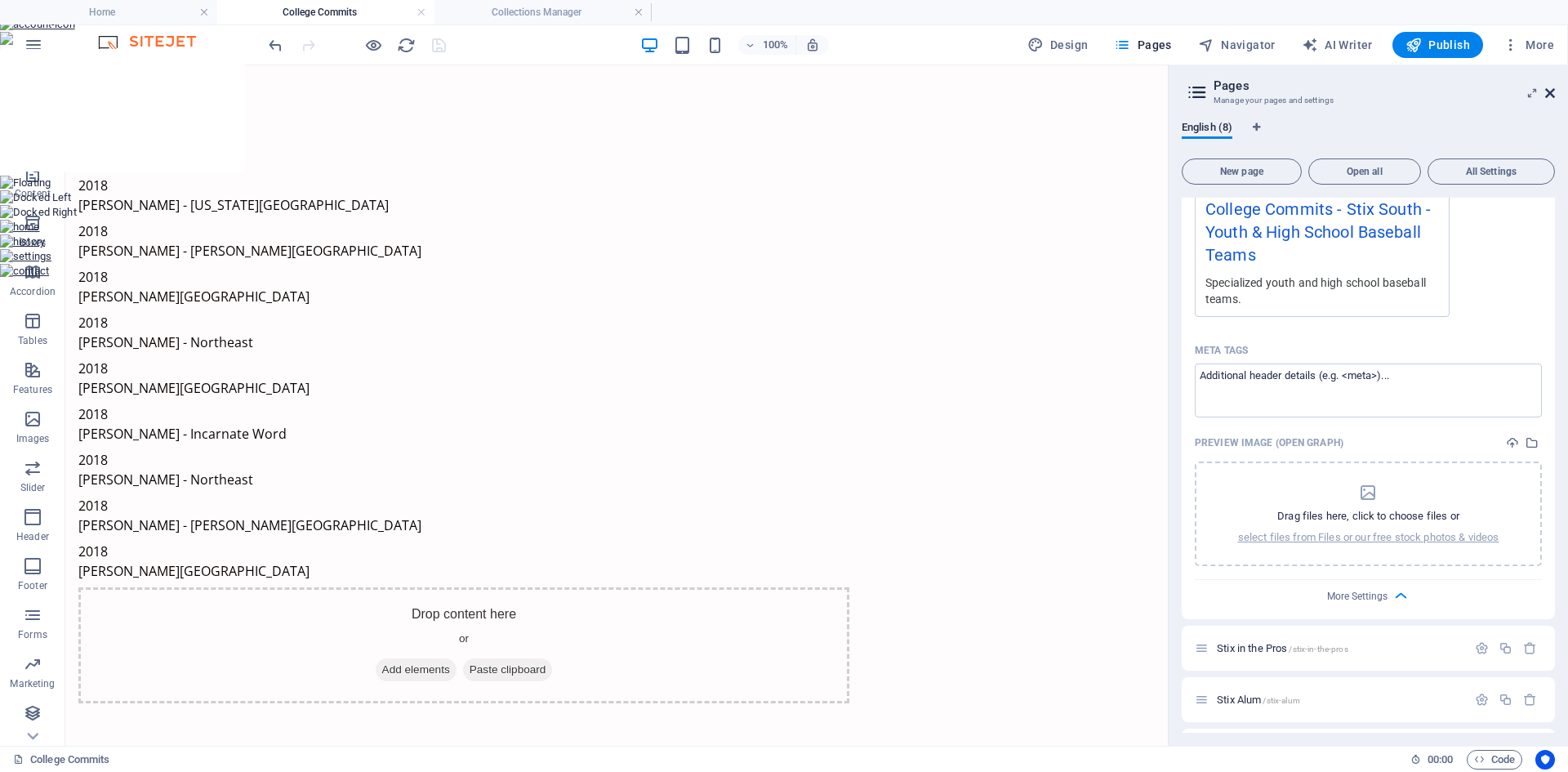
click at [1549, 96] on icon at bounding box center [1549, 93] width 10 height 13
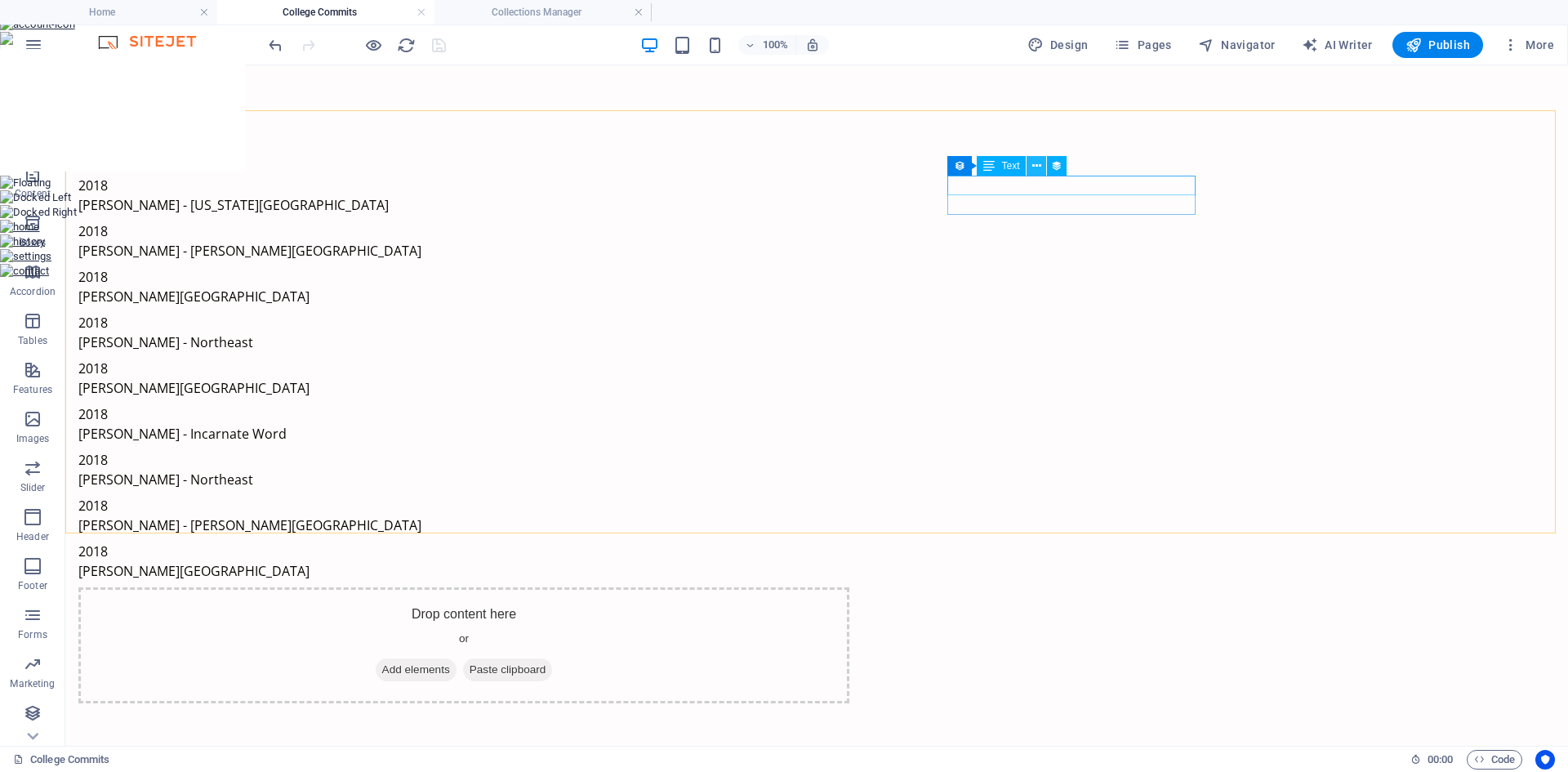
click at [1034, 168] on icon at bounding box center [1036, 166] width 9 height 18
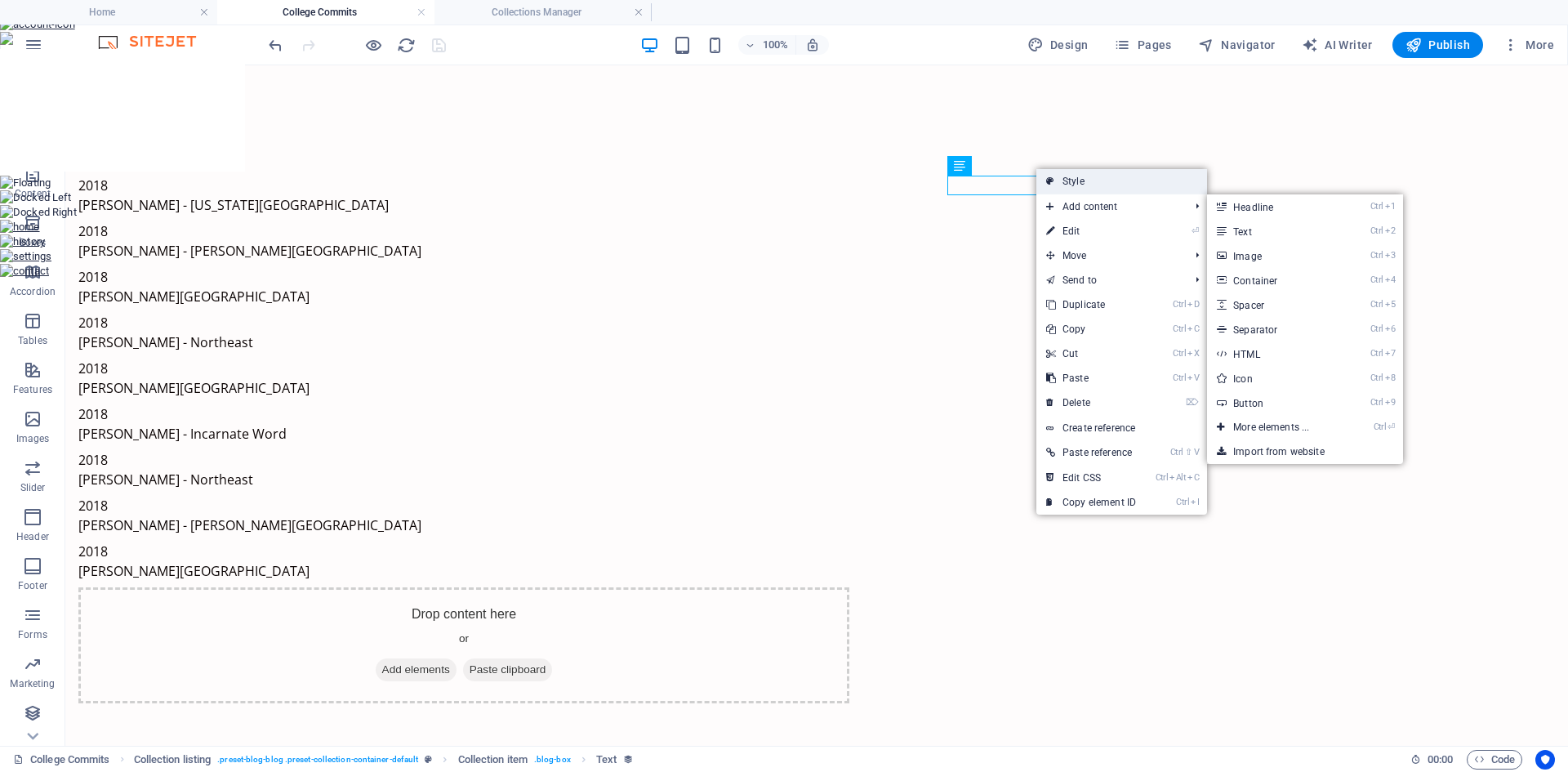
click at [1090, 184] on link "Style" at bounding box center [1121, 181] width 171 height 24
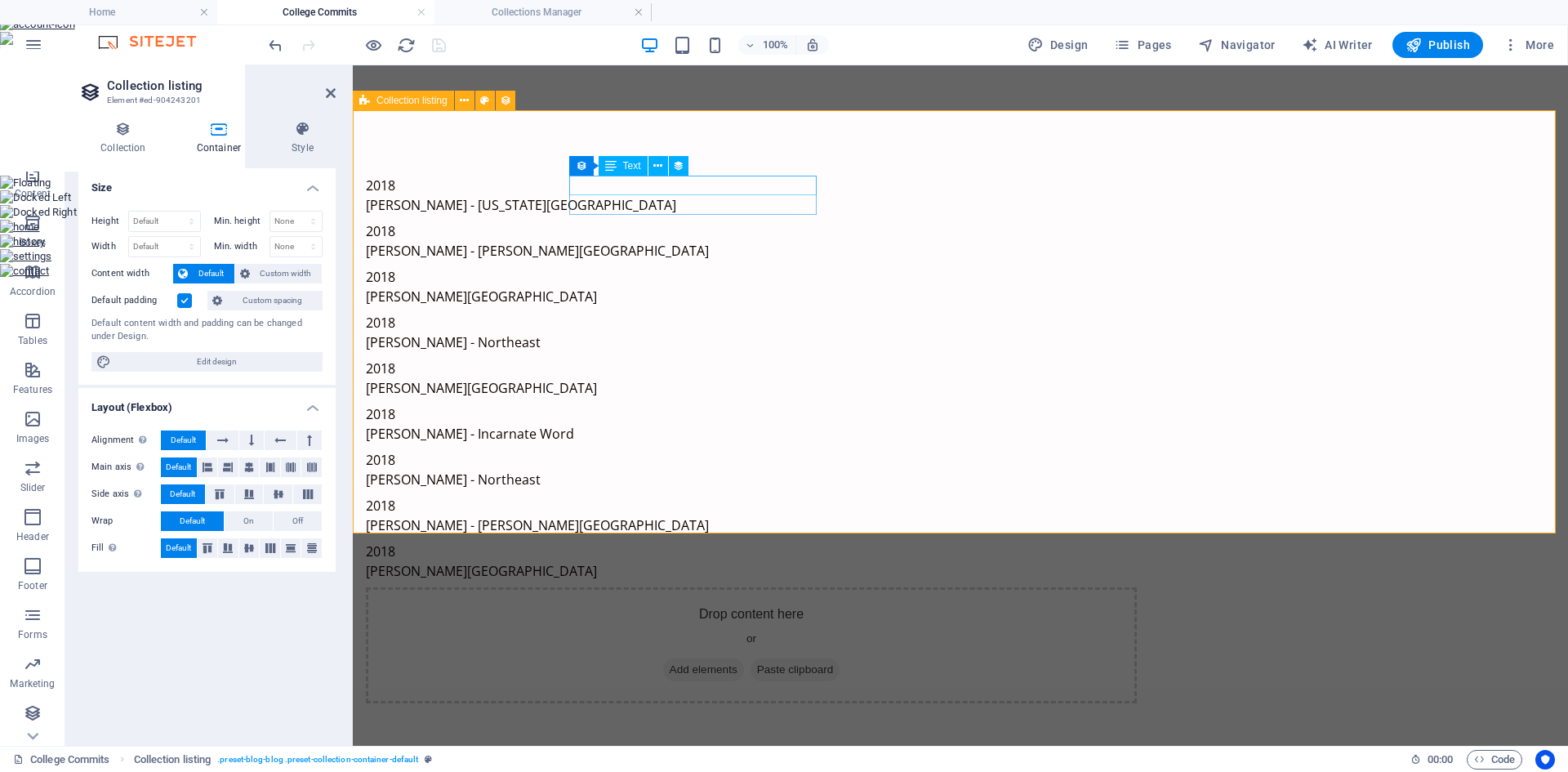
click at [603, 184] on div "2018" at bounding box center [751, 185] width 771 height 20
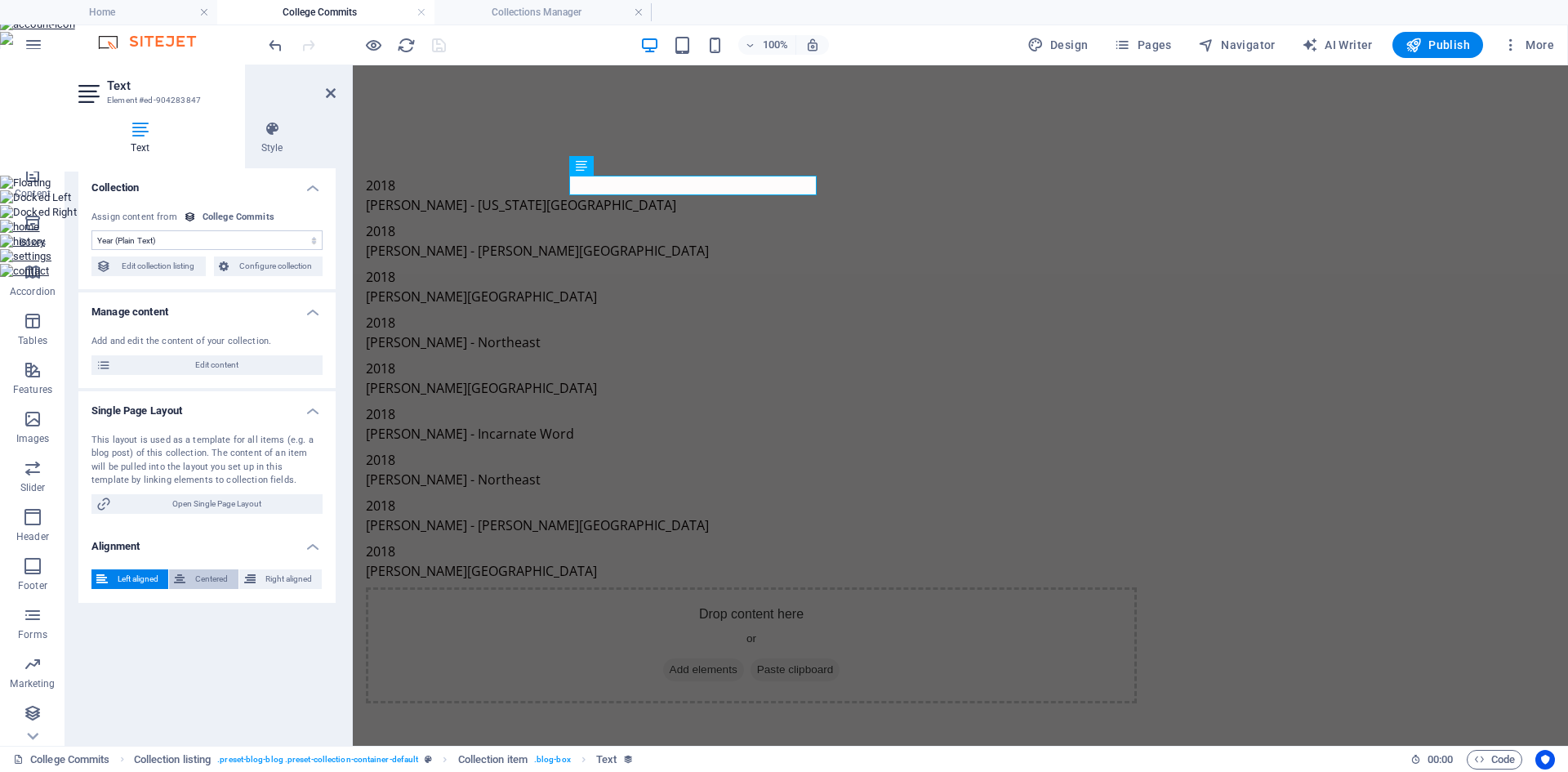
click at [188, 577] on button "Centered" at bounding box center [203, 579] width 68 height 20
click at [272, 136] on icon at bounding box center [271, 129] width 128 height 17
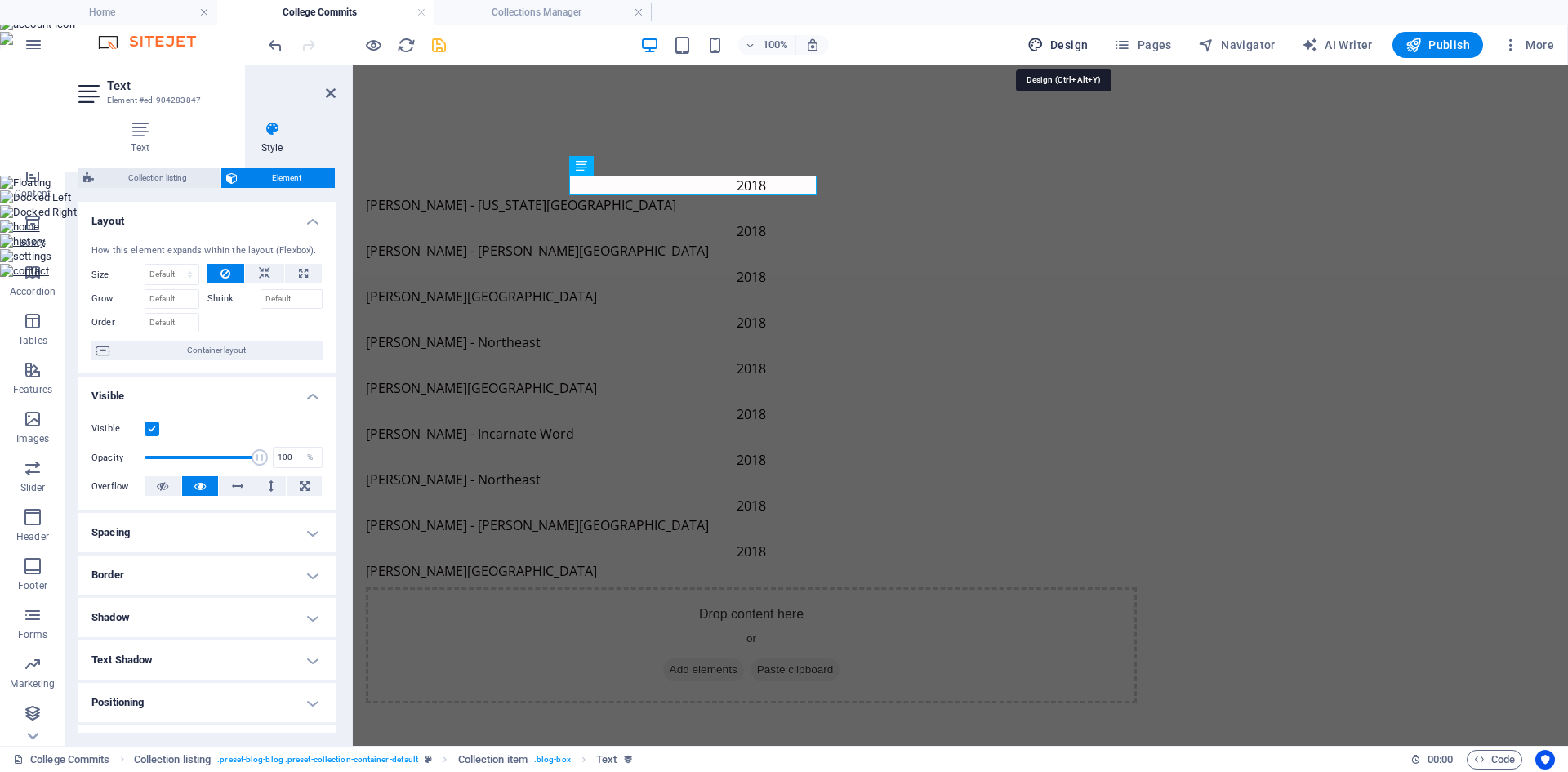
click at [1062, 38] on span "Design" at bounding box center [1058, 45] width 61 height 17
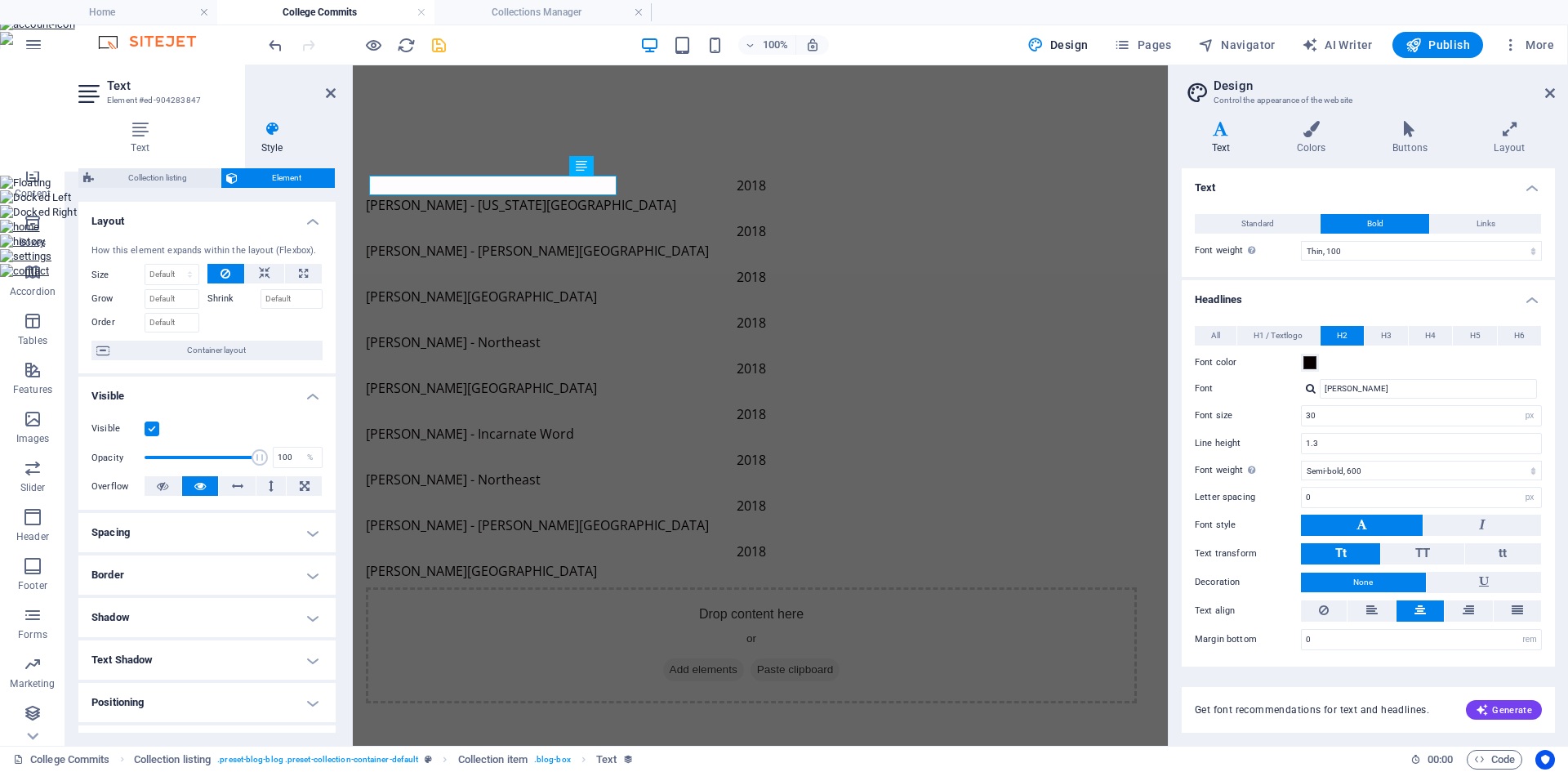
click at [1347, 224] on button "Bold" at bounding box center [1374, 223] width 108 height 20
click at [1354, 243] on select "Thin, 100 Extra-light, 200 Light, 300 Regular, 400 Medium, 500 Semi-bold, 600 B…" at bounding box center [1421, 251] width 241 height 20
click at [1301, 241] on select "Thin, 100 Extra-light, 200 Light, 300 Regular, 400 Medium, 500 Semi-bold, 600 B…" at bounding box center [1421, 251] width 241 height 20
click at [1314, 418] on input "30" at bounding box center [1421, 416] width 239 height 20
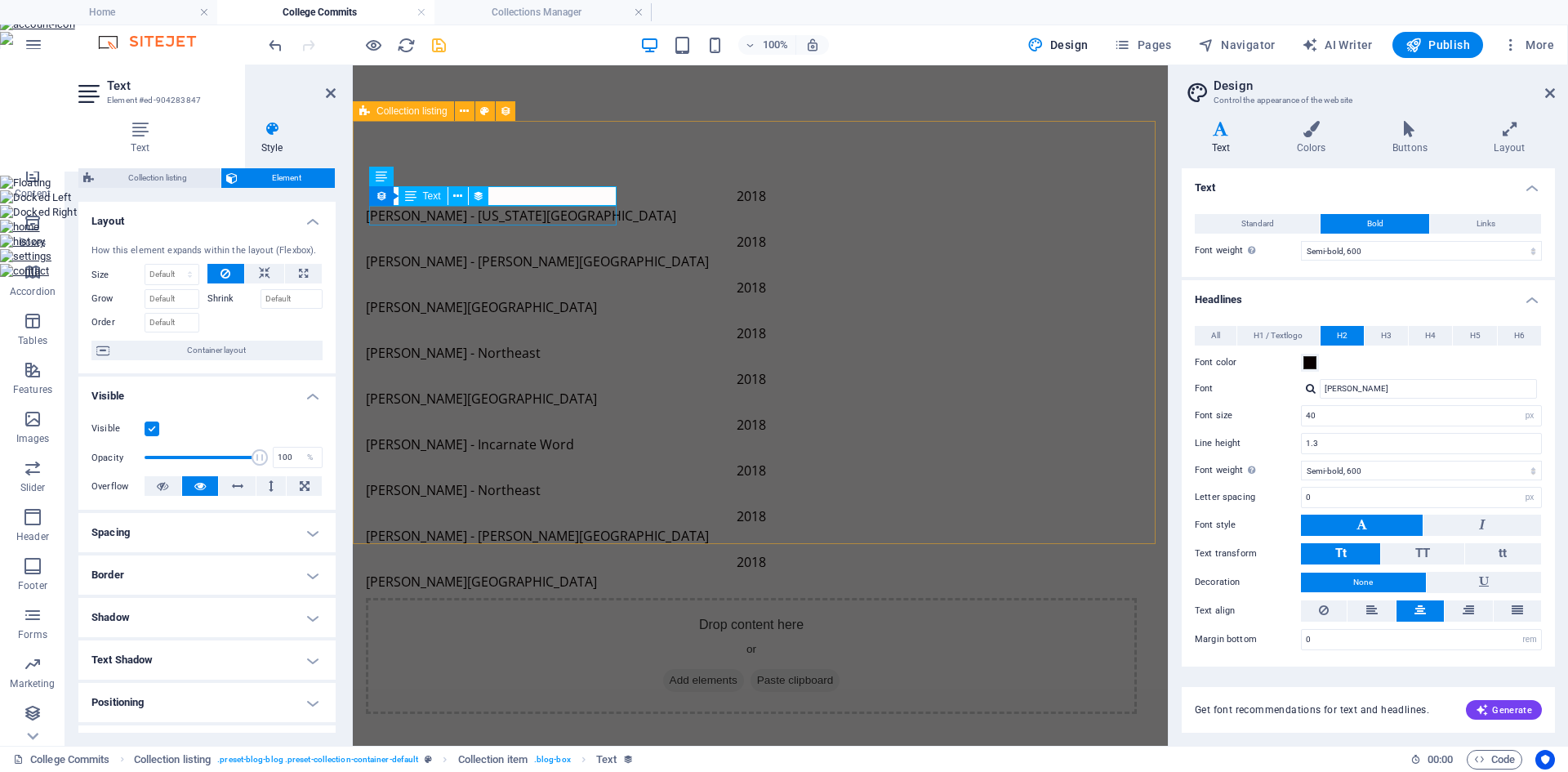
click at [475, 214] on div "[PERSON_NAME] - [US_STATE][GEOGRAPHIC_DATA]" at bounding box center [751, 216] width 771 height 20
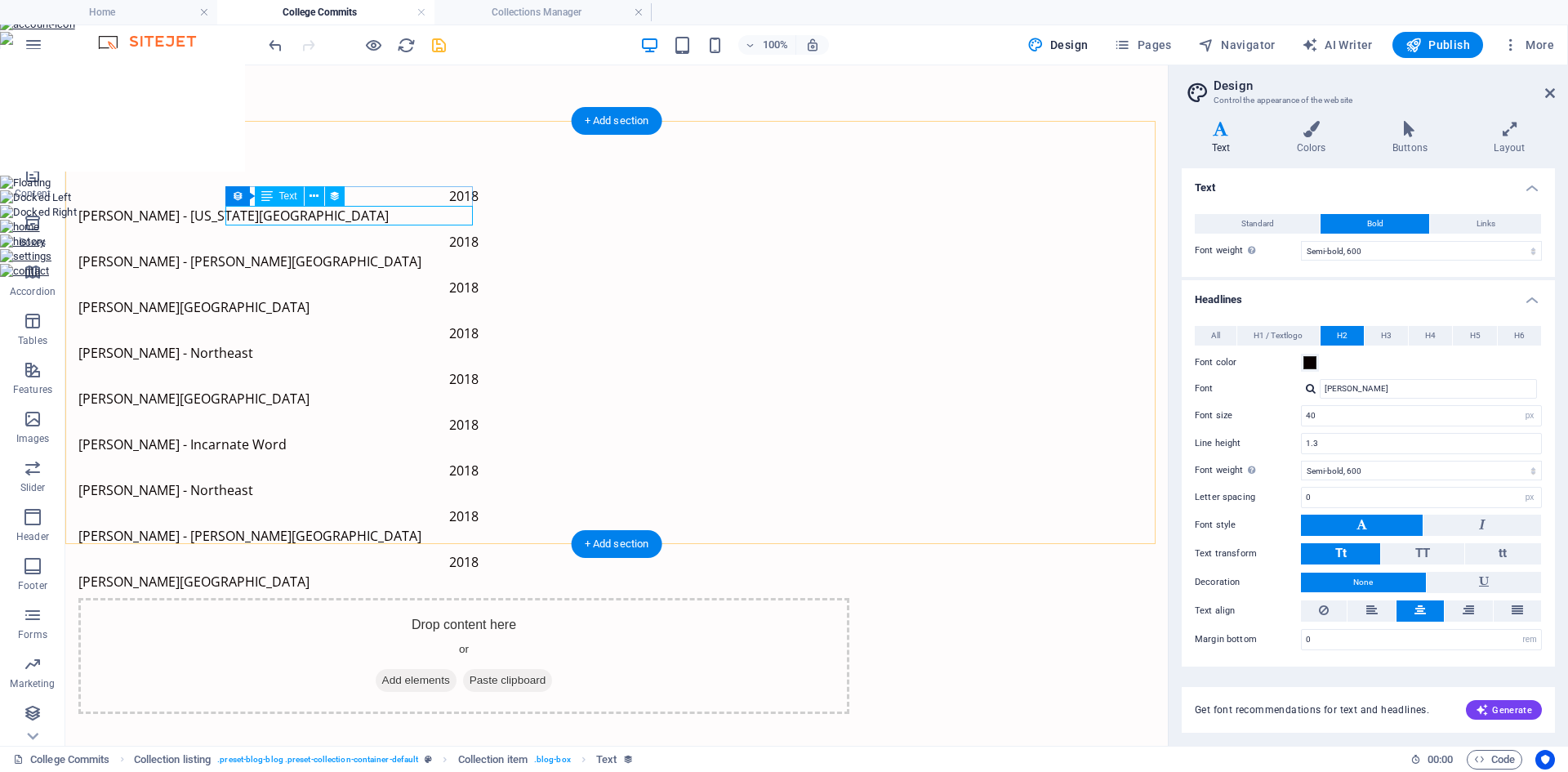
click at [417, 218] on div "[PERSON_NAME] - [US_STATE][GEOGRAPHIC_DATA]" at bounding box center [463, 216] width 771 height 20
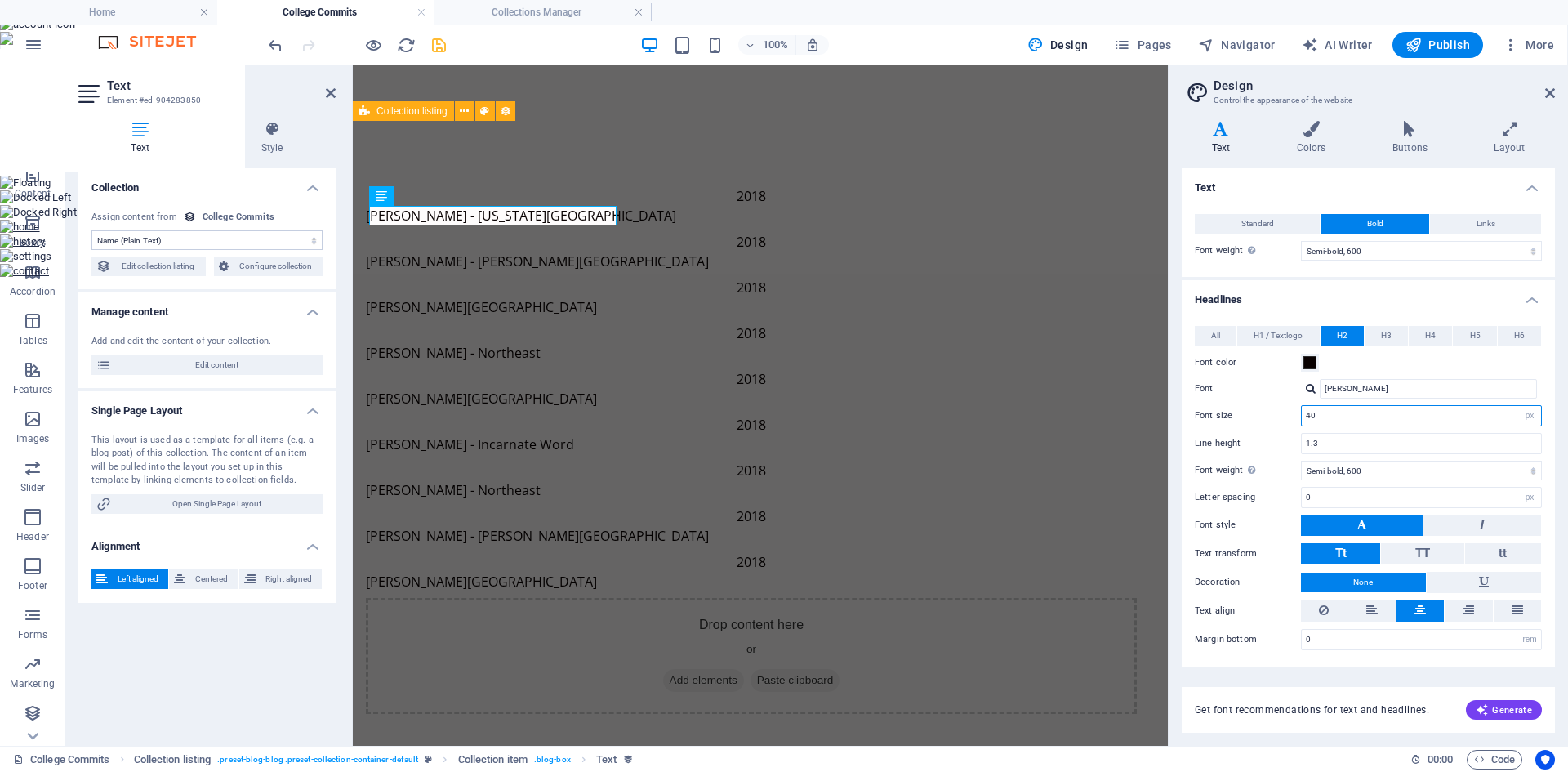
click at [1337, 413] on input "40" at bounding box center [1421, 416] width 239 height 20
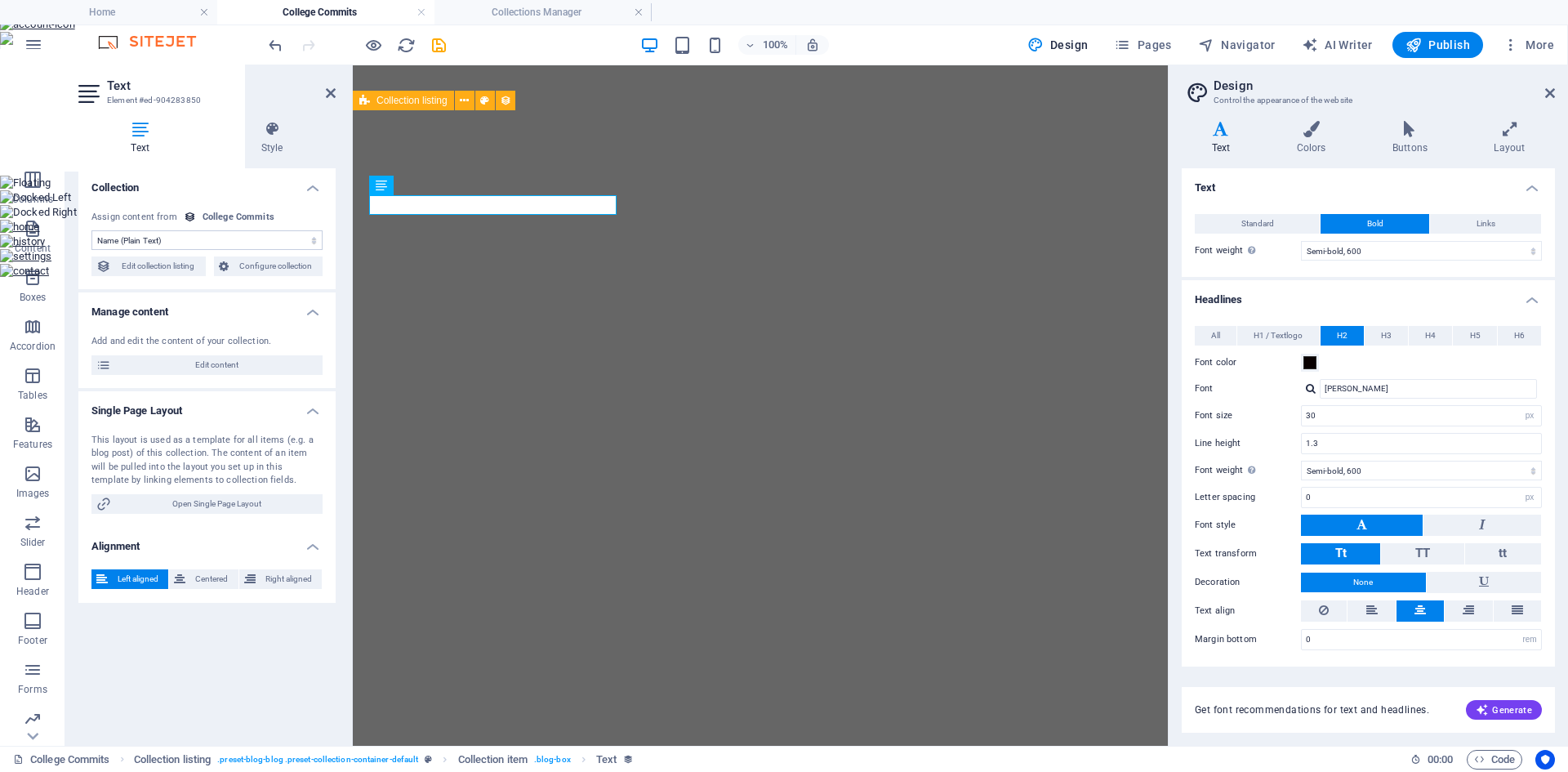
select select "name"
select select "600"
select select "px"
select select "600"
select select "px"
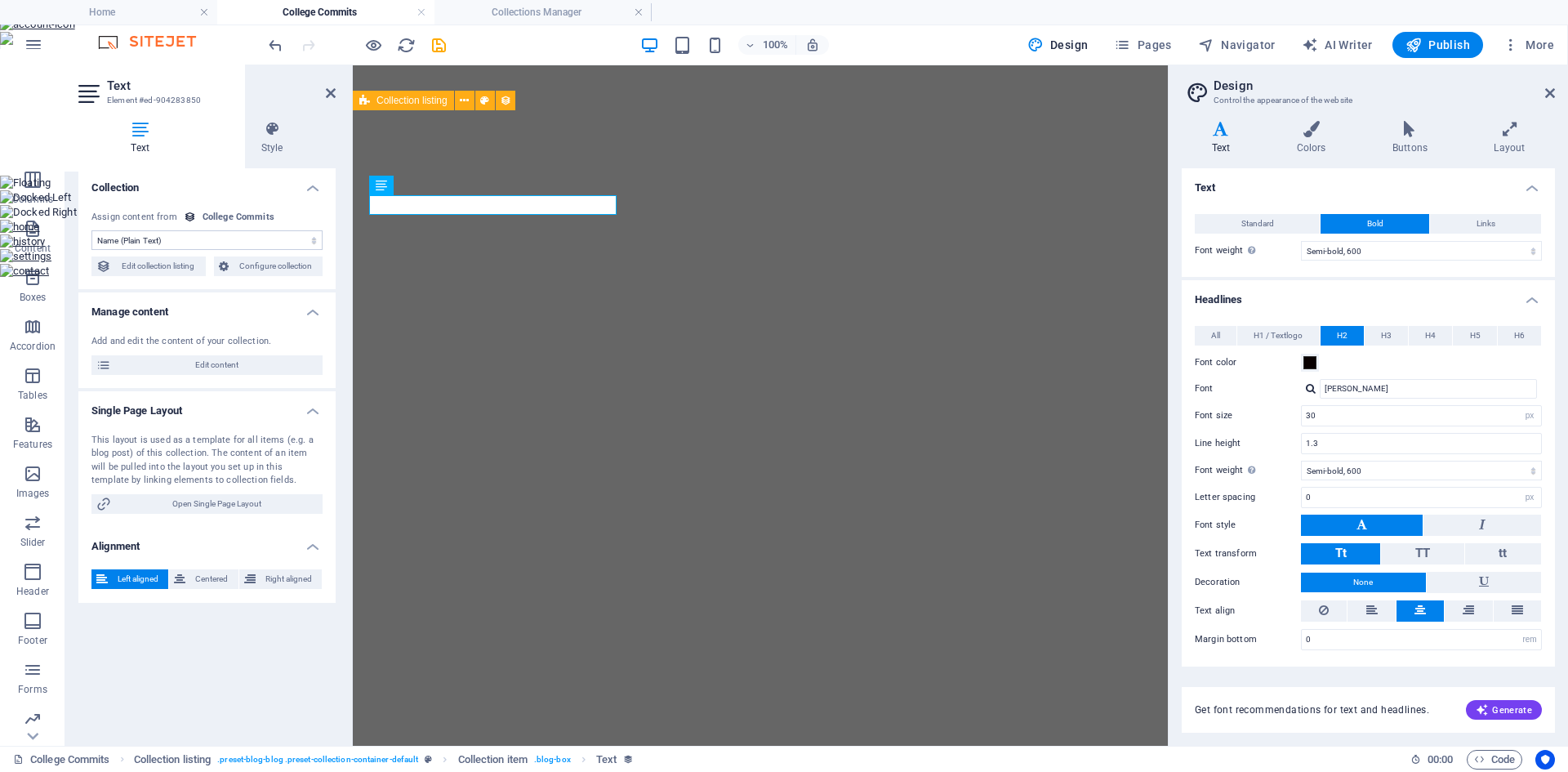
select select "rem"
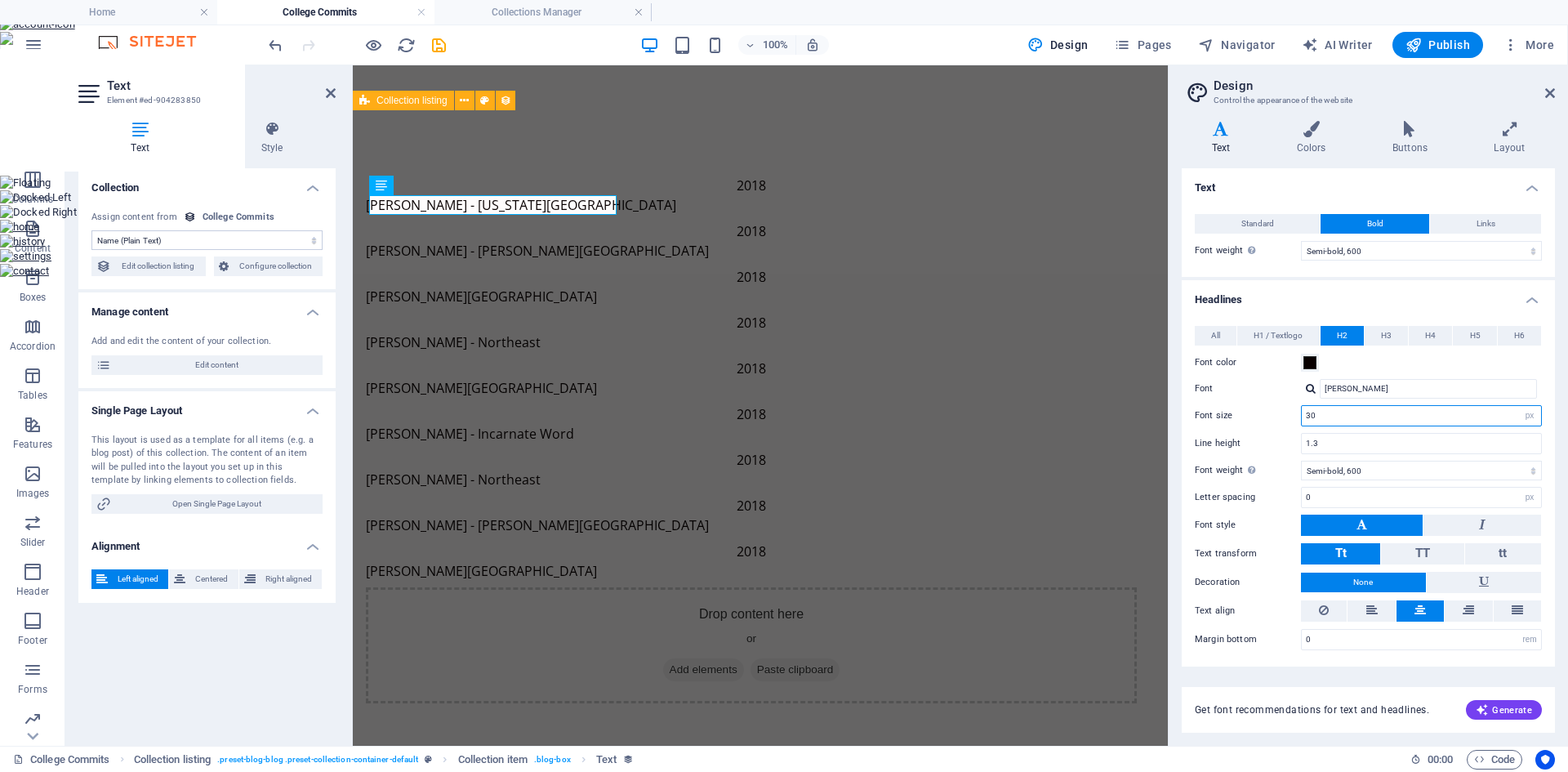
scroll to position [117, 0]
click at [1552, 93] on icon at bounding box center [1549, 93] width 10 height 13
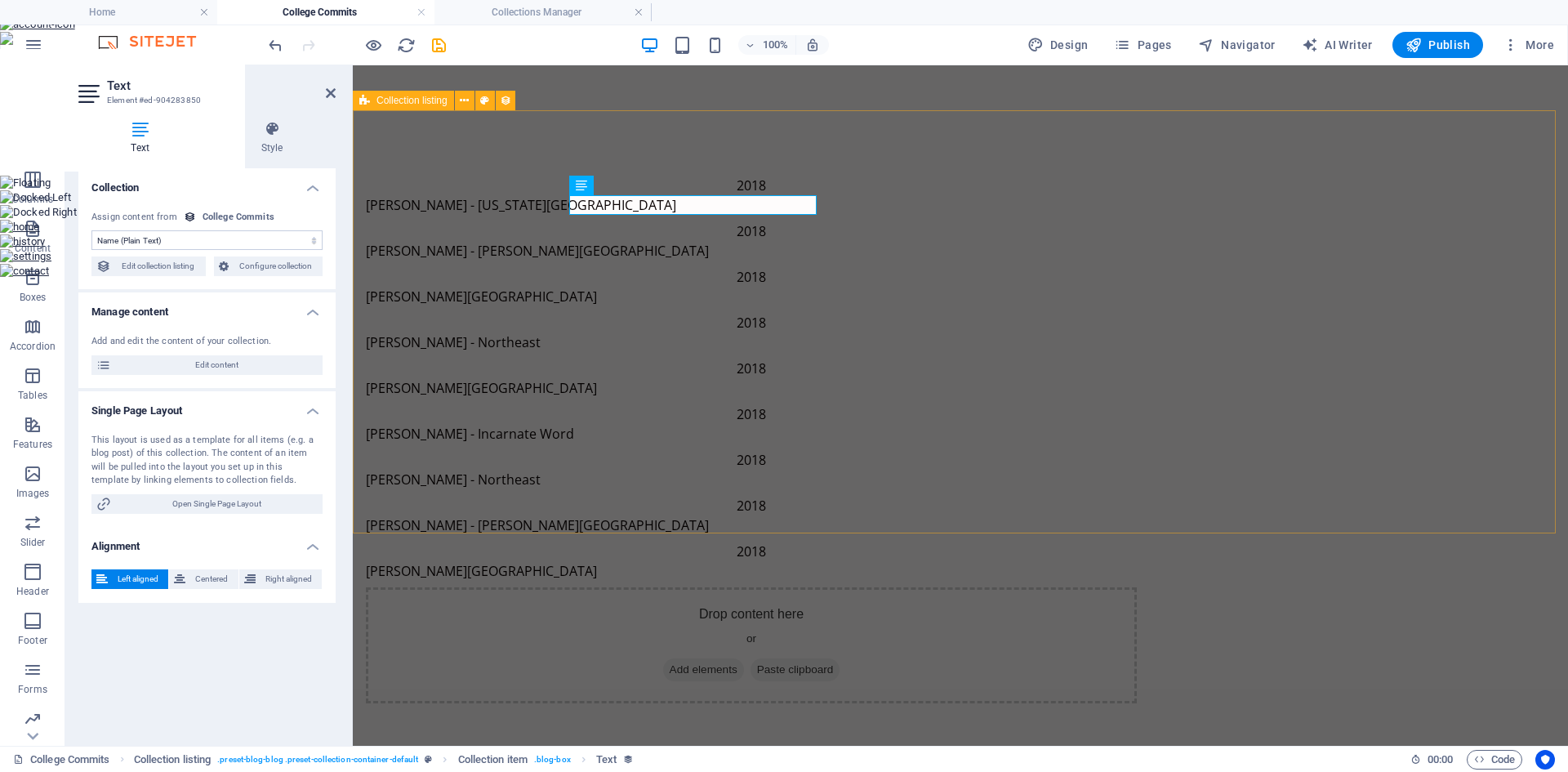
click at [391, 165] on div "2018 [PERSON_NAME] - [US_STATE][GEOGRAPHIC_DATA] 2018 [PERSON_NAME] - [PERSON_N…" at bounding box center [959, 439] width 1215 height 658
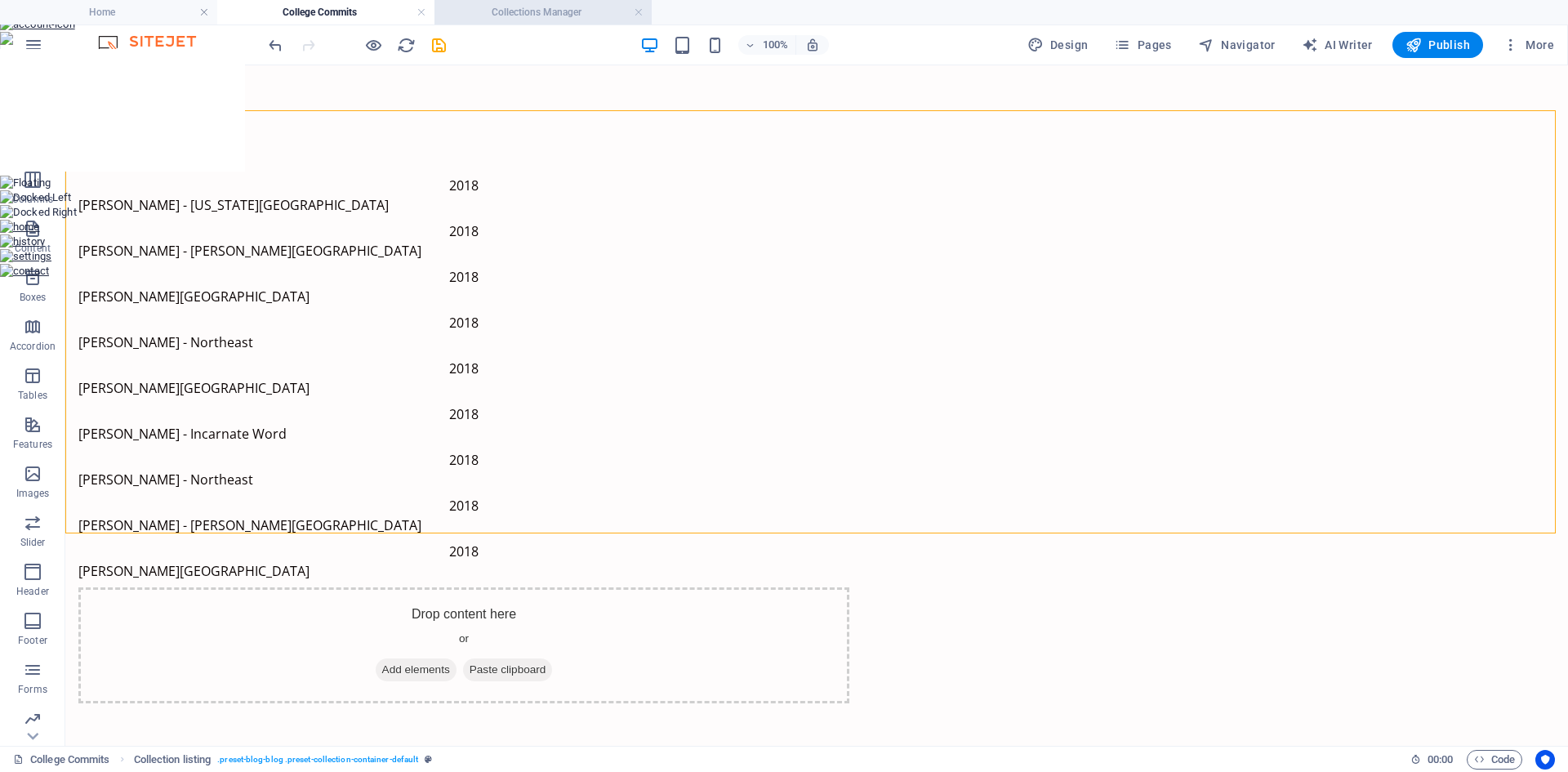
click at [557, 11] on h4 "Collections Manager" at bounding box center [543, 12] width 218 height 18
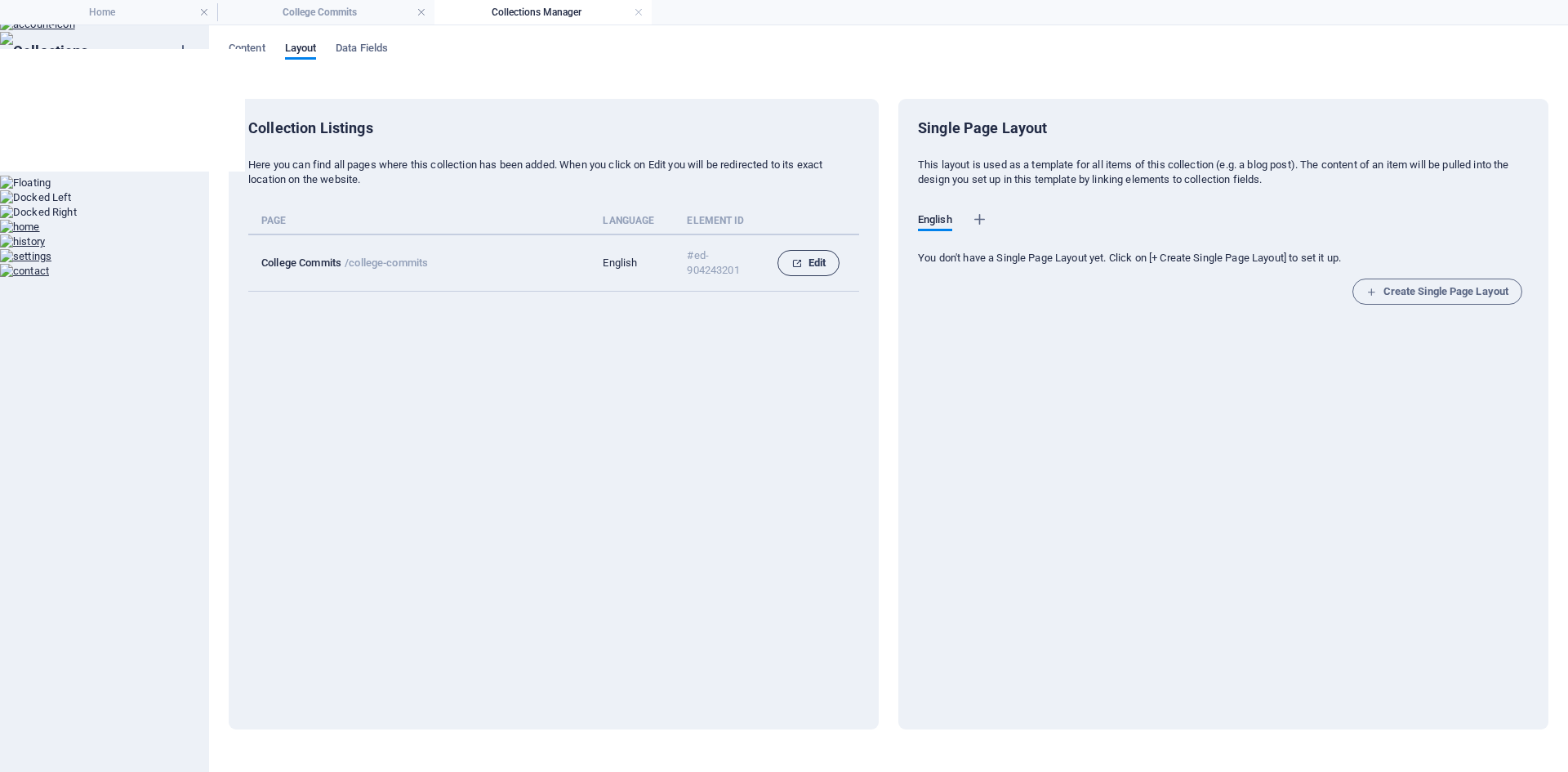
click at [804, 274] on button "Edit" at bounding box center [809, 263] width 62 height 26
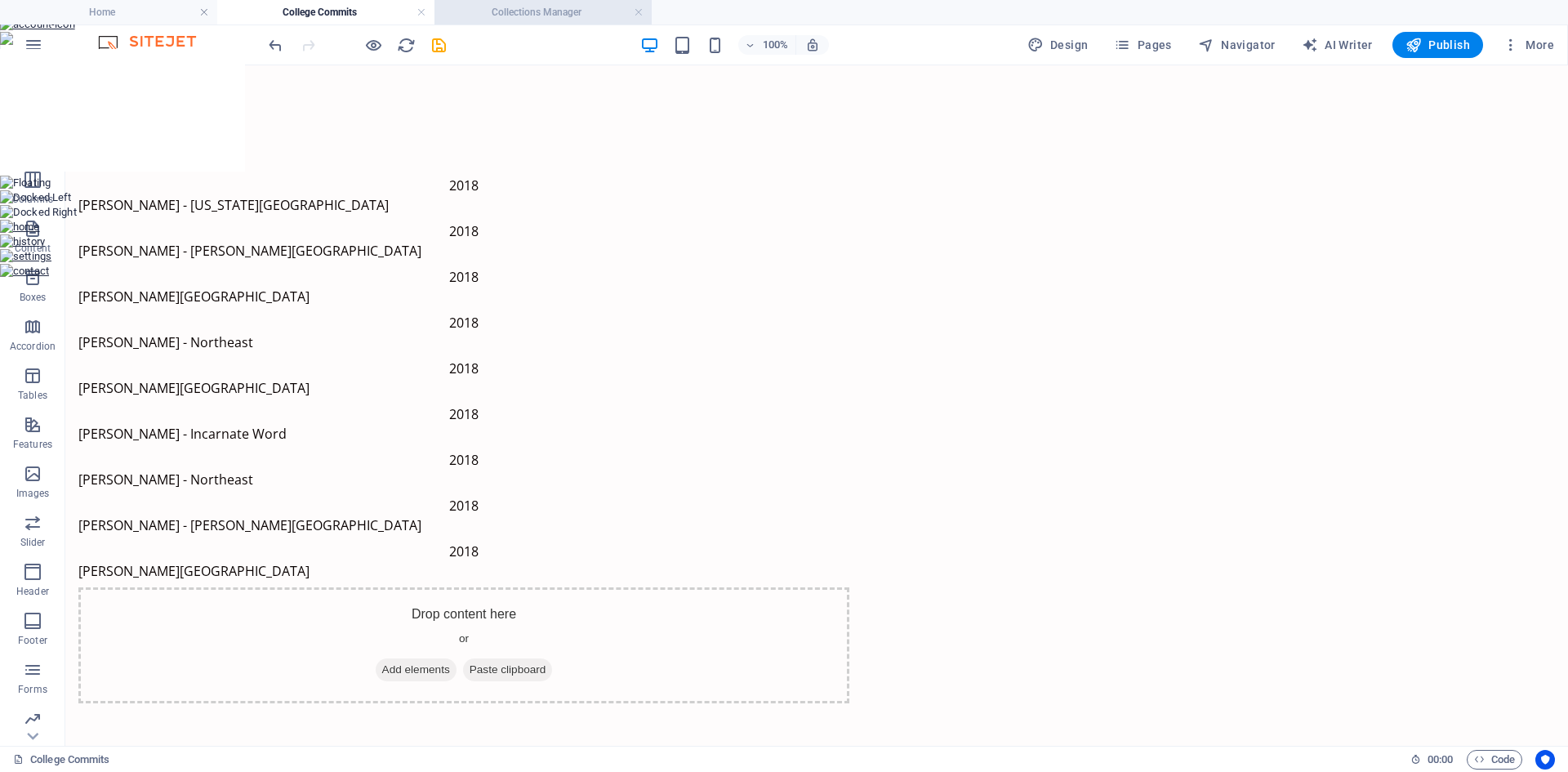
click at [551, 13] on h4 "Collections Manager" at bounding box center [543, 12] width 218 height 18
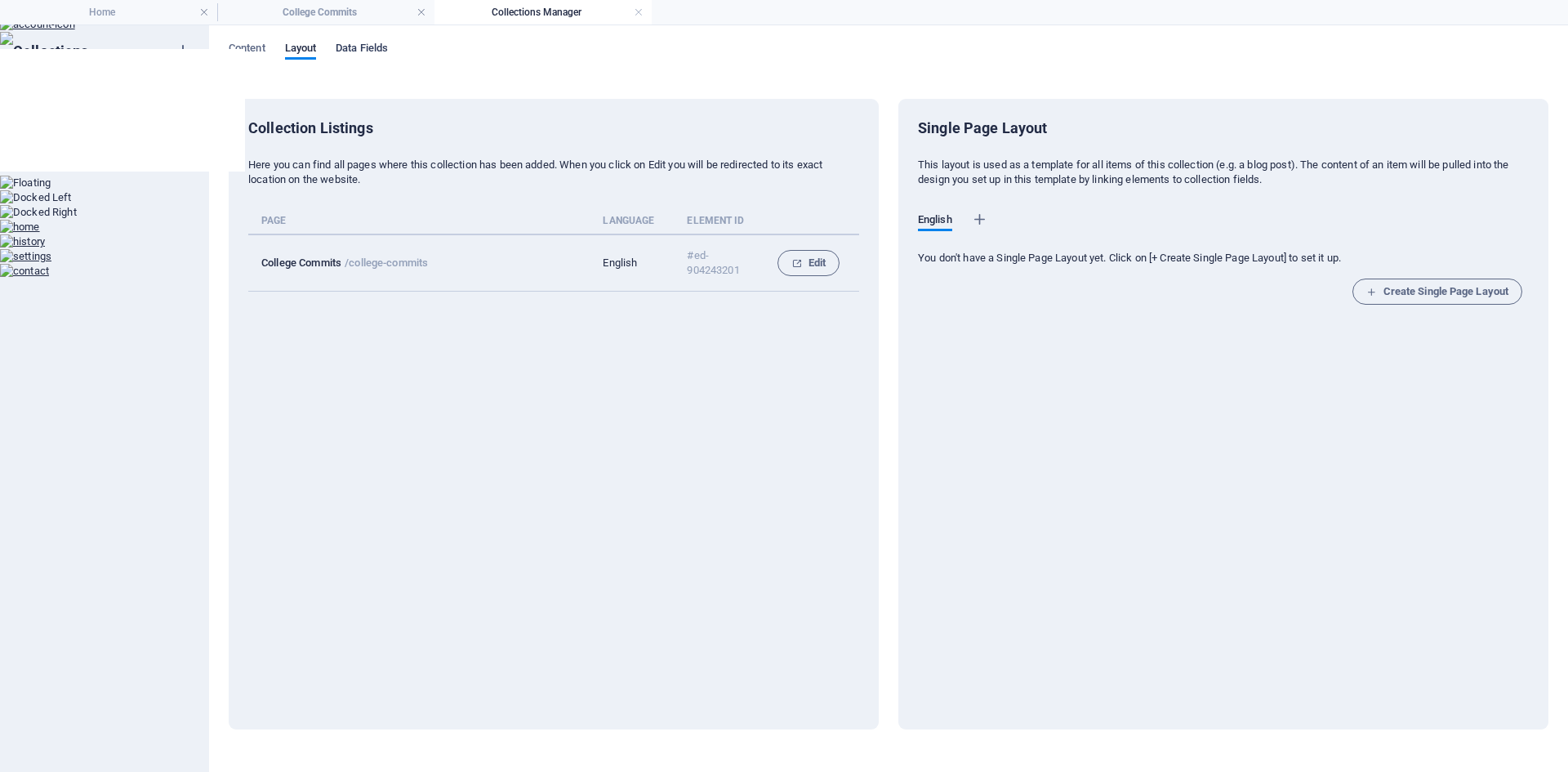
click at [362, 49] on span "Data Fields" at bounding box center [362, 49] width 53 height 22
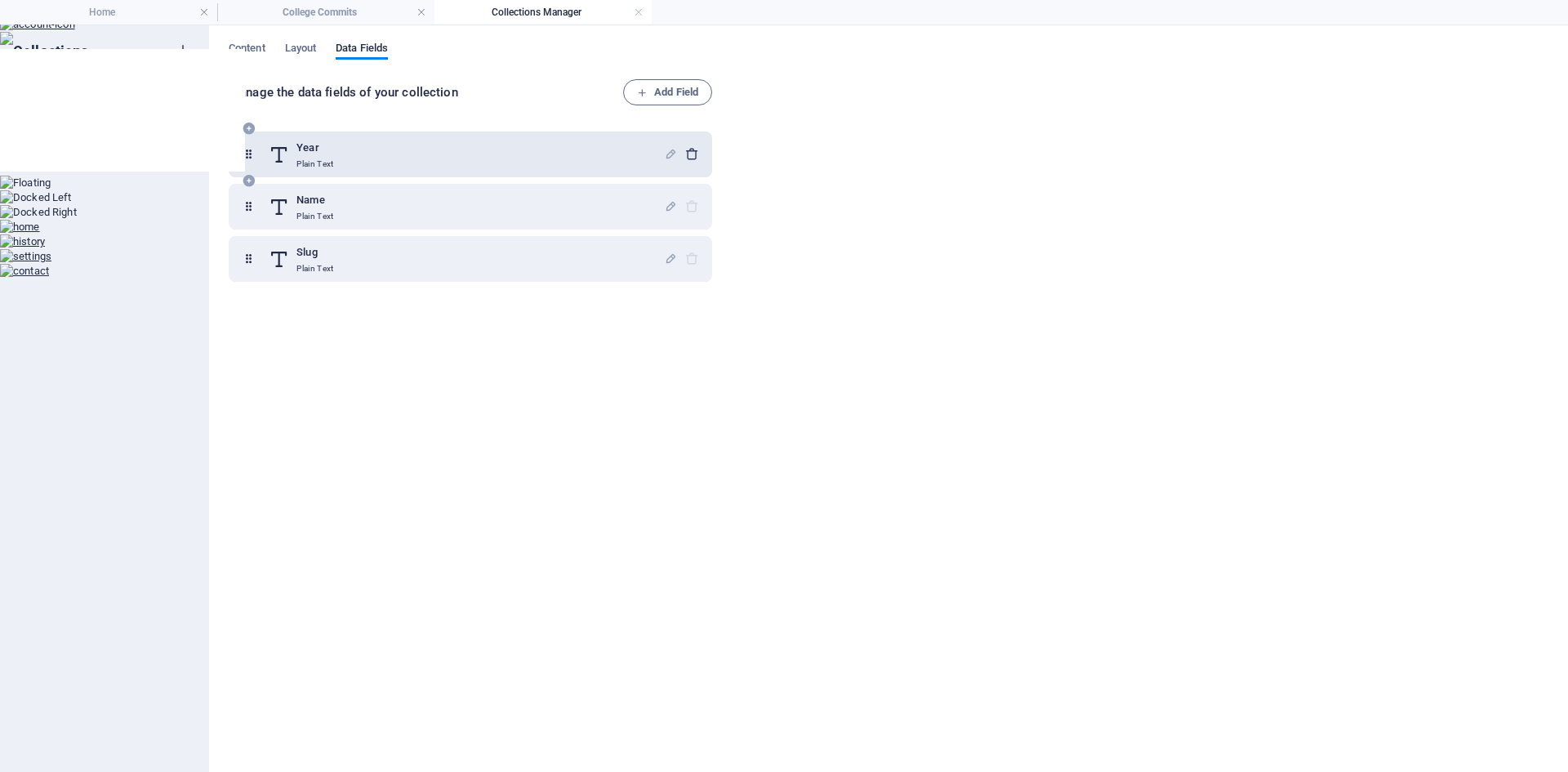
click at [694, 149] on icon "button" at bounding box center [692, 154] width 14 height 14
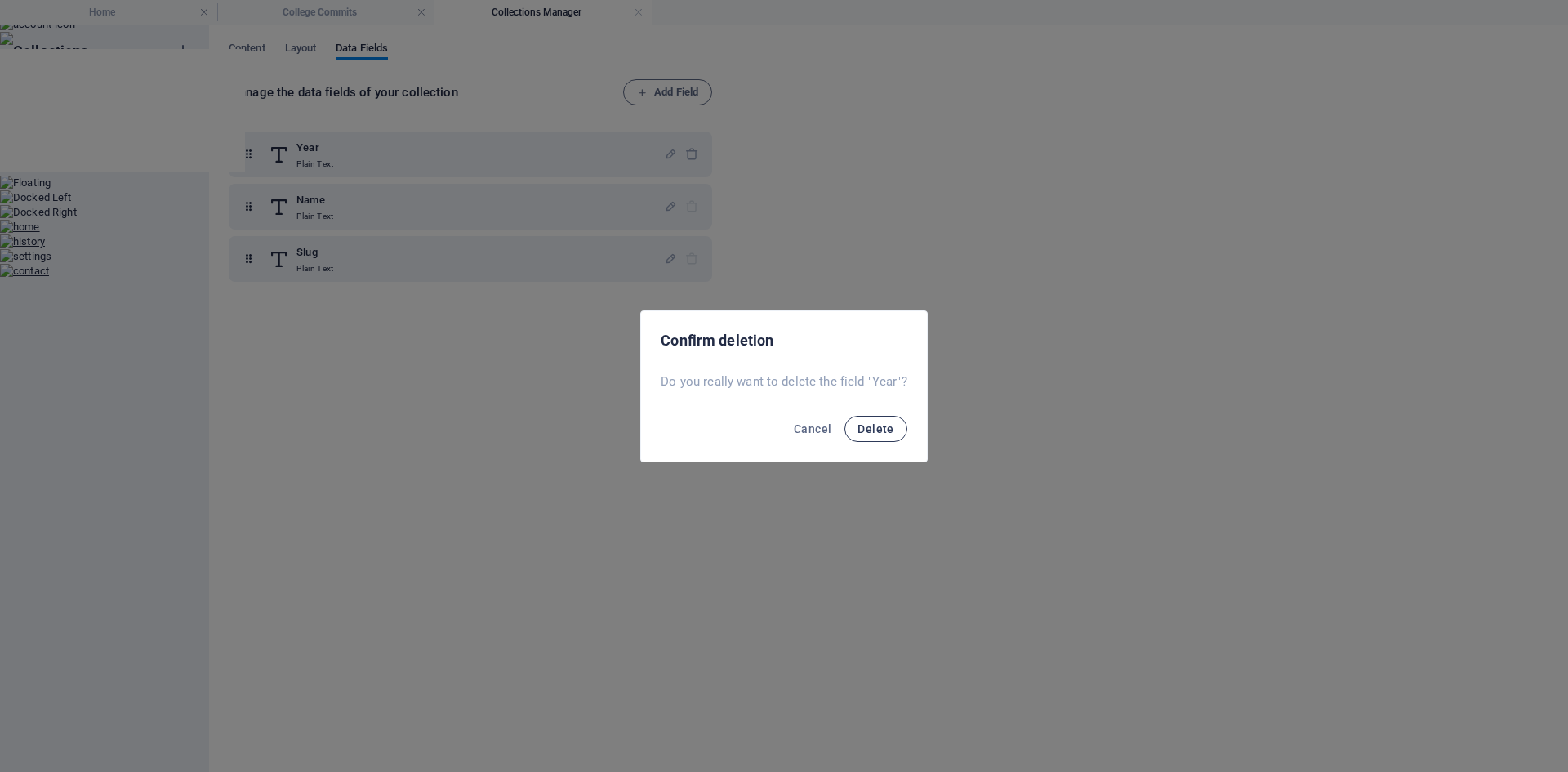
click at [871, 427] on span "Delete" at bounding box center [875, 428] width 36 height 13
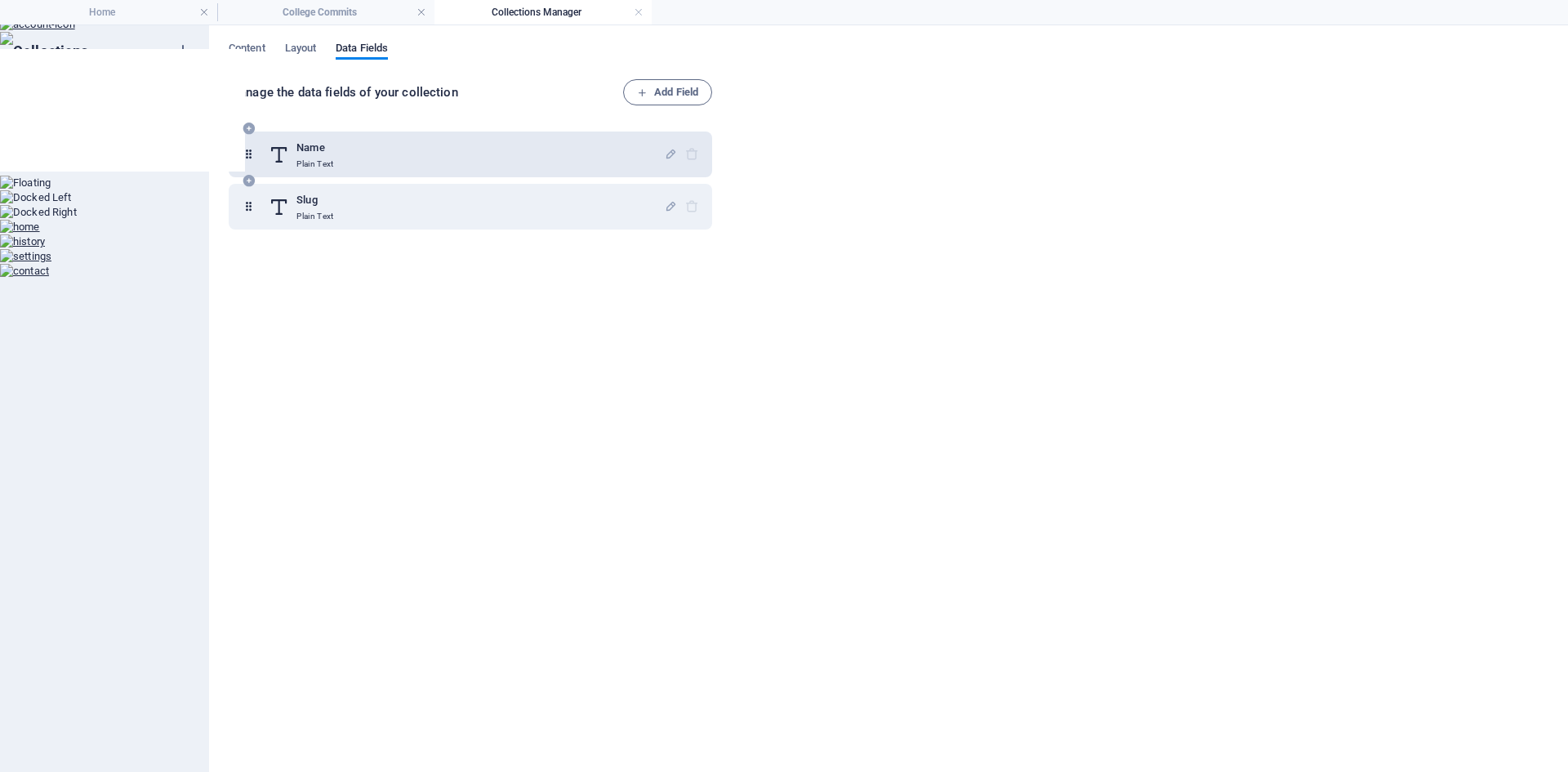
click at [359, 157] on div "Name Plain Text" at bounding box center [465, 153] width 395 height 32
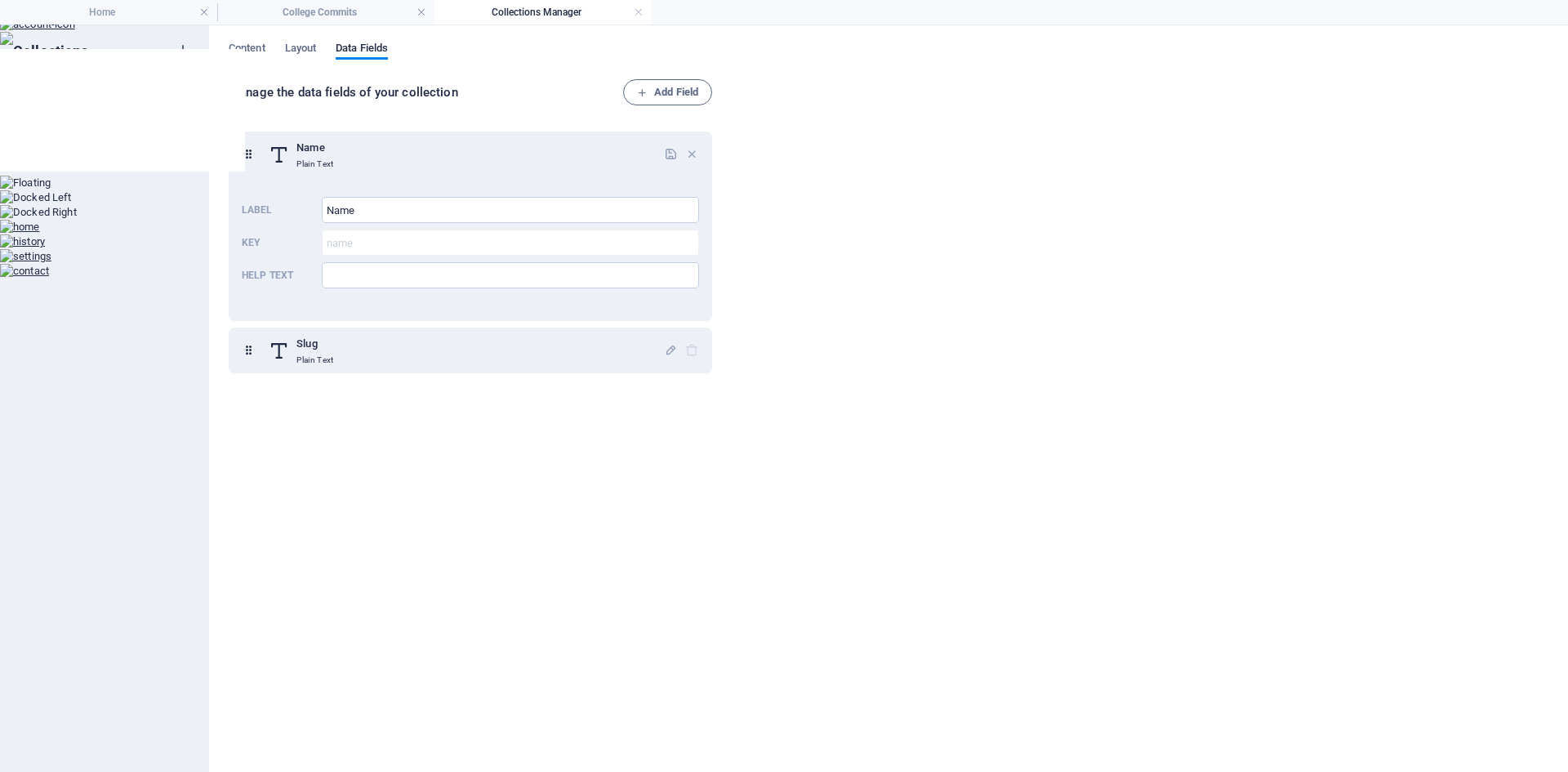
click at [632, 432] on div "Name Plain Text Label Name ​ Key name ​ Help text ​ Slug Plain Text" at bounding box center [473, 437] width 490 height 631
click at [310, 55] on span "Layout" at bounding box center [301, 49] width 32 height 22
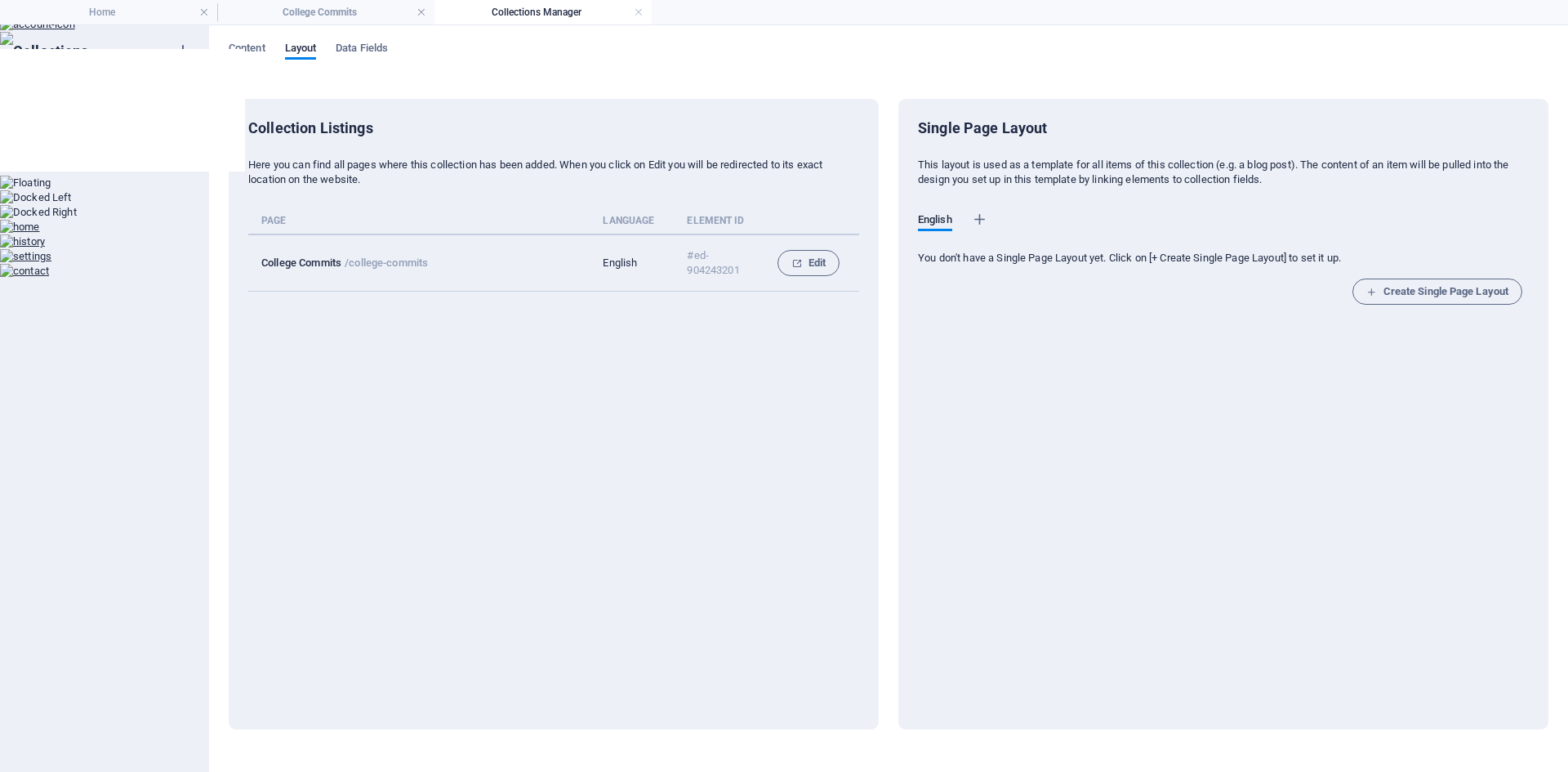
click at [248, 40] on div "Content Layout Data Fields Collection Listings Here you can find all pages wher…" at bounding box center [888, 398] width 1358 height 747
click at [248, 49] on span "Content" at bounding box center [247, 49] width 37 height 22
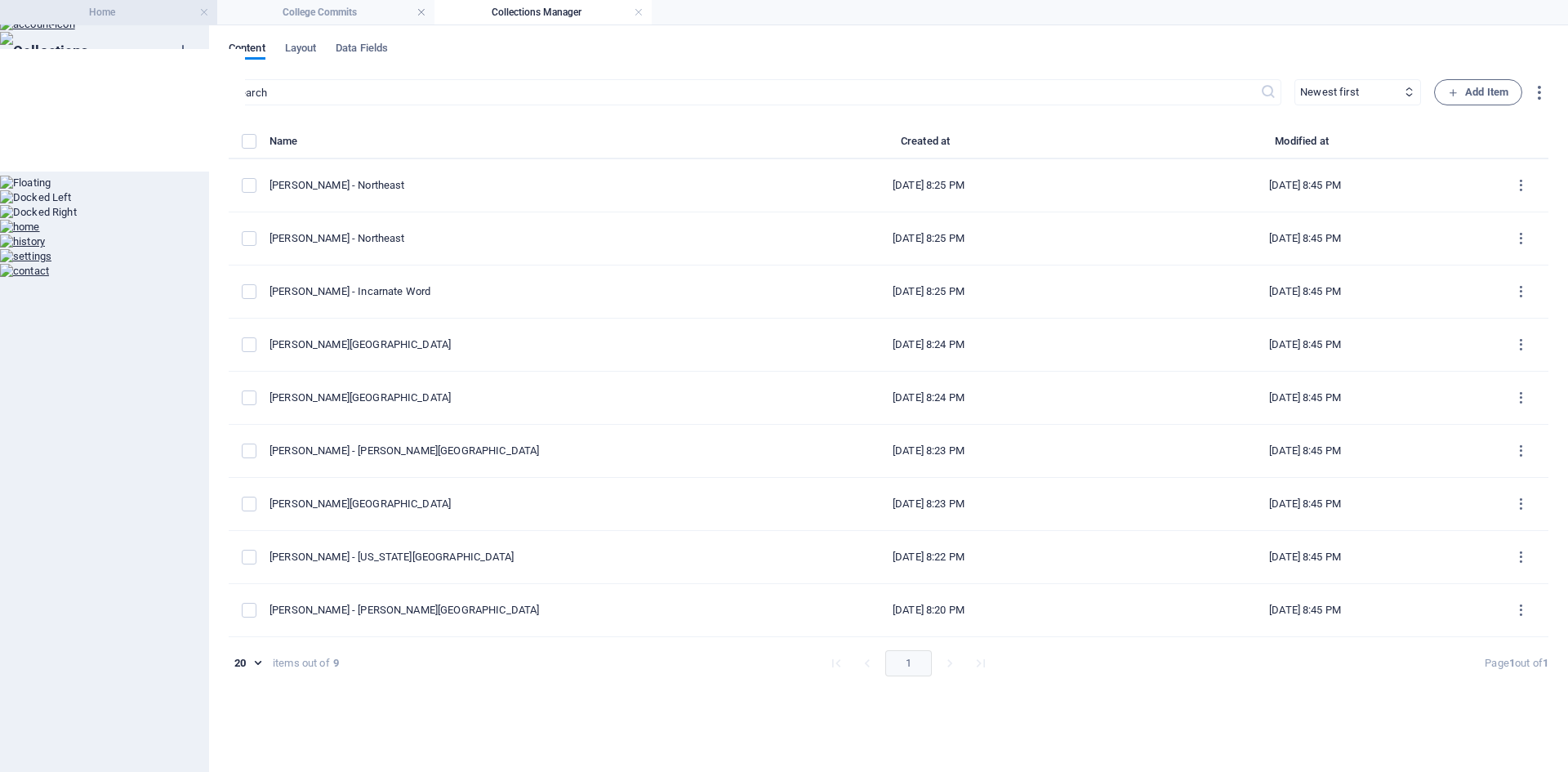
click at [124, 20] on h4 "Home" at bounding box center [108, 12] width 218 height 18
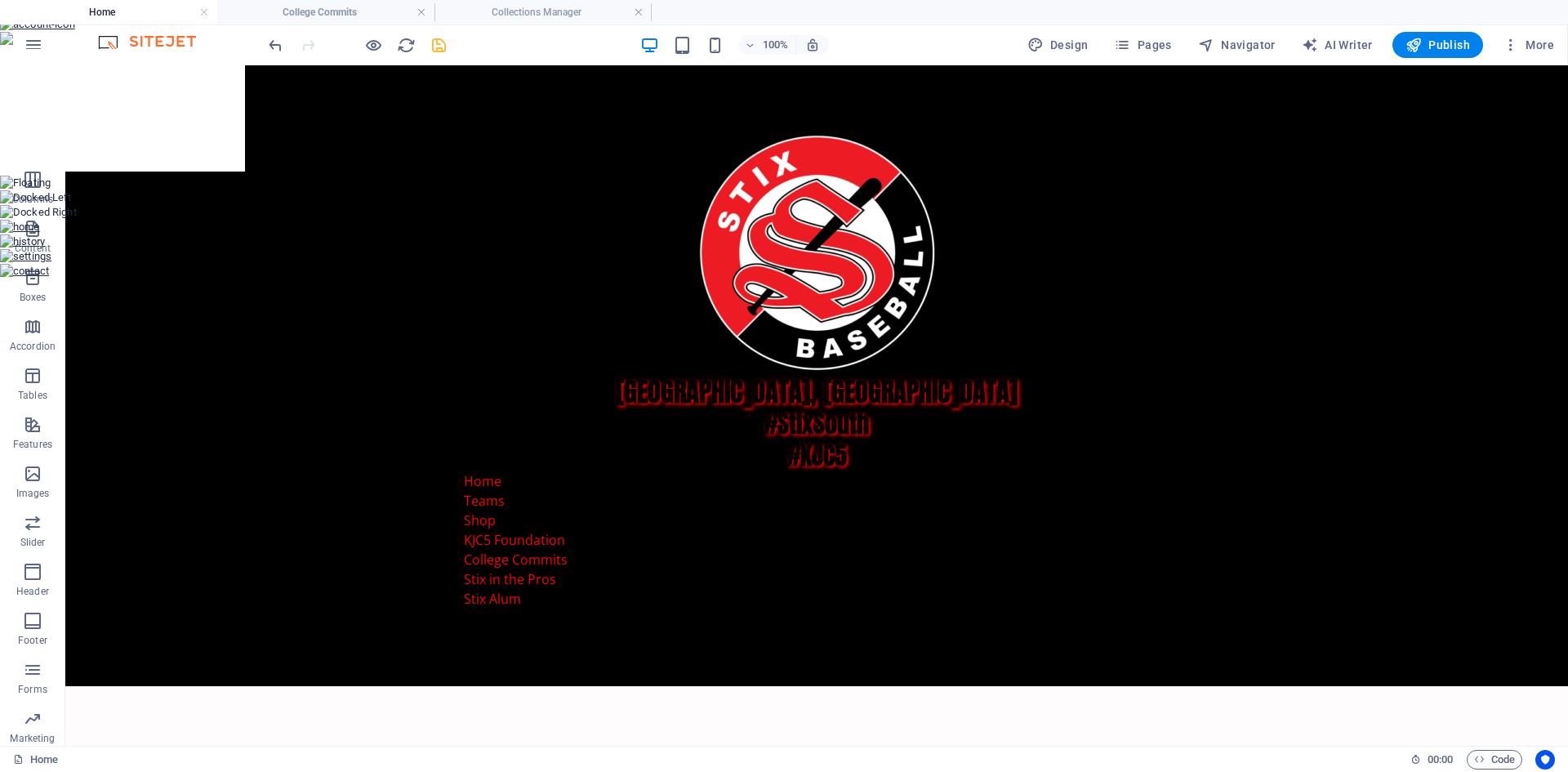
click at [435, 44] on icon "save" at bounding box center [438, 45] width 19 height 19
click at [1441, 45] on span "Publish" at bounding box center [1437, 45] width 64 height 17
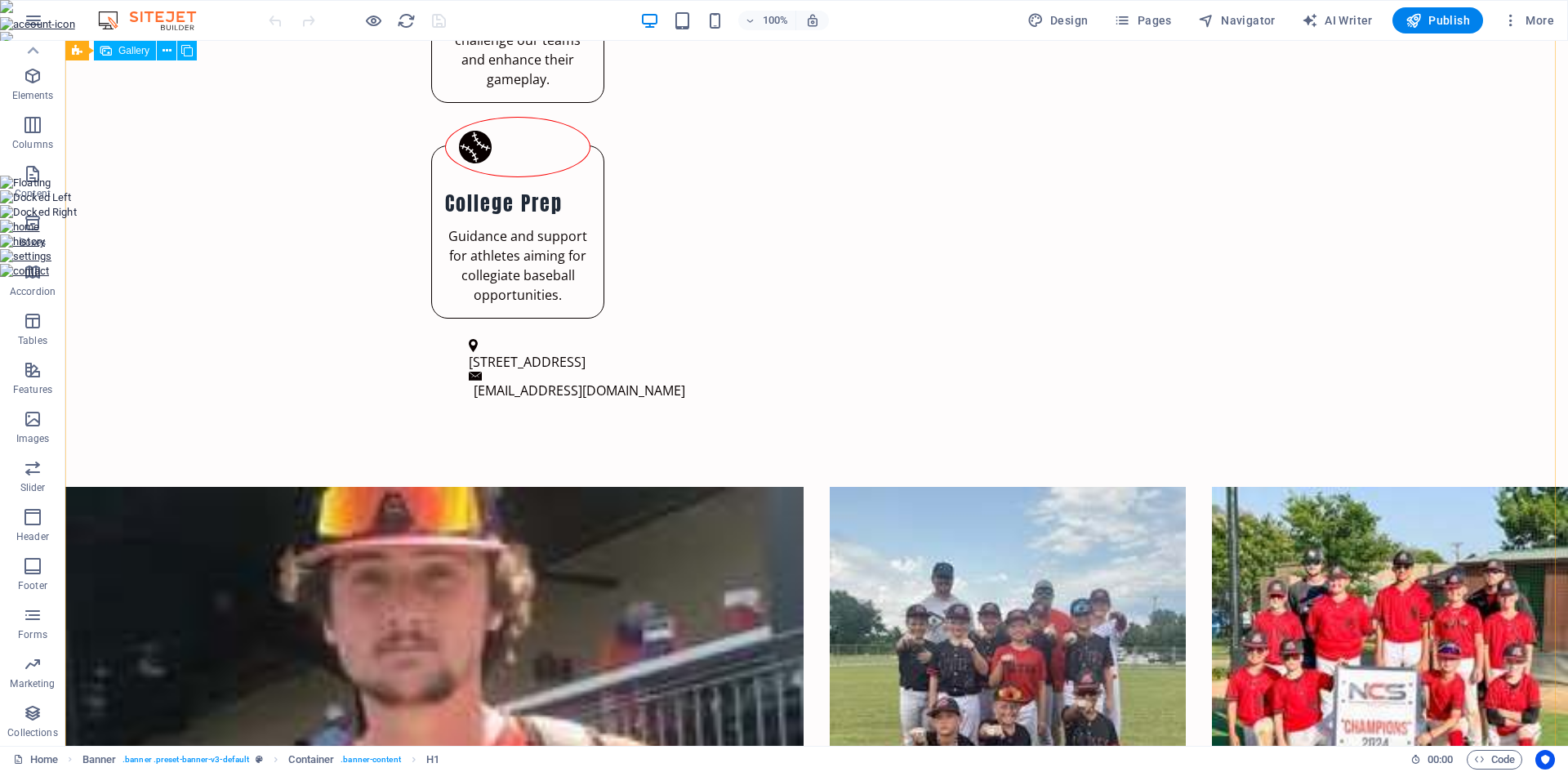
scroll to position [1727, 0]
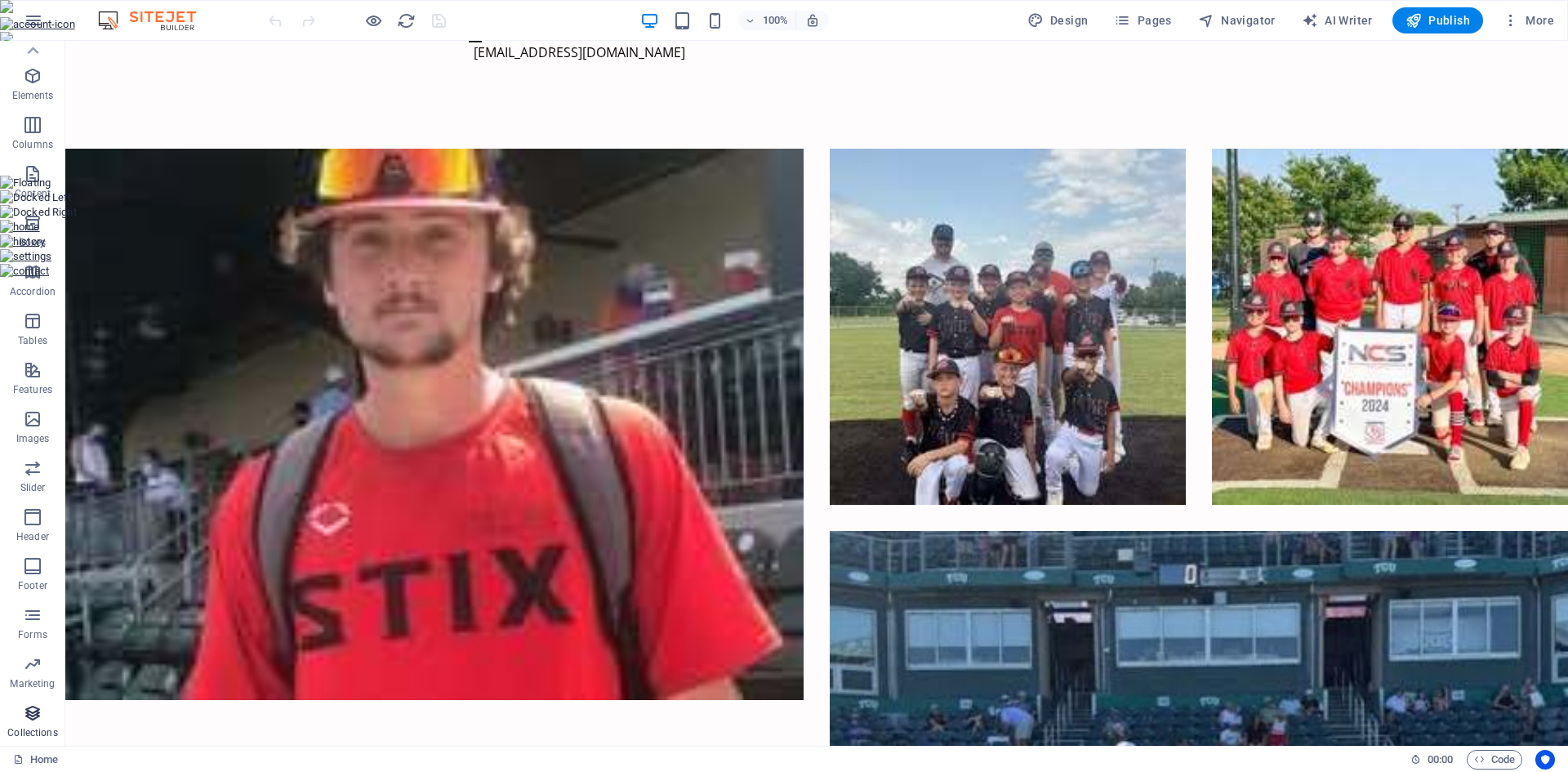
click at [37, 727] on p "Collections" at bounding box center [32, 732] width 50 height 13
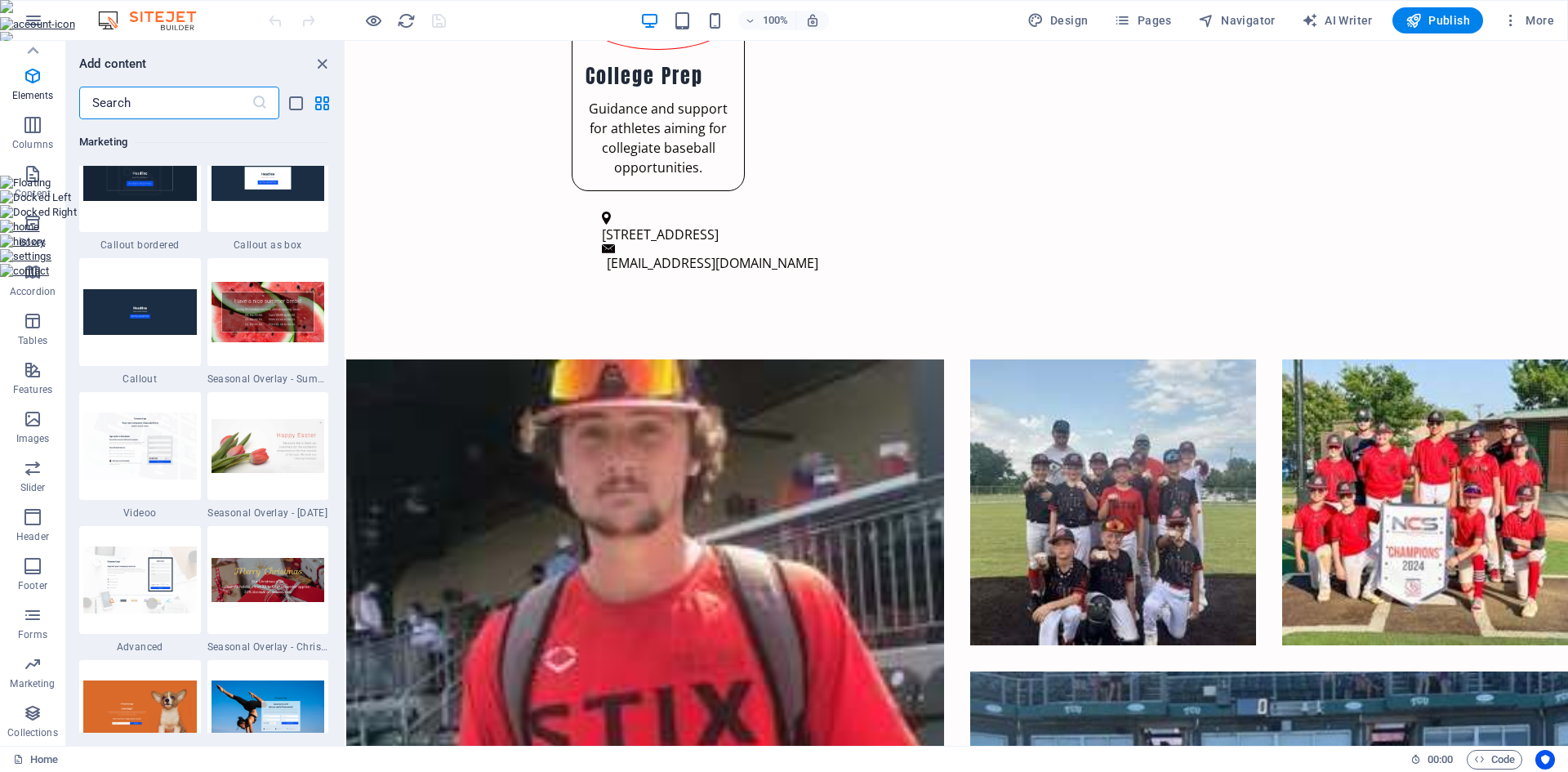
scroll to position [14950, 0]
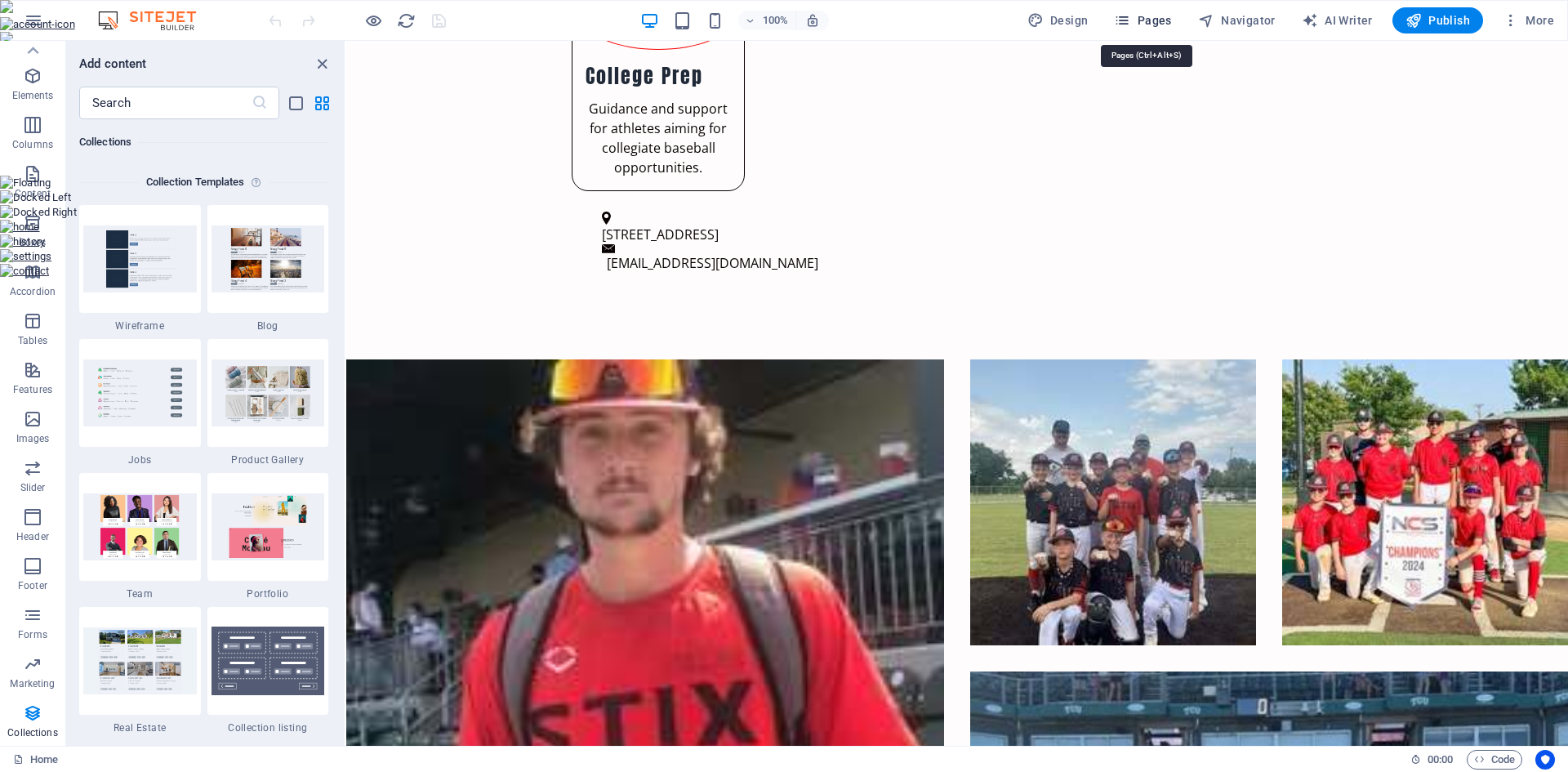
click at [1146, 23] on span "Pages" at bounding box center [1142, 20] width 58 height 17
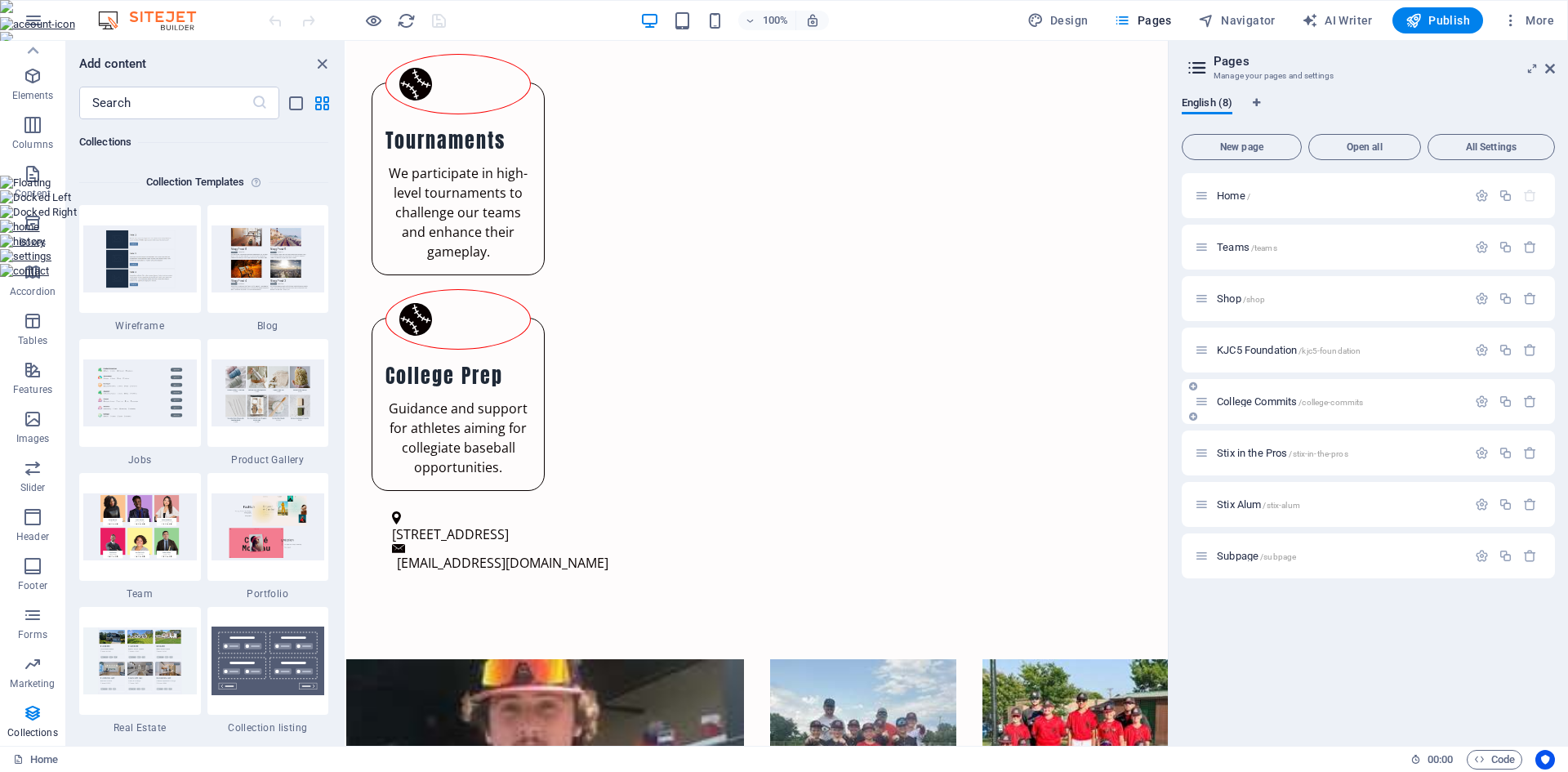
click at [1248, 402] on span "College Commits /college-commits" at bounding box center [1290, 401] width 146 height 13
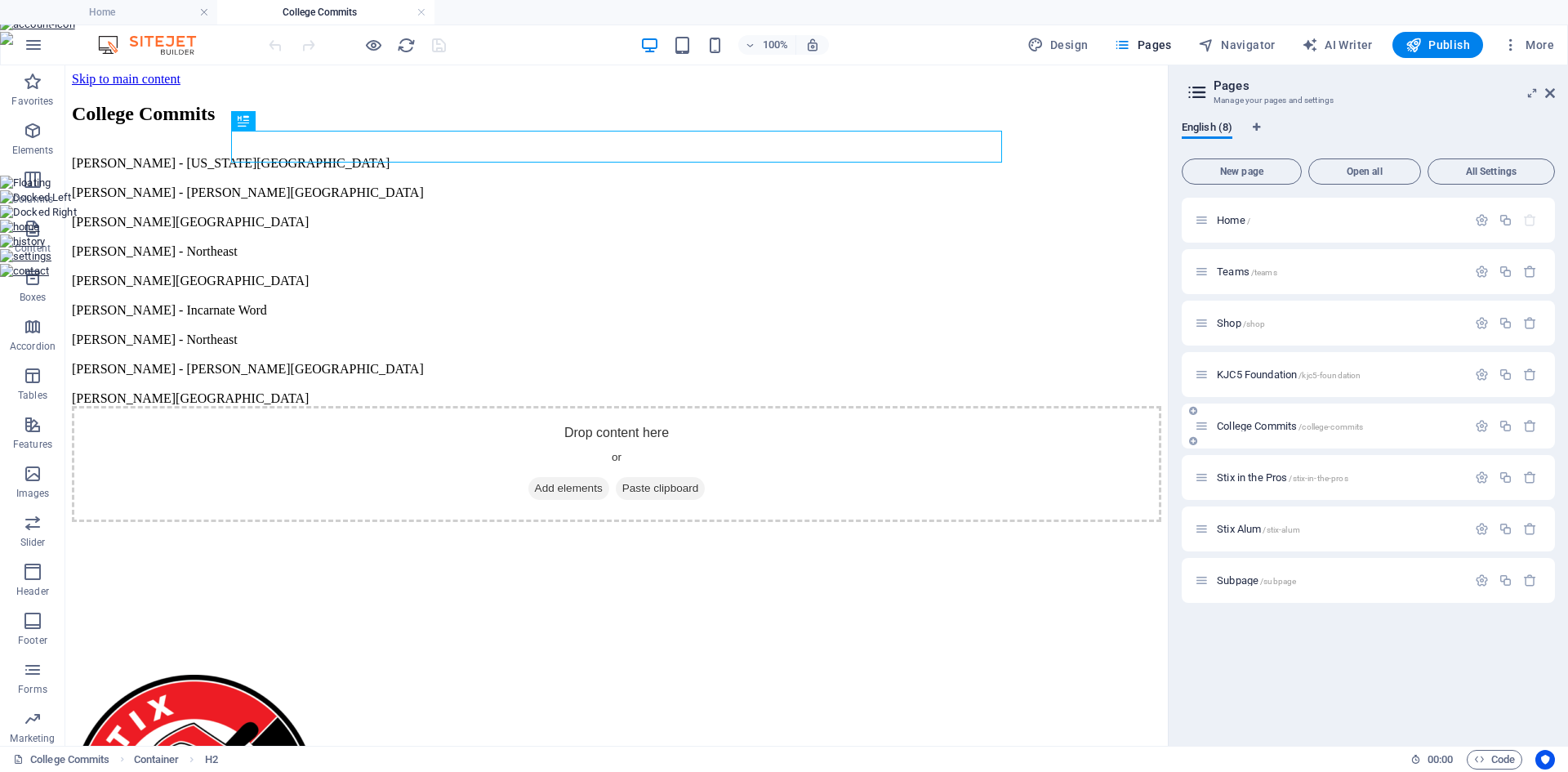
scroll to position [0, 0]
click at [310, 303] on icon at bounding box center [313, 304] width 9 height 18
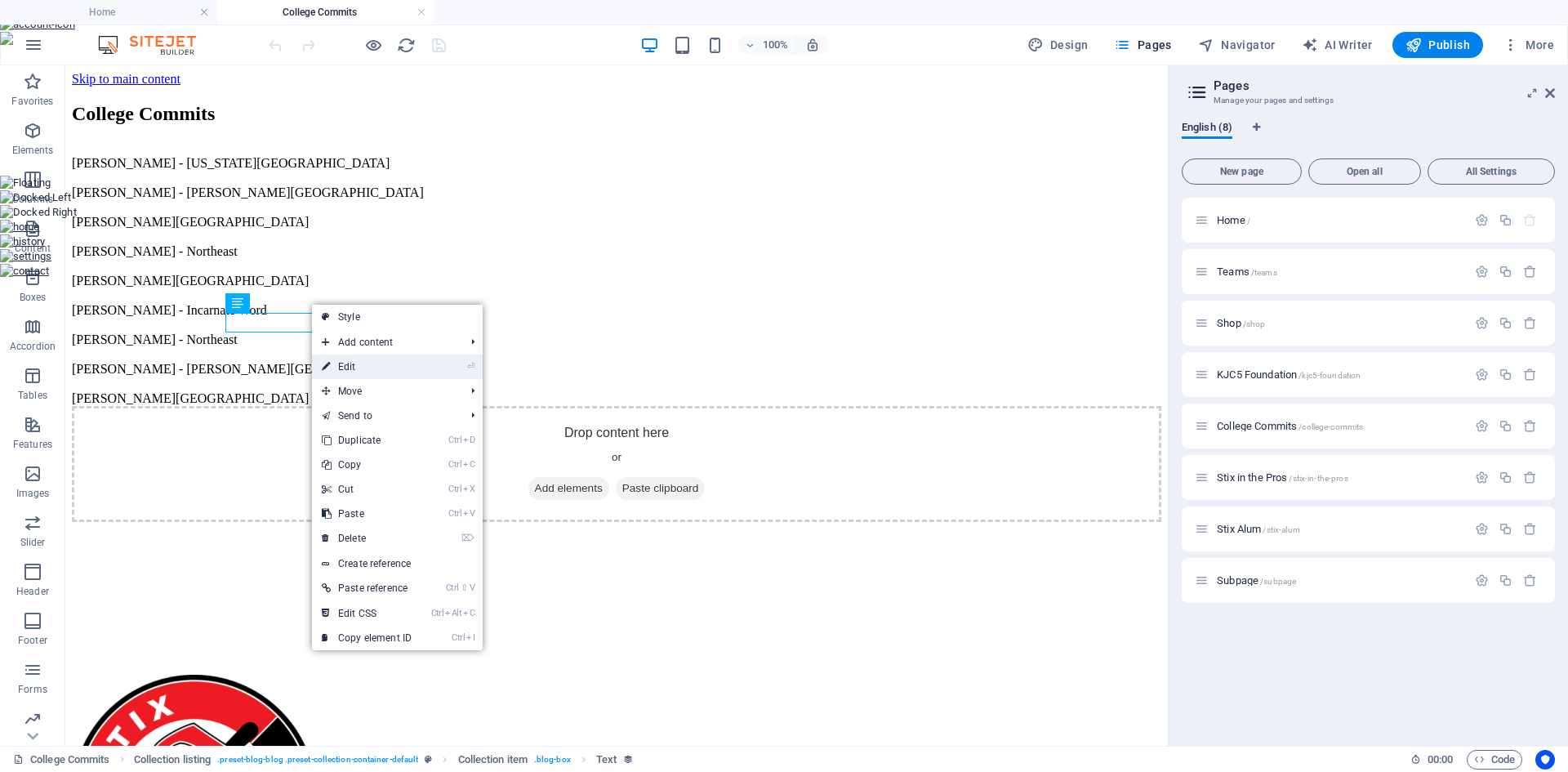
click at [347, 373] on link "⏎ Edit" at bounding box center [367, 366] width 109 height 24
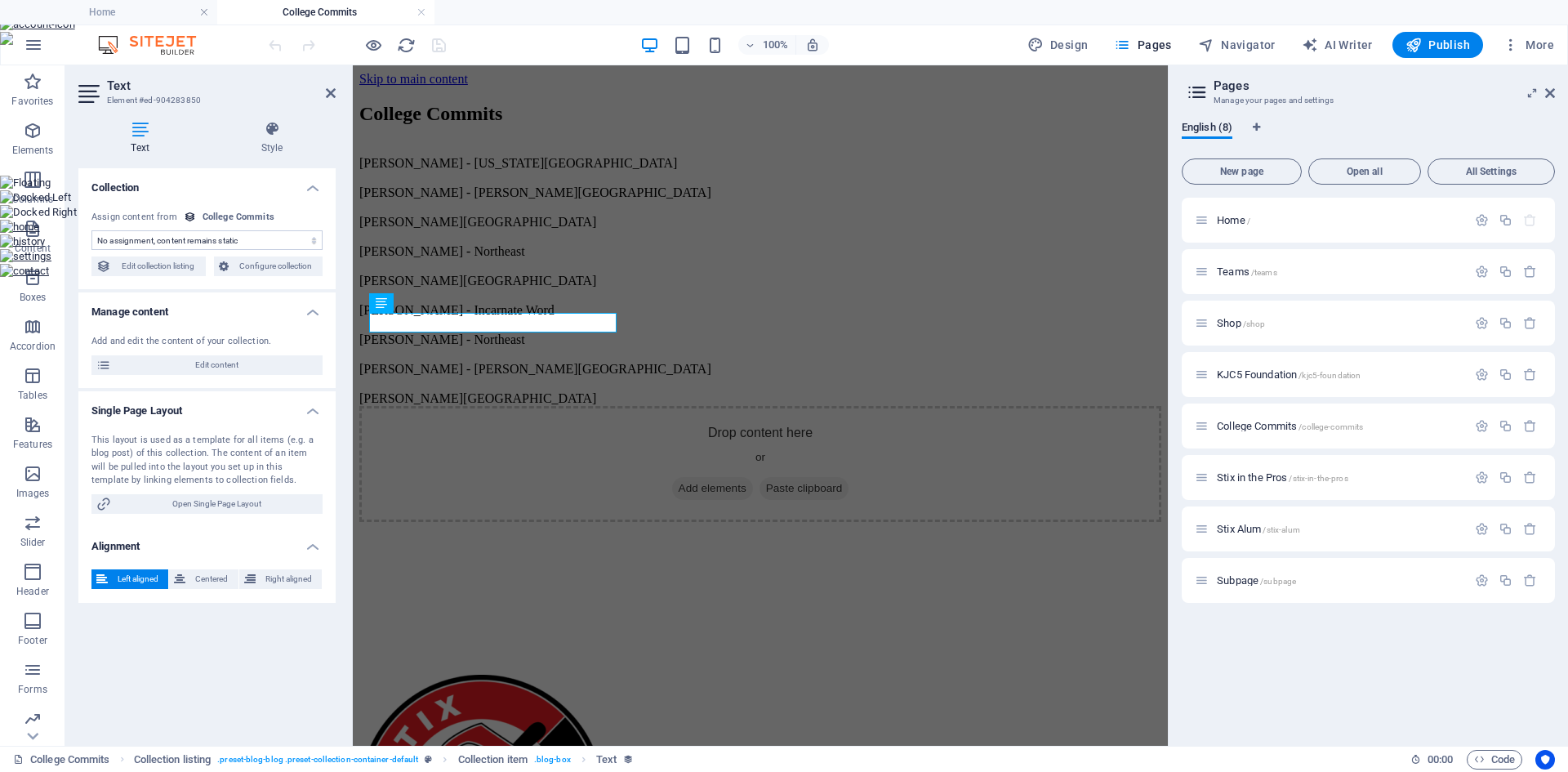
select select "name"
click at [272, 267] on span "Configure collection" at bounding box center [275, 266] width 85 height 20
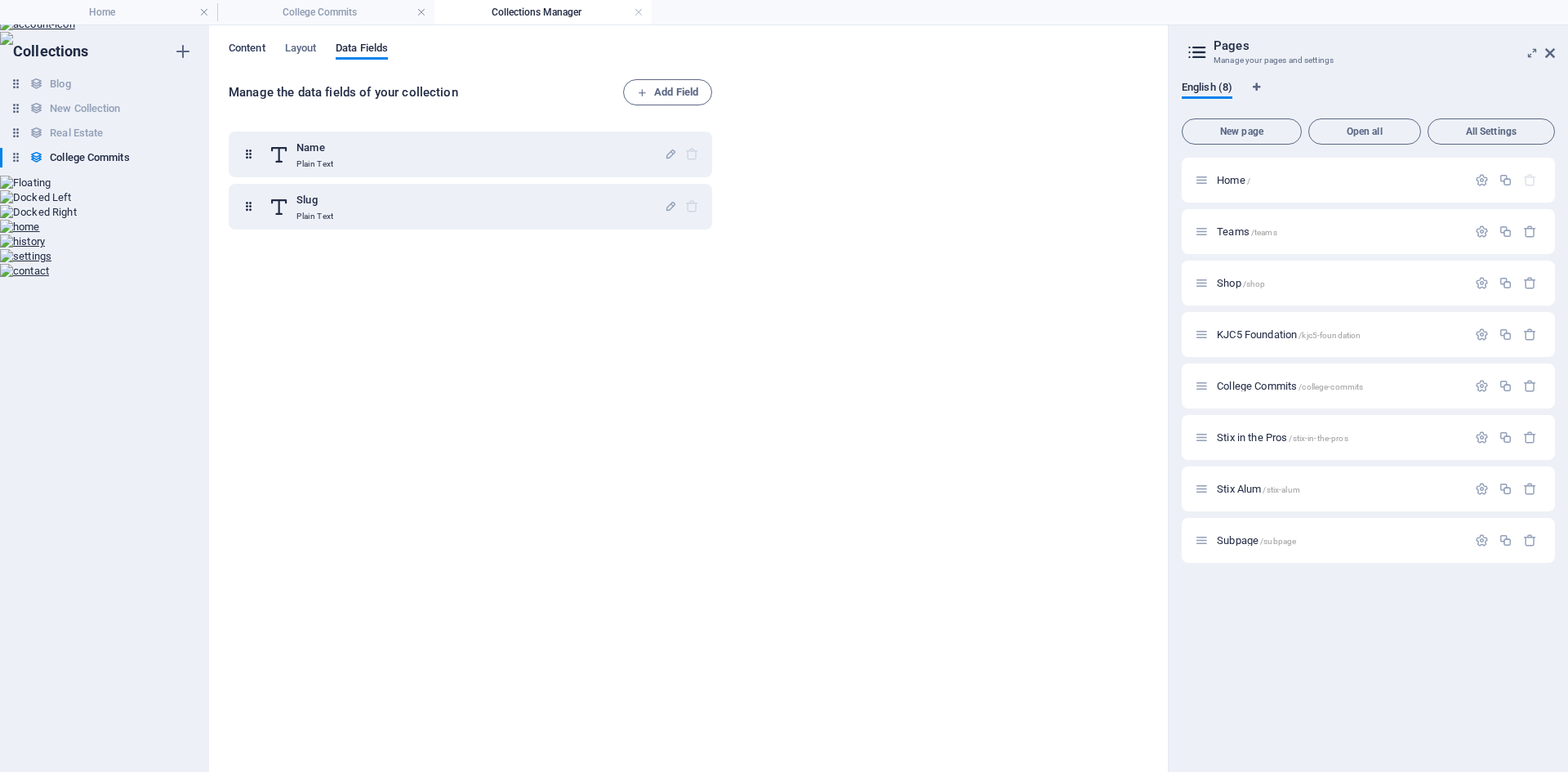
click at [248, 48] on span "Content" at bounding box center [247, 49] width 37 height 22
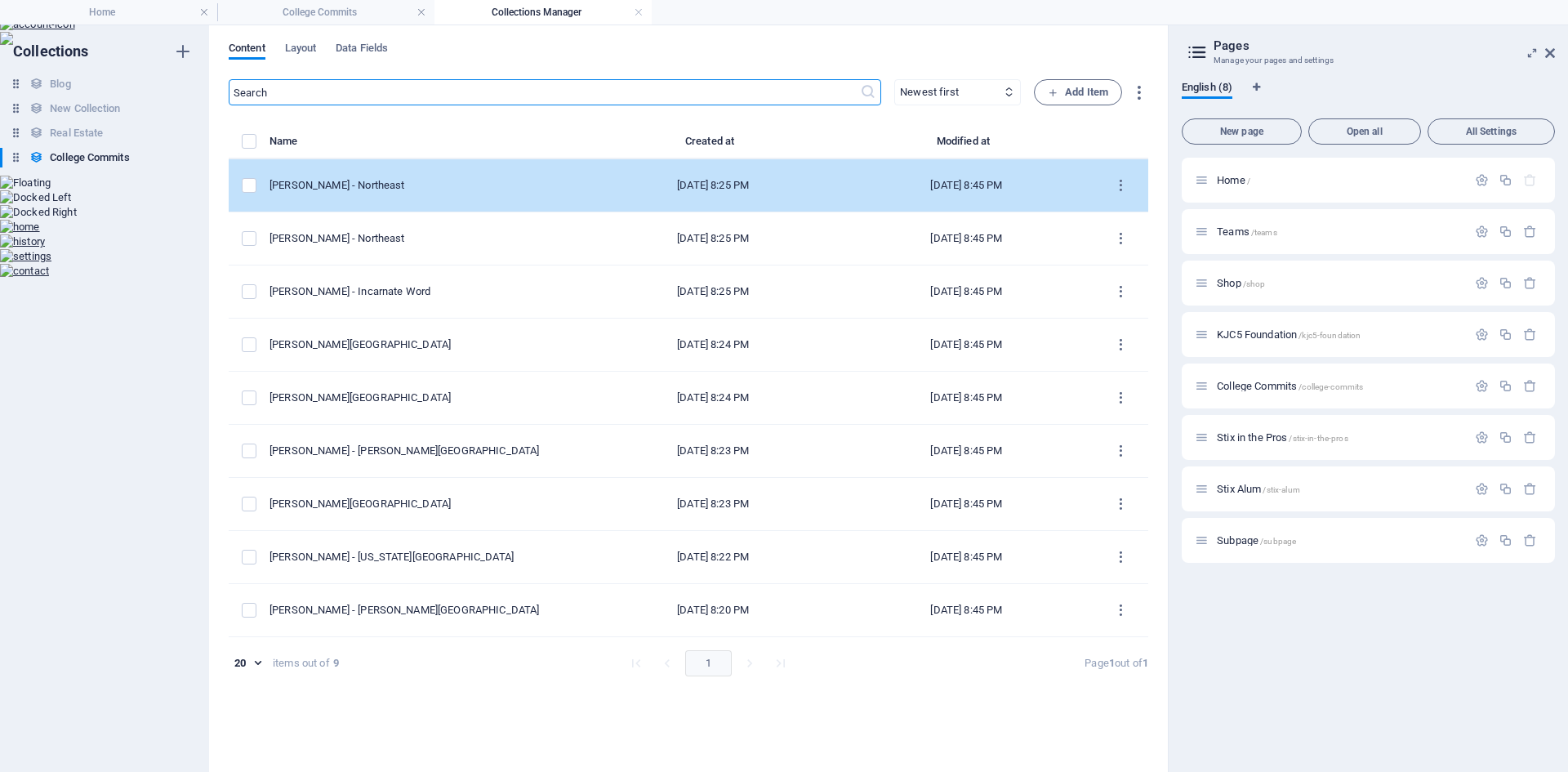
click at [350, 183] on div "[PERSON_NAME] - Northeast" at bounding box center [421, 184] width 303 height 15
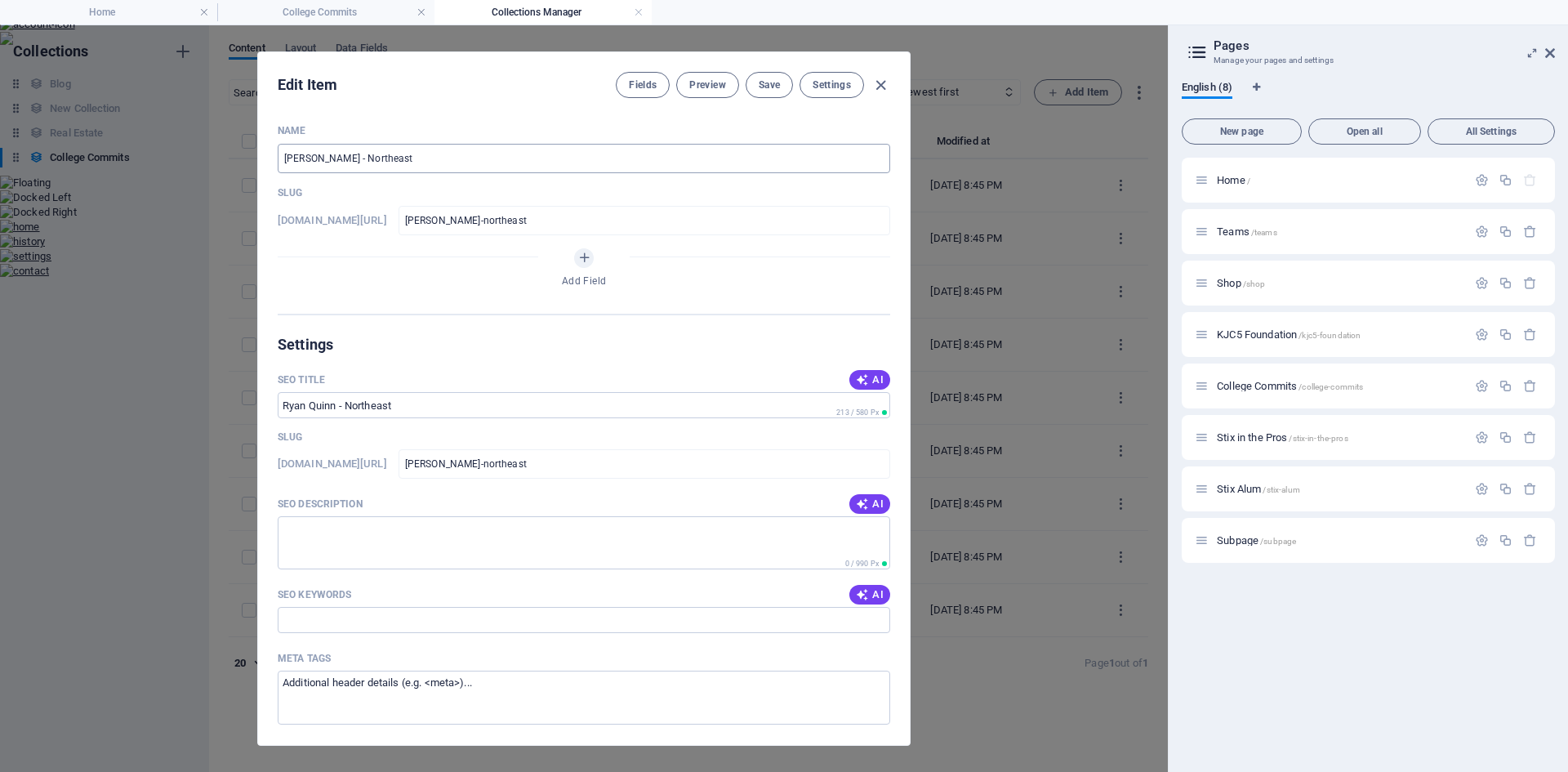
click at [336, 158] on input "[PERSON_NAME] - Northeast" at bounding box center [583, 158] width 613 height 29
type input "[PERSON_NAME] (2 - Northeast"
type input "[PERSON_NAME]-2-northeast"
type input "[PERSON_NAME] (20 - Northeast"
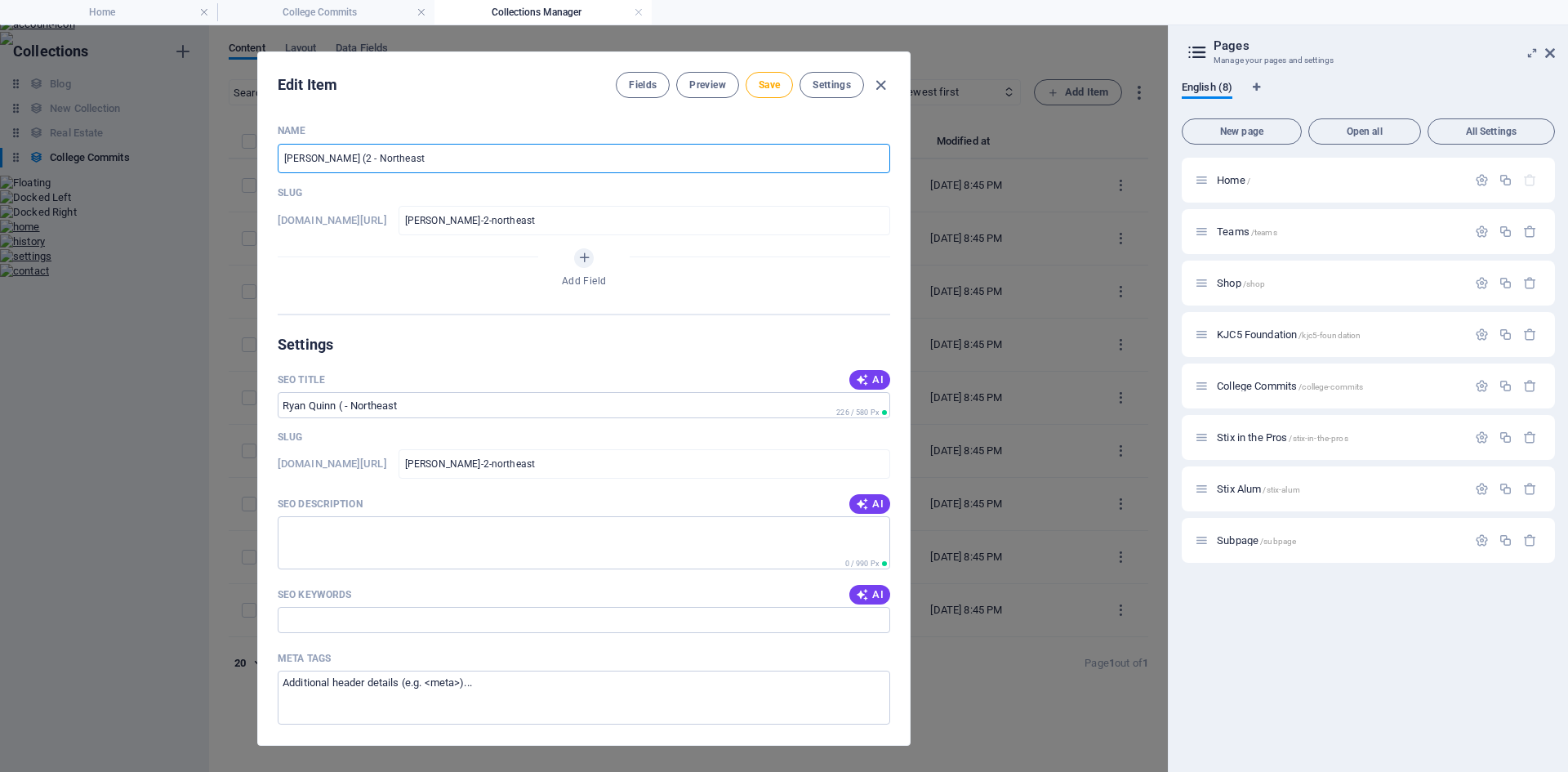
type input "[PERSON_NAME]-20-northeast"
type input "[PERSON_NAME] (201 - Northeast"
type input "[PERSON_NAME]-201-northeast"
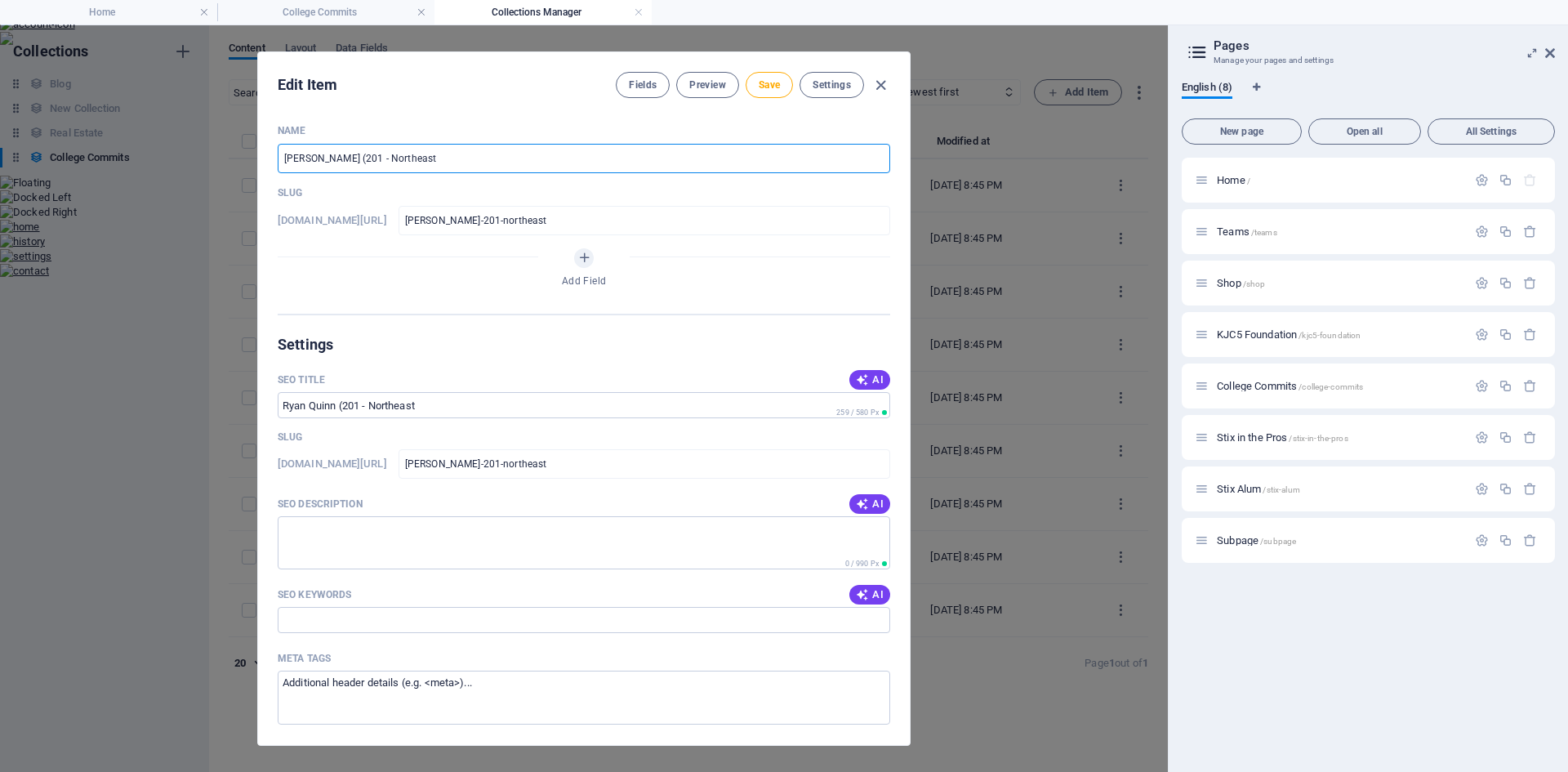
type input "[PERSON_NAME] (2018 - Northeast"
type input "[PERSON_NAME]-2018-northeast"
type input "[PERSON_NAME] (2018) - Northeast"
click at [779, 84] on span "Save" at bounding box center [769, 84] width 21 height 13
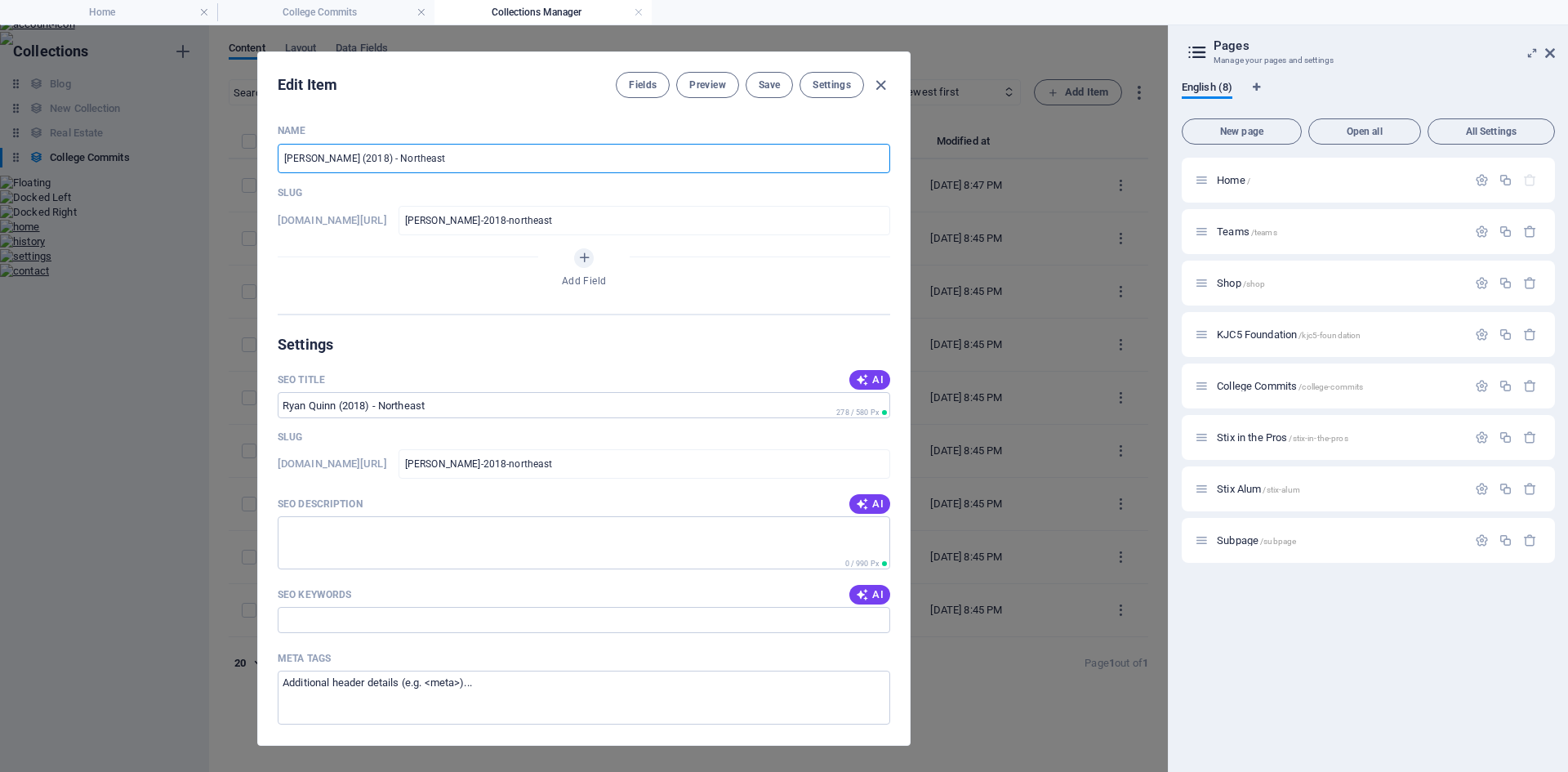
drag, startPoint x: 364, startPoint y: 157, endPoint x: 340, endPoint y: 160, distance: 24.2
click at [340, 160] on input "[PERSON_NAME] (2018) - Northeast" at bounding box center [583, 158] width 613 height 29
click at [883, 91] on icon "button" at bounding box center [880, 85] width 19 height 19
type input "[PERSON_NAME]-2018-northeast"
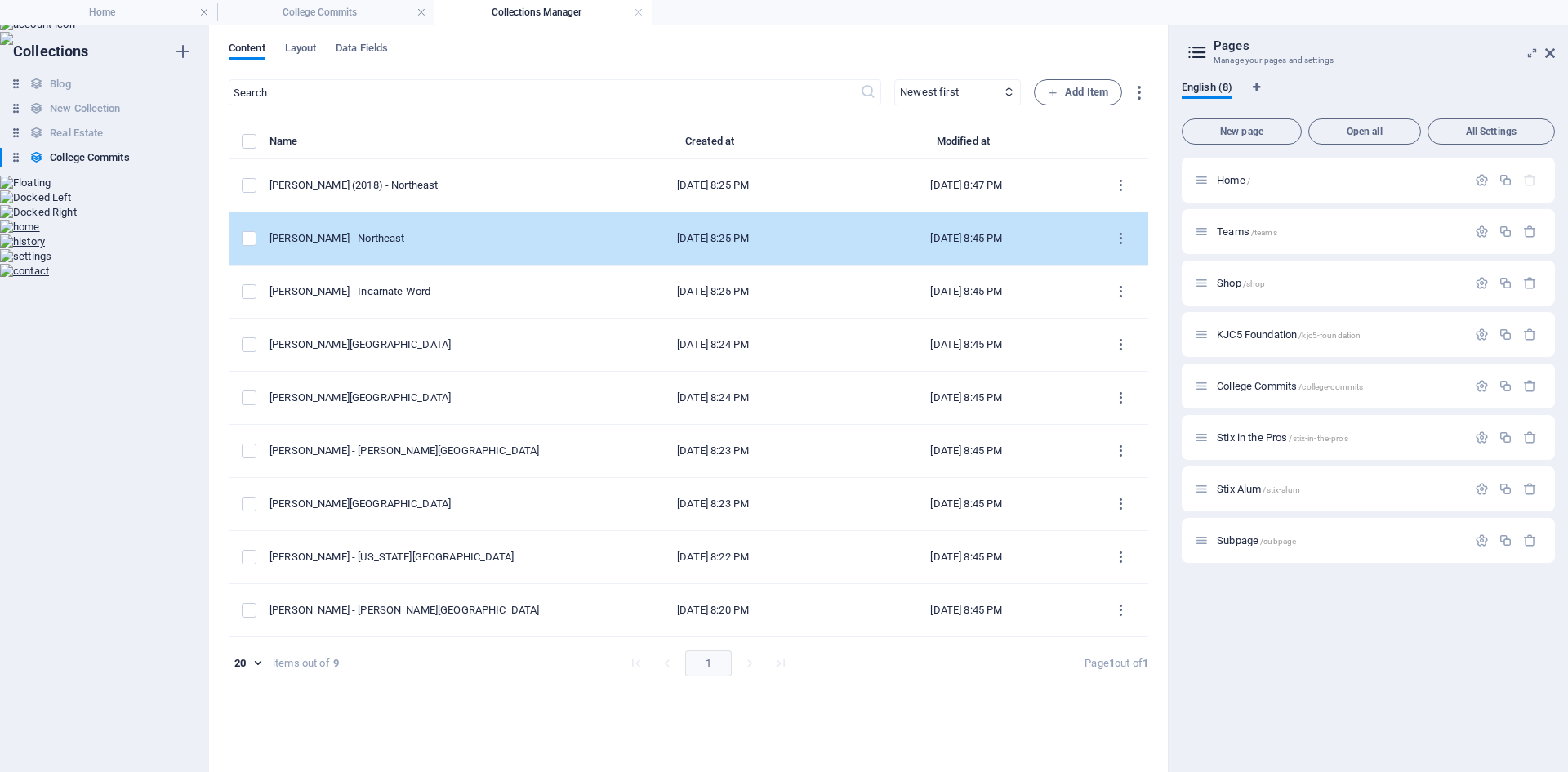
click at [372, 241] on div "[PERSON_NAME] - Northeast" at bounding box center [421, 238] width 303 height 15
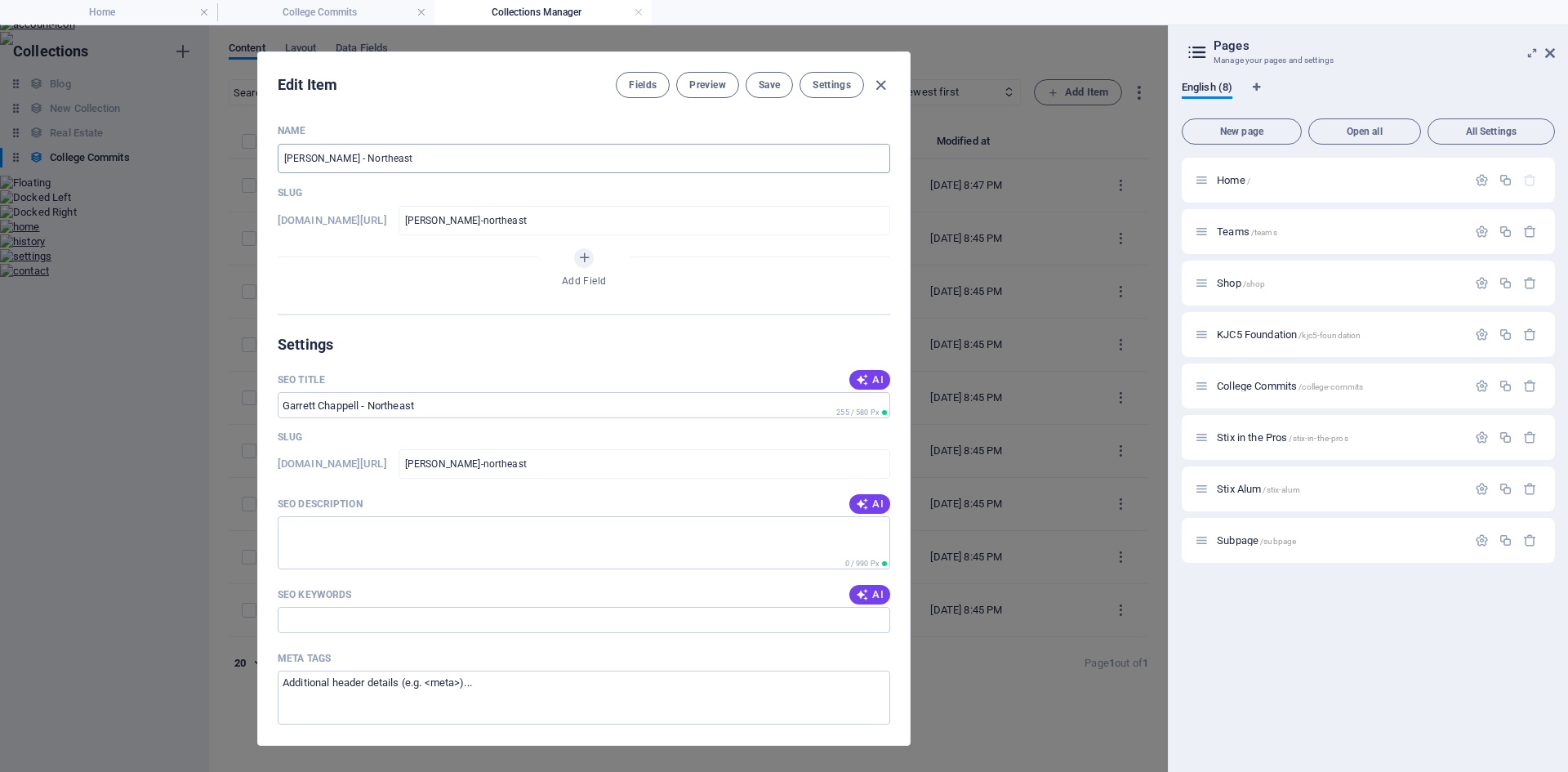
click at [355, 158] on input "[PERSON_NAME] - Northeast" at bounding box center [583, 158] width 613 height 29
paste input "(2018)"
type input "[PERSON_NAME] (2018)- Northeast"
type input "[PERSON_NAME]-2018-northeast"
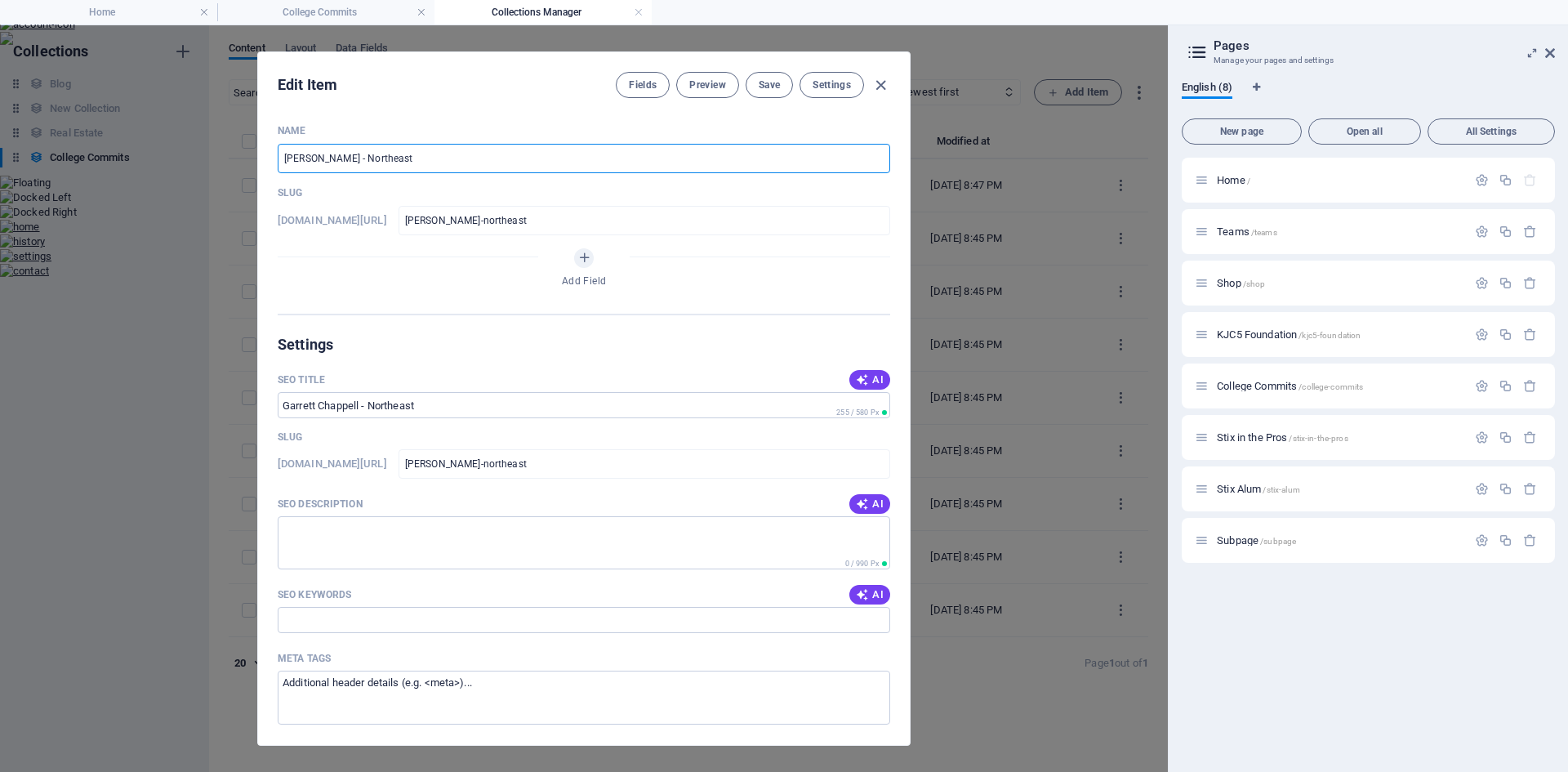
type input "[PERSON_NAME]-2018-northeast"
type input "[PERSON_NAME] (2018) - Northeast"
click at [781, 93] on button "Save" at bounding box center [769, 85] width 48 height 26
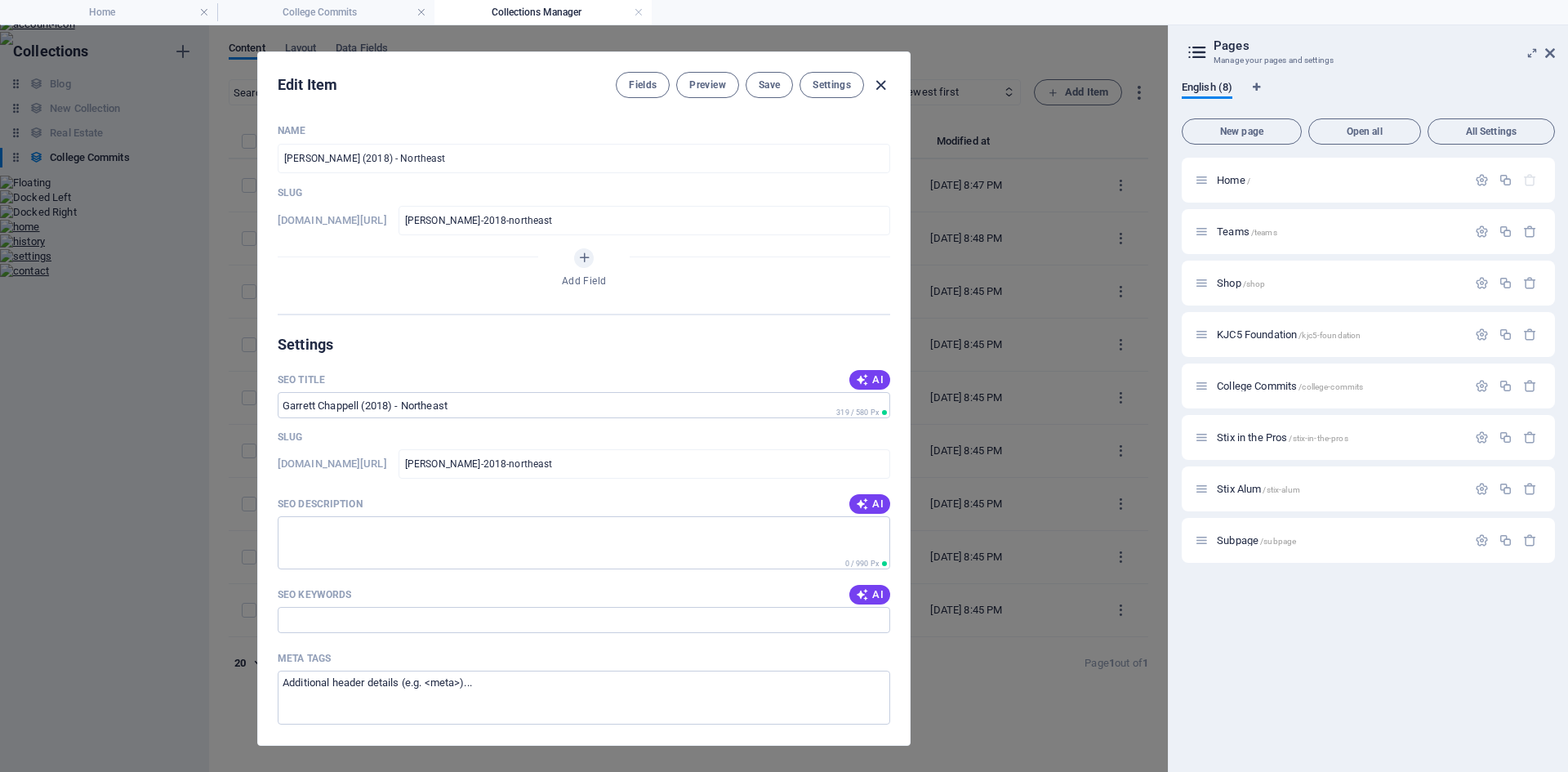
click at [879, 83] on icon "button" at bounding box center [880, 85] width 19 height 19
type input "[PERSON_NAME]-2018-northeast"
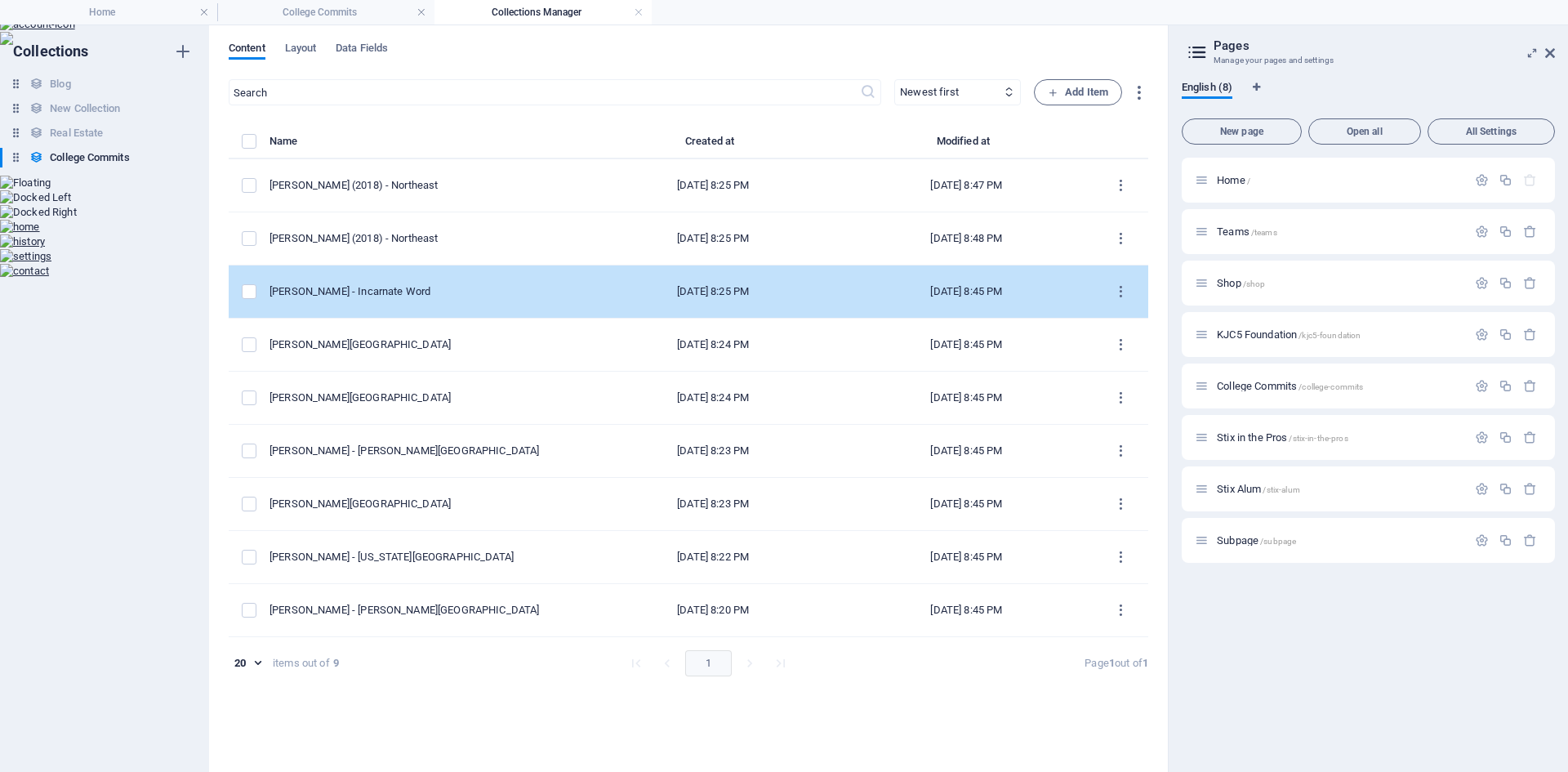
click at [349, 291] on div "[PERSON_NAME] - Incarnate Word" at bounding box center [421, 291] width 303 height 15
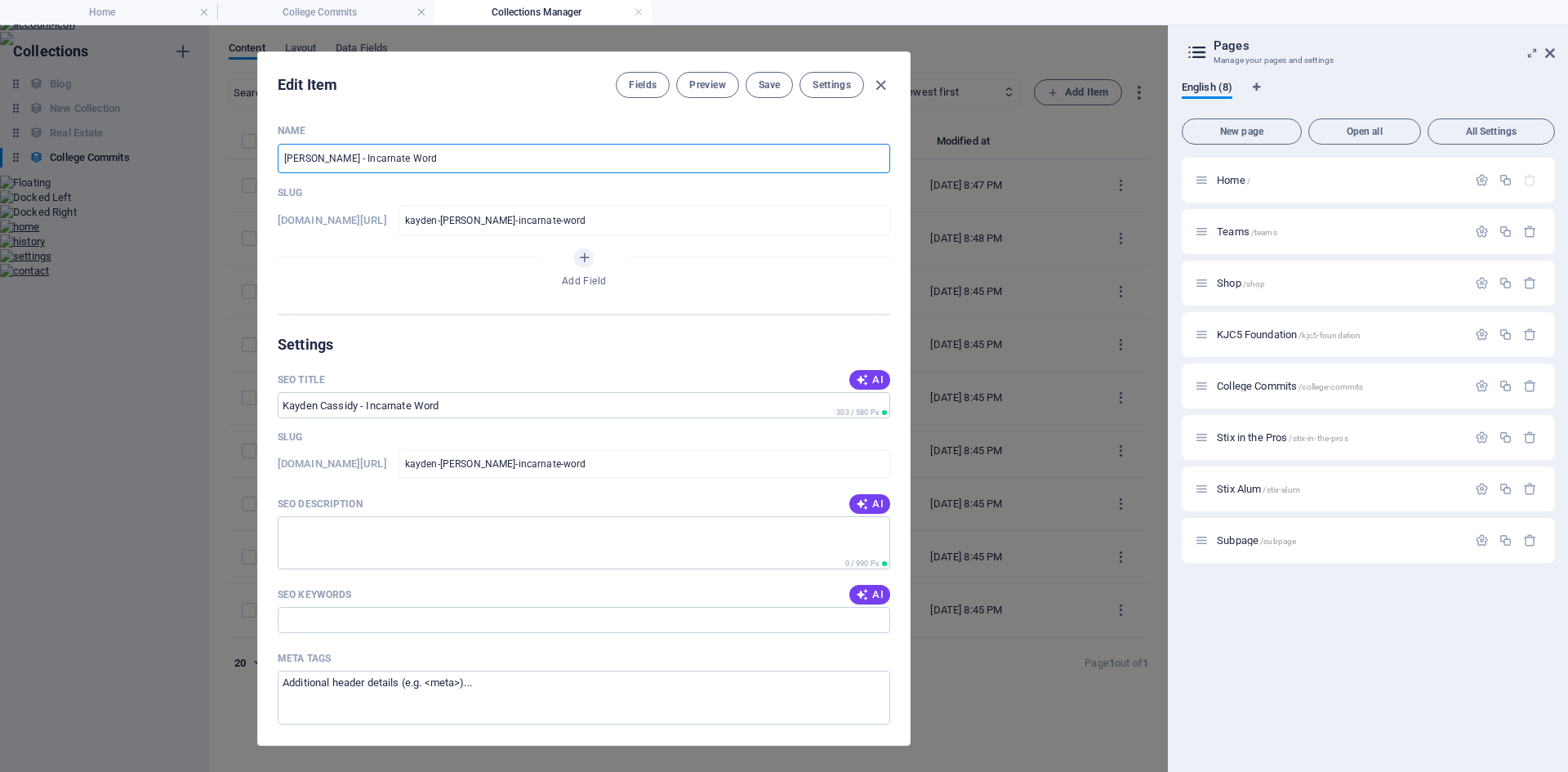
click at [357, 156] on input "[PERSON_NAME] - Incarnate Word" at bounding box center [583, 158] width 613 height 29
paste input "(2018)"
type input "[PERSON_NAME] (2018)- Incarnate Word"
type input "[PERSON_NAME]-2018-incarnate-word"
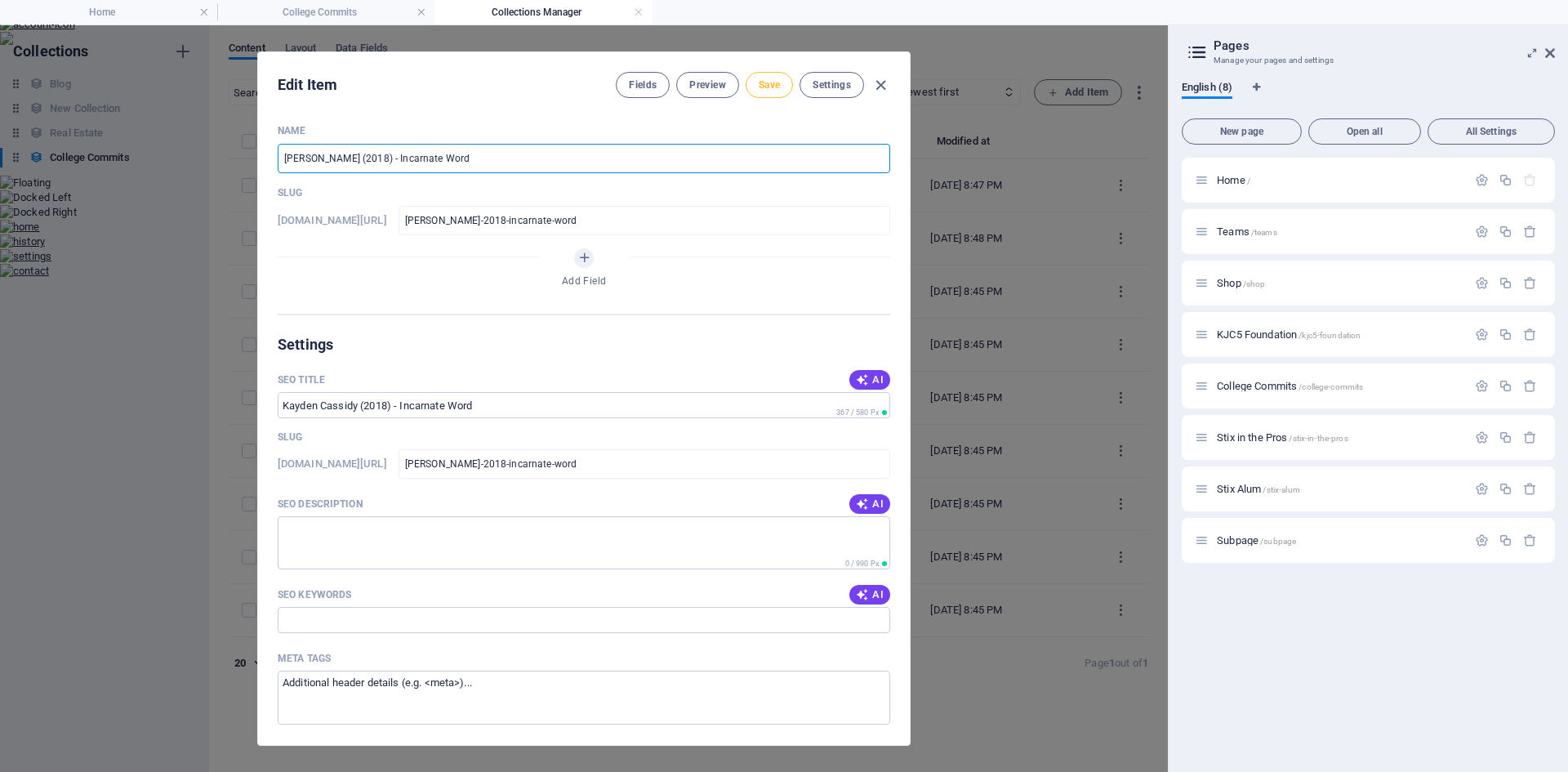
type input "[PERSON_NAME] (2018) - Incarnate Word"
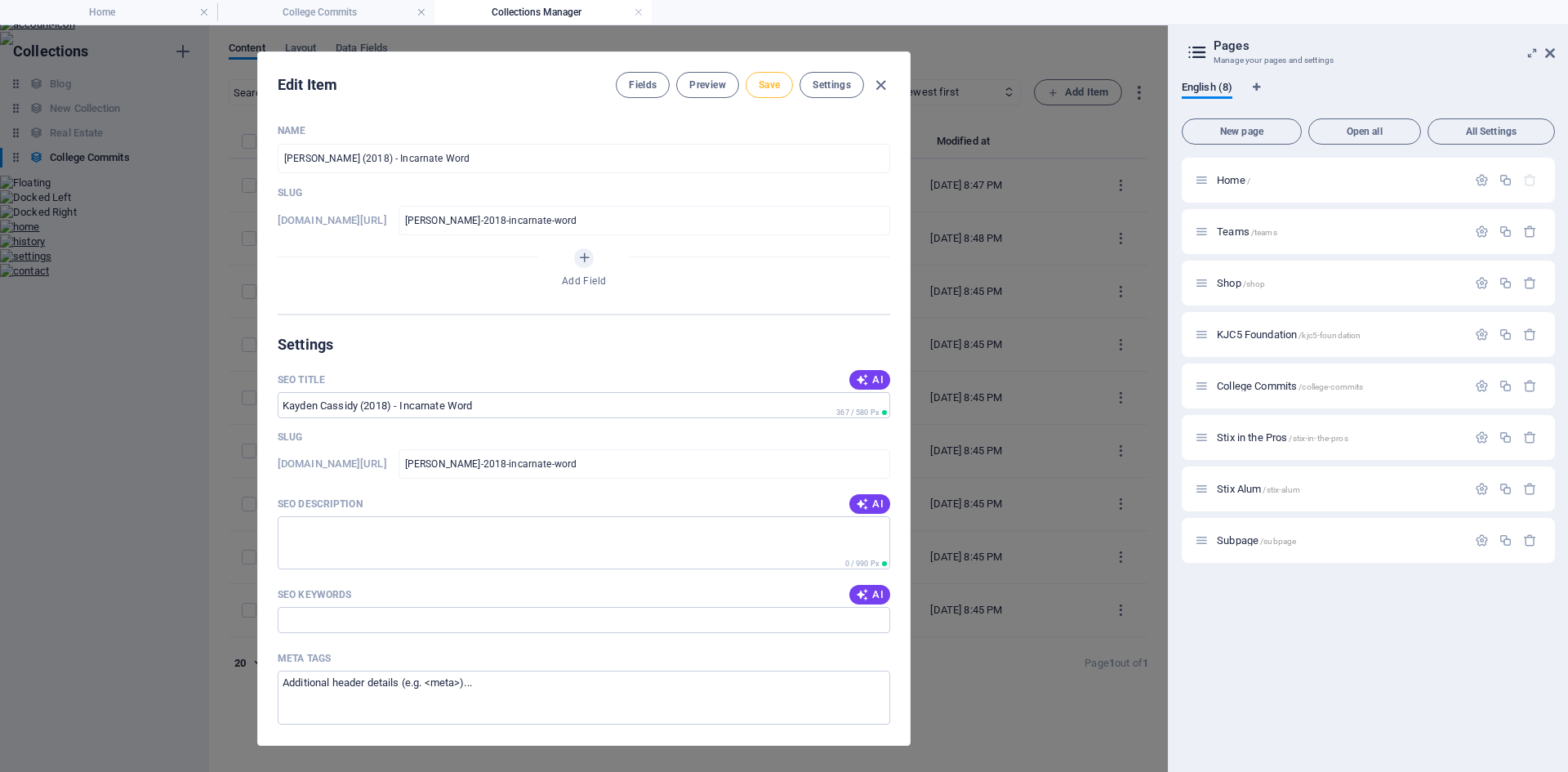
click at [770, 87] on span "Save" at bounding box center [769, 84] width 21 height 13
click at [878, 86] on icon "button" at bounding box center [880, 85] width 19 height 19
type input "[PERSON_NAME]-2018-incarnate-word"
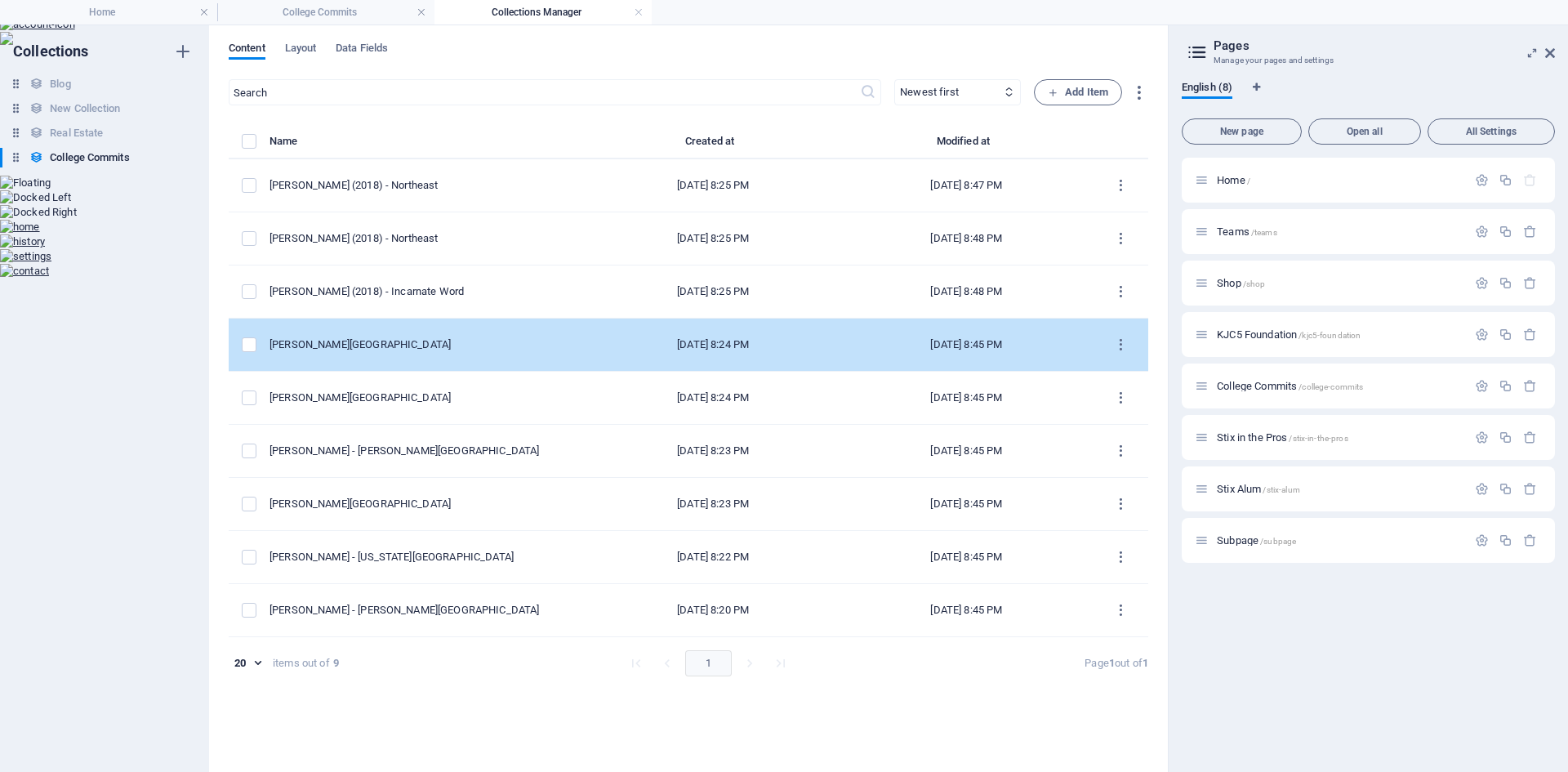
click at [397, 343] on div "[PERSON_NAME][GEOGRAPHIC_DATA]" at bounding box center [421, 345] width 303 height 15
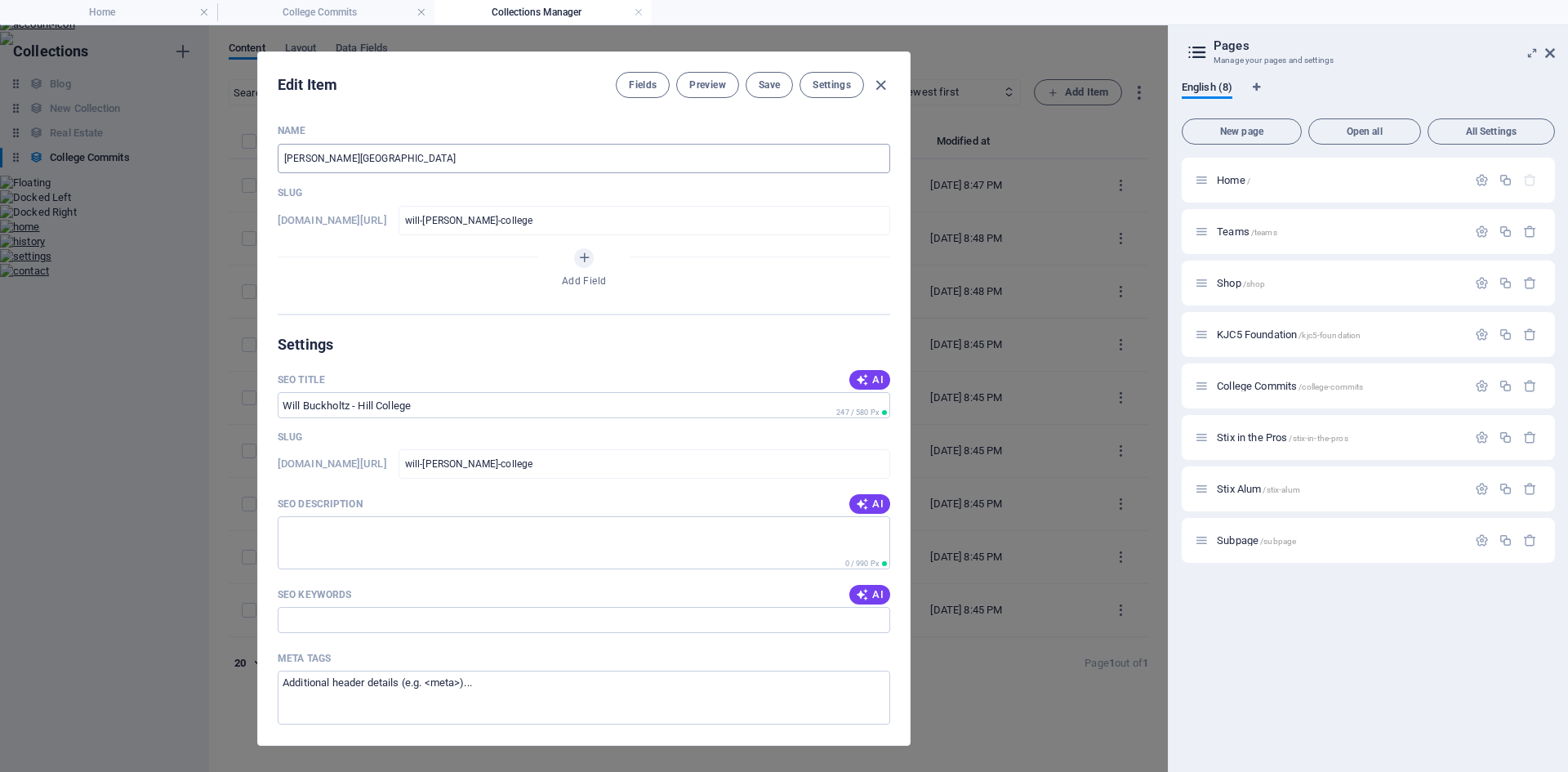
click at [349, 154] on input "[PERSON_NAME][GEOGRAPHIC_DATA]" at bounding box center [583, 158] width 613 height 29
paste input "(2018)"
type input "[PERSON_NAME] (2018)- [GEOGRAPHIC_DATA]"
type input "will-[PERSON_NAME]-2018-[PERSON_NAME]-college"
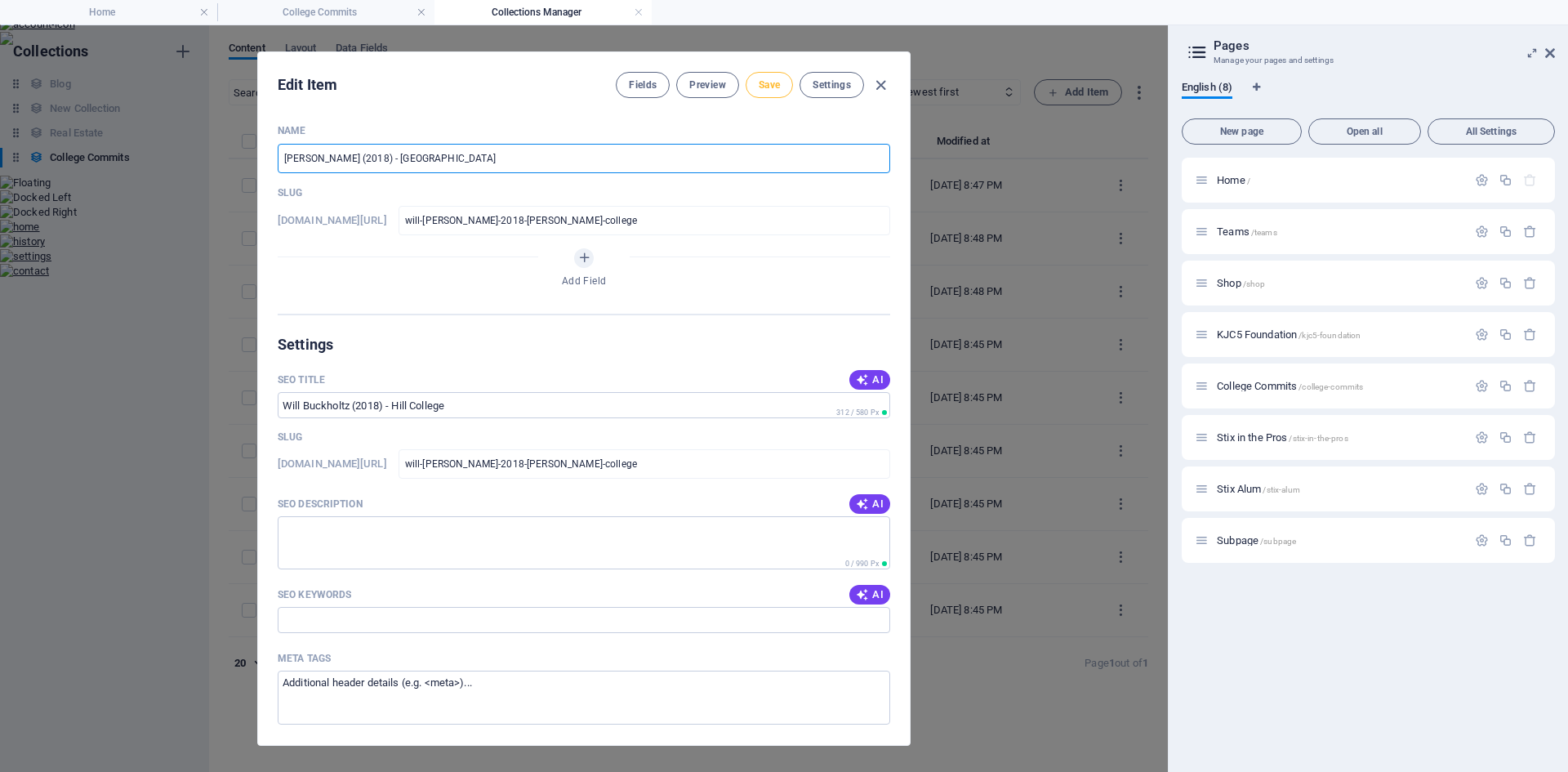
type input "[PERSON_NAME] (2018) - [GEOGRAPHIC_DATA]"
click at [770, 81] on span "Save" at bounding box center [769, 84] width 21 height 13
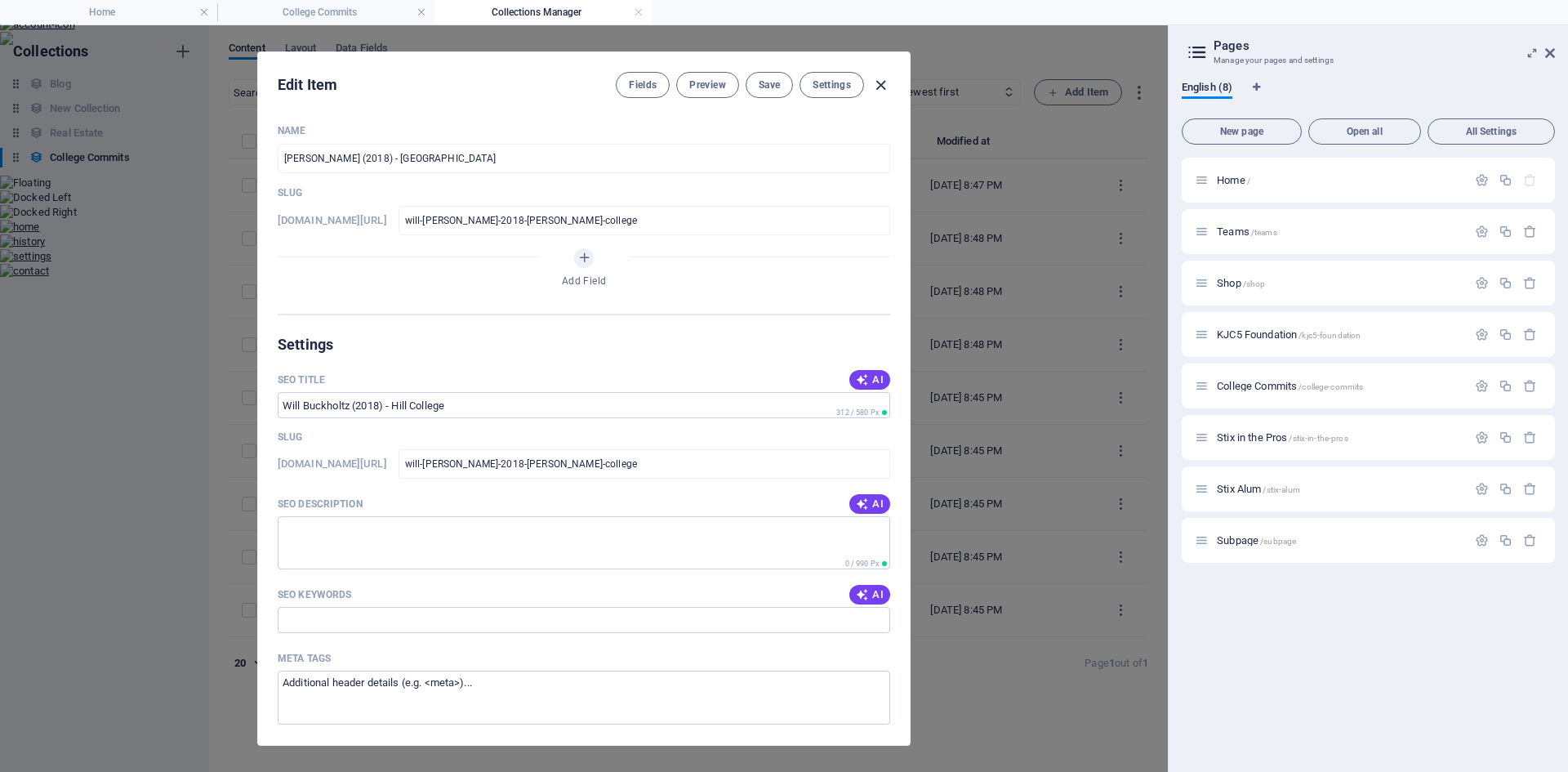
click at [877, 89] on icon "button" at bounding box center [880, 85] width 19 height 19
type input "will-[PERSON_NAME]-2018-[PERSON_NAME]-college"
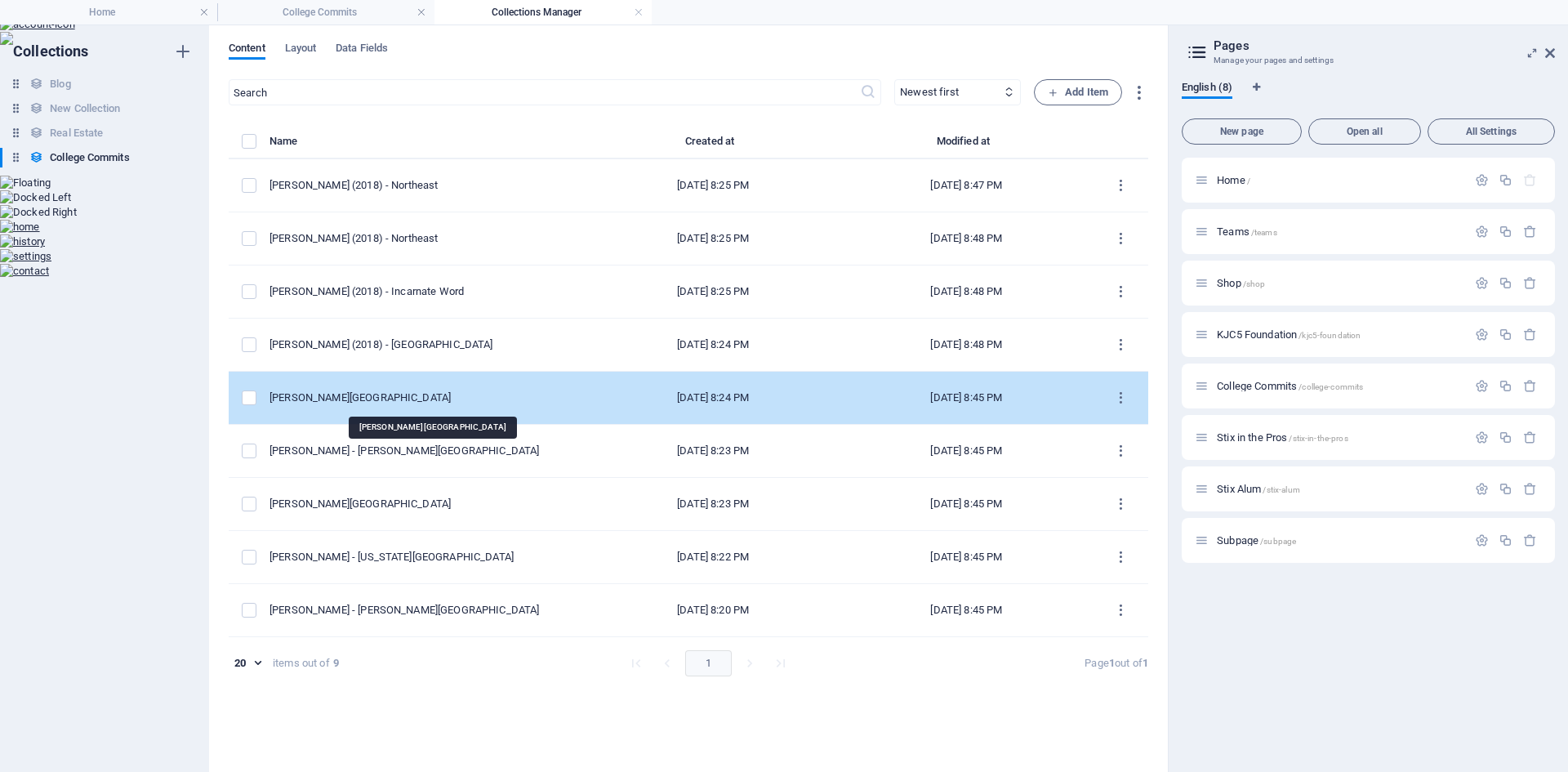
click at [455, 397] on div "[PERSON_NAME][GEOGRAPHIC_DATA]" at bounding box center [421, 397] width 303 height 15
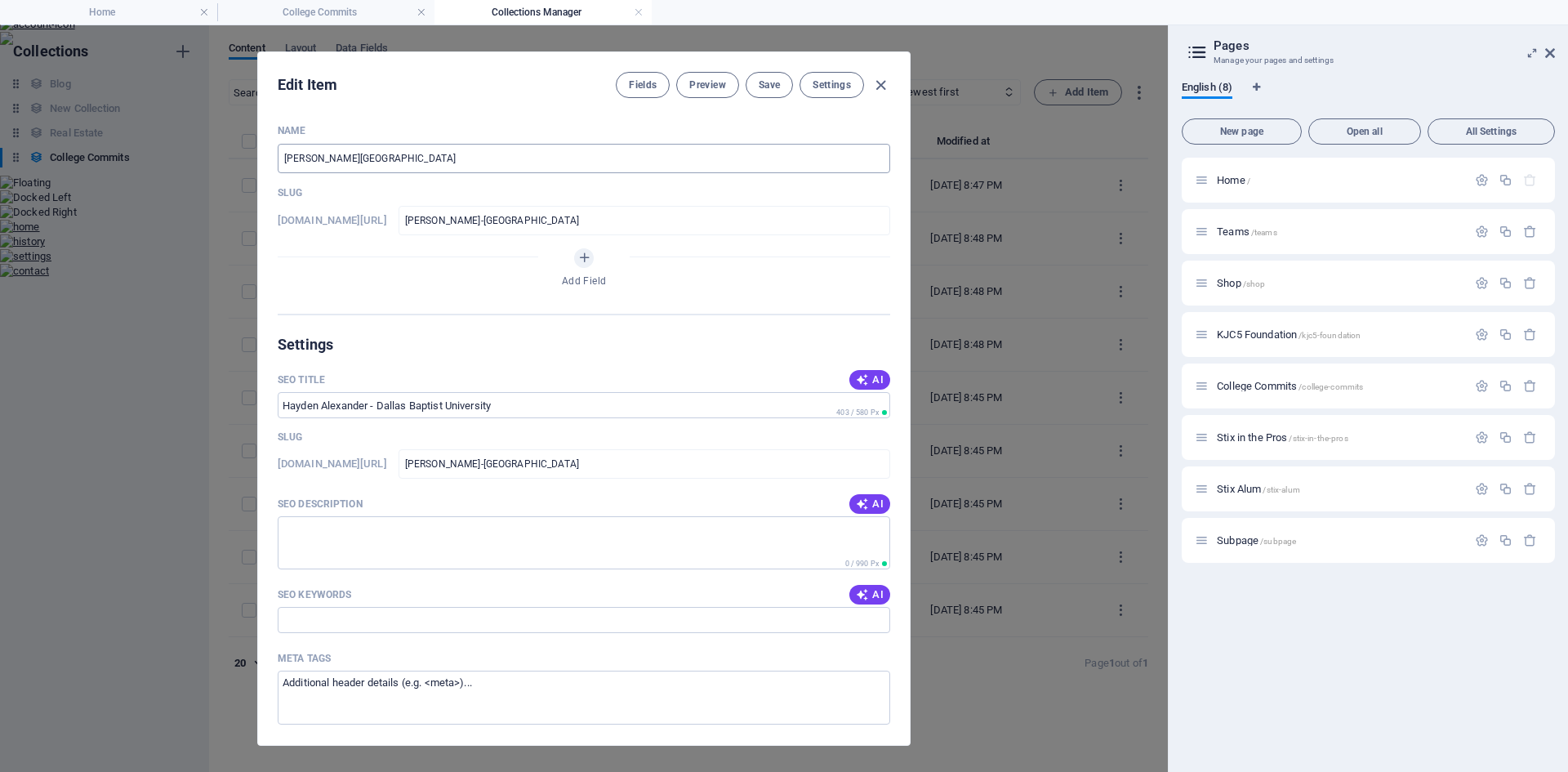
click at [367, 159] on input "[PERSON_NAME][GEOGRAPHIC_DATA]" at bounding box center [583, 158] width 613 height 29
paste input "(2018)"
type input "[PERSON_NAME] (2018)- [GEOGRAPHIC_DATA]"
type input "[PERSON_NAME]-2018-[GEOGRAPHIC_DATA]"
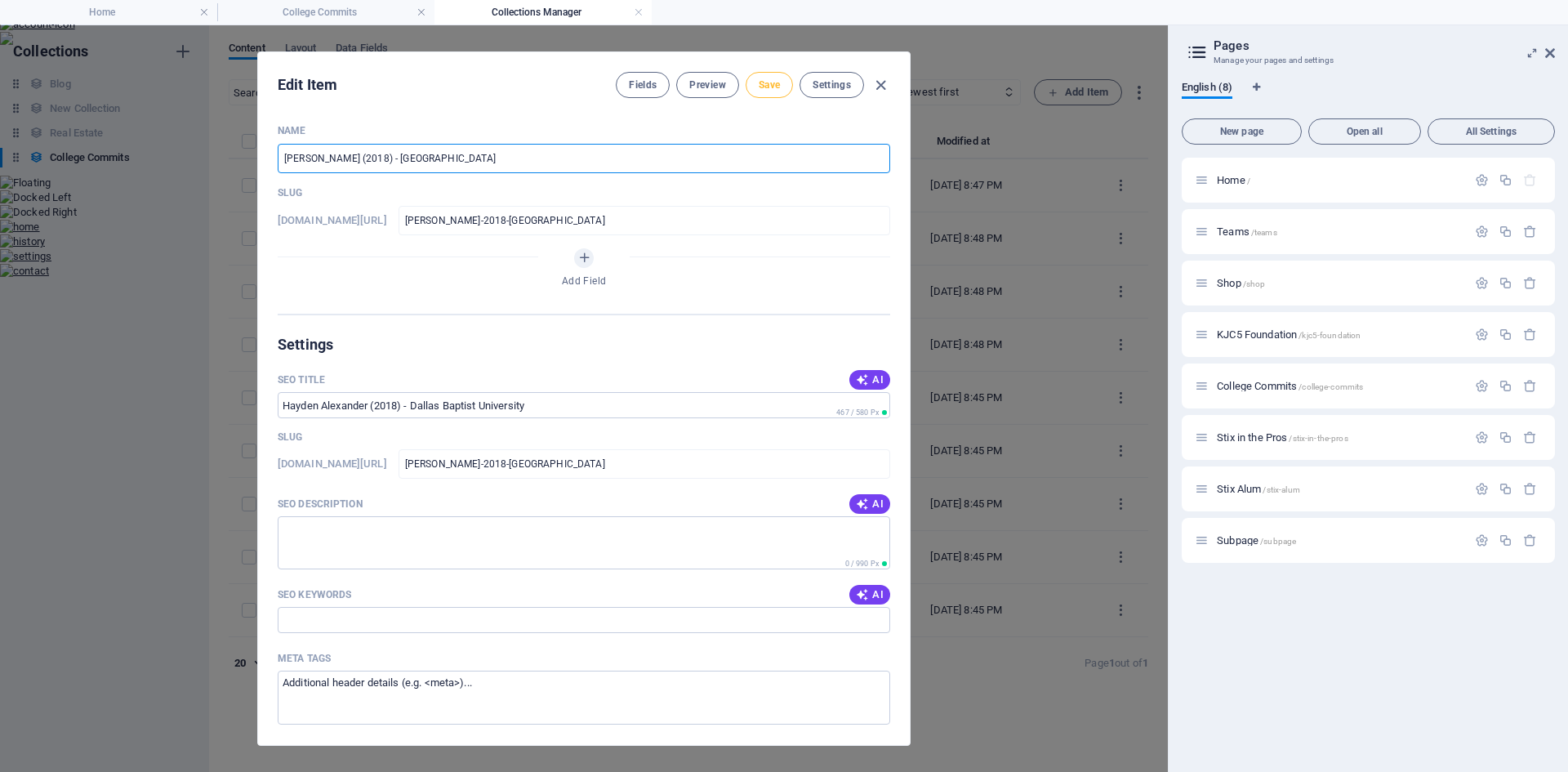
type input "[PERSON_NAME] (2018) - [GEOGRAPHIC_DATA]"
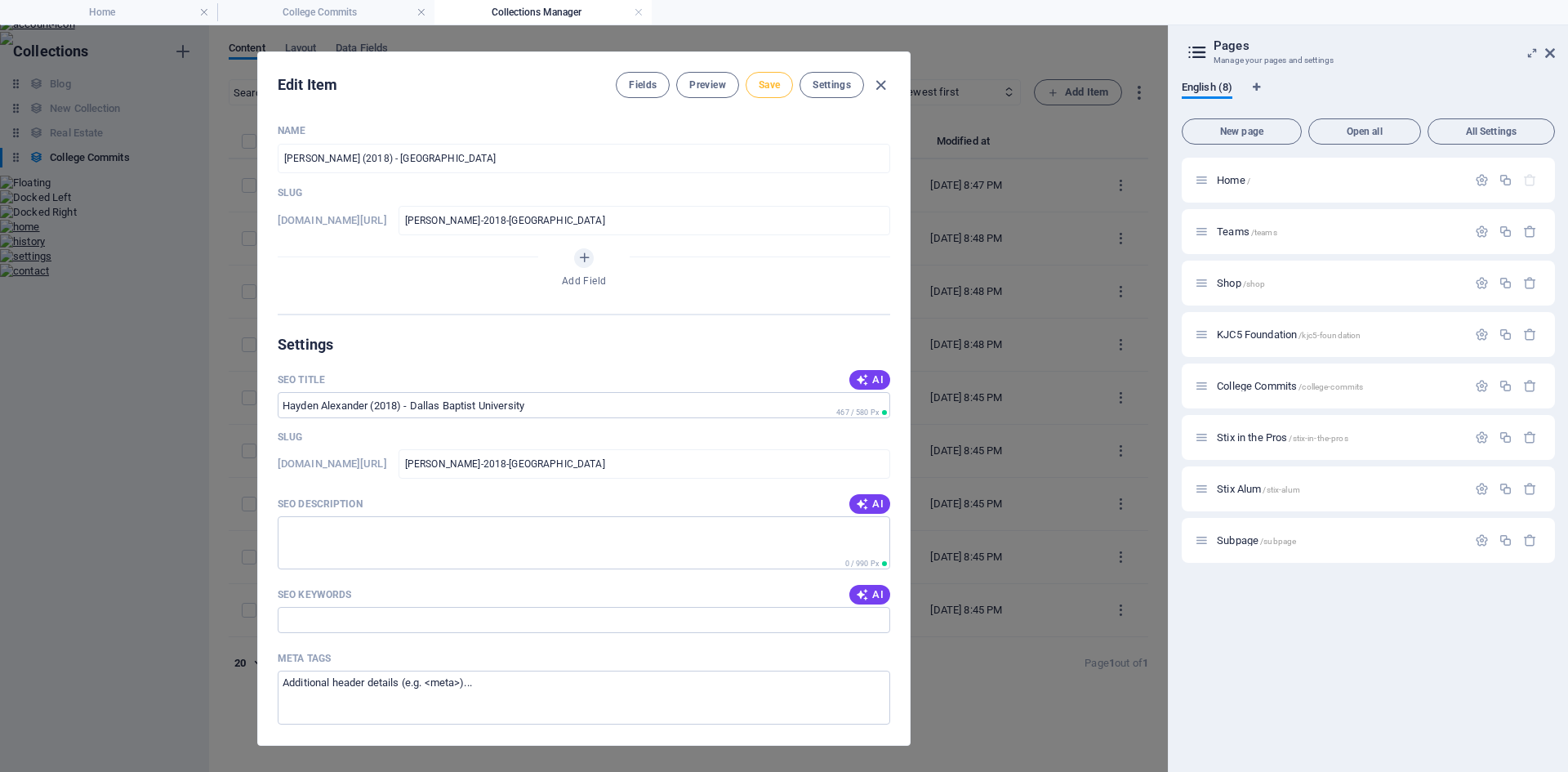
click at [775, 88] on span "Save" at bounding box center [769, 84] width 21 height 13
click at [880, 89] on icon "button" at bounding box center [880, 85] width 19 height 19
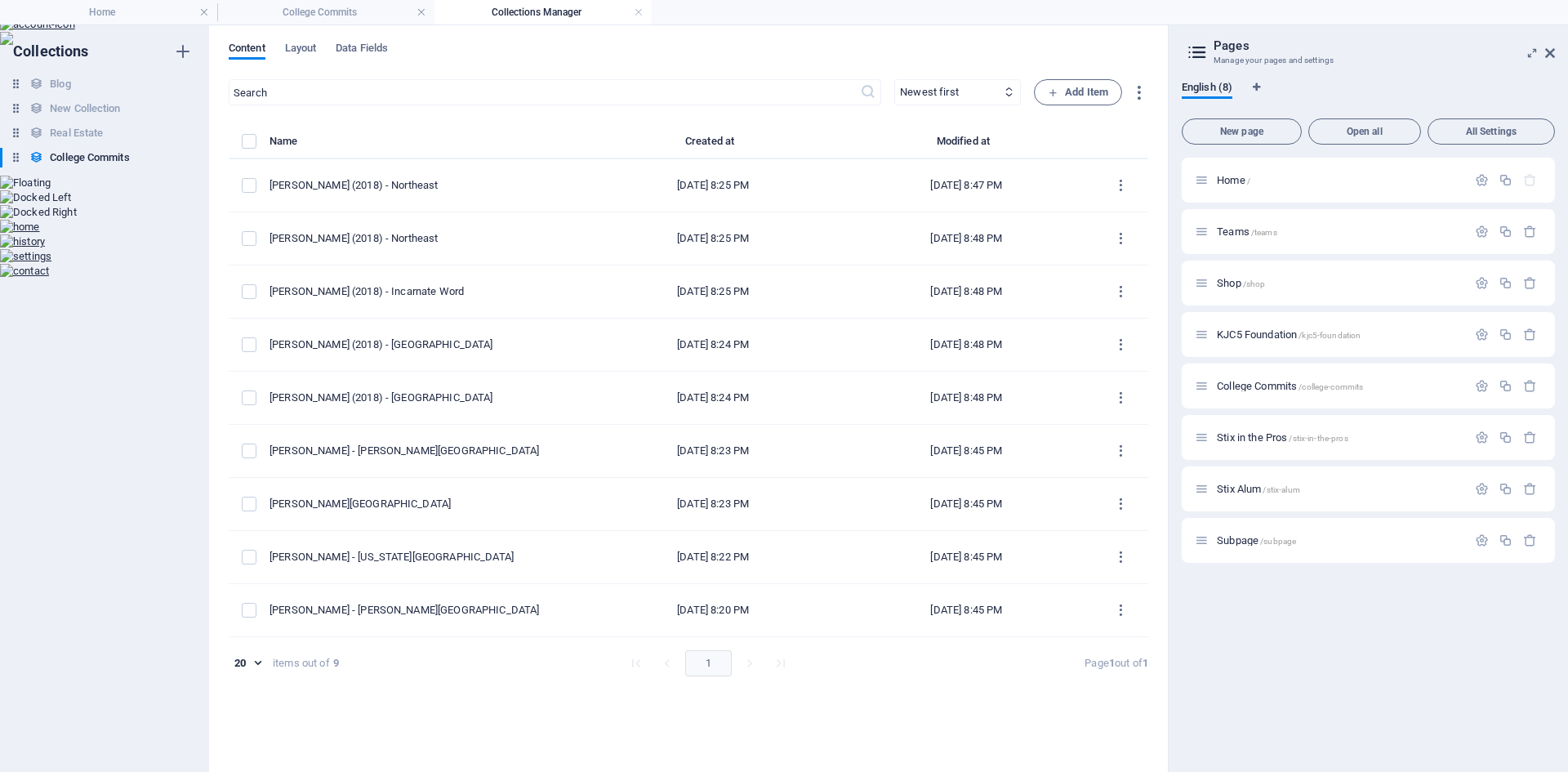
type input "[PERSON_NAME]-2018-[GEOGRAPHIC_DATA]"
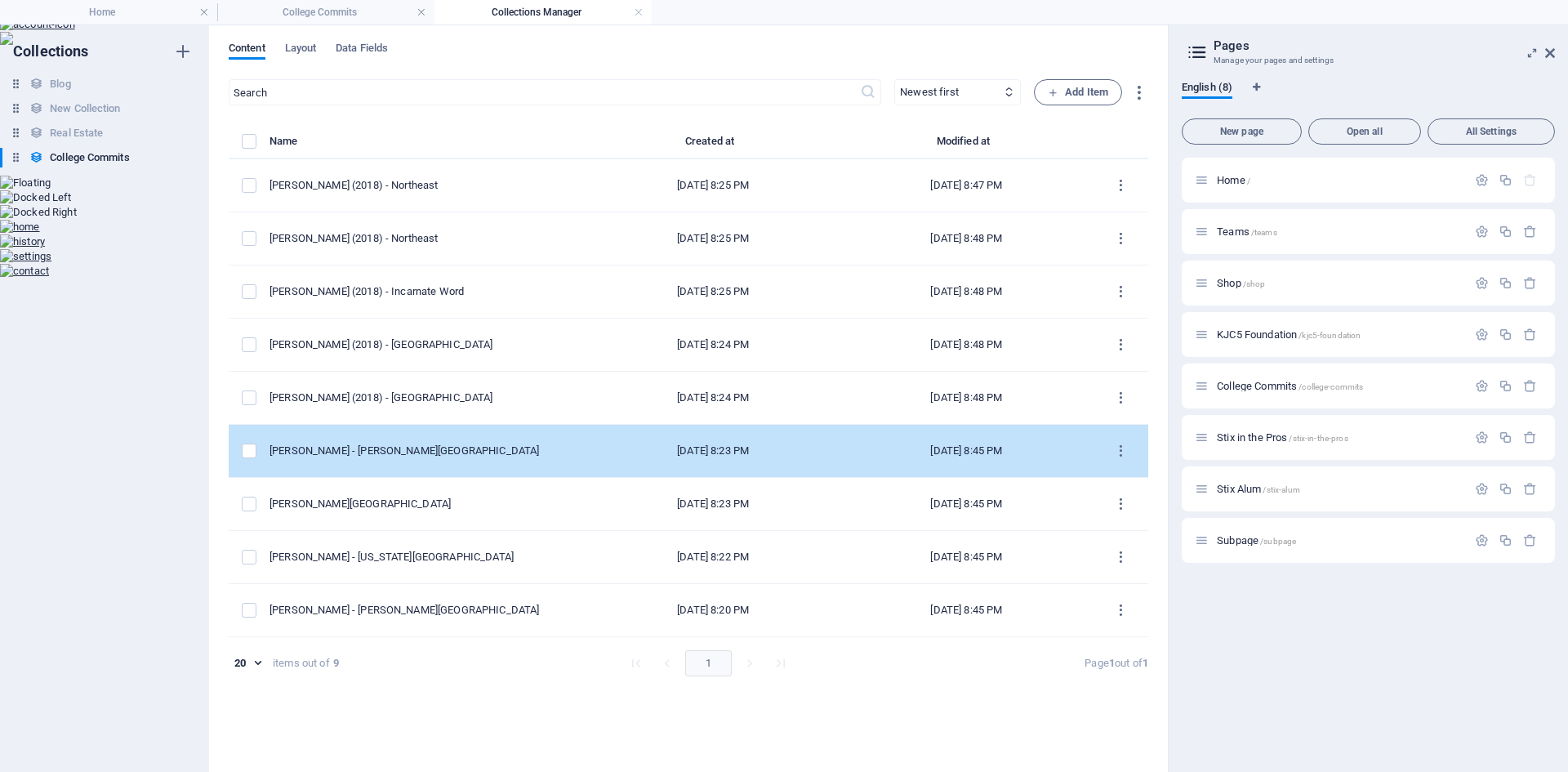
click at [432, 444] on div "[PERSON_NAME] - [PERSON_NAME][GEOGRAPHIC_DATA]" at bounding box center [421, 450] width 303 height 15
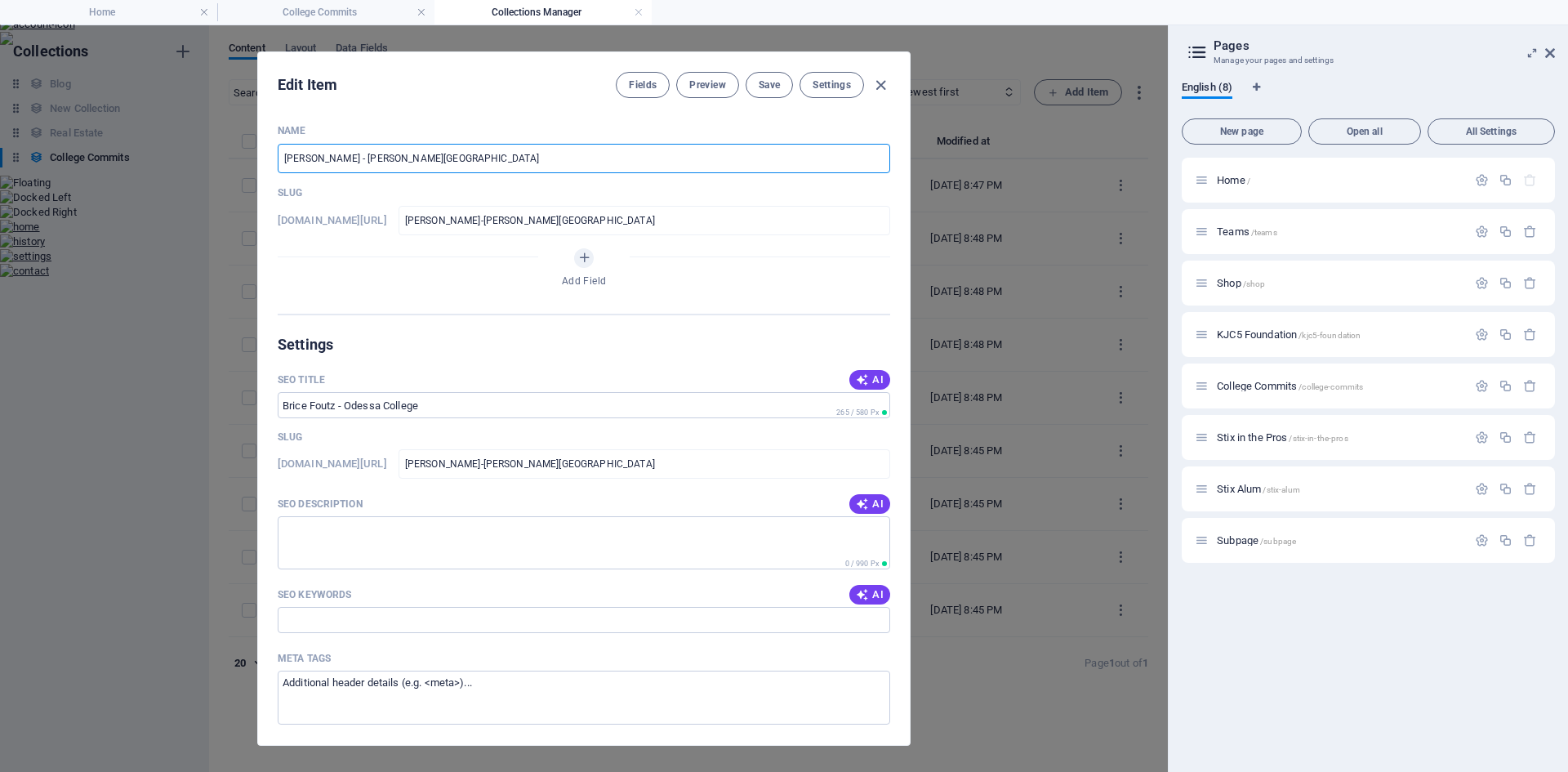
click at [337, 158] on input "[PERSON_NAME] - [PERSON_NAME][GEOGRAPHIC_DATA]" at bounding box center [583, 158] width 613 height 29
paste input "(2018)"
type input "[PERSON_NAME] (2018)- [GEOGRAPHIC_DATA]"
type input "[PERSON_NAME]-2018-[PERSON_NAME][GEOGRAPHIC_DATA]"
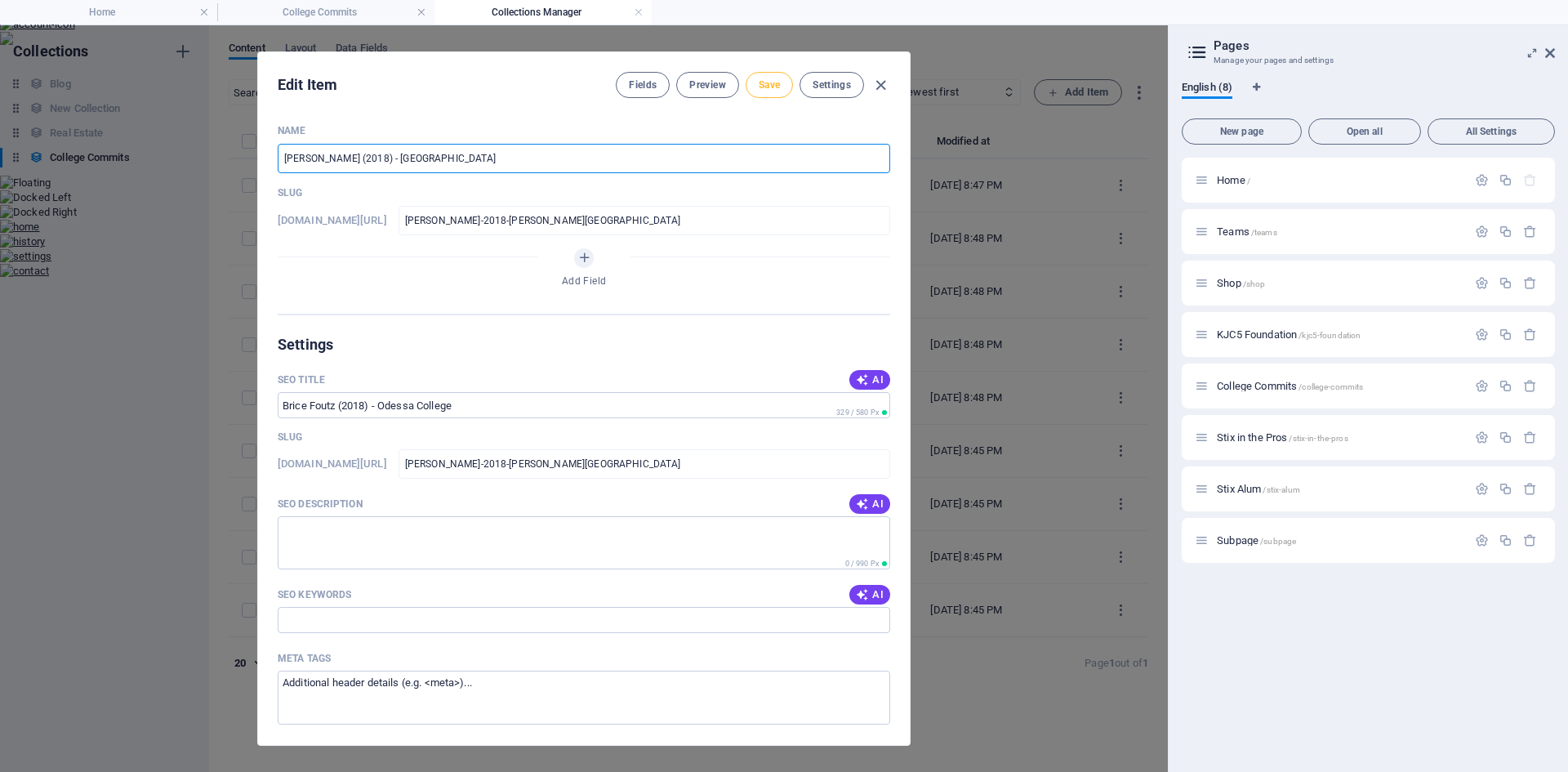
type input "[PERSON_NAME] (2018) - [GEOGRAPHIC_DATA]"
click at [764, 87] on span "Save" at bounding box center [769, 84] width 21 height 13
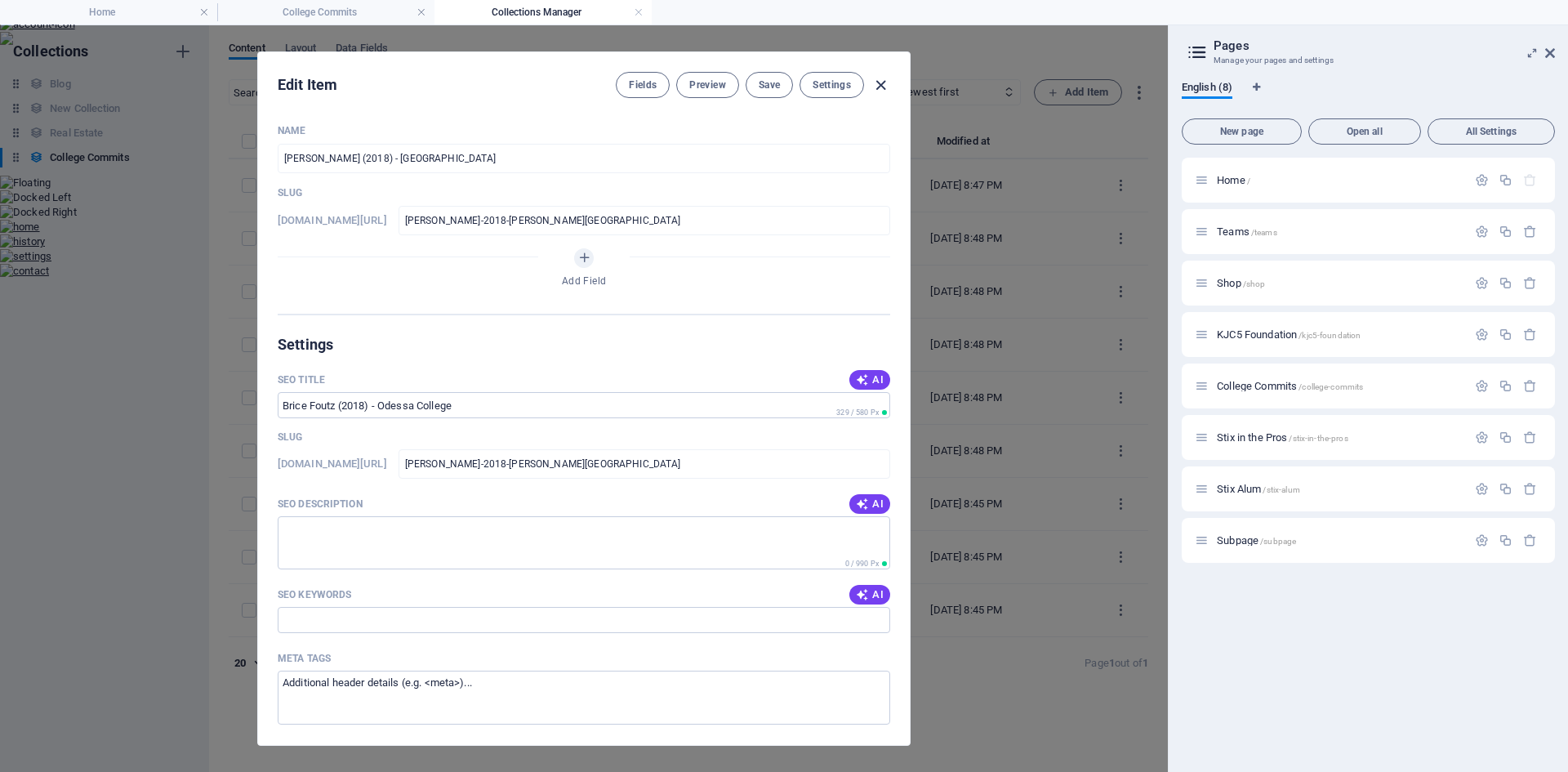
click at [882, 87] on icon "button" at bounding box center [880, 85] width 19 height 19
type input "[PERSON_NAME]-2018-[PERSON_NAME][GEOGRAPHIC_DATA]"
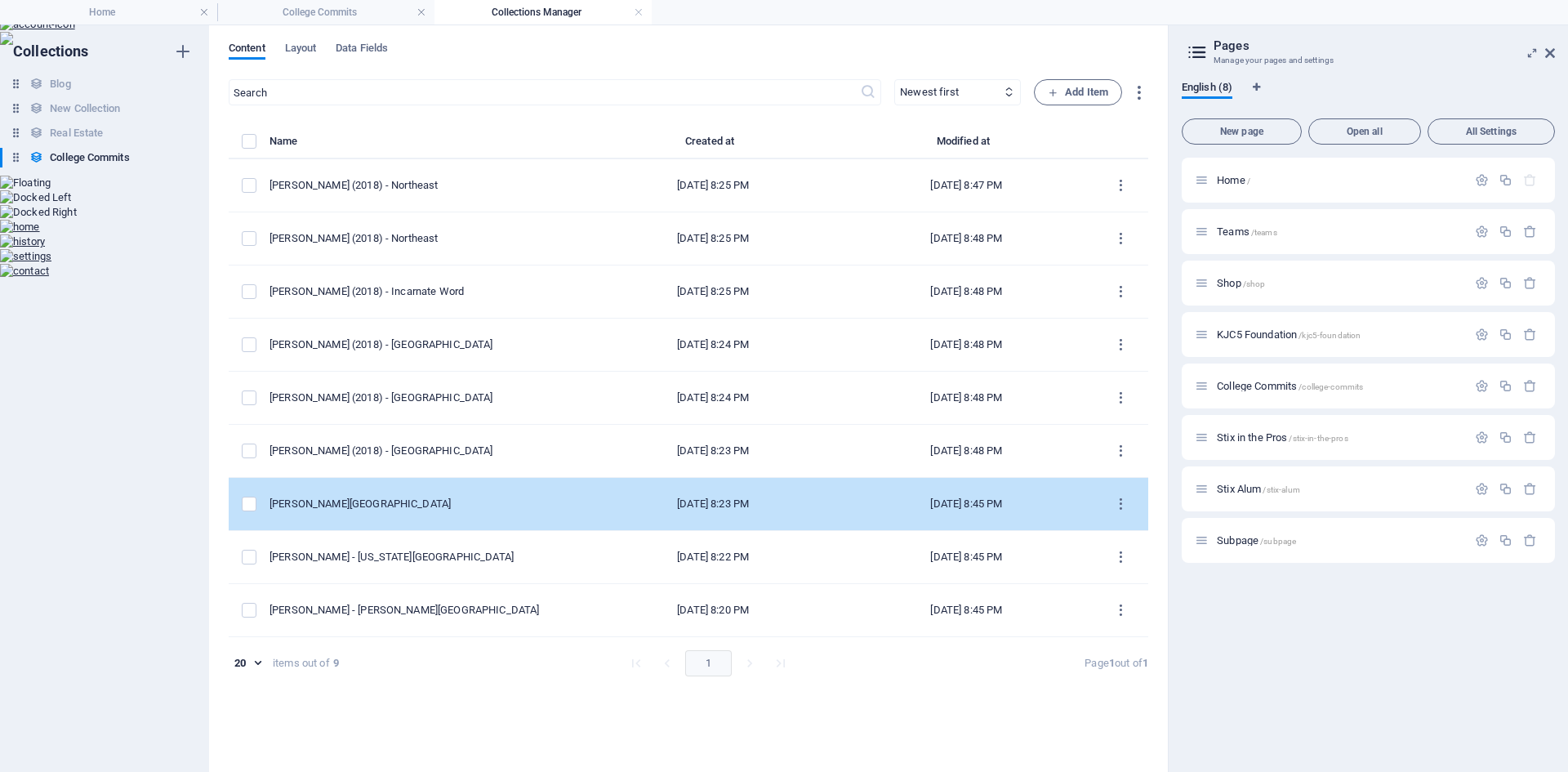
click at [410, 504] on div "[PERSON_NAME][GEOGRAPHIC_DATA]" at bounding box center [421, 504] width 303 height 15
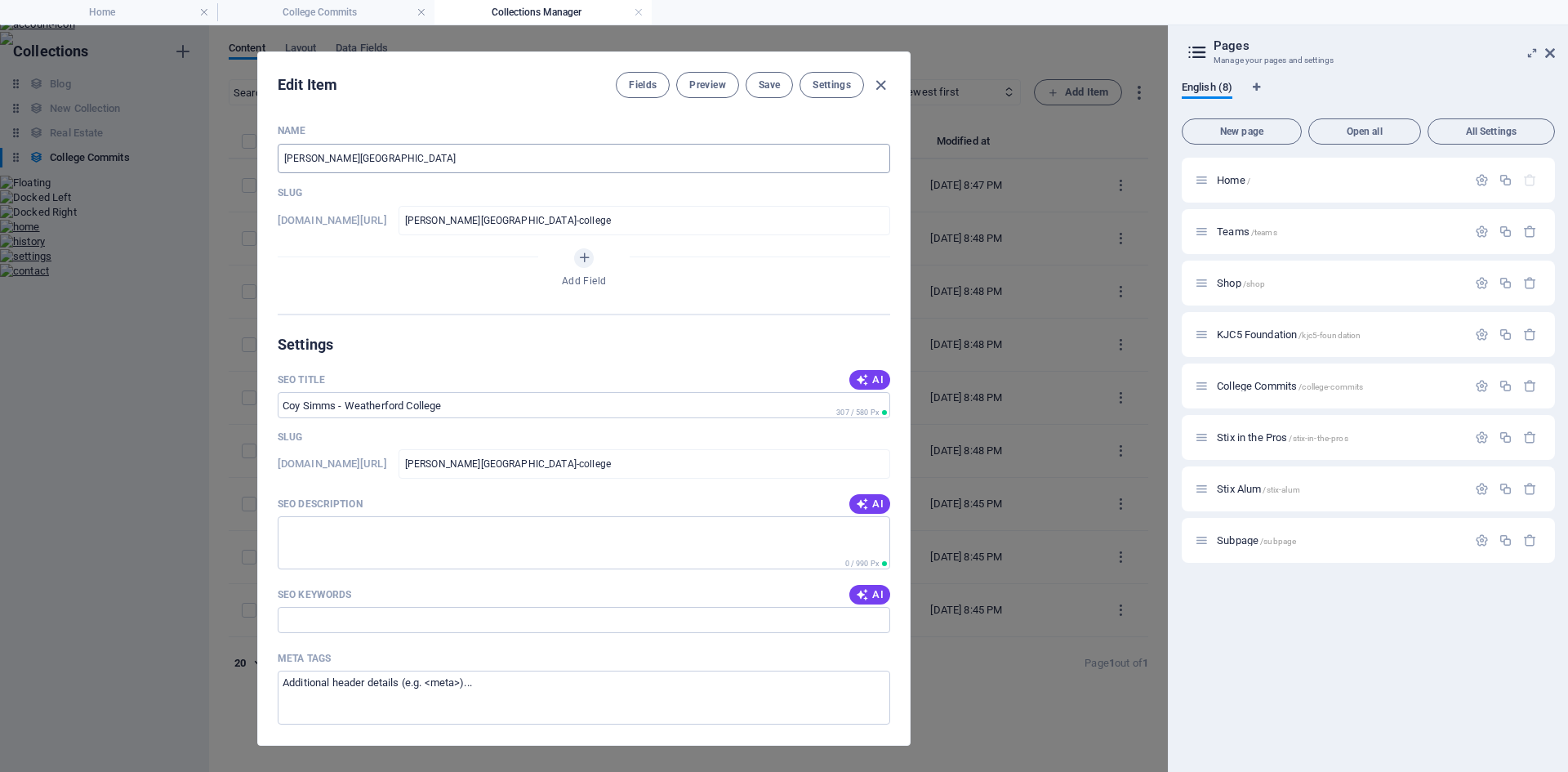
click at [337, 157] on input "[PERSON_NAME][GEOGRAPHIC_DATA]" at bounding box center [583, 158] width 613 height 29
paste input "(2018)"
type input "[PERSON_NAME] (2018)- [PERSON_NAME][GEOGRAPHIC_DATA]"
type input "[PERSON_NAME]-2018-[PERSON_NAME][GEOGRAPHIC_DATA]"
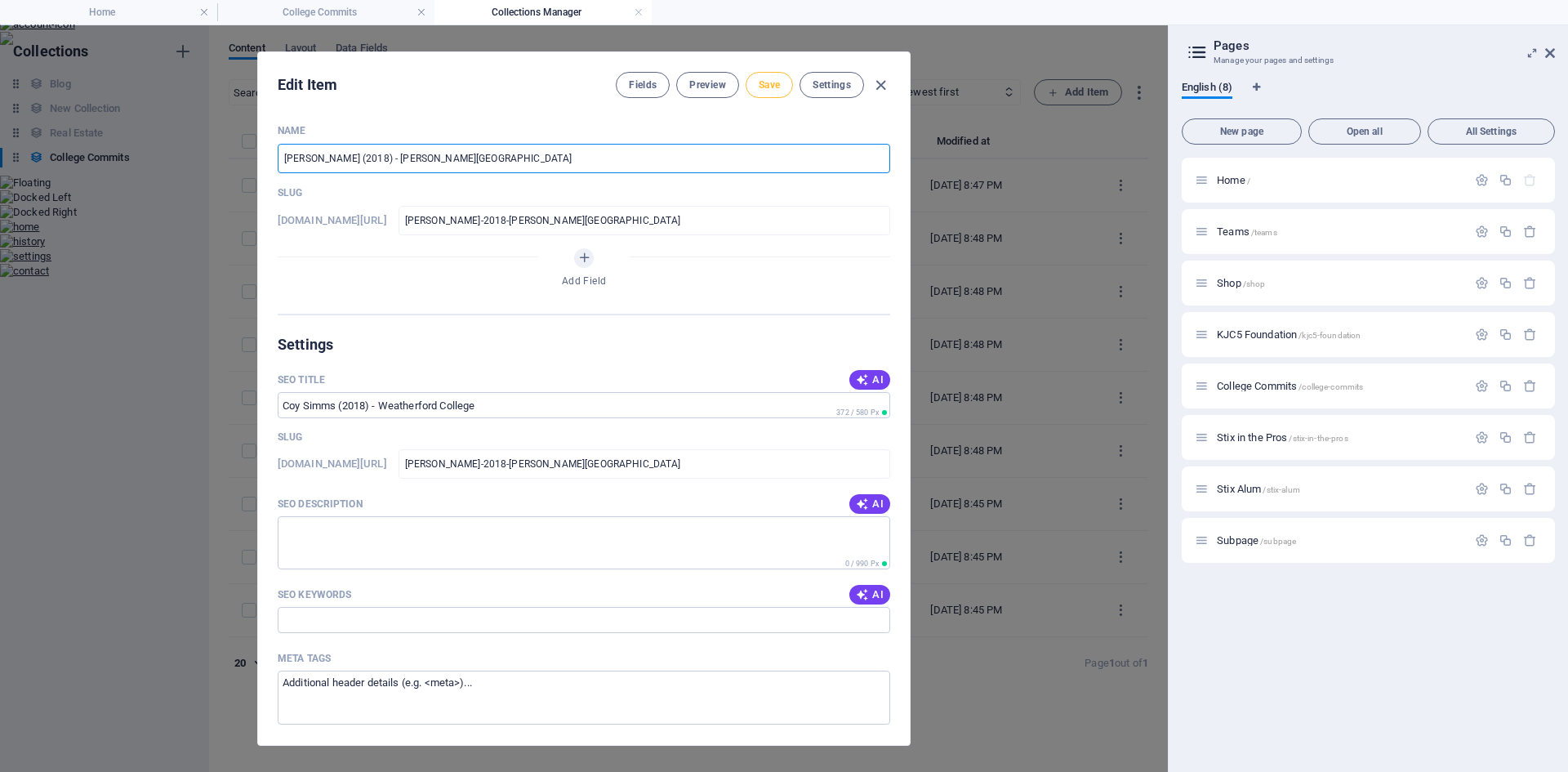
type input "[PERSON_NAME] (2018) - [PERSON_NAME][GEOGRAPHIC_DATA]"
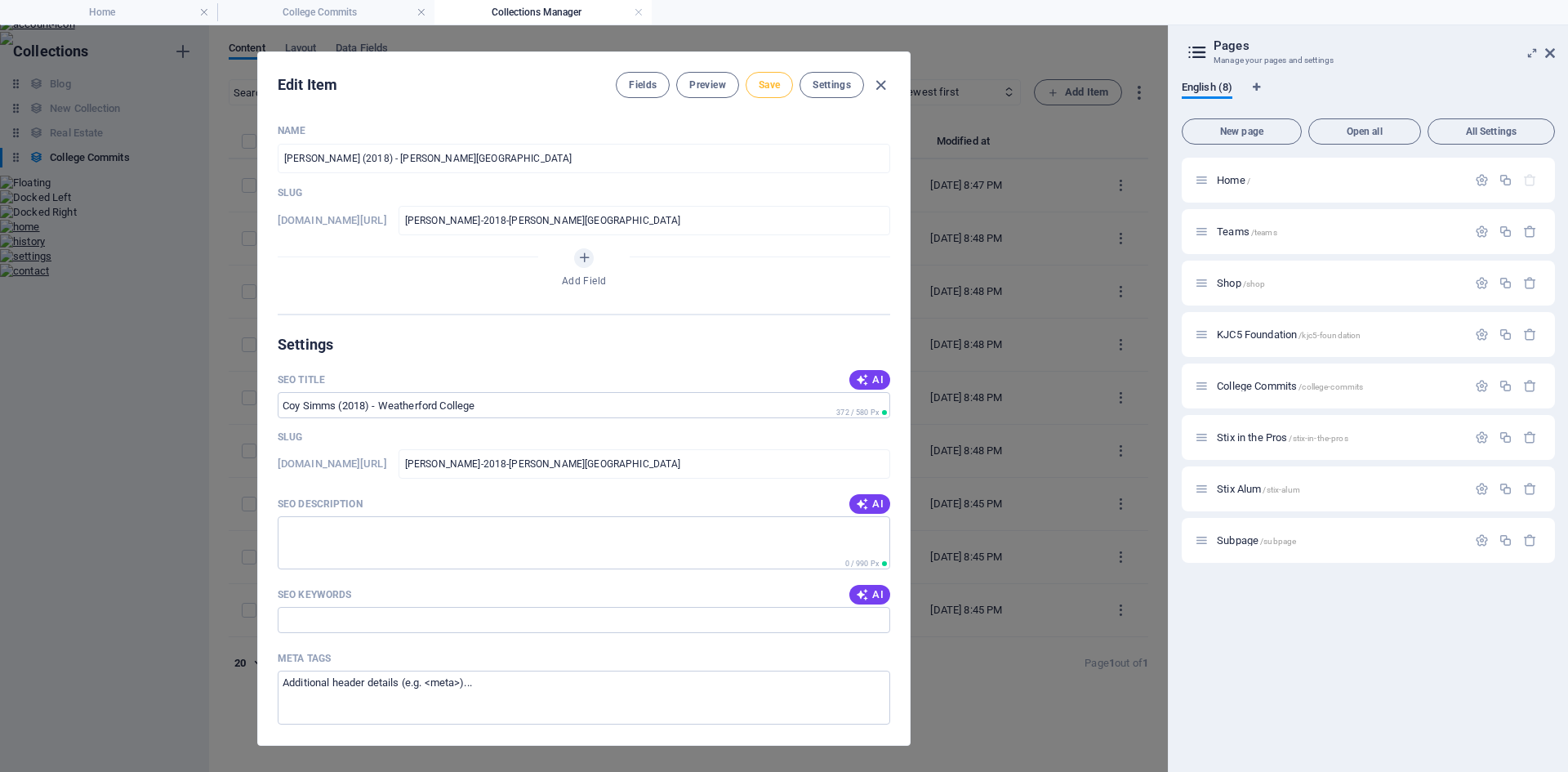
click at [770, 83] on span "Save" at bounding box center [769, 84] width 21 height 13
click at [874, 84] on icon "button" at bounding box center [880, 85] width 19 height 19
type input "[PERSON_NAME]-2018-[PERSON_NAME][GEOGRAPHIC_DATA]"
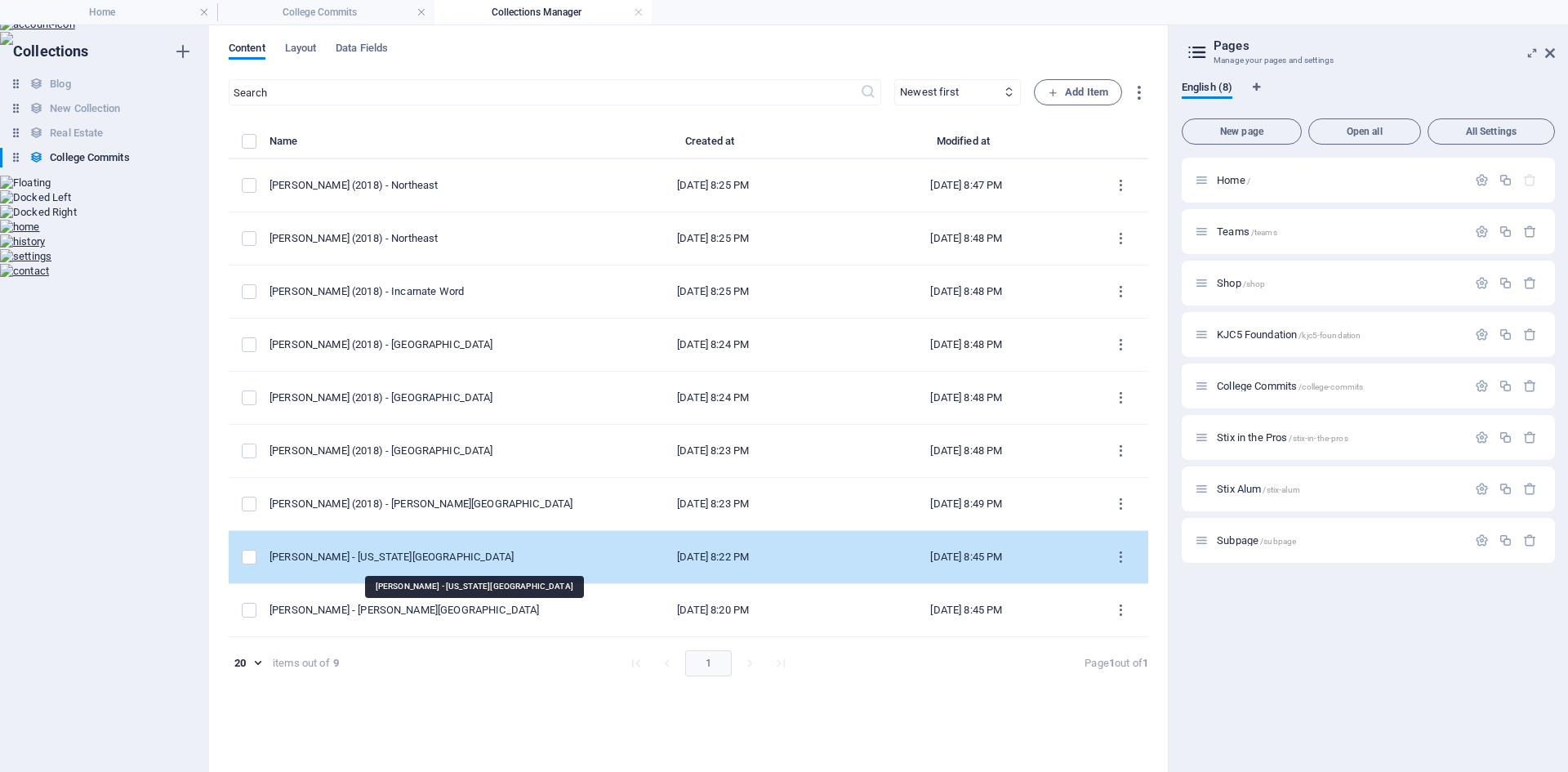
click at [396, 562] on div "[PERSON_NAME] - [US_STATE][GEOGRAPHIC_DATA]" at bounding box center [421, 556] width 303 height 15
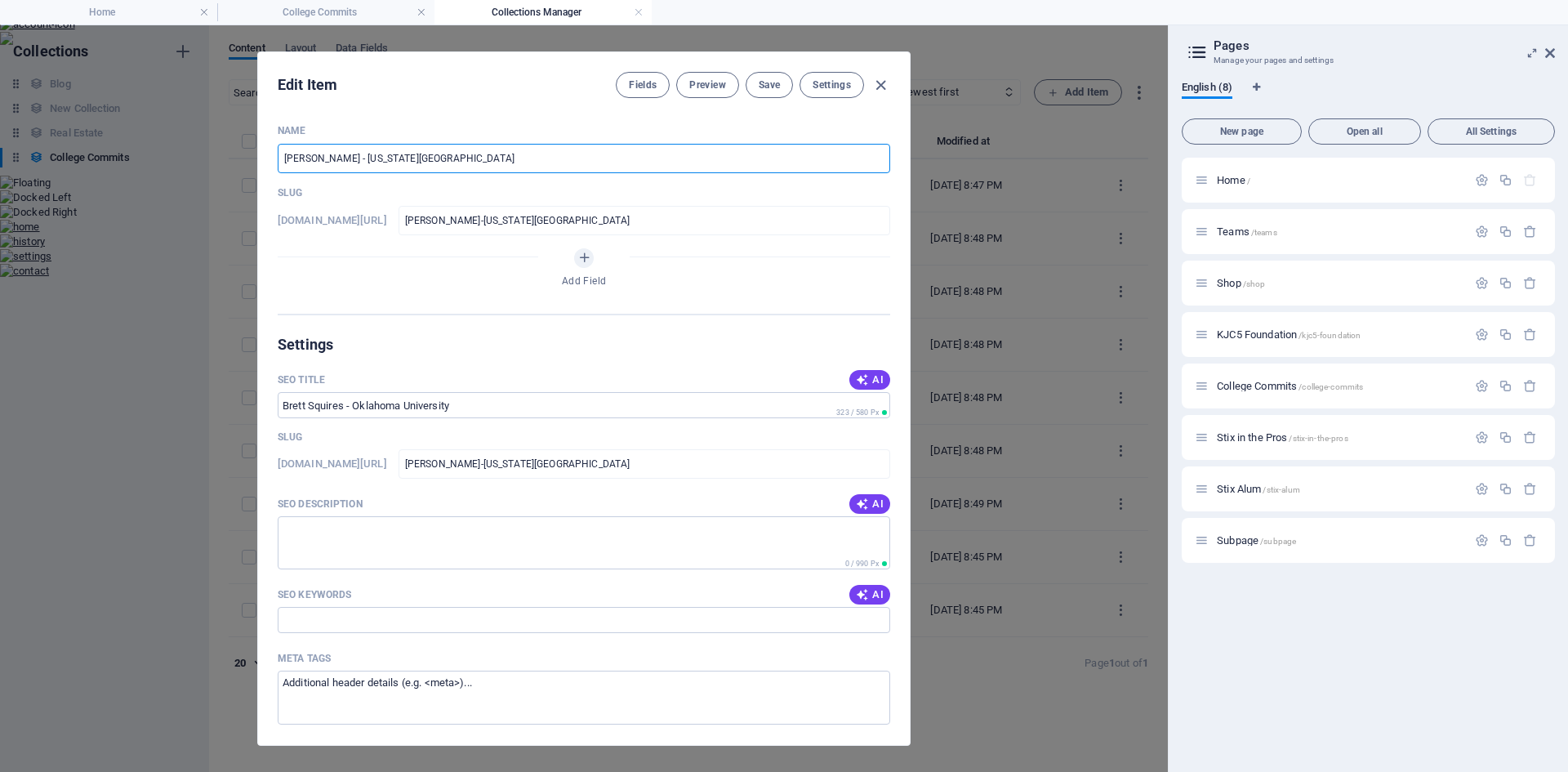
click at [342, 156] on input "[PERSON_NAME] - [US_STATE][GEOGRAPHIC_DATA]" at bounding box center [583, 158] width 613 height 29
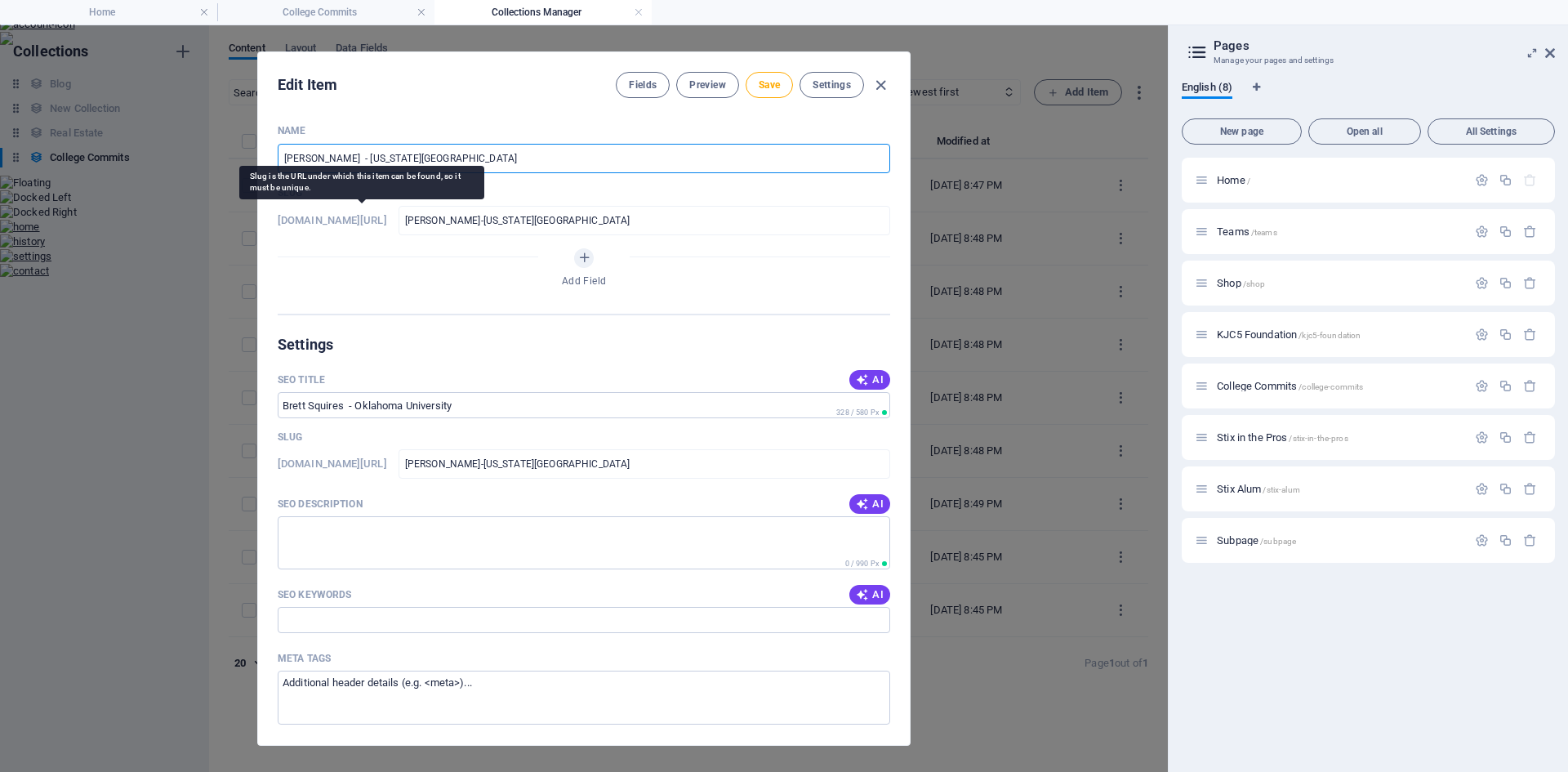
paste input "(2018)"
type input "[PERSON_NAME] (2018) - [US_STATE][GEOGRAPHIC_DATA]"
type input "[PERSON_NAME]-2018-[US_STATE][GEOGRAPHIC_DATA]"
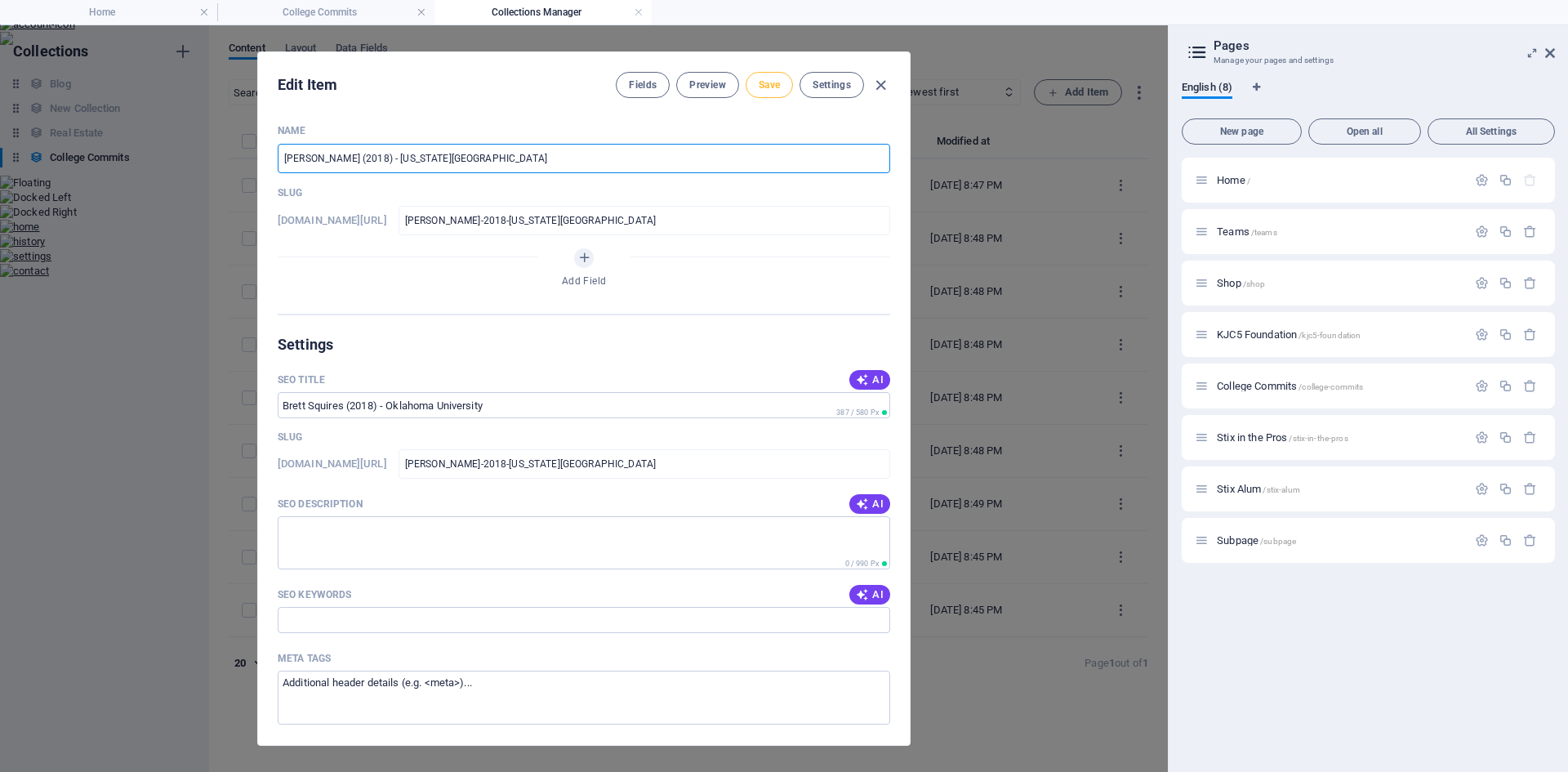
type input "[PERSON_NAME] (2018) - [US_STATE][GEOGRAPHIC_DATA]"
click at [776, 83] on span "Save" at bounding box center [769, 84] width 21 height 13
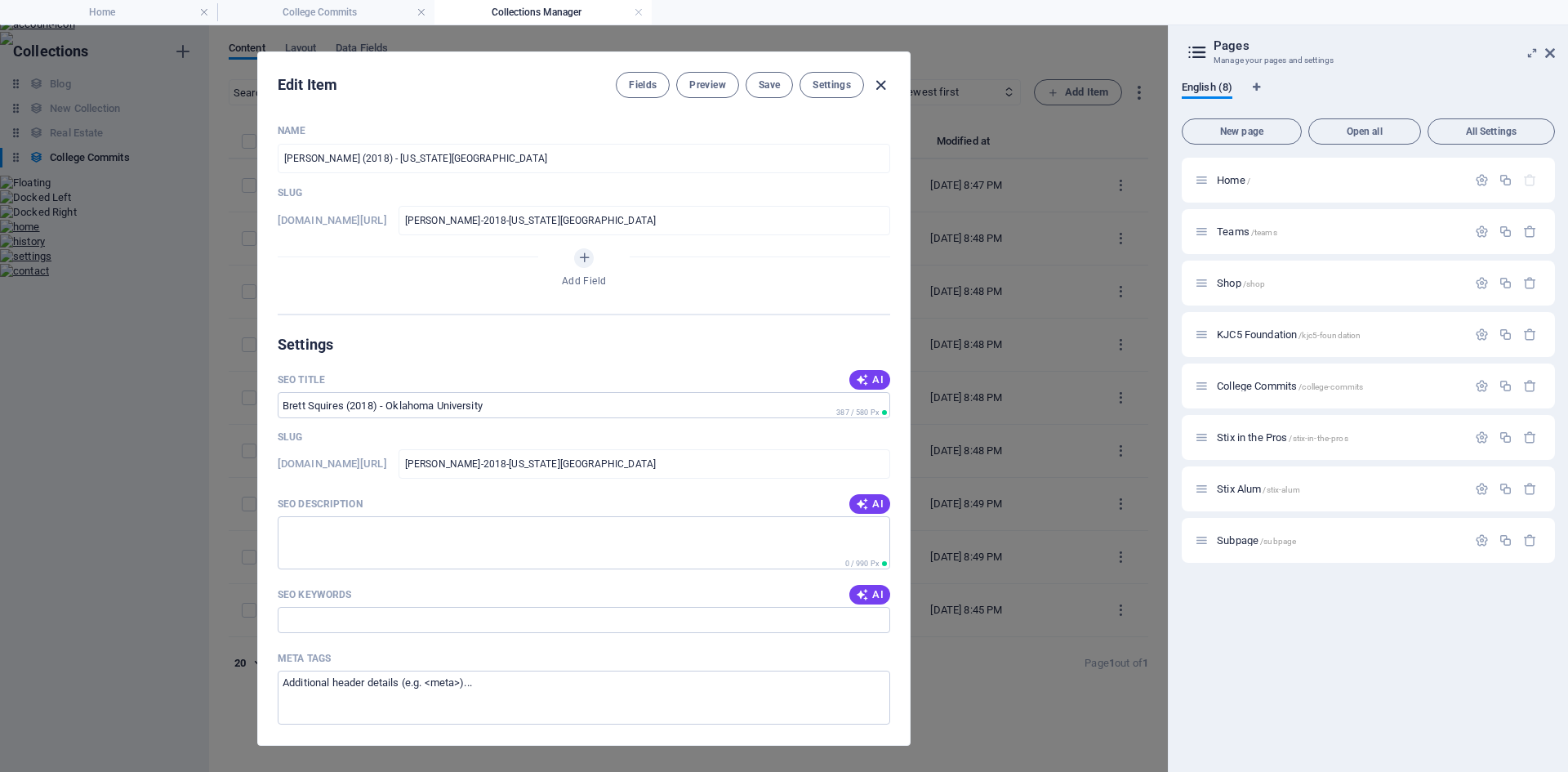
click at [875, 81] on icon "button" at bounding box center [880, 85] width 19 height 19
type input "[PERSON_NAME]-2018-[US_STATE][GEOGRAPHIC_DATA]"
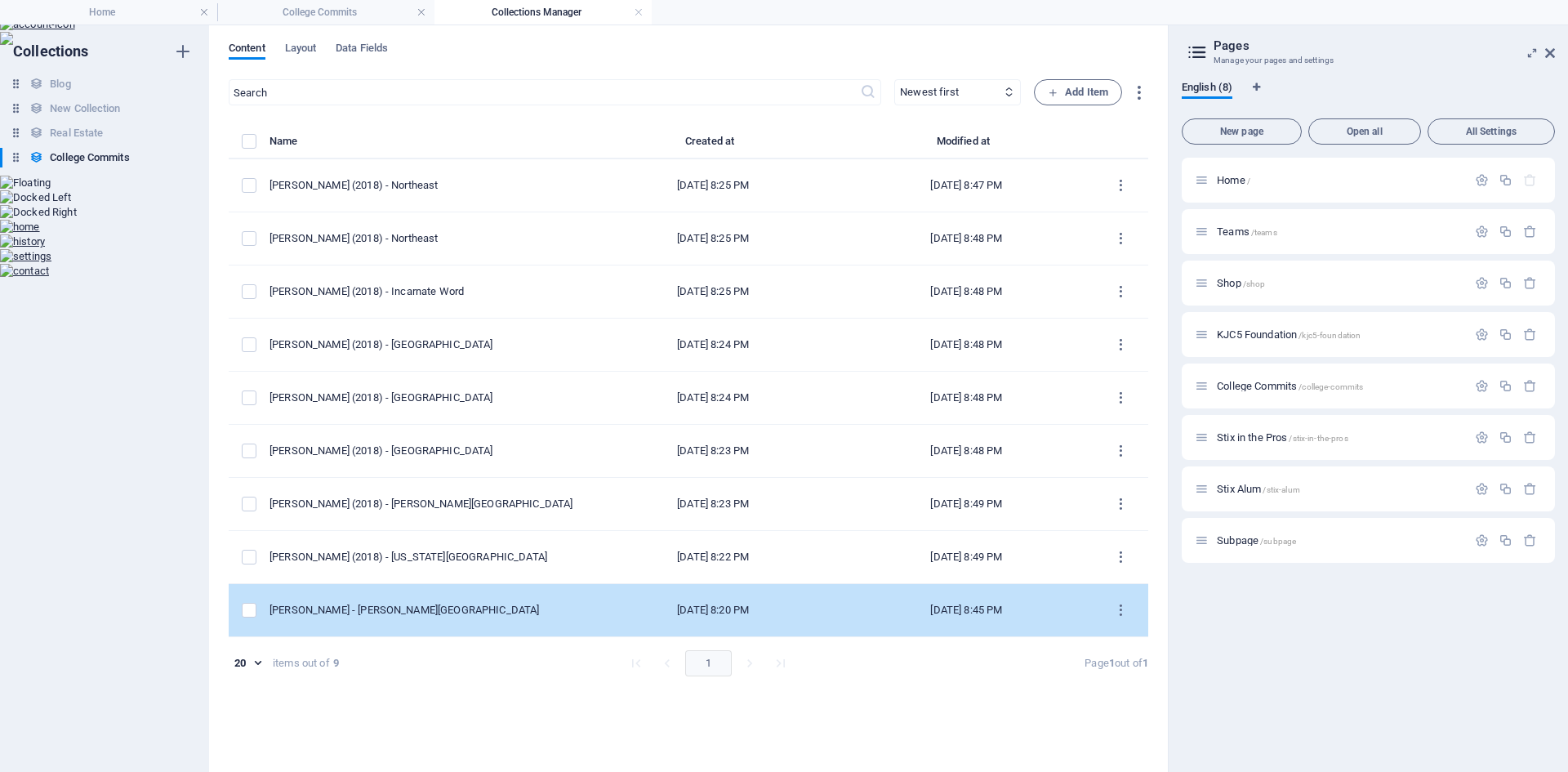
click at [401, 616] on div "[PERSON_NAME] - [PERSON_NAME][GEOGRAPHIC_DATA]" at bounding box center [421, 610] width 303 height 15
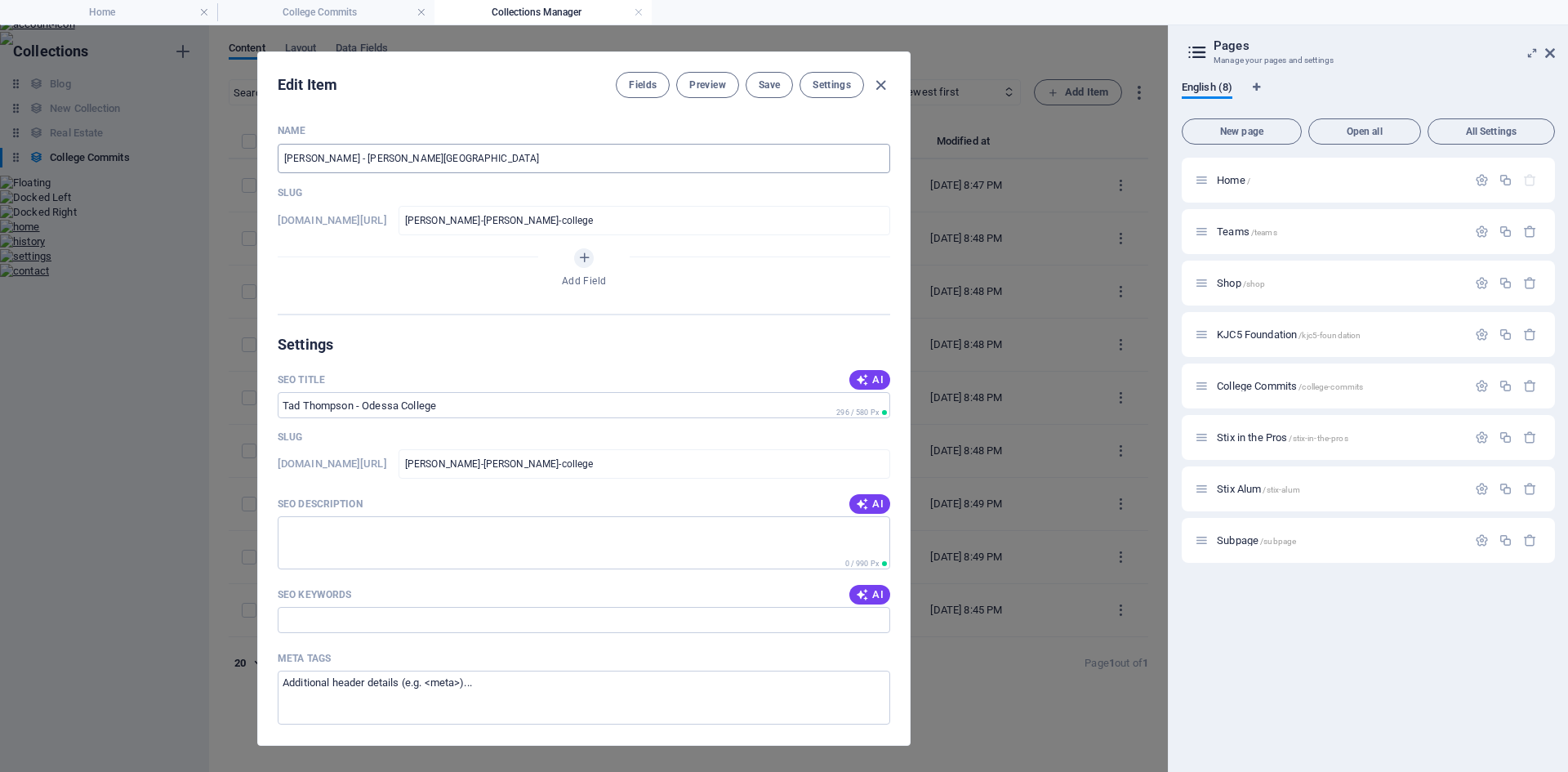
click at [351, 159] on input "[PERSON_NAME] - [PERSON_NAME][GEOGRAPHIC_DATA]" at bounding box center [583, 158] width 613 height 29
paste input "(2018)"
type input "[PERSON_NAME] (2018) - [GEOGRAPHIC_DATA]"
type input "[PERSON_NAME]-2018-[PERSON_NAME][GEOGRAPHIC_DATA]"
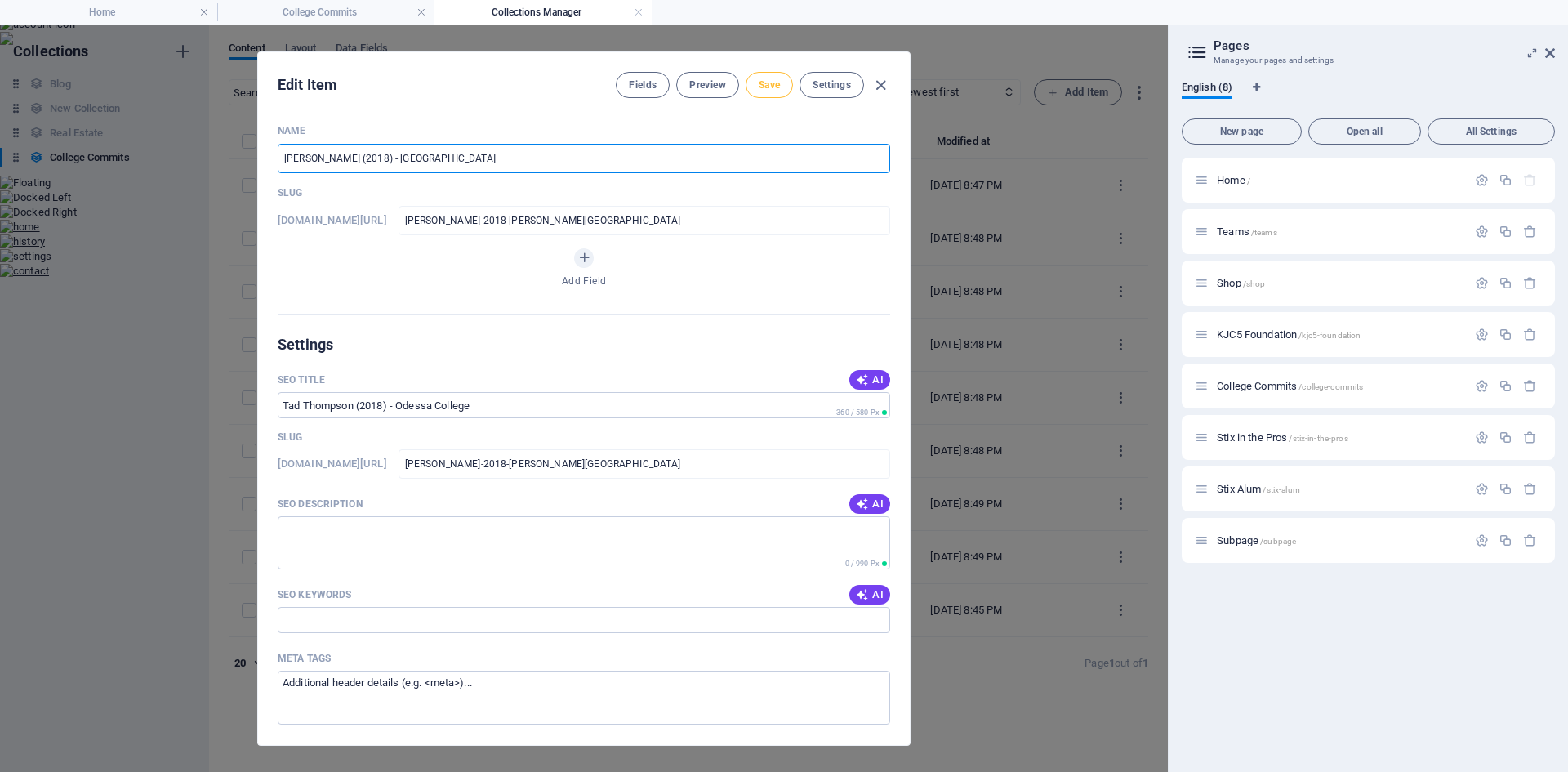
type input "[PERSON_NAME] (2018) - [GEOGRAPHIC_DATA]"
click at [771, 83] on span "Save" at bounding box center [769, 84] width 21 height 13
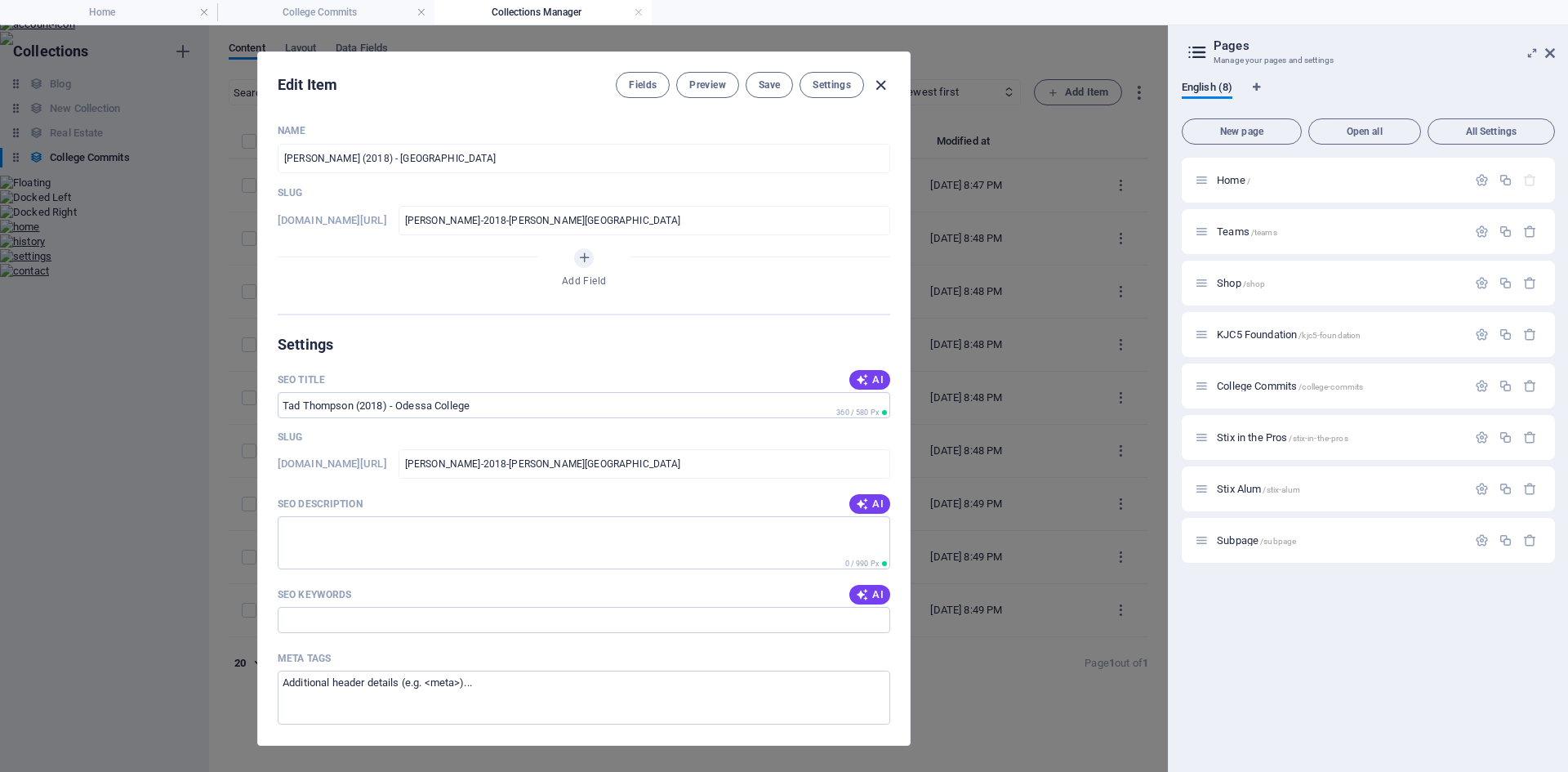
click at [876, 81] on icon "button" at bounding box center [880, 85] width 19 height 19
type input "[PERSON_NAME]-2018-[PERSON_NAME][GEOGRAPHIC_DATA]"
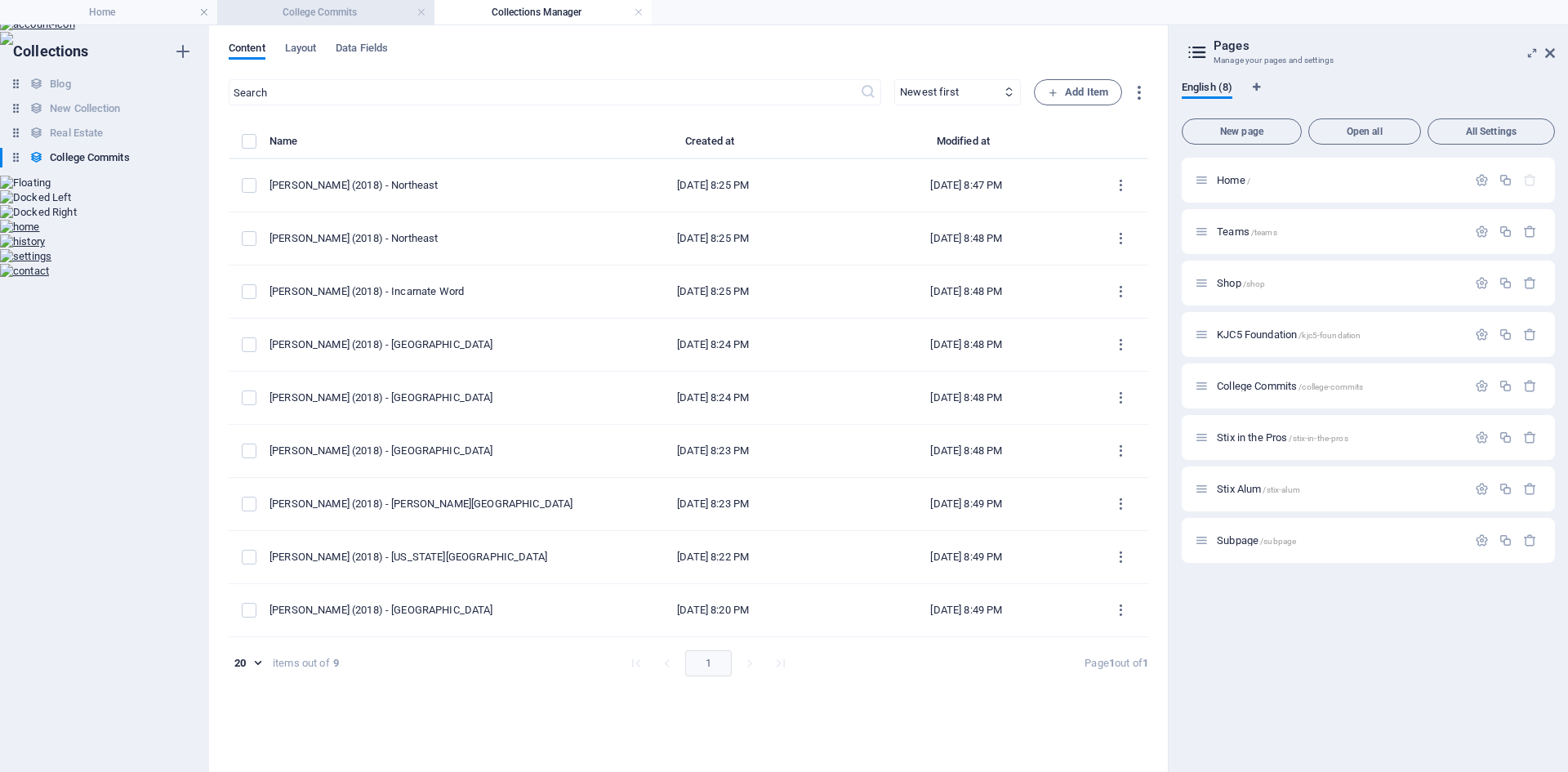
click at [304, 18] on h4 "College Commits" at bounding box center [326, 12] width 218 height 18
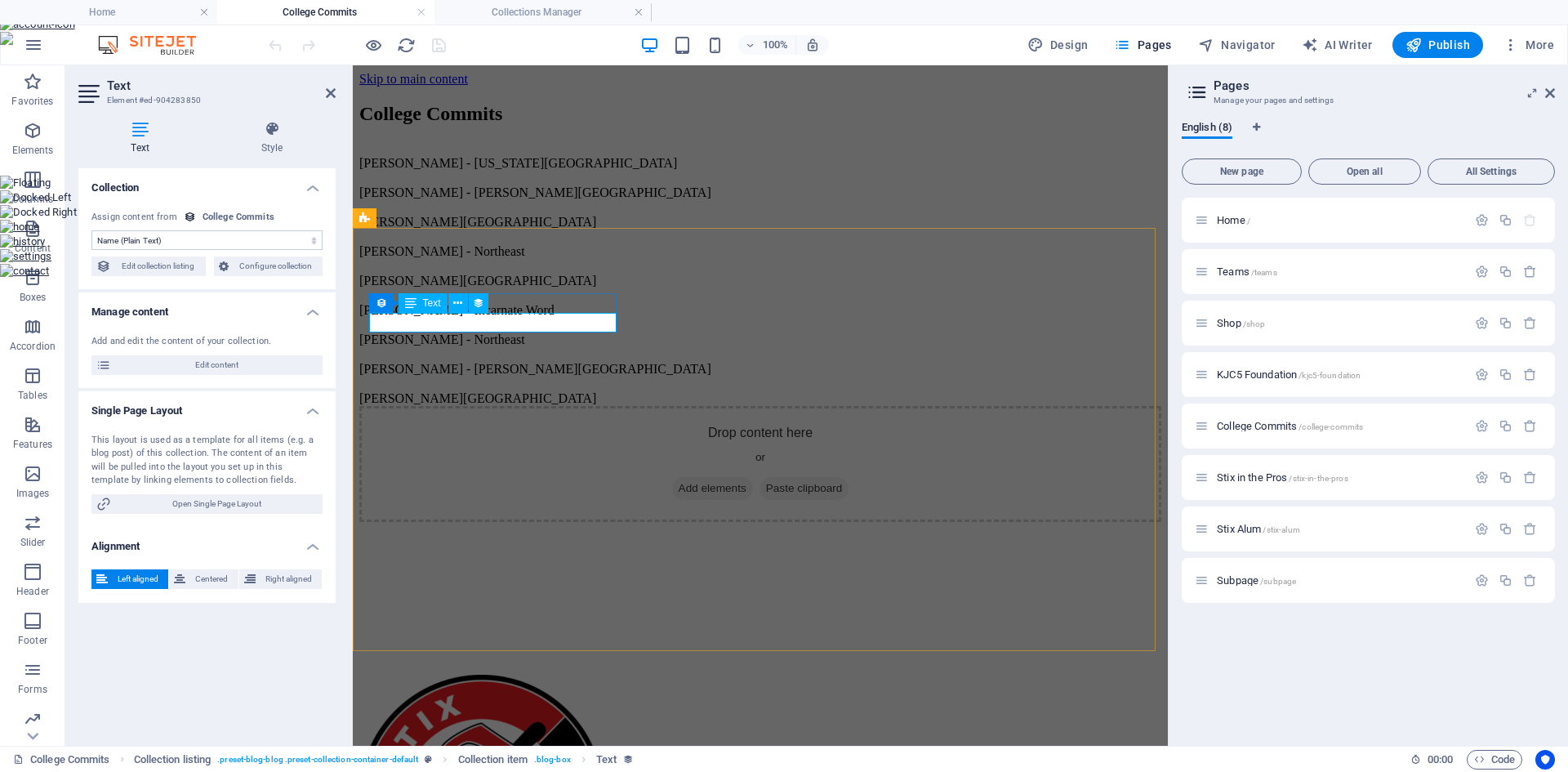
click at [432, 305] on span "Text" at bounding box center [431, 303] width 18 height 10
click at [454, 304] on icon at bounding box center [457, 304] width 9 height 18
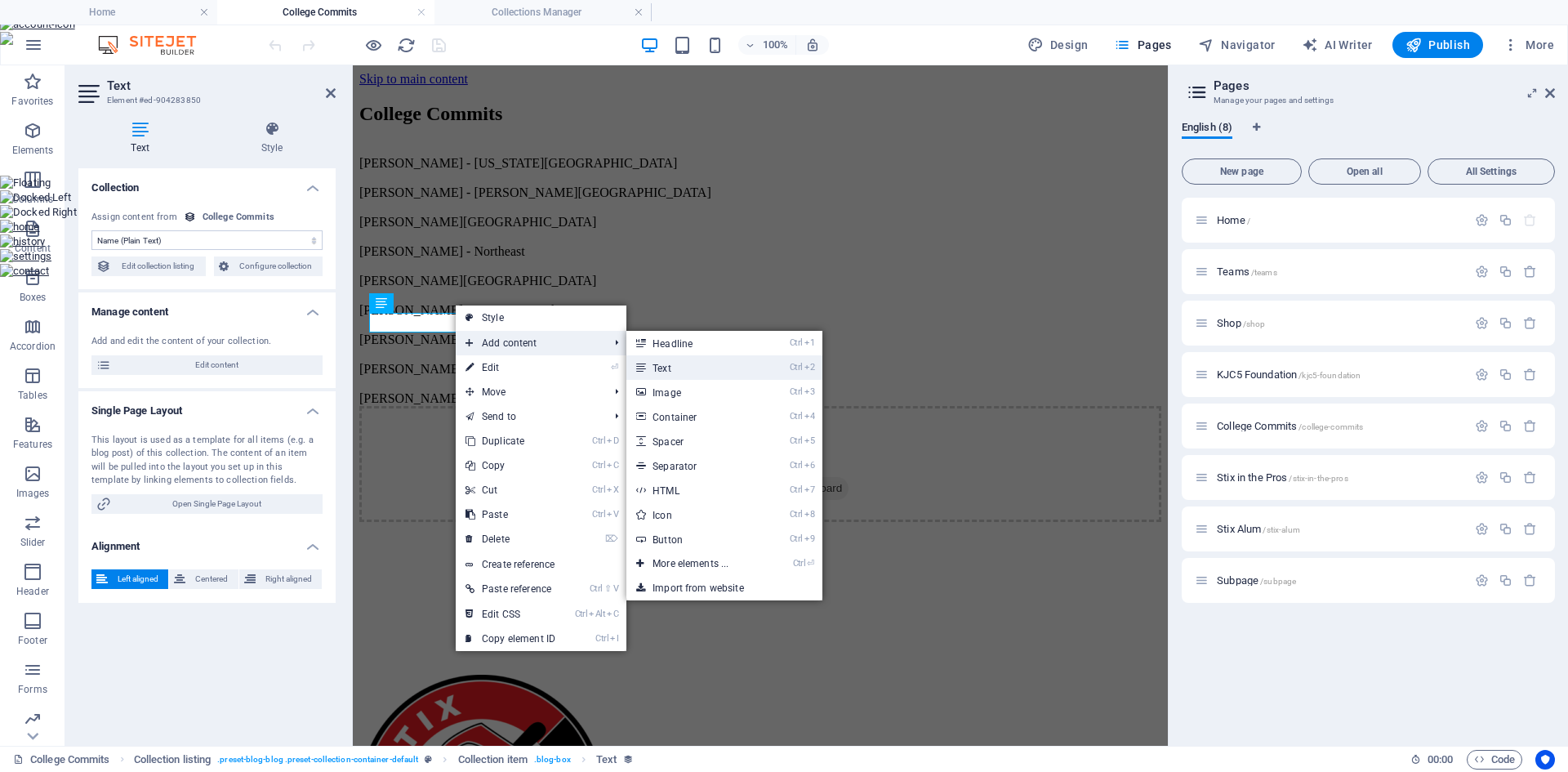
click at [677, 361] on link "Ctrl 2 Text" at bounding box center [694, 367] width 135 height 24
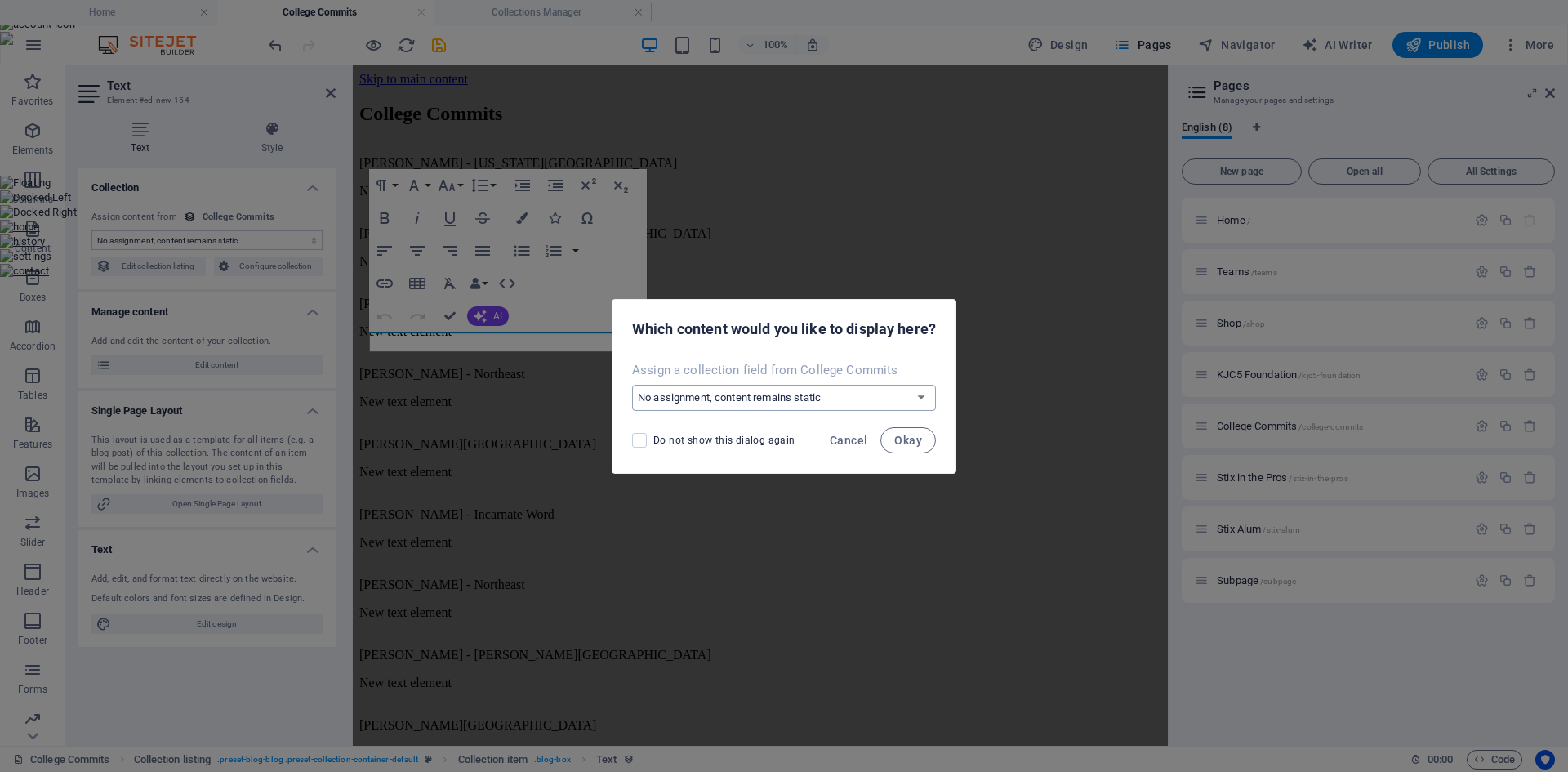
click at [681, 393] on select "No assignment, content remains static Create a new field Created at (Date) Upda…" at bounding box center [784, 397] width 303 height 26
select select "name"
click at [632, 385] on select "No assignment, content remains static Create a new field Created at (Date) Upda…" at bounding box center [784, 397] width 303 height 26
click at [905, 433] on span "Okay" at bounding box center [907, 439] width 27 height 13
select select "name"
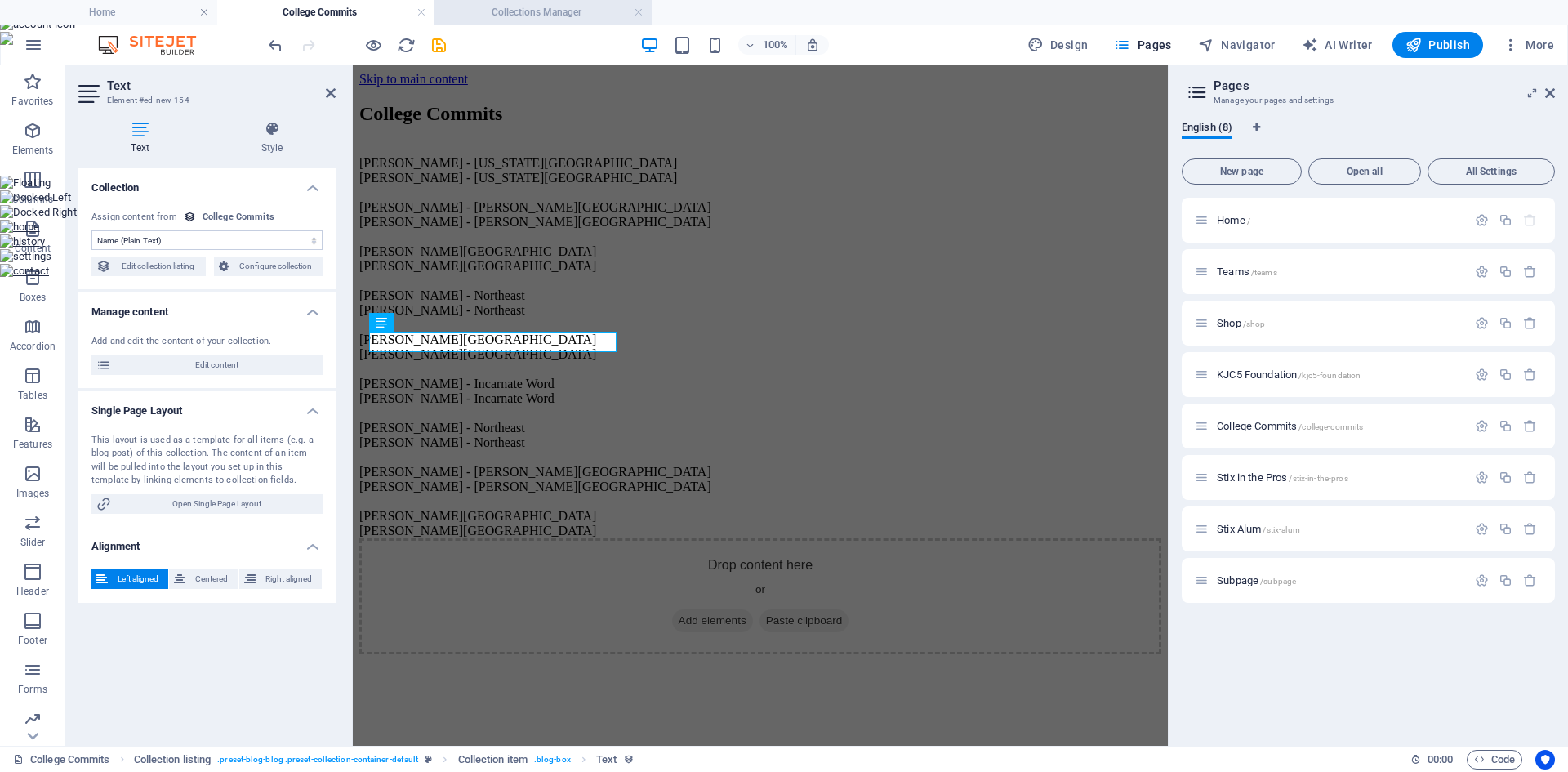
click at [543, 13] on h4 "Collections Manager" at bounding box center [543, 12] width 218 height 18
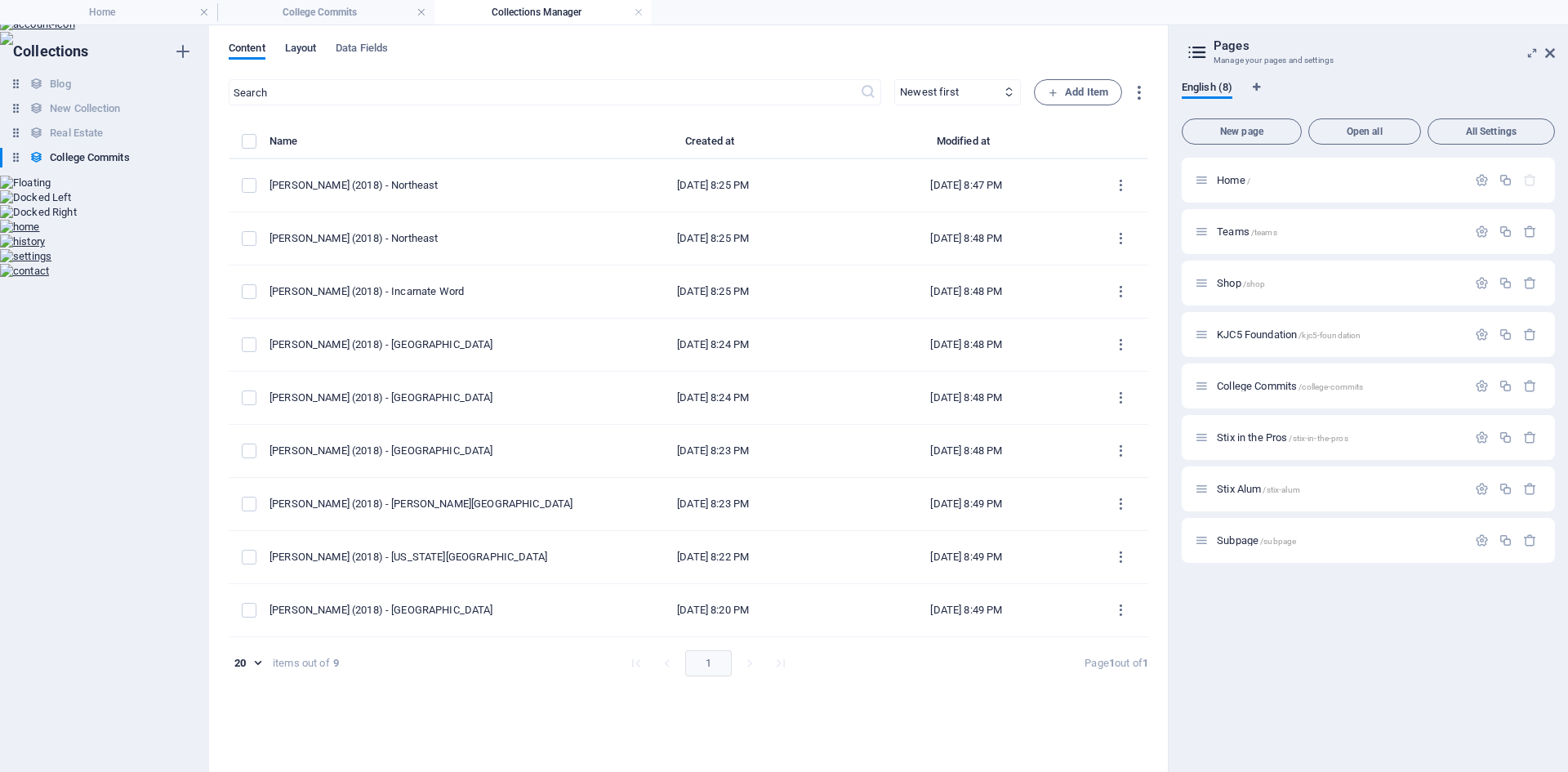
click at [311, 45] on span "Layout" at bounding box center [301, 49] width 32 height 22
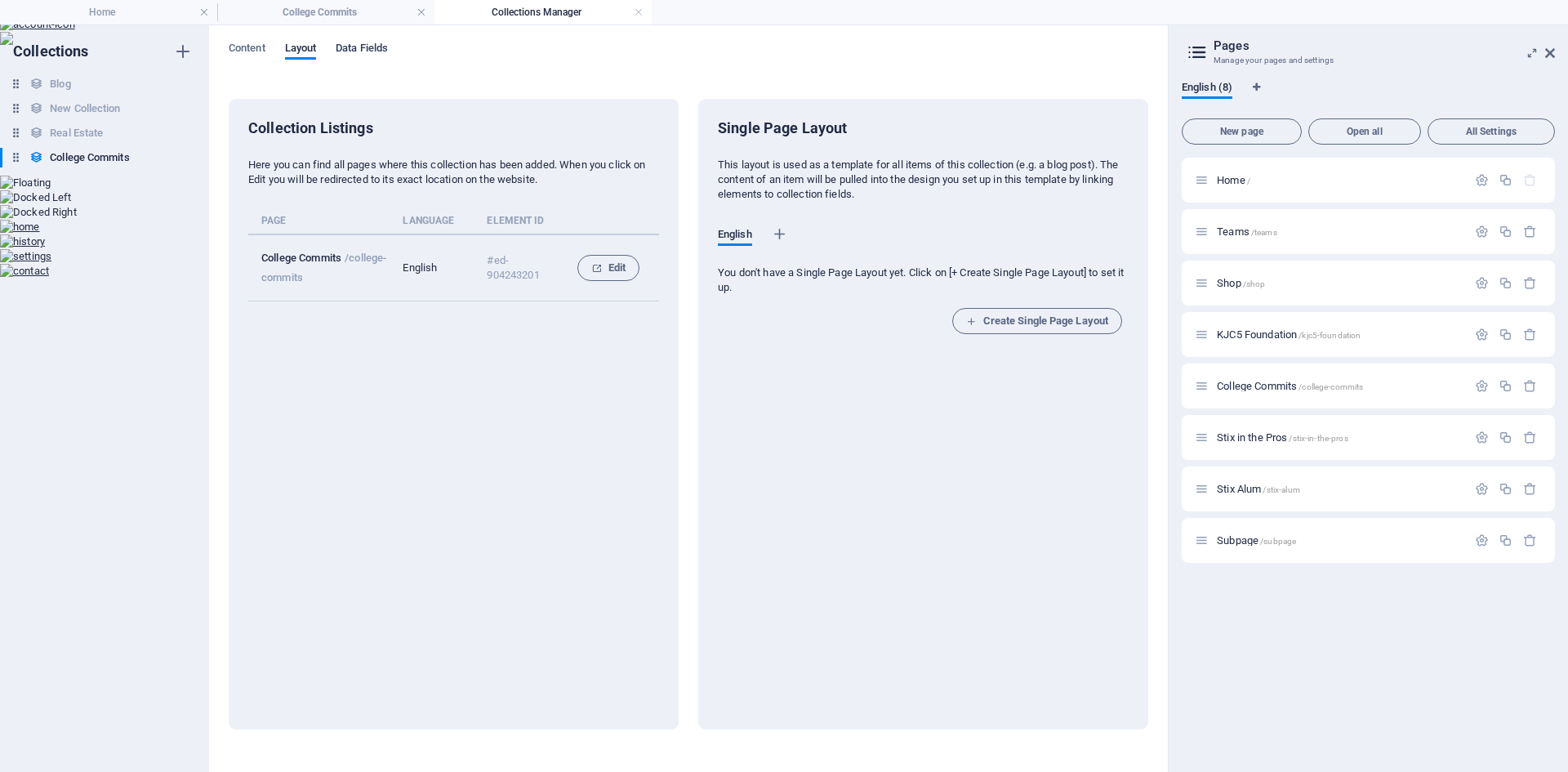
click at [367, 51] on span "Data Fields" at bounding box center [362, 49] width 53 height 22
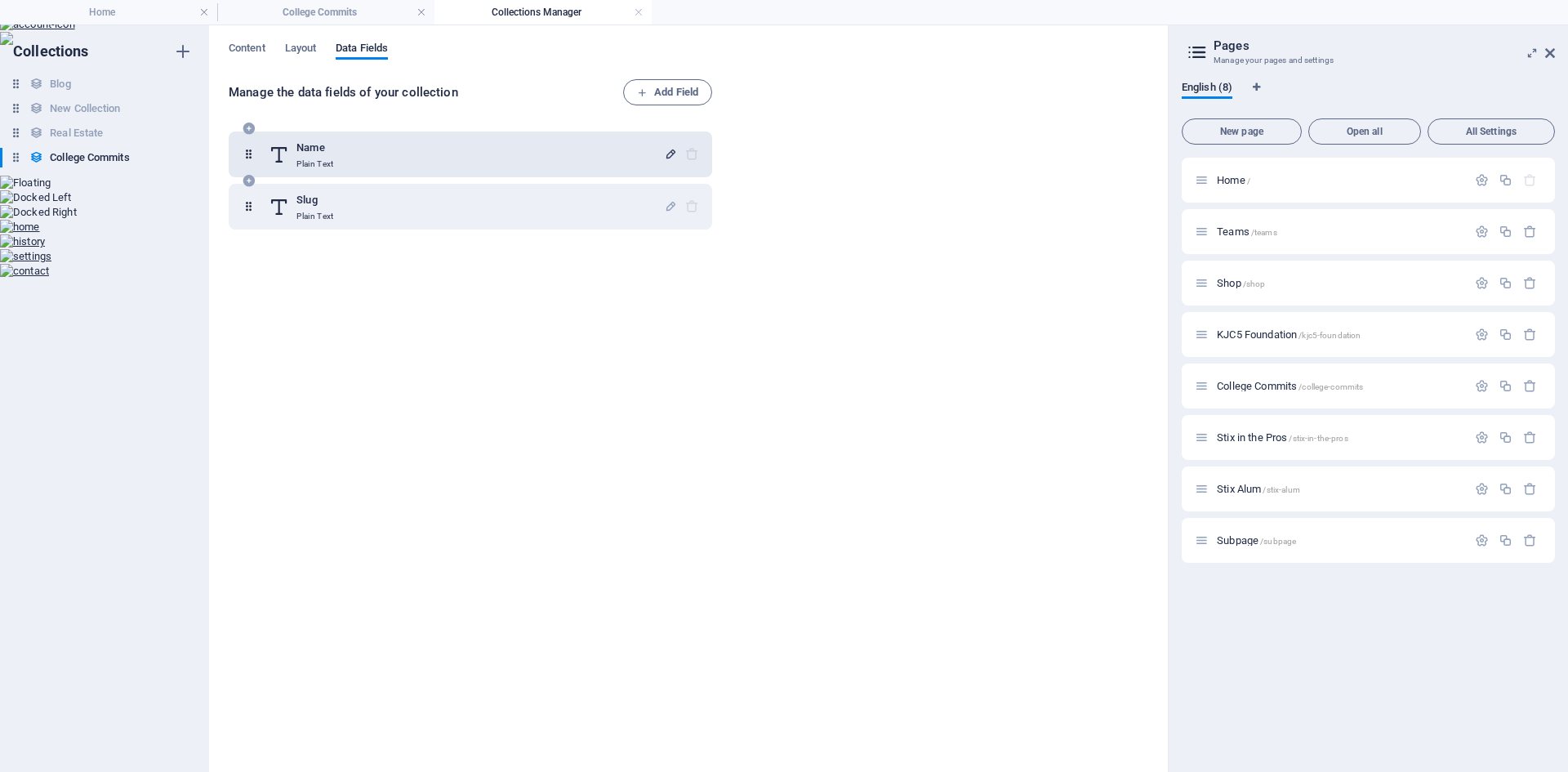
click at [668, 150] on icon "button" at bounding box center [670, 154] width 14 height 14
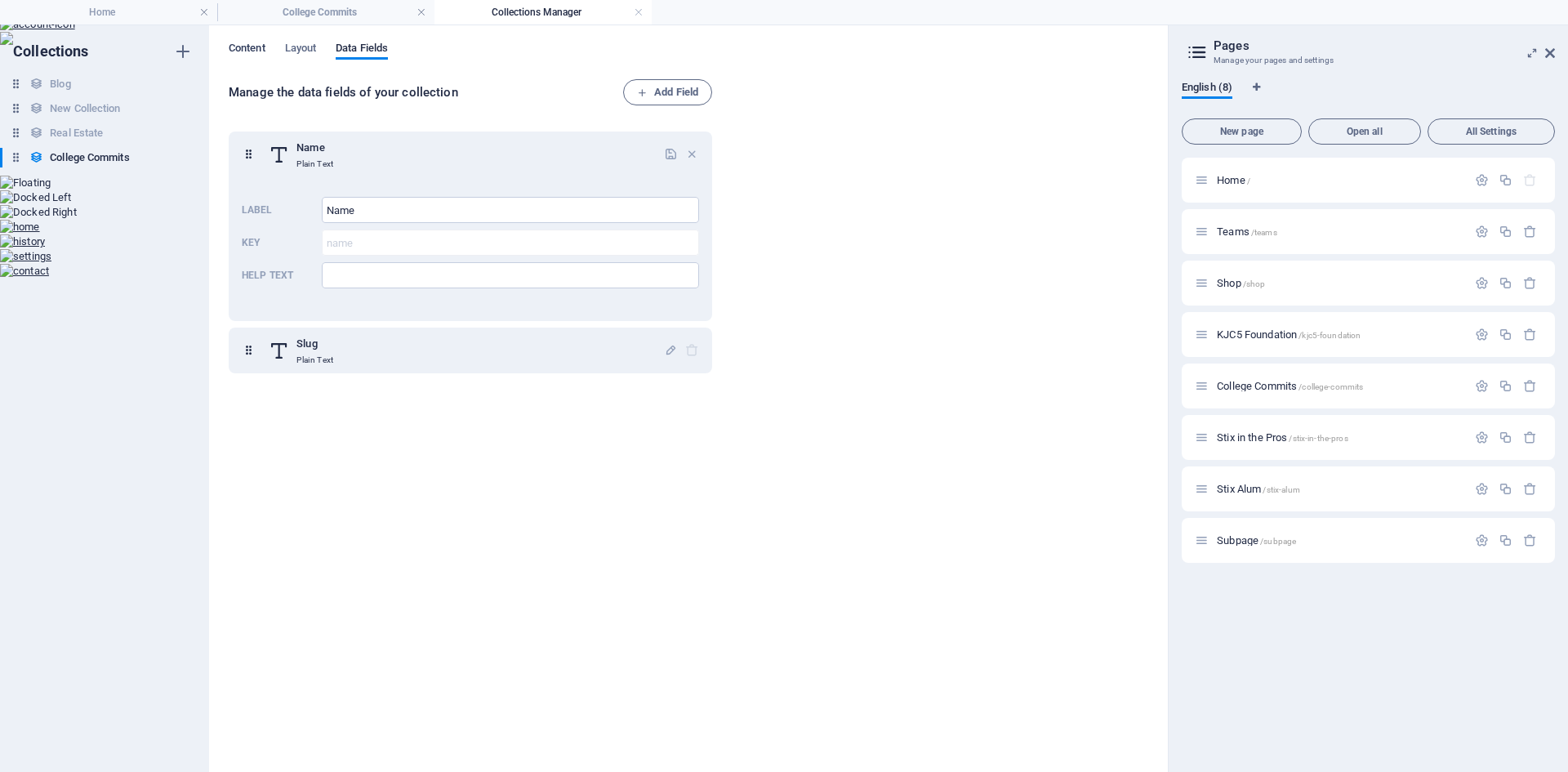
click at [257, 45] on span "Content" at bounding box center [247, 49] width 37 height 22
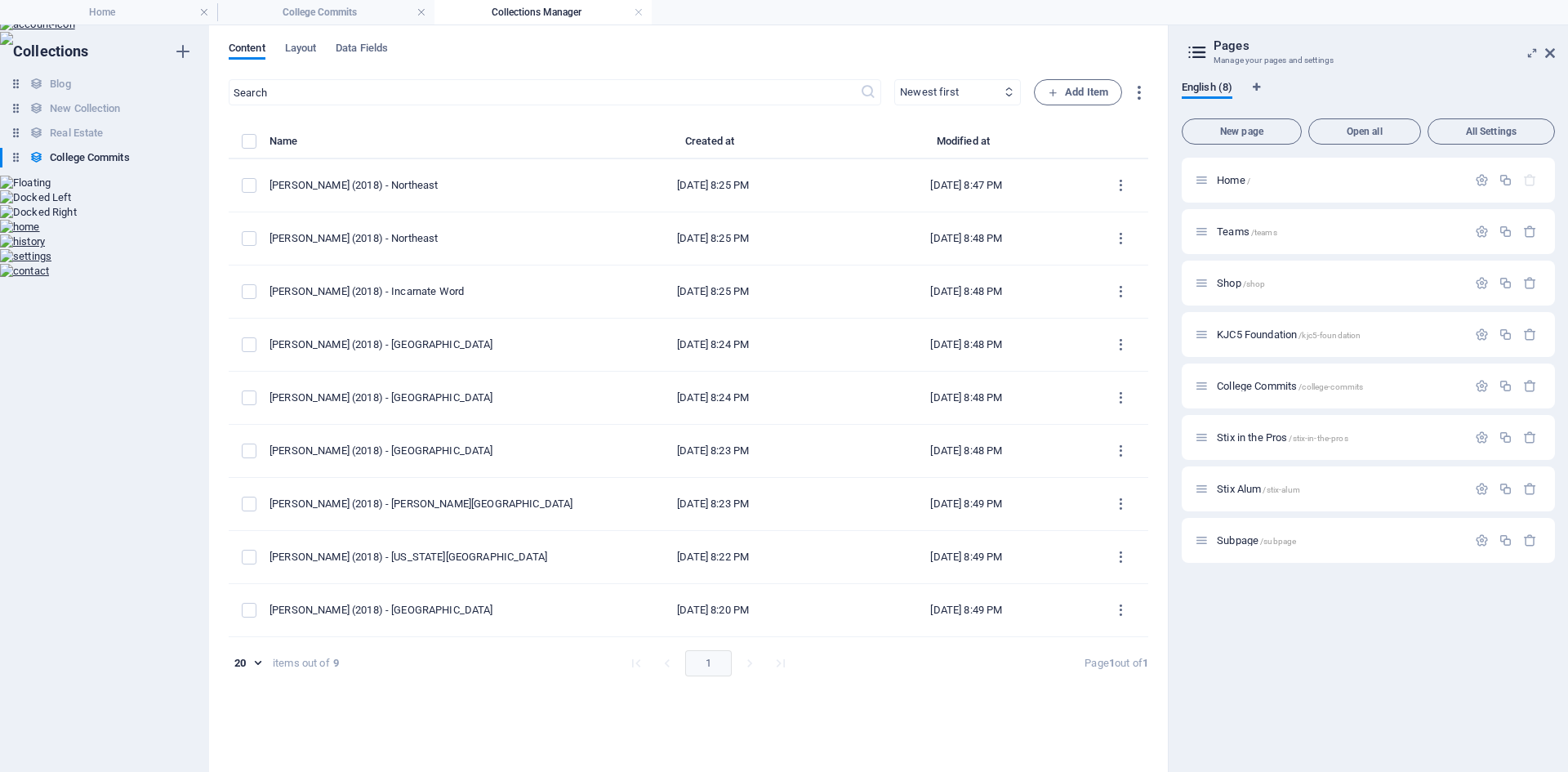
click at [938, 100] on select "Newest first Oldest first Last modified Name (ascending) Name (descending) Slug…" at bounding box center [957, 92] width 127 height 26
select select "createdAt_ASC"
click at [894, 79] on select "Newest first Oldest first Last modified Name (ascending) Name (descending) Slug…" at bounding box center [957, 92] width 127 height 26
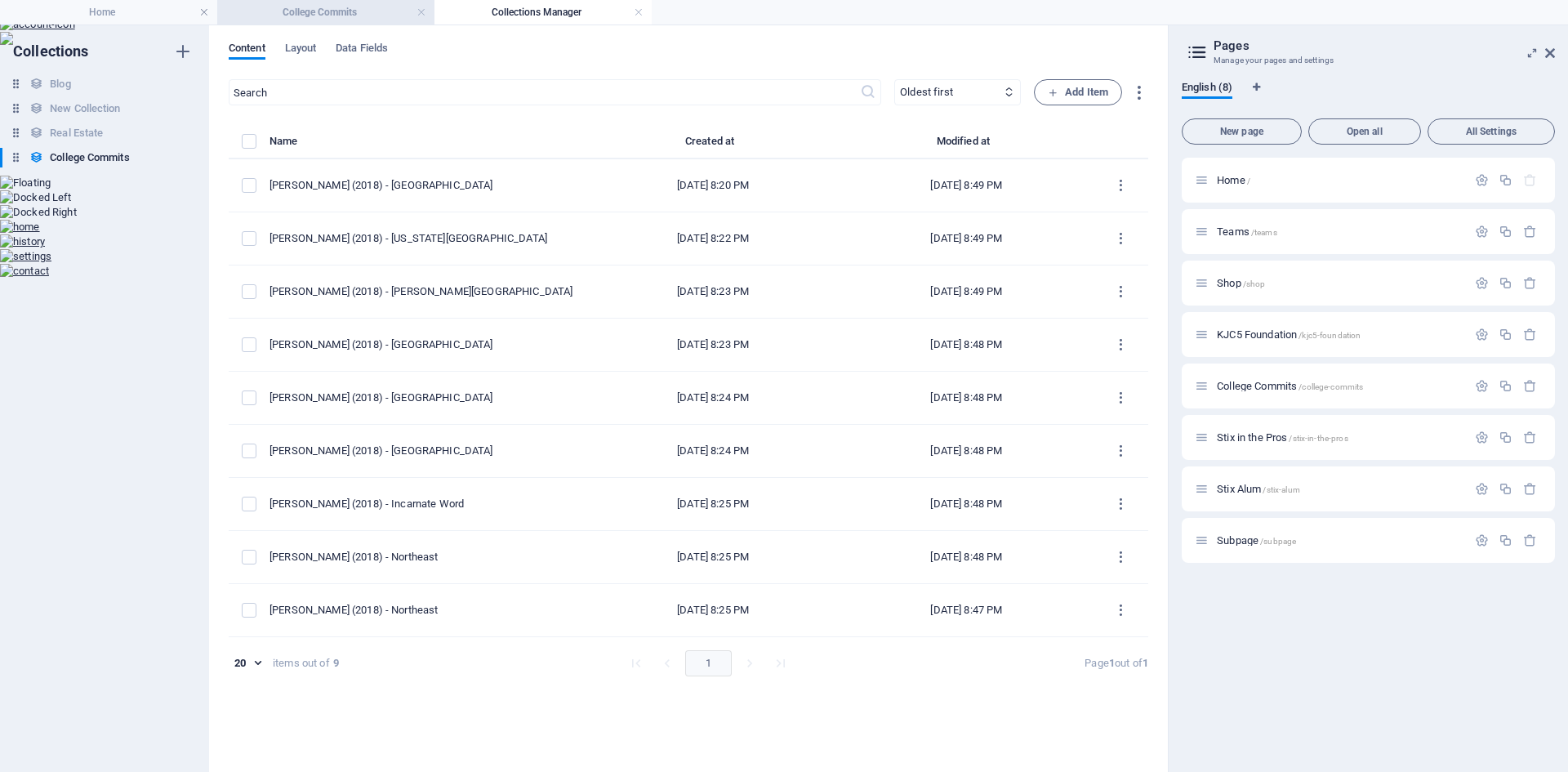
click at [338, 21] on li "College Commits" at bounding box center [326, 12] width 218 height 24
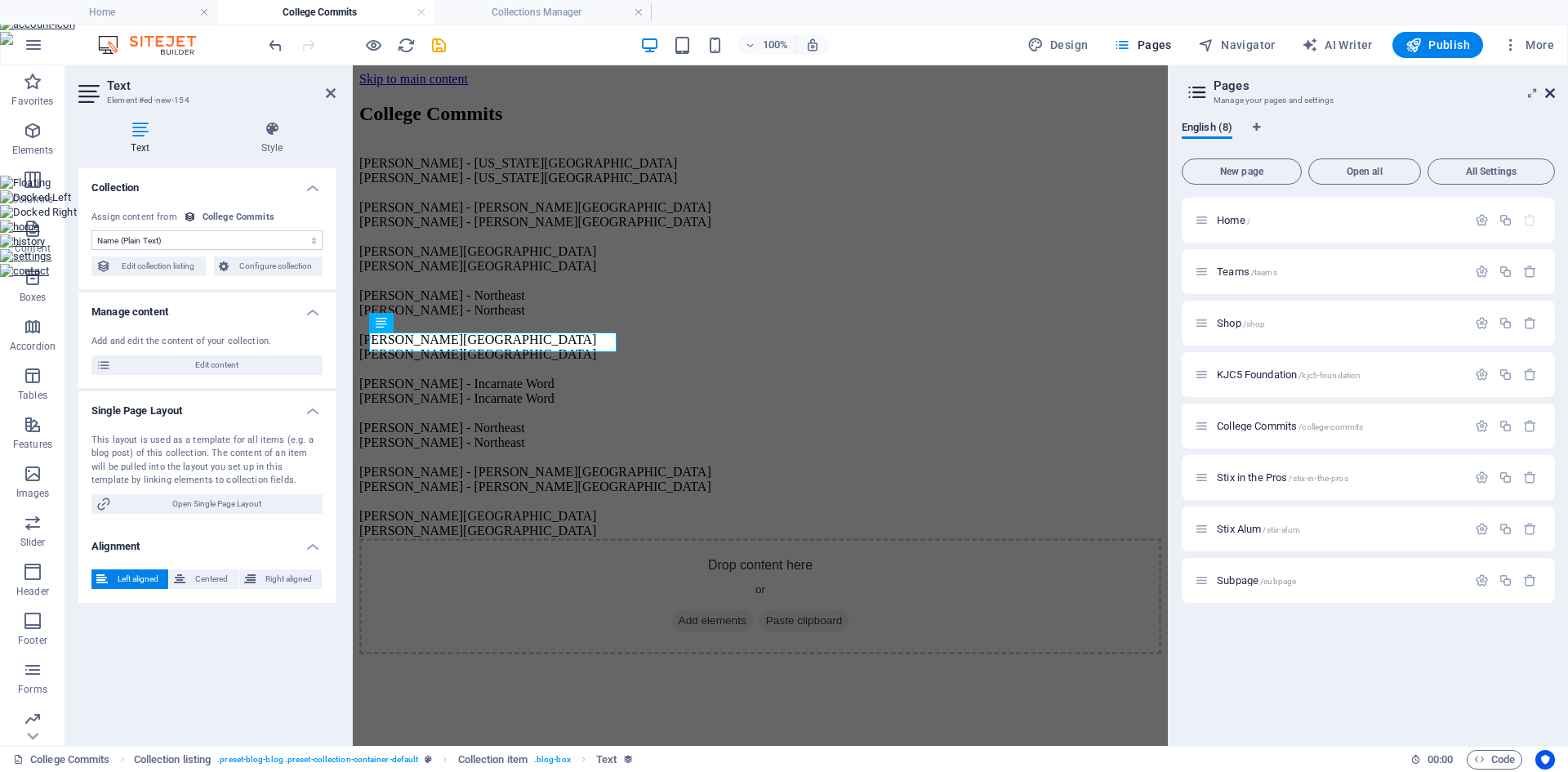
click at [1551, 89] on icon at bounding box center [1549, 93] width 10 height 13
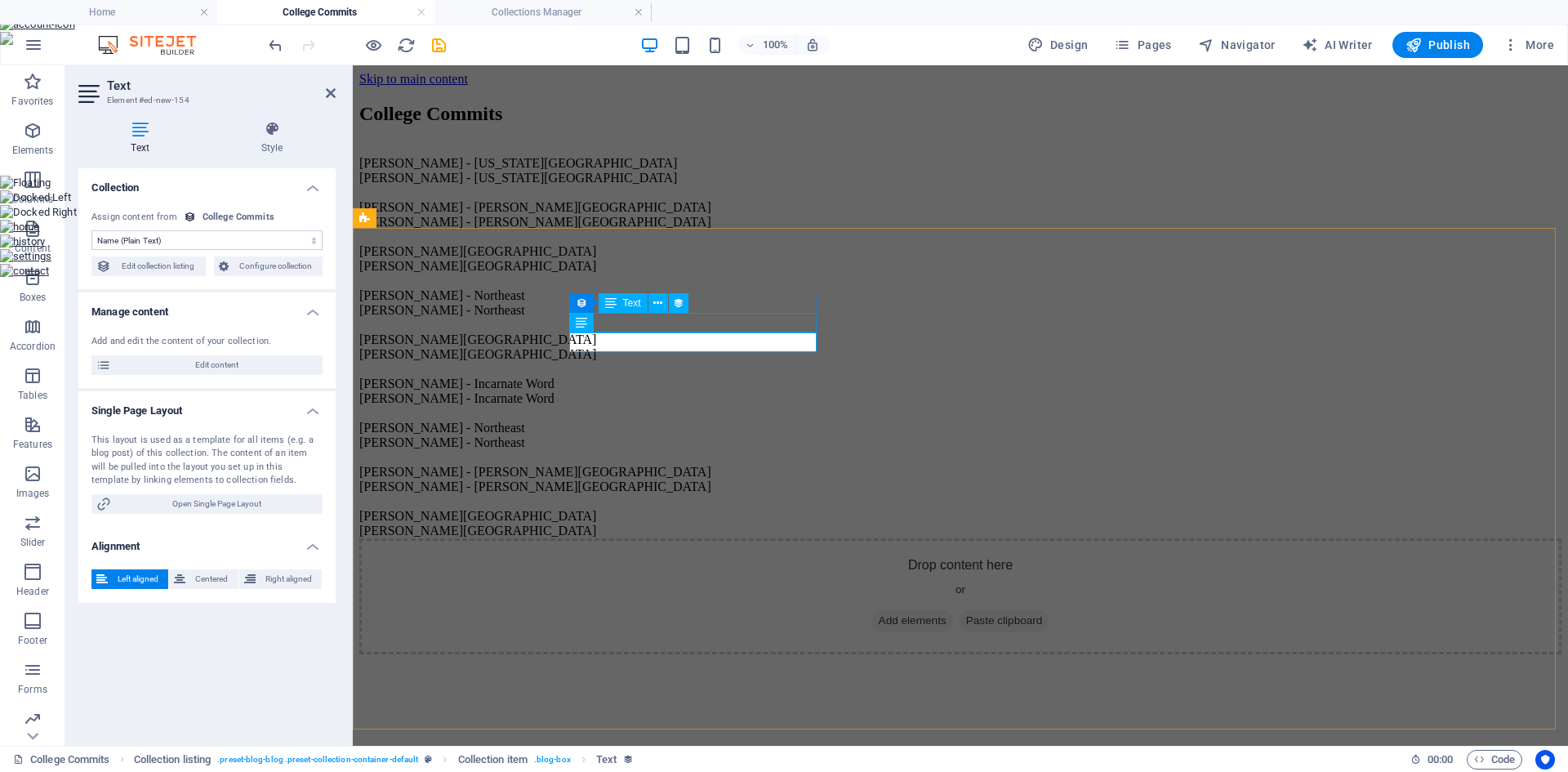
click at [628, 309] on div "Text" at bounding box center [623, 303] width 49 height 20
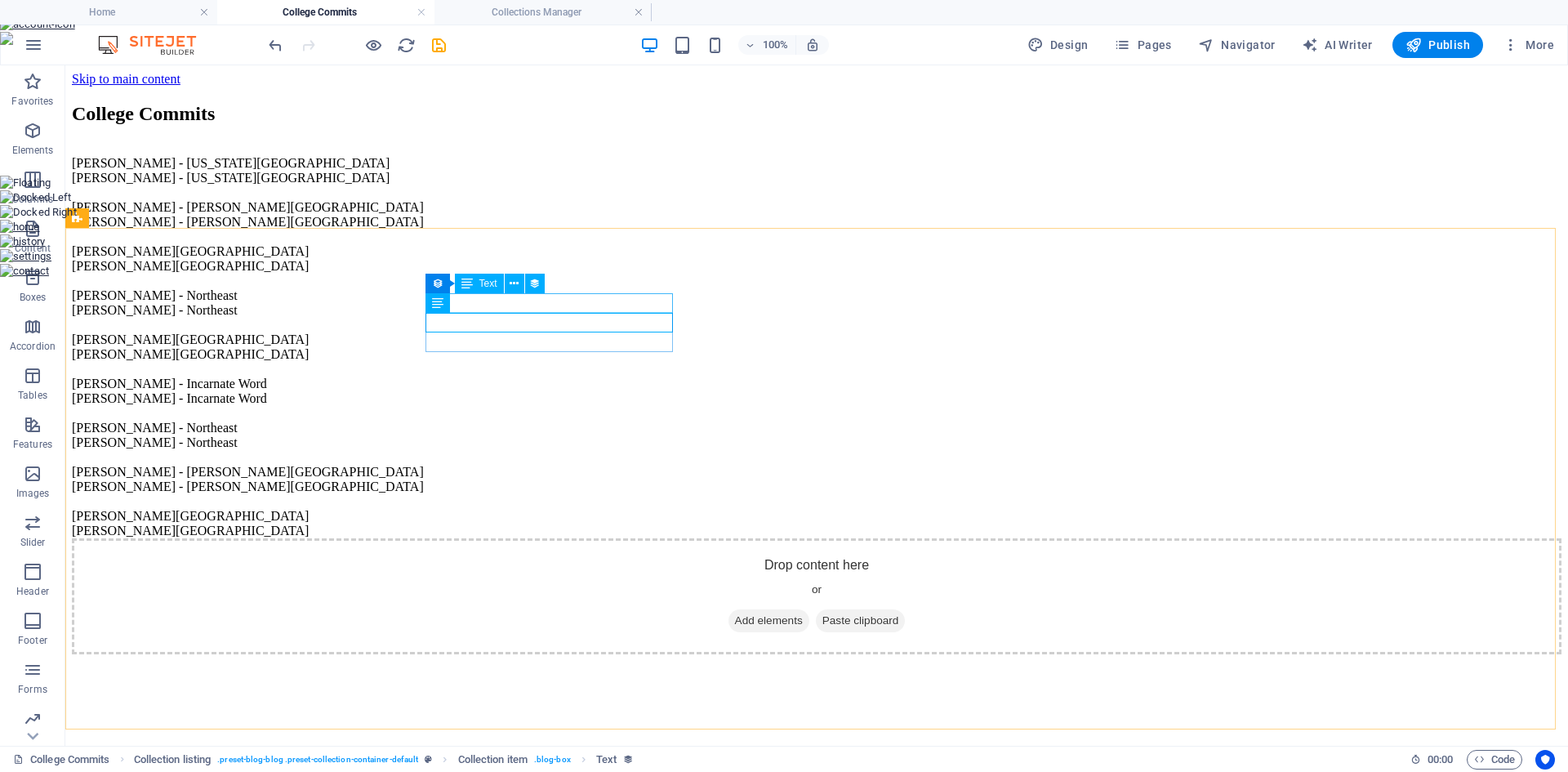
click at [488, 285] on span "Text" at bounding box center [488, 283] width 18 height 10
click at [513, 283] on icon at bounding box center [513, 284] width 9 height 18
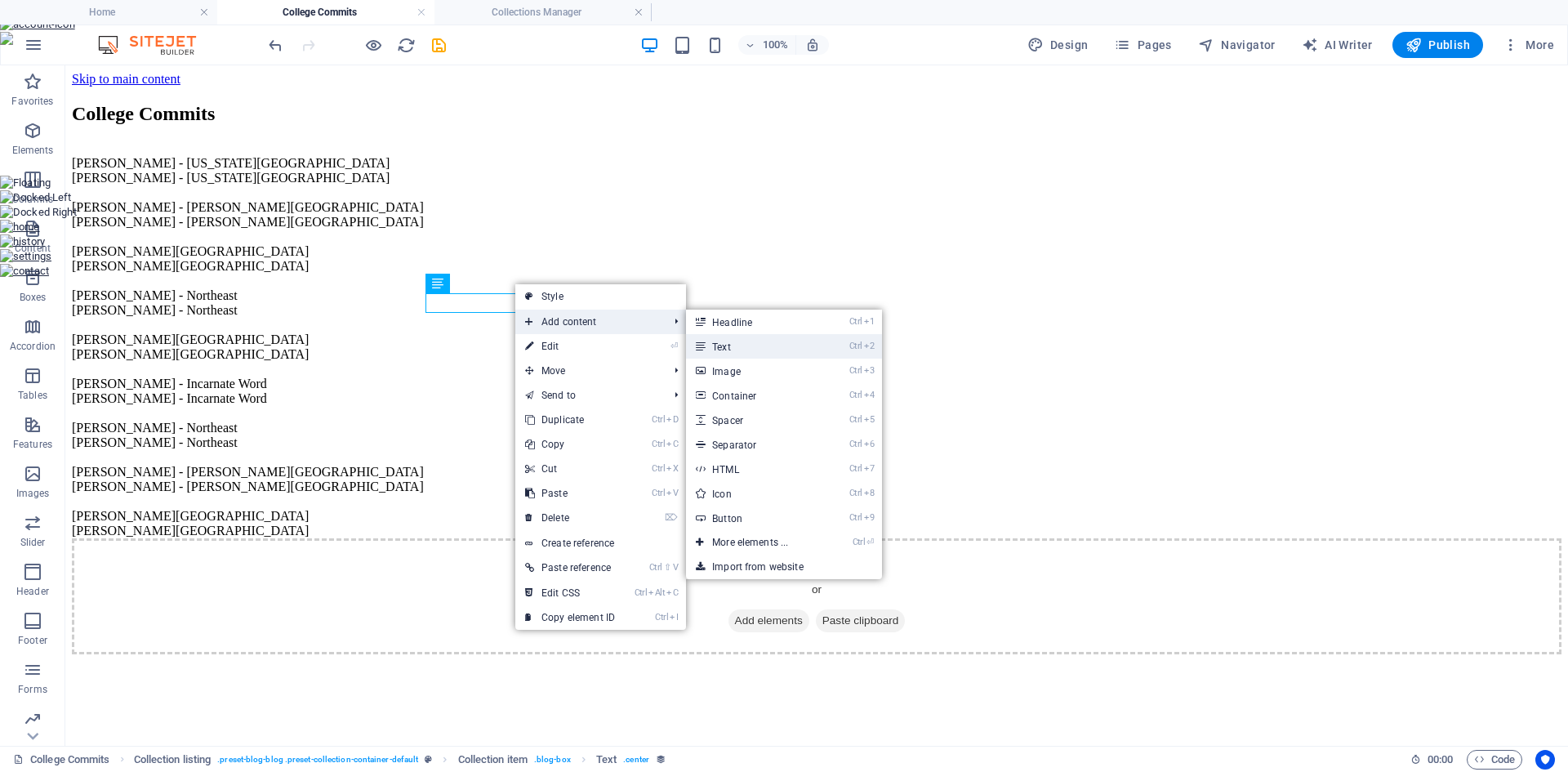
click at [759, 352] on link "Ctrl 2 Text" at bounding box center [753, 345] width 135 height 24
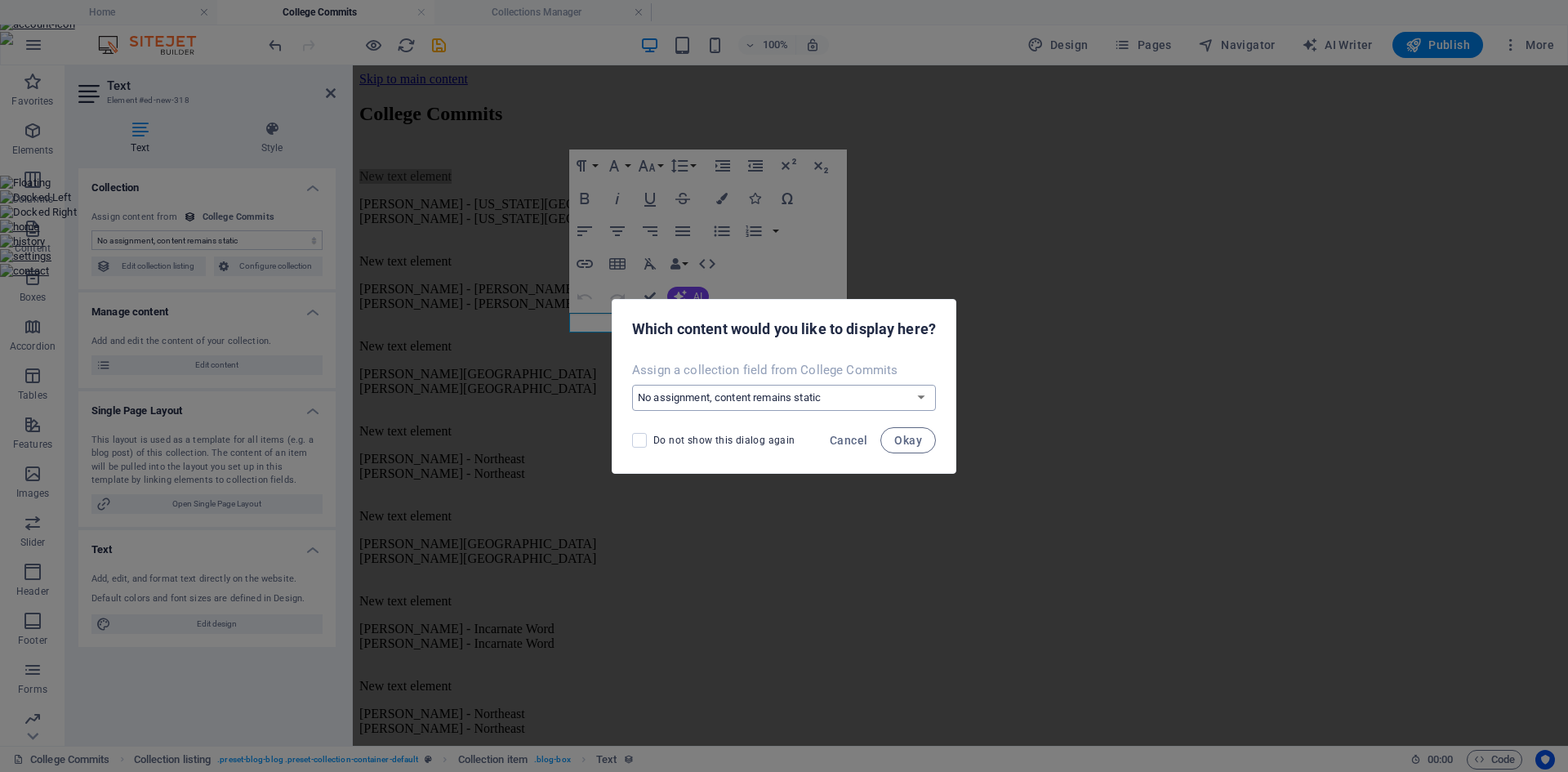
click at [715, 403] on select "No assignment, content remains static Create a new field Created at (Date) Upda…" at bounding box center [784, 397] width 303 height 26
select select "name"
click at [632, 385] on select "No assignment, content remains static Create a new field Created at (Date) Upda…" at bounding box center [784, 397] width 303 height 26
click at [903, 443] on span "Okay" at bounding box center [907, 439] width 27 height 13
select select "name"
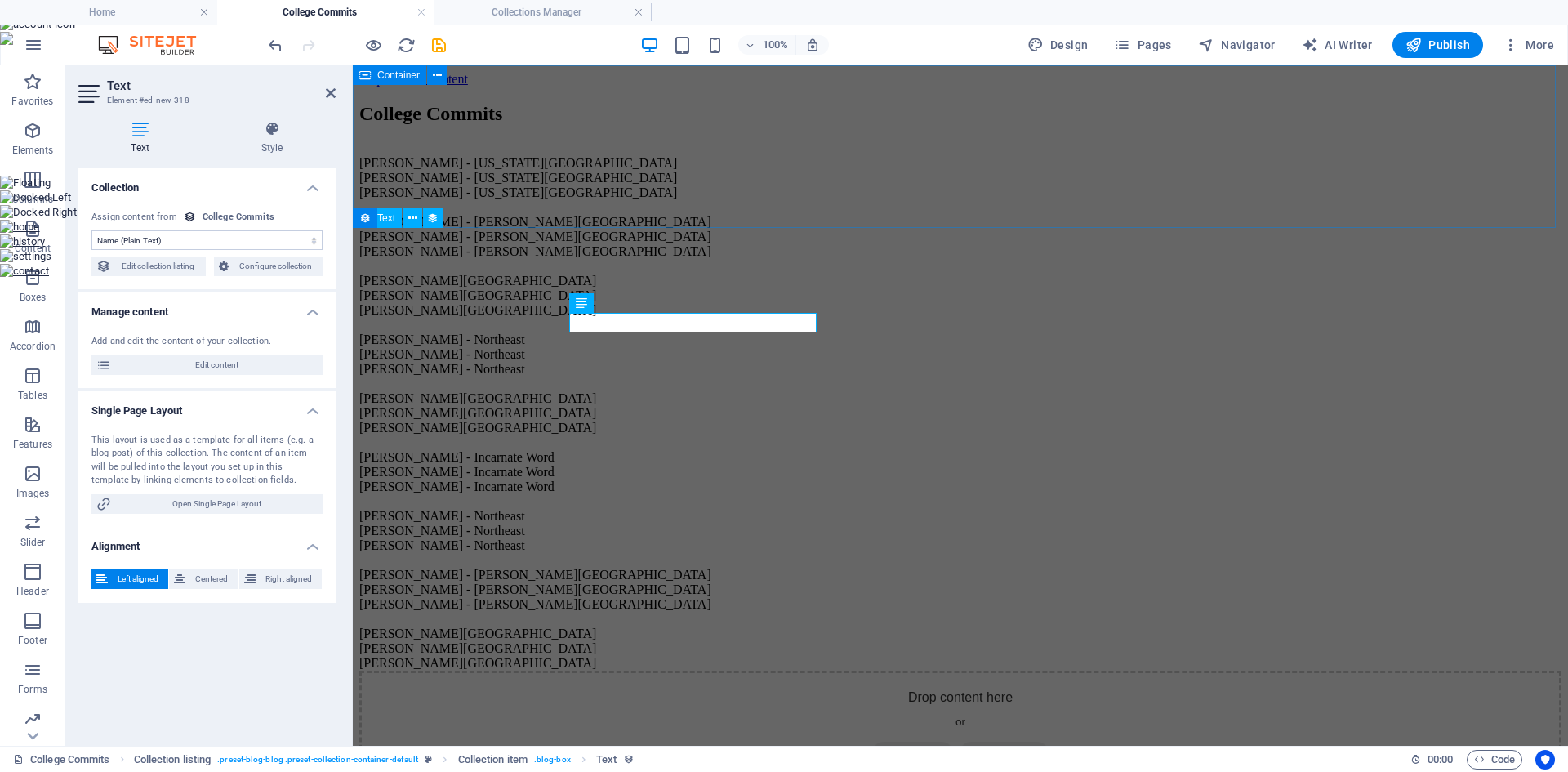
click at [928, 125] on div "College Commits" at bounding box center [960, 113] width 1202 height 22
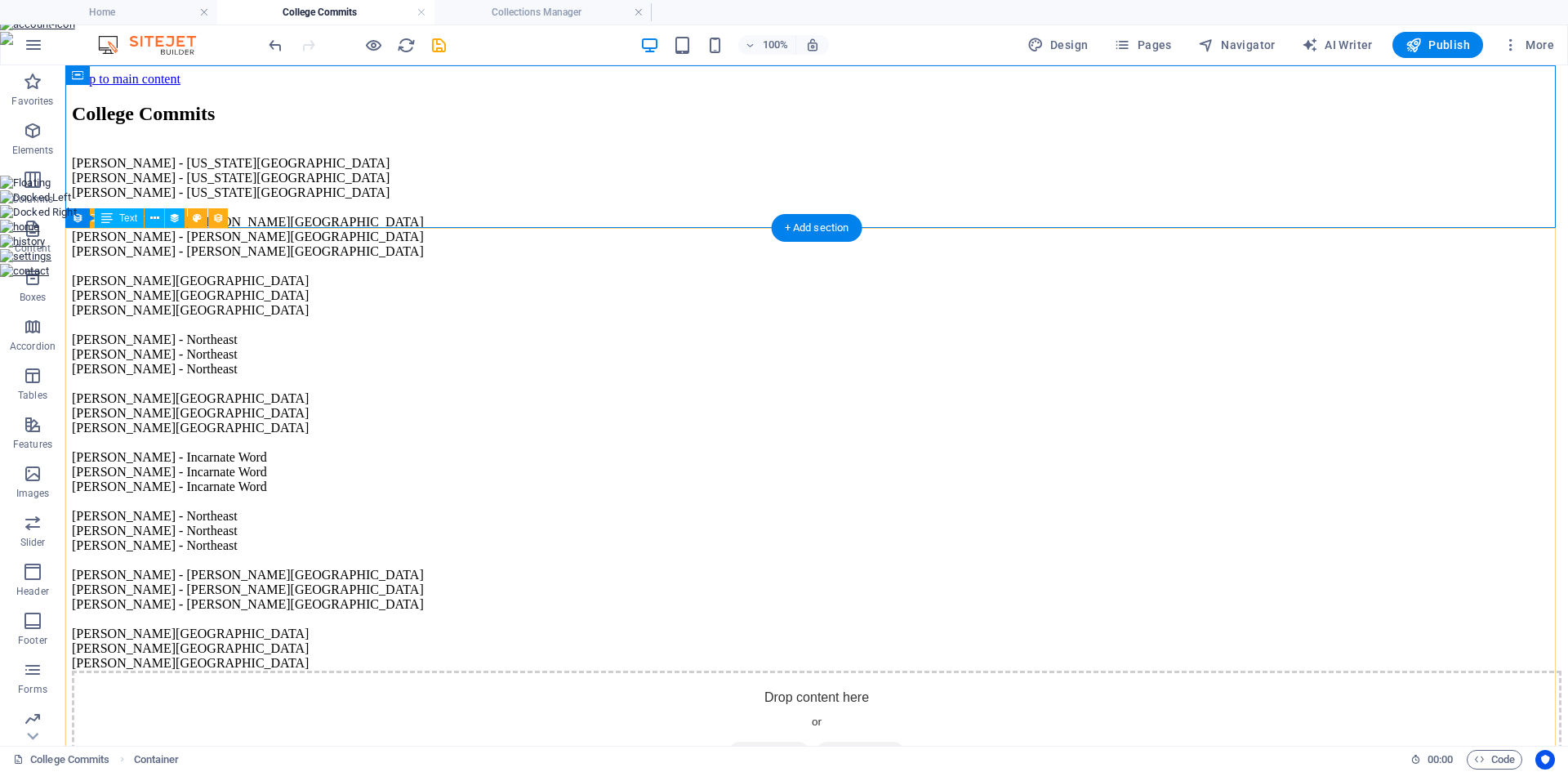
click at [840, 269] on div "[PERSON_NAME] - [US_STATE][GEOGRAPHIC_DATA] [PERSON_NAME] - [US_STATE][GEOGRAPH…" at bounding box center [817, 464] width 1489 height 645
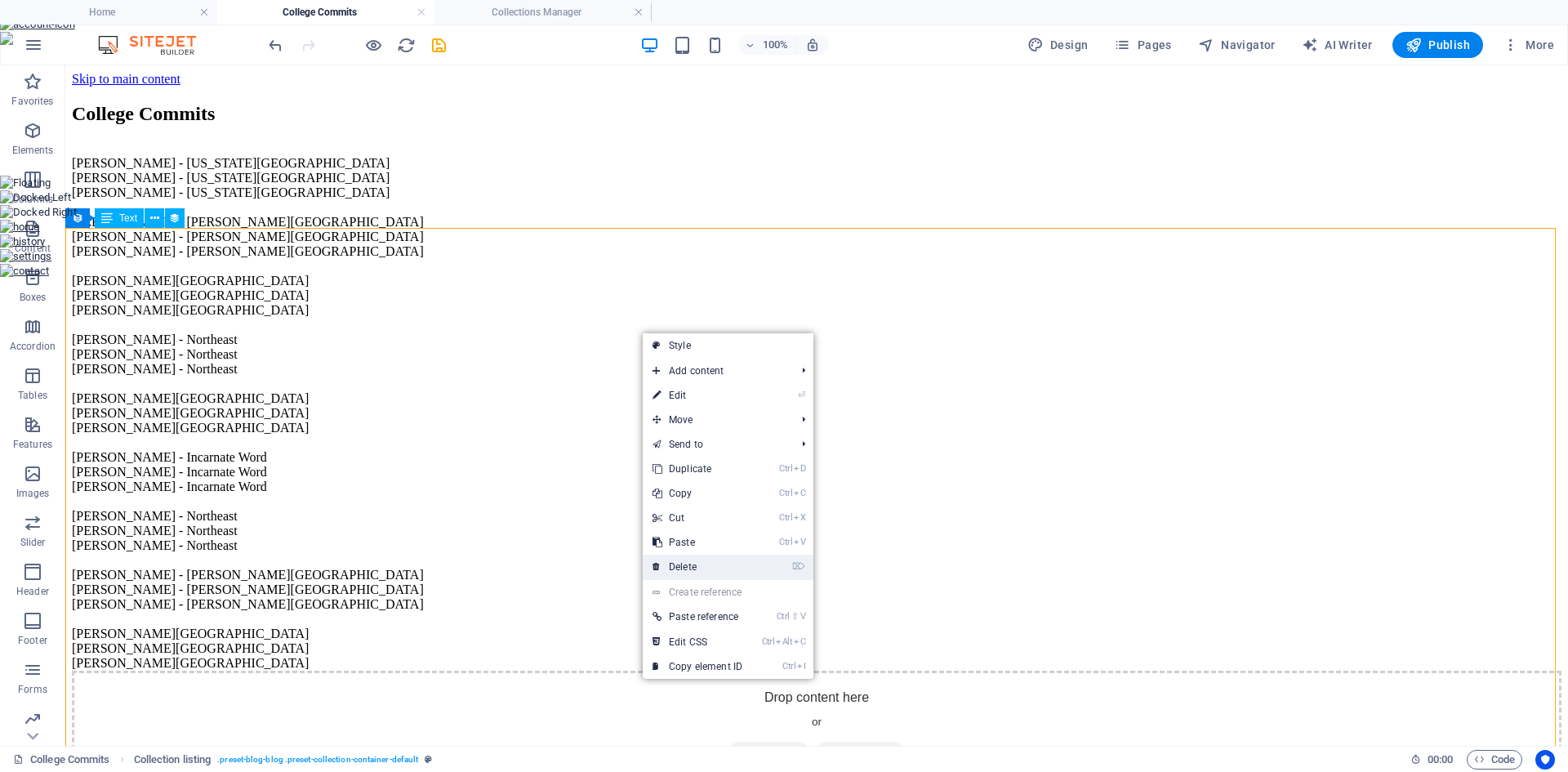
click at [707, 559] on link "⌦ Delete" at bounding box center [698, 566] width 109 height 24
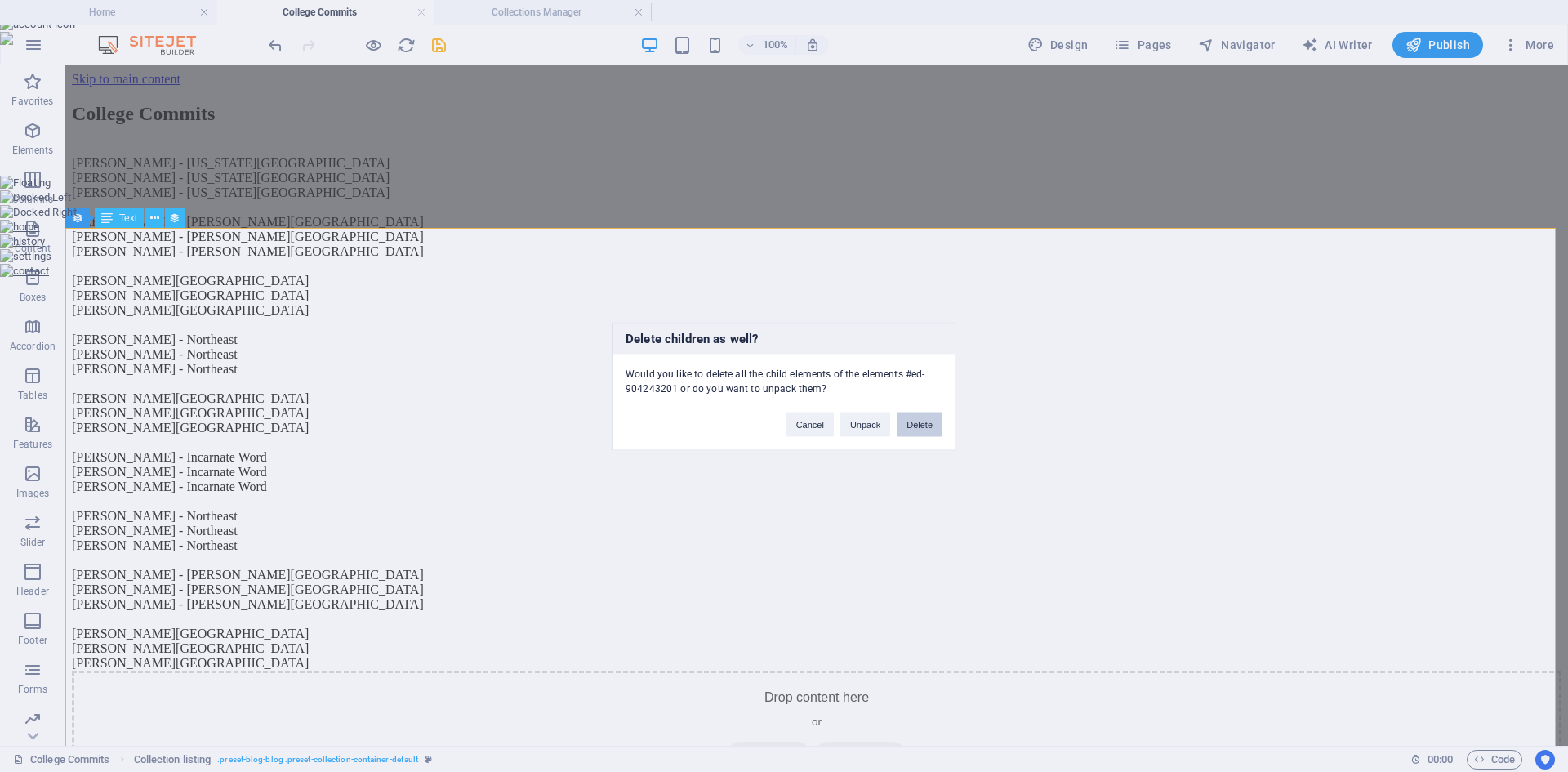
drag, startPoint x: 911, startPoint y: 423, endPoint x: 850, endPoint y: 357, distance: 89.9
click at [911, 423] on button "Delete" at bounding box center [919, 424] width 46 height 24
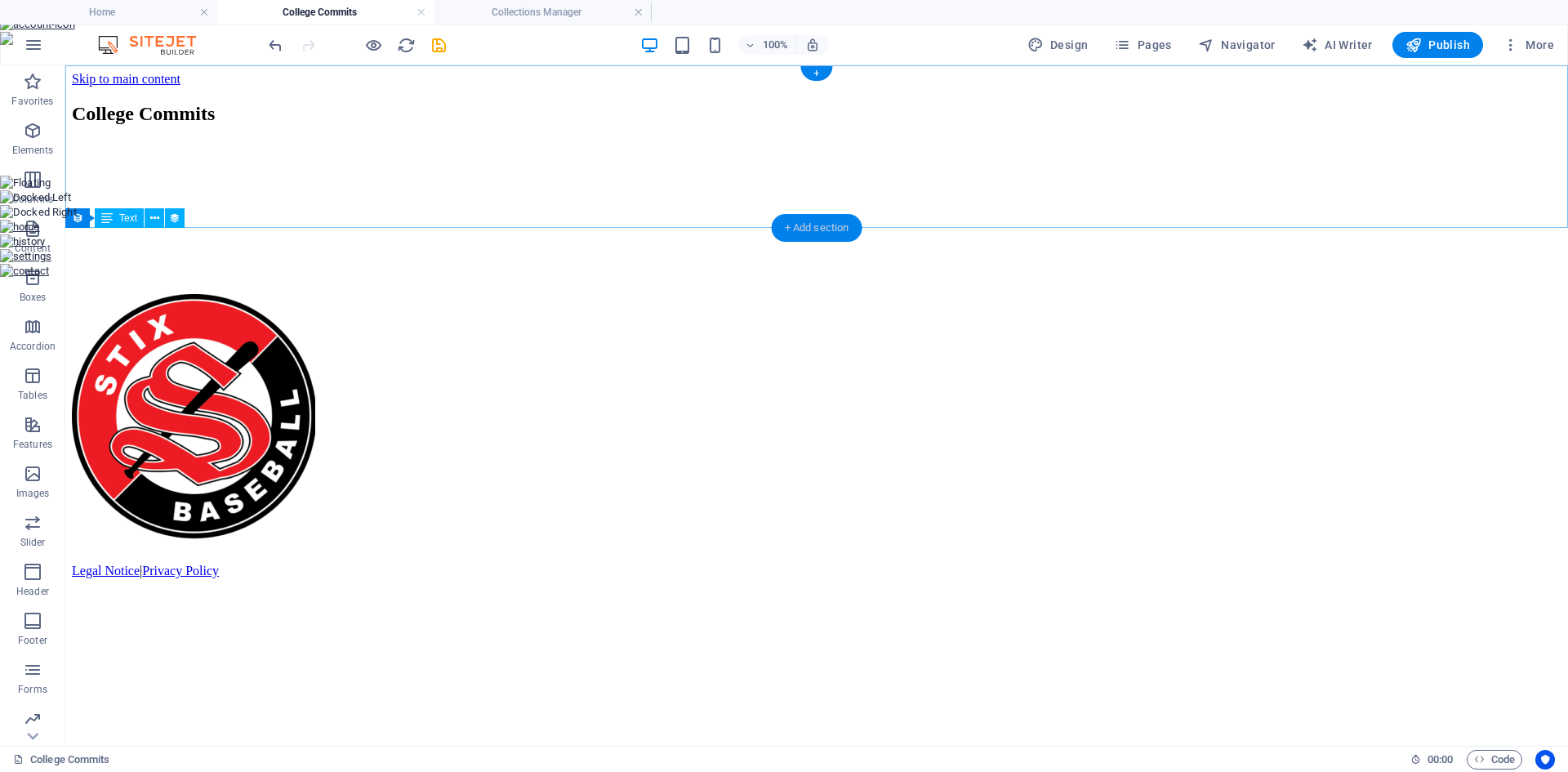
click at [817, 225] on div "+ Add section" at bounding box center [817, 227] width 91 height 27
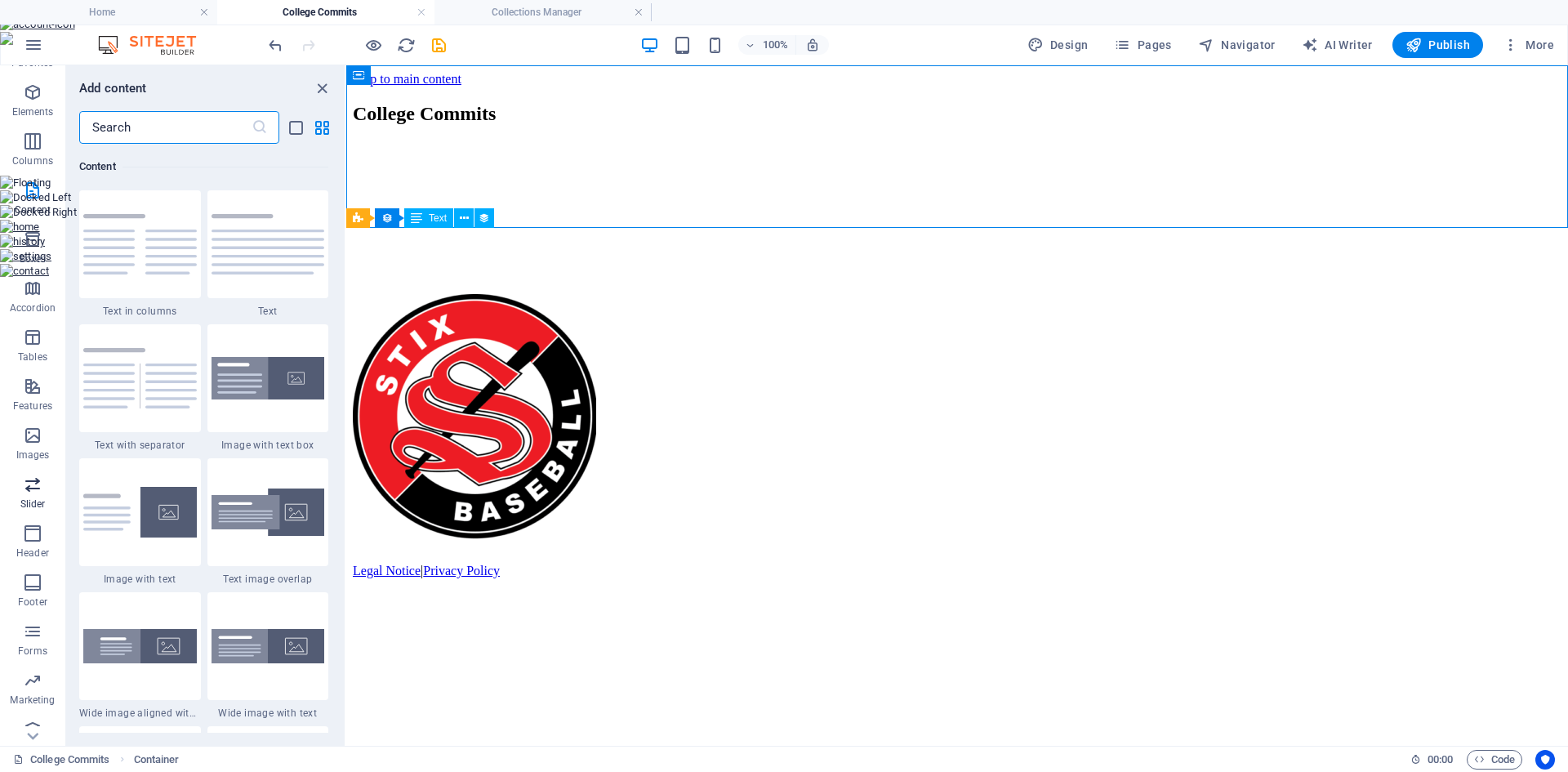
scroll to position [55, 0]
click at [37, 710] on icon "button" at bounding box center [32, 712] width 20 height 20
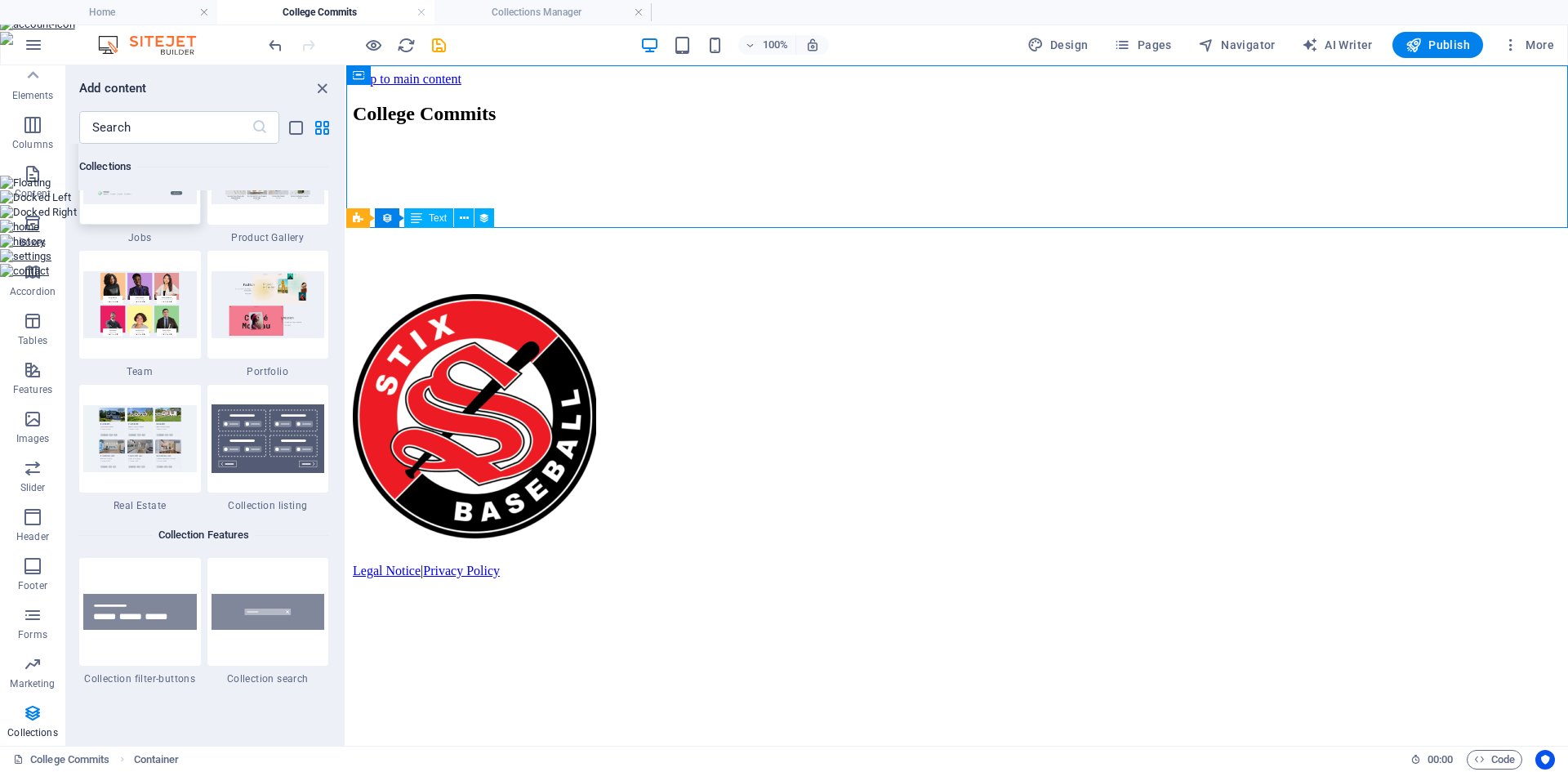
scroll to position [15195, 0]
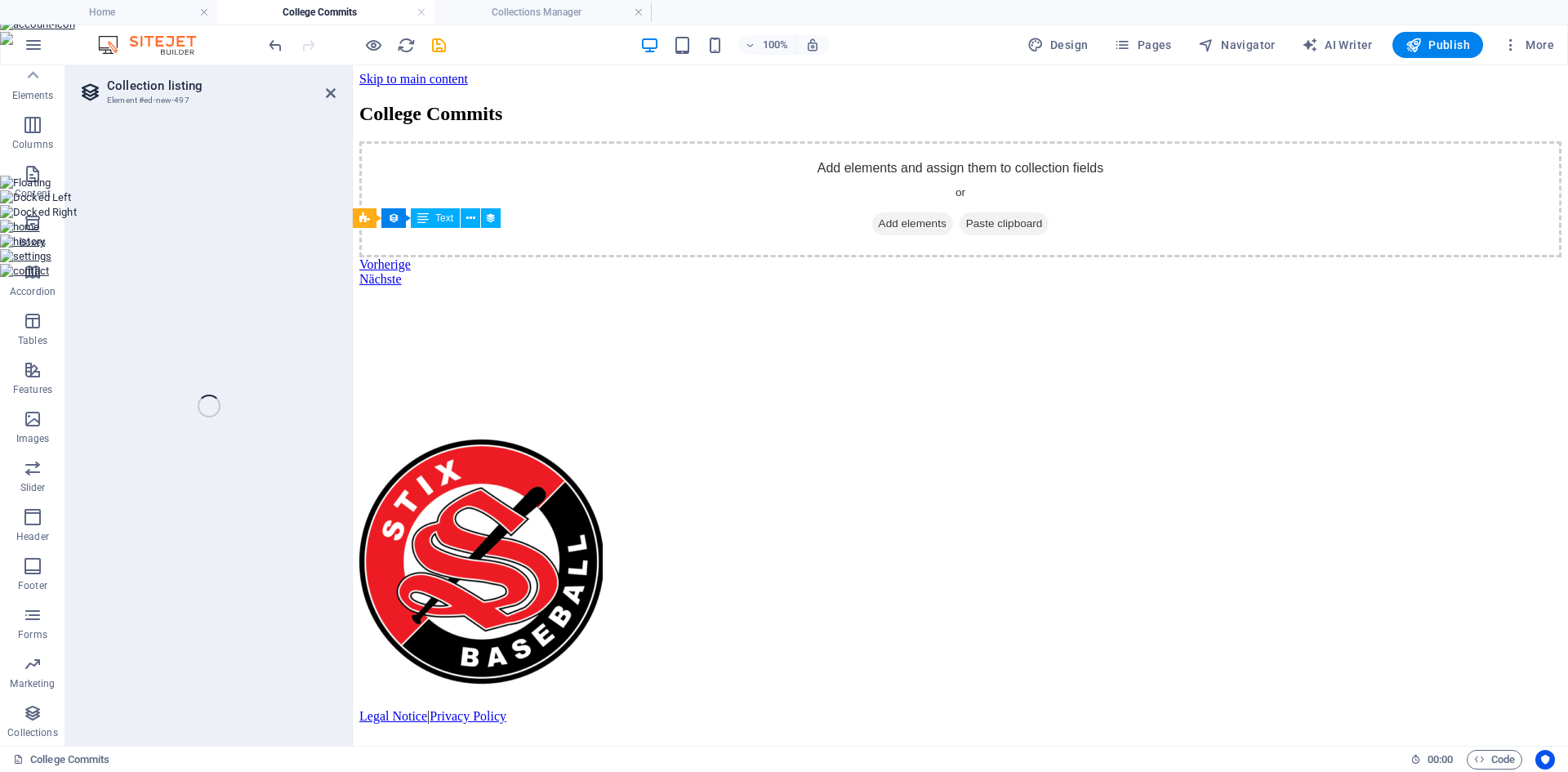
select select
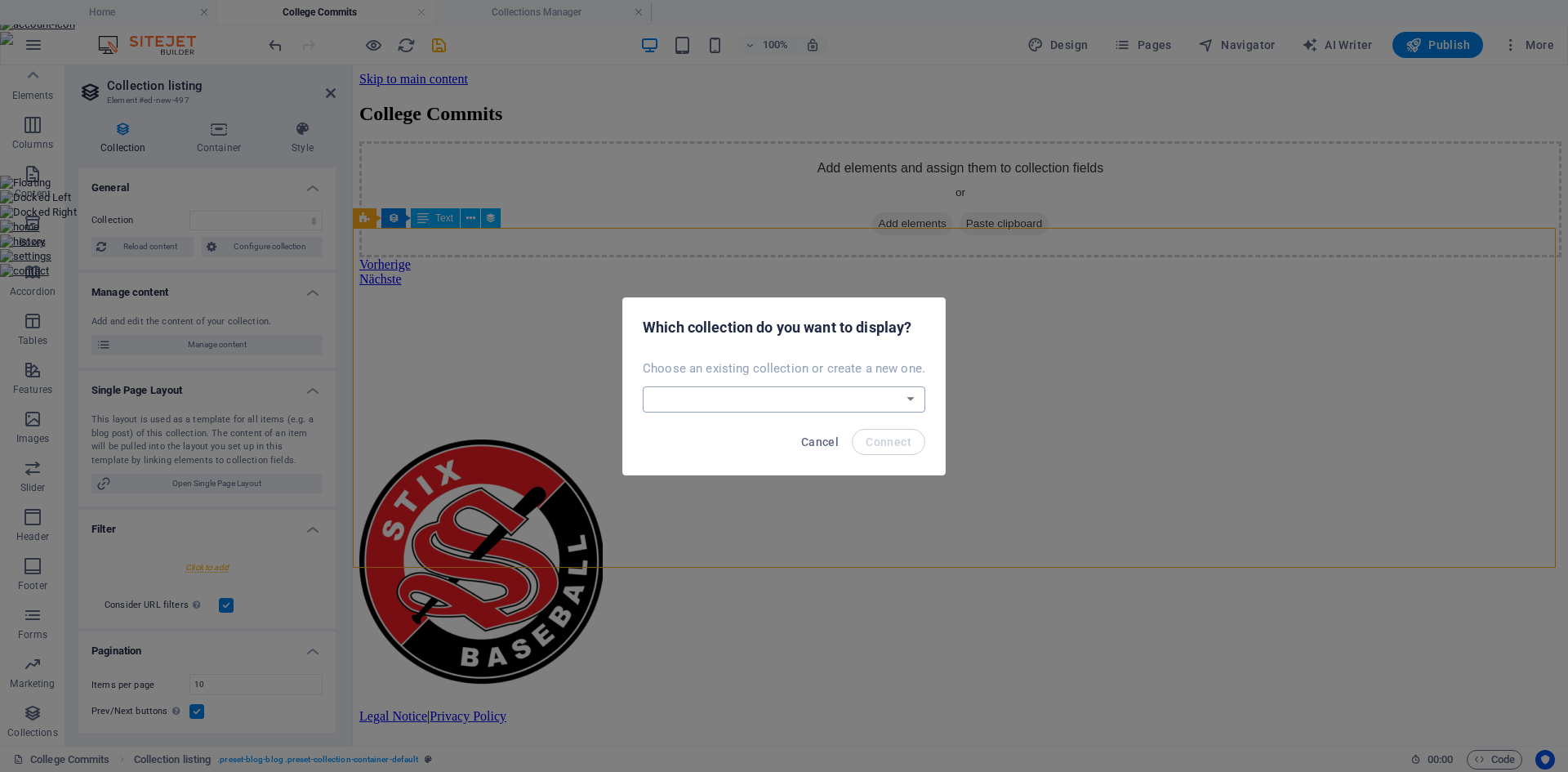
click at [752, 399] on select "Blog College Commits New Collection Real Estate Create a new collection" at bounding box center [784, 399] width 283 height 26
select select "68b8e79696114b0e180e34ae"
click at [644, 386] on select "Blog College Commits New Collection Real Estate Create a new collection" at bounding box center [784, 399] width 283 height 26
click at [895, 440] on span "Connect" at bounding box center [888, 441] width 46 height 13
select select "68b8e79696114b0e180e34ae"
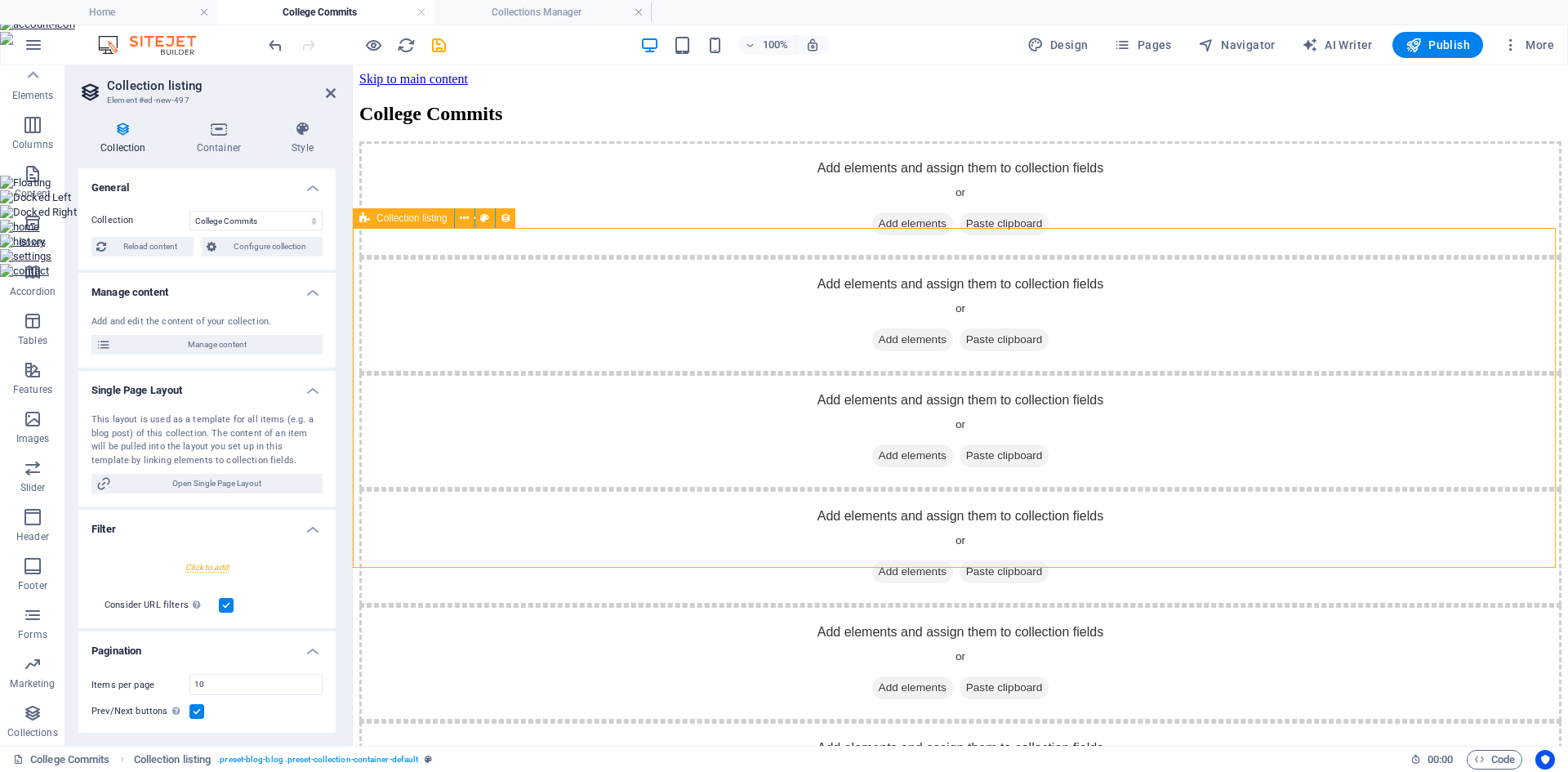
select select "createdAt_DESC"
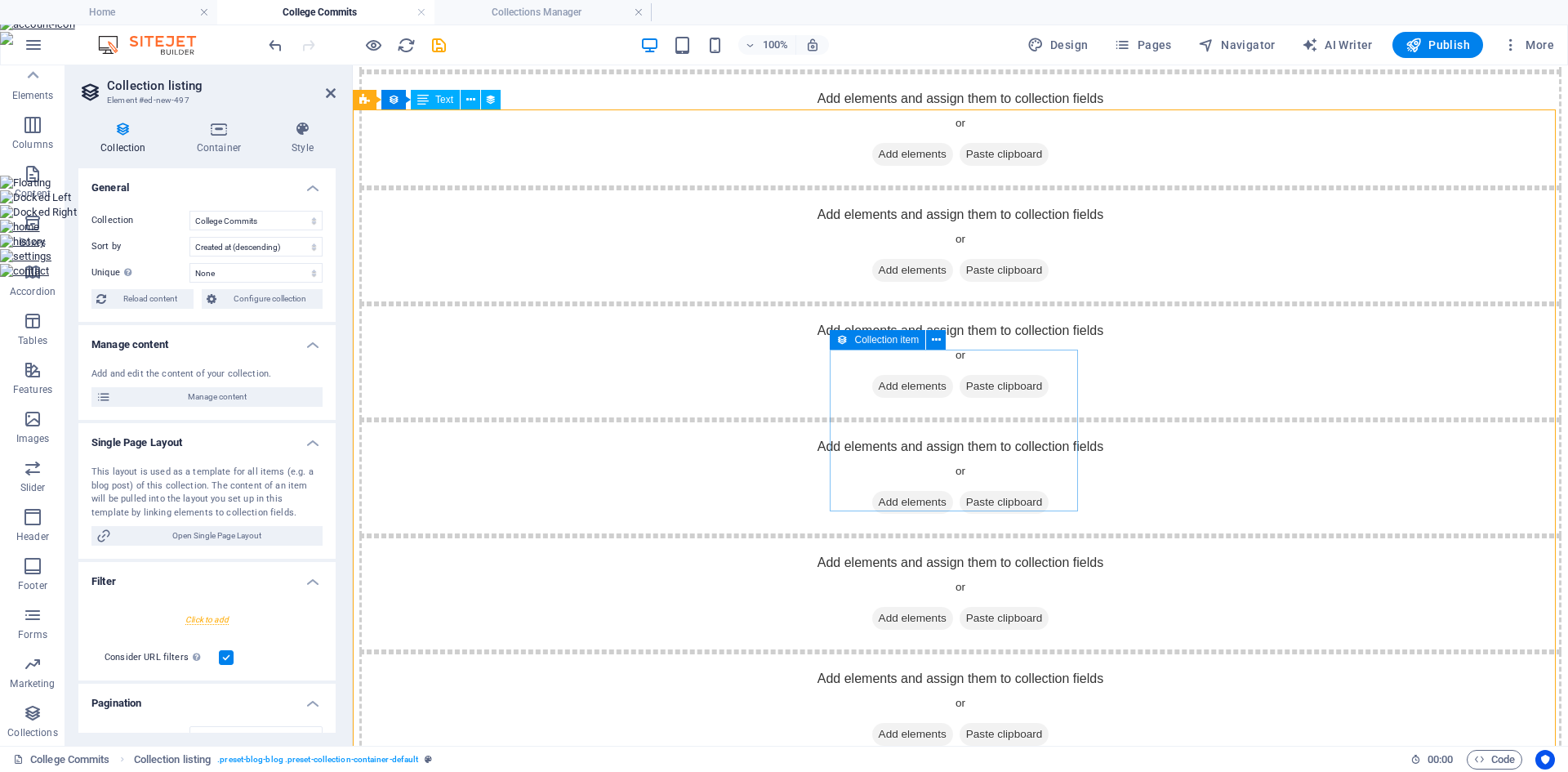
scroll to position [327, 0]
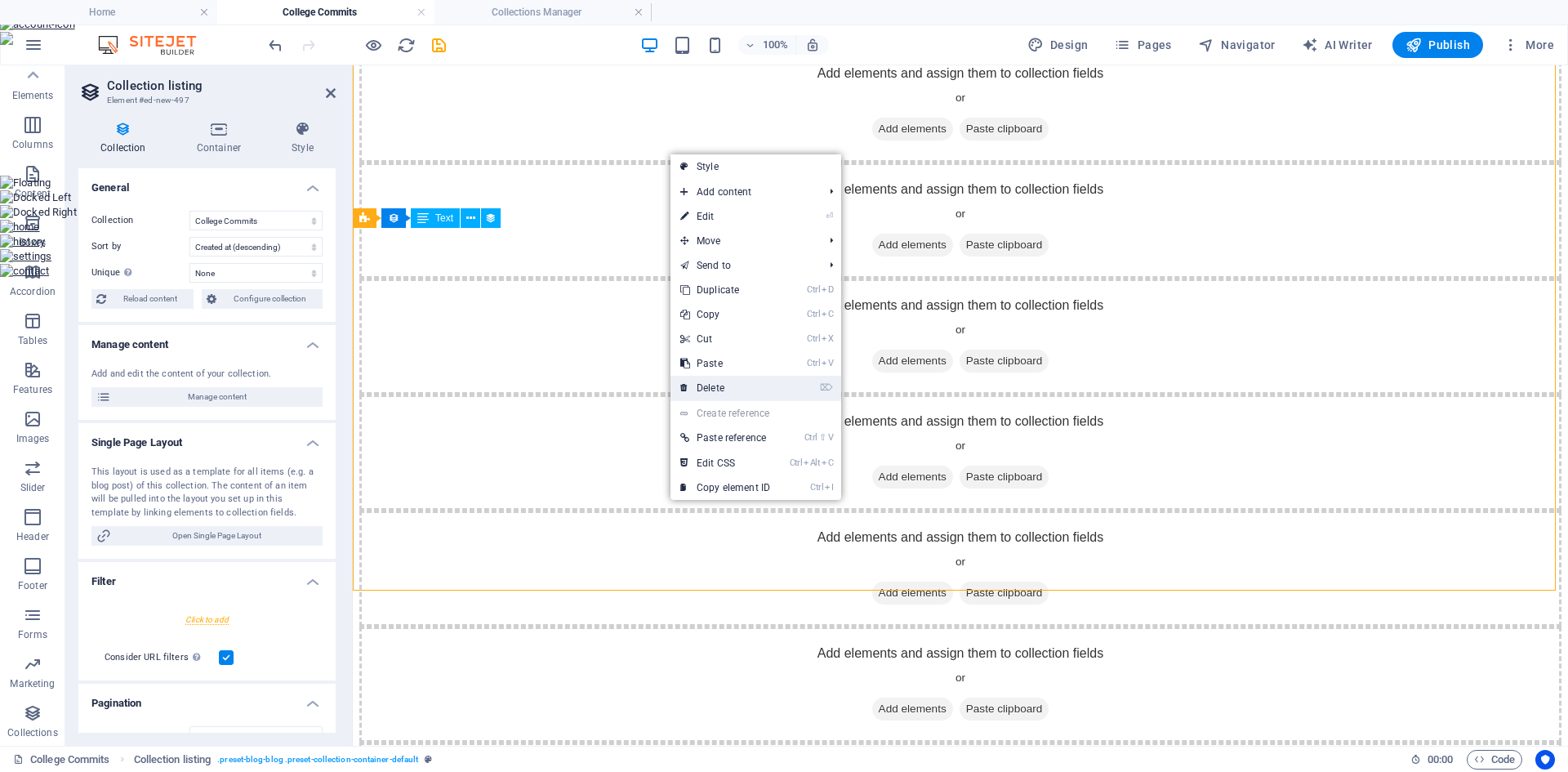
click at [726, 390] on link "⌦ Delete" at bounding box center [725, 387] width 109 height 24
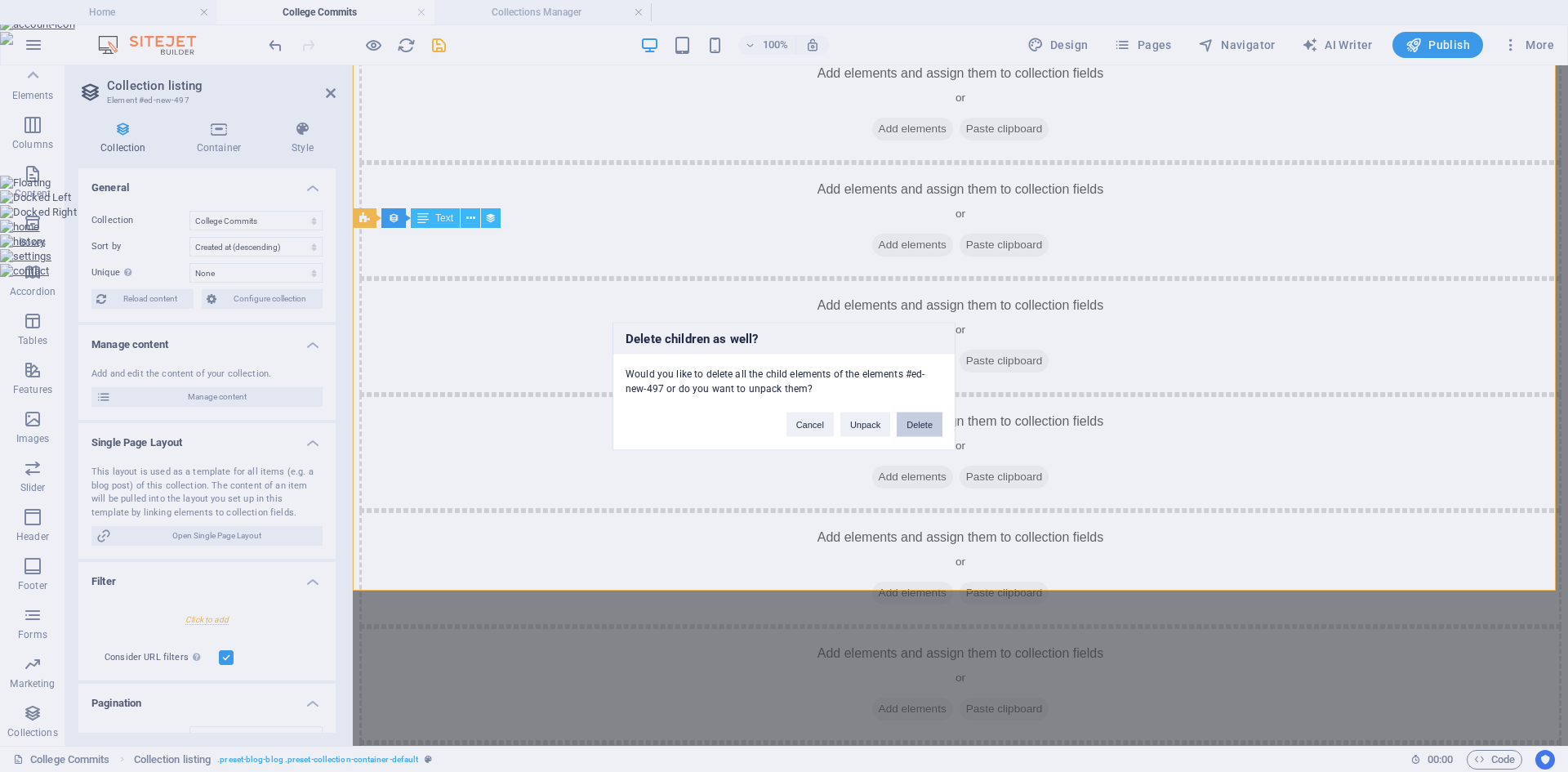
drag, startPoint x: 923, startPoint y: 430, endPoint x: 863, endPoint y: 368, distance: 86.3
click at [923, 430] on button "Delete" at bounding box center [919, 424] width 46 height 24
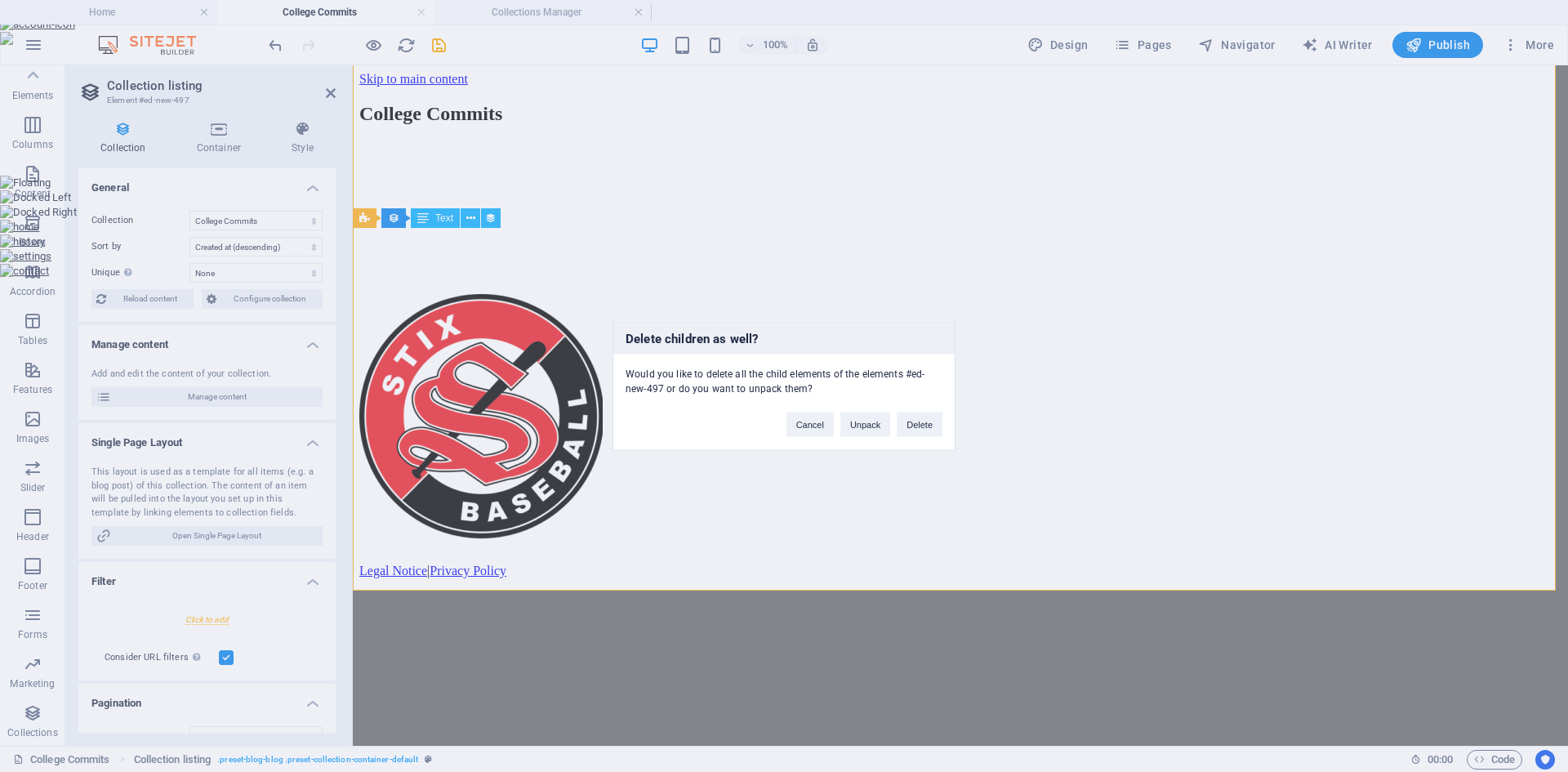
scroll to position [0, 0]
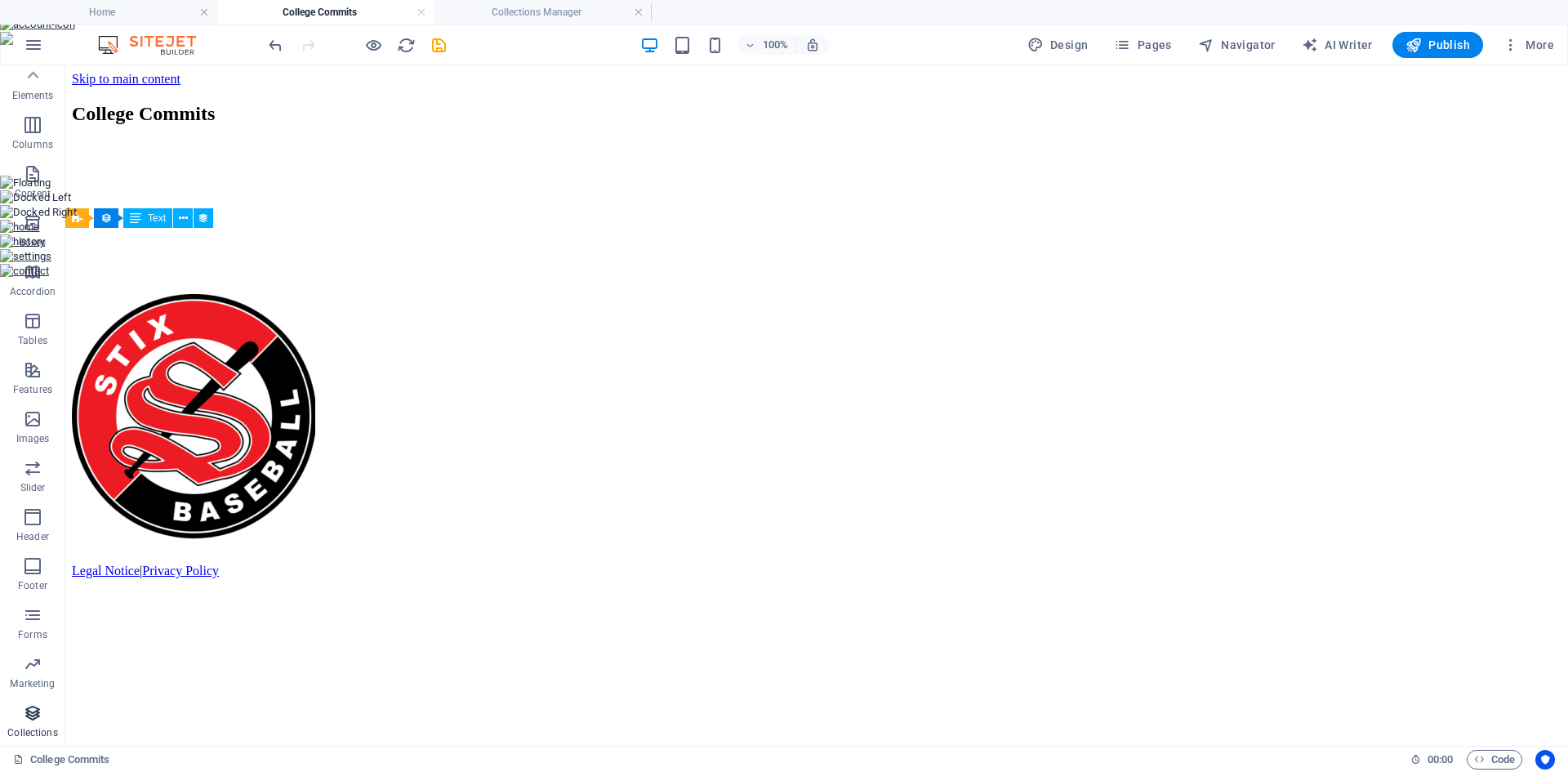
click at [43, 716] on icon "button" at bounding box center [32, 712] width 20 height 20
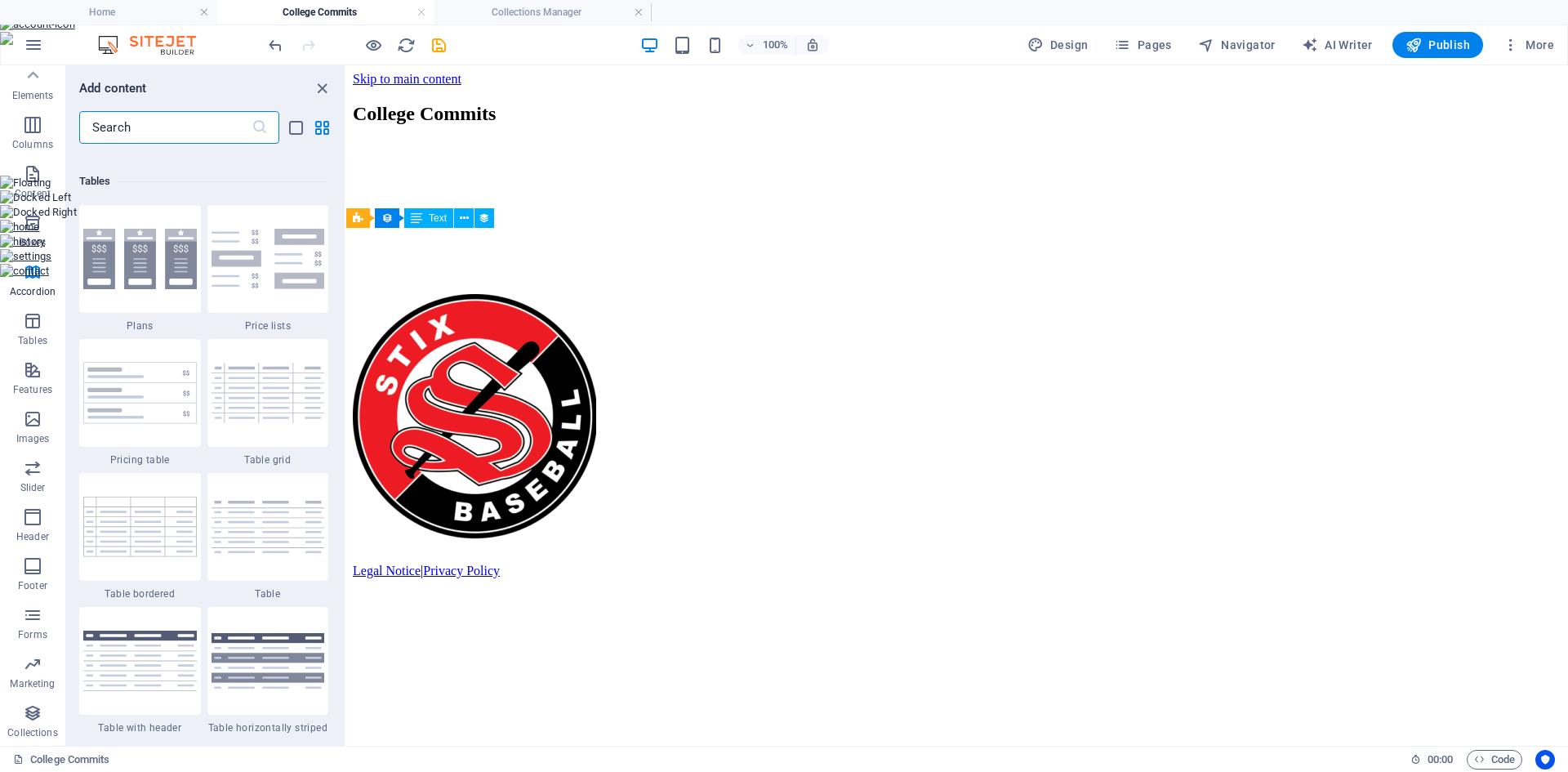
scroll to position [5640, 0]
click at [422, 11] on link at bounding box center [422, 13] width 10 height 16
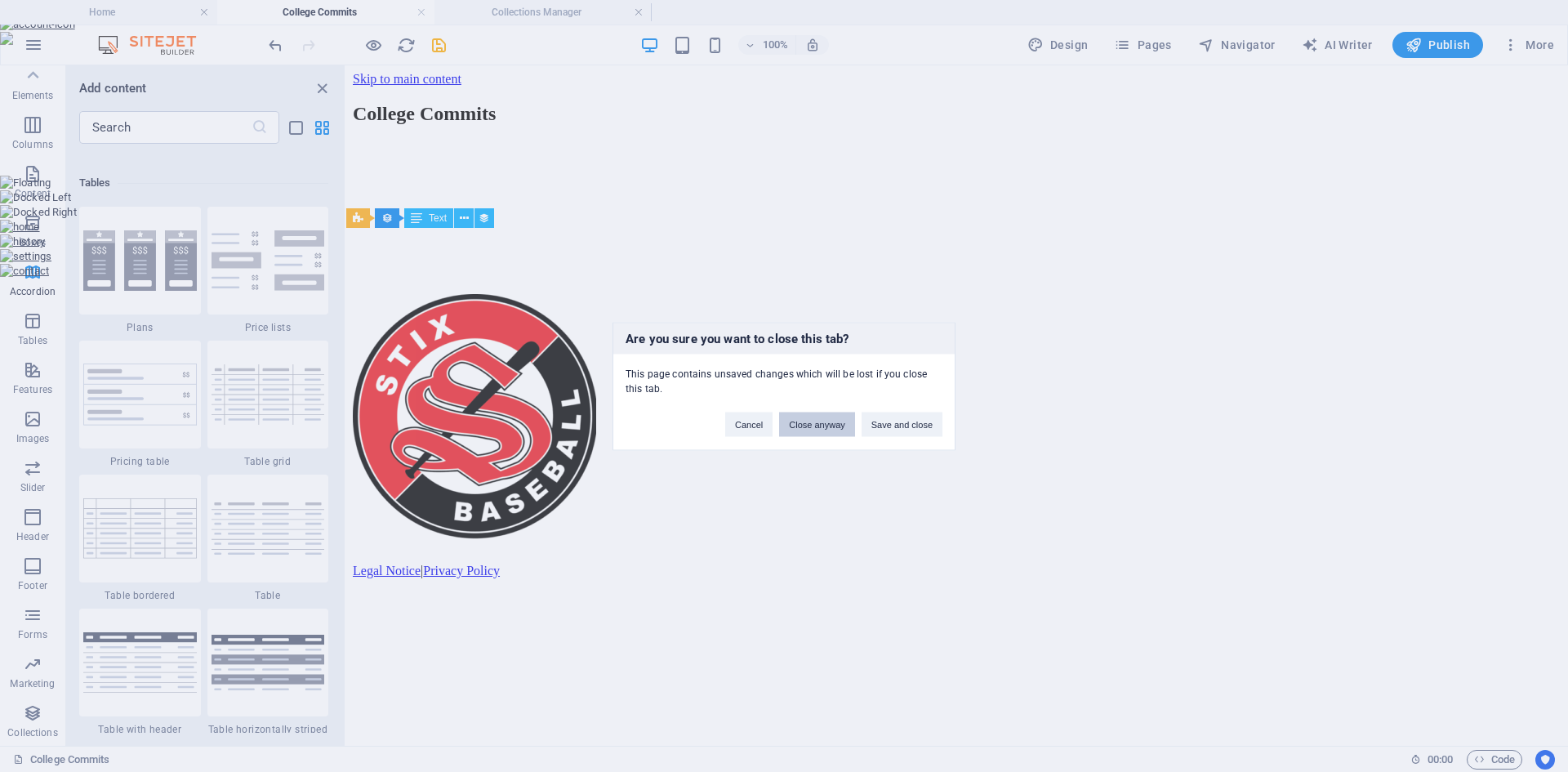
click at [797, 429] on button "Close anyway" at bounding box center [816, 424] width 75 height 24
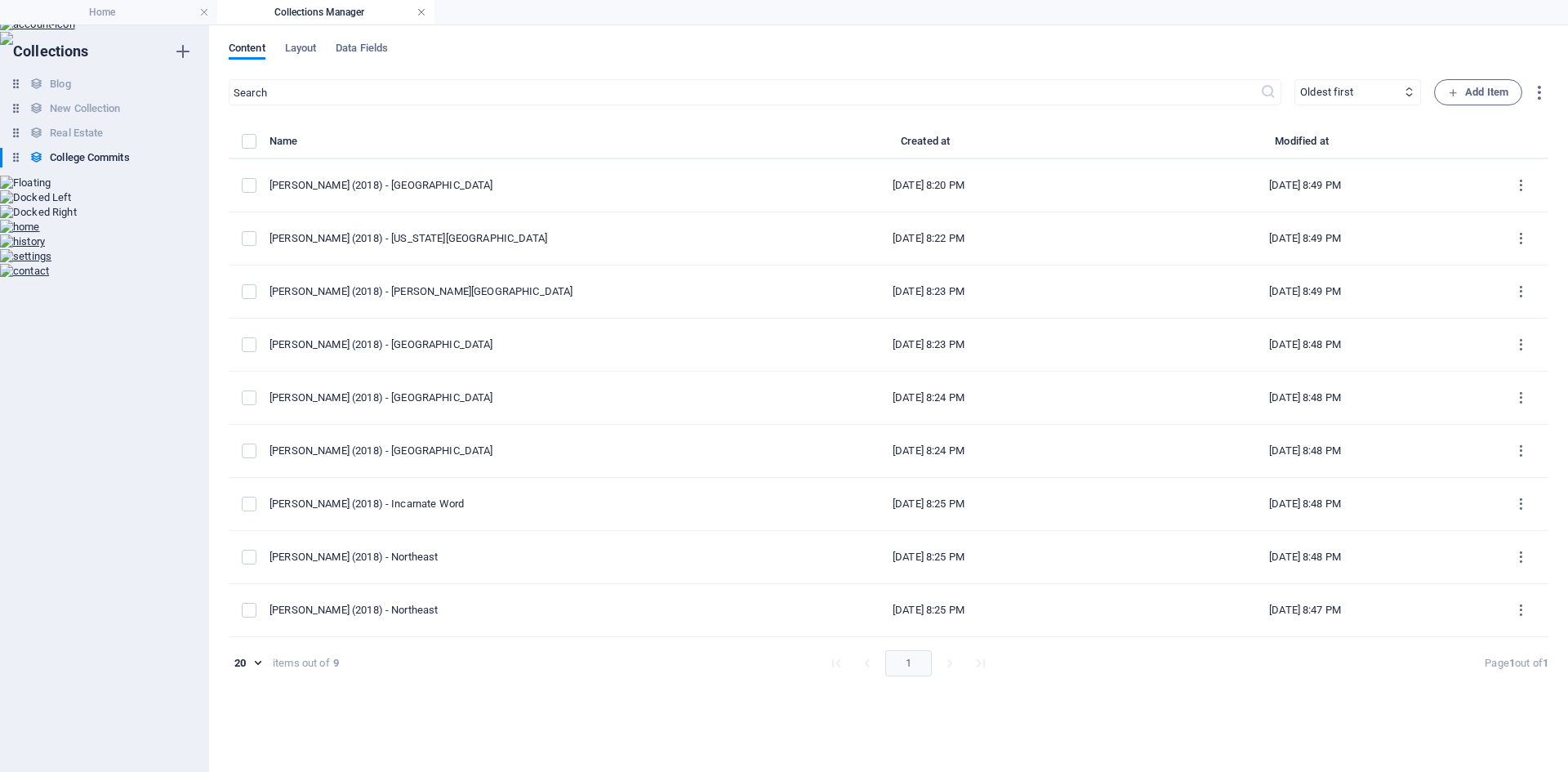
click at [418, 15] on link at bounding box center [422, 13] width 10 height 16
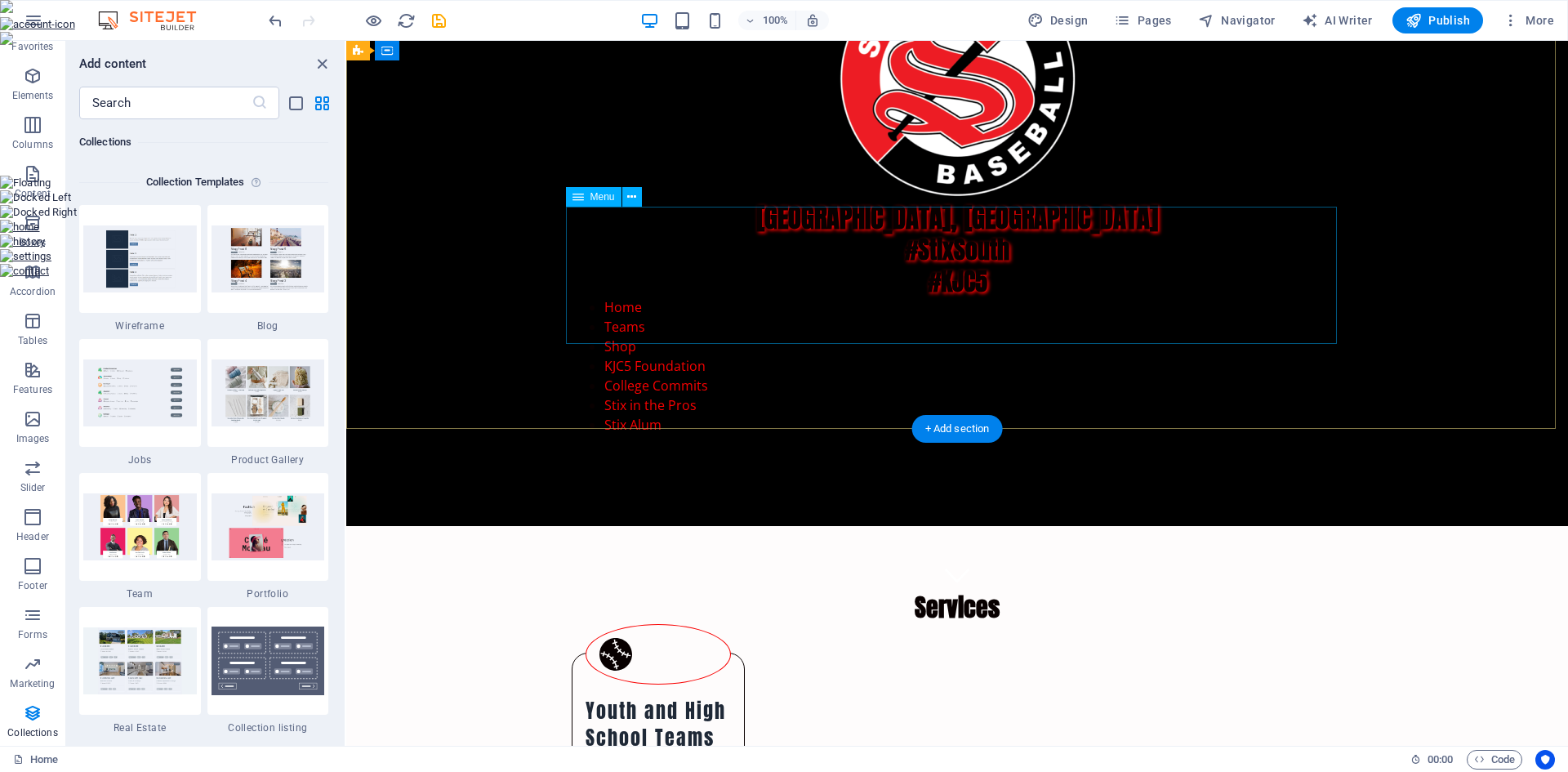
scroll to position [0, 0]
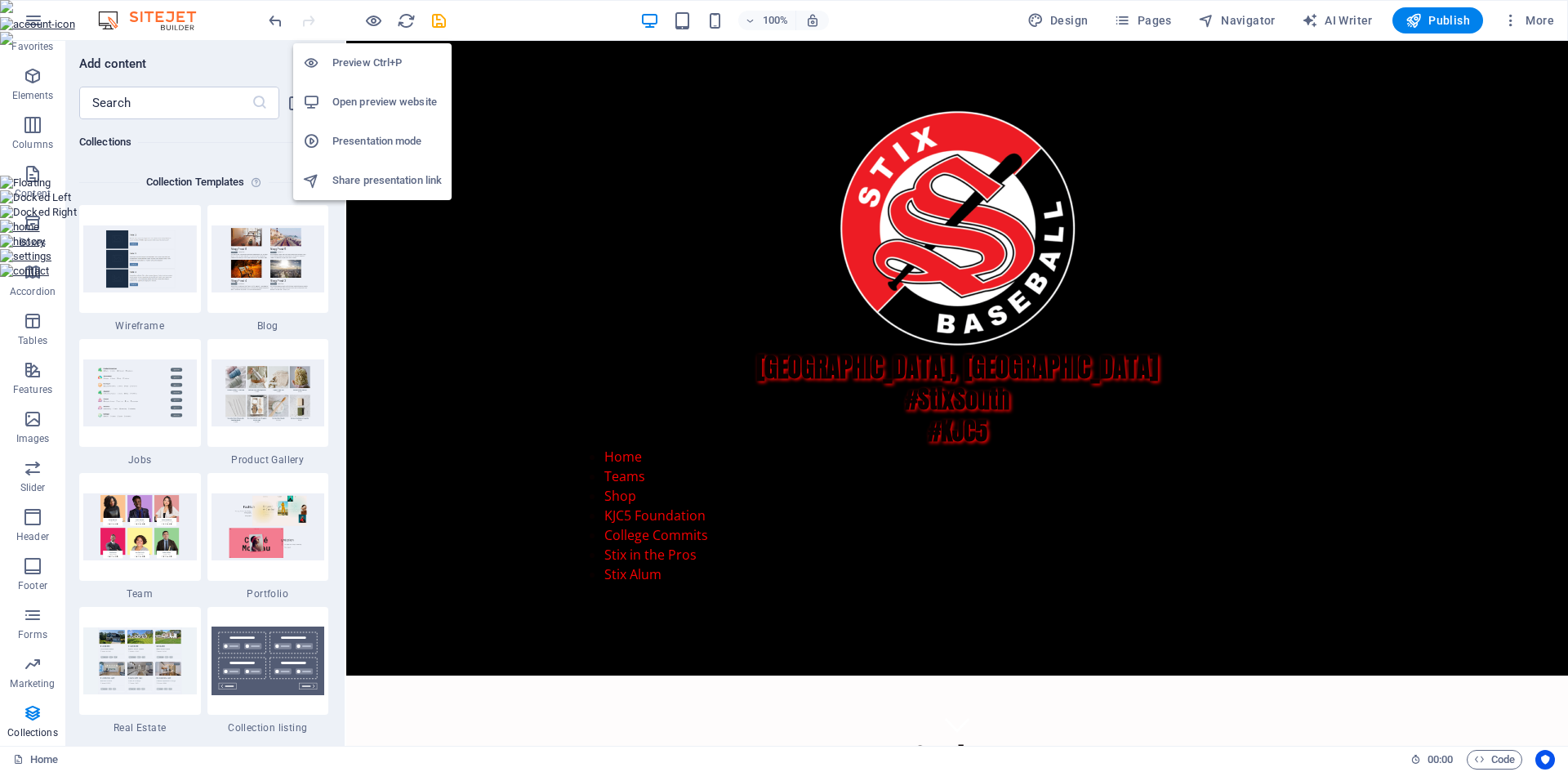
click at [378, 101] on h6 "Open preview website" at bounding box center [387, 102] width 109 height 20
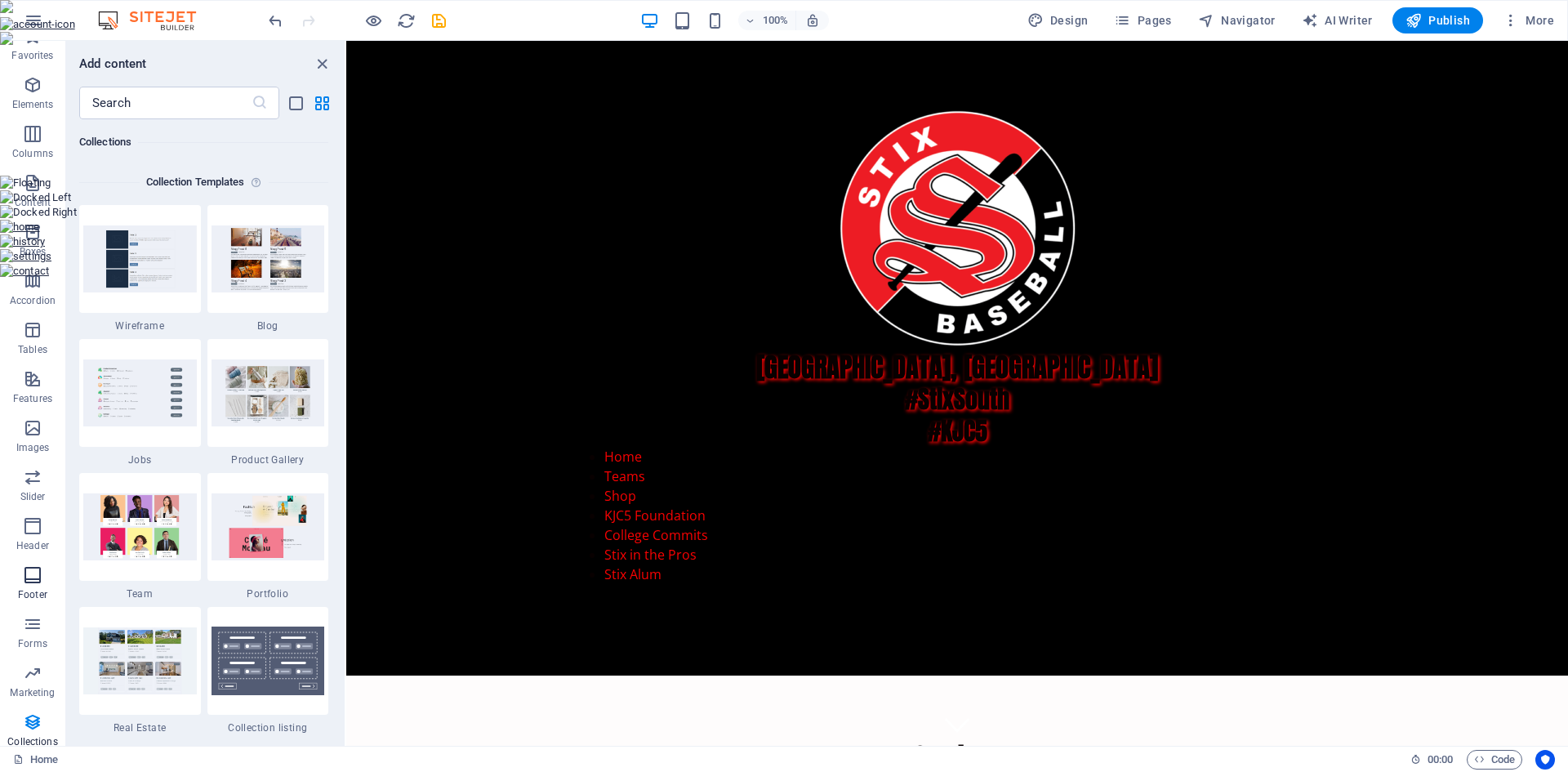
scroll to position [30, 0]
click at [25, 718] on icon "button" at bounding box center [32, 712] width 20 height 20
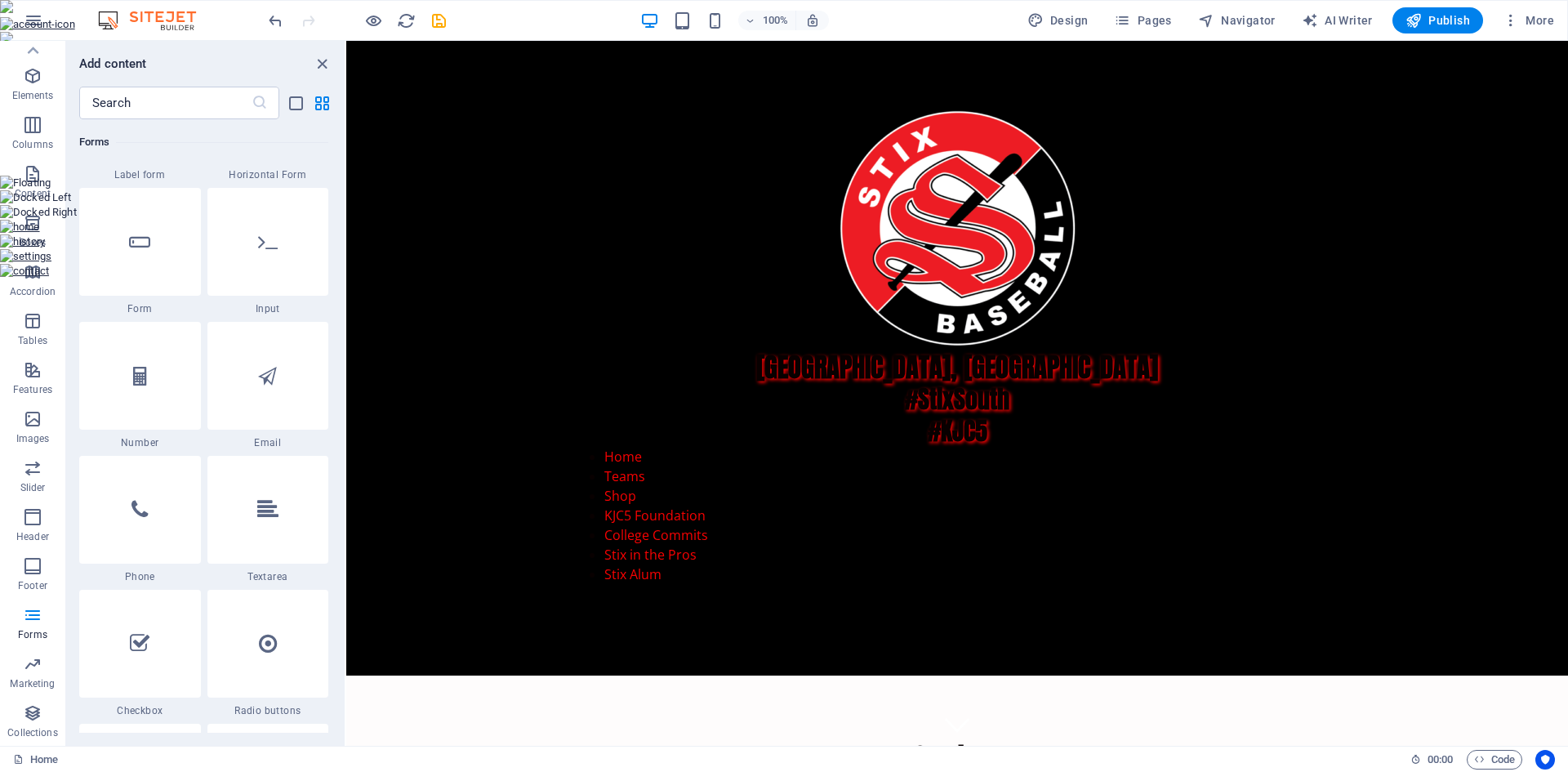
scroll to position [12221, 0]
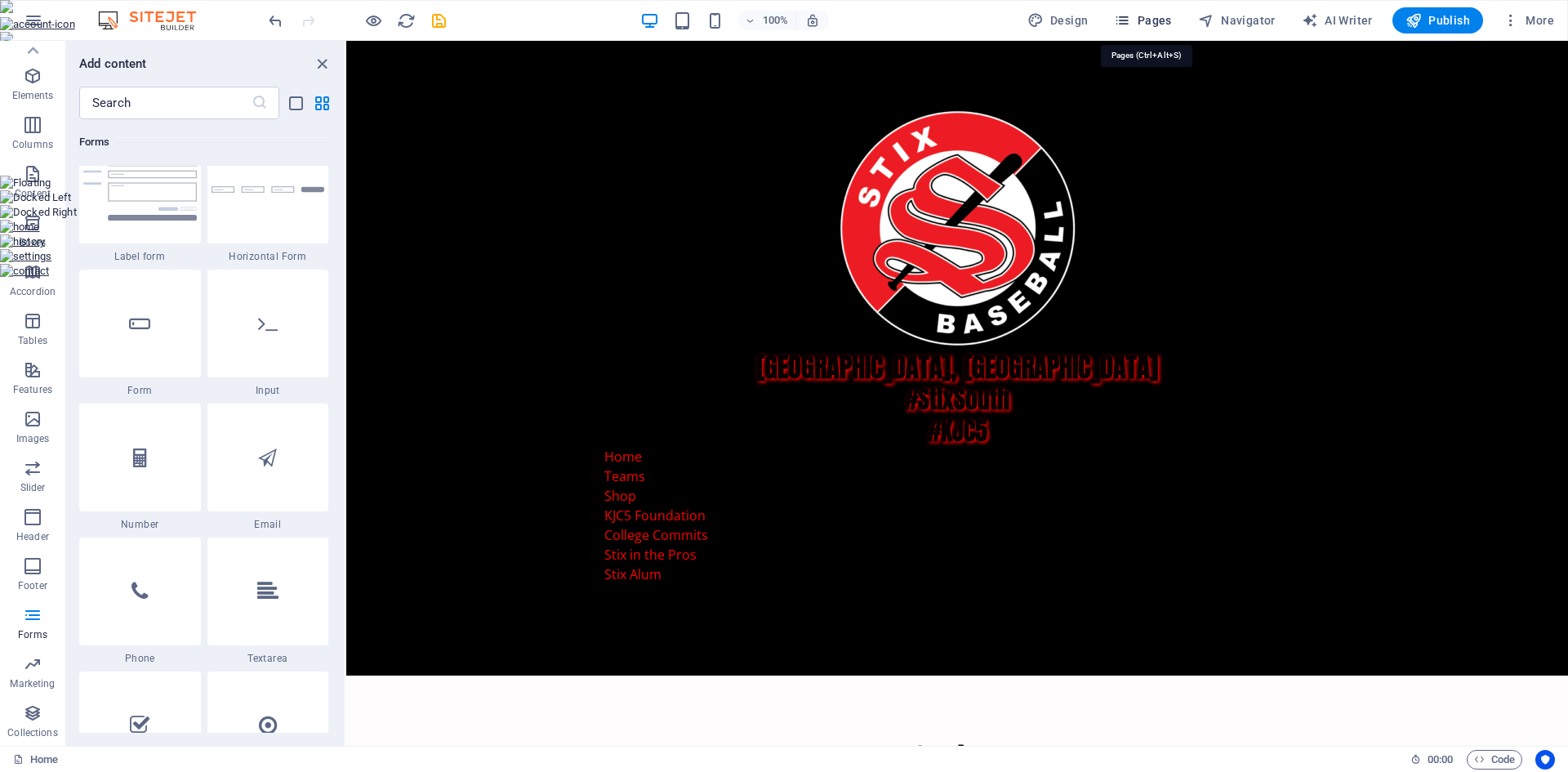
click at [1149, 21] on span "Pages" at bounding box center [1142, 20] width 58 height 17
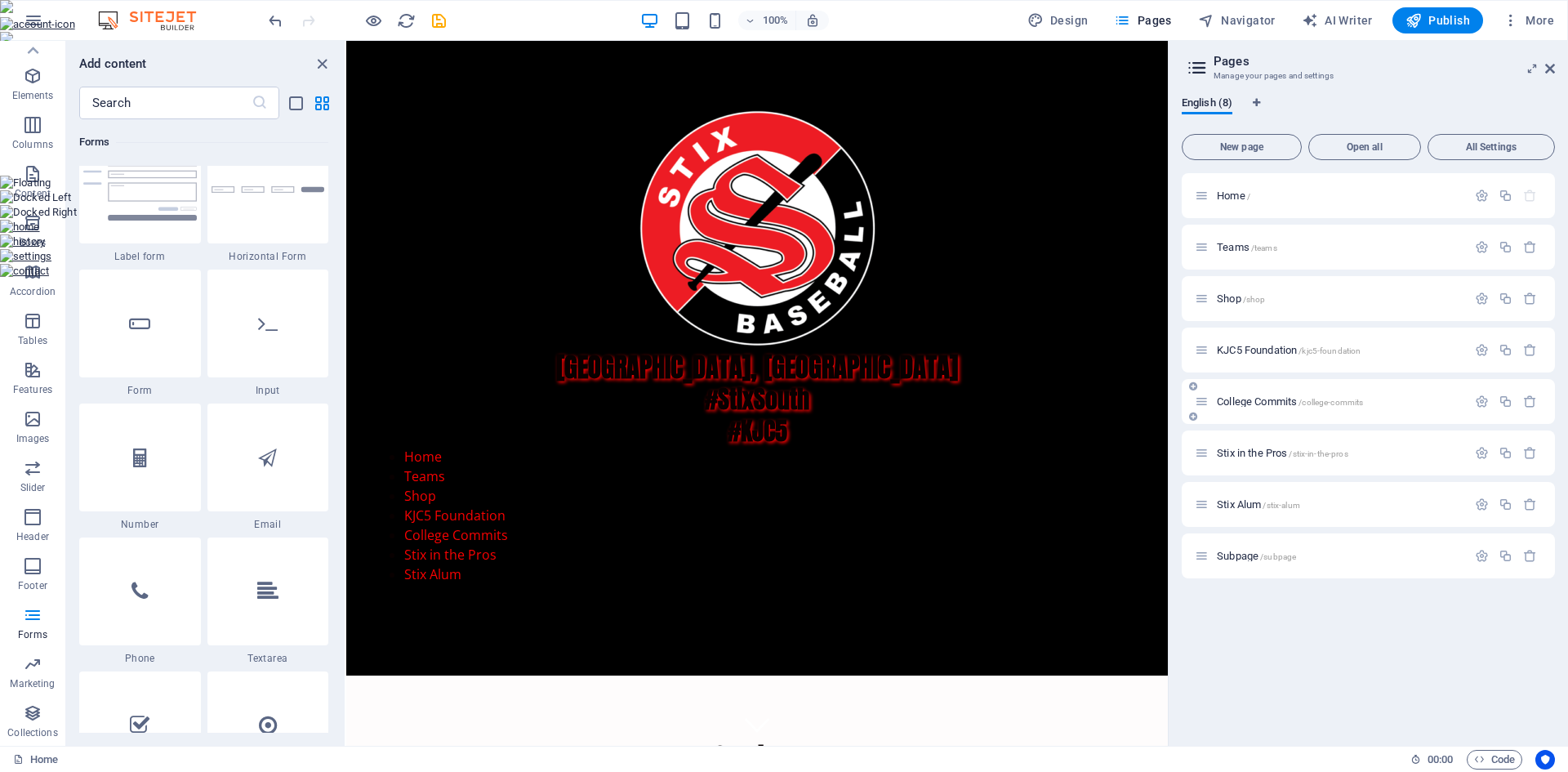
click at [1258, 408] on div "College Commits /college-commits" at bounding box center [1330, 401] width 272 height 19
click at [1261, 402] on span "College Commits /college-commits" at bounding box center [1290, 401] width 146 height 13
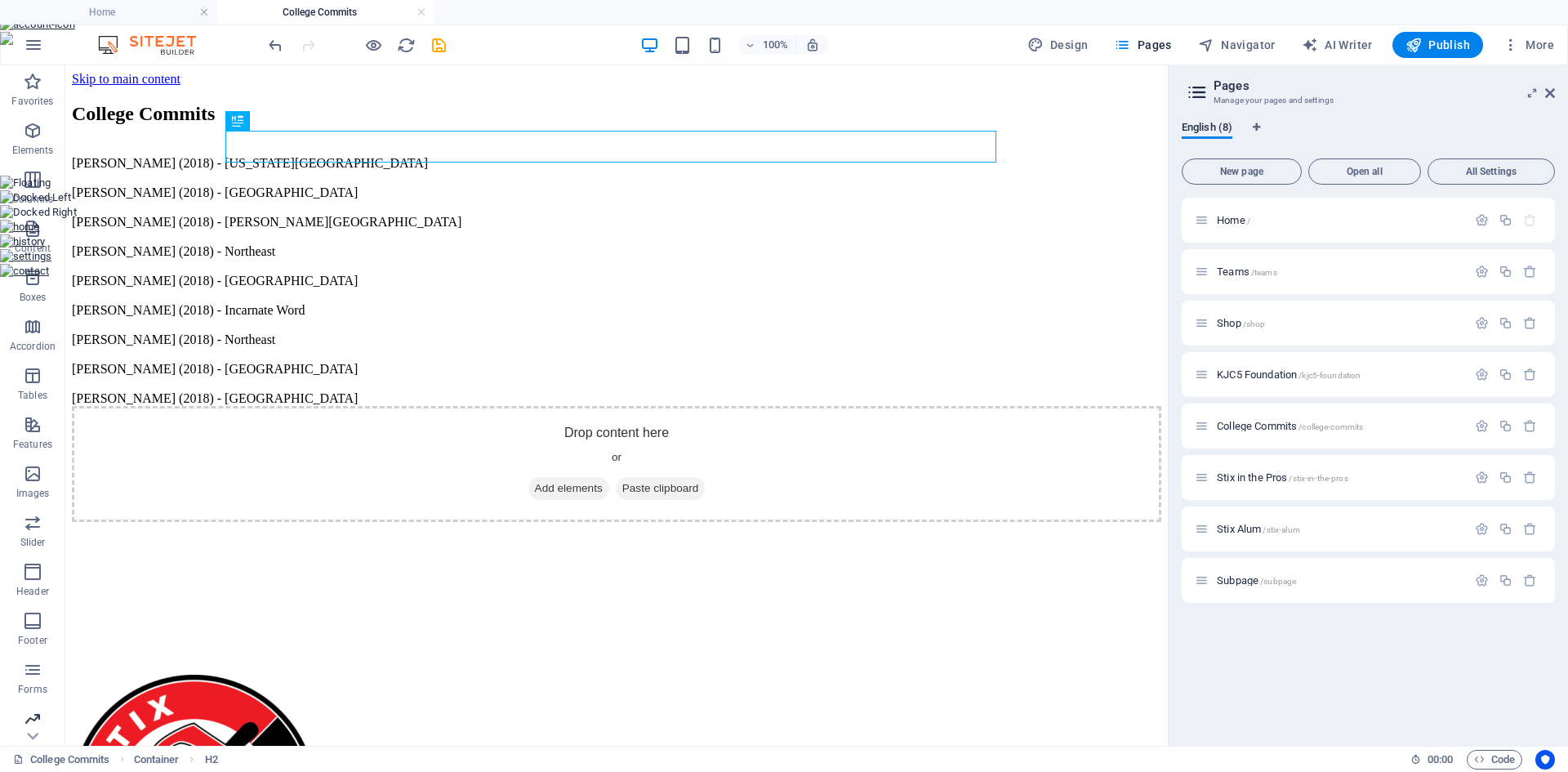
scroll to position [55, 0]
click at [28, 715] on icon "button" at bounding box center [32, 712] width 20 height 20
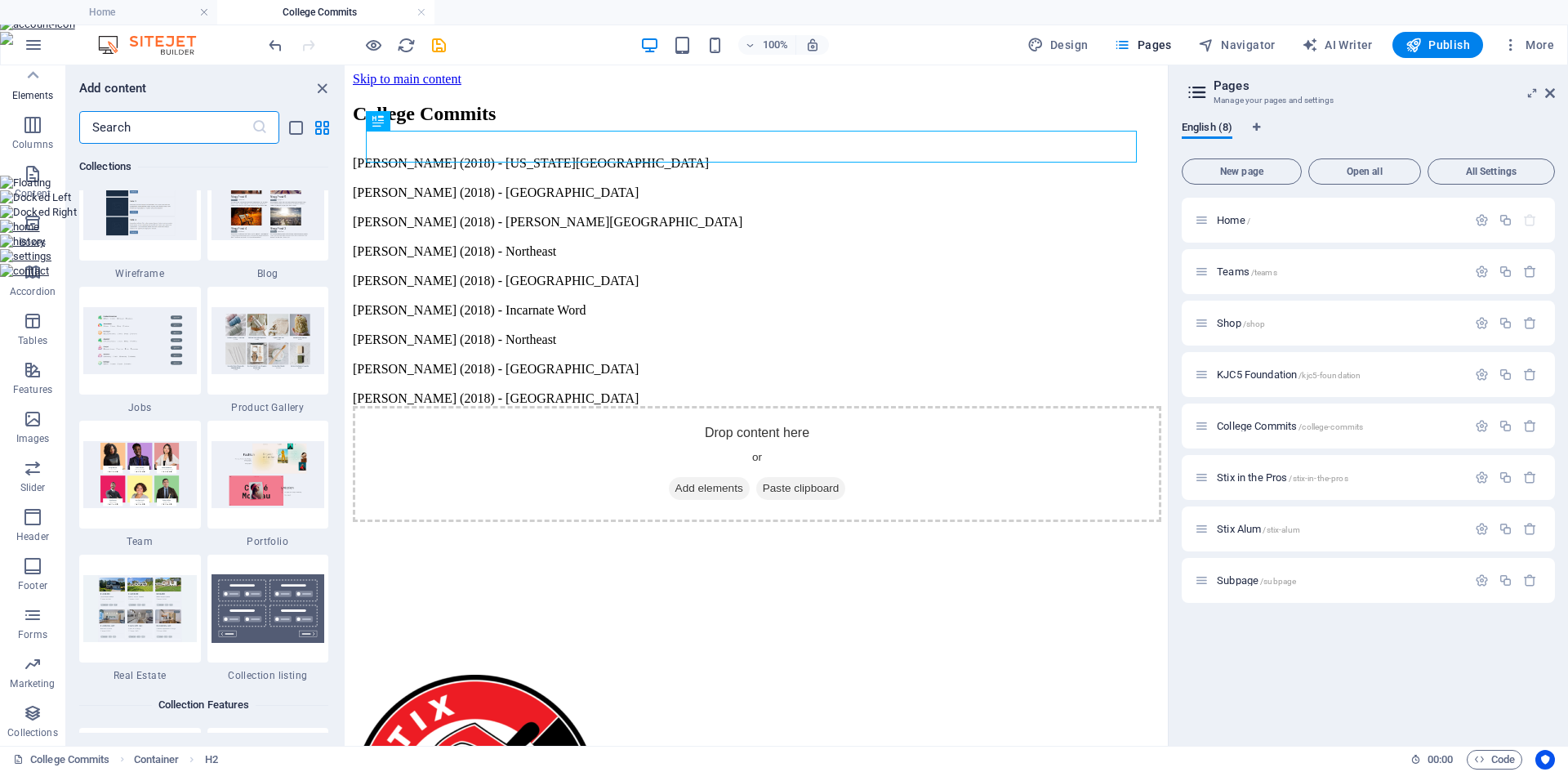
scroll to position [15276, 0]
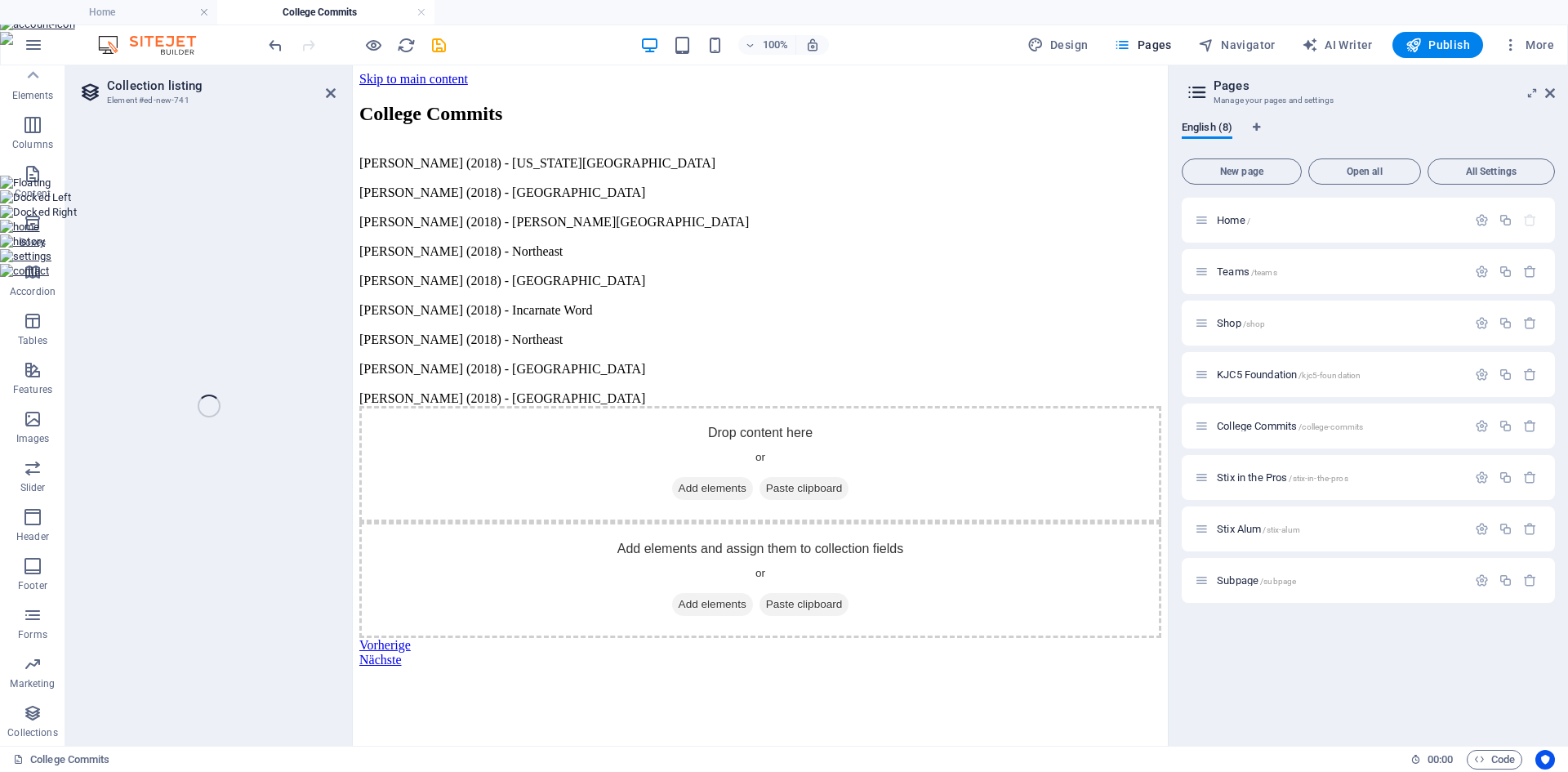
select select
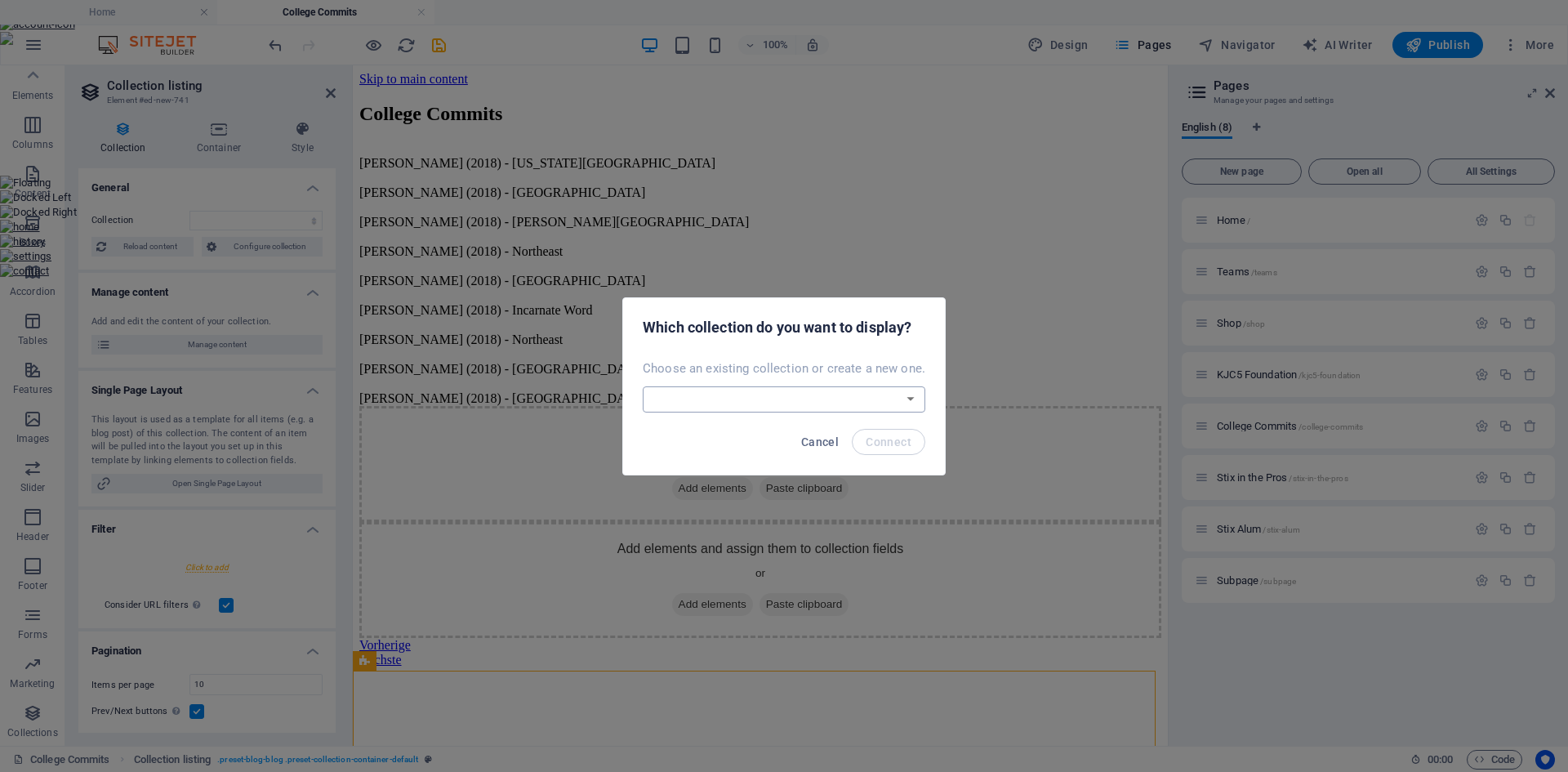
click at [729, 397] on select "Blog College Commits New Collection Real Estate Create a new collection" at bounding box center [784, 399] width 283 height 26
select select "68b8e79696114b0e180e34ae"
click at [644, 386] on select "Blog College Commits New Collection Real Estate Create a new collection" at bounding box center [784, 399] width 283 height 26
click at [901, 448] on button "Connect" at bounding box center [888, 441] width 73 height 26
select select "68b8e79696114b0e180e34ae"
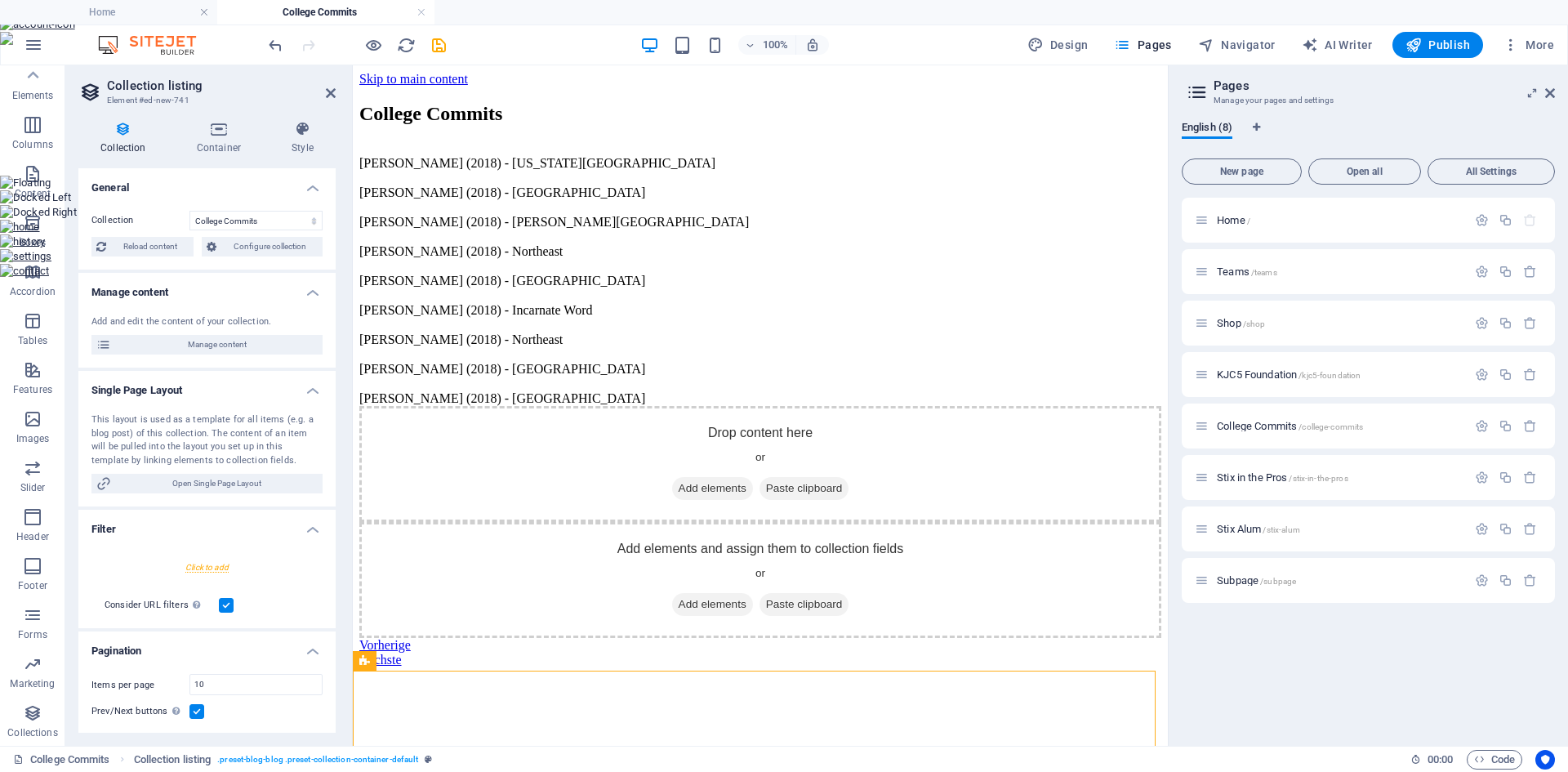
select select "createdAt_DESC"
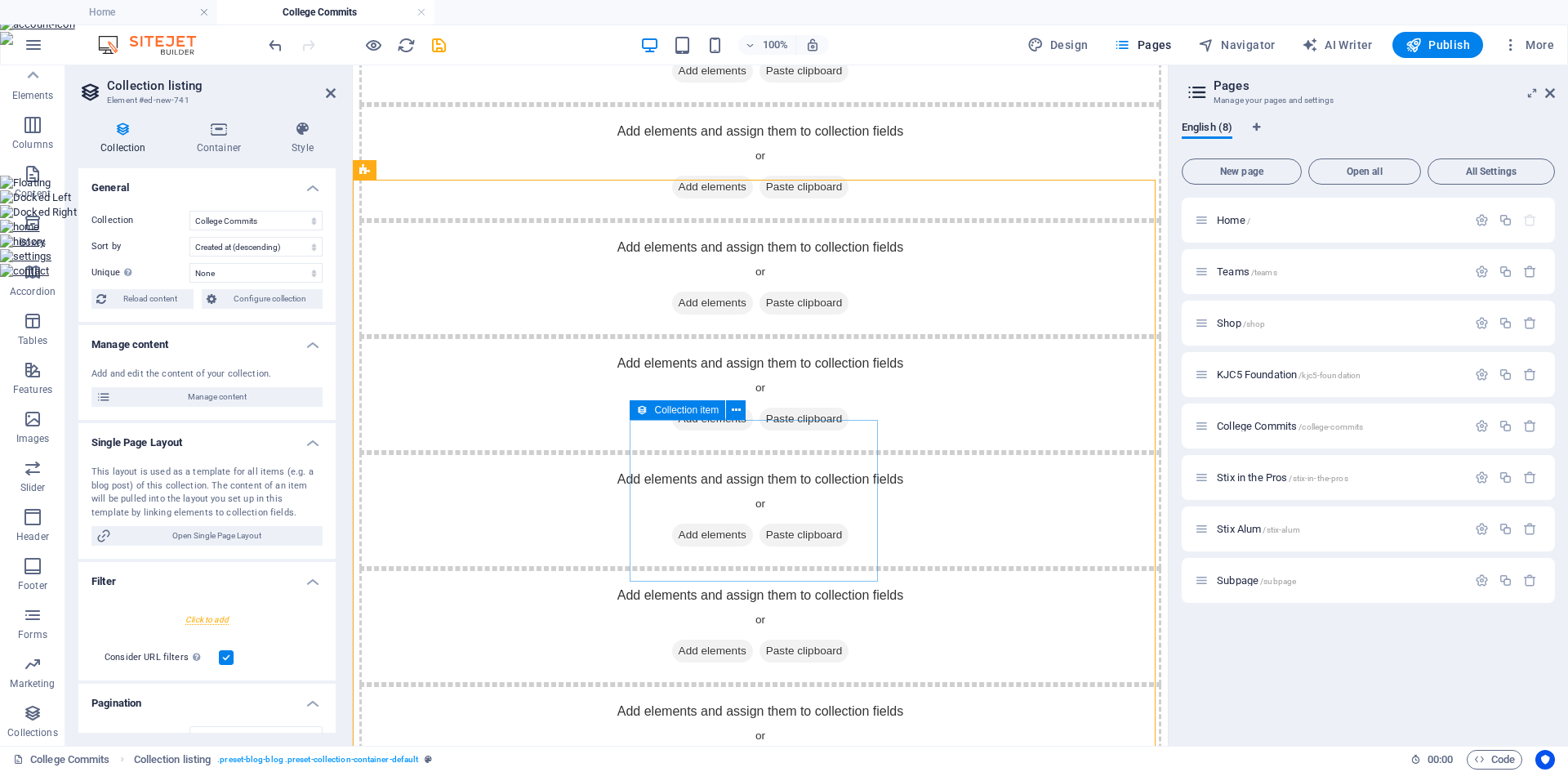
scroll to position [572, 0]
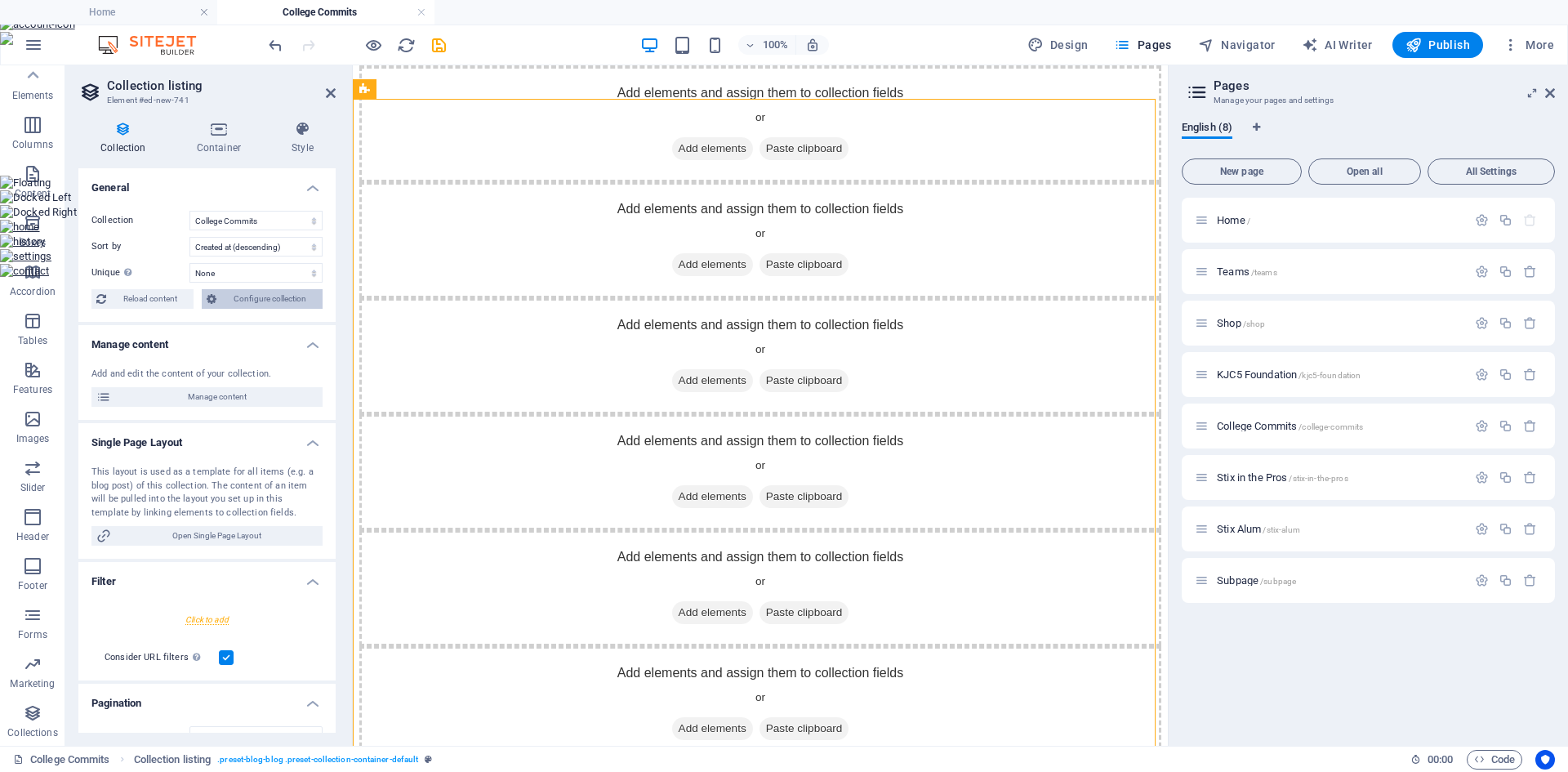
click at [234, 295] on span "Configure collection" at bounding box center [269, 299] width 97 height 20
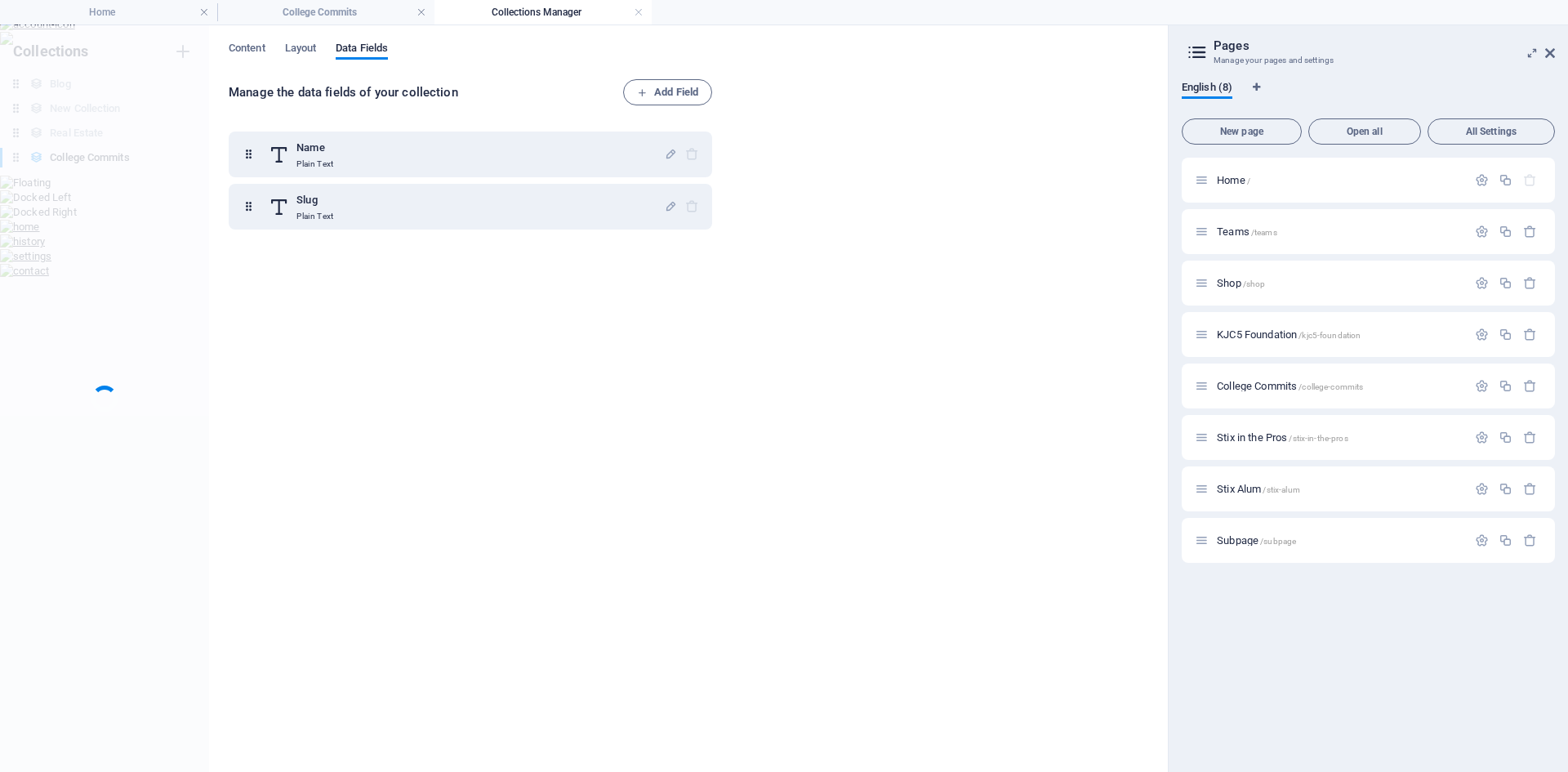
scroll to position [0, 0]
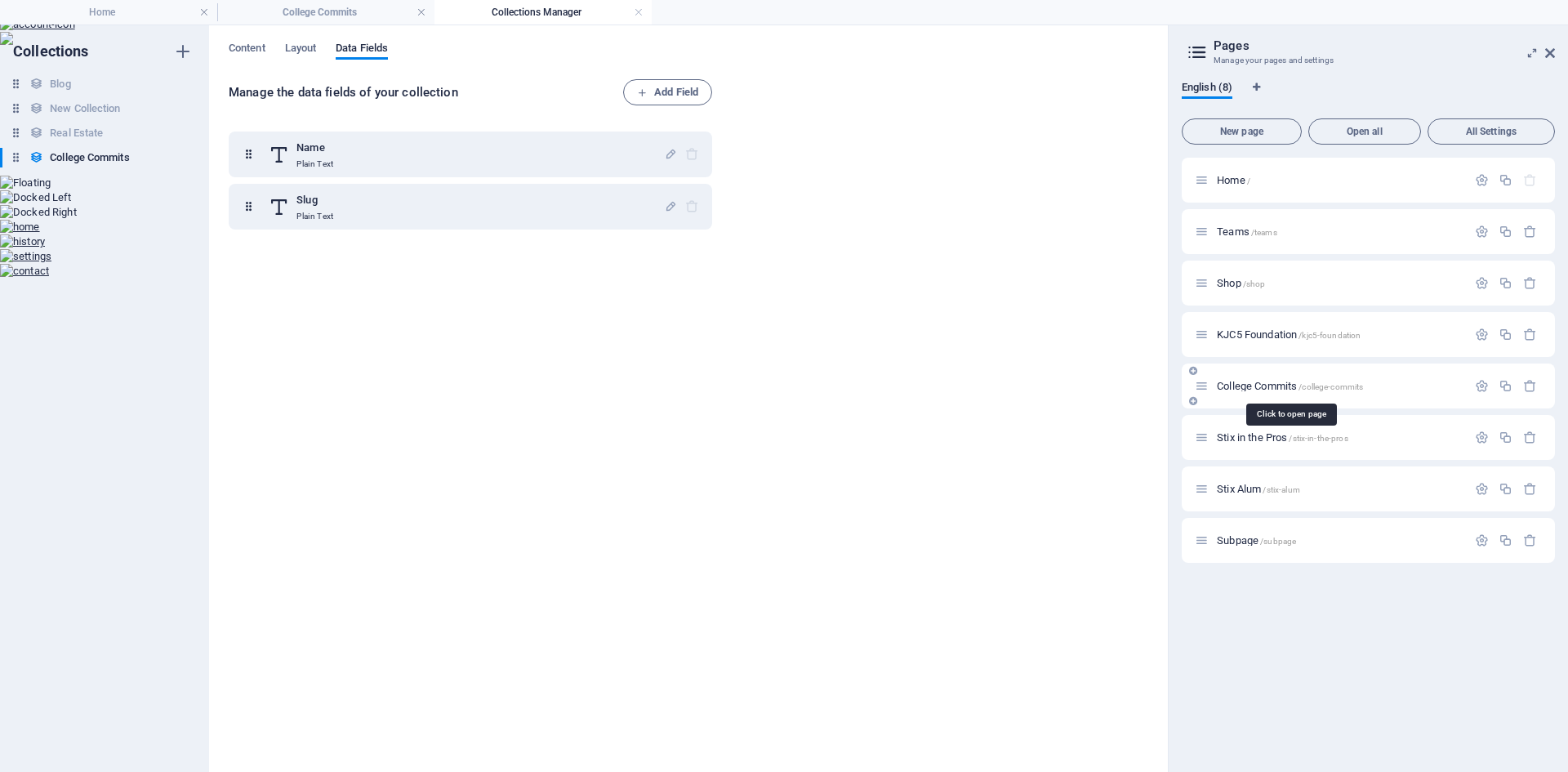
click at [1245, 382] on span "College Commits /college-commits" at bounding box center [1290, 386] width 146 height 13
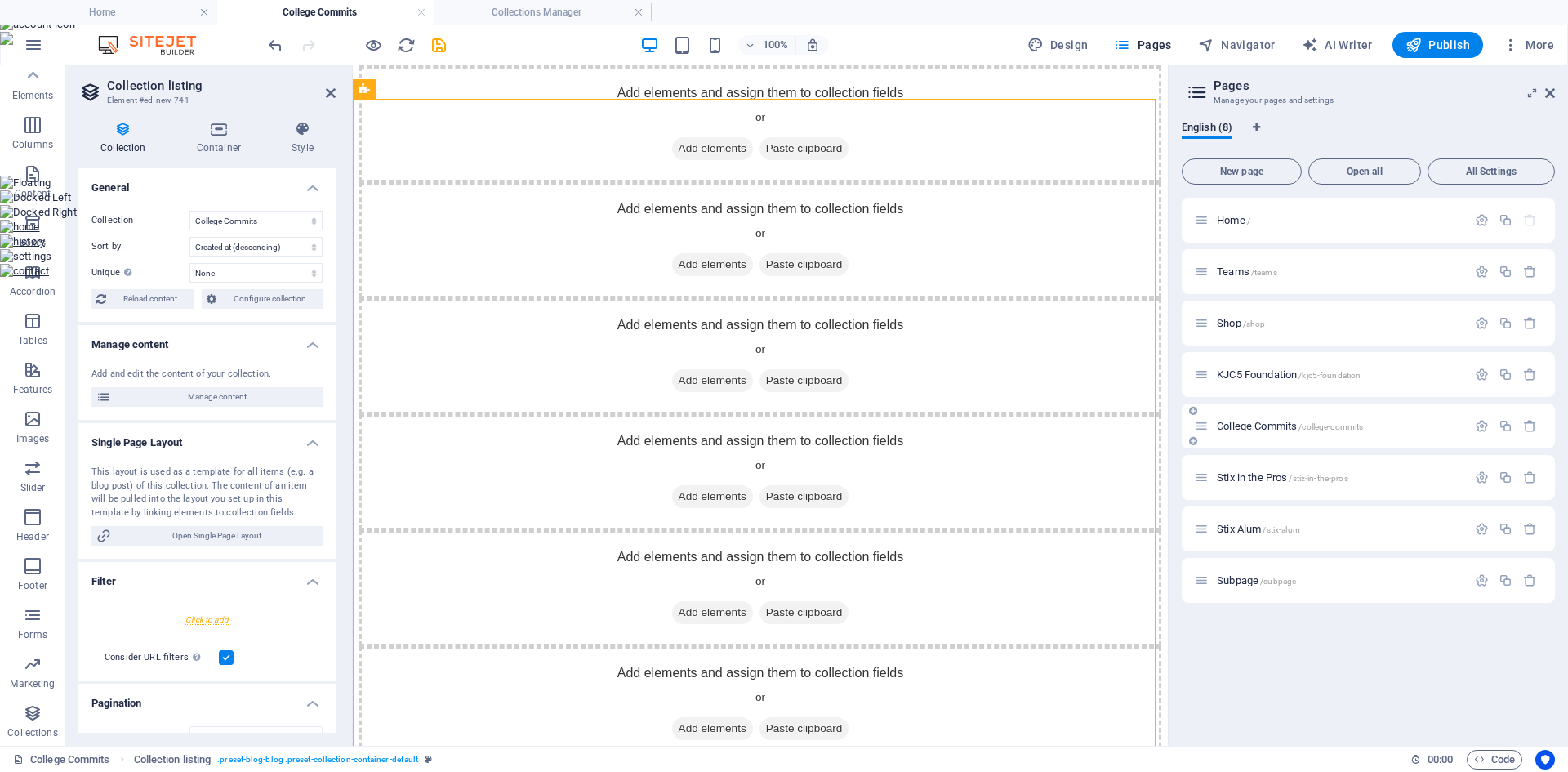
click at [1280, 427] on span "College Commits /college-commits" at bounding box center [1290, 426] width 146 height 13
click at [333, 94] on icon at bounding box center [331, 93] width 10 height 13
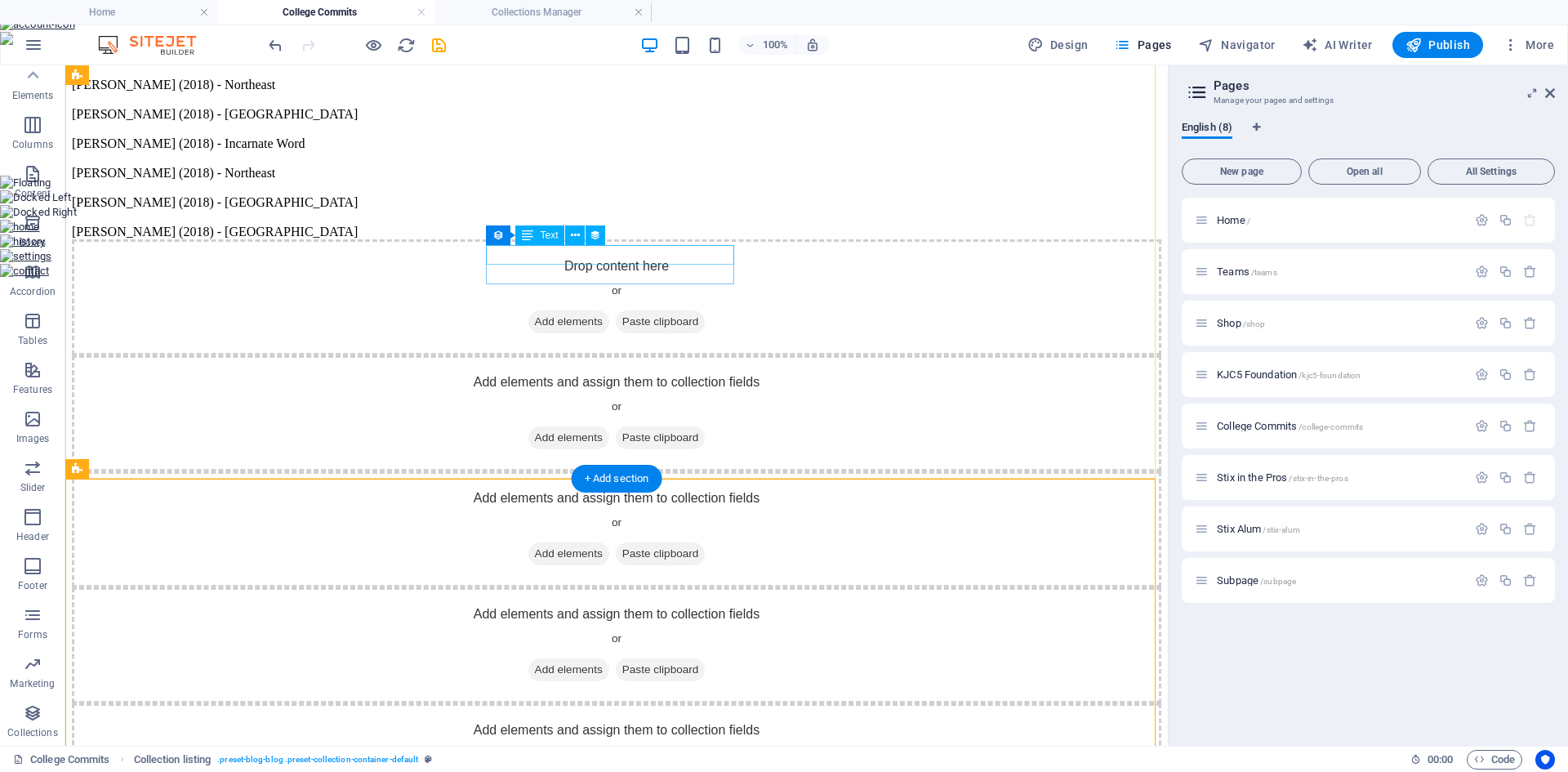
scroll to position [0, 0]
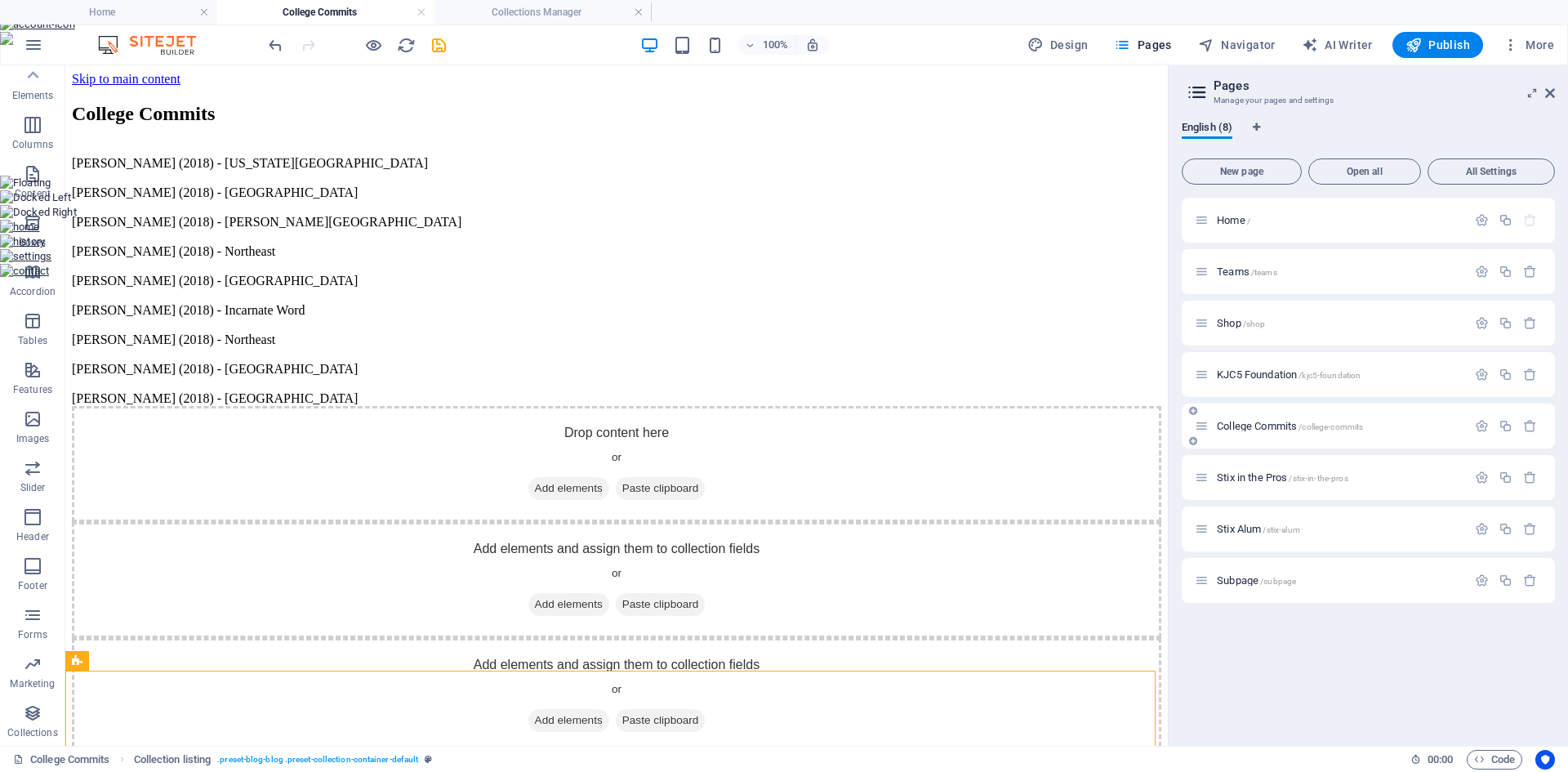
click at [1267, 423] on span "College Commits /college-commits" at bounding box center [1290, 426] width 146 height 13
drag, startPoint x: 1256, startPoint y: 423, endPoint x: 1240, endPoint y: 426, distance: 16.3
click at [1240, 426] on span "College Commits /college-commits" at bounding box center [1290, 426] width 146 height 13
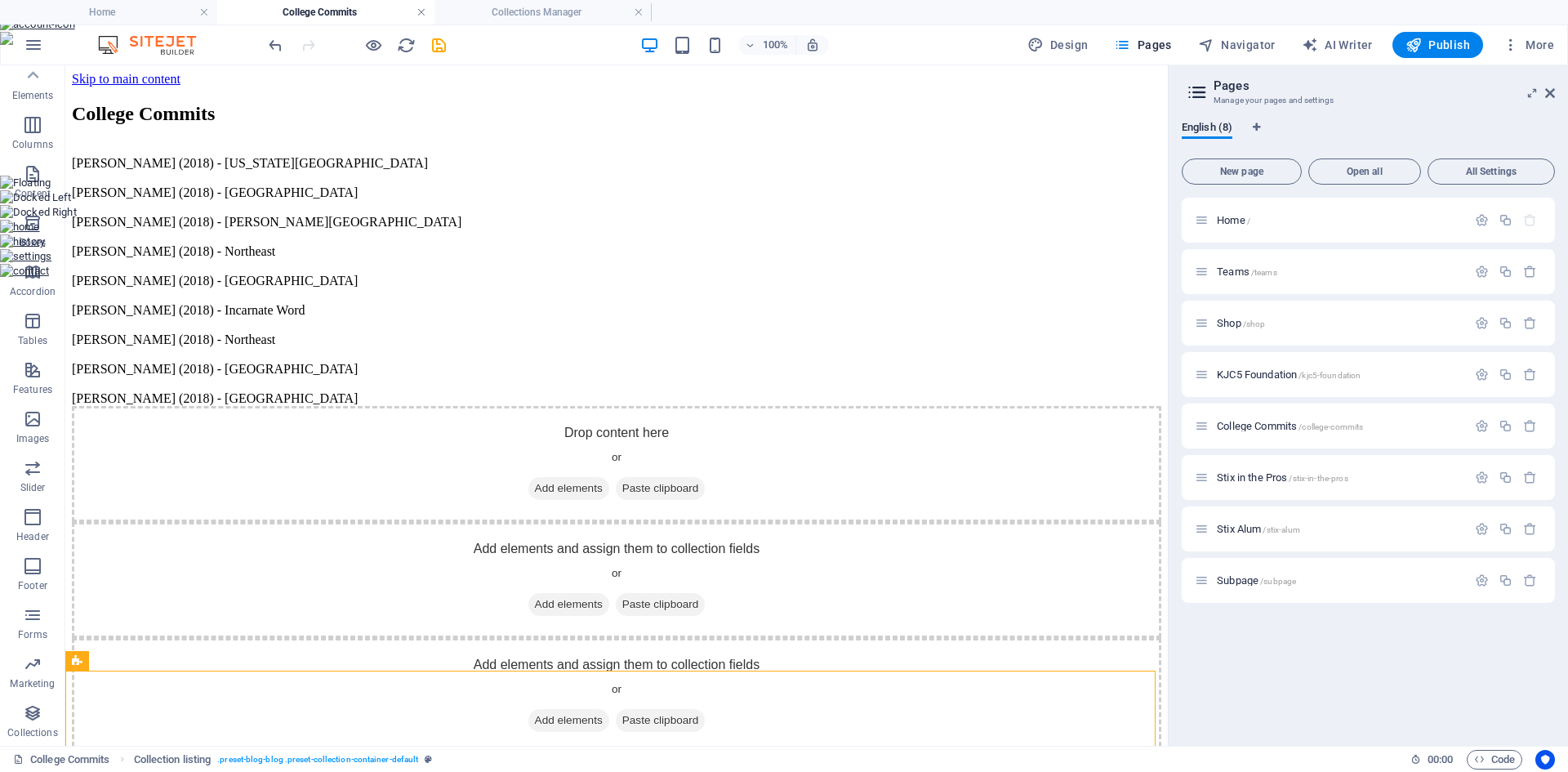
click at [418, 9] on link at bounding box center [422, 13] width 10 height 16
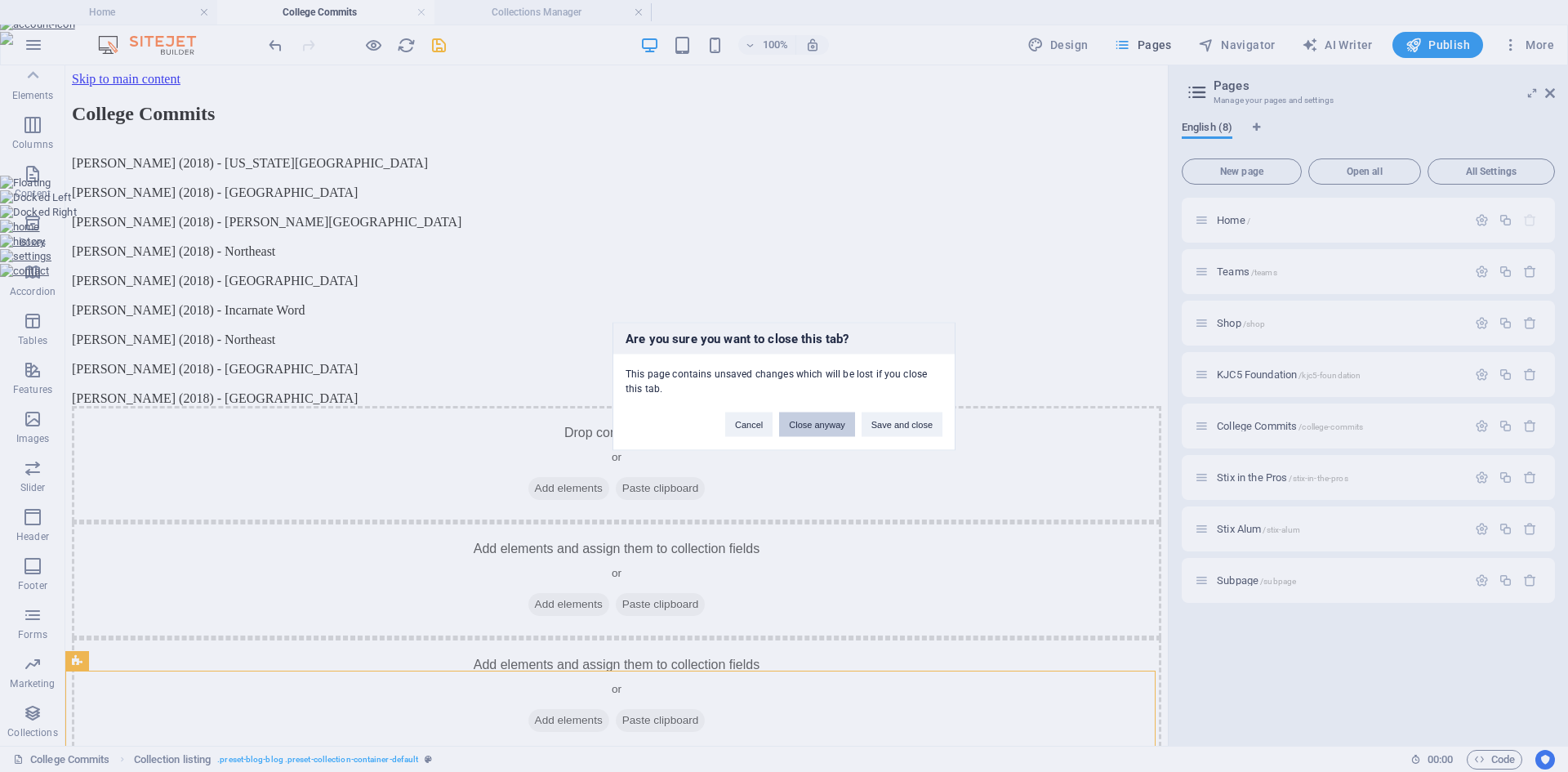
click at [801, 429] on button "Close anyway" at bounding box center [816, 424] width 75 height 24
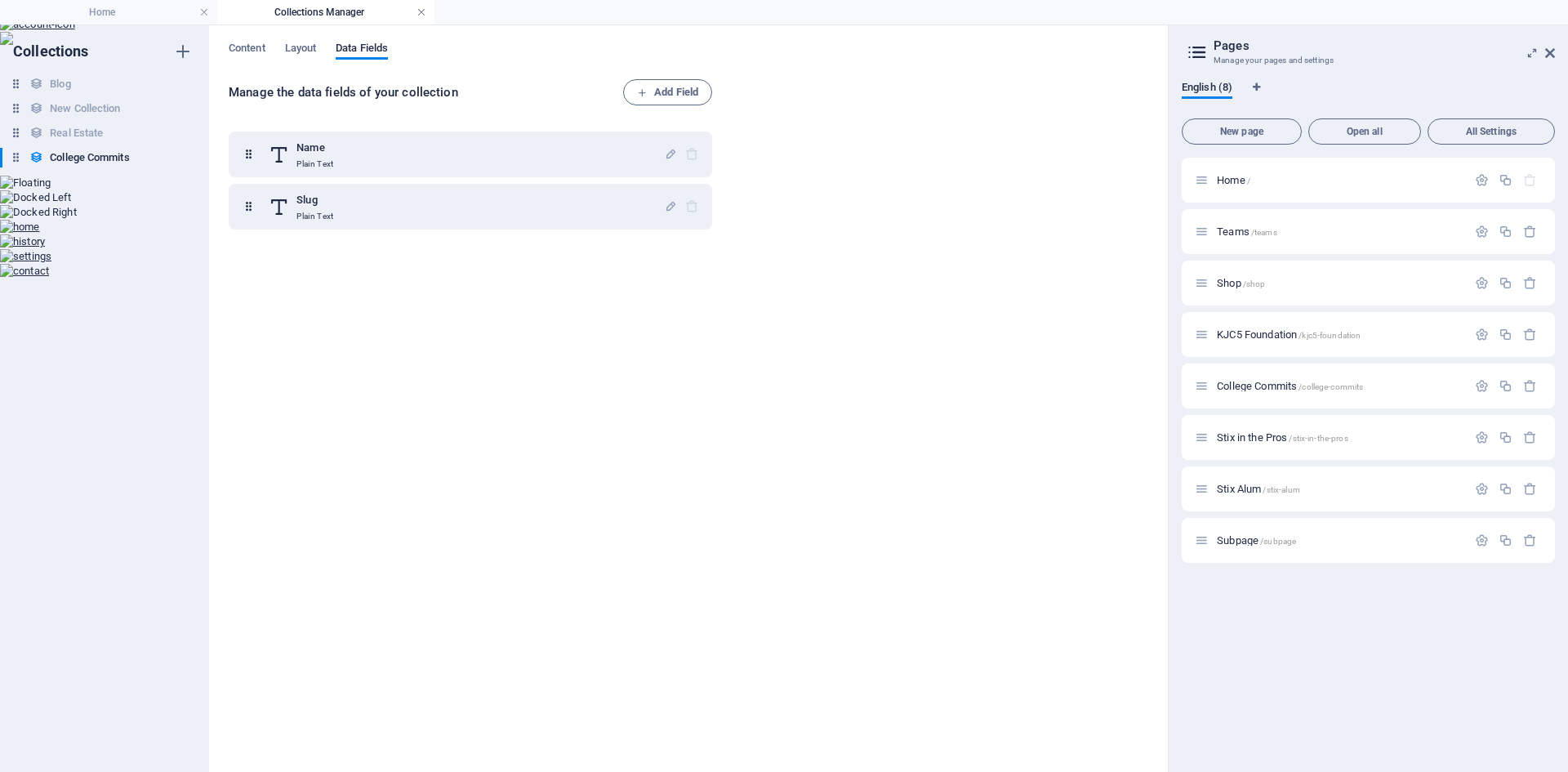
click at [421, 14] on link at bounding box center [422, 13] width 10 height 16
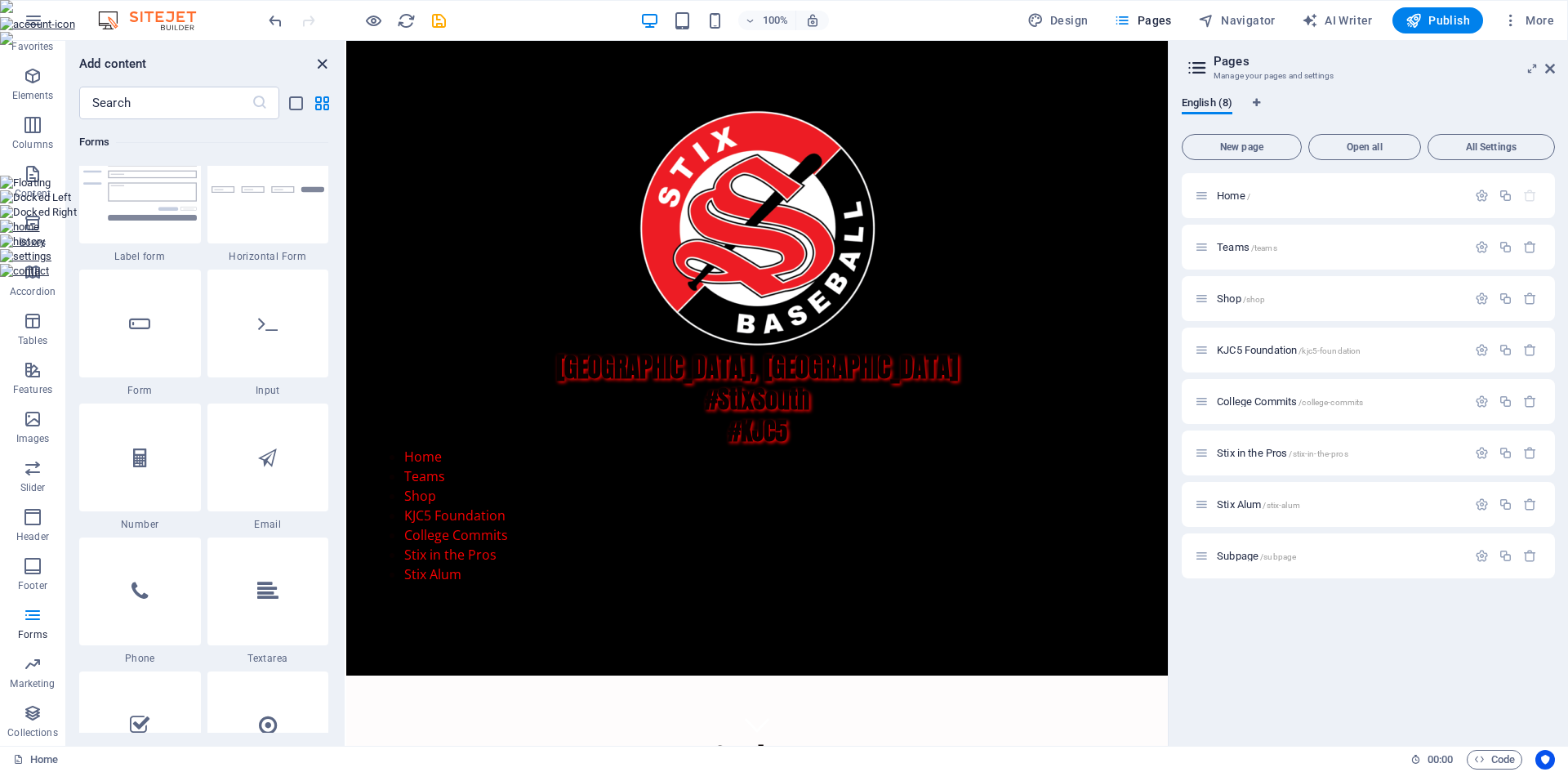
click at [318, 62] on icon "close panel" at bounding box center [321, 63] width 19 height 19
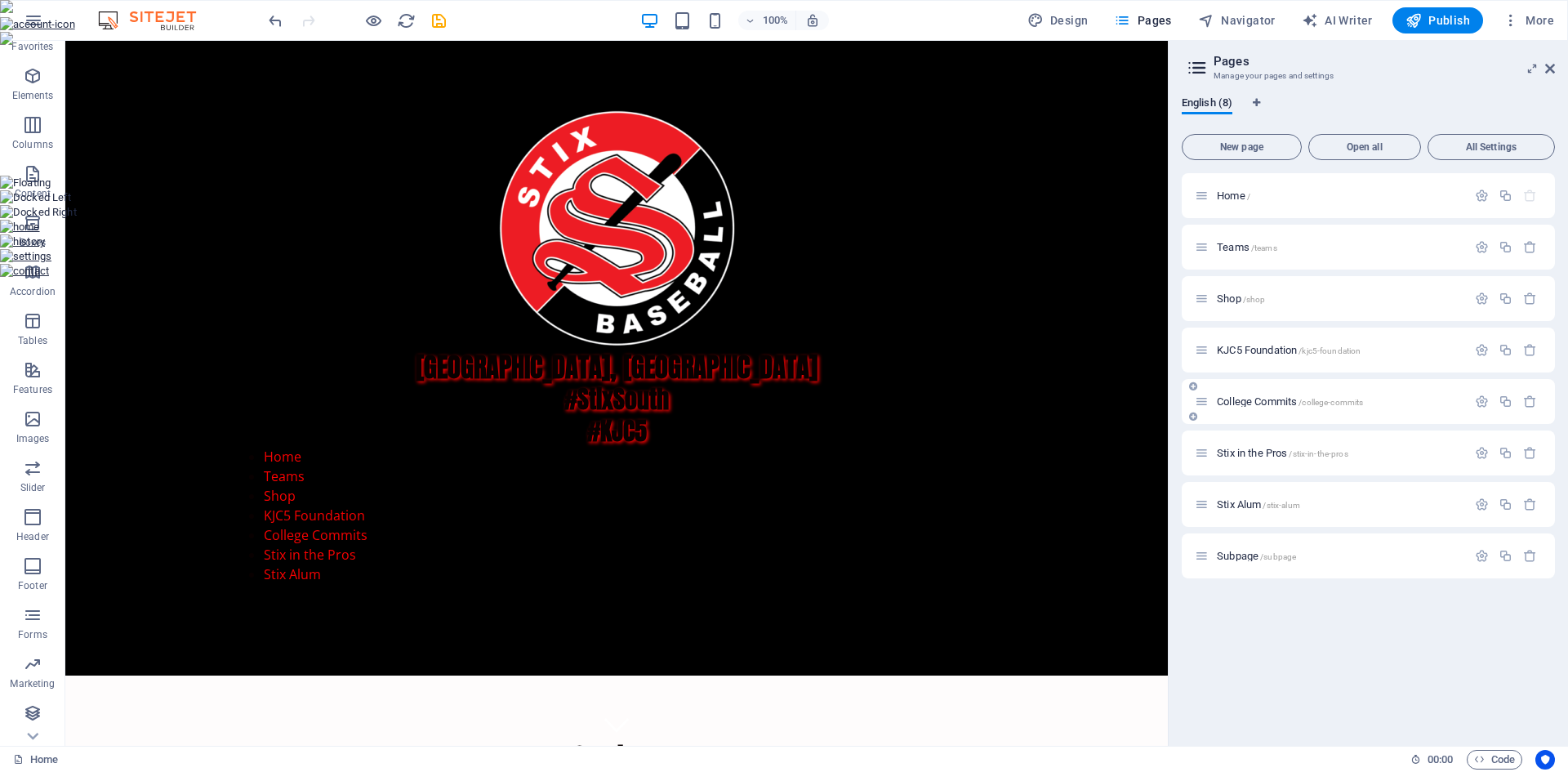
click at [1238, 401] on span "College Commits /college-commits" at bounding box center [1290, 401] width 146 height 13
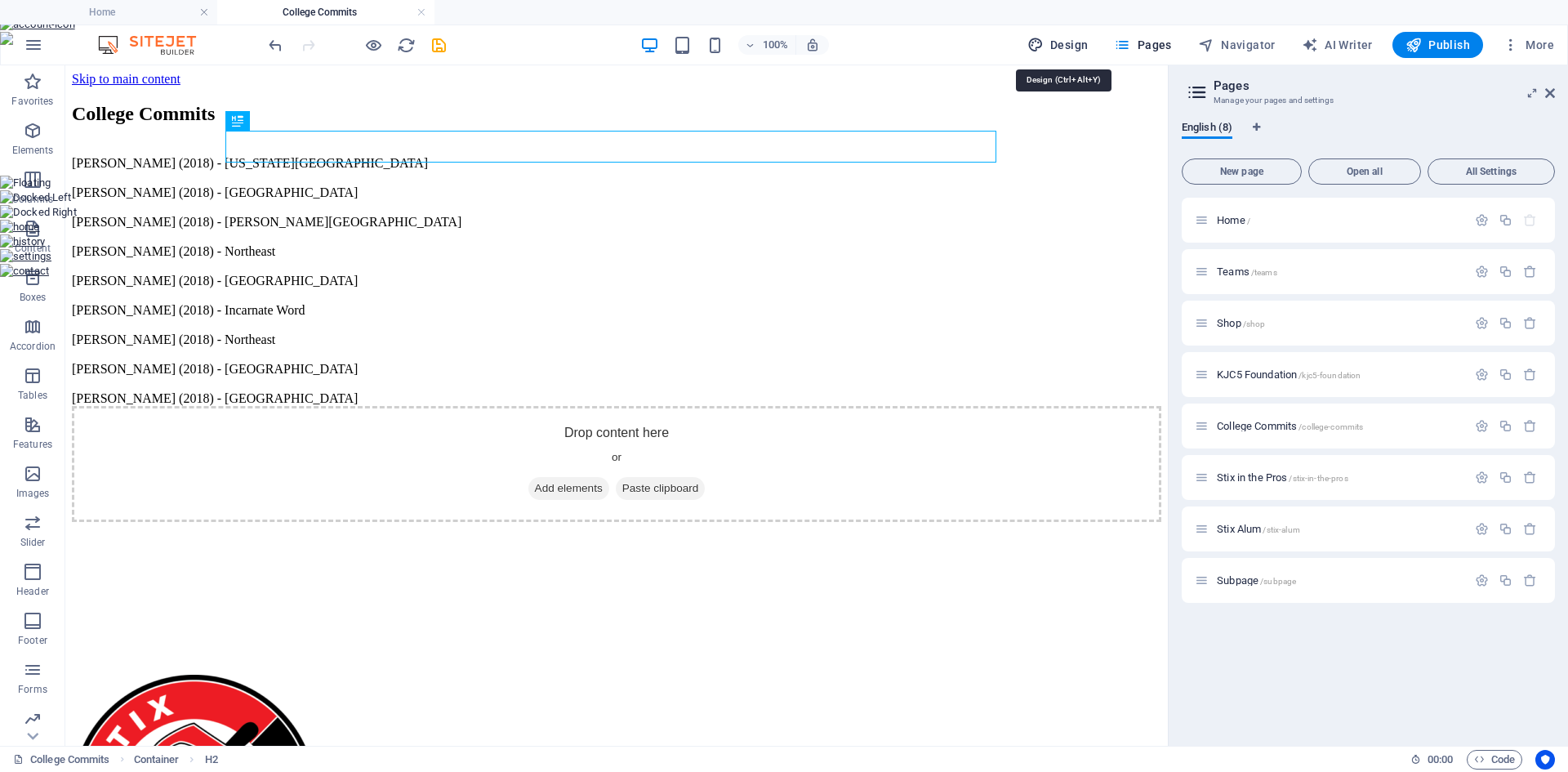
click at [1072, 48] on span "Design" at bounding box center [1058, 45] width 61 height 17
select select "600"
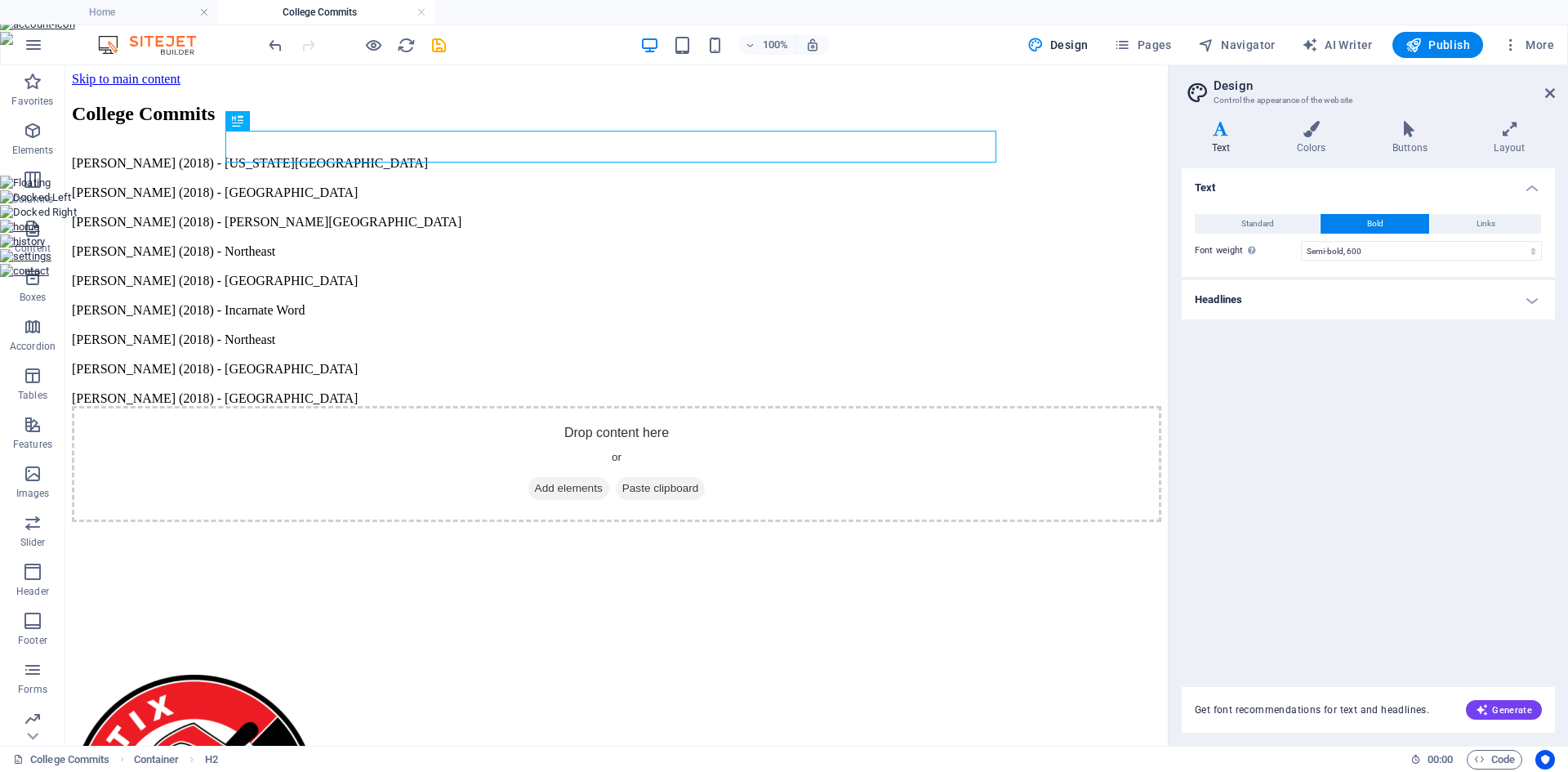
click at [1536, 306] on h4 "Headlines" at bounding box center [1368, 300] width 373 height 39
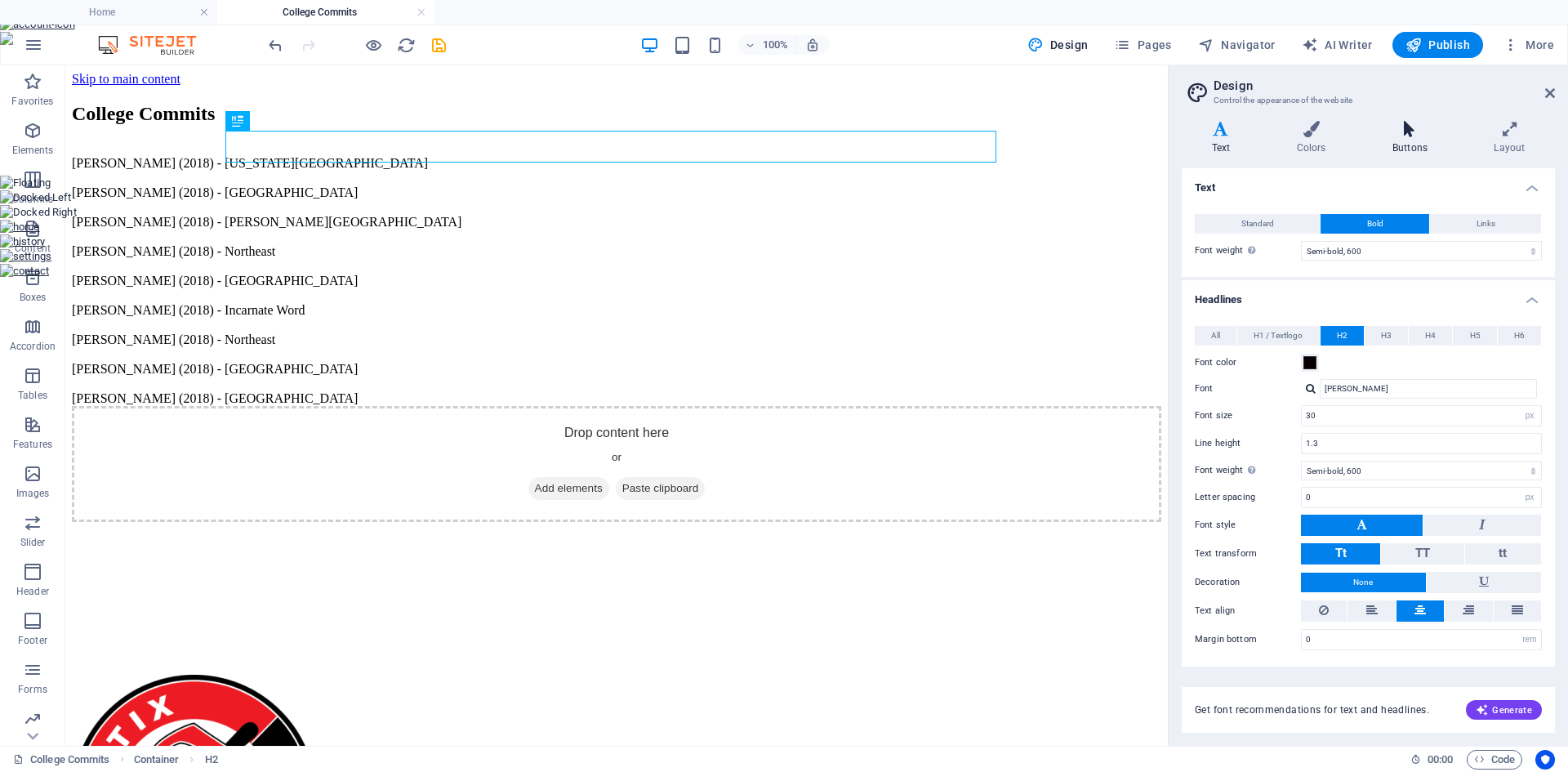
click at [1401, 138] on h4 "Buttons" at bounding box center [1413, 138] width 101 height 34
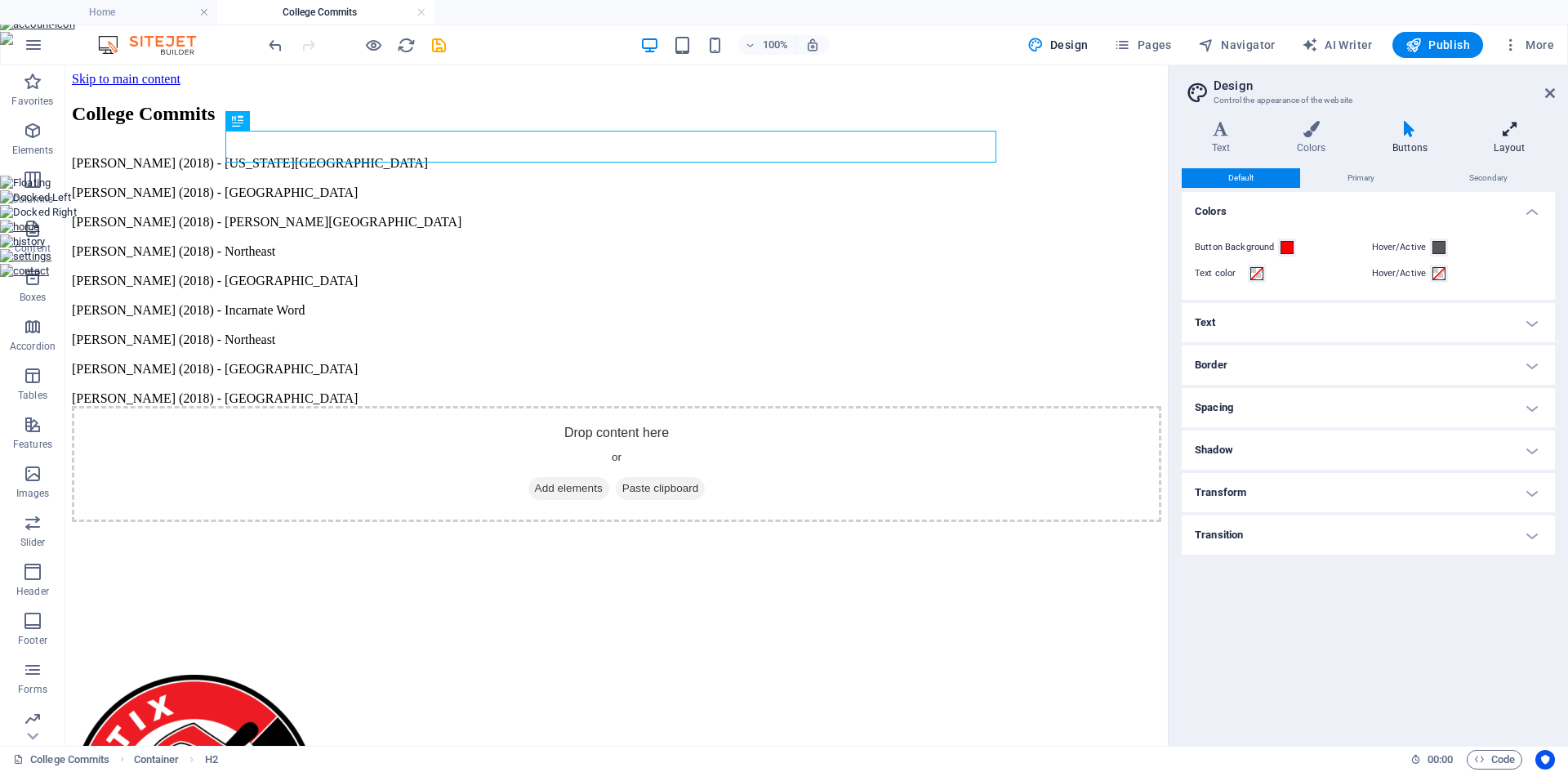
click at [1504, 140] on h4 "Layout" at bounding box center [1508, 138] width 91 height 34
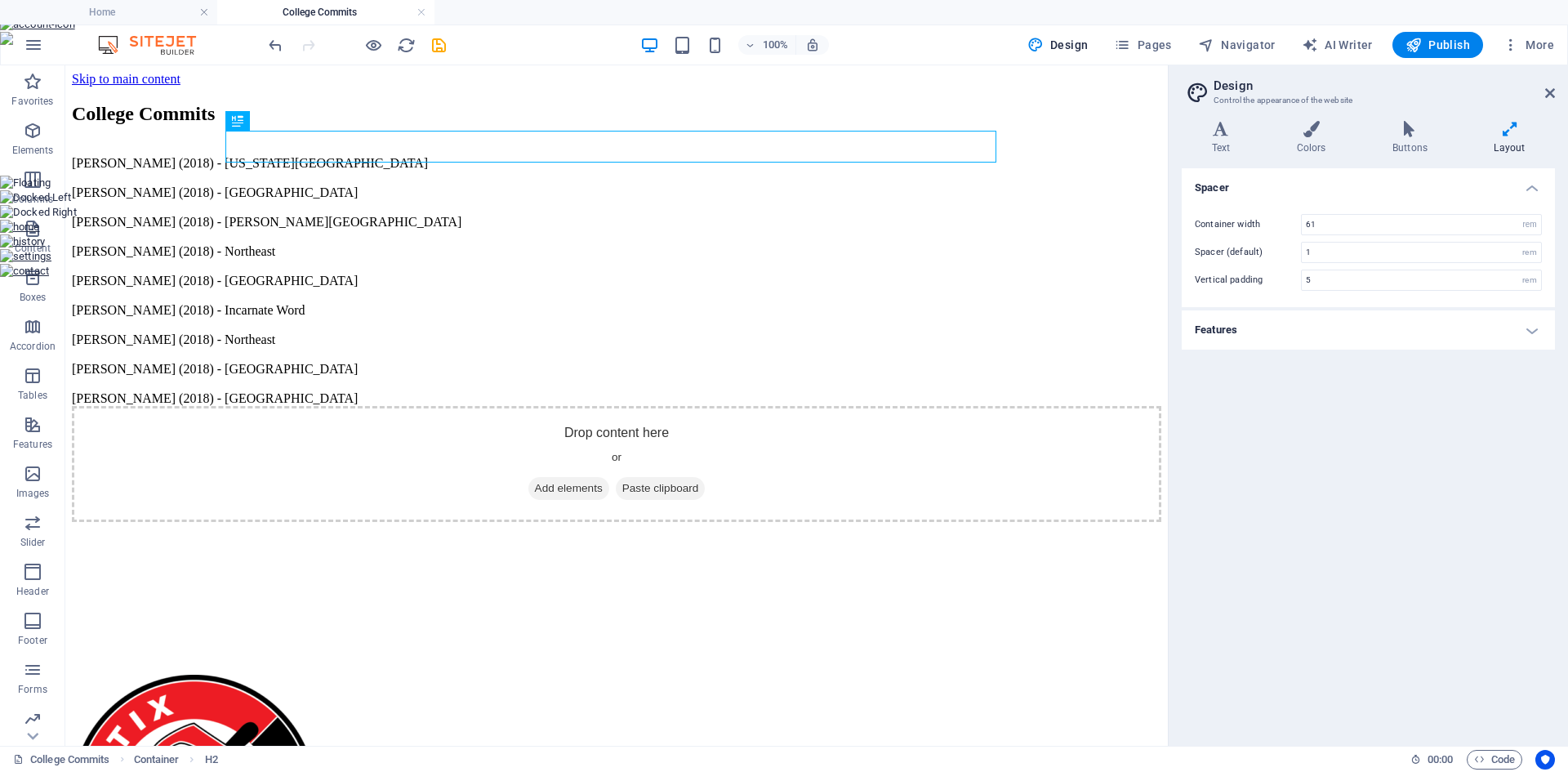
click at [1528, 340] on h4 "Features" at bounding box center [1368, 330] width 373 height 39
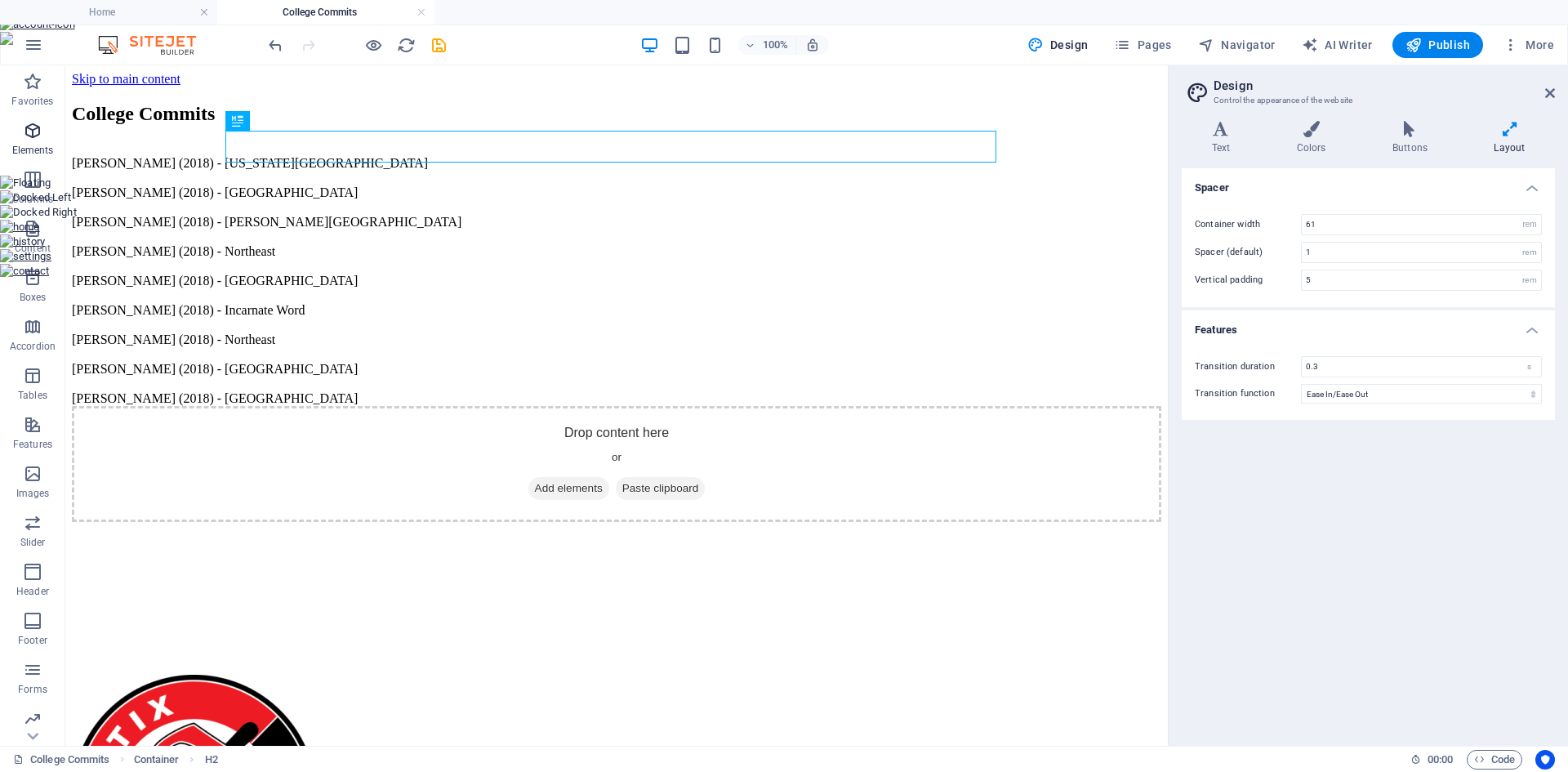
click at [29, 133] on icon "button" at bounding box center [32, 131] width 20 height 20
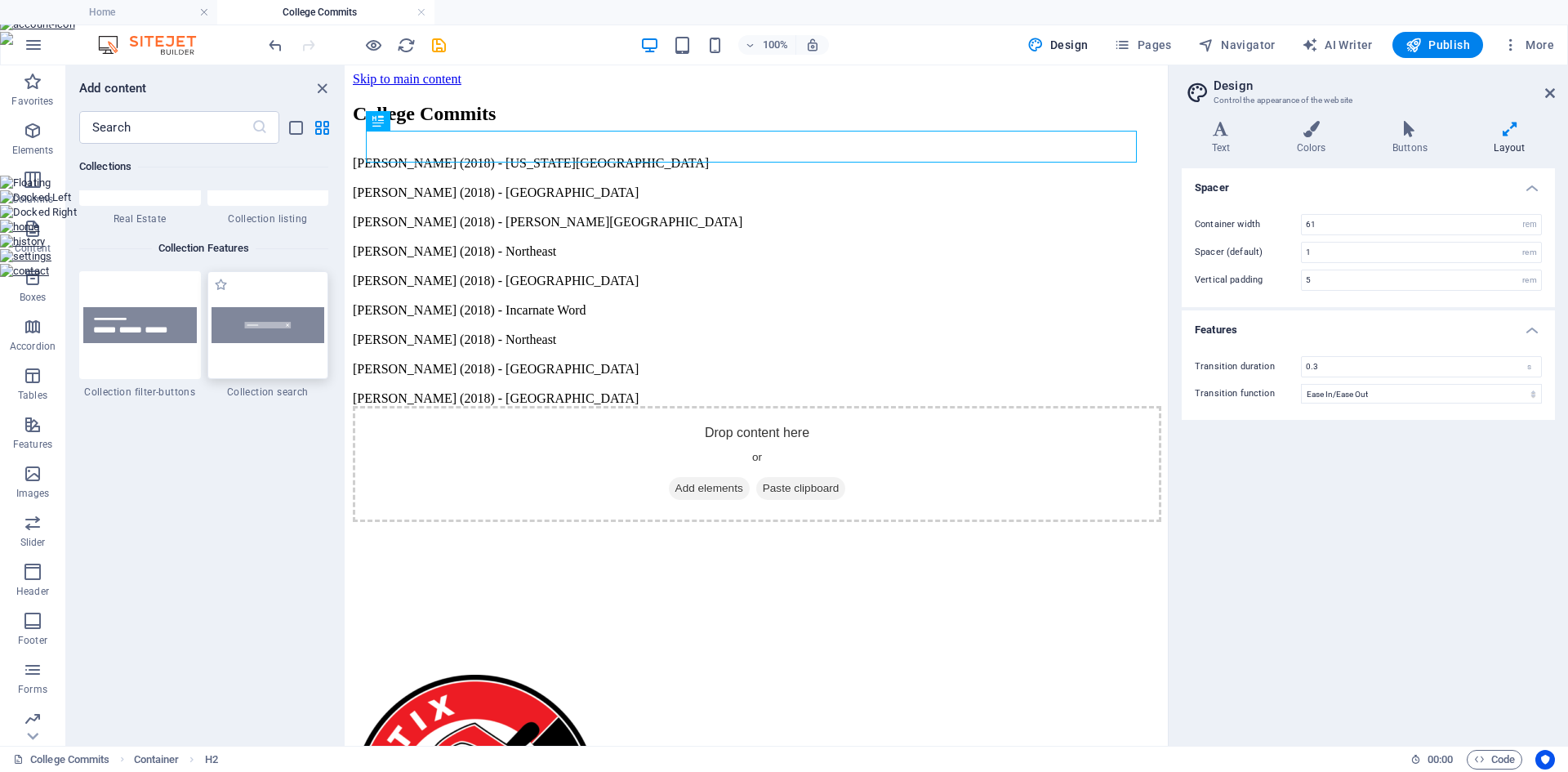
scroll to position [15445, 0]
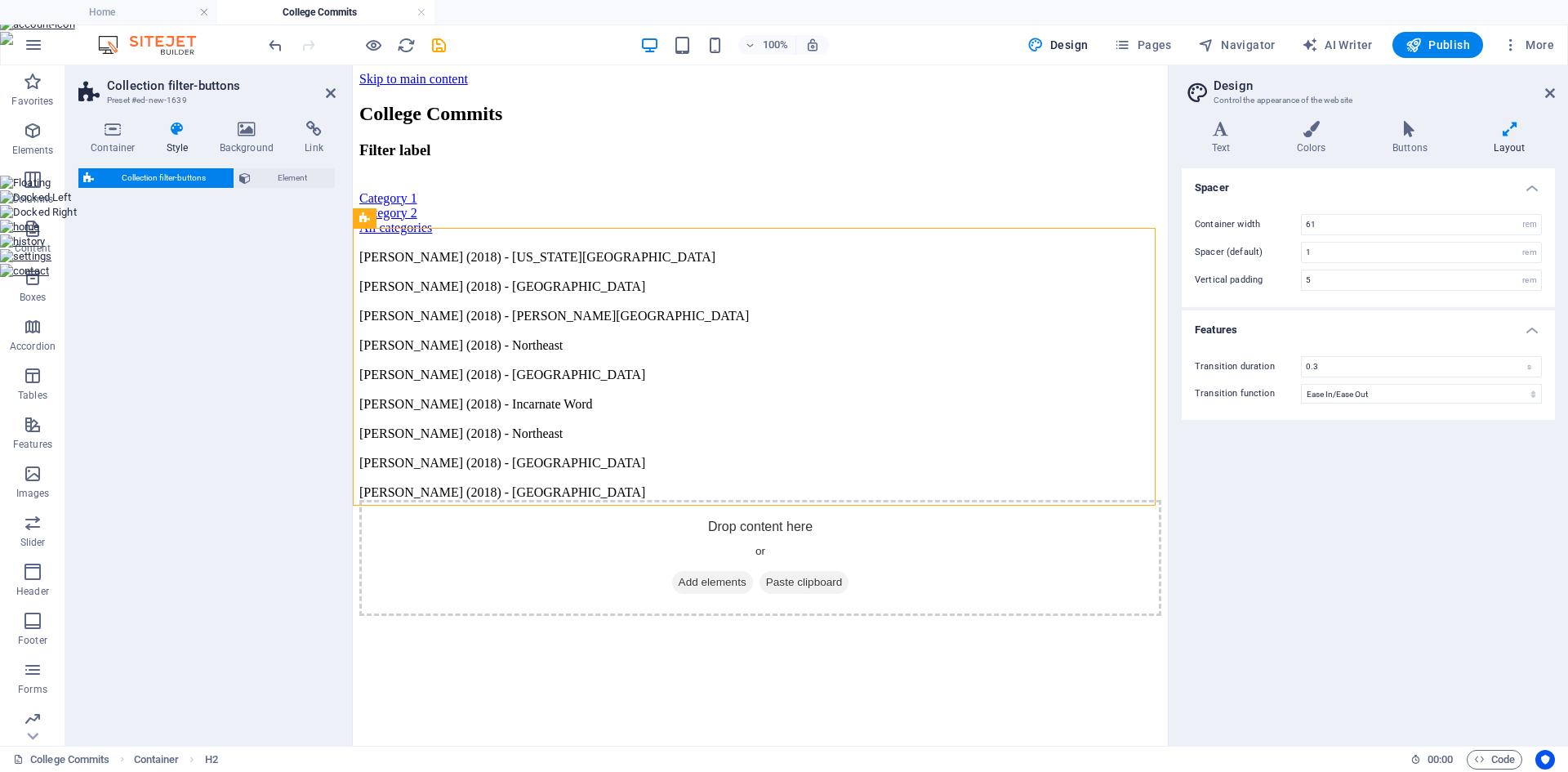
select select "rem"
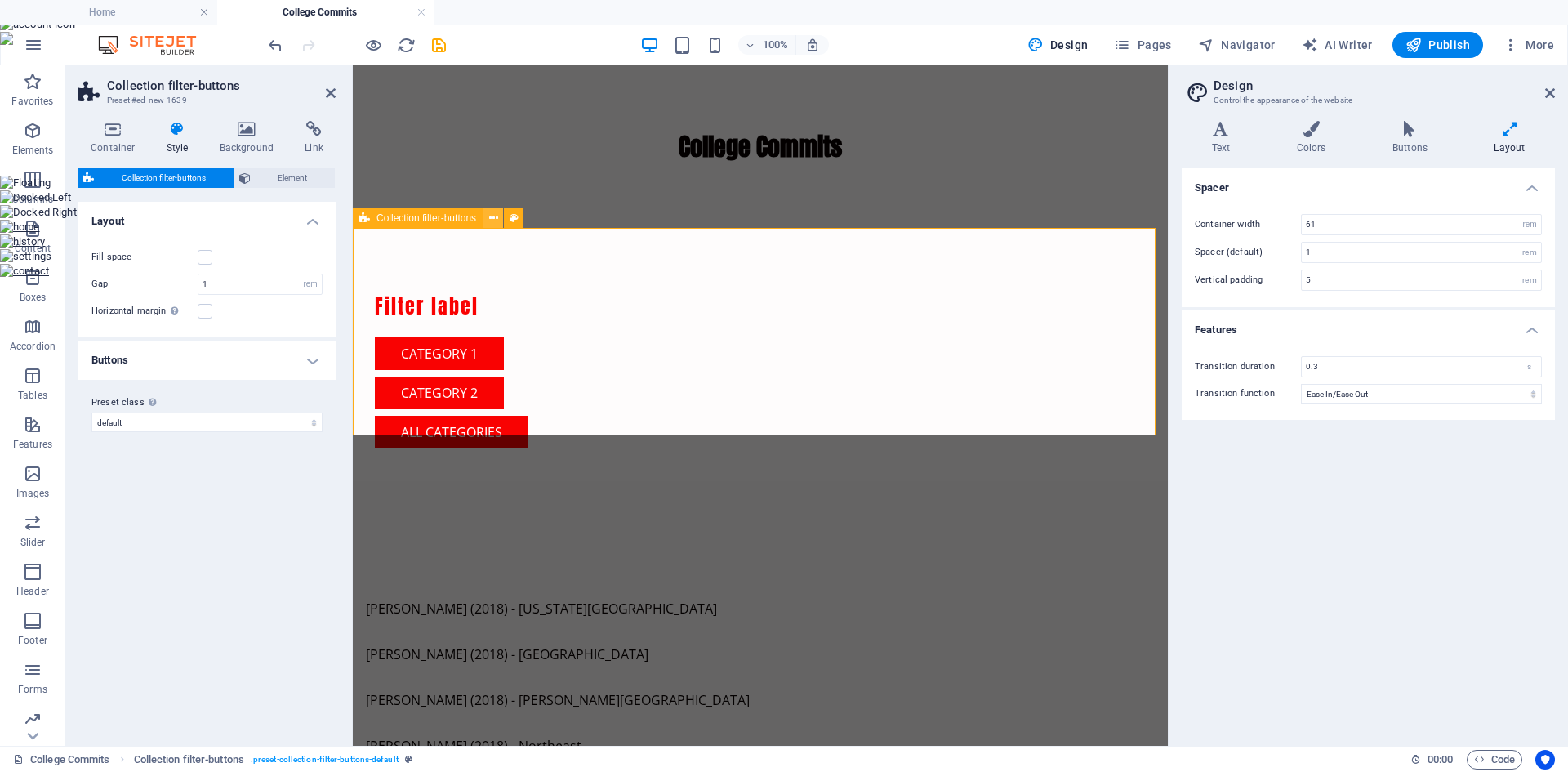
click at [488, 224] on button at bounding box center [493, 218] width 20 height 20
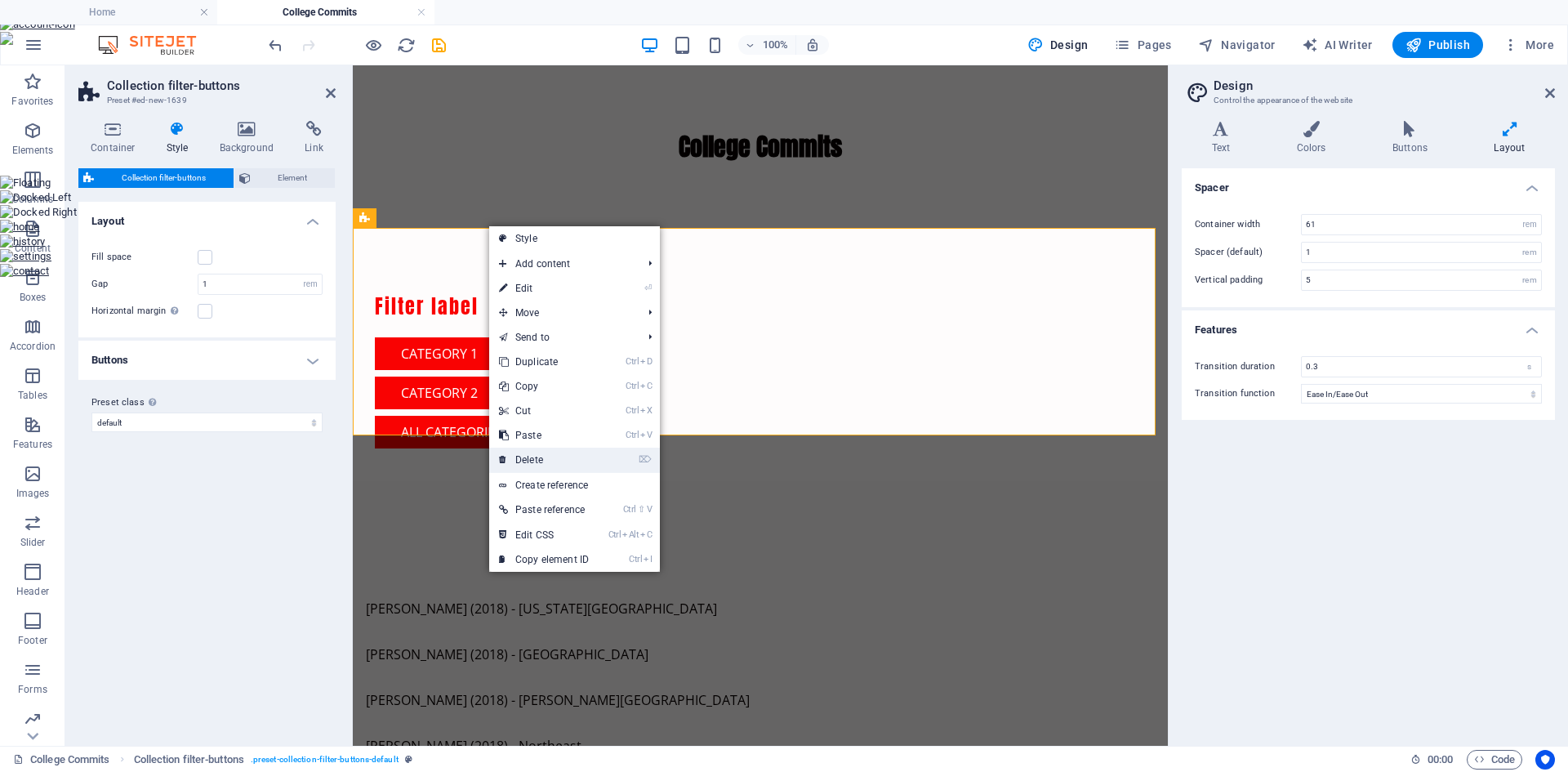
click at [552, 458] on link "⌦ Delete" at bounding box center [543, 460] width 109 height 24
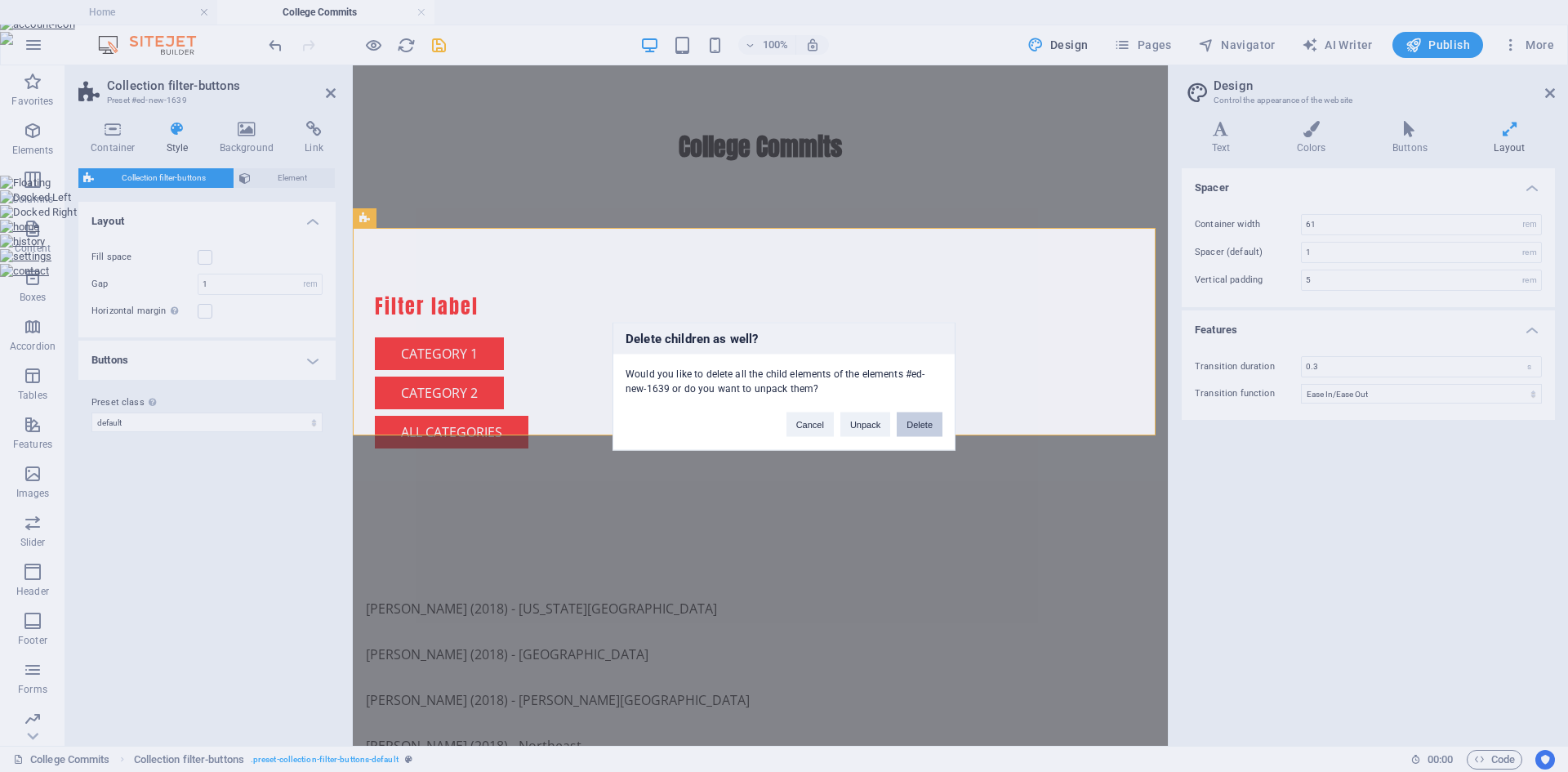
click at [912, 427] on button "Delete" at bounding box center [919, 424] width 46 height 24
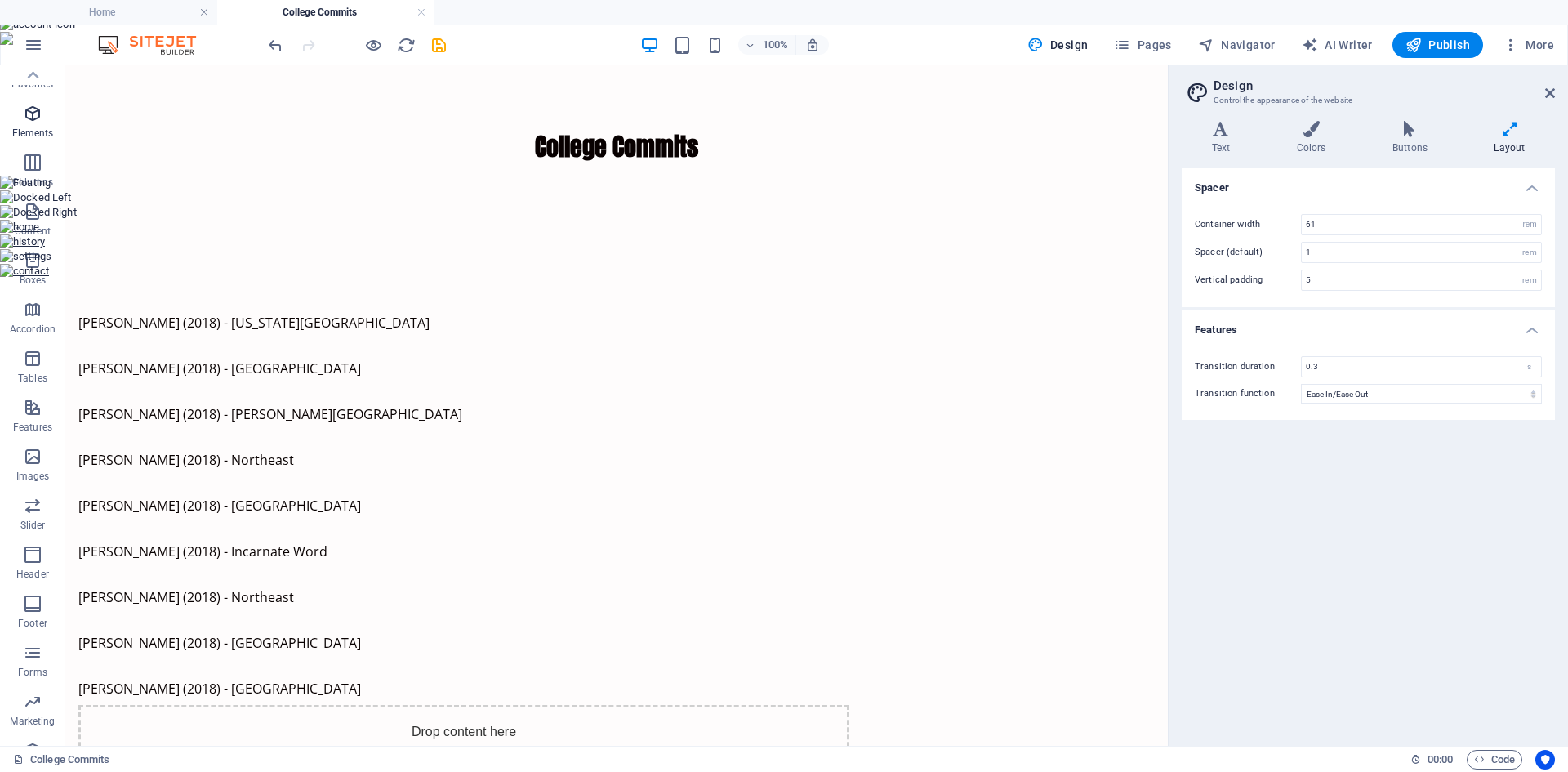
scroll to position [0, 0]
click at [29, 128] on icon "button" at bounding box center [32, 131] width 20 height 20
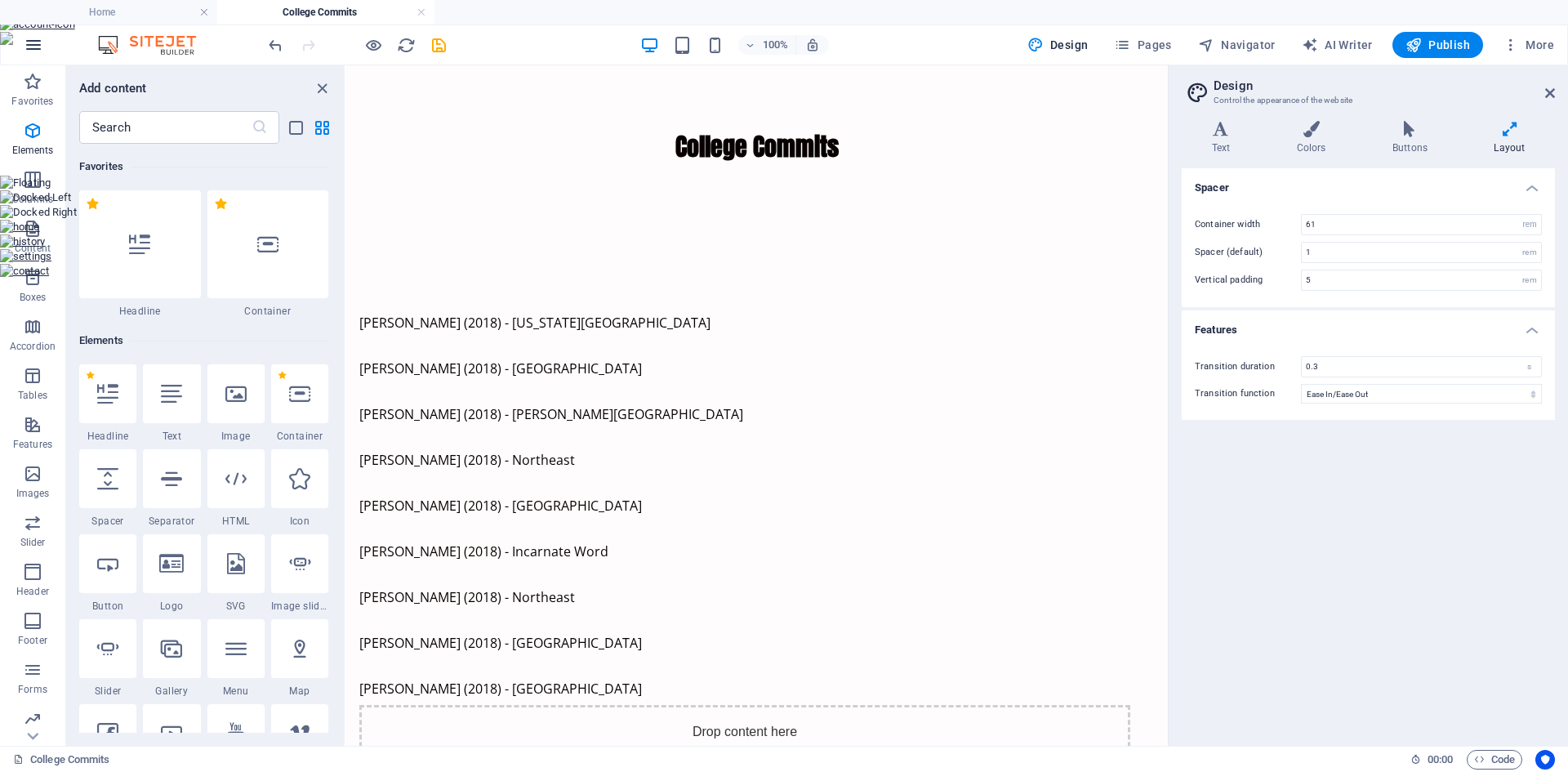
click at [35, 48] on icon "button" at bounding box center [33, 45] width 20 height 20
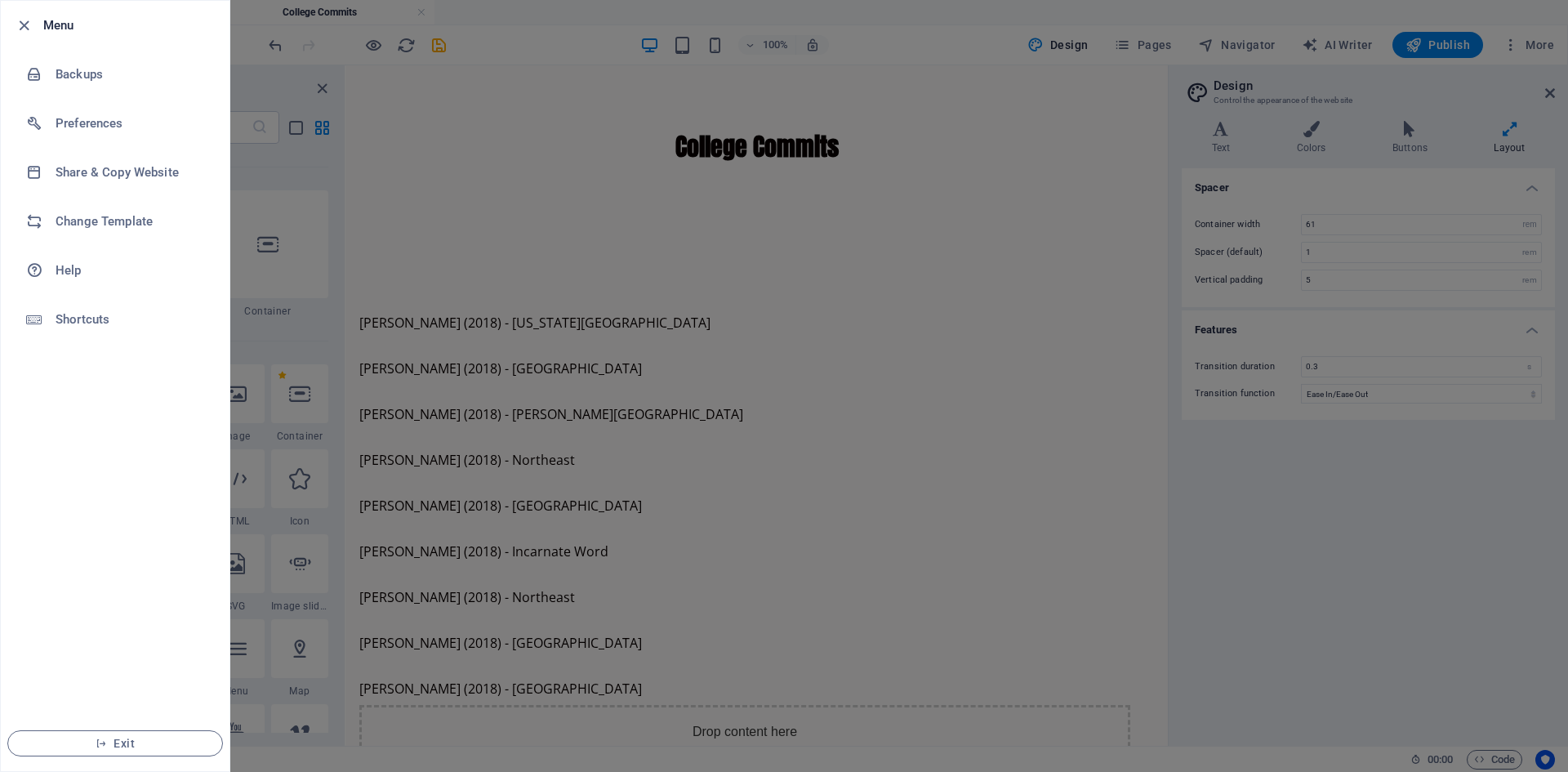
click at [244, 17] on div at bounding box center [784, 386] width 1568 height 772
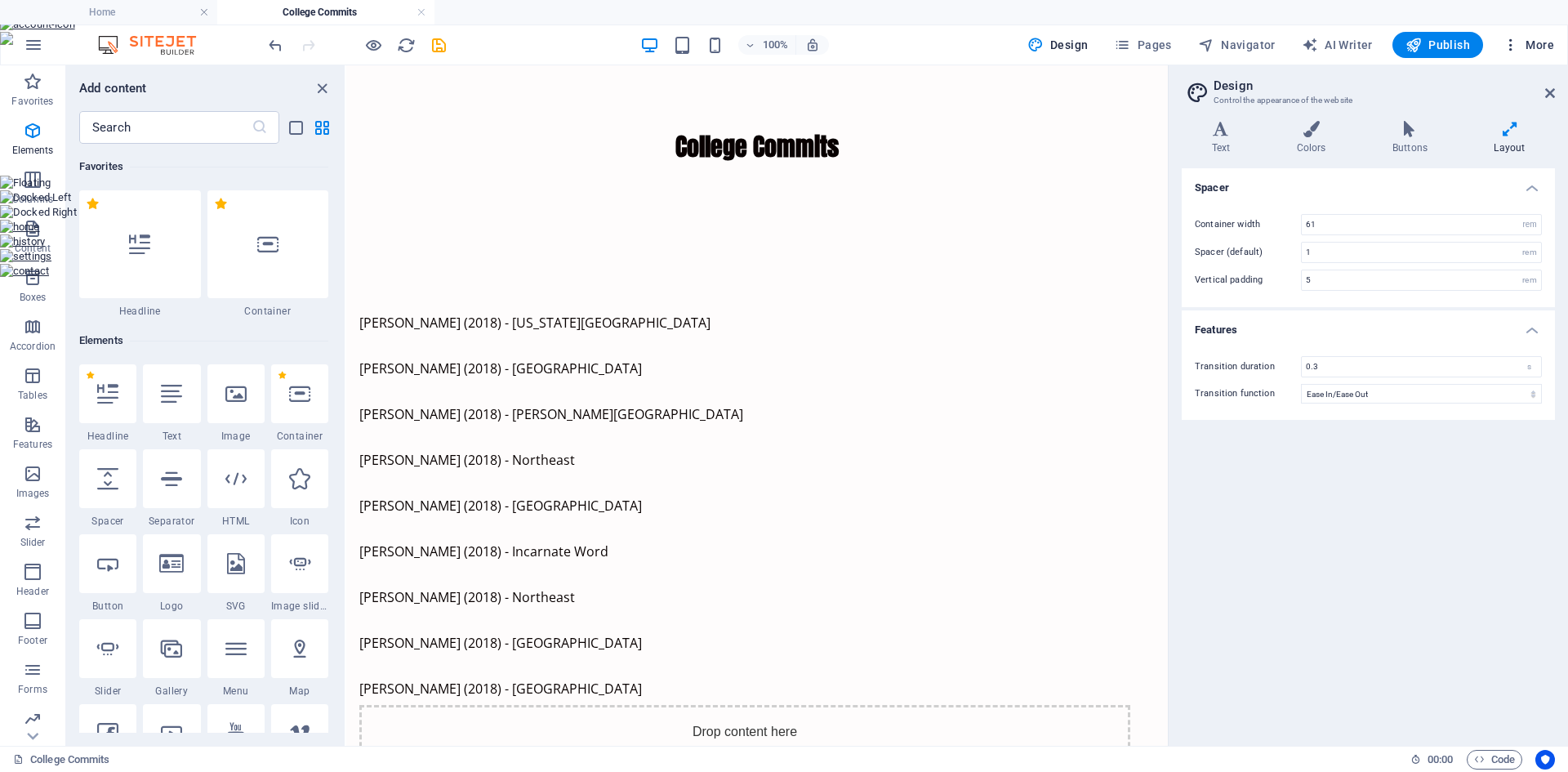
click at [1531, 43] on span "More" at bounding box center [1528, 45] width 52 height 17
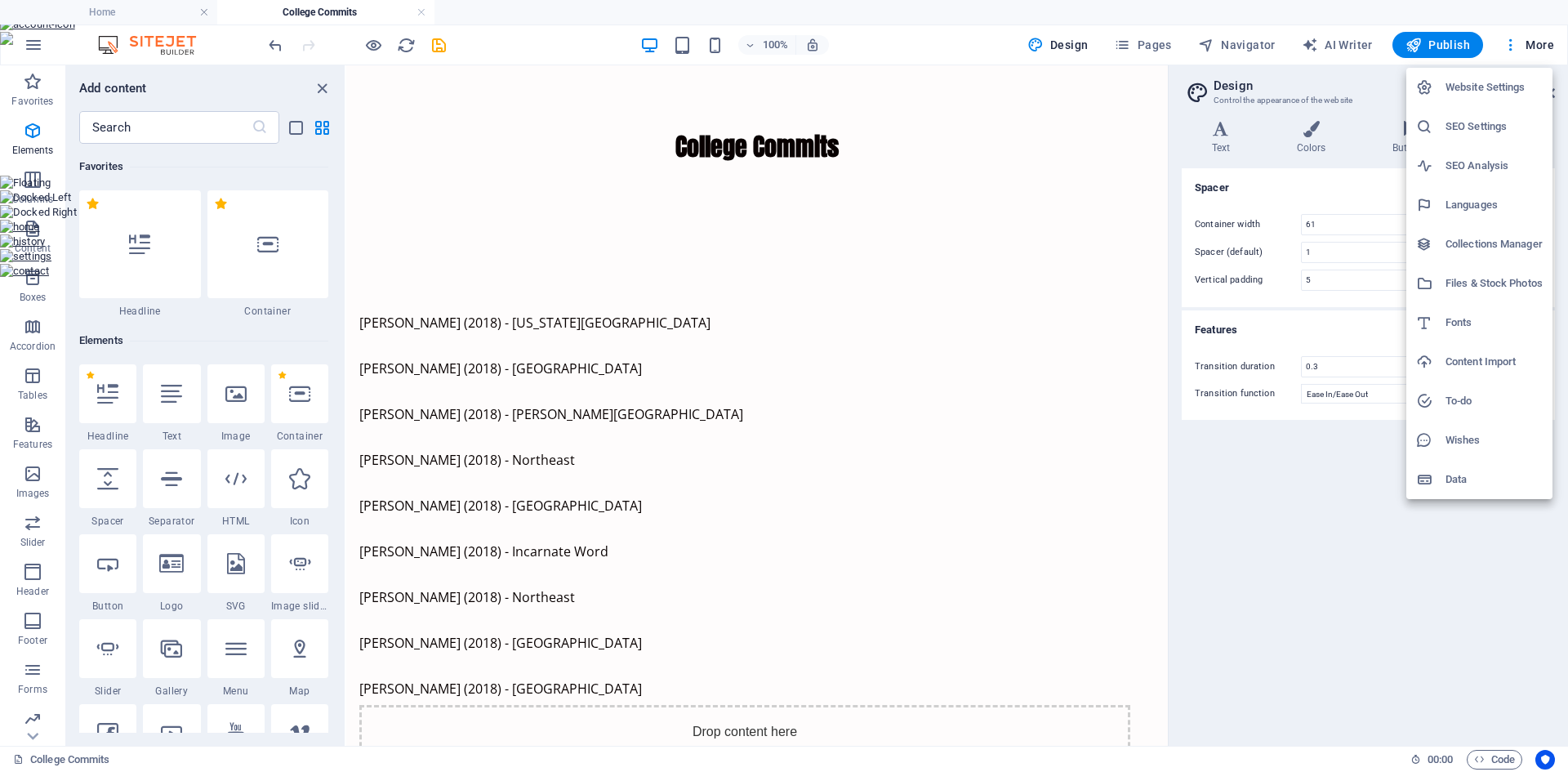
click at [1485, 92] on h6 "Website Settings" at bounding box center [1494, 87] width 98 height 20
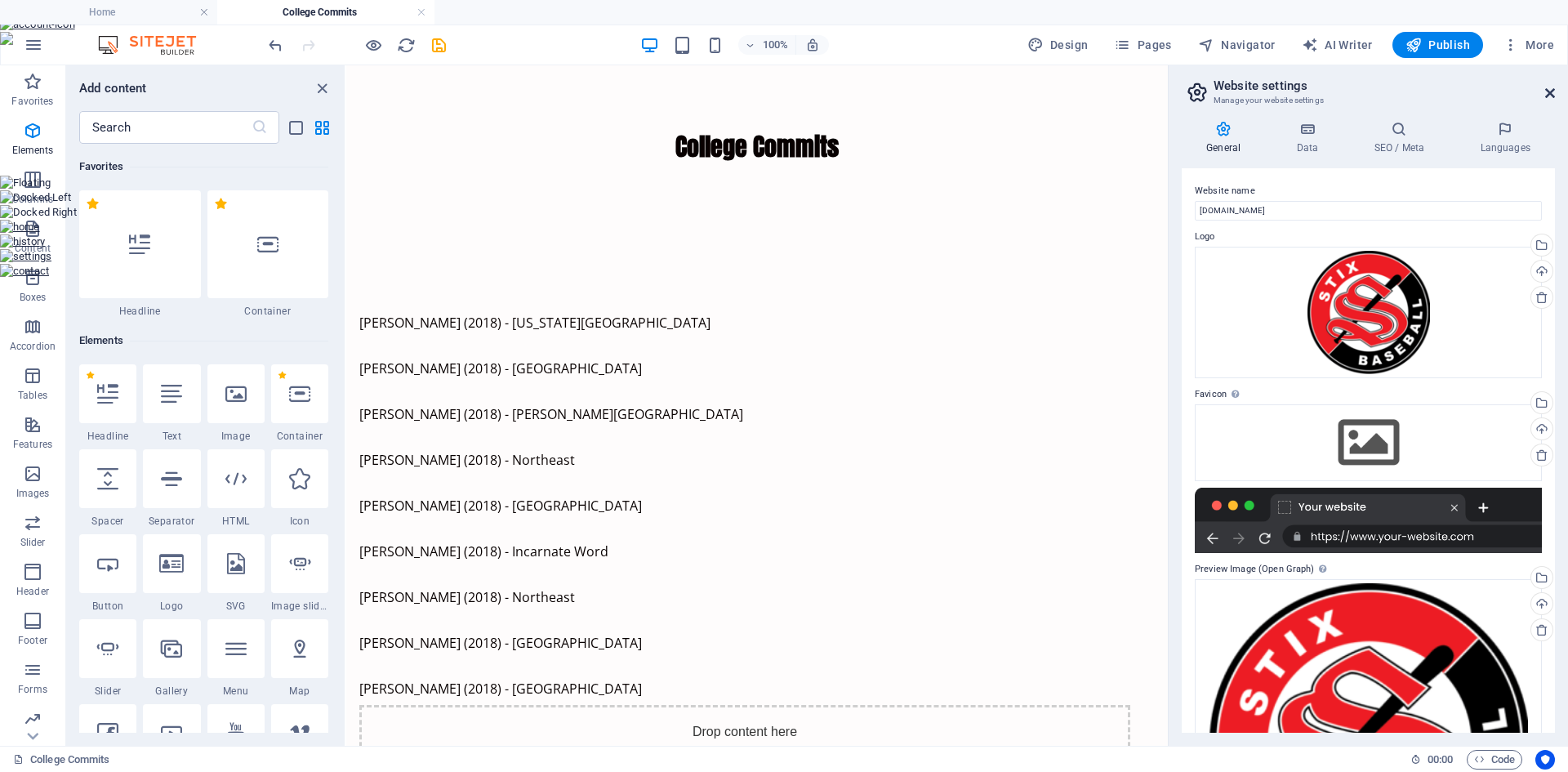
click at [1548, 92] on icon at bounding box center [1549, 93] width 10 height 13
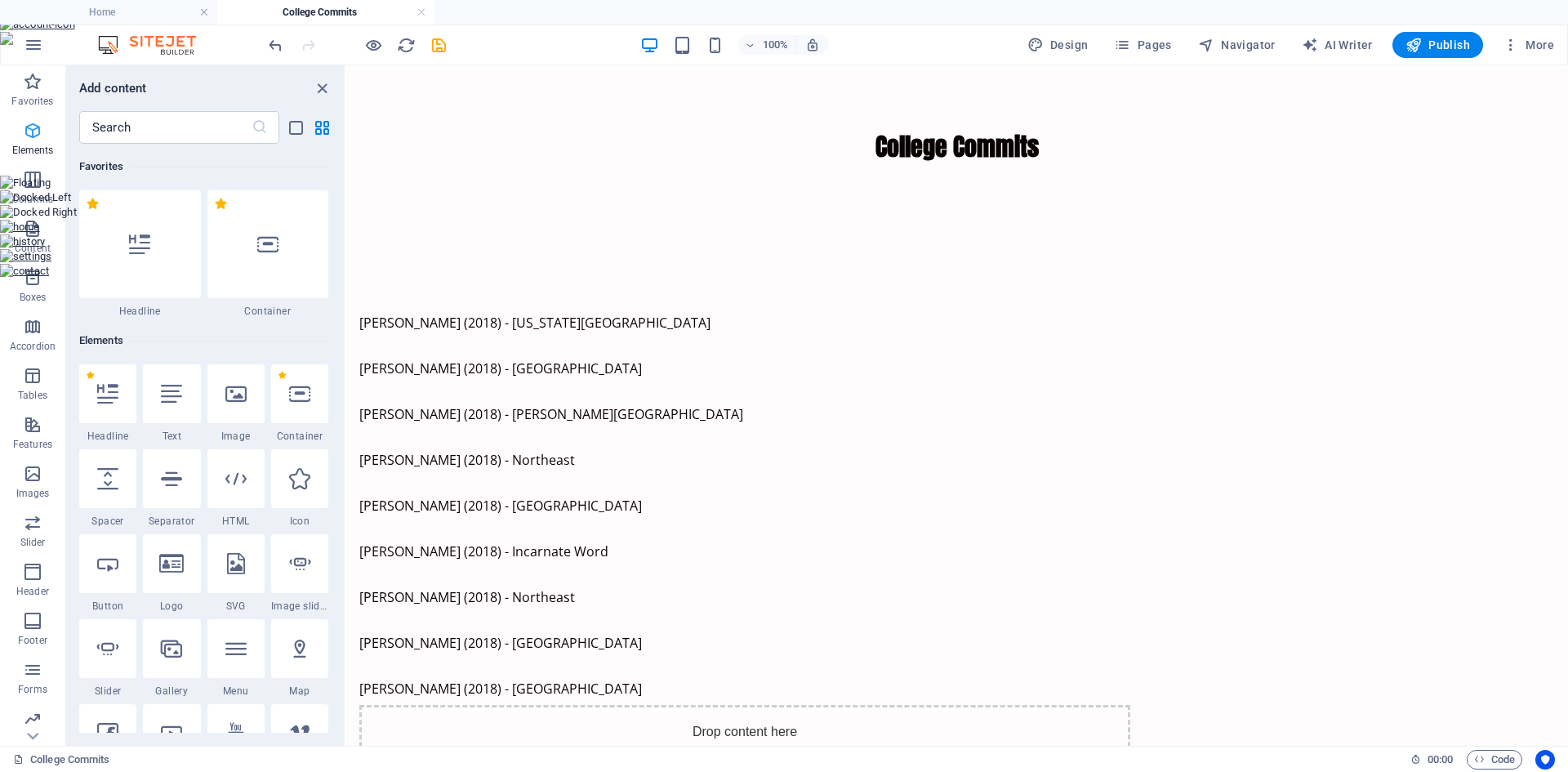
scroll to position [55, 0]
click at [44, 46] on button "button" at bounding box center [33, 45] width 39 height 39
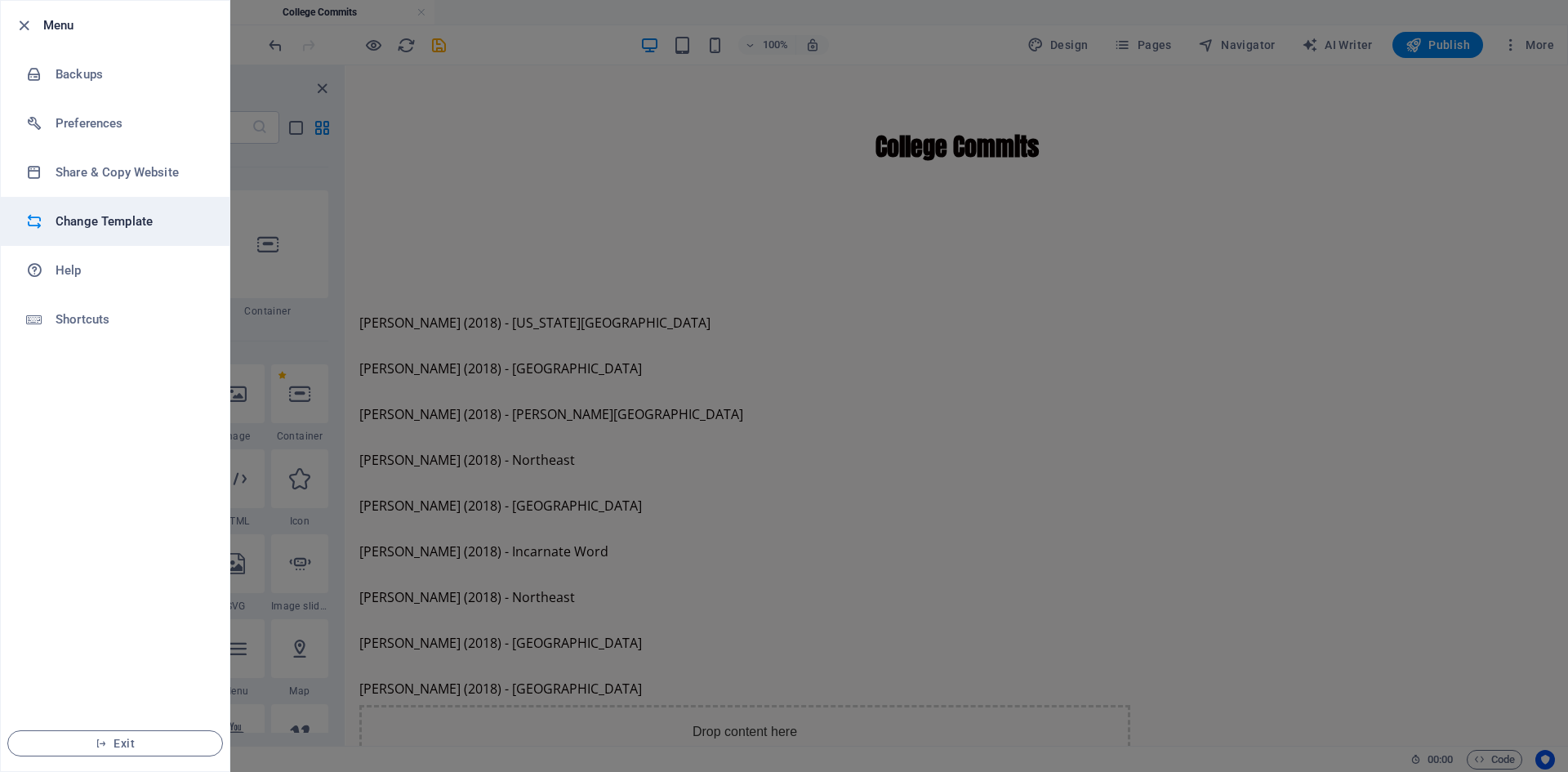
click at [103, 224] on h6 "Change Template" at bounding box center [131, 222] width 151 height 20
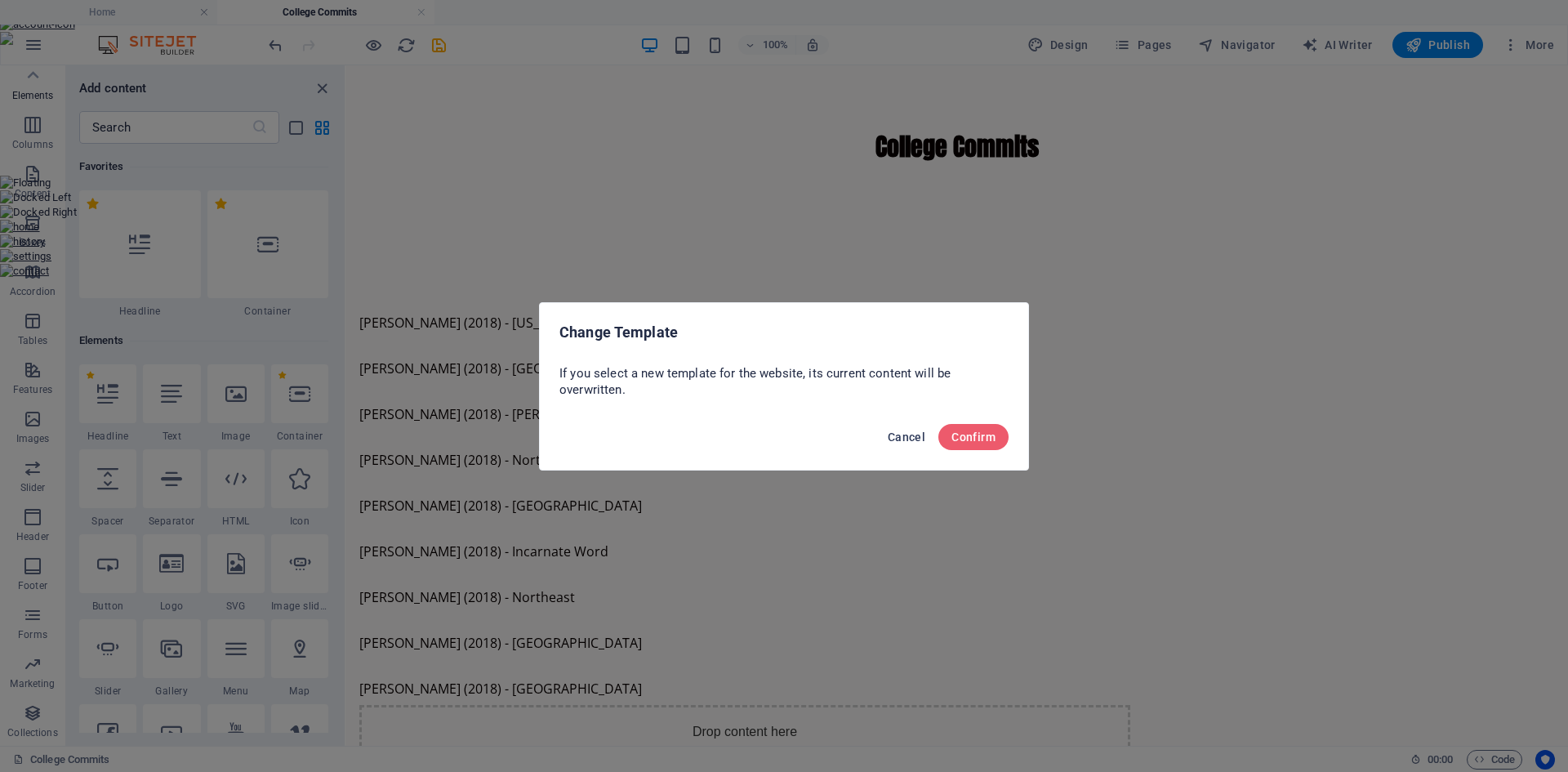
click at [919, 435] on span "Cancel" at bounding box center [906, 436] width 37 height 13
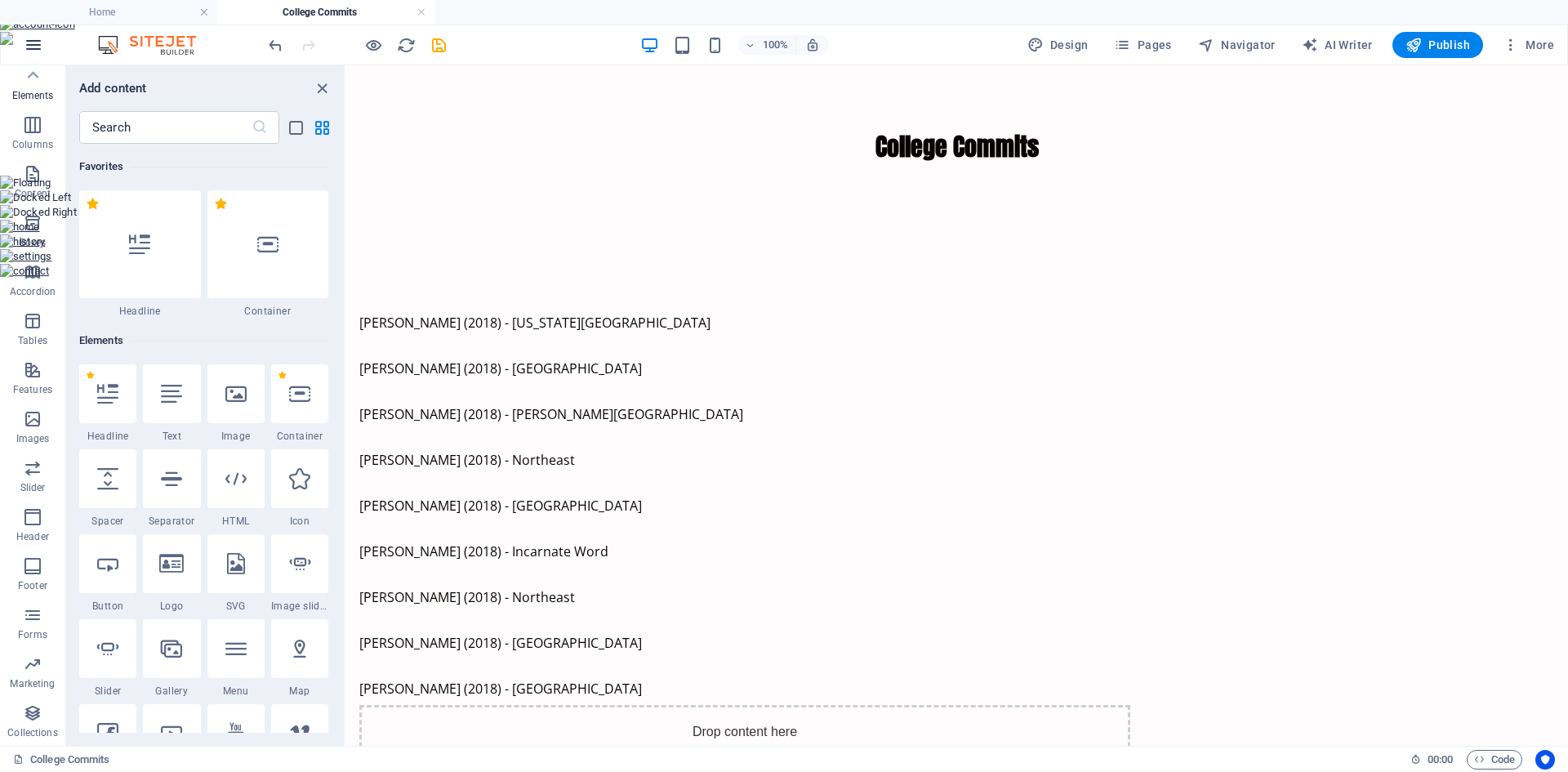
click at [38, 43] on icon "button" at bounding box center [33, 45] width 20 height 20
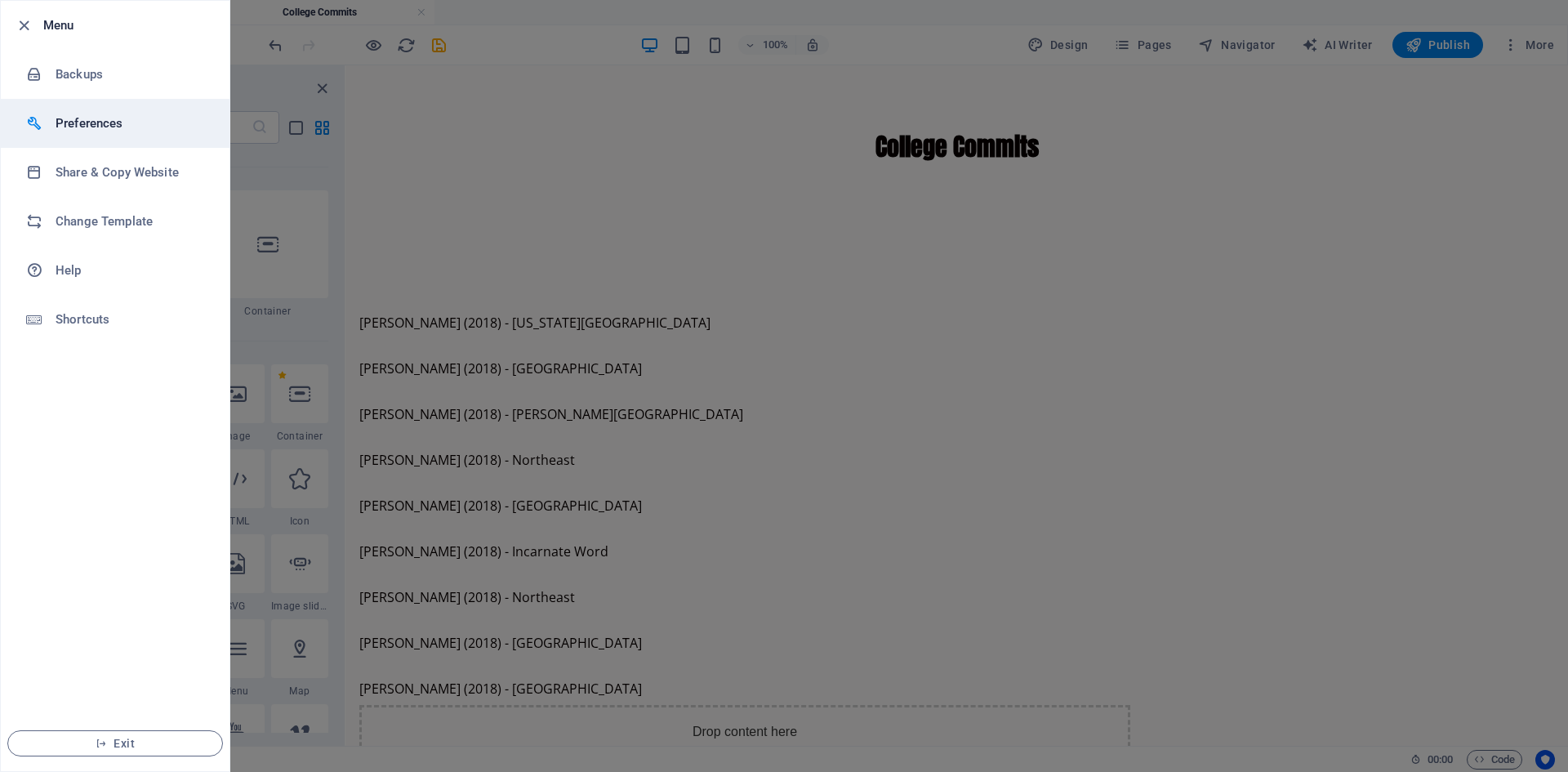
click at [79, 124] on h6 "Preferences" at bounding box center [131, 123] width 151 height 20
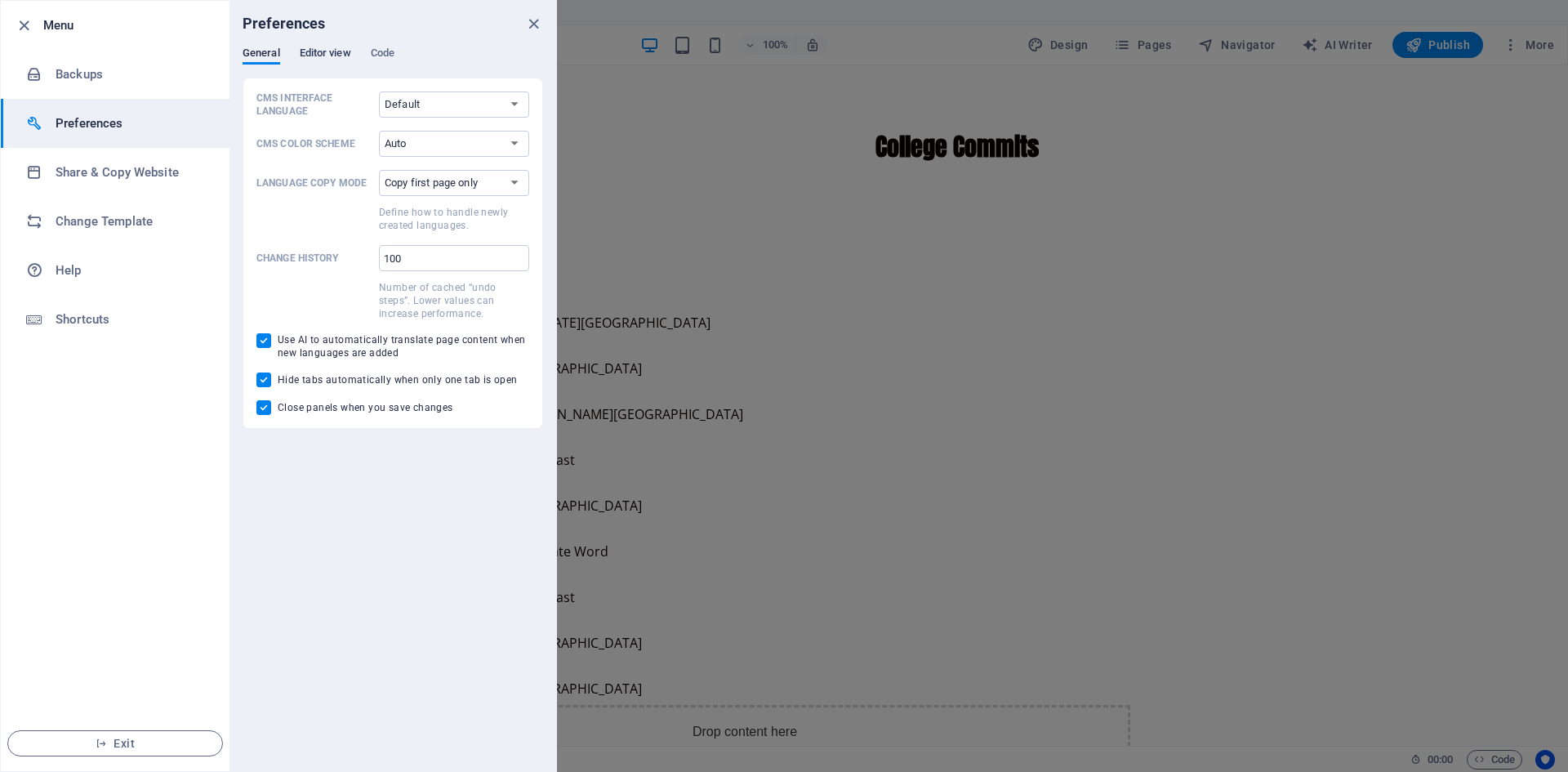
click at [320, 51] on span "Editor view" at bounding box center [325, 54] width 52 height 22
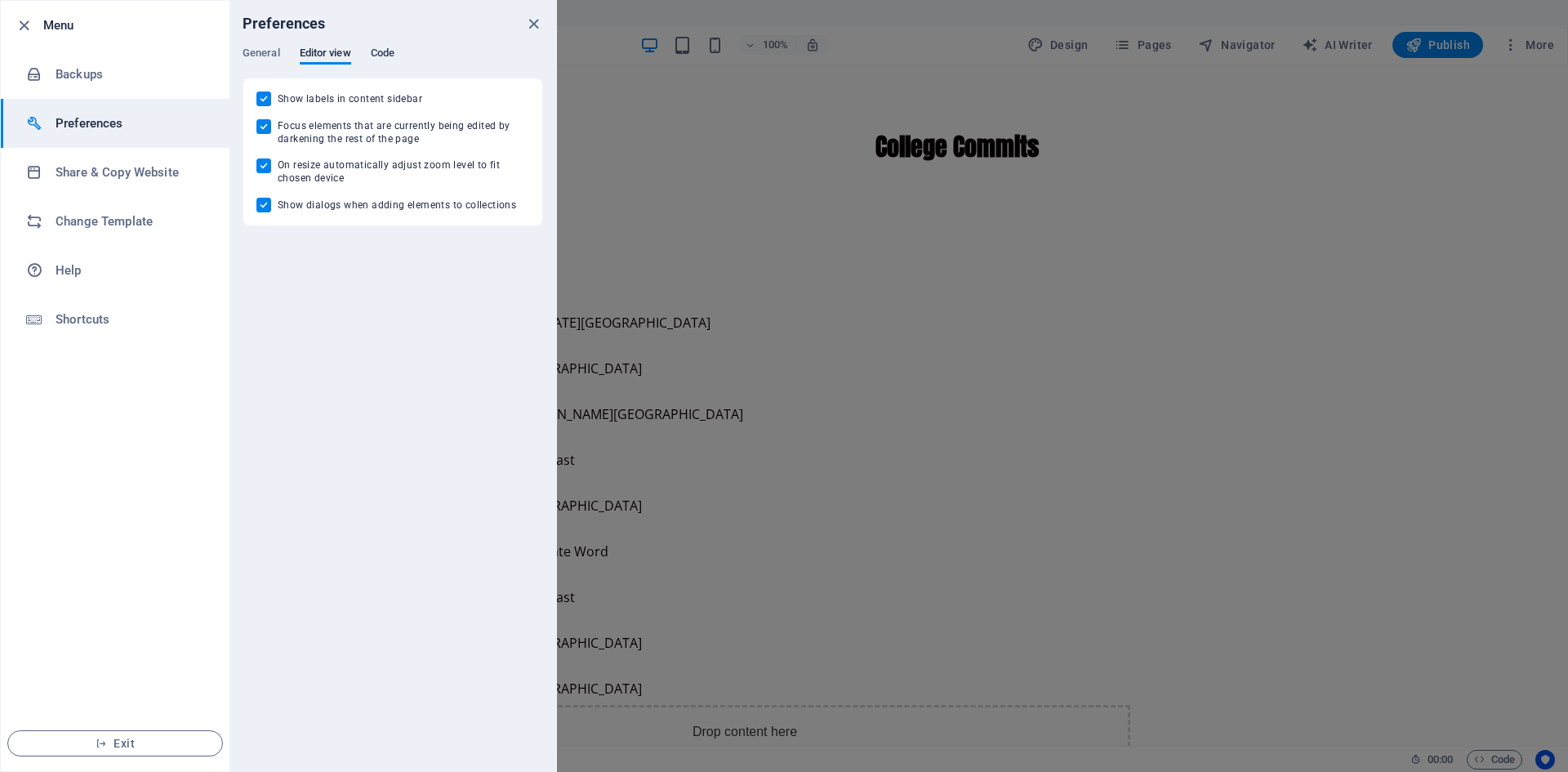
click at [380, 52] on span "Code" at bounding box center [382, 54] width 23 height 22
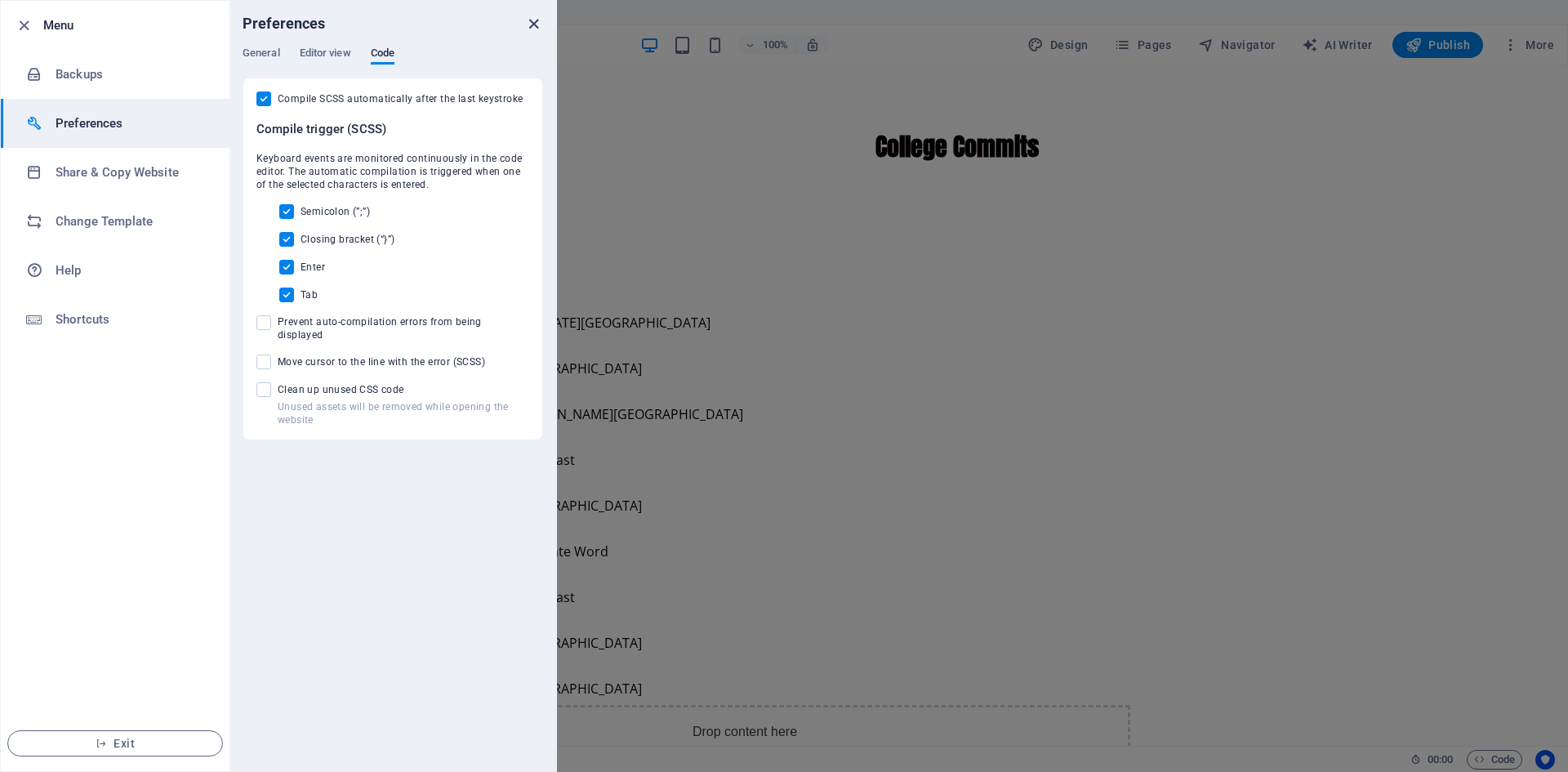
click at [539, 22] on icon "close" at bounding box center [533, 23] width 19 height 19
